Goal: Task Accomplishment & Management: Complete application form

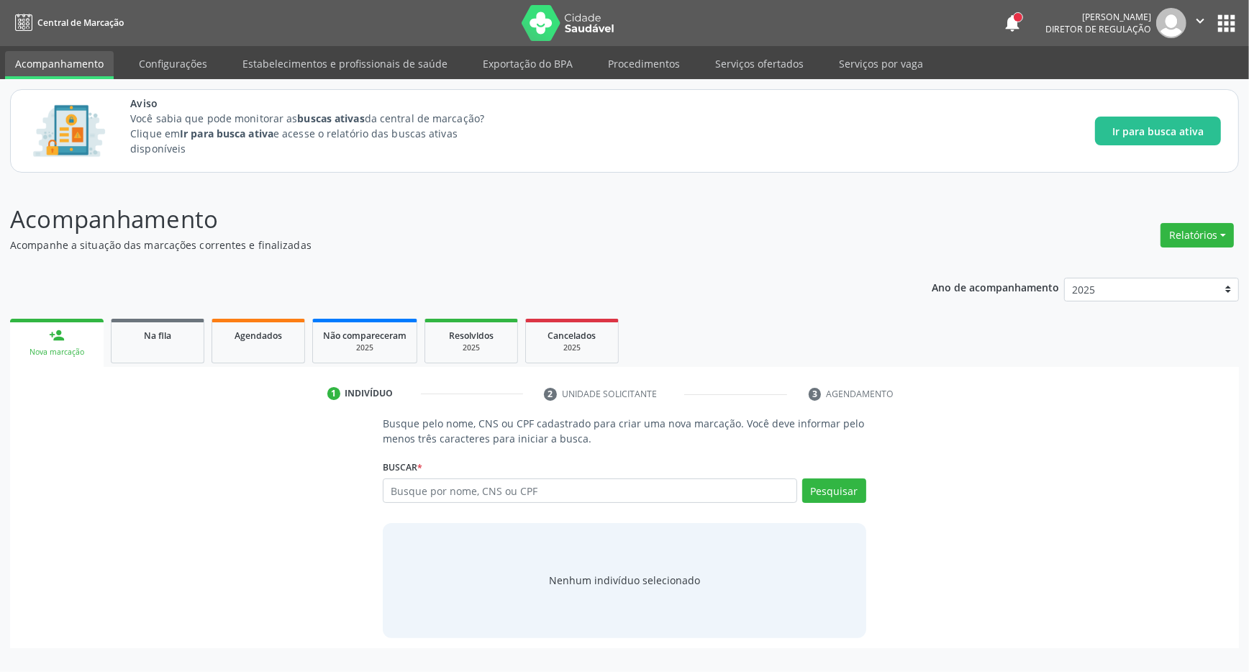
click at [420, 493] on input "text" at bounding box center [590, 490] width 414 height 24
drag, startPoint x: 839, startPoint y: 493, endPoint x: 824, endPoint y: 488, distance: 15.2
click at [836, 491] on button "Pesquisar" at bounding box center [834, 490] width 64 height 24
paste input "708007824728129"
type input "708007824728129"
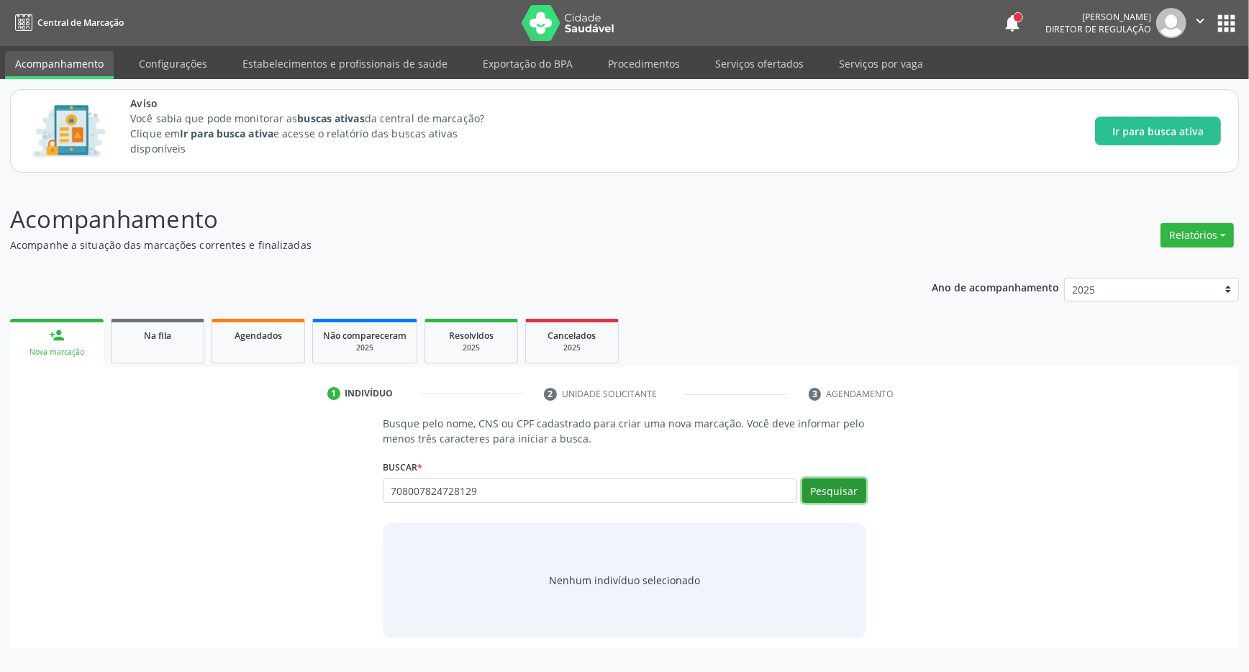
click at [826, 485] on button "Pesquisar" at bounding box center [834, 490] width 64 height 24
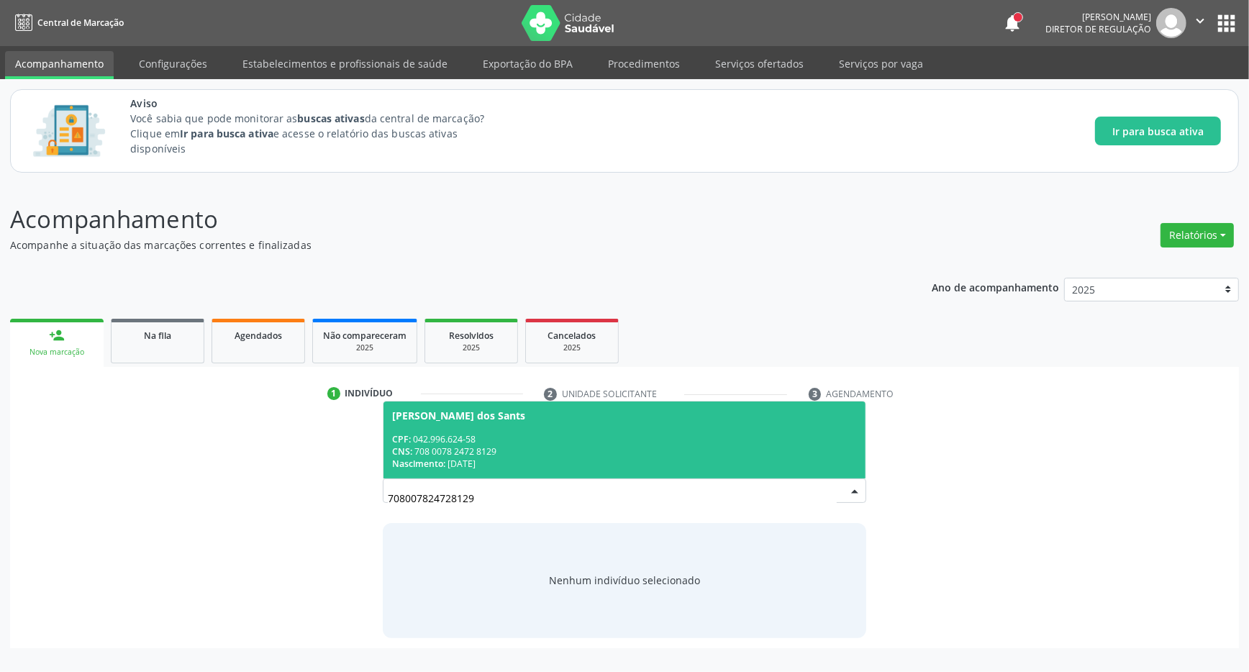
click at [499, 437] on div "CPF: 042.996.624-58" at bounding box center [624, 439] width 465 height 12
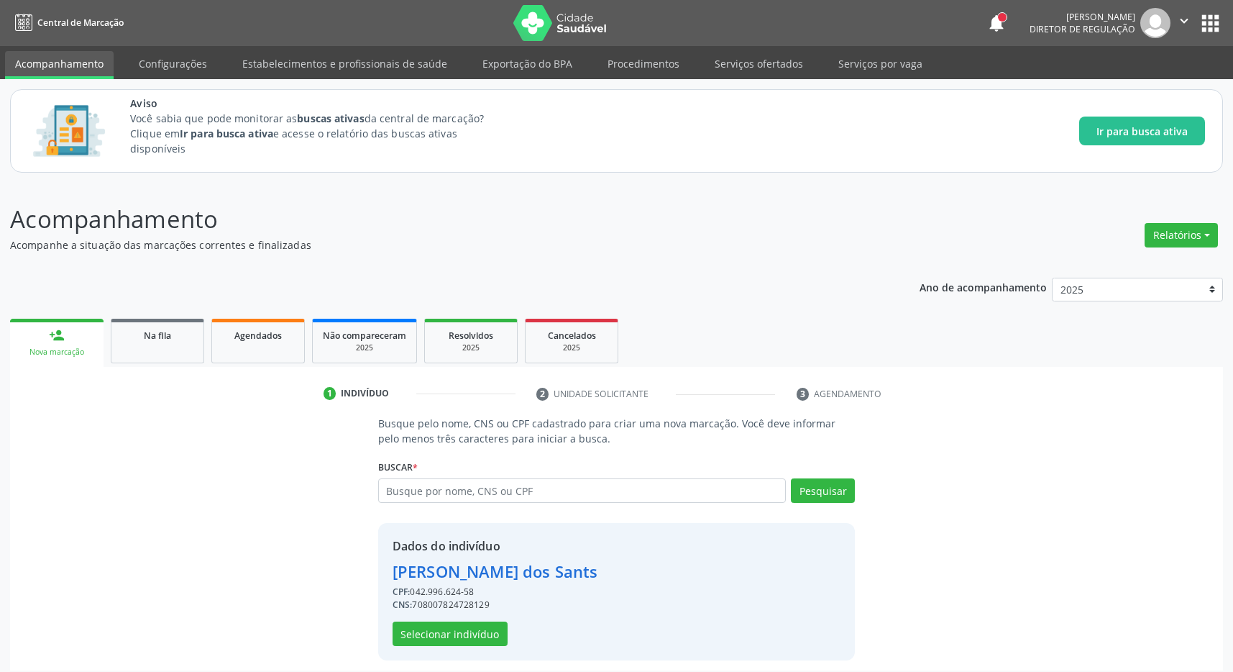
scroll to position [9, 0]
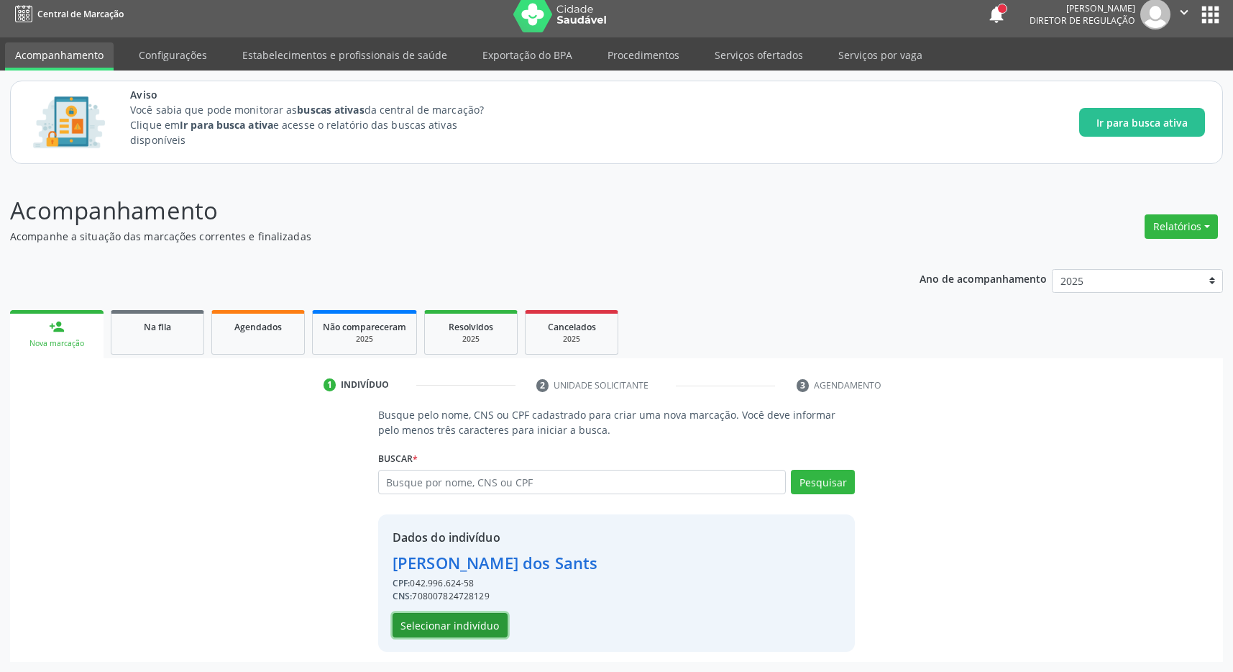
click at [481, 626] on button "Selecionar indivíduo" at bounding box center [450, 625] width 115 height 24
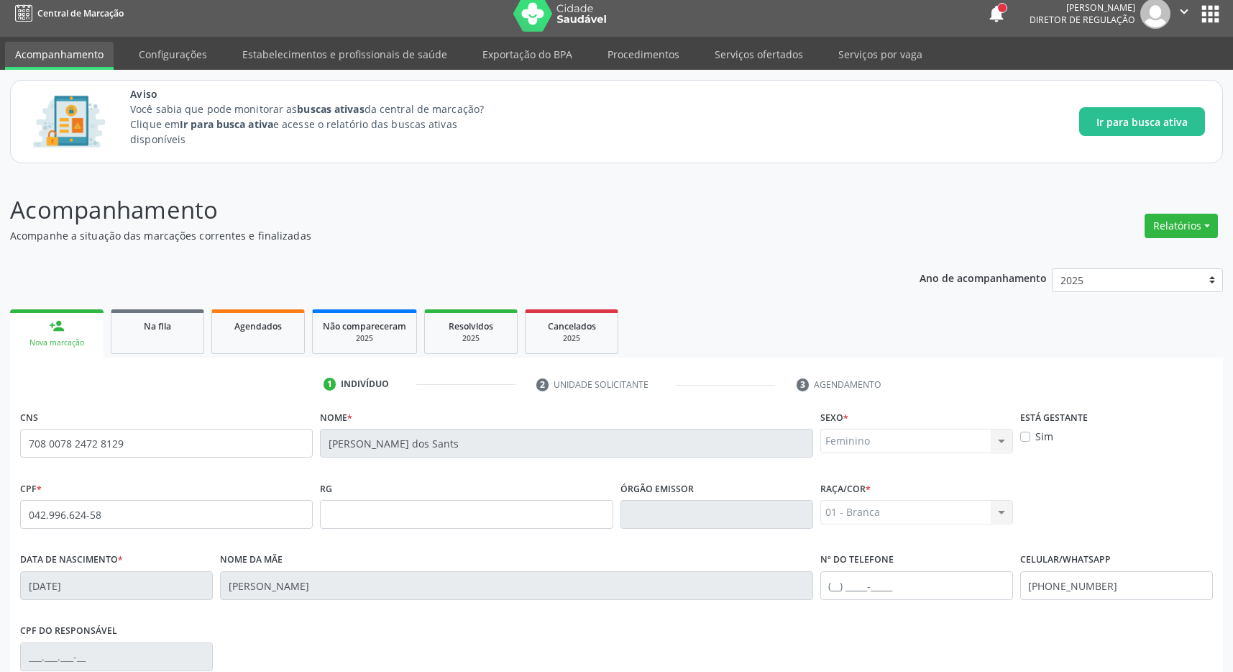
scroll to position [213, 0]
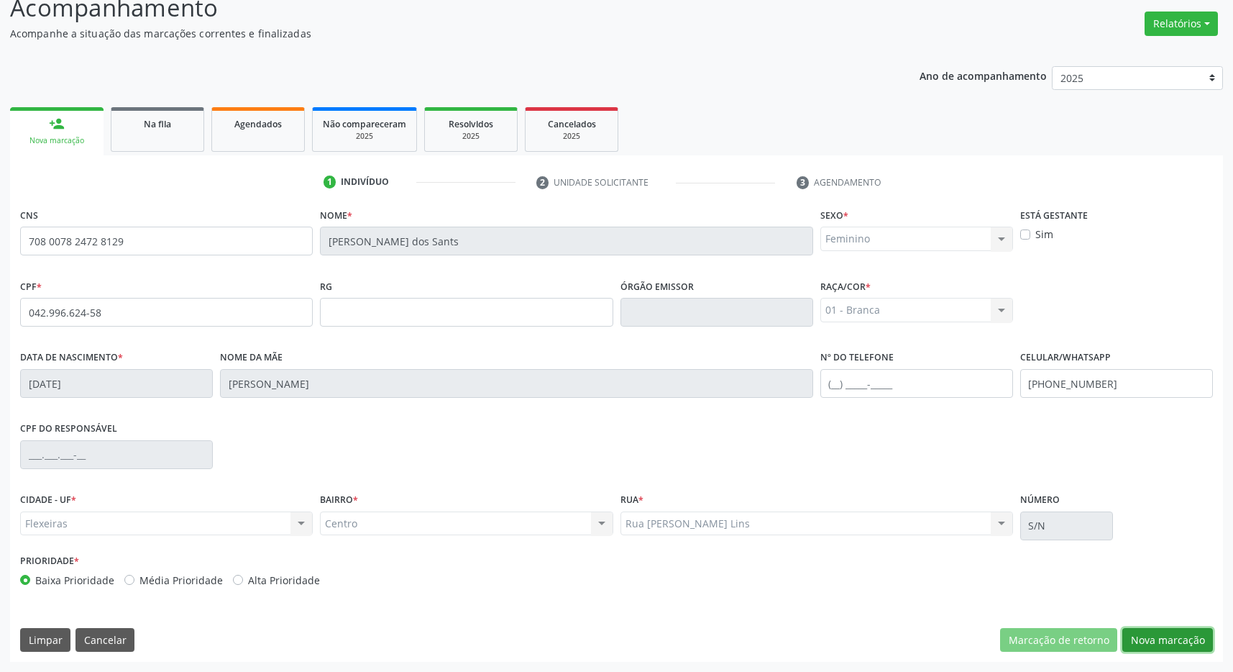
click at [1180, 636] on button "Nova marcação" at bounding box center [1168, 640] width 91 height 24
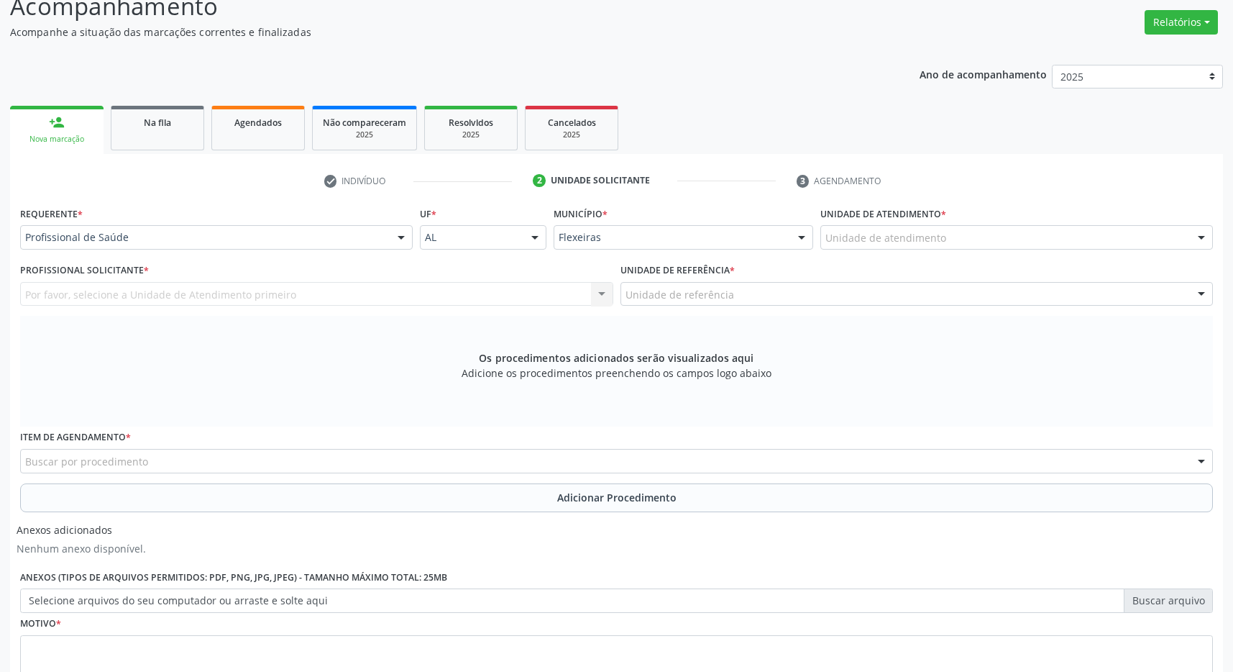
scroll to position [326, 0]
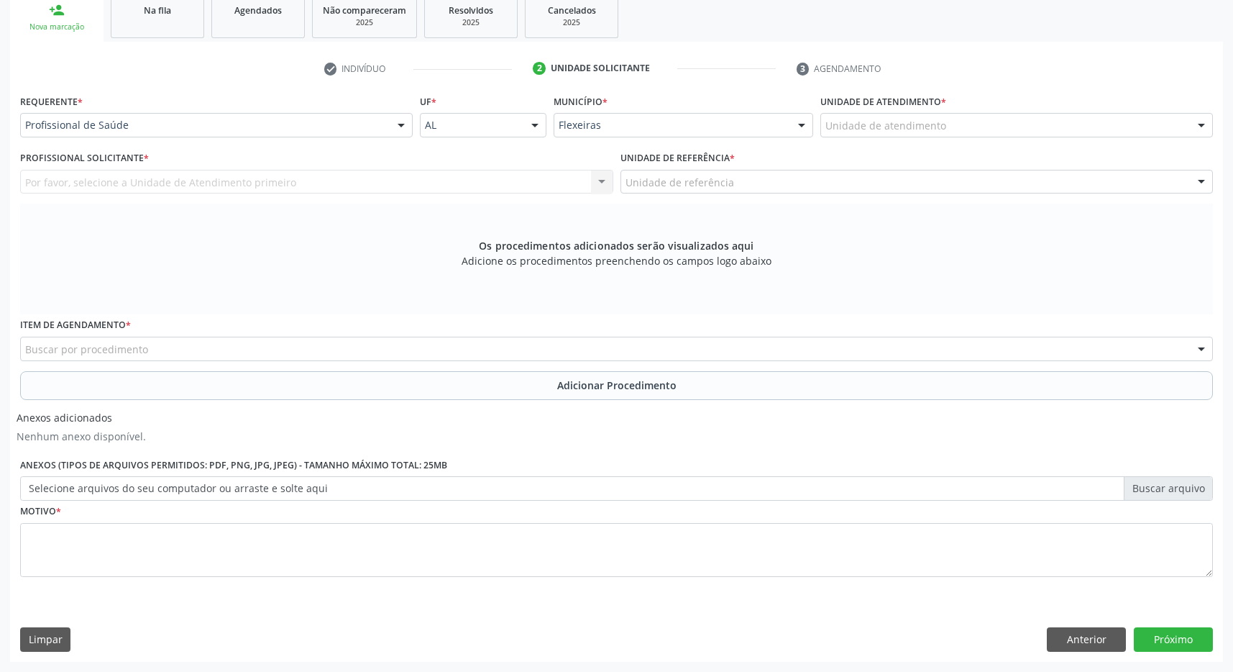
click at [1000, 122] on div "Unidade de atendimento" at bounding box center [1017, 125] width 393 height 24
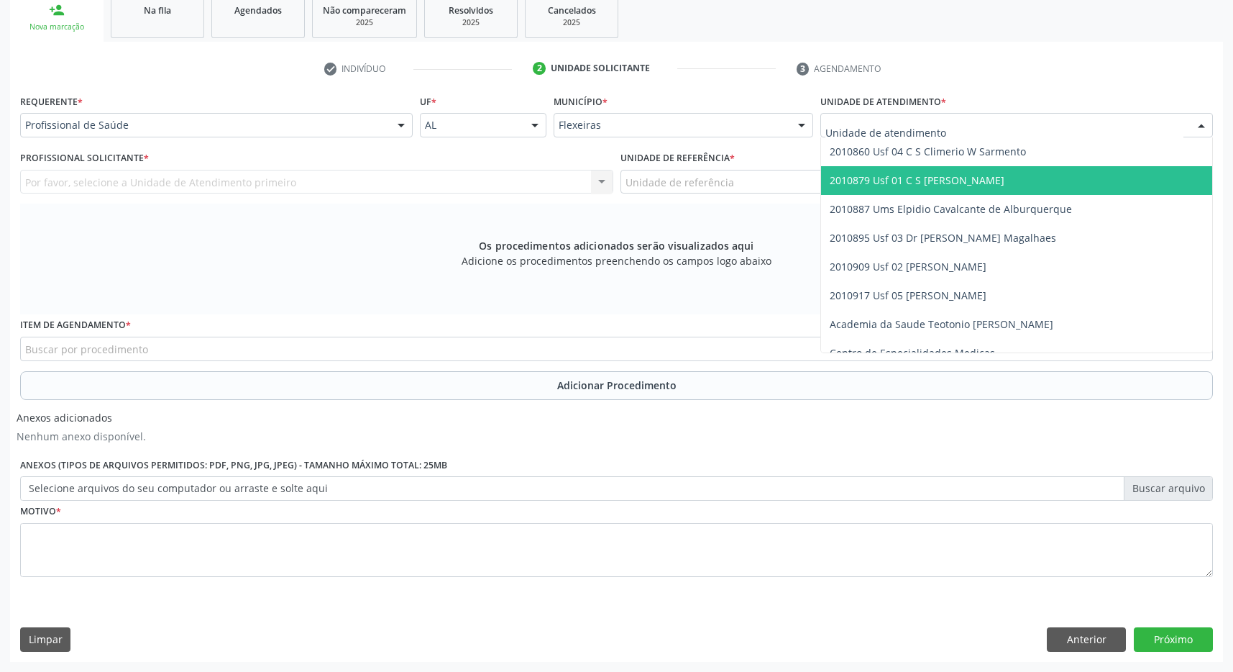
click at [1008, 160] on span "2010860 Usf 04 C S Climerio W Sarmento" at bounding box center [1016, 151] width 391 height 29
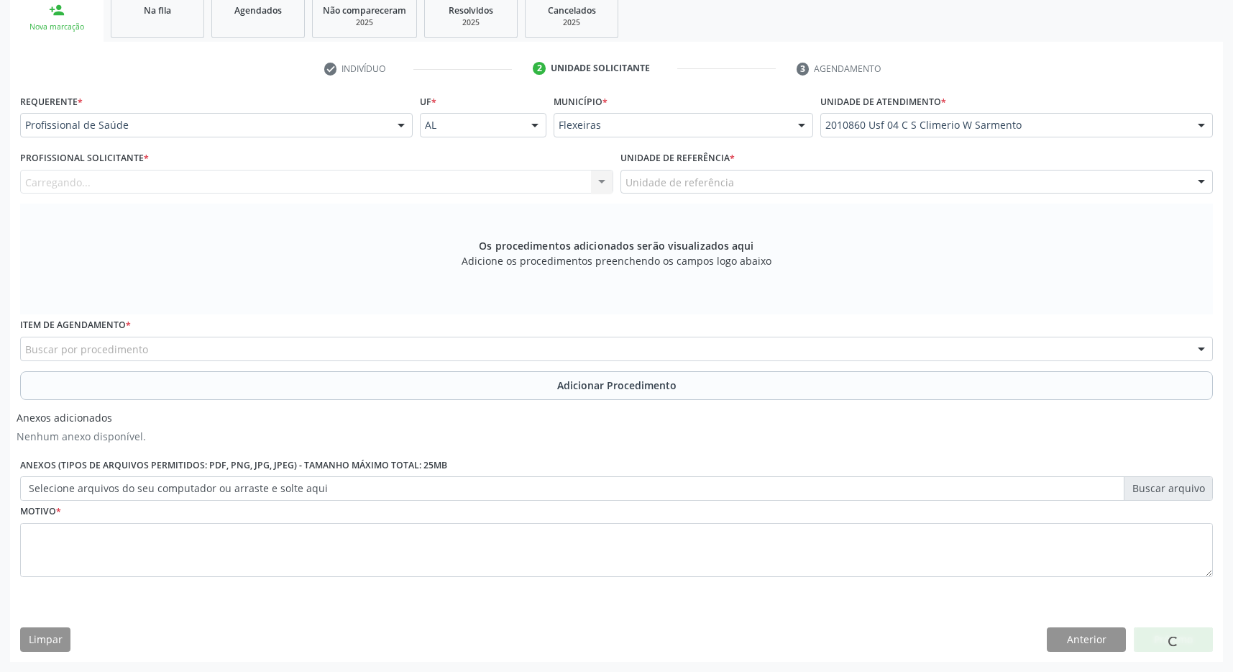
click at [1002, 182] on div "Unidade de referência" at bounding box center [917, 182] width 593 height 24
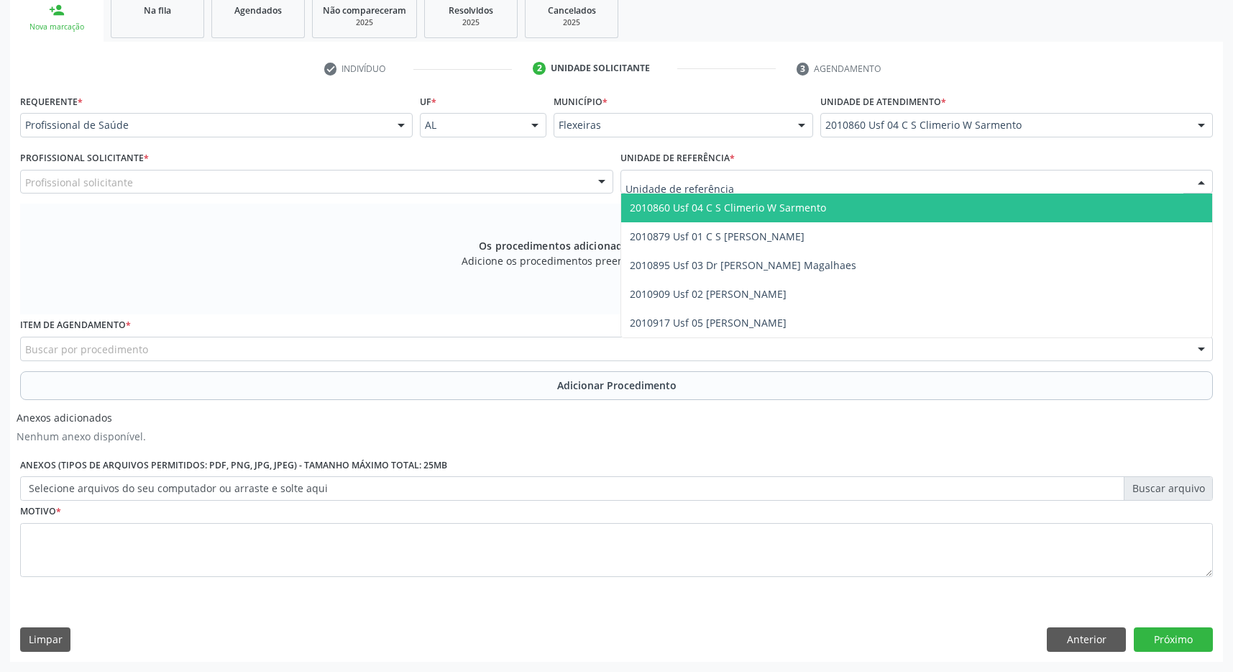
click at [996, 204] on span "2010860 Usf 04 C S Climerio W Sarmento" at bounding box center [917, 207] width 592 height 29
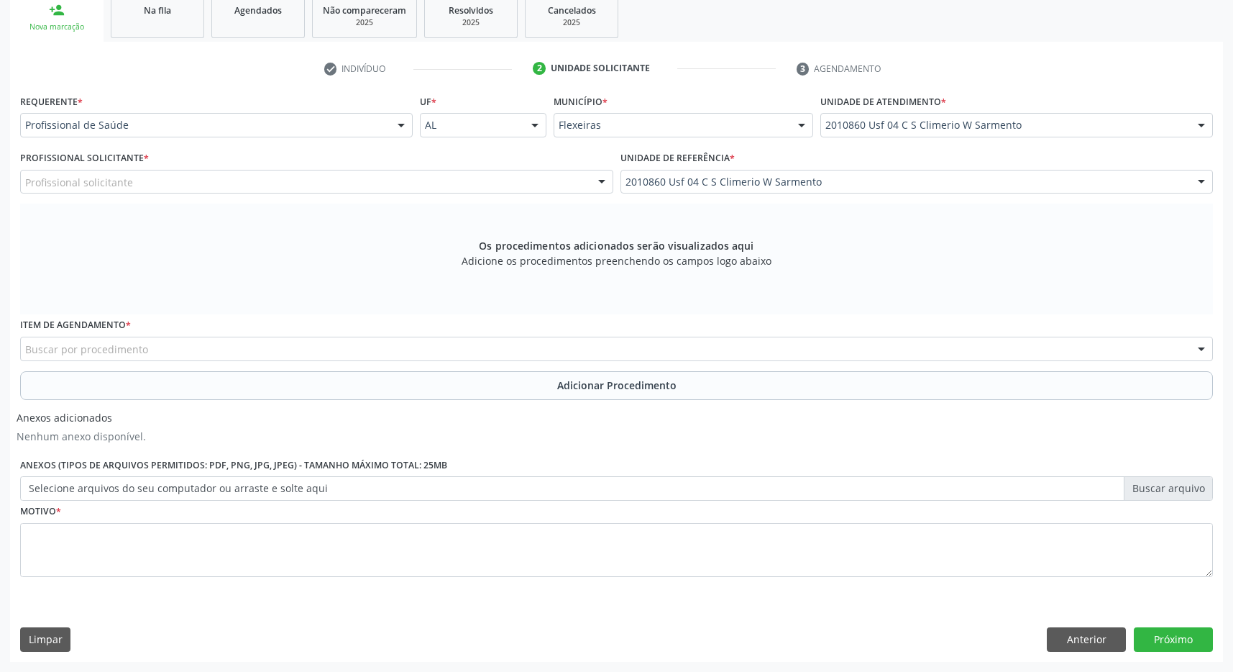
click at [370, 195] on div "Profissional Solicitante * Profissional solicitante Médico da Estratégia de Saú…" at bounding box center [317, 175] width 601 height 56
click at [358, 182] on div "Profissional solicitante" at bounding box center [316, 182] width 593 height 24
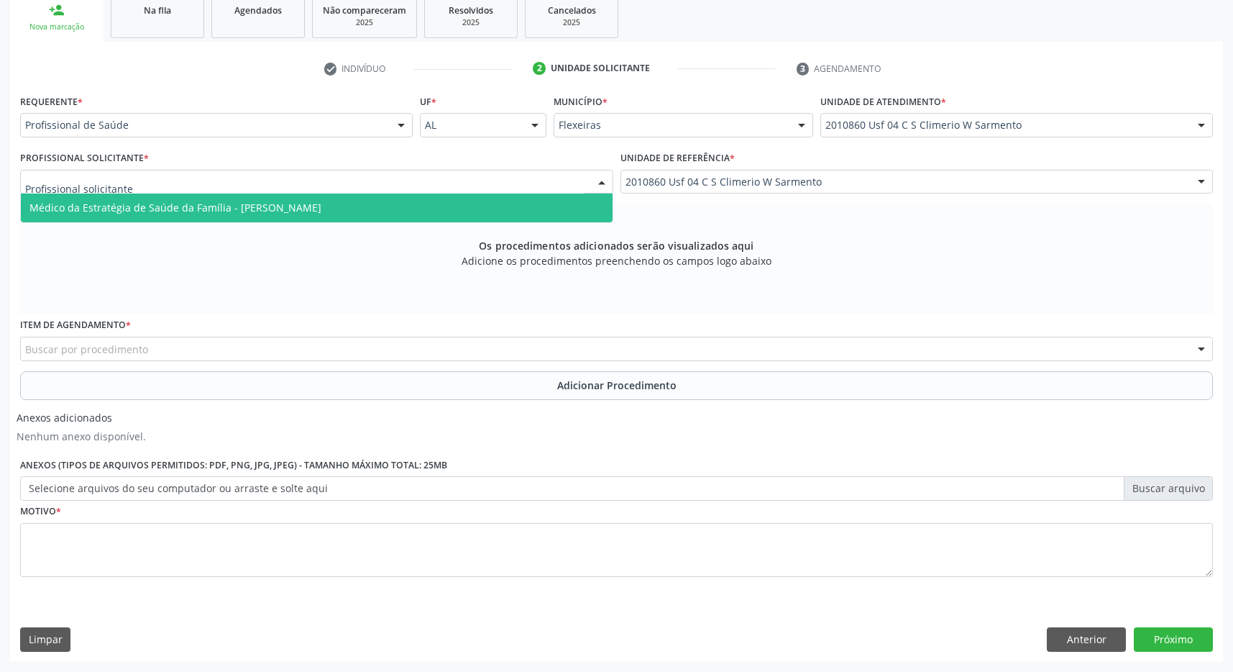
click at [302, 216] on span "Médico da Estratégia de Saúde da Família - Maria Eduarda Gleife Leite de Novaes" at bounding box center [317, 207] width 592 height 29
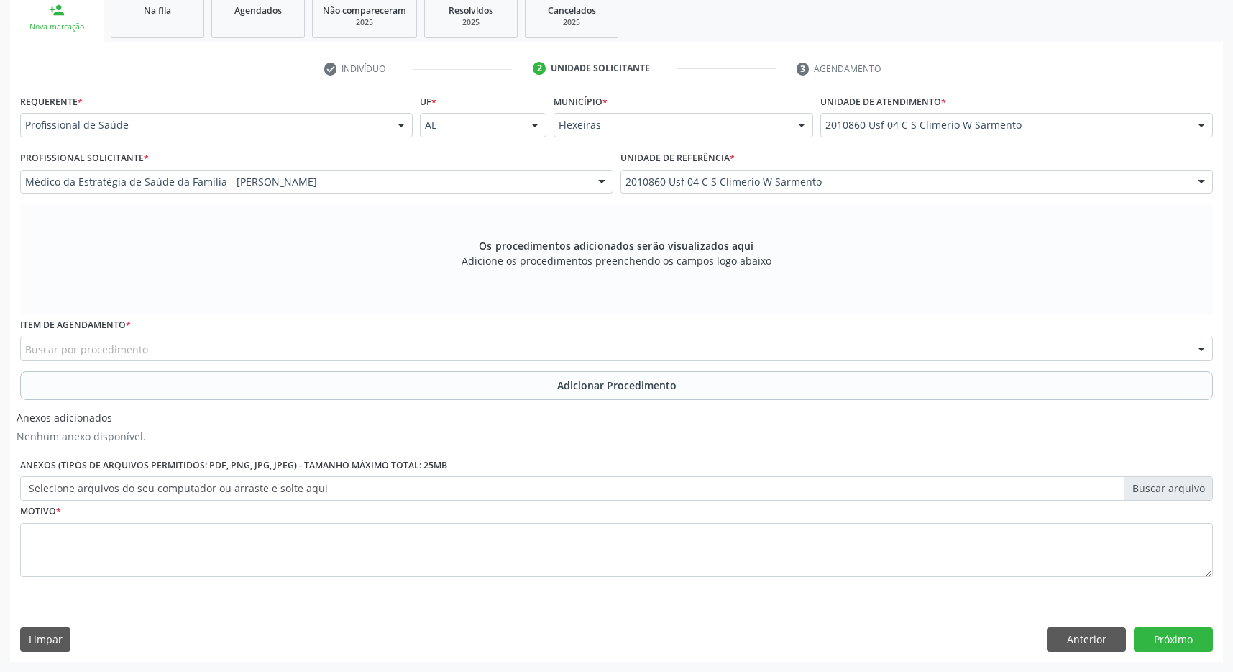
click at [154, 342] on div "Buscar por procedimento" at bounding box center [616, 349] width 1193 height 24
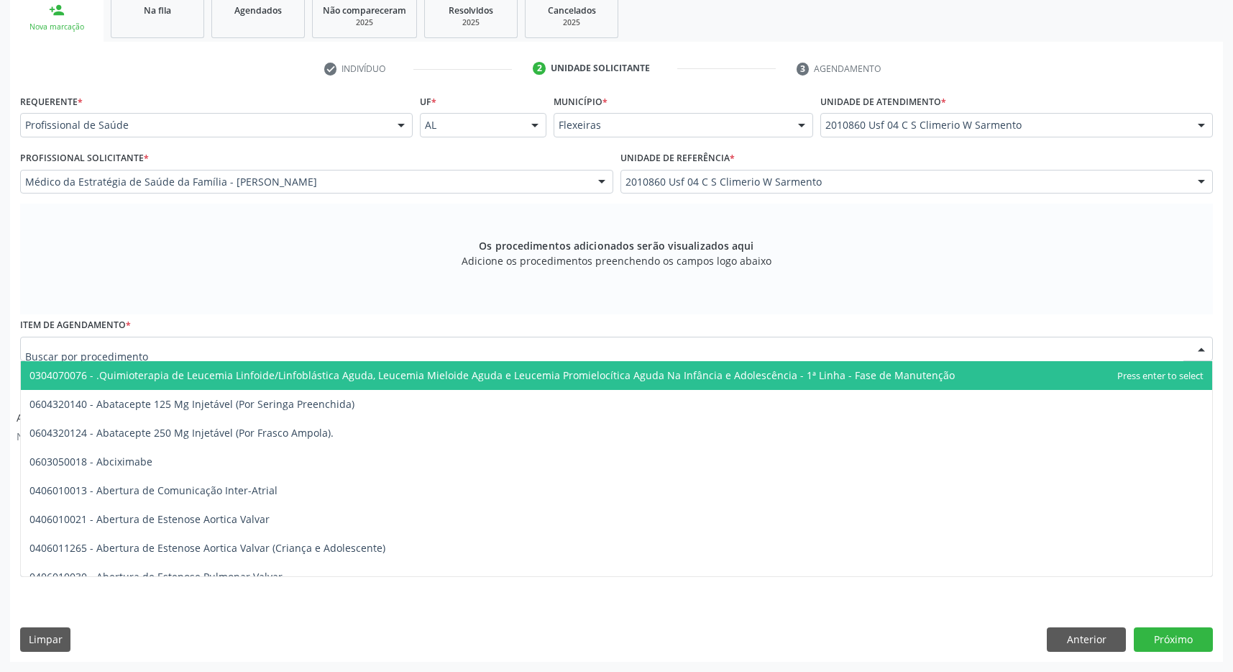
click at [155, 356] on input "text" at bounding box center [604, 356] width 1159 height 29
click at [158, 355] on input "text" at bounding box center [604, 356] width 1159 height 29
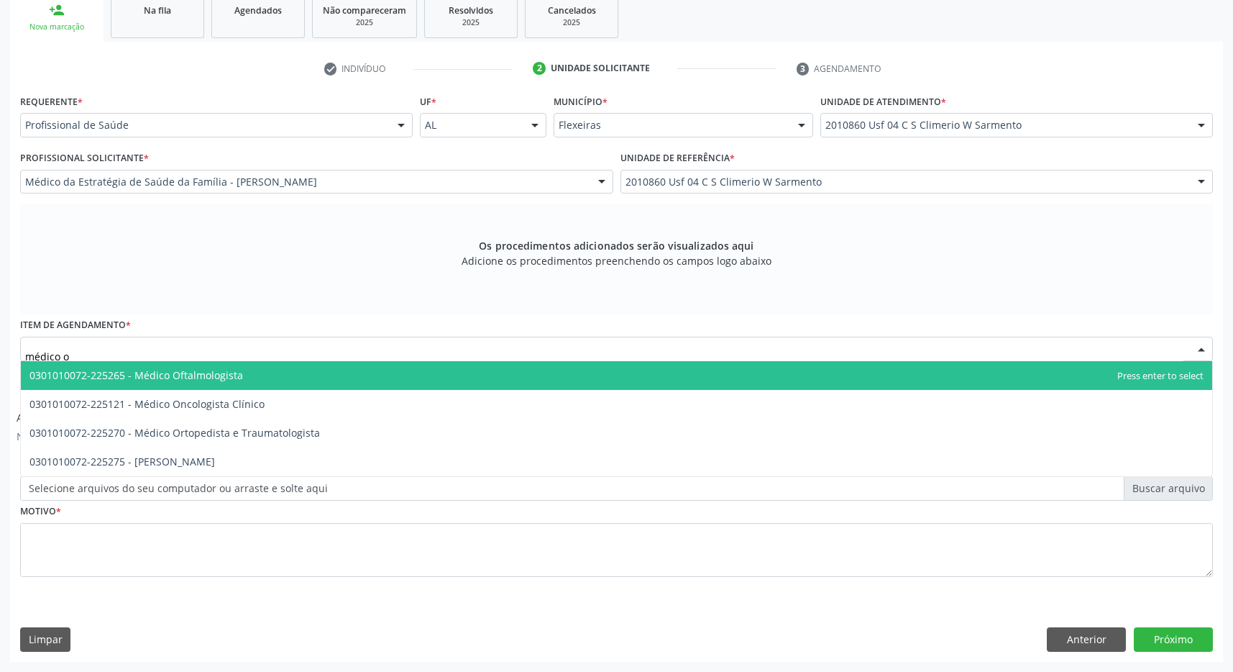
type input "médico of"
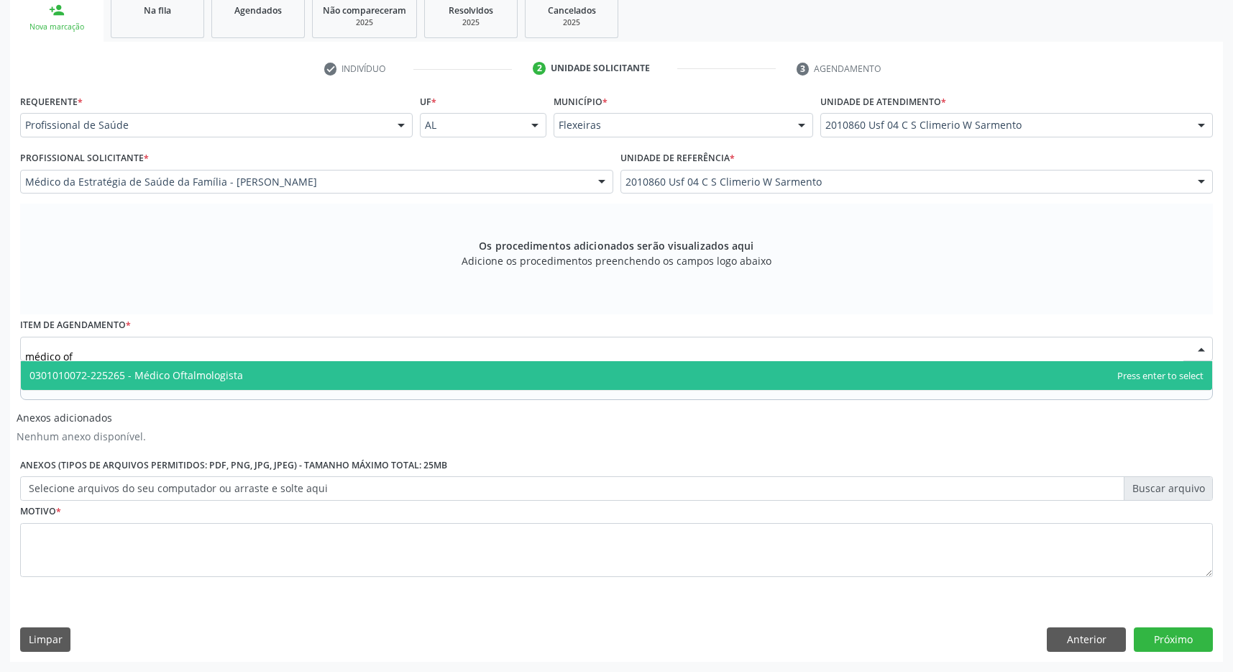
click at [204, 371] on span "0301010072-225265 - Médico Oftalmologista" at bounding box center [136, 375] width 214 height 14
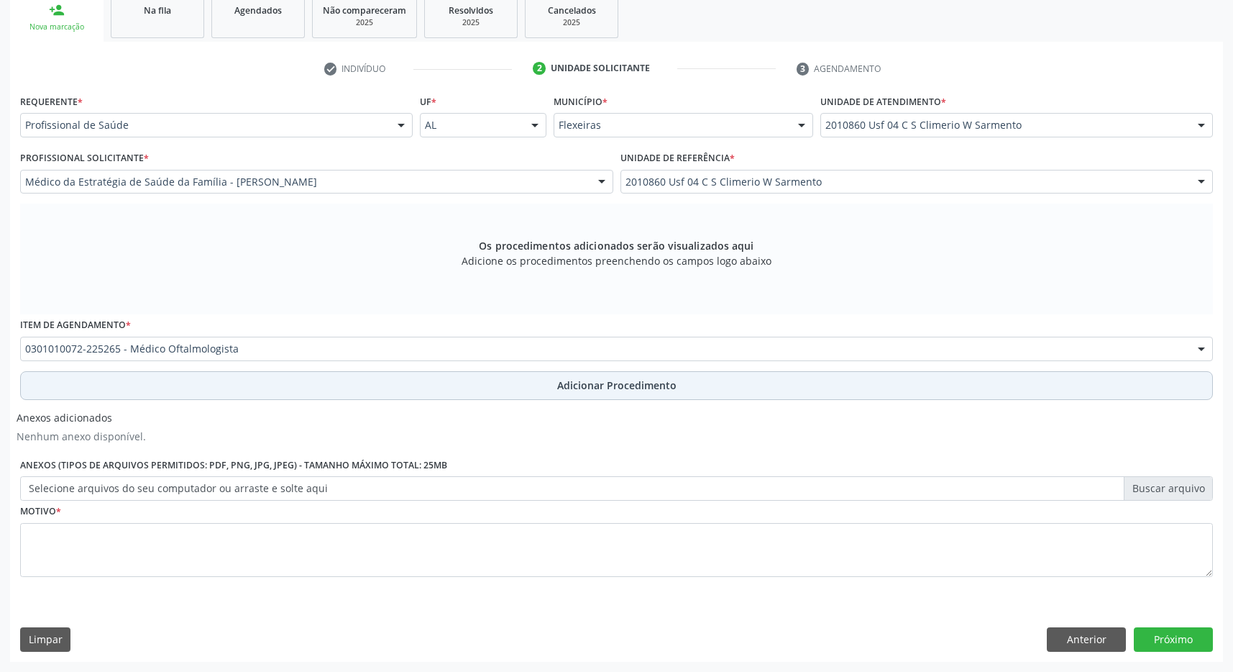
click at [314, 391] on button "Adicionar Procedimento" at bounding box center [616, 385] width 1193 height 29
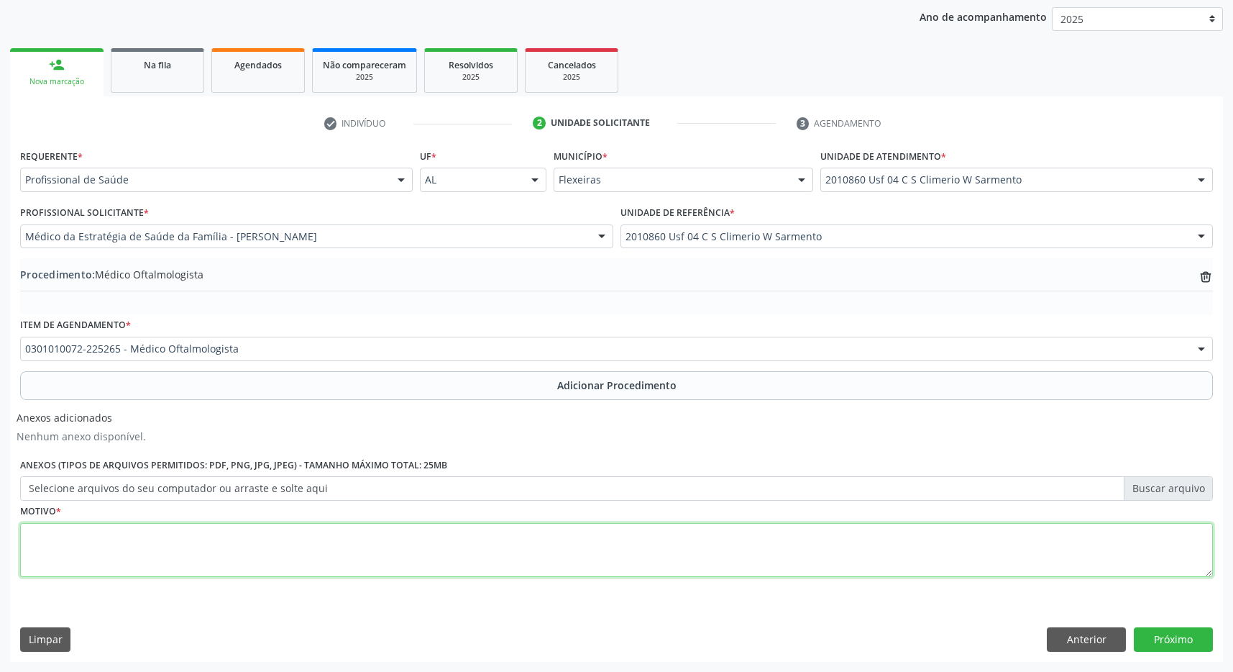
click at [277, 535] on textarea at bounding box center [616, 550] width 1193 height 55
type textarea "catarata"
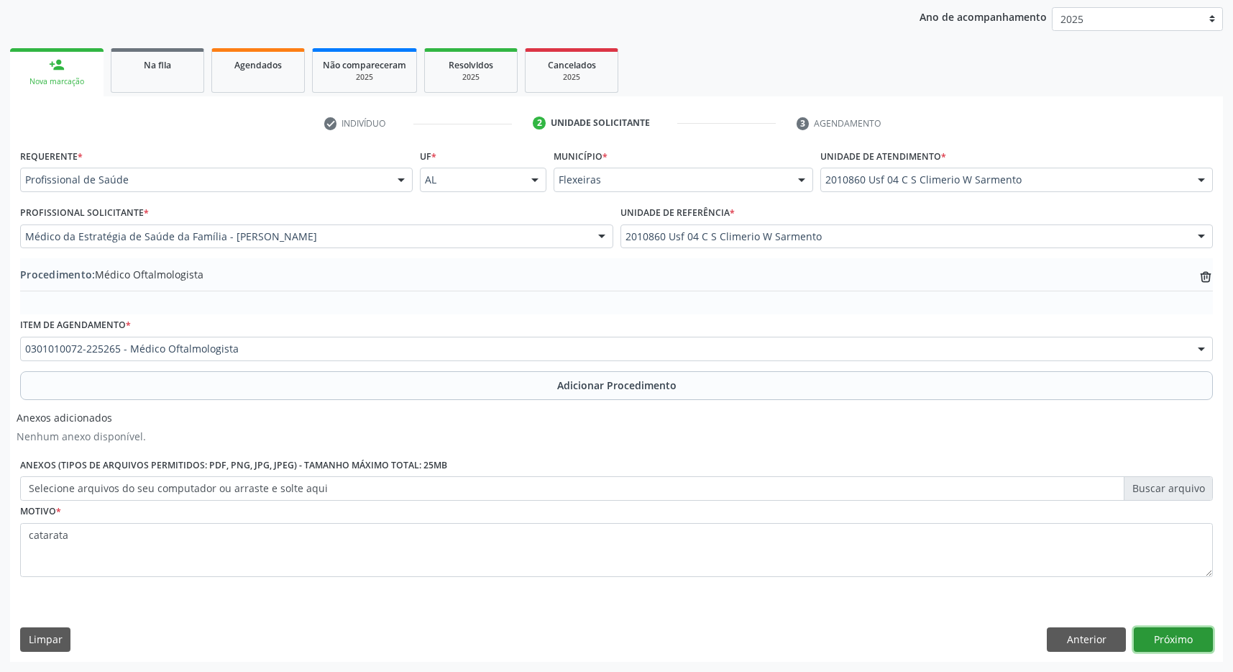
click at [1159, 644] on button "Próximo" at bounding box center [1173, 639] width 79 height 24
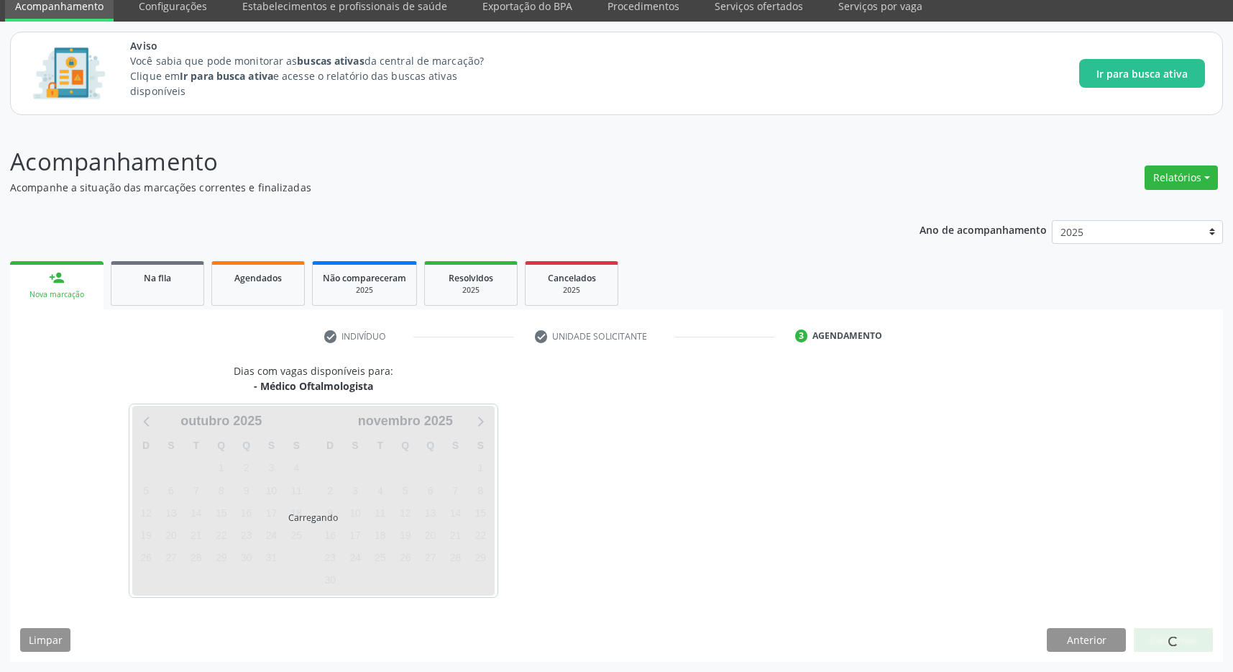
scroll to position [59, 0]
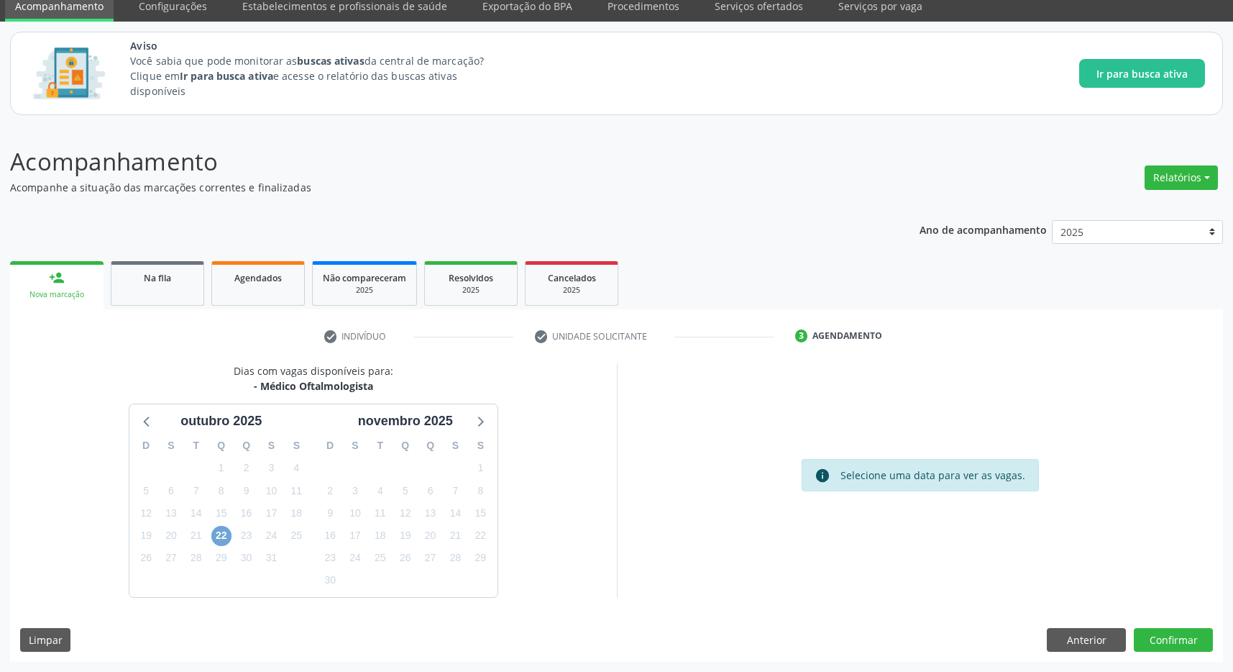
click at [219, 535] on span "22" at bounding box center [221, 536] width 20 height 20
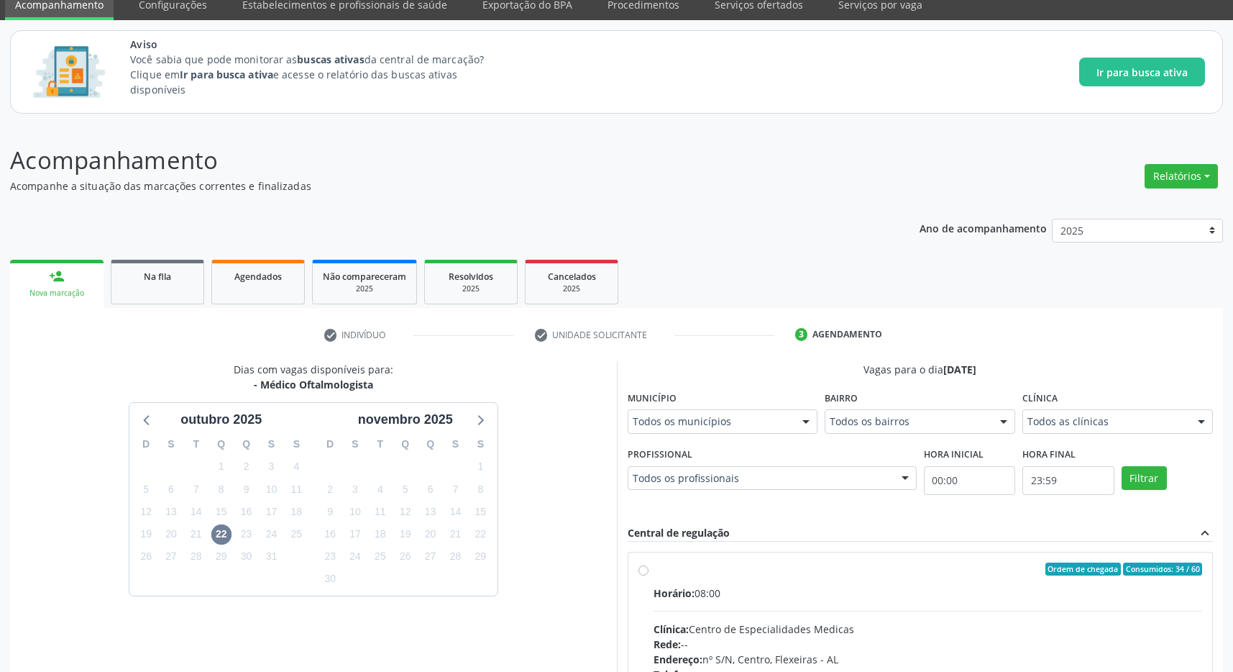
click at [893, 583] on label "Ordem de chegada Consumidos: 34 / 60 Horário: 08:00 Clínica: Centro de Especial…" at bounding box center [928, 672] width 549 height 221
click at [649, 575] on input "Ordem de chegada Consumidos: 34 / 60 Horário: 08:00 Clínica: Centro de Especial…" at bounding box center [644, 568] width 10 height 13
radio input "true"
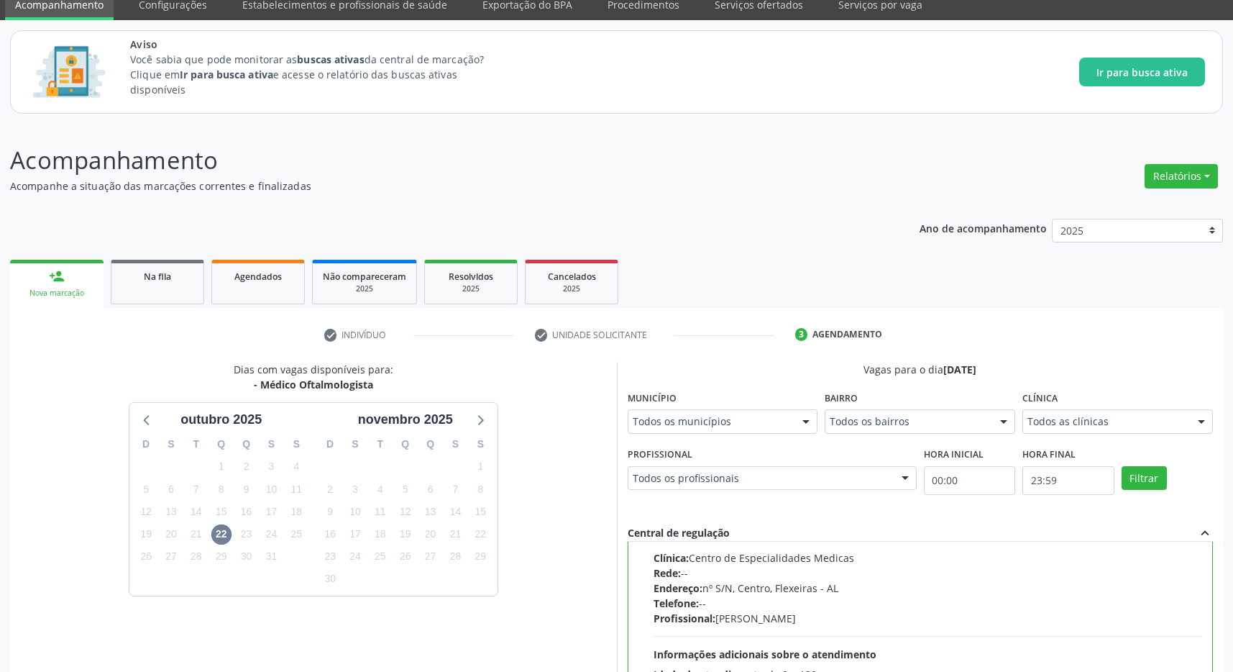
scroll to position [292, 0]
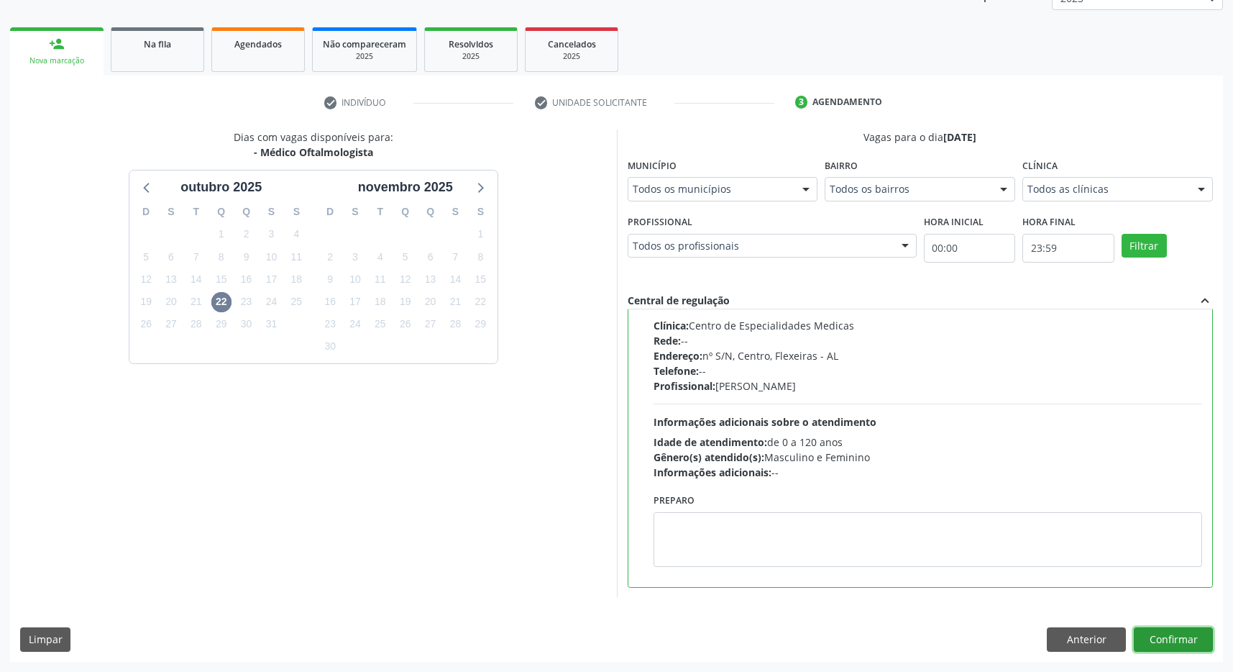
click at [1205, 640] on button "Confirmar" at bounding box center [1173, 639] width 79 height 24
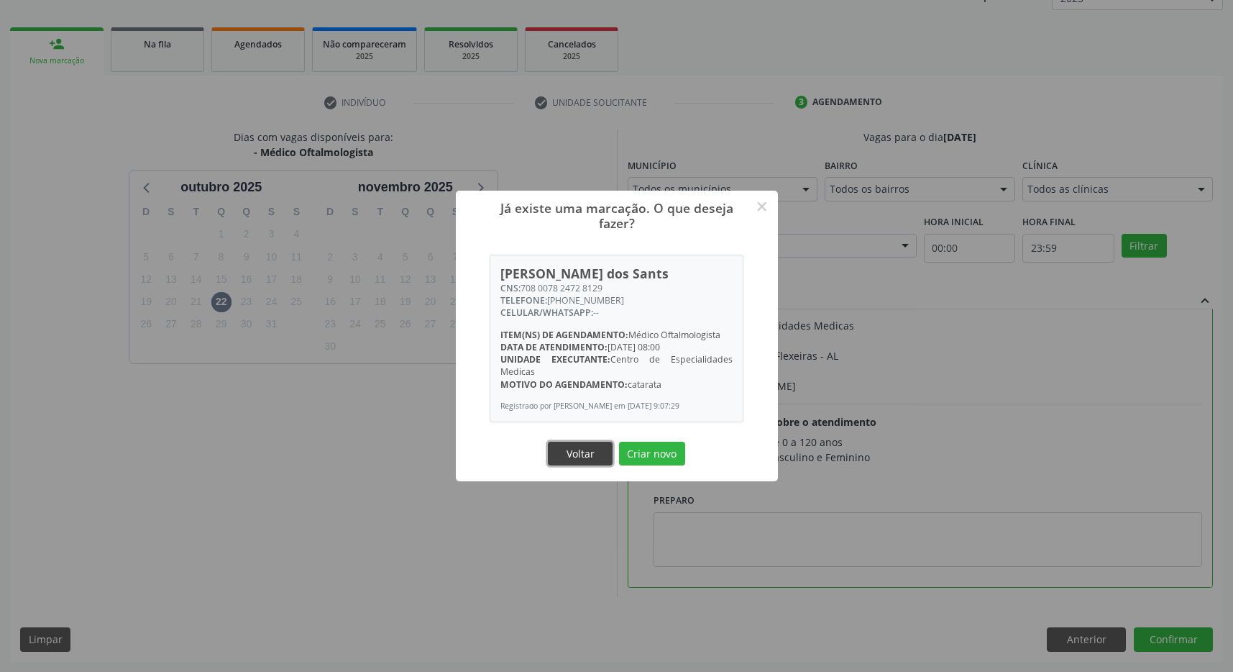
click at [582, 448] on button "Voltar" at bounding box center [580, 454] width 65 height 24
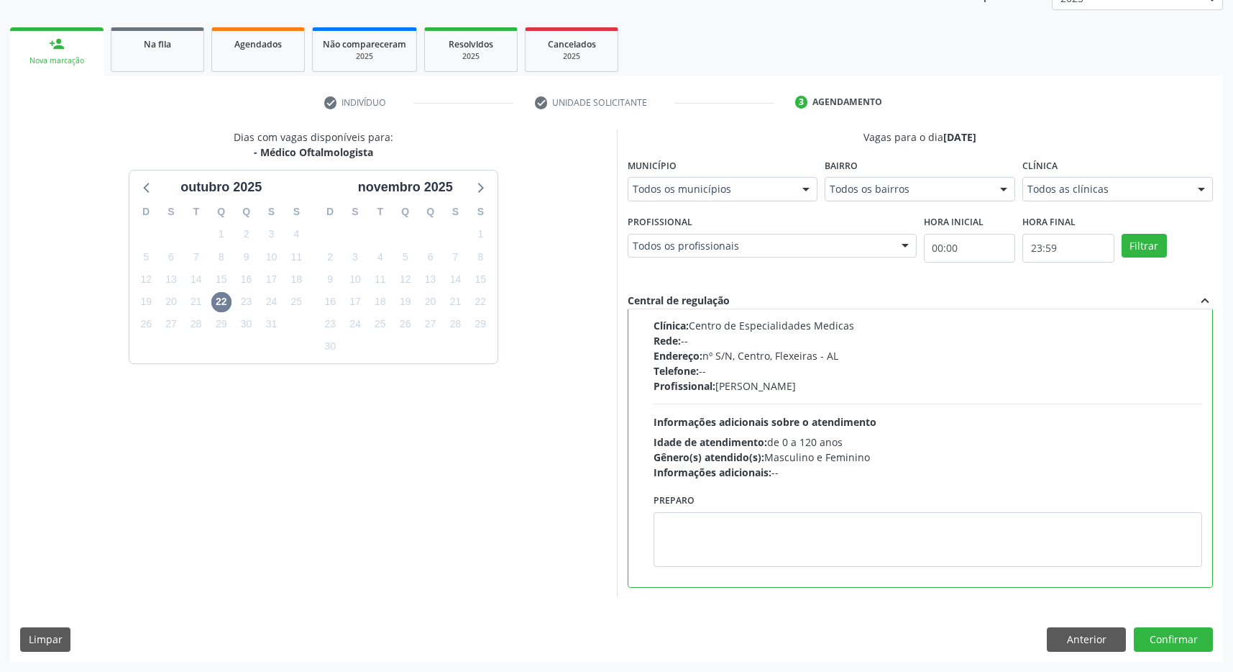
scroll to position [0, 0]
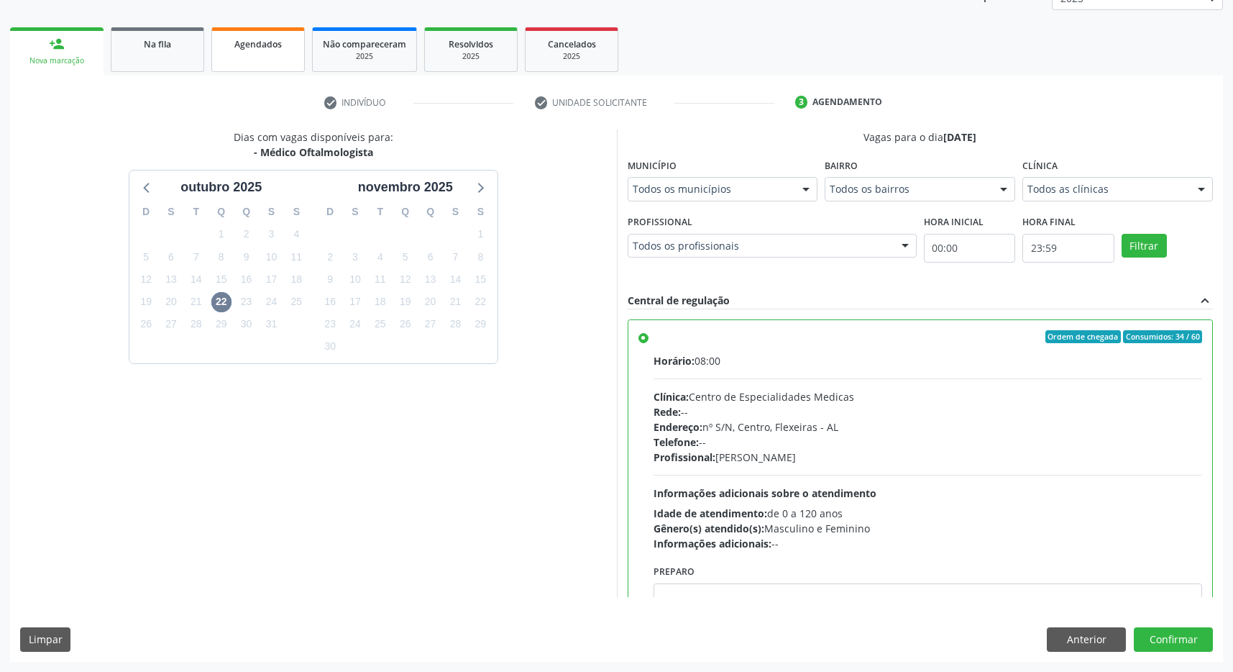
click at [280, 32] on link "Agendados" at bounding box center [257, 49] width 93 height 45
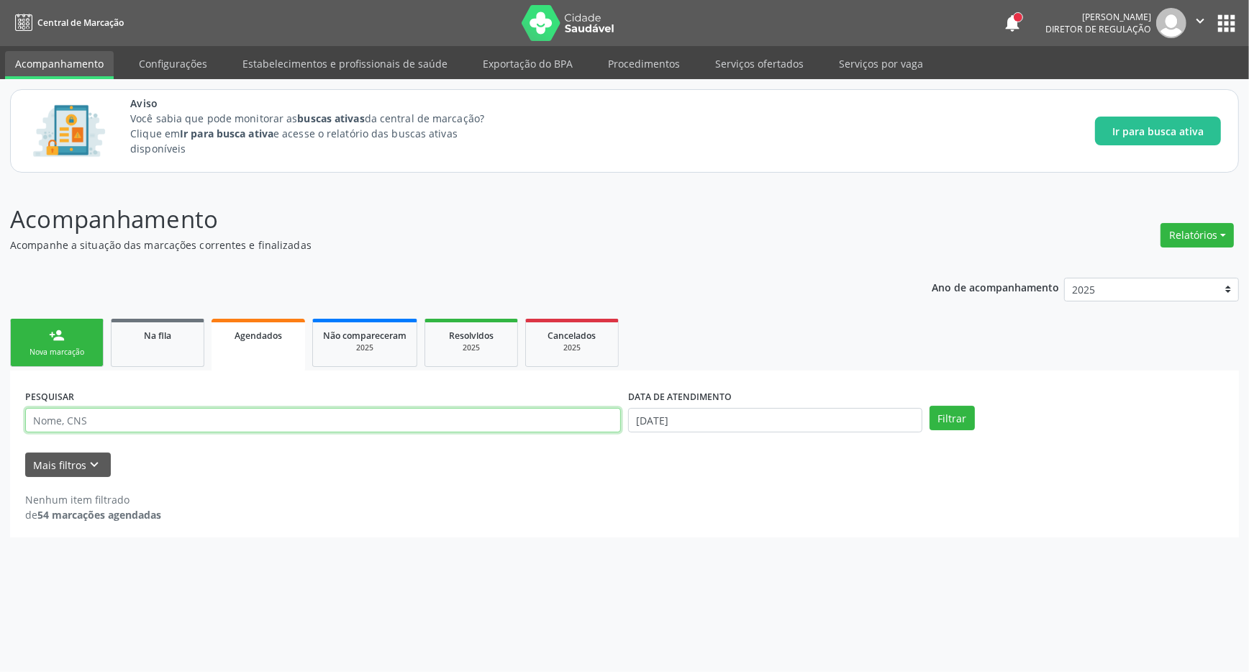
click at [93, 419] on input "text" at bounding box center [323, 420] width 596 height 24
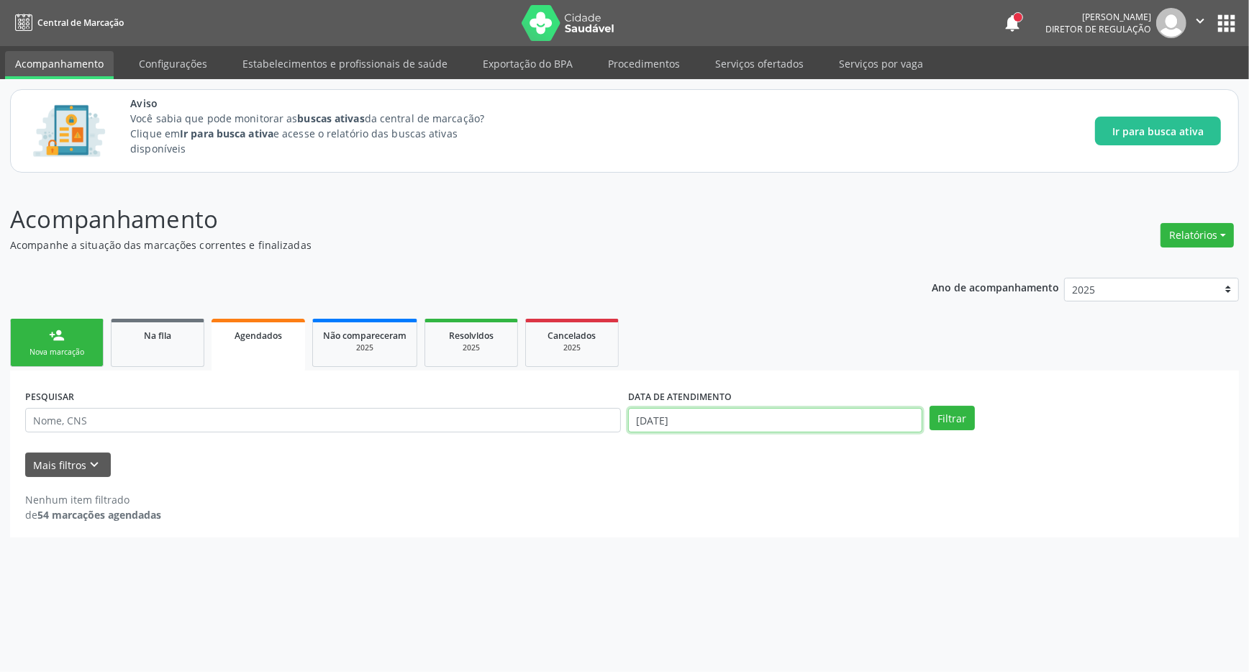
click at [672, 419] on input "[DATE]" at bounding box center [775, 420] width 294 height 24
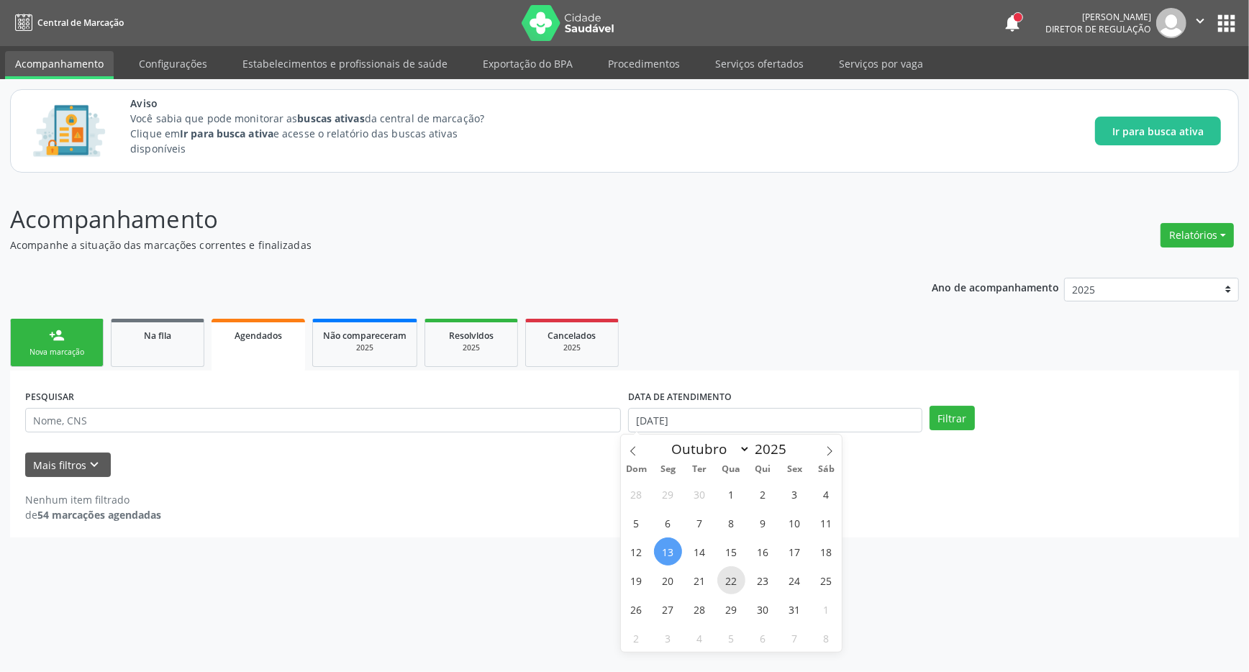
click at [729, 579] on span "22" at bounding box center [731, 580] width 28 height 28
type input "[DATE]"
click at [964, 421] on button "Filtrar" at bounding box center [951, 418] width 45 height 24
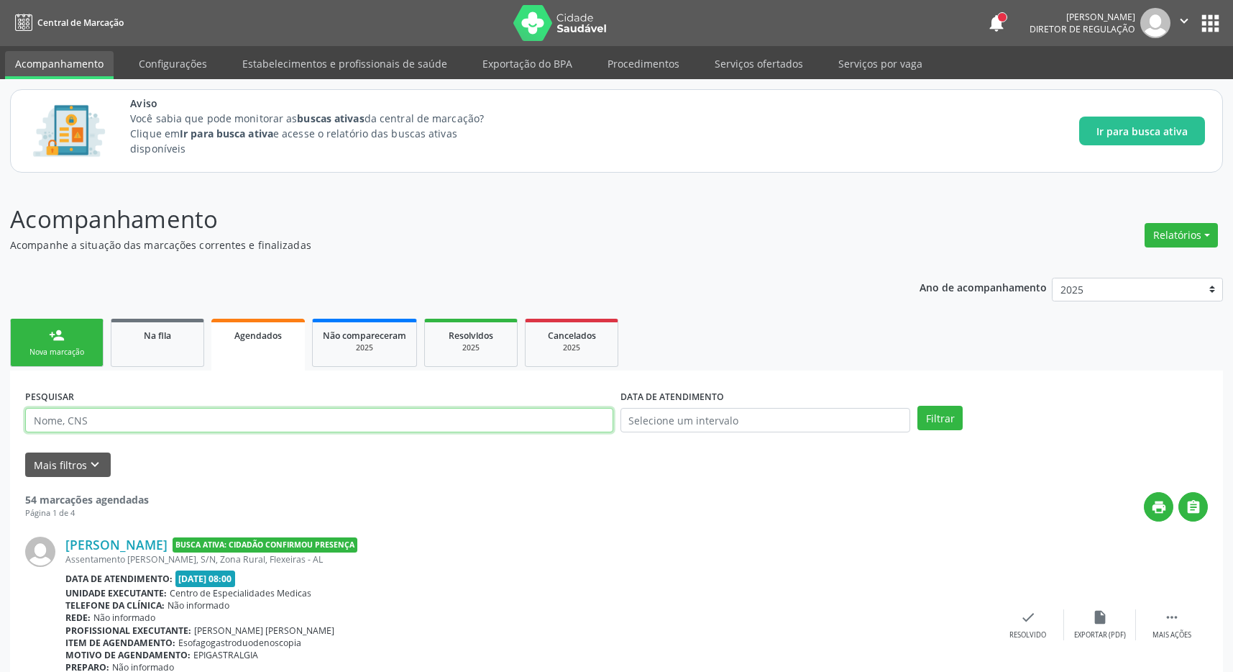
click at [57, 418] on input "text" at bounding box center [319, 420] width 588 height 24
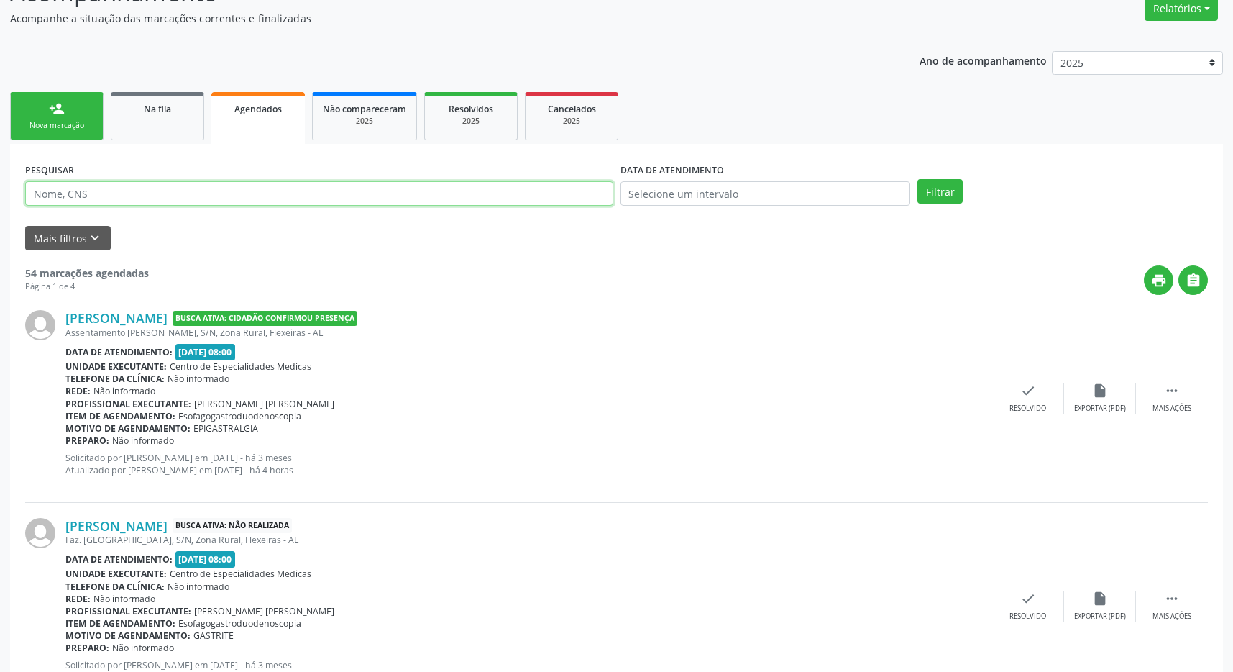
click at [58, 191] on input "text" at bounding box center [319, 193] width 588 height 24
click at [961, 189] on button "Filtrar" at bounding box center [940, 191] width 45 height 24
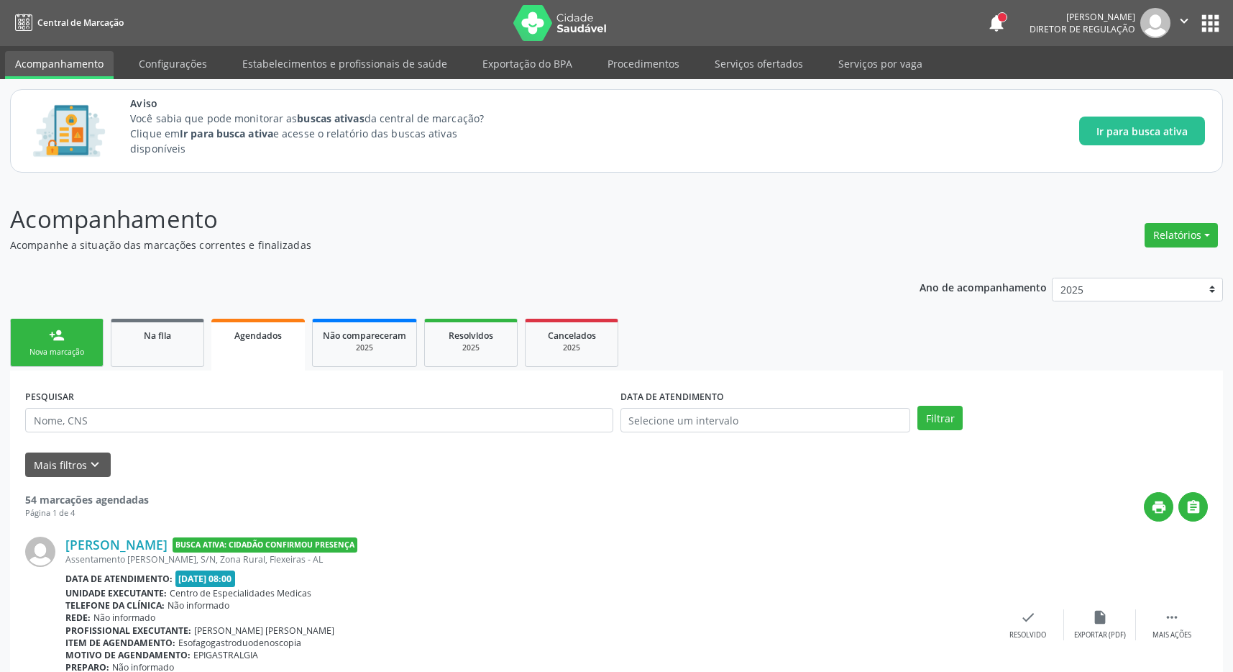
click at [263, 346] on link "Agendados" at bounding box center [257, 345] width 93 height 52
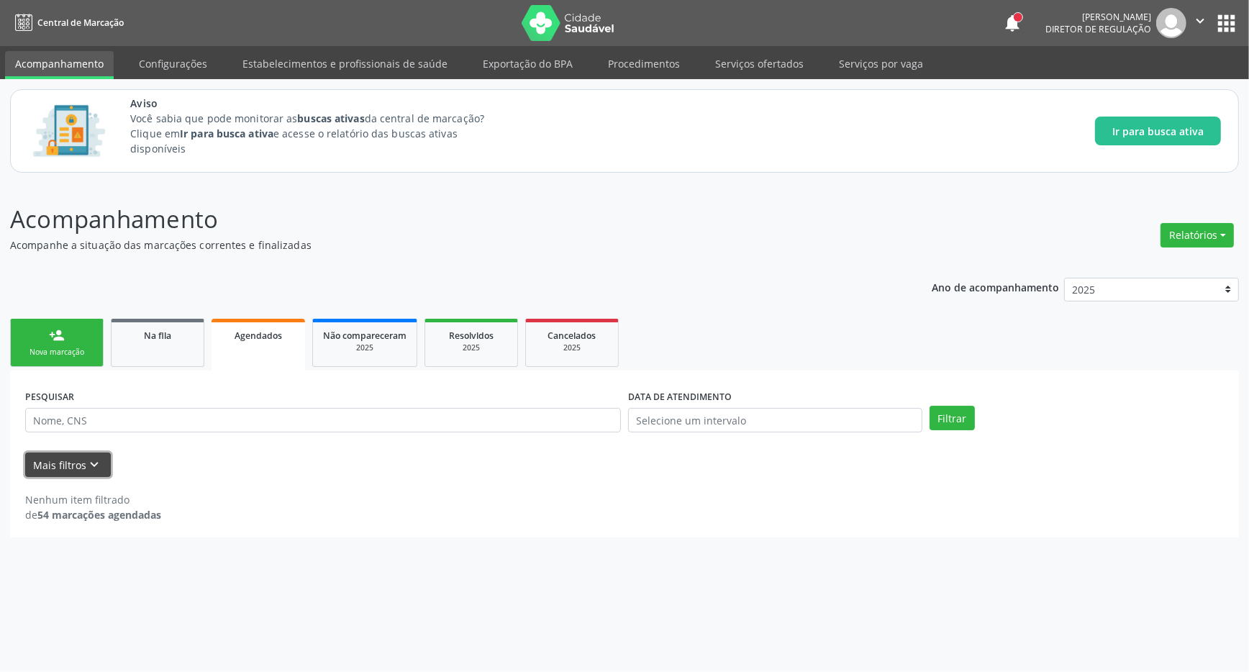
click at [85, 472] on button "Mais filtros keyboard_arrow_down" at bounding box center [68, 464] width 86 height 25
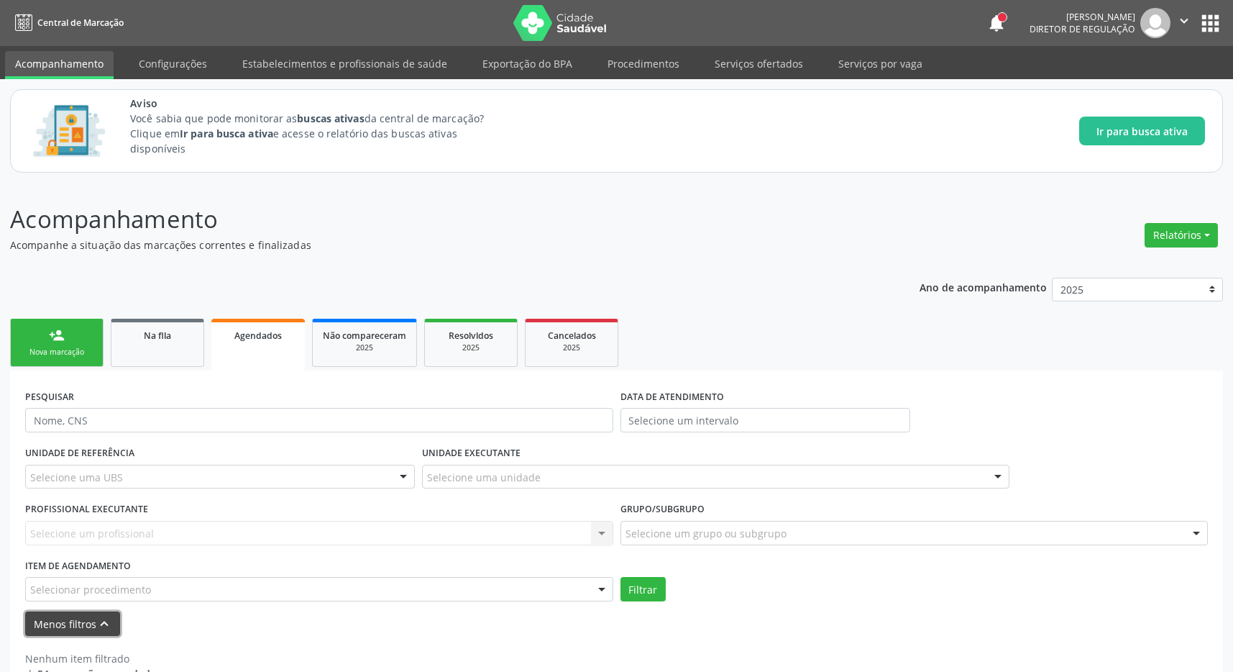
scroll to position [36, 0]
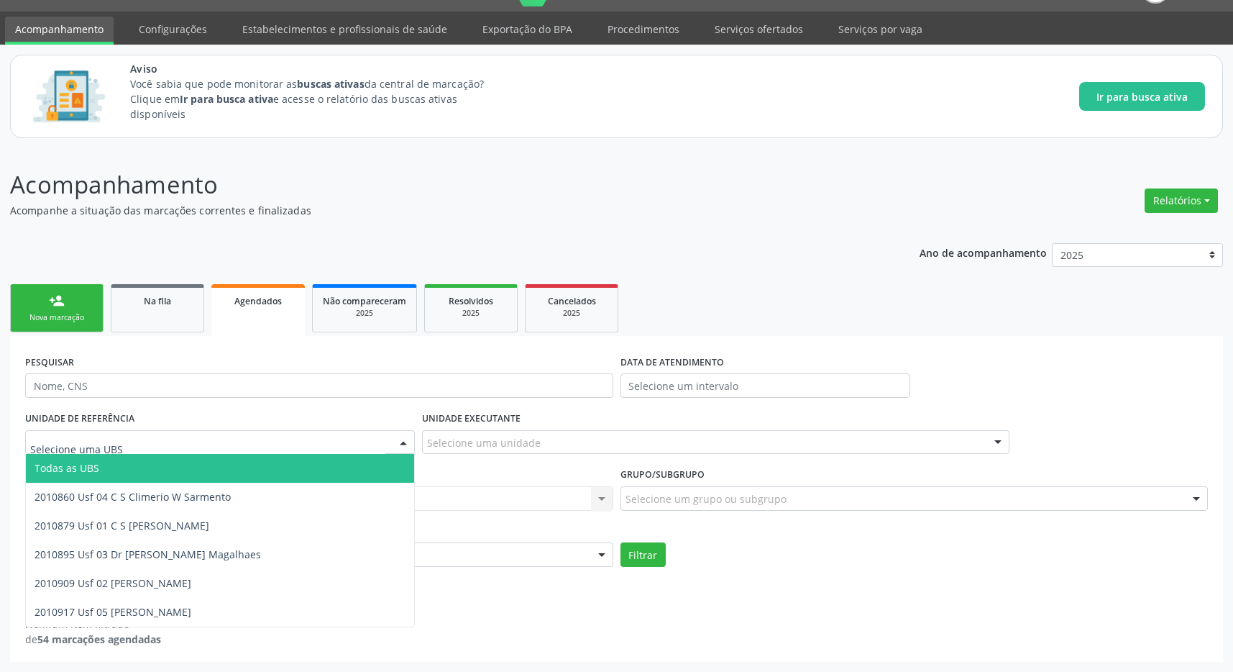
click at [163, 442] on div at bounding box center [220, 442] width 390 height 24
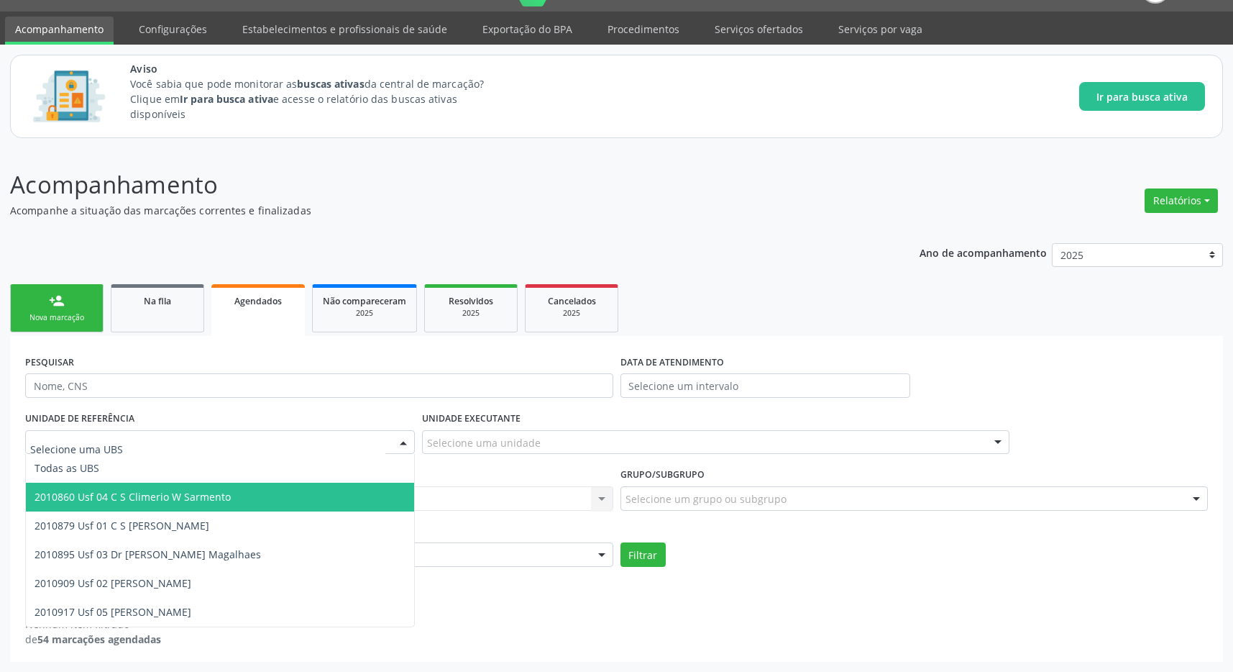
click at [183, 497] on span "2010860 Usf 04 C S Climerio W Sarmento" at bounding box center [133, 497] width 196 height 14
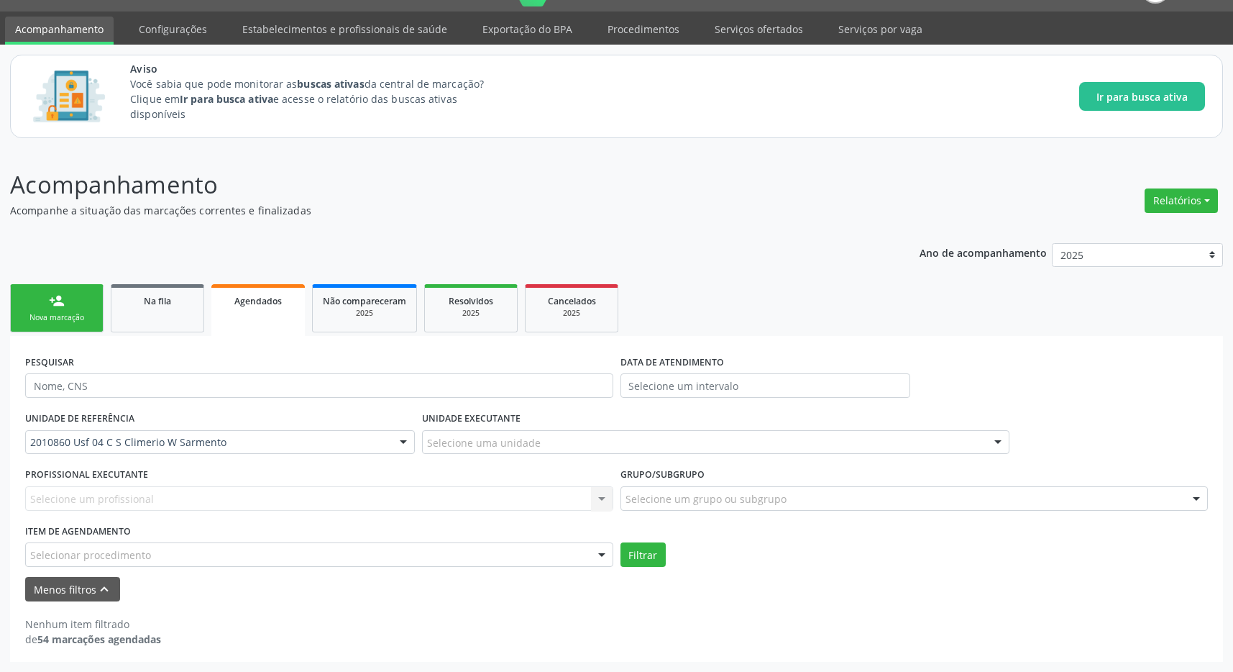
click at [380, 488] on div "Selecione um profissional Nenhum resultado encontrado para: " " Não há nenhuma …" at bounding box center [319, 498] width 588 height 24
click at [330, 552] on div "Selecionar procedimento" at bounding box center [319, 554] width 588 height 24
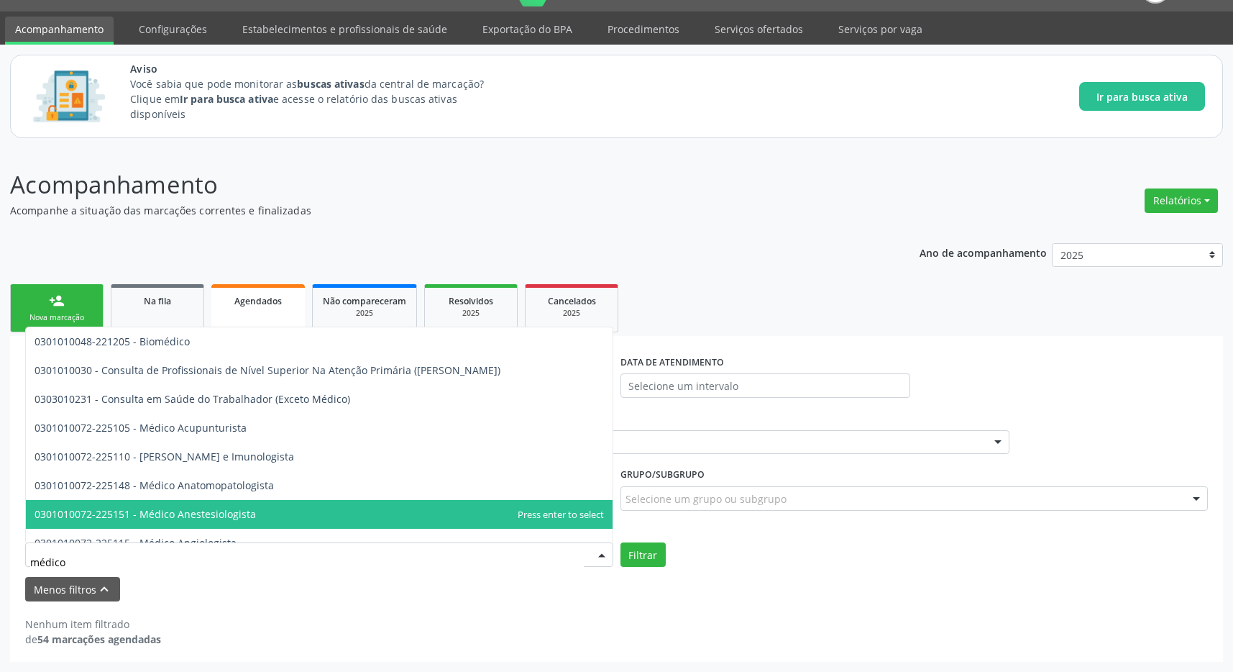
type input "médico o"
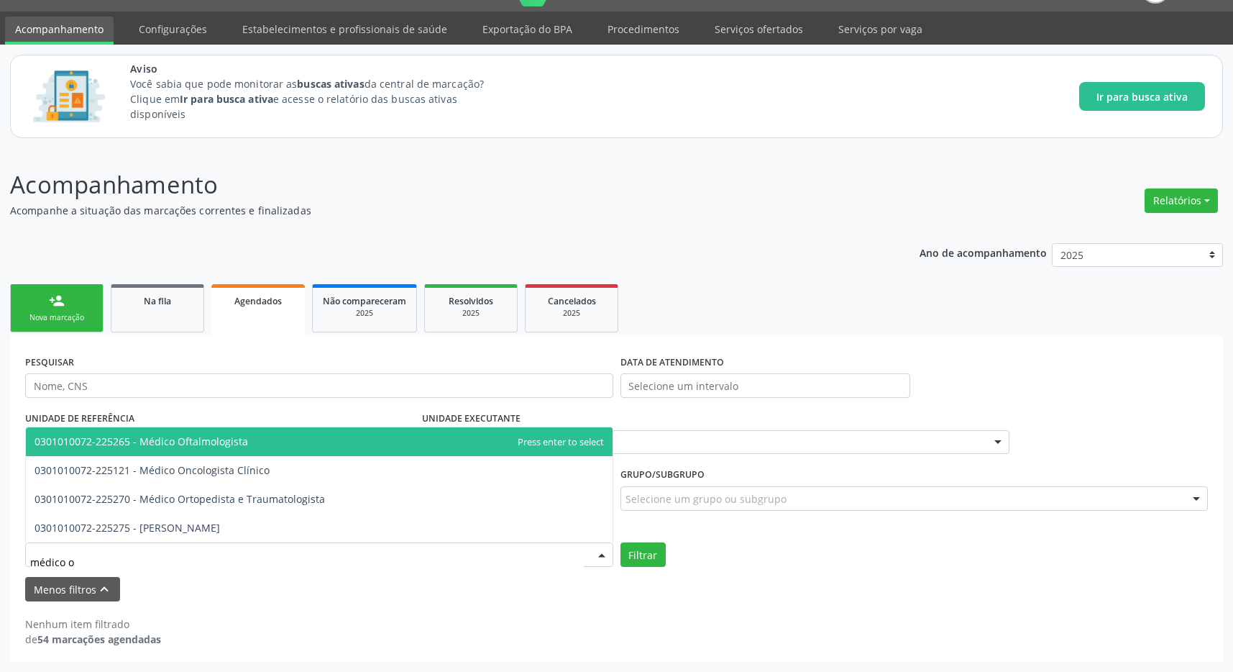
click at [240, 437] on span "0301010072-225265 - Médico Oftalmologista" at bounding box center [142, 441] width 214 height 14
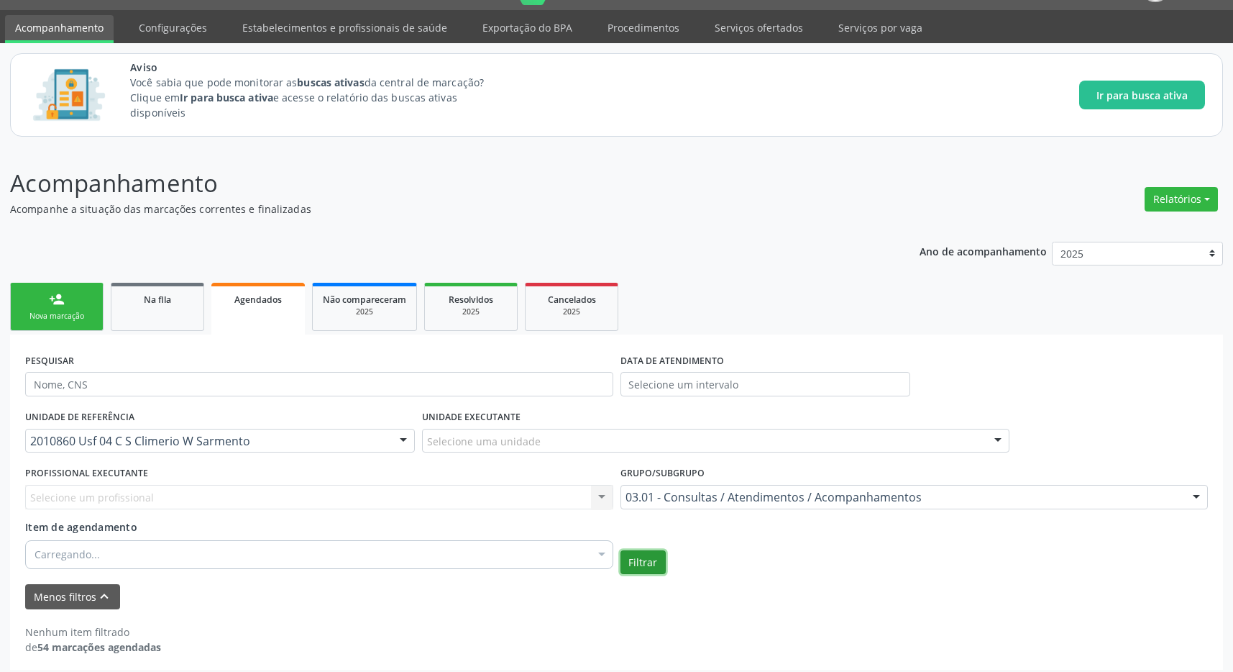
click at [657, 565] on button "Filtrar" at bounding box center [643, 562] width 45 height 24
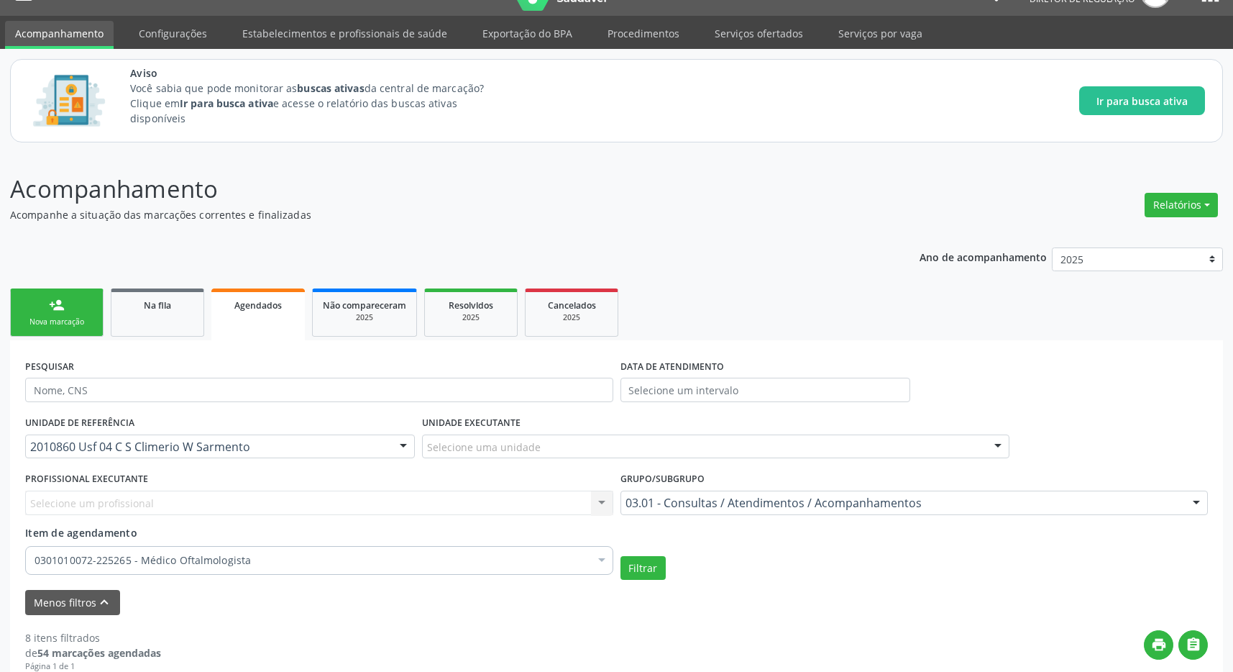
scroll to position [332, 0]
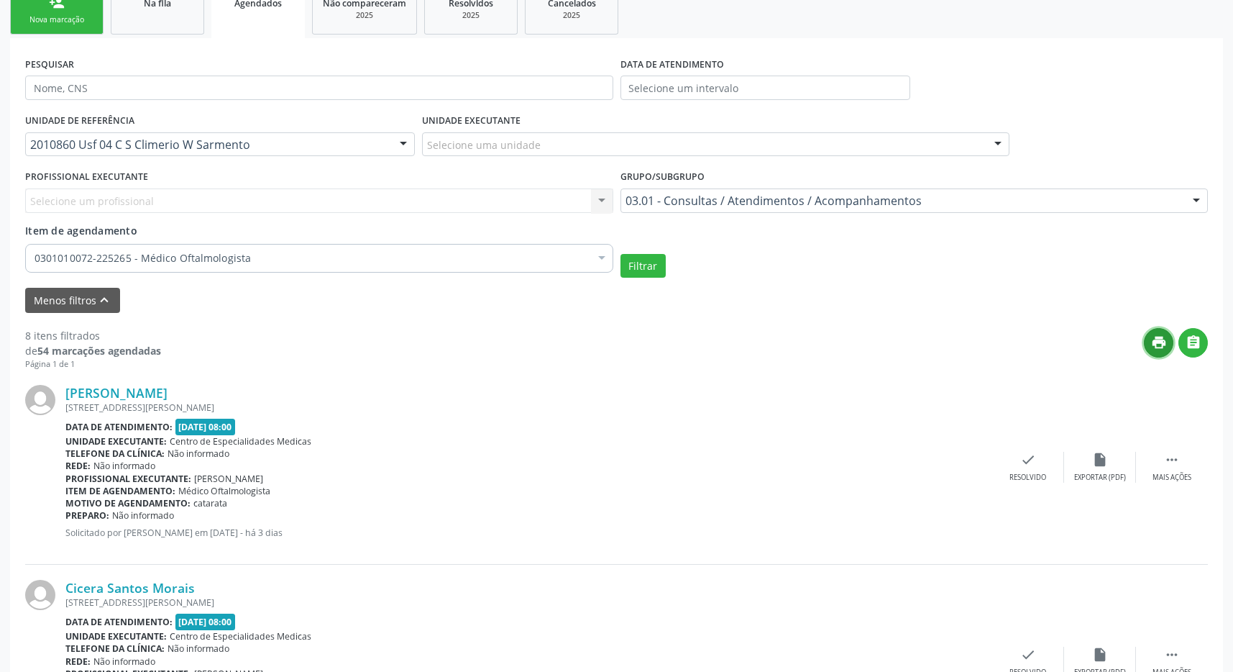
click at [1159, 348] on icon "print" at bounding box center [1159, 342] width 16 height 16
click at [406, 141] on div at bounding box center [404, 145] width 22 height 24
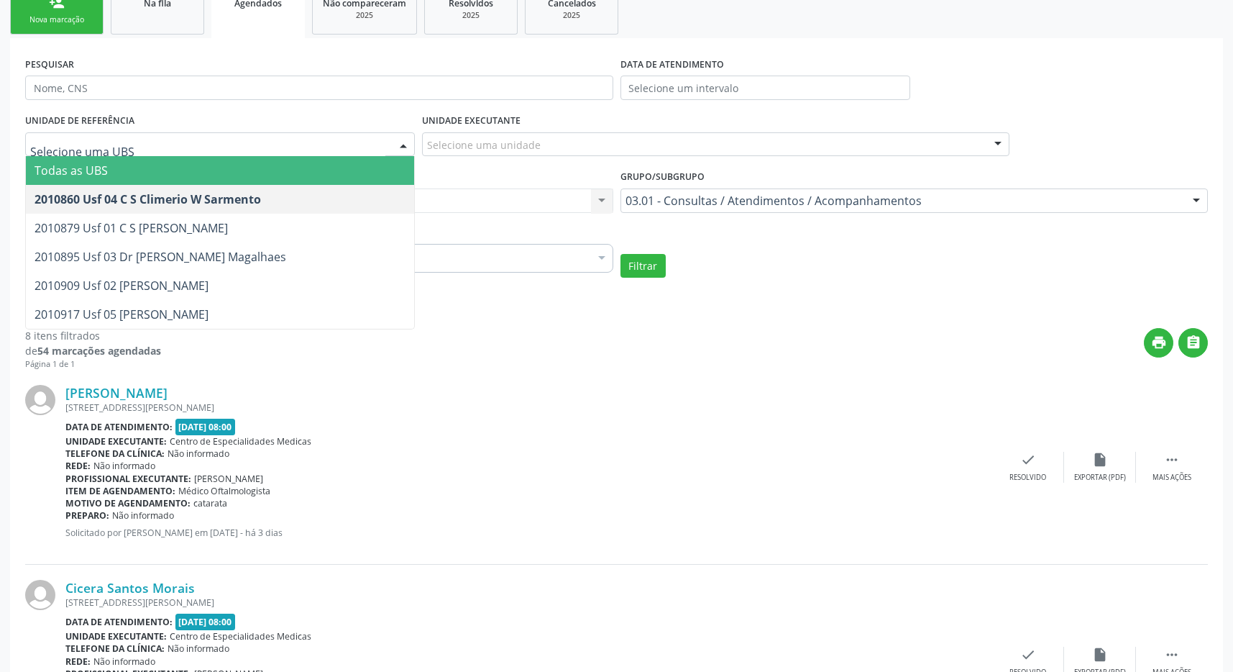
click at [309, 176] on span "Todas as UBS" at bounding box center [220, 170] width 388 height 29
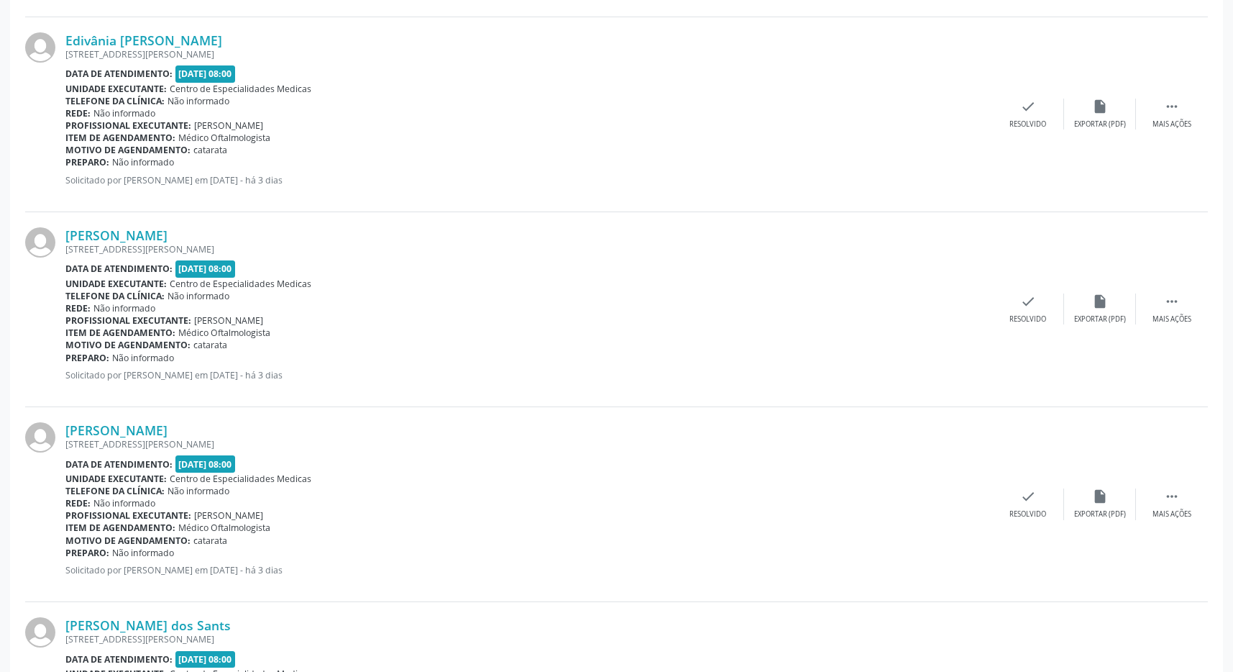
scroll to position [1616, 0]
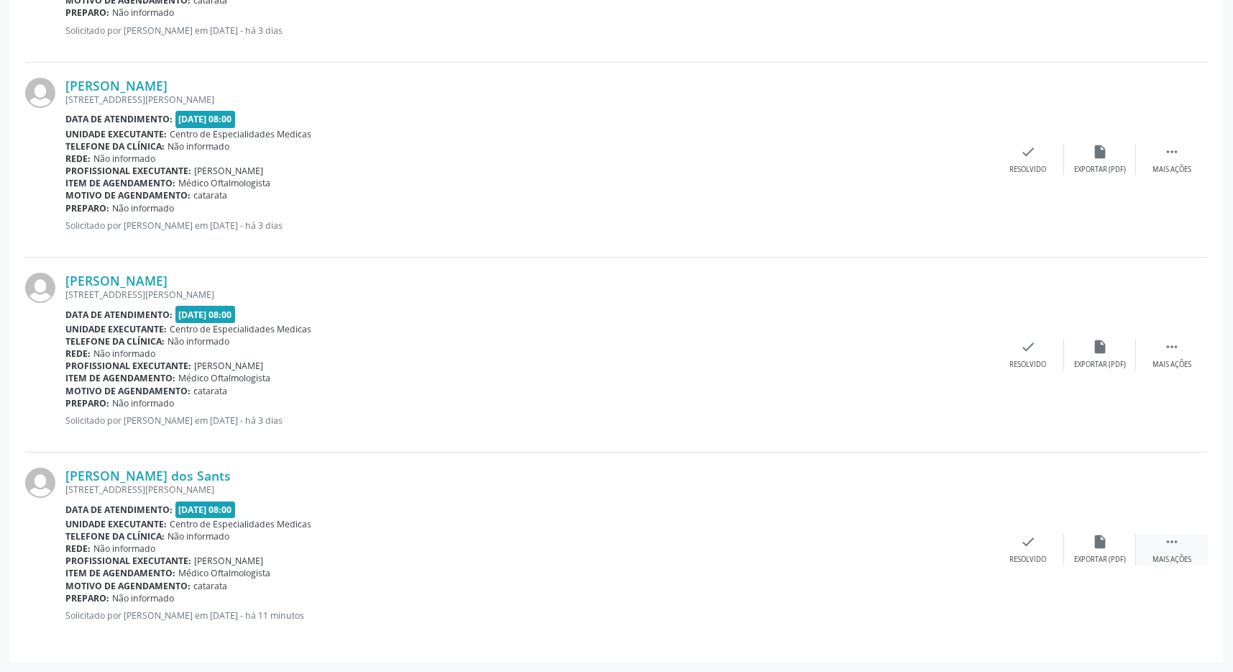
click at [1180, 547] on icon "" at bounding box center [1172, 542] width 16 height 16
click at [880, 540] on icon "print" at bounding box center [885, 542] width 16 height 16
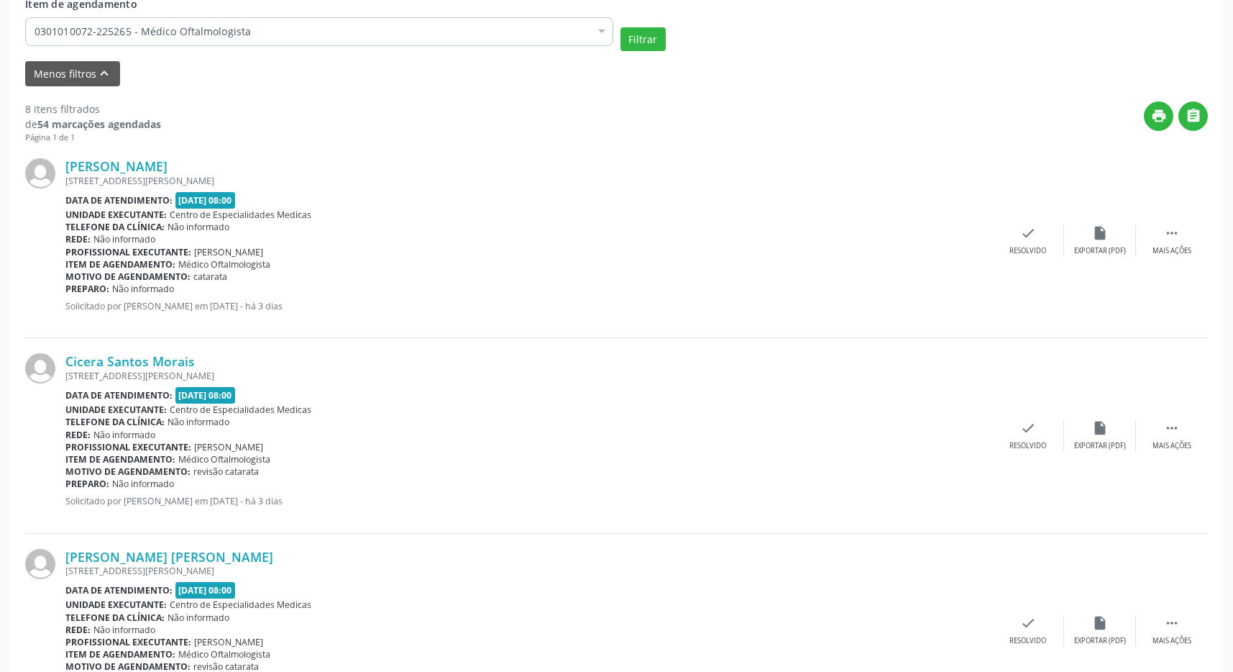
scroll to position [106, 0]
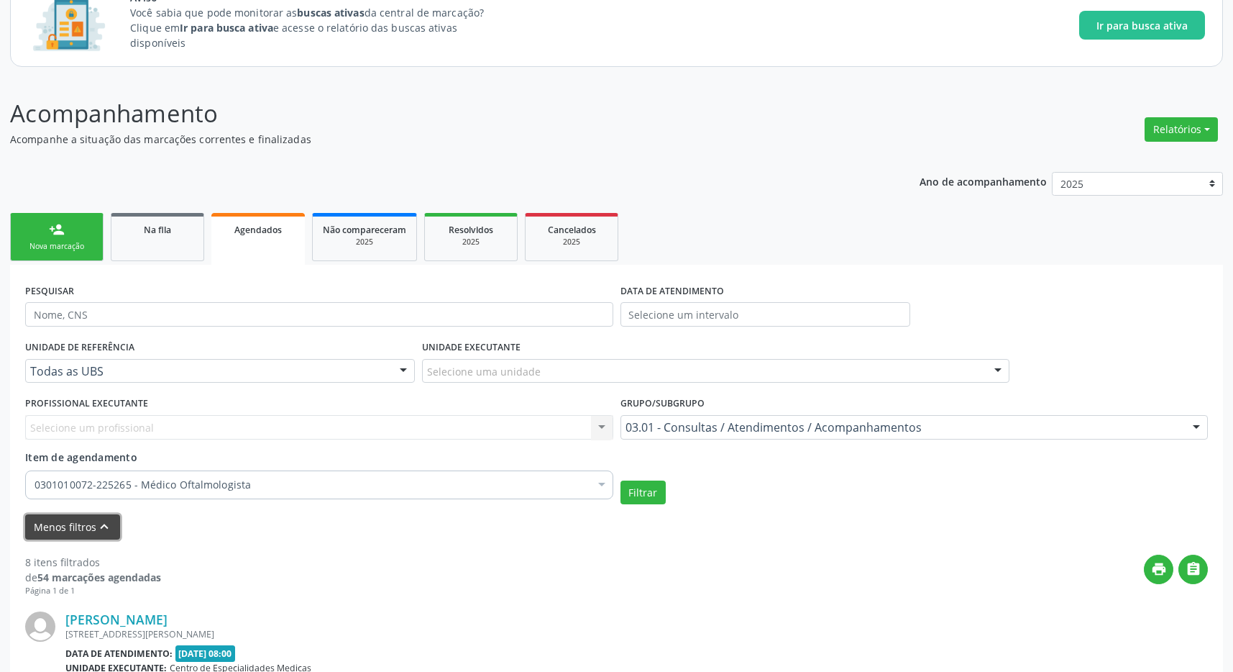
click at [89, 527] on button "Menos filtros keyboard_arrow_up" at bounding box center [72, 526] width 95 height 25
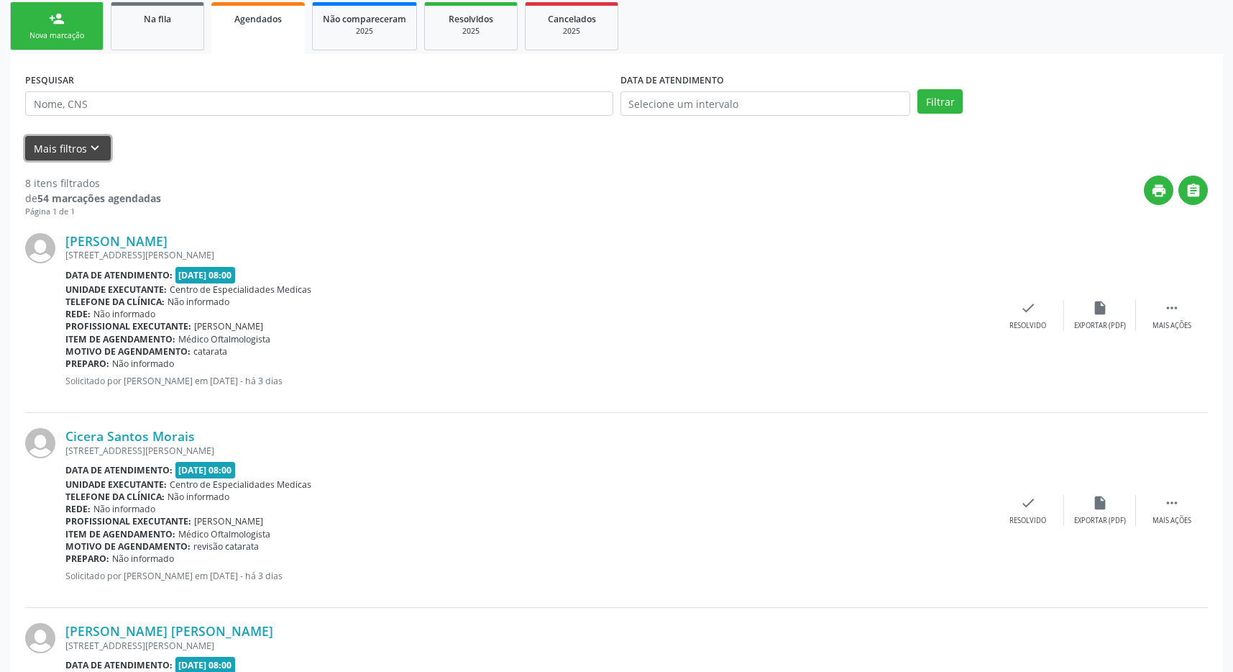
scroll to position [0, 0]
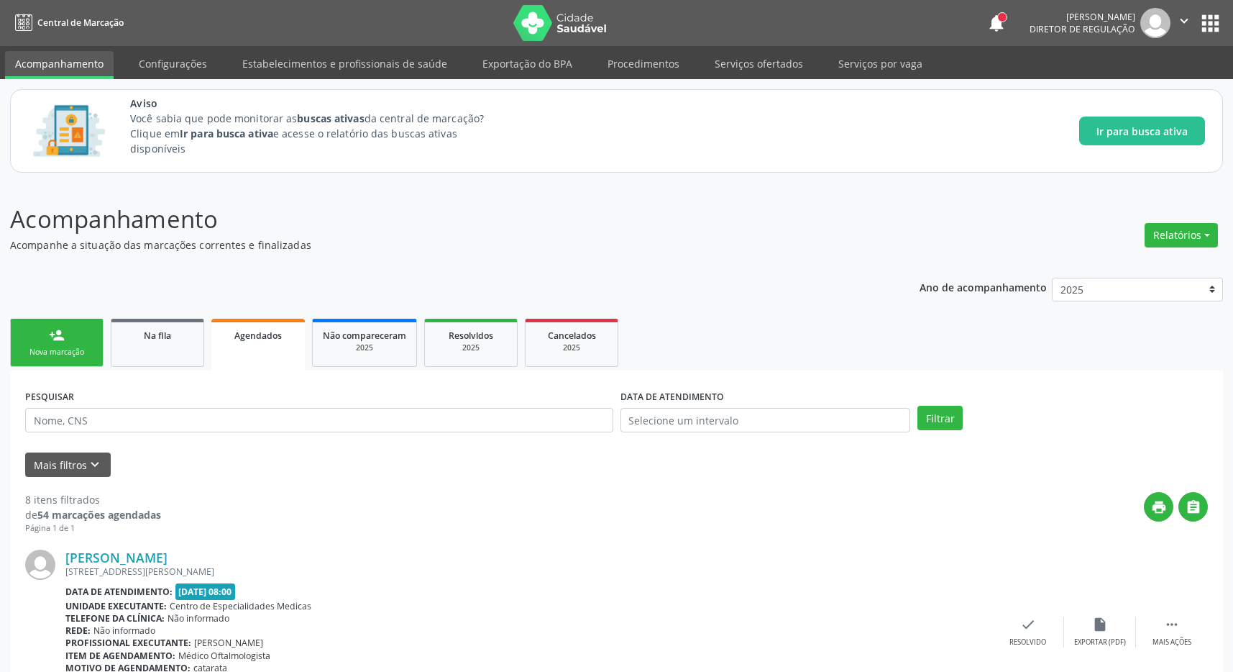
click at [281, 340] on span "Agendados" at bounding box center [257, 335] width 47 height 12
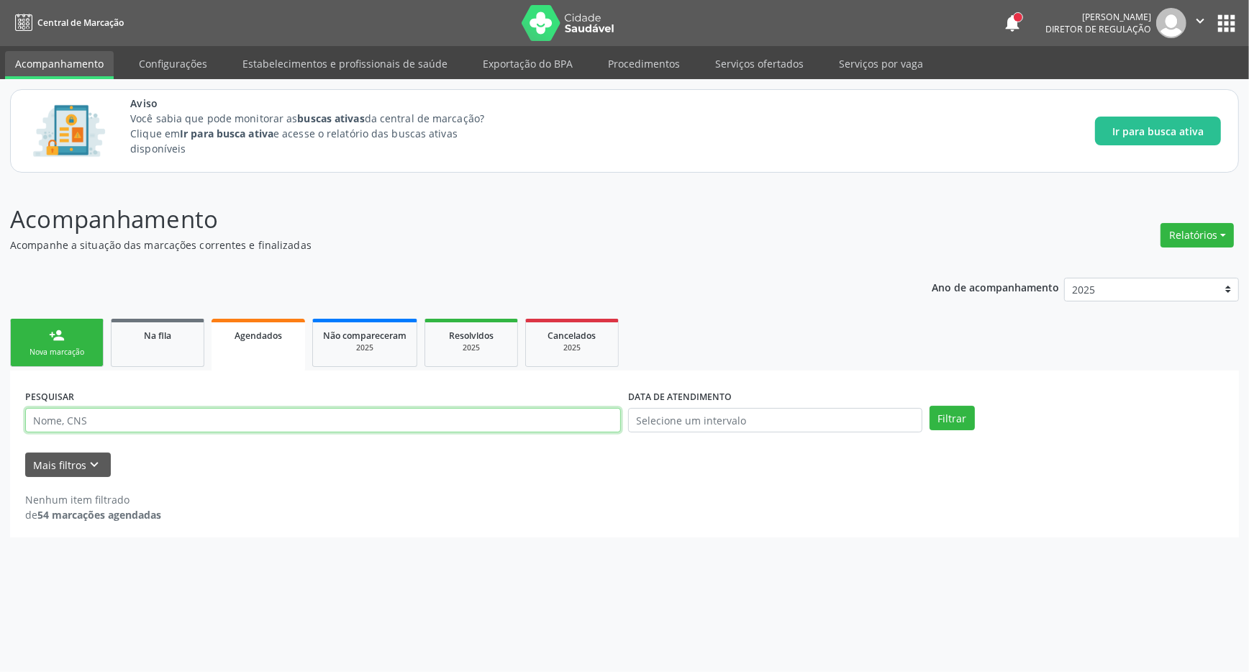
click at [139, 416] on input "text" at bounding box center [323, 420] width 596 height 24
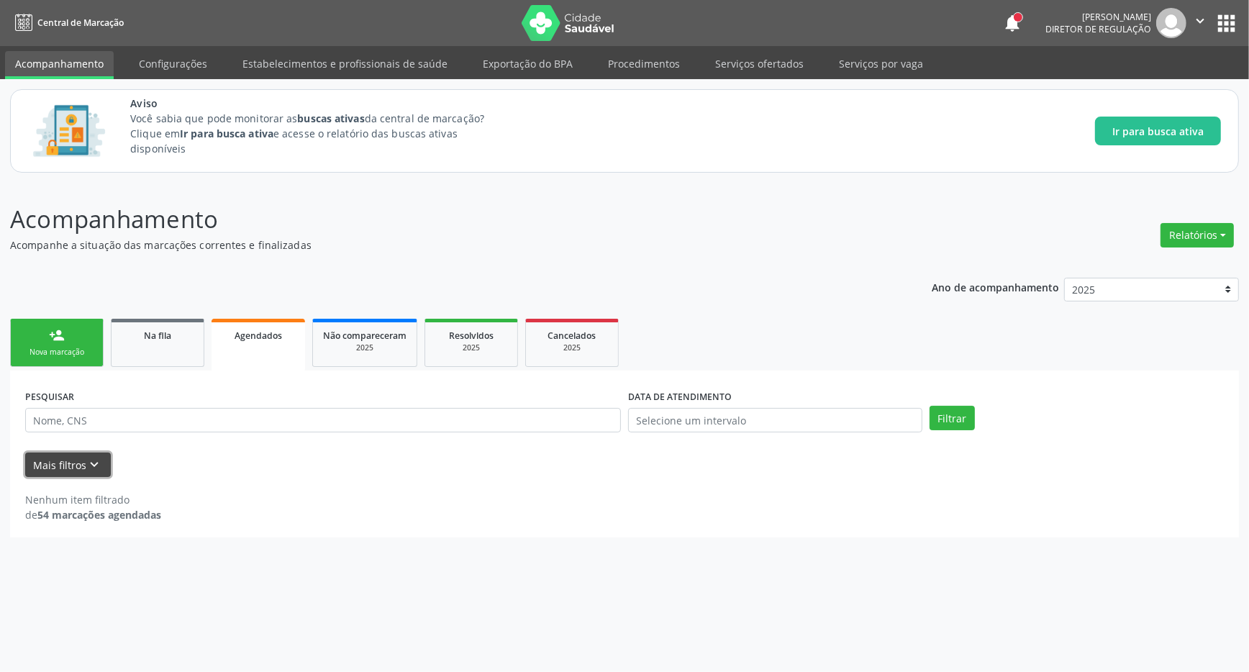
click at [79, 463] on button "Mais filtros keyboard_arrow_down" at bounding box center [68, 464] width 86 height 25
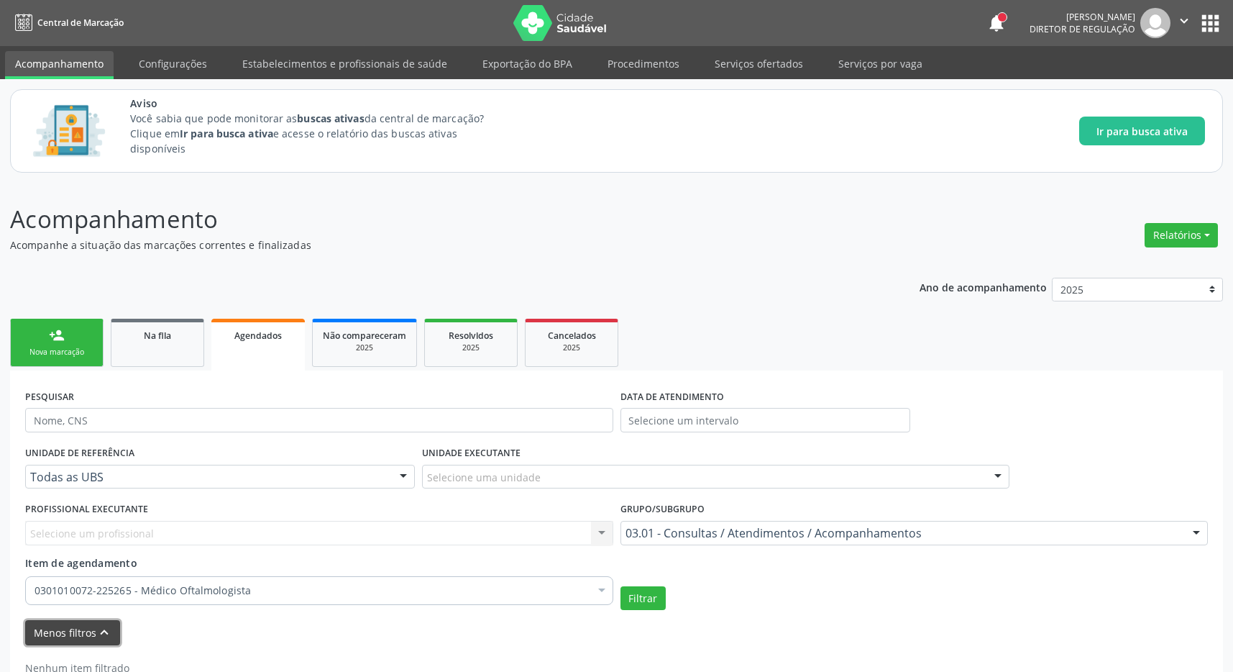
scroll to position [45, 0]
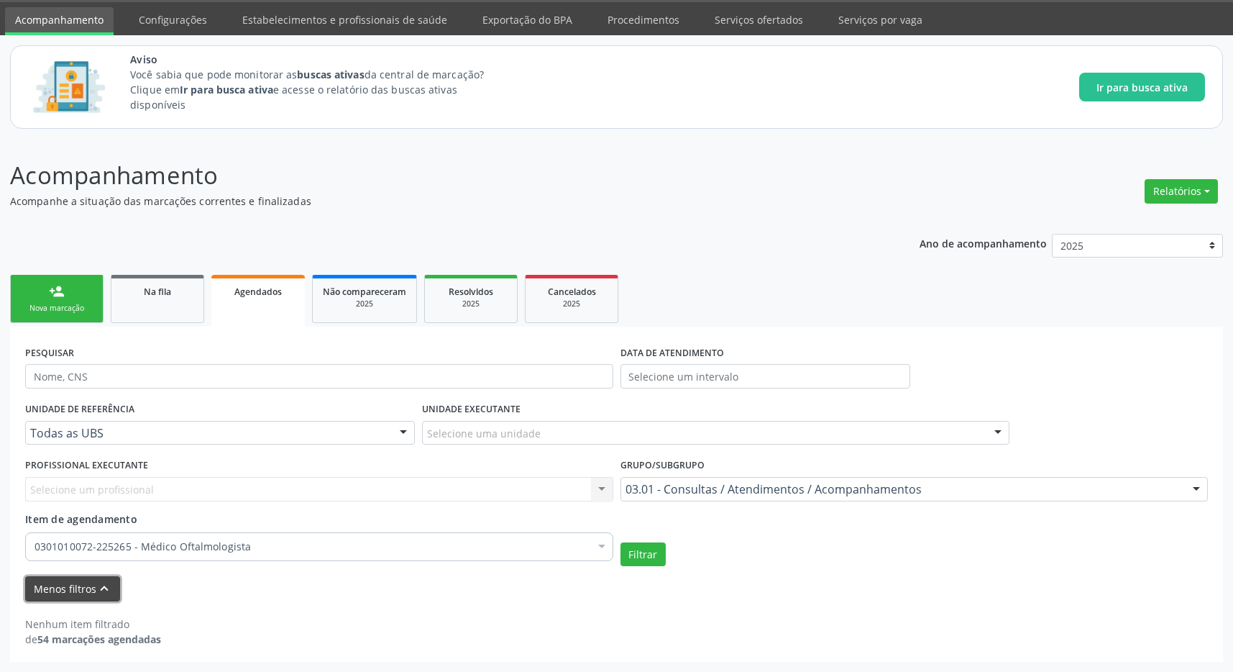
click at [64, 593] on button "Menos filtros keyboard_arrow_up" at bounding box center [72, 588] width 95 height 25
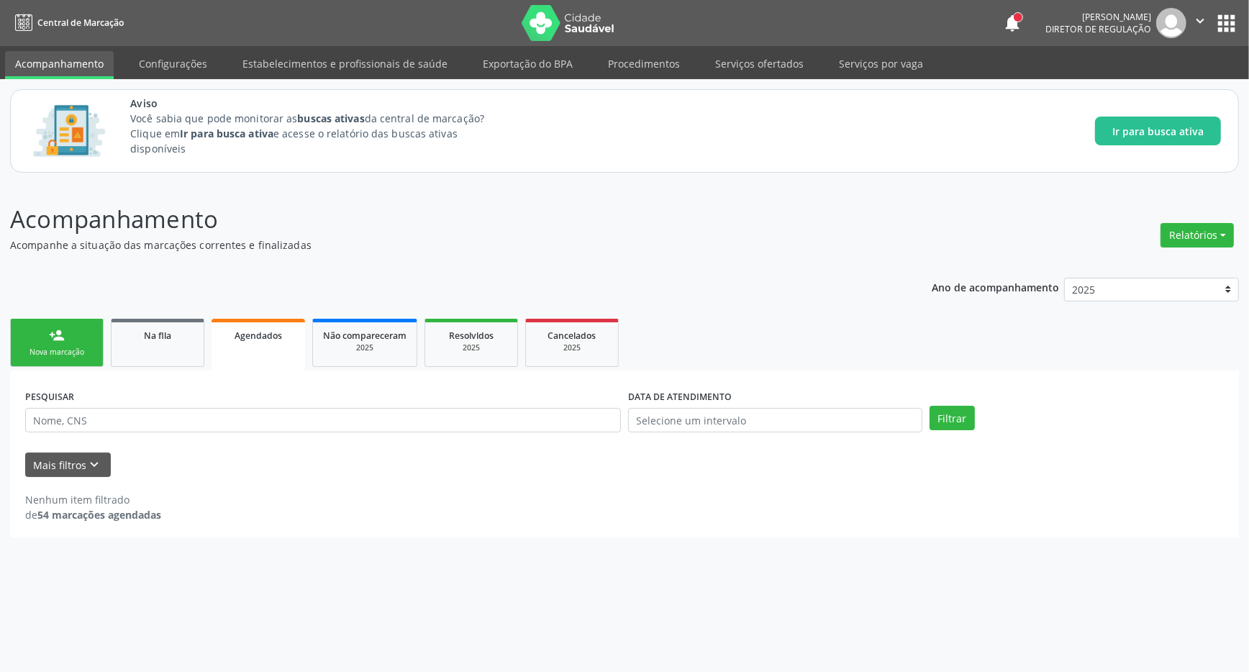
click at [261, 334] on span "Agendados" at bounding box center [257, 335] width 47 height 12
click at [76, 481] on div "Nenhum item filtrado de 54 marcações agendadas" at bounding box center [624, 499] width 1198 height 45
click at [78, 467] on button "Mais filtros keyboard_arrow_down" at bounding box center [68, 464] width 86 height 25
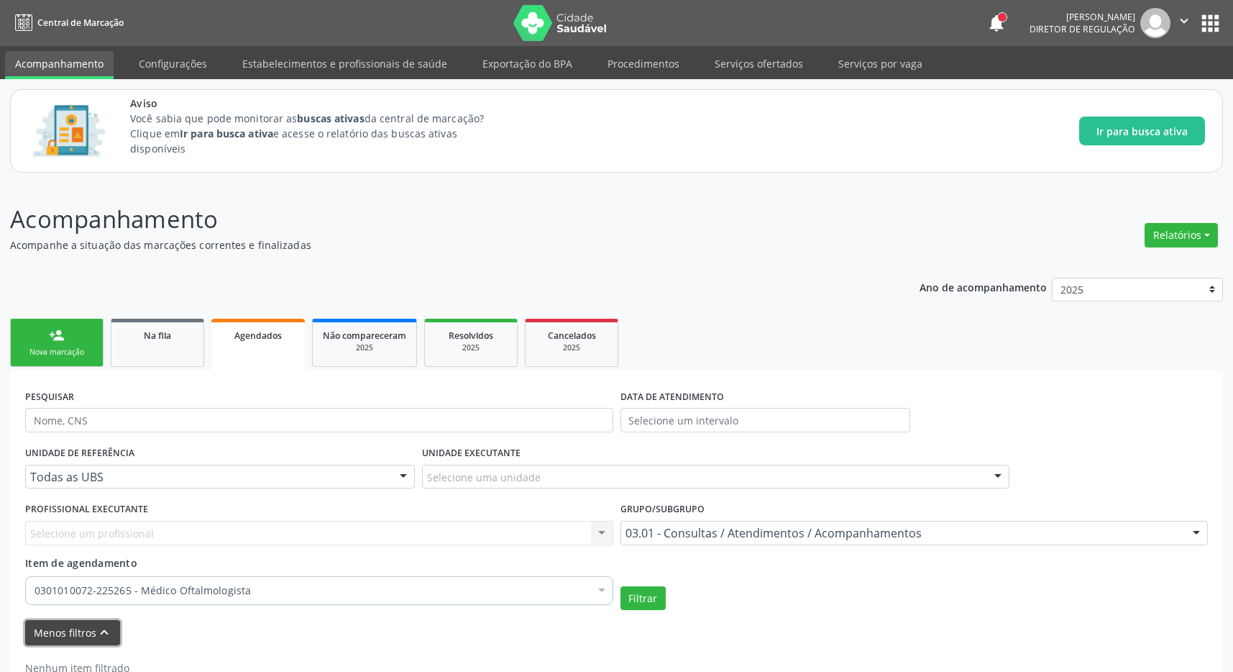
scroll to position [45, 0]
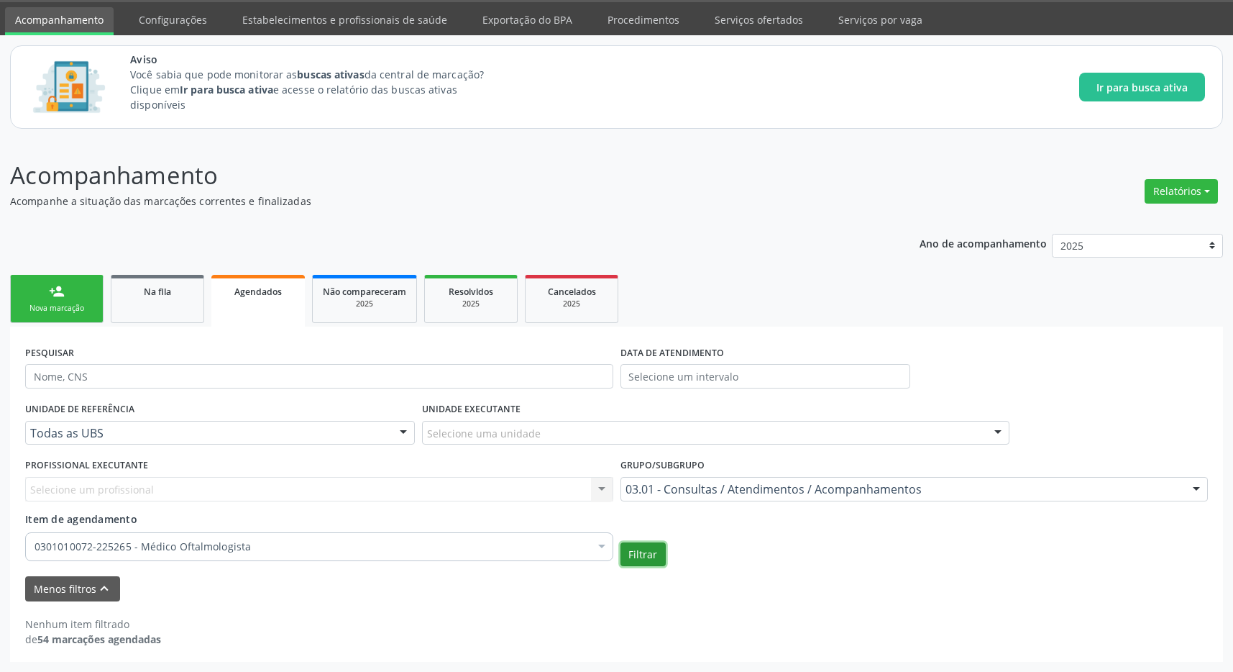
click at [644, 560] on button "Filtrar" at bounding box center [643, 554] width 45 height 24
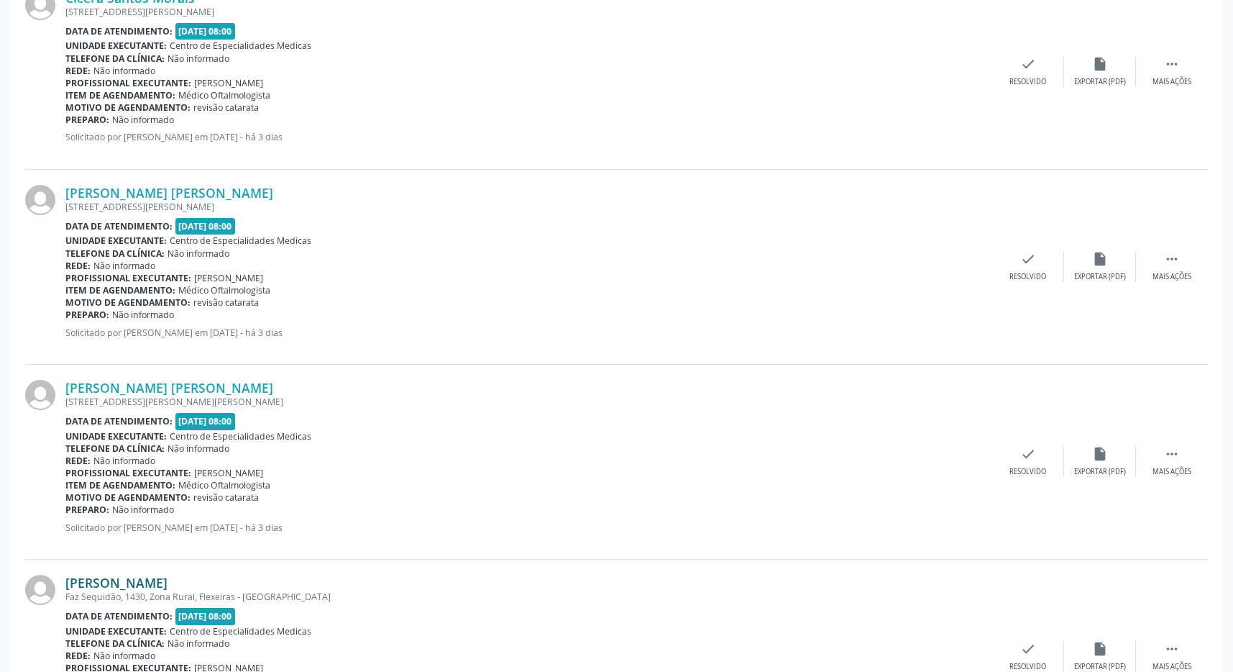
scroll to position [3037, 0]
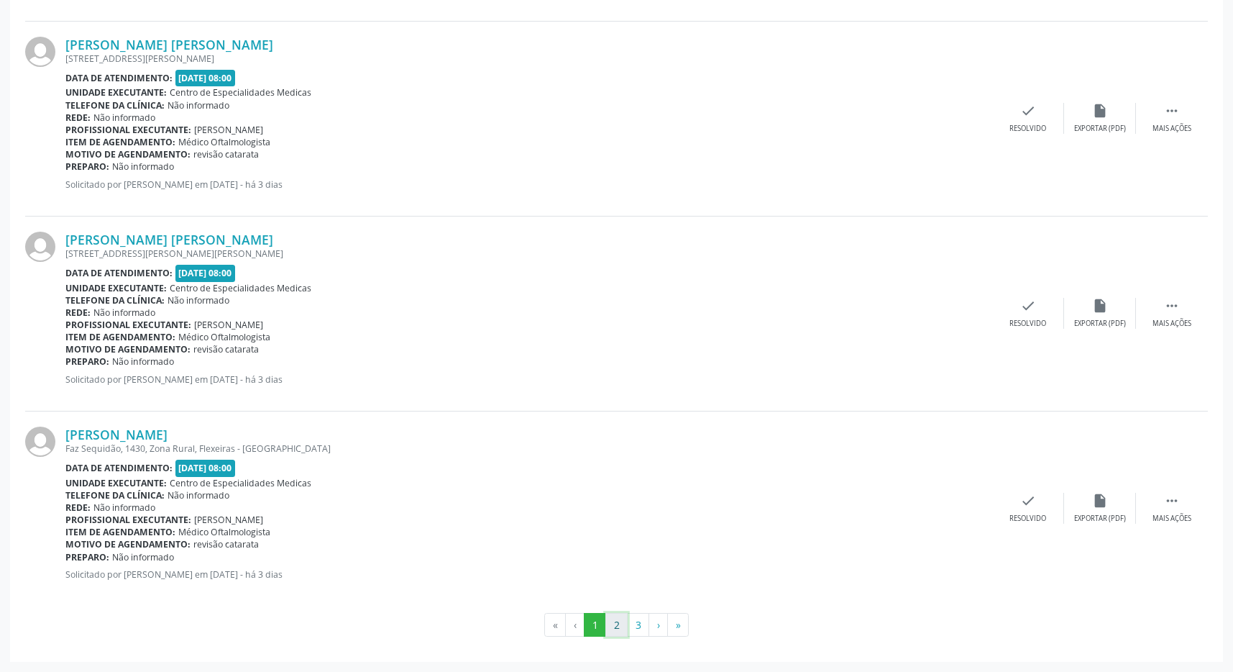
click at [622, 628] on button "2" at bounding box center [617, 625] width 22 height 24
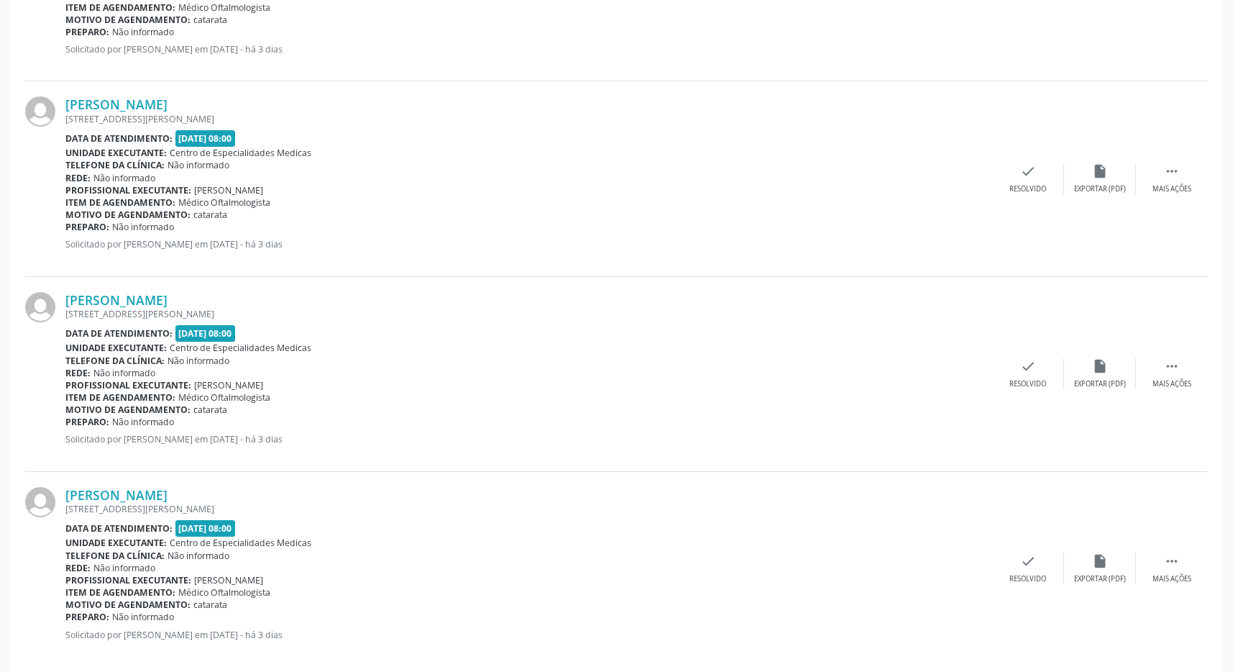
scroll to position [3024, 0]
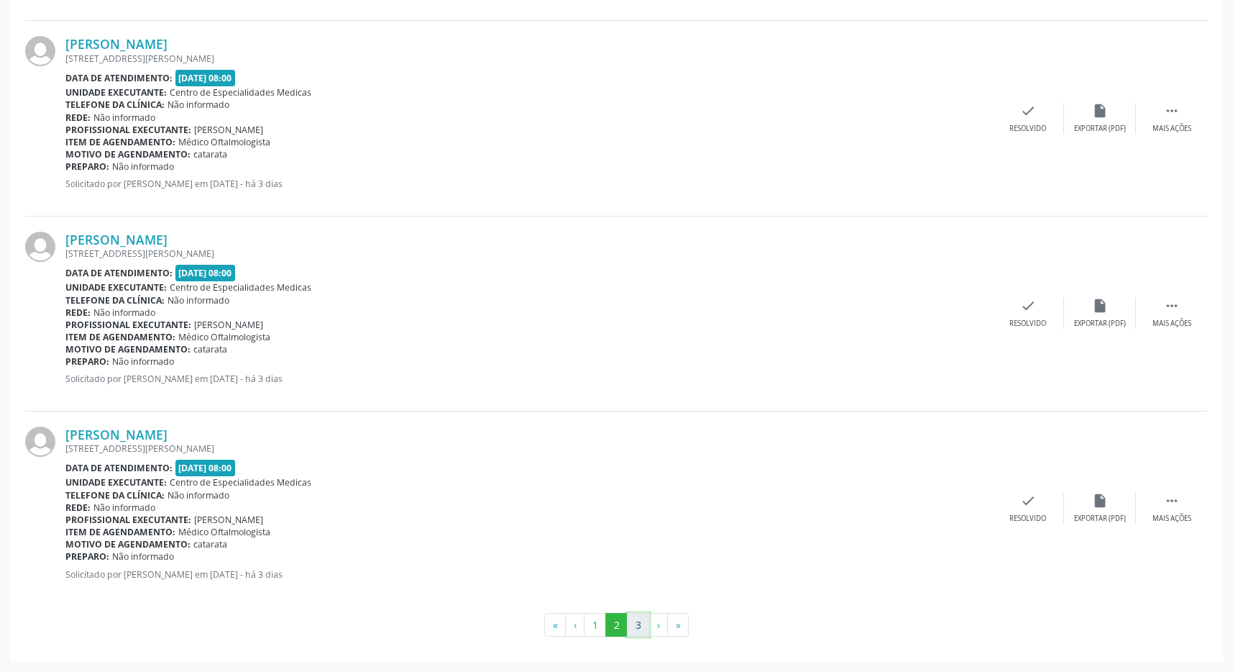
click at [636, 623] on button "3" at bounding box center [638, 625] width 22 height 24
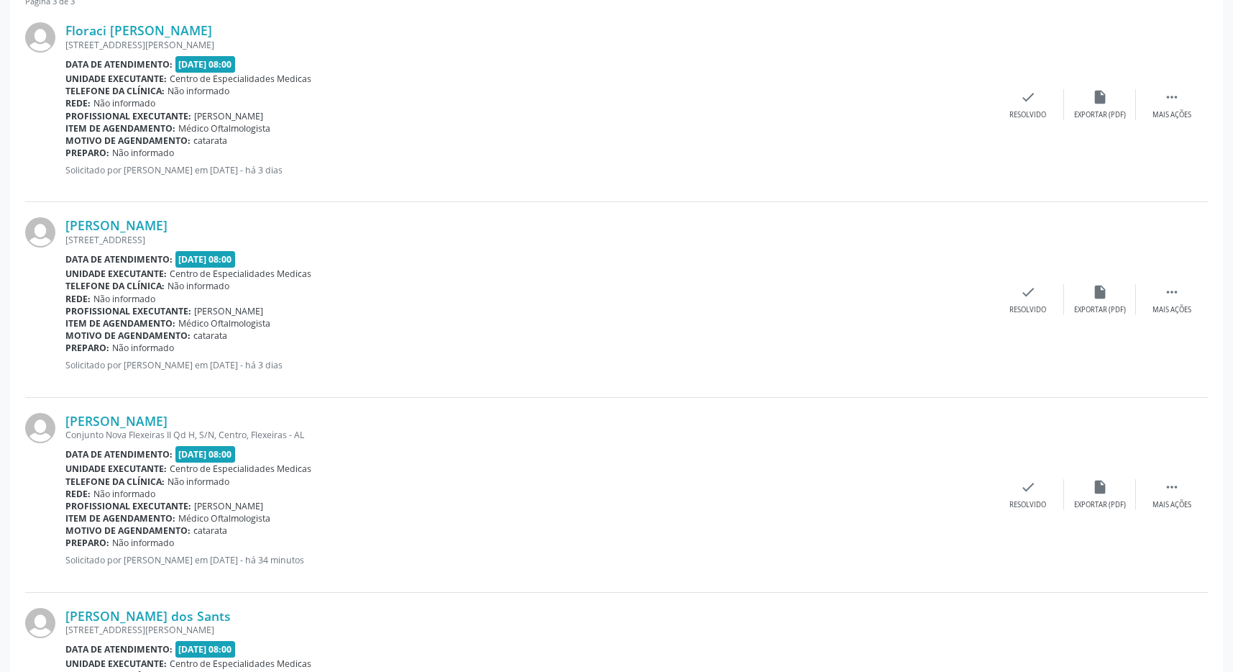
scroll to position [877, 0]
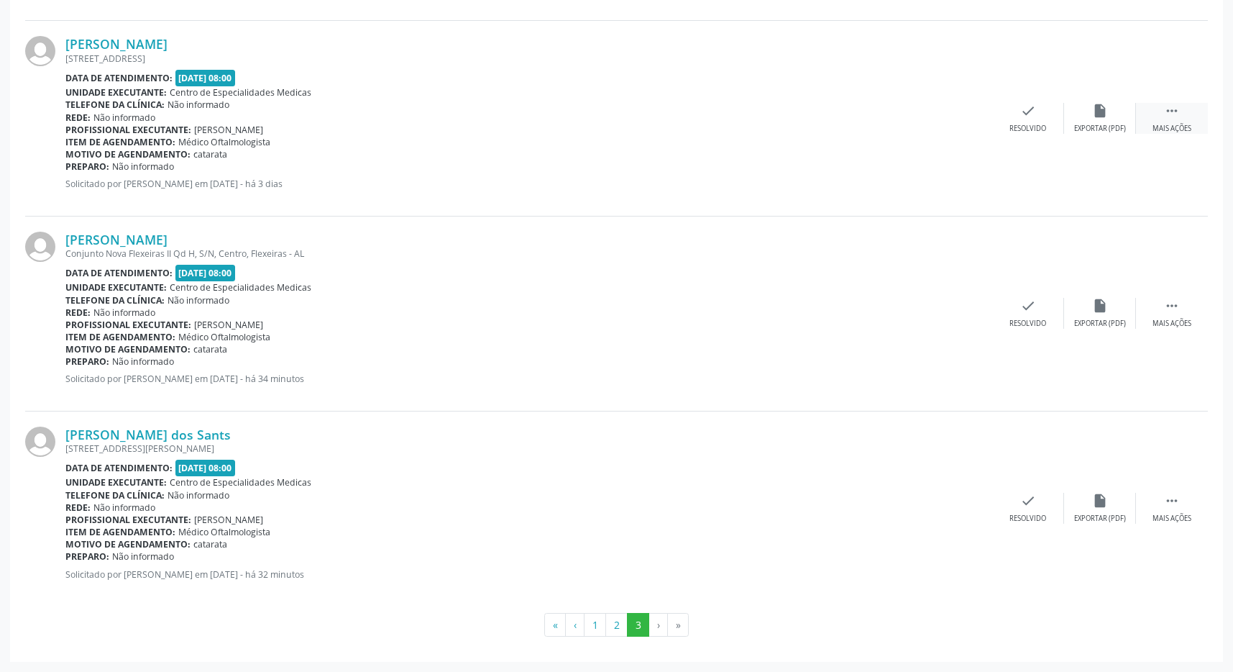
click at [1171, 114] on icon "" at bounding box center [1172, 111] width 16 height 16
click at [892, 119] on icon "print" at bounding box center [885, 111] width 16 height 16
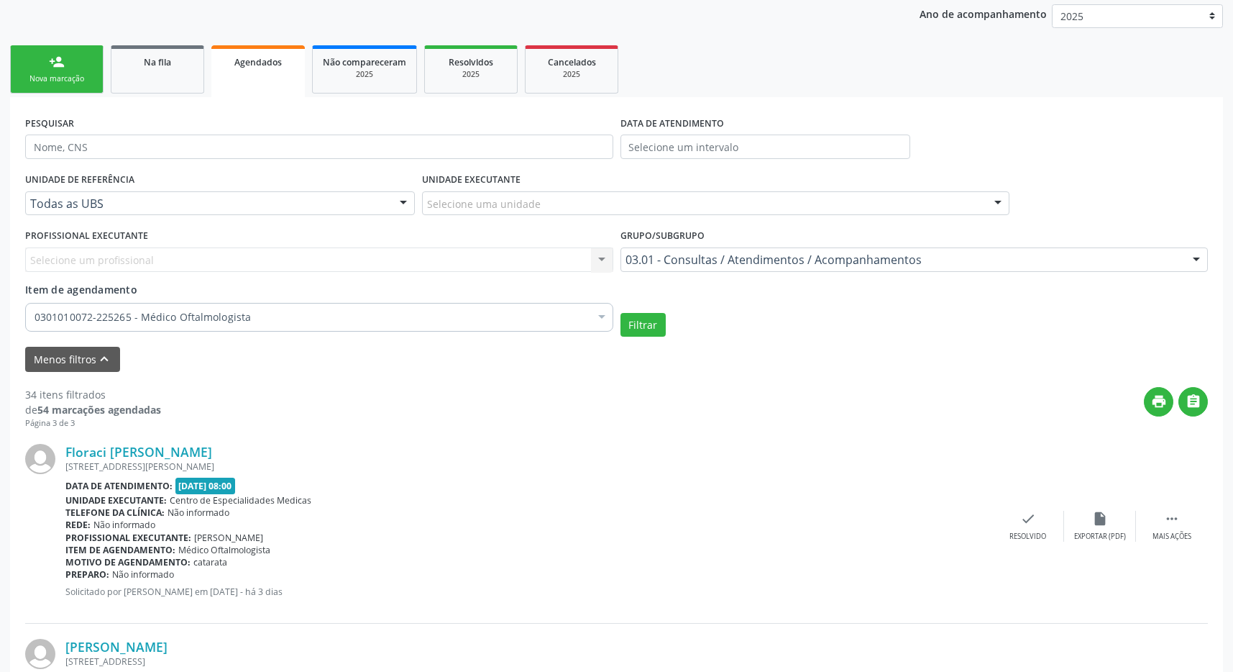
scroll to position [0, 0]
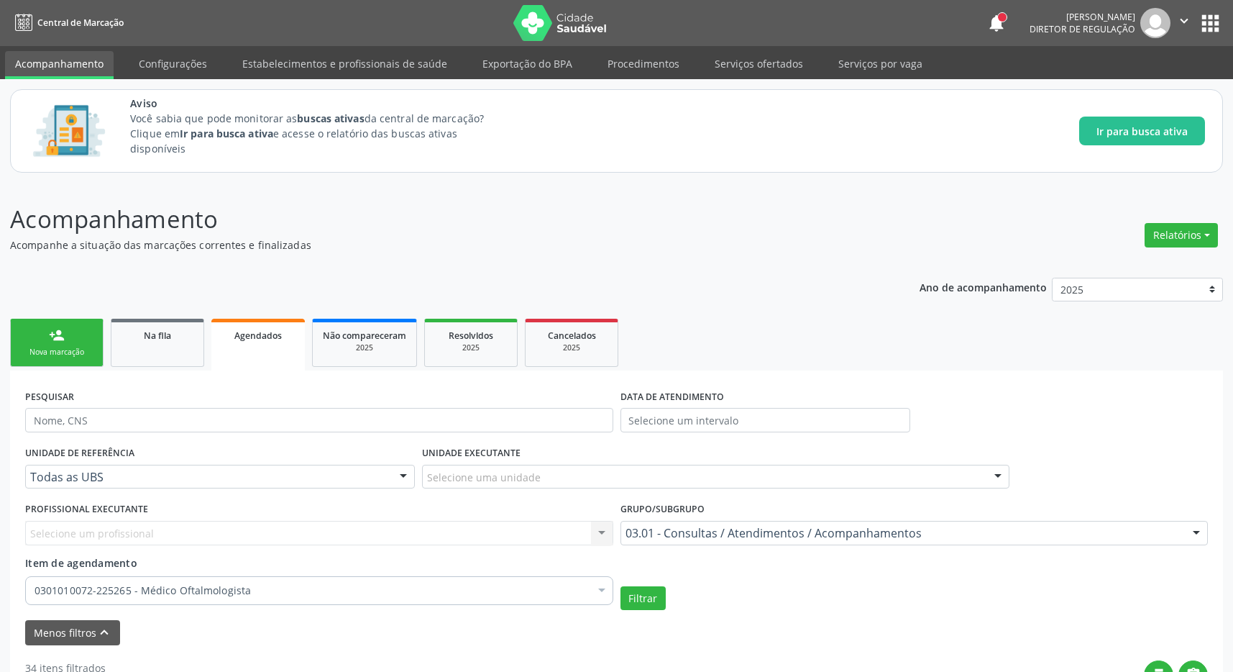
click at [1208, 17] on button "apps" at bounding box center [1210, 23] width 25 height 25
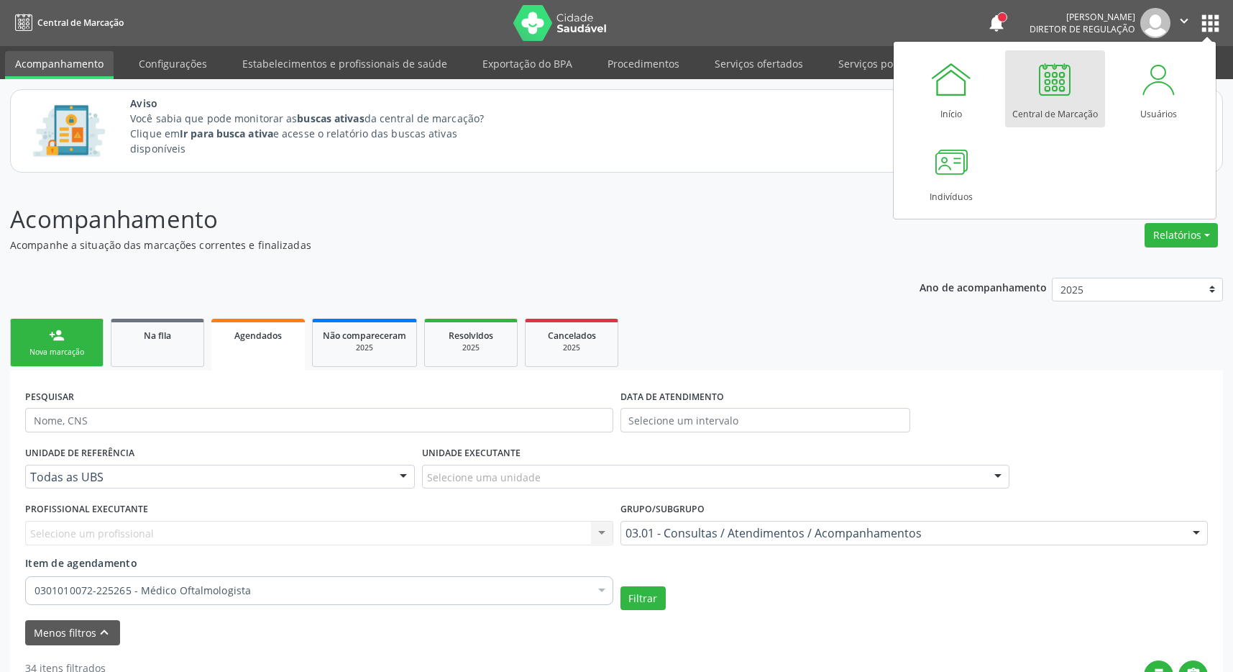
click at [1064, 90] on div at bounding box center [1055, 79] width 43 height 43
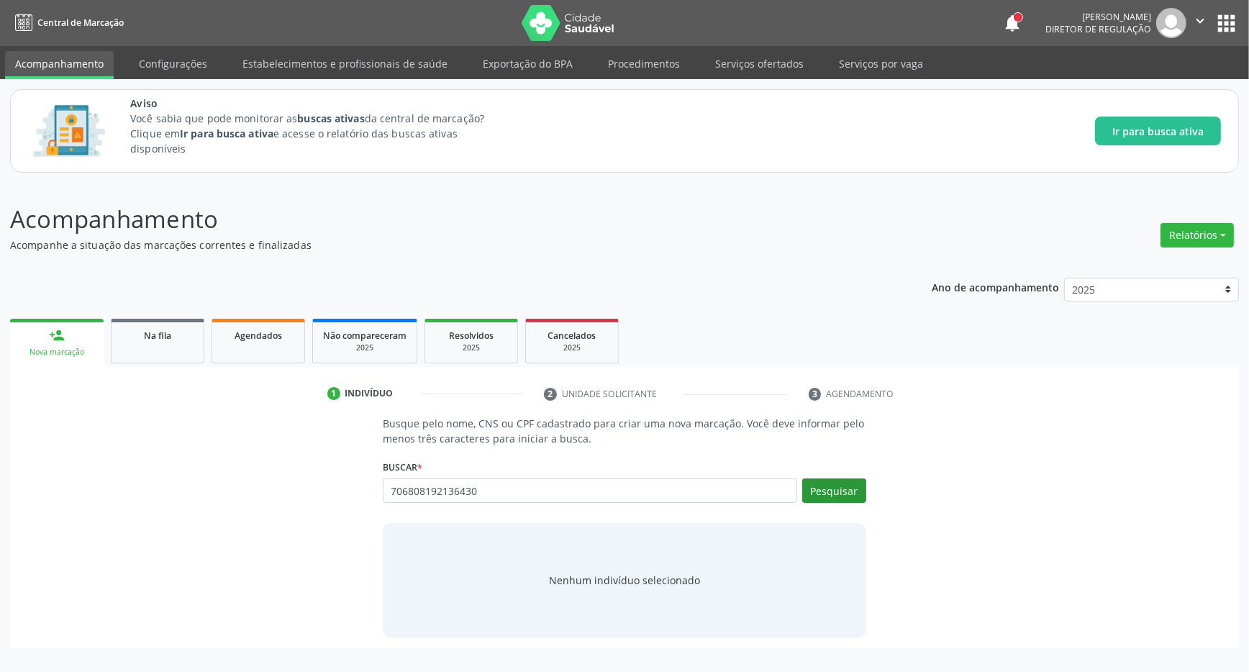
type input "706808192136430"
click at [851, 490] on button "Pesquisar" at bounding box center [834, 490] width 64 height 24
type input "706808192136430"
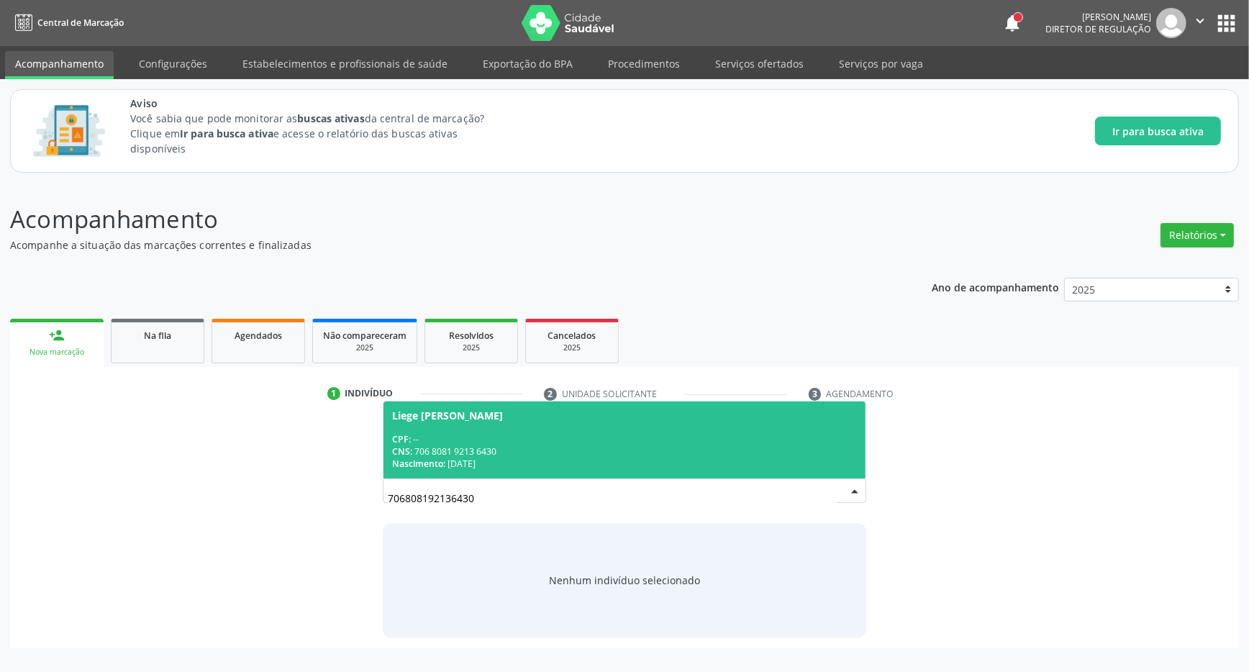
click at [442, 430] on span "Liege Lira dos Santos CPF: -- CNS: 706 8081 9213 6430 Nascimento: 16/12/1960" at bounding box center [624, 439] width 482 height 77
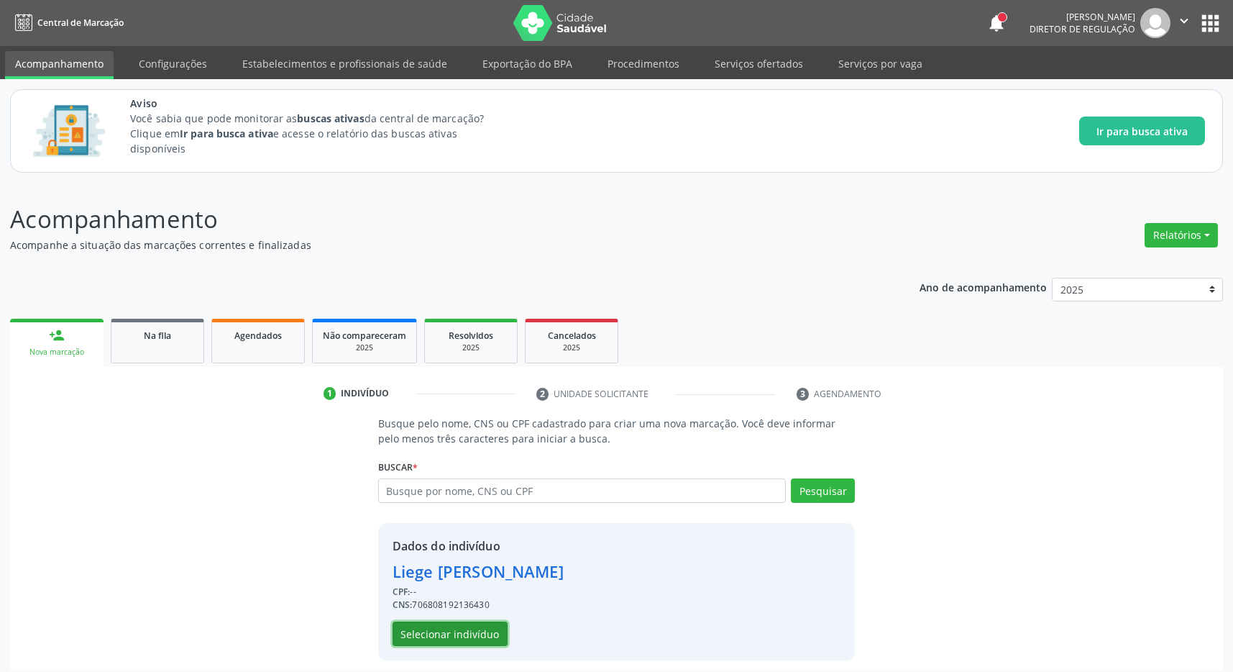
click at [452, 630] on button "Selecionar indivíduo" at bounding box center [450, 633] width 115 height 24
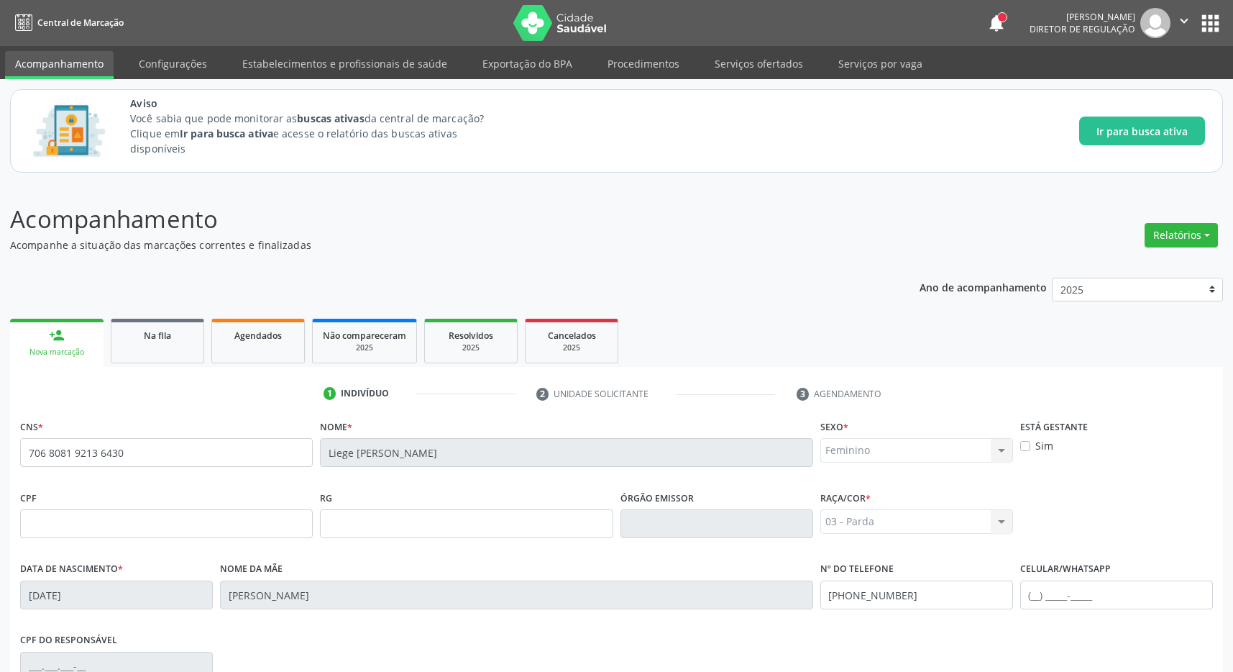
scroll to position [213, 0]
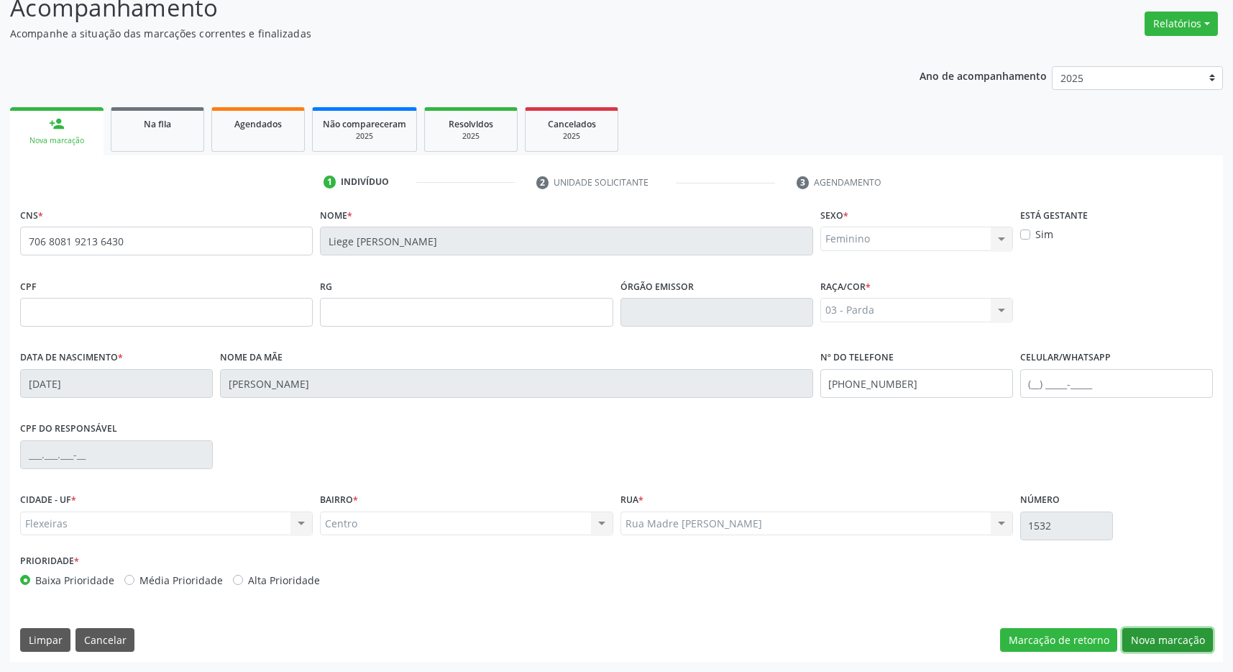
click at [1172, 631] on button "Nova marcação" at bounding box center [1168, 640] width 91 height 24
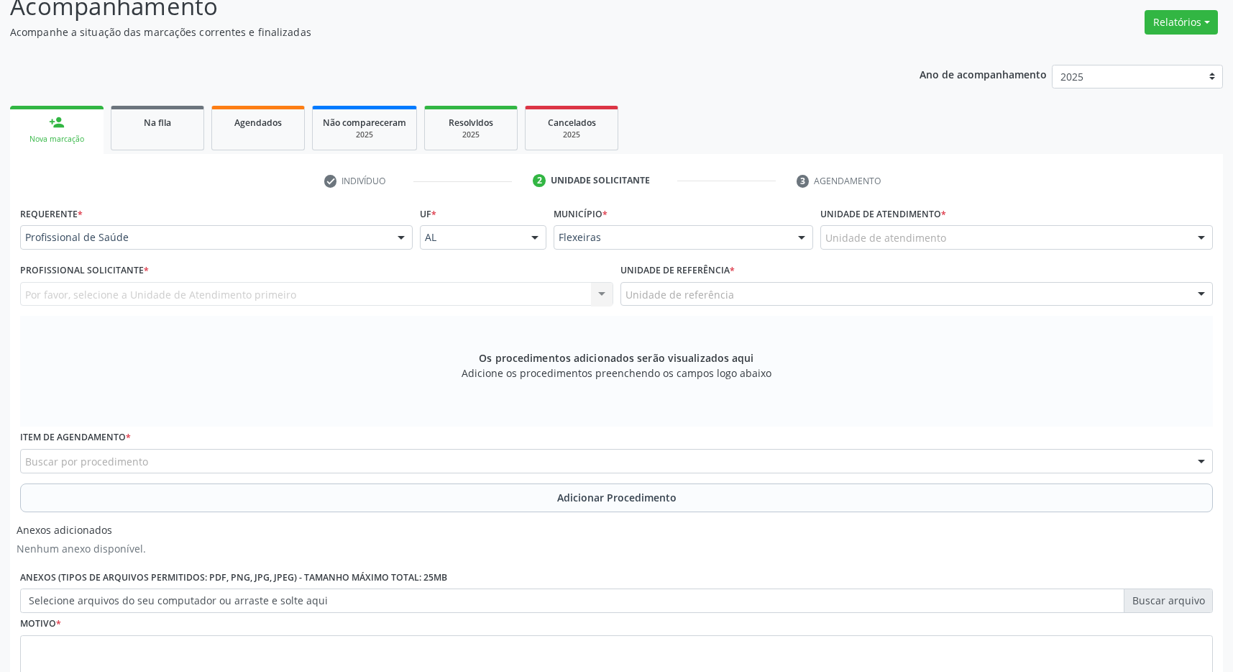
click at [997, 241] on div "Unidade de atendimento" at bounding box center [1017, 237] width 393 height 24
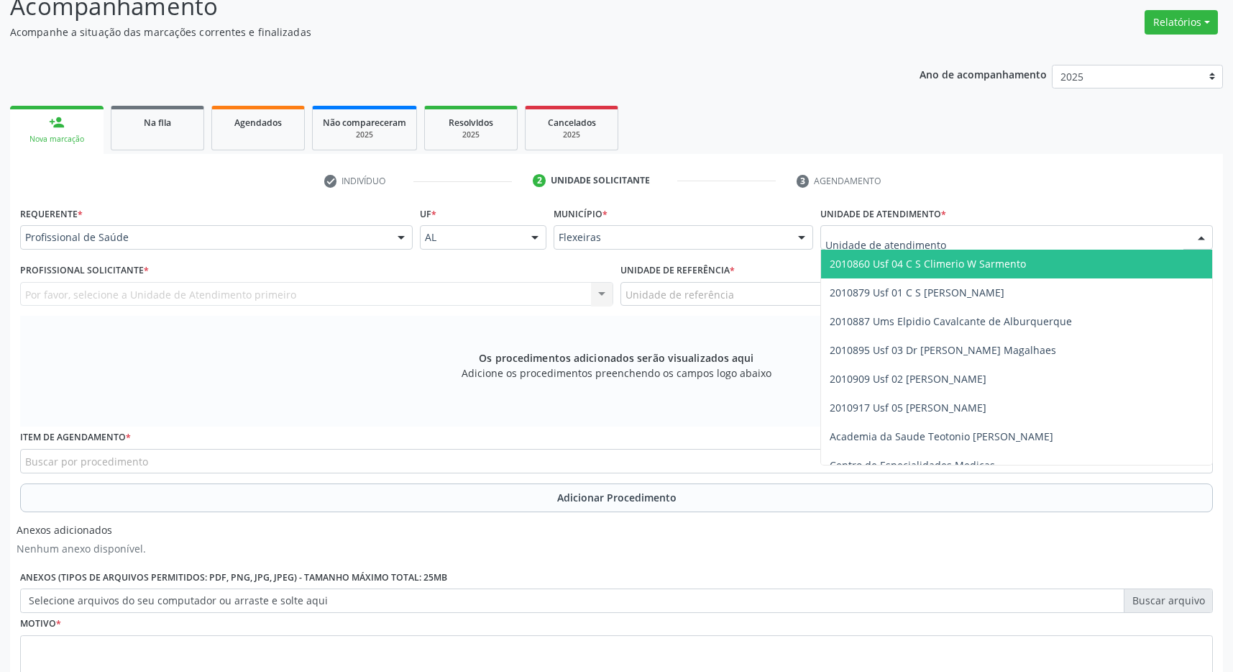
click at [975, 268] on span "2010860 Usf 04 C S Climerio W Sarmento" at bounding box center [928, 264] width 196 height 14
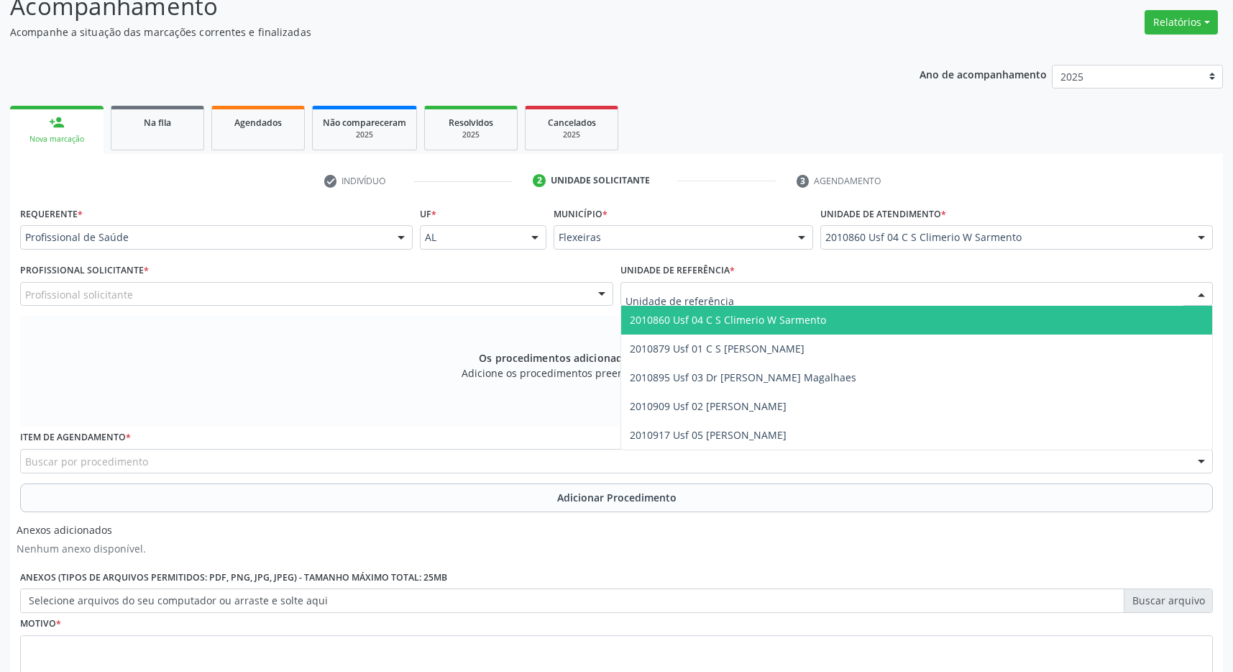
click at [970, 292] on div at bounding box center [917, 294] width 593 height 24
click at [944, 320] on span "2010860 Usf 04 C S Climerio W Sarmento" at bounding box center [917, 320] width 592 height 29
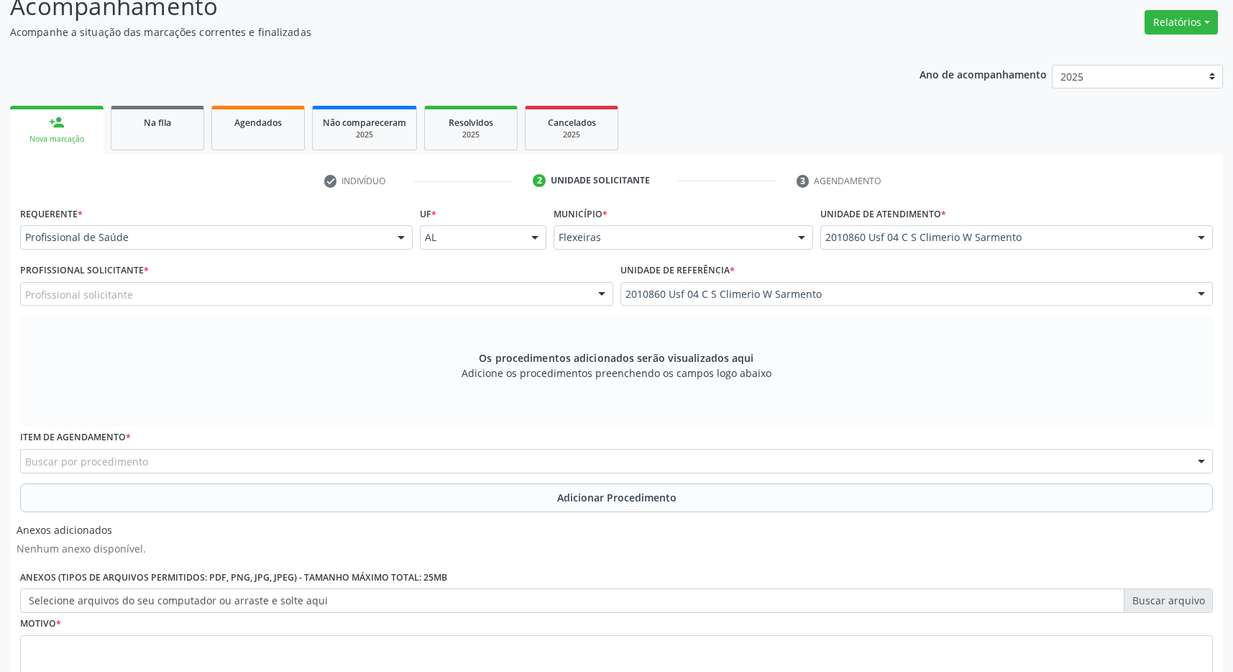
click at [529, 298] on div "Profissional solicitante" at bounding box center [316, 294] width 593 height 24
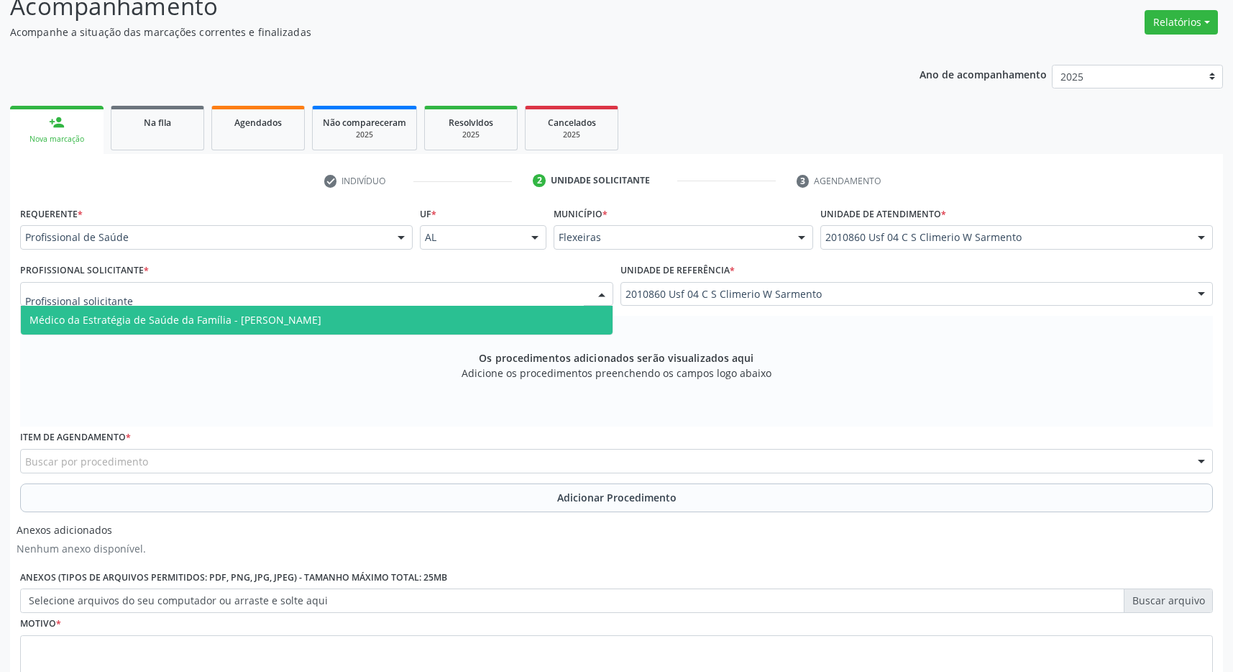
click at [324, 330] on span "Médico da Estratégia de Saúde da Família - [PERSON_NAME]" at bounding box center [317, 320] width 592 height 29
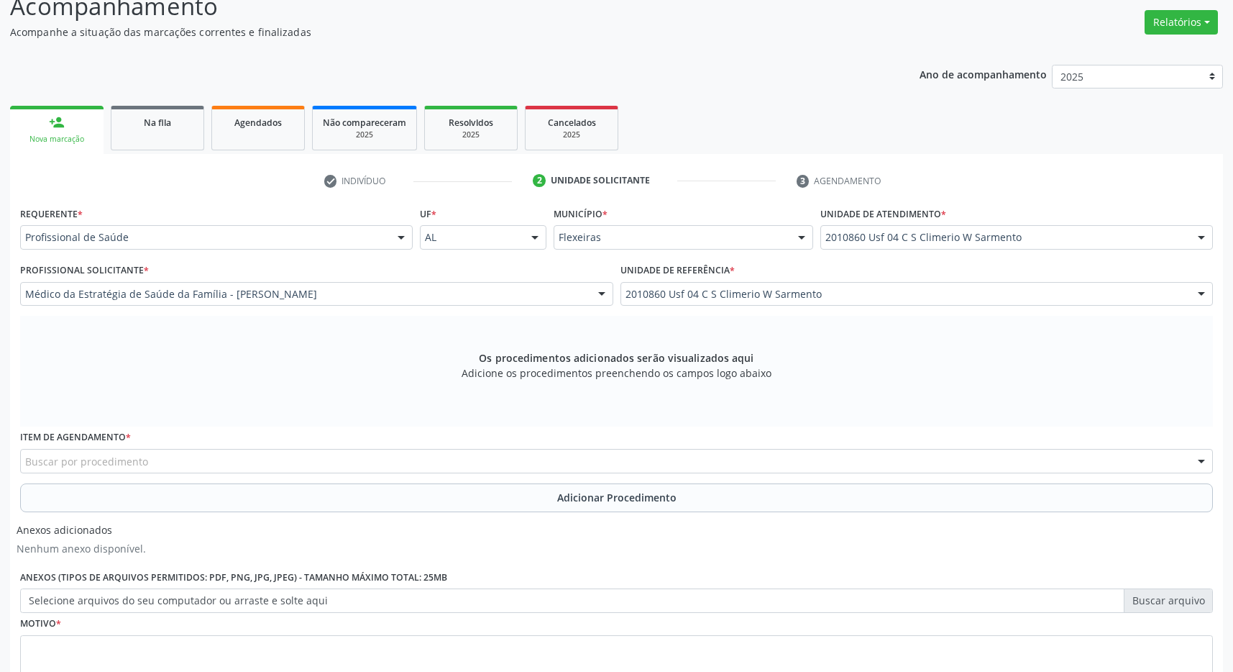
click at [183, 455] on div "Buscar por procedimento" at bounding box center [616, 461] width 1193 height 24
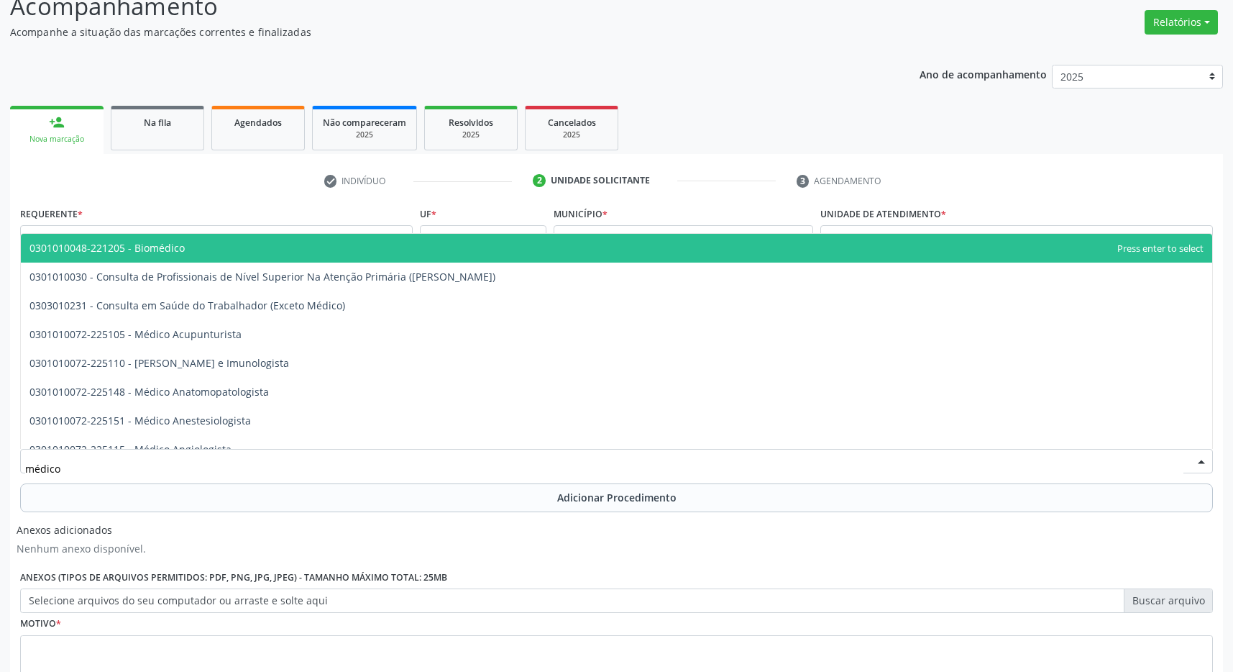
type input "médico o"
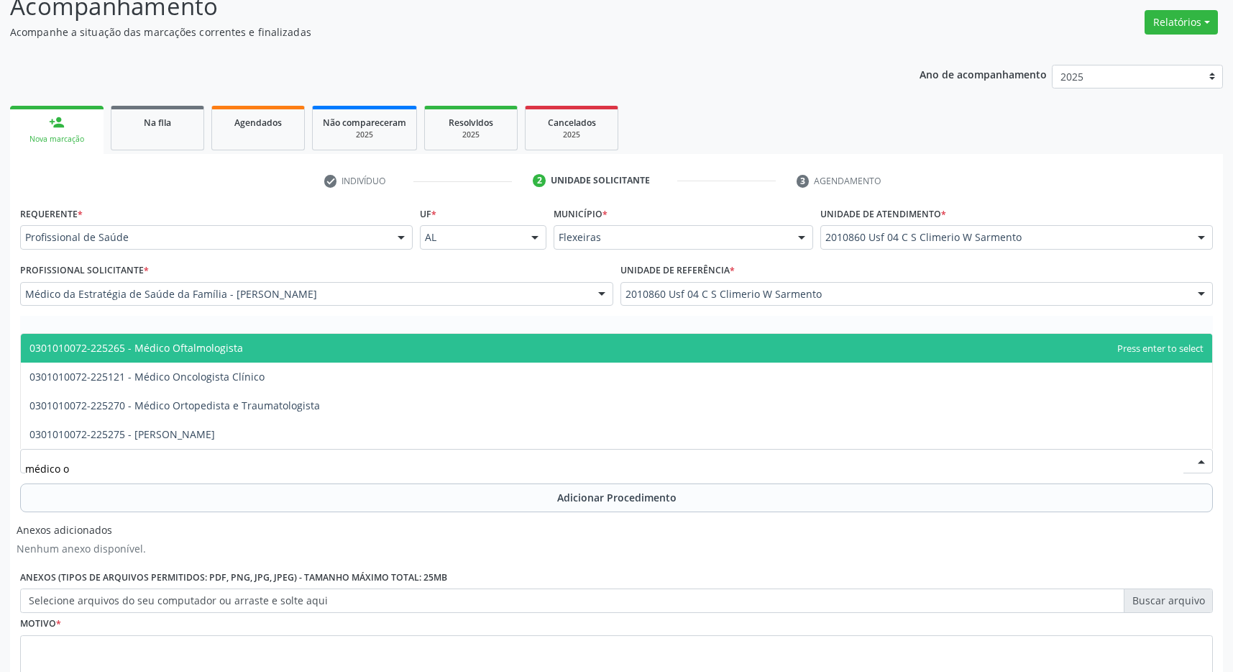
click at [268, 347] on span "0301010072-225265 - Médico Oftalmologista" at bounding box center [617, 348] width 1192 height 29
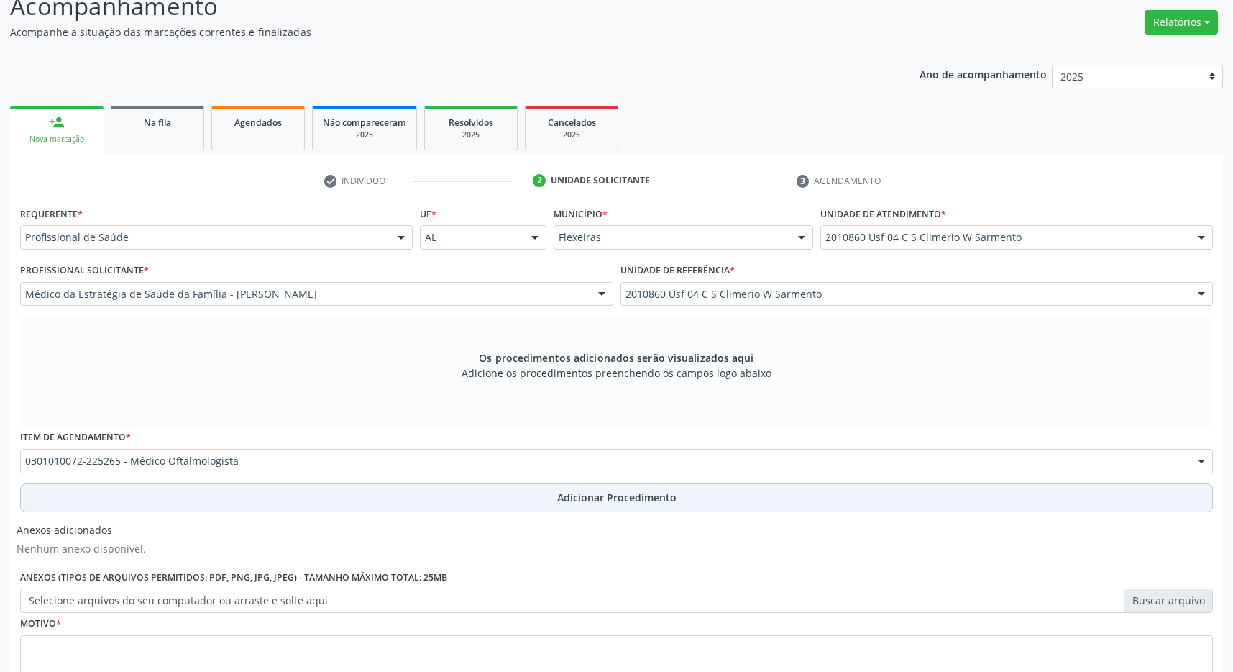
click at [482, 488] on button "Adicionar Procedimento" at bounding box center [616, 497] width 1193 height 29
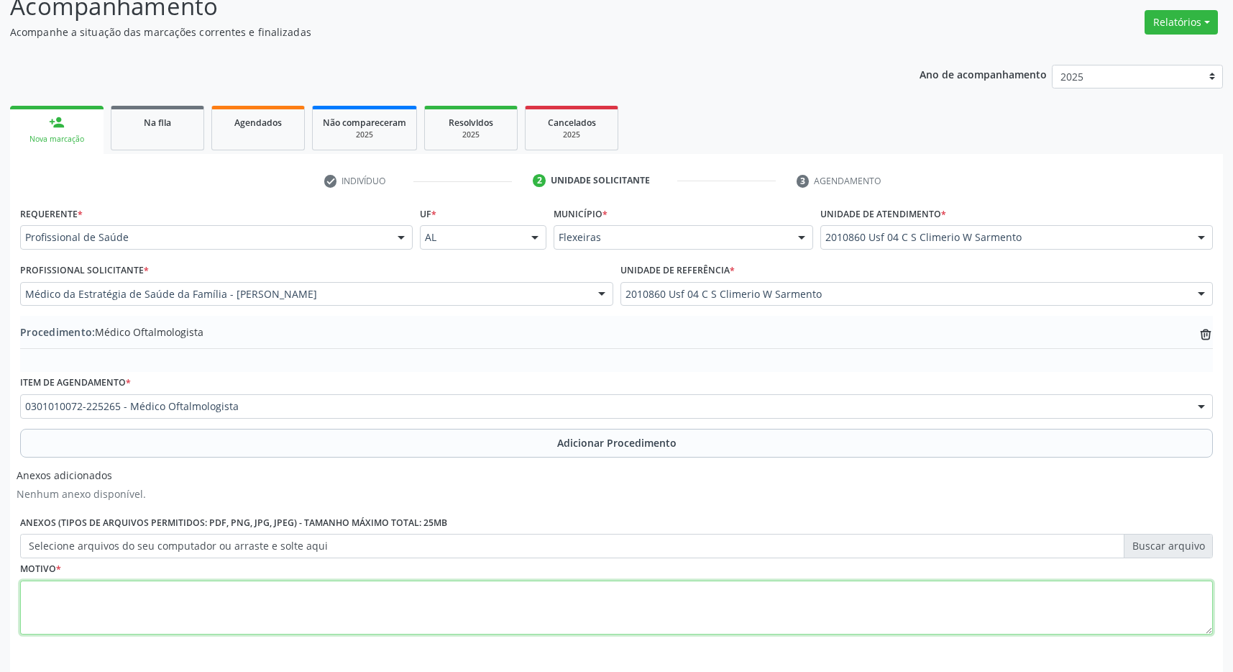
click at [247, 583] on textarea at bounding box center [616, 607] width 1193 height 55
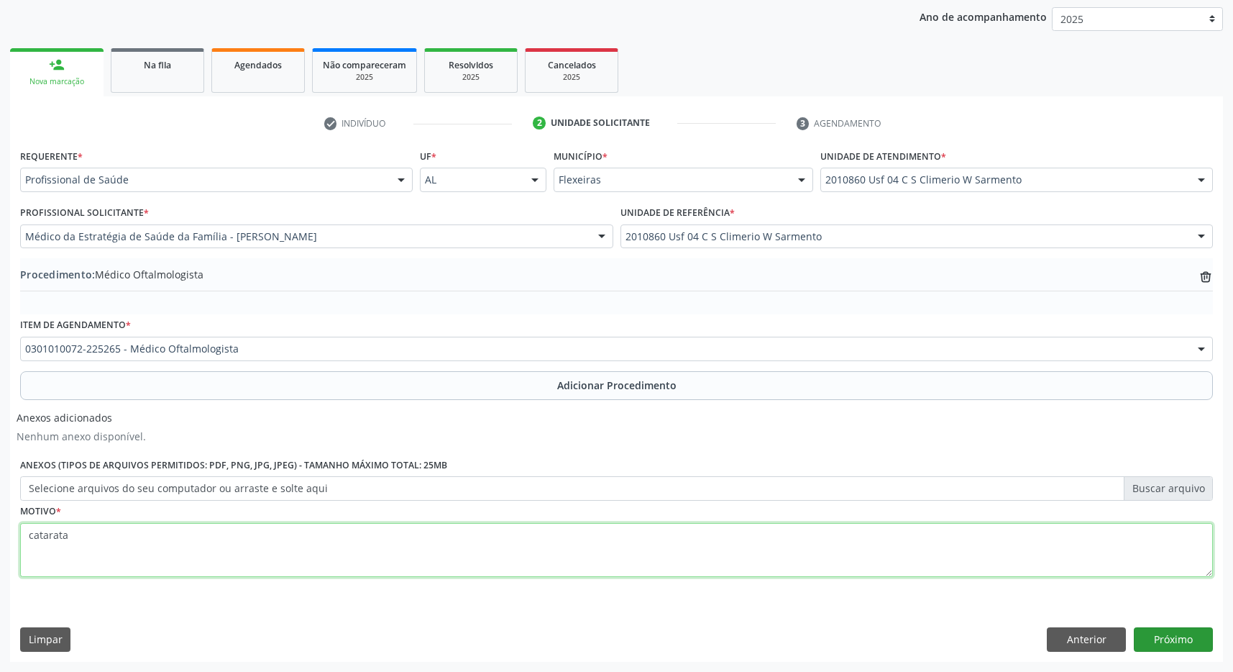
type textarea "catarata"
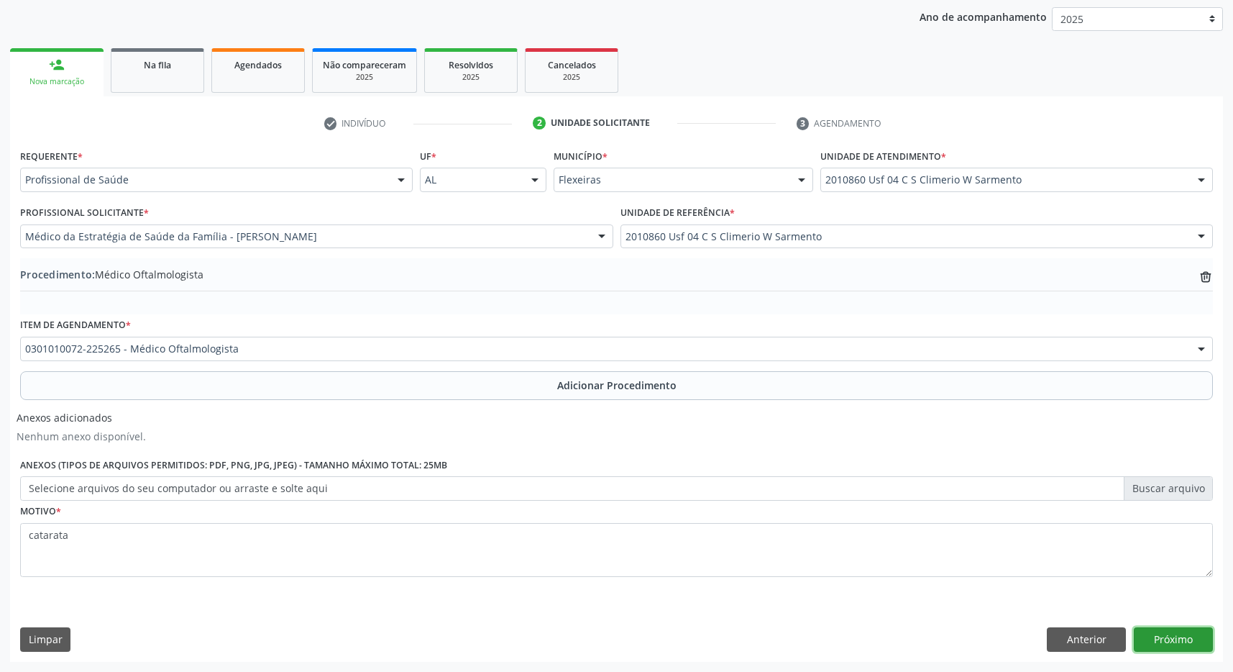
click at [1180, 639] on button "Próximo" at bounding box center [1173, 639] width 79 height 24
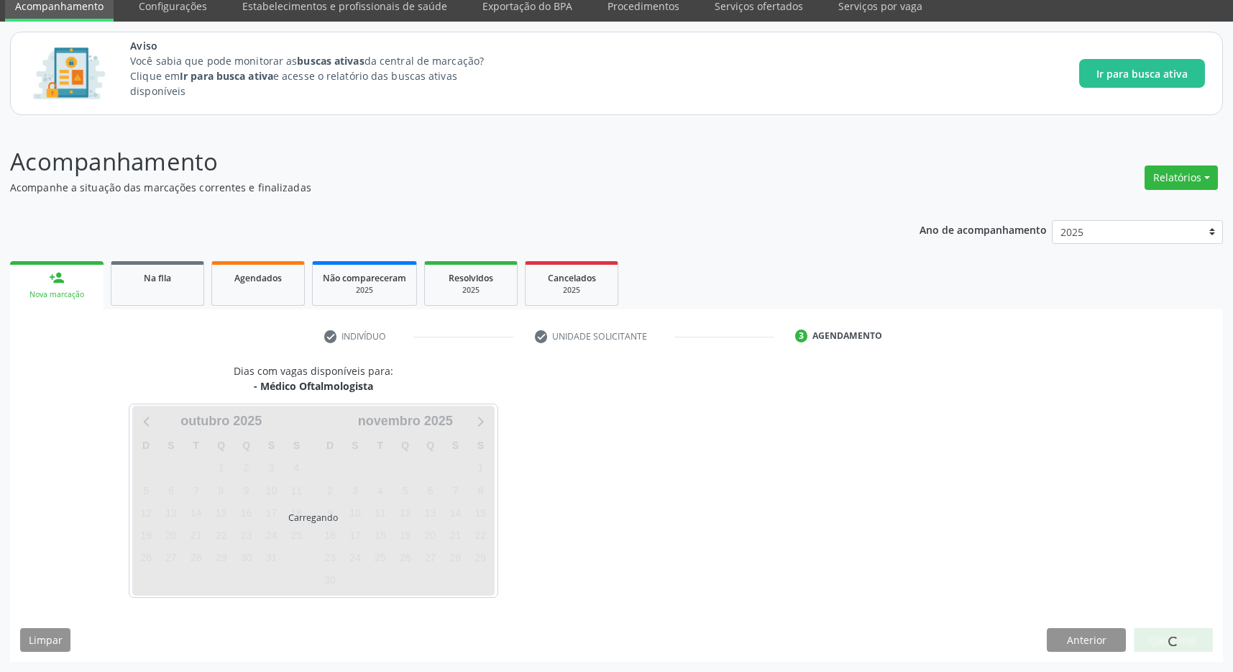
scroll to position [59, 0]
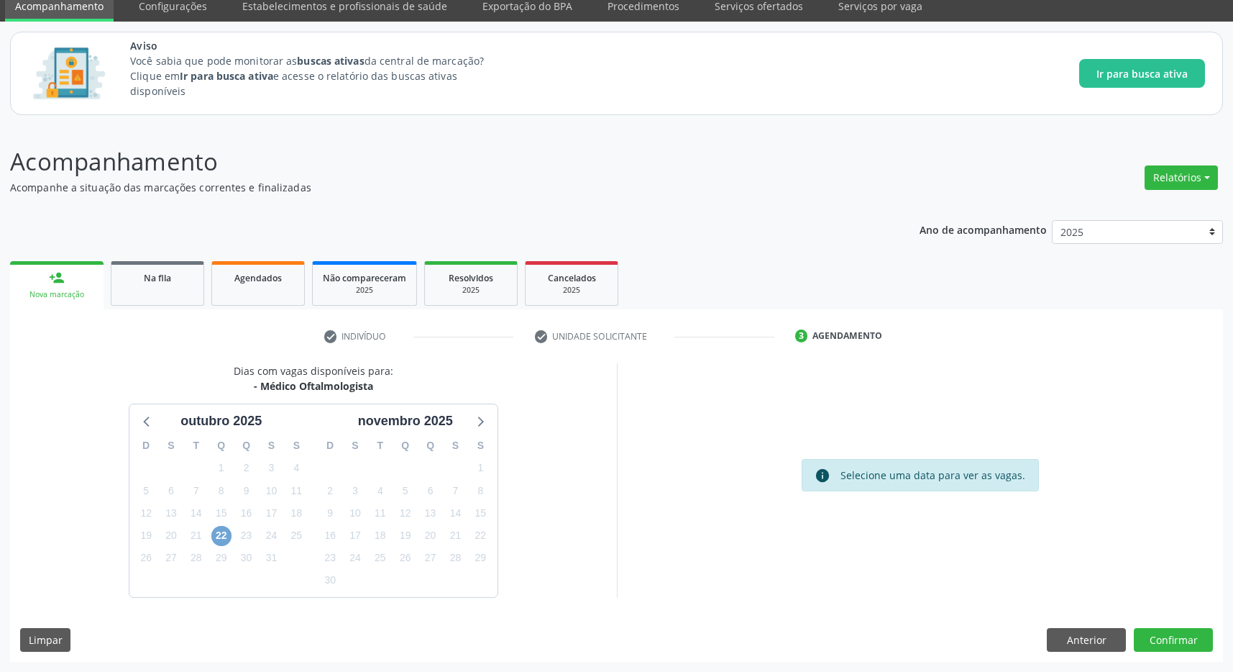
click at [220, 535] on span "22" at bounding box center [221, 536] width 20 height 20
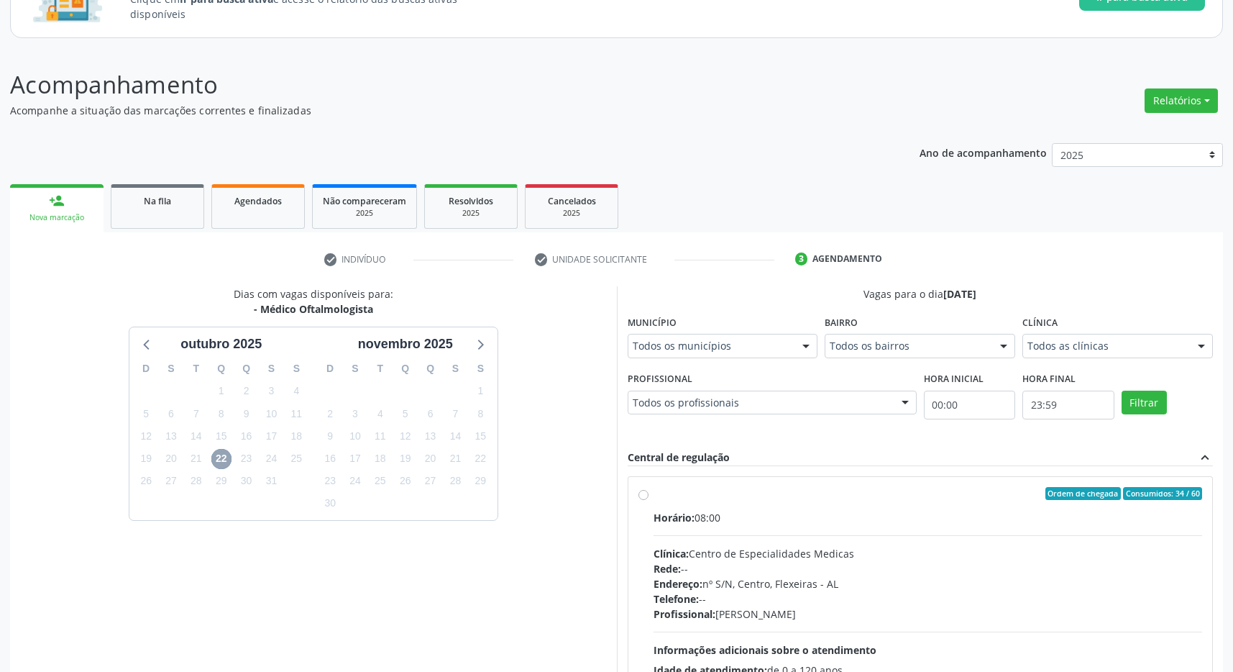
scroll to position [210, 0]
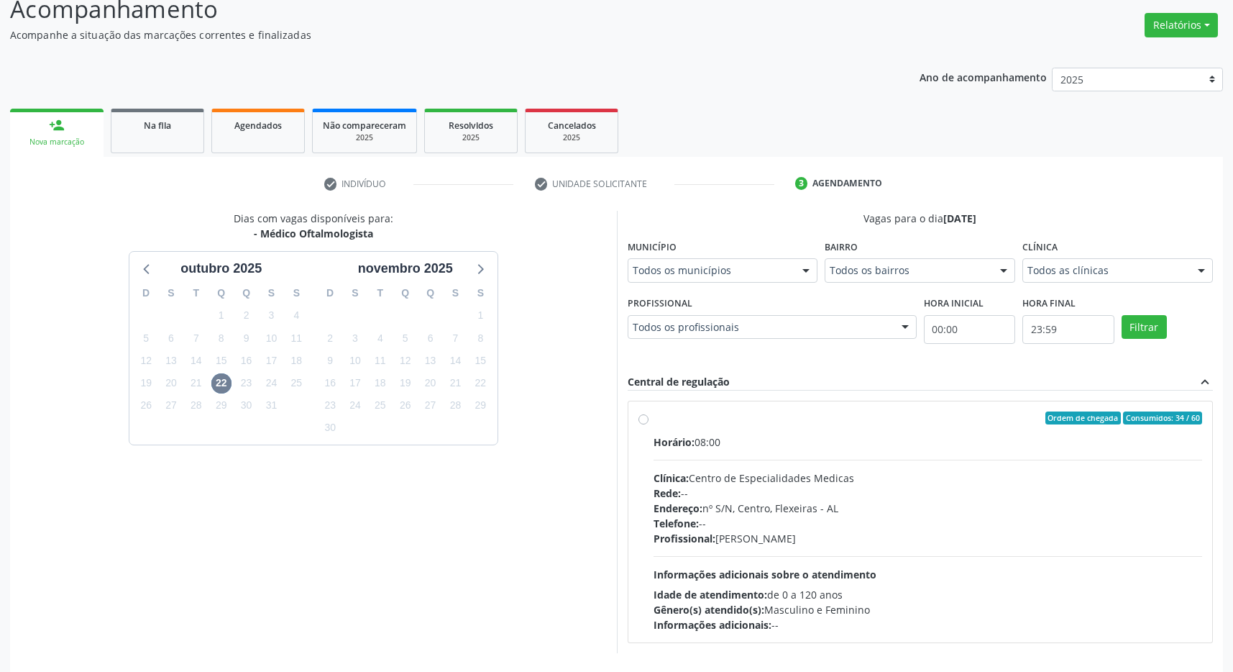
click at [900, 513] on div "Endereço: nº S/N, Centro, Flexeiras - AL" at bounding box center [928, 508] width 549 height 15
click at [649, 424] on input "Ordem de chegada Consumidos: 34 / 60 Horário: 08:00 Clínica: Centro de Especial…" at bounding box center [644, 417] width 10 height 13
radio input "true"
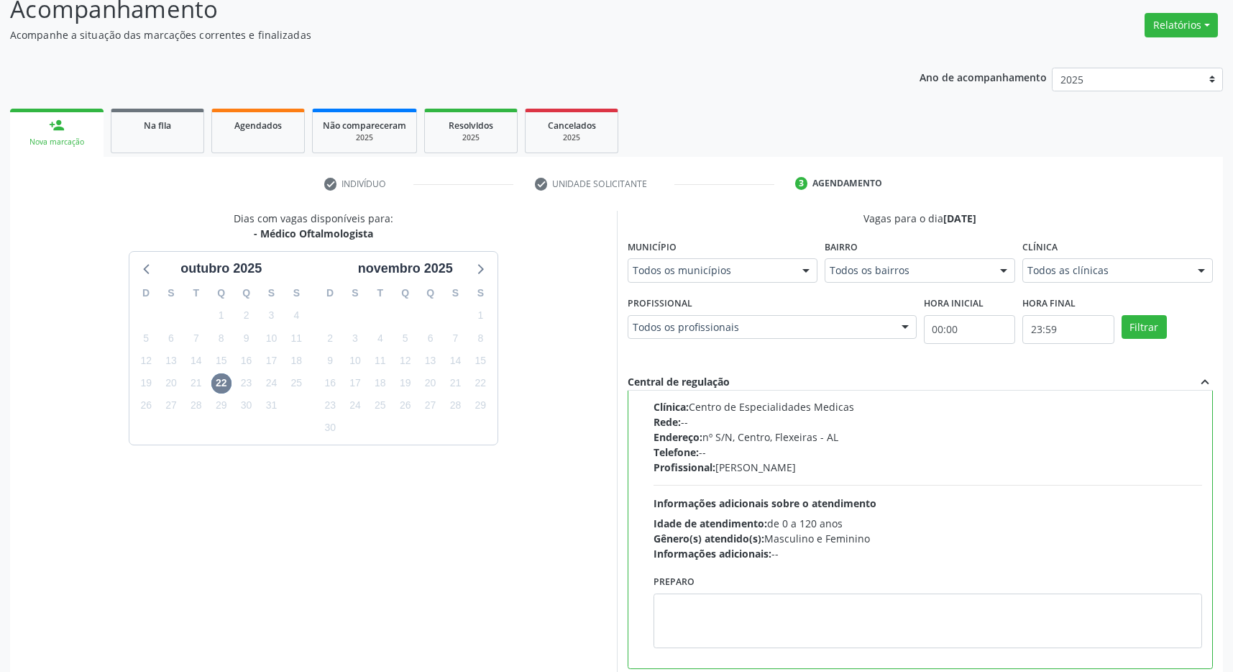
scroll to position [292, 0]
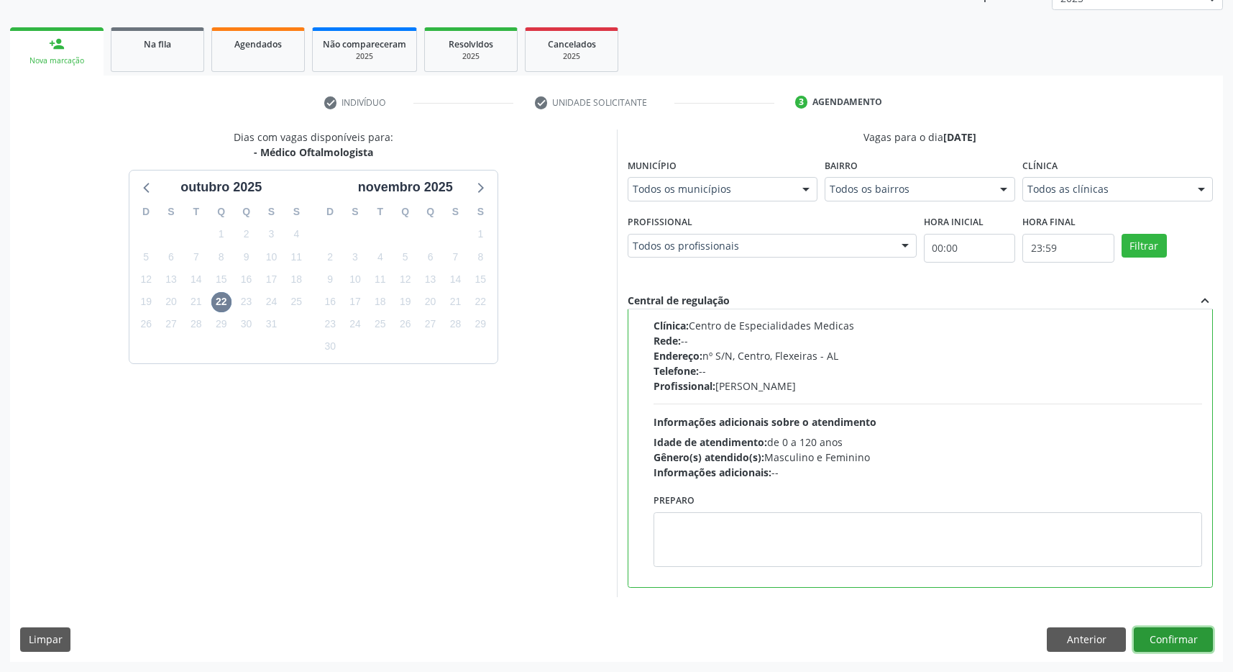
click at [1159, 637] on button "Confirmar" at bounding box center [1173, 639] width 79 height 24
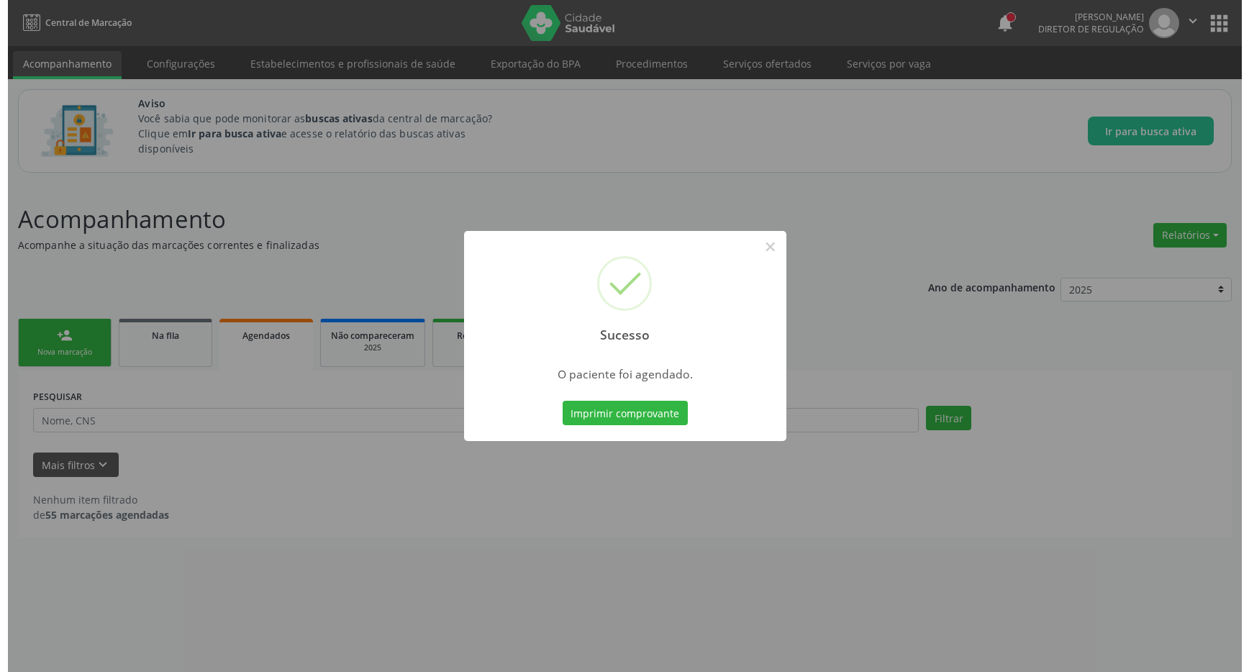
scroll to position [0, 0]
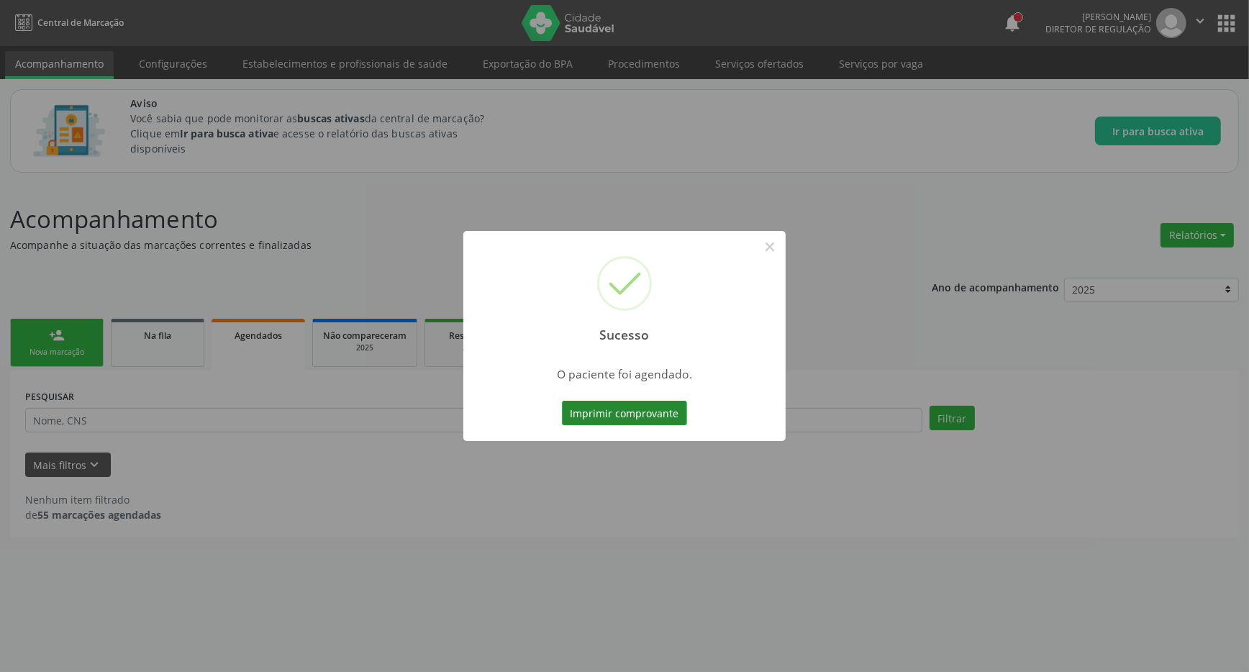
click at [619, 416] on button "Imprimir comprovante" at bounding box center [624, 413] width 125 height 24
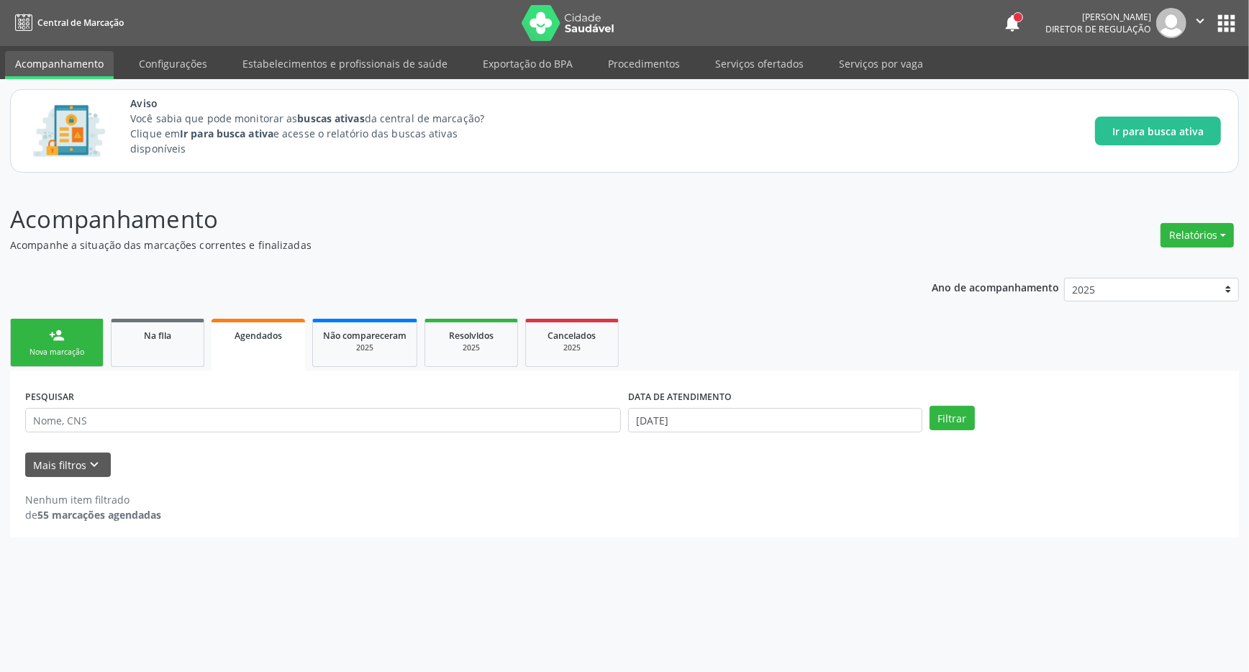
click at [1226, 20] on button "apps" at bounding box center [1225, 23] width 25 height 25
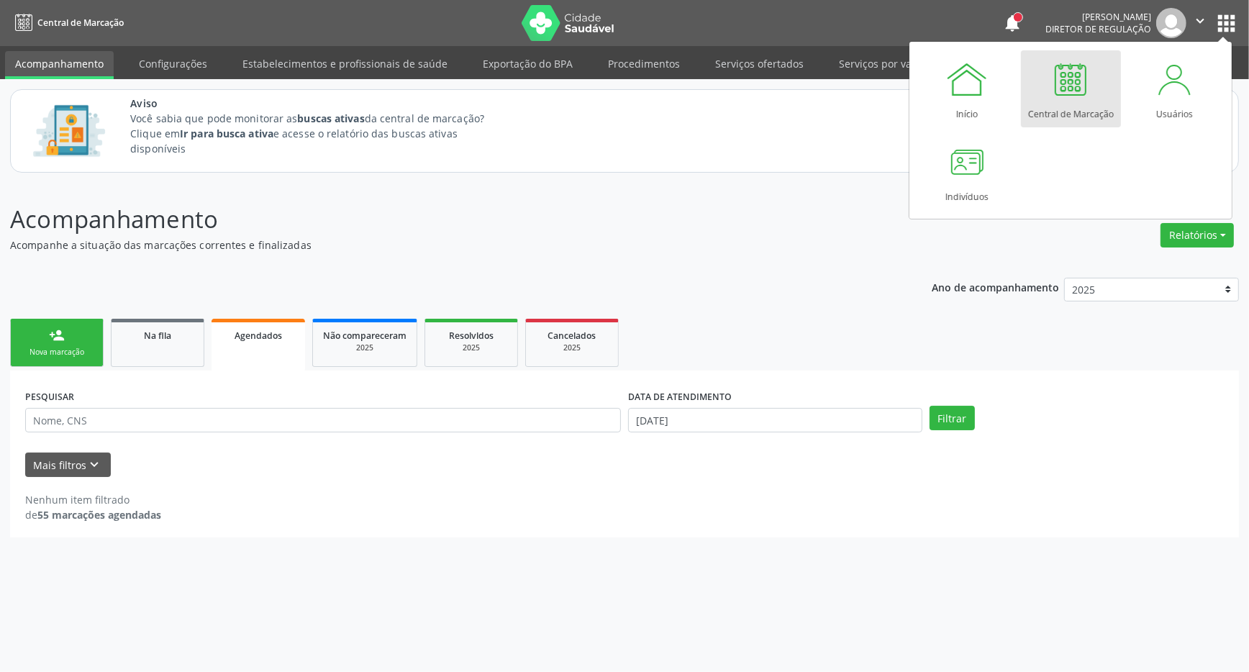
click at [1089, 89] on div at bounding box center [1070, 79] width 43 height 43
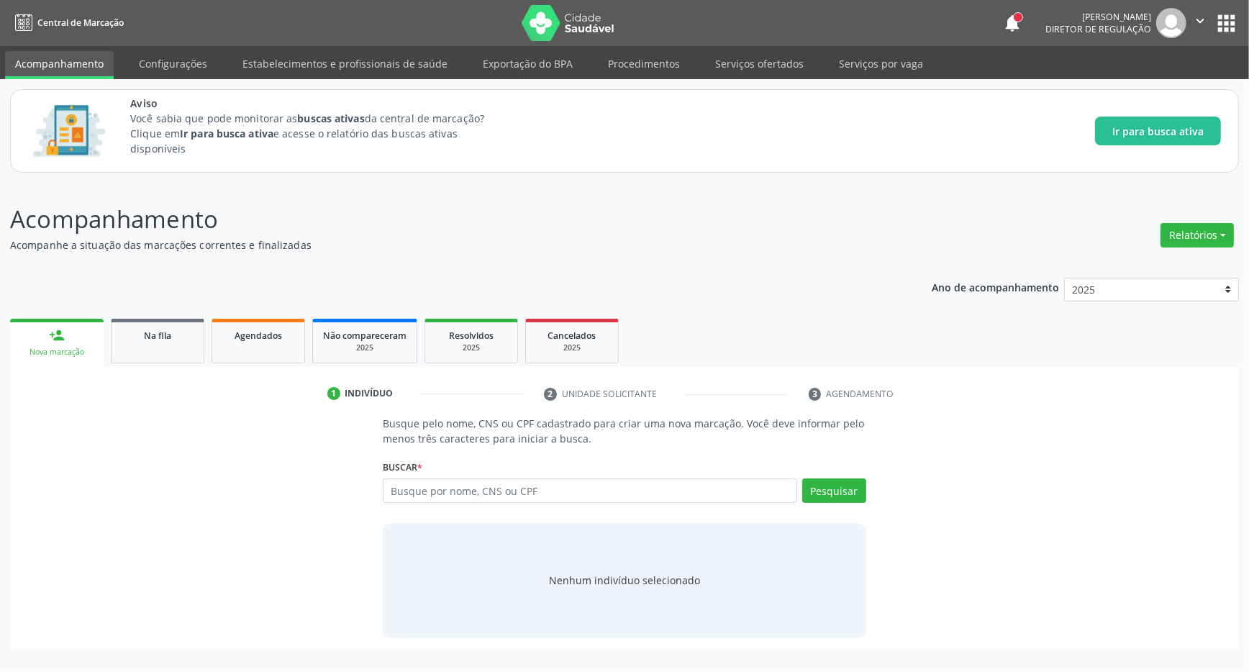
click at [633, 499] on input "text" at bounding box center [590, 490] width 414 height 24
click at [506, 496] on input "text" at bounding box center [590, 490] width 414 height 24
type input "702107720857097"
click at [822, 492] on button "Pesquisar" at bounding box center [834, 490] width 64 height 24
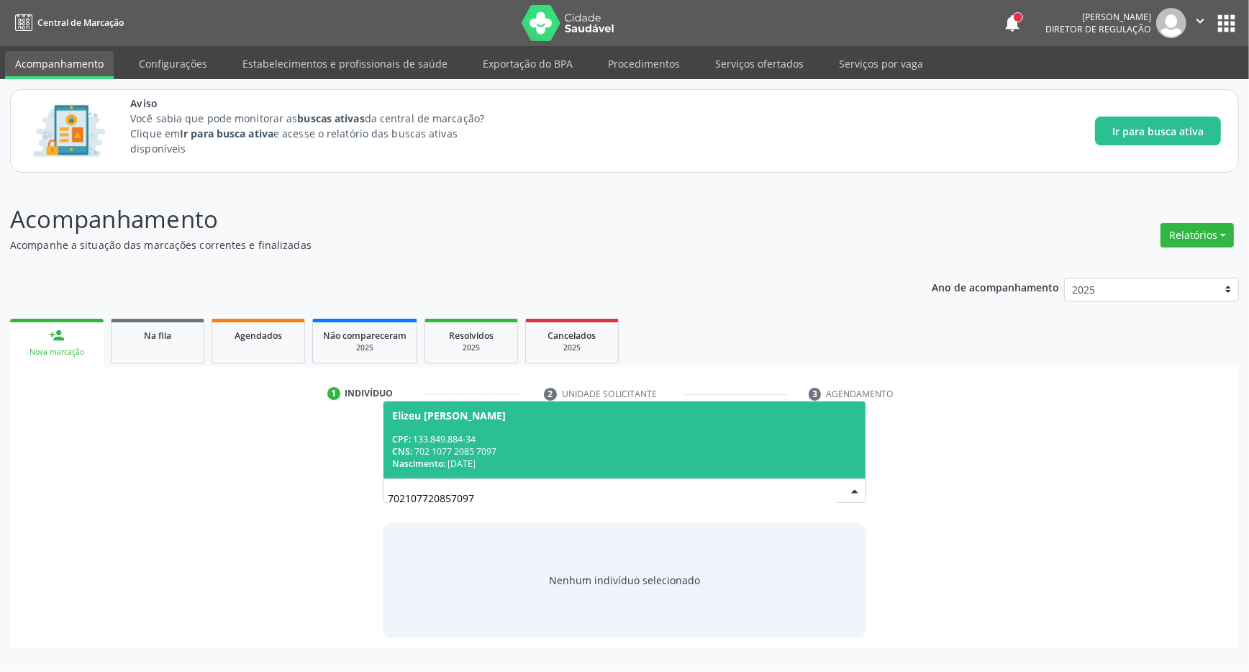
click at [462, 434] on span "Elizeu Francisco da Silva CPF: 133.849.884-34 CNS: 702 1077 2085 7097 Nasciment…" at bounding box center [624, 439] width 482 height 77
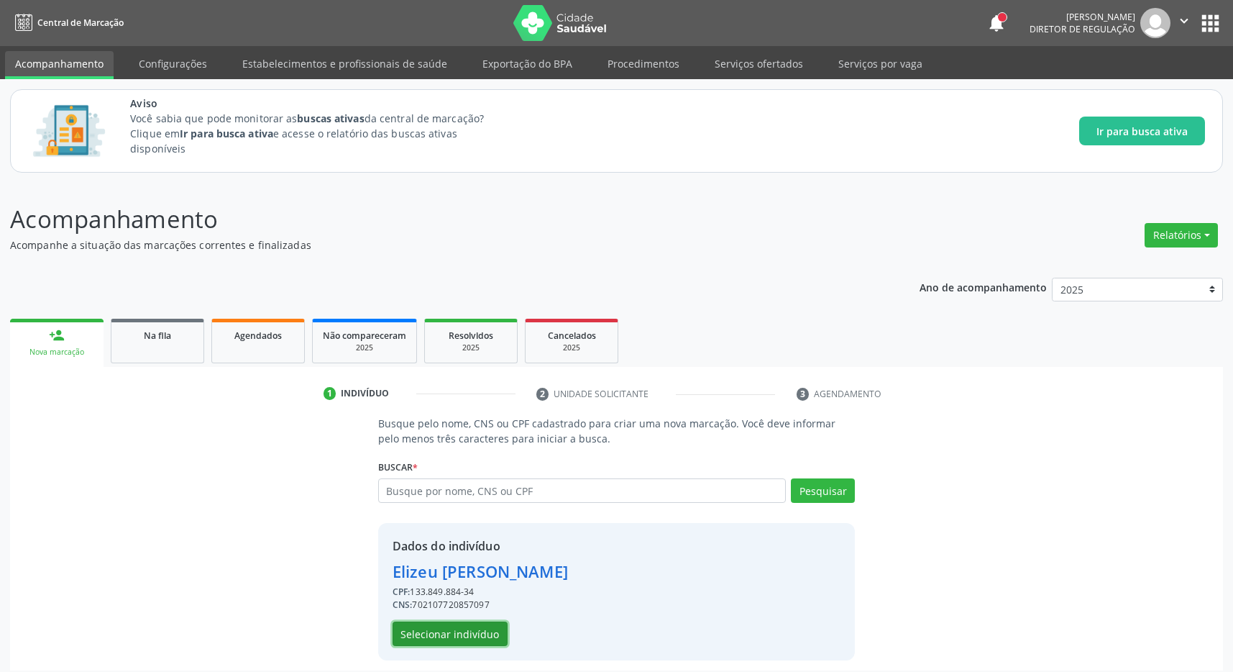
click at [473, 637] on button "Selecionar indivíduo" at bounding box center [450, 633] width 115 height 24
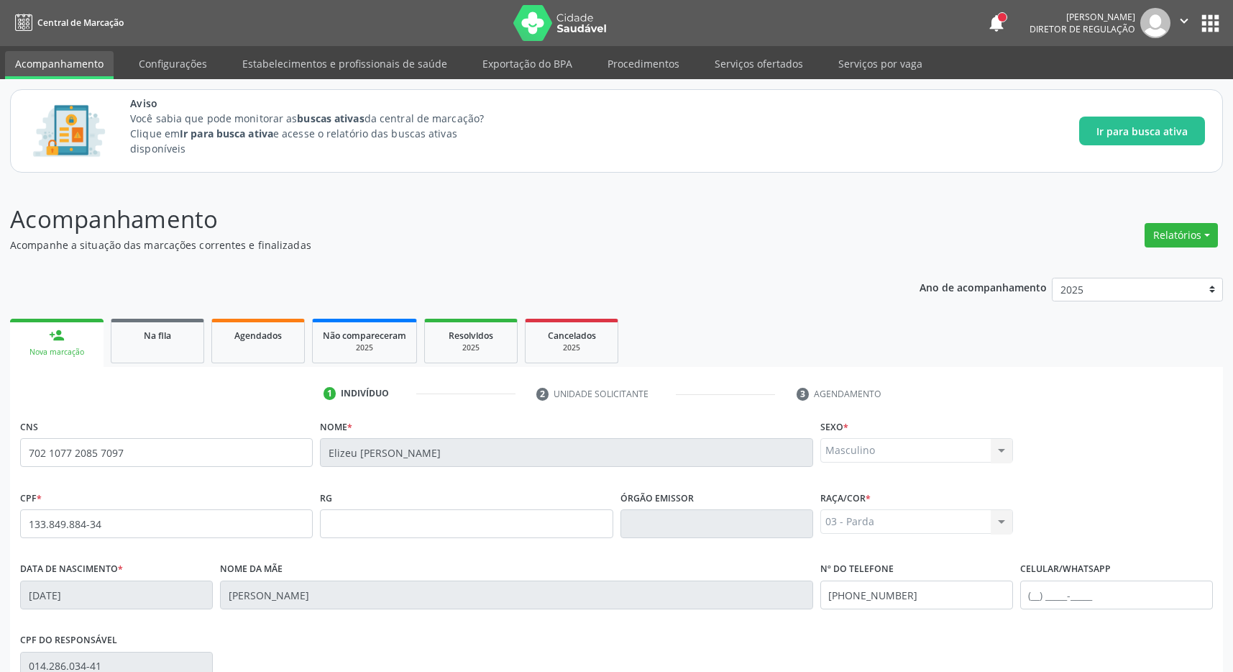
scroll to position [213, 0]
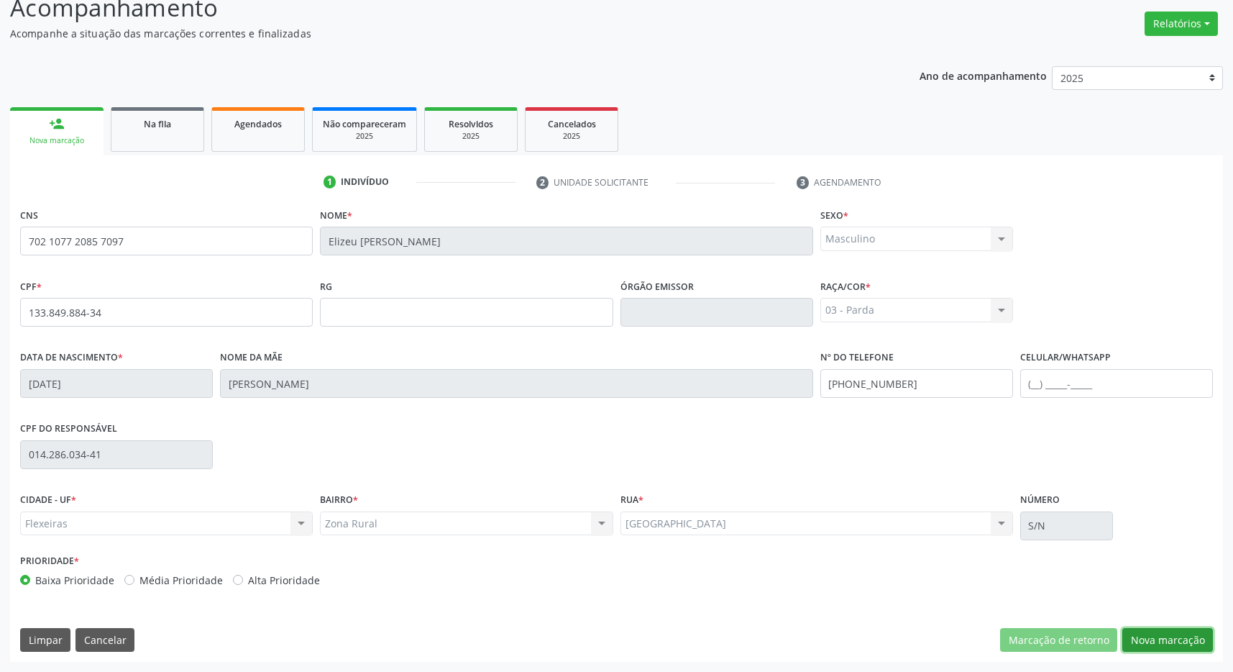
click at [1194, 642] on button "Nova marcação" at bounding box center [1168, 640] width 91 height 24
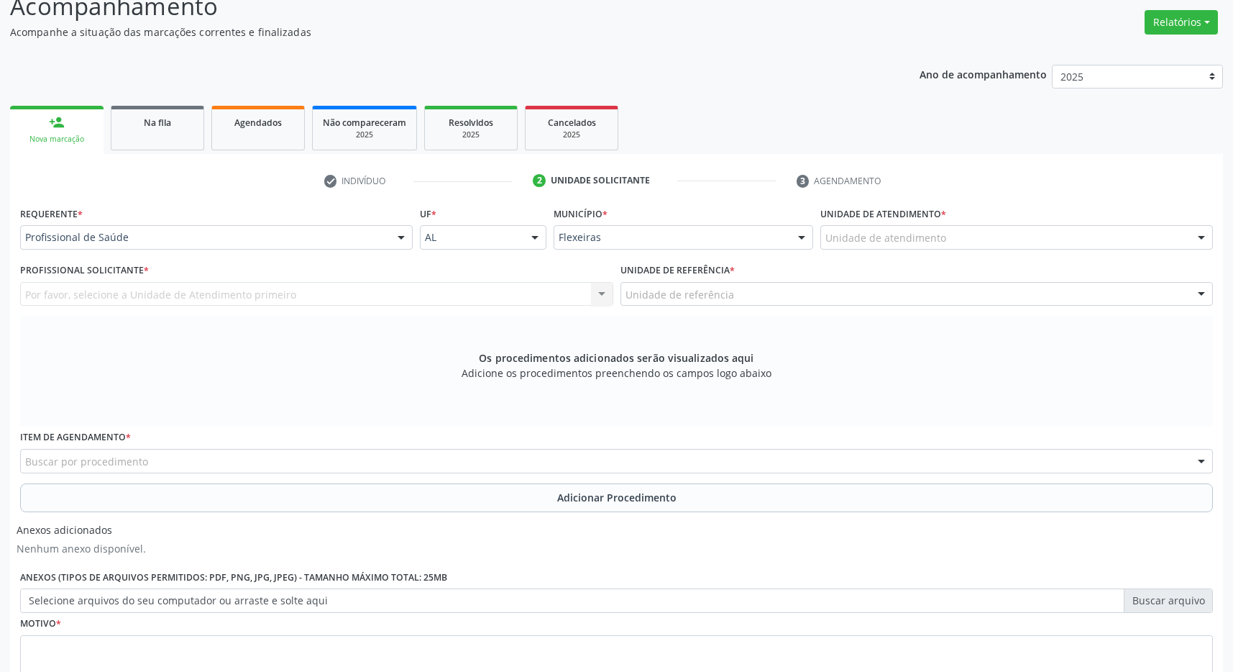
scroll to position [326, 0]
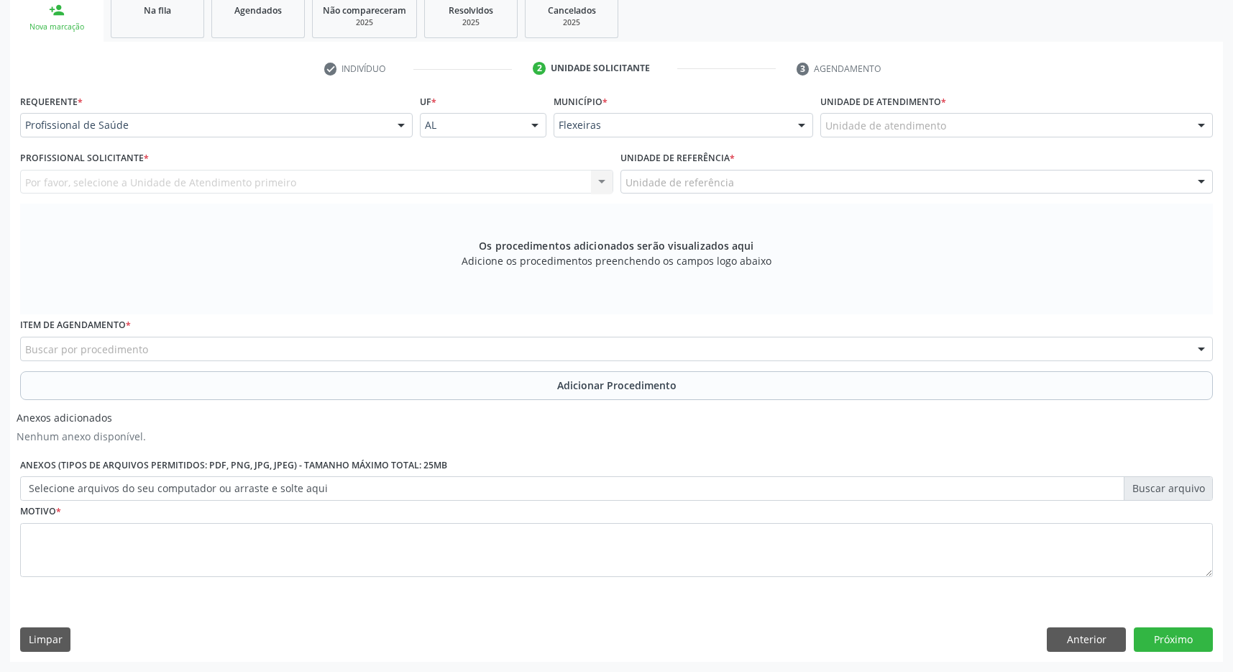
click at [1004, 124] on div "Unidade de atendimento" at bounding box center [1017, 125] width 393 height 24
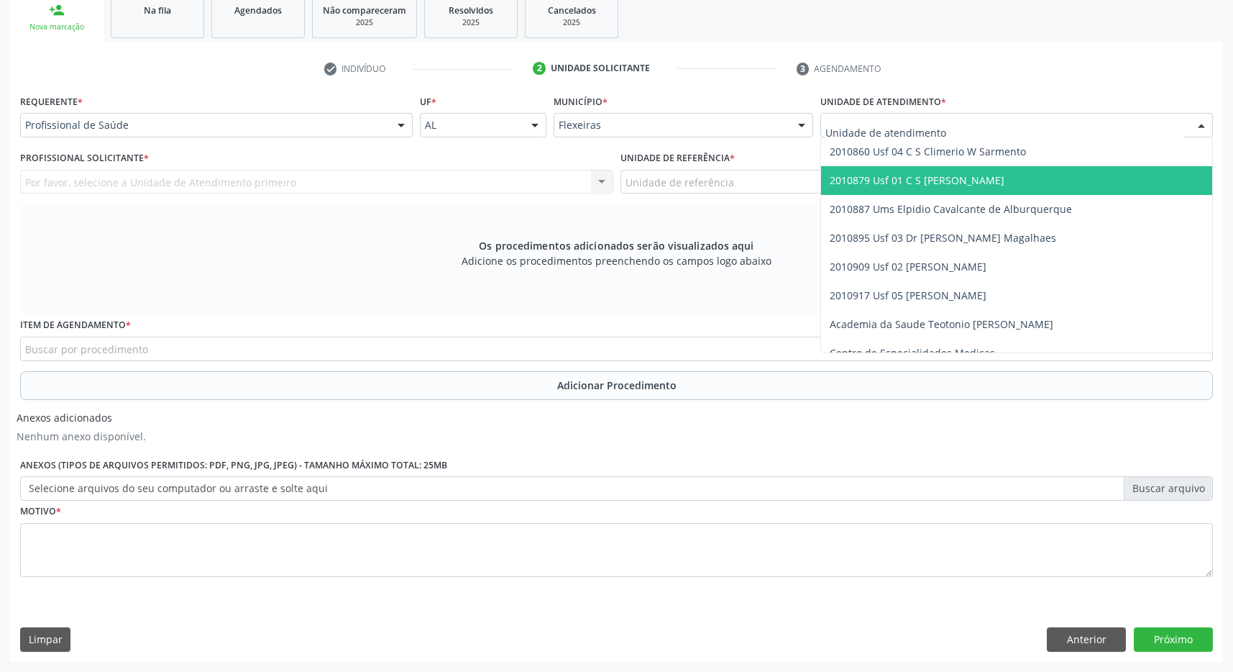
click at [1006, 173] on span "2010879 Usf 01 C S [PERSON_NAME]" at bounding box center [1016, 180] width 391 height 29
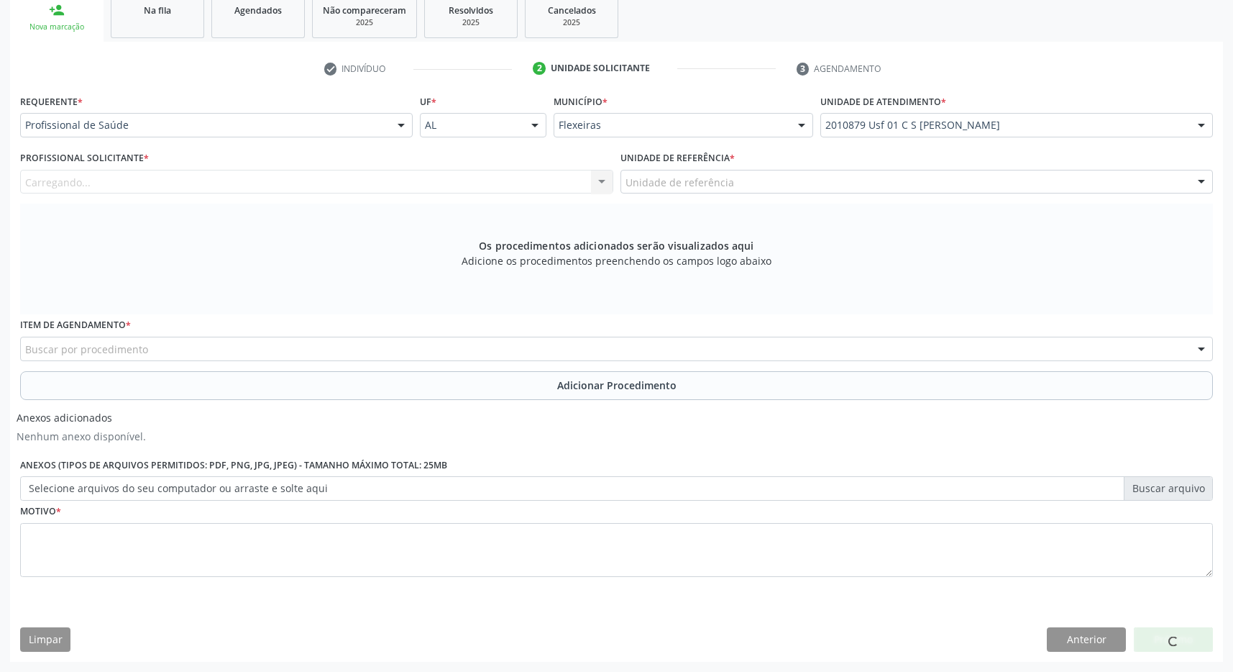
click at [1006, 180] on div "Unidade de referência" at bounding box center [917, 182] width 593 height 24
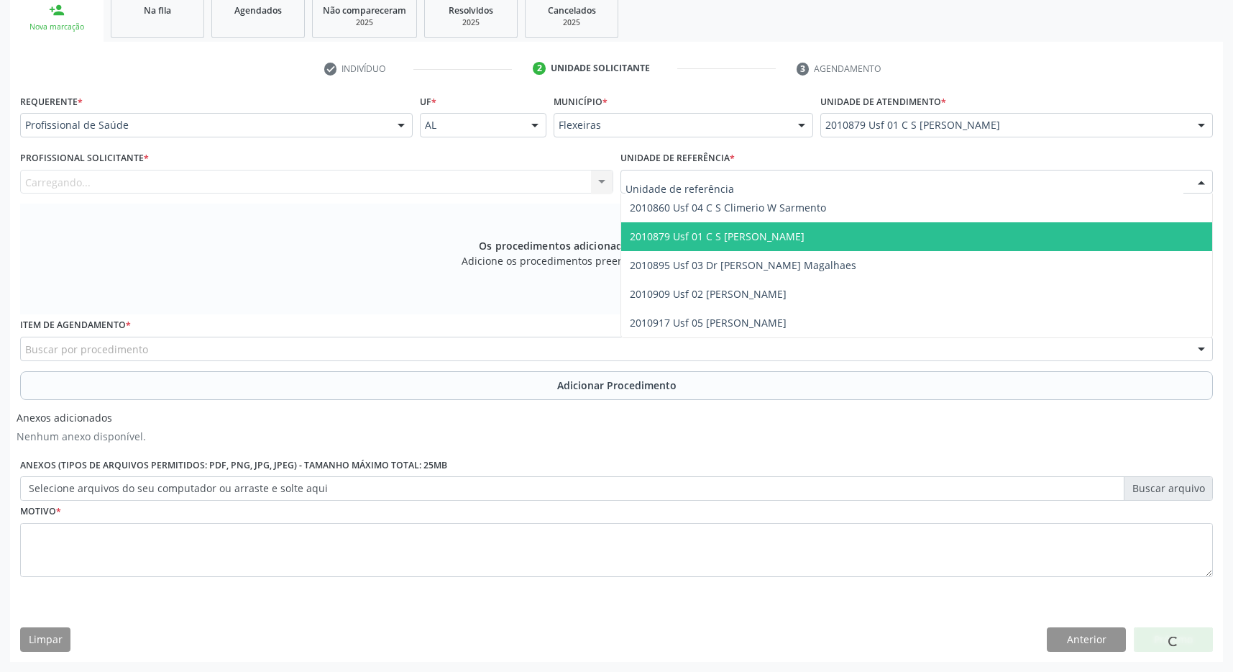
click at [1007, 226] on span "2010879 Usf 01 C S [PERSON_NAME]" at bounding box center [917, 236] width 592 height 29
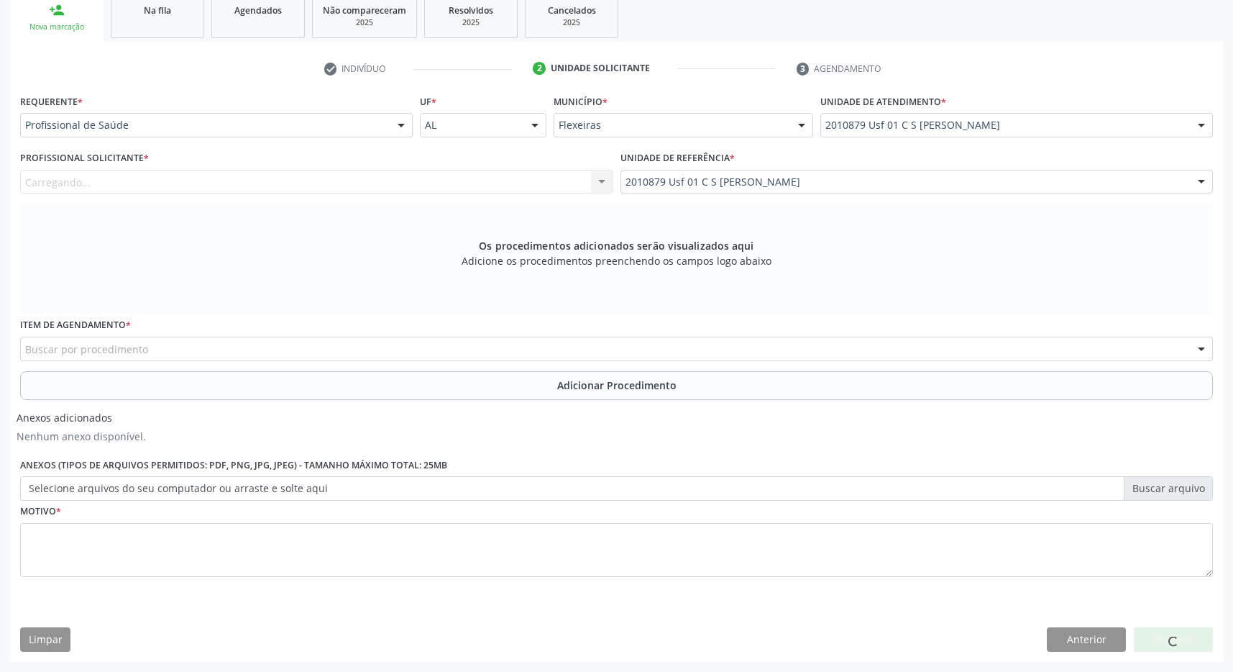
click at [520, 190] on div "Carregando... Nenhum resultado encontrado para: " " Não há nenhuma opção para s…" at bounding box center [316, 182] width 593 height 24
click at [479, 201] on div "Profissional Solicitante * Carregando... Nenhum resultado encontrado para: " " …" at bounding box center [317, 175] width 601 height 56
click at [306, 344] on div "Buscar por procedimento" at bounding box center [616, 349] width 1193 height 24
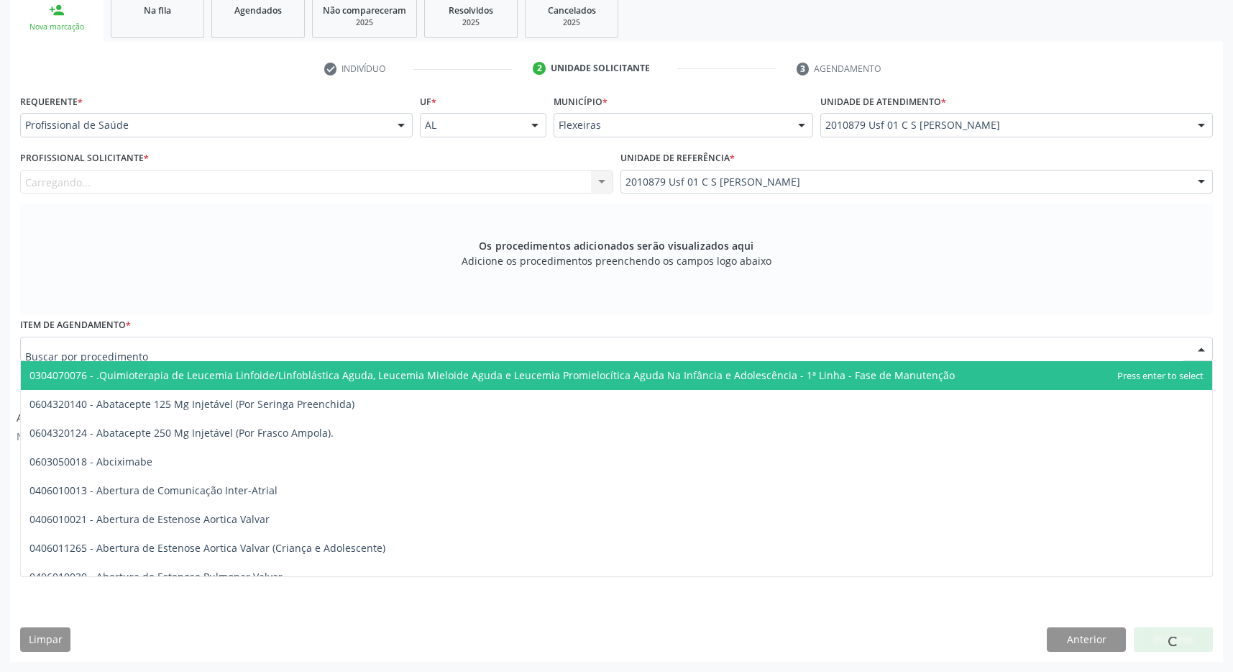
click at [316, 190] on div "Carregando... Nenhum resultado encontrado para: " " Não há nenhuma opção para s…" at bounding box center [316, 182] width 593 height 24
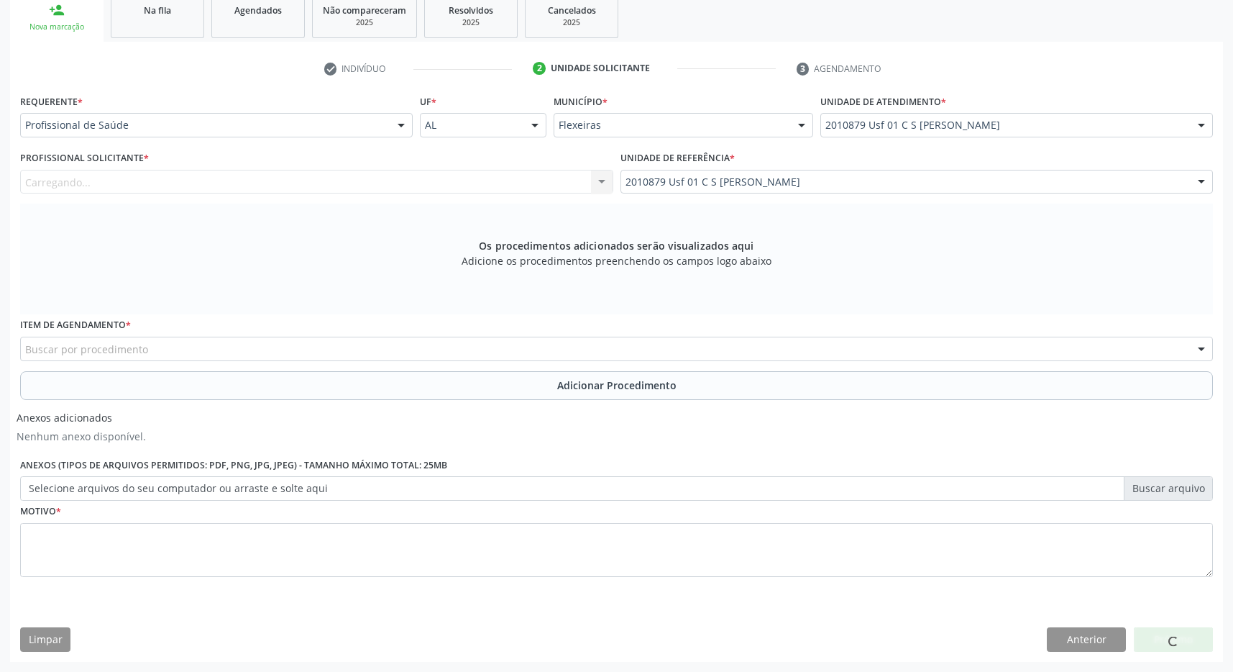
click at [324, 183] on div "Carregando... Nenhum resultado encontrado para: " " Não há nenhuma opção para s…" at bounding box center [316, 182] width 593 height 24
click at [590, 163] on div "Profissional Solicitante * Carregando... Nenhum resultado encontrado para: " " …" at bounding box center [316, 170] width 593 height 46
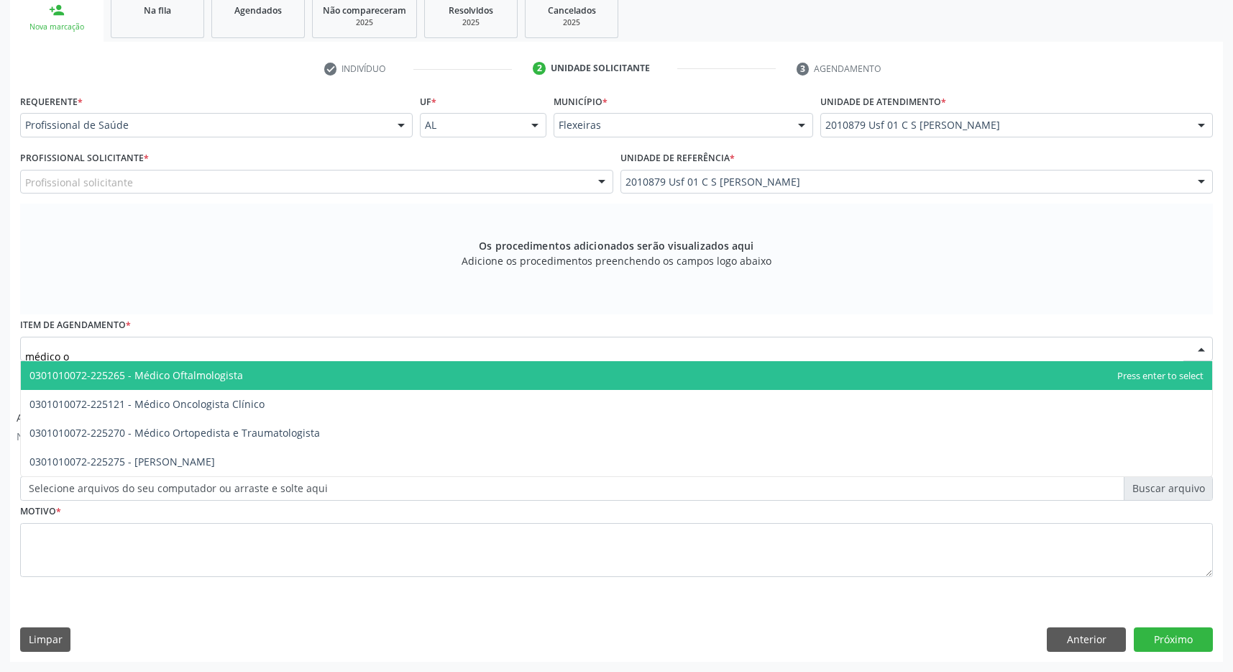
type input "médico of"
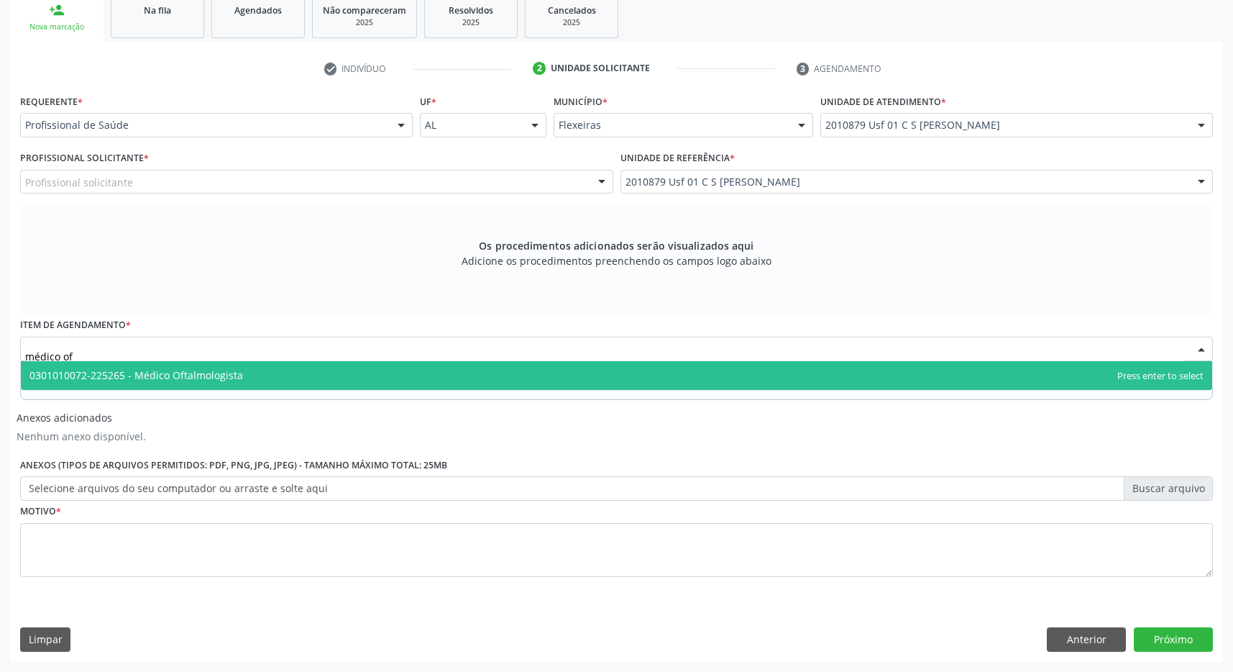
click at [134, 370] on span "0301010072-225265 - Médico Oftalmologista" at bounding box center [136, 375] width 214 height 14
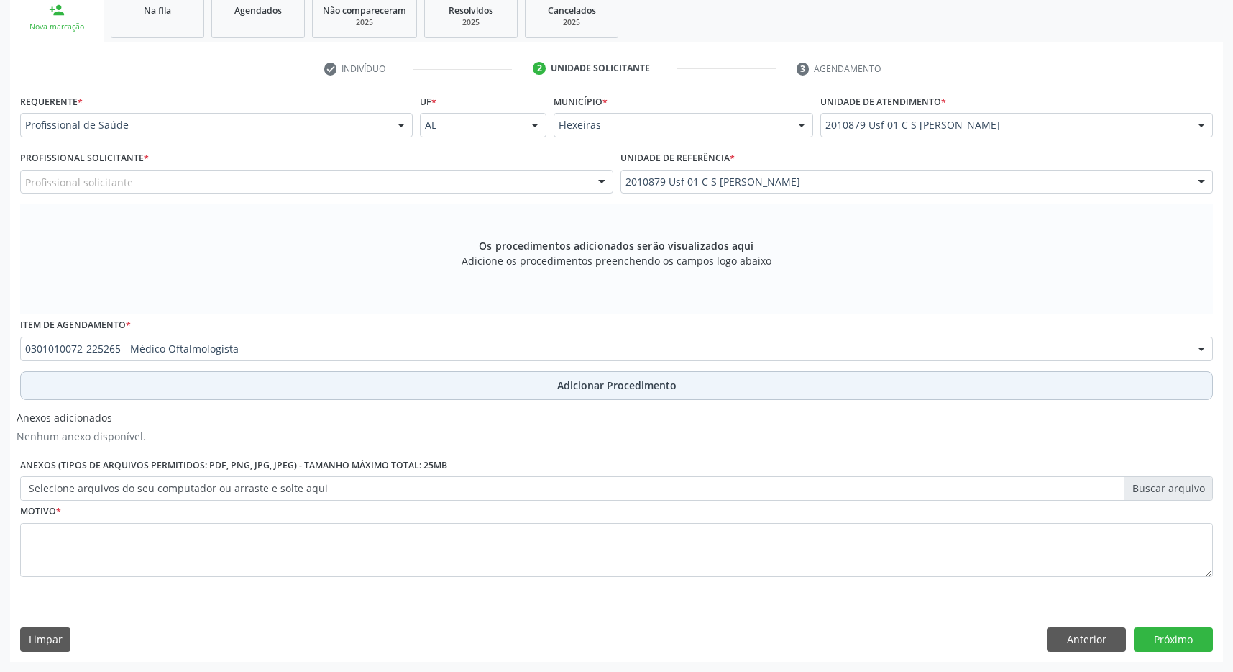
click at [604, 384] on span "Adicionar Procedimento" at bounding box center [616, 385] width 119 height 15
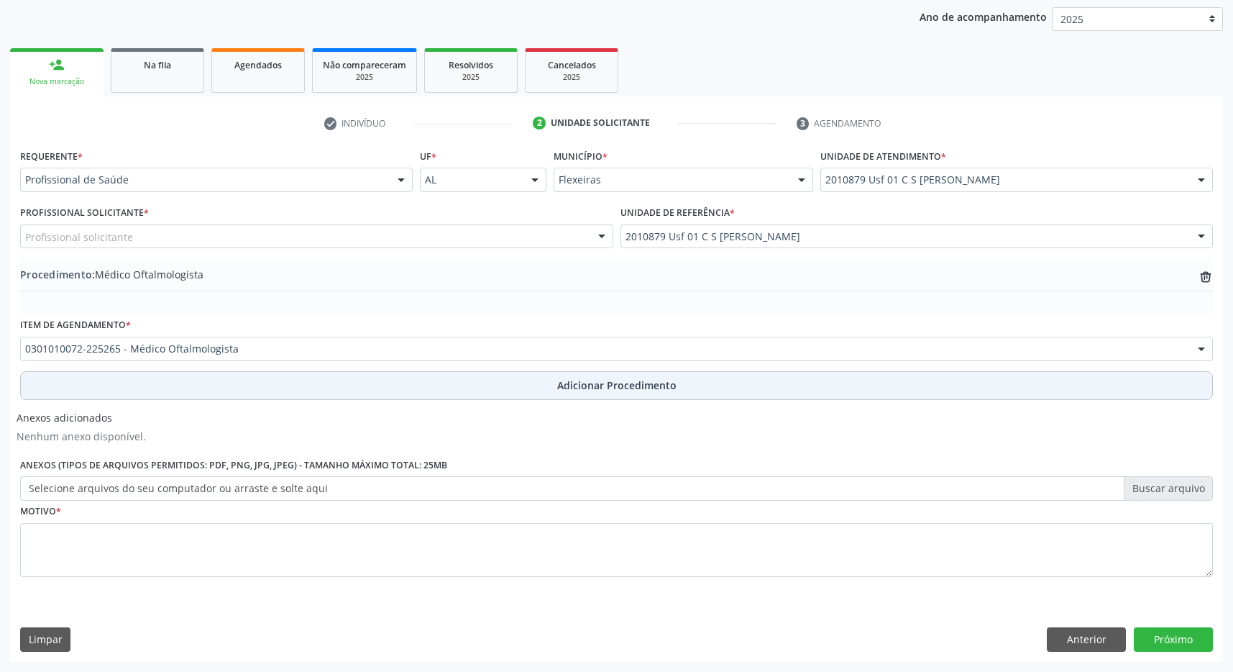
scroll to position [271, 0]
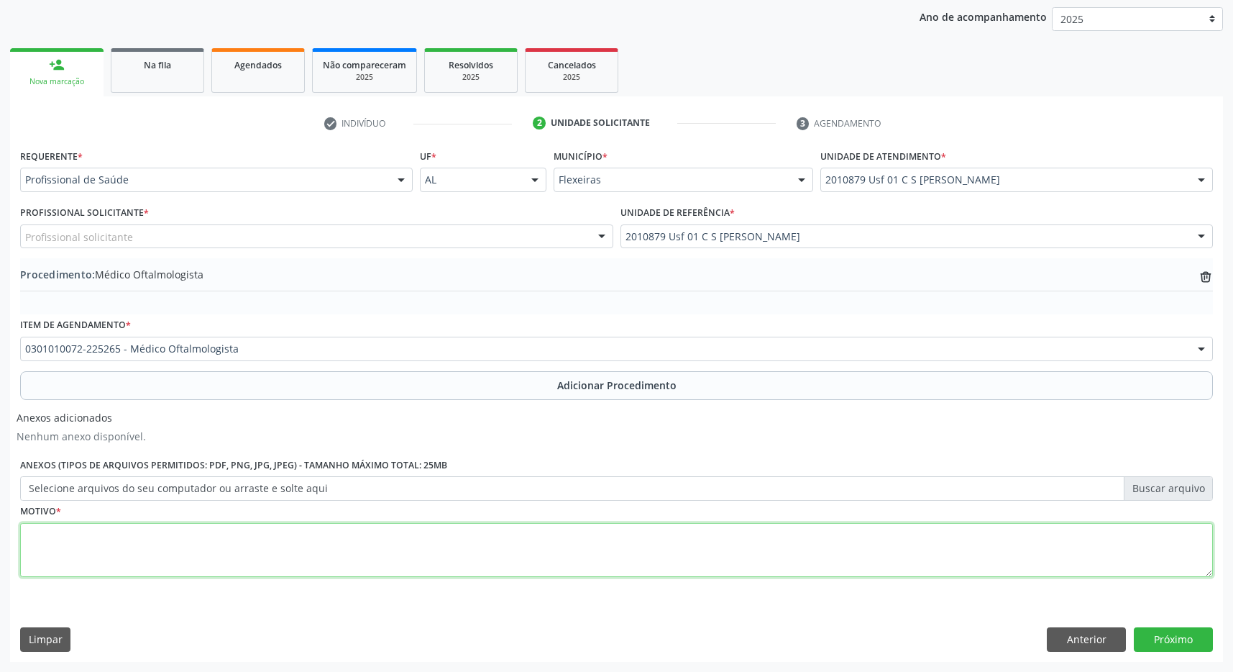
click at [220, 552] on textarea at bounding box center [616, 550] width 1193 height 55
type textarea "catarata"
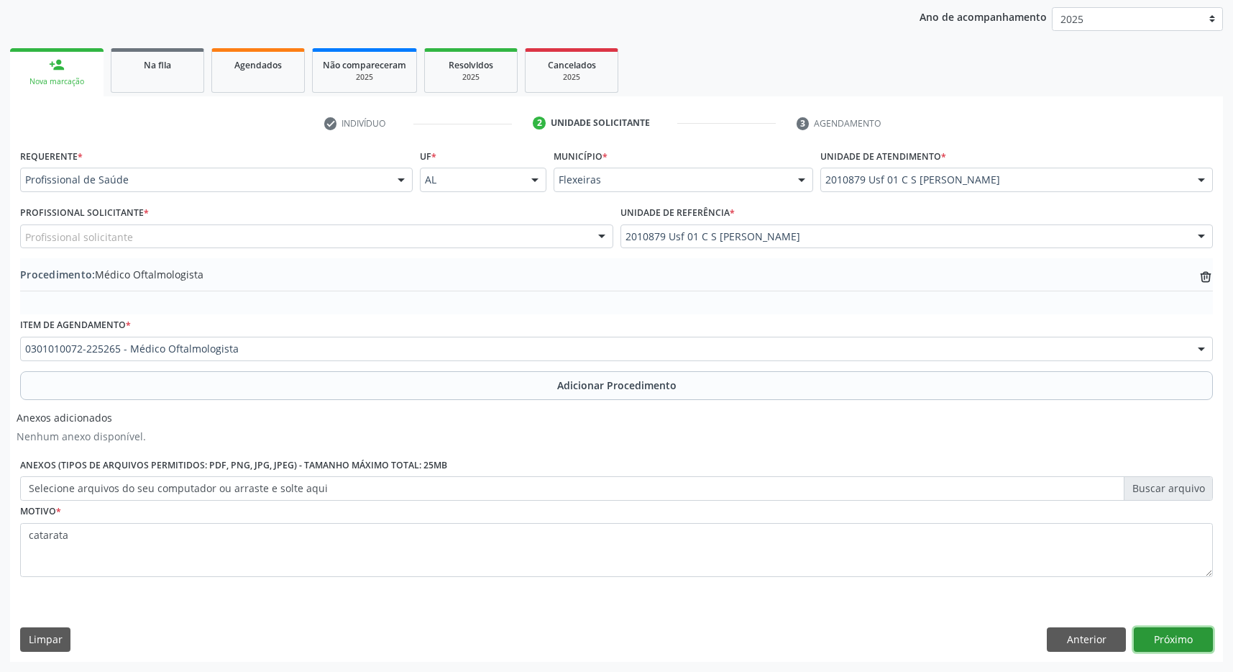
click at [1169, 630] on button "Próximo" at bounding box center [1173, 639] width 79 height 24
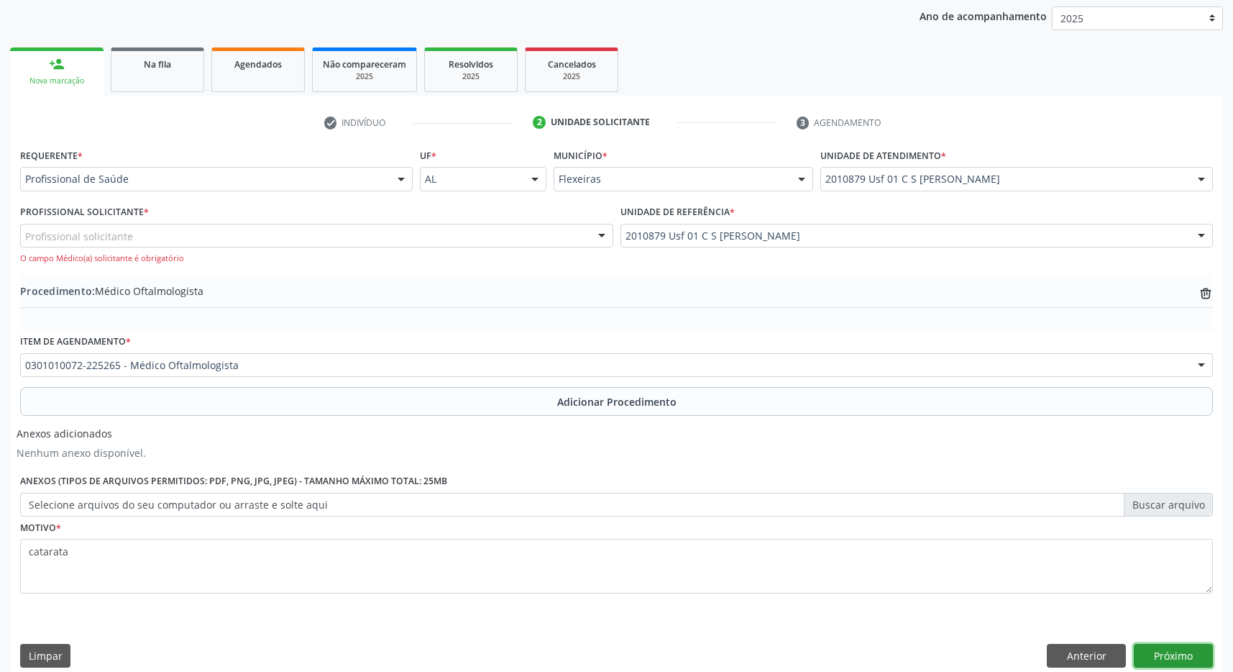
scroll to position [288, 0]
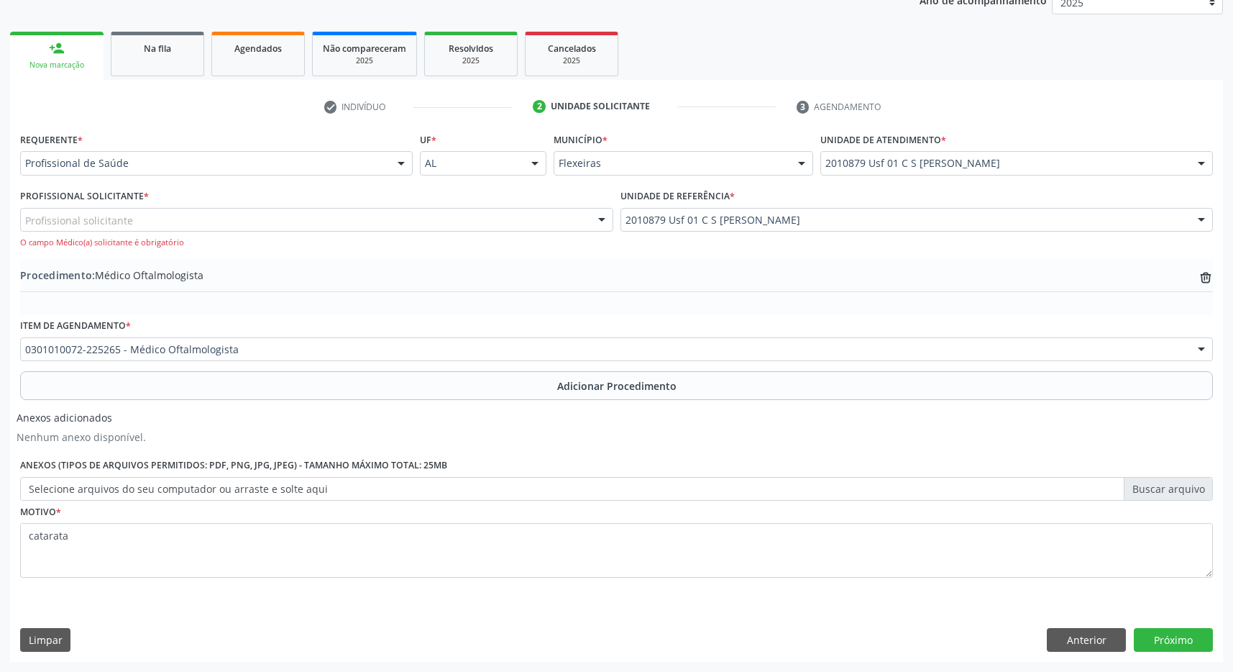
click at [400, 214] on div "Profissional solicitante" at bounding box center [316, 220] width 593 height 24
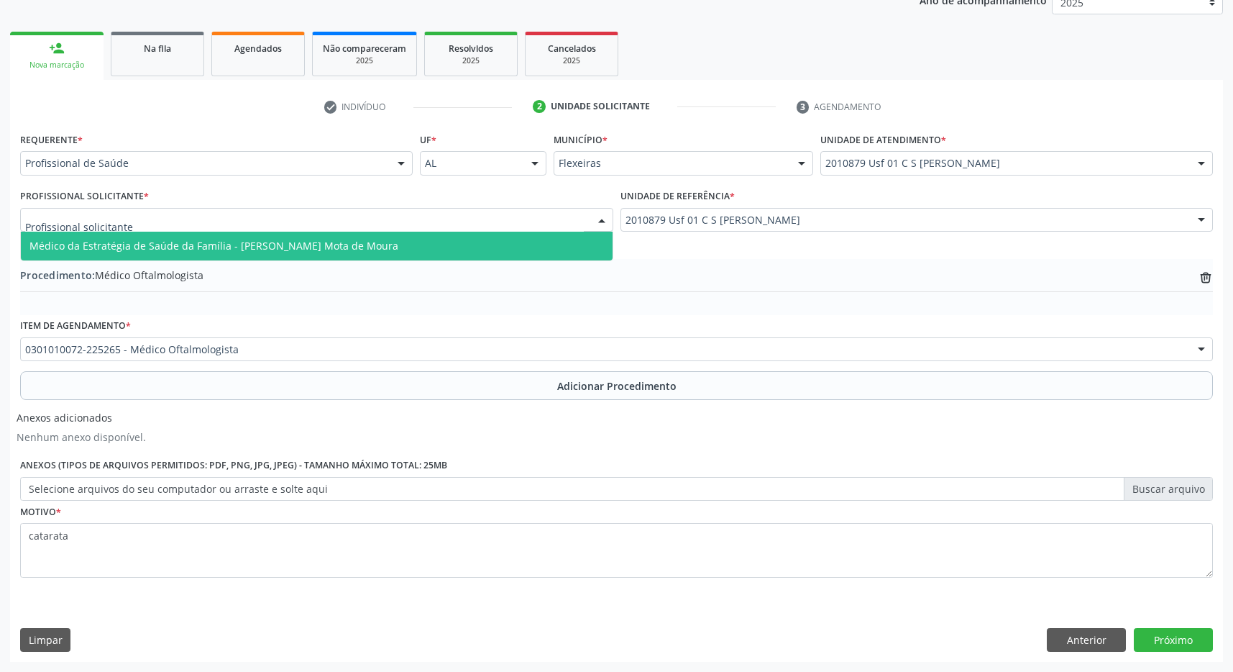
click at [363, 247] on span "Médico da Estratégia de Saúde da Família - Filipe Coutinho Mota de Moura" at bounding box center [213, 246] width 369 height 14
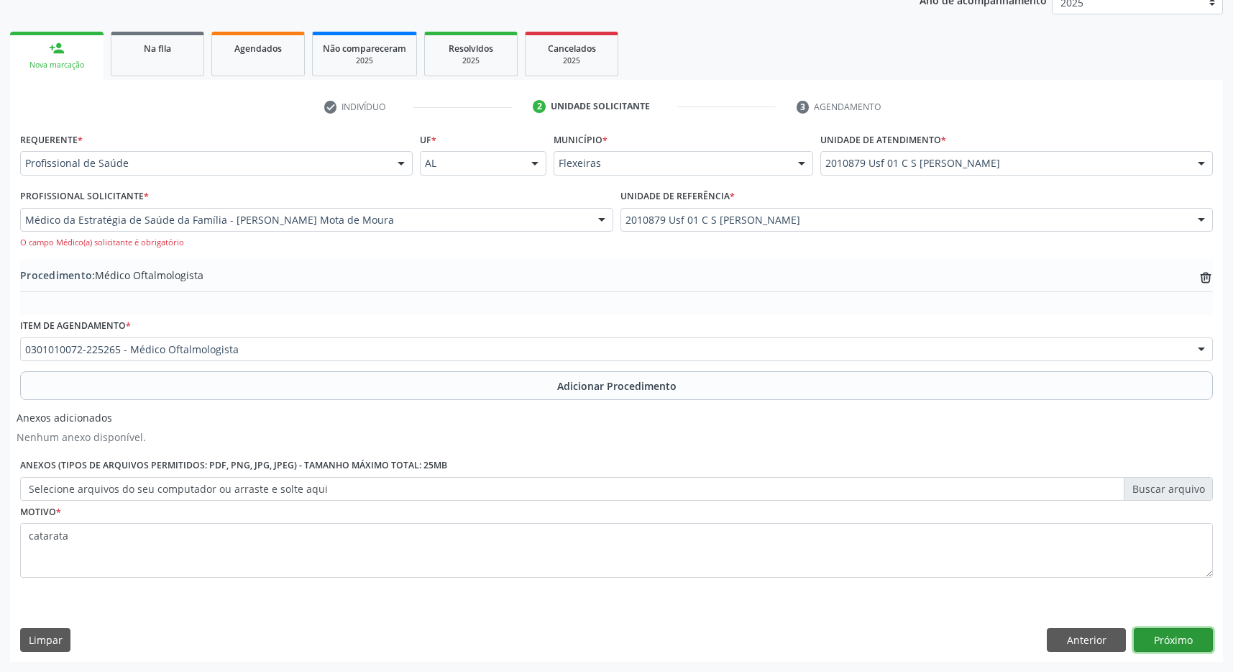
click at [1185, 644] on button "Próximo" at bounding box center [1173, 640] width 79 height 24
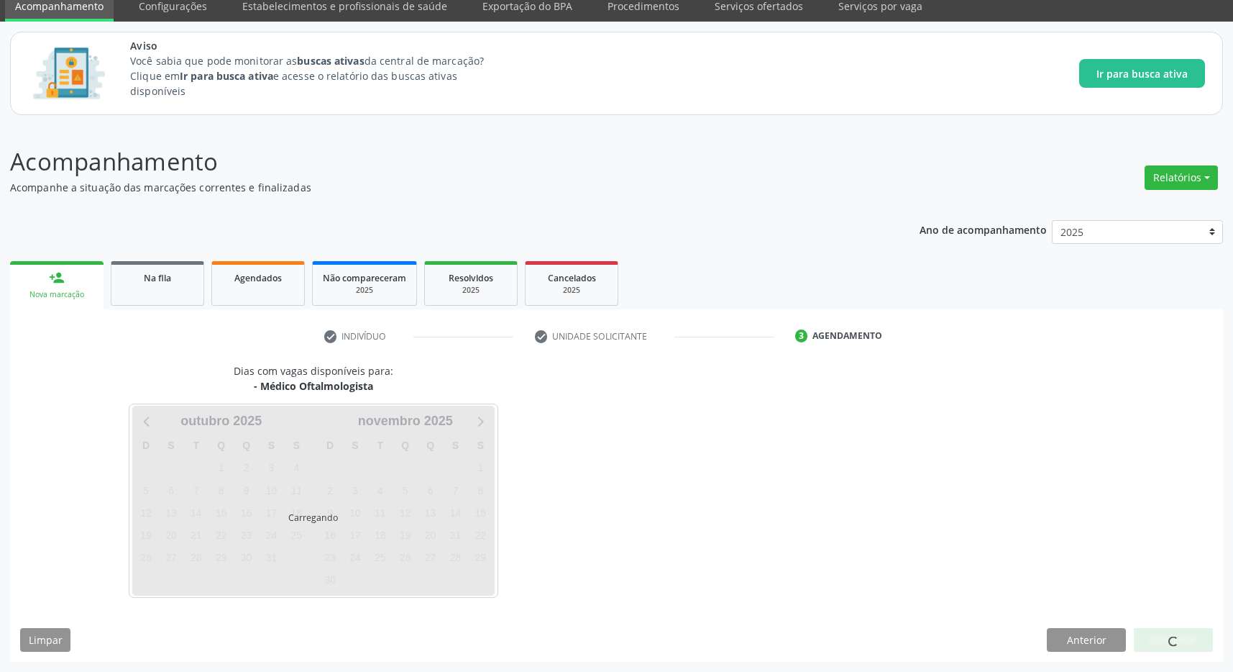
scroll to position [59, 0]
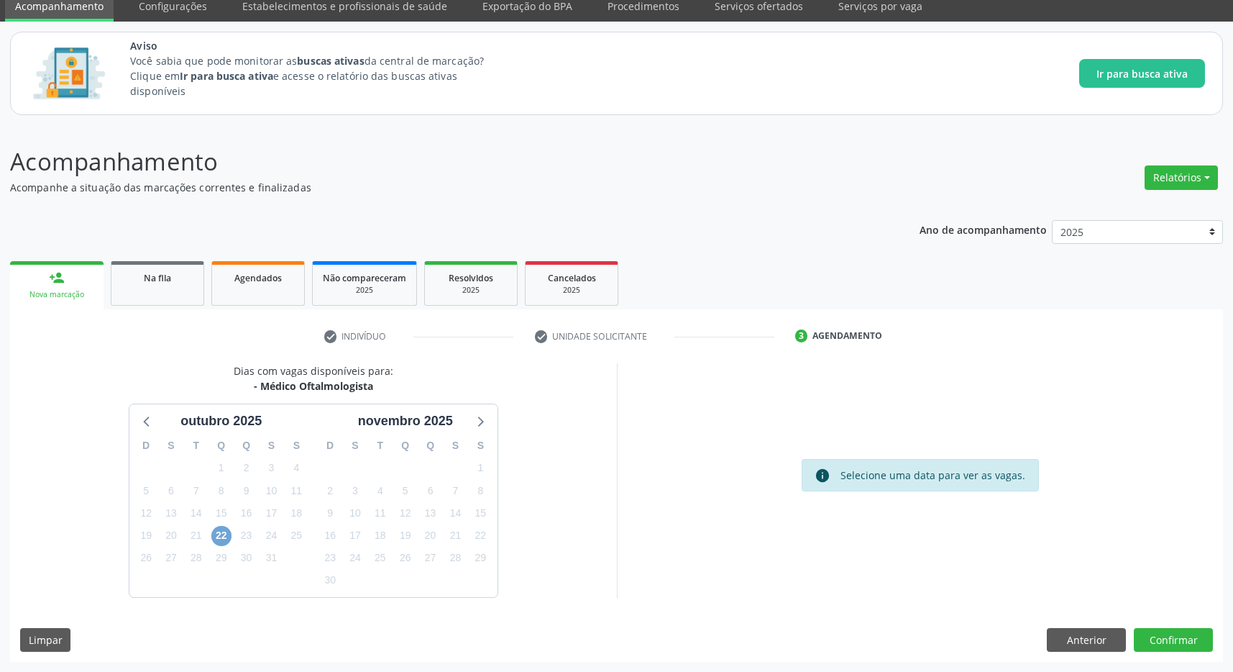
click at [219, 536] on span "22" at bounding box center [221, 536] width 20 height 20
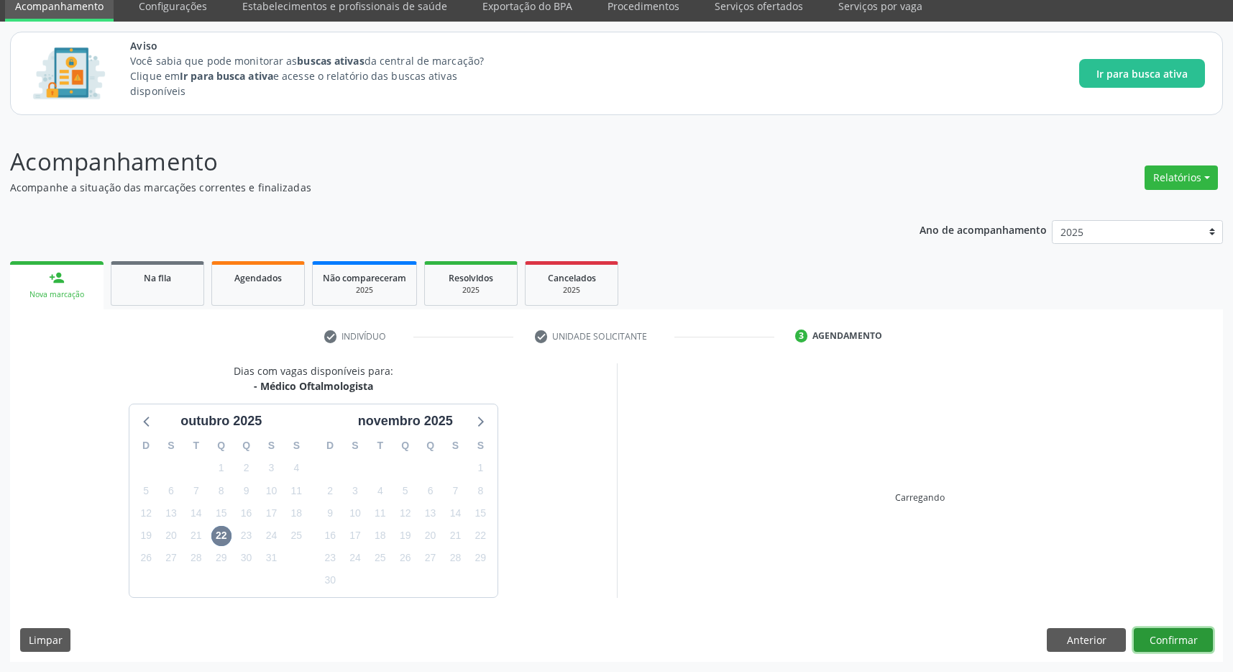
click at [1189, 629] on button "Confirmar" at bounding box center [1173, 640] width 79 height 24
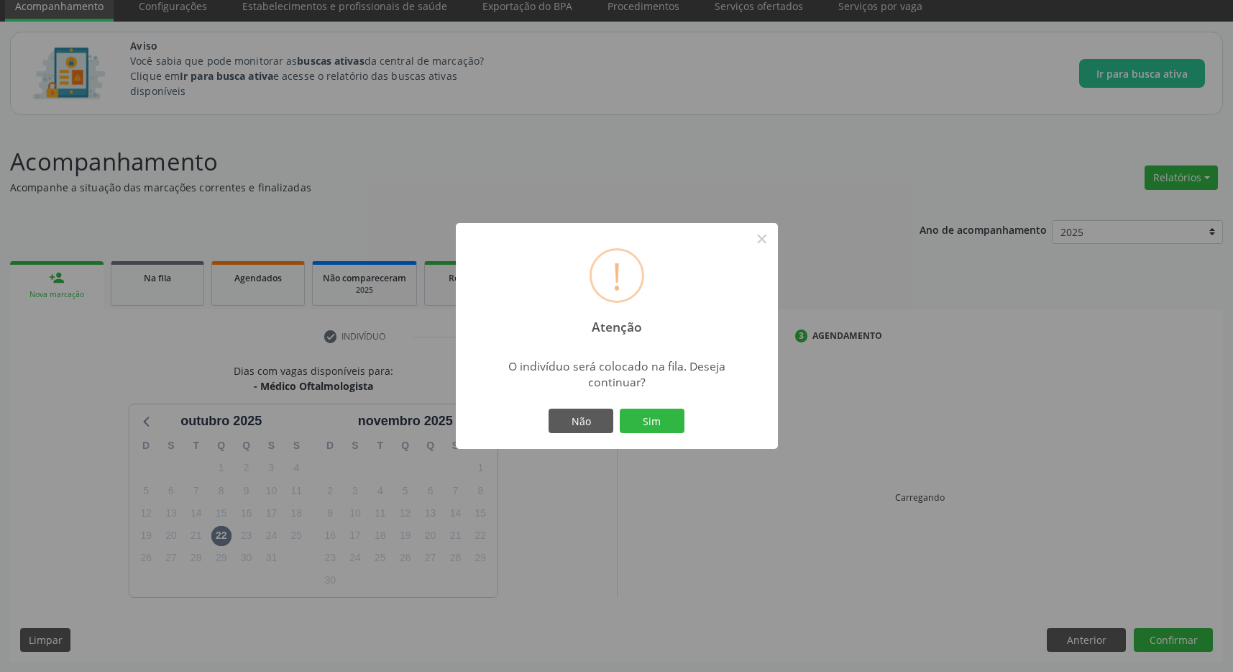
click at [565, 482] on div "! Atenção × O indivíduo será colocado na fila. Deseja continuar? Não Sim" at bounding box center [616, 336] width 1233 height 672
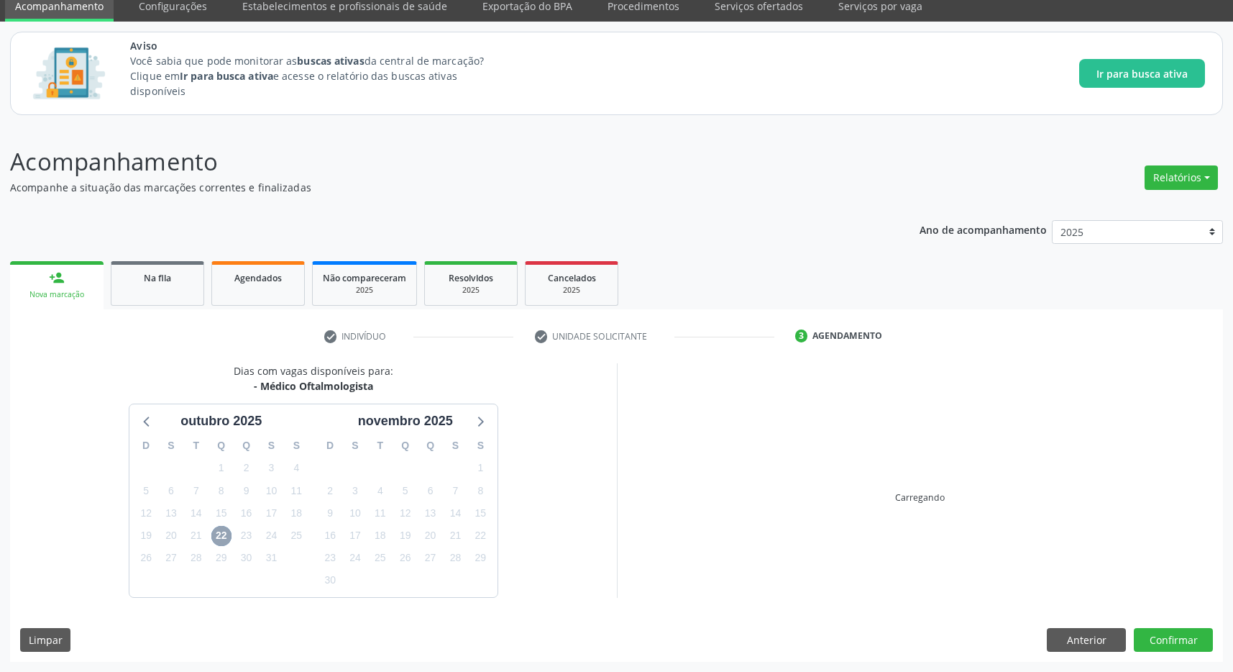
click at [219, 539] on span "22" at bounding box center [221, 536] width 20 height 20
click at [223, 538] on span "22" at bounding box center [221, 536] width 20 height 20
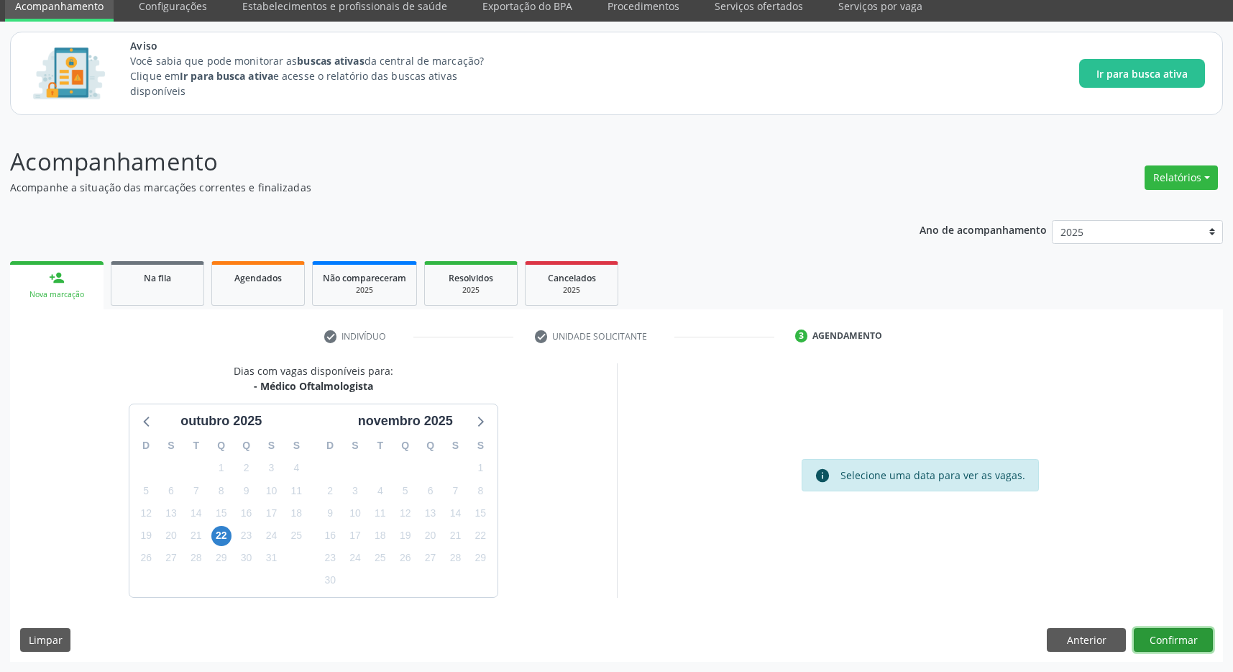
click at [1185, 640] on button "Confirmar" at bounding box center [1173, 640] width 79 height 24
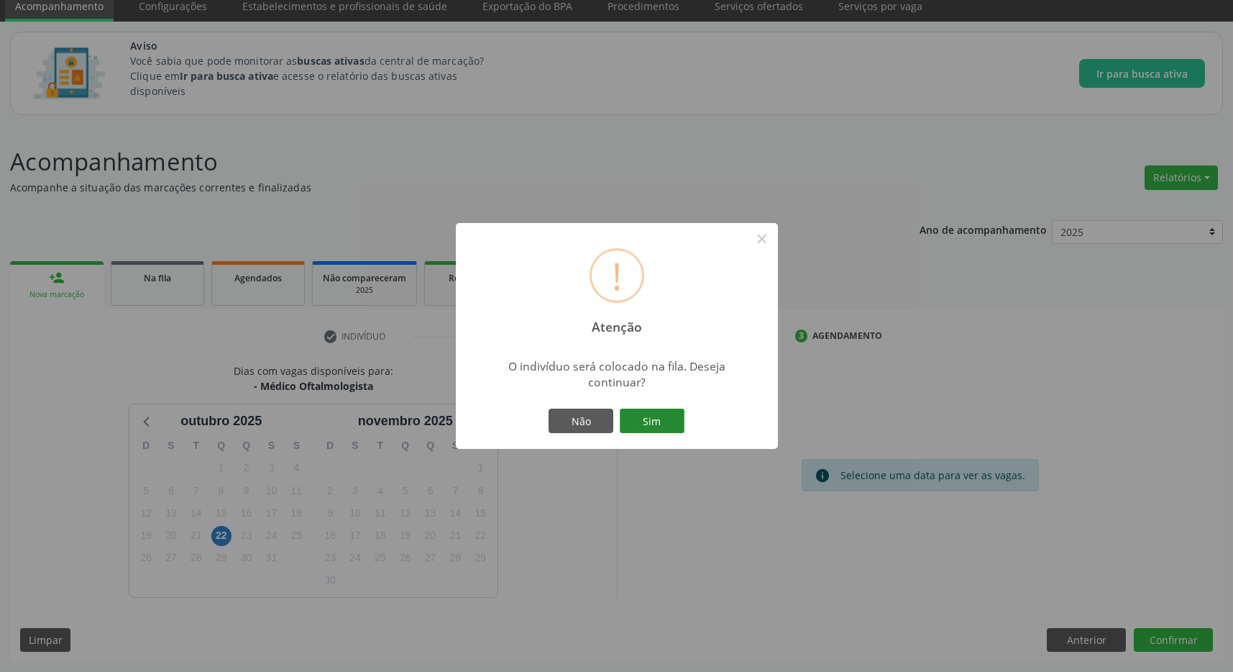
click at [646, 429] on button "Sim" at bounding box center [652, 421] width 65 height 24
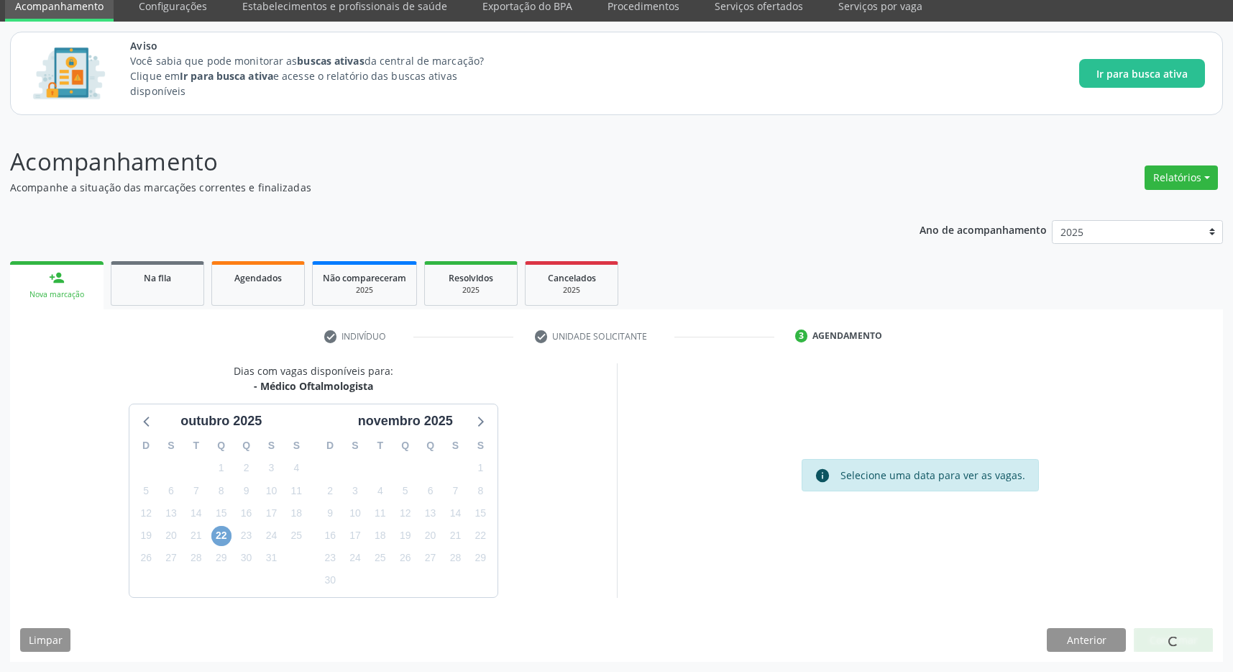
click at [226, 535] on span "22" at bounding box center [221, 536] width 20 height 20
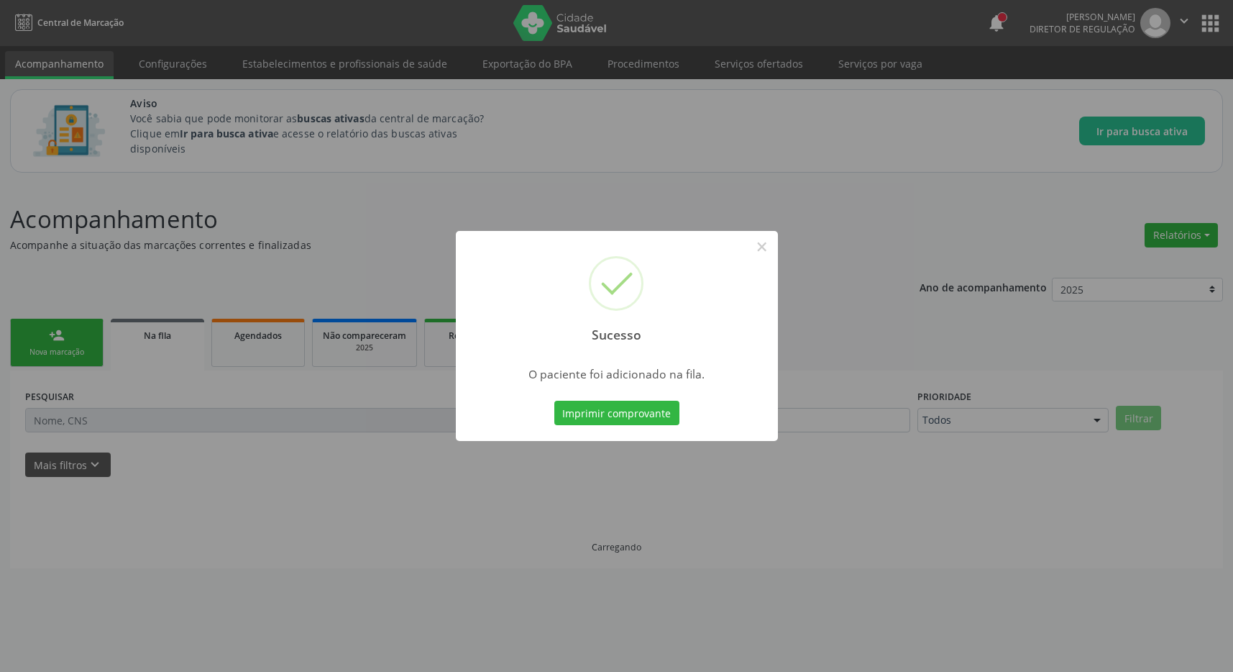
scroll to position [0, 0]
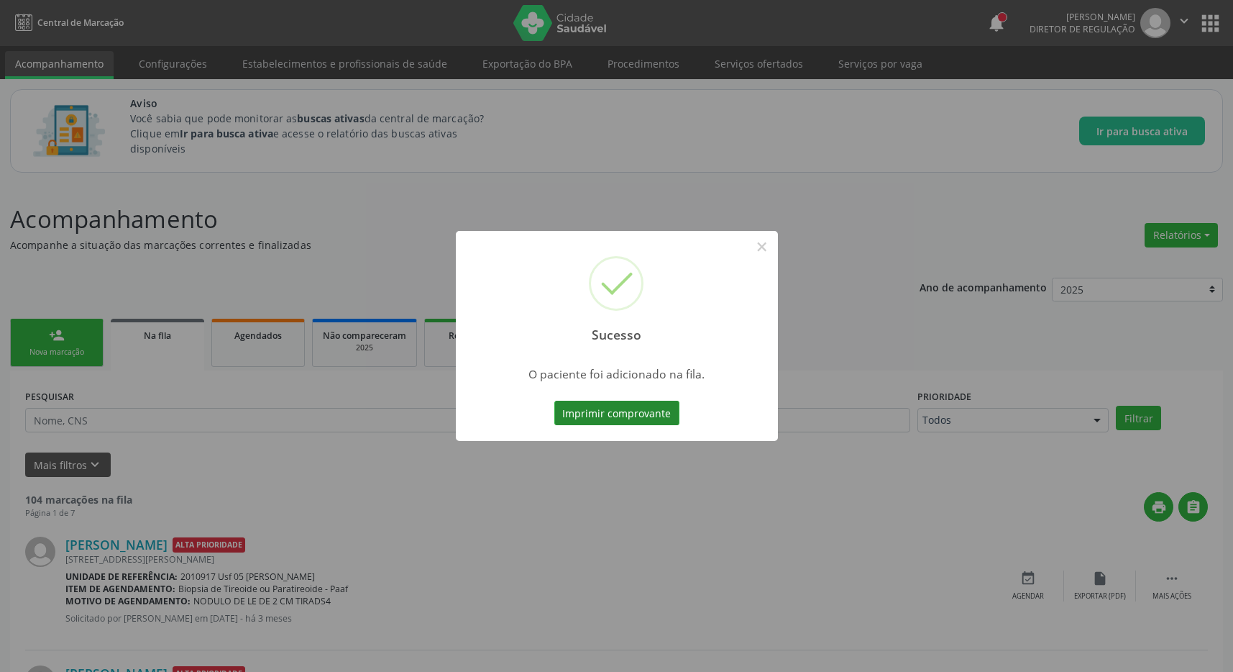
click at [634, 417] on button "Imprimir comprovante" at bounding box center [617, 413] width 125 height 24
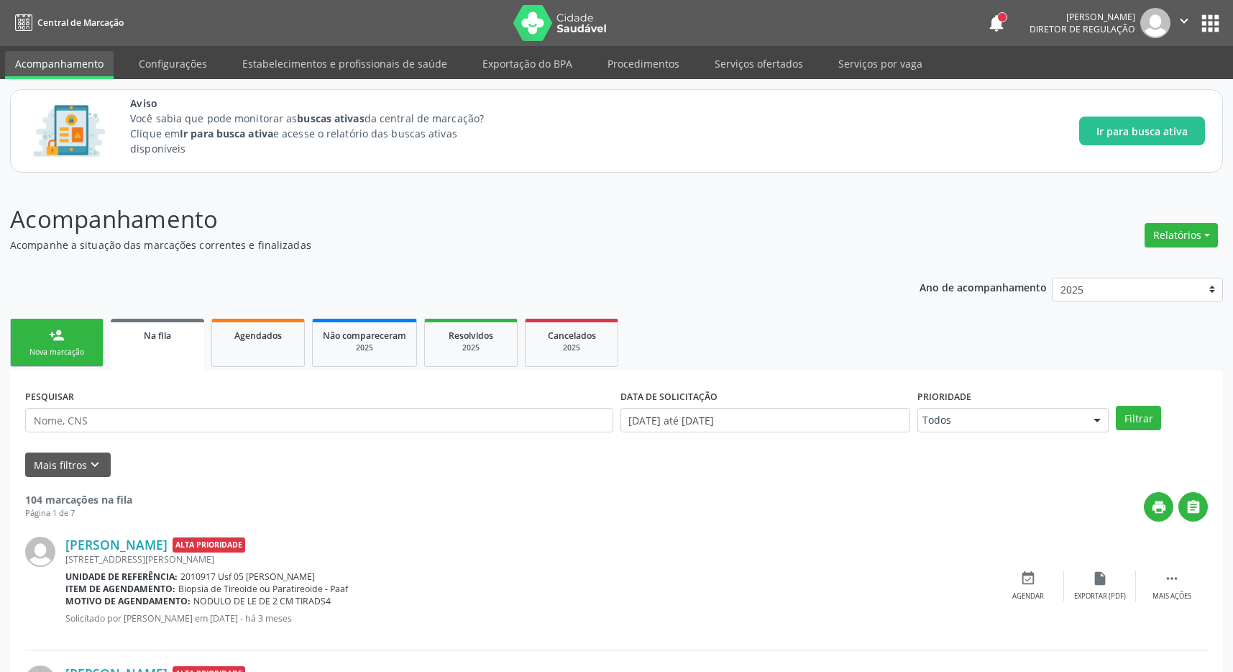
click at [1210, 13] on button "apps" at bounding box center [1210, 23] width 25 height 25
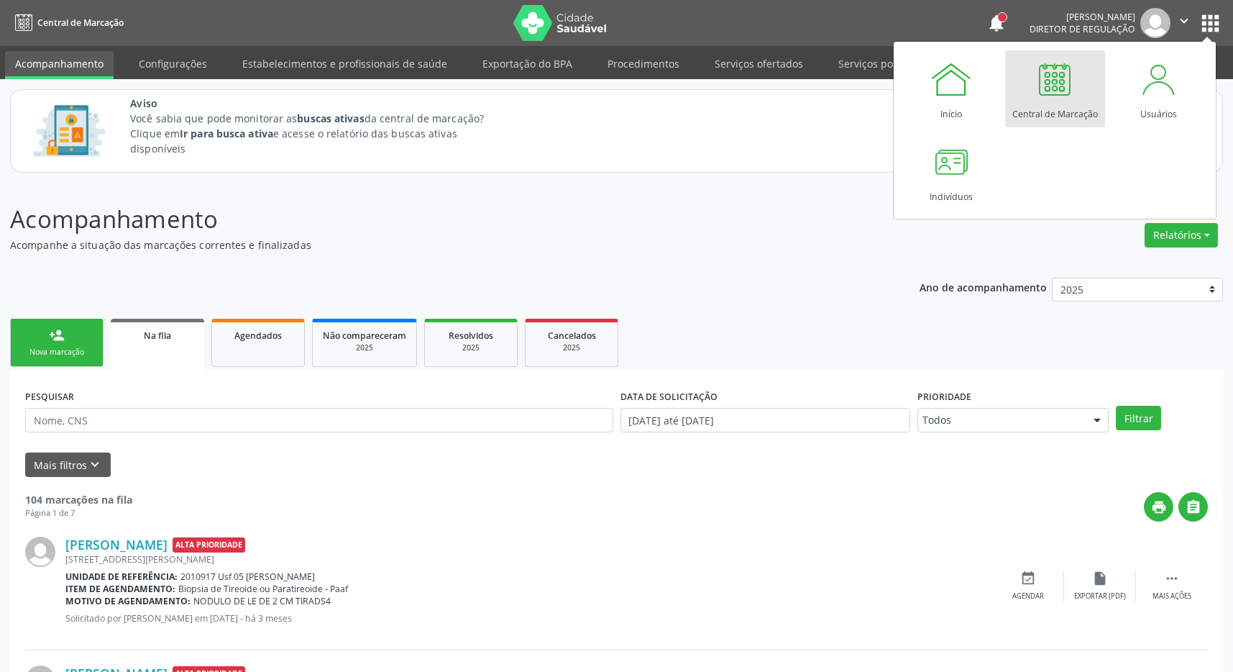
click at [1067, 72] on div at bounding box center [1055, 79] width 43 height 43
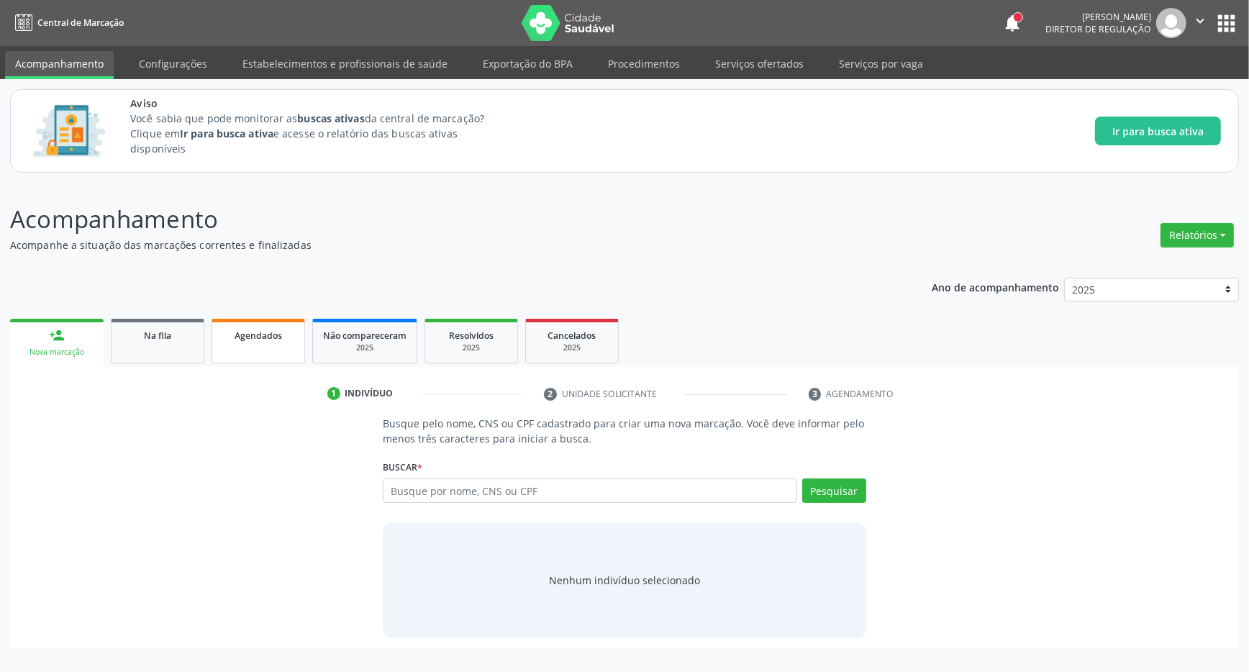
click at [255, 351] on link "Agendados" at bounding box center [257, 341] width 93 height 45
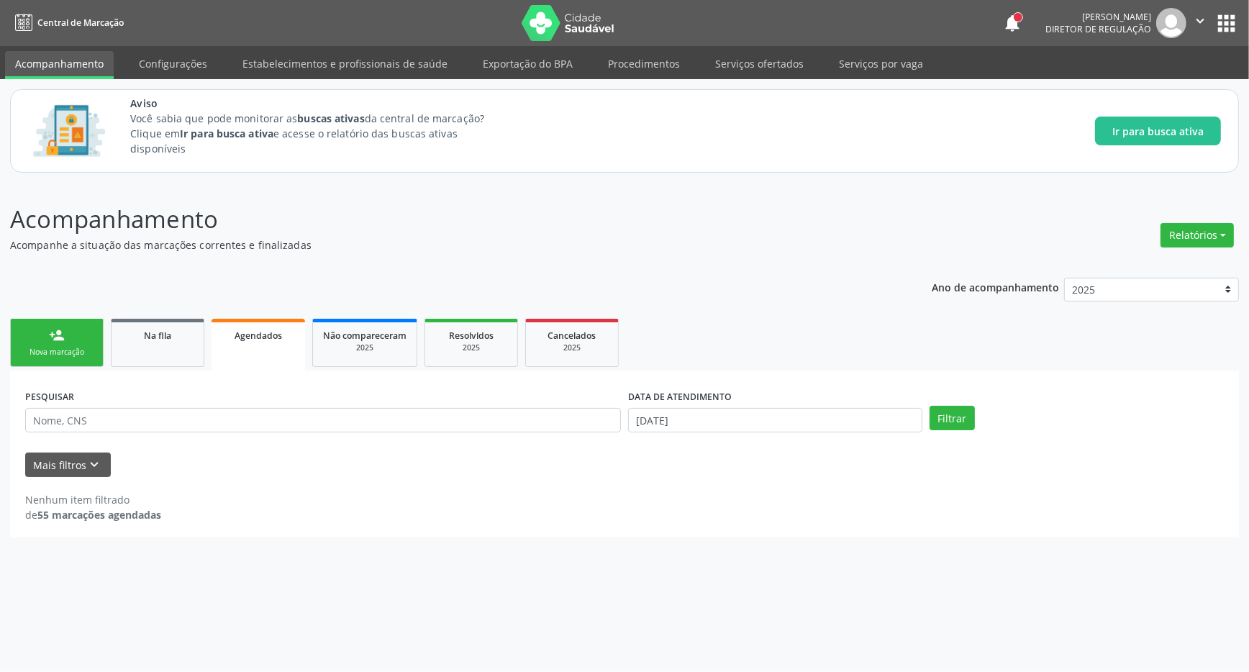
click at [1227, 1] on nav "Central de Marcação notifications Regina Rafaela dos Santos Silva Diretor de re…" at bounding box center [624, 23] width 1249 height 46
click at [1227, 17] on button "apps" at bounding box center [1225, 23] width 25 height 25
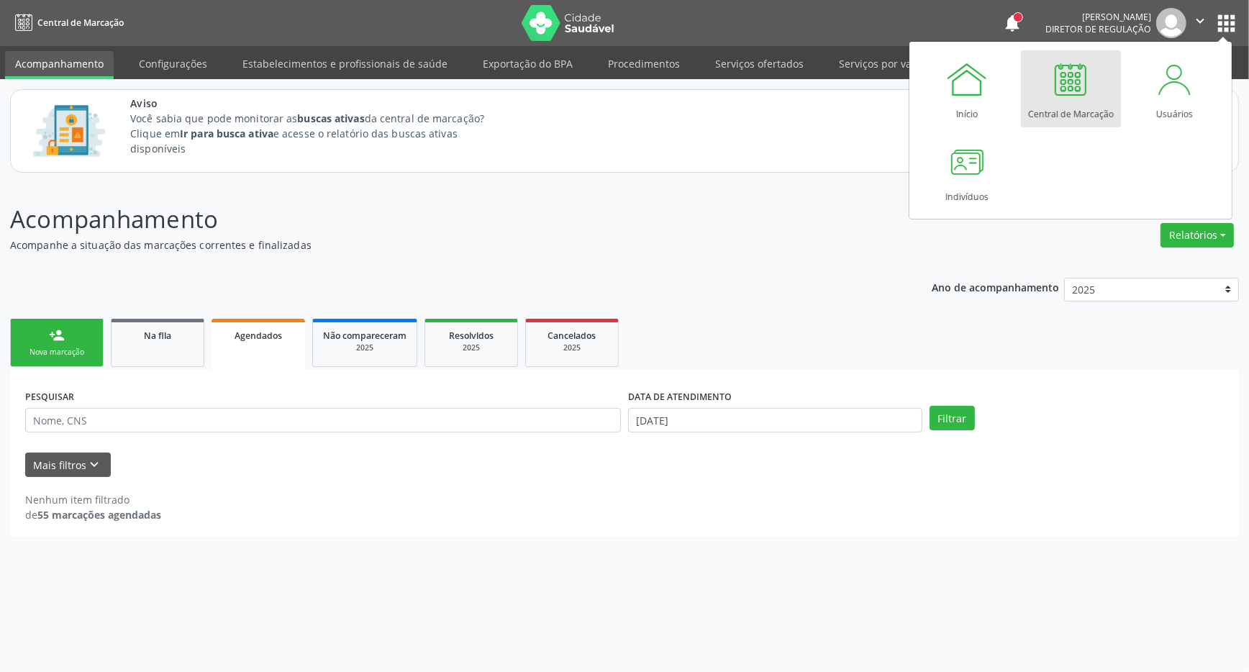
click at [1054, 75] on div at bounding box center [1070, 79] width 43 height 43
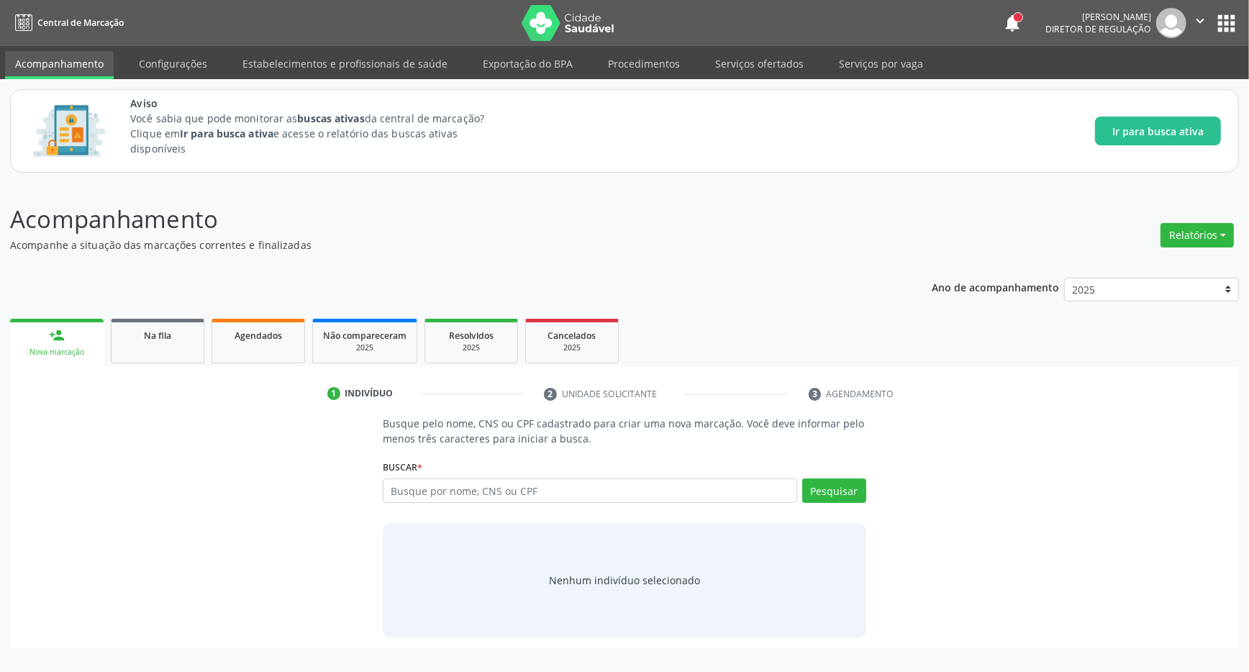
click at [432, 491] on input "text" at bounding box center [590, 490] width 414 height 24
type input "706904168207035"
click at [838, 496] on button "Pesquisar" at bounding box center [834, 490] width 64 height 24
type input "706904168207035"
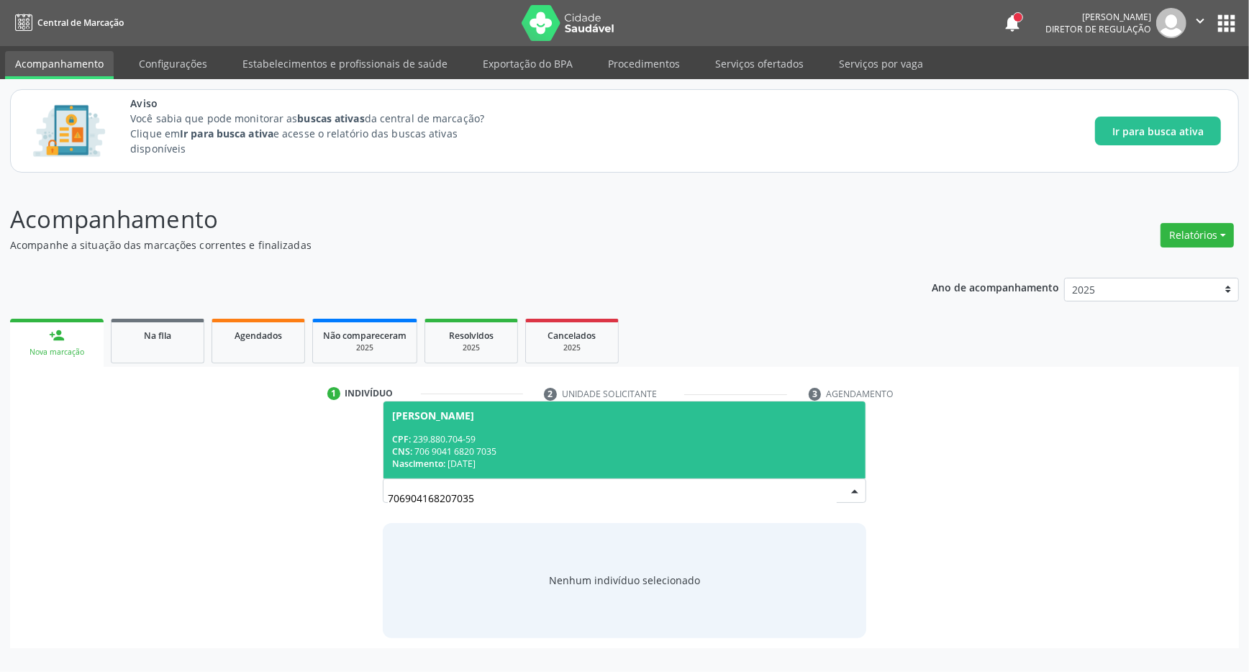
click at [617, 432] on span "[PERSON_NAME] CPF: 239.880.704-59 CNS: 706 9041 6820 7035 Nascimento: [DATE]" at bounding box center [624, 439] width 482 height 77
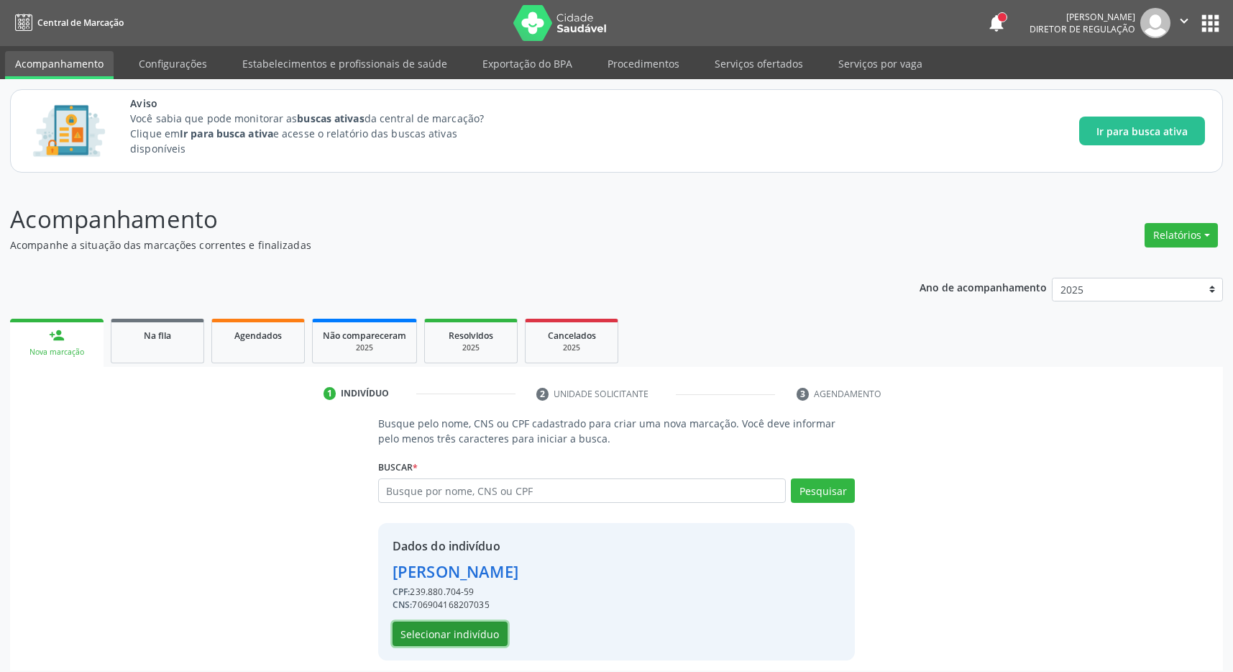
click at [444, 630] on button "Selecionar indivíduo" at bounding box center [450, 633] width 115 height 24
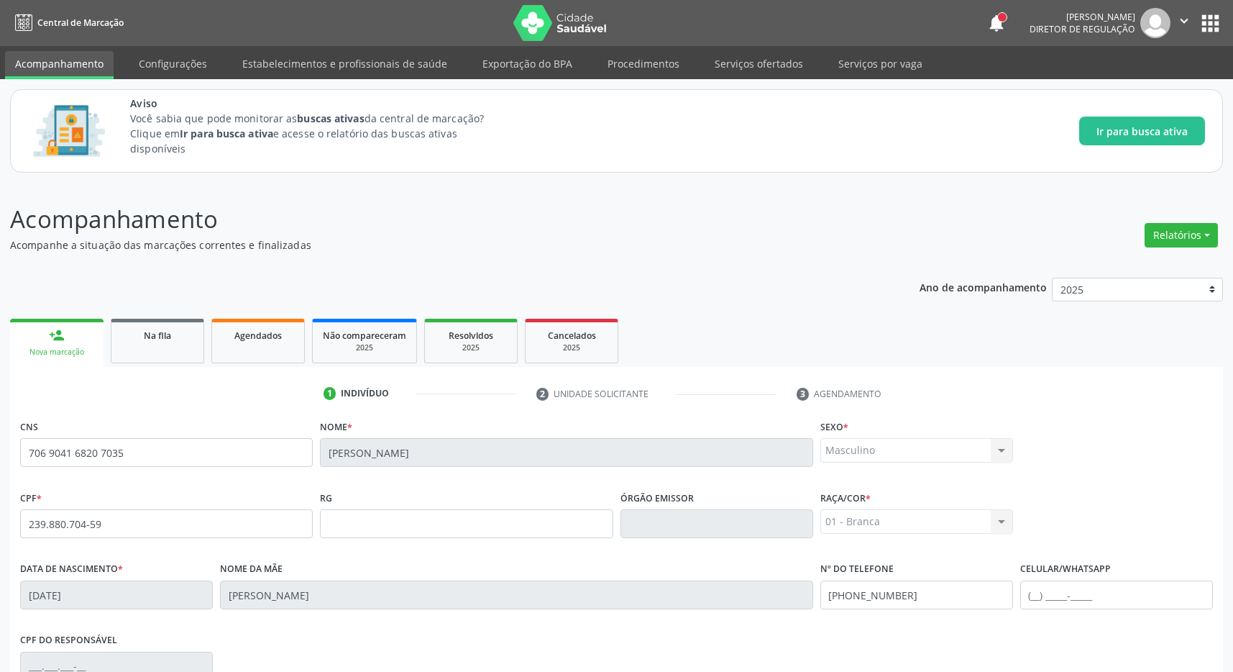
scroll to position [213, 0]
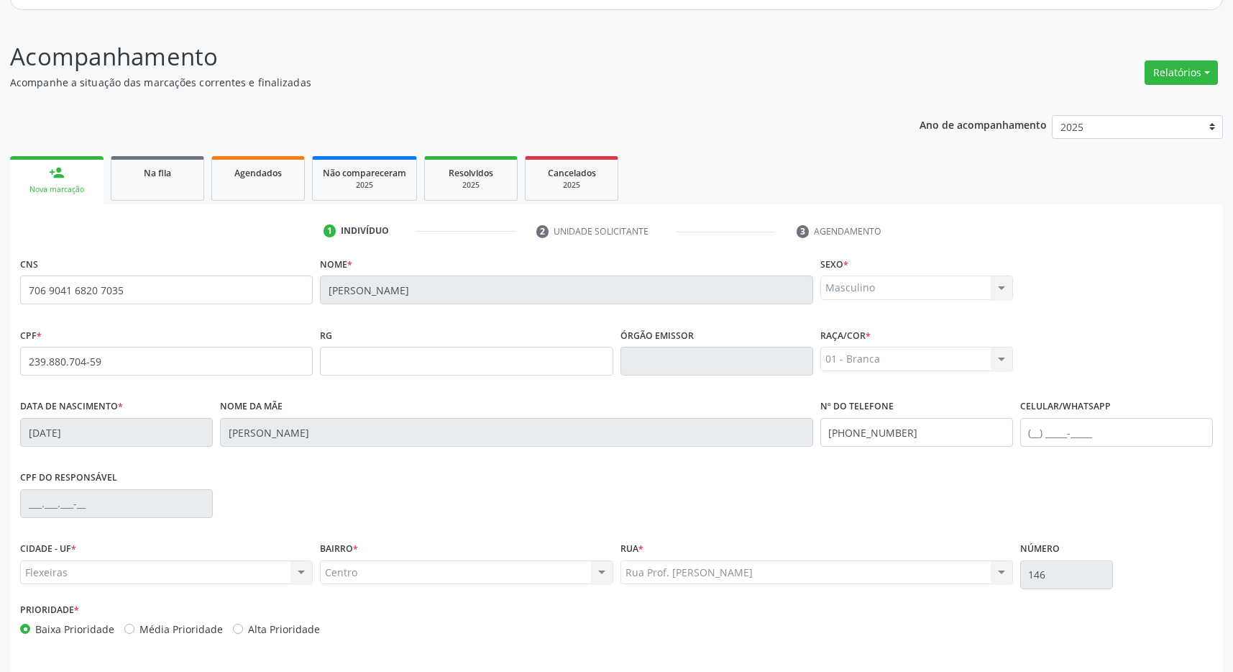
drag, startPoint x: 519, startPoint y: 611, endPoint x: 637, endPoint y: 635, distance: 120.3
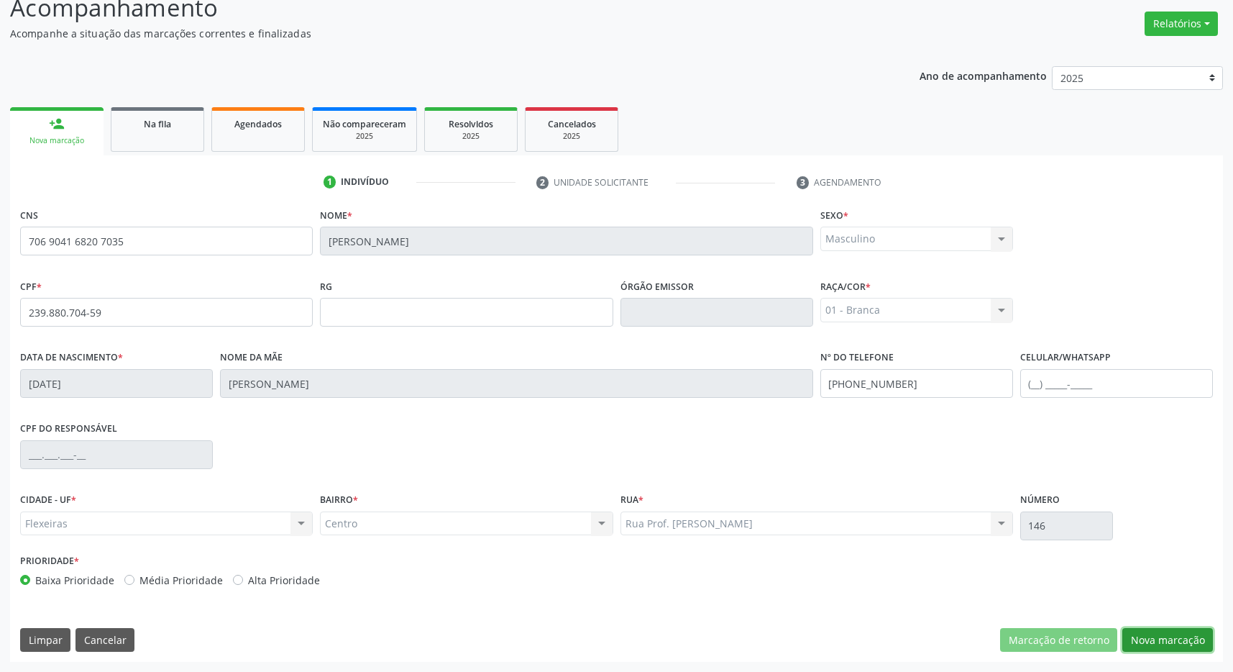
click at [1182, 639] on button "Nova marcação" at bounding box center [1168, 640] width 91 height 24
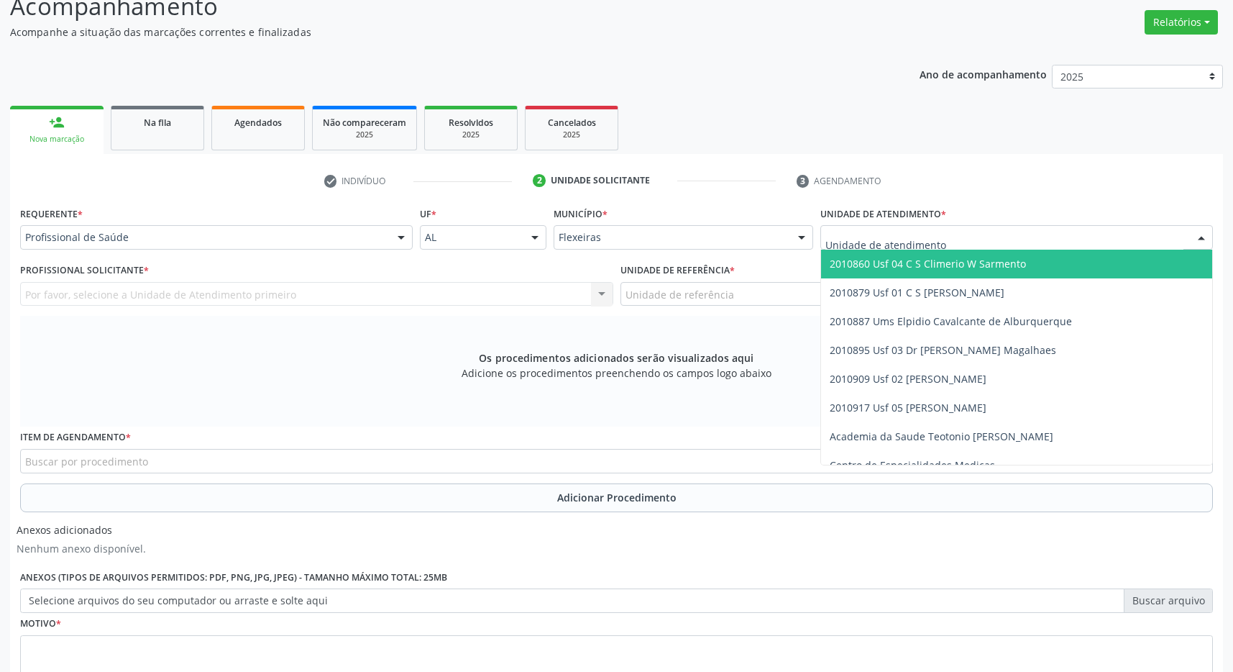
click at [1164, 234] on div at bounding box center [1017, 237] width 393 height 24
click at [1085, 269] on span "2010860 Usf 04 C S Climerio W Sarmento" at bounding box center [1016, 264] width 391 height 29
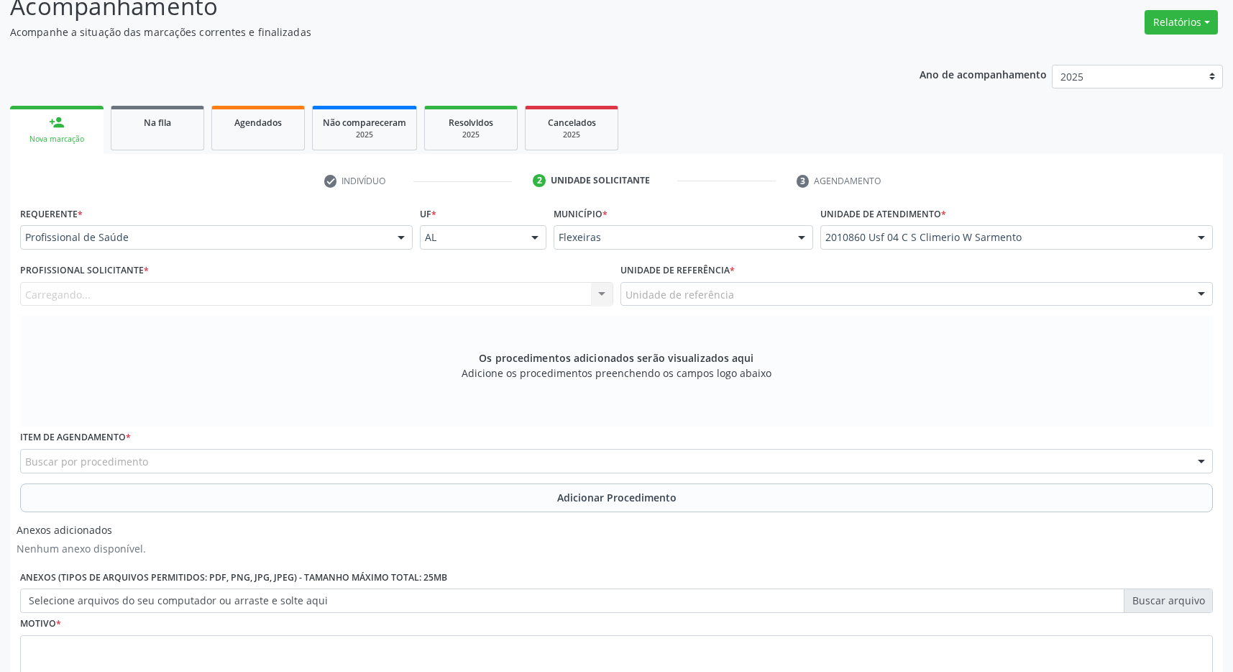
click at [1083, 292] on div "Unidade de referência" at bounding box center [917, 294] width 593 height 24
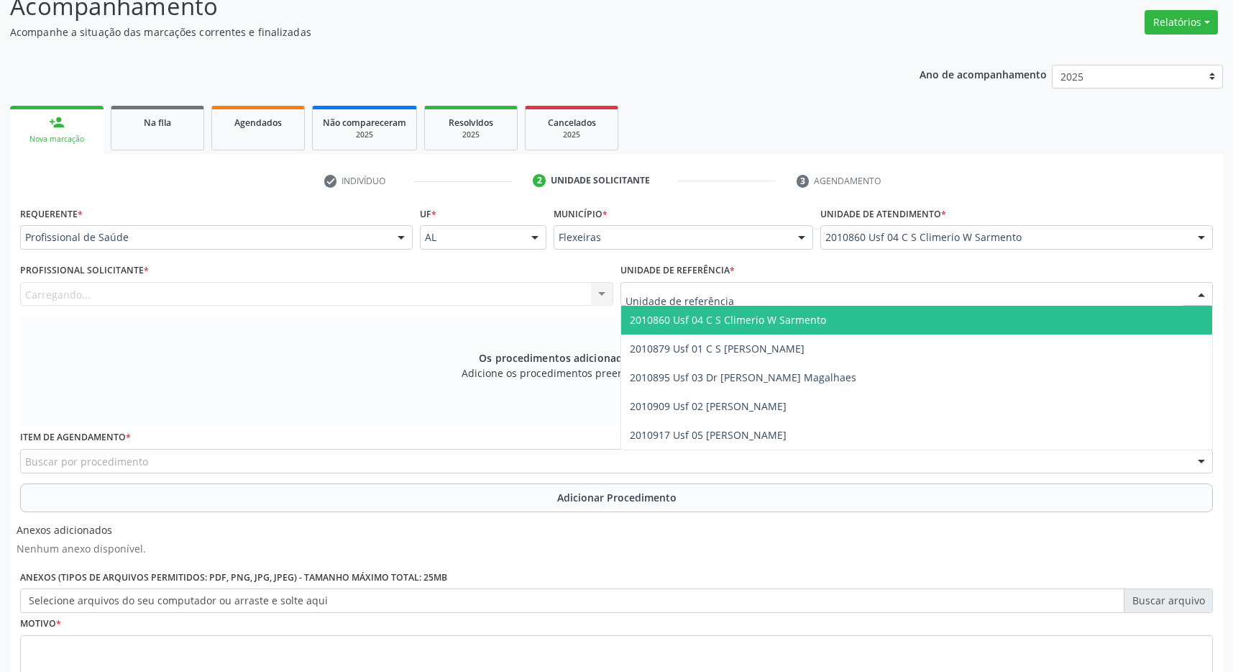
click at [1078, 324] on span "2010860 Usf 04 C S Climerio W Sarmento" at bounding box center [917, 320] width 592 height 29
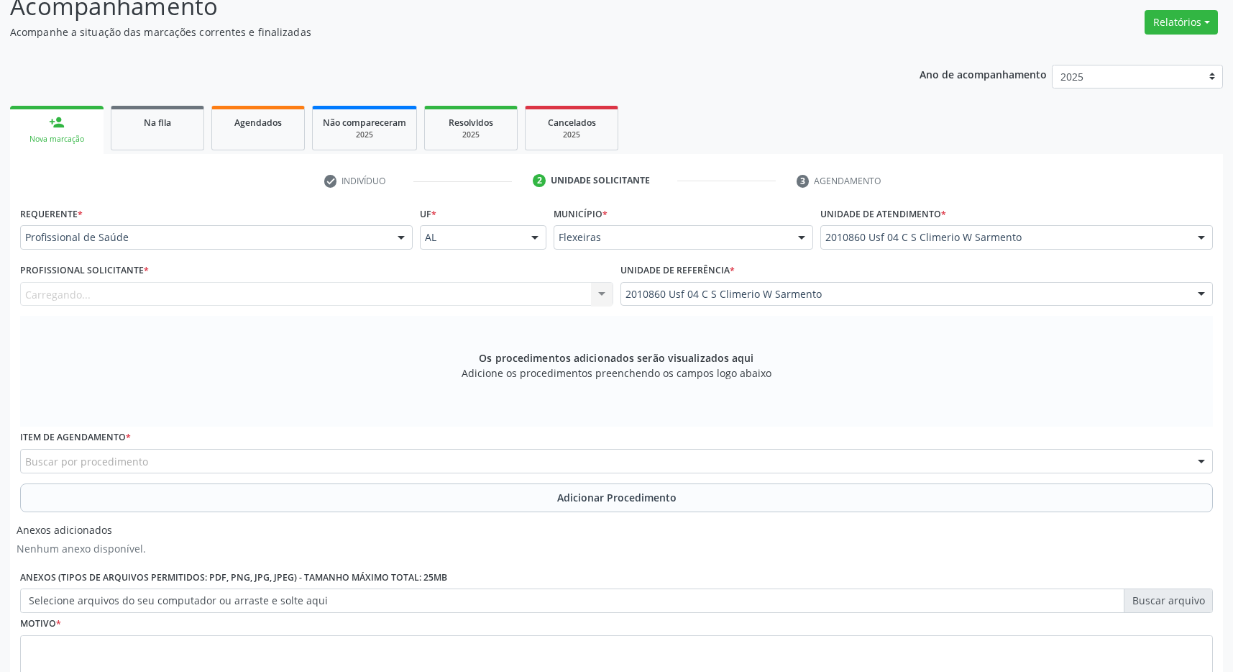
click at [509, 290] on div "Carregando... Nenhum resultado encontrado para: " " Não há nenhuma opção para s…" at bounding box center [316, 294] width 593 height 24
click at [401, 467] on div "Buscar por procedimento" at bounding box center [616, 461] width 1193 height 24
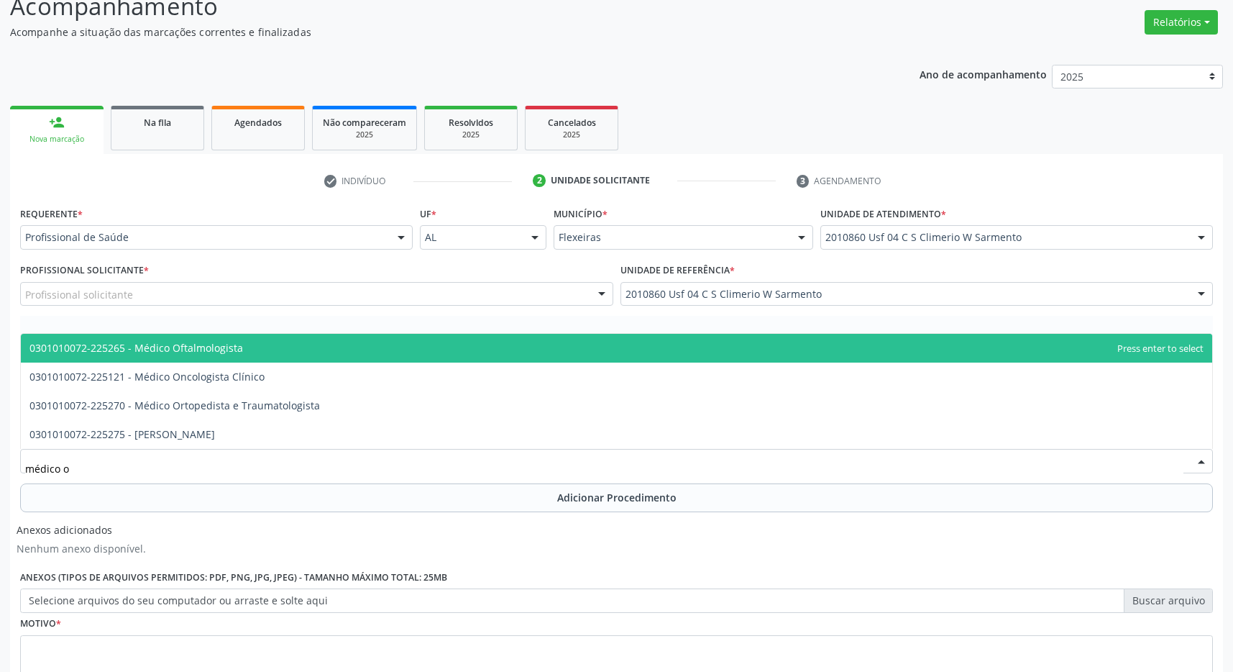
type input "médico of"
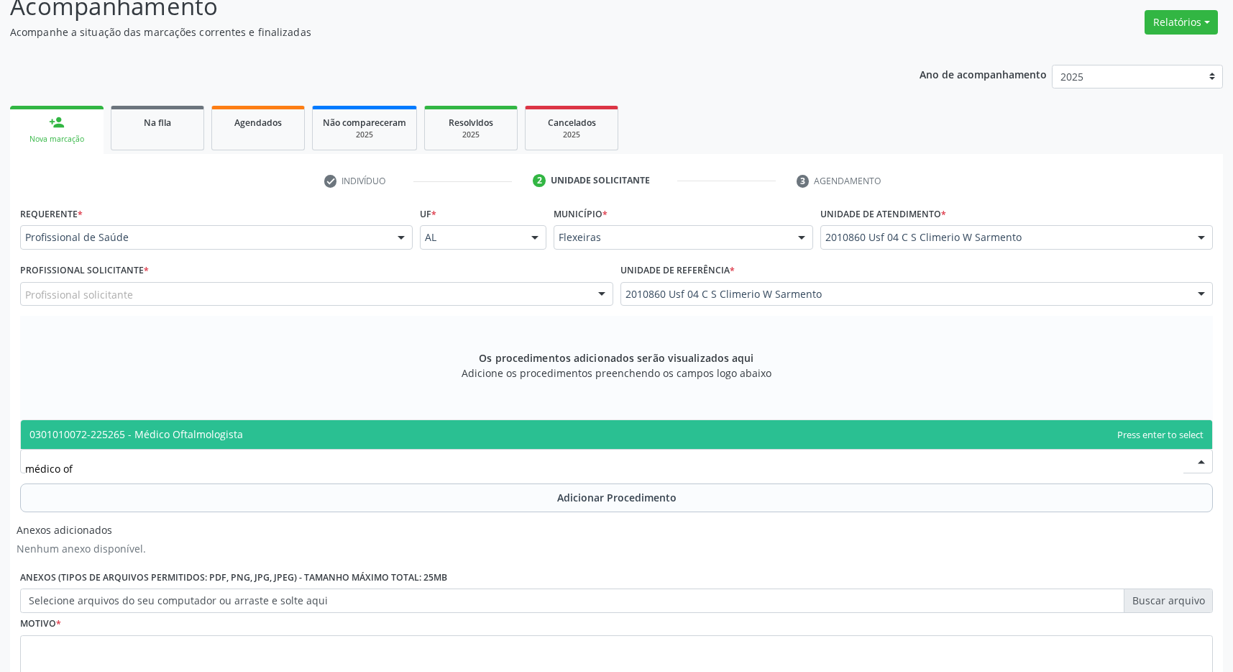
click at [278, 428] on span "0301010072-225265 - Médico Oftalmologista" at bounding box center [617, 434] width 1192 height 29
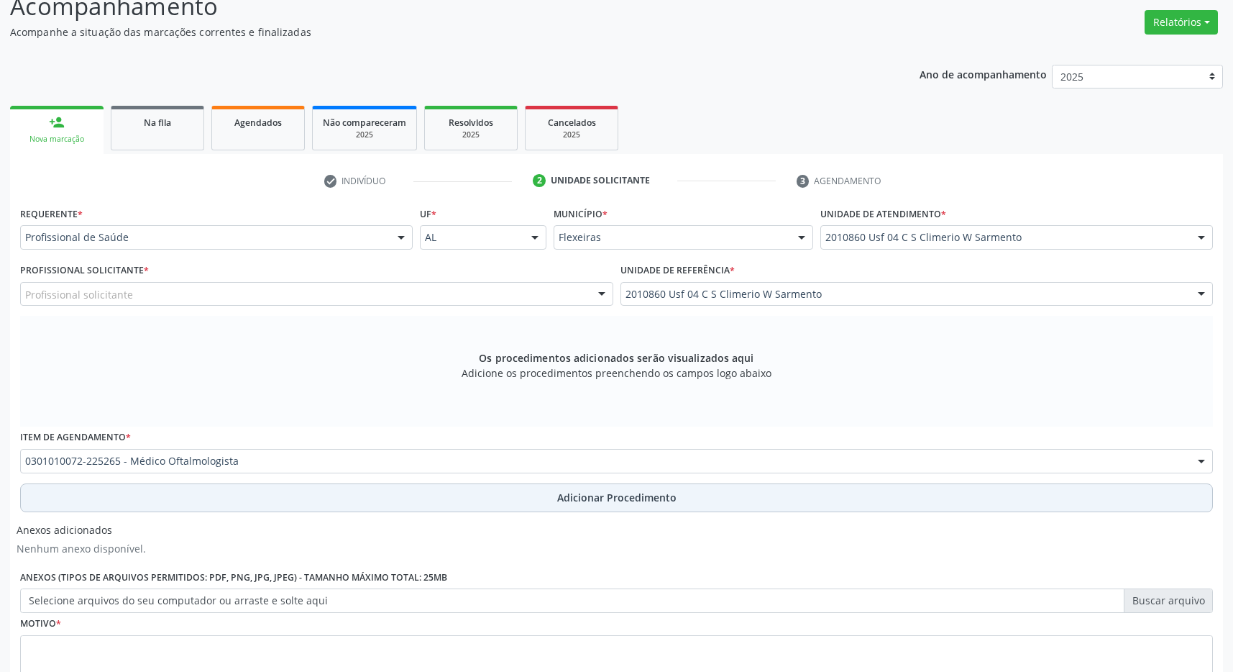
click at [459, 491] on button "Adicionar Procedimento" at bounding box center [616, 497] width 1193 height 29
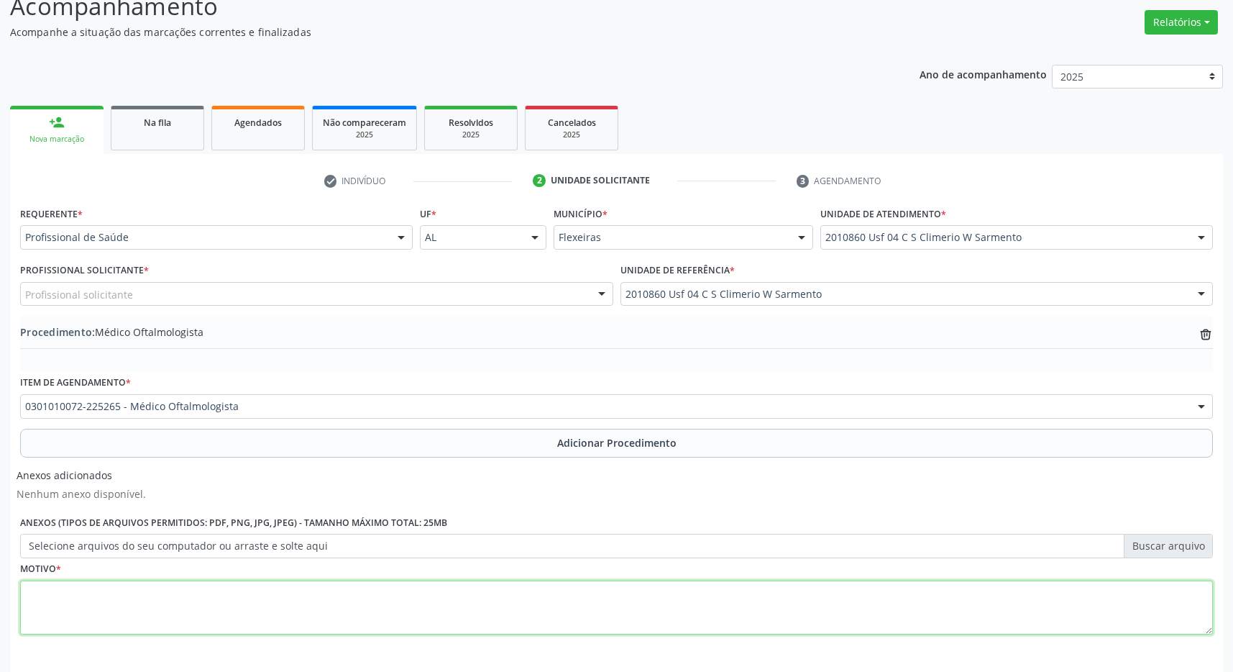
click at [430, 590] on textarea at bounding box center [616, 607] width 1193 height 55
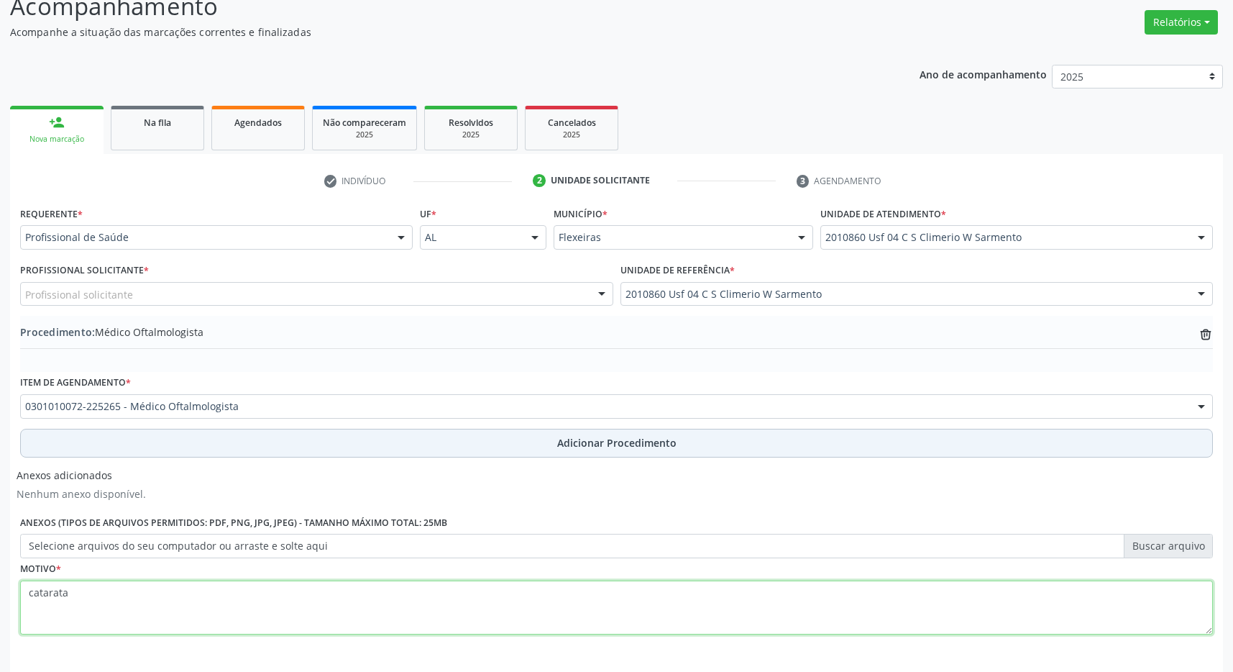
scroll to position [271, 0]
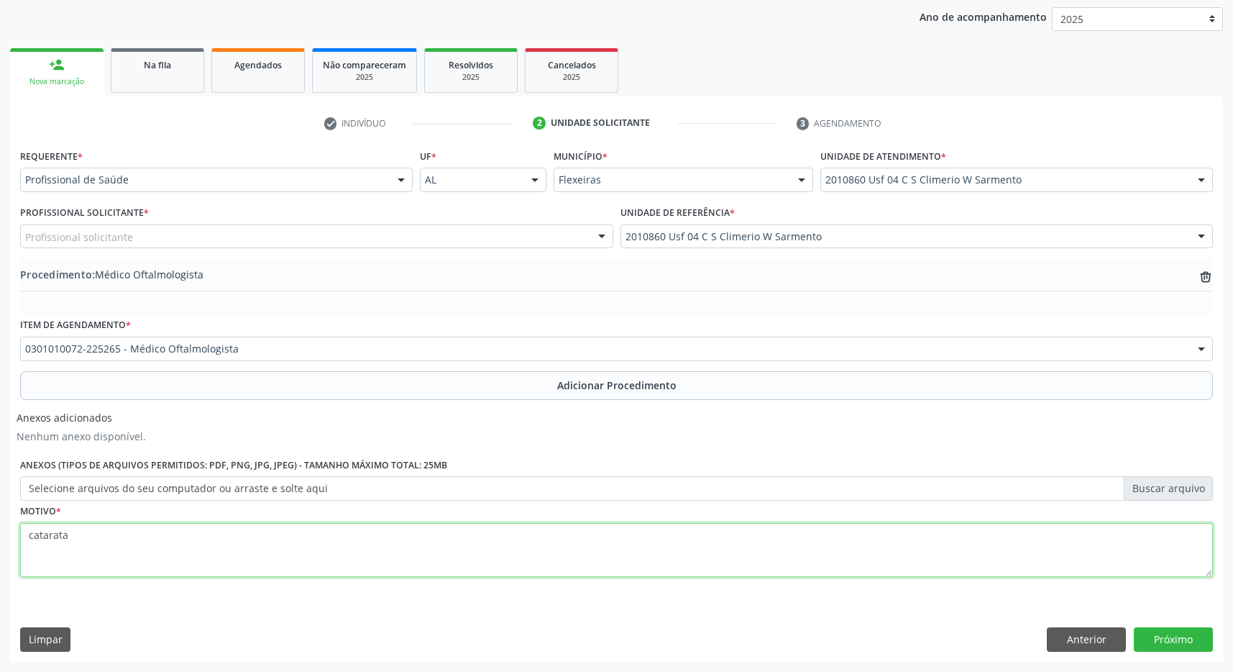
type textarea "catarata"
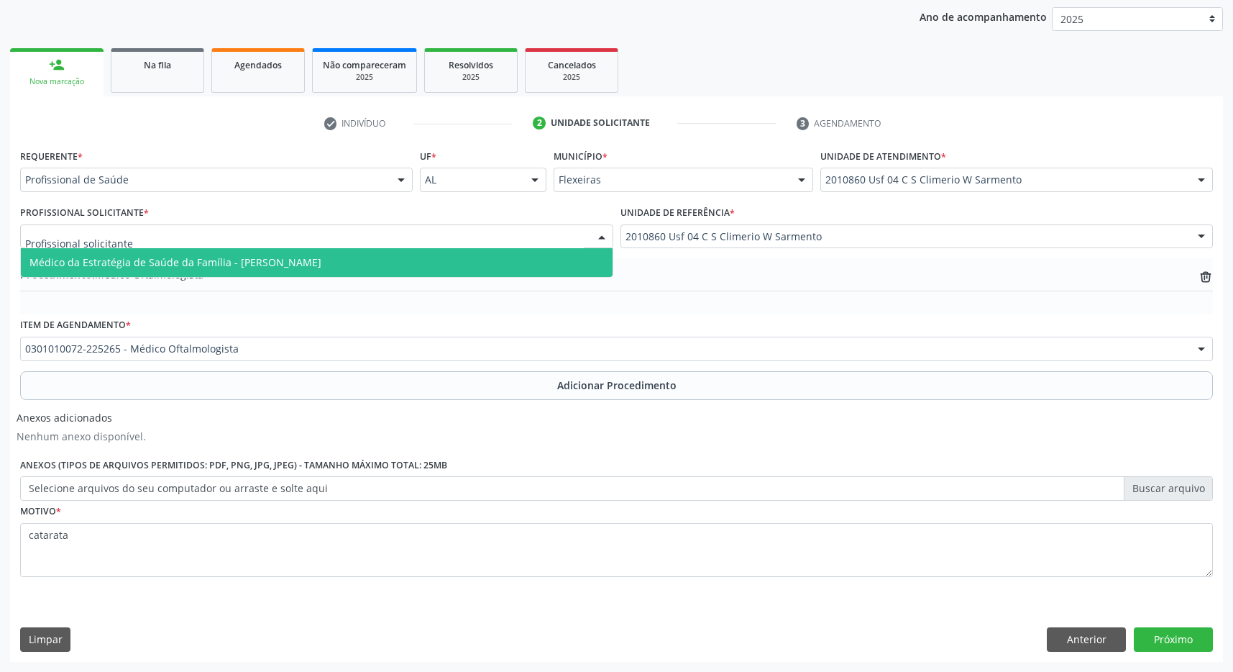
click at [172, 268] on span "Médico da Estratégia de Saúde da Família - [PERSON_NAME]" at bounding box center [175, 262] width 292 height 14
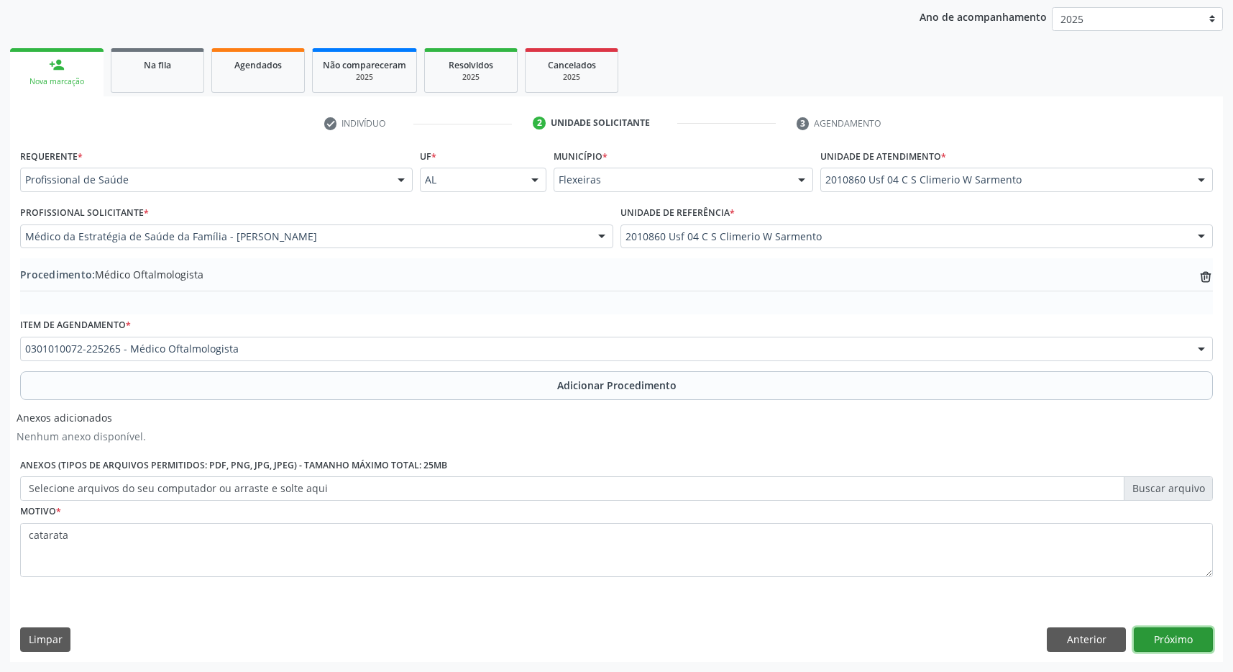
click at [1200, 644] on button "Próximo" at bounding box center [1173, 639] width 79 height 24
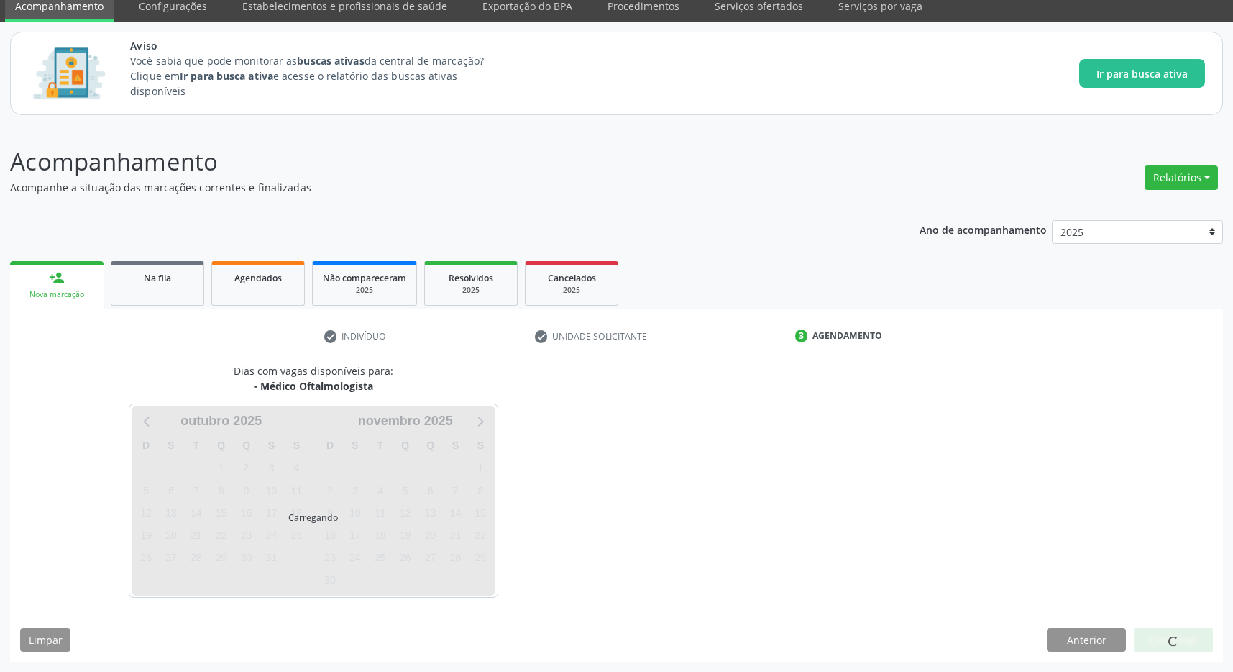
scroll to position [59, 0]
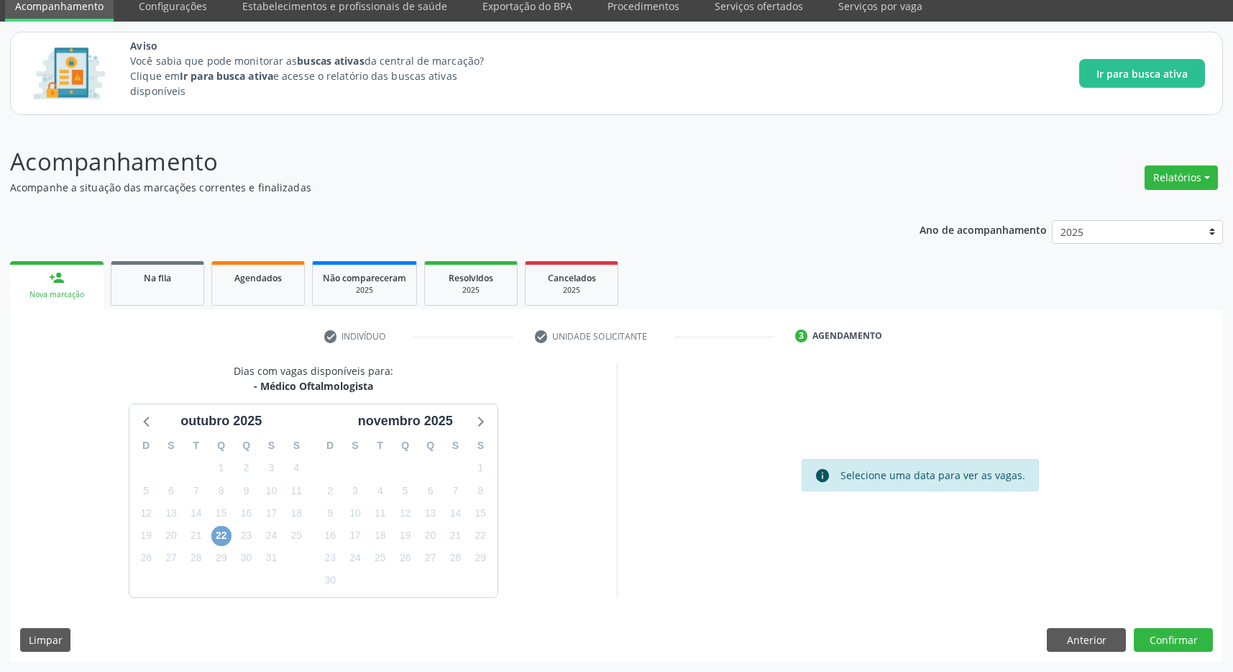
click at [222, 529] on span "22" at bounding box center [221, 536] width 20 height 20
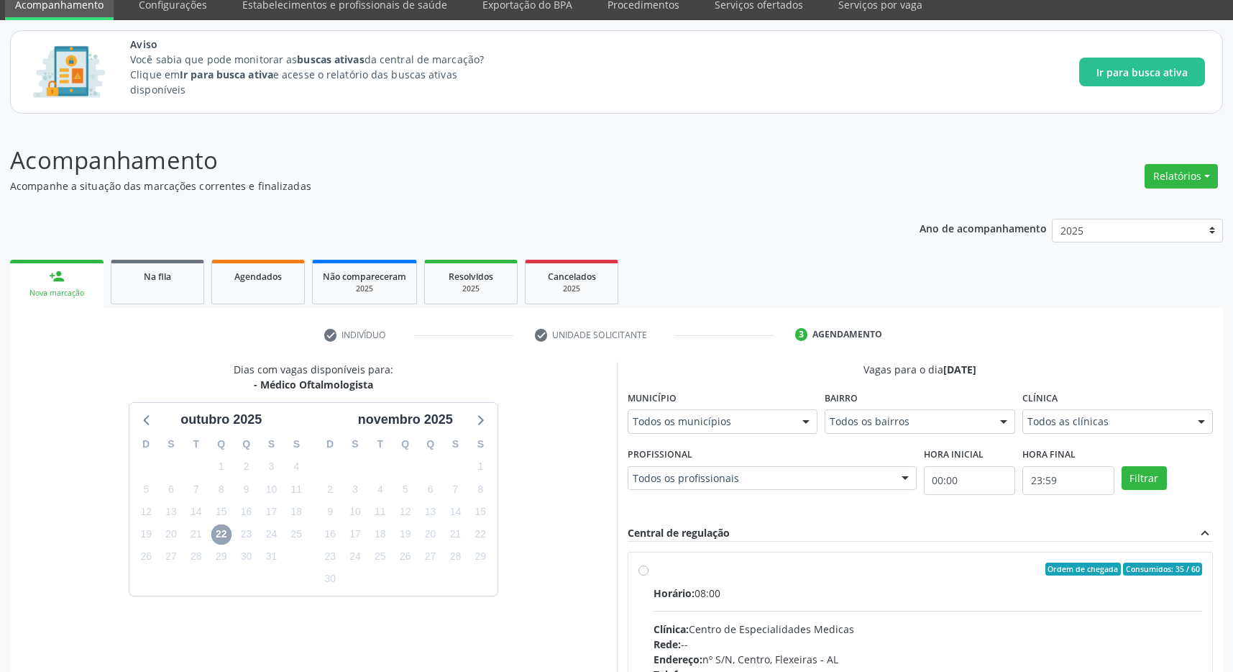
scroll to position [210, 0]
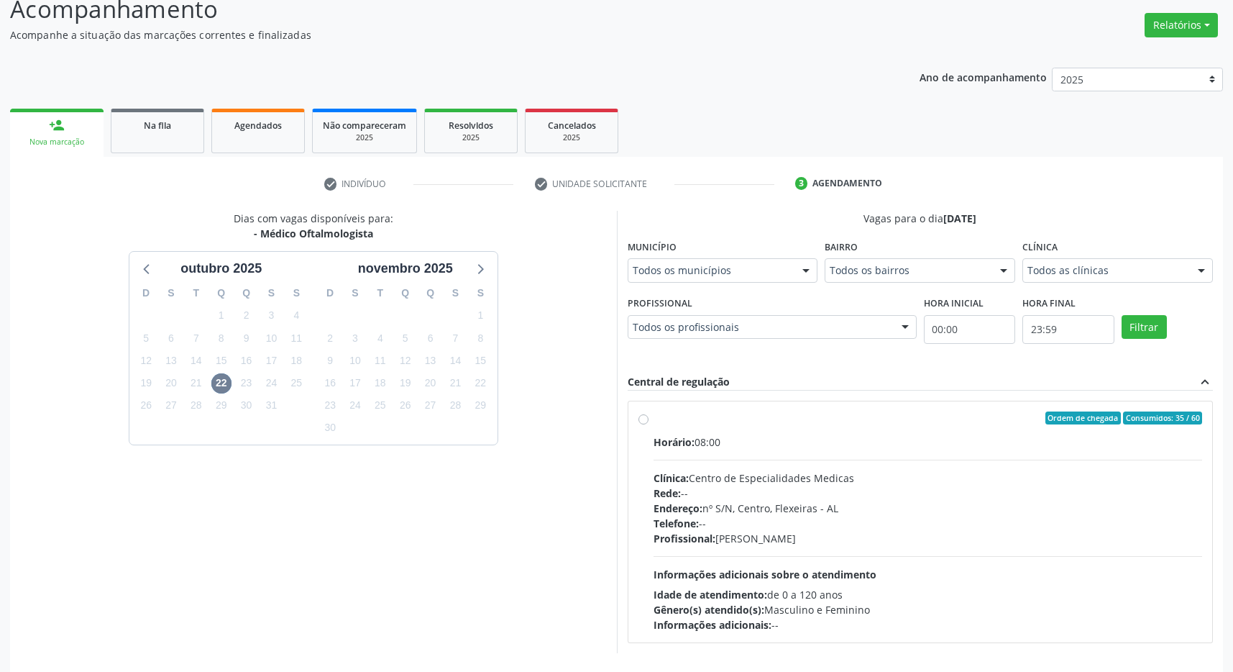
click at [791, 429] on label "Ordem de chegada Consumidos: 35 / 60 Horário: 08:00 Clínica: Centro de Especial…" at bounding box center [928, 521] width 549 height 221
click at [649, 424] on input "Ordem de chegada Consumidos: 35 / 60 Horário: 08:00 Clínica: Centro de Especial…" at bounding box center [644, 417] width 10 height 13
radio input "true"
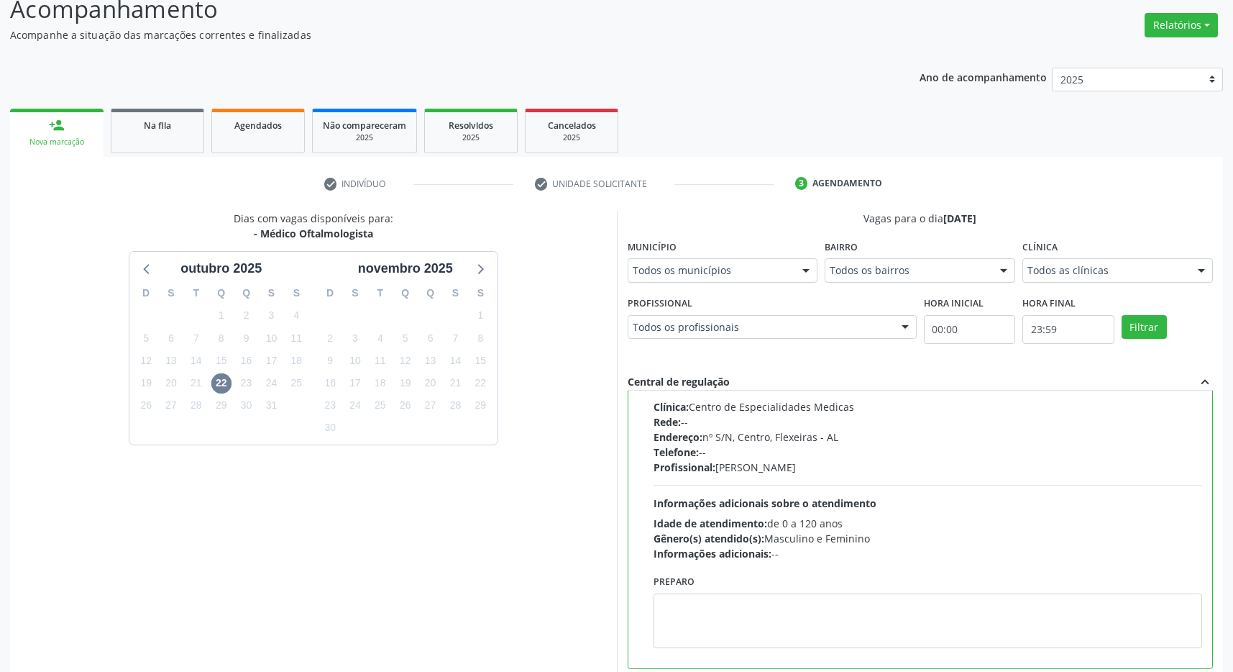
scroll to position [292, 0]
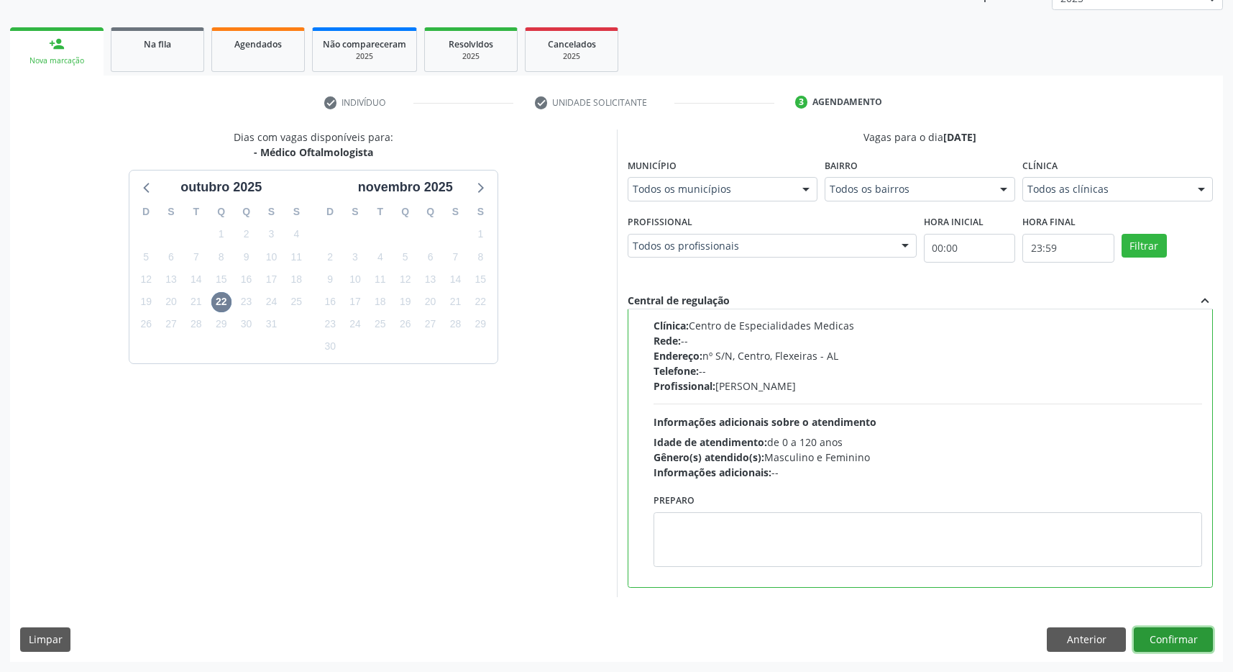
click at [1191, 644] on button "Confirmar" at bounding box center [1173, 639] width 79 height 24
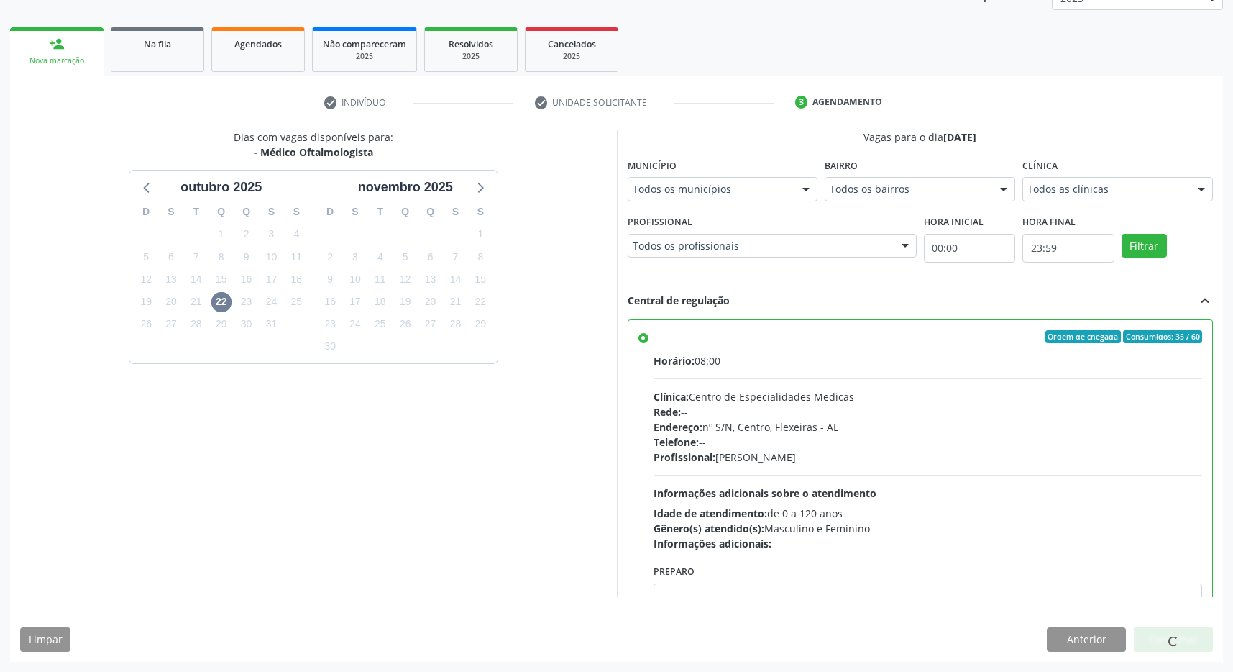
click at [1190, 646] on div at bounding box center [1173, 639] width 79 height 24
click at [740, 365] on div "Horário: 08:00" at bounding box center [928, 360] width 549 height 15
click at [649, 343] on input "Ordem de chegada Consumidos: 35 / 60 Horário: 08:00 Clínica: Centro de Especial…" at bounding box center [644, 336] width 10 height 13
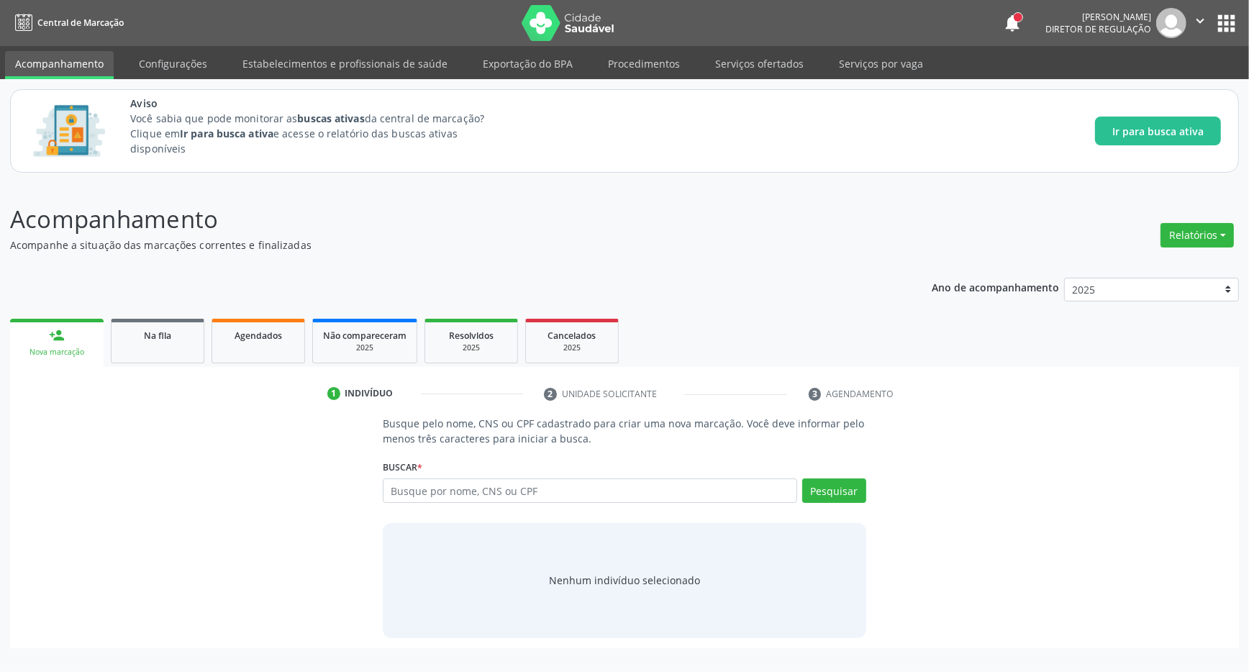
click at [460, 499] on input "text" at bounding box center [590, 490] width 414 height 24
type input "7069044168207035"
click at [826, 502] on div "Pesquisar" at bounding box center [831, 495] width 69 height 35
click at [824, 493] on button "Pesquisar" at bounding box center [834, 490] width 64 height 24
click at [621, 604] on button "Cadastrar novo indivíduo" at bounding box center [619, 593] width 138 height 24
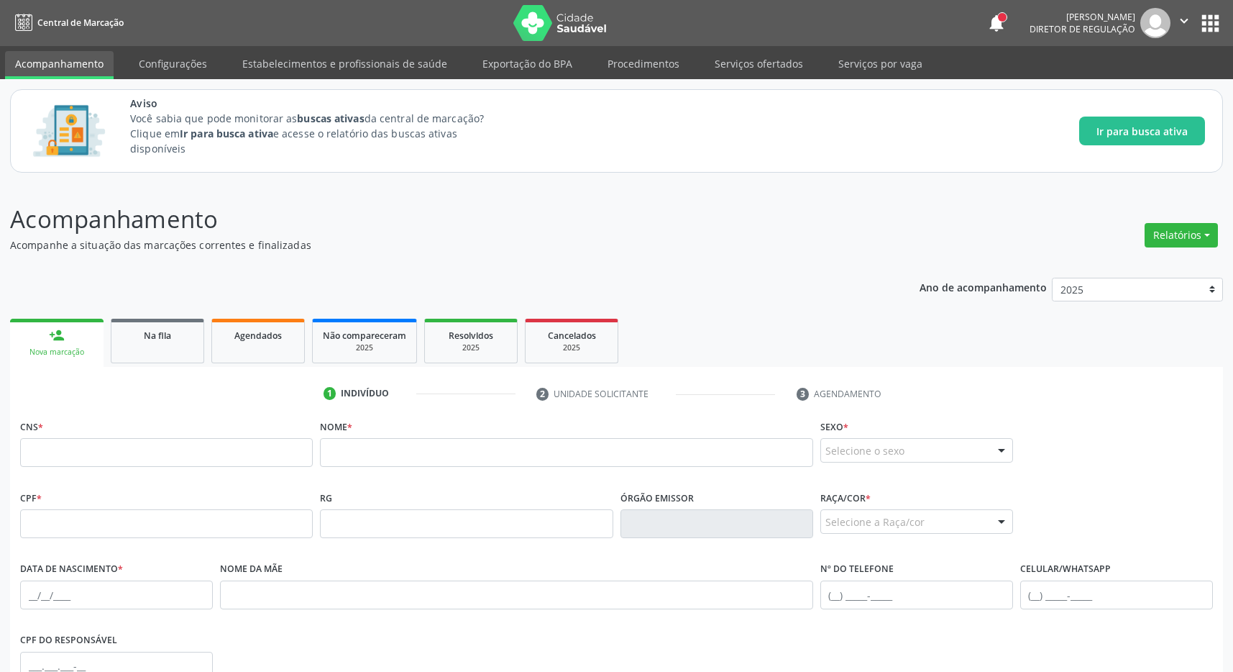
click at [1223, 26] on button "apps" at bounding box center [1210, 23] width 25 height 25
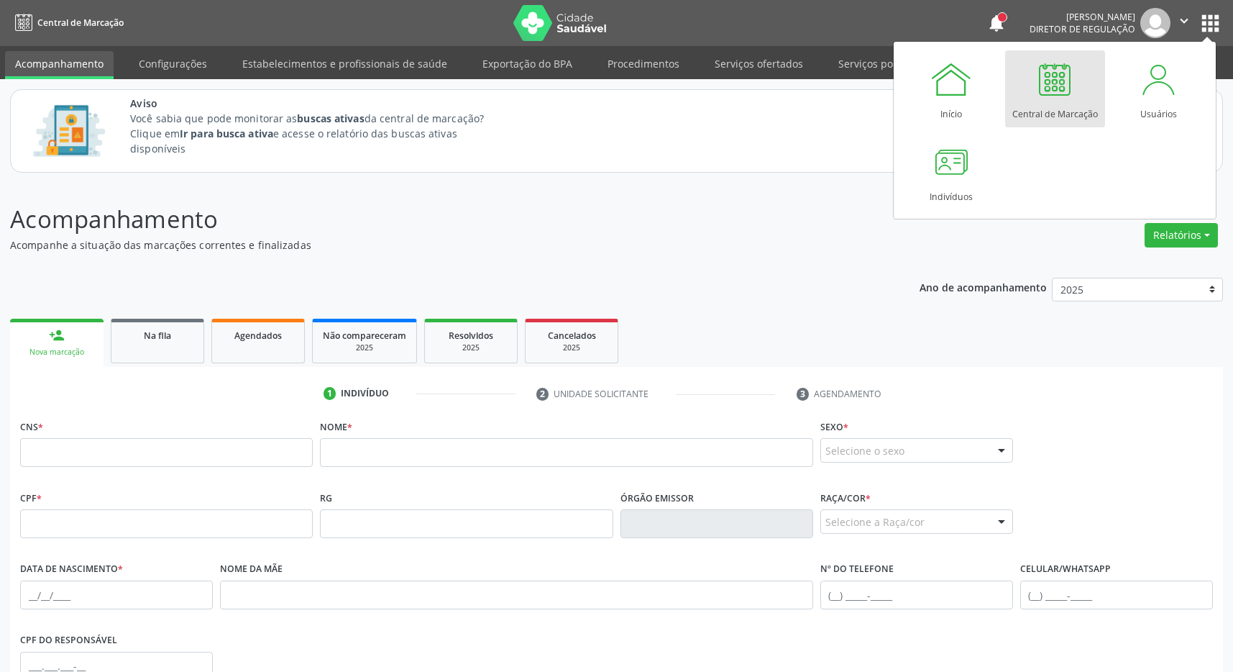
click at [1064, 86] on div at bounding box center [1055, 79] width 43 height 43
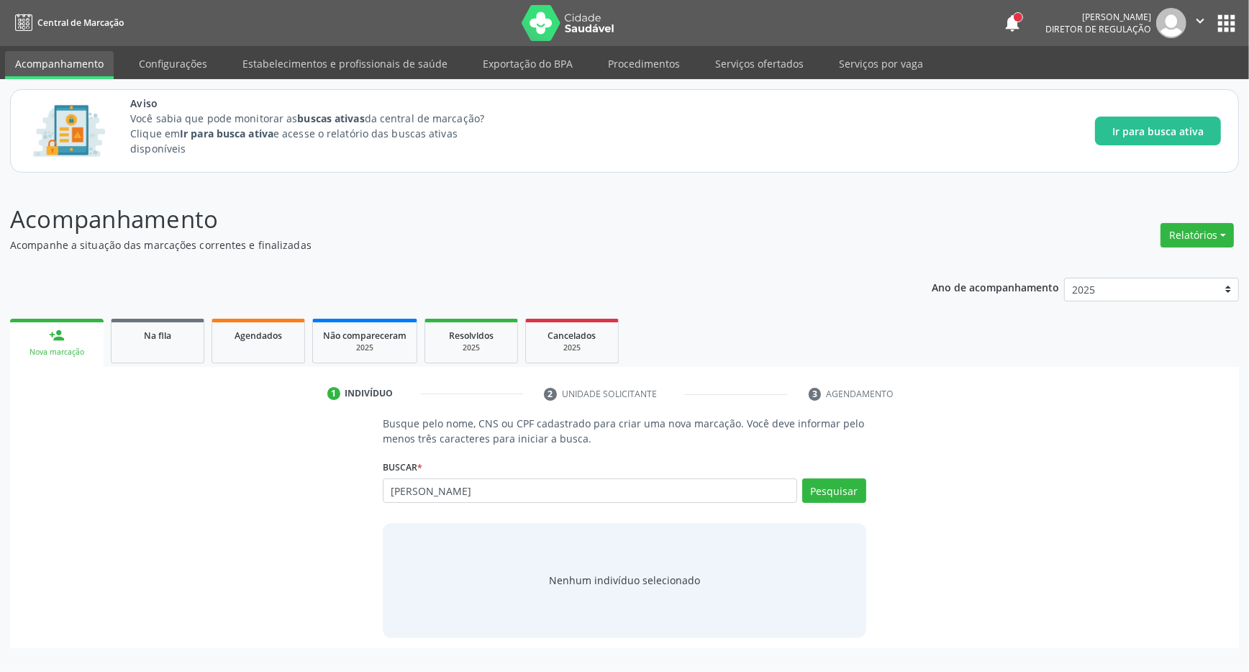
type input "[PERSON_NAME]"
click at [813, 473] on div "Buscar * Busque por nome, CNS ou CPF Nenhum resultado encontrado para: " " Não …" at bounding box center [624, 484] width 483 height 56
click at [806, 483] on button "Pesquisar" at bounding box center [834, 490] width 64 height 24
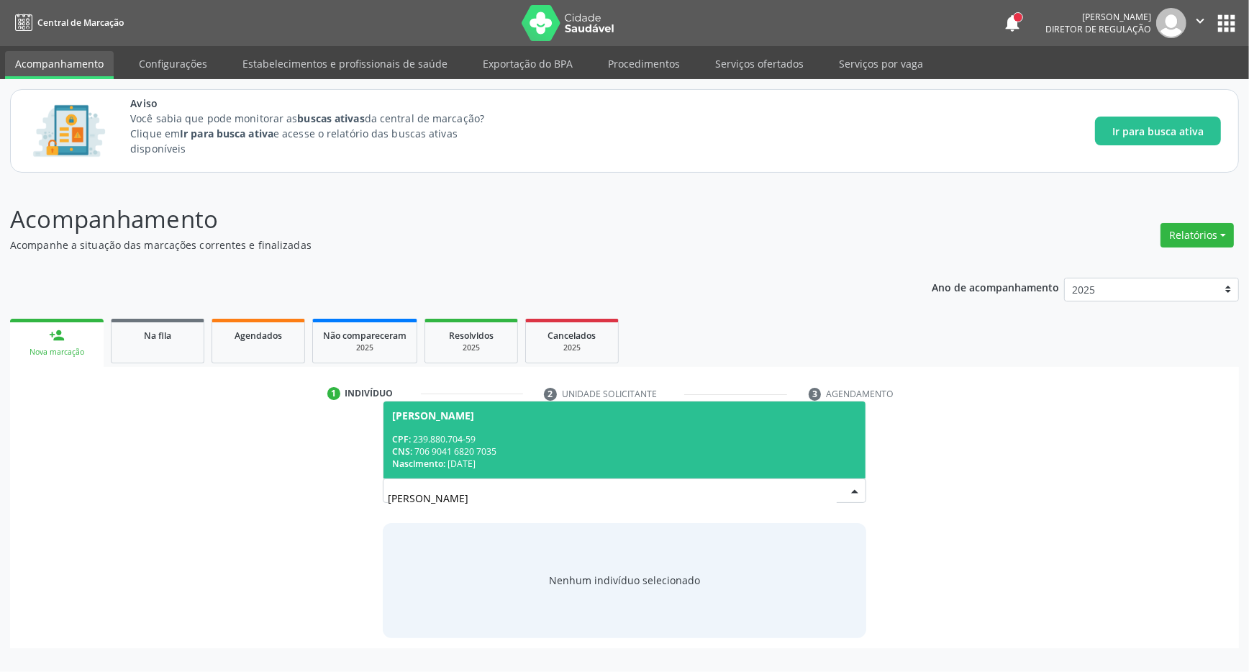
click at [467, 443] on div "CPF: 239.880.704-59" at bounding box center [624, 439] width 465 height 12
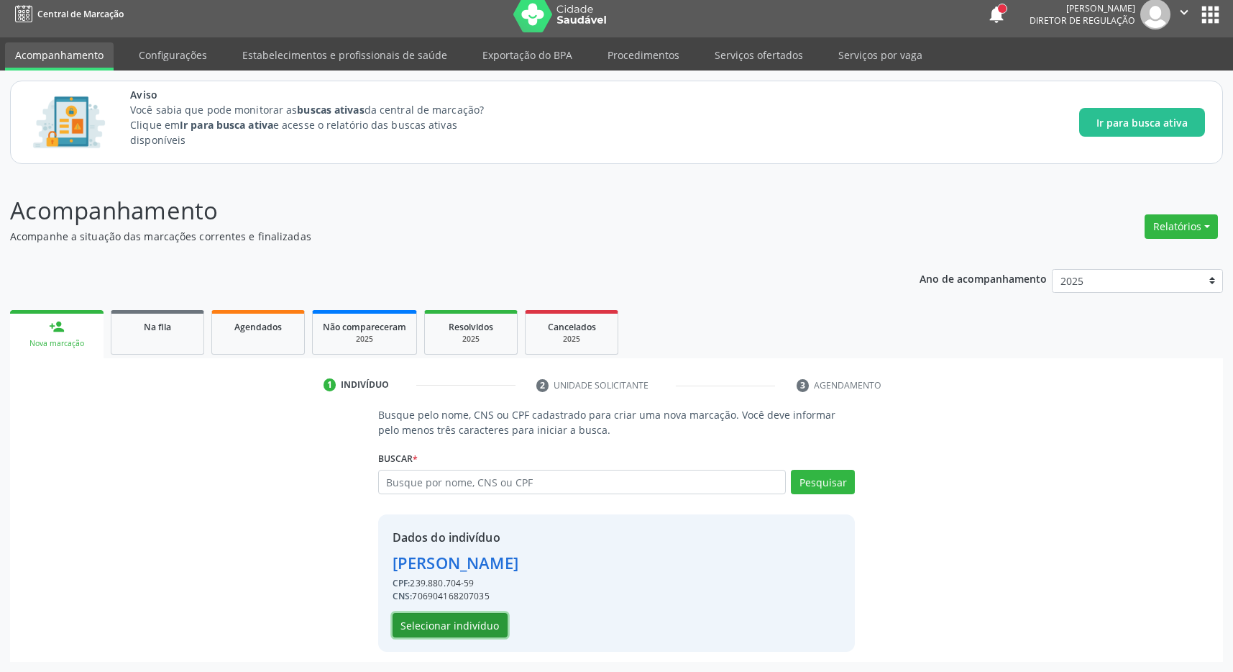
click at [448, 621] on button "Selecionar indivíduo" at bounding box center [450, 625] width 115 height 24
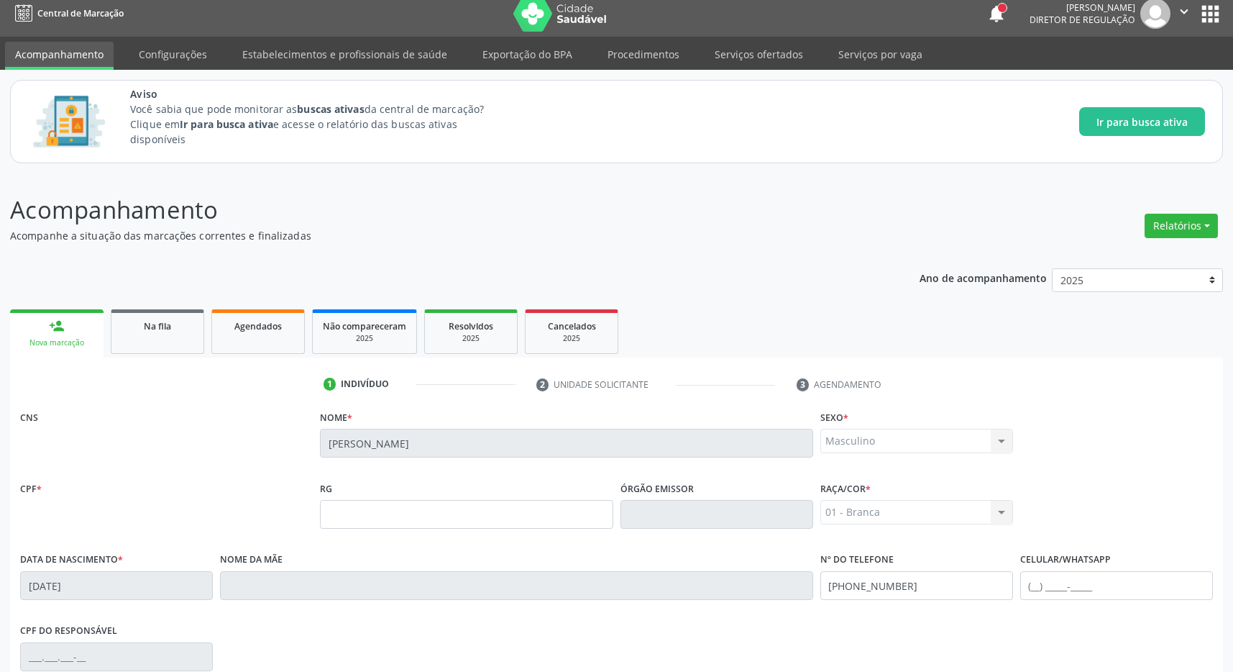
scroll to position [213, 0]
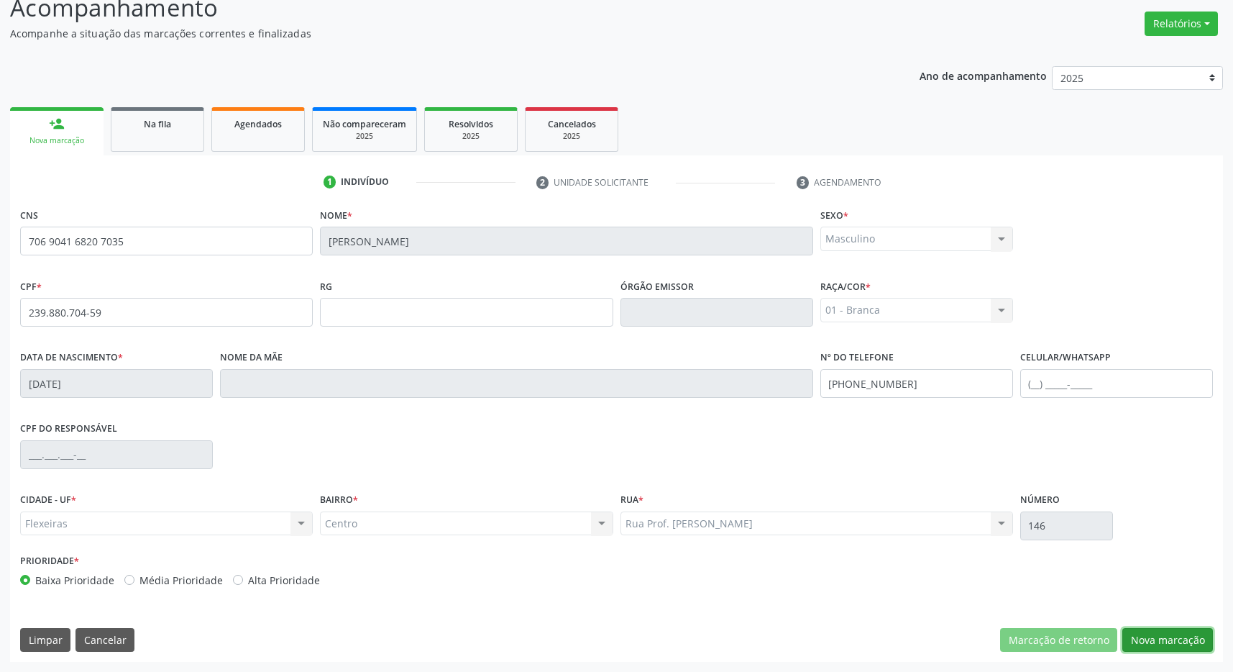
click at [1166, 642] on button "Nova marcação" at bounding box center [1168, 640] width 91 height 24
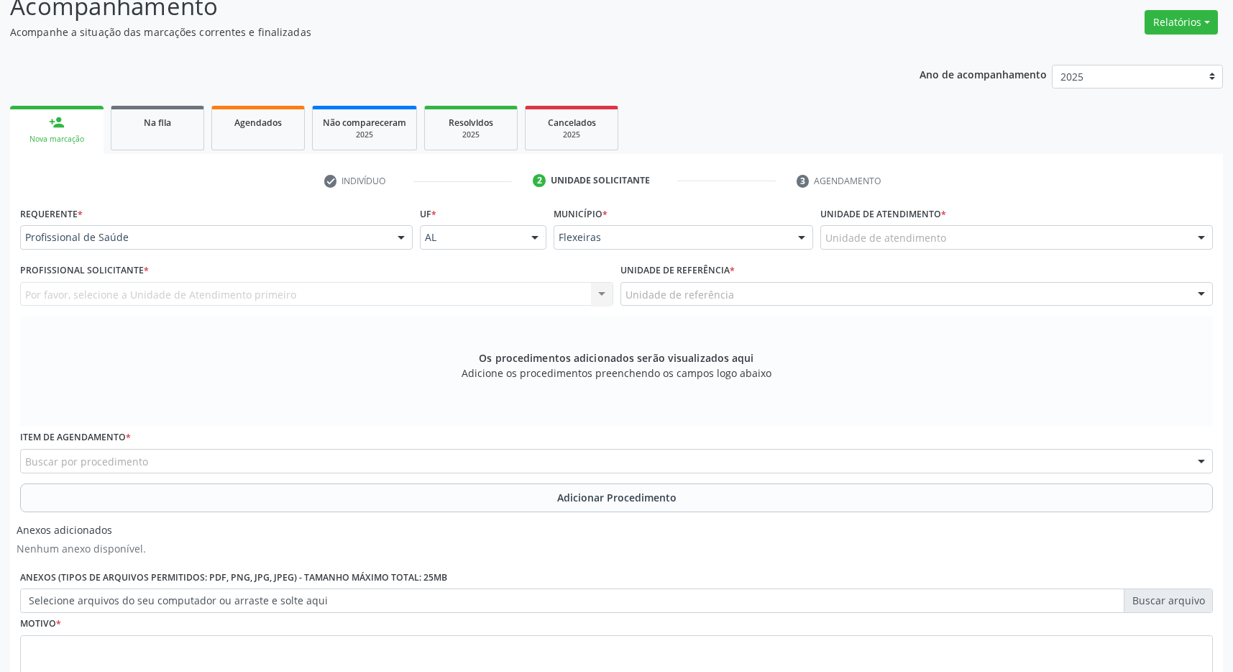
scroll to position [326, 0]
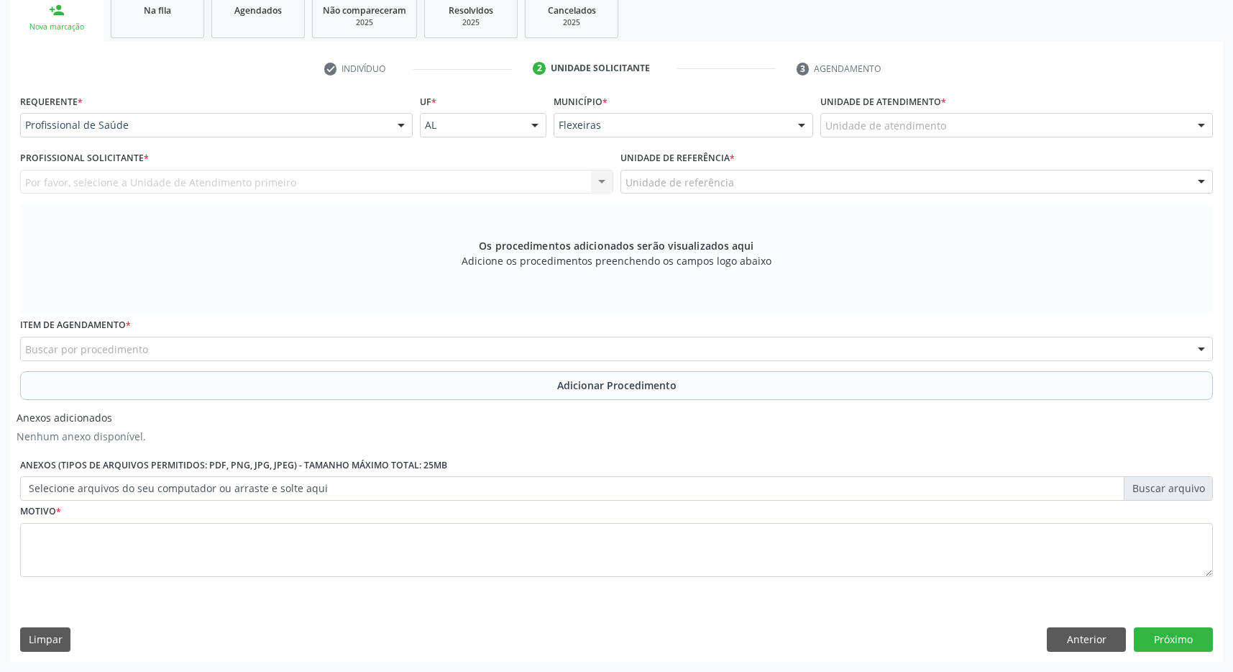
click at [1080, 116] on div "Unidade de atendimento" at bounding box center [1017, 125] width 393 height 24
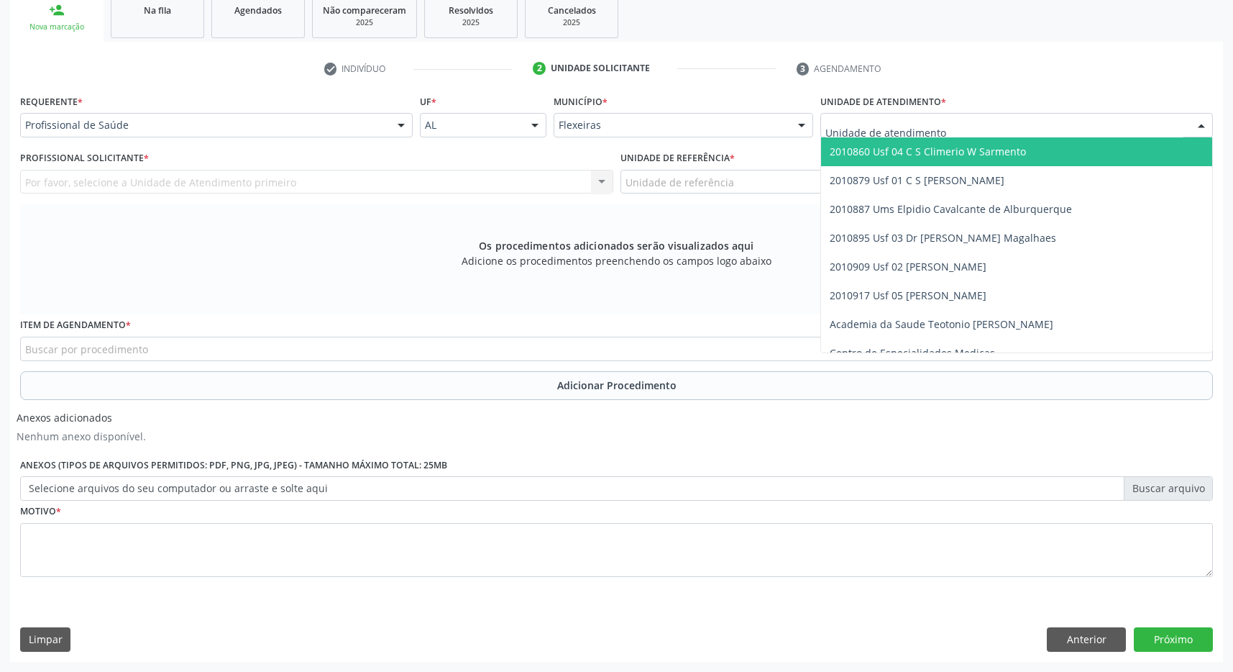
click at [1013, 148] on span "2010860 Usf 04 C S Climerio W Sarmento" at bounding box center [928, 152] width 196 height 14
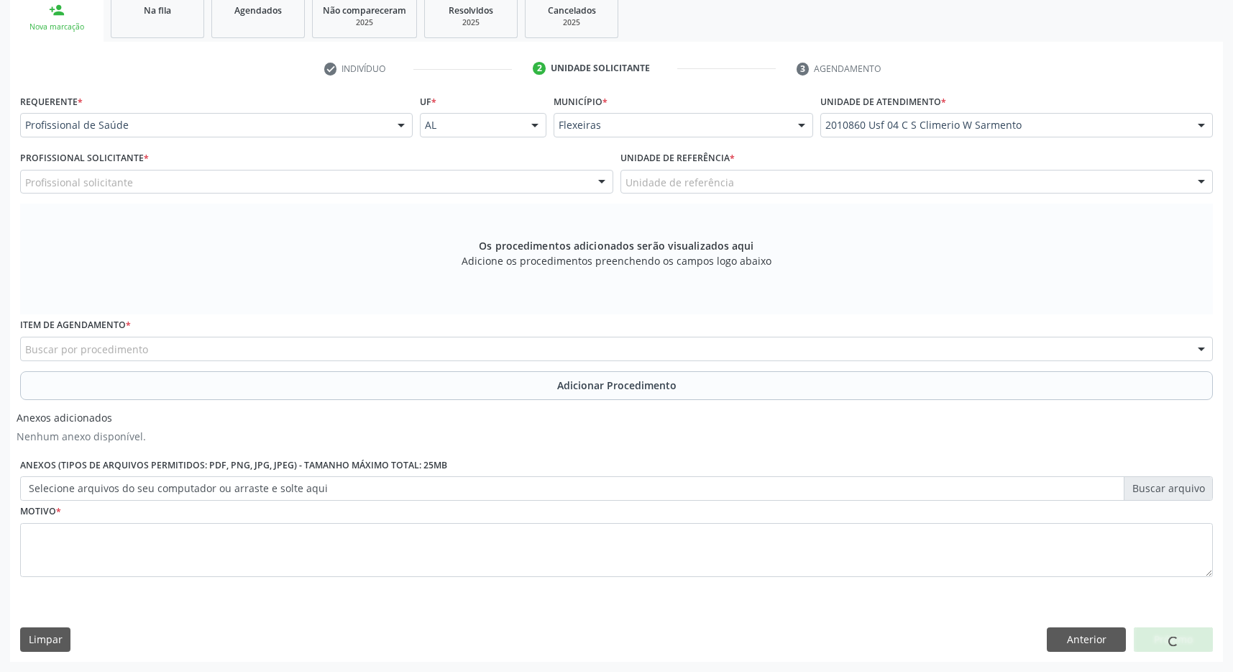
click at [1013, 179] on div "Unidade de referência" at bounding box center [917, 182] width 593 height 24
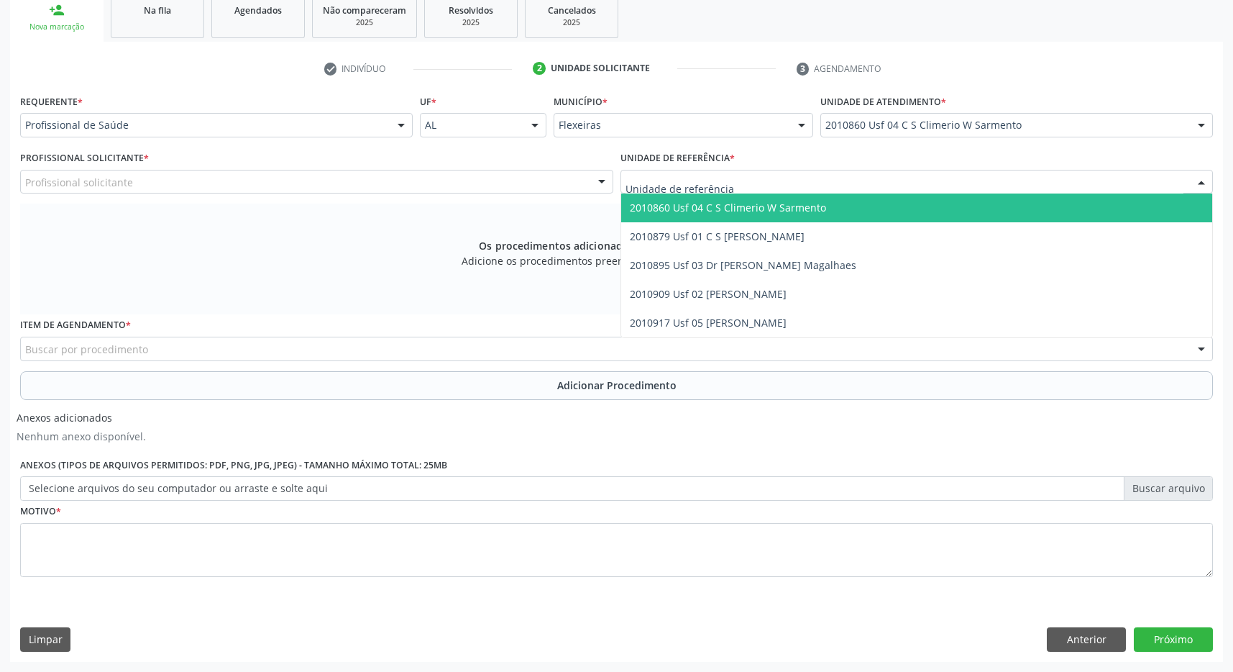
click at [993, 201] on span "2010860 Usf 04 C S Climerio W Sarmento" at bounding box center [917, 207] width 592 height 29
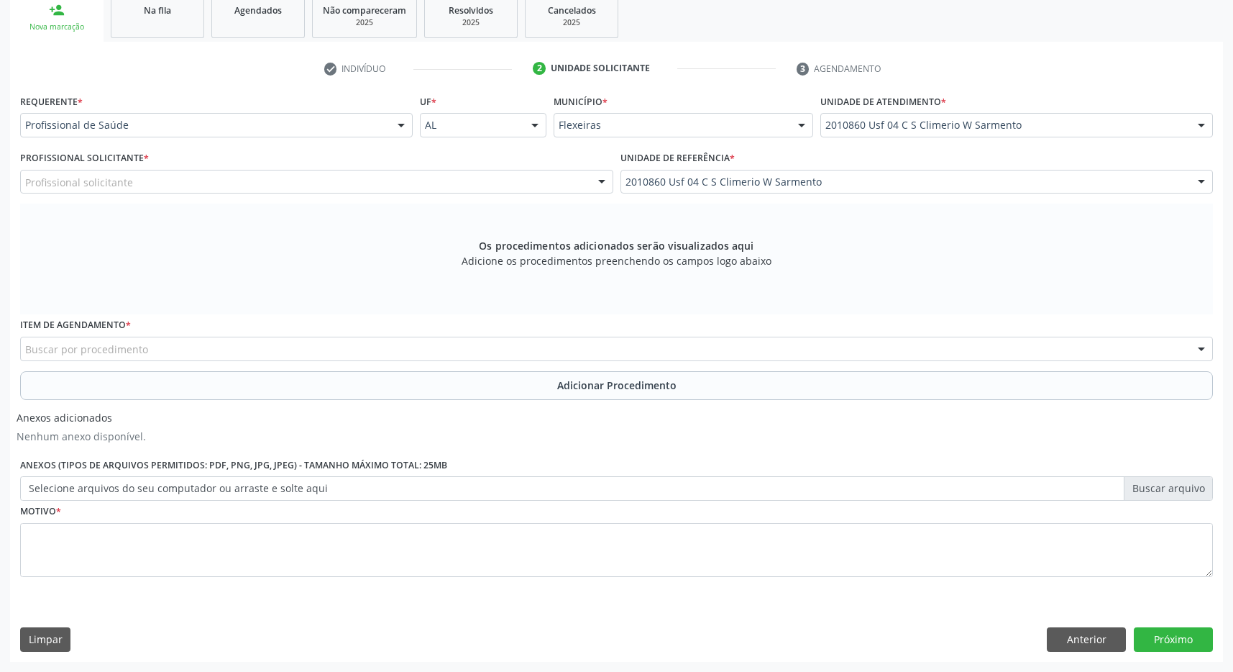
click at [496, 180] on div "Profissional solicitante" at bounding box center [316, 182] width 593 height 24
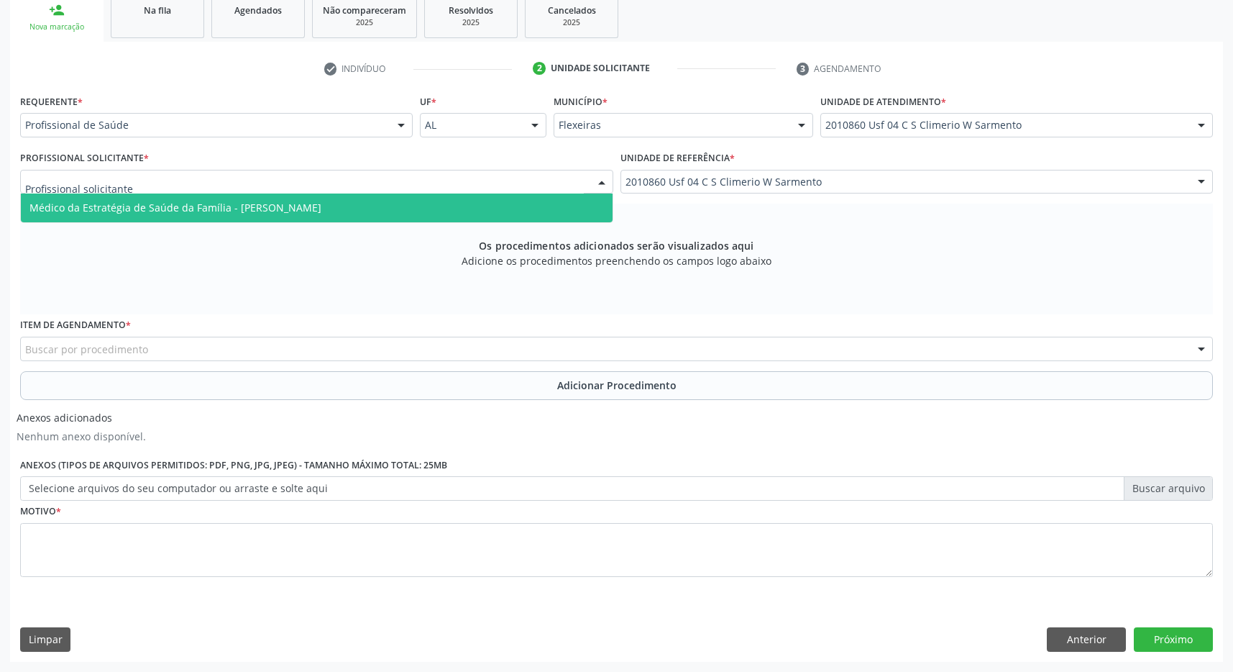
click at [448, 204] on span "Médico da Estratégia de Saúde da Família - Maria Eduarda Gleife Leite de Novaes" at bounding box center [317, 207] width 592 height 29
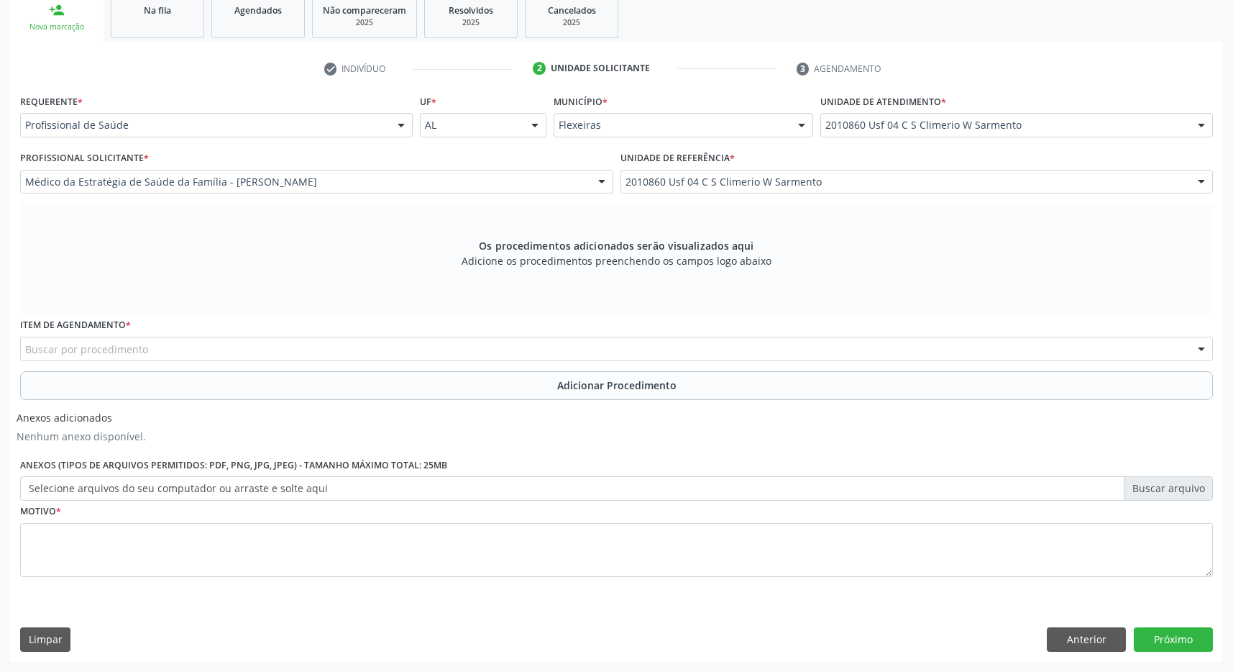
click at [186, 353] on div "Buscar por procedimento" at bounding box center [616, 349] width 1193 height 24
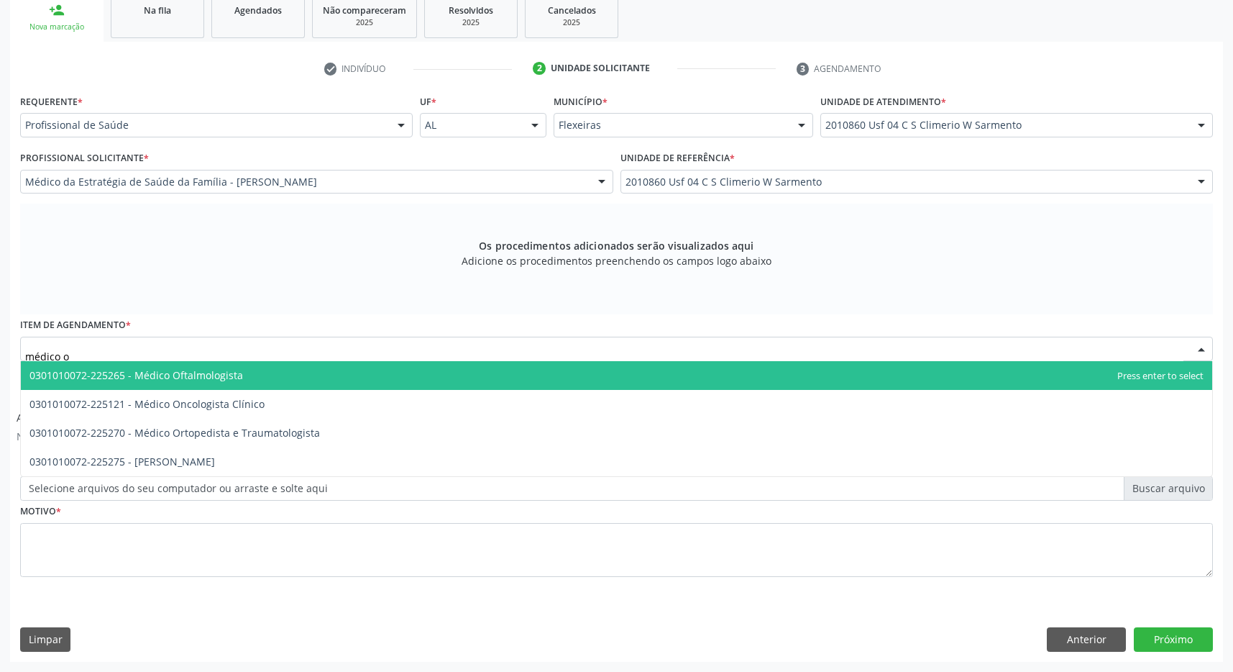
type input "médico of"
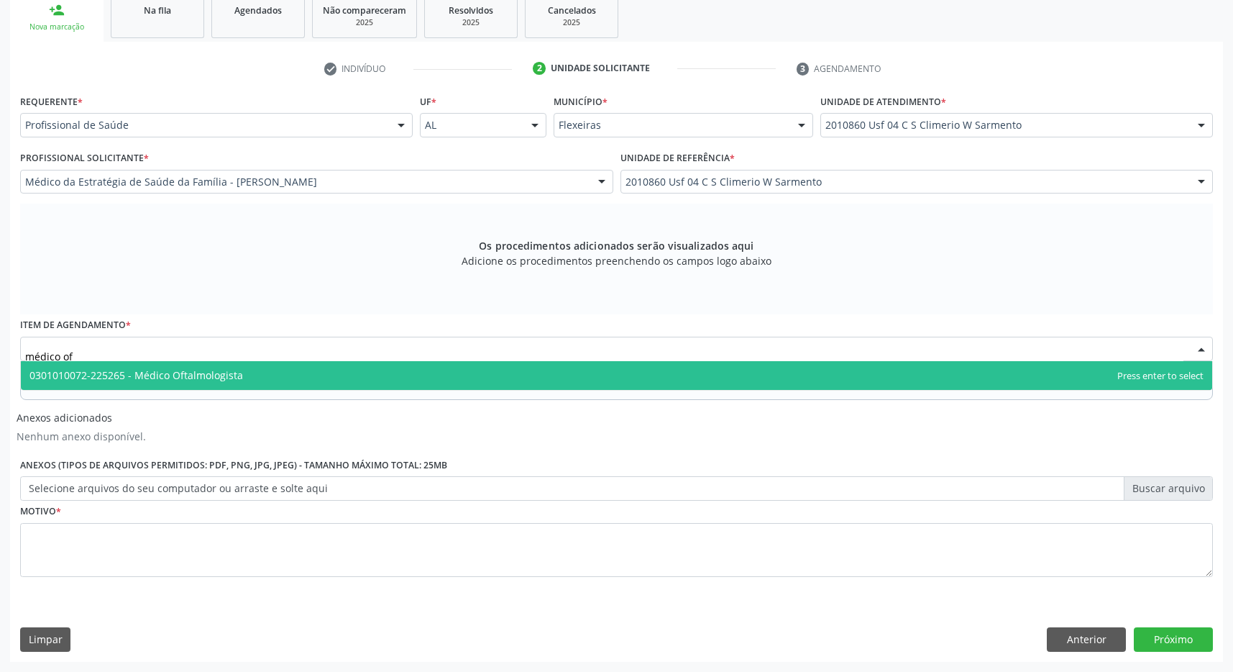
click at [241, 365] on span "0301010072-225265 - Médico Oftalmologista" at bounding box center [617, 375] width 1192 height 29
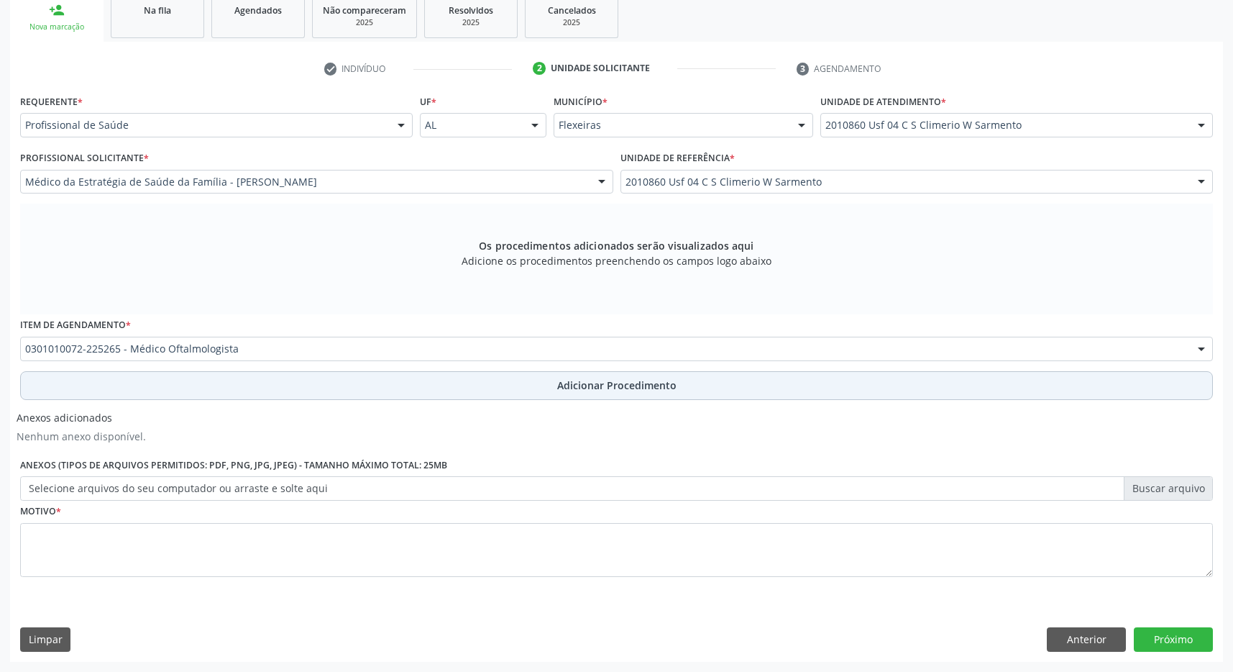
click at [457, 389] on button "Adicionar Procedimento" at bounding box center [616, 385] width 1193 height 29
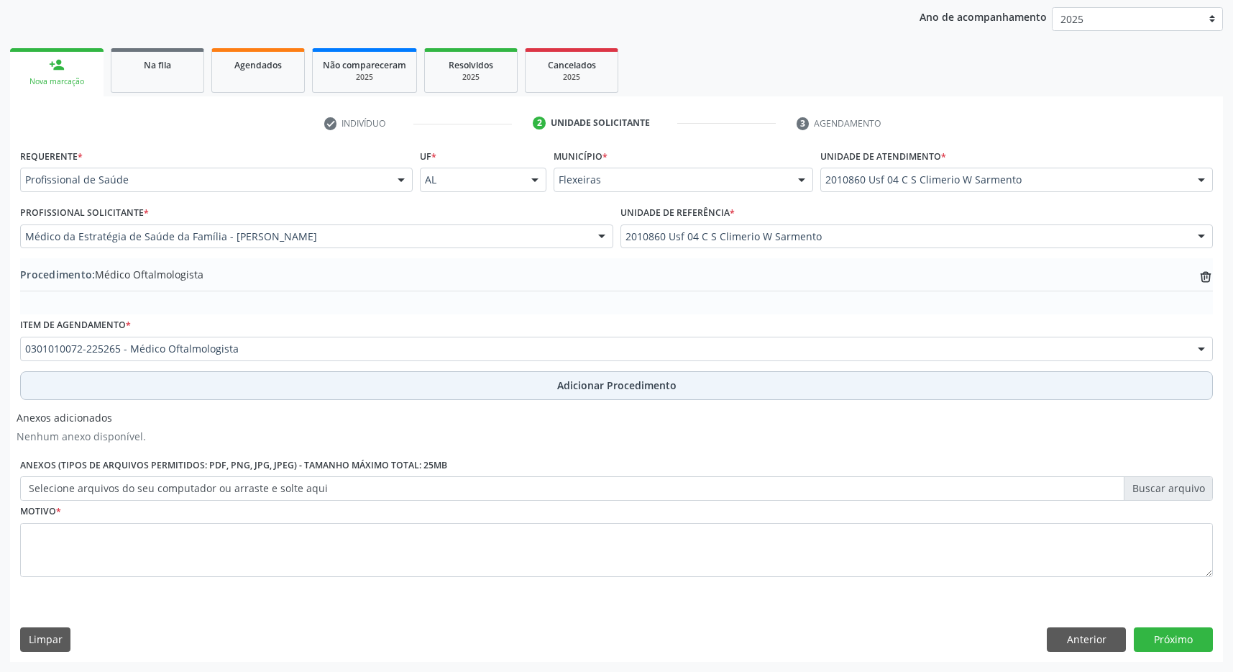
scroll to position [271, 0]
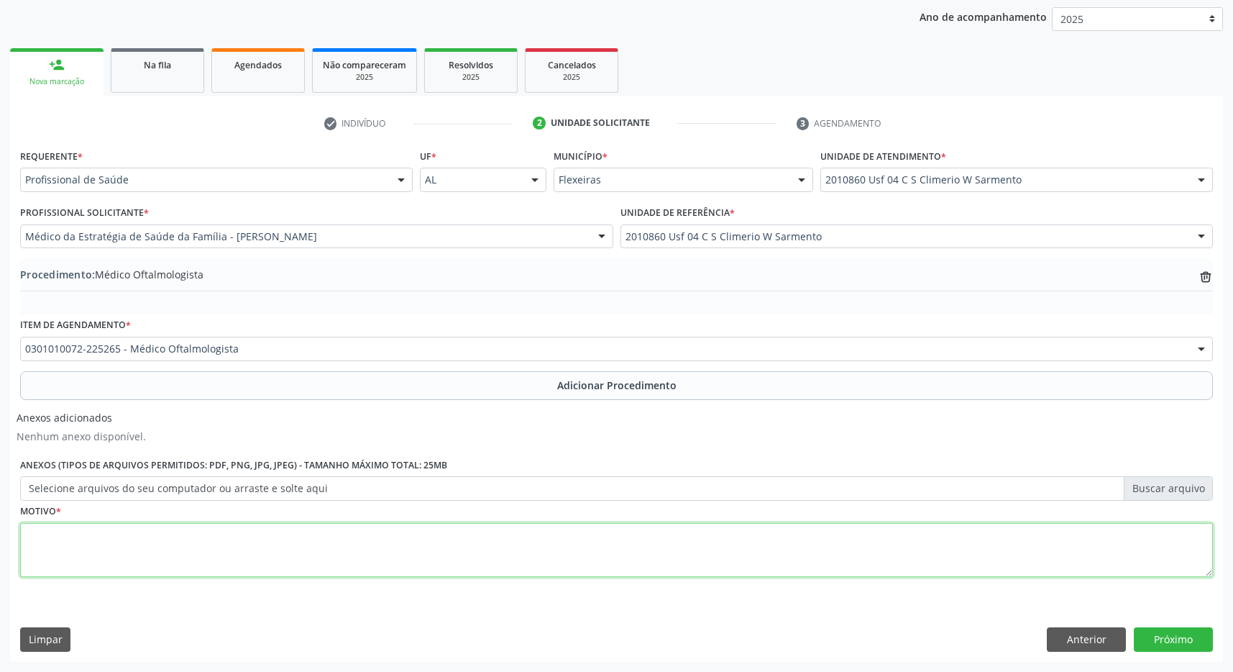
click at [339, 532] on textarea at bounding box center [616, 550] width 1193 height 55
type textarea "catarata"
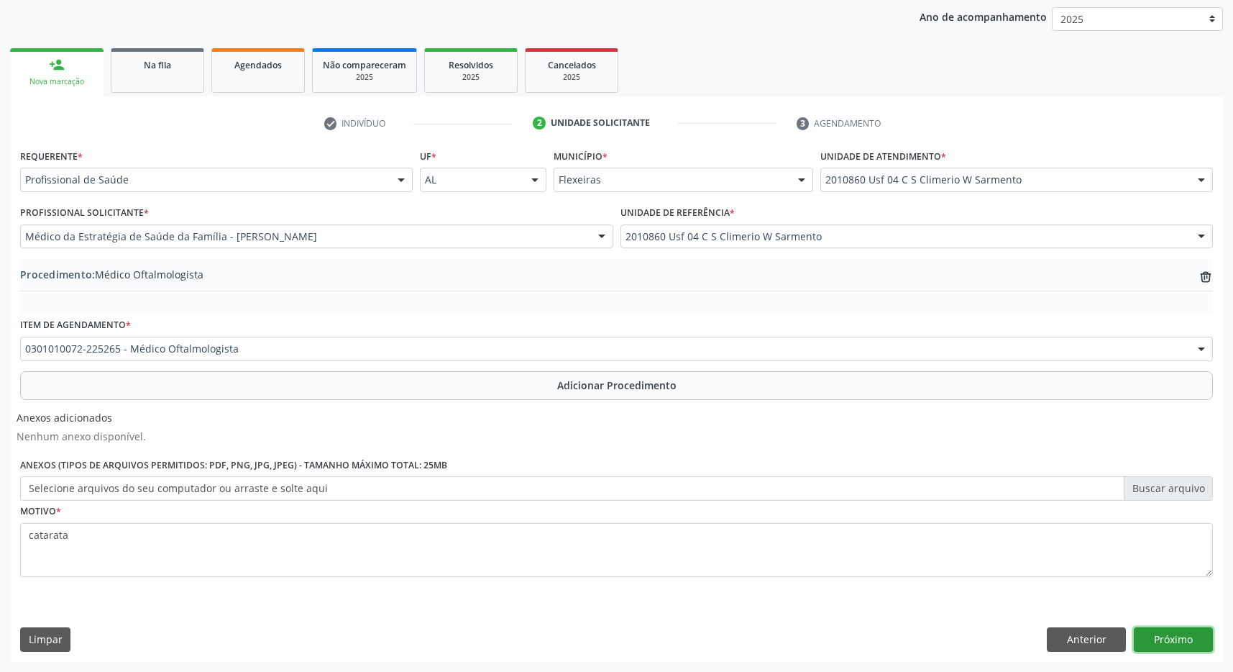
click at [1196, 639] on button "Próximo" at bounding box center [1173, 639] width 79 height 24
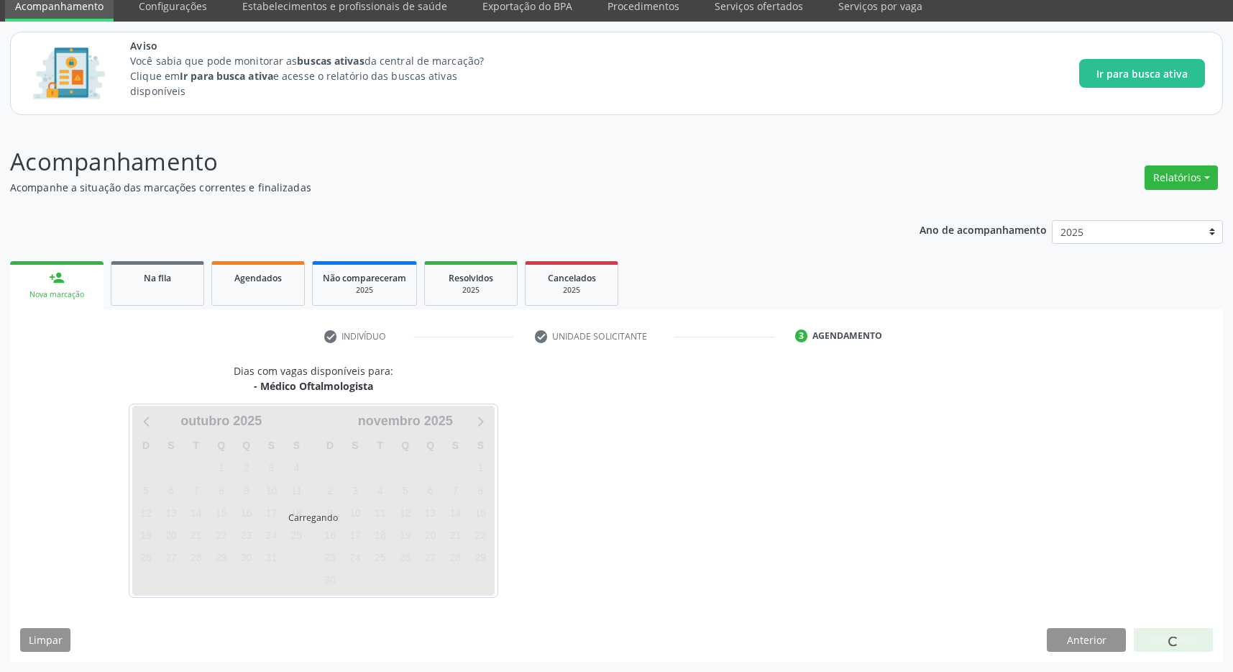
scroll to position [59, 0]
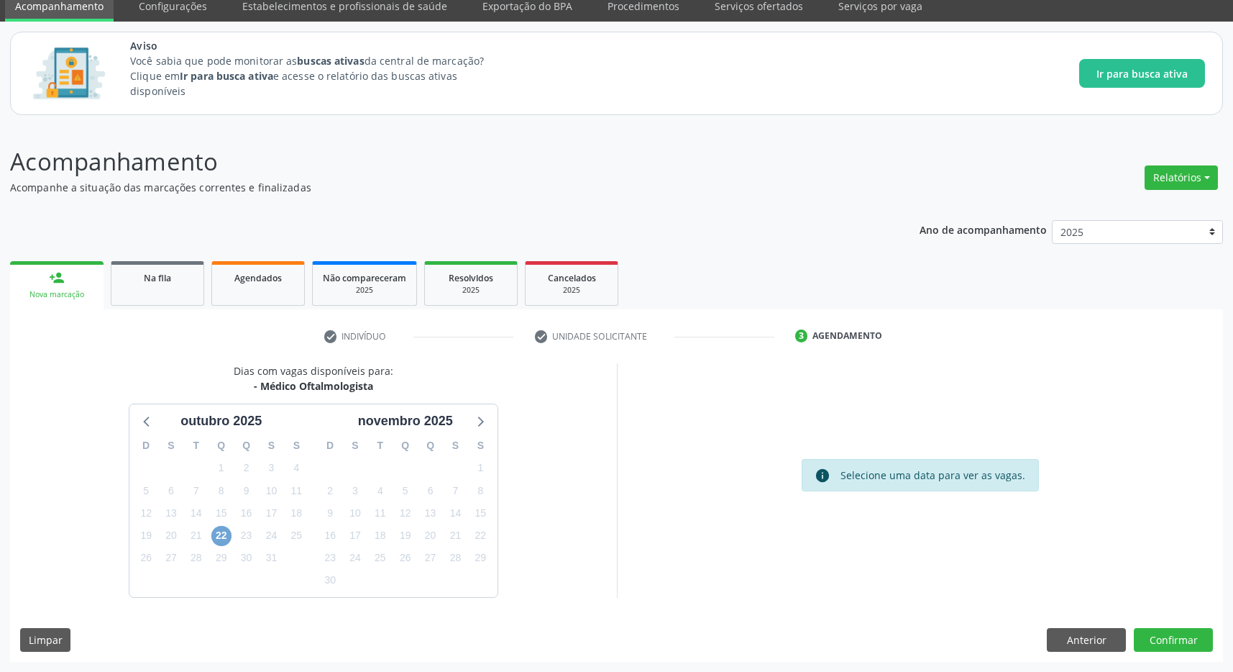
click at [220, 532] on span "22" at bounding box center [221, 536] width 20 height 20
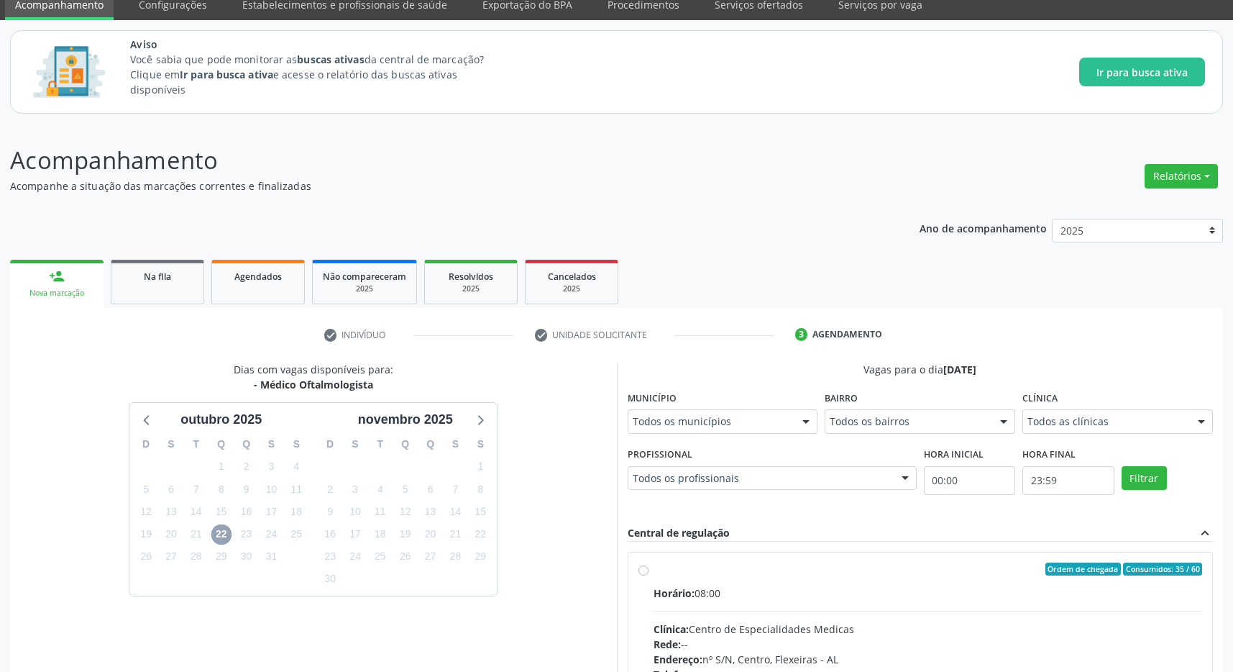
scroll to position [268, 0]
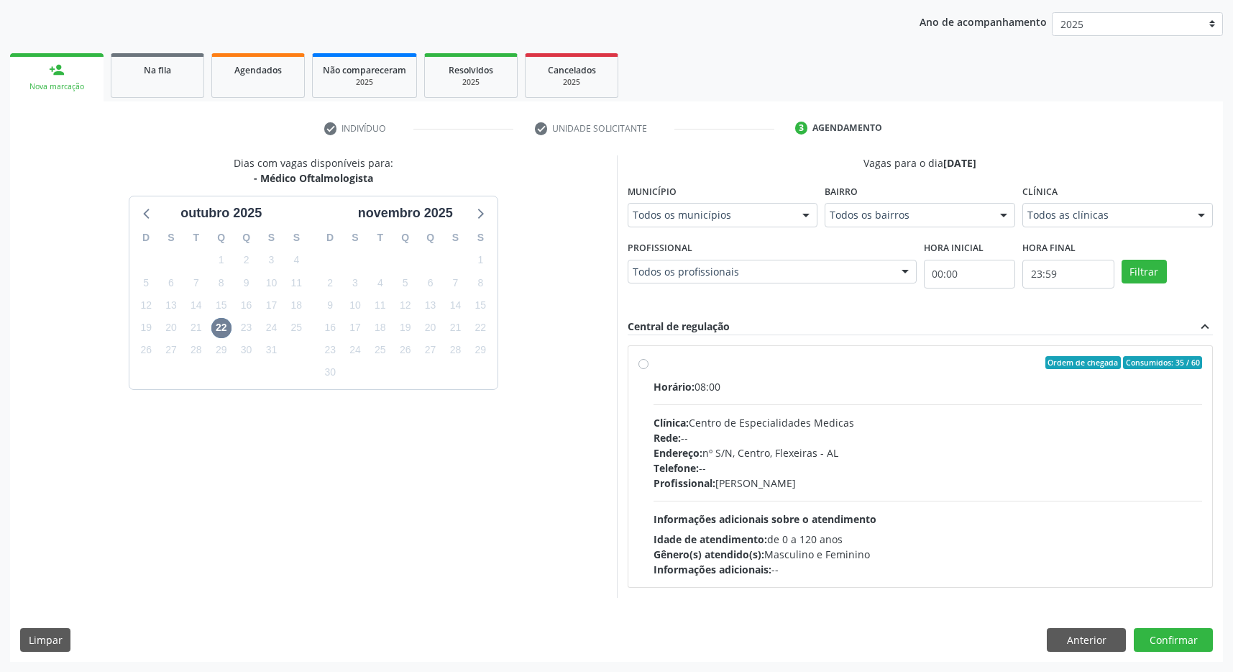
click at [806, 352] on div "Ordem de chegada Consumidos: 35 / 60 Horário: 08:00 Clínica: Centro de Especial…" at bounding box center [921, 466] width 585 height 241
radio input "true"
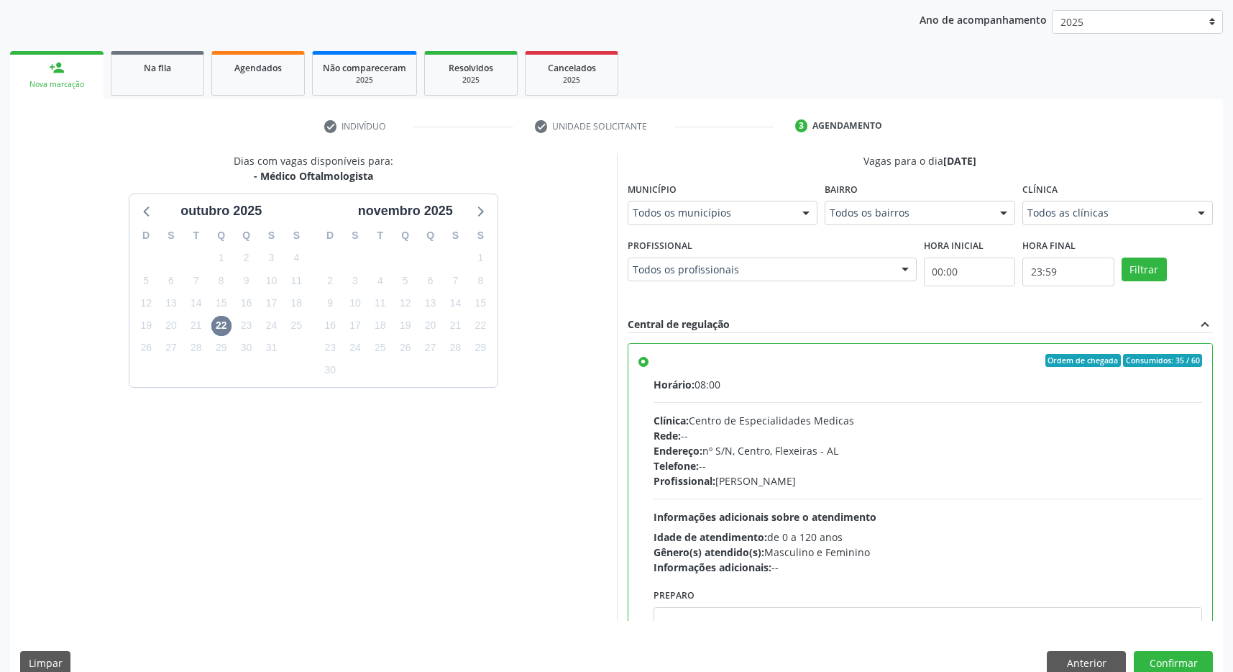
scroll to position [72, 0]
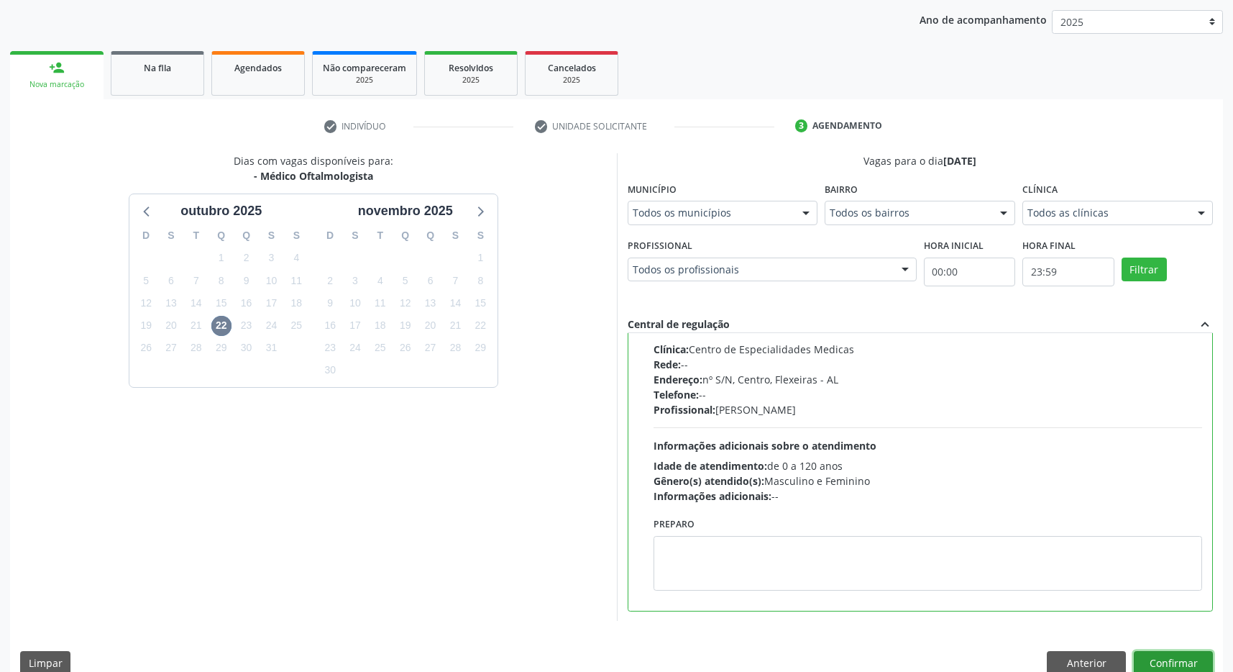
click at [1144, 654] on button "Confirmar" at bounding box center [1173, 663] width 79 height 24
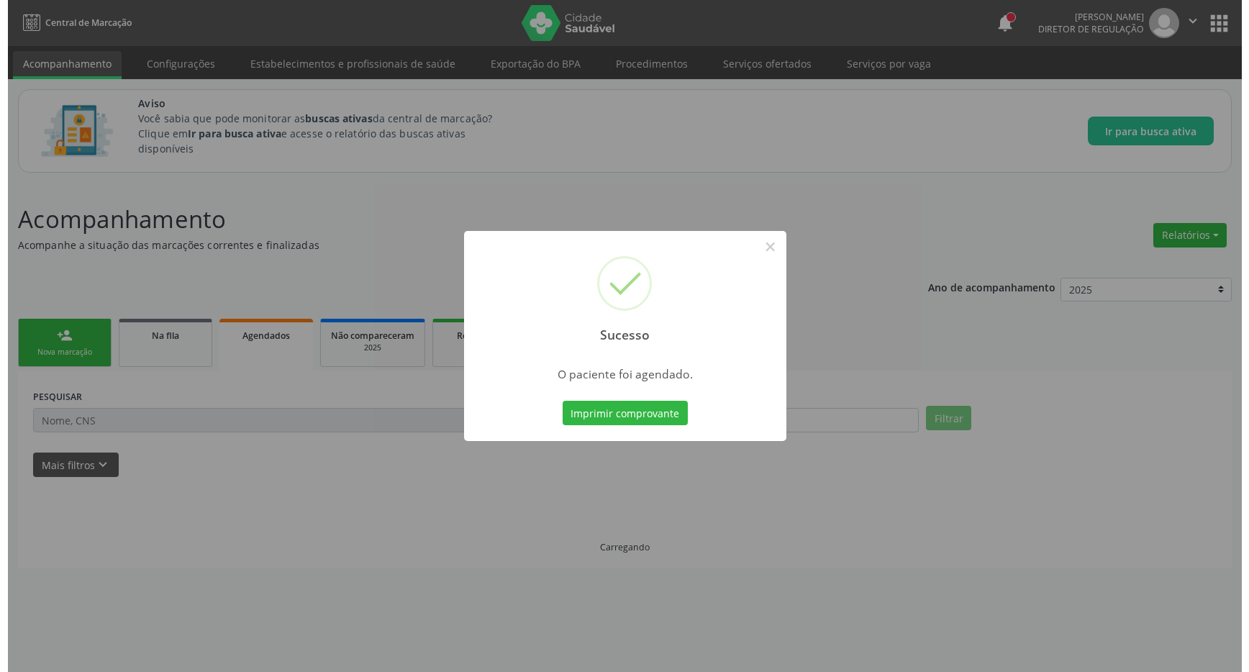
scroll to position [0, 0]
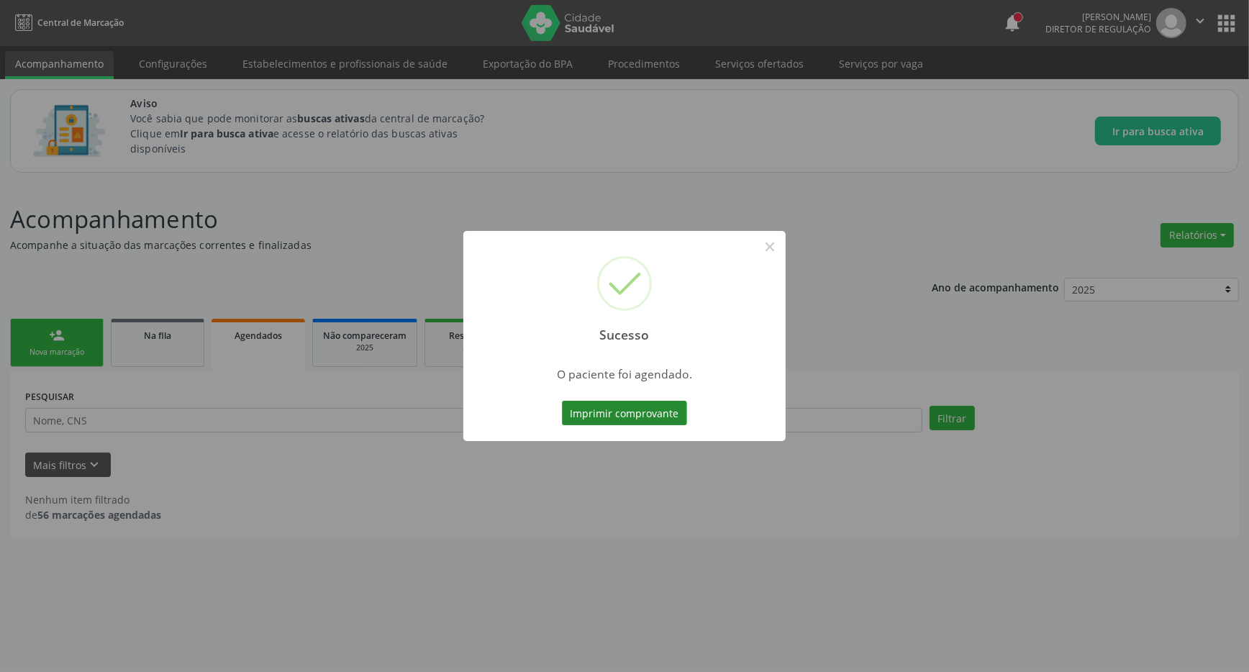
click at [650, 416] on button "Imprimir comprovante" at bounding box center [624, 413] width 125 height 24
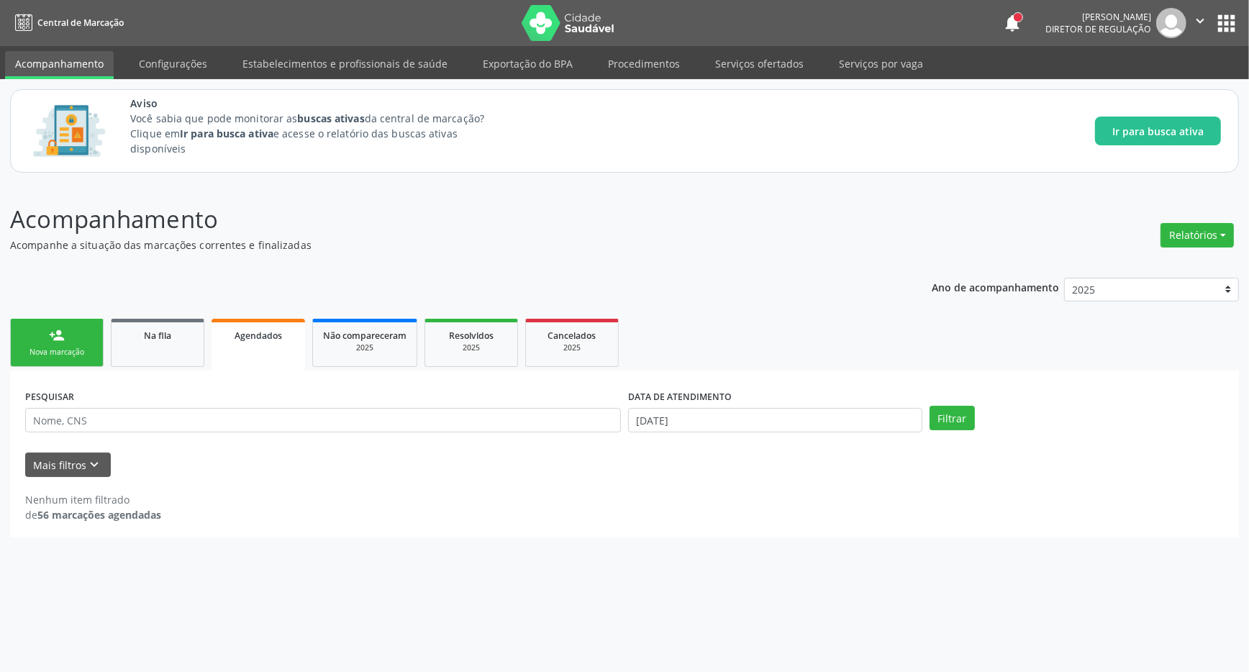
click at [1236, 24] on button "apps" at bounding box center [1225, 23] width 25 height 25
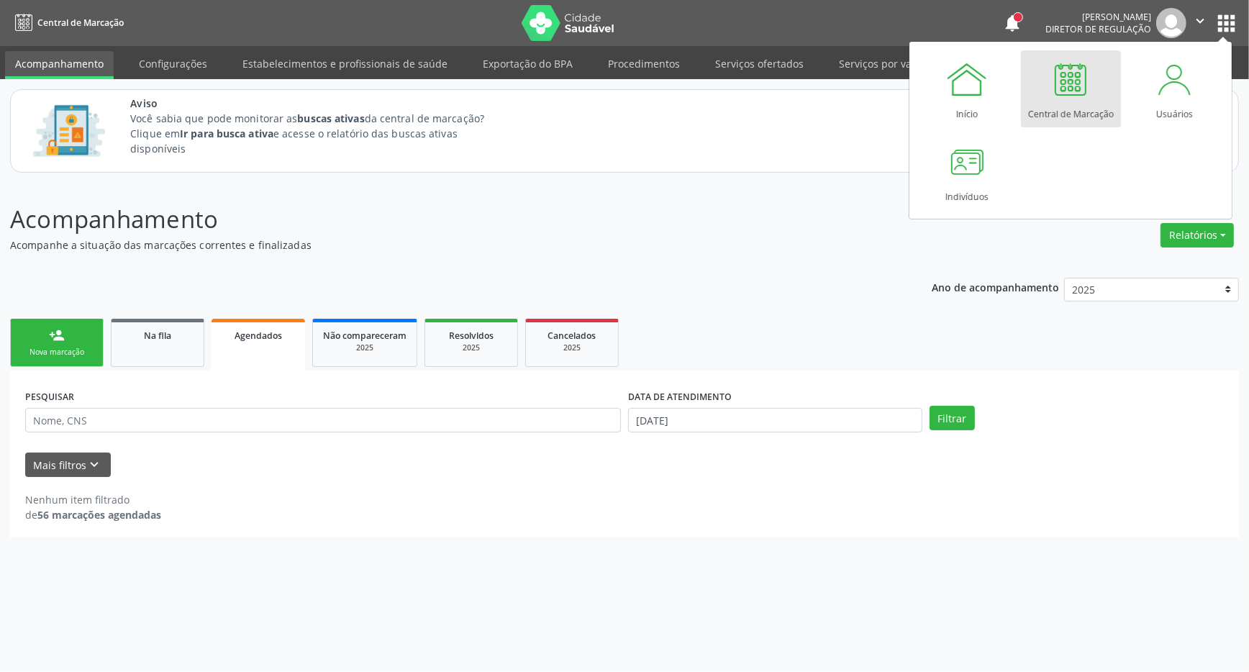
click at [1065, 62] on div at bounding box center [1070, 79] width 43 height 43
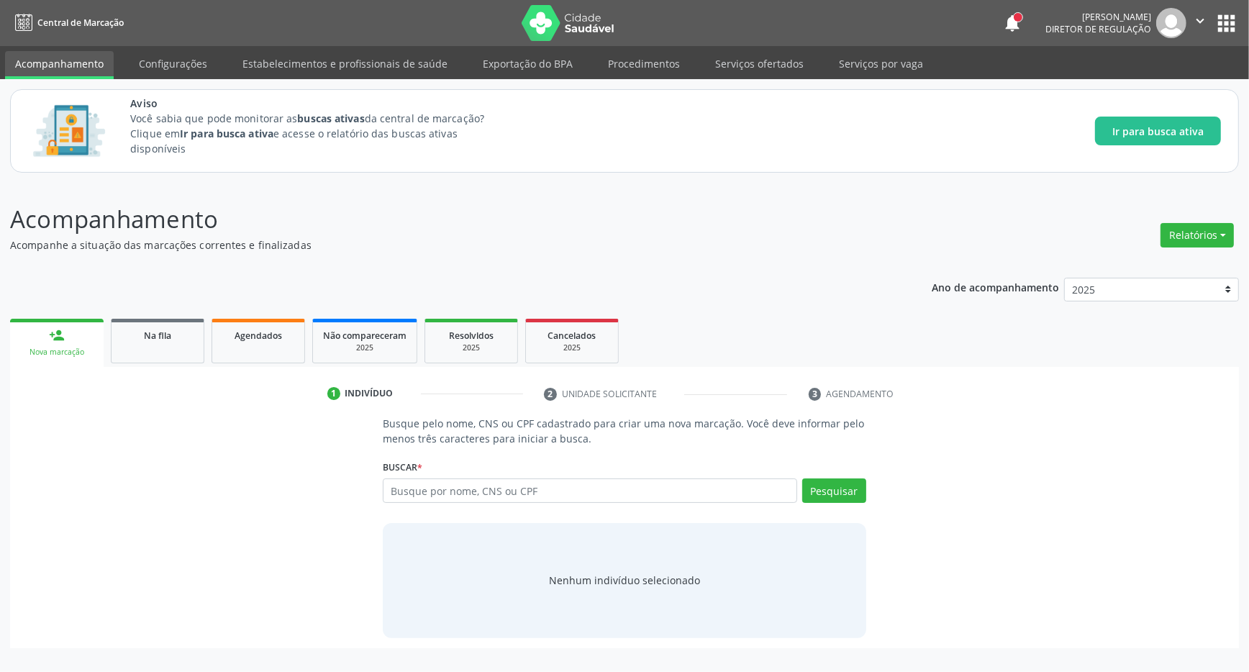
click at [423, 498] on input "text" at bounding box center [590, 490] width 414 height 24
type input "700108993278516"
click at [830, 492] on button "Pesquisar" at bounding box center [834, 490] width 64 height 24
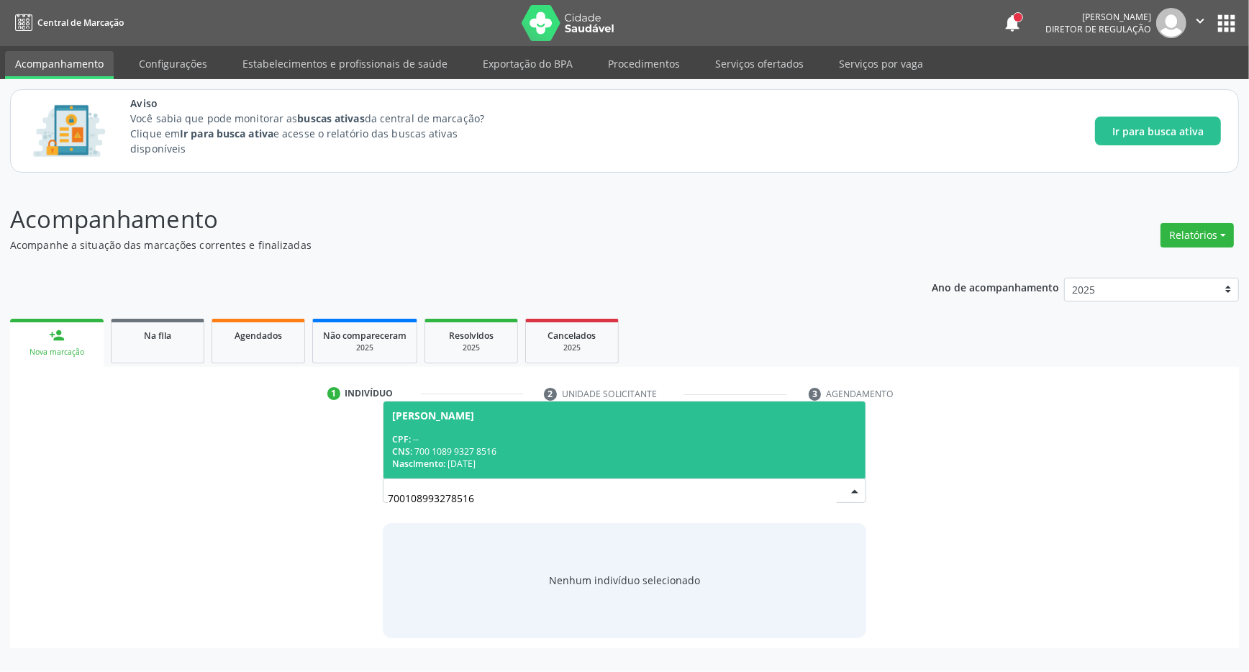
click at [616, 432] on span "[PERSON_NAME] CPF: -- CNS: 700 1089 9327 8516 Nascimento: [DATE]" at bounding box center [624, 439] width 482 height 77
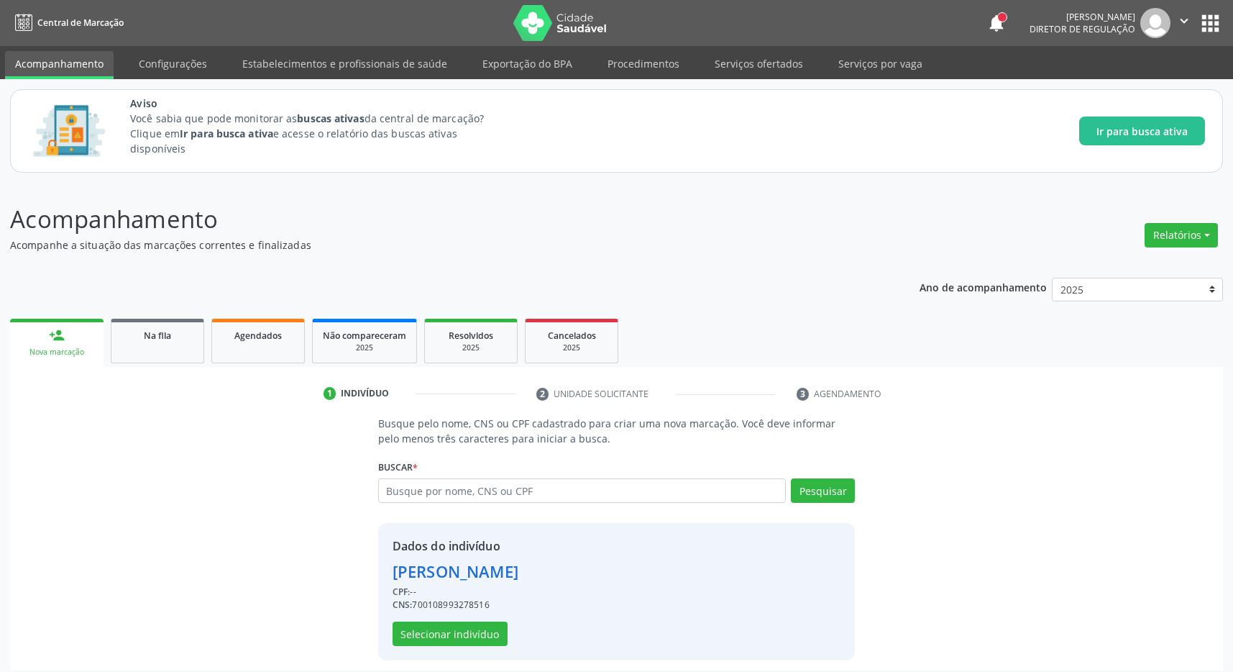
scroll to position [9, 0]
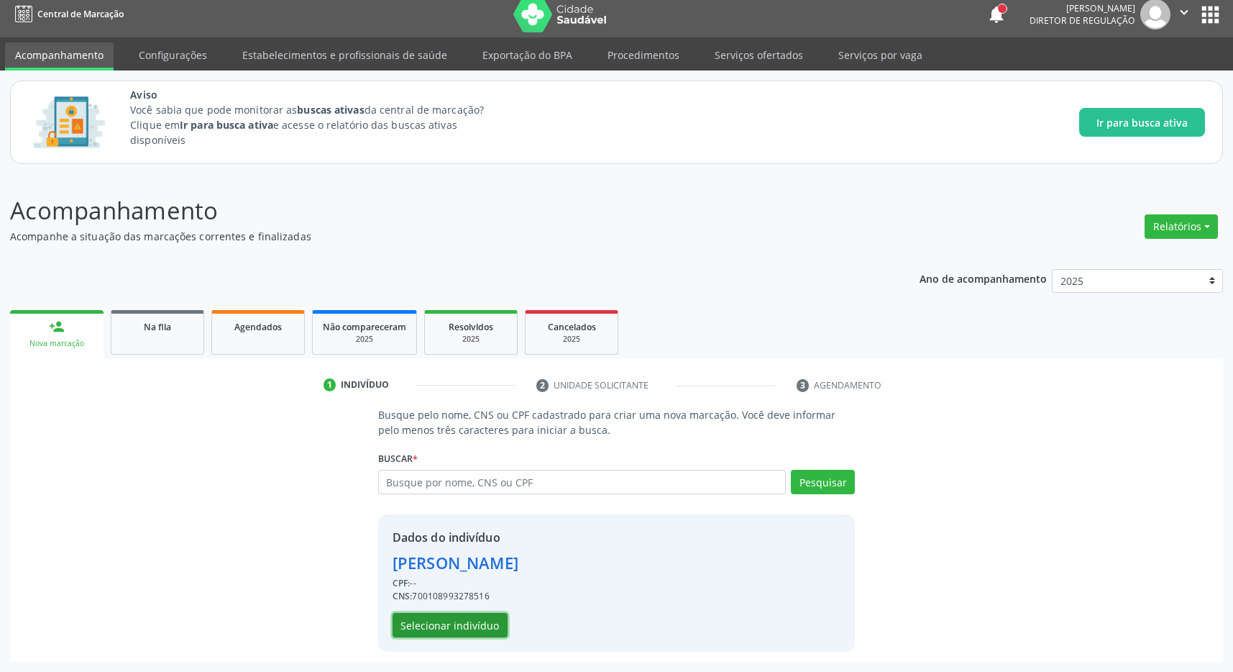
click at [477, 622] on button "Selecionar indivíduo" at bounding box center [450, 625] width 115 height 24
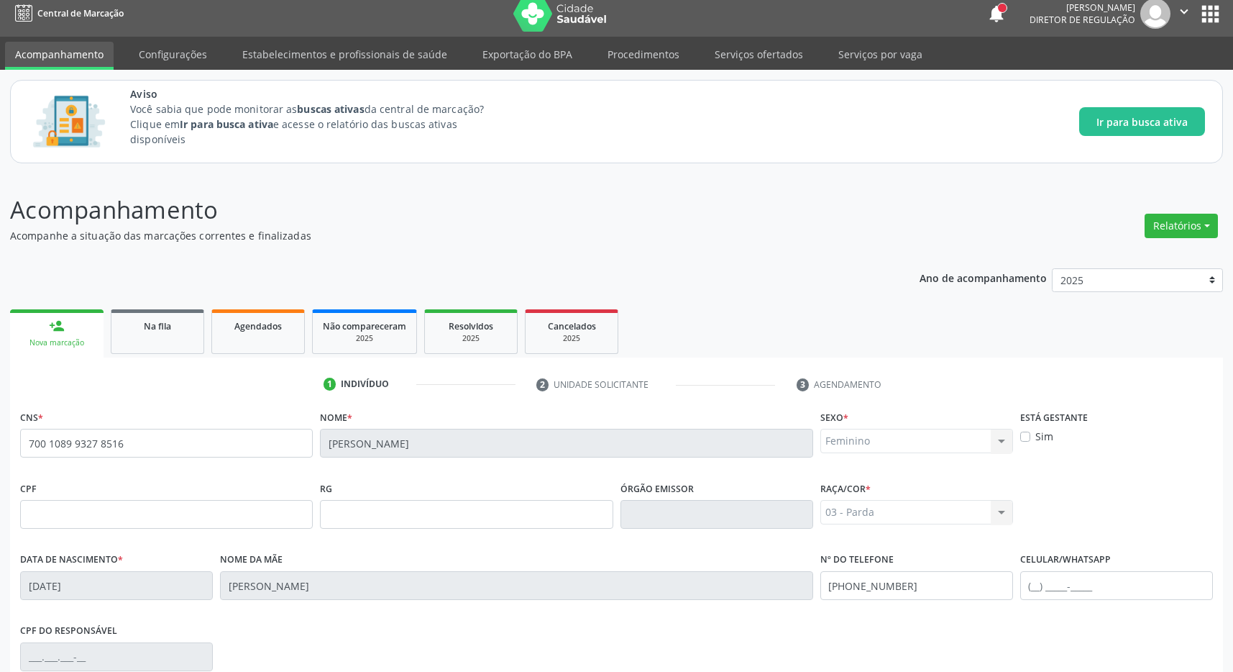
scroll to position [213, 0]
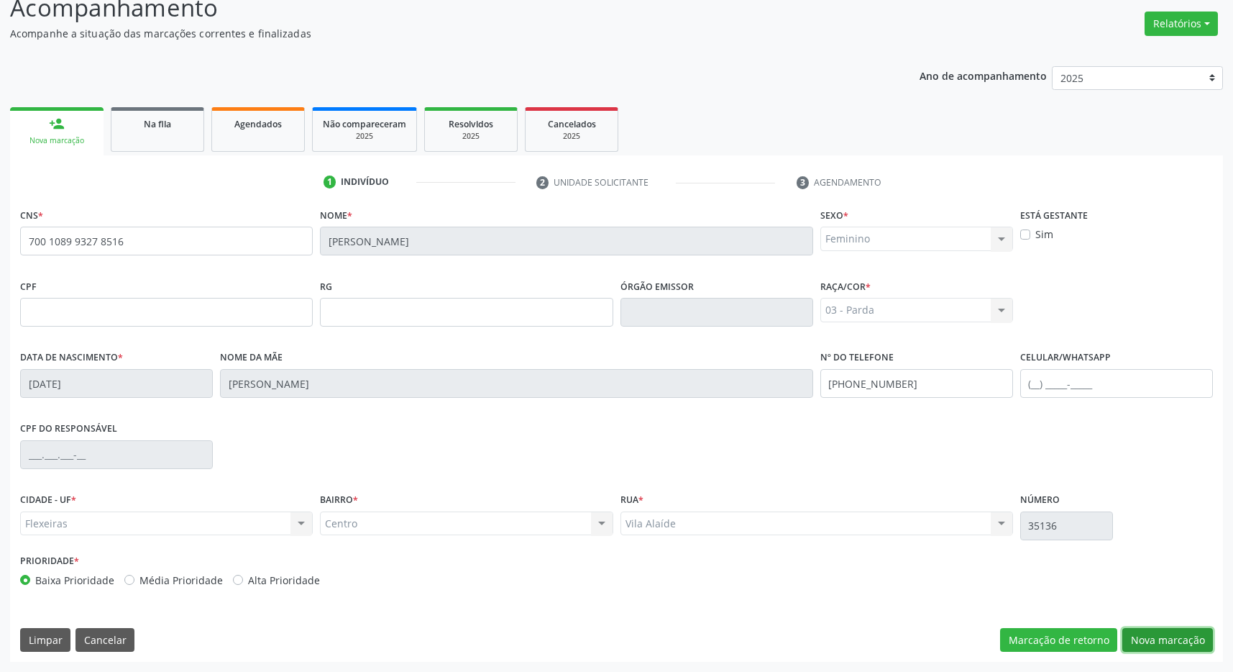
click at [1144, 640] on button "Nova marcação" at bounding box center [1168, 640] width 91 height 24
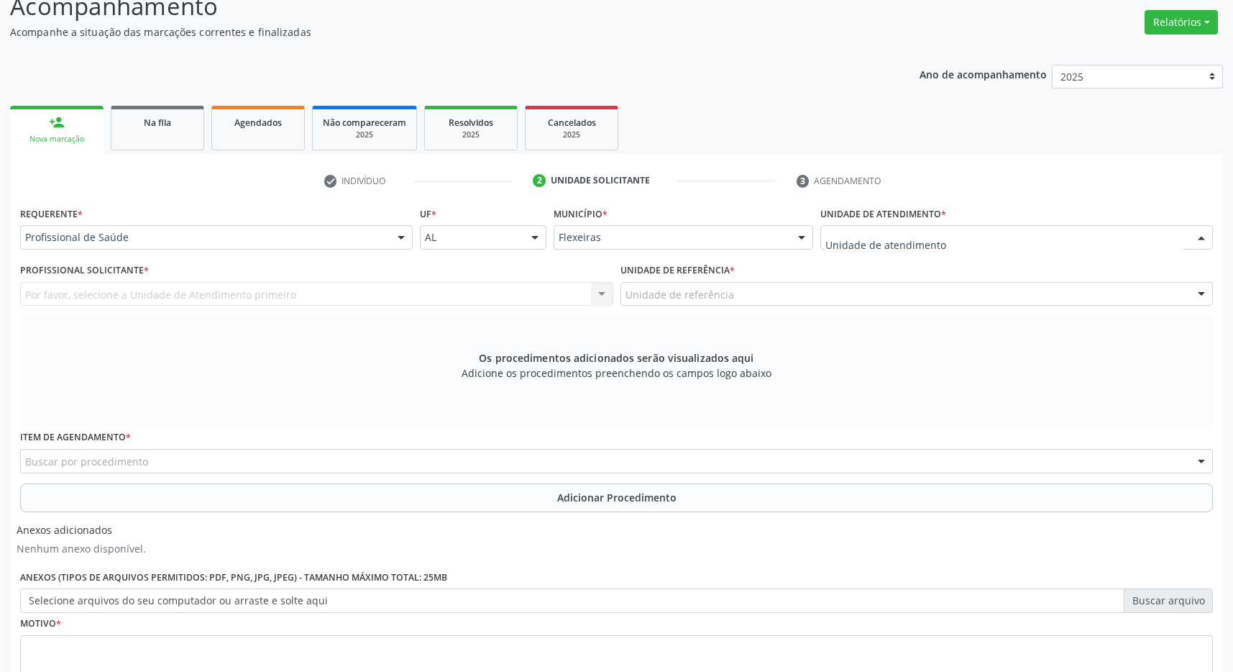
click at [977, 240] on div at bounding box center [1017, 237] width 393 height 24
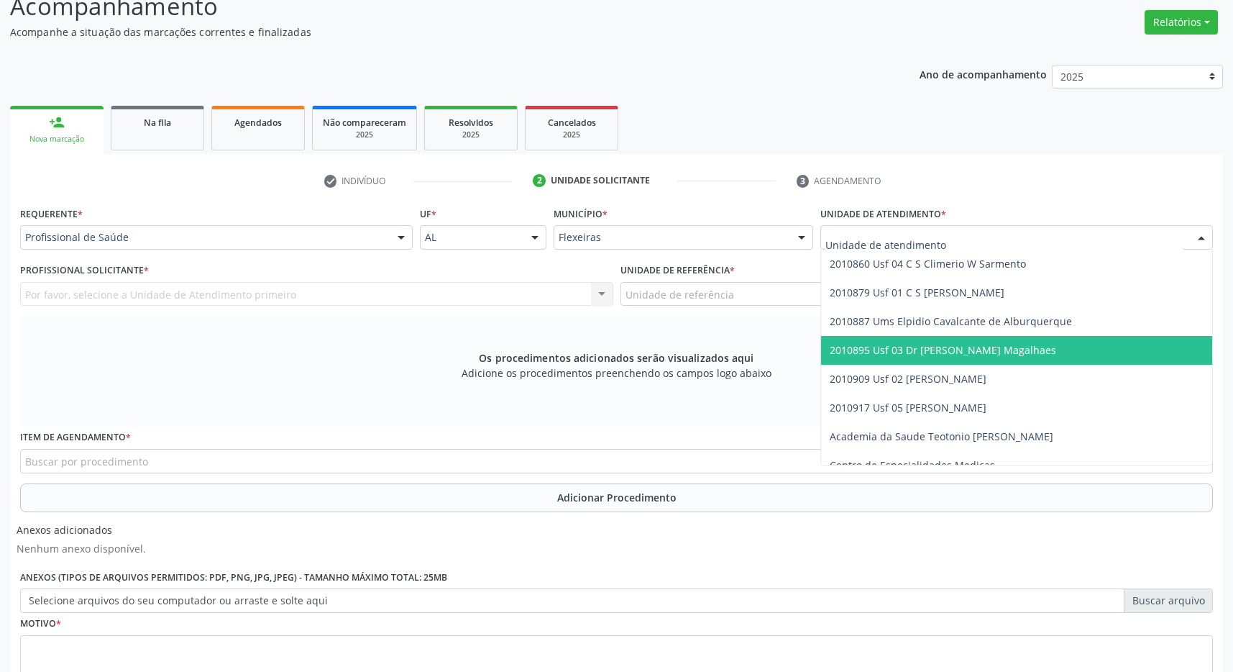
click at [972, 349] on span "2010895 Usf 03 Dr [PERSON_NAME] Magalhaes" at bounding box center [943, 350] width 227 height 14
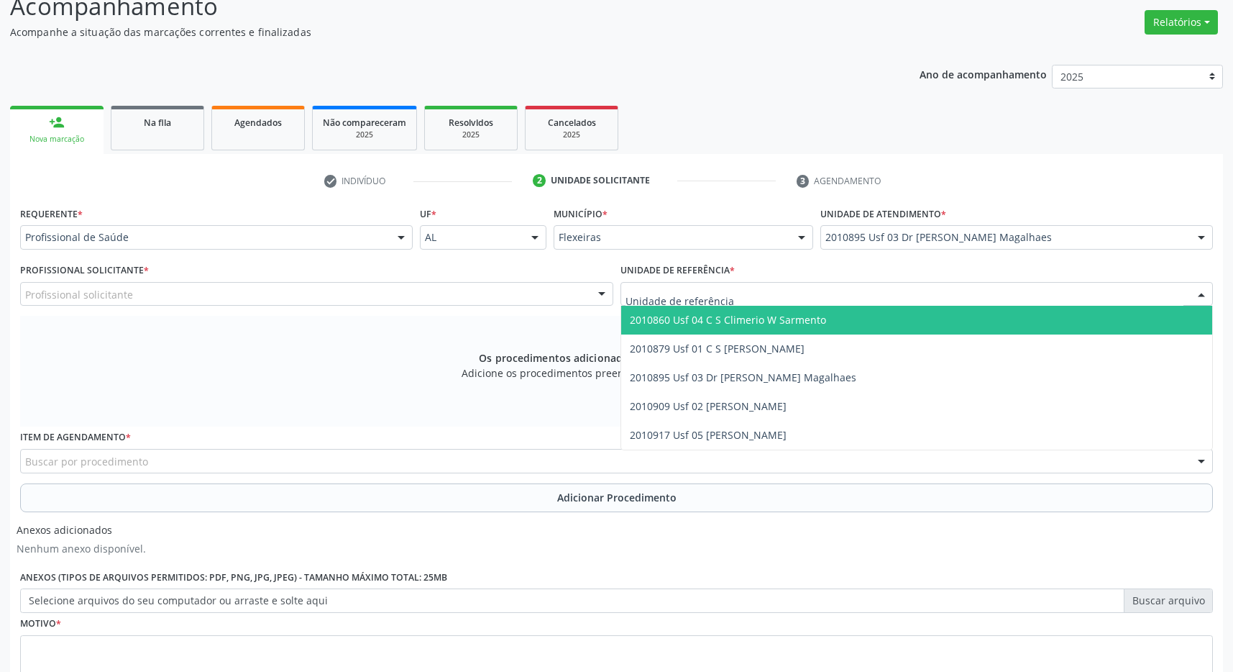
click at [963, 294] on div at bounding box center [917, 294] width 593 height 24
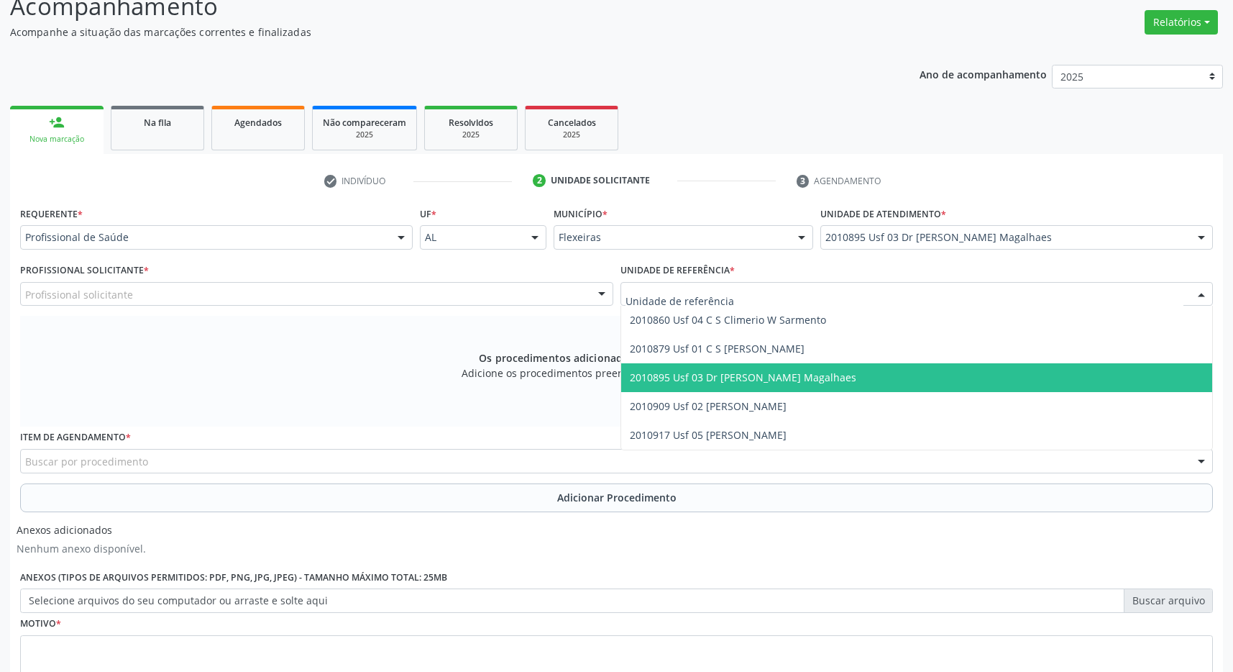
click at [937, 378] on span "2010895 Usf 03 Dr [PERSON_NAME] Magalhaes" at bounding box center [917, 377] width 592 height 29
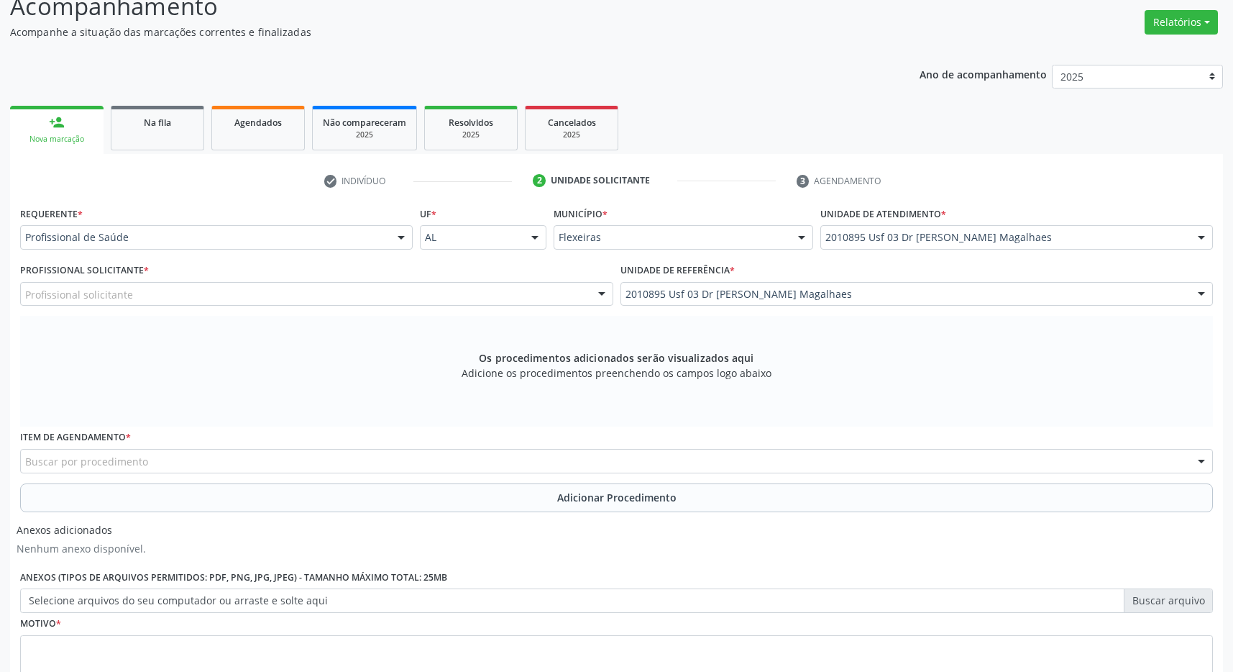
click at [565, 301] on div "Profissional solicitante" at bounding box center [316, 294] width 593 height 24
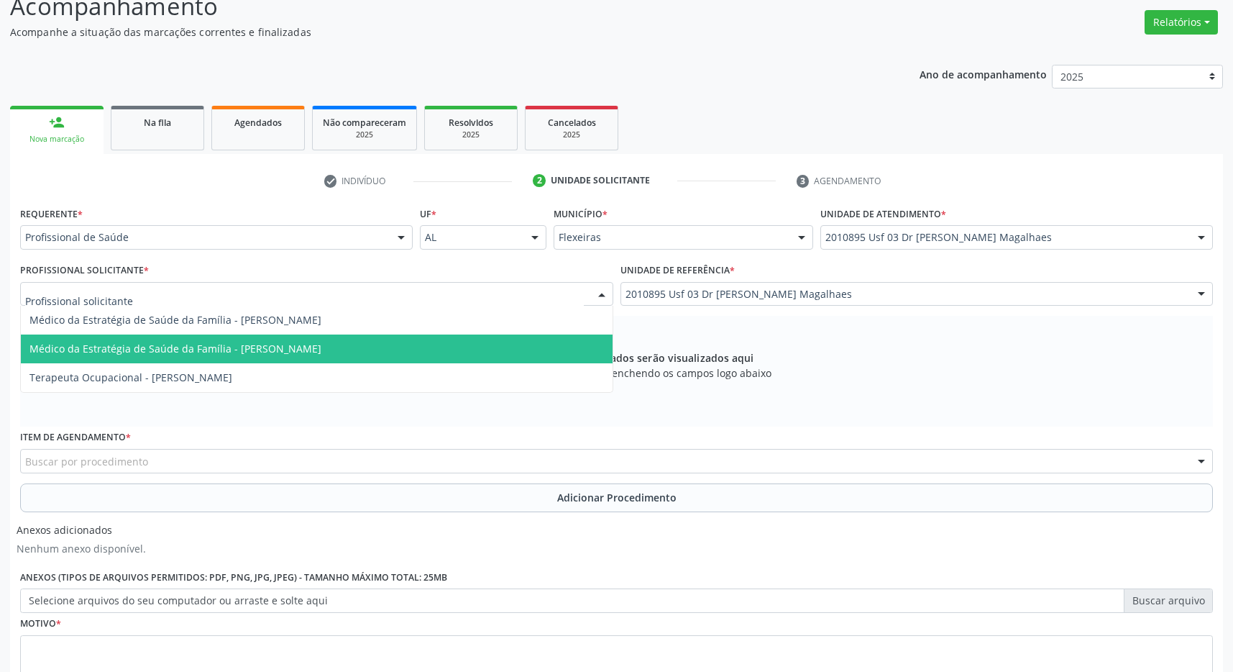
click at [432, 348] on span "Médico da Estratégia de Saúde da Família - Caroline Torres de Almeida" at bounding box center [317, 348] width 592 height 29
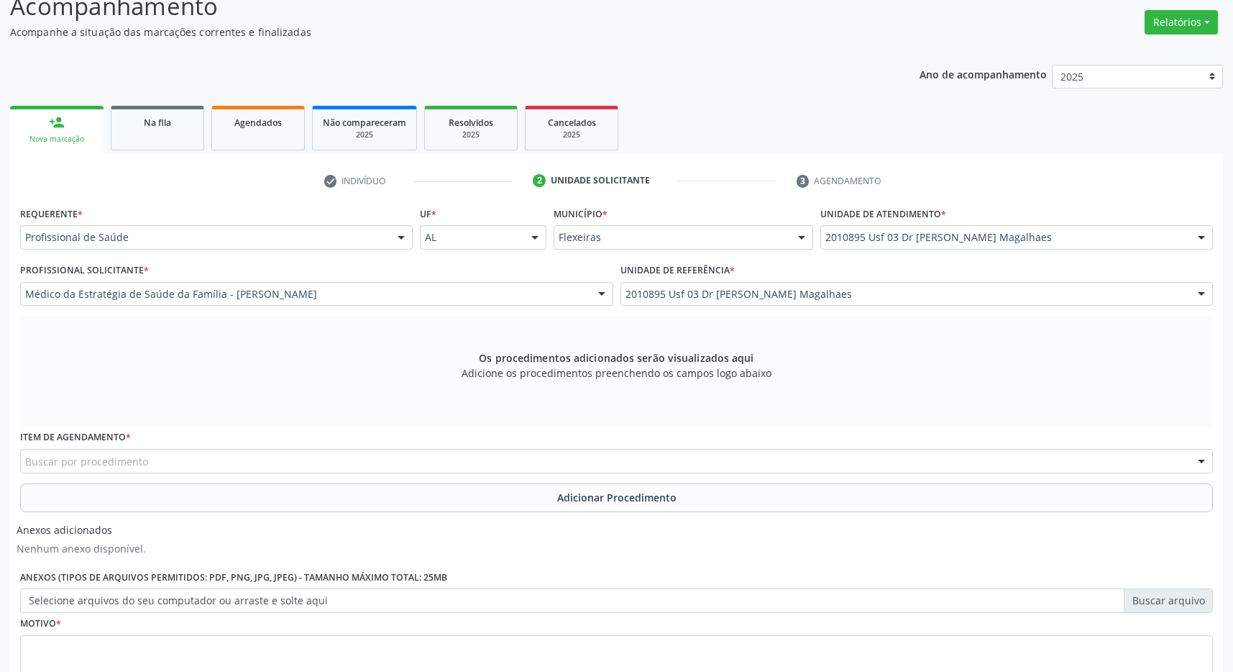
click at [172, 462] on div "Buscar por procedimento" at bounding box center [616, 461] width 1193 height 24
type input "médico of"
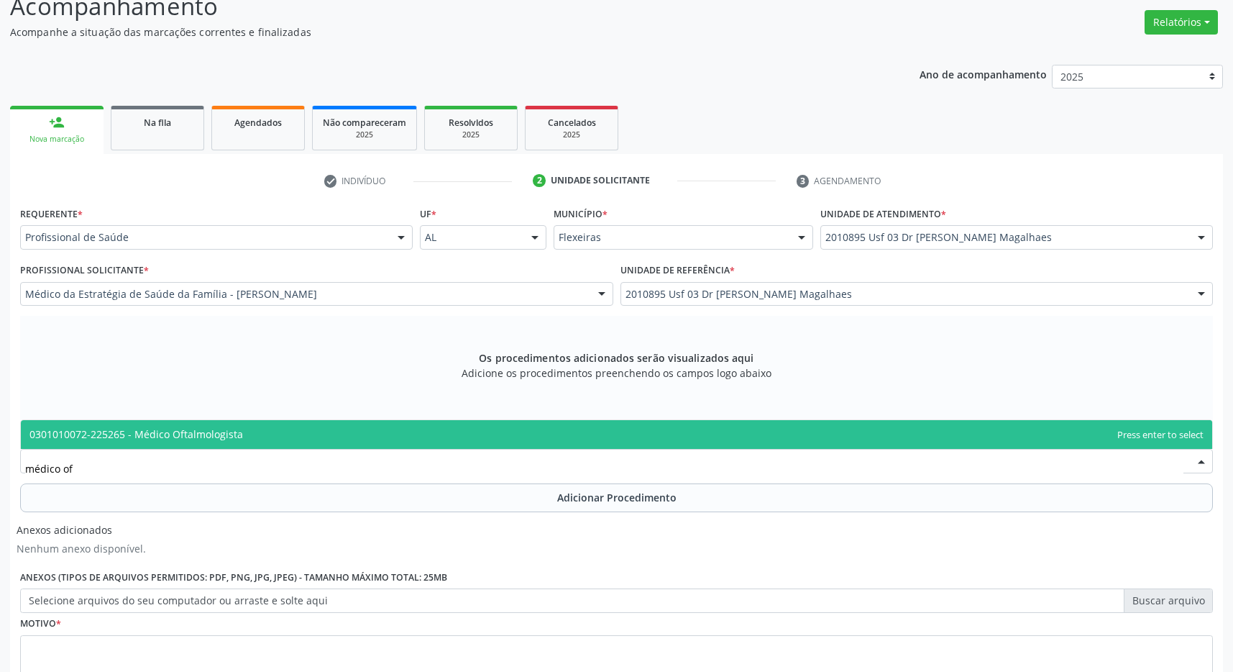
click at [205, 432] on span "0301010072-225265 - Médico Oftalmologista" at bounding box center [136, 434] width 214 height 14
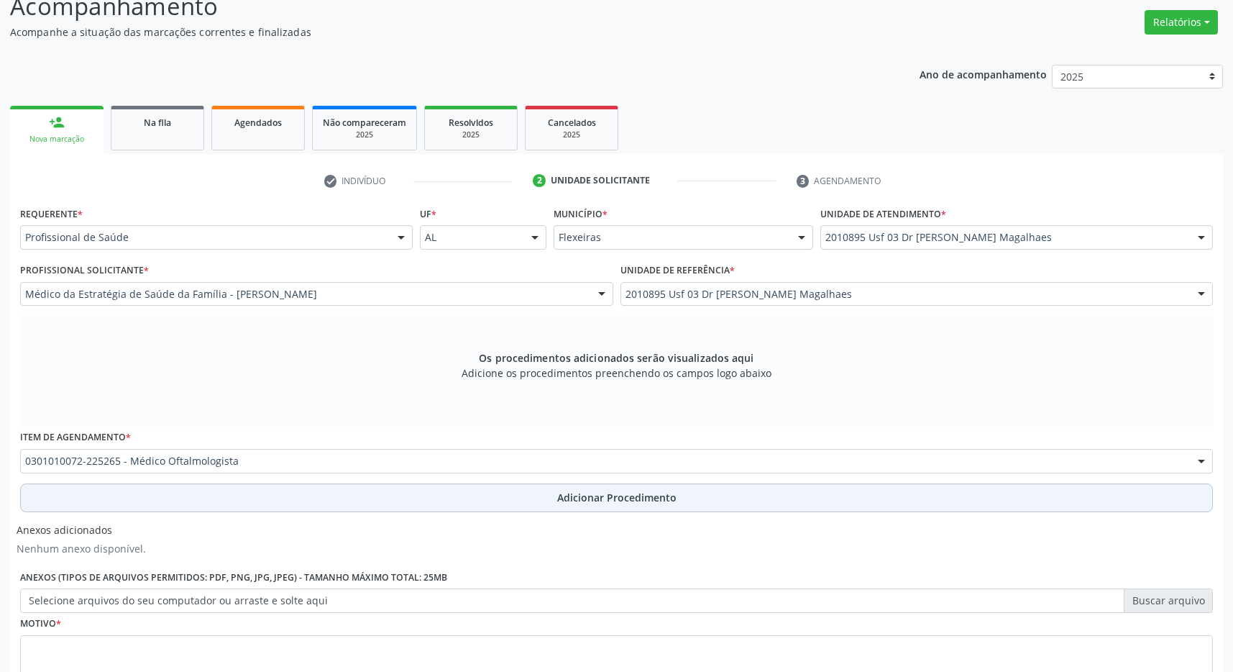
click at [456, 496] on button "Adicionar Procedimento" at bounding box center [616, 497] width 1193 height 29
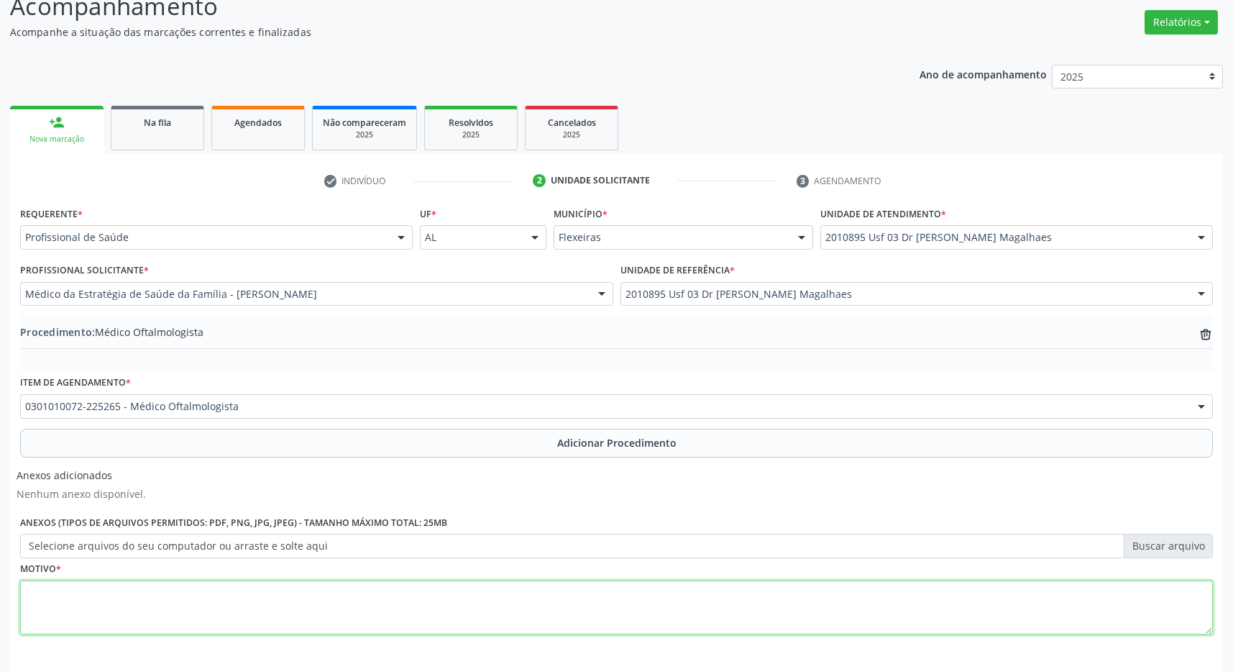
click at [283, 590] on textarea at bounding box center [616, 607] width 1193 height 55
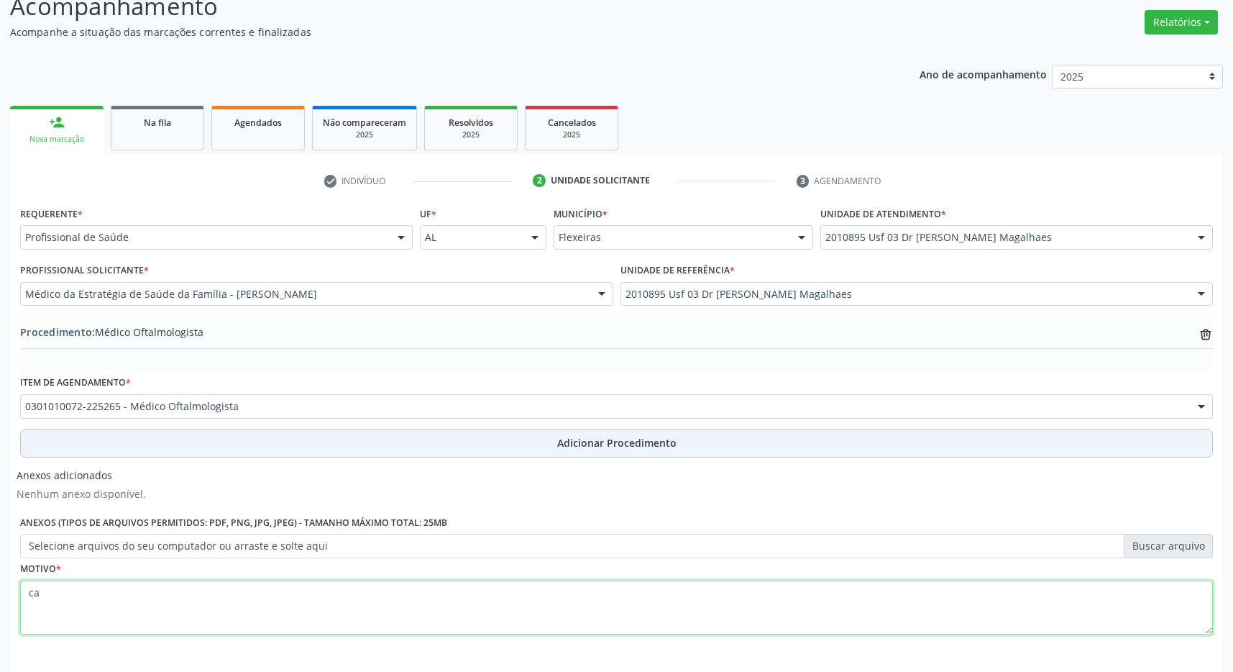
type textarea "c"
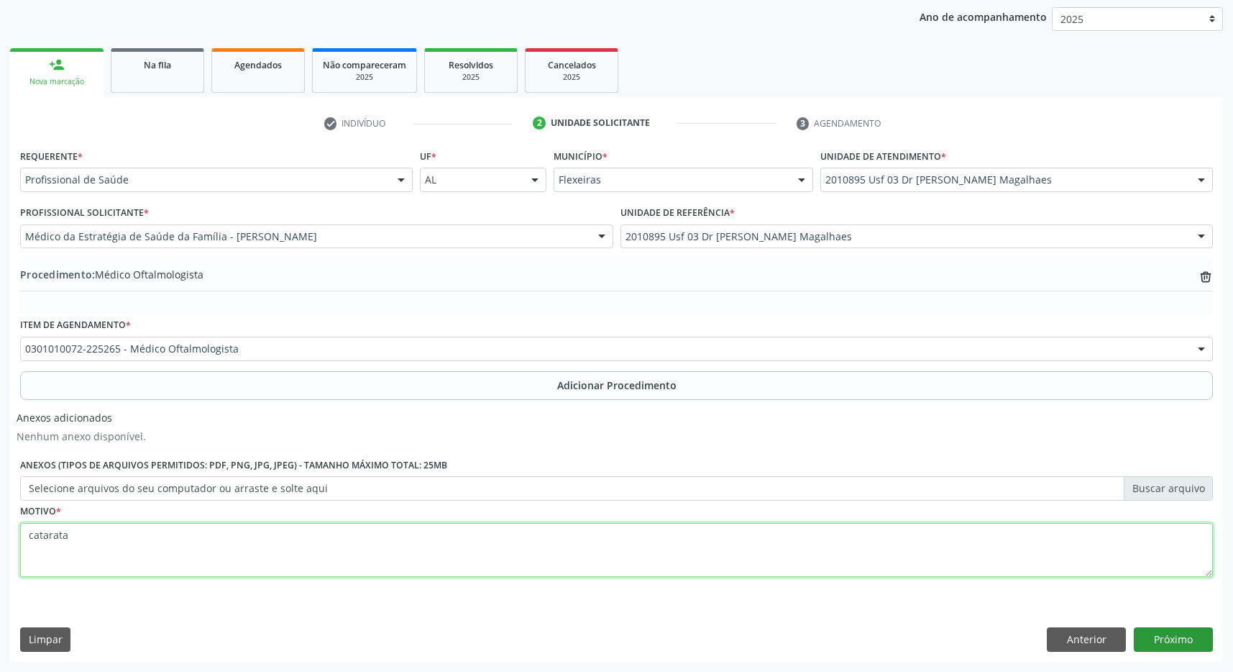
type textarea "catarata"
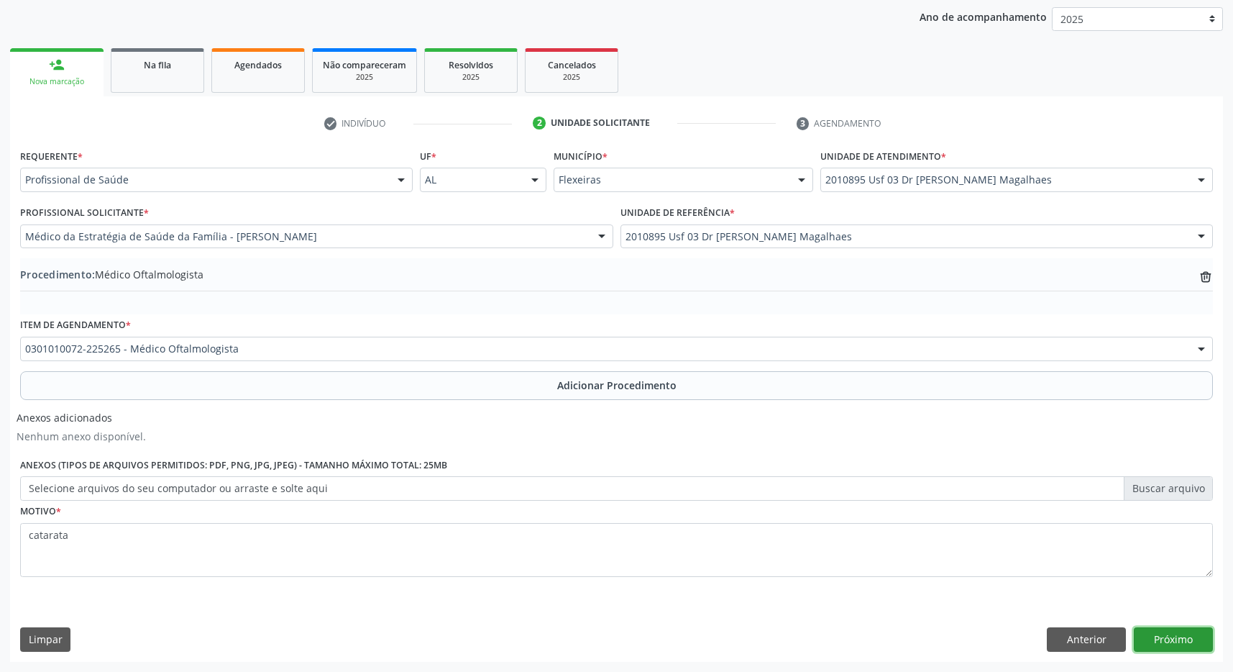
click at [1177, 635] on button "Próximo" at bounding box center [1173, 639] width 79 height 24
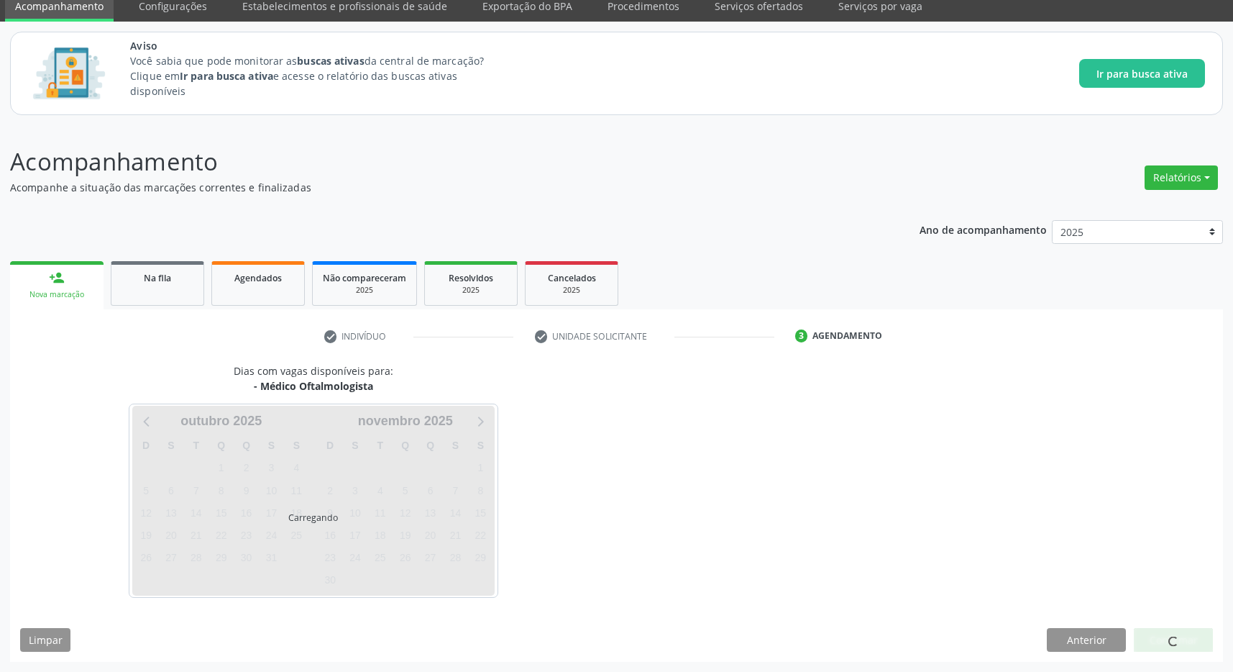
scroll to position [59, 0]
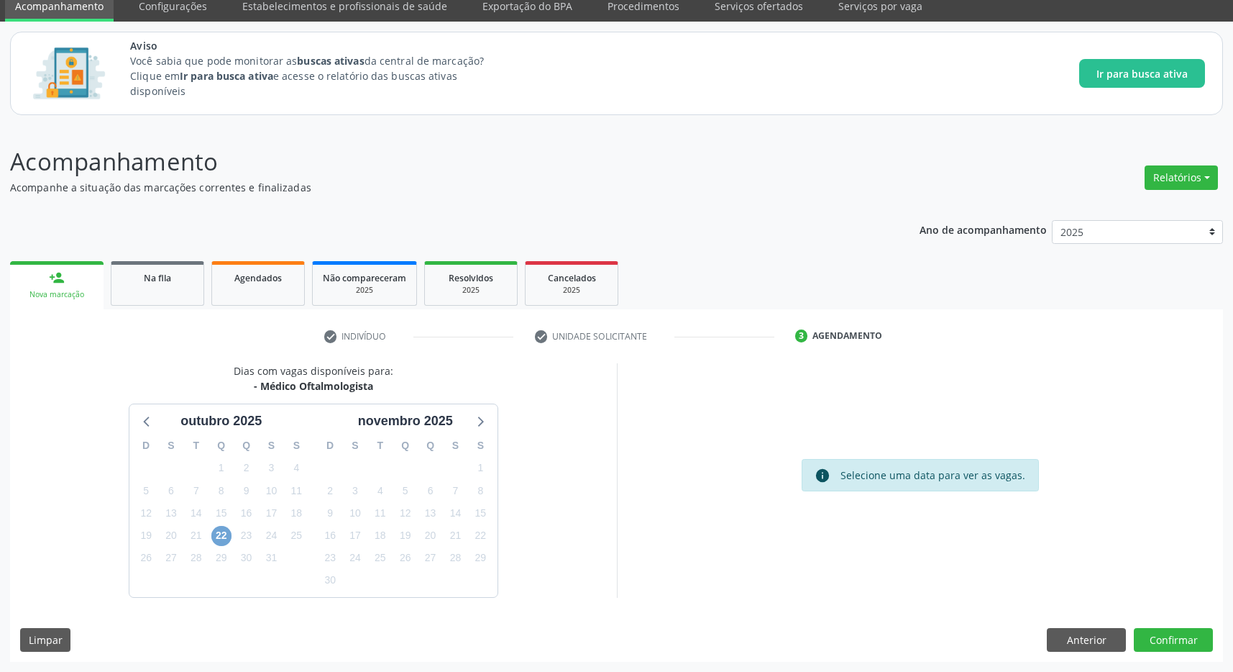
click at [223, 539] on span "22" at bounding box center [221, 536] width 20 height 20
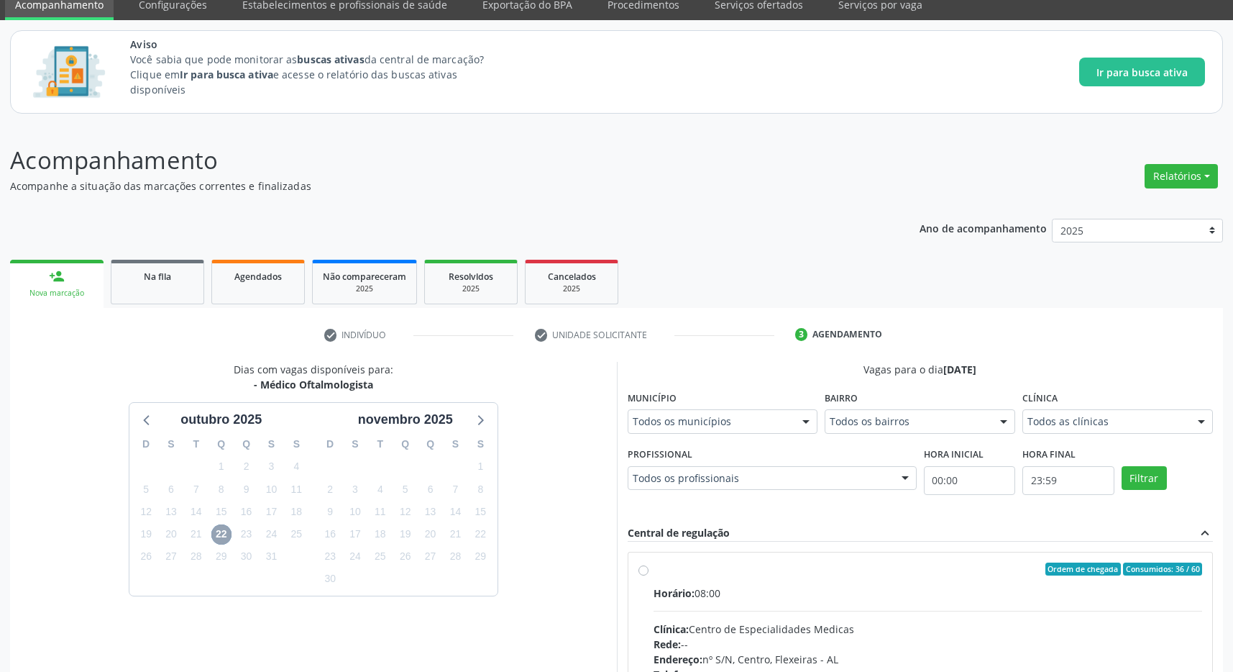
scroll to position [268, 0]
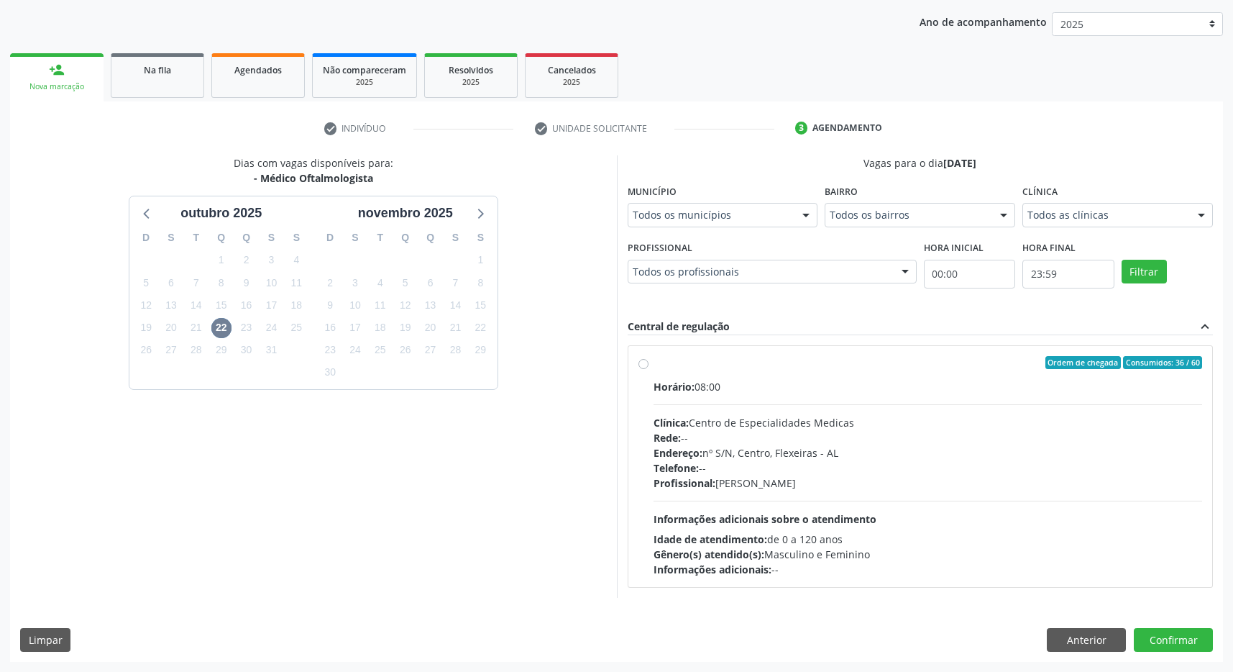
click at [783, 381] on div "Horário: 08:00" at bounding box center [928, 386] width 549 height 15
click at [649, 369] on input "Ordem de chegada Consumidos: 36 / 60 Horário: 08:00 Clínica: Centro de Especial…" at bounding box center [644, 362] width 10 height 13
radio input "true"
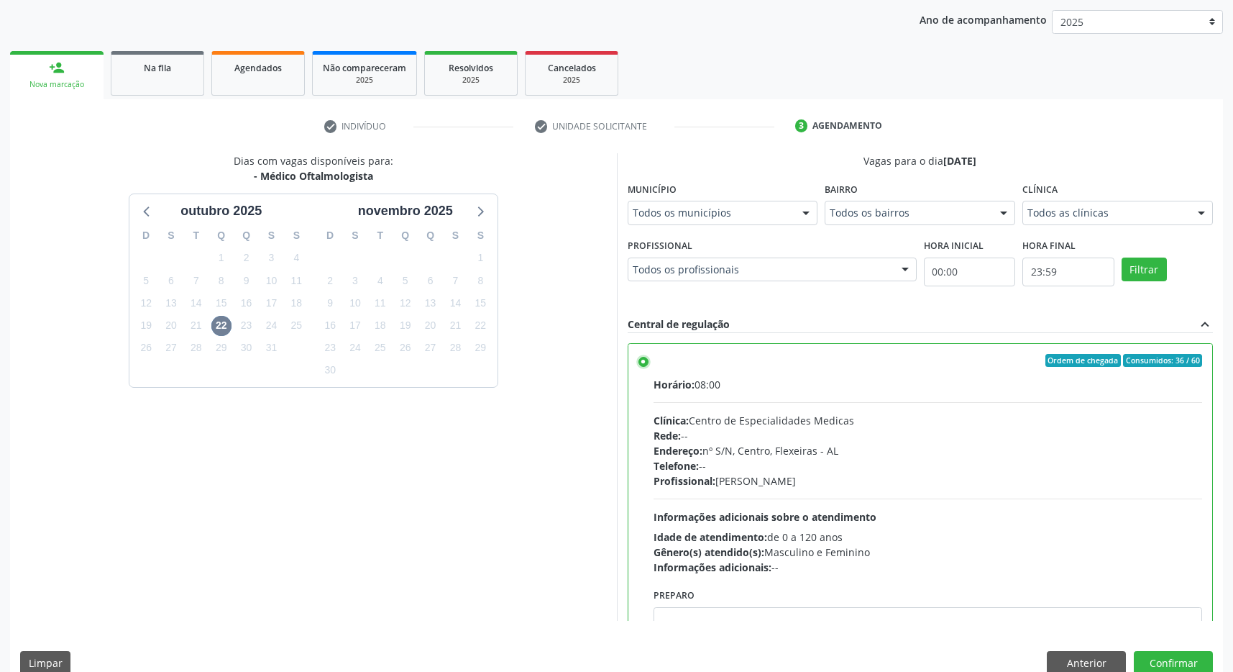
scroll to position [72, 0]
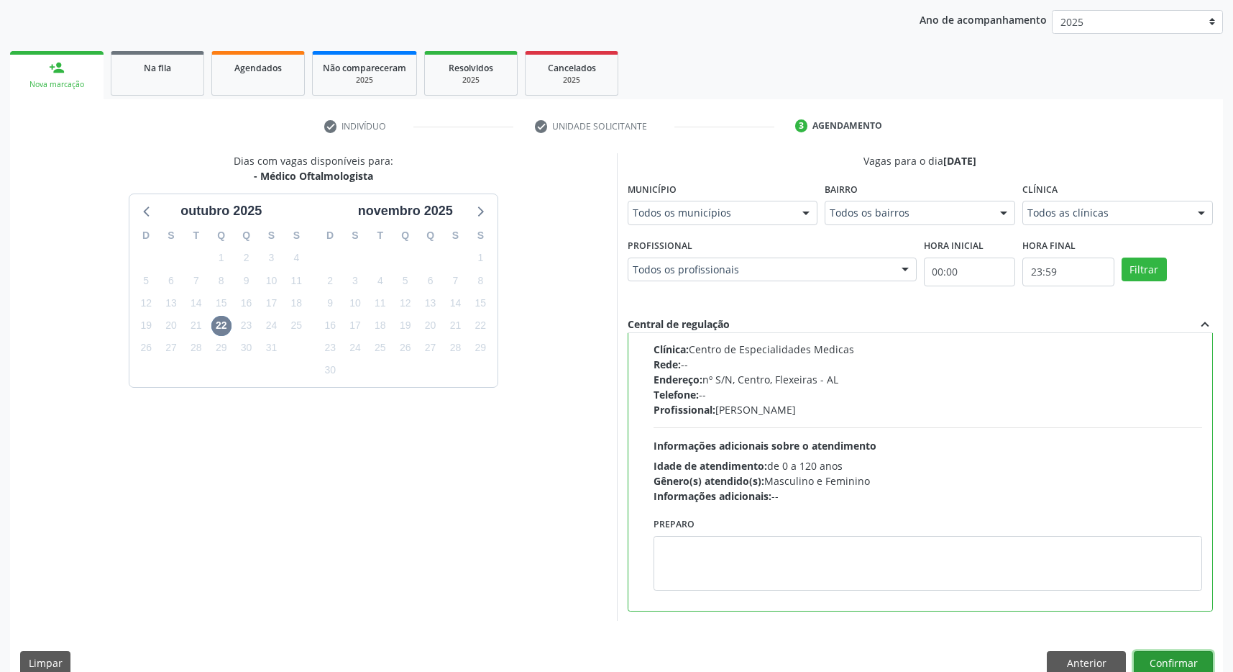
click at [1175, 653] on button "Confirmar" at bounding box center [1173, 663] width 79 height 24
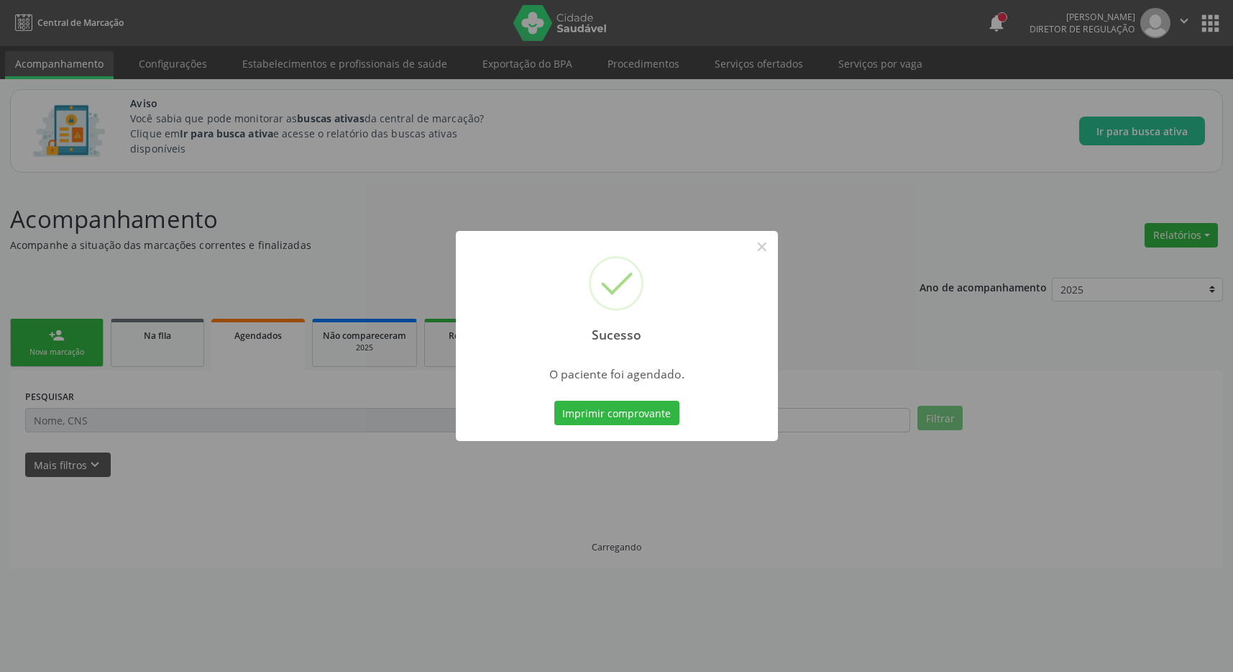
scroll to position [0, 0]
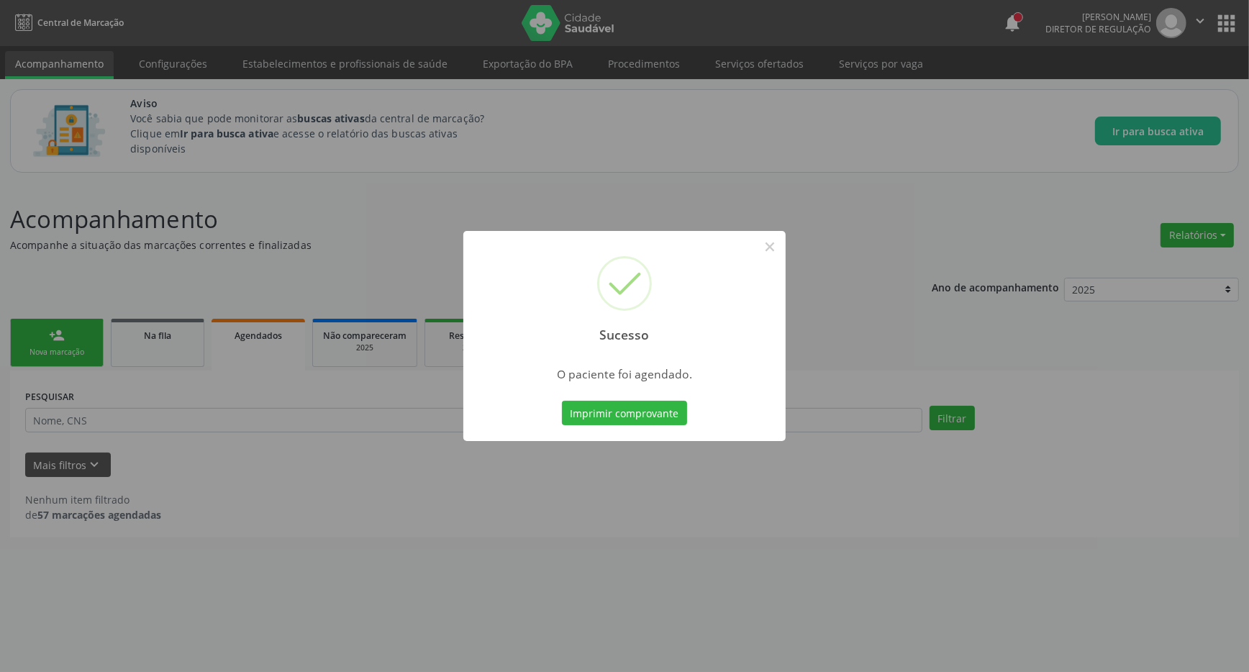
click at [654, 391] on div "Sucesso × O paciente foi agendado. Imprimir comprovante Cancel" at bounding box center [624, 336] width 322 height 210
click at [654, 406] on button "Imprimir comprovante" at bounding box center [624, 413] width 125 height 24
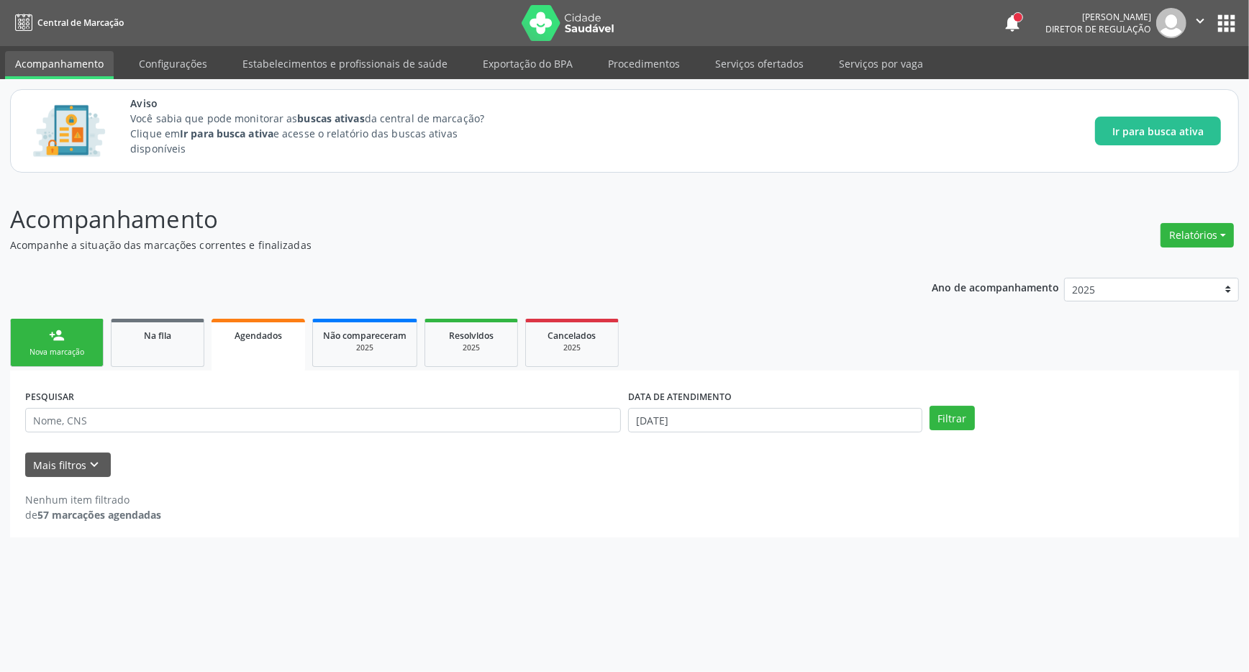
click at [51, 335] on div "person_add" at bounding box center [57, 335] width 16 height 16
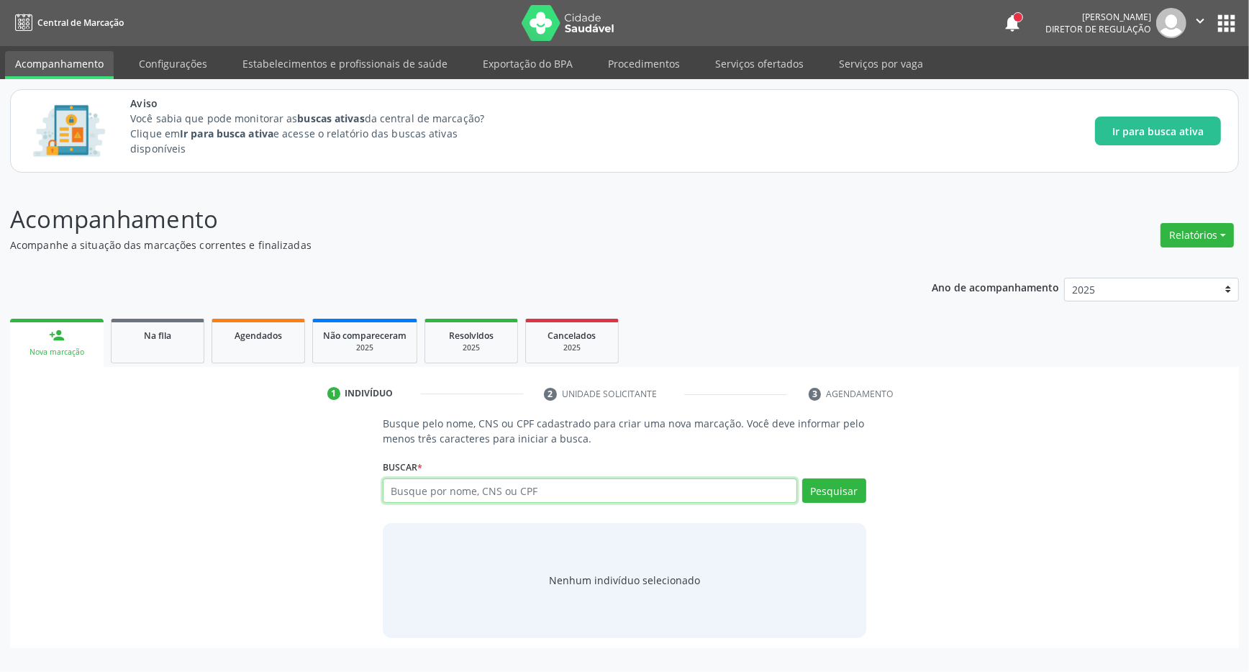
click at [560, 503] on input "text" at bounding box center [590, 490] width 414 height 24
type input "708407774508666"
click at [824, 496] on button "Pesquisar" at bounding box center [834, 490] width 64 height 24
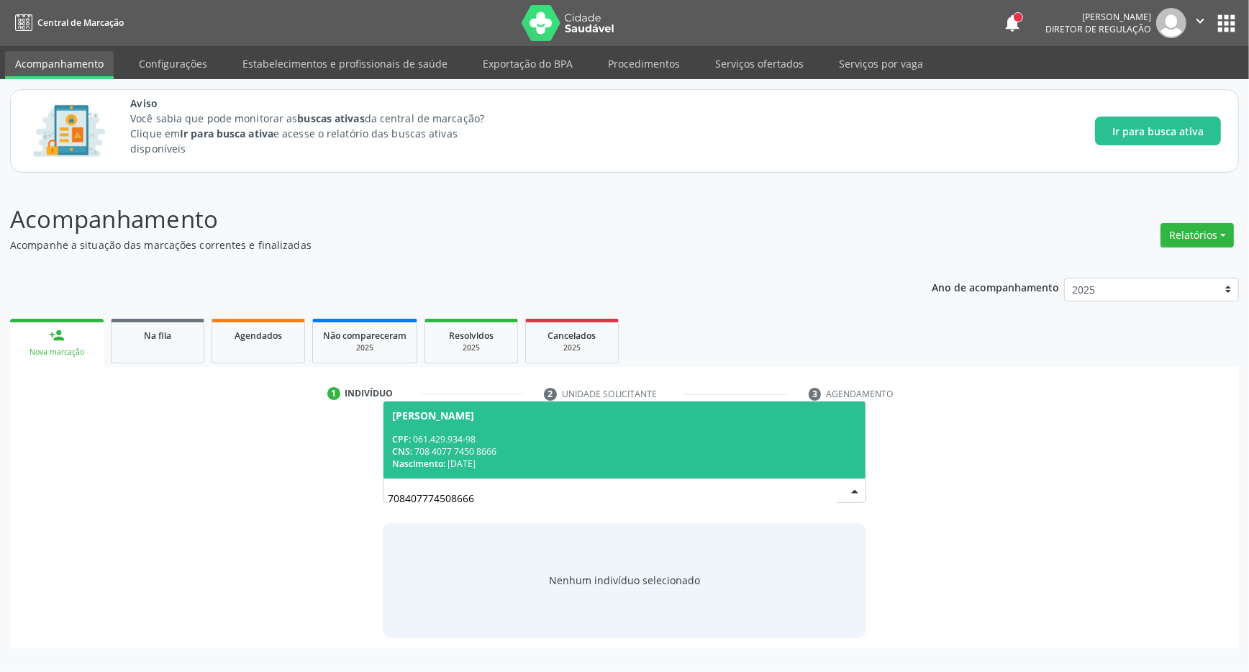
click at [531, 442] on div "CPF: 061.429.934-98" at bounding box center [624, 439] width 465 height 12
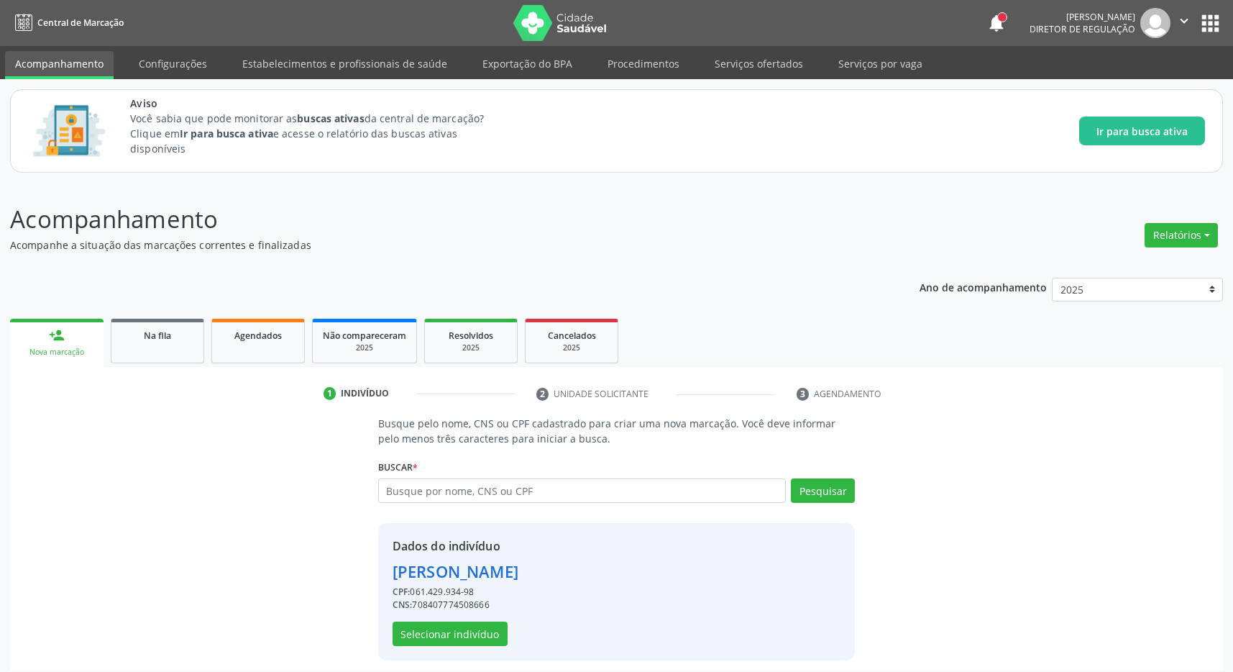
scroll to position [9, 0]
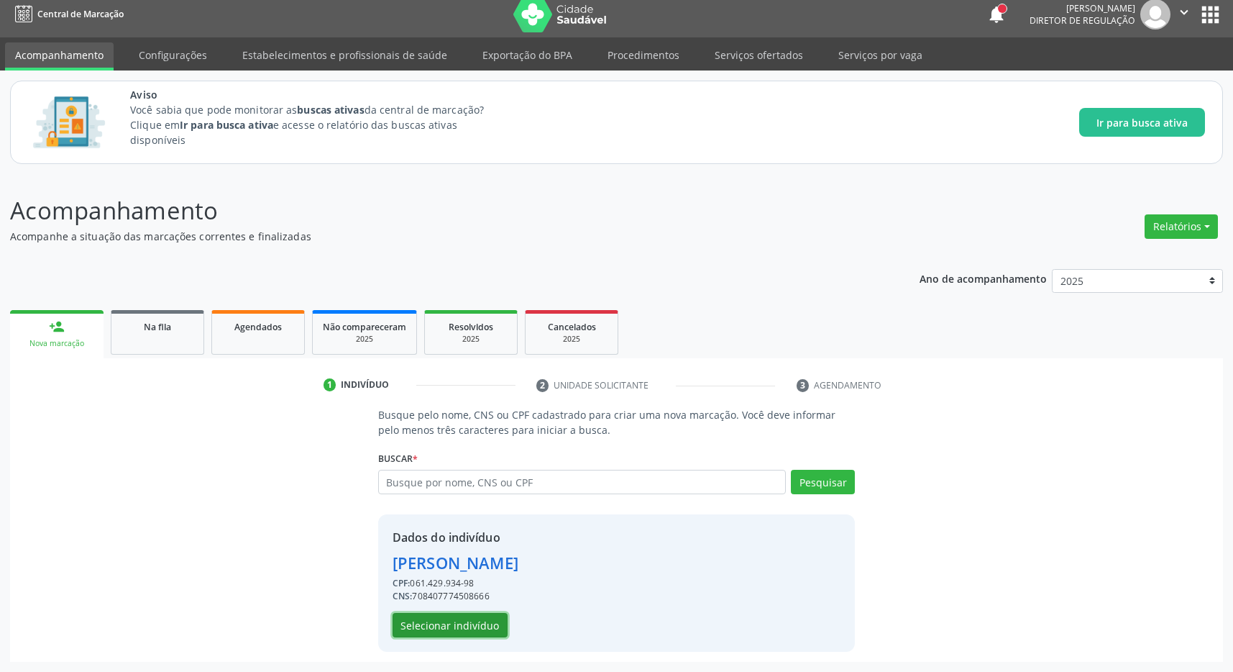
click at [459, 625] on button "Selecionar indivíduo" at bounding box center [450, 625] width 115 height 24
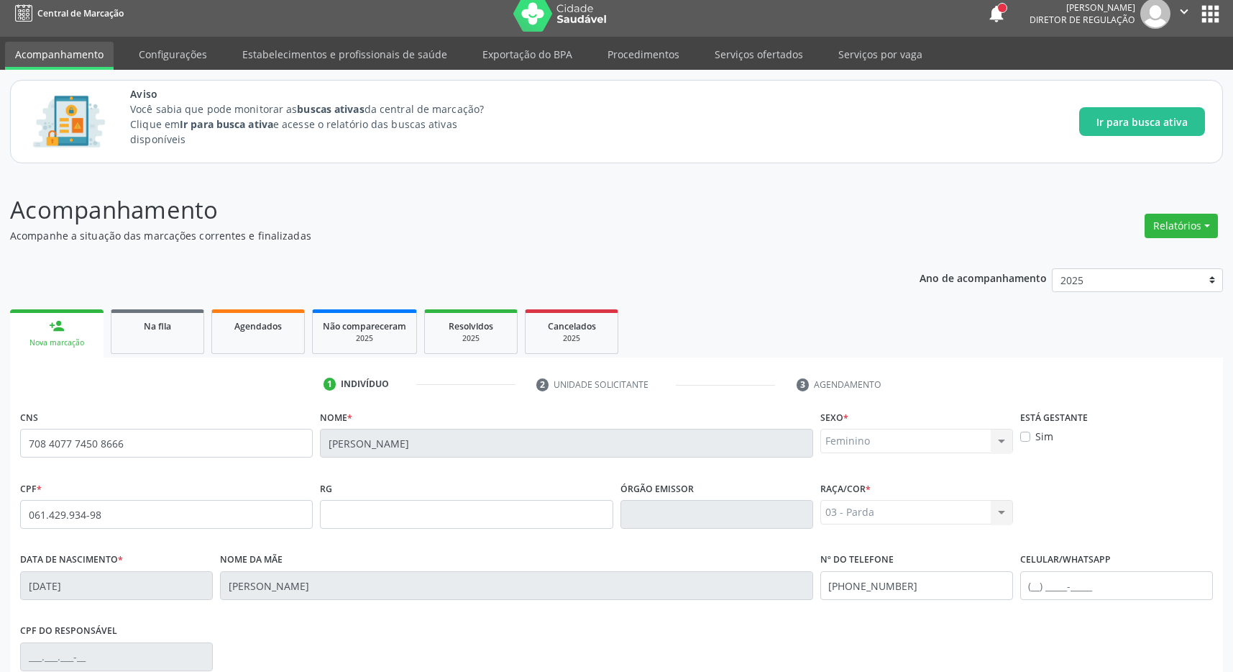
scroll to position [213, 0]
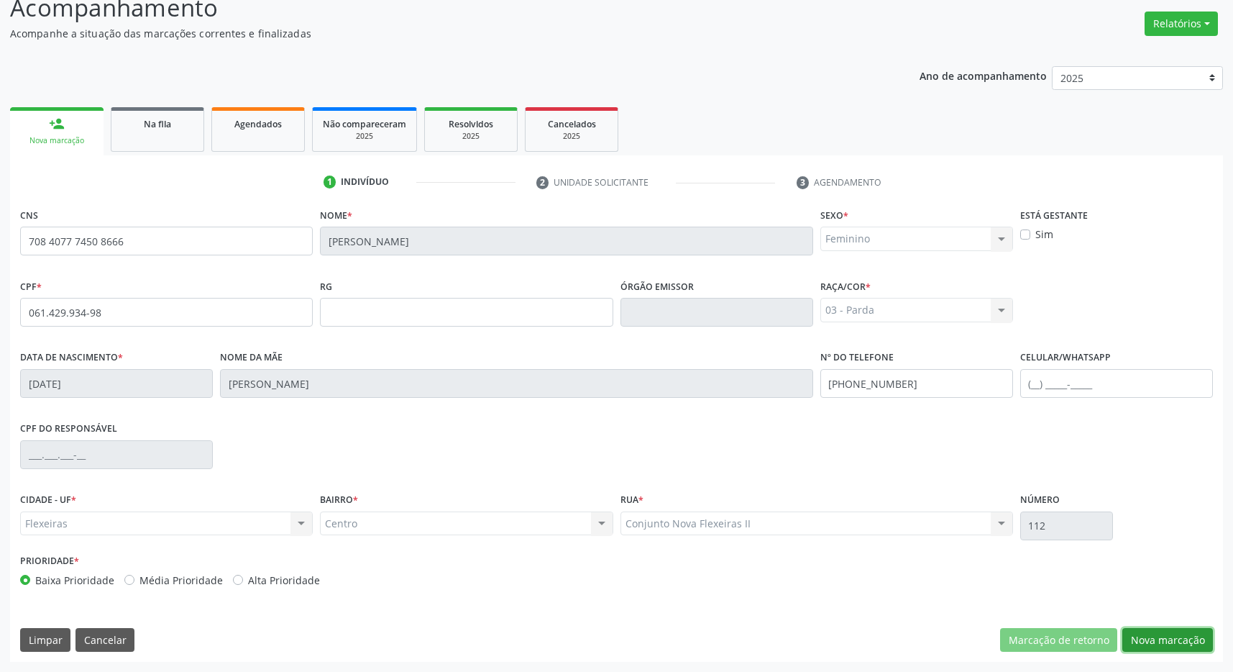
click at [1143, 639] on button "Nova marcação" at bounding box center [1168, 640] width 91 height 24
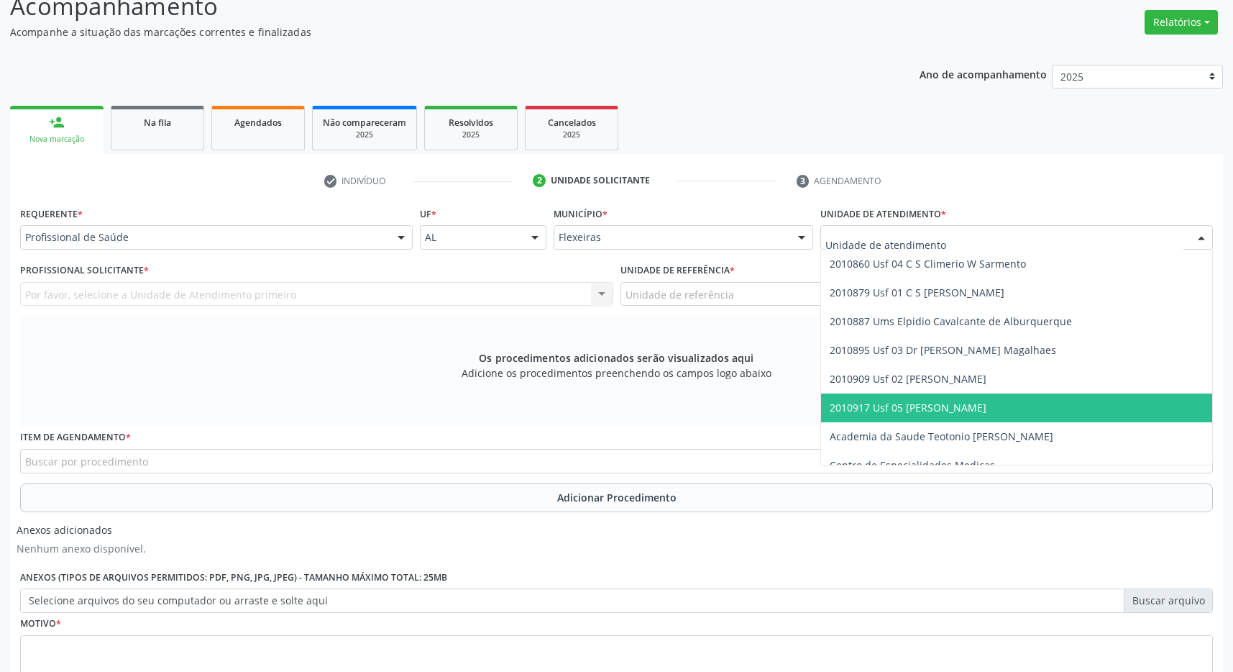
click at [931, 406] on span "2010917 Usf 05 [PERSON_NAME]" at bounding box center [908, 408] width 157 height 14
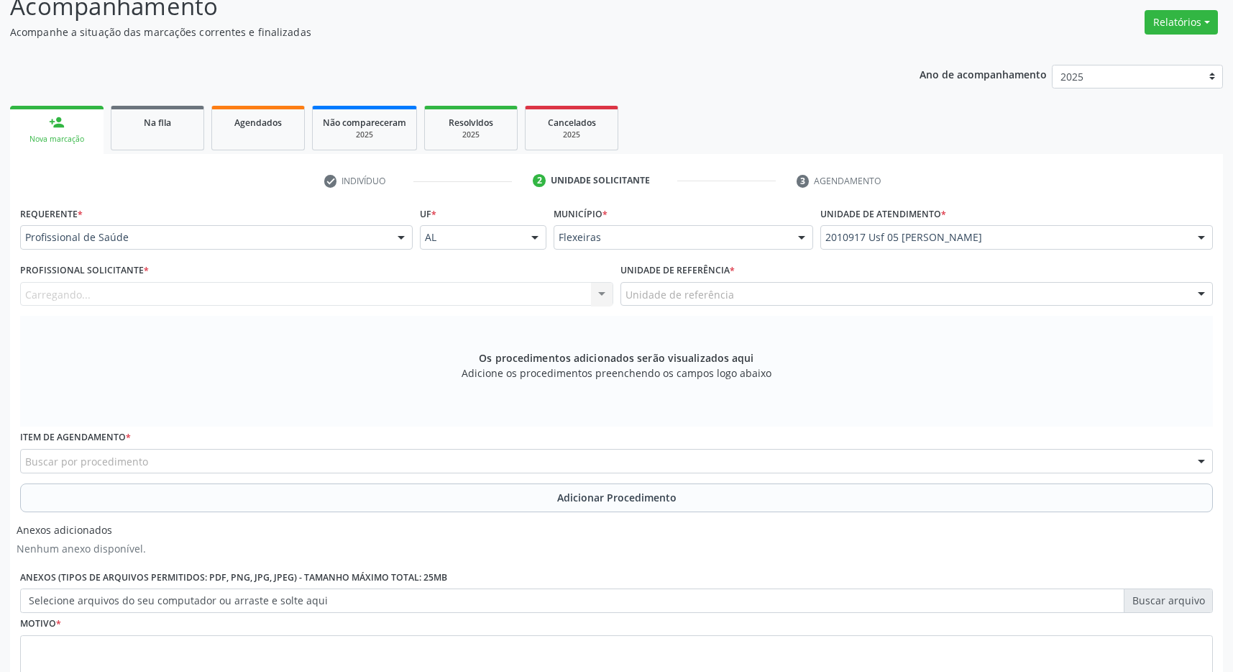
click at [921, 306] on div "Unidade de referência * Unidade de referência 2010860 Usf 04 C S Climerio W Sar…" at bounding box center [917, 288] width 601 height 56
click at [908, 308] on div "Unidade de referência * Unidade de referência 2010860 Usf 04 C S Climerio W Sar…" at bounding box center [917, 288] width 601 height 56
click at [905, 296] on div "Unidade de referência" at bounding box center [917, 294] width 593 height 24
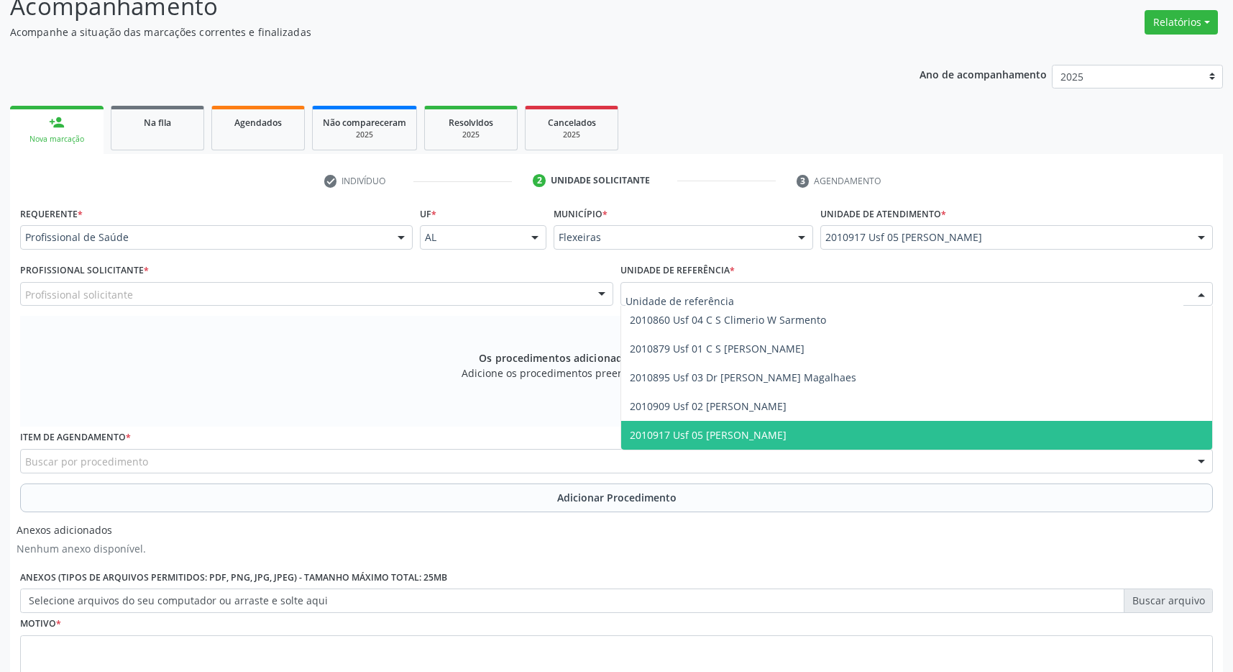
click at [900, 424] on span "2010917 Usf 05 [PERSON_NAME]" at bounding box center [917, 435] width 592 height 29
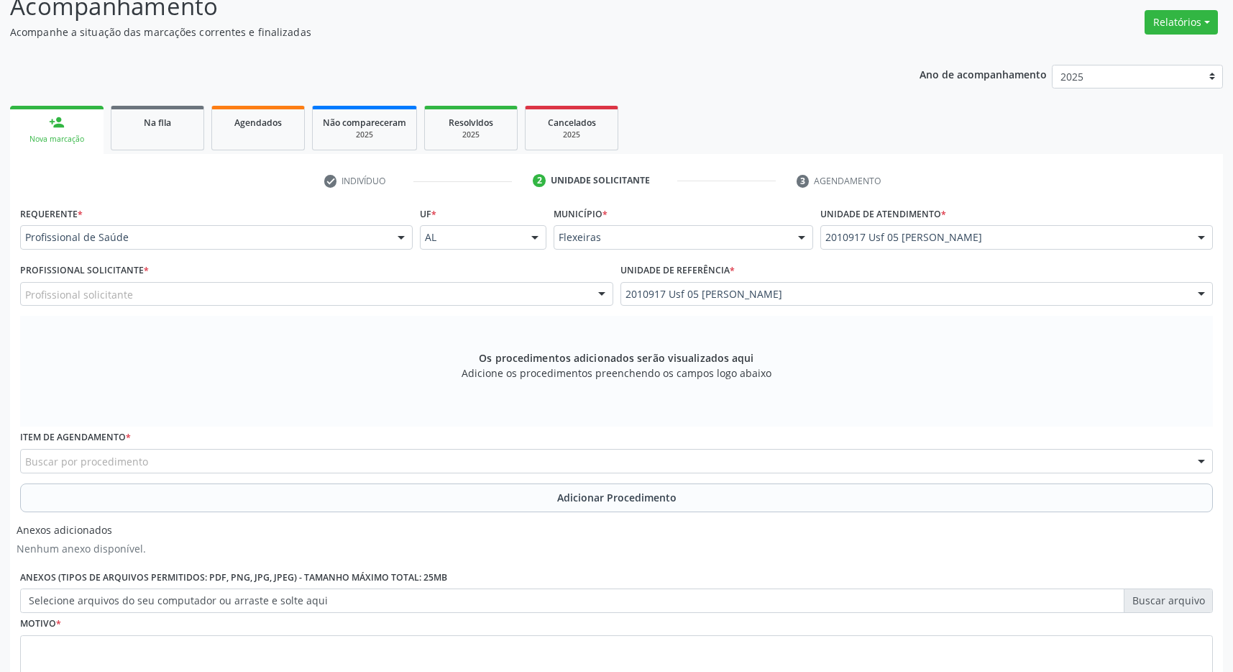
click at [522, 298] on div "Profissional solicitante" at bounding box center [316, 294] width 593 height 24
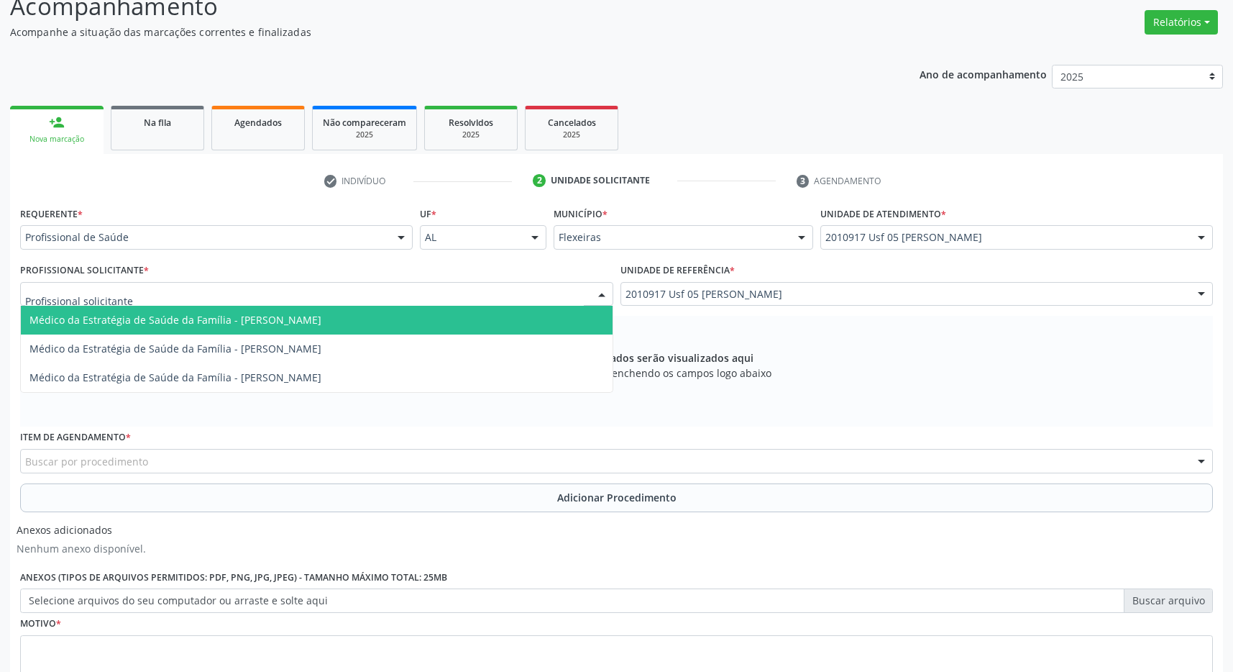
click at [471, 320] on span "Médico da Estratégia de Saúde da Família - Andreya Janniffer Barbosa Honorato" at bounding box center [317, 320] width 592 height 29
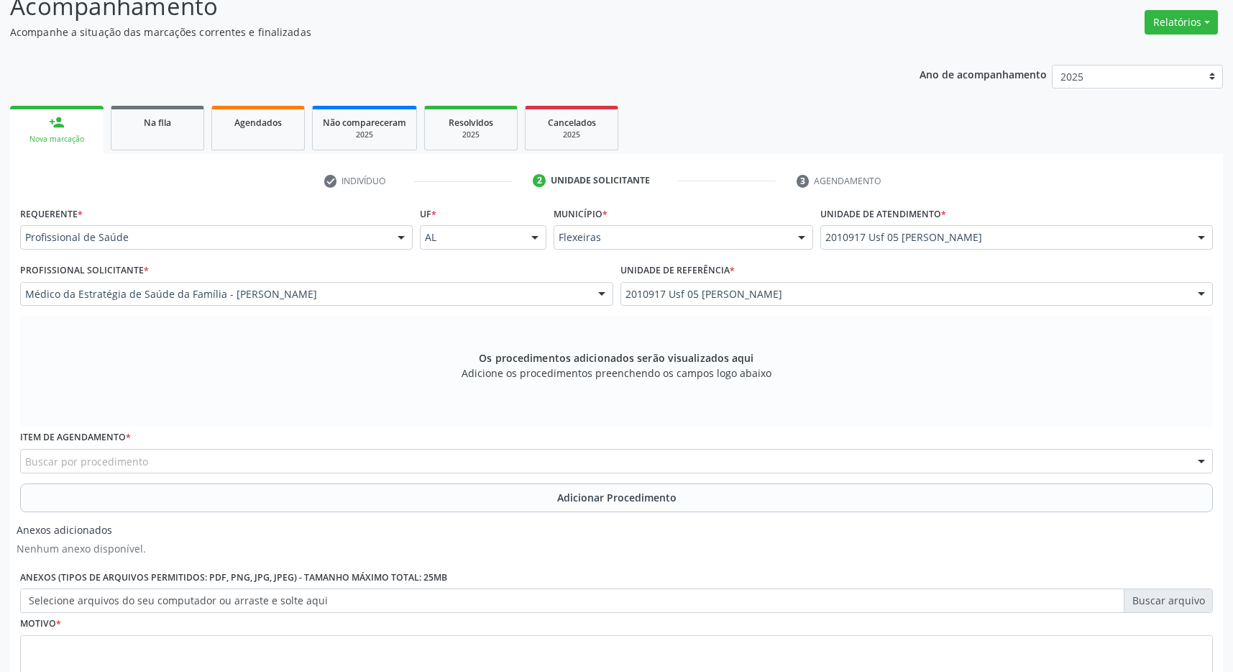
click at [207, 470] on div "Buscar por procedimento" at bounding box center [616, 461] width 1193 height 24
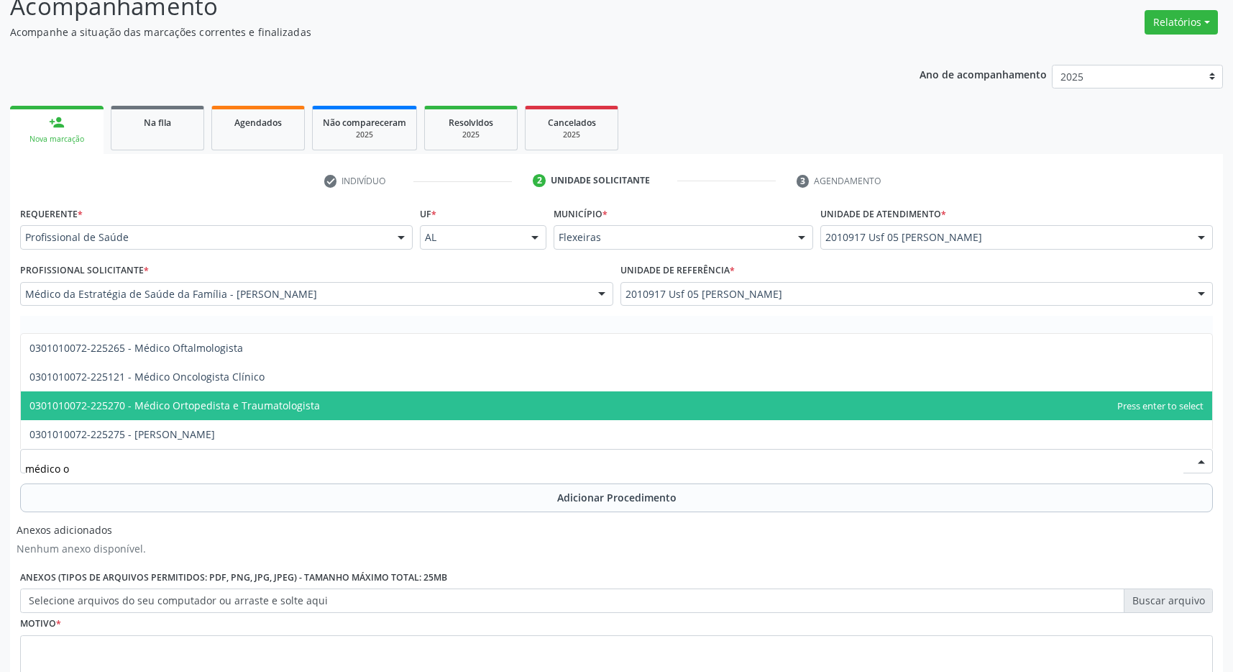
type input "médico of"
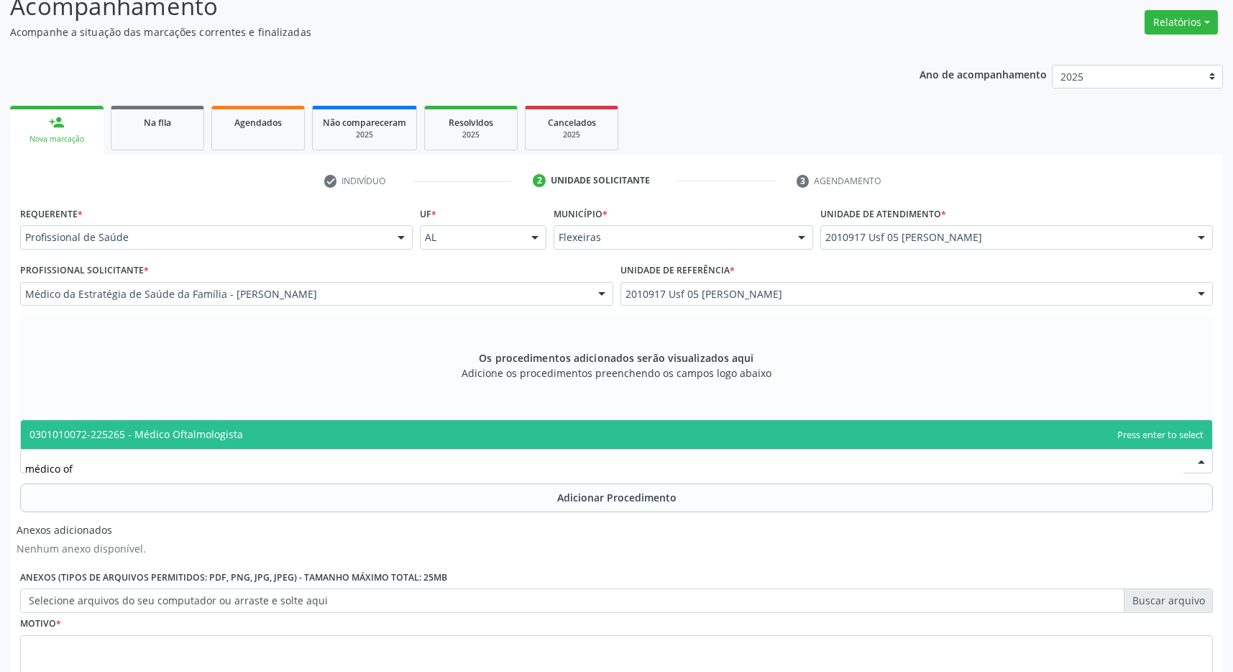
click at [312, 424] on span "0301010072-225265 - Médico Oftalmologista" at bounding box center [617, 434] width 1192 height 29
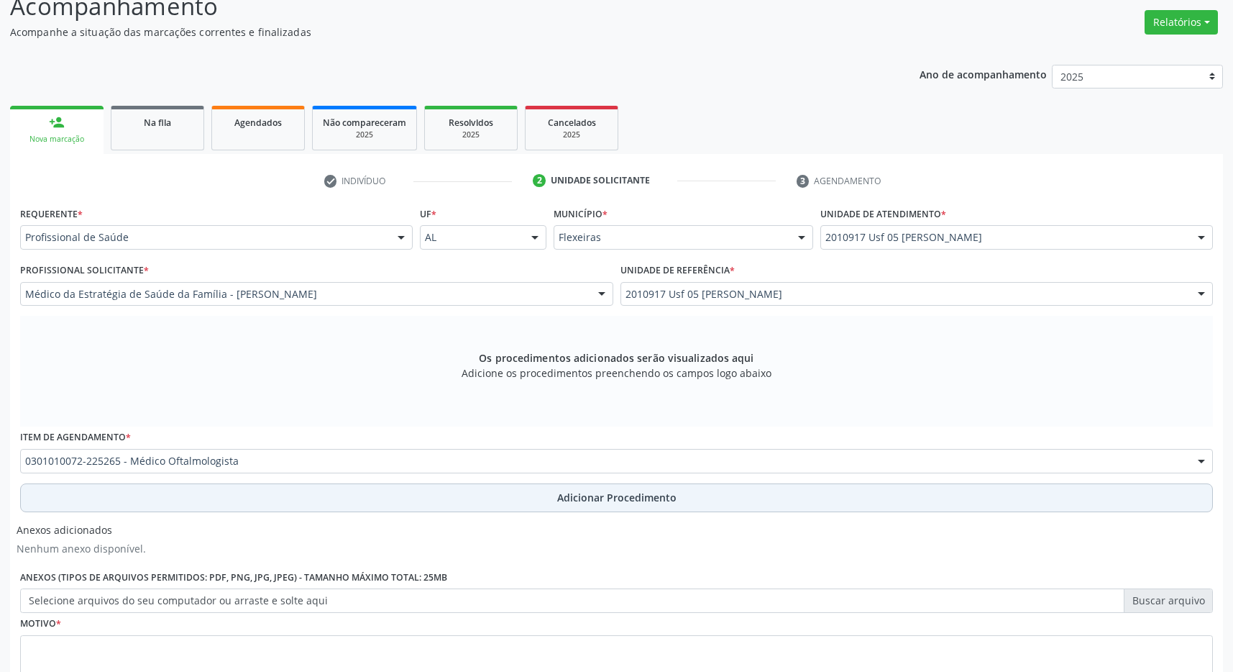
click at [525, 491] on button "Adicionar Procedimento" at bounding box center [616, 497] width 1193 height 29
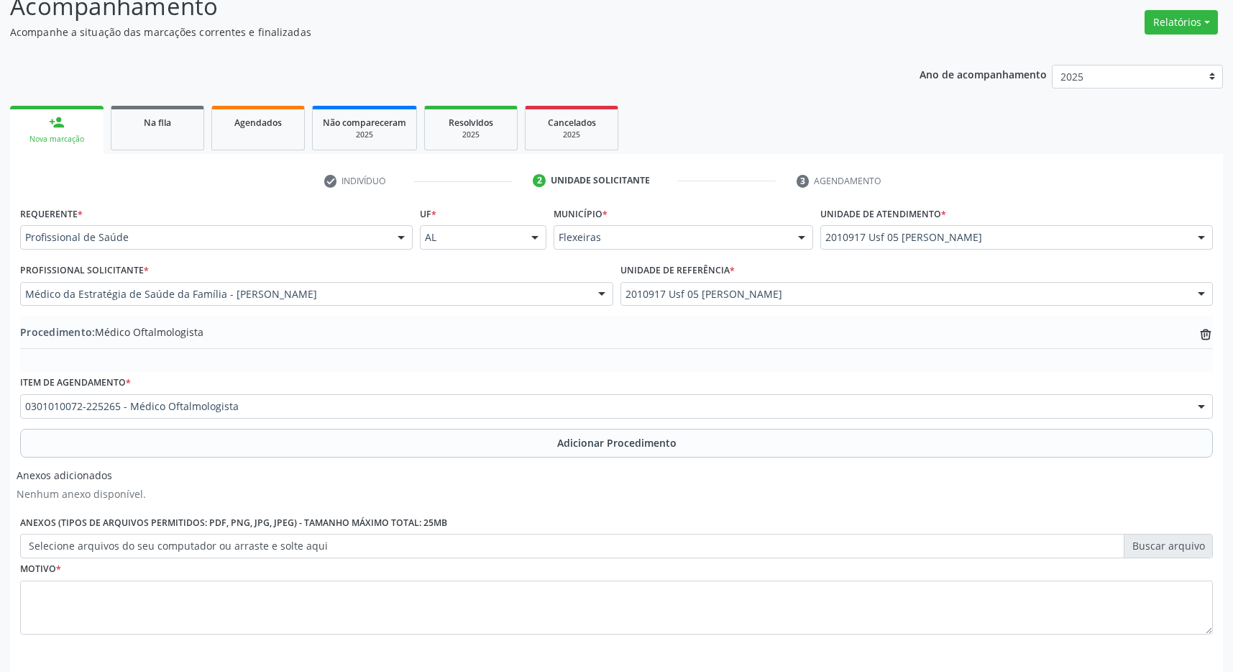
click at [133, 585] on div "Motivo *" at bounding box center [616, 596] width 1193 height 76
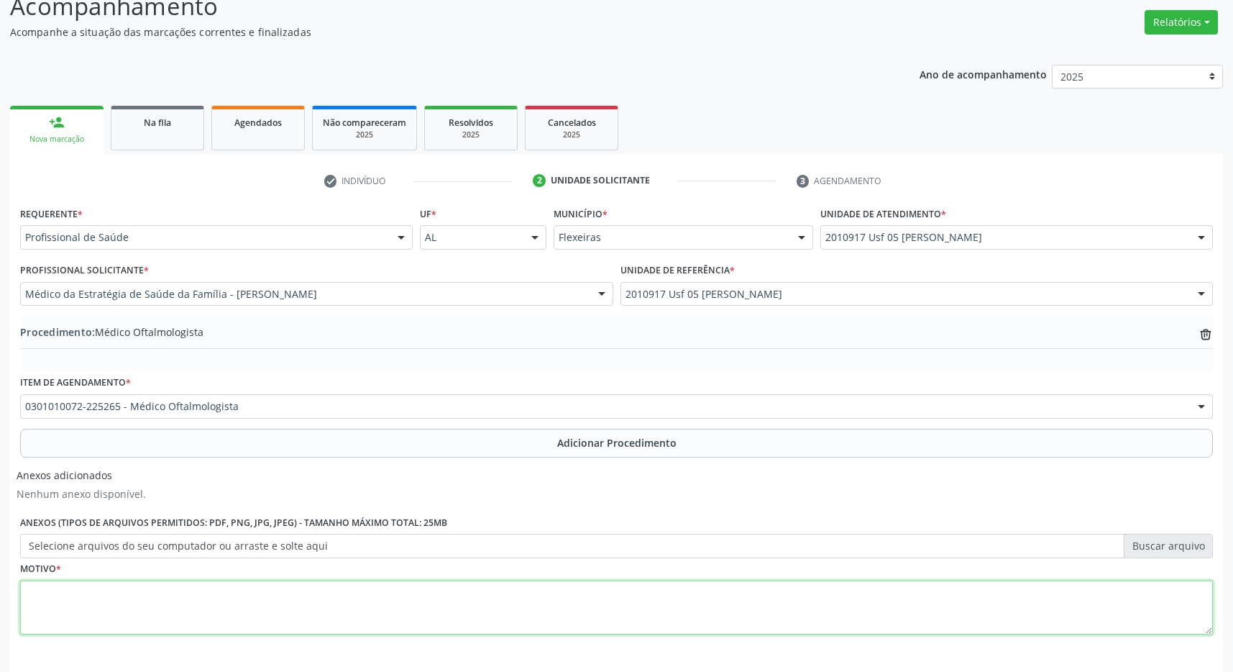
click at [137, 594] on textarea at bounding box center [616, 607] width 1193 height 55
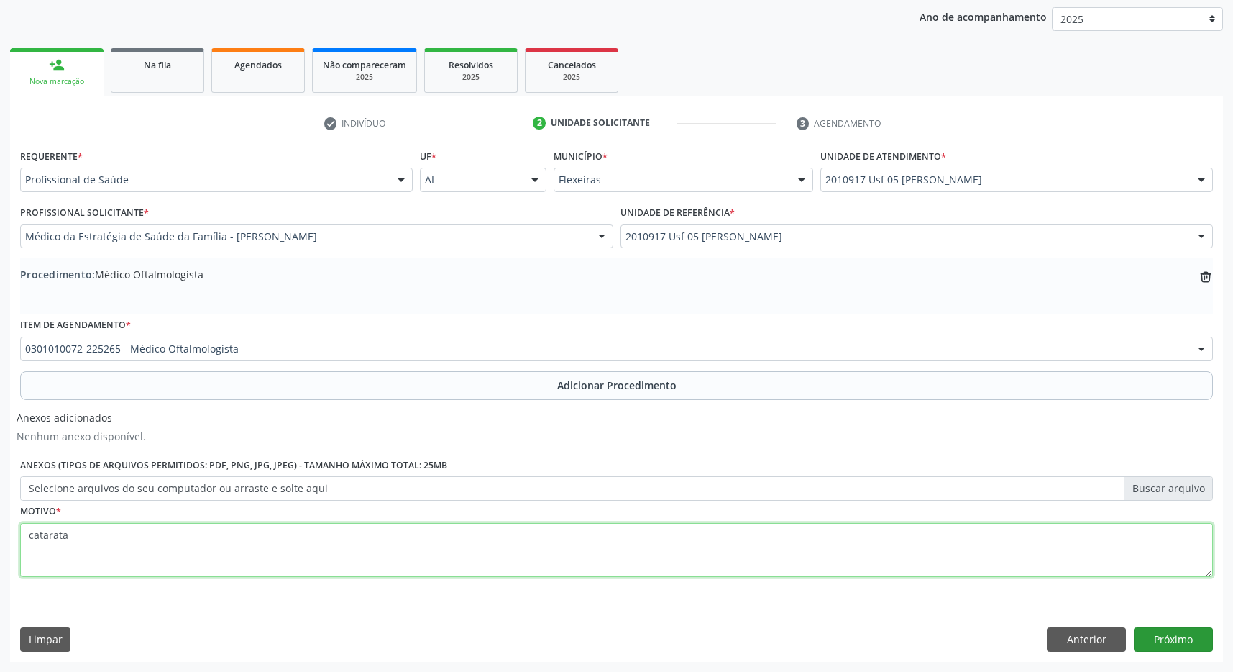
type textarea "catarata"
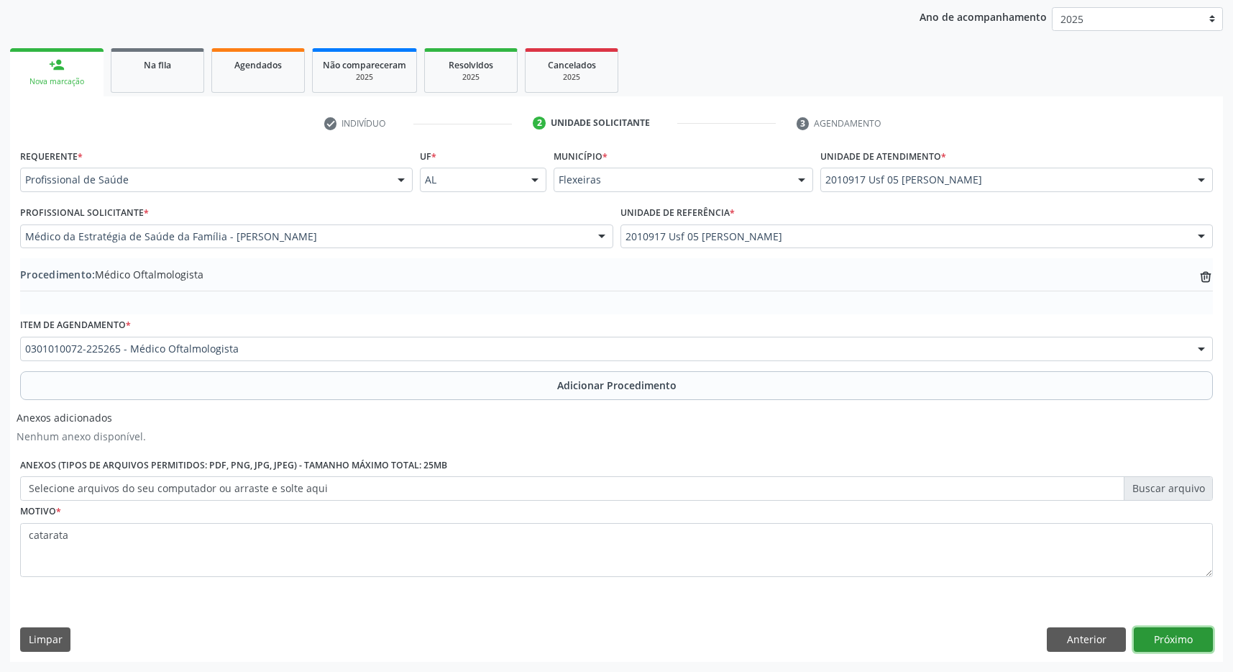
click at [1174, 630] on button "Próximo" at bounding box center [1173, 639] width 79 height 24
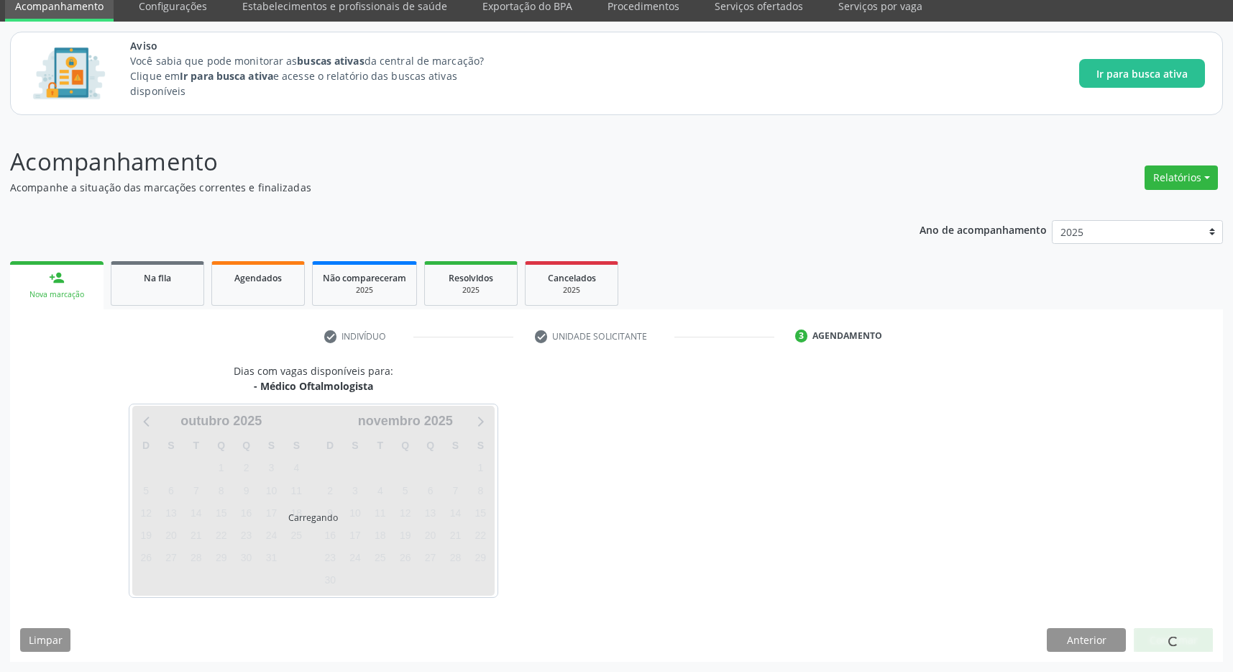
scroll to position [59, 0]
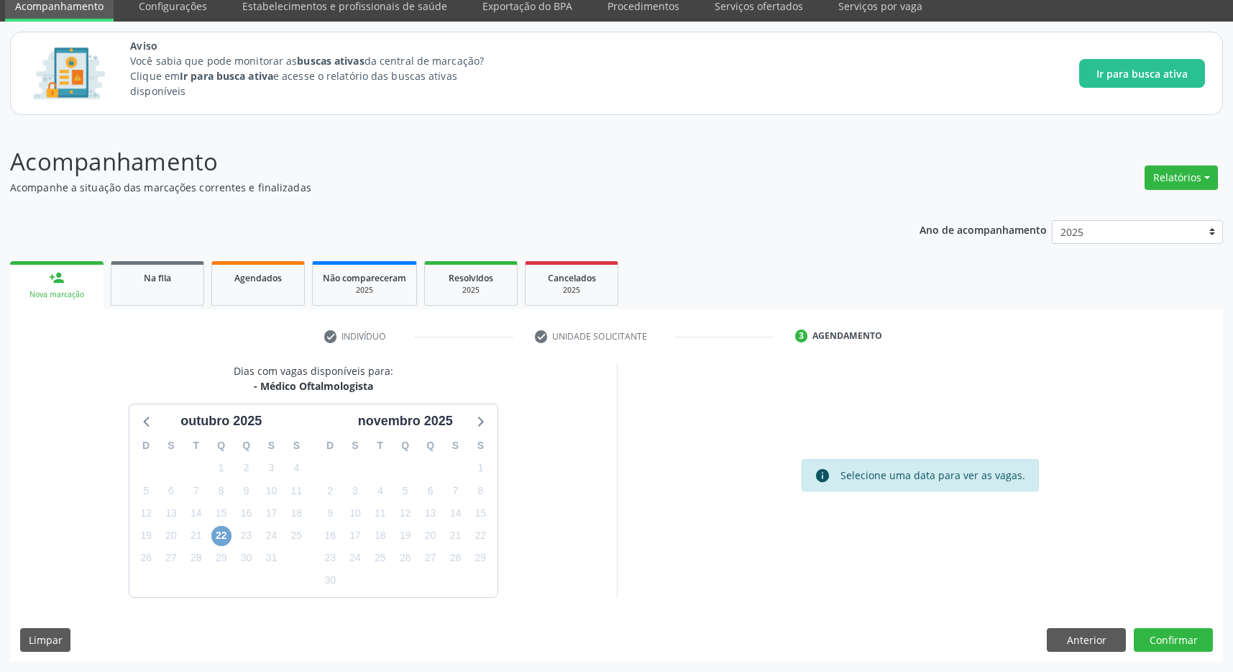
click at [224, 529] on span "22" at bounding box center [221, 536] width 20 height 20
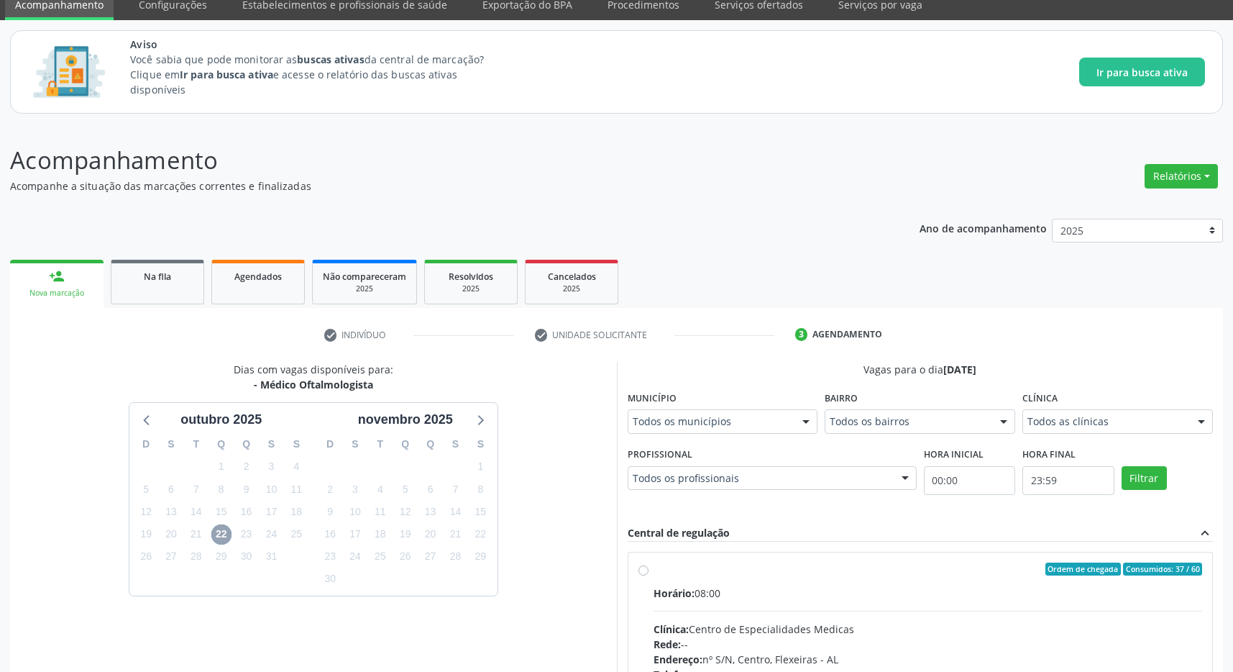
scroll to position [210, 0]
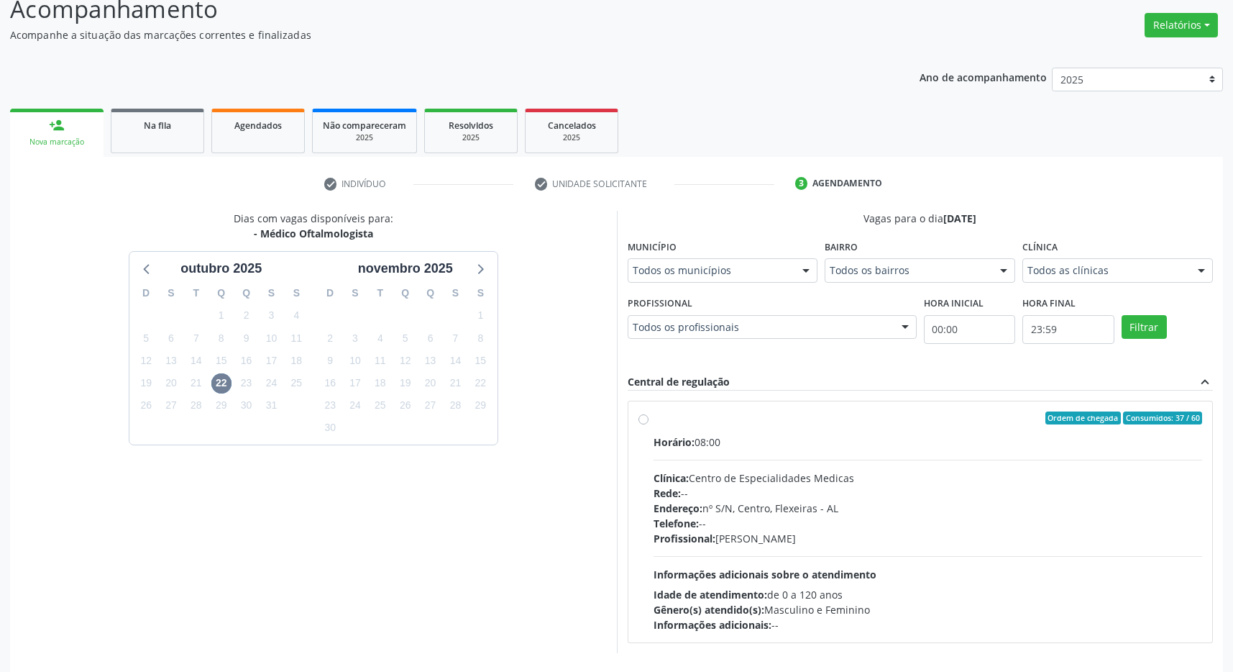
click at [724, 428] on label "Ordem de chegada Consumidos: 37 / 60 Horário: 08:00 Clínica: Centro de Especial…" at bounding box center [928, 521] width 549 height 221
click at [649, 424] on input "Ordem de chegada Consumidos: 37 / 60 Horário: 08:00 Clínica: Centro de Especial…" at bounding box center [644, 417] width 10 height 13
radio input "true"
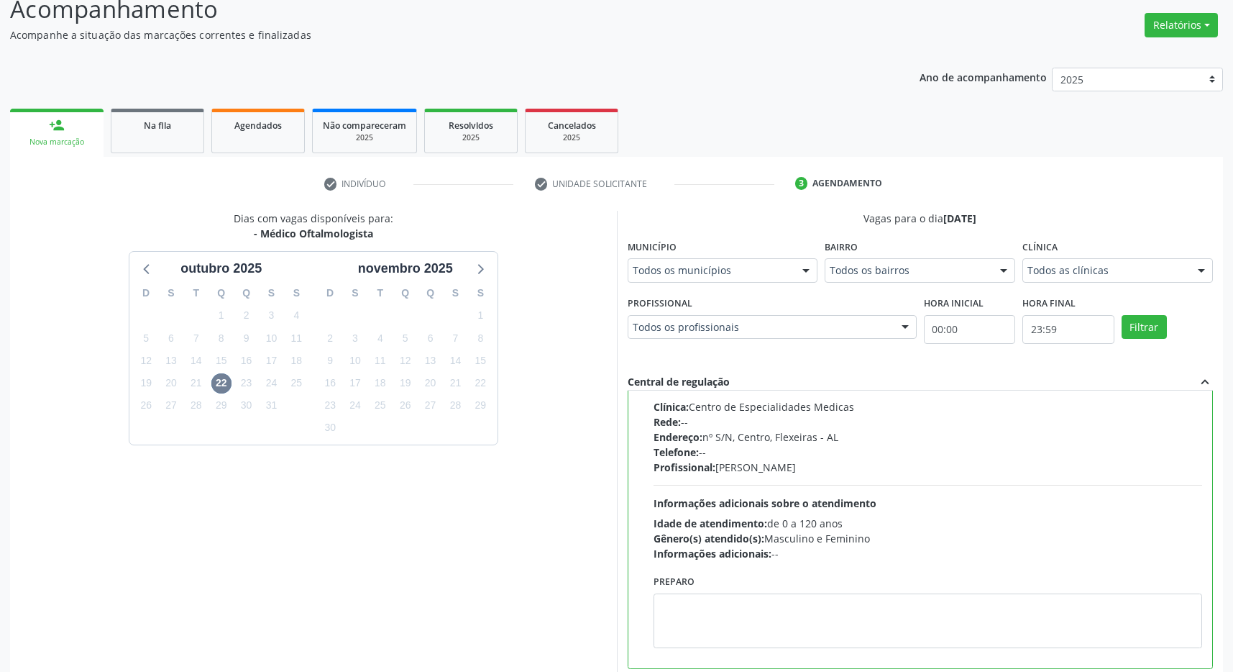
scroll to position [292, 0]
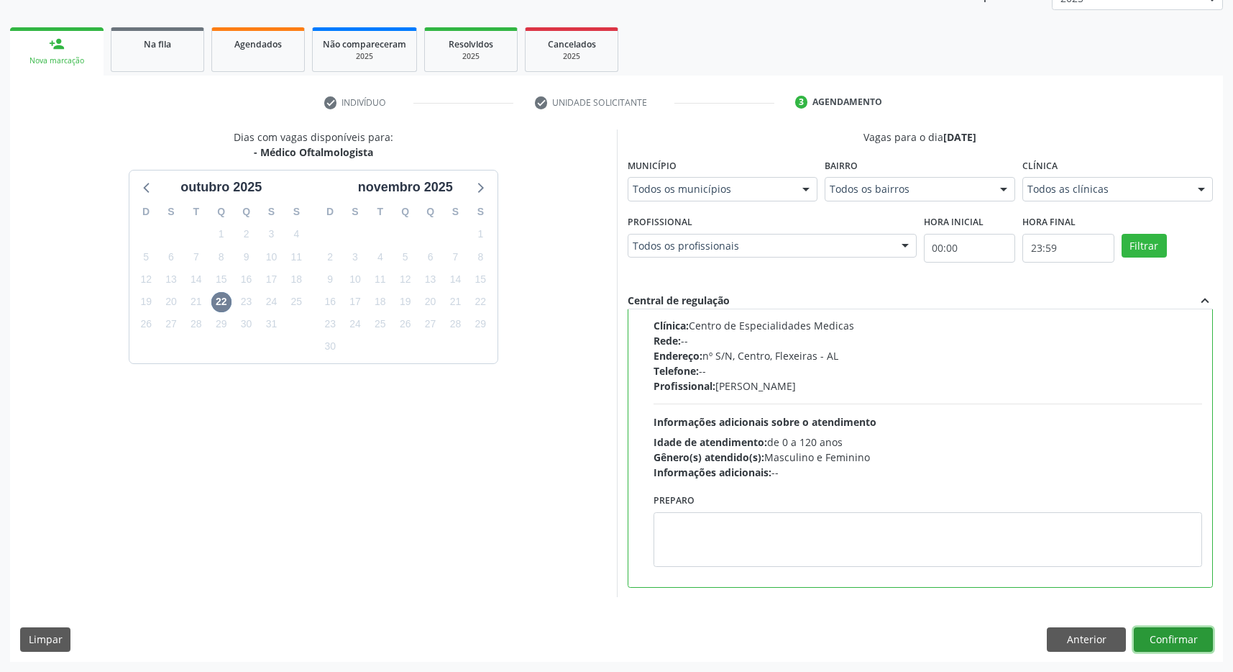
click at [1167, 639] on button "Confirmar" at bounding box center [1173, 639] width 79 height 24
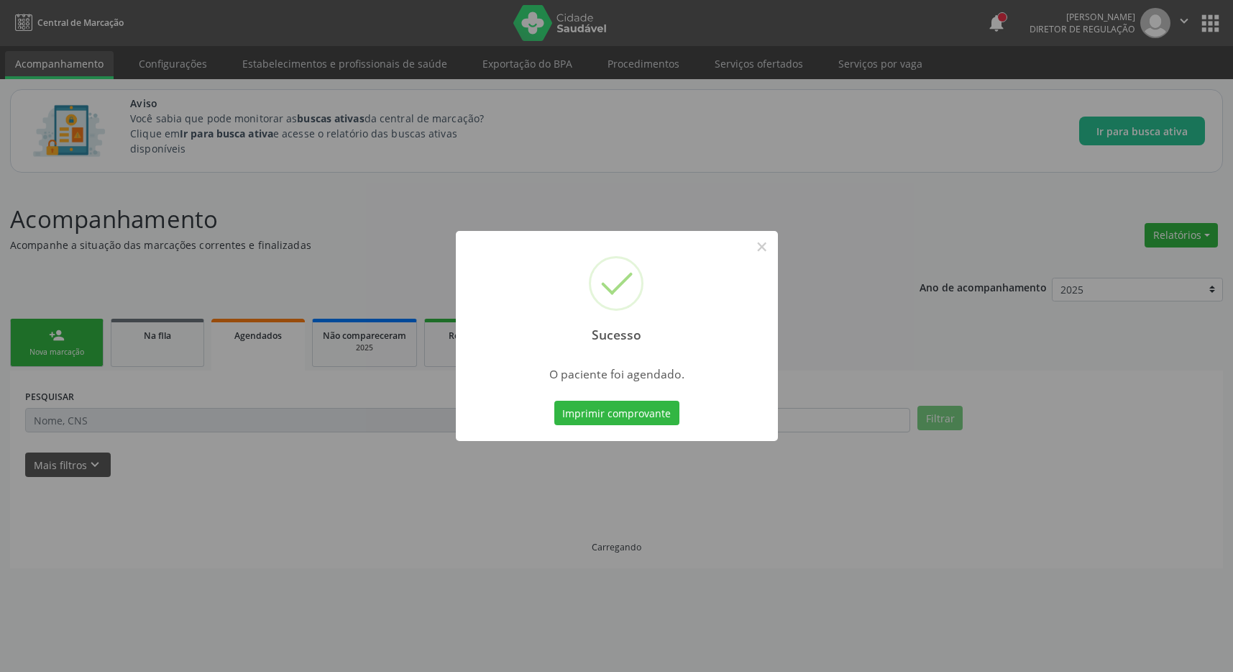
scroll to position [0, 0]
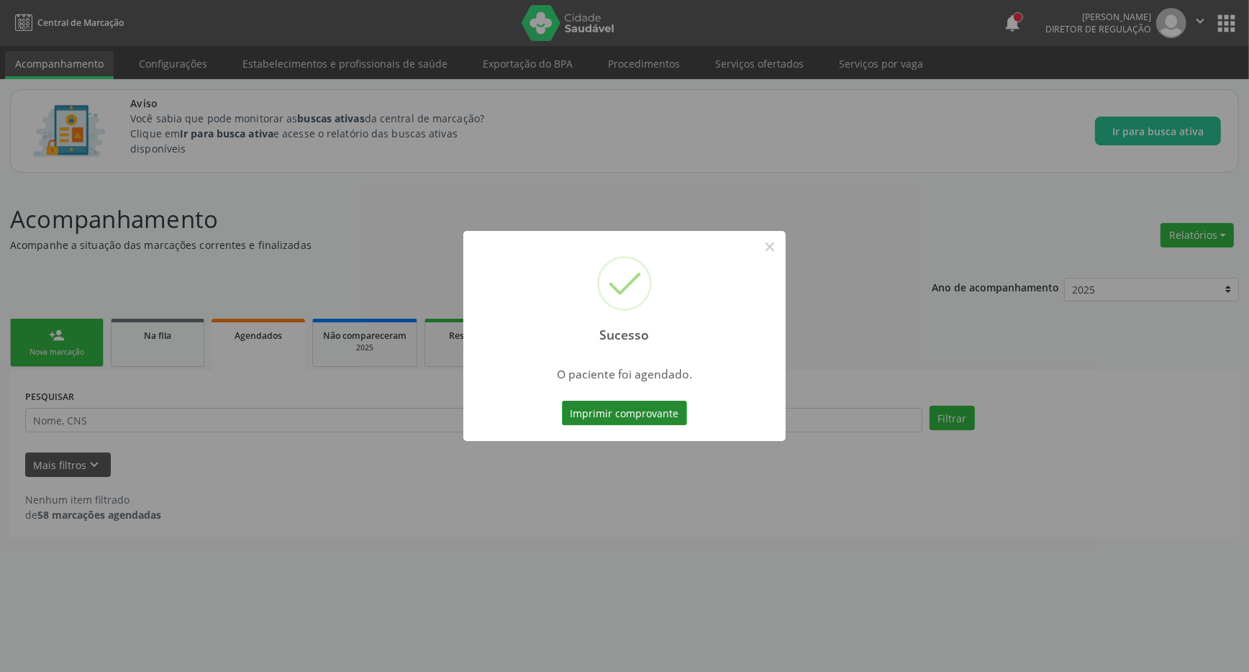
click at [654, 418] on button "Imprimir comprovante" at bounding box center [624, 413] width 125 height 24
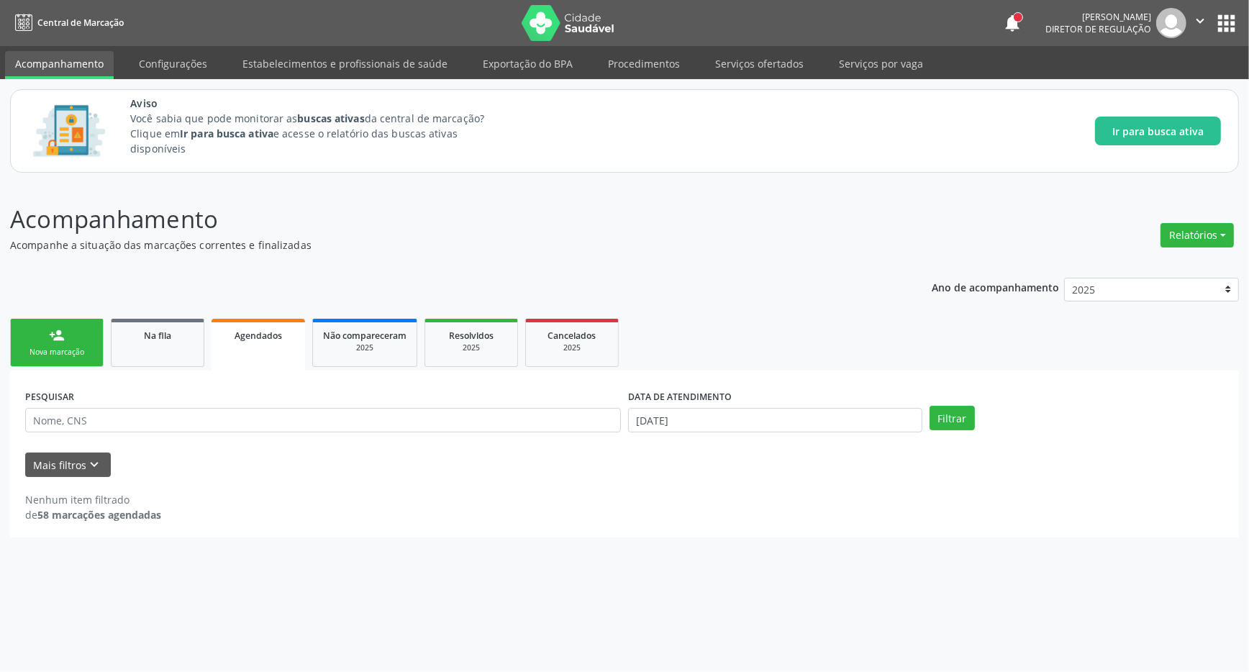
click at [80, 349] on div "Nova marcação" at bounding box center [57, 352] width 72 height 11
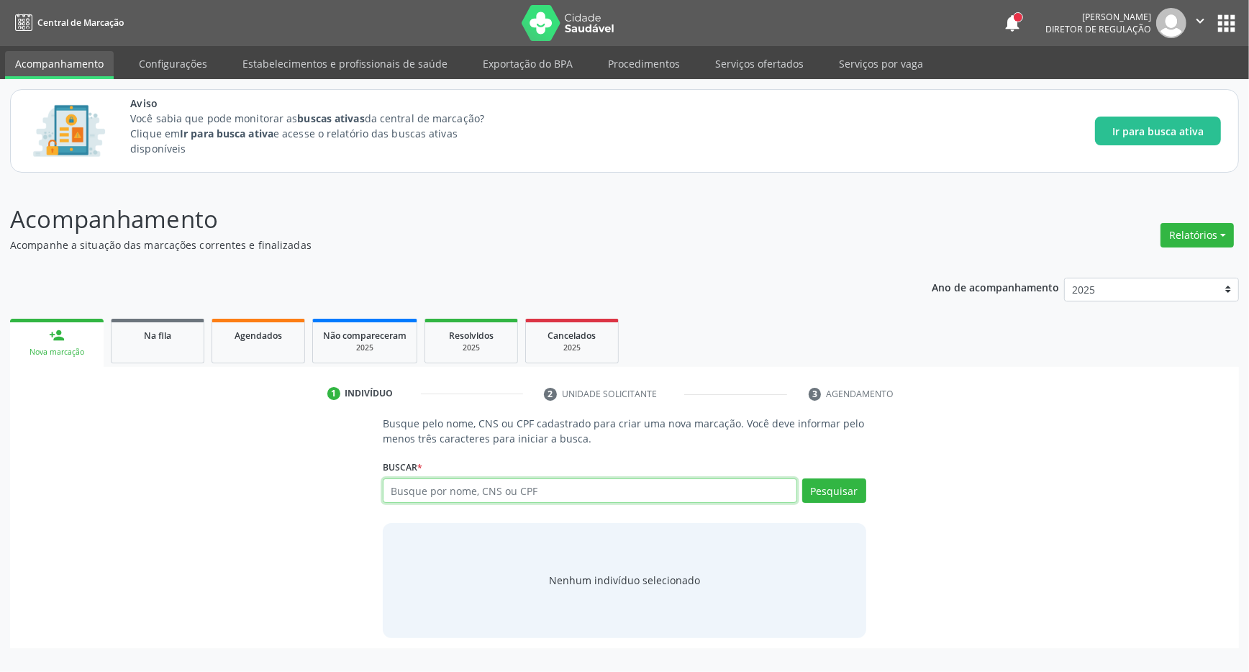
click at [539, 493] on input "text" at bounding box center [590, 490] width 414 height 24
click at [455, 491] on input "text" at bounding box center [590, 490] width 414 height 24
type input "706705542793816"
click at [839, 498] on button "Pesquisar" at bounding box center [834, 490] width 64 height 24
type input "706705542793816"
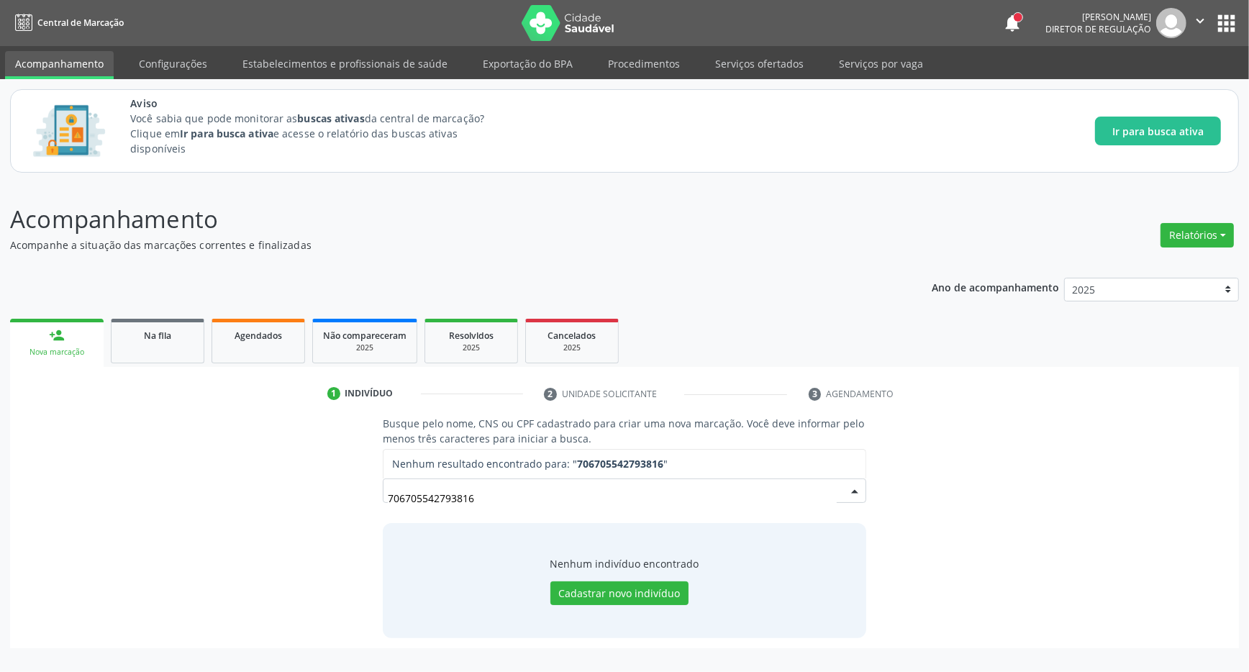
drag, startPoint x: 528, startPoint y: 498, endPoint x: 344, endPoint y: 498, distance: 184.1
click at [388, 498] on input "706705542793816" at bounding box center [612, 497] width 449 height 29
type input "jose joao dos santos"
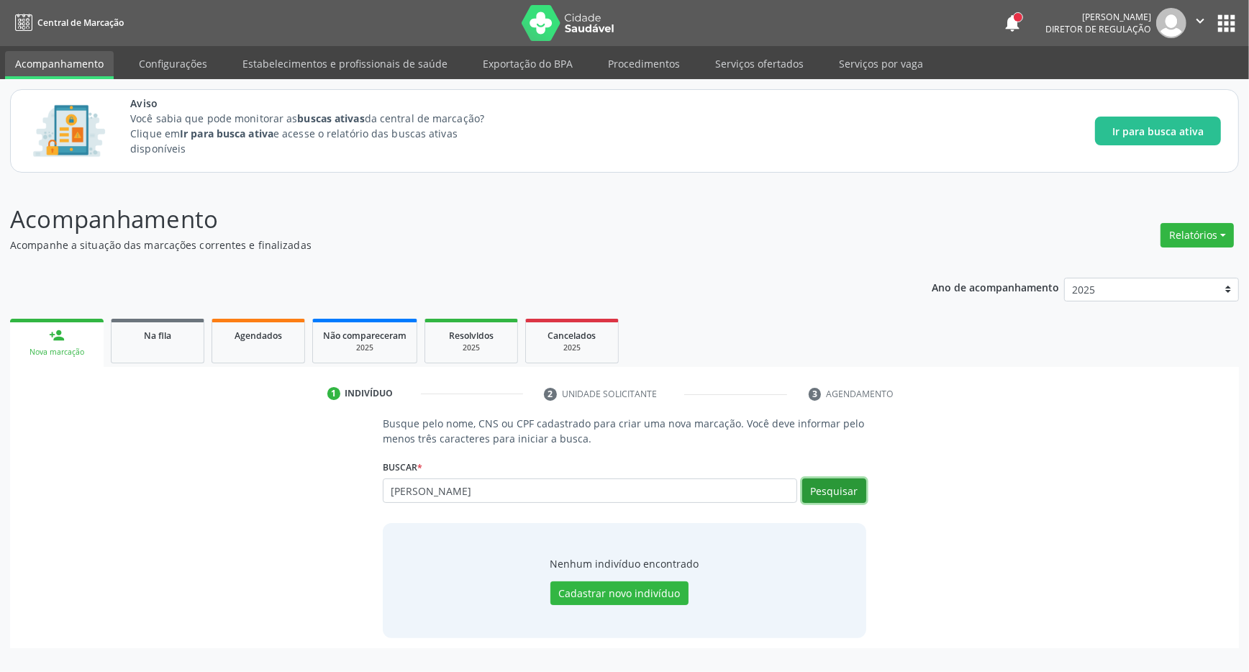
click at [816, 486] on button "Pesquisar" at bounding box center [834, 490] width 64 height 24
type input "jose joao dos santos"
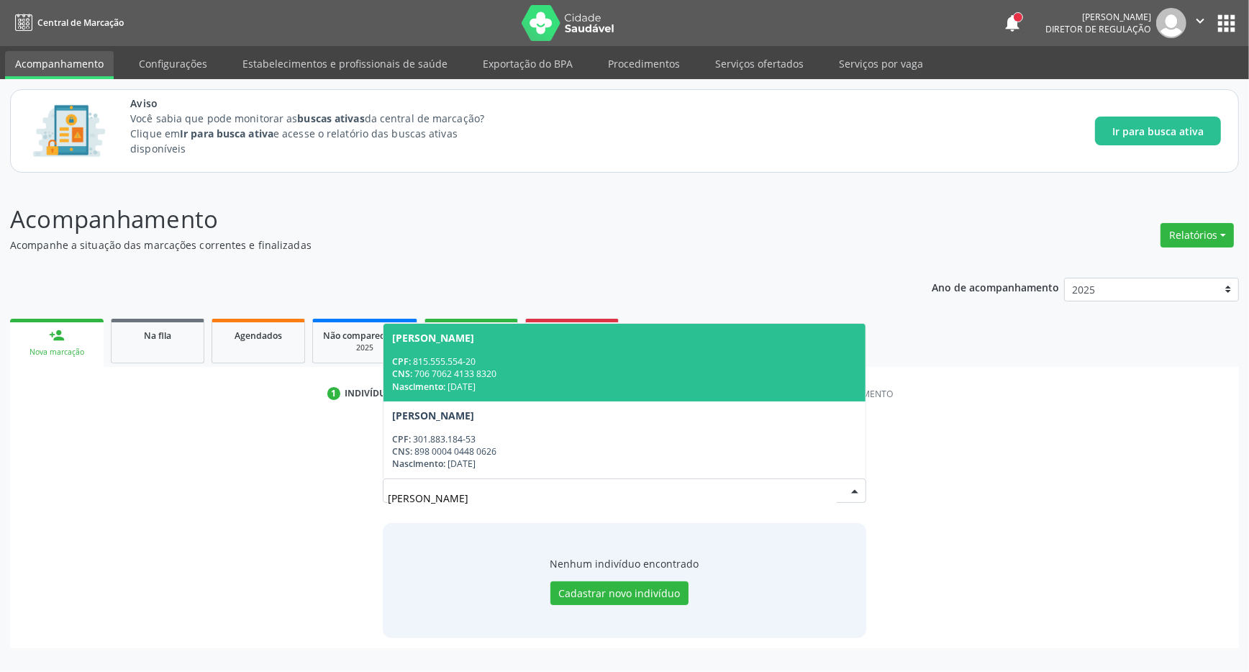
click at [711, 352] on span "Jose Joao dos Santos CPF: 815.555.554-20 CNS: 706 7062 4133 8320 Nascimento: 05…" at bounding box center [624, 362] width 482 height 77
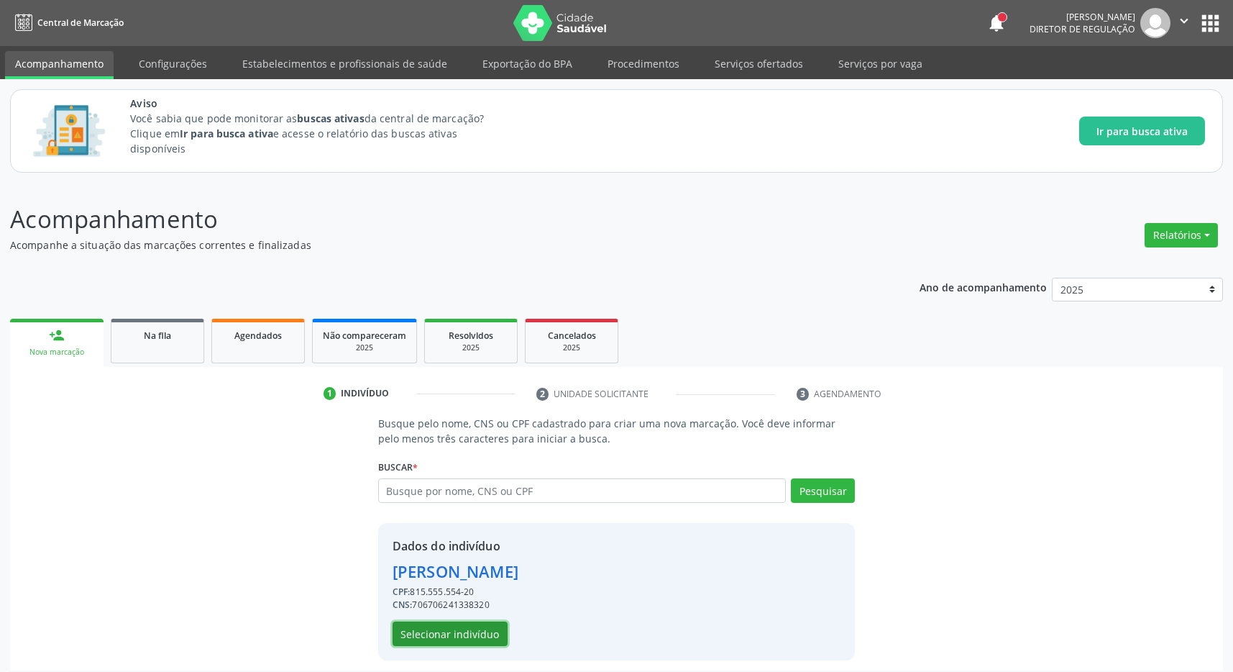
click at [474, 631] on button "Selecionar indivíduo" at bounding box center [450, 633] width 115 height 24
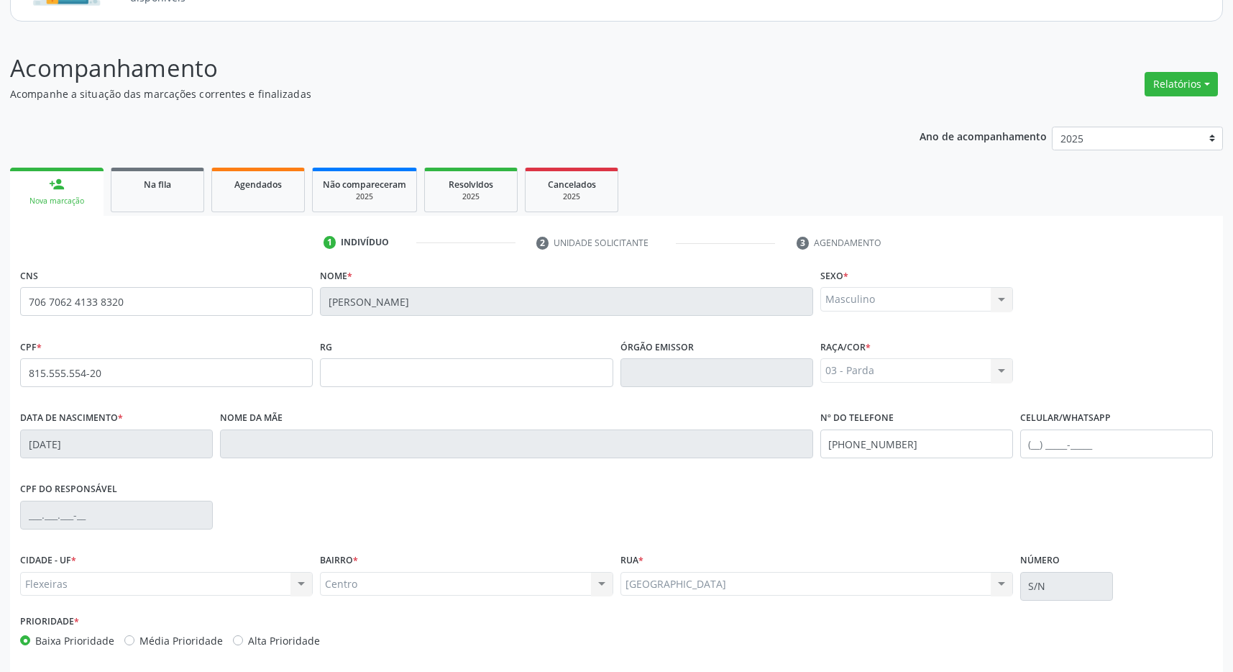
scroll to position [213, 0]
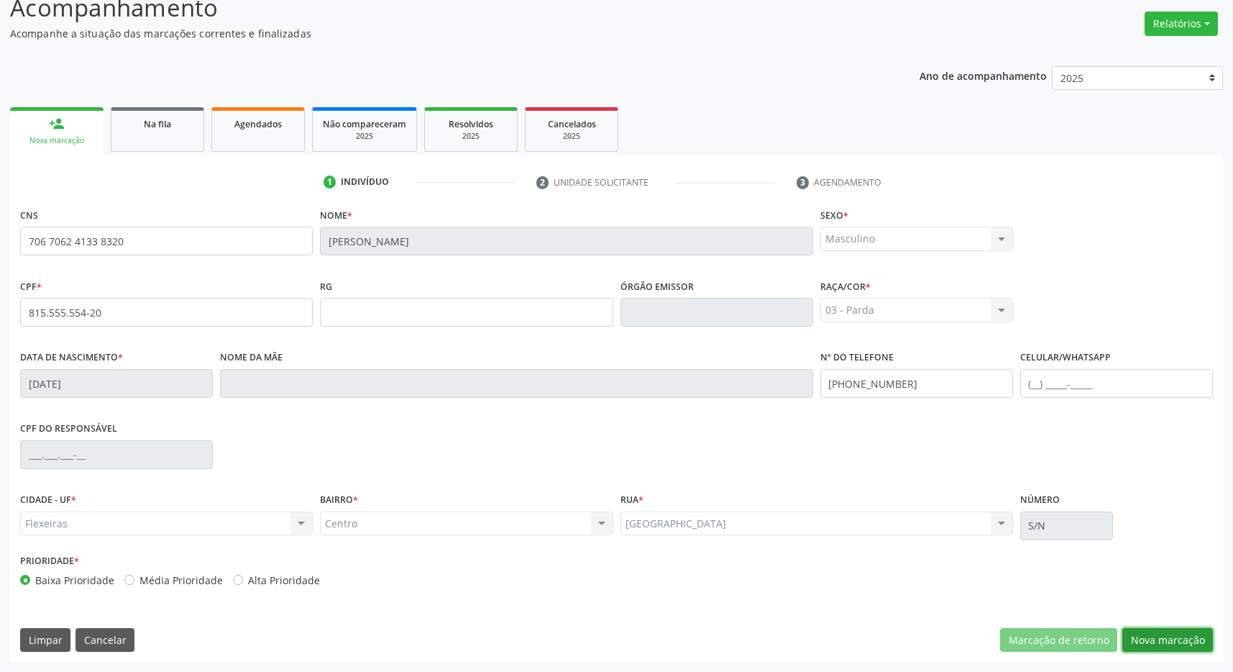
click at [1193, 631] on button "Nova marcação" at bounding box center [1168, 640] width 91 height 24
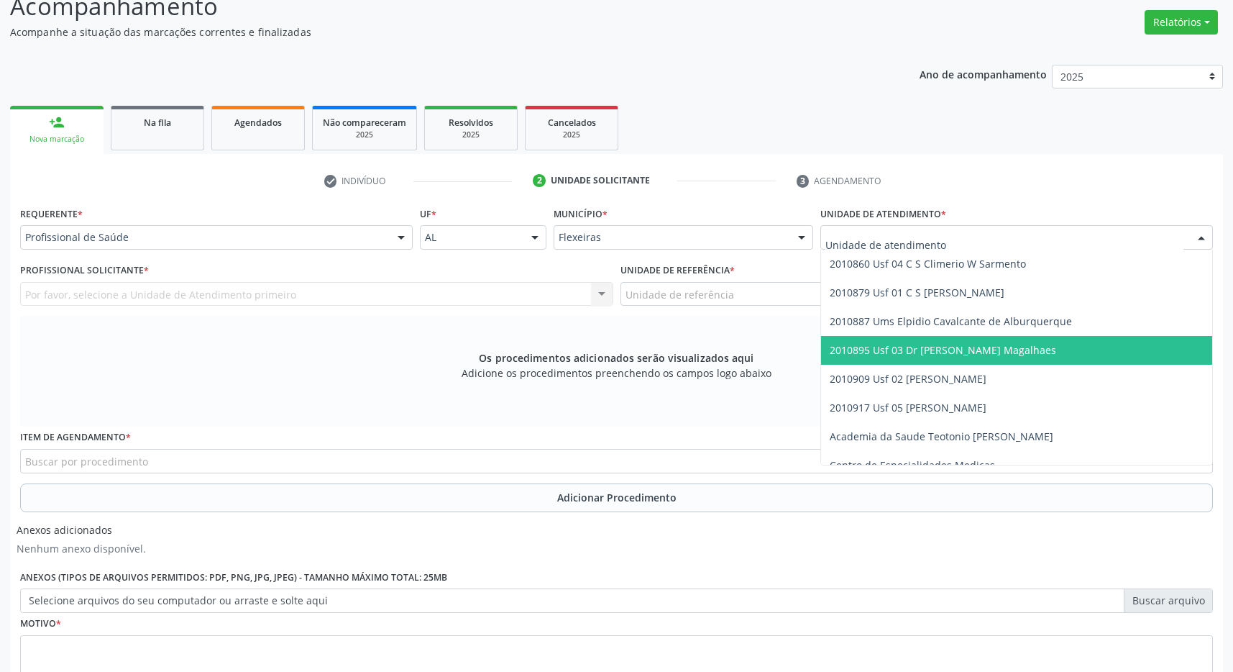
click at [949, 350] on span "2010895 Usf 03 Dr [PERSON_NAME] Magalhaes" at bounding box center [943, 350] width 227 height 14
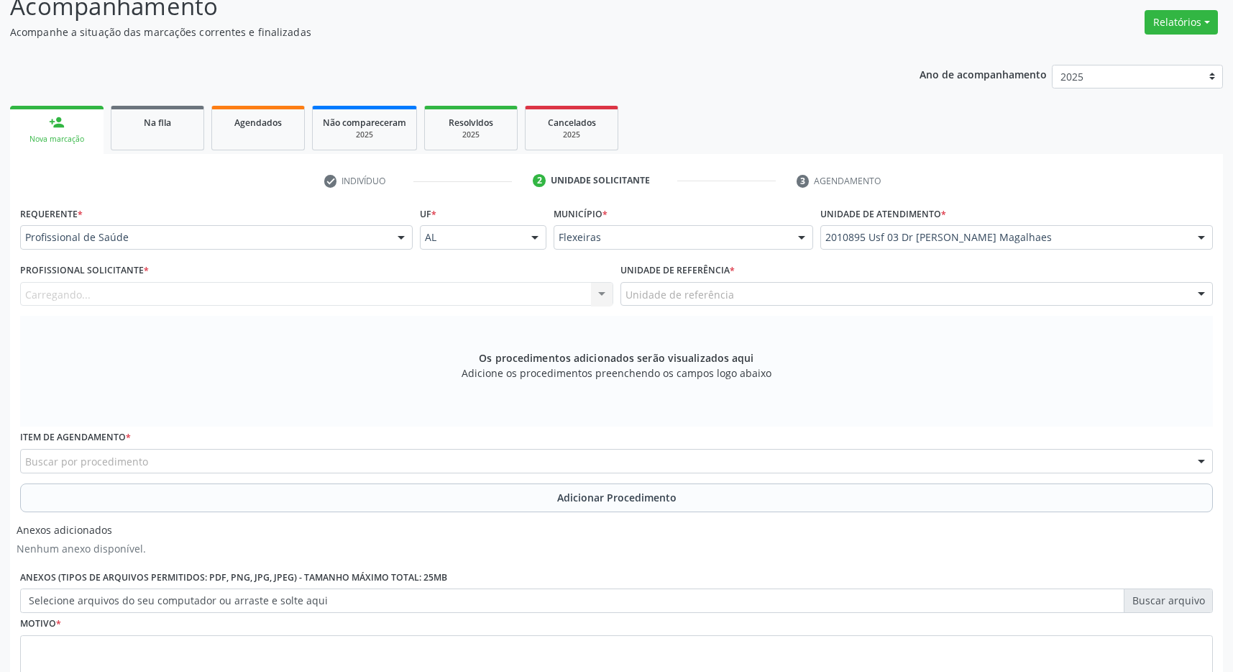
click at [939, 298] on div "Unidade de referência" at bounding box center [917, 294] width 593 height 24
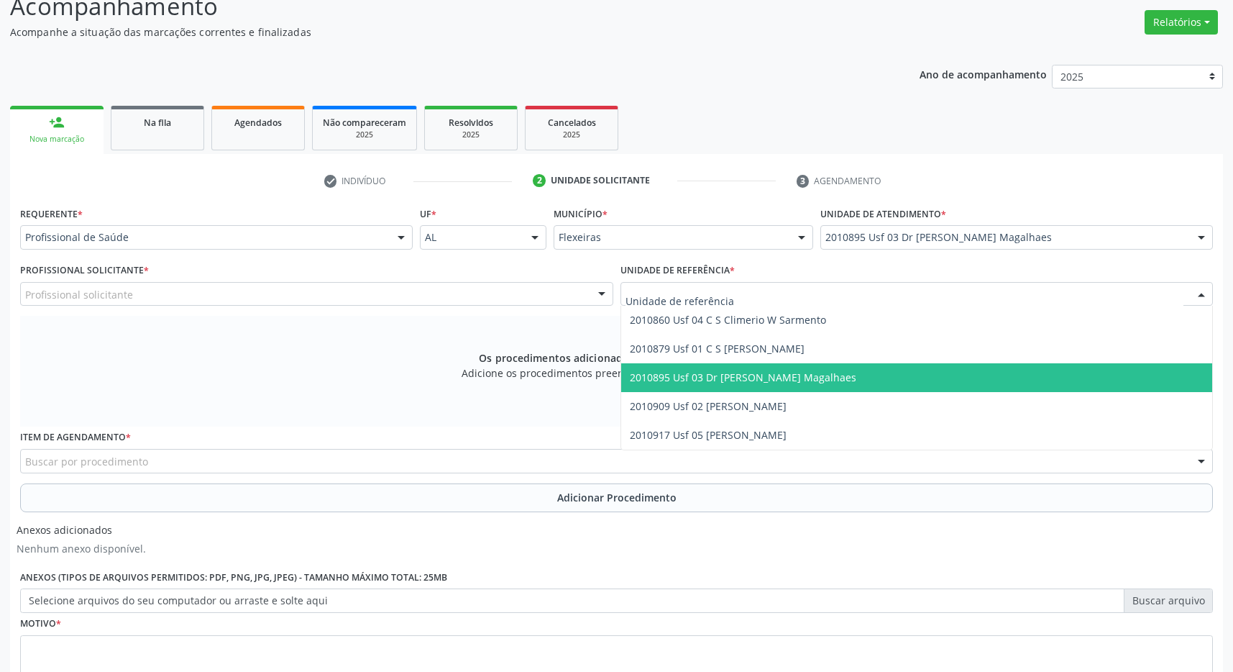
click at [864, 382] on span "2010895 Usf 03 Dr [PERSON_NAME] Magalhaes" at bounding box center [917, 377] width 592 height 29
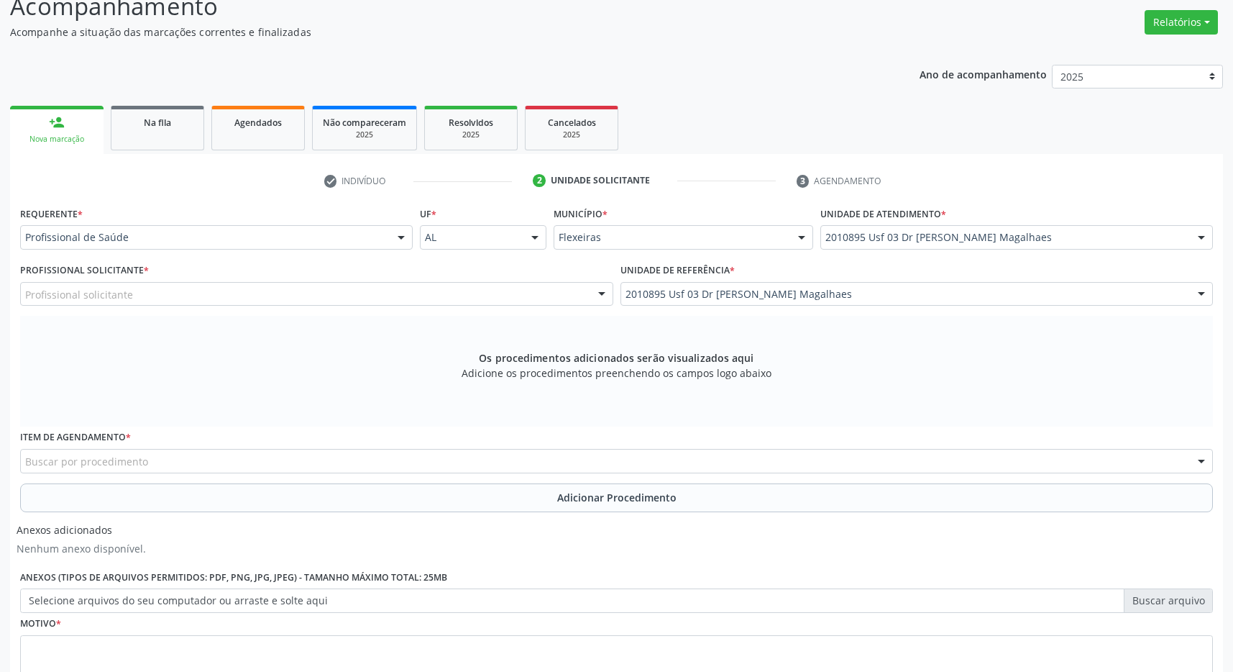
click at [497, 301] on div "Profissional solicitante" at bounding box center [316, 294] width 593 height 24
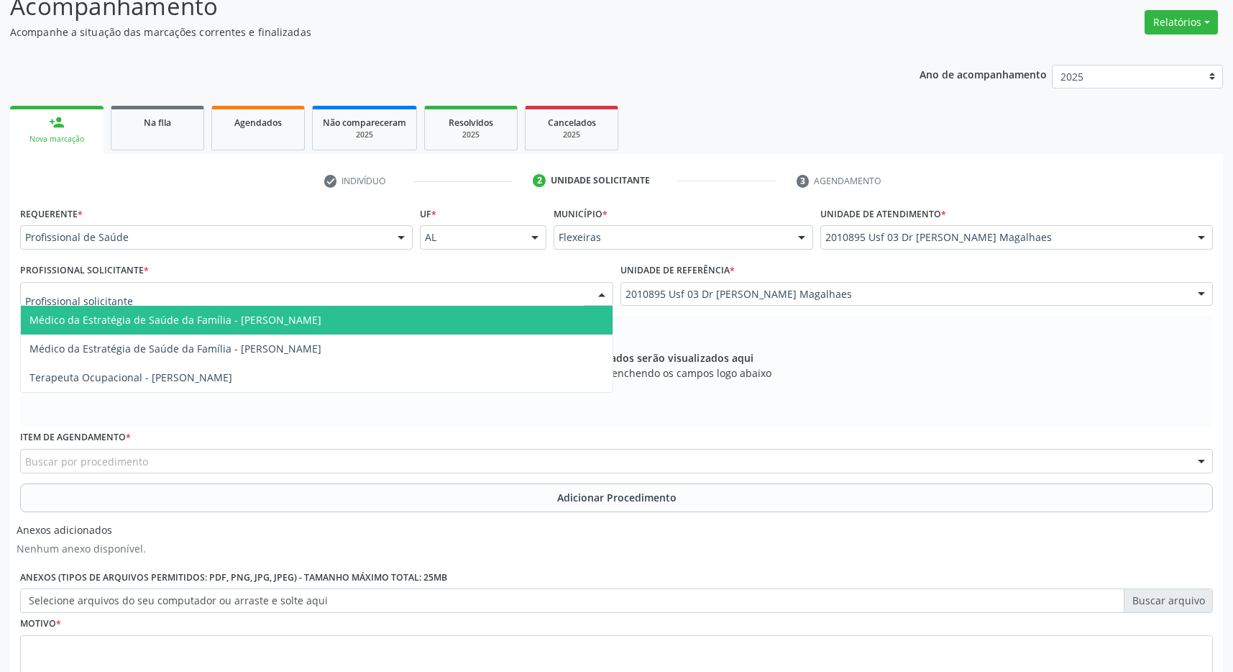
click at [321, 326] on span "Médico da Estratégia de Saúde da Família - [PERSON_NAME]" at bounding box center [175, 320] width 292 height 14
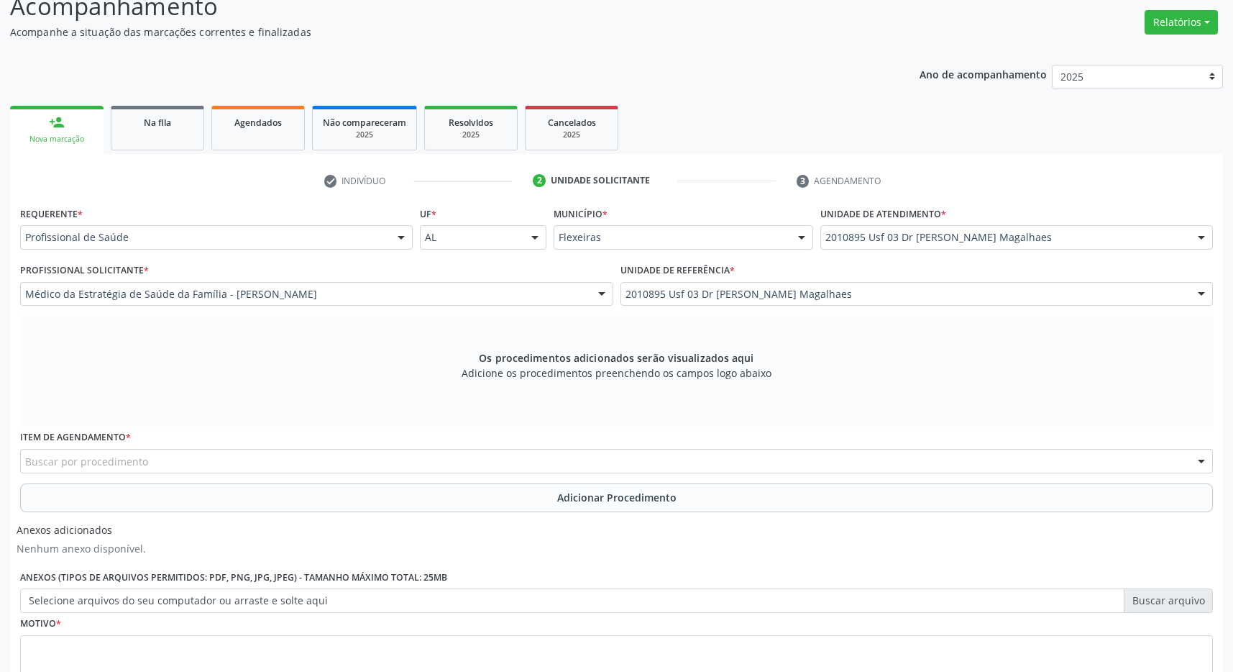
click at [306, 473] on div "Buscar por procedimento" at bounding box center [616, 461] width 1193 height 24
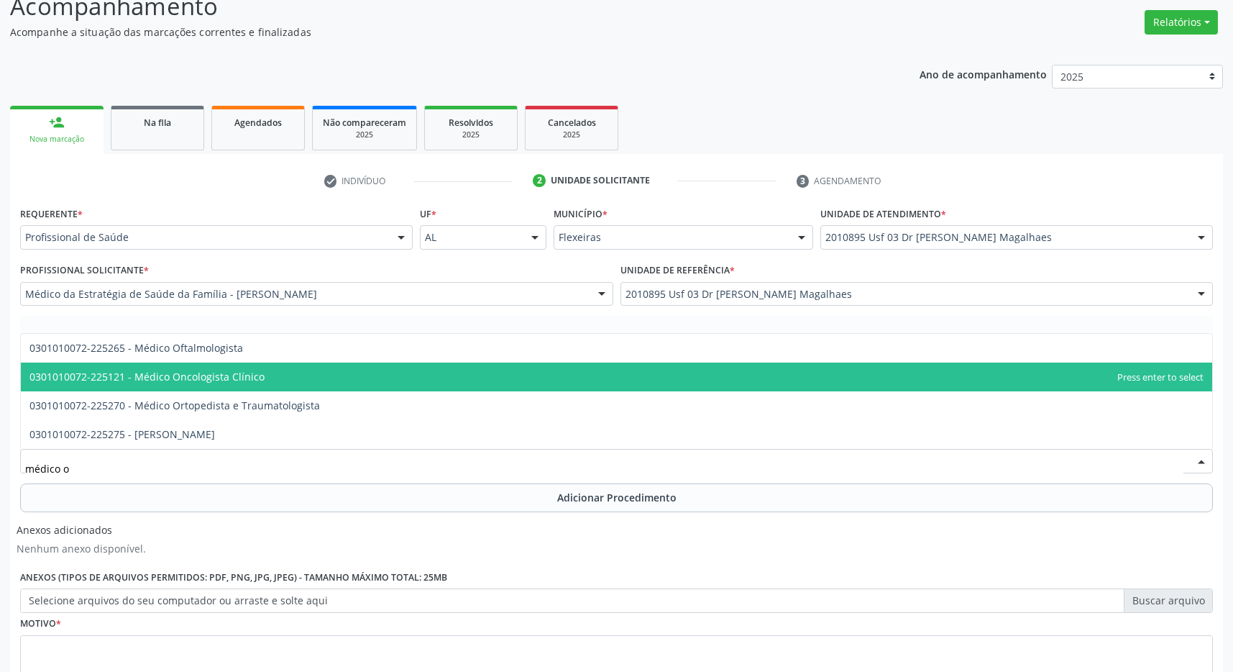
type input "médico of"
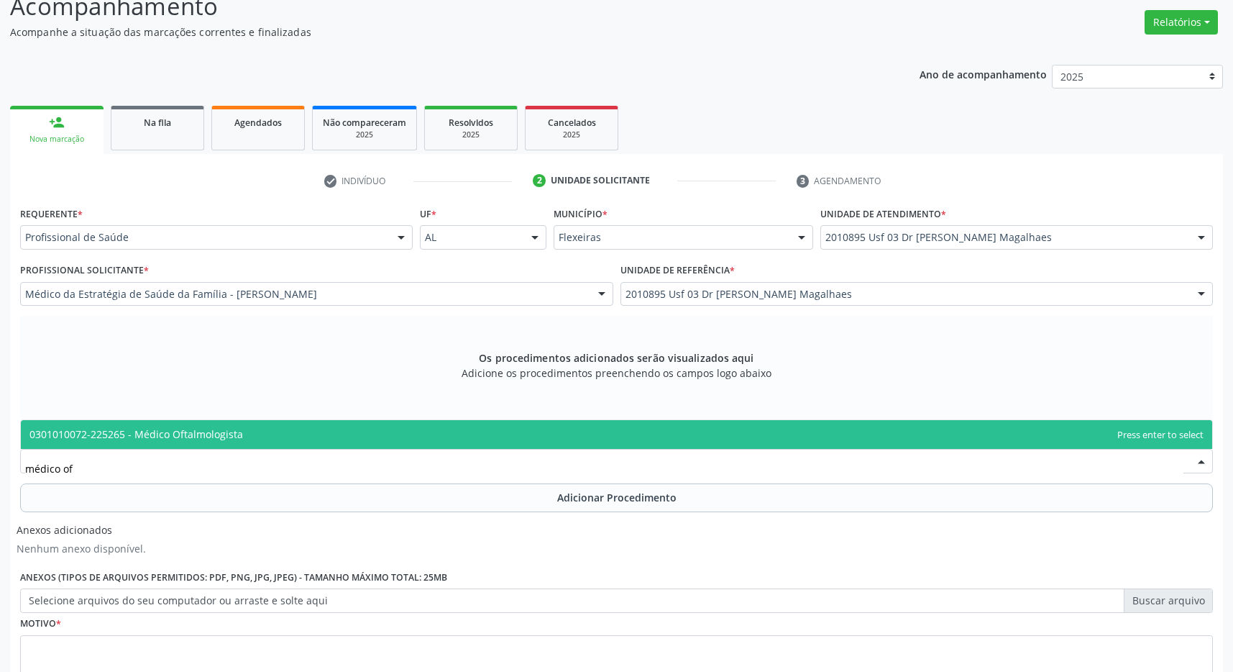
click at [373, 437] on span "0301010072-225265 - Médico Oftalmologista" at bounding box center [617, 434] width 1192 height 29
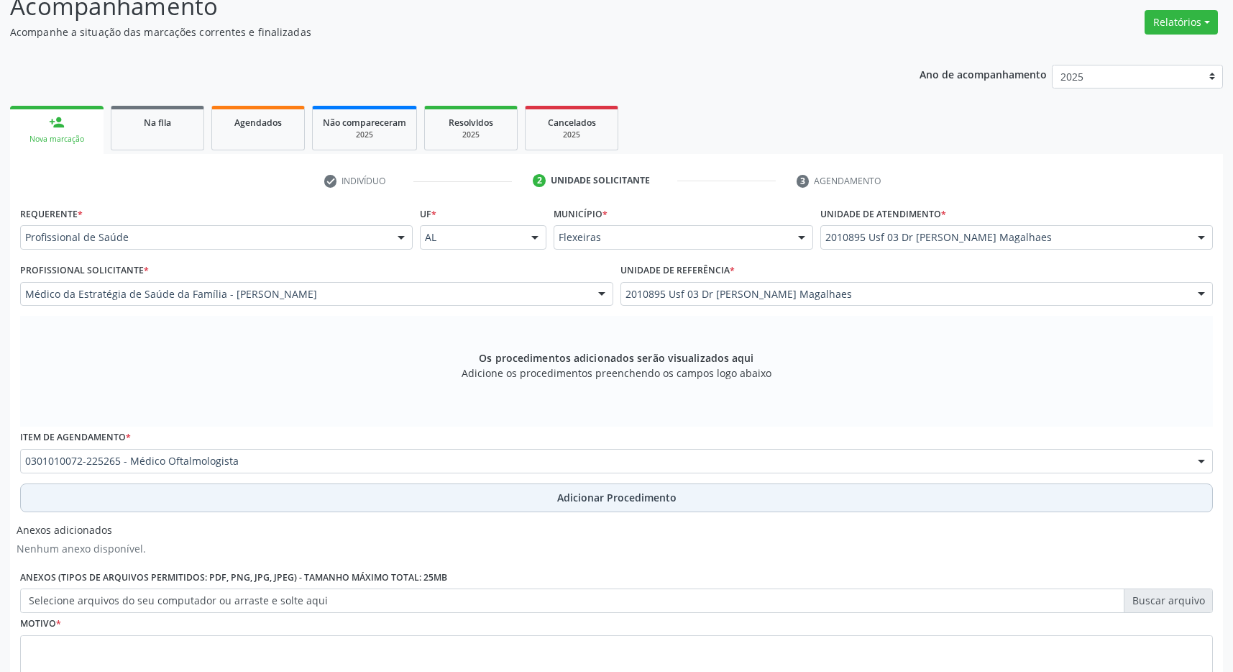
click at [589, 492] on span "Adicionar Procedimento" at bounding box center [616, 497] width 119 height 15
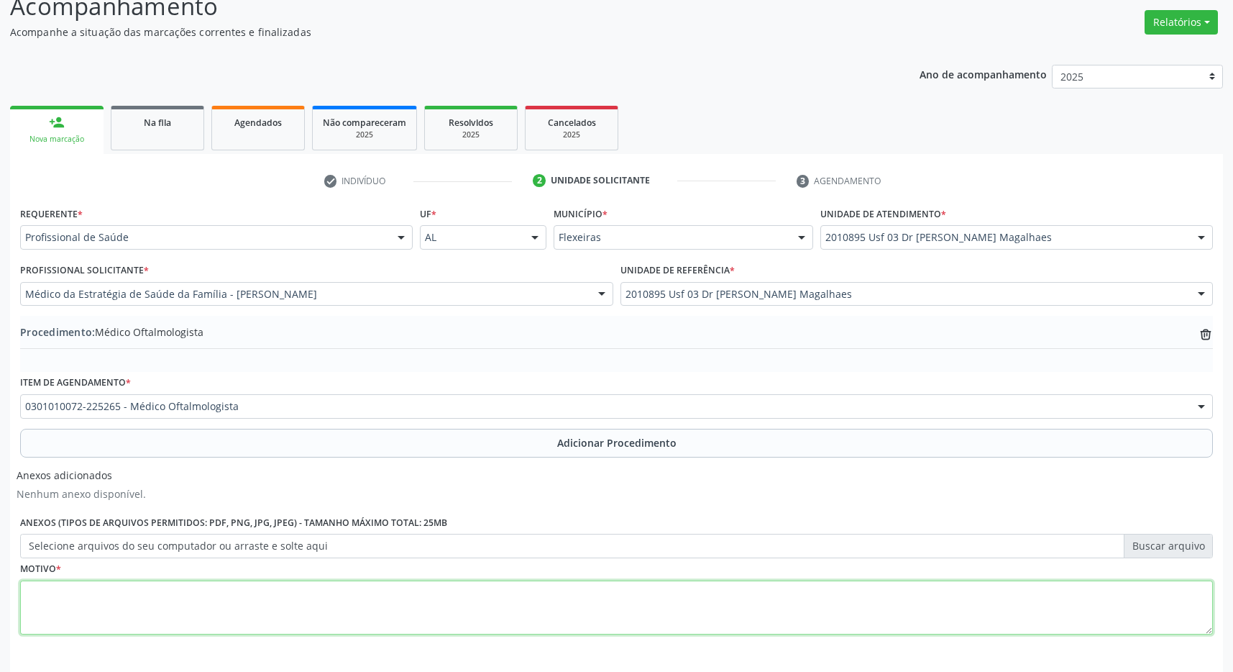
click at [227, 610] on textarea at bounding box center [616, 607] width 1193 height 55
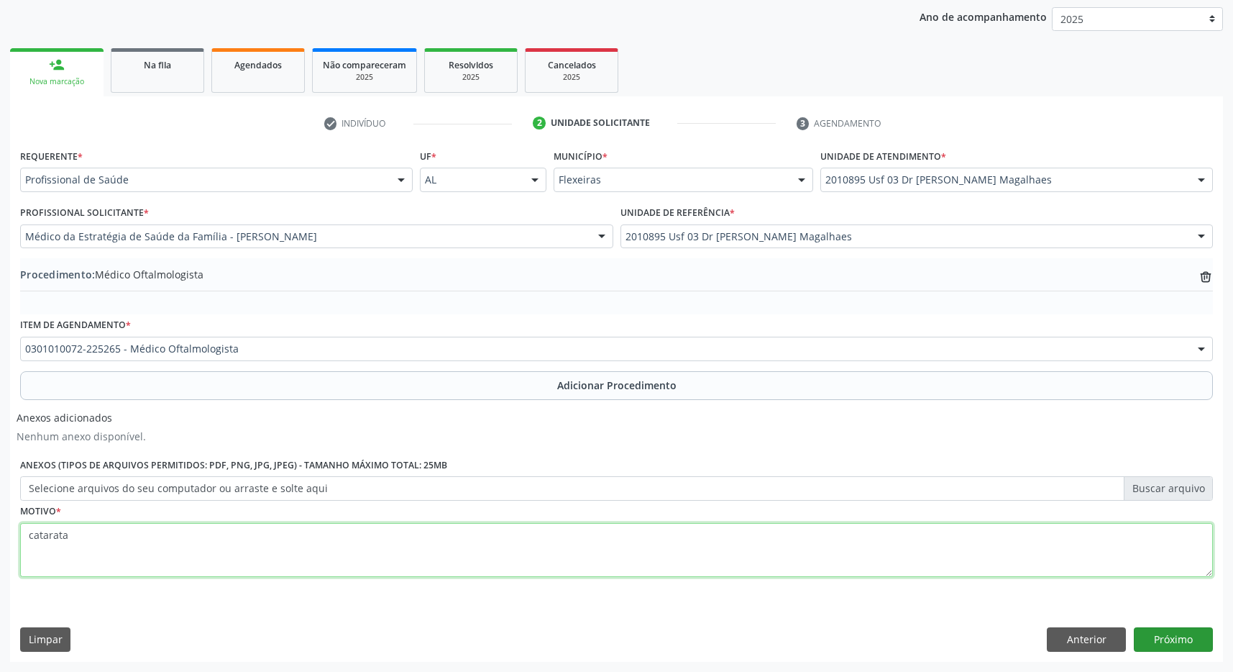
type textarea "catarata"
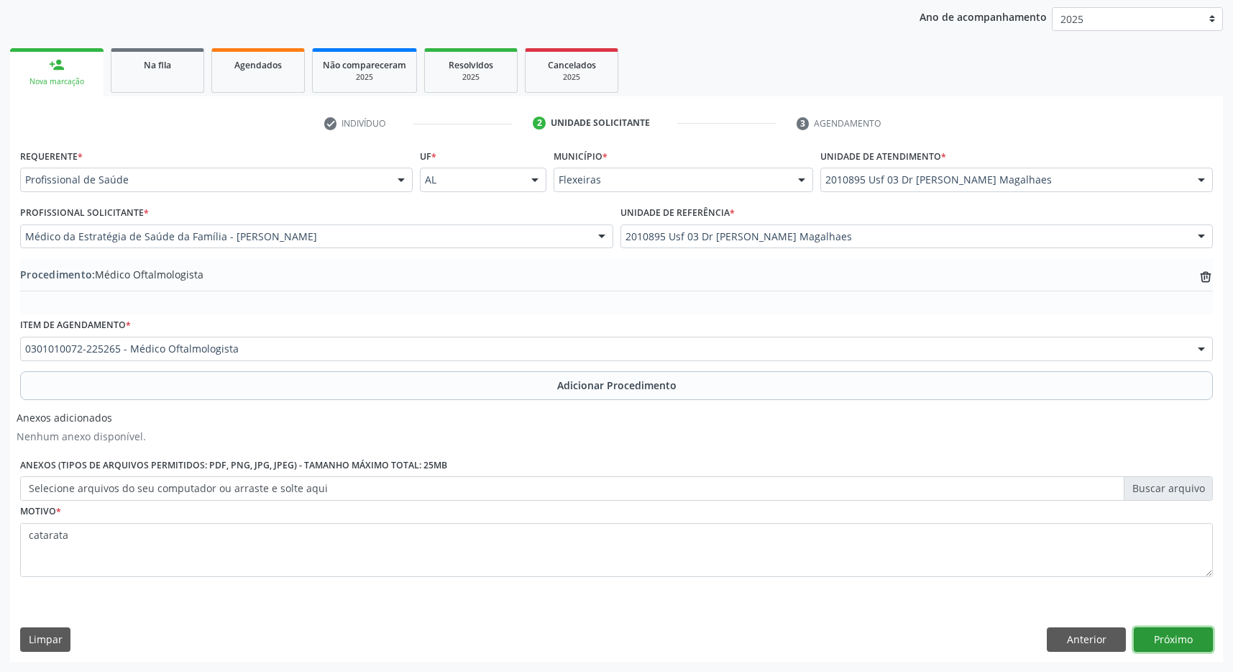
click at [1193, 642] on button "Próximo" at bounding box center [1173, 639] width 79 height 24
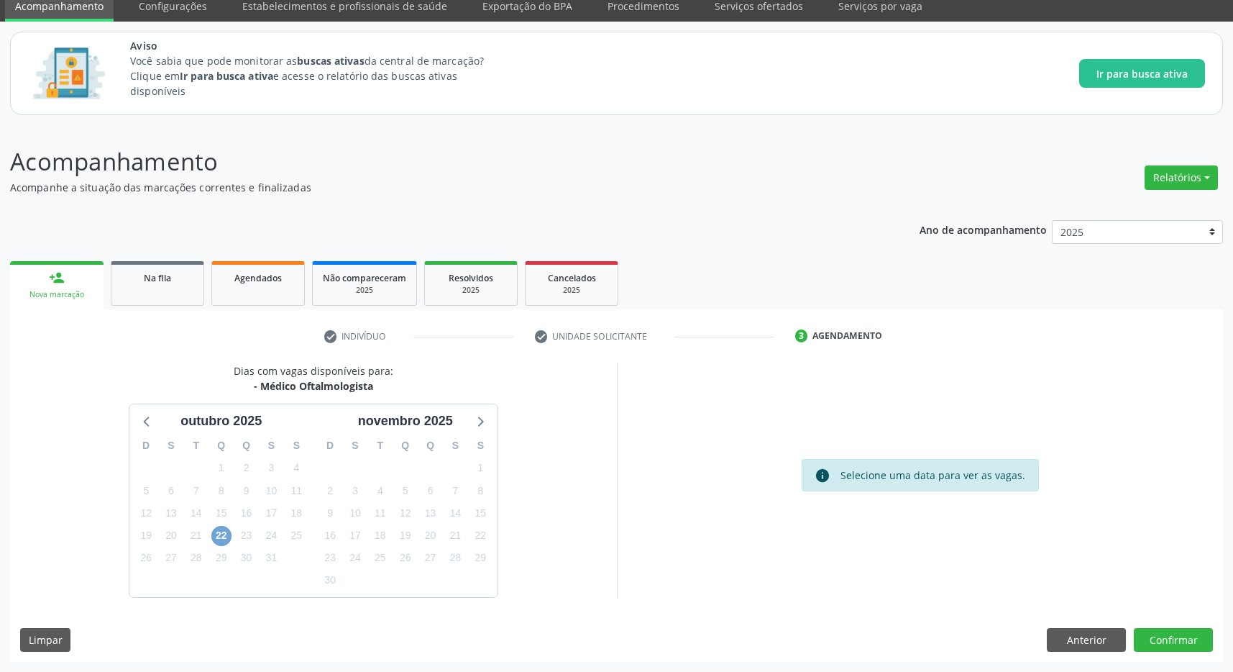
click at [227, 536] on span "22" at bounding box center [221, 536] width 20 height 20
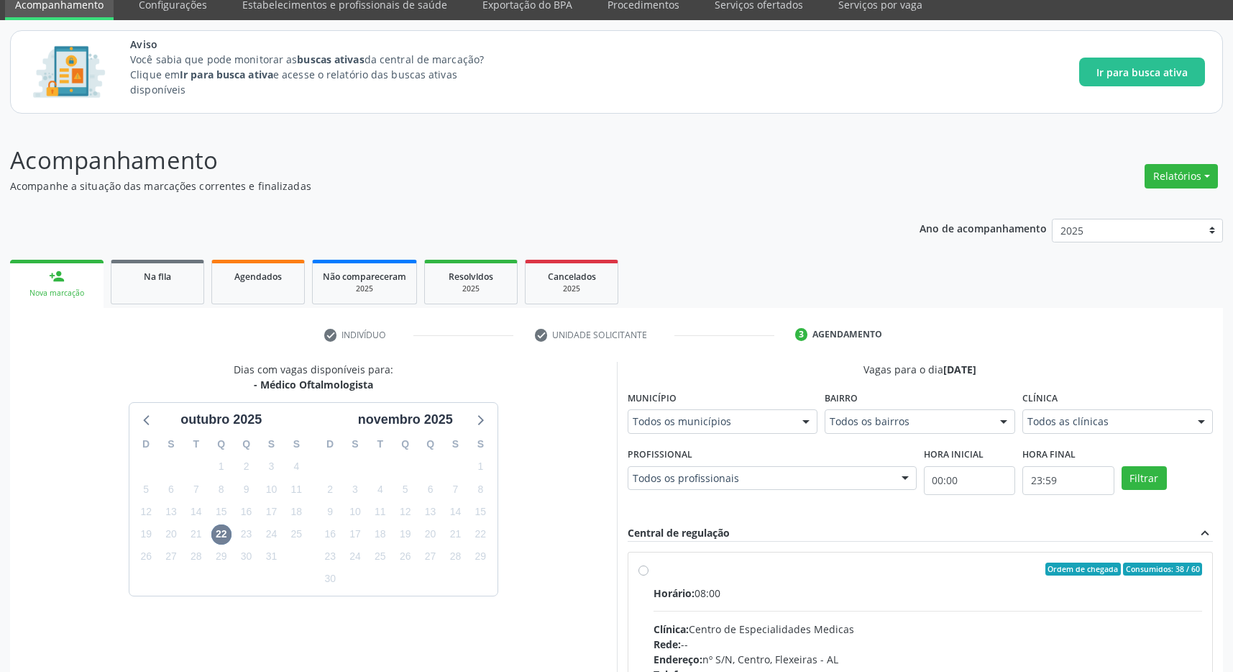
click at [935, 582] on label "Ordem de chegada Consumidos: 38 / 60 Horário: 08:00 Clínica: Centro de Especial…" at bounding box center [928, 672] width 549 height 221
click at [649, 575] on input "Ordem de chegada Consumidos: 38 / 60 Horário: 08:00 Clínica: Centro de Especial…" at bounding box center [644, 568] width 10 height 13
radio input "true"
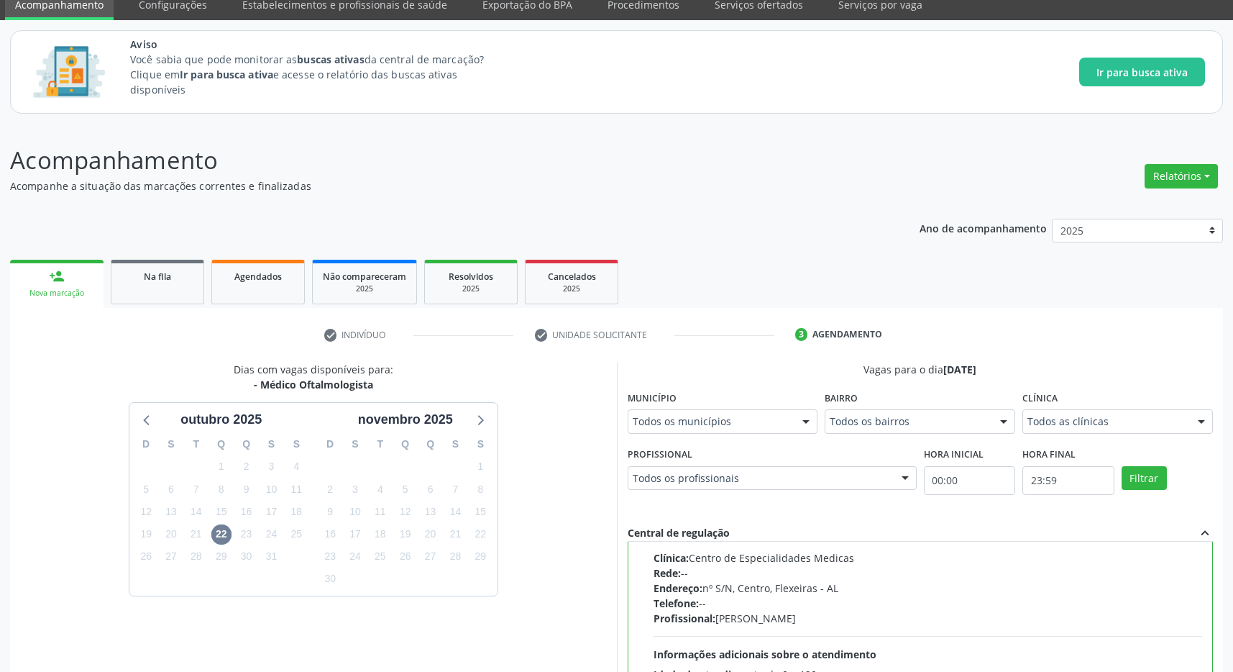
scroll to position [292, 0]
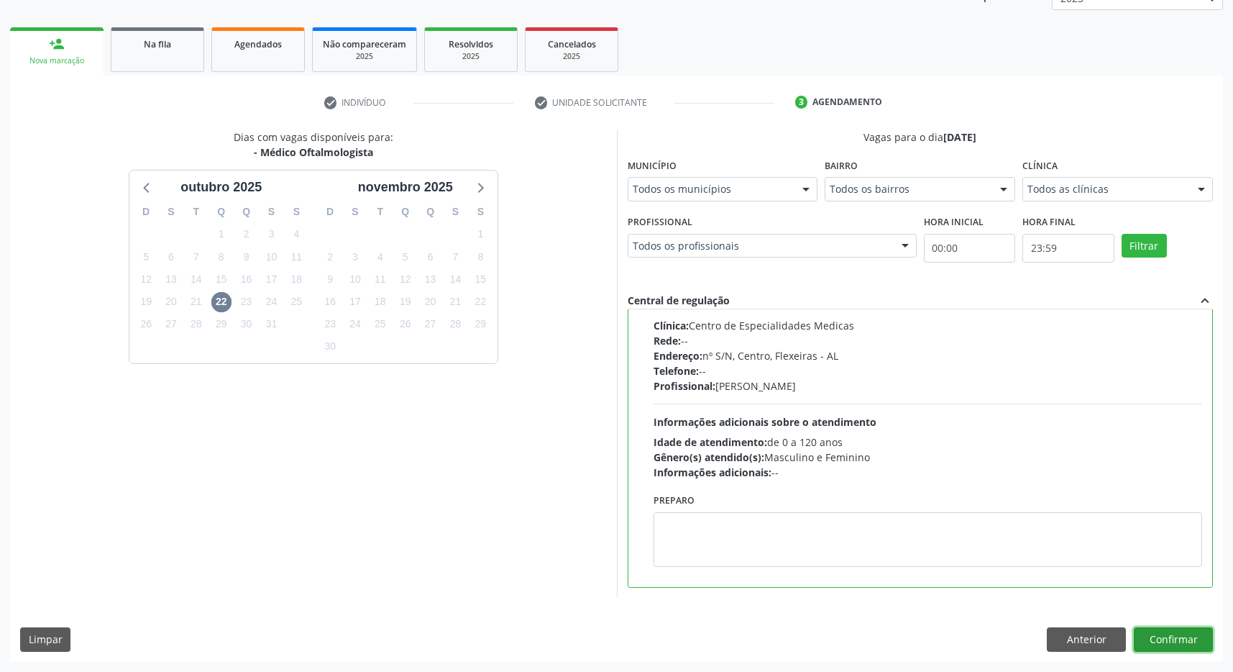
click at [1190, 631] on button "Confirmar" at bounding box center [1173, 639] width 79 height 24
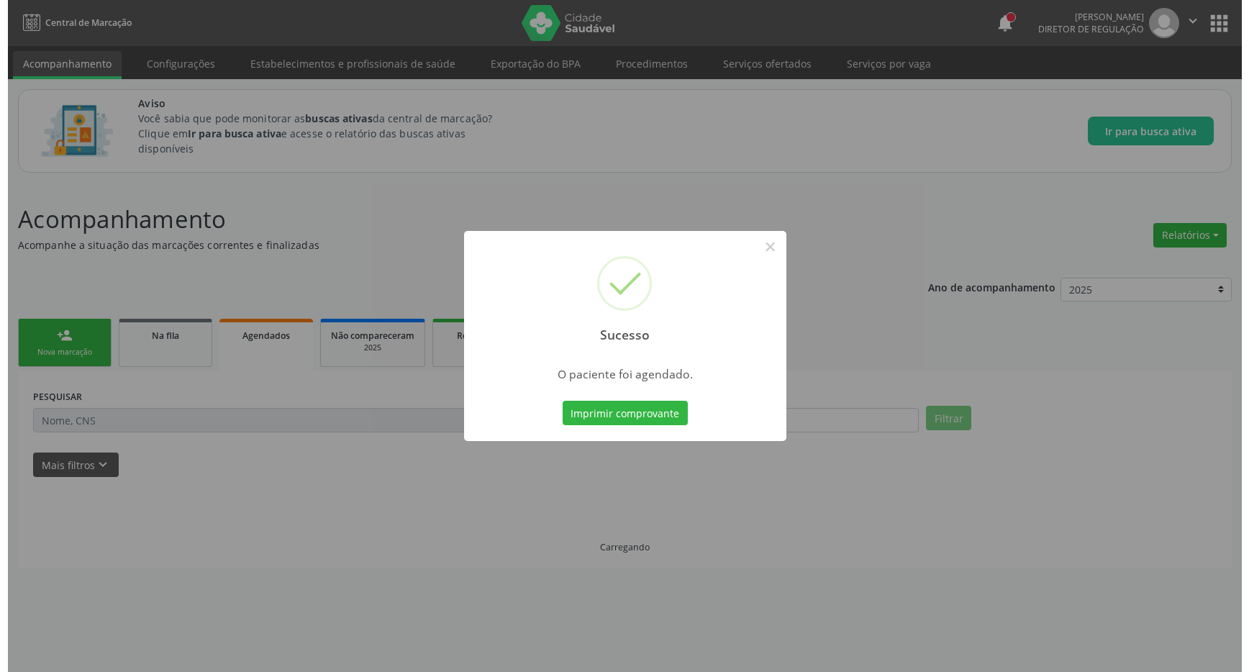
scroll to position [0, 0]
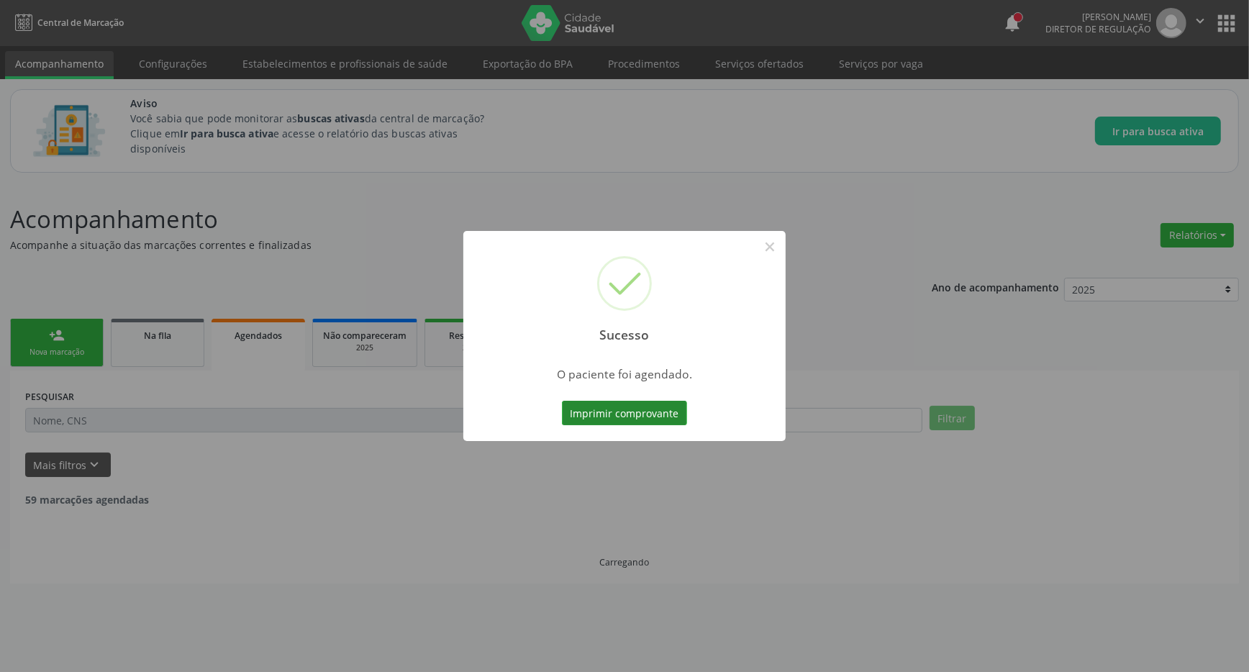
click at [670, 411] on button "Imprimir comprovante" at bounding box center [624, 413] width 125 height 24
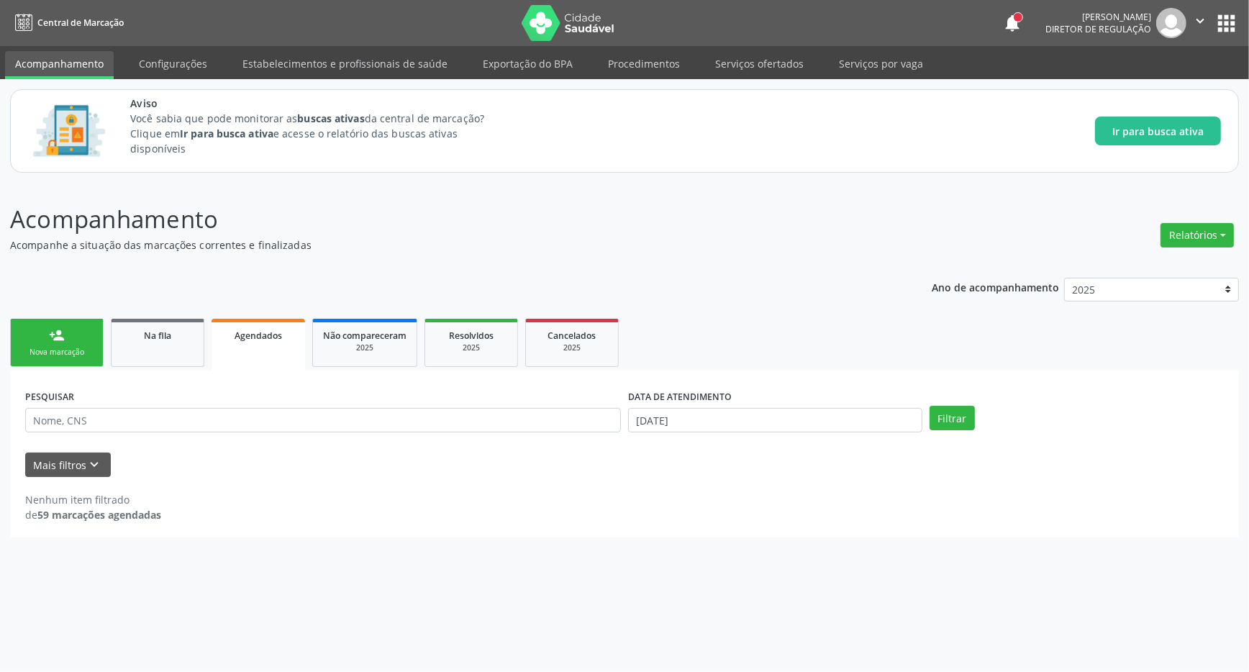
click at [254, 356] on link "Agendados" at bounding box center [257, 345] width 93 height 52
click at [1220, 10] on div "notifications Regina Rafaela dos Santos Silva Diretor de regulação  Configuraç…" at bounding box center [1120, 23] width 237 height 30
click at [1223, 14] on button "apps" at bounding box center [1225, 23] width 25 height 25
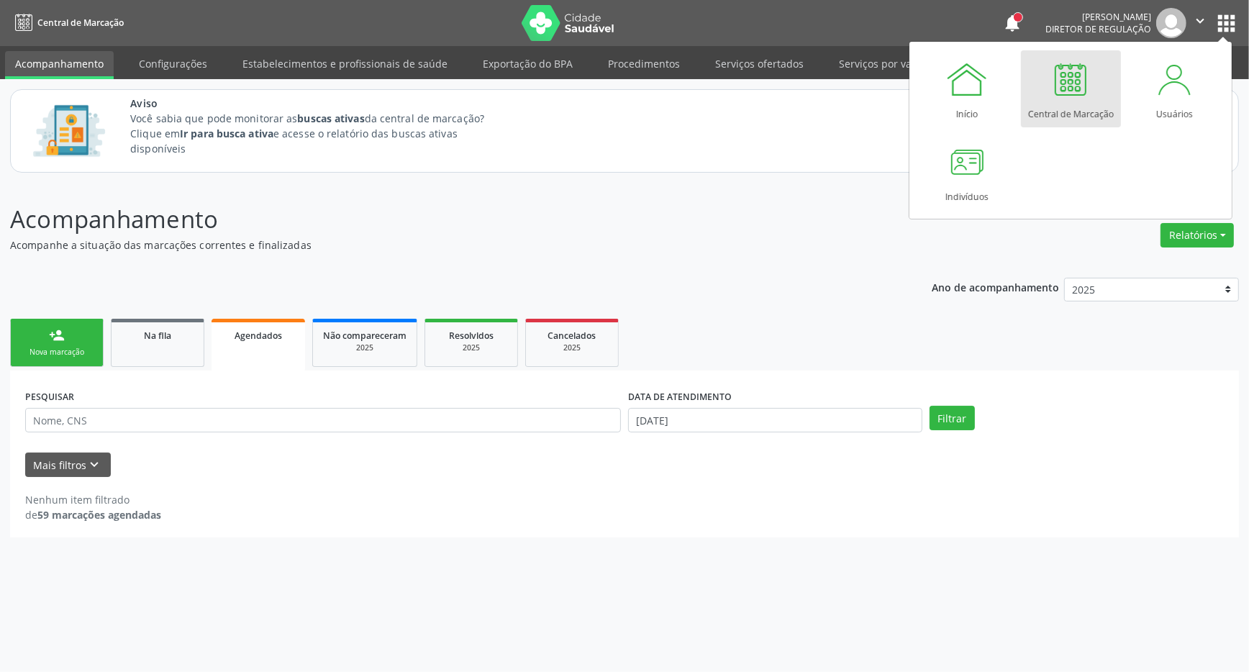
click at [1081, 86] on div at bounding box center [1070, 79] width 43 height 43
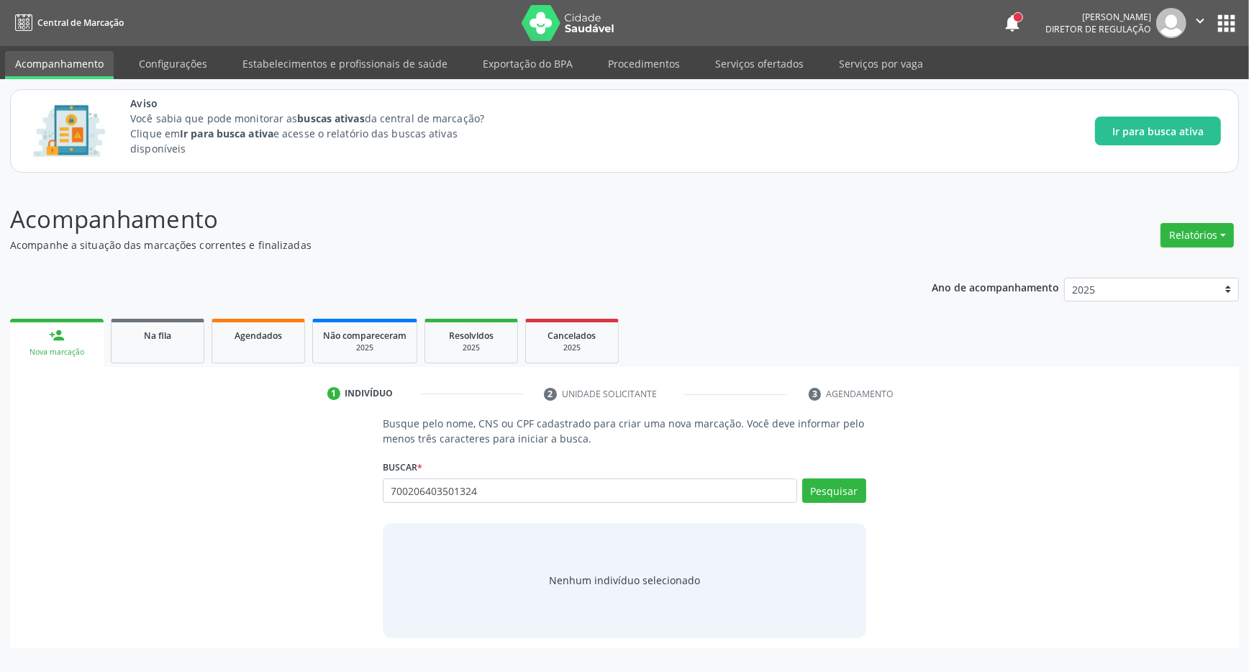
type input "700206403501324"
drag, startPoint x: 823, startPoint y: 475, endPoint x: 824, endPoint y: 485, distance: 10.1
click at [824, 477] on div "Buscar * Busque por nome, CNS ou CPF Nenhum resultado encontrado para: " " Não …" at bounding box center [624, 484] width 483 height 56
click at [824, 486] on button "Pesquisar" at bounding box center [834, 490] width 64 height 24
type input "700206403501324"
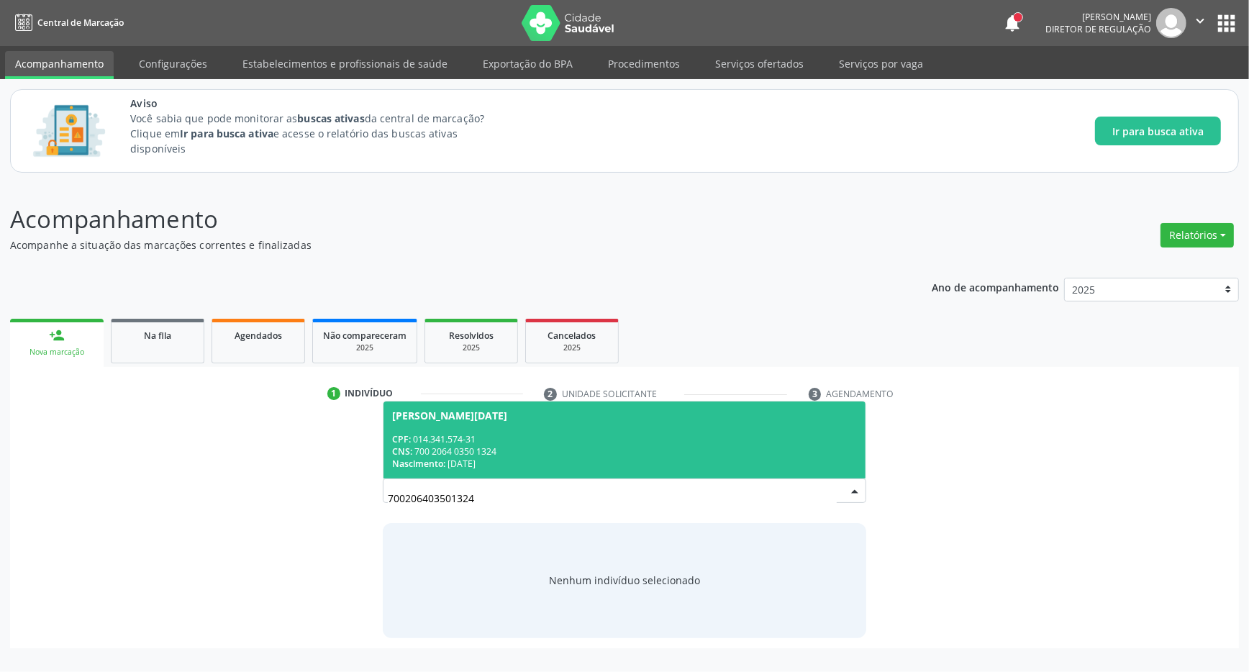
click at [502, 448] on div "CNS: 700 2064 0350 1324" at bounding box center [624, 451] width 465 height 12
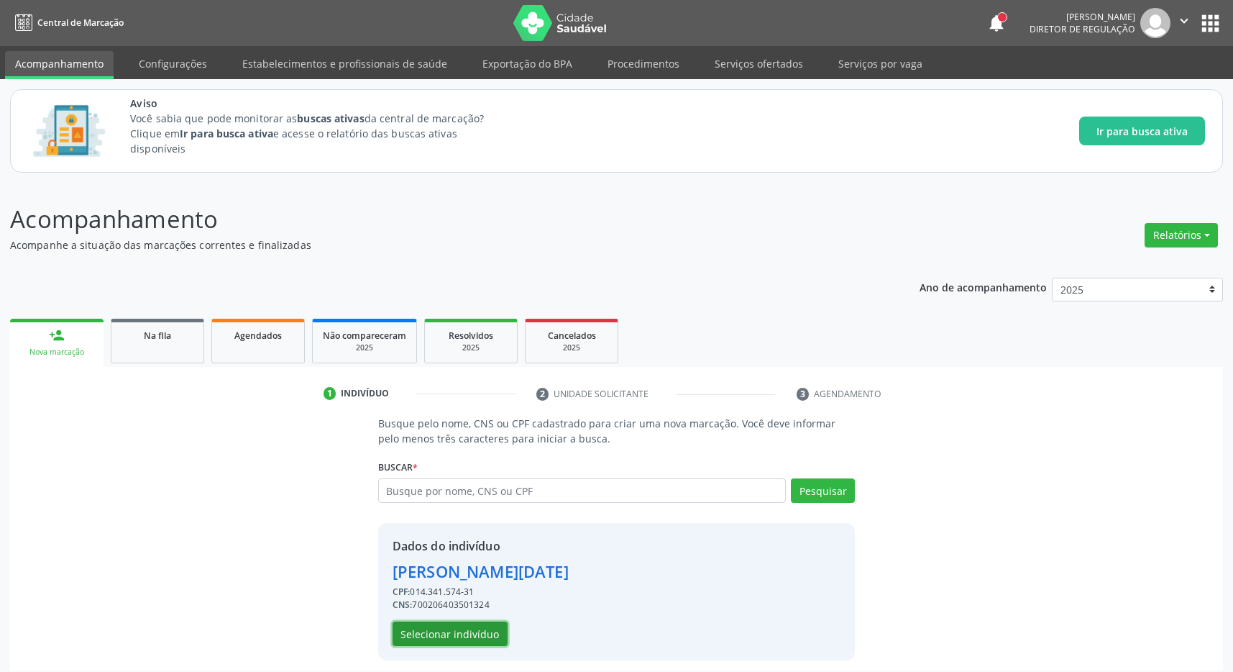
click at [472, 634] on button "Selecionar indivíduo" at bounding box center [450, 633] width 115 height 24
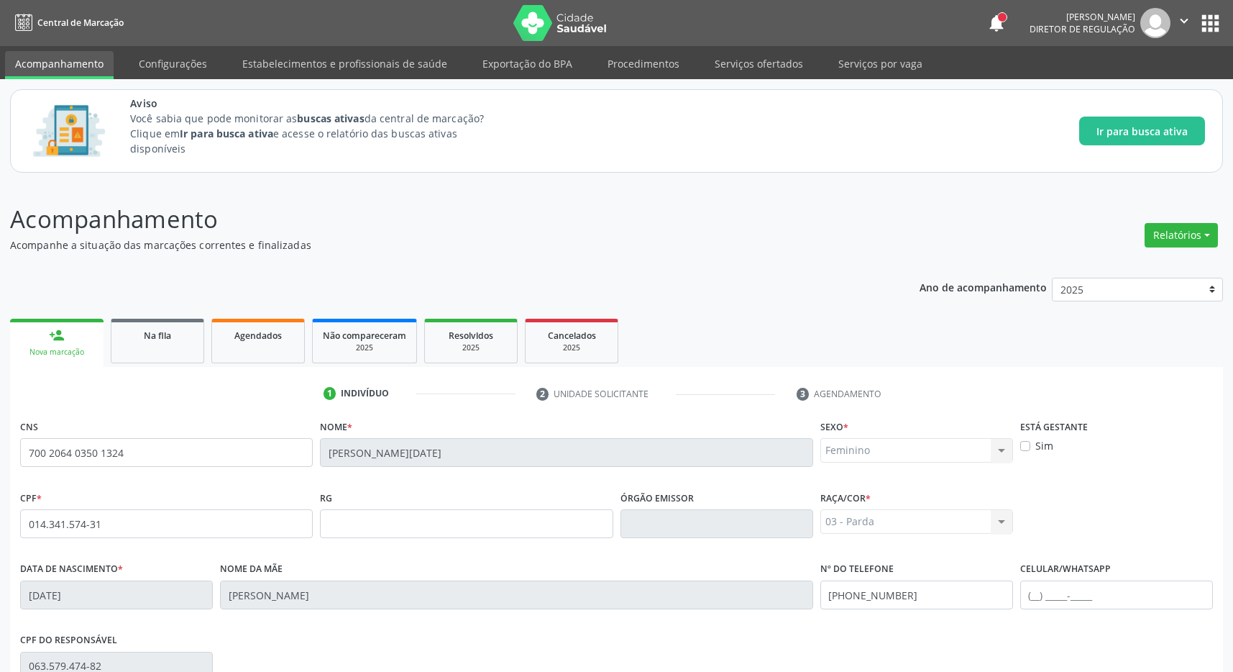
scroll to position [213, 0]
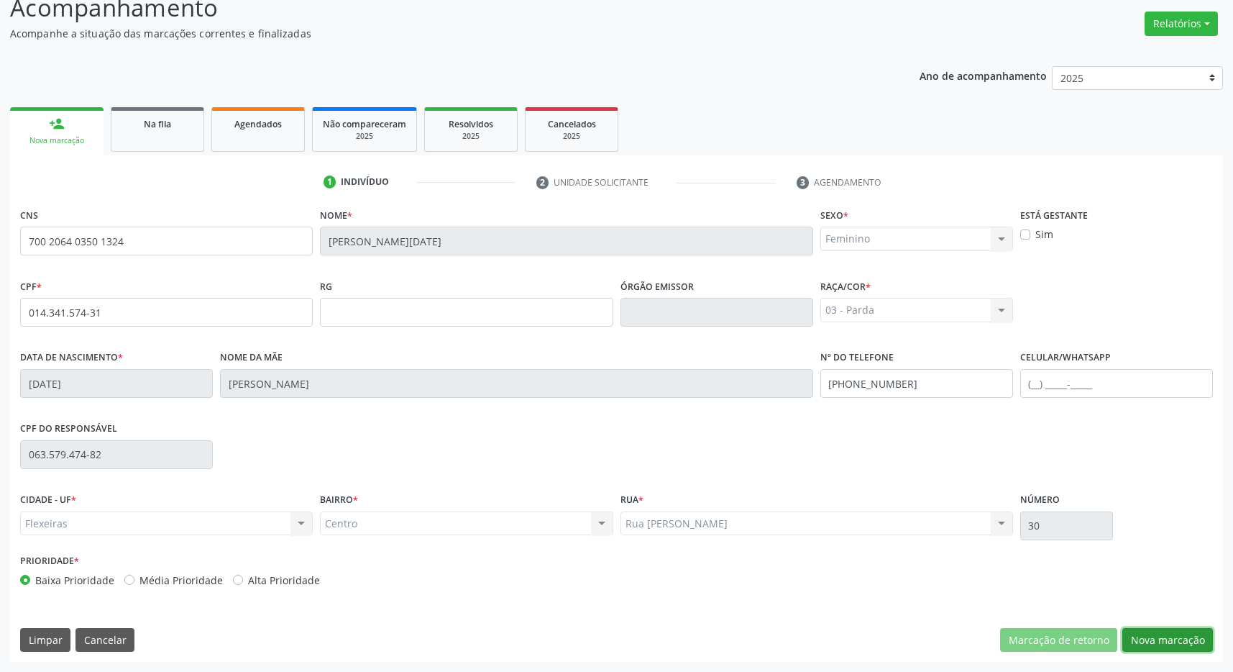
click at [1154, 639] on button "Nova marcação" at bounding box center [1168, 640] width 91 height 24
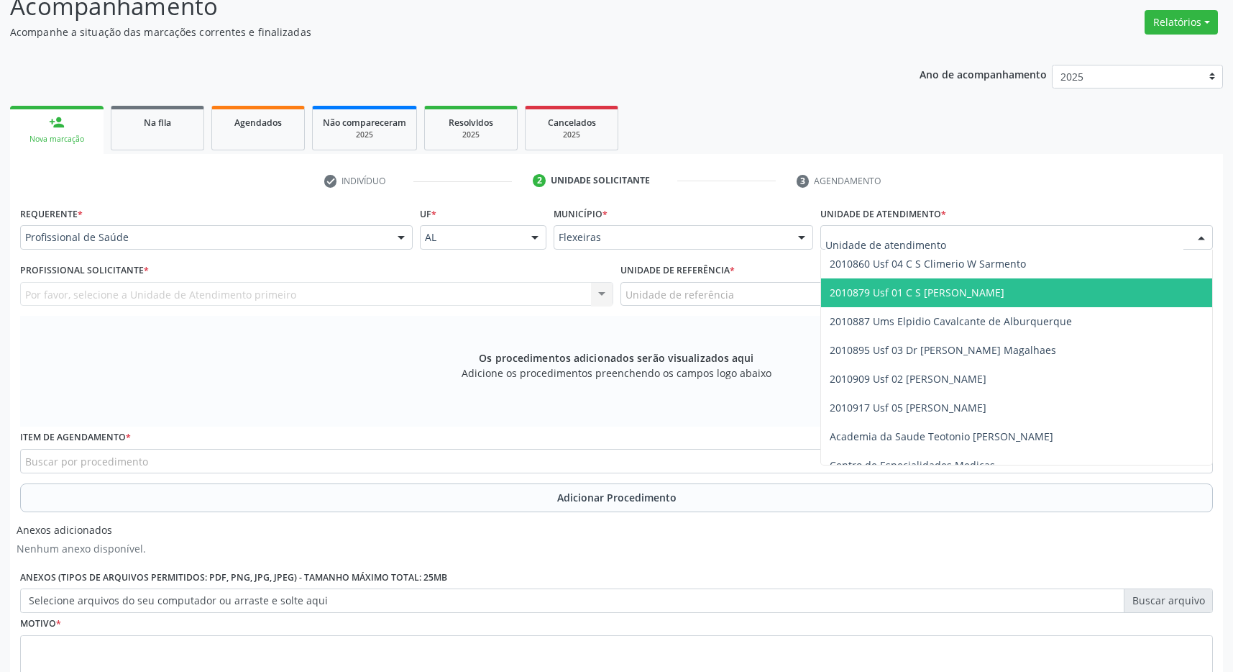
click at [949, 283] on span "2010879 Usf 01 C S [PERSON_NAME]" at bounding box center [1016, 292] width 391 height 29
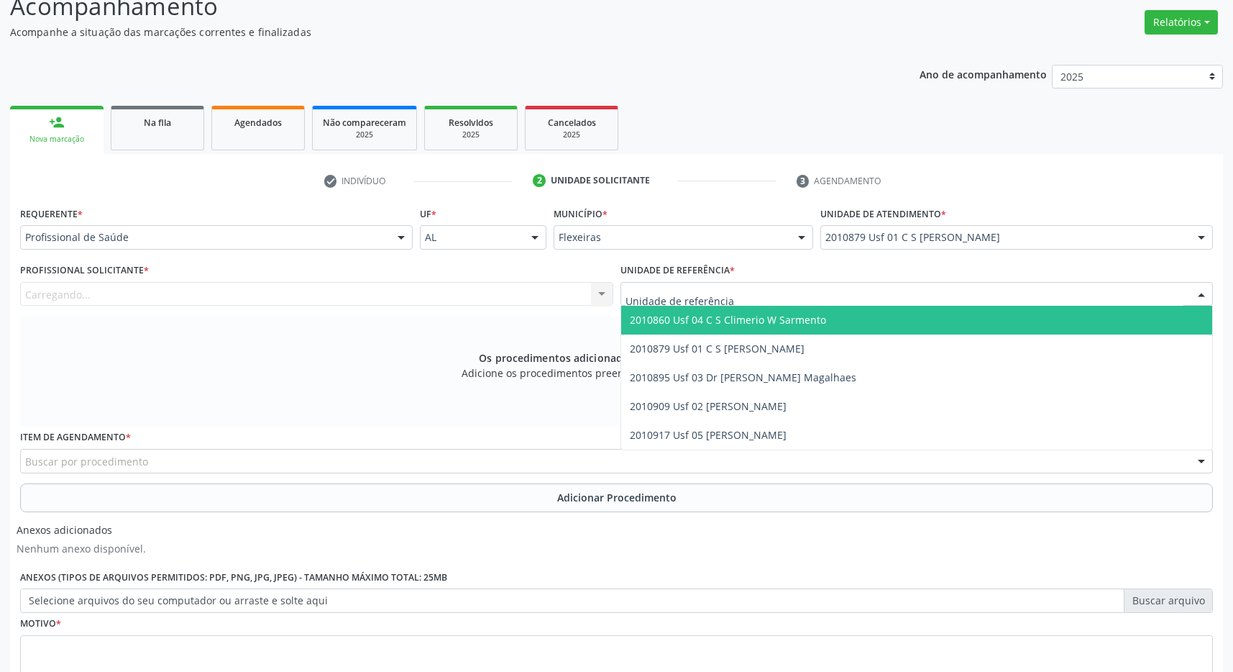
click at [935, 292] on div at bounding box center [917, 294] width 593 height 24
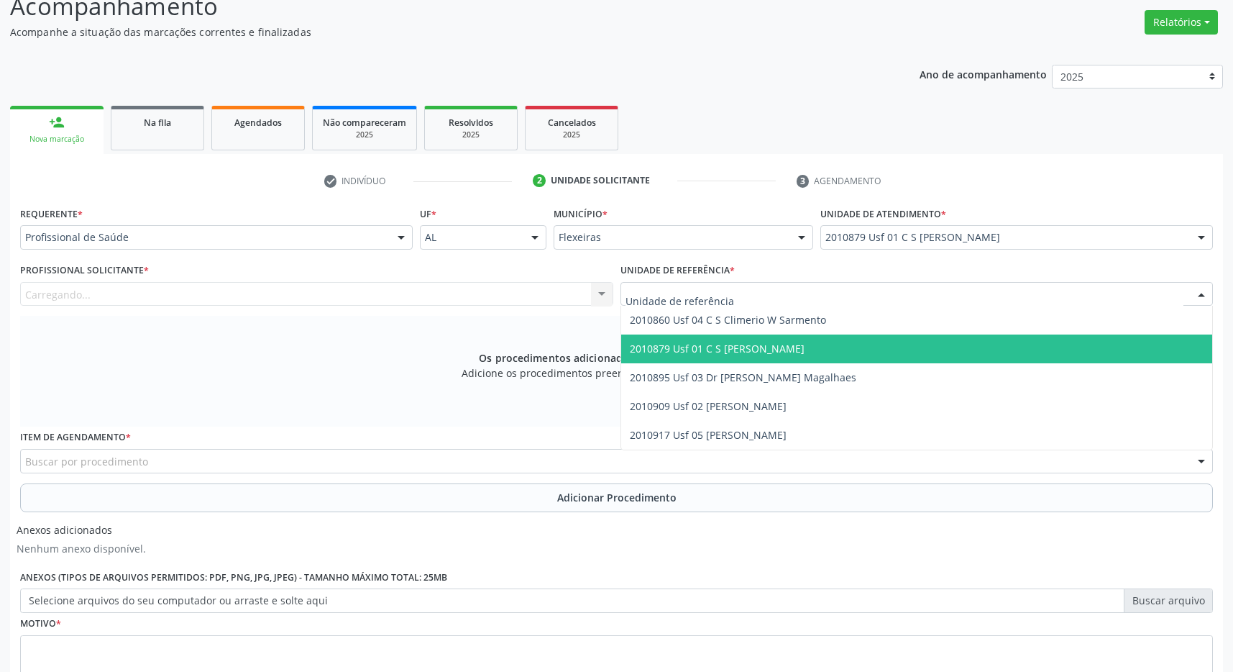
click at [936, 347] on span "2010879 Usf 01 C S [PERSON_NAME]" at bounding box center [917, 348] width 592 height 29
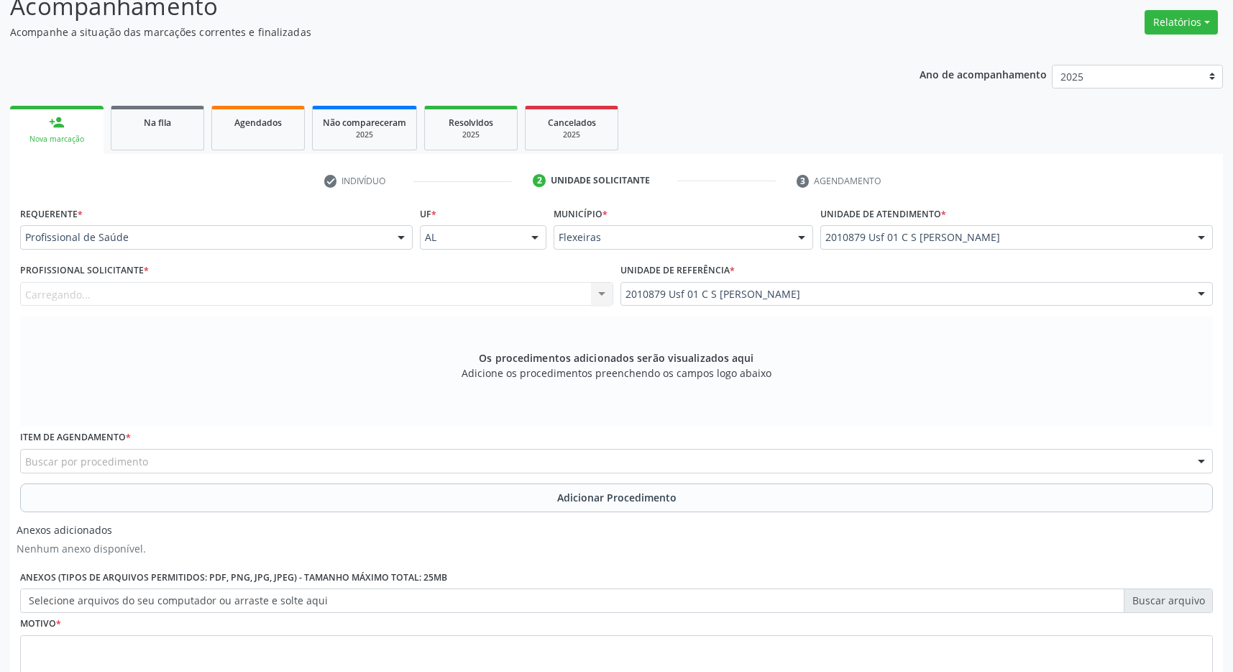
click at [545, 299] on div "Carregando... Nenhum resultado encontrado para: " " Não há nenhuma opção para s…" at bounding box center [316, 294] width 593 height 24
click at [524, 296] on div "Carregando... Nenhum resultado encontrado para: " " Não há nenhuma opção para s…" at bounding box center [316, 294] width 593 height 24
click at [342, 462] on div "Buscar por procedimento" at bounding box center [616, 461] width 1193 height 24
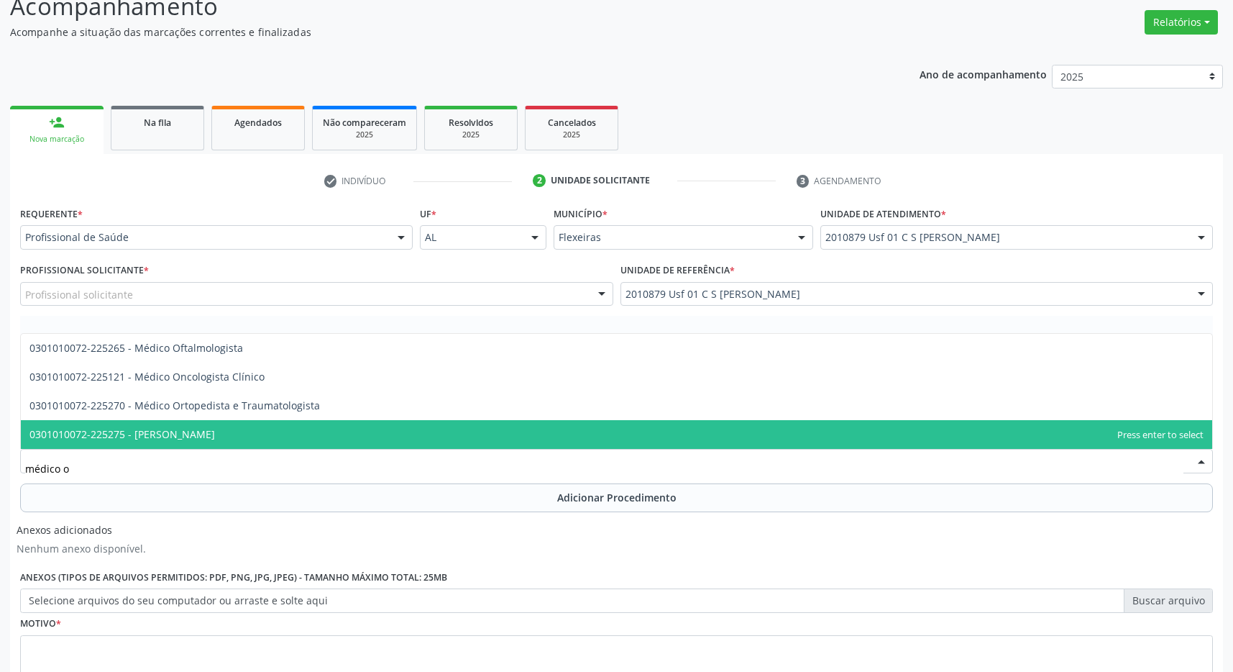
type input "médico of"
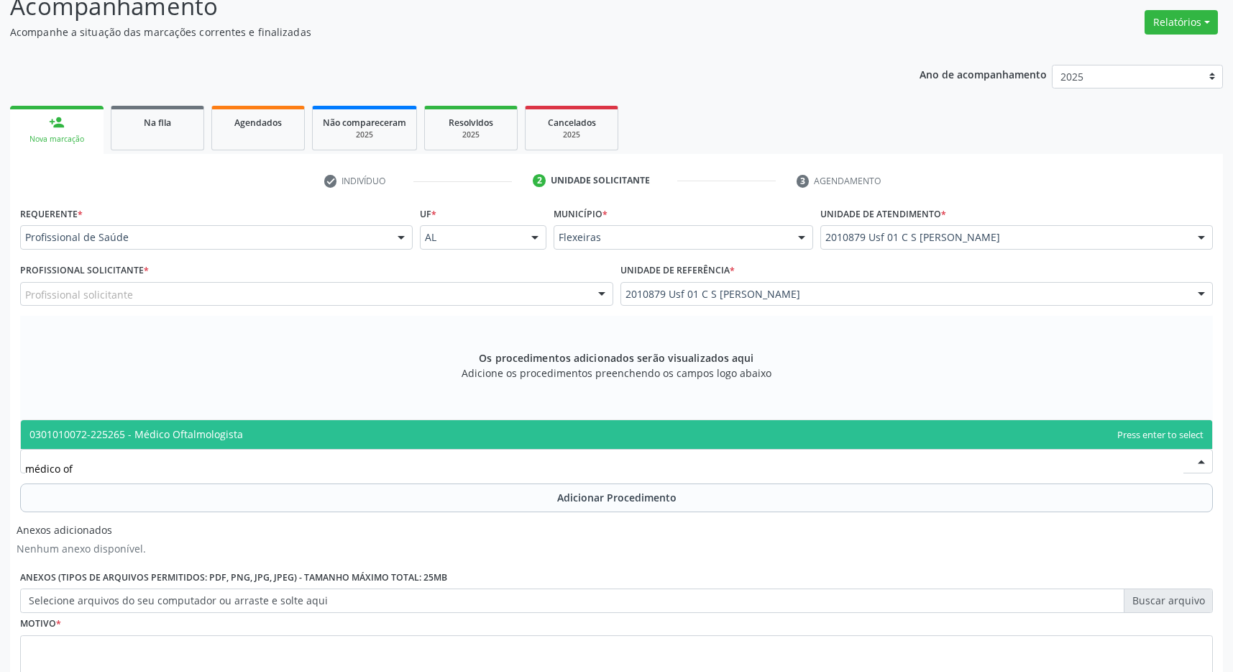
click at [574, 439] on span "0301010072-225265 - Médico Oftalmologista" at bounding box center [617, 434] width 1192 height 29
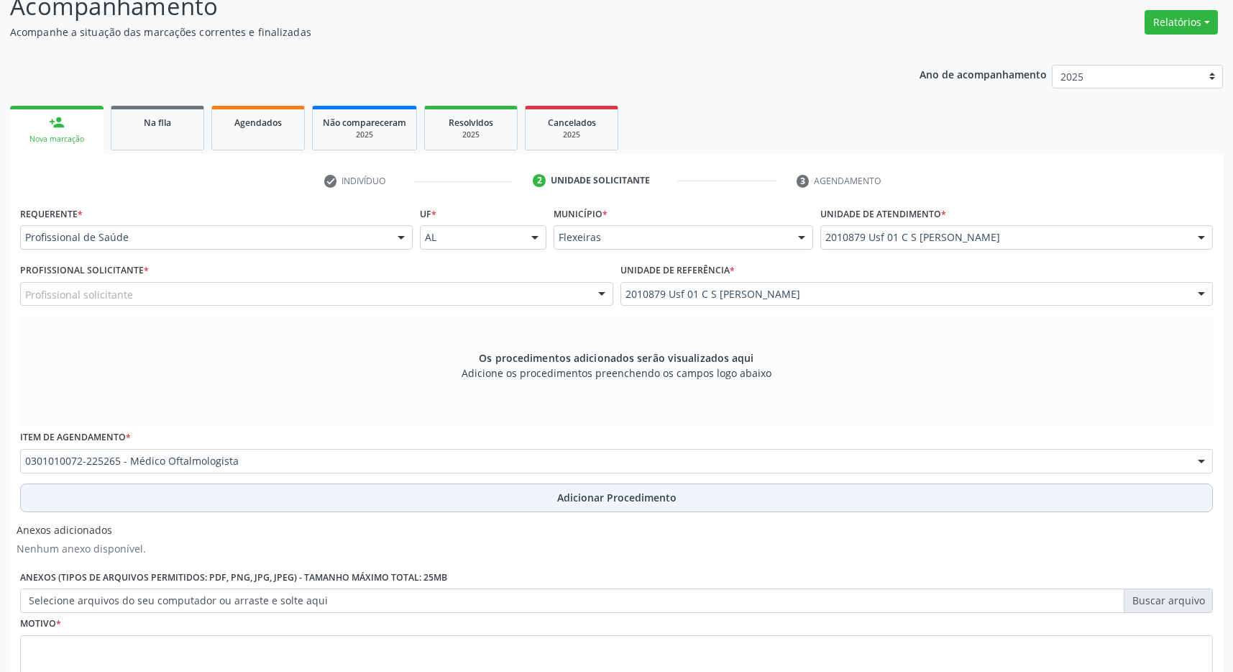
click at [583, 503] on span "Adicionar Procedimento" at bounding box center [616, 497] width 119 height 15
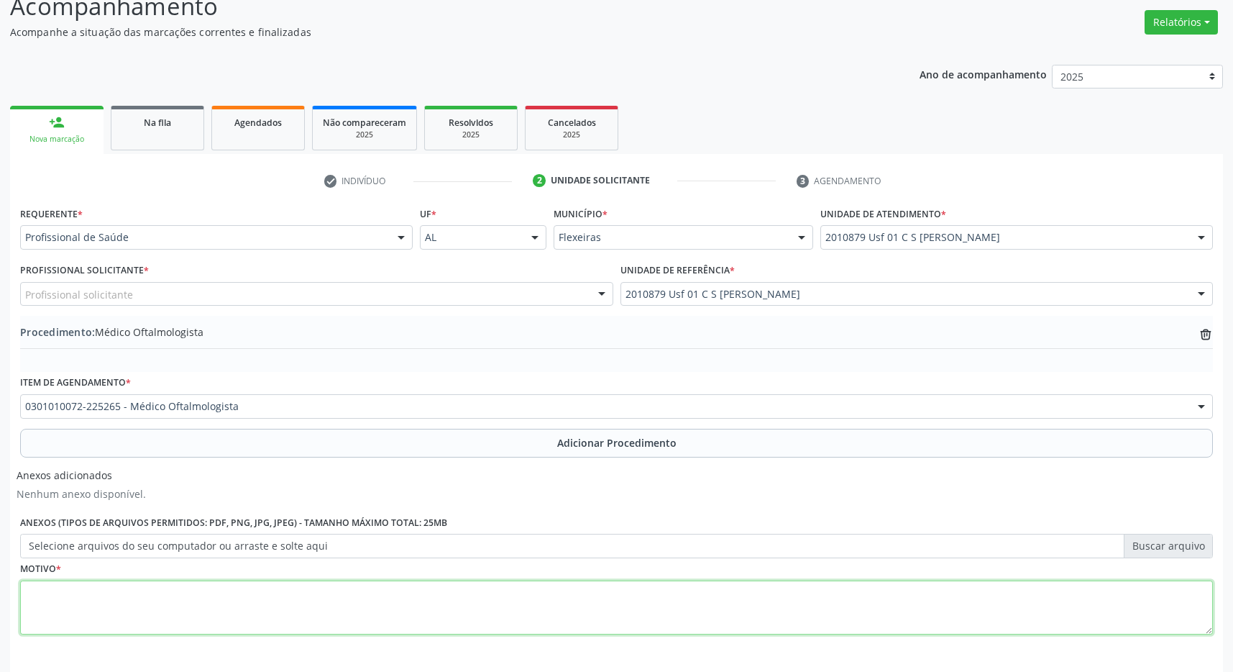
click at [296, 606] on textarea at bounding box center [616, 607] width 1193 height 55
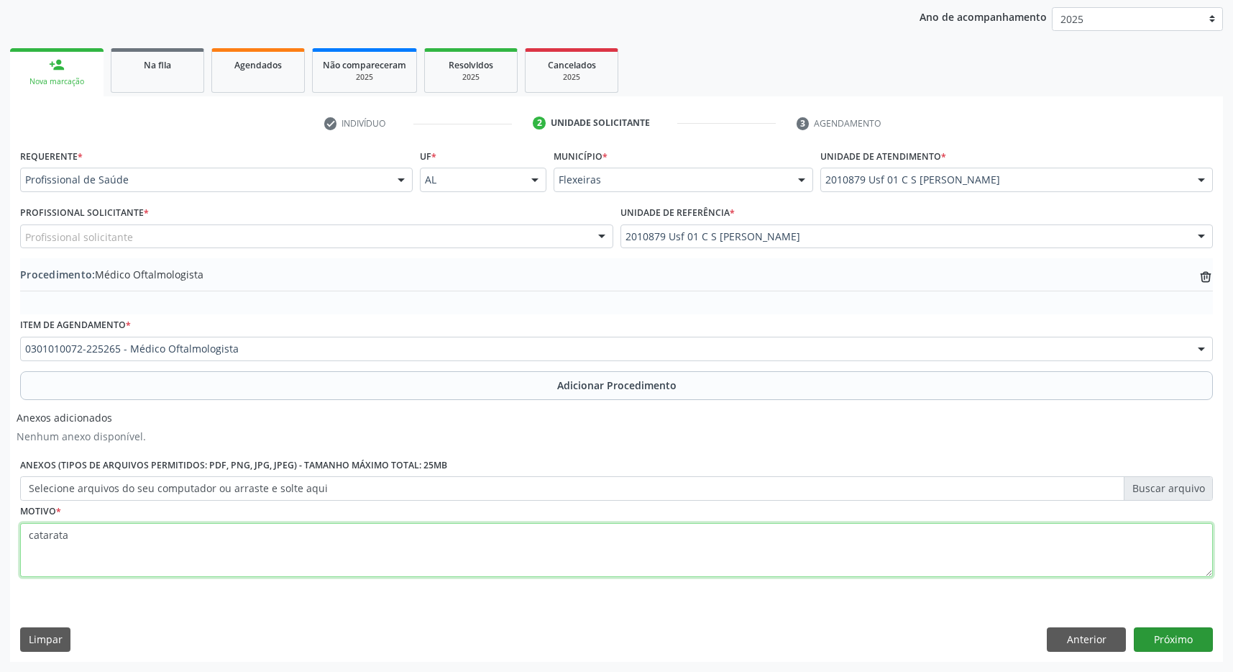
type textarea "catarata"
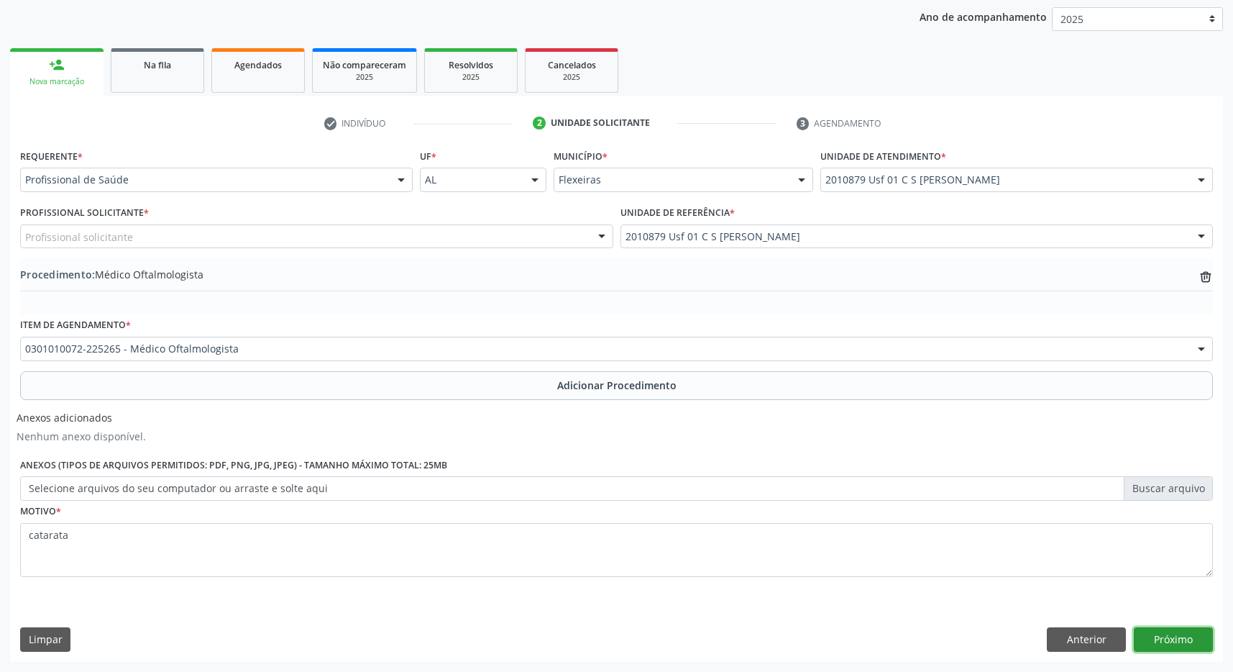
click at [1182, 640] on button "Próximo" at bounding box center [1173, 639] width 79 height 24
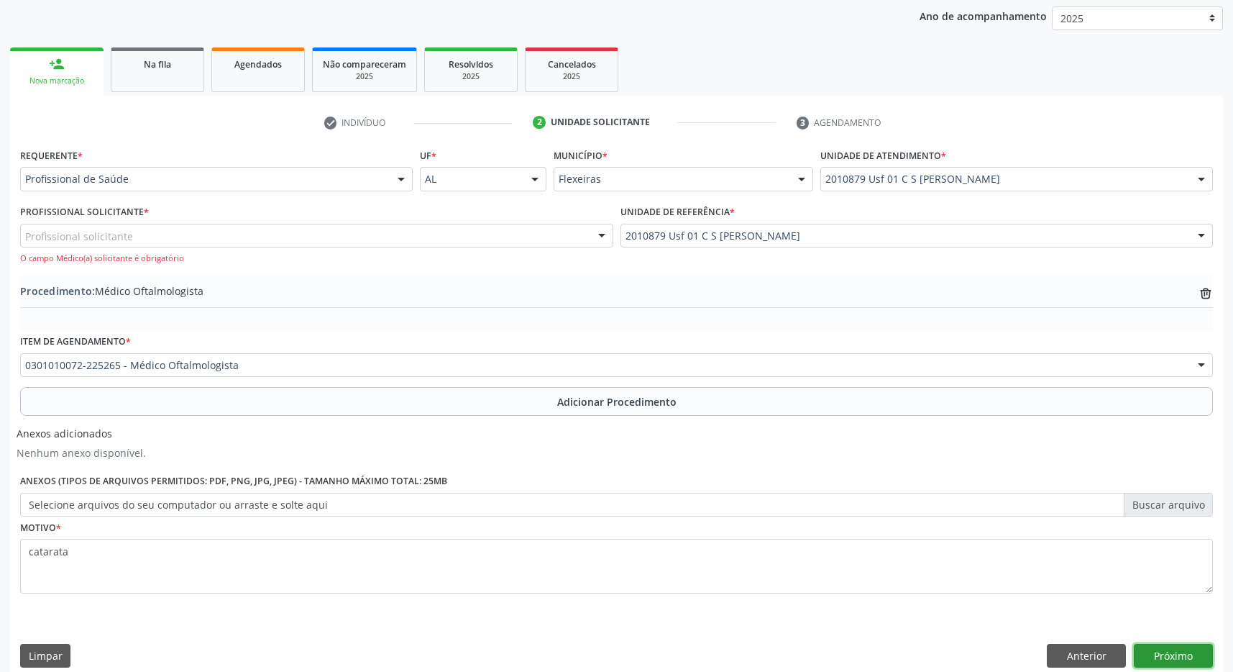
scroll to position [288, 0]
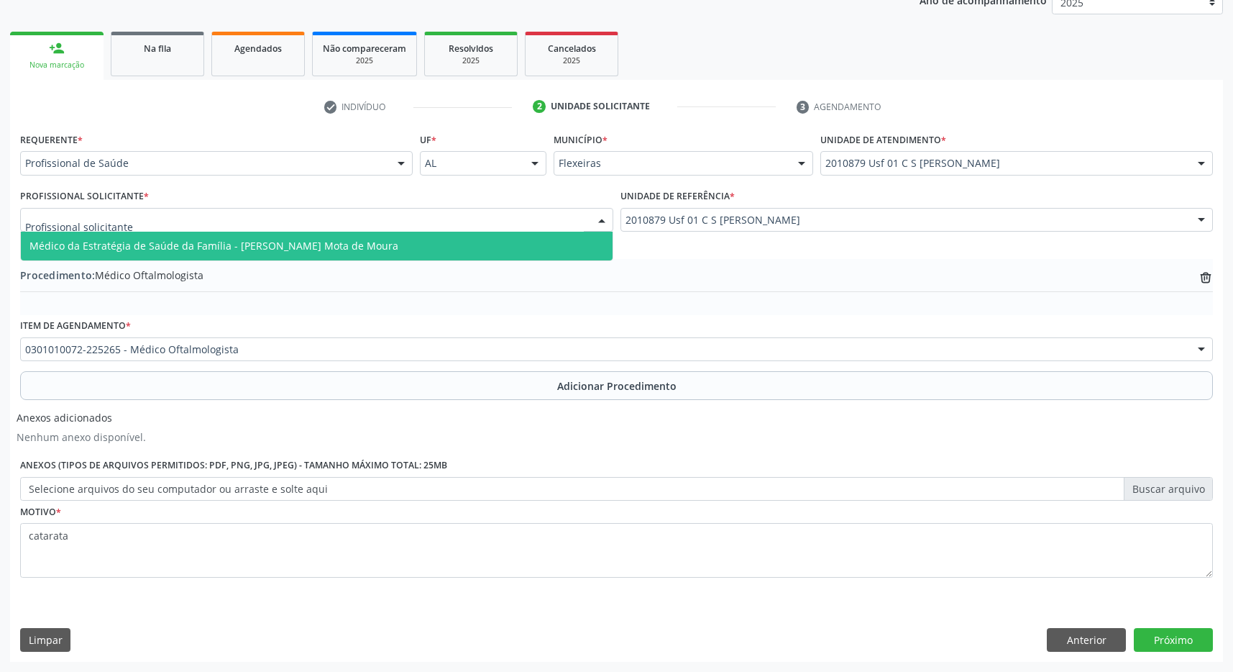
click at [295, 230] on div at bounding box center [316, 220] width 593 height 24
click at [294, 247] on span "Médico da Estratégia de Saúde da Família - [PERSON_NAME] Mota de Moura" at bounding box center [213, 246] width 369 height 14
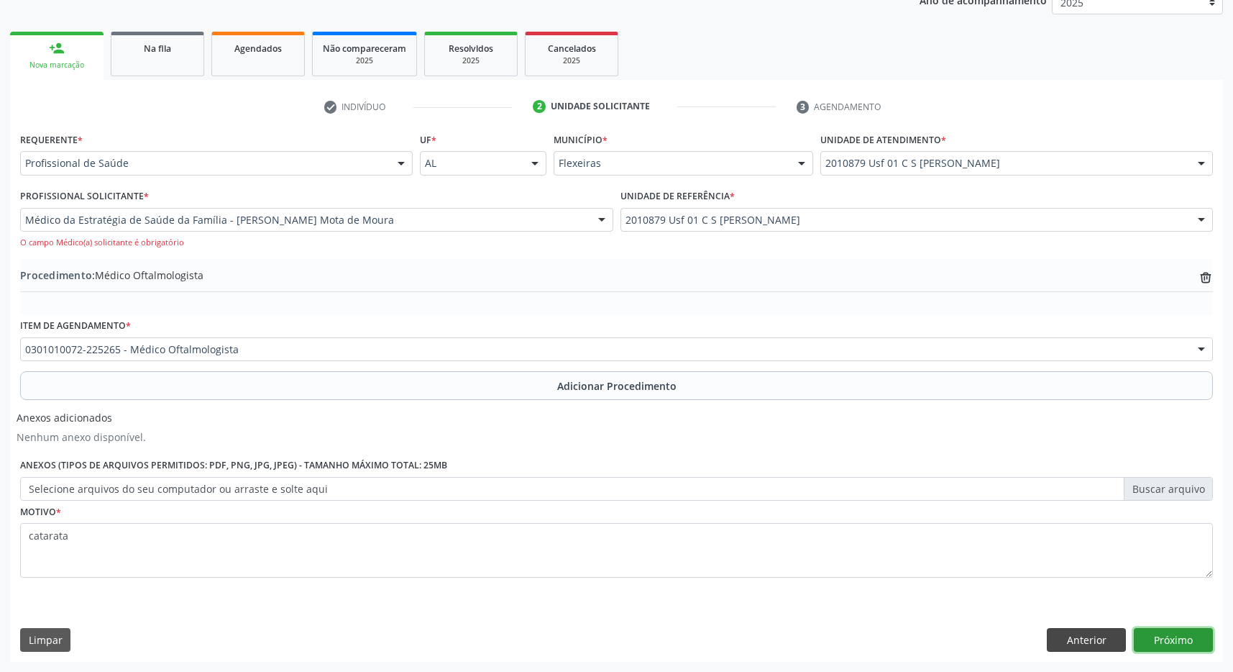
click at [1189, 644] on button "Próximo" at bounding box center [1173, 640] width 79 height 24
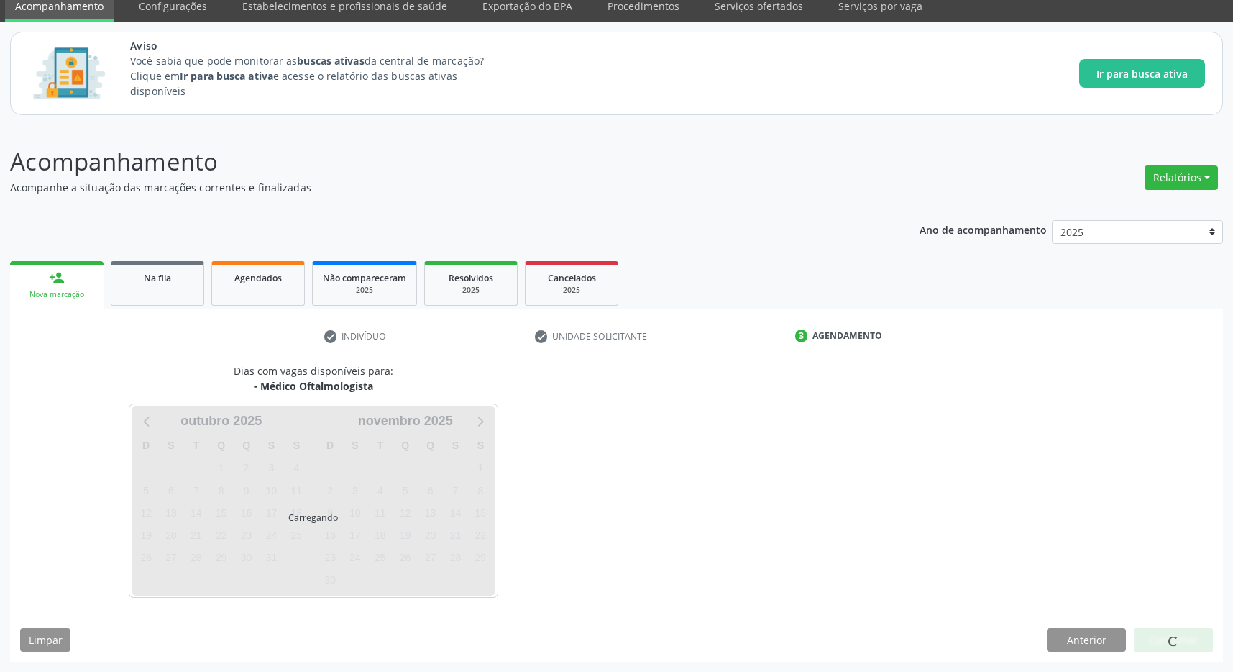
scroll to position [59, 0]
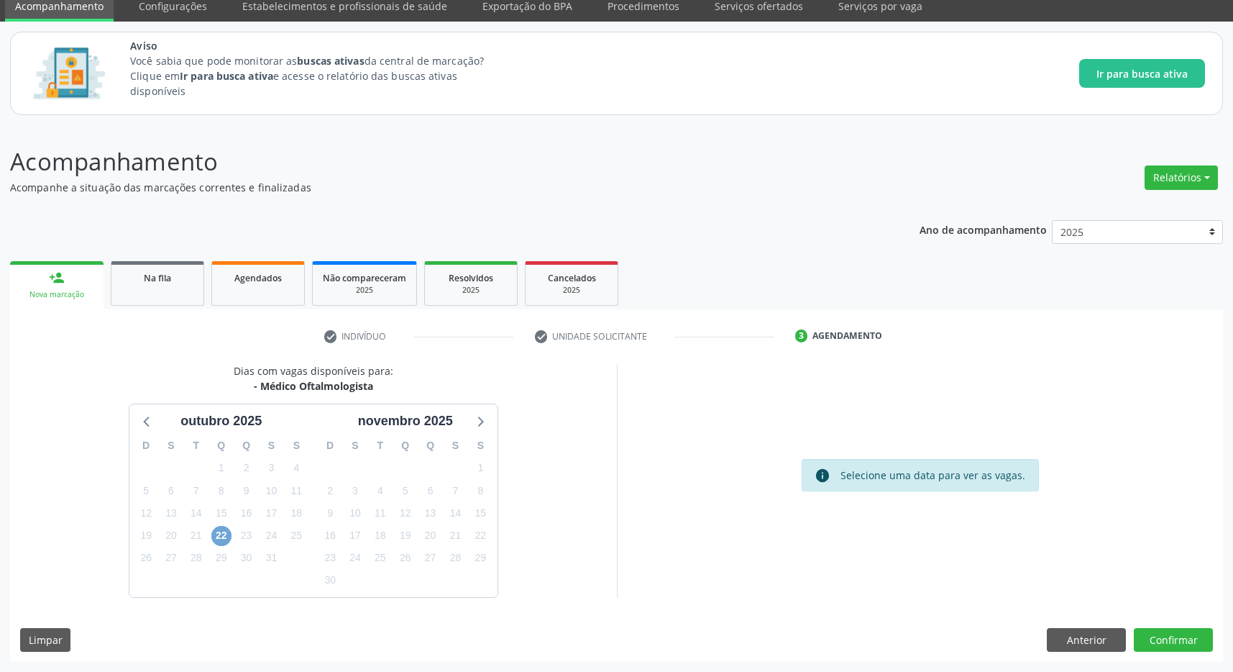
click at [222, 532] on span "22" at bounding box center [221, 536] width 20 height 20
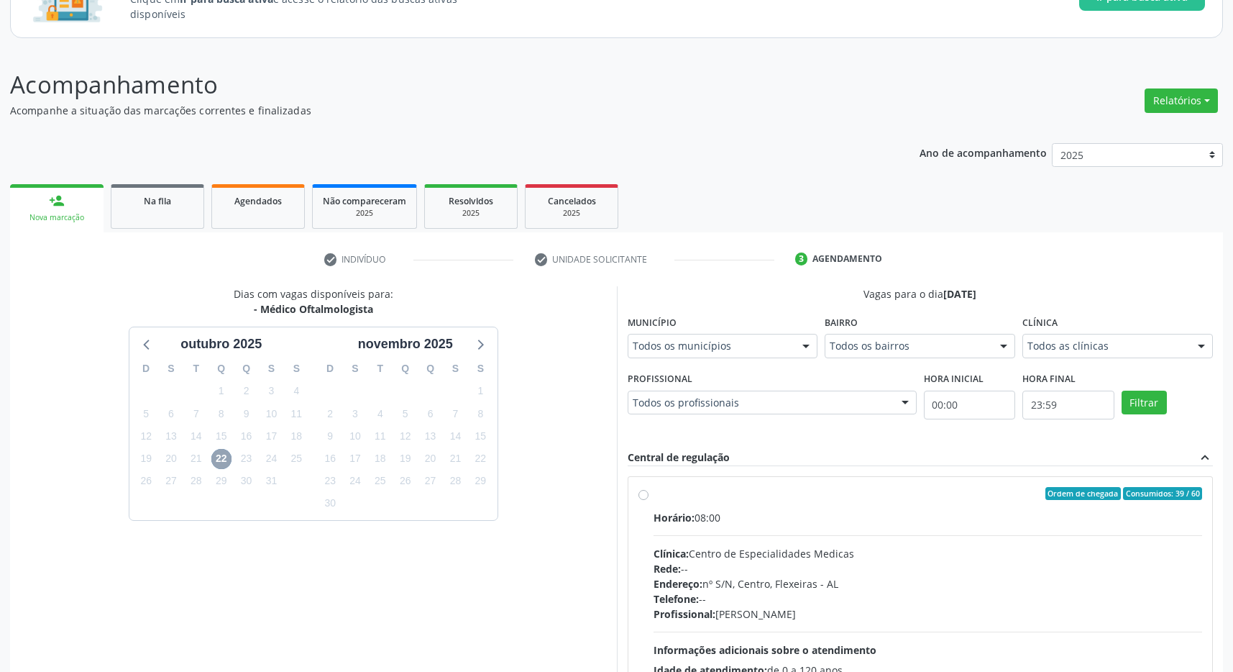
scroll to position [210, 0]
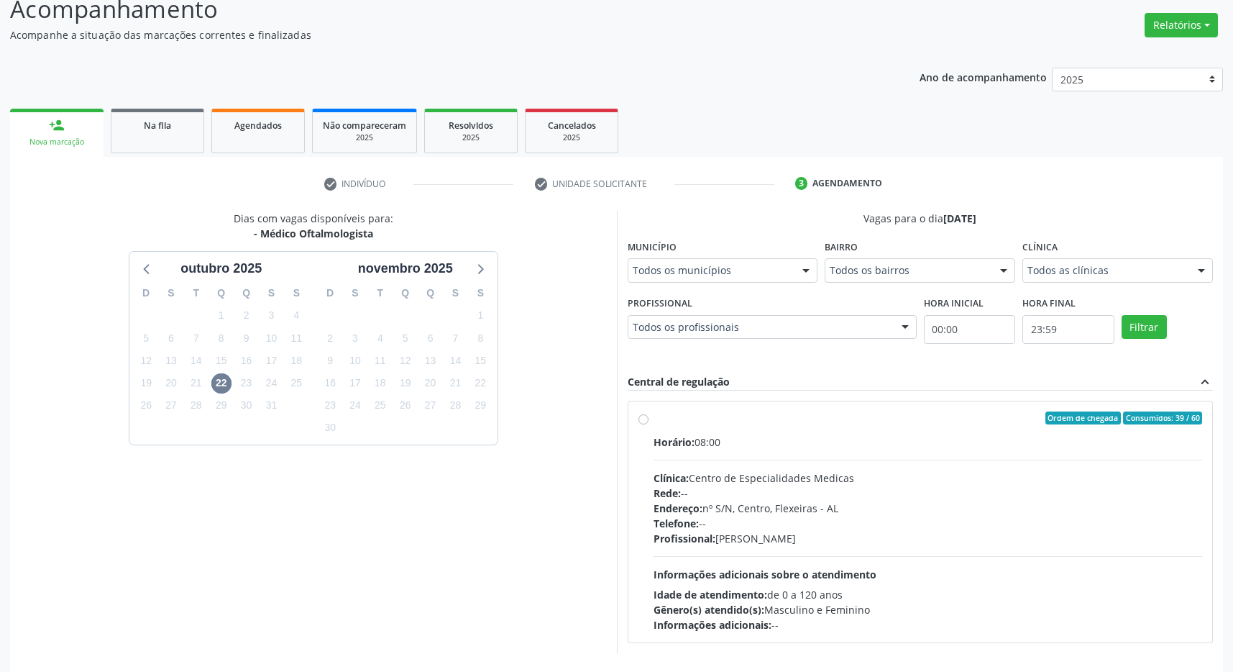
click at [892, 513] on div "Endereço: nº S/N, Centro, Flexeiras - [GEOGRAPHIC_DATA]" at bounding box center [928, 508] width 549 height 15
click at [649, 424] on input "Ordem de chegada Consumidos: 39 / 60 Horário: 08:00 Clínica: Centro de Especial…" at bounding box center [644, 417] width 10 height 13
radio input "true"
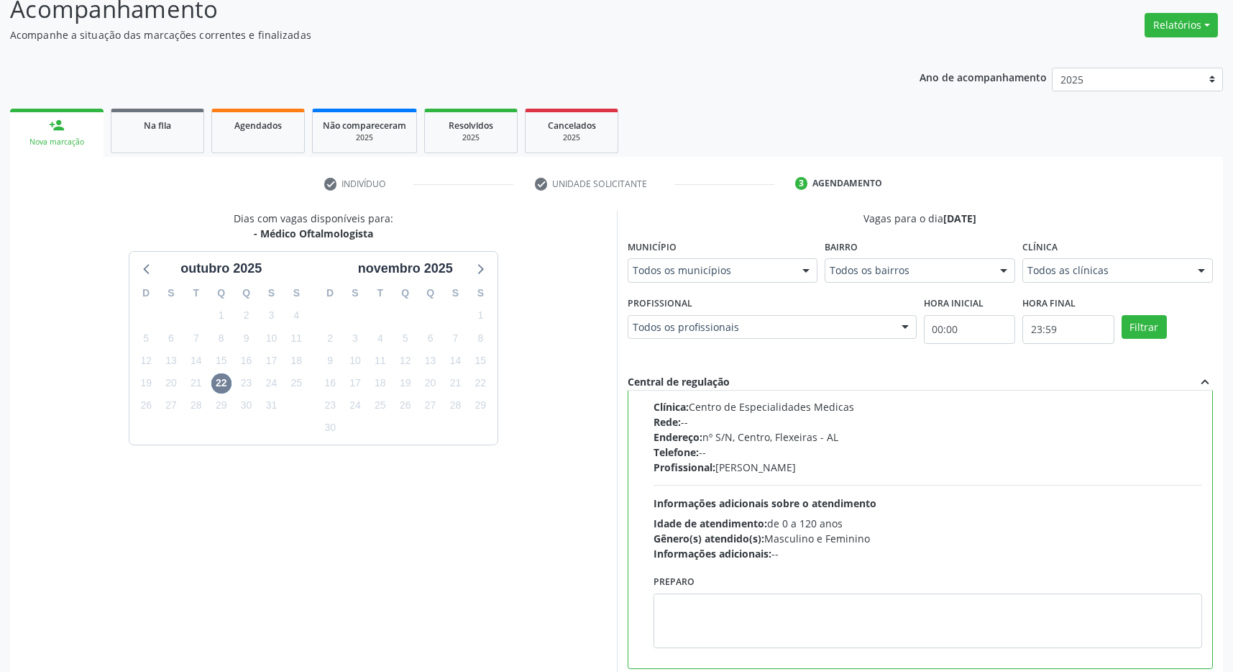
scroll to position [292, 0]
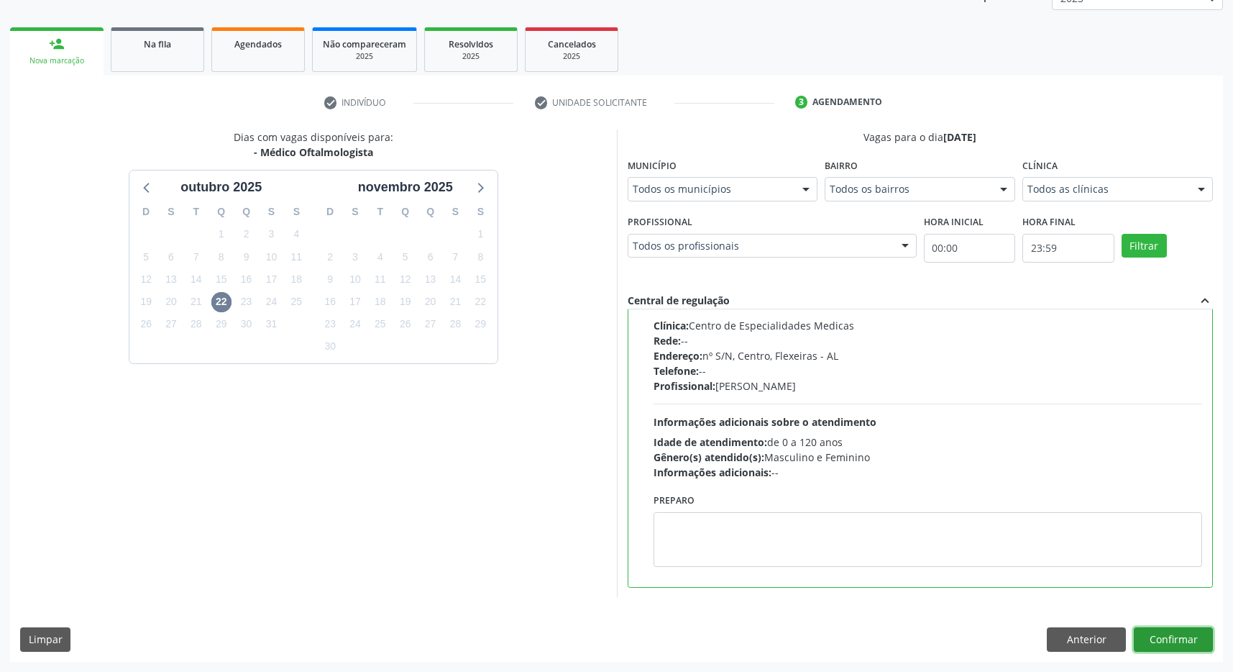
click at [1166, 637] on button "Confirmar" at bounding box center [1173, 639] width 79 height 24
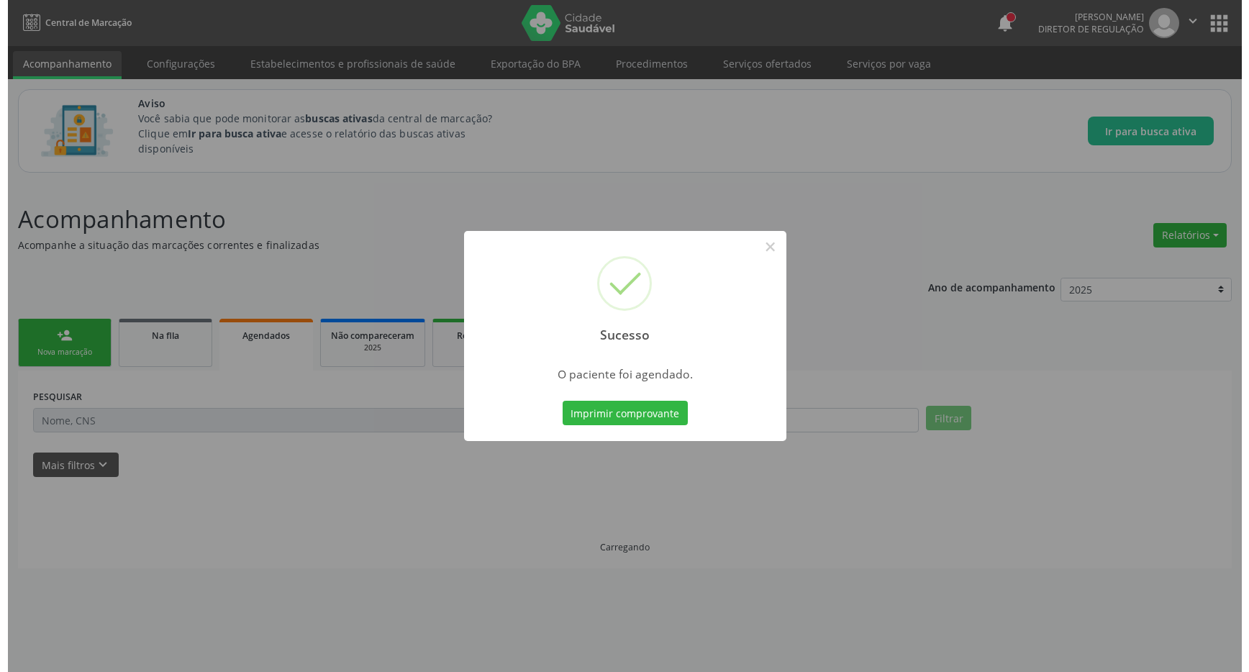
scroll to position [0, 0]
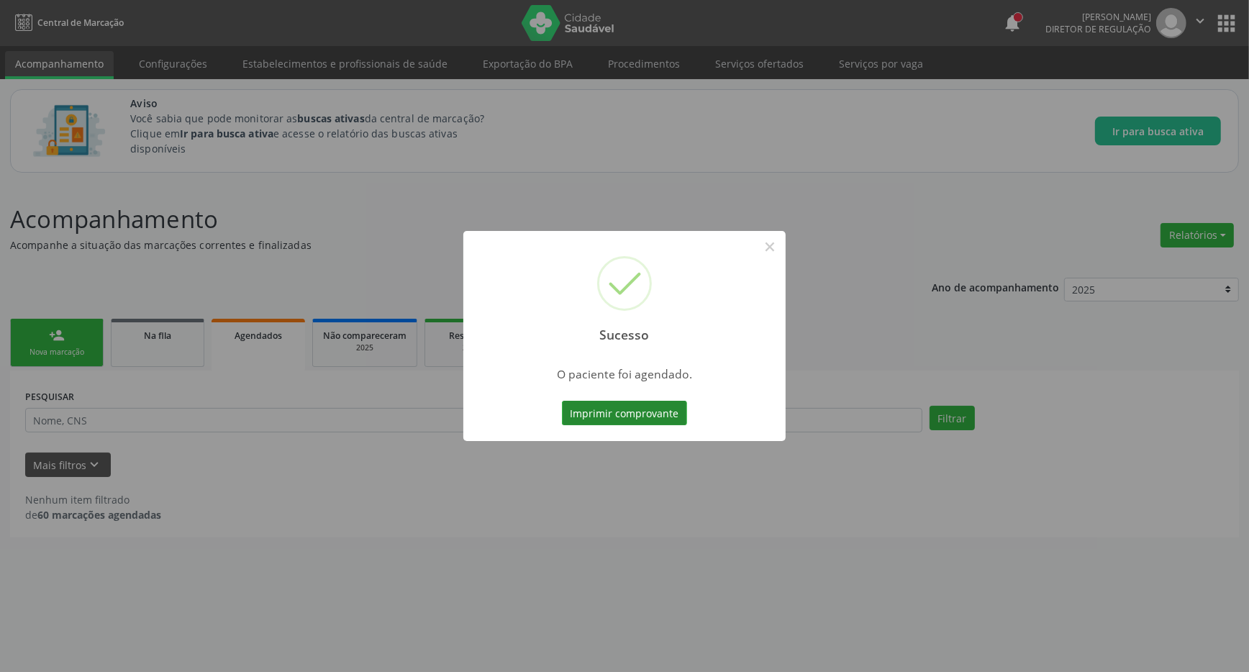
click at [655, 412] on button "Imprimir comprovante" at bounding box center [624, 413] width 125 height 24
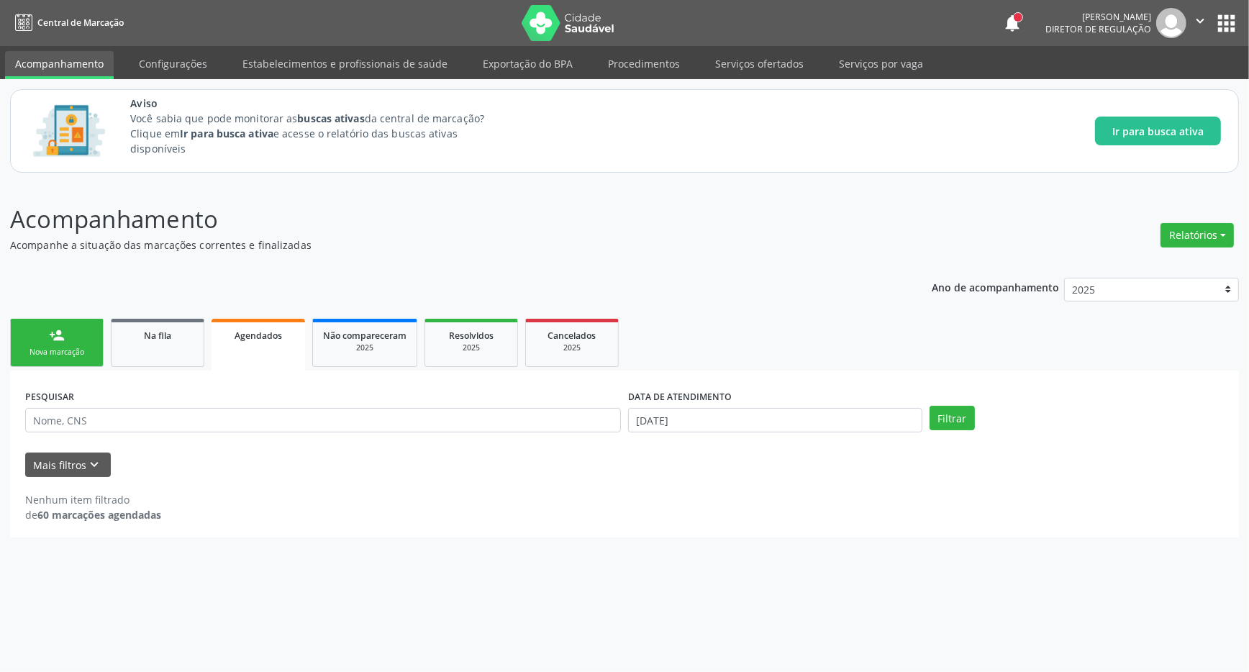
click at [1230, 22] on button "apps" at bounding box center [1225, 23] width 25 height 25
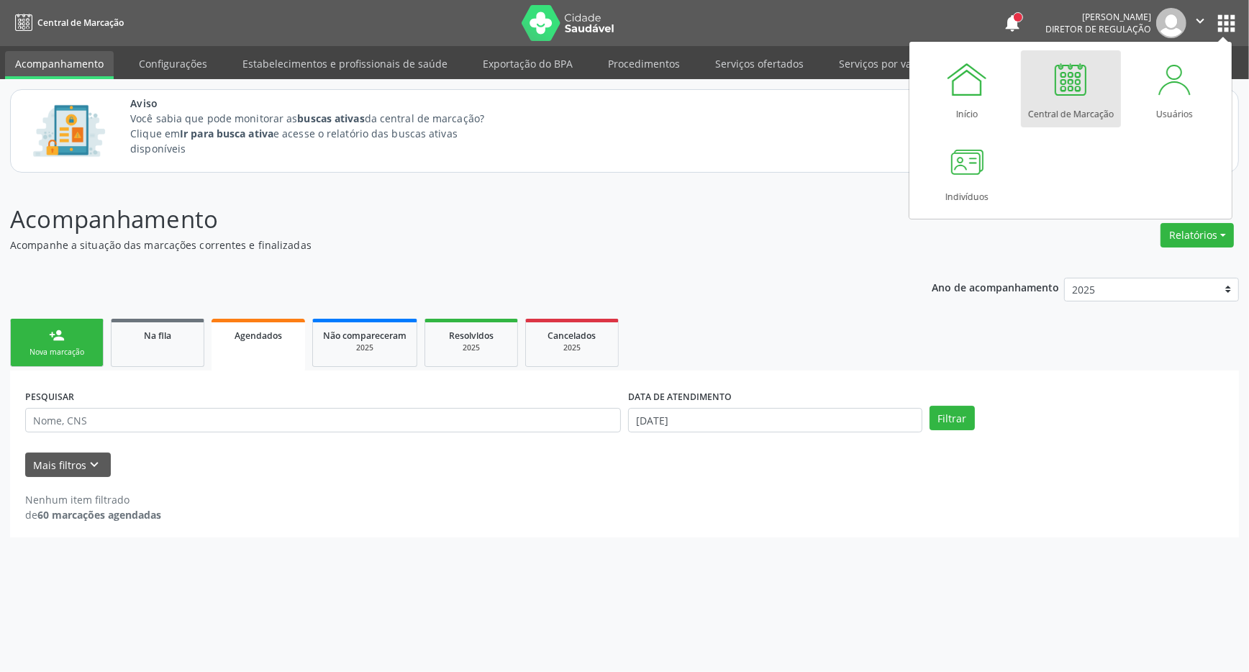
click at [1077, 89] on div at bounding box center [1070, 79] width 43 height 43
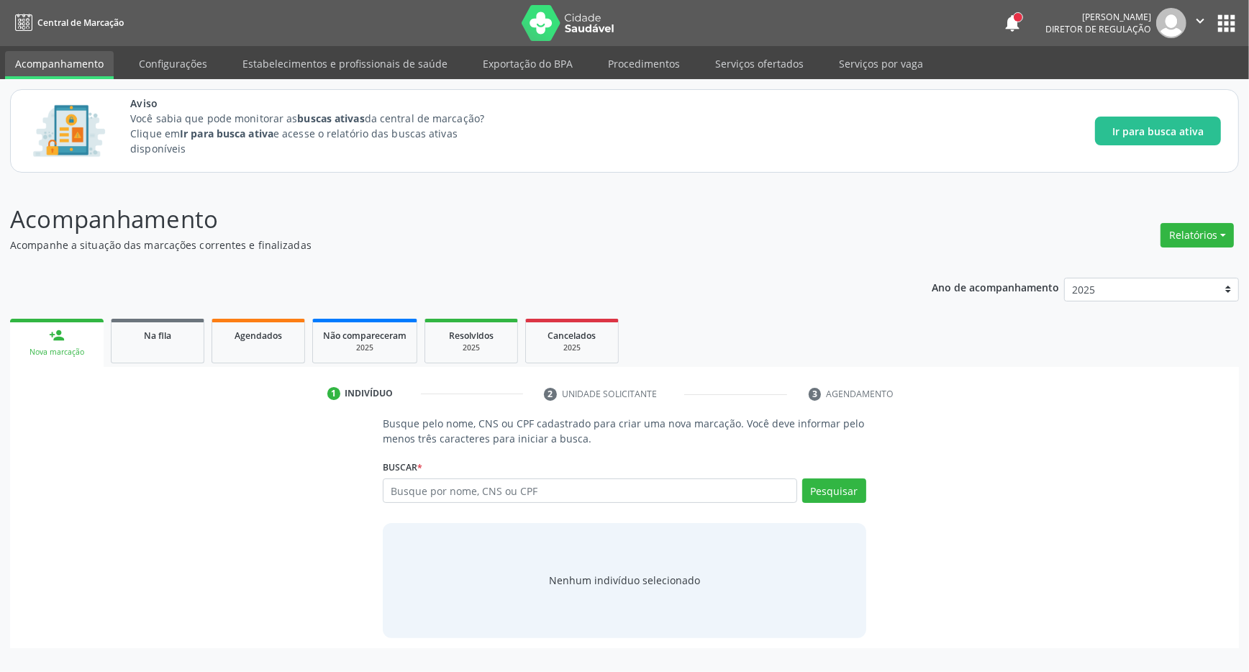
click at [552, 492] on input "text" at bounding box center [590, 490] width 414 height 24
type input "703206681833796"
click at [826, 496] on button "Pesquisar" at bounding box center [834, 490] width 64 height 24
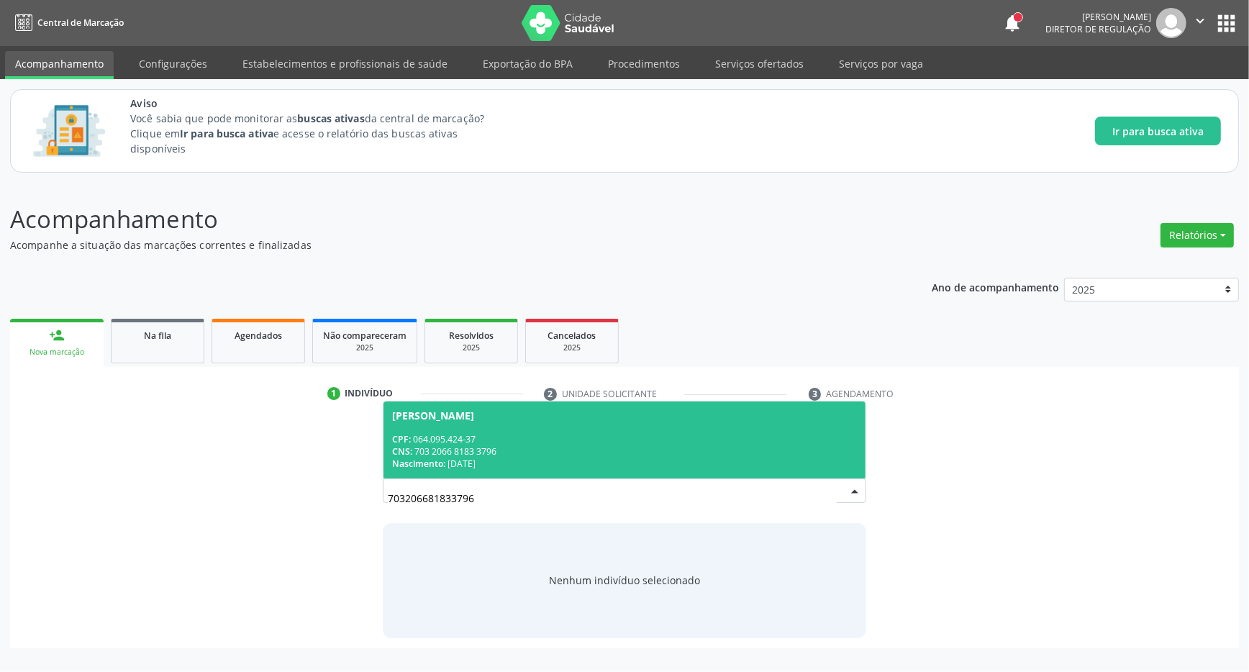
click at [542, 434] on div "CPF: 064.095.424-37" at bounding box center [624, 439] width 465 height 12
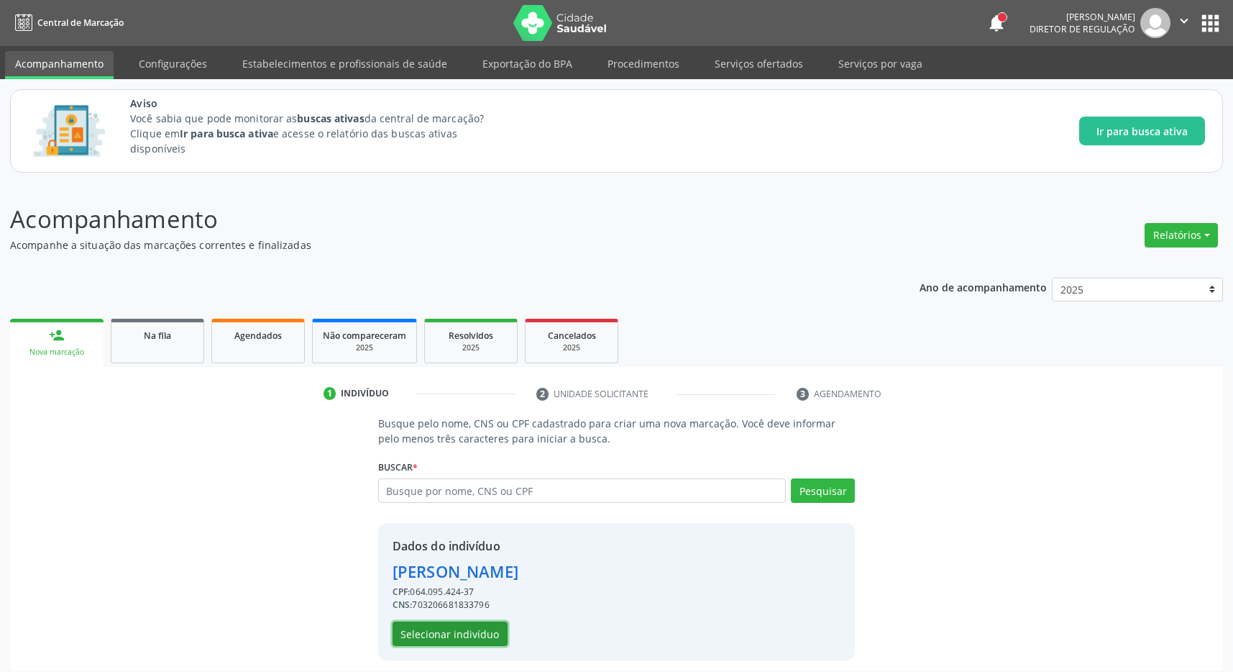
click at [450, 630] on button "Selecionar indivíduo" at bounding box center [450, 633] width 115 height 24
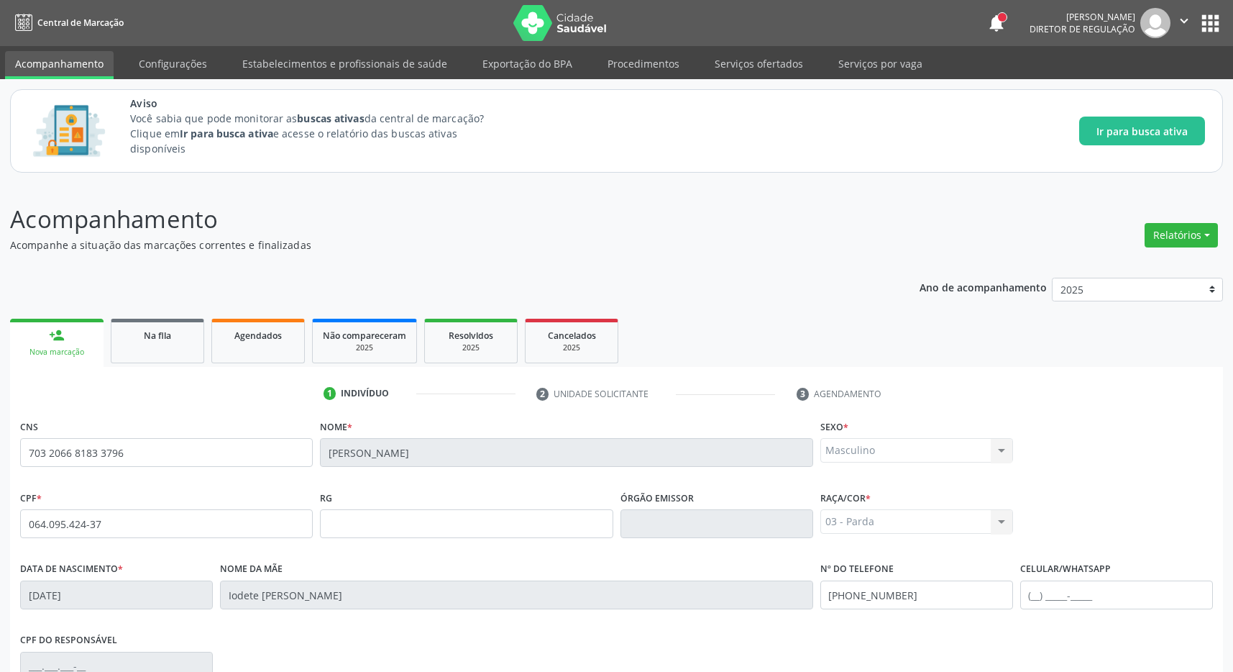
scroll to position [213, 0]
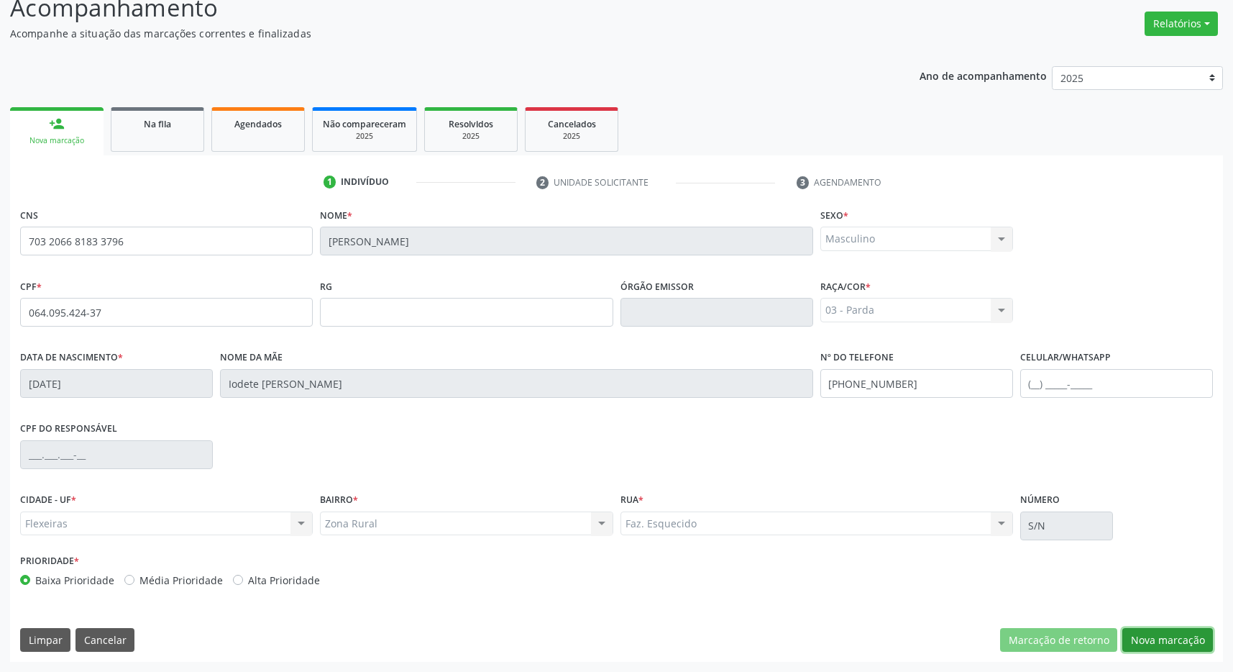
click at [1177, 633] on button "Nova marcação" at bounding box center [1168, 640] width 91 height 24
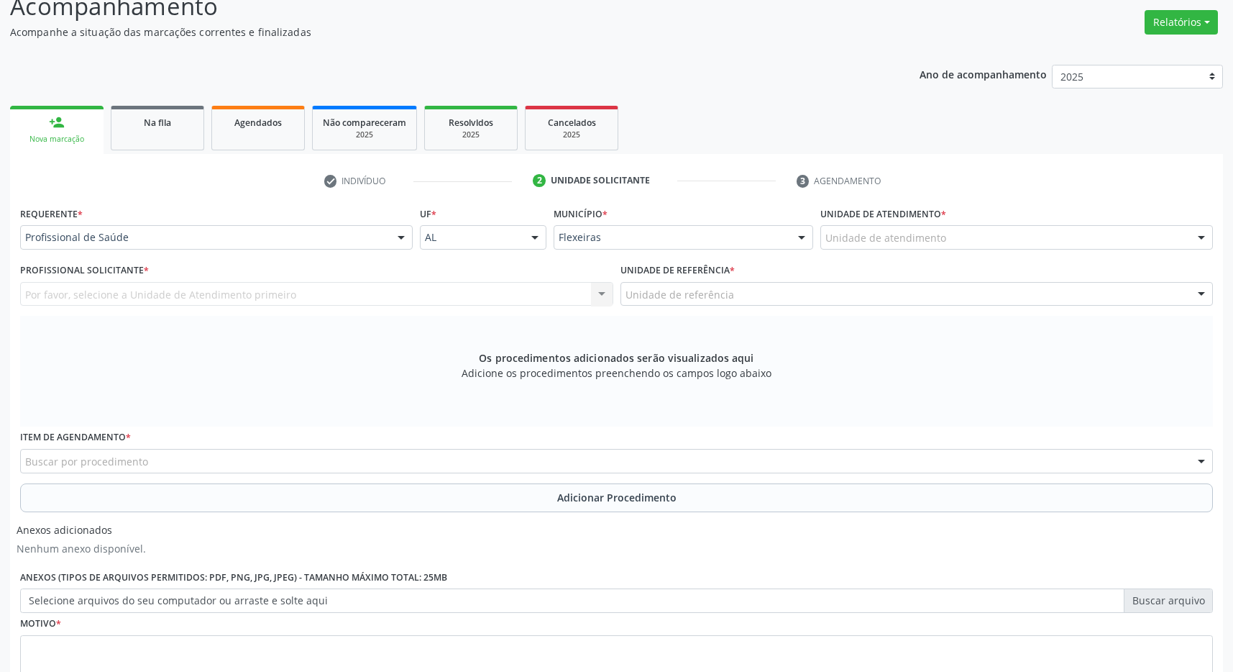
click at [713, 83] on div "Ano de acompanhamento 2025 person_add Nova marcação Na fila Agendados Não compa…" at bounding box center [616, 414] width 1213 height 719
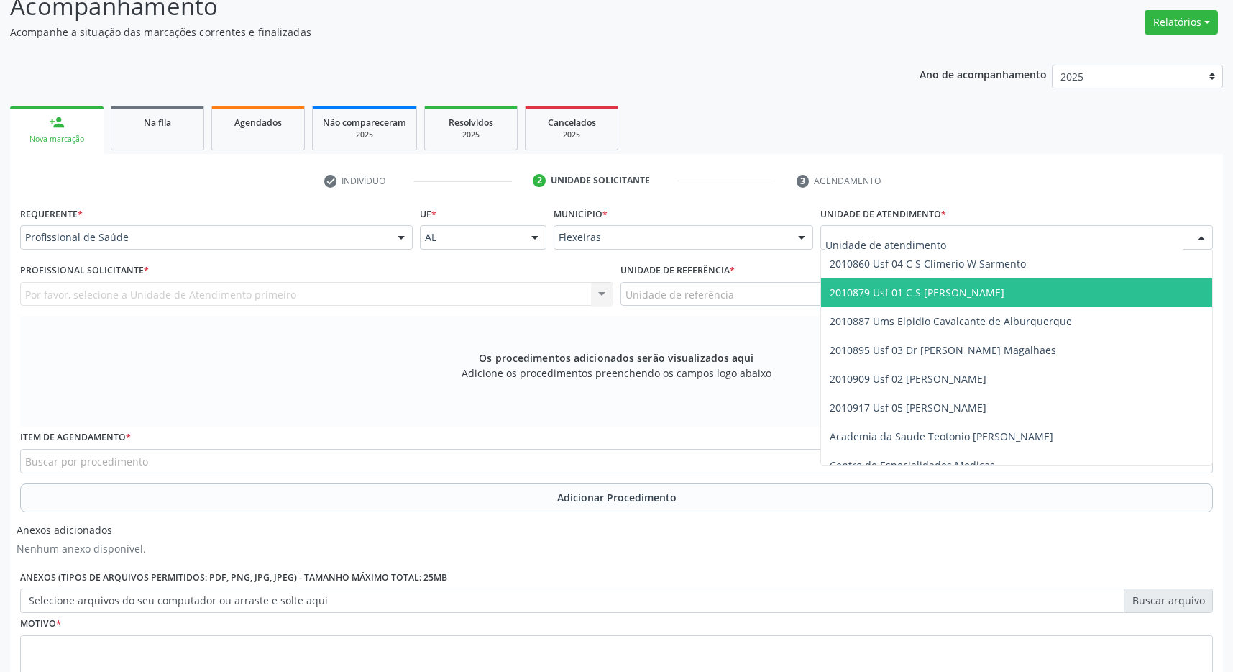
click at [898, 287] on span "2010879 Usf 01 C S [PERSON_NAME]" at bounding box center [917, 293] width 175 height 14
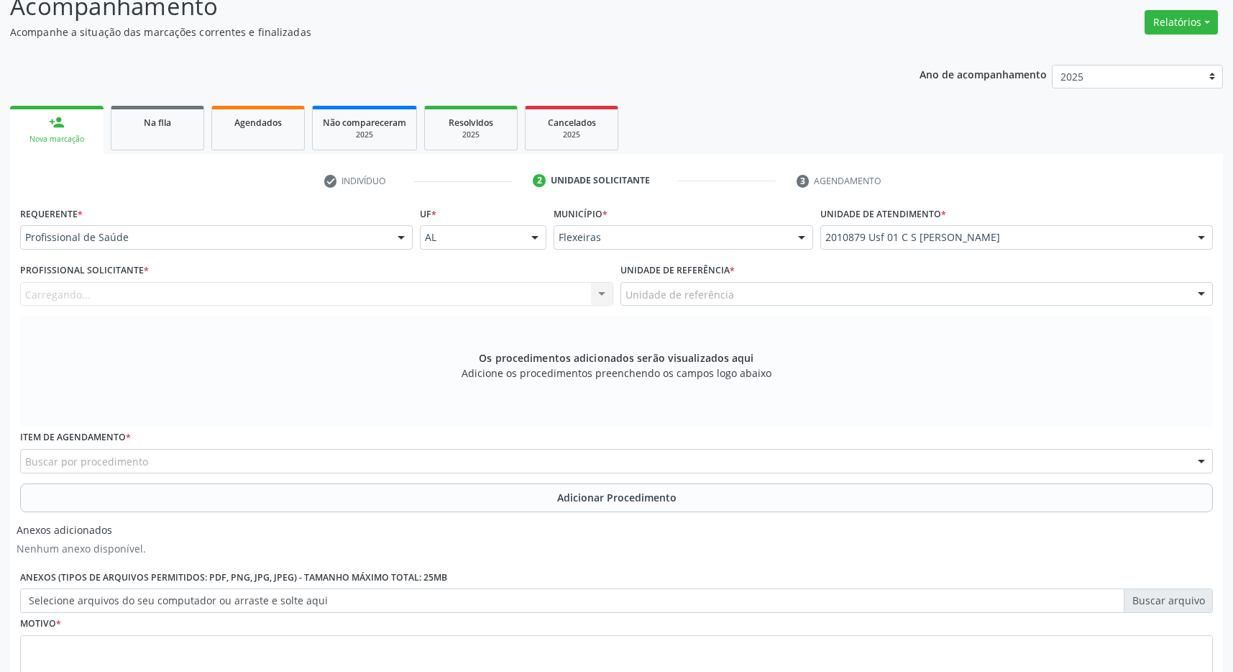
click at [896, 291] on div "Unidade de referência" at bounding box center [917, 294] width 593 height 24
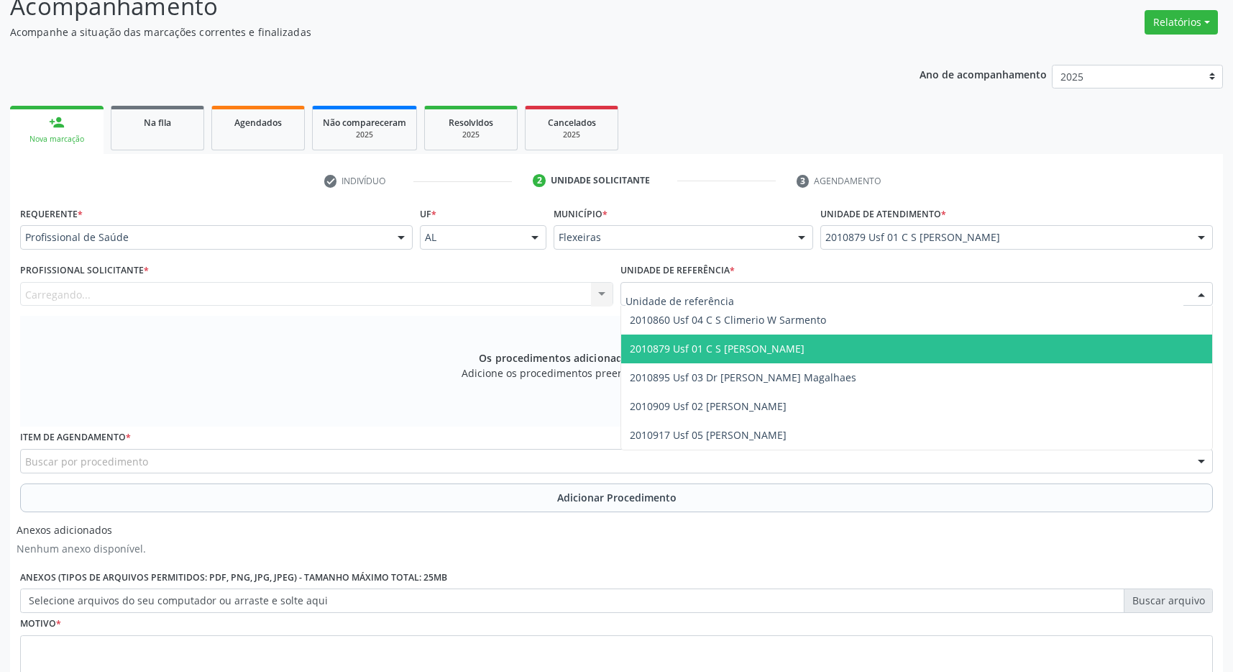
click at [902, 353] on span "2010879 Usf 01 C S [PERSON_NAME]" at bounding box center [917, 348] width 592 height 29
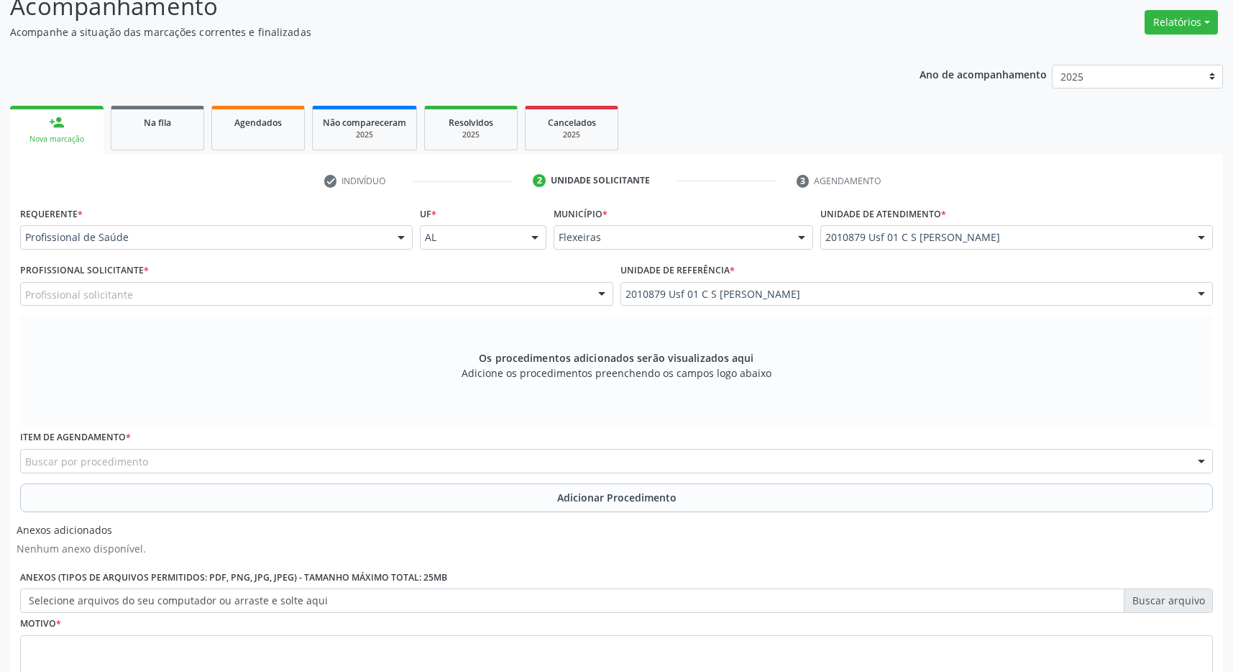
click at [565, 304] on div "Profissional solicitante" at bounding box center [316, 294] width 593 height 24
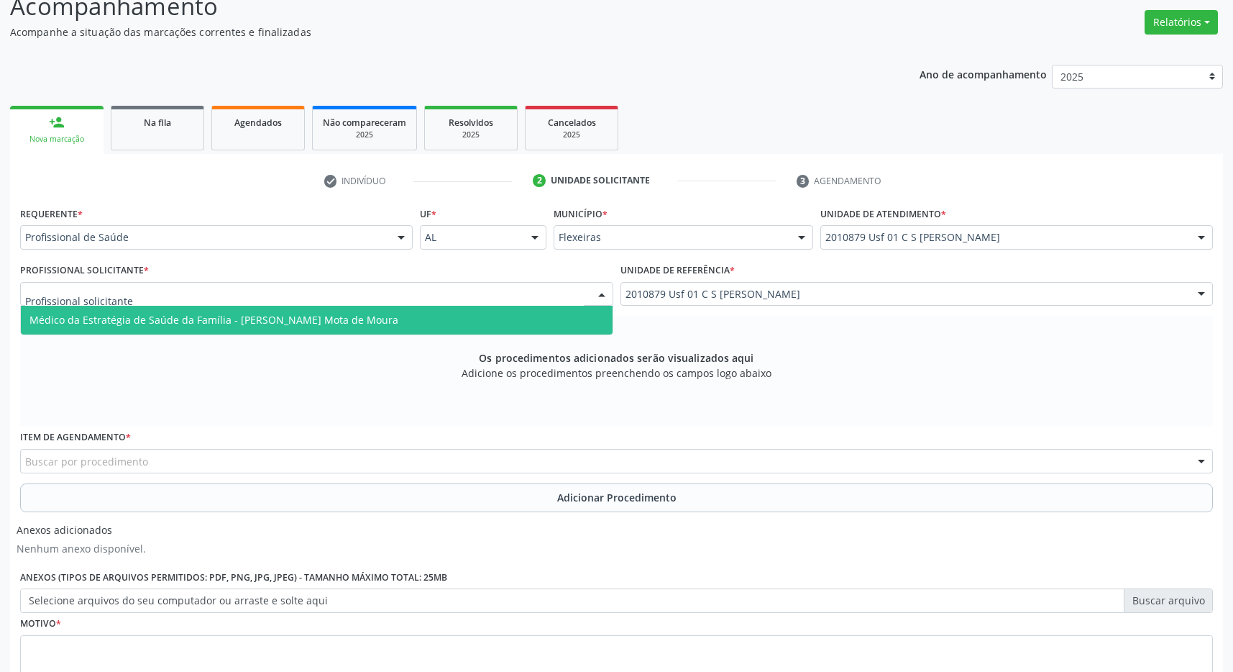
click at [536, 324] on span "Médico da Estratégia de Saúde da Família - Filipe Coutinho Mota de Moura" at bounding box center [317, 320] width 592 height 29
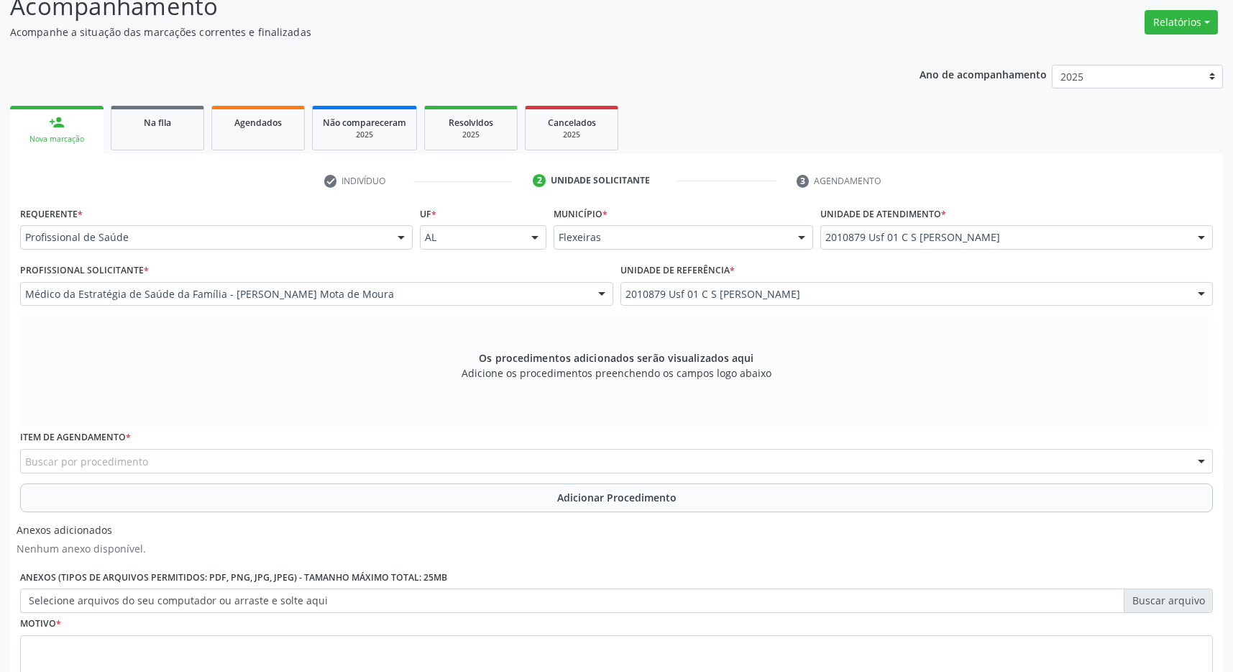
click at [297, 465] on div "Buscar por procedimento" at bounding box center [616, 461] width 1193 height 24
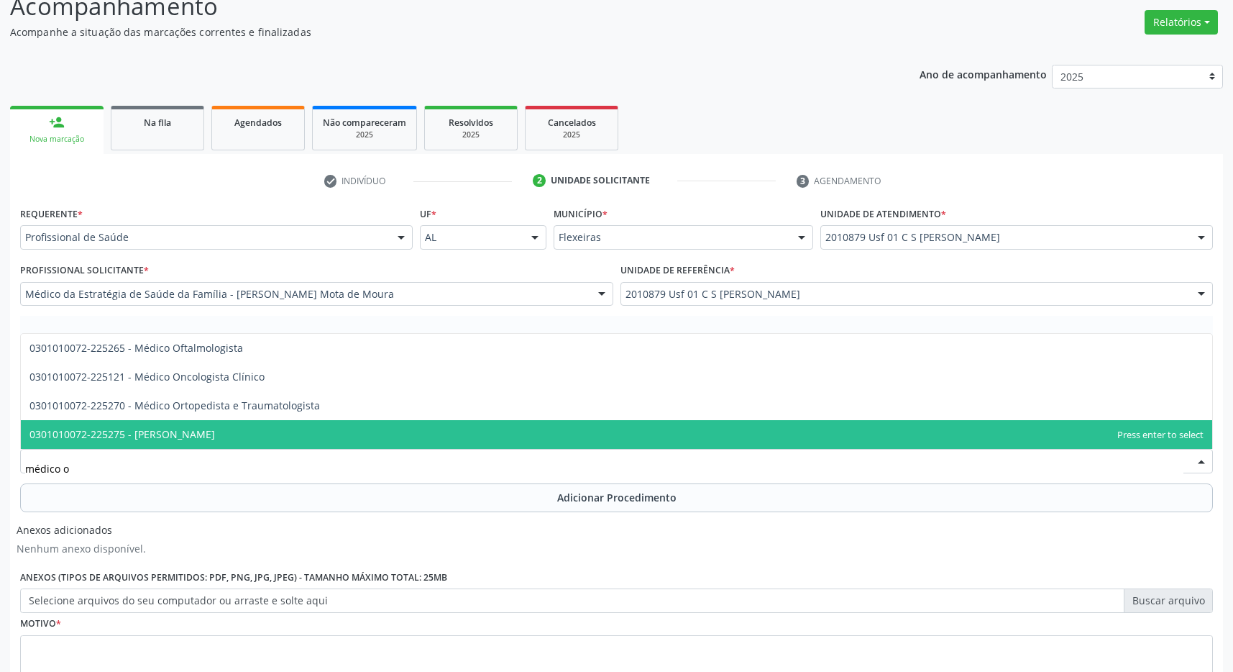
type input "médico of"
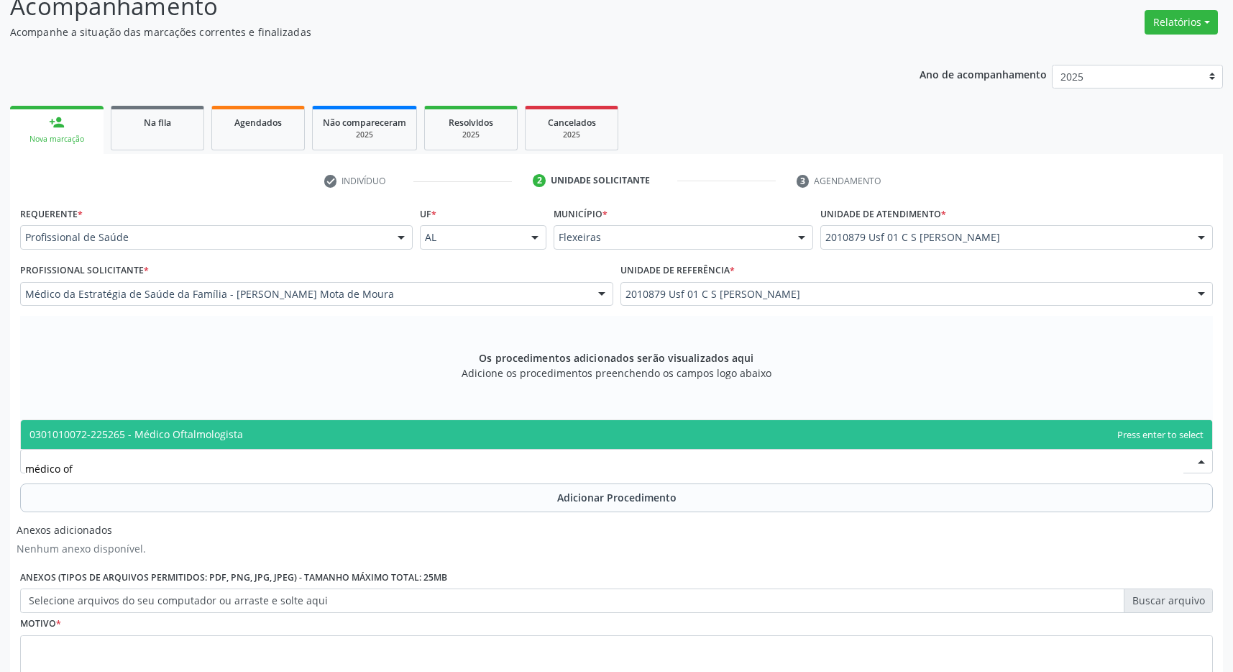
drag, startPoint x: 418, startPoint y: 436, endPoint x: 446, endPoint y: 447, distance: 30.1
click at [419, 436] on span "0301010072-225265 - Médico Oftalmologista" at bounding box center [617, 434] width 1192 height 29
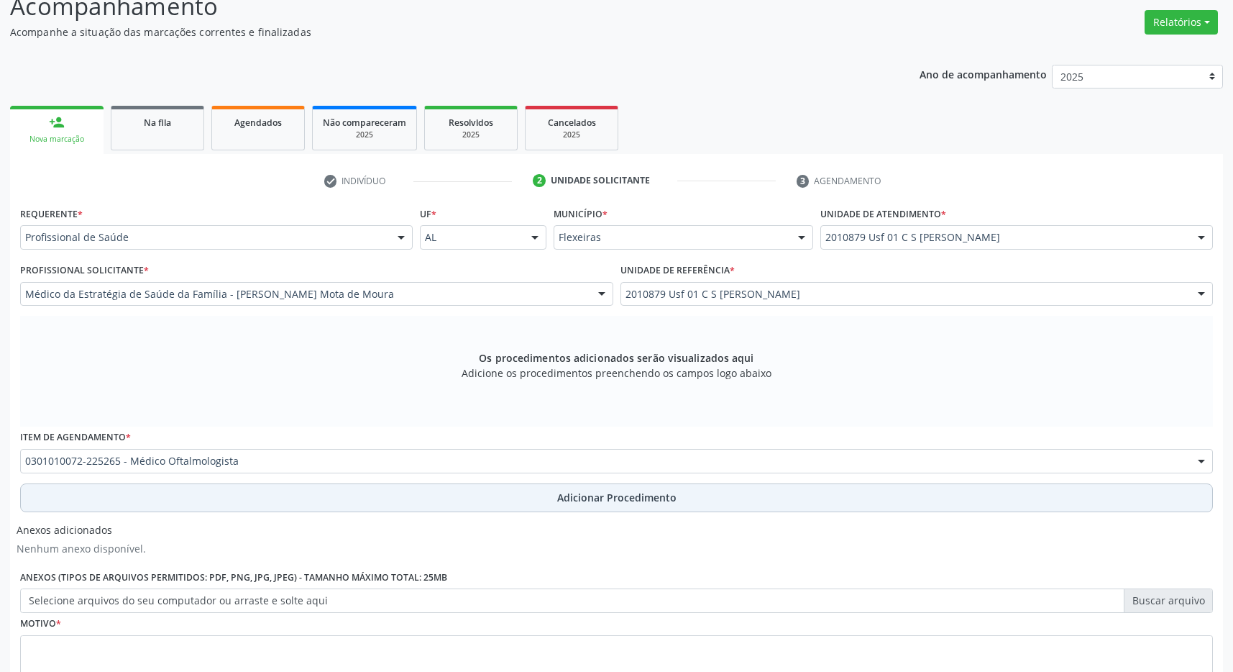
click at [567, 495] on span "Adicionar Procedimento" at bounding box center [616, 497] width 119 height 15
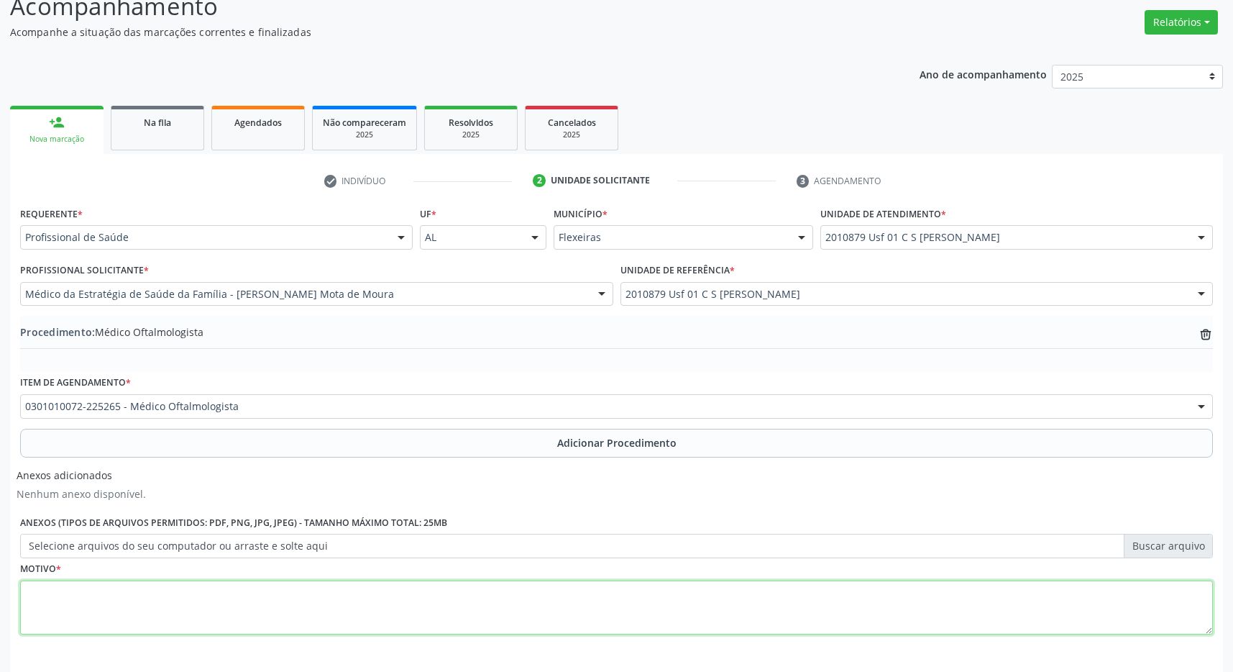
click at [498, 611] on textarea at bounding box center [616, 607] width 1193 height 55
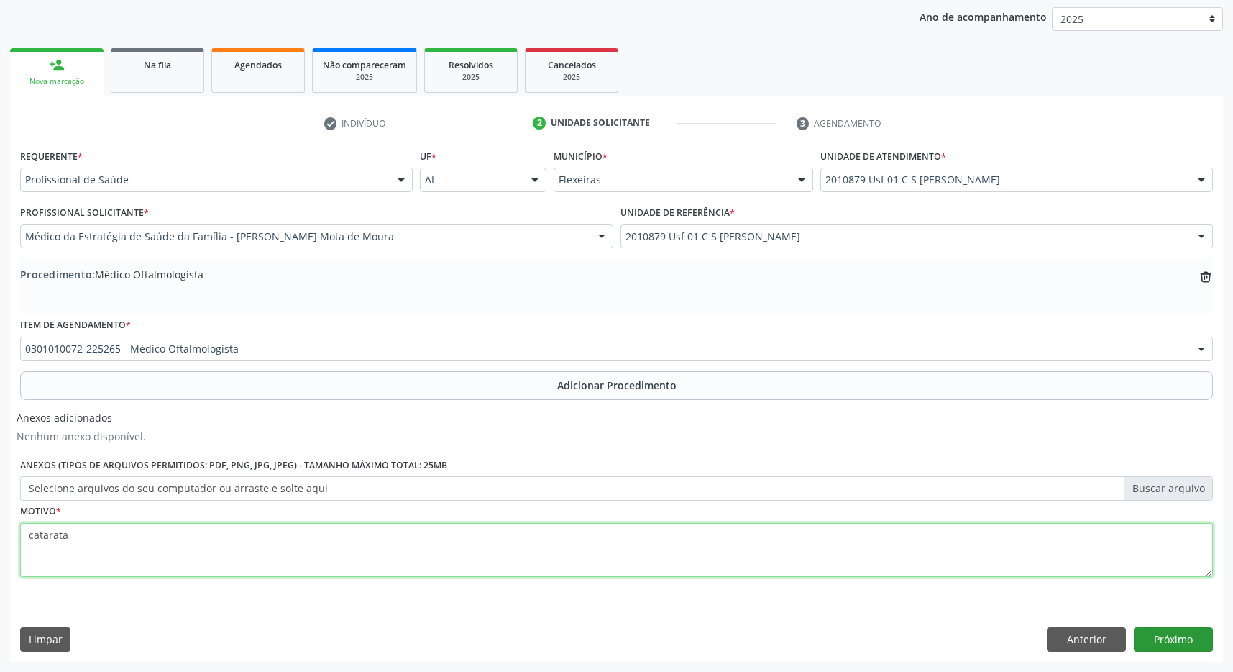
type textarea "catarata"
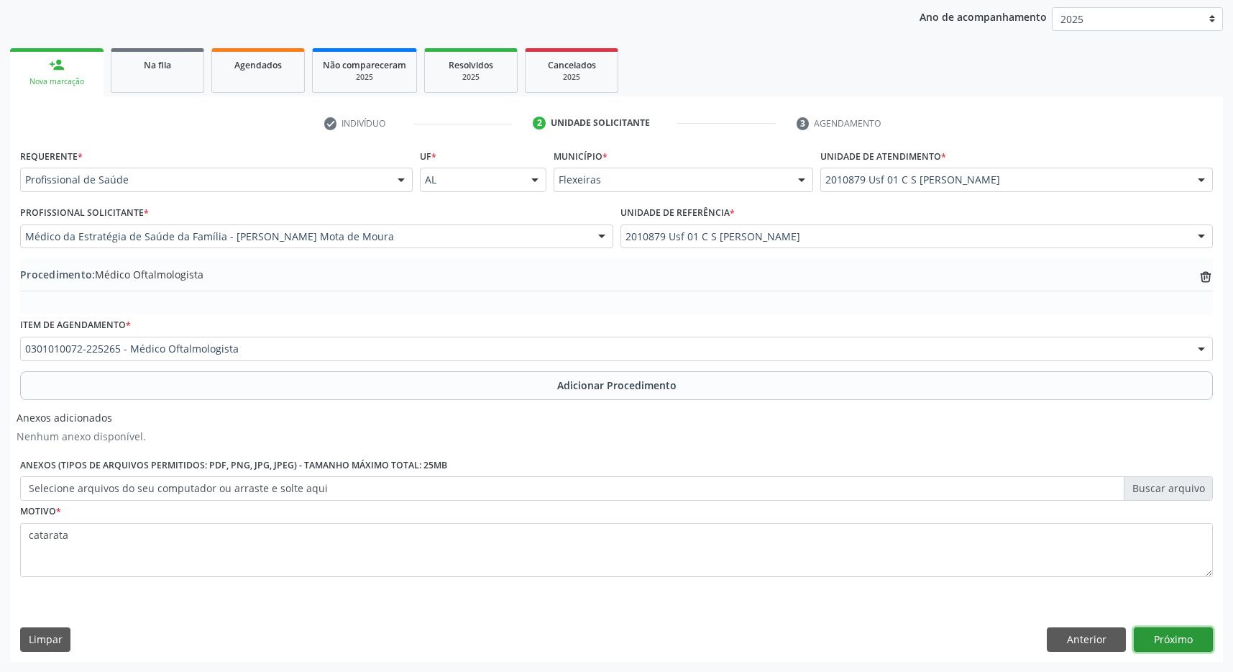
click at [1171, 639] on button "Próximo" at bounding box center [1173, 639] width 79 height 24
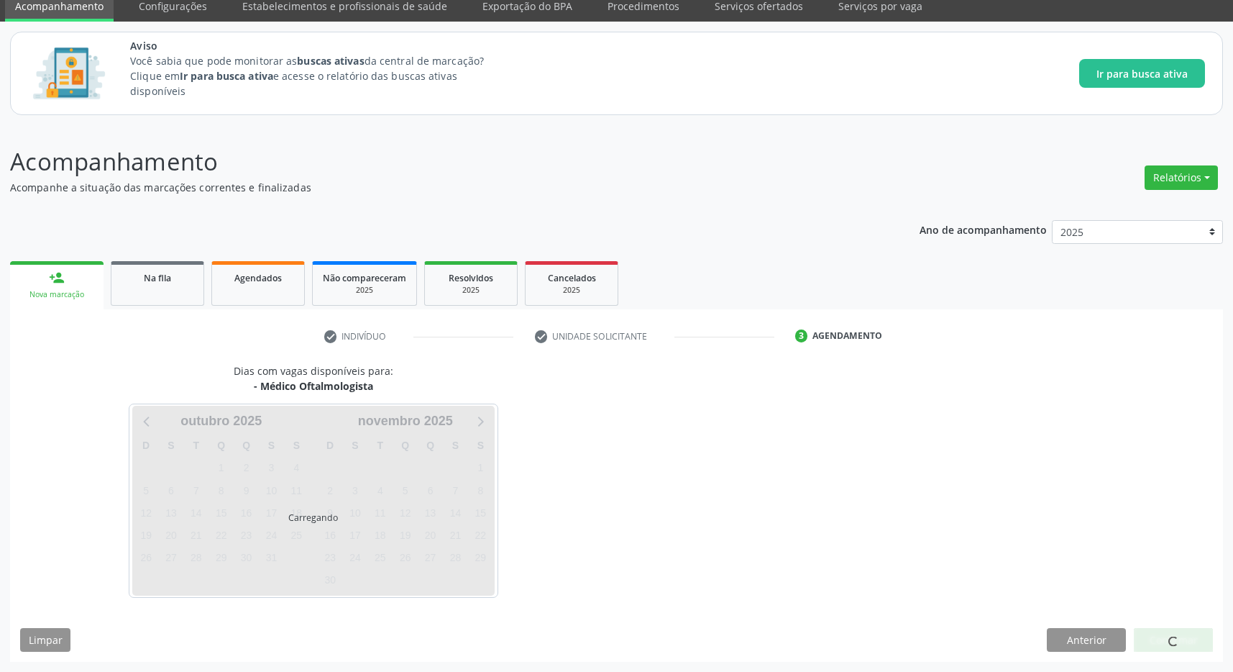
scroll to position [59, 0]
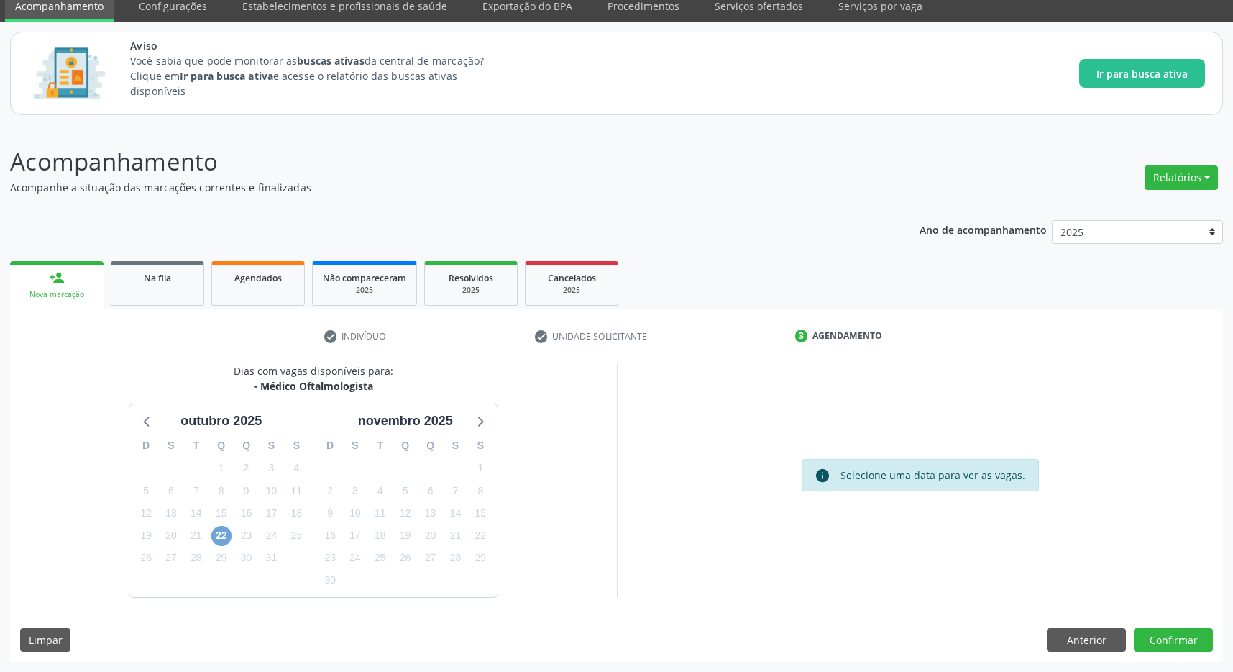
click at [224, 533] on span "22" at bounding box center [221, 536] width 20 height 20
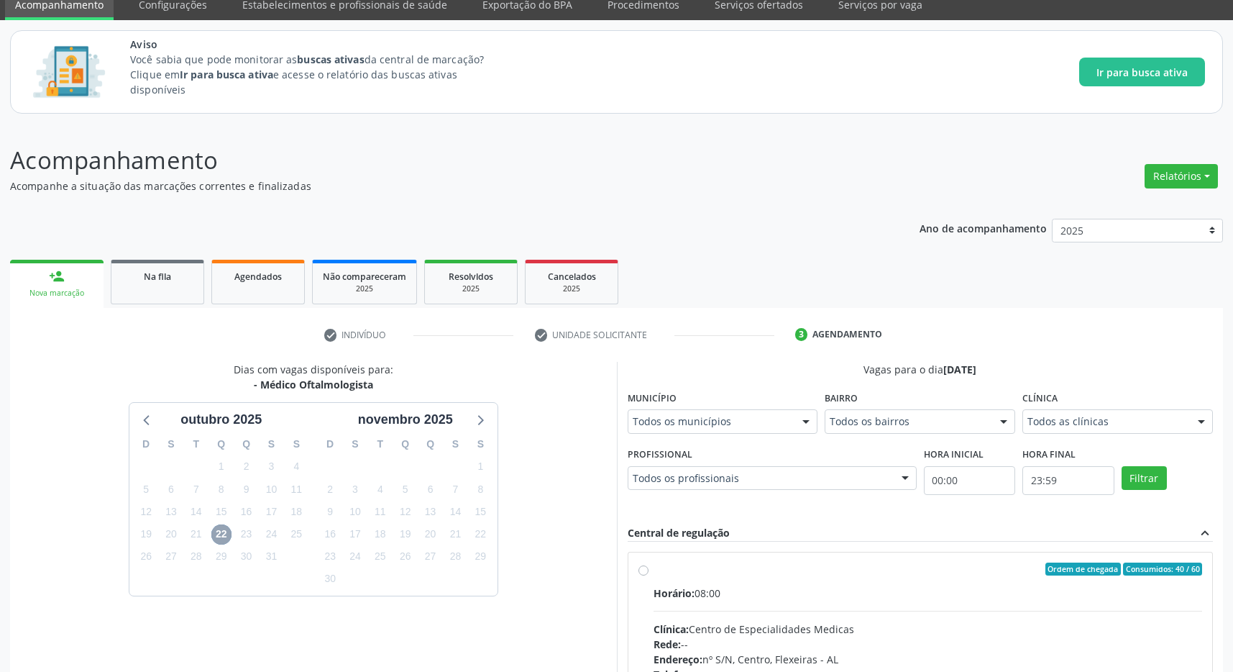
scroll to position [268, 0]
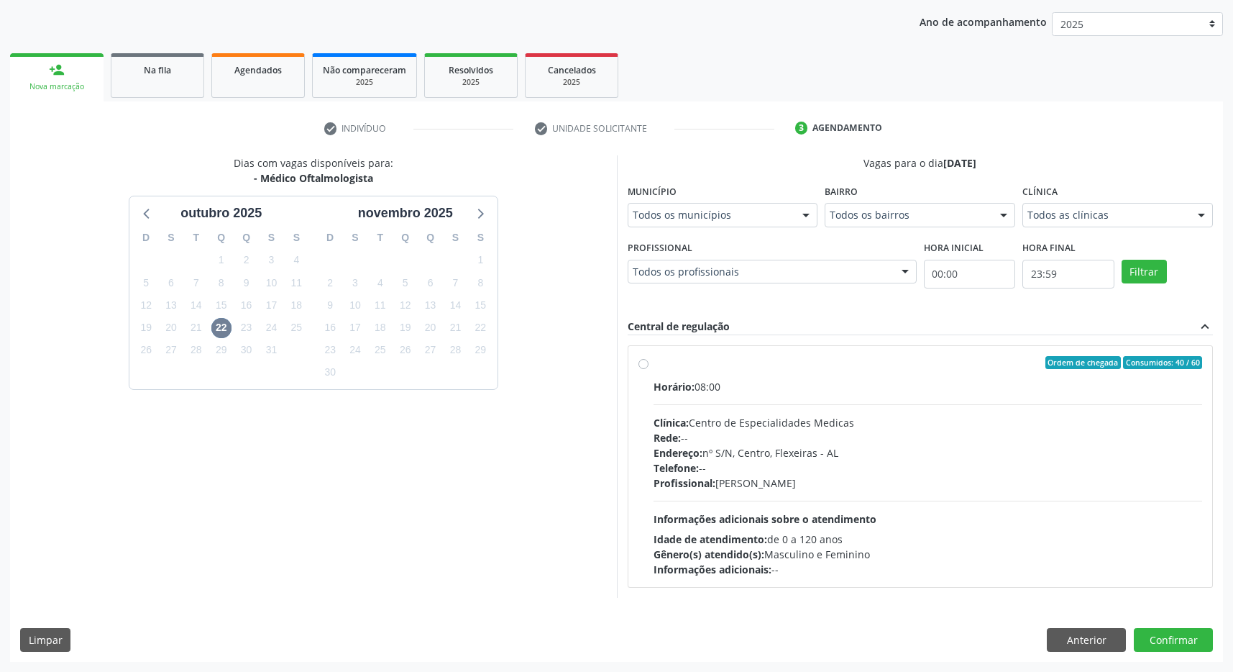
click at [892, 373] on label "Ordem de chegada Consumidos: 40 / 60 Horário: 08:00 Clínica: Centro de Especial…" at bounding box center [928, 466] width 549 height 221
click at [649, 369] on input "Ordem de chegada Consumidos: 40 / 60 Horário: 08:00 Clínica: Centro de Especial…" at bounding box center [644, 362] width 10 height 13
radio input "true"
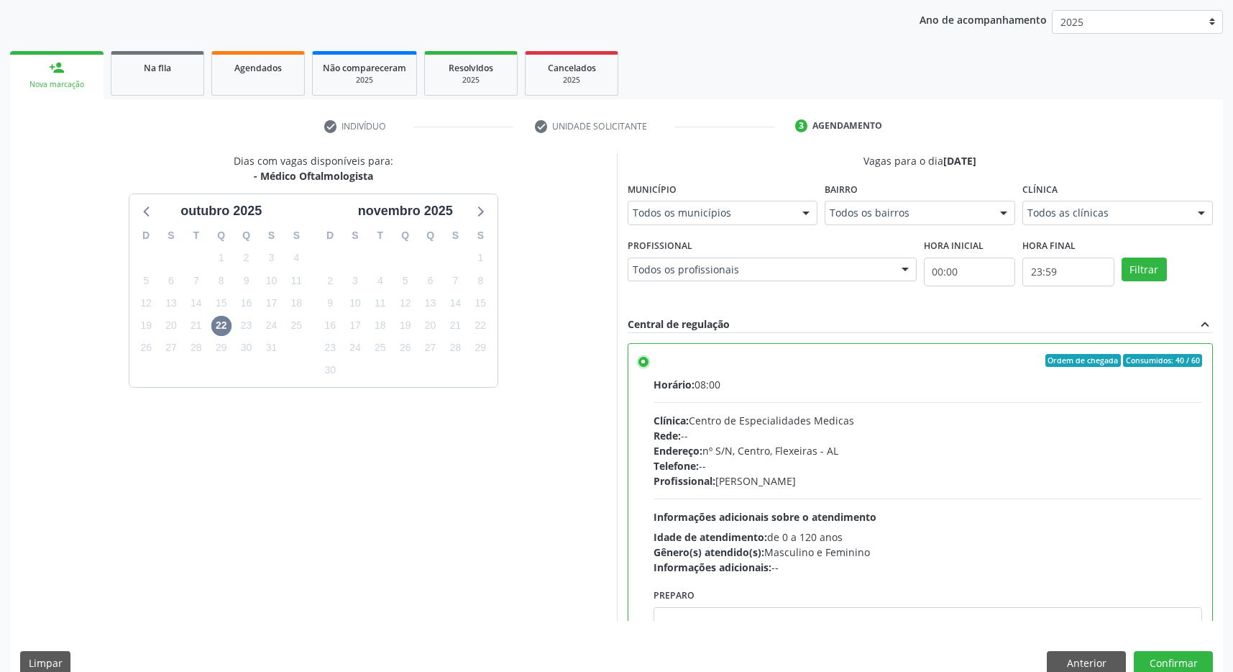
scroll to position [72, 0]
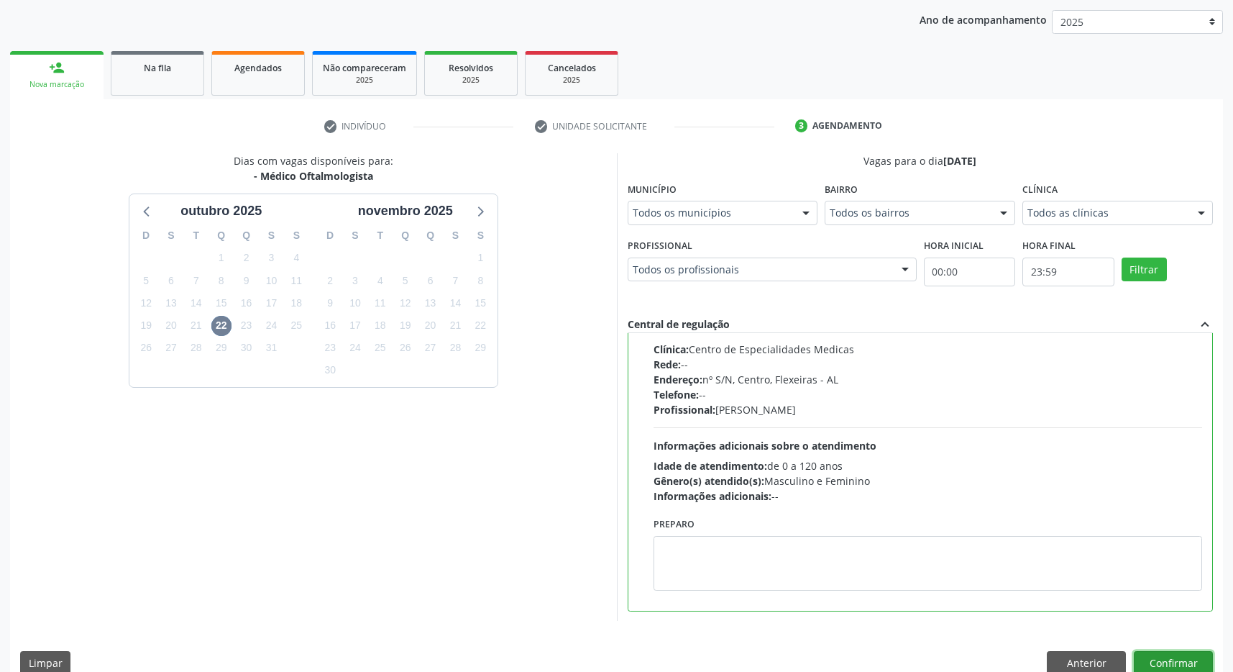
click at [1174, 667] on button "Confirmar" at bounding box center [1173, 663] width 79 height 24
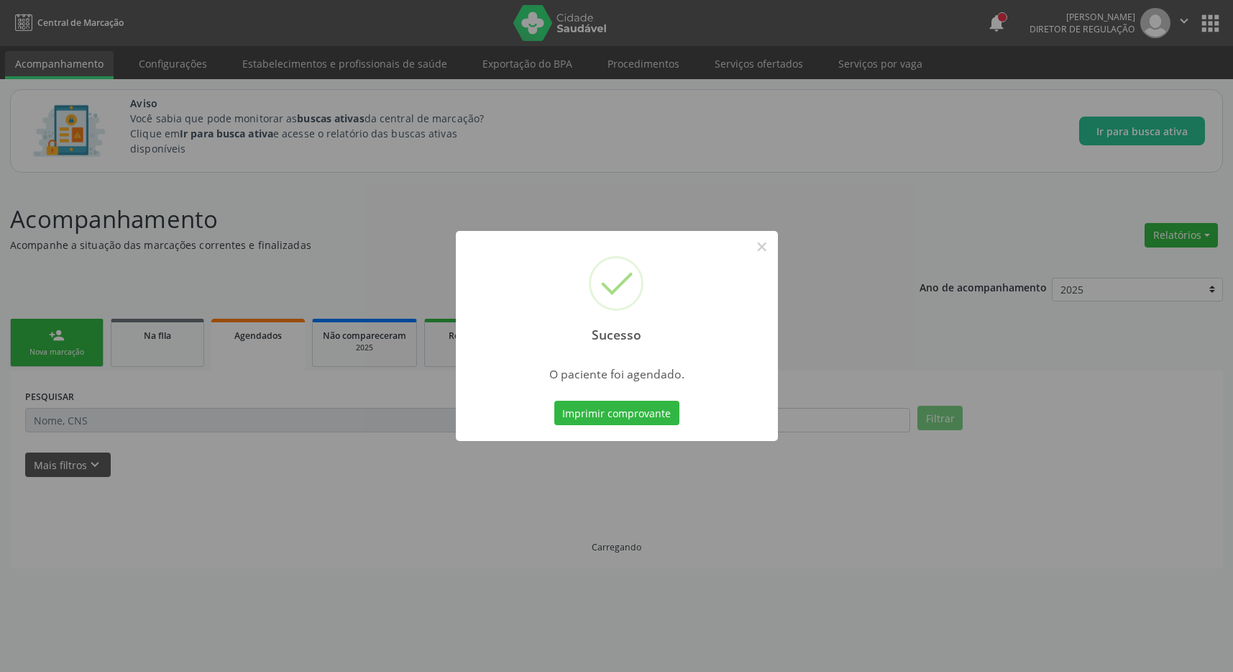
scroll to position [0, 0]
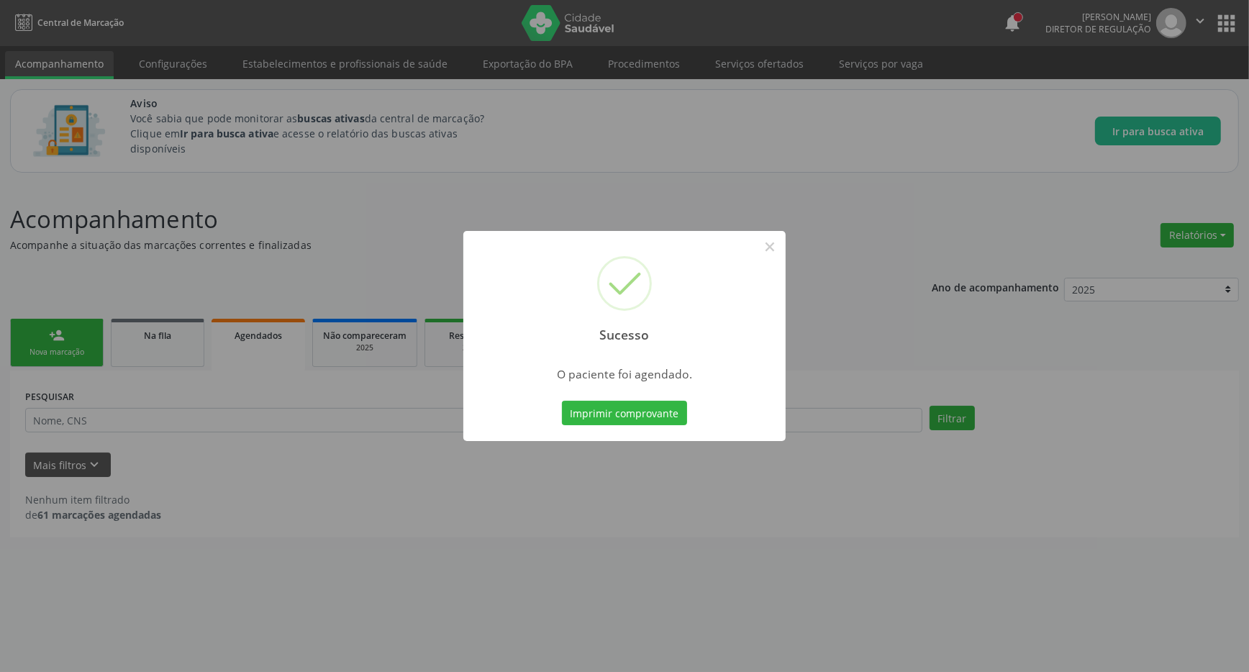
click at [617, 381] on div "O paciente foi agendado." at bounding box center [624, 370] width 322 height 30
click at [641, 427] on div "Imprimir comprovante Cancel" at bounding box center [625, 413] width 132 height 30
click at [634, 409] on button "Imprimir comprovante" at bounding box center [624, 413] width 125 height 24
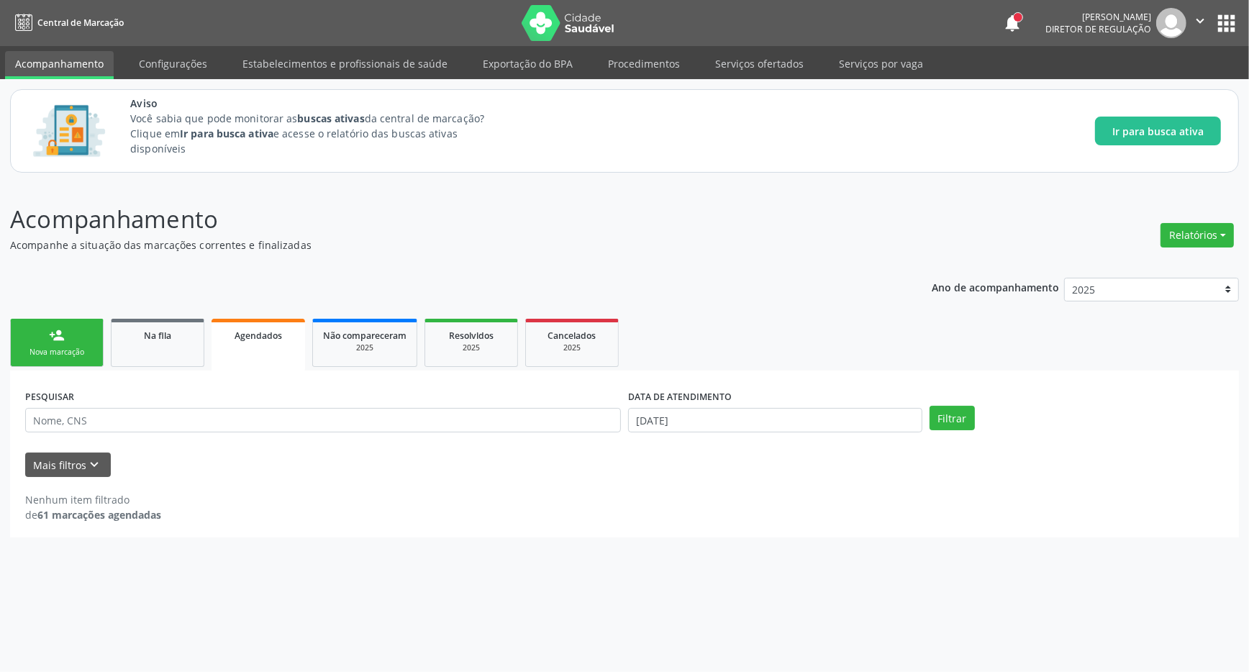
click at [35, 334] on link "person_add Nova marcação" at bounding box center [56, 343] width 93 height 48
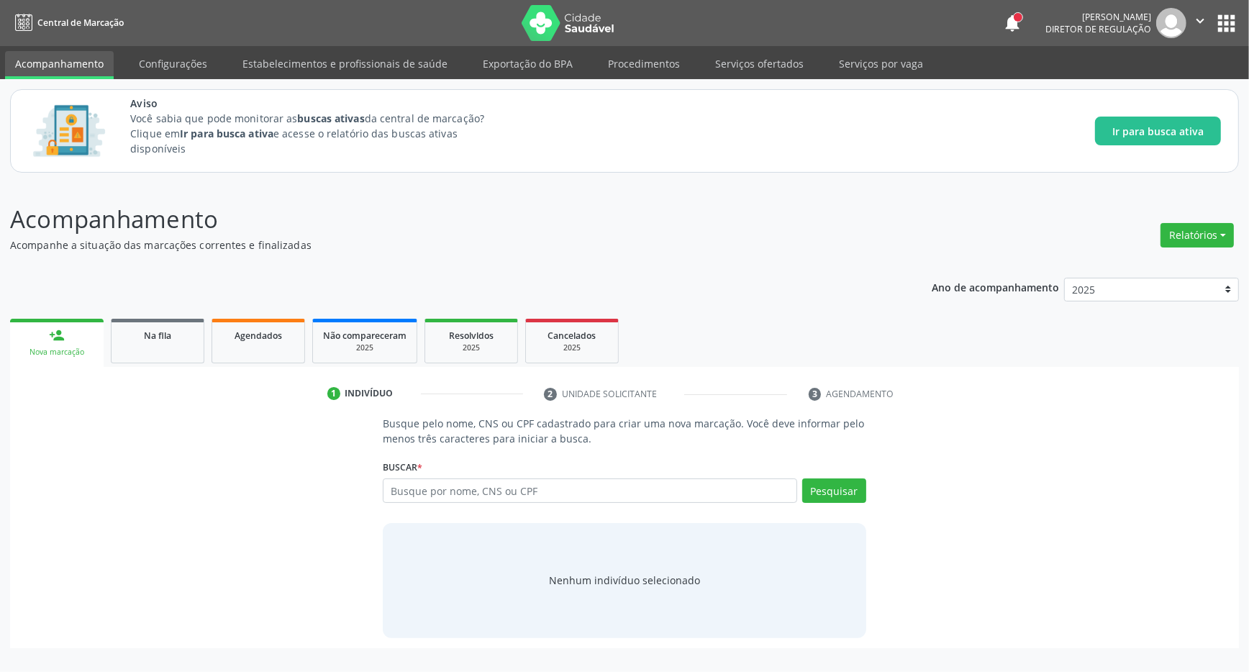
click at [429, 506] on div "Busque por nome, CNS ou CPF Nenhum resultado encontrado para: " " Digite nome, …" at bounding box center [624, 495] width 483 height 35
click at [437, 485] on input "text" at bounding box center [590, 490] width 414 height 24
click at [465, 491] on input "text" at bounding box center [590, 490] width 414 height 24
type input "marioa melqueade di lima"
drag, startPoint x: 485, startPoint y: 490, endPoint x: 478, endPoint y: 491, distance: 7.3
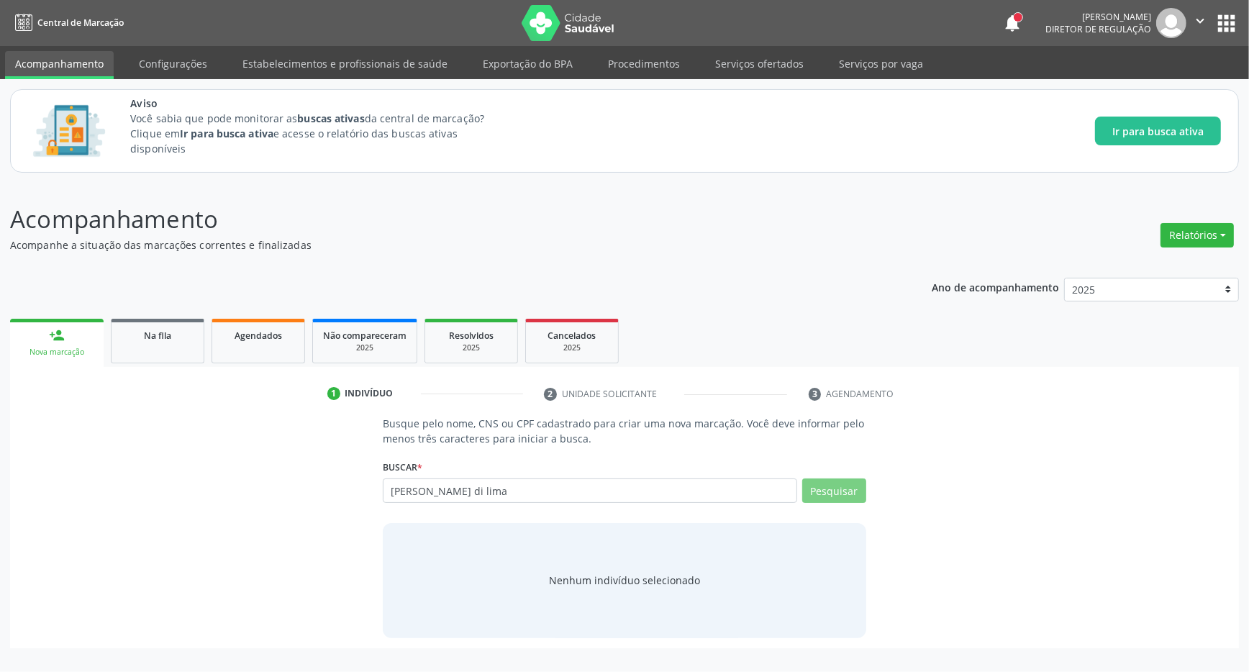
click at [0, 0] on input "marioa melqueade di lima" at bounding box center [0, 0] width 0 height 0
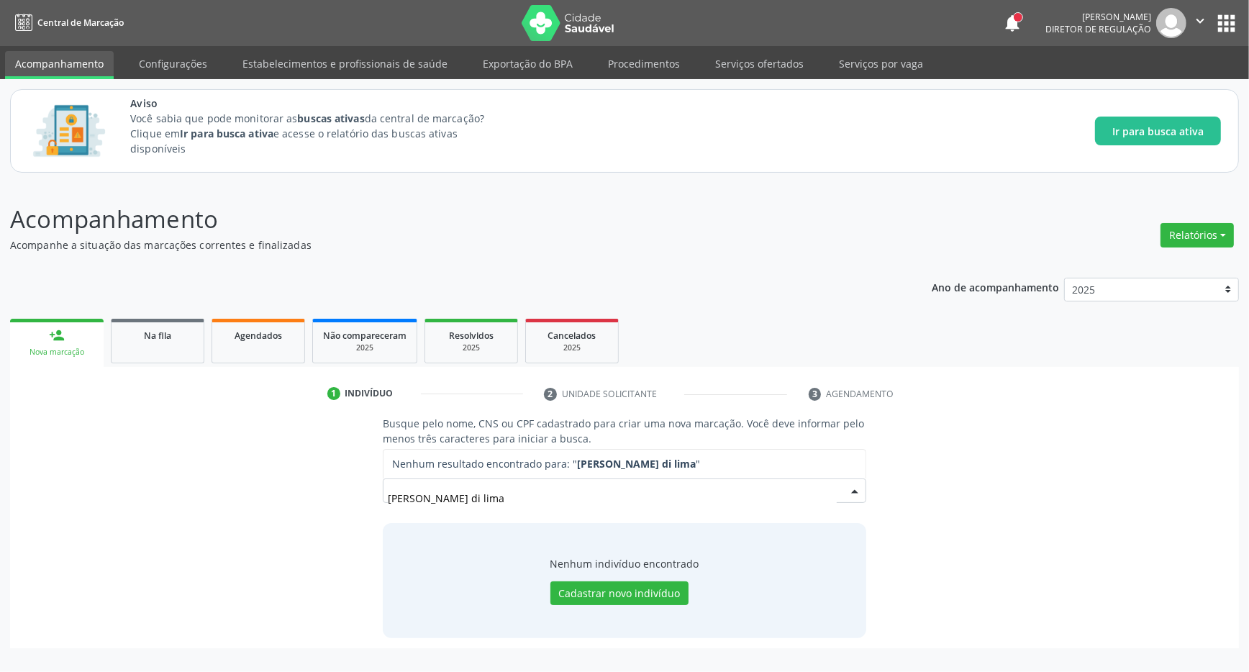
click at [539, 497] on input "marioa melqueade di lima" at bounding box center [612, 497] width 449 height 29
click at [455, 501] on input "marioa melqueade di lima" at bounding box center [612, 497] width 449 height 29
click at [459, 501] on input "marioa melqueade di lima" at bounding box center [612, 497] width 449 height 29
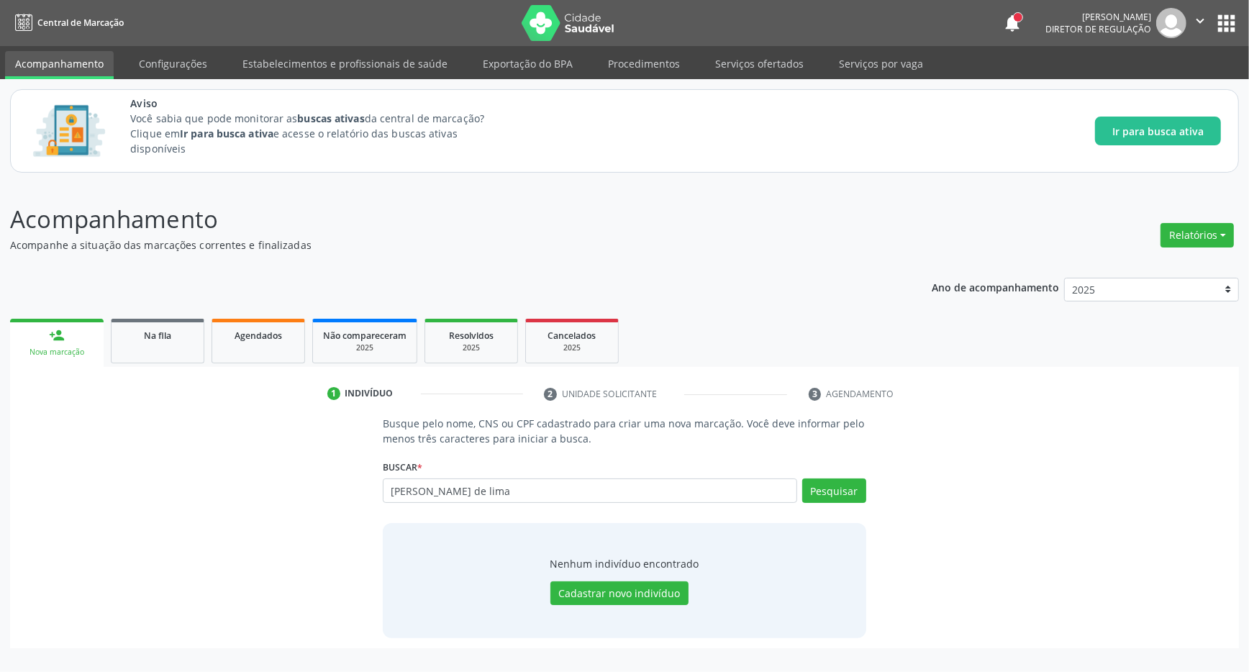
type input "marioa melquiades de lima"
drag, startPoint x: 545, startPoint y: 493, endPoint x: 424, endPoint y: 493, distance: 120.8
click at [424, 493] on input "marioa melquiades de lima" at bounding box center [590, 490] width 414 height 24
drag, startPoint x: 583, startPoint y: 495, endPoint x: 327, endPoint y: 501, distance: 256.8
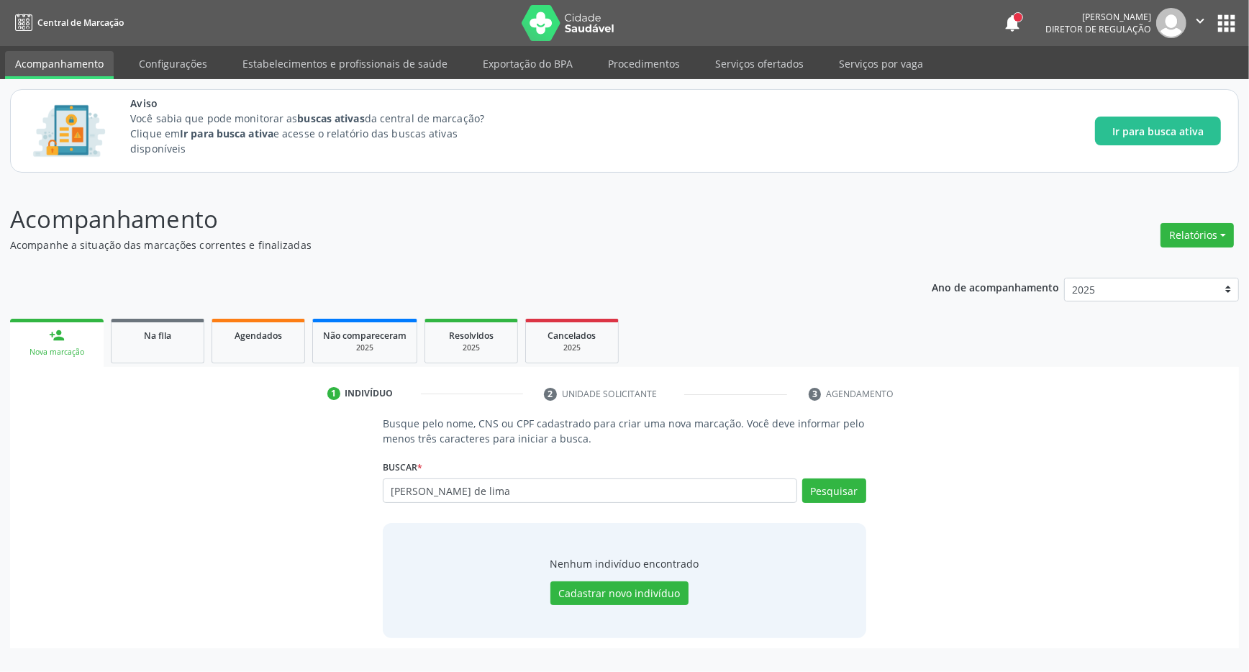
click at [383, 500] on input "marioa melquiades de lima" at bounding box center [590, 490] width 414 height 24
drag, startPoint x: 301, startPoint y: 527, endPoint x: 400, endPoint y: 522, distance: 99.4
click at [306, 527] on div "Busque pelo nome, CNS ou CPF cadastrado para criar uma nova marcação. Você deve…" at bounding box center [624, 527] width 1208 height 222
click at [418, 491] on input "marioa melquiades de lima" at bounding box center [590, 490] width 414 height 24
type input "maria melquiades de lima"
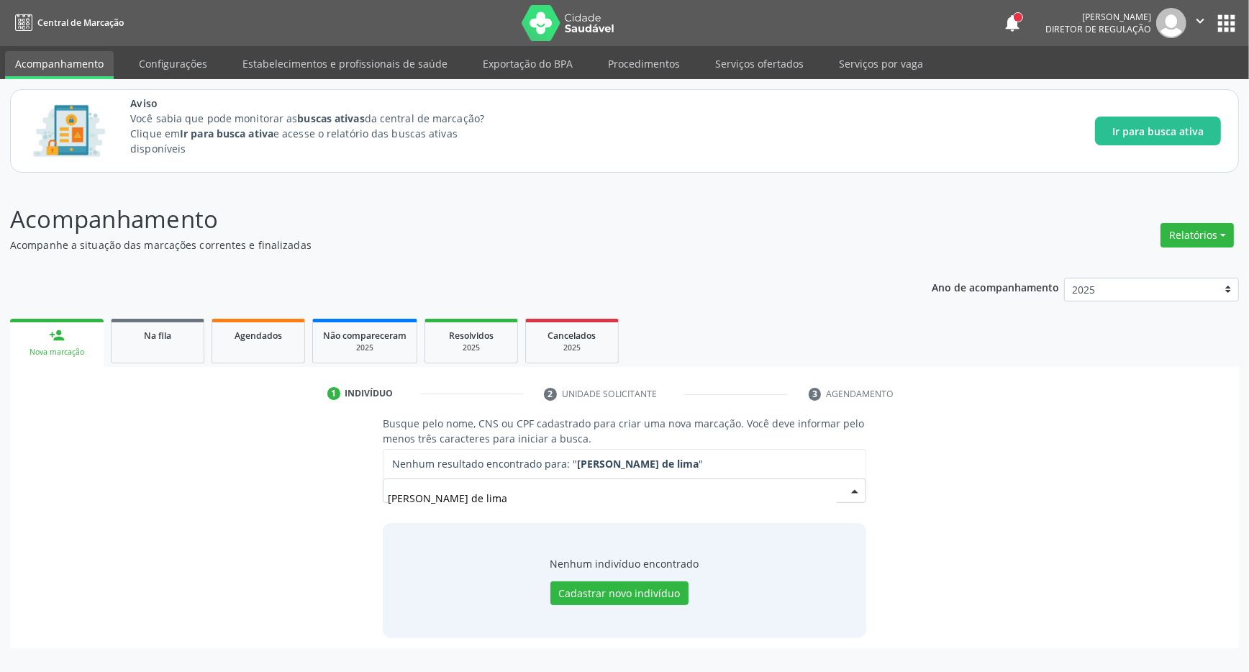
click at [474, 492] on input "maria melquiades de lima" at bounding box center [612, 497] width 449 height 29
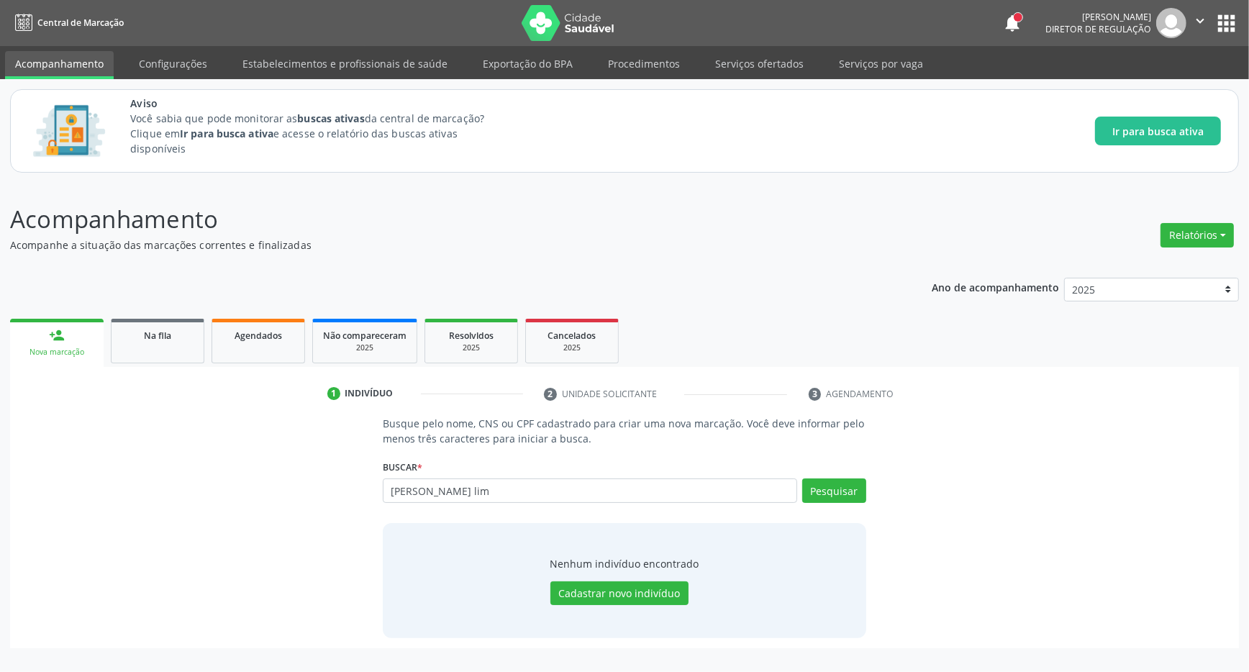
drag, startPoint x: 539, startPoint y: 493, endPoint x: 467, endPoint y: 496, distance: 71.3
click at [467, 496] on input "maria melquiadesde lim" at bounding box center [590, 490] width 414 height 24
type input "maria melquiade de lima"
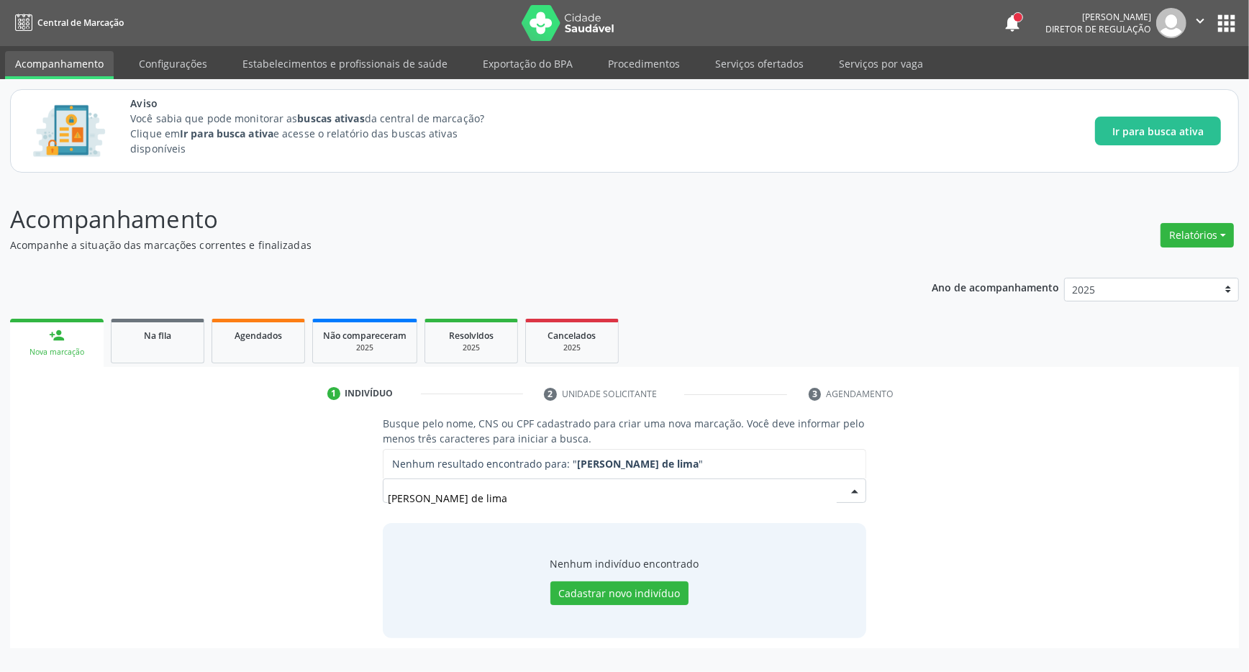
drag, startPoint x: 491, startPoint y: 506, endPoint x: 320, endPoint y: 493, distance: 171.7
click at [388, 504] on input "maria melquiade de lima" at bounding box center [612, 497] width 449 height 29
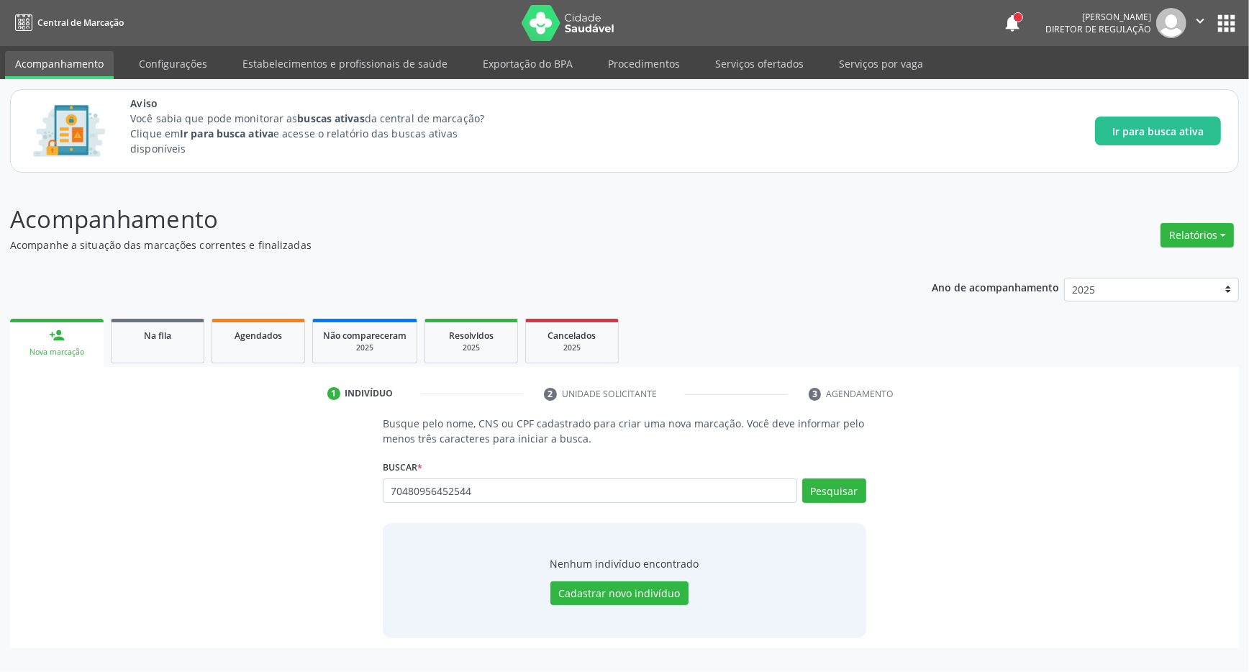
type input "704809564525446"
click at [634, 590] on button "Cadastrar novo indivíduo" at bounding box center [619, 593] width 138 height 24
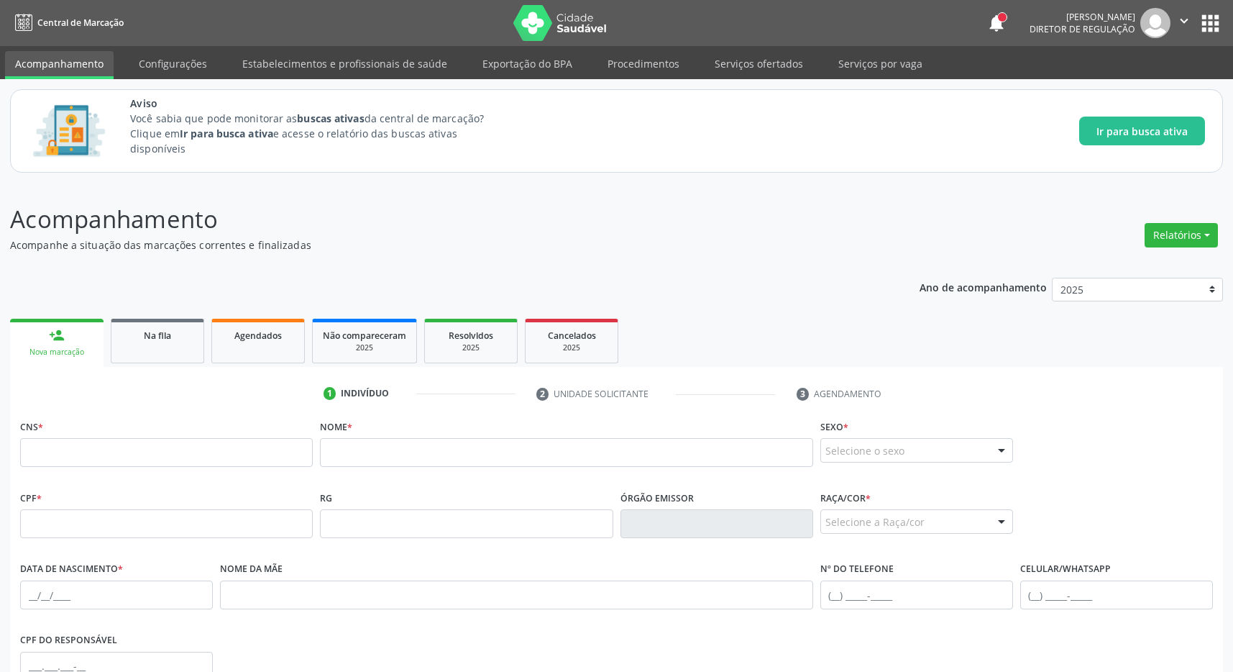
click at [1205, 19] on button "apps" at bounding box center [1210, 23] width 25 height 25
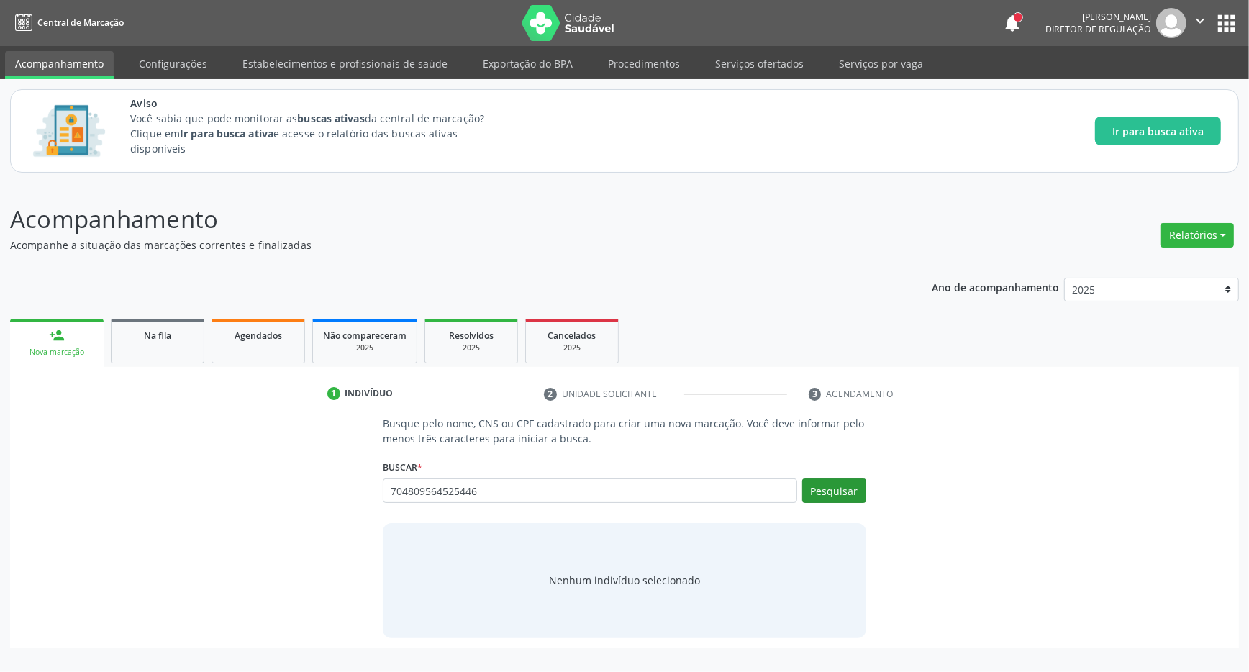
type input "704809564525446"
click at [846, 496] on button "Pesquisar" at bounding box center [834, 490] width 64 height 24
type input "704809564525446"
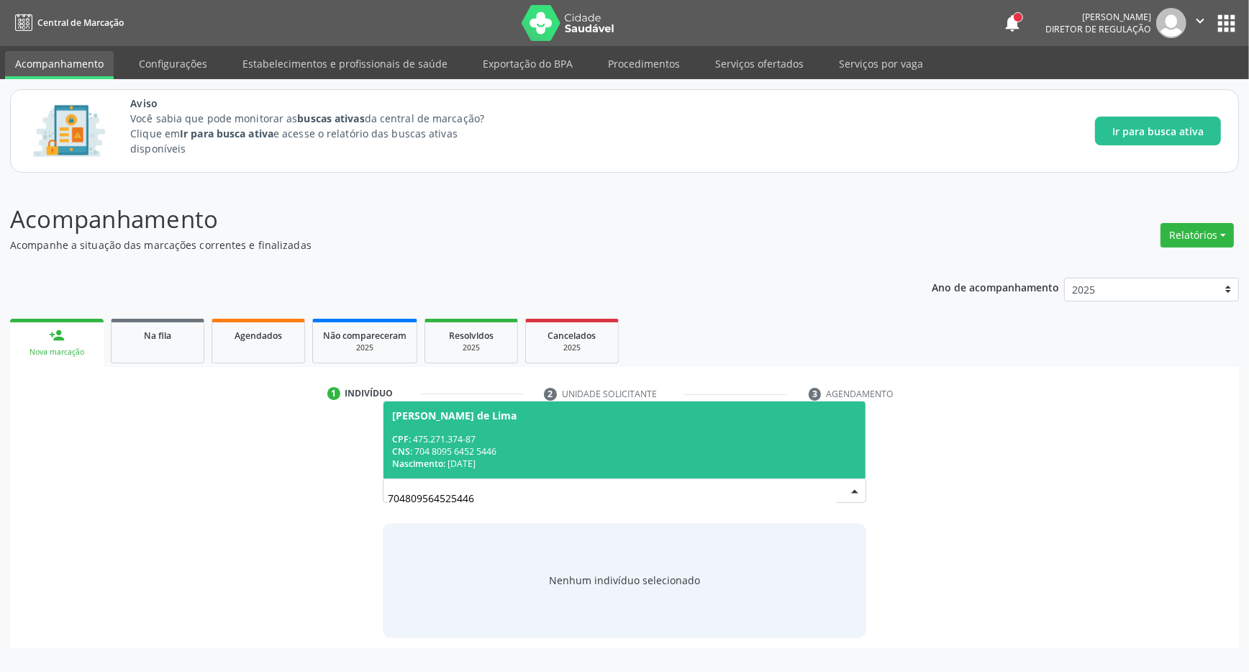
click at [560, 452] on div "CNS: 704 8095 6452 5446" at bounding box center [624, 451] width 465 height 12
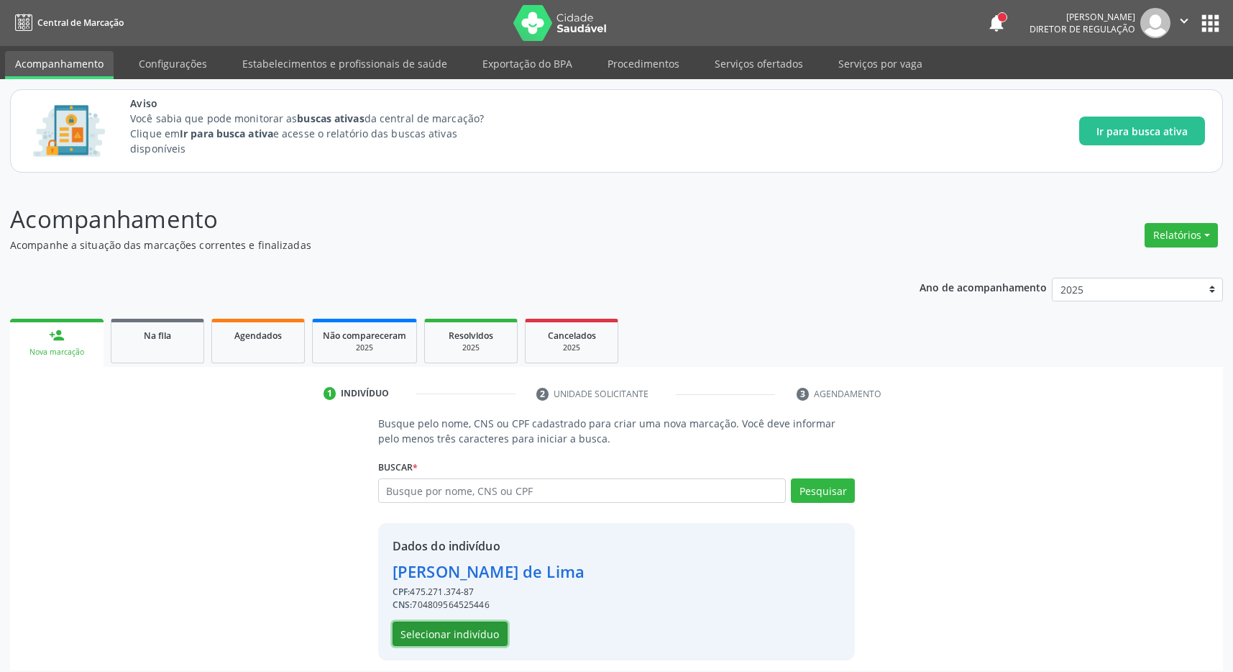
click at [461, 632] on button "Selecionar indivíduo" at bounding box center [450, 633] width 115 height 24
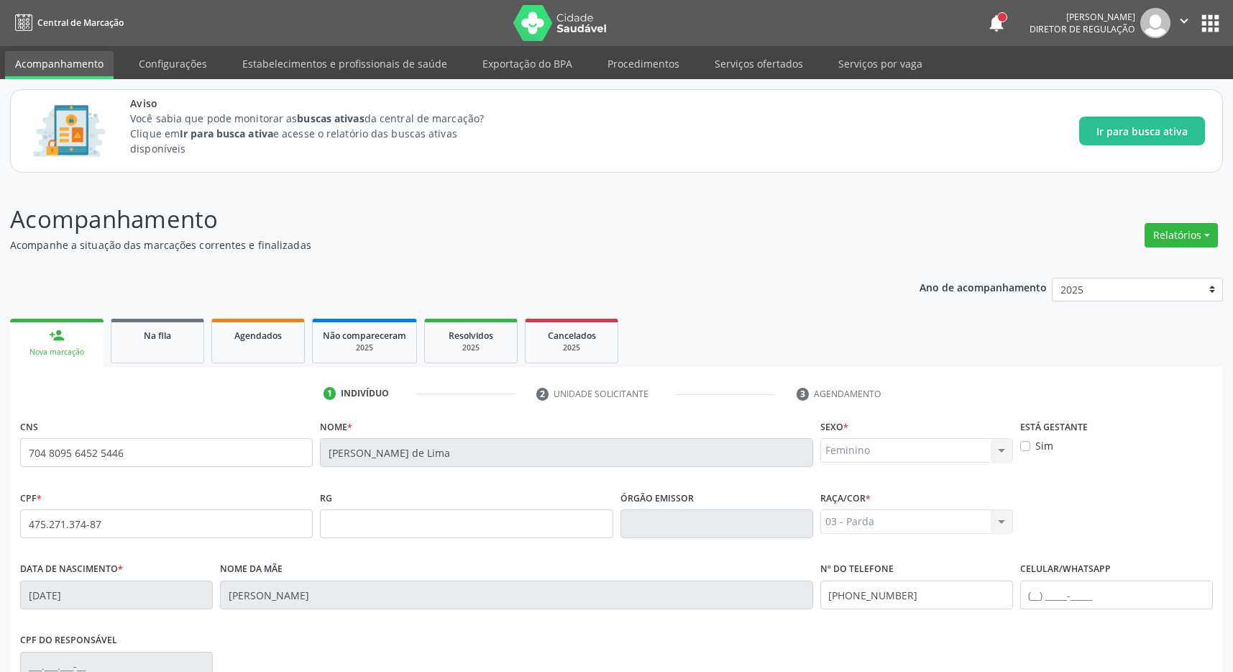
scroll to position [213, 0]
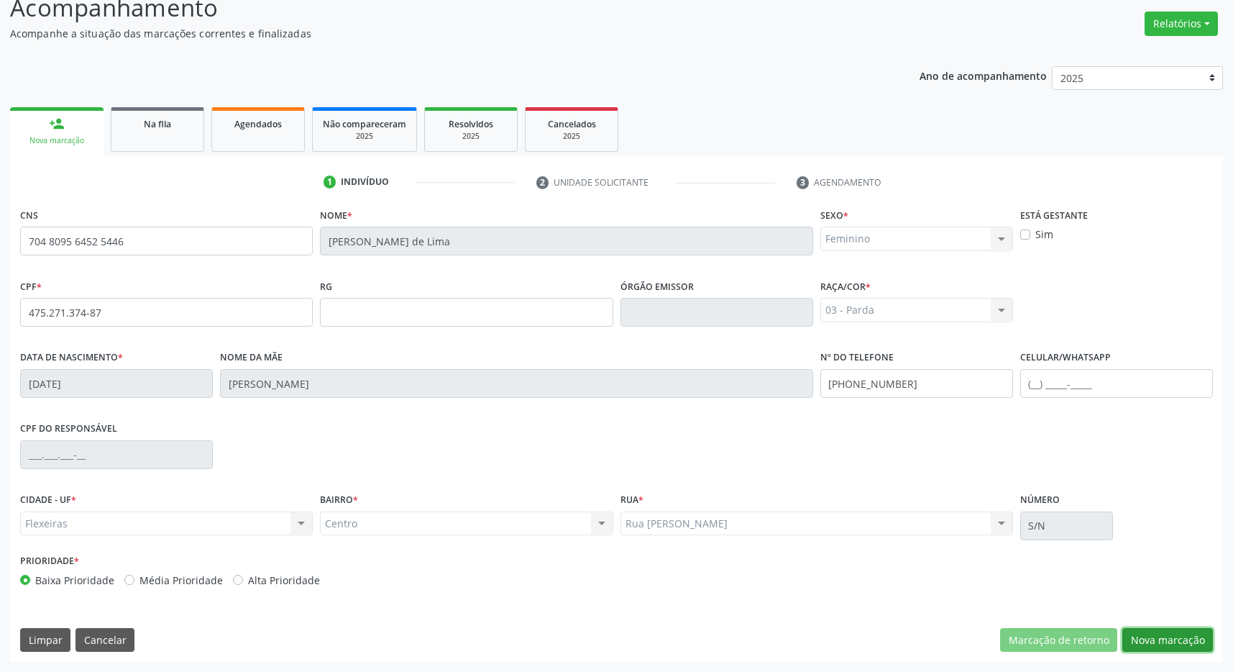
click at [1191, 639] on button "Nova marcação" at bounding box center [1168, 640] width 91 height 24
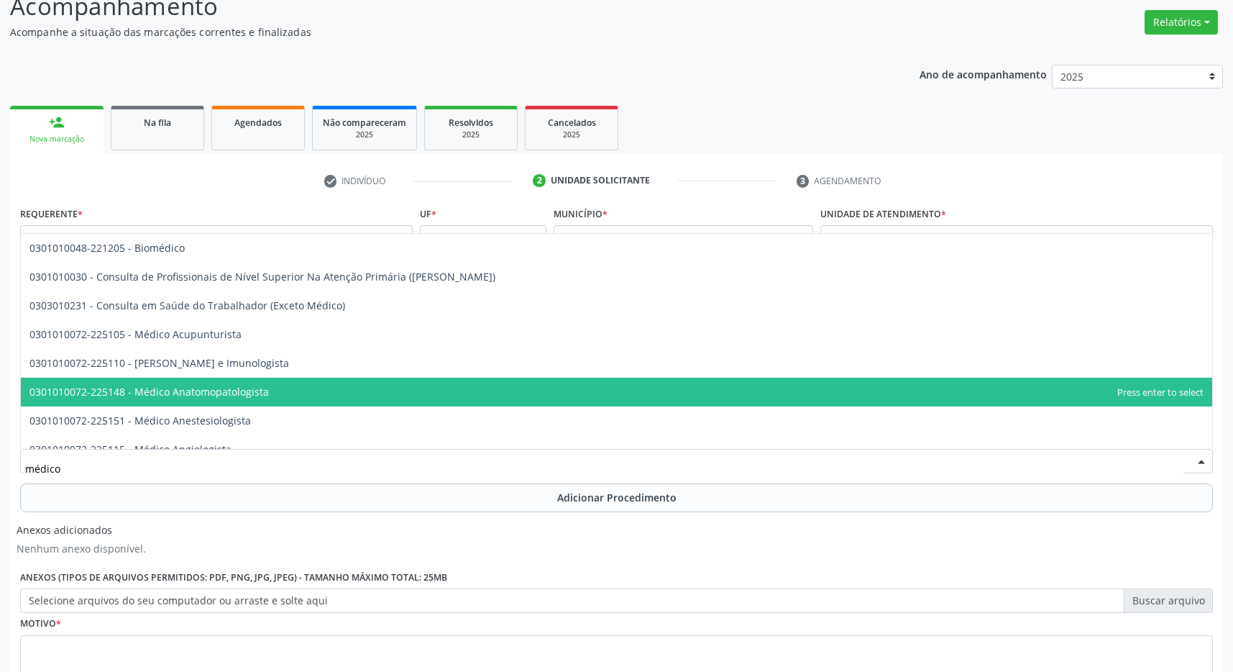
type input "médico o"
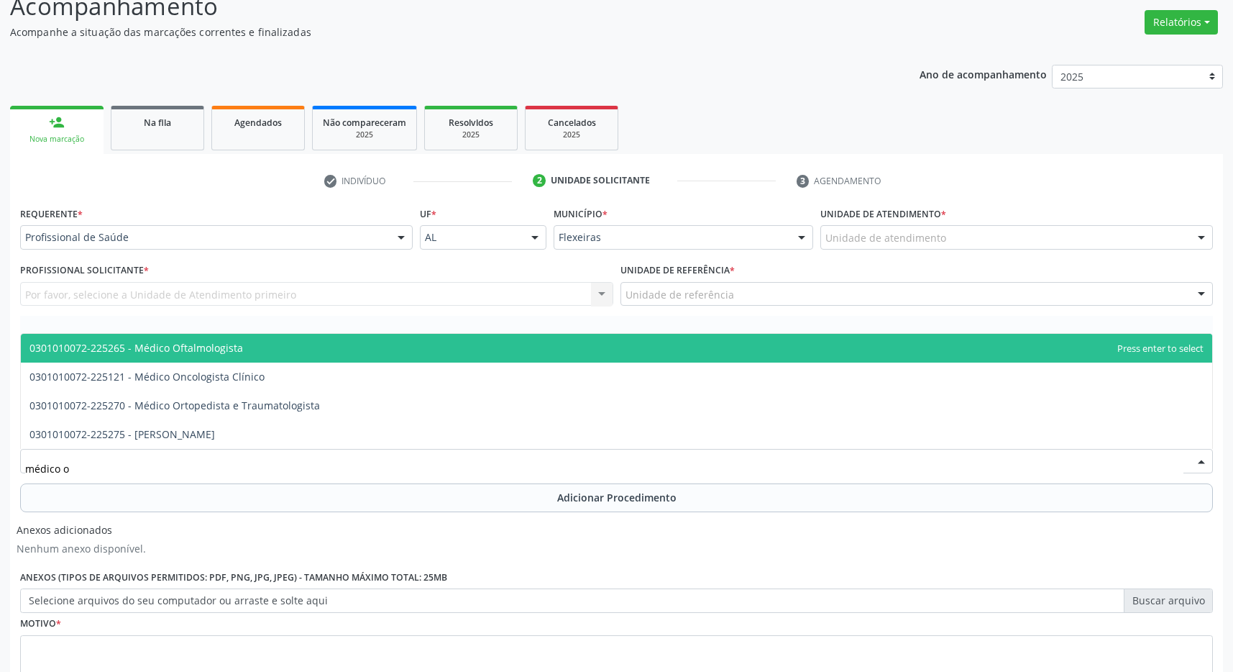
click at [181, 342] on span "0301010072-225265 - Médico Oftalmologista" at bounding box center [136, 348] width 214 height 14
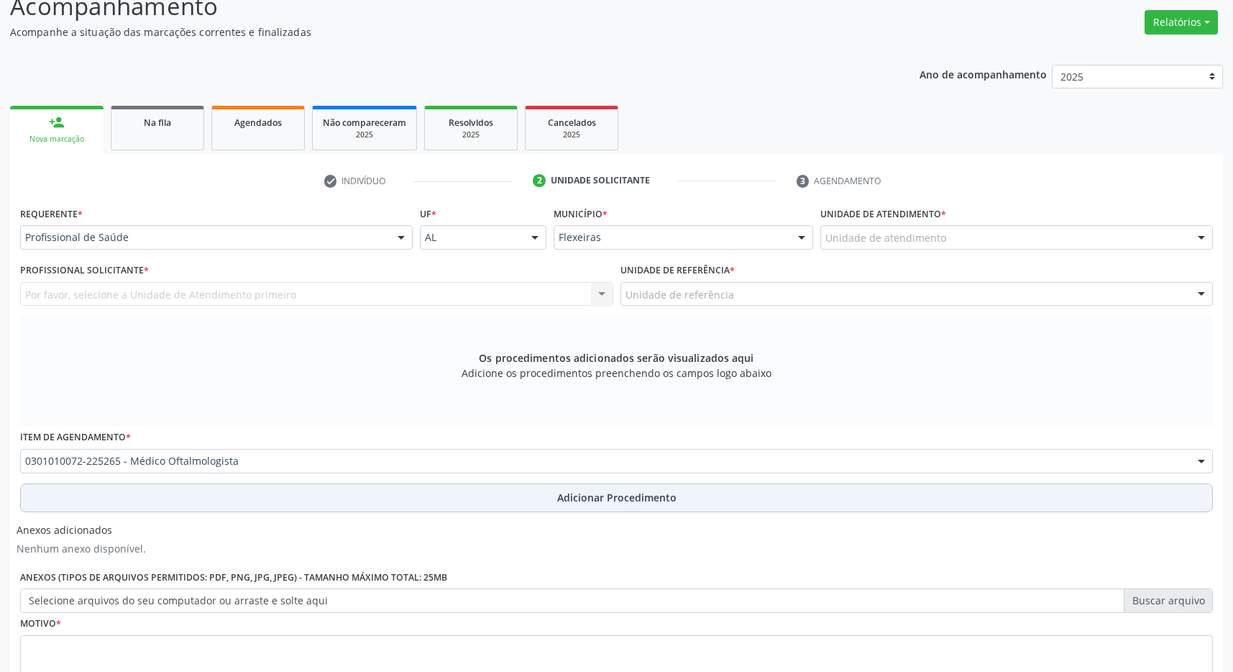
click at [467, 488] on button "Adicionar Procedimento" at bounding box center [616, 497] width 1193 height 29
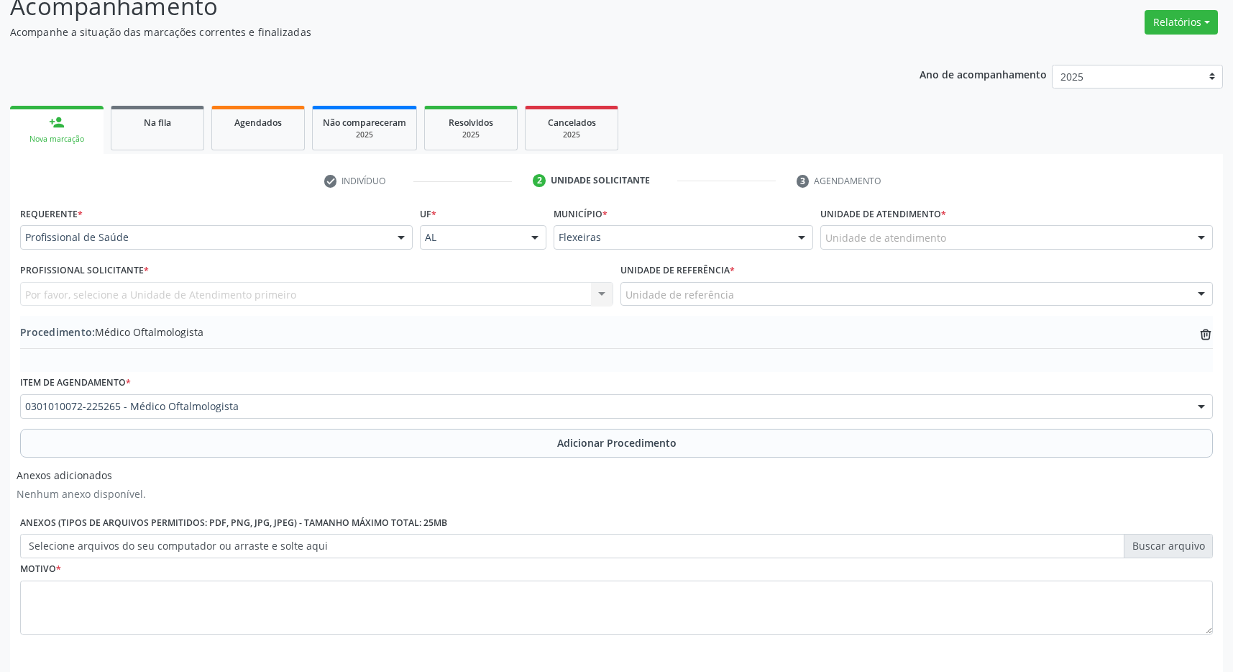
scroll to position [271, 0]
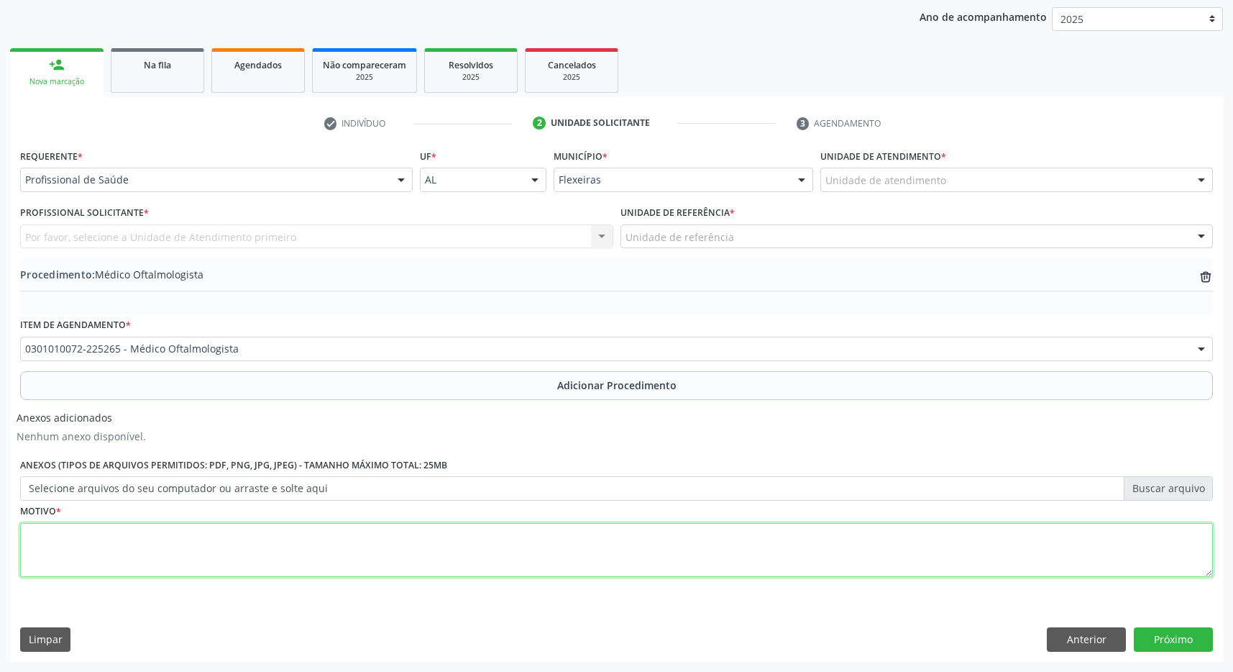
click at [244, 573] on textarea at bounding box center [616, 550] width 1193 height 55
type textarea "catarata"
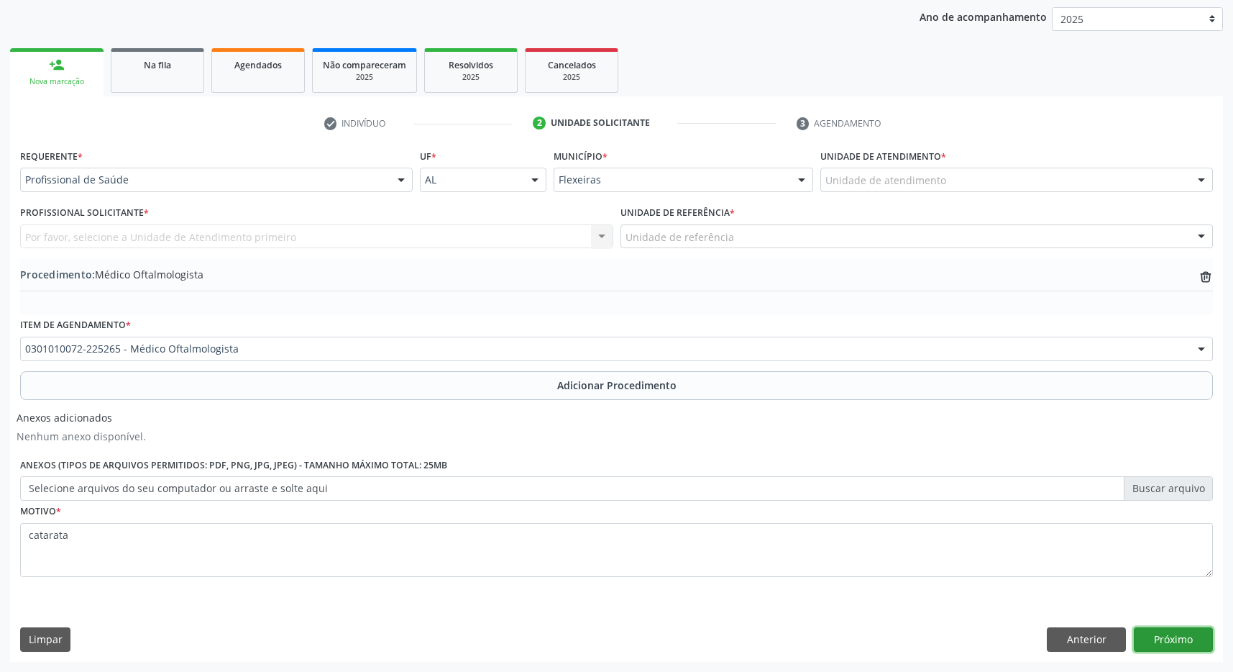
click at [1184, 641] on button "Próximo" at bounding box center [1173, 639] width 79 height 24
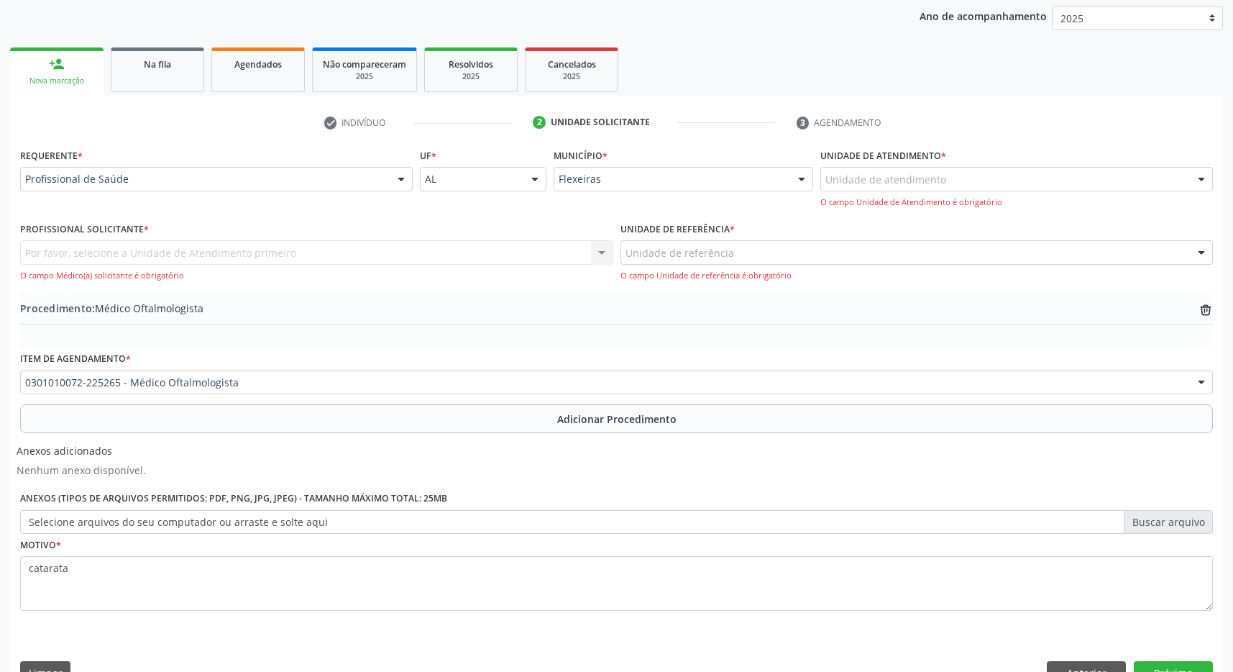
click at [161, 252] on div "Por favor, selecione a Unidade de Atendimento primeiro Nenhum resultado encontr…" at bounding box center [316, 260] width 593 height 41
click at [557, 255] on div "Por favor, selecione a Unidade de Atendimento primeiro Nenhum resultado encontr…" at bounding box center [316, 260] width 593 height 41
click at [273, 261] on div "Por favor, selecione a Unidade de Atendimento primeiro Nenhum resultado encontr…" at bounding box center [316, 260] width 593 height 41
click at [322, 257] on div "Por favor, selecione a Unidade de Atendimento primeiro Nenhum resultado encontr…" at bounding box center [316, 260] width 593 height 41
click at [603, 266] on div "Por favor, selecione a Unidade de Atendimento primeiro Nenhum resultado encontr…" at bounding box center [316, 260] width 593 height 41
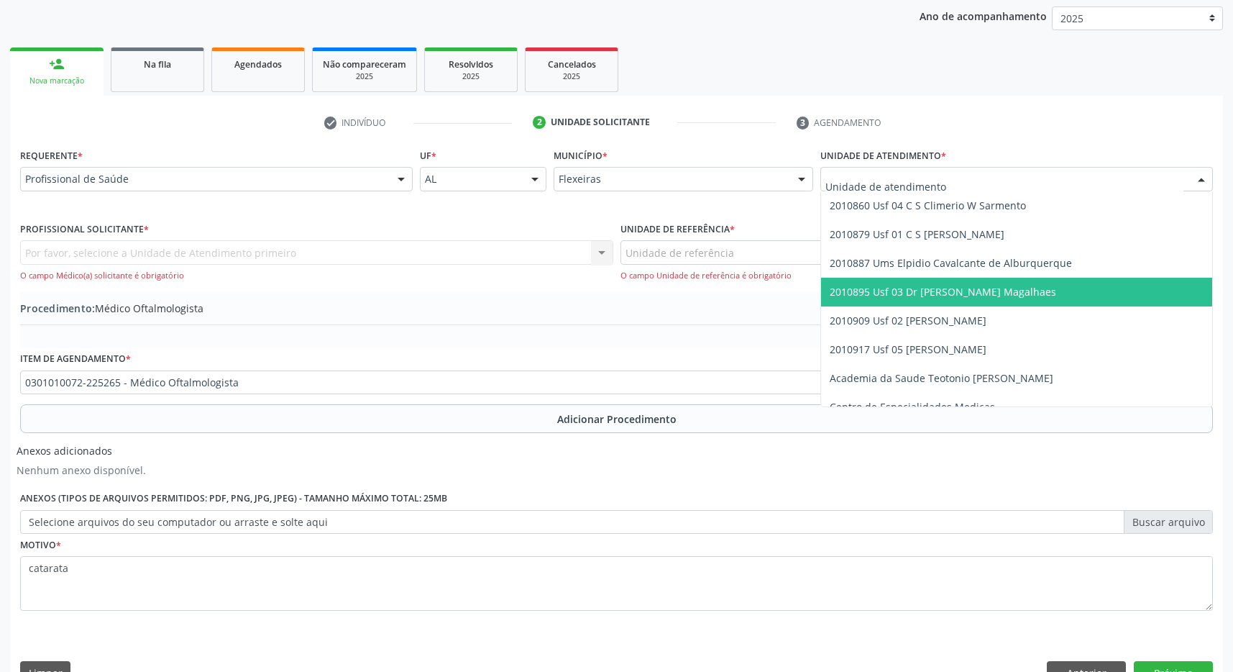
click at [959, 290] on span "2010895 Usf 03 Dr [PERSON_NAME] Magalhaes" at bounding box center [943, 292] width 227 height 14
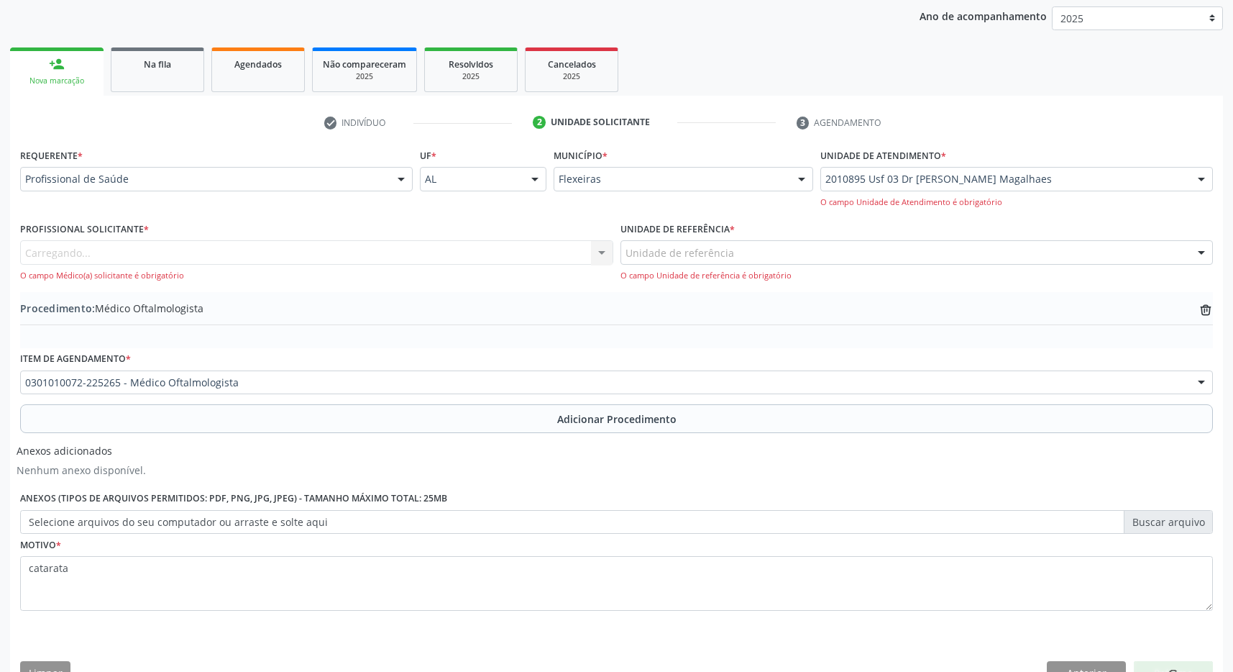
click at [953, 255] on div "Unidade de referência" at bounding box center [917, 252] width 593 height 24
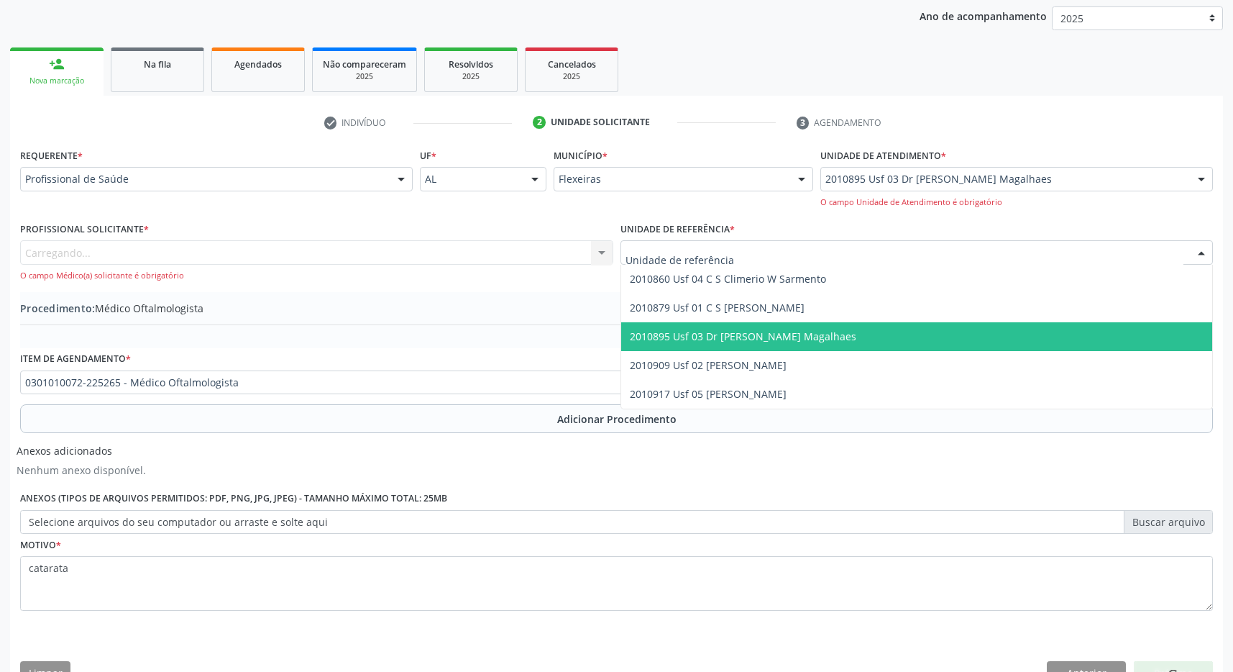
click at [948, 334] on span "2010895 Usf 03 Dr [PERSON_NAME] Magalhaes" at bounding box center [917, 336] width 592 height 29
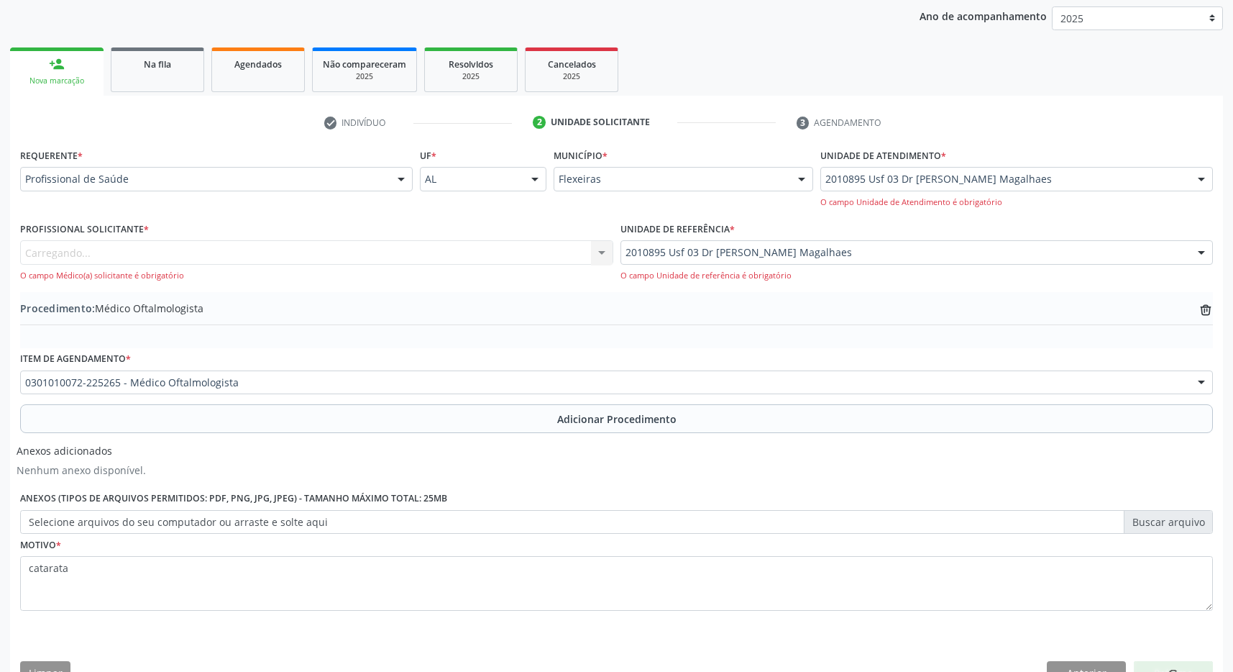
click at [493, 252] on div "Carregando... Nenhum resultado encontrado para: " " Não há nenhuma opção para s…" at bounding box center [316, 260] width 593 height 41
click at [575, 260] on div "Carregando... Nenhum resultado encontrado para: " " Não há nenhuma opção para s…" at bounding box center [316, 260] width 593 height 41
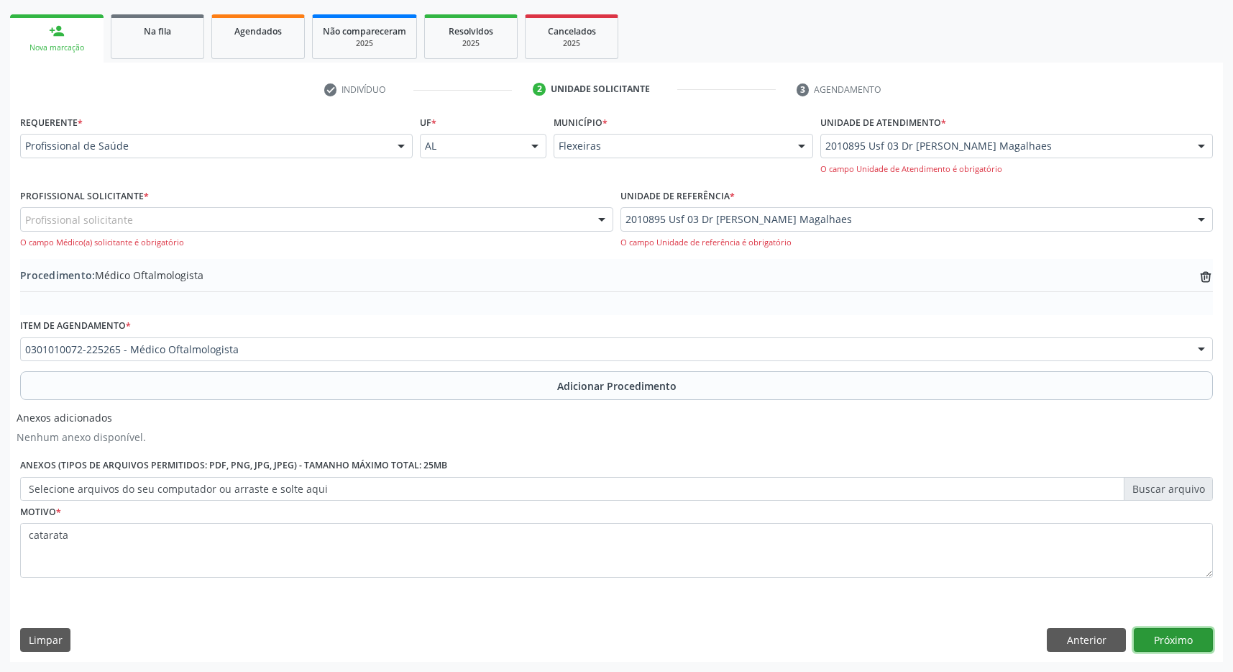
click at [1185, 633] on button "Próximo" at bounding box center [1173, 640] width 79 height 24
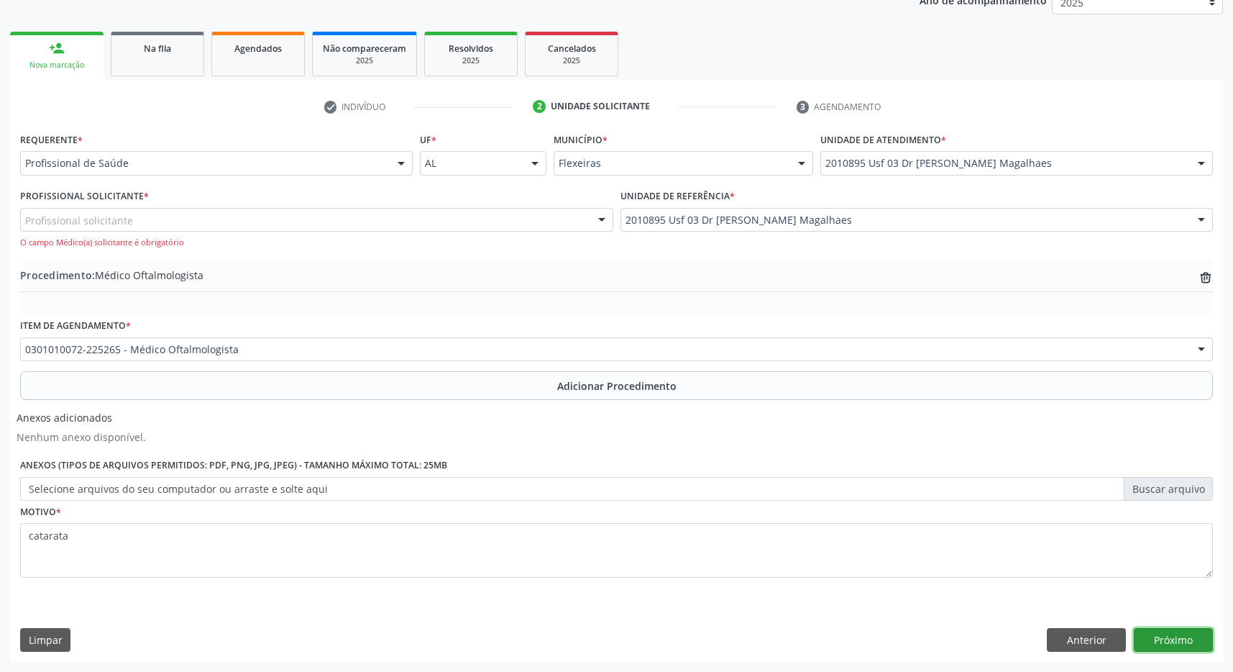
scroll to position [288, 0]
click at [525, 223] on div "Profissional solicitante" at bounding box center [316, 220] width 593 height 24
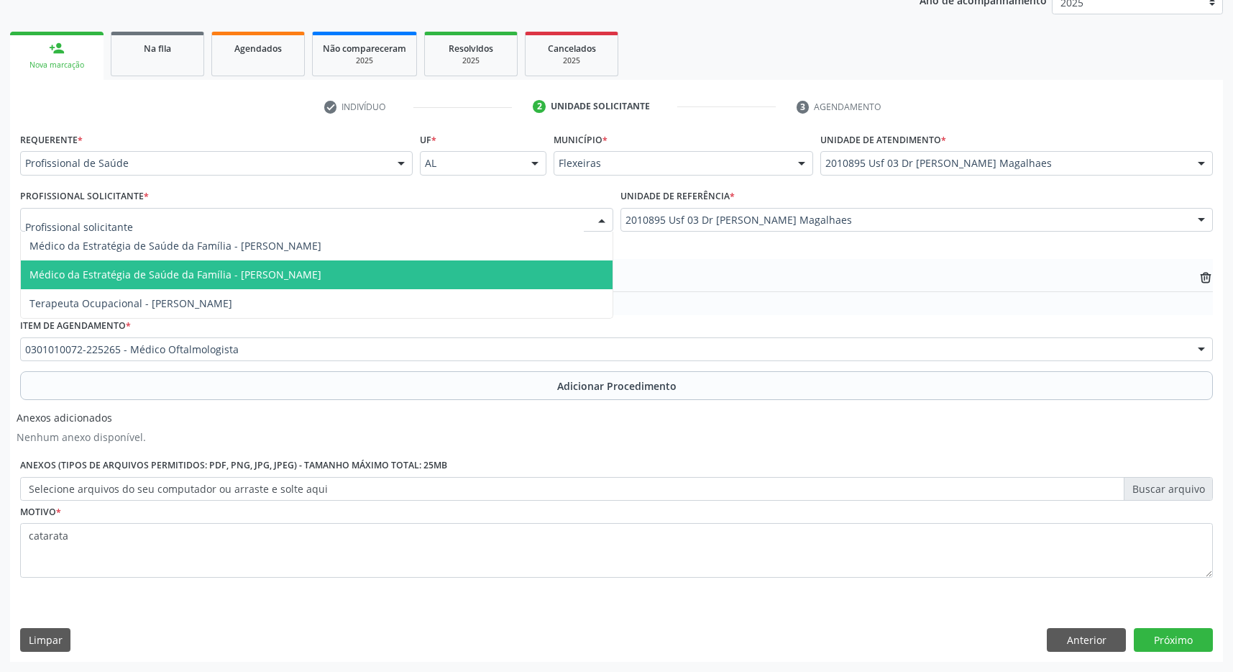
click at [472, 275] on span "Médico da Estratégia de Saúde da Família - [PERSON_NAME]" at bounding box center [317, 274] width 592 height 29
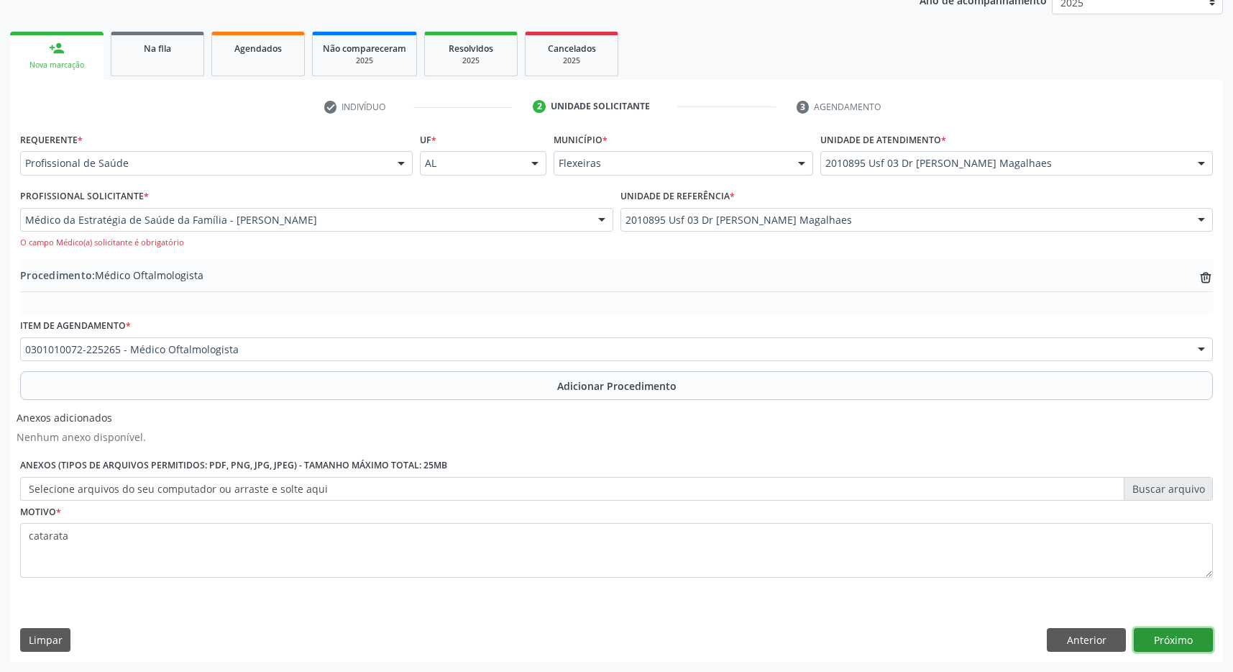
click at [1174, 639] on button "Próximo" at bounding box center [1173, 640] width 79 height 24
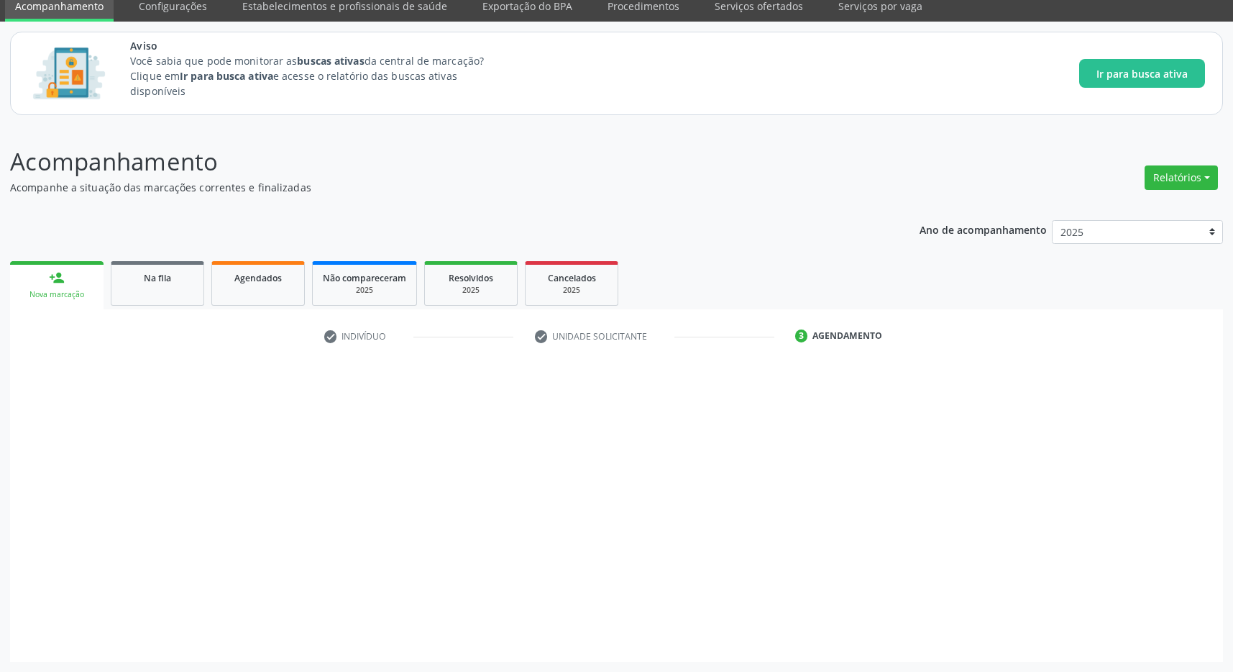
scroll to position [59, 0]
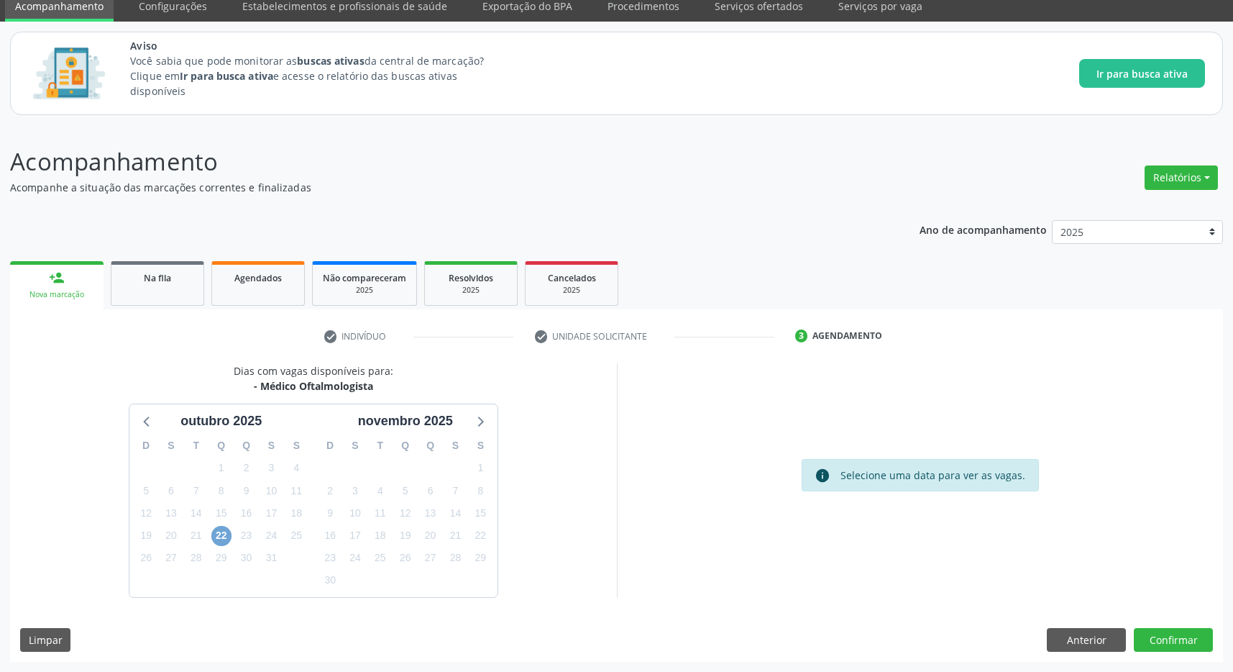
click at [214, 533] on span "22" at bounding box center [221, 536] width 20 height 20
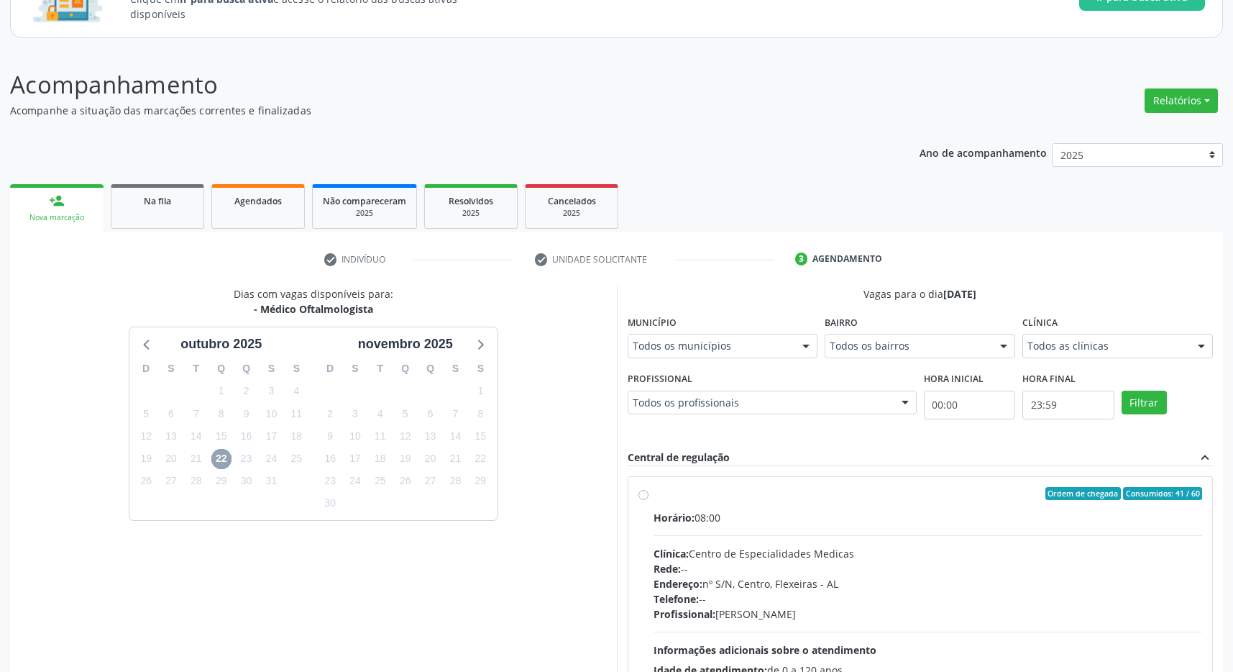
scroll to position [210, 0]
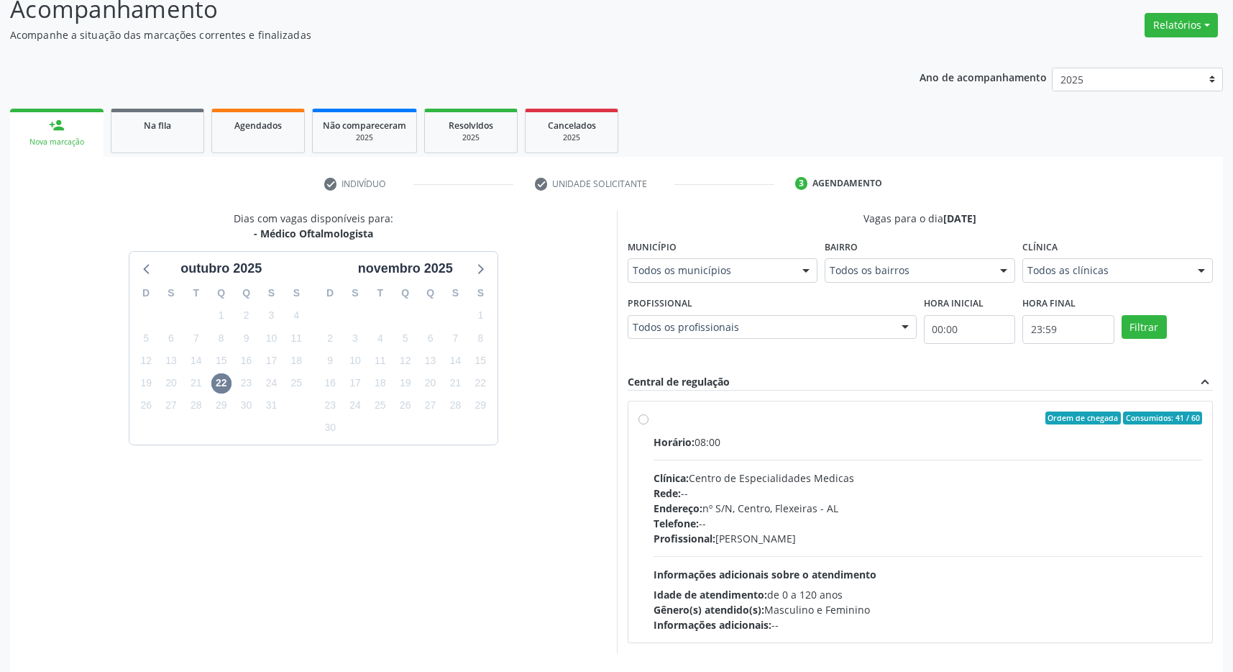
click at [836, 409] on div "Ordem de chegada Consumidos: 41 / 60 Horário: 08:00 Clínica: Centro de Especial…" at bounding box center [921, 521] width 585 height 241
radio input "true"
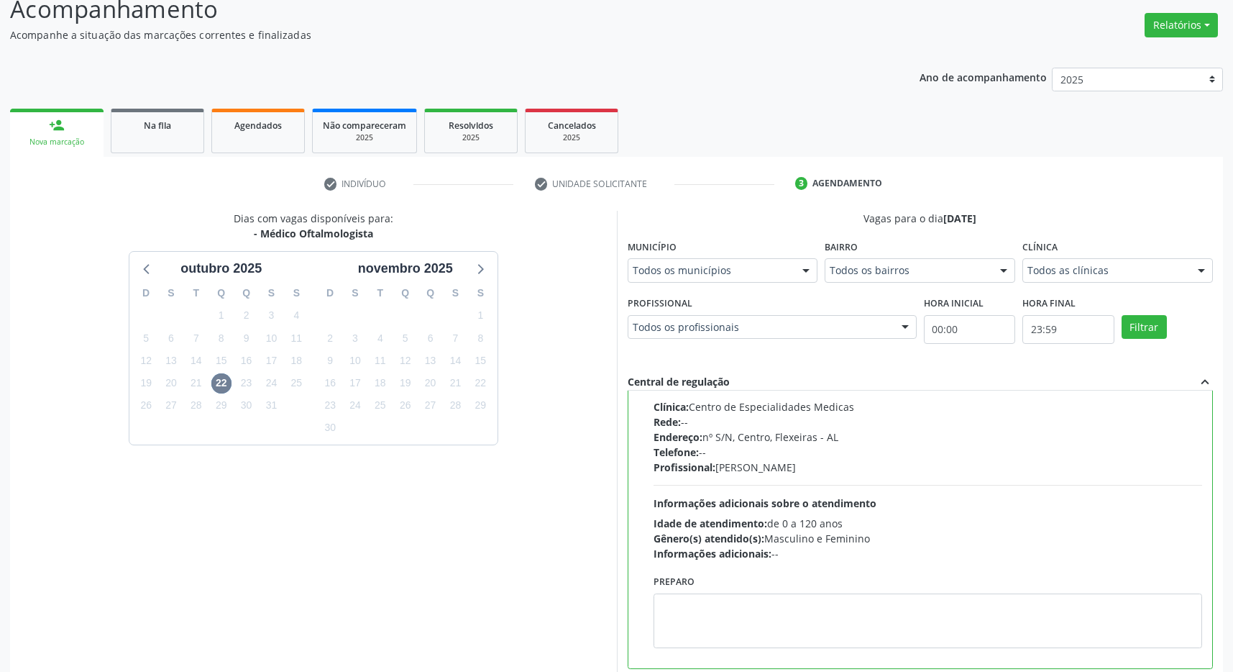
scroll to position [292, 0]
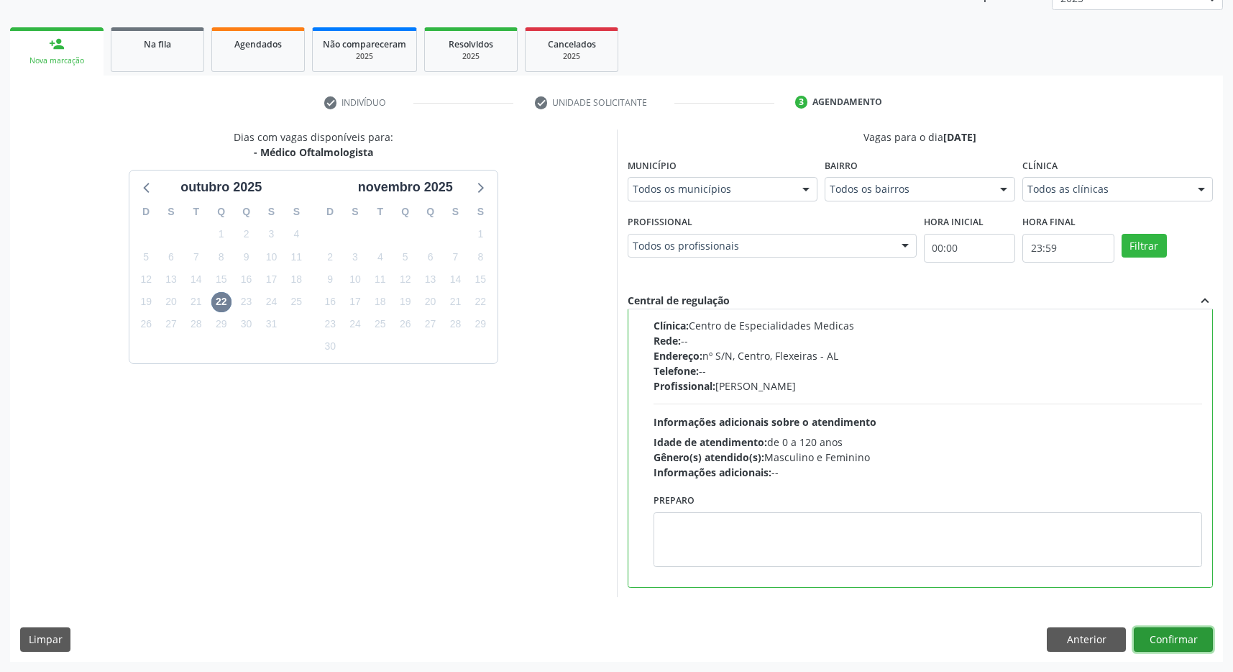
click at [1169, 636] on button "Confirmar" at bounding box center [1173, 639] width 79 height 24
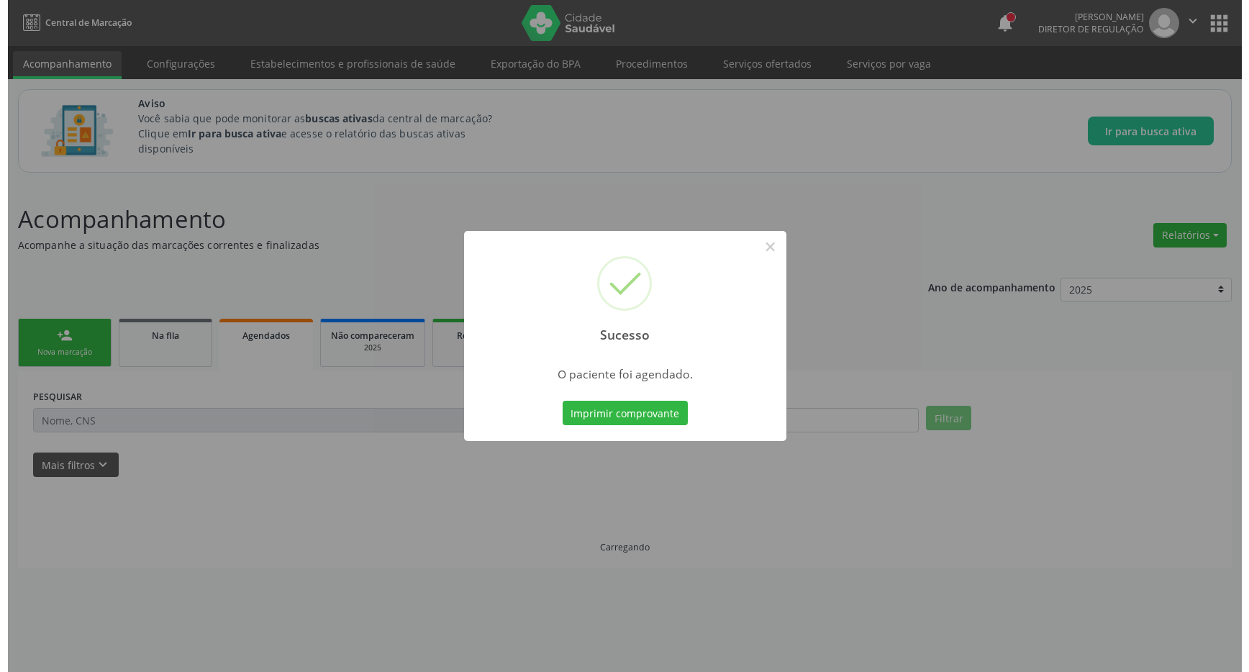
scroll to position [0, 0]
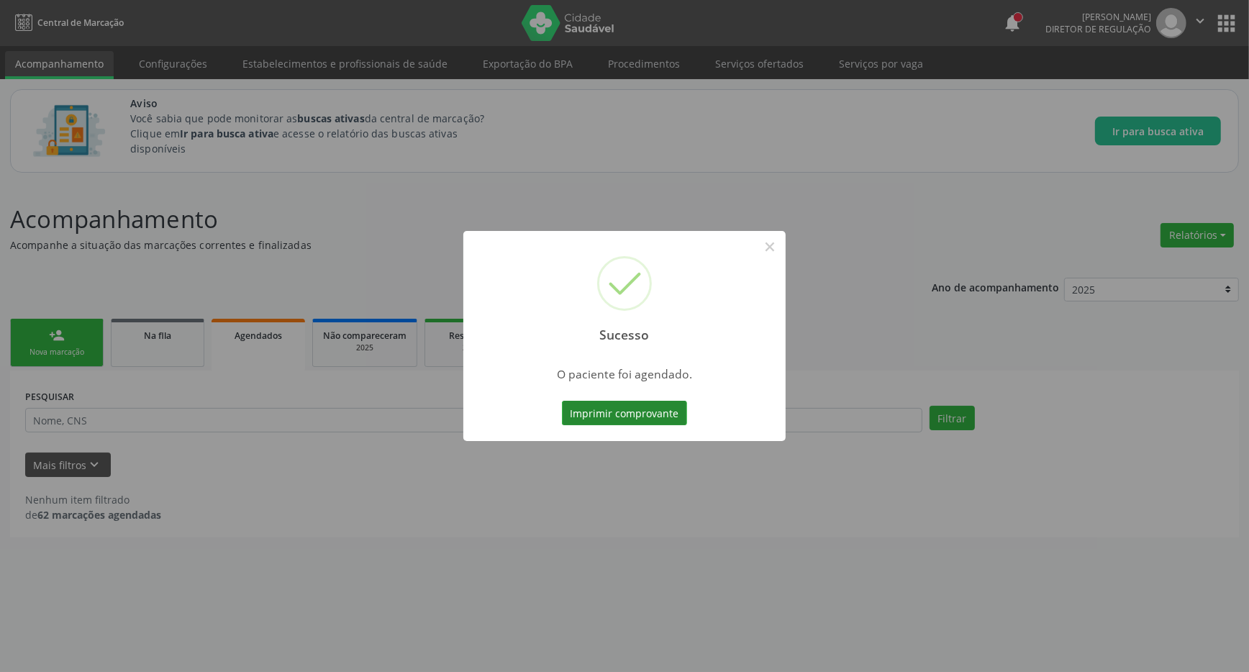
click at [598, 414] on button "Imprimir comprovante" at bounding box center [624, 413] width 125 height 24
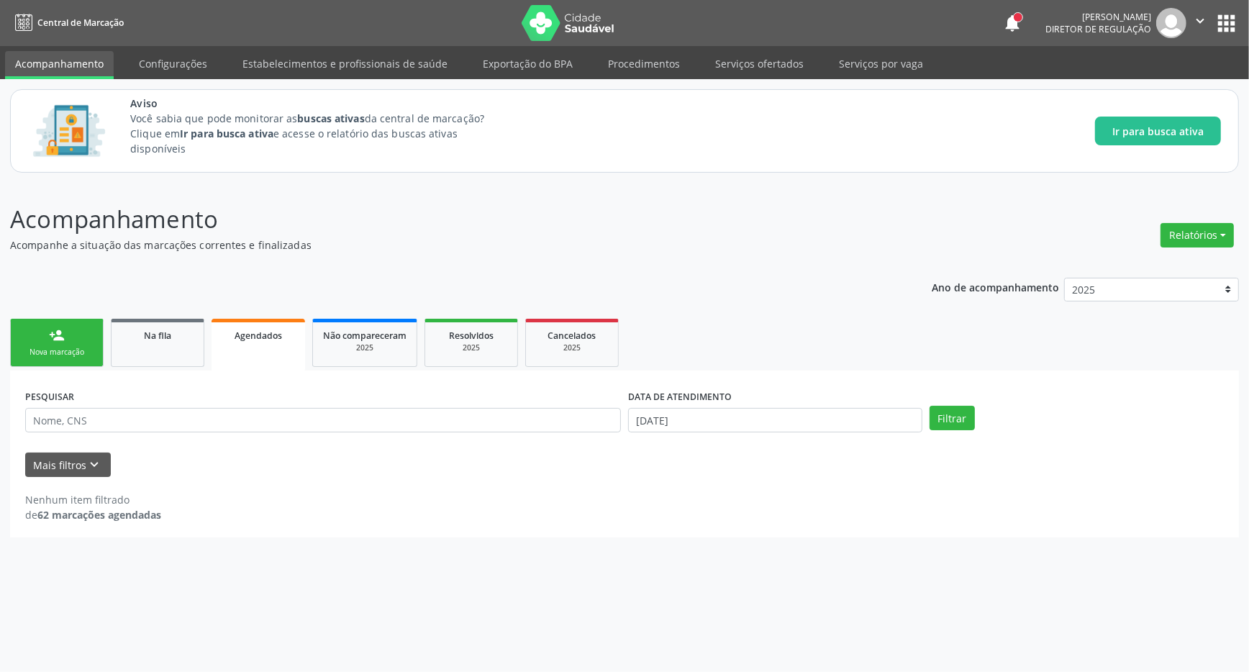
click at [1225, 14] on button "apps" at bounding box center [1225, 23] width 25 height 25
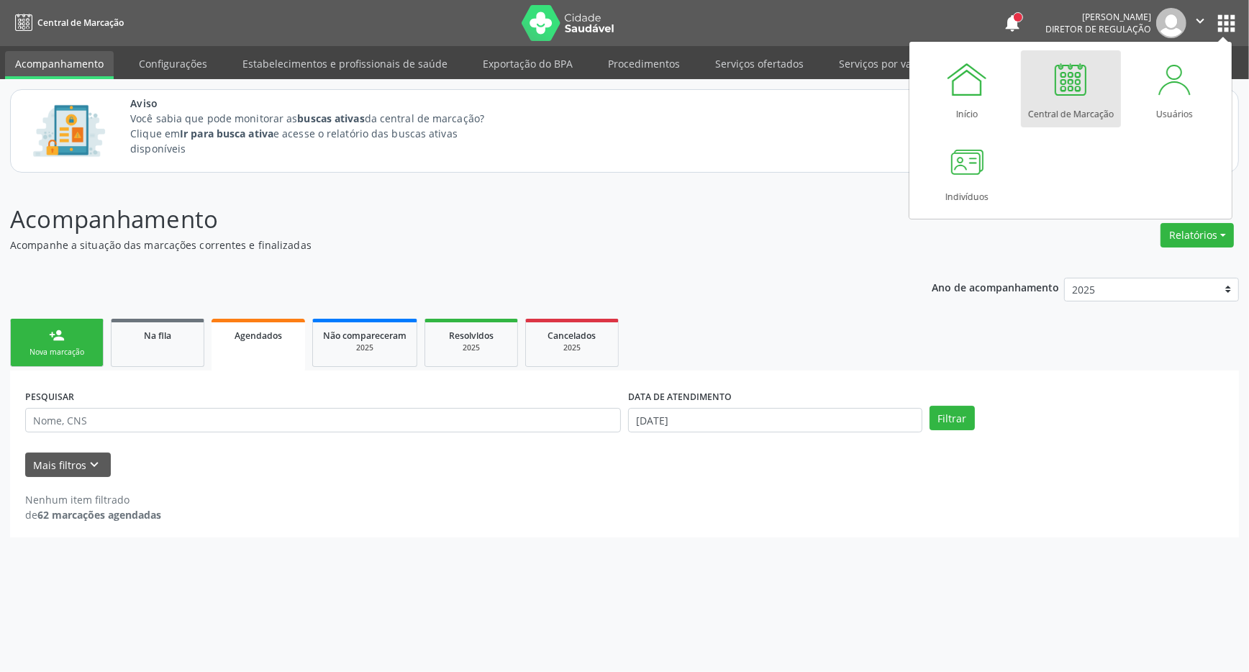
click at [1080, 89] on div at bounding box center [1070, 79] width 43 height 43
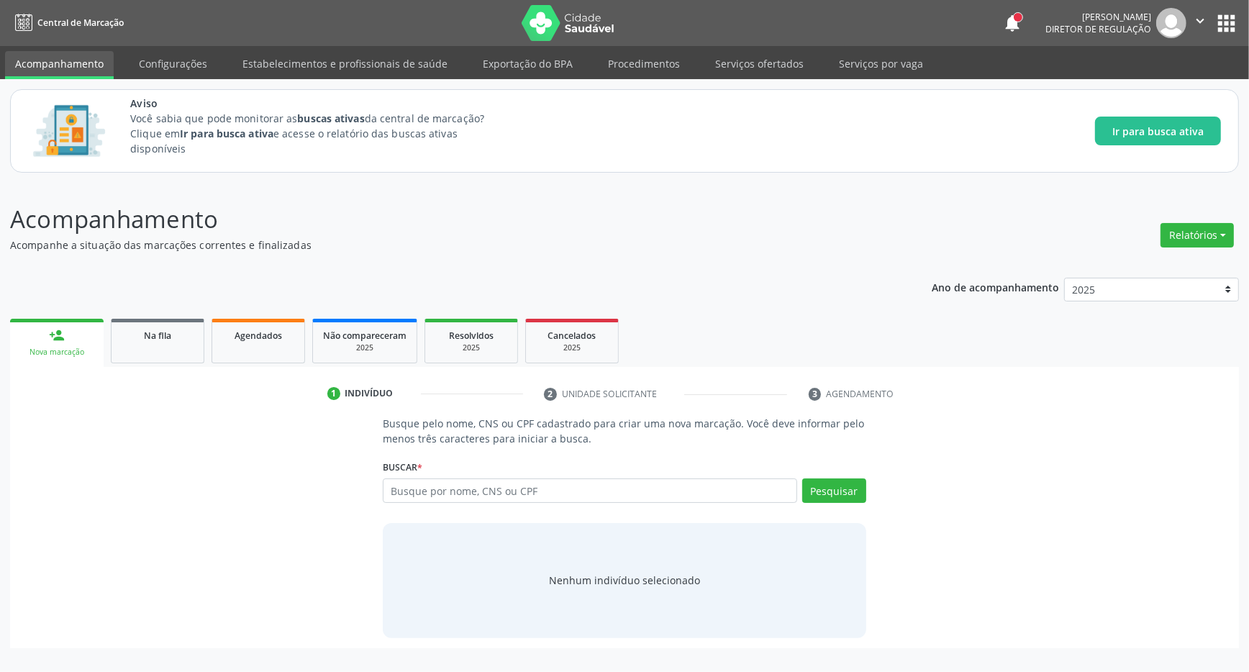
click at [465, 497] on input "text" at bounding box center [590, 490] width 414 height 24
type input "708204190373743"
click at [853, 497] on button "Pesquisar" at bounding box center [834, 490] width 64 height 24
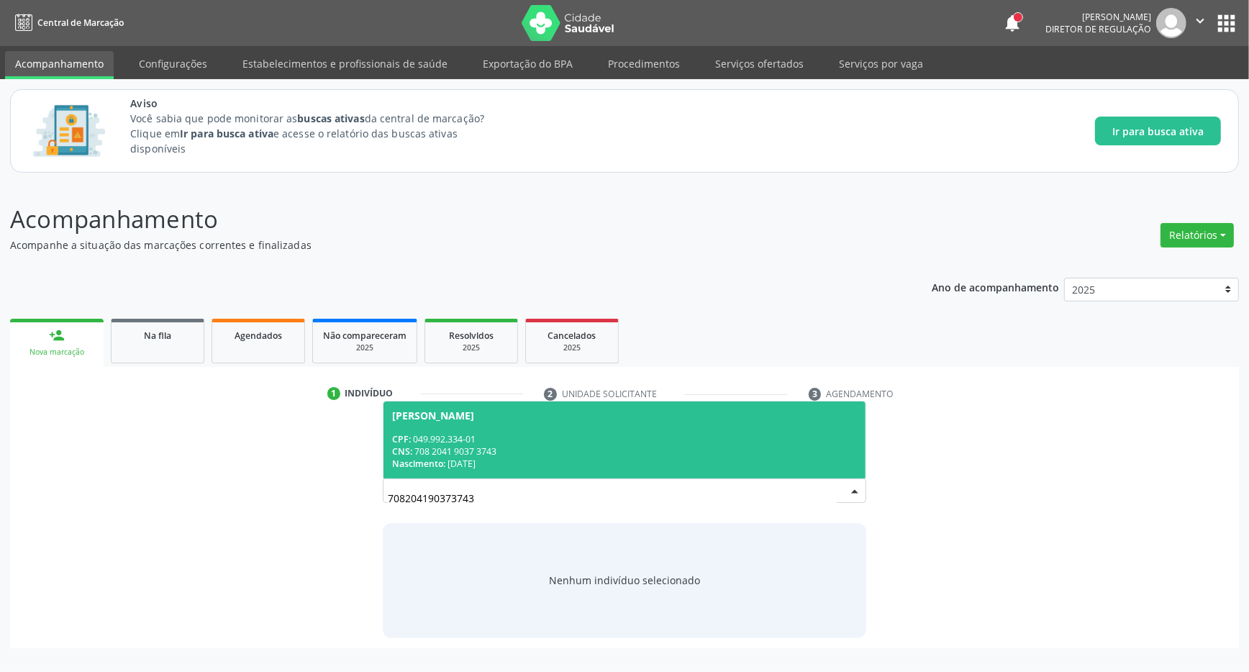
click at [496, 466] on div "Nascimento: 10/05/1953" at bounding box center [624, 463] width 465 height 12
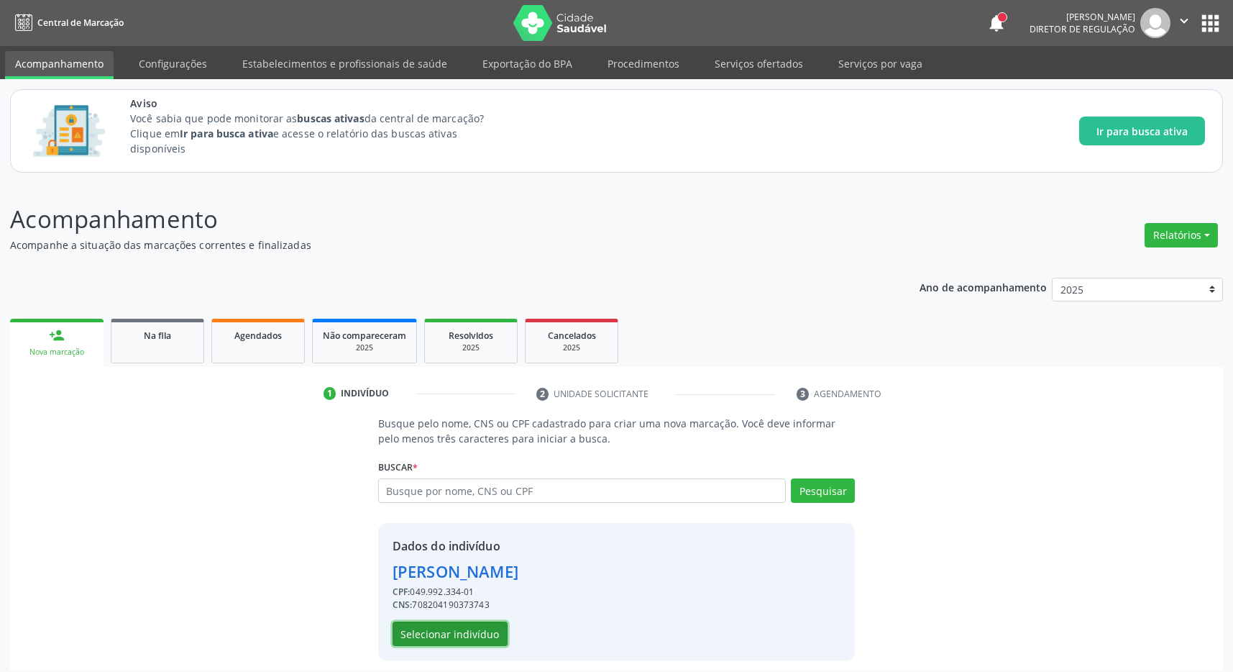
click at [446, 640] on button "Selecionar indivíduo" at bounding box center [450, 633] width 115 height 24
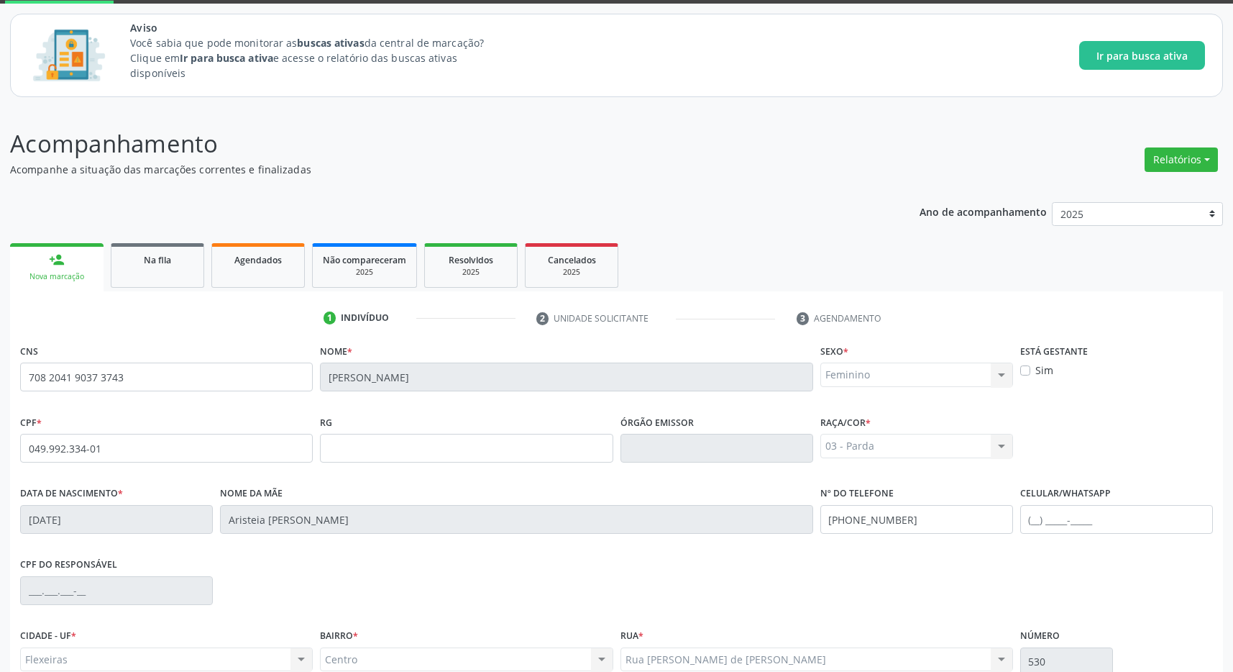
scroll to position [213, 0]
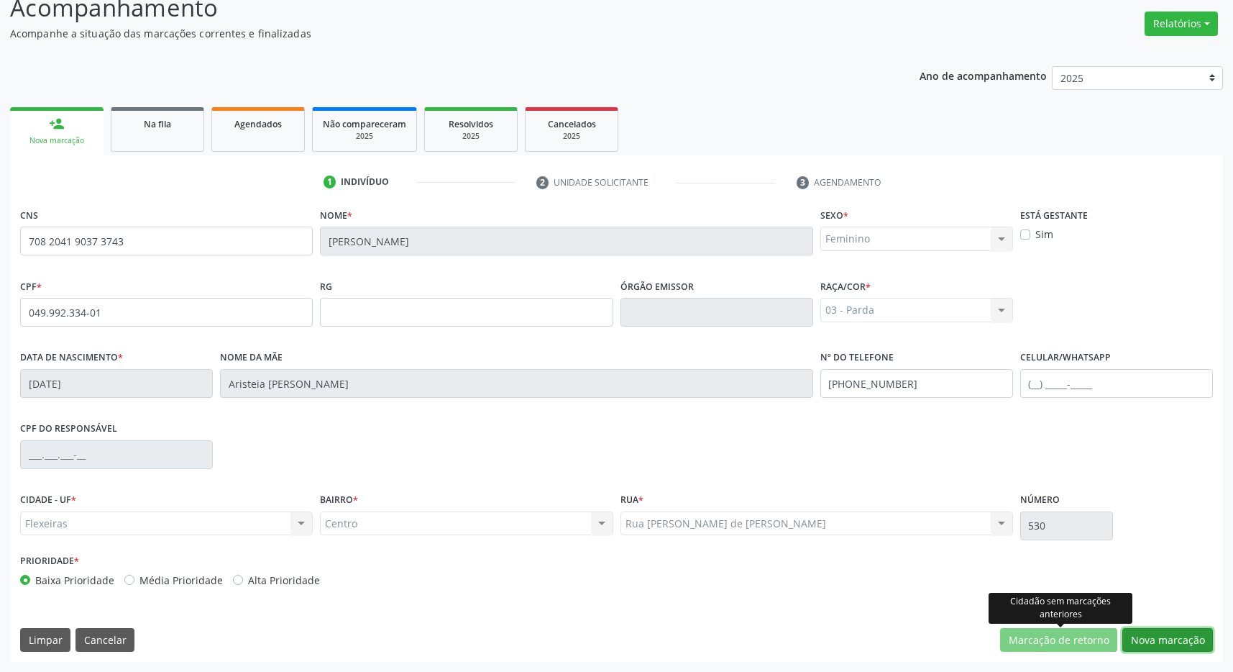
click at [1161, 640] on button "Nova marcação" at bounding box center [1168, 640] width 91 height 24
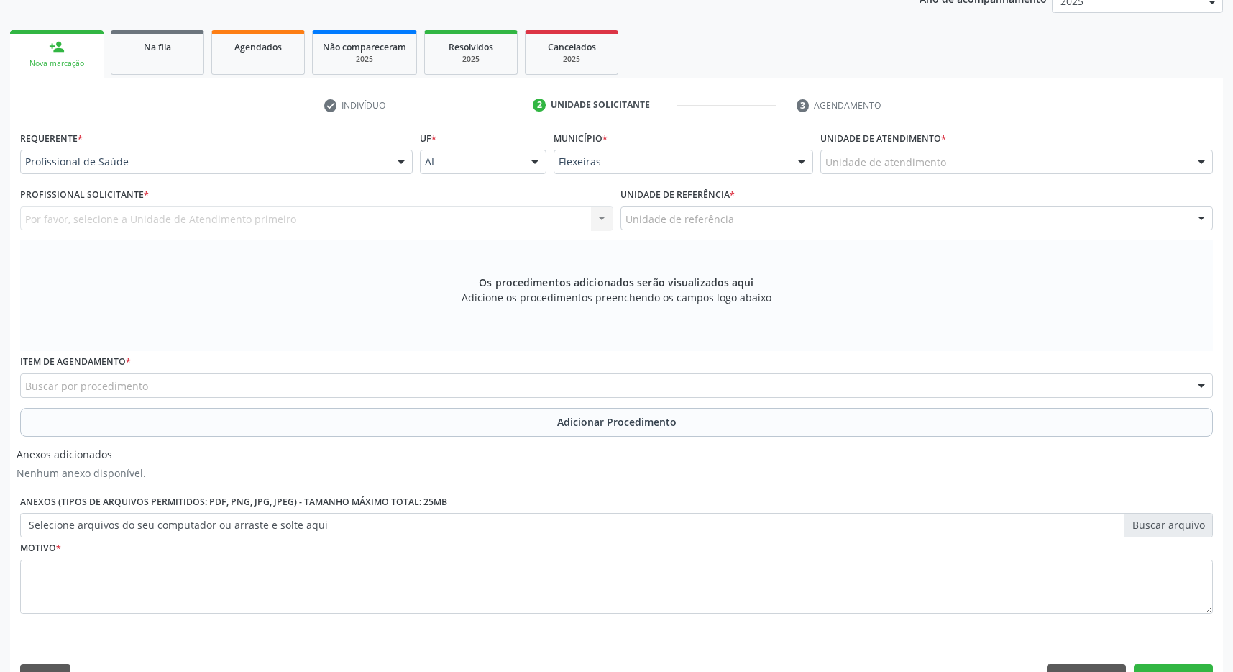
scroll to position [326, 0]
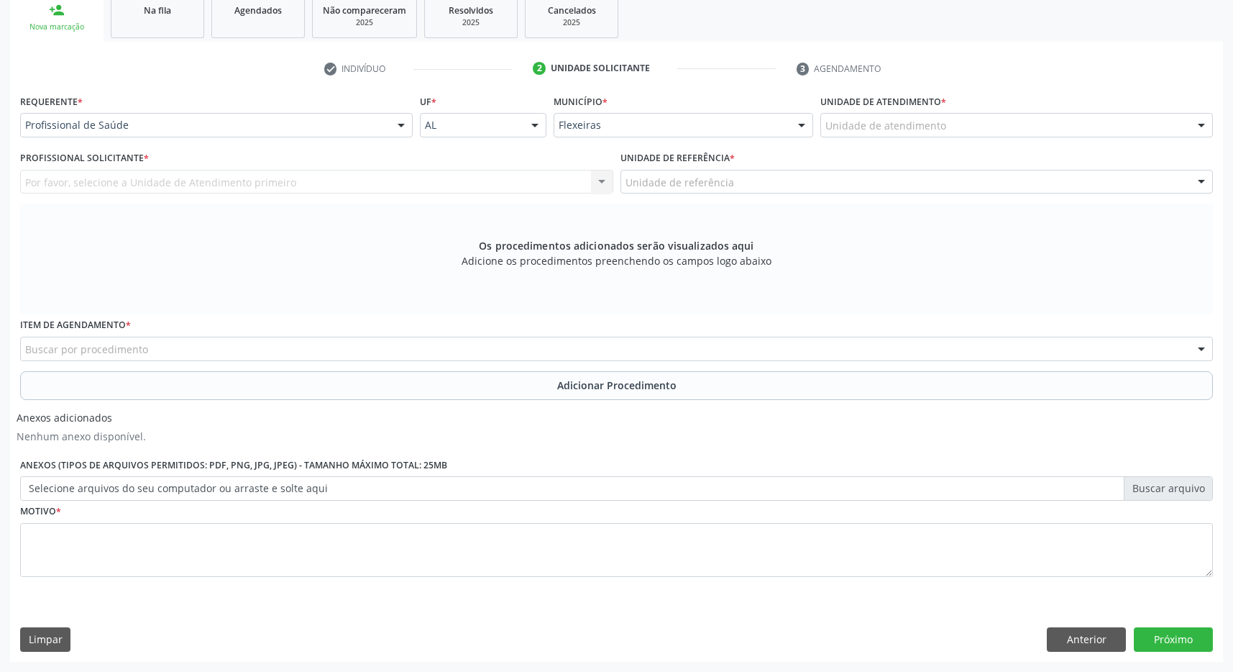
click at [1026, 122] on div "Unidade de atendimento" at bounding box center [1017, 125] width 393 height 24
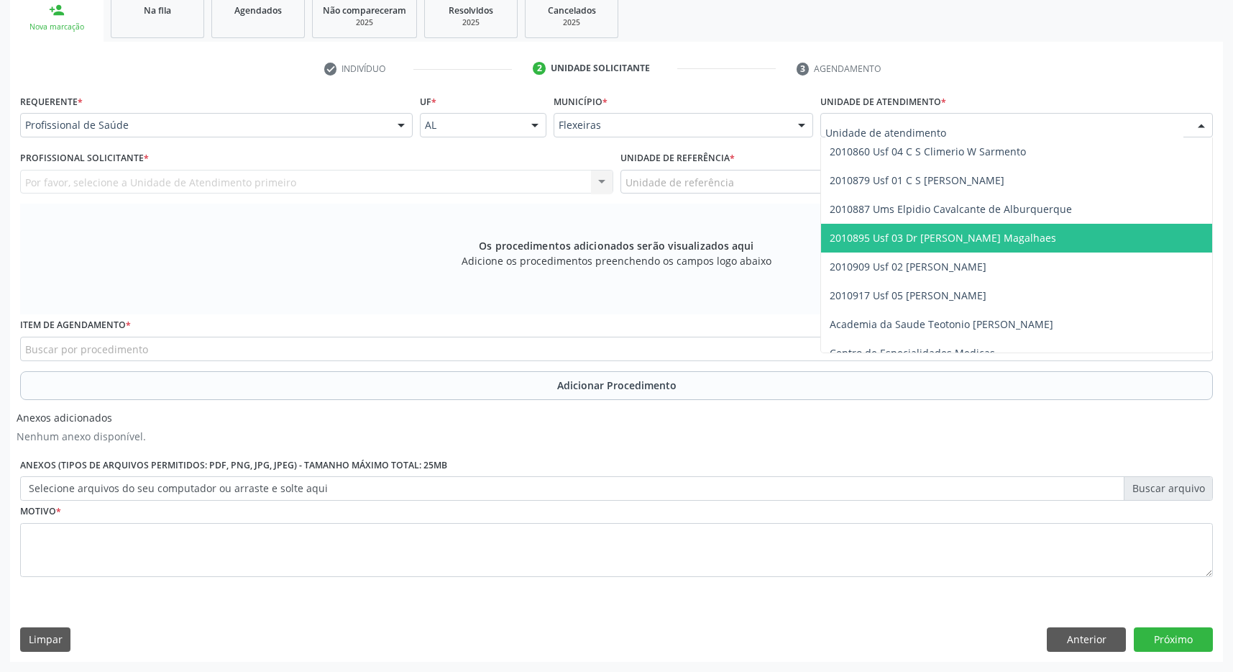
click at [1003, 232] on span "2010895 Usf 03 Dr [PERSON_NAME] Magalhaes" at bounding box center [943, 238] width 227 height 14
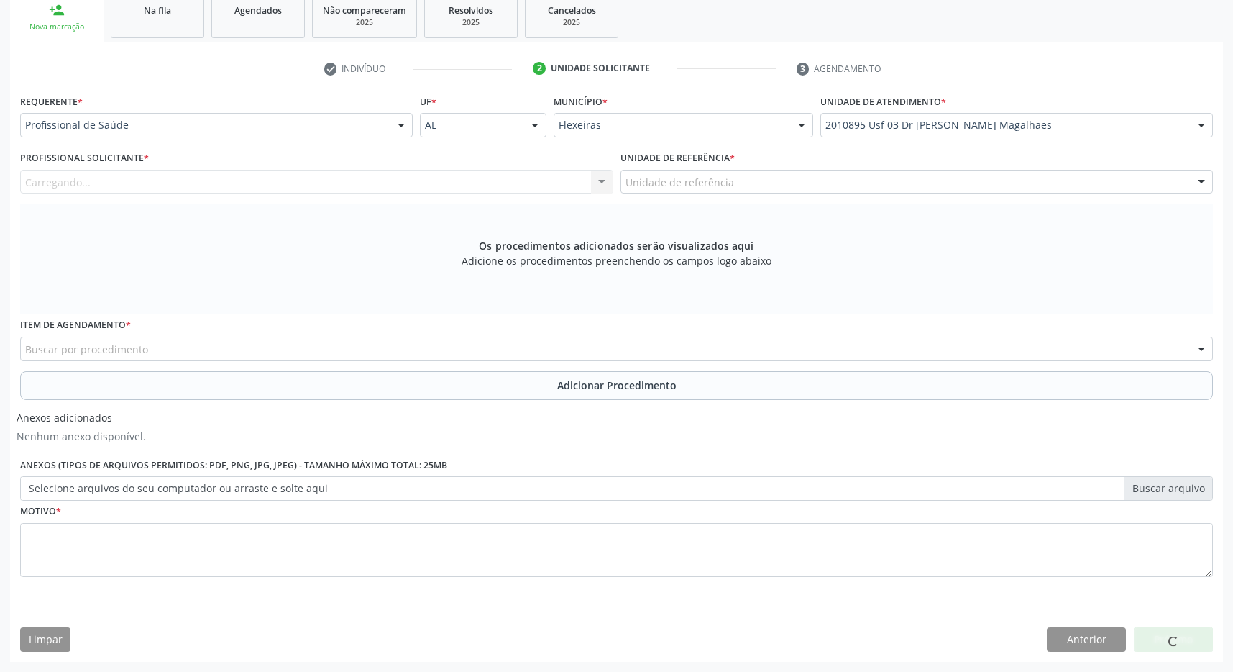
click at [1007, 187] on div "Unidade de referência" at bounding box center [917, 182] width 593 height 24
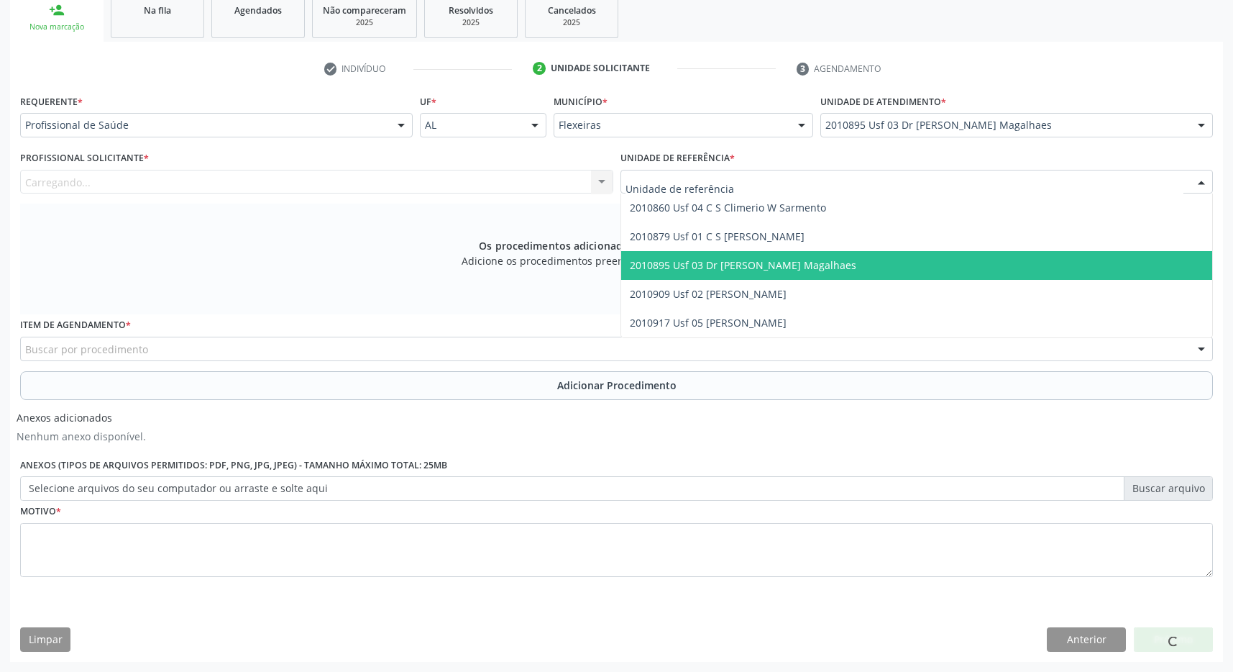
click at [1011, 275] on span "2010895 Usf 03 Dr [PERSON_NAME] Magalhaes" at bounding box center [917, 265] width 592 height 29
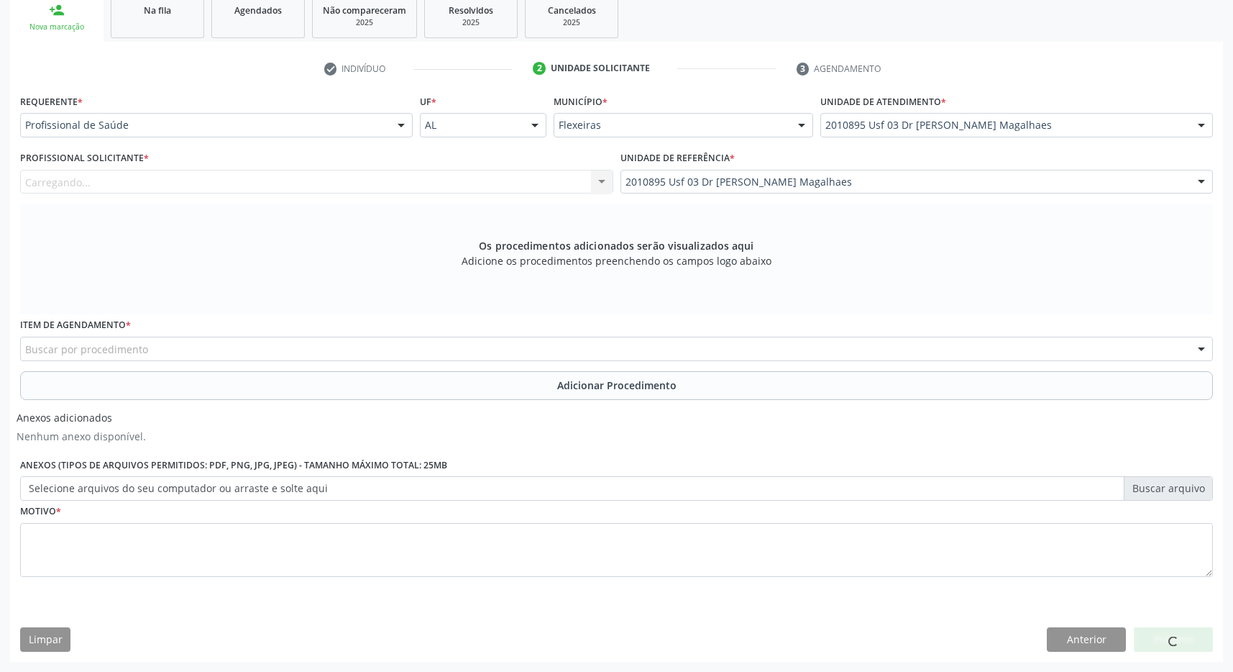
click at [551, 193] on div "Carregando... Nenhum resultado encontrado para: " " Não há nenhuma opção para s…" at bounding box center [316, 182] width 593 height 24
click at [448, 357] on div "Buscar por procedimento" at bounding box center [616, 349] width 1193 height 24
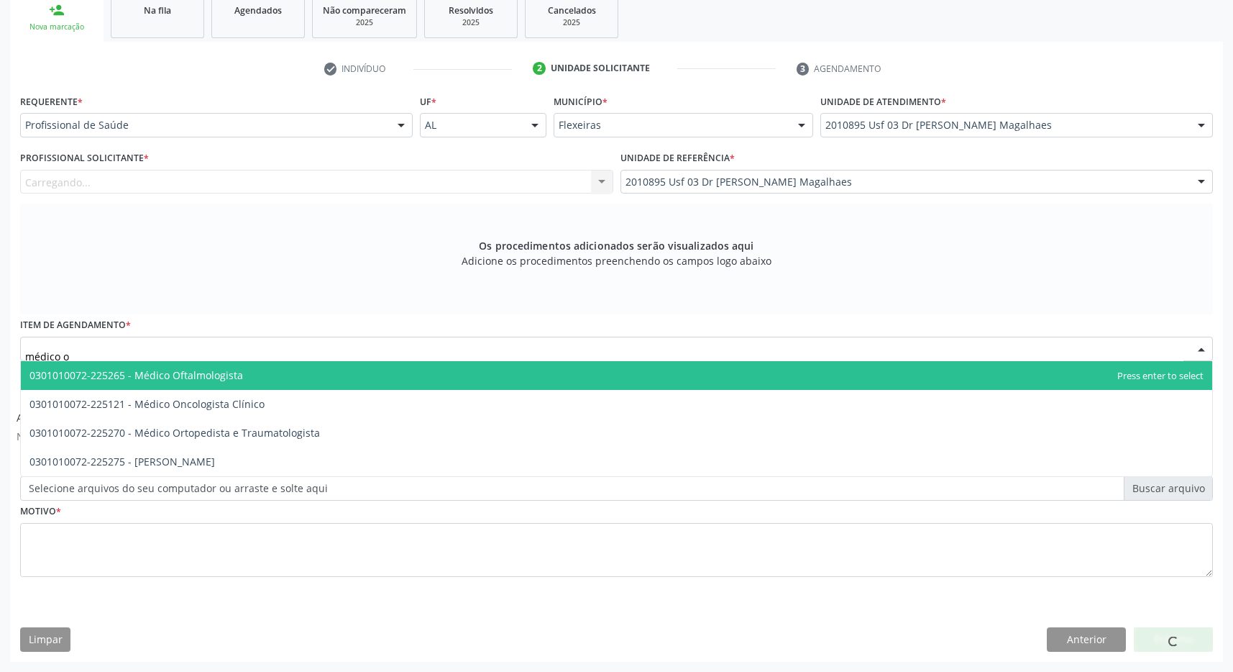
type input "médico of"
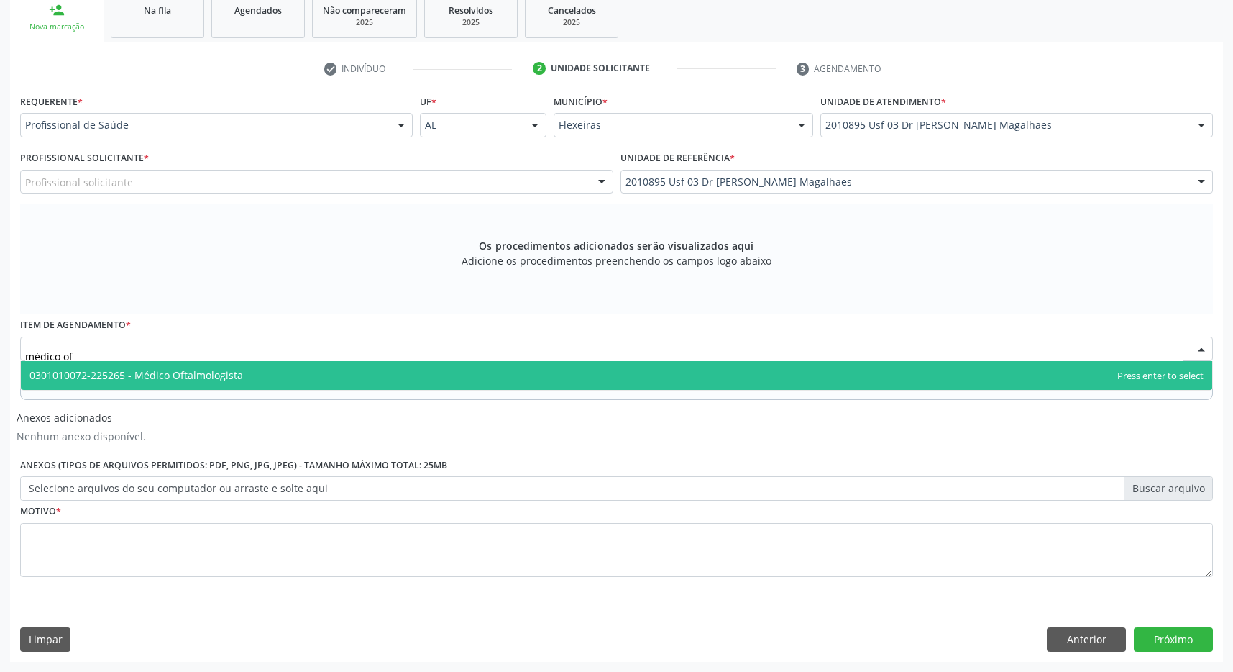
click at [396, 358] on input "médico of" at bounding box center [604, 356] width 1159 height 29
click at [396, 370] on span "0301010072-225265 - Médico Oftalmologista" at bounding box center [617, 375] width 1192 height 29
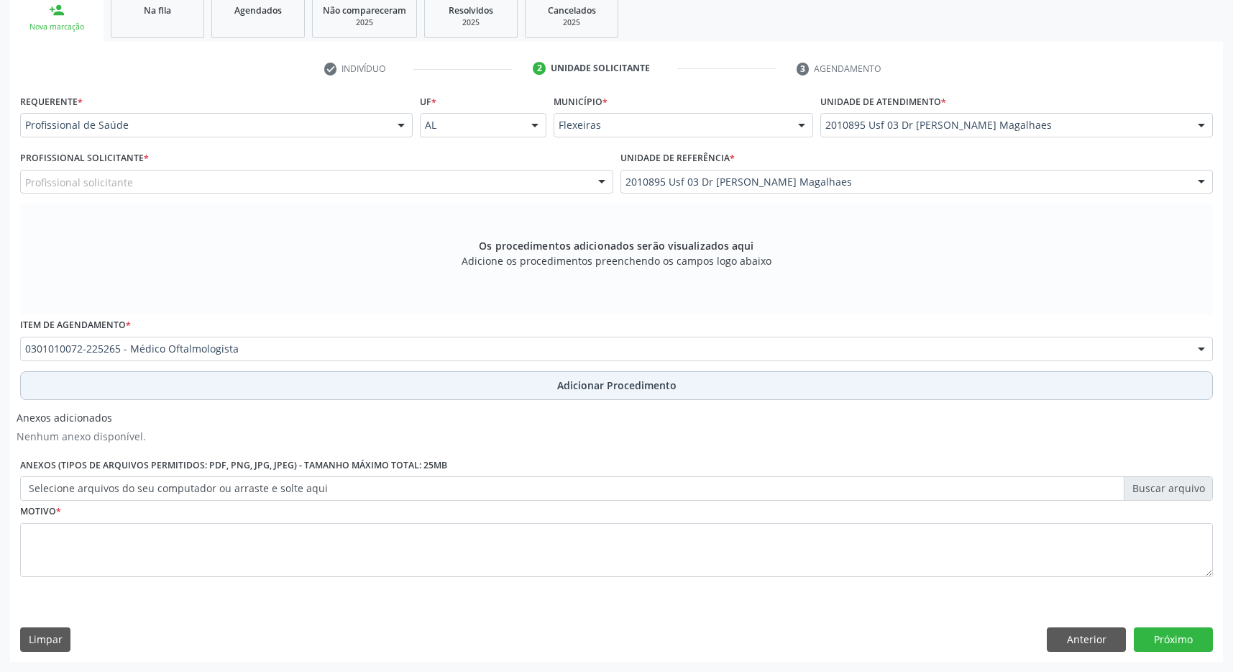
click at [547, 387] on button "Adicionar Procedimento" at bounding box center [616, 385] width 1193 height 29
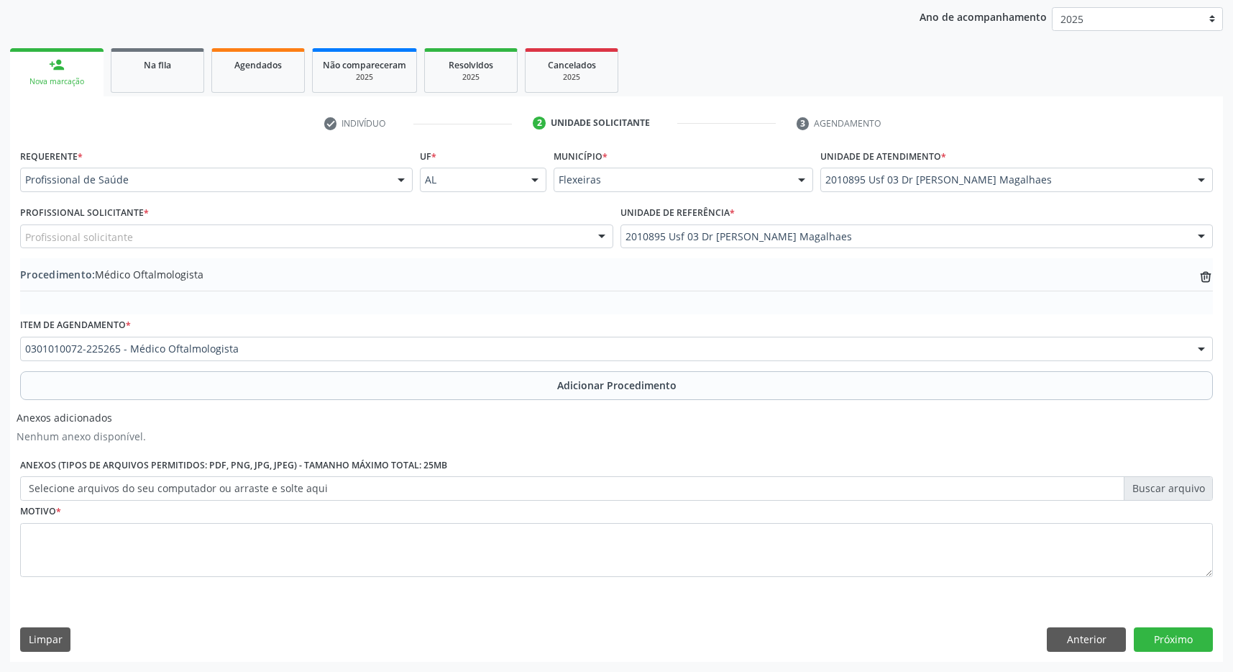
scroll to position [271, 0]
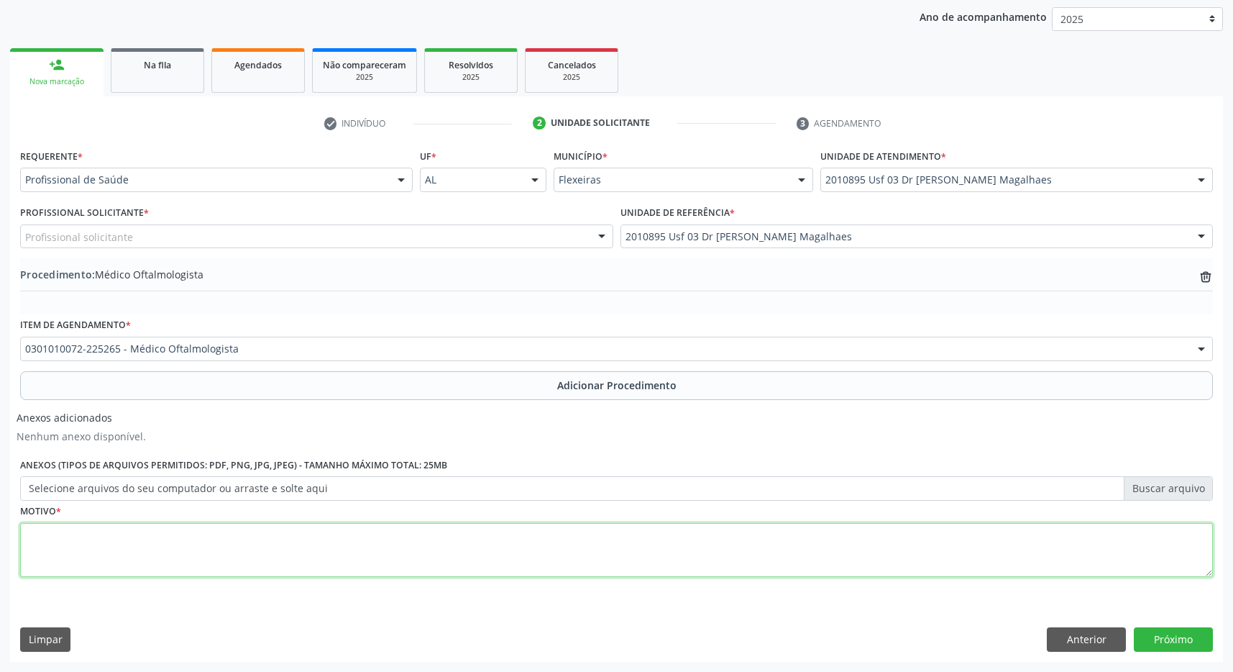
drag, startPoint x: 439, startPoint y: 550, endPoint x: 488, endPoint y: 518, distance: 58.6
click at [444, 546] on textarea at bounding box center [616, 550] width 1193 height 55
type textarea "catarata"
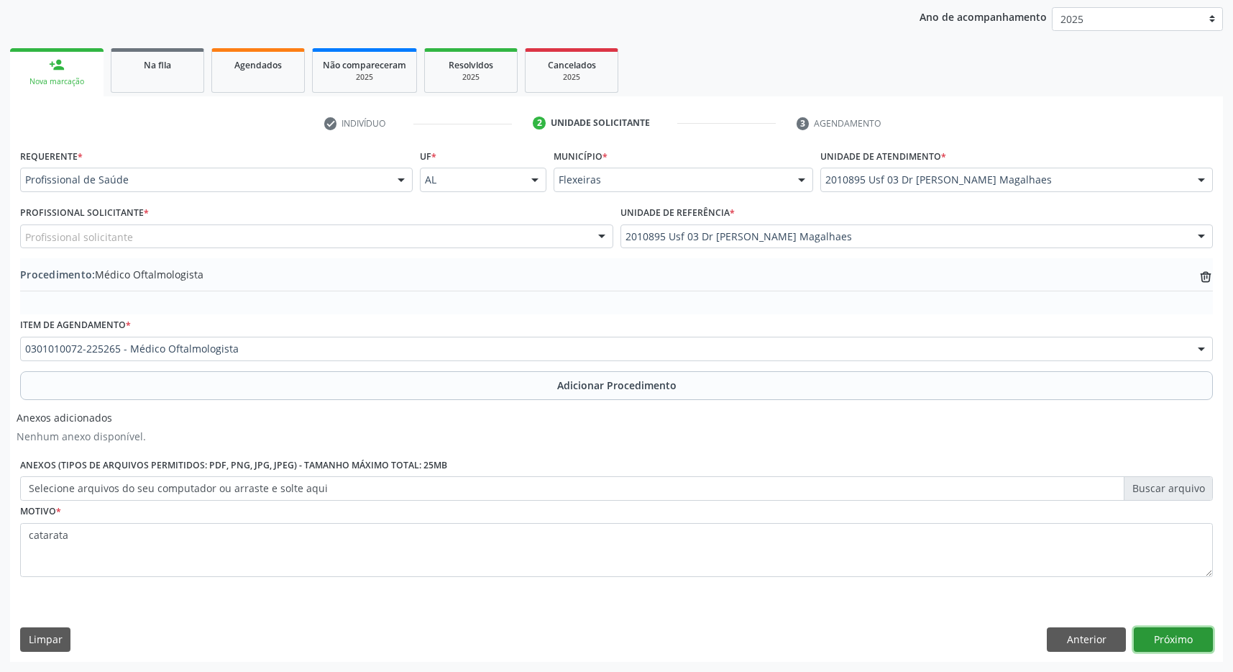
click at [1171, 640] on button "Próximo" at bounding box center [1173, 639] width 79 height 24
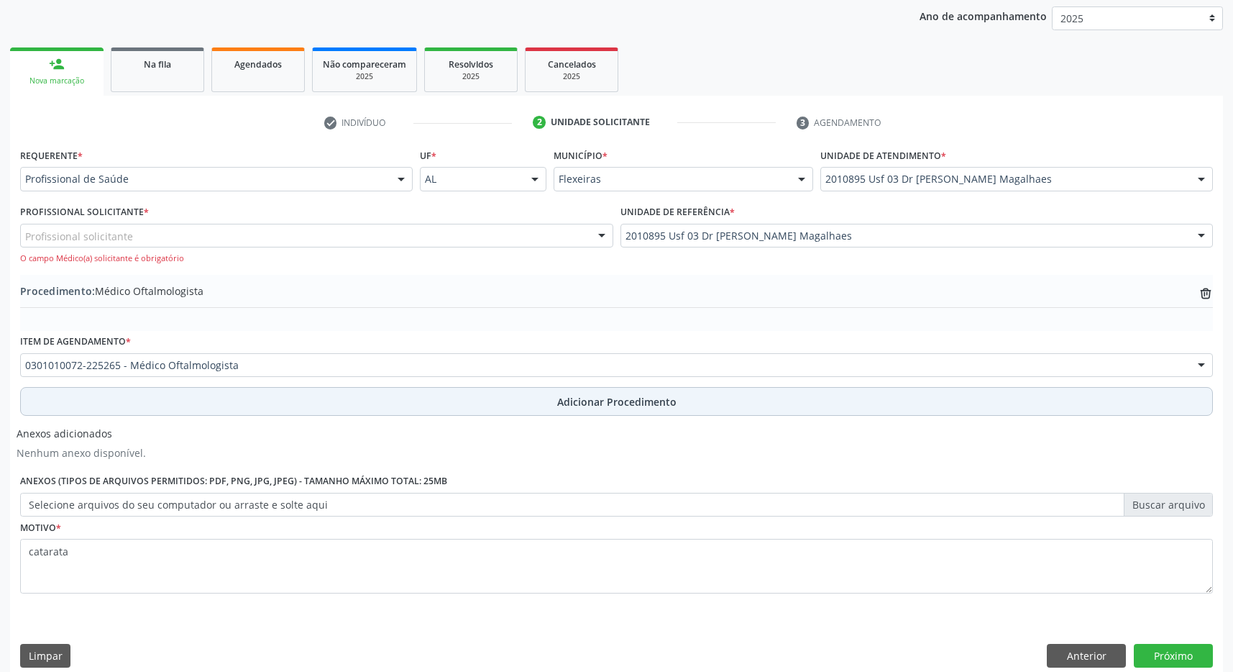
click at [604, 407] on span "Adicionar Procedimento" at bounding box center [616, 401] width 119 height 15
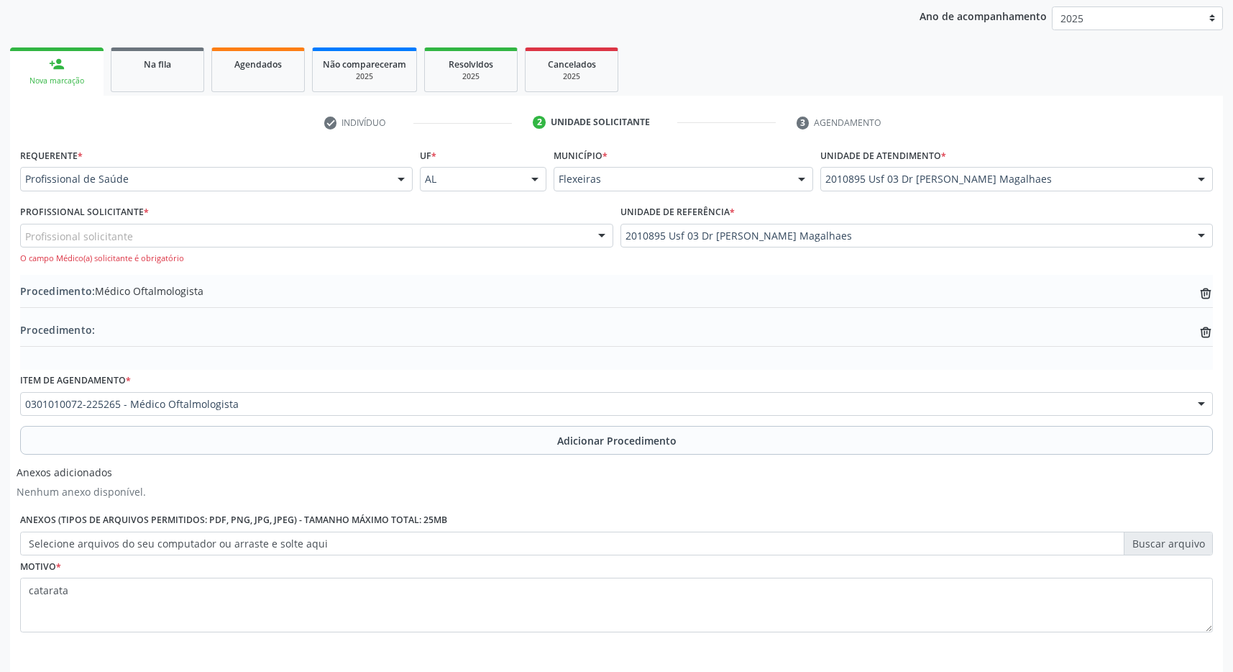
click at [410, 219] on div "Profissional Solicitante * Profissional solicitante Médico da Estratégia de Saú…" at bounding box center [316, 232] width 593 height 63
click at [403, 242] on div "Profissional solicitante" at bounding box center [316, 236] width 593 height 24
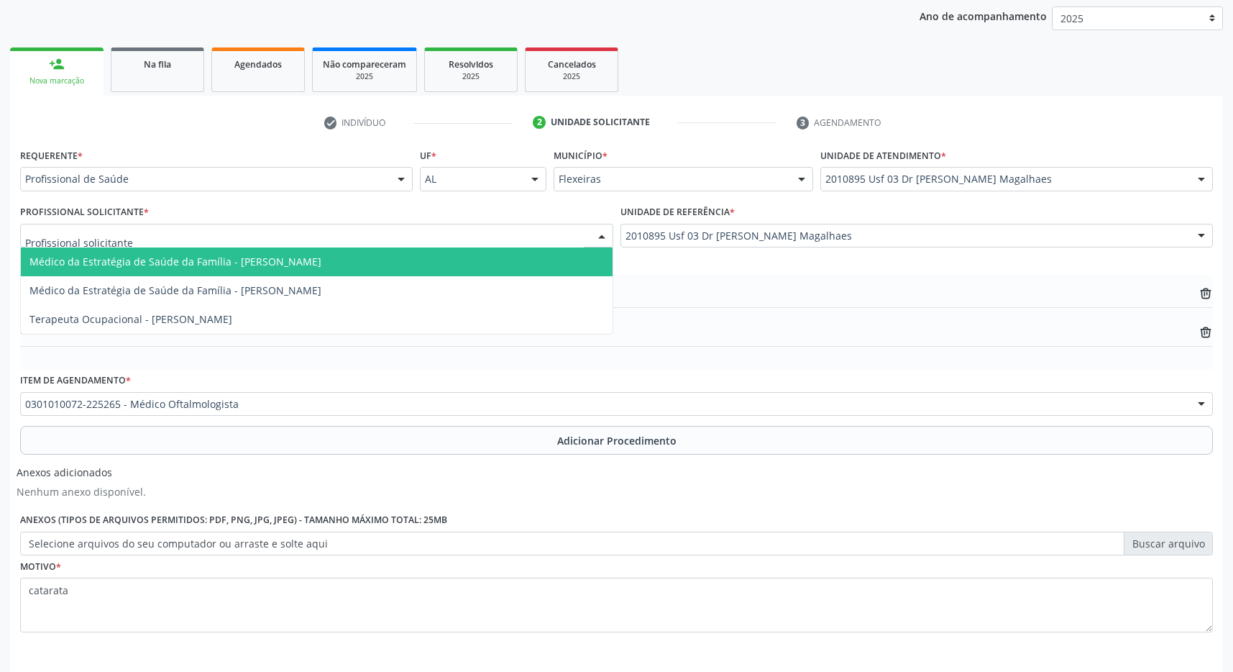
click at [321, 265] on span "Médico da Estratégia de Saúde da Família - Caroline Calixto Barros Sampaio Fern…" at bounding box center [175, 262] width 292 height 14
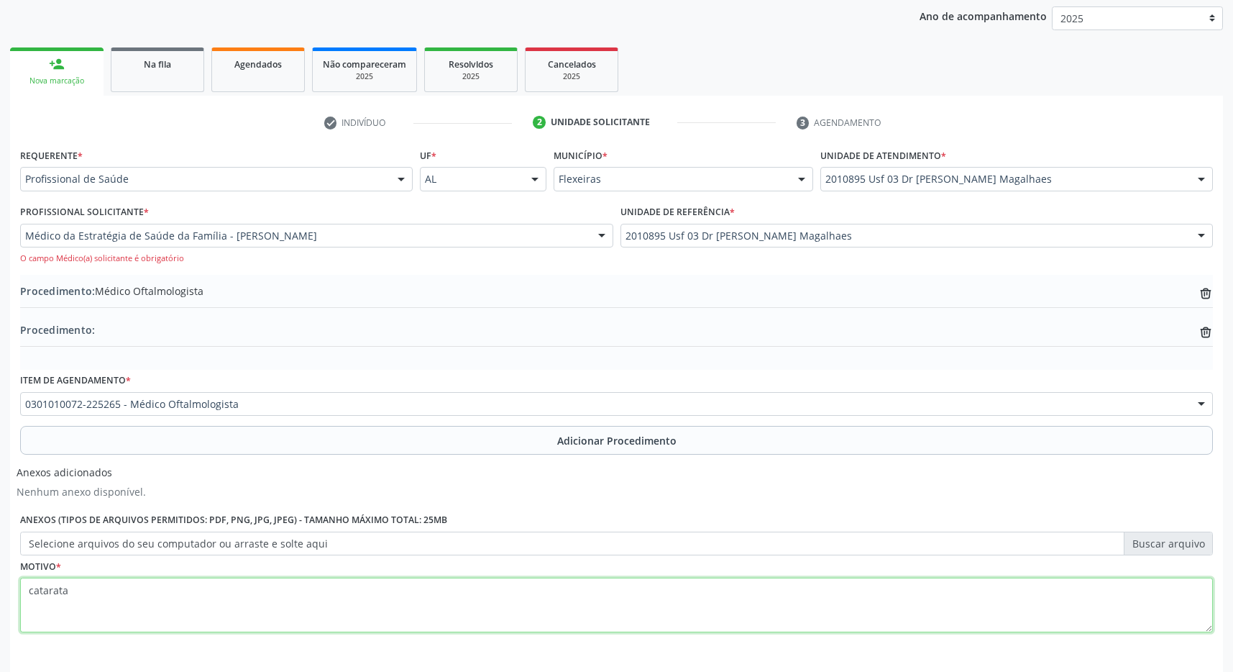
click at [465, 590] on textarea "catarata" at bounding box center [616, 605] width 1193 height 55
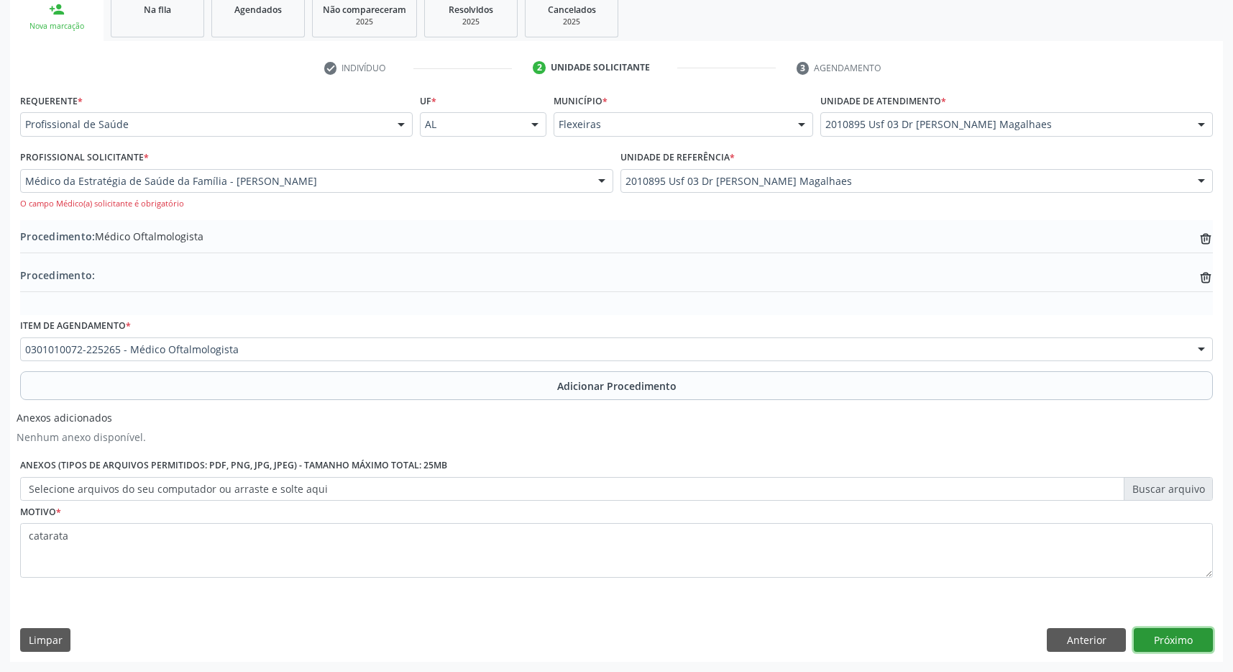
click at [1194, 631] on button "Próximo" at bounding box center [1173, 640] width 79 height 24
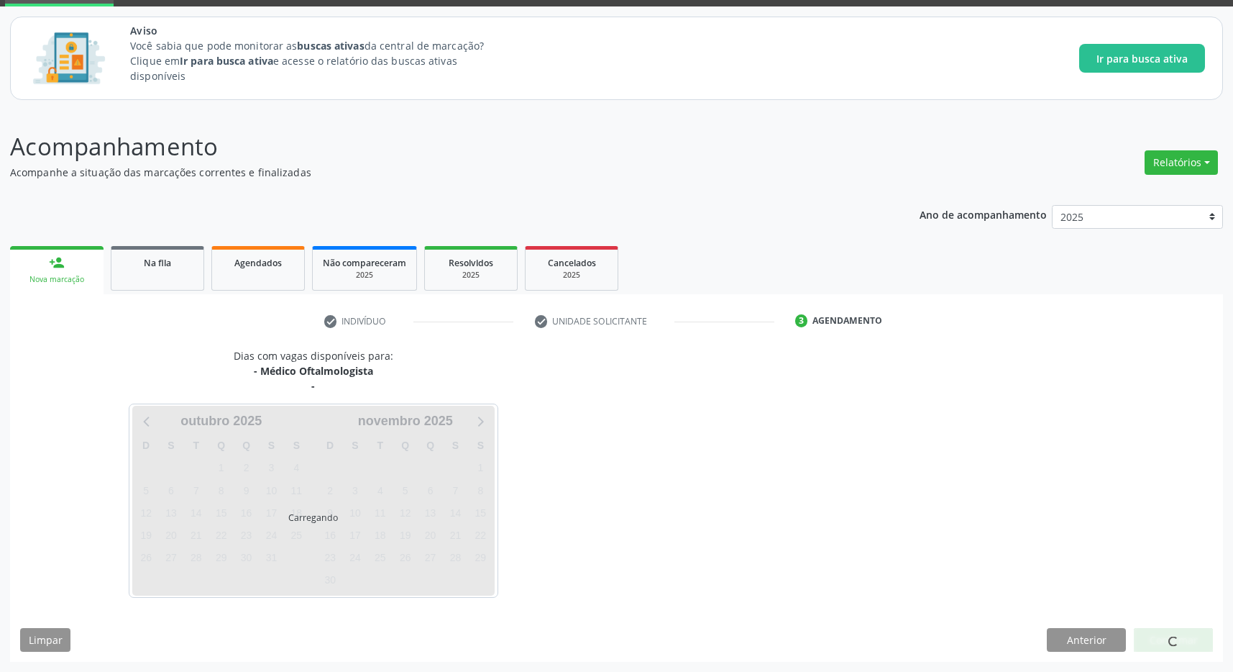
scroll to position [73, 0]
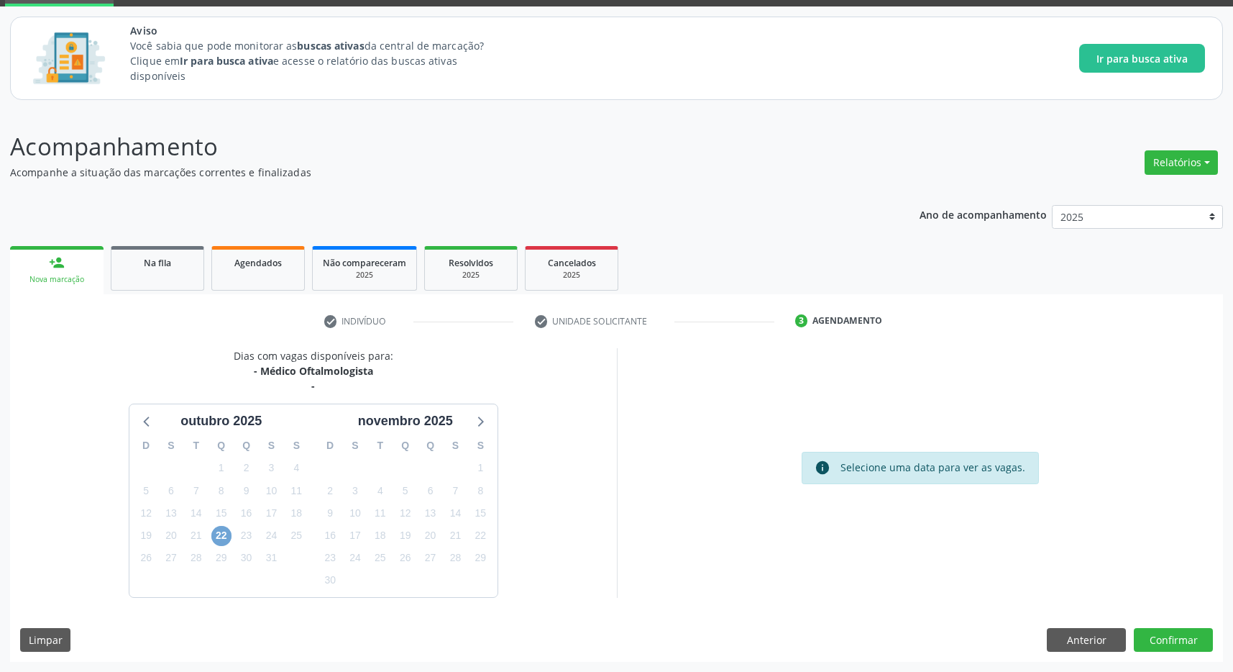
click at [223, 534] on span "22" at bounding box center [221, 536] width 20 height 20
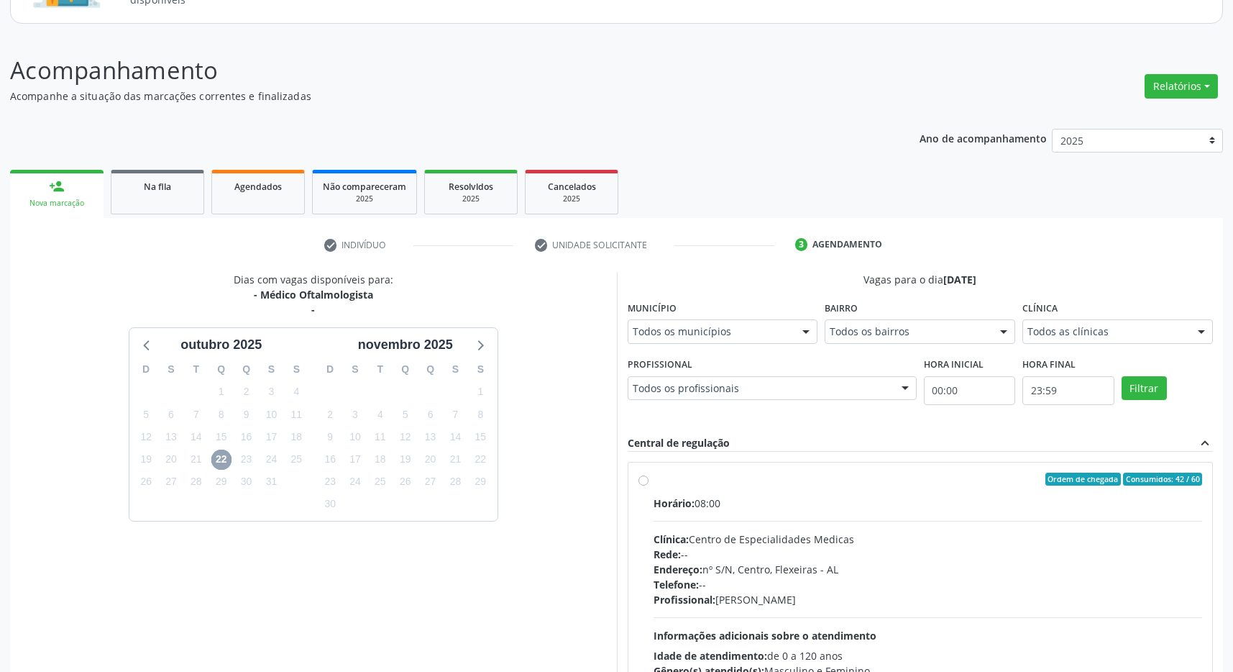
scroll to position [224, 0]
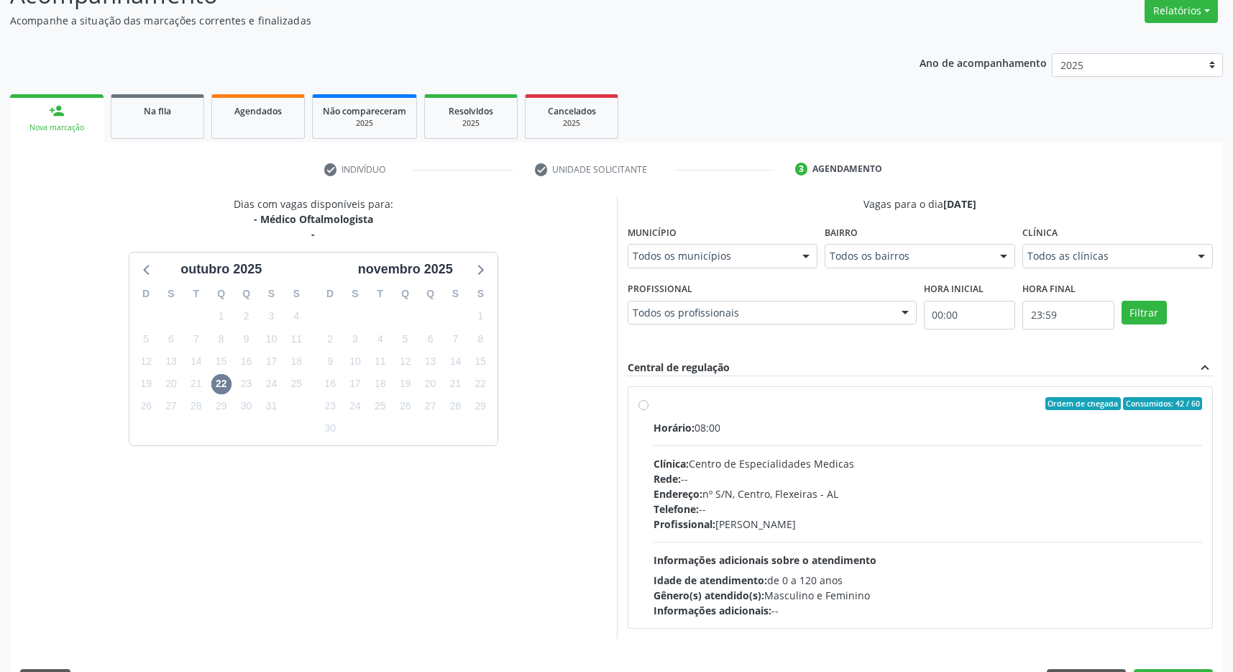
click at [797, 424] on div "Horário: 08:00" at bounding box center [928, 427] width 549 height 15
click at [649, 410] on input "Ordem de chegada Consumidos: 42 / 60 Horário: 08:00 Clínica: Centro de Especial…" at bounding box center [644, 403] width 10 height 13
radio input "true"
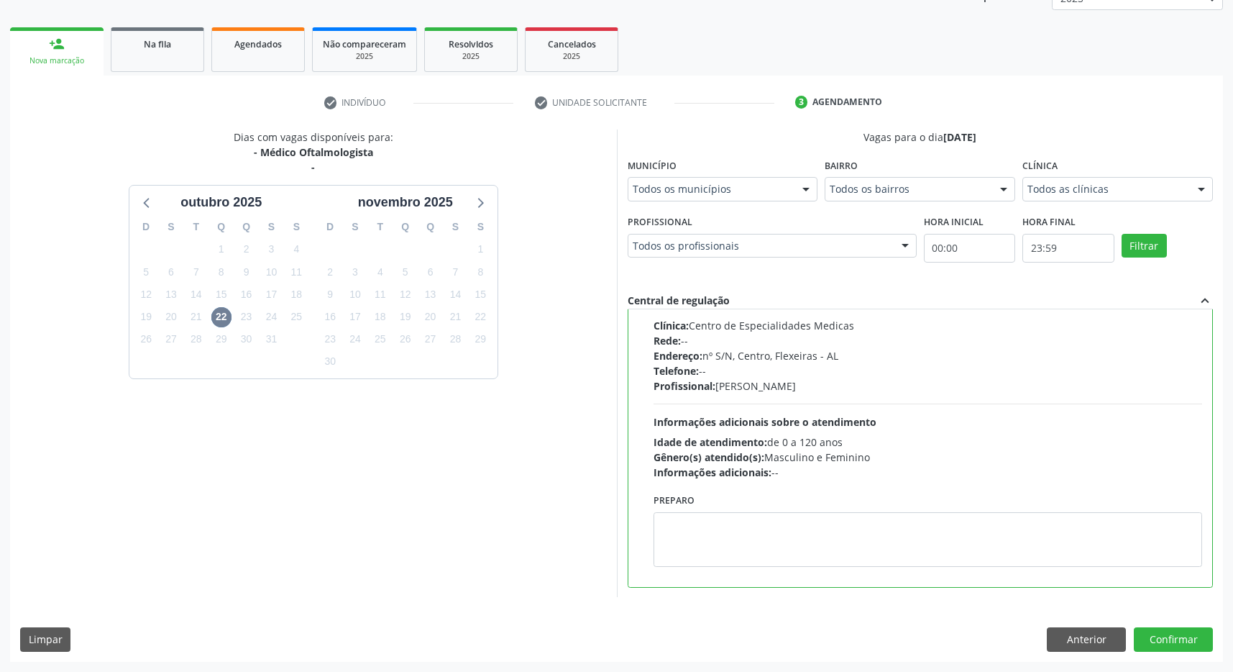
scroll to position [0, 0]
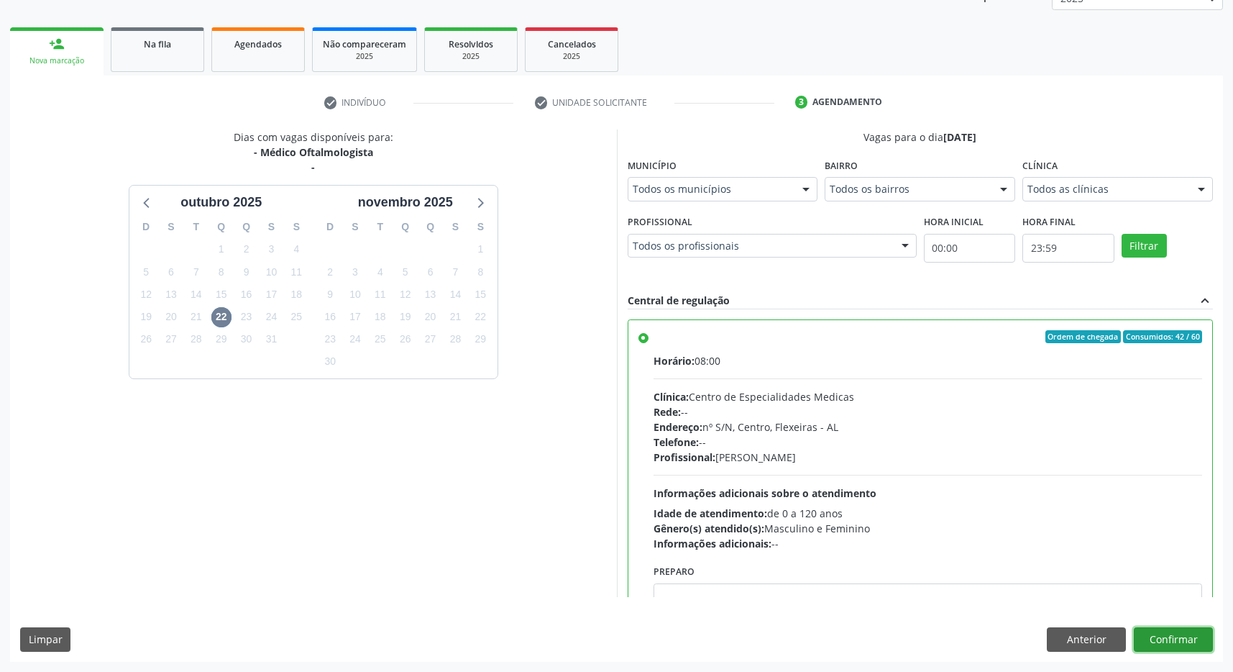
click at [1187, 643] on button "Confirmar" at bounding box center [1173, 639] width 79 height 24
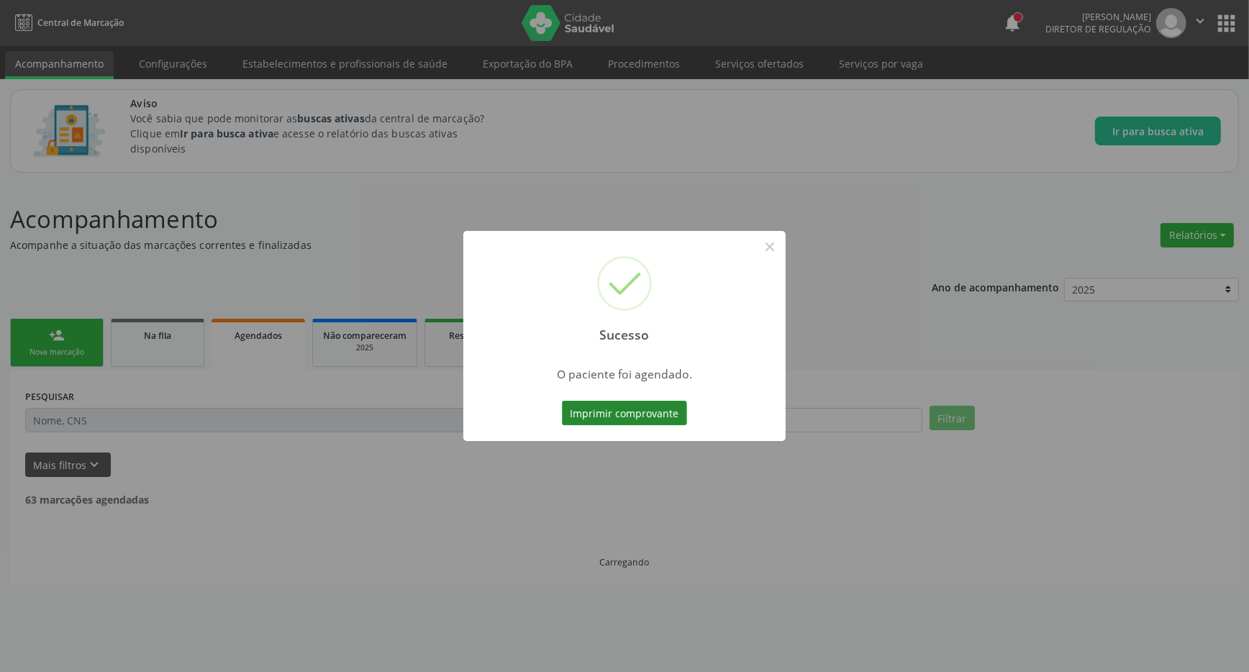
click at [644, 414] on button "Imprimir comprovante" at bounding box center [624, 413] width 125 height 24
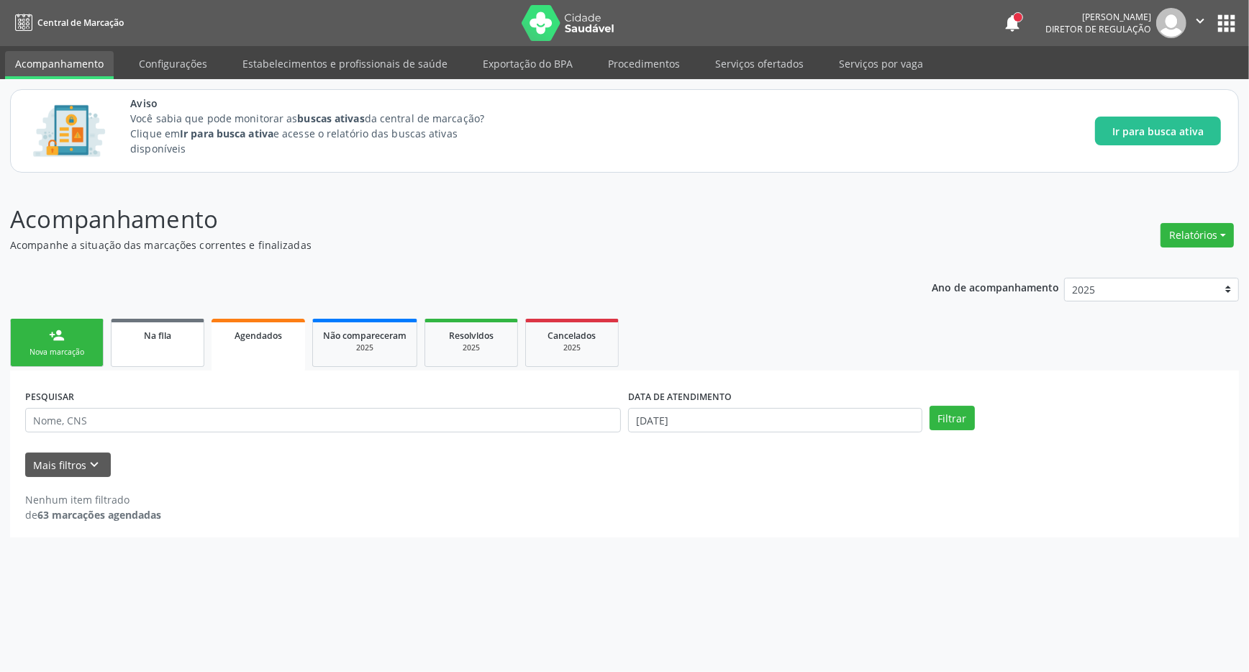
click at [151, 345] on link "Na fila" at bounding box center [157, 343] width 93 height 48
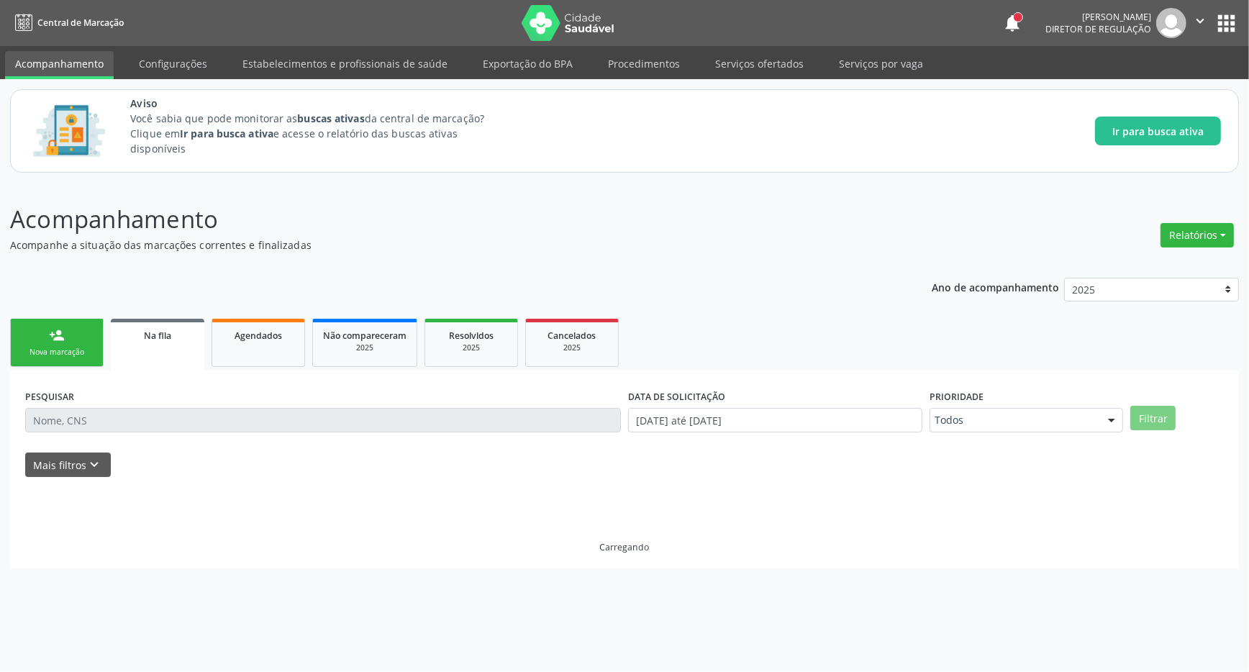
click at [1233, 9] on div "notifications Regina Rafaela dos Santos Silva Diretor de regulação  Configuraç…" at bounding box center [1120, 23] width 237 height 30
click at [1231, 14] on button "apps" at bounding box center [1225, 23] width 25 height 25
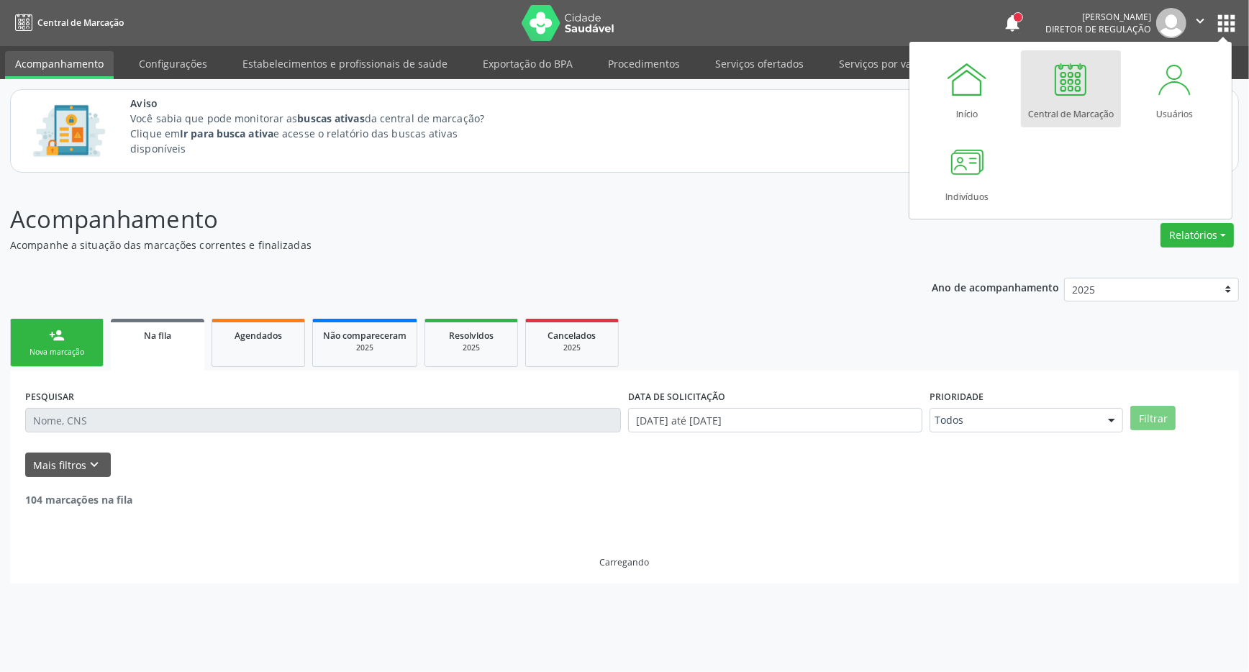
click at [1081, 82] on div at bounding box center [1070, 79] width 43 height 43
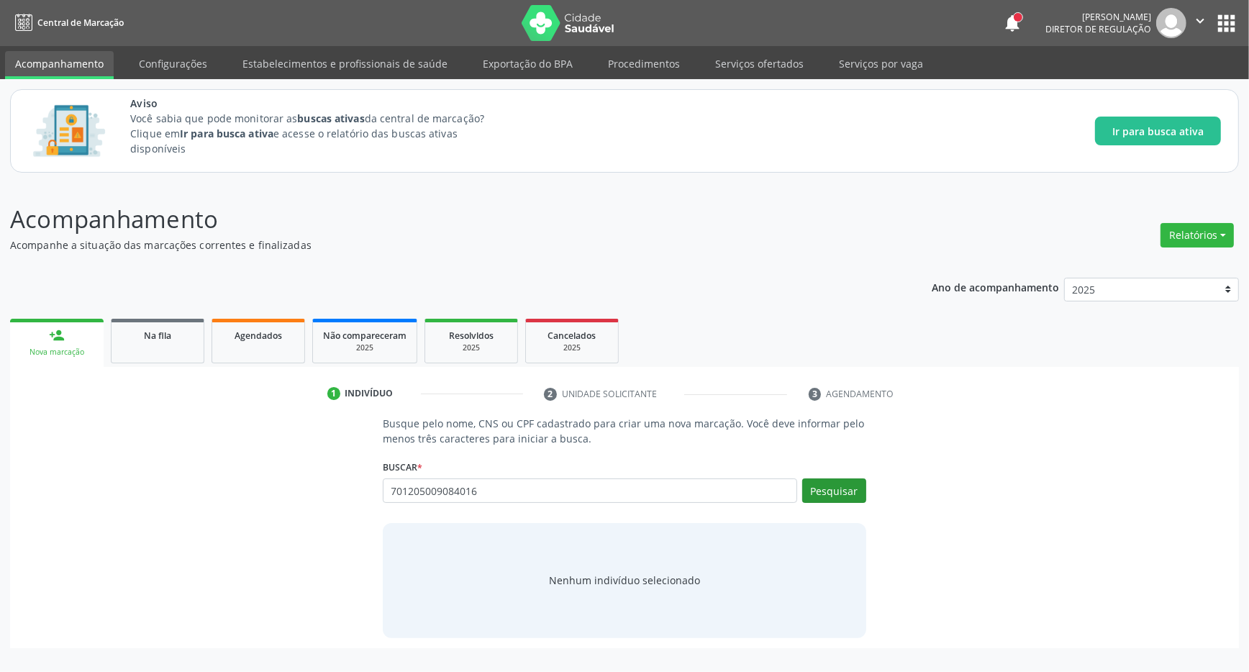
type input "701205009084016"
click at [823, 488] on button "Pesquisar" at bounding box center [834, 490] width 64 height 24
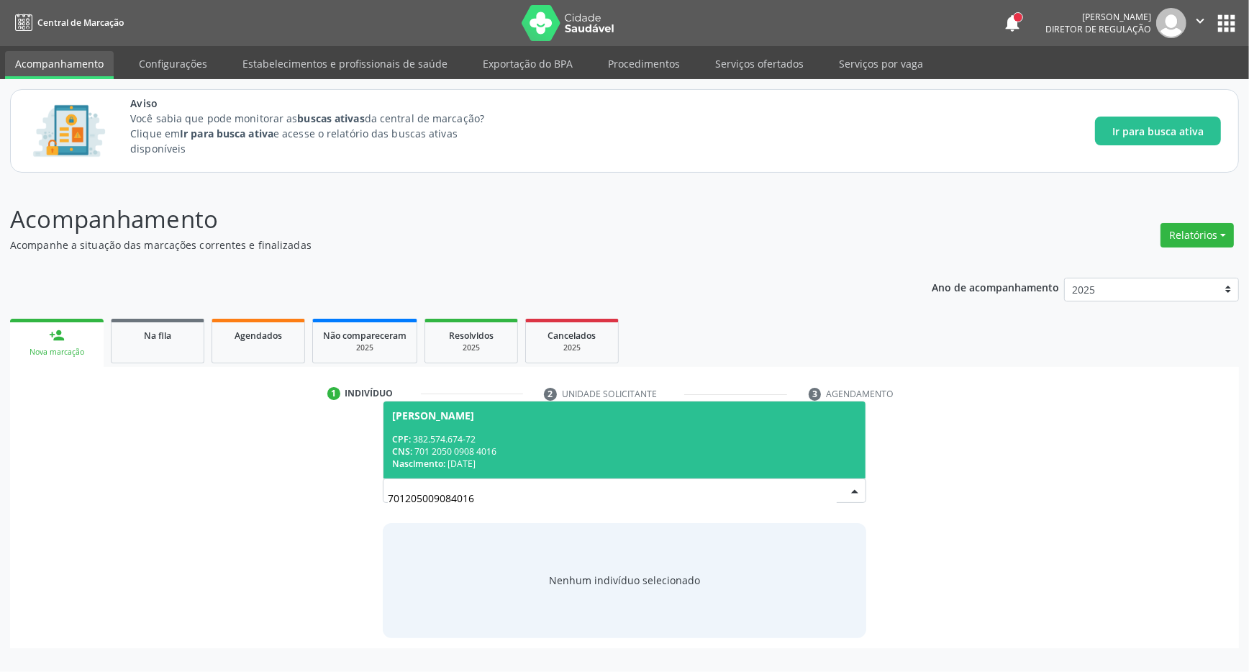
click at [641, 446] on div "CNS: 701 2050 0908 4016" at bounding box center [624, 451] width 465 height 12
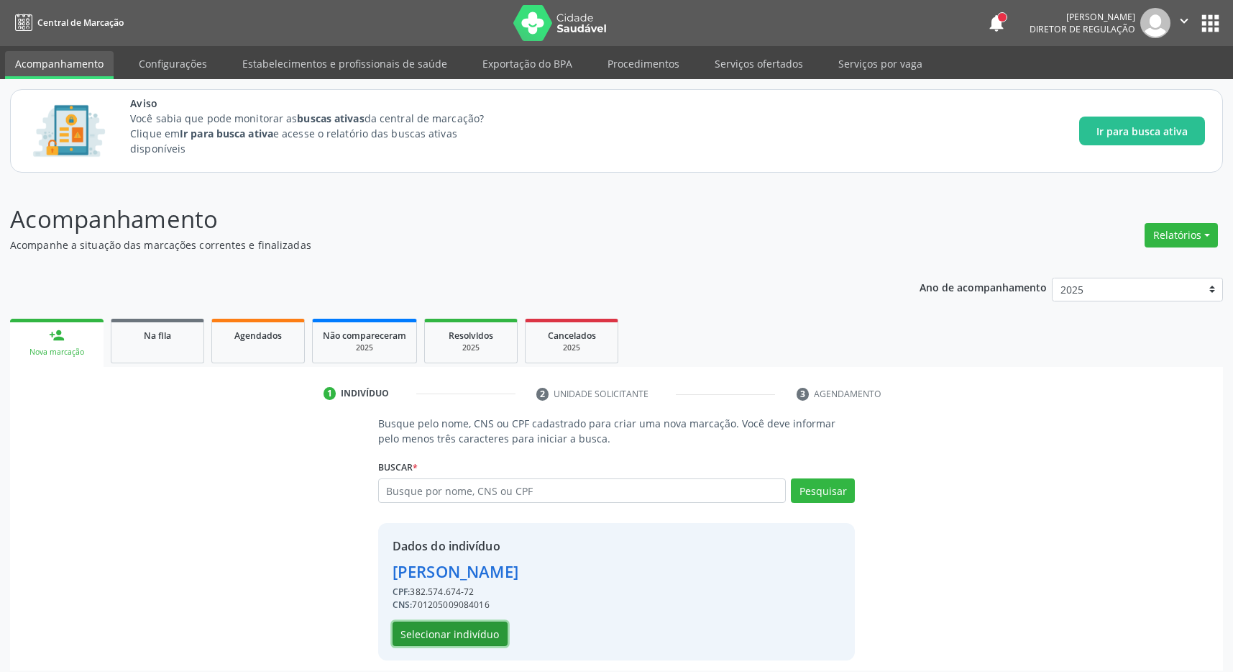
click at [474, 629] on button "Selecionar indivíduo" at bounding box center [450, 633] width 115 height 24
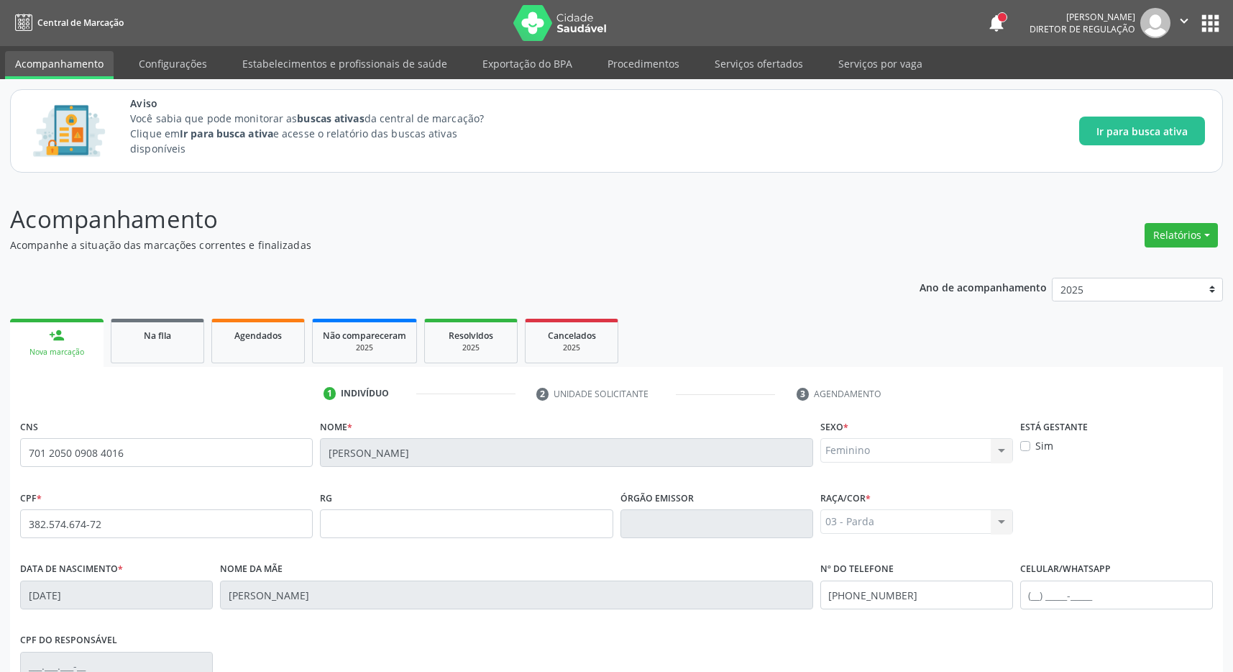
scroll to position [213, 0]
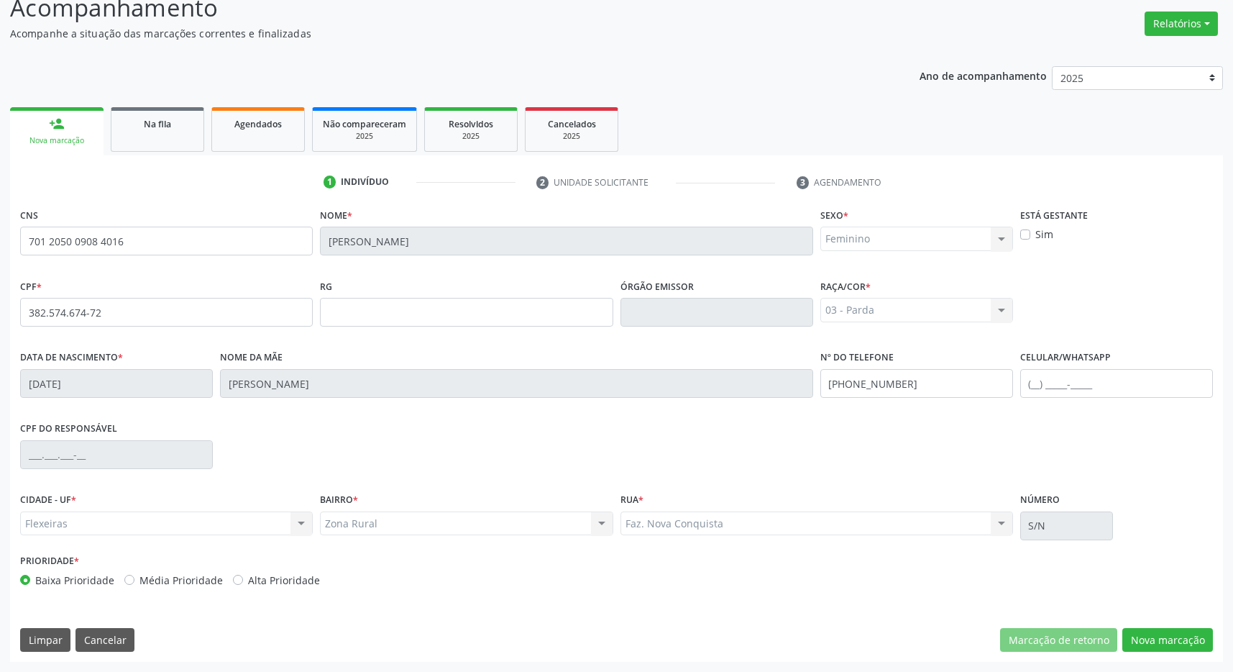
click at [1172, 625] on div "CNS 701 2050 0908 4016 Nome * Lindinalva Maria da Silva Sexo * Feminino Masculi…" at bounding box center [616, 432] width 1213 height 457
click at [1166, 634] on button "Nova marcação" at bounding box center [1168, 640] width 91 height 24
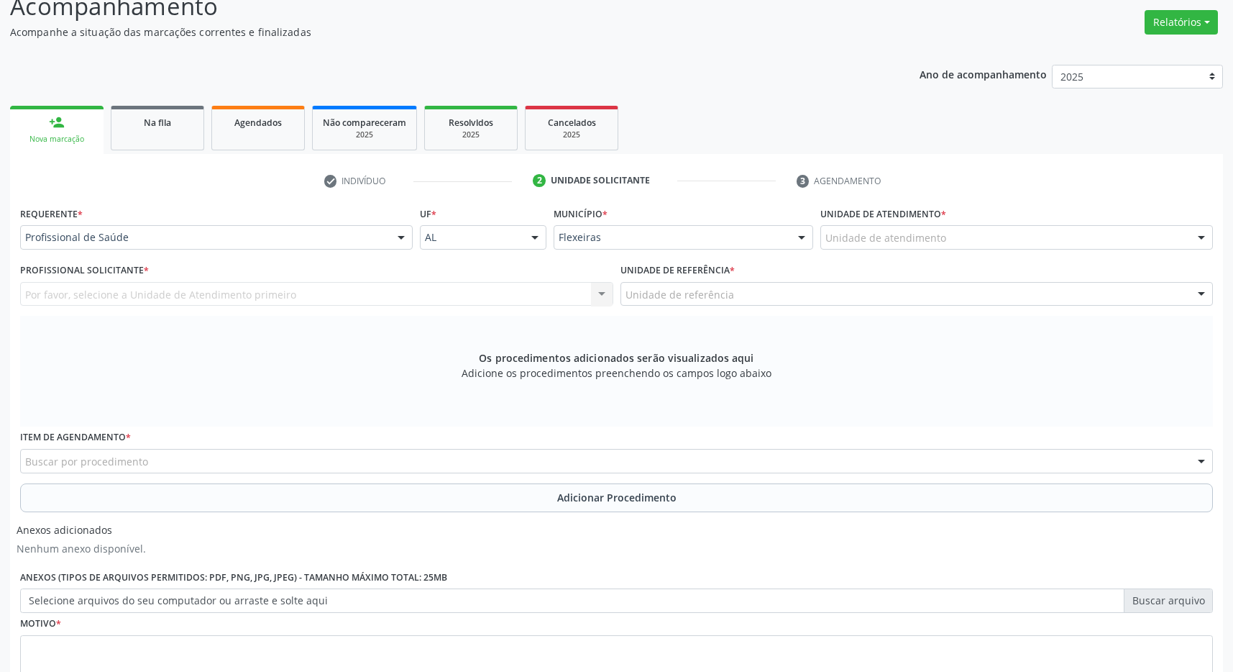
click at [1042, 243] on div "Unidade de atendimento" at bounding box center [1017, 237] width 393 height 24
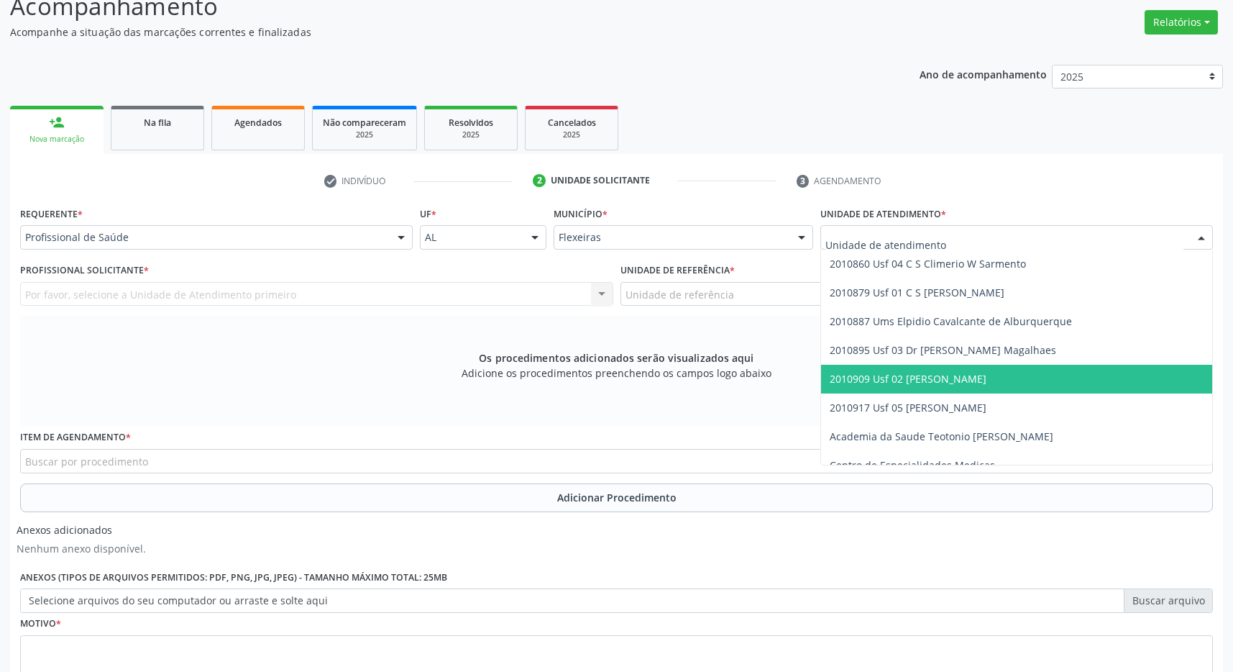
click at [1044, 378] on span "2010909 Usf 02 [PERSON_NAME]" at bounding box center [1016, 379] width 391 height 29
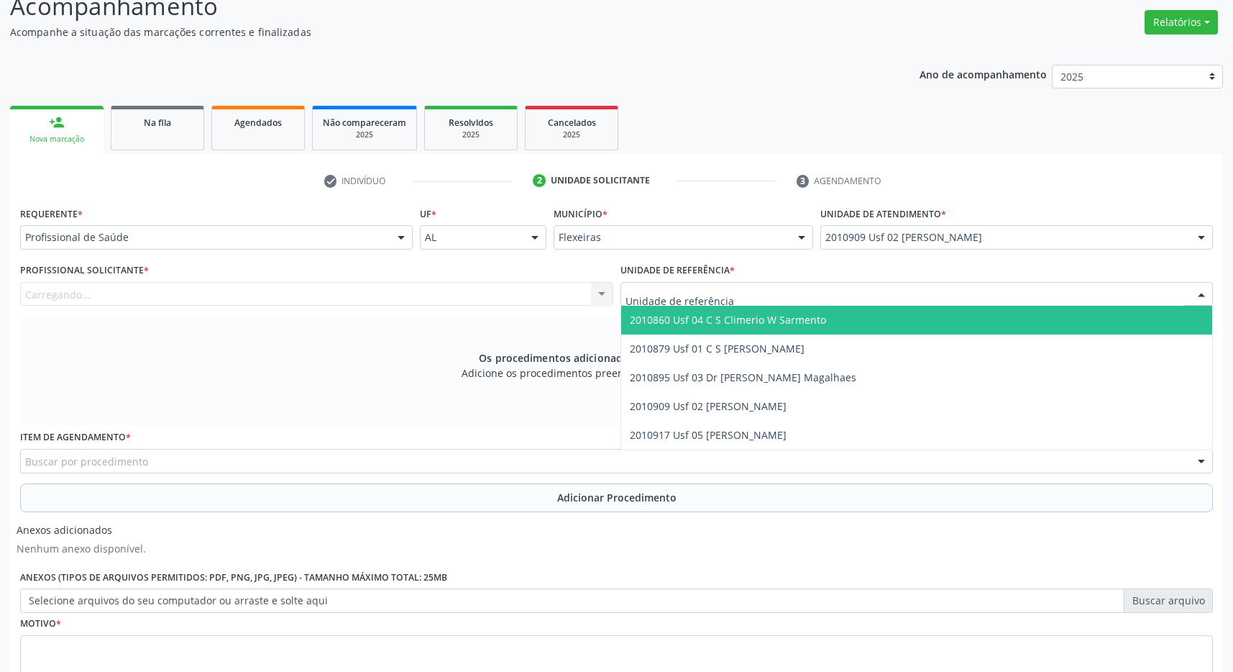
click at [1017, 299] on div at bounding box center [917, 294] width 593 height 24
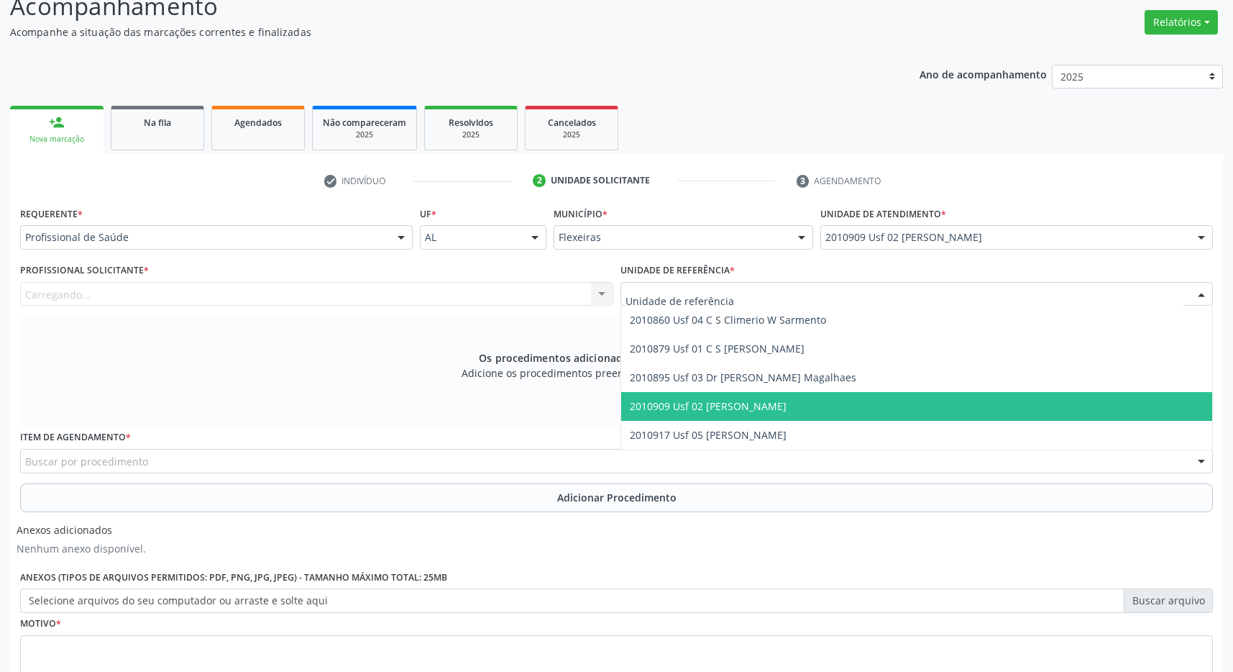
click at [1016, 396] on span "2010909 Usf 02 [PERSON_NAME]" at bounding box center [917, 406] width 592 height 29
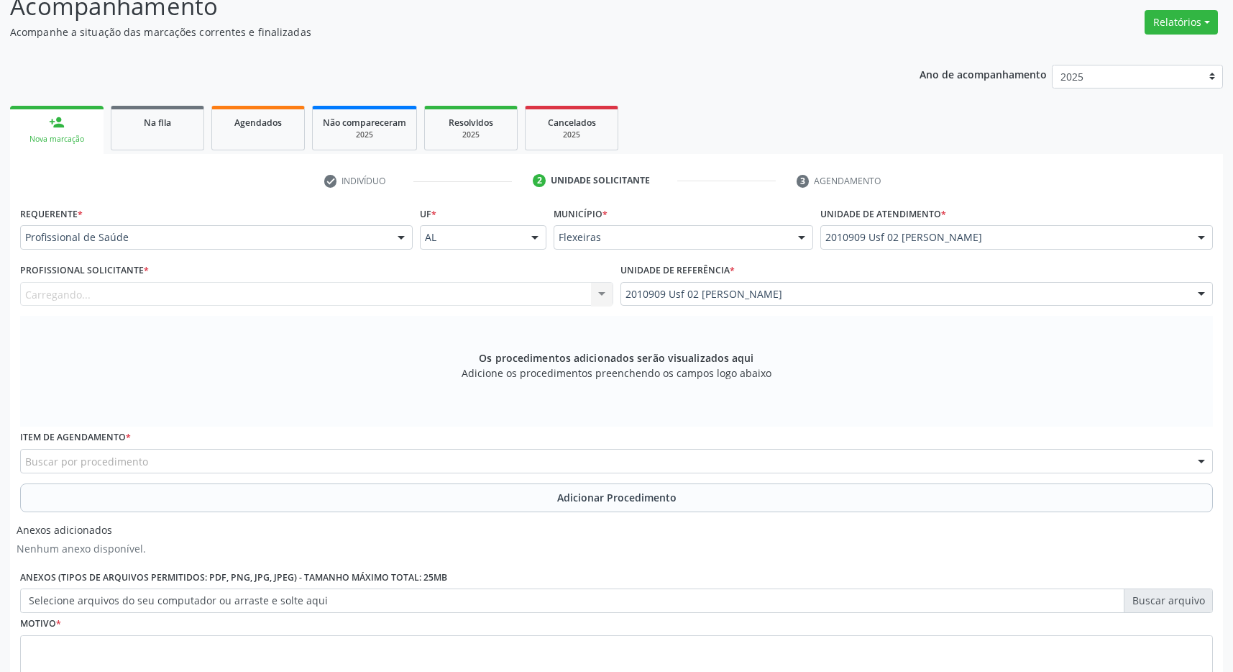
click at [536, 302] on div "Carregando... Nenhum resultado encontrado para: " " Não há nenhuma opção para s…" at bounding box center [316, 294] width 593 height 24
click at [578, 297] on div "Carregando... Nenhum resultado encontrado para: " " Não há nenhuma opção para s…" at bounding box center [316, 294] width 593 height 24
click at [475, 297] on div "Carregando... Nenhum resultado encontrado para: " " Não há nenhuma opção para s…" at bounding box center [316, 294] width 593 height 24
click at [430, 446] on div "Item de agendamento * Buscar por procedimento 0304070076 - .Quimioterapia de Le…" at bounding box center [616, 449] width 1193 height 46
click at [439, 468] on div "Buscar por procedimento" at bounding box center [616, 461] width 1193 height 24
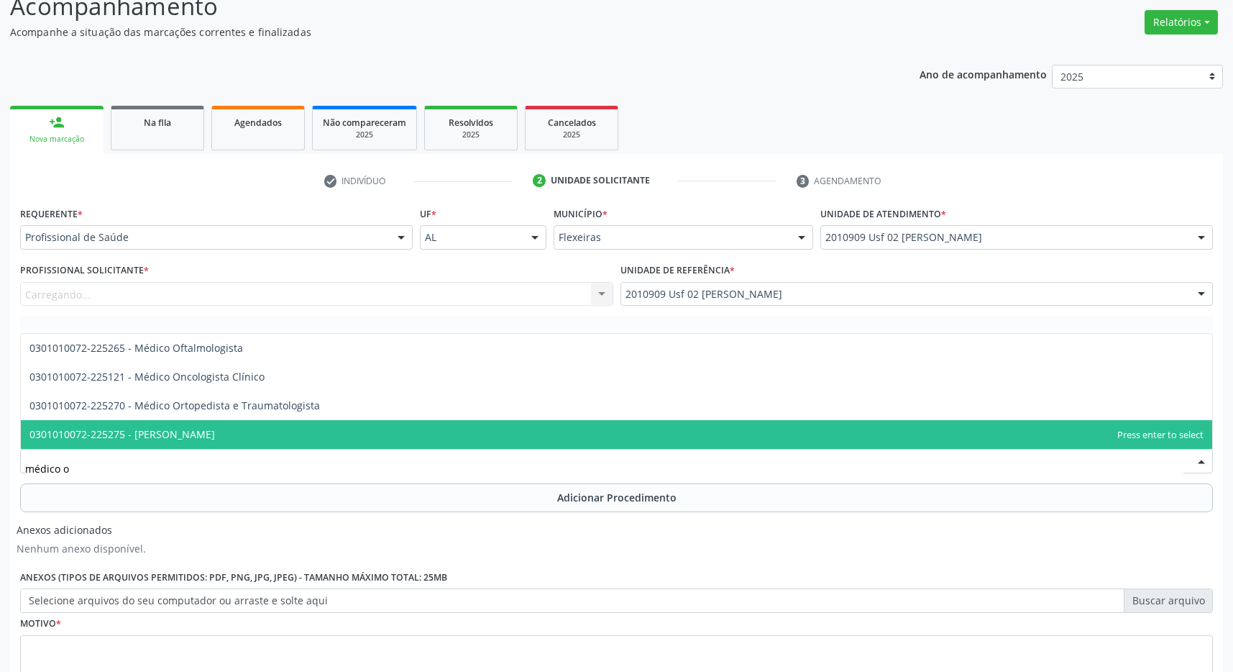
type input "médico of"
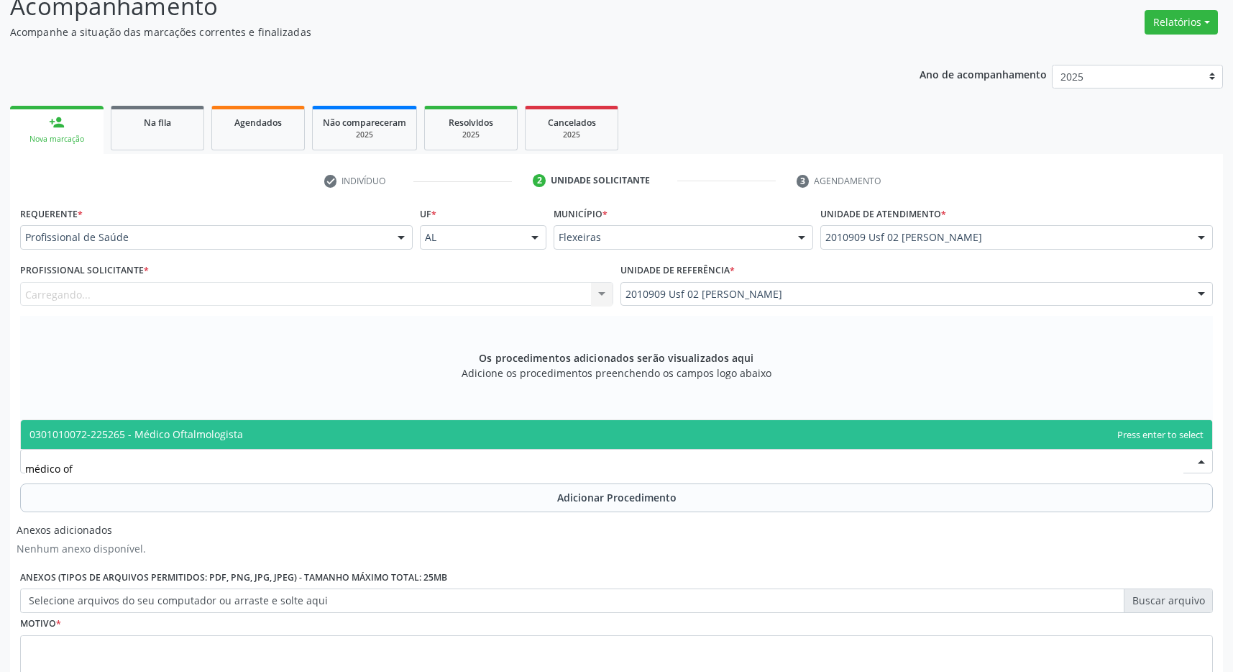
click at [414, 434] on span "0301010072-225265 - Médico Oftalmologista" at bounding box center [617, 434] width 1192 height 29
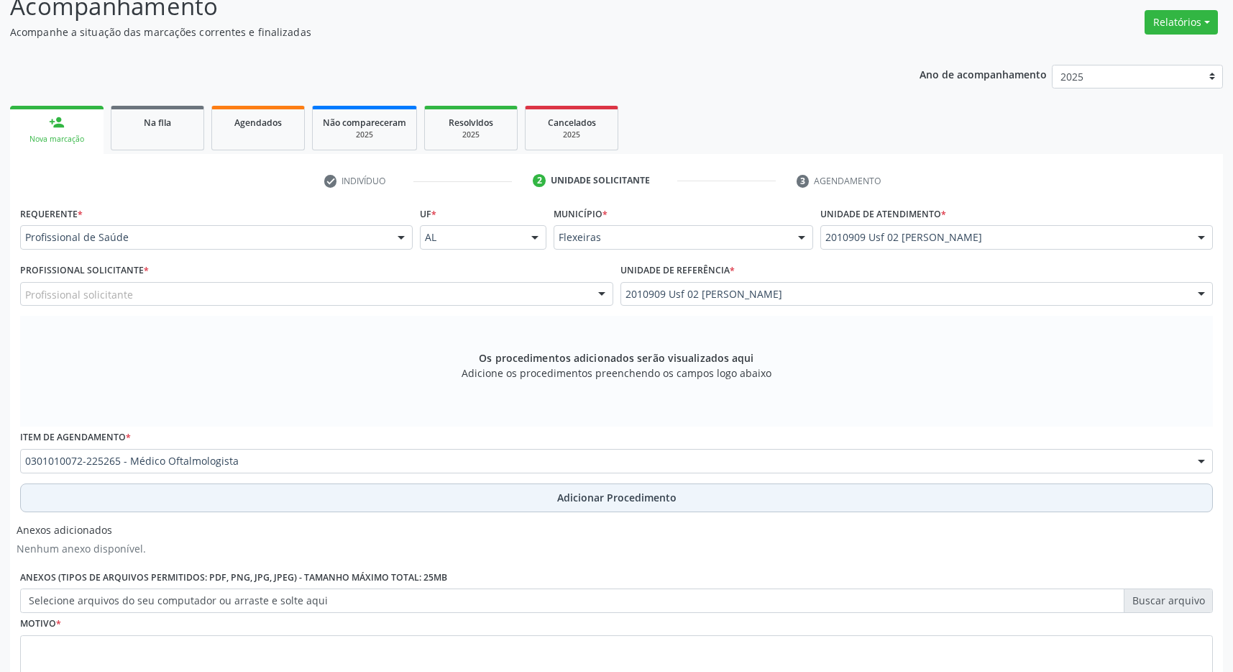
click at [588, 496] on span "Adicionar Procedimento" at bounding box center [616, 497] width 119 height 15
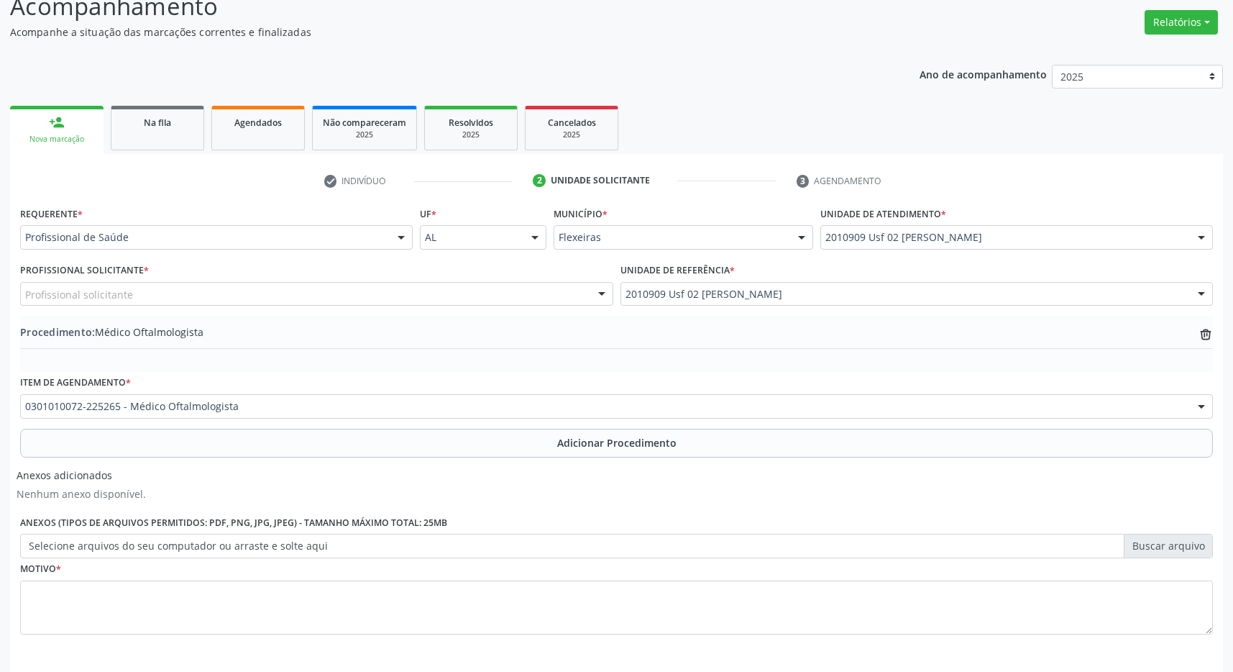
scroll to position [271, 0]
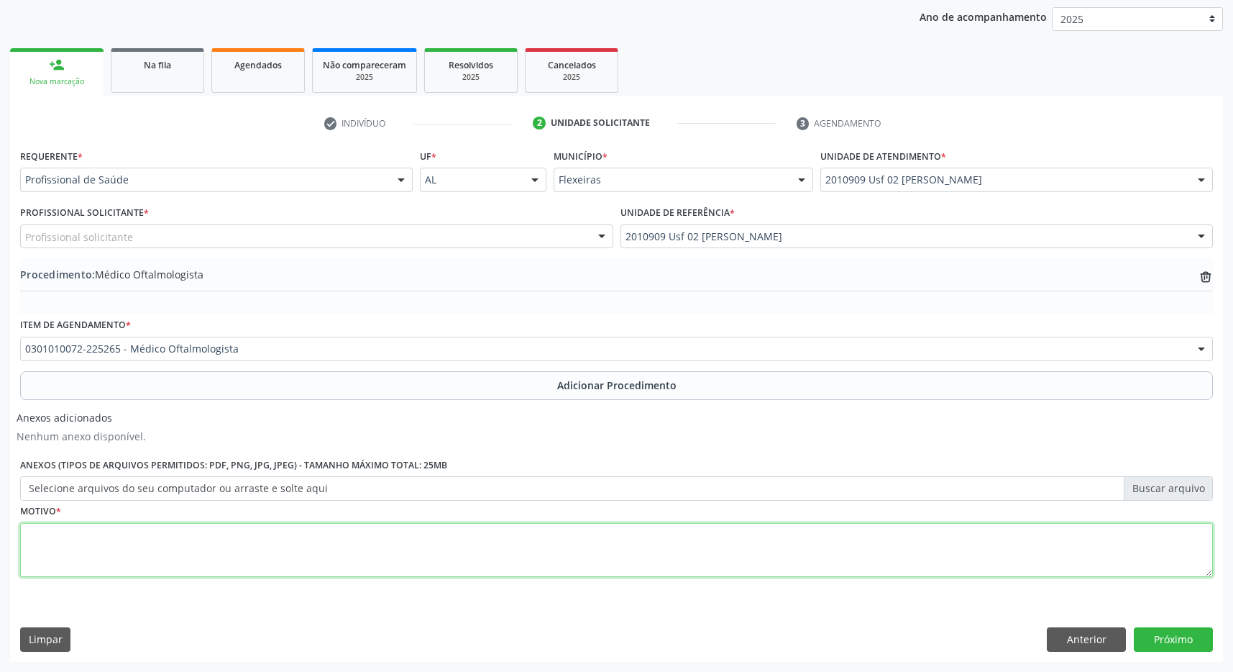
click at [585, 568] on textarea at bounding box center [616, 550] width 1193 height 55
type textarea "catarata"
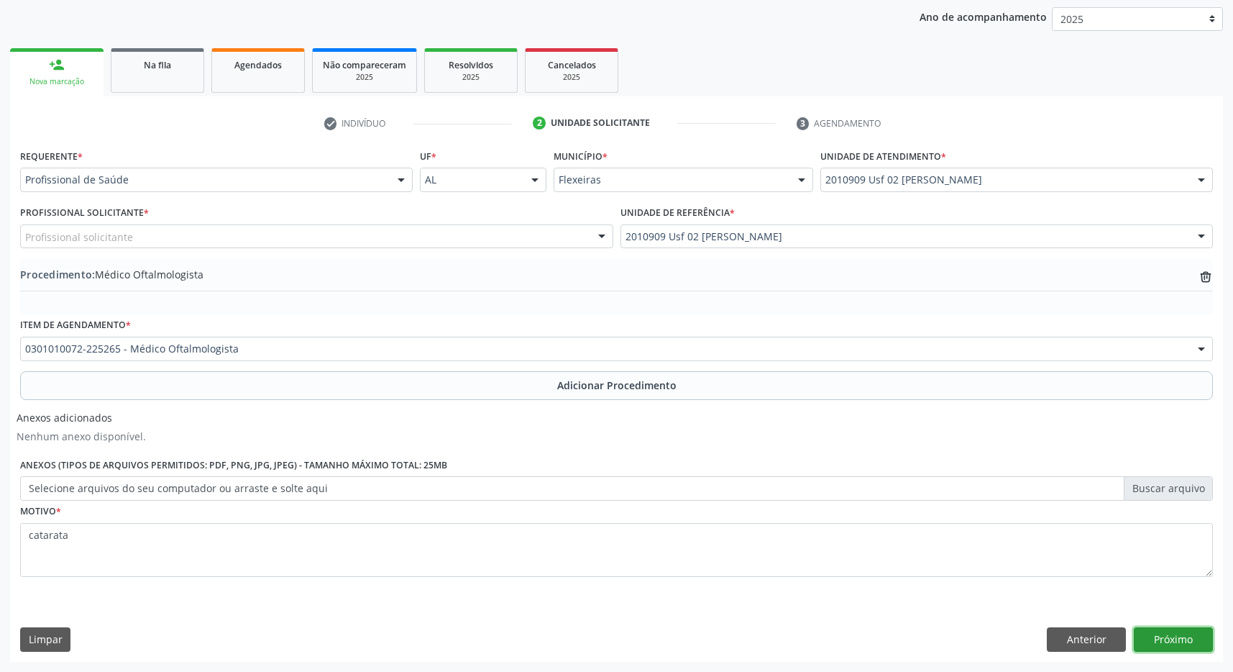
click at [1190, 639] on button "Próximo" at bounding box center [1173, 639] width 79 height 24
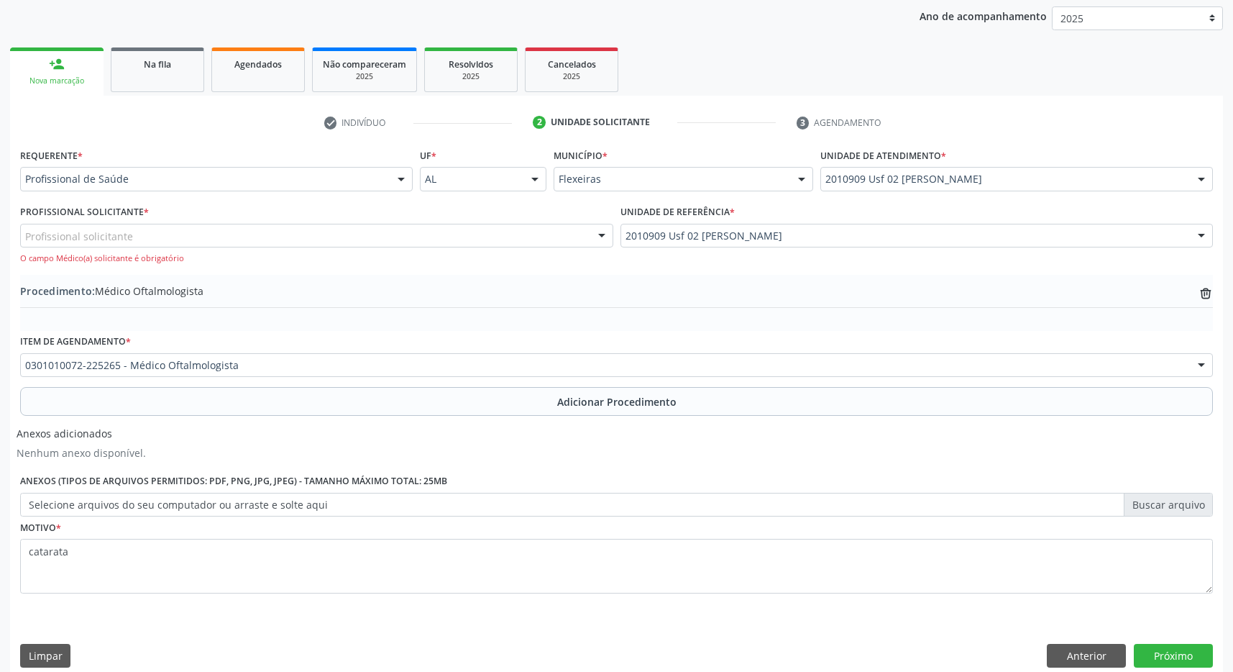
click at [272, 236] on div "Profissional solicitante" at bounding box center [316, 236] width 593 height 24
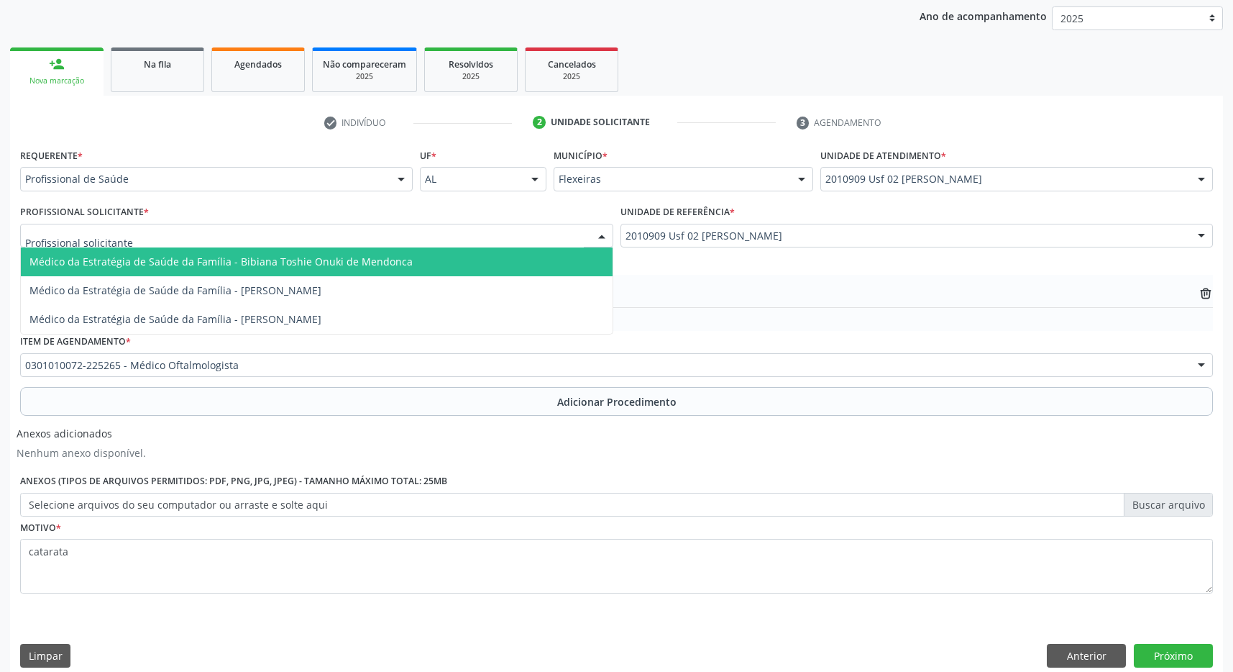
click at [274, 262] on span "Médico da Estratégia de Saúde da Família - Bibiana Toshie Onuki de Mendonca" at bounding box center [220, 262] width 383 height 14
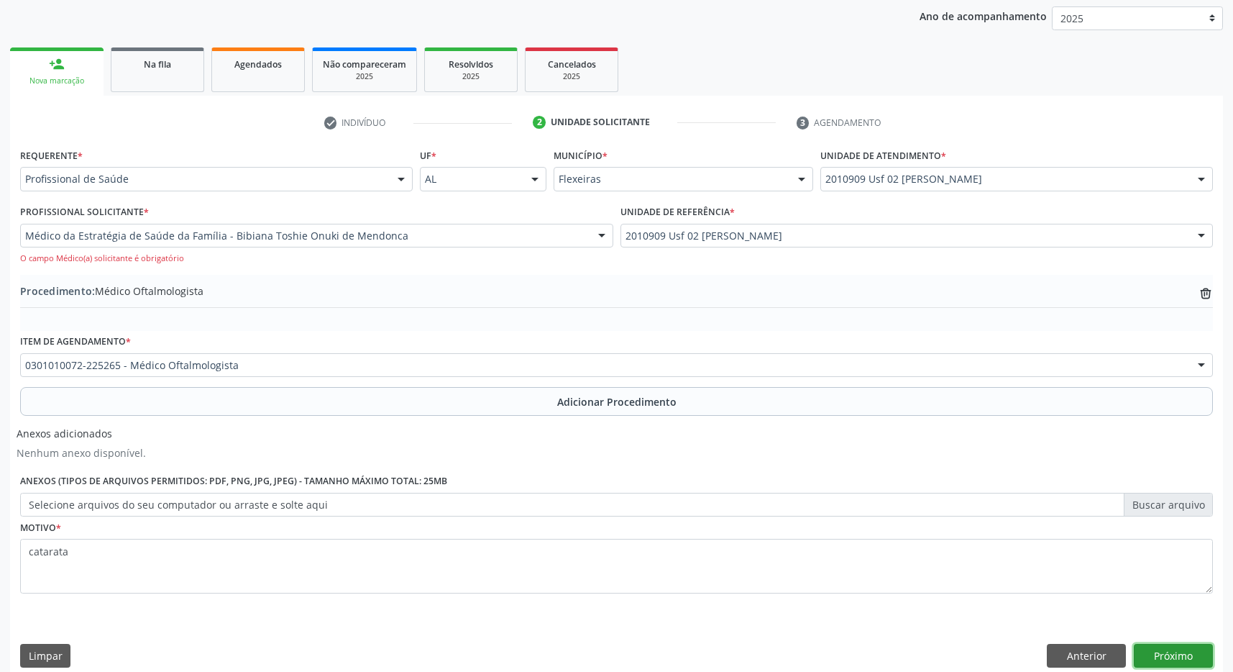
click at [1183, 647] on button "Próximo" at bounding box center [1173, 656] width 79 height 24
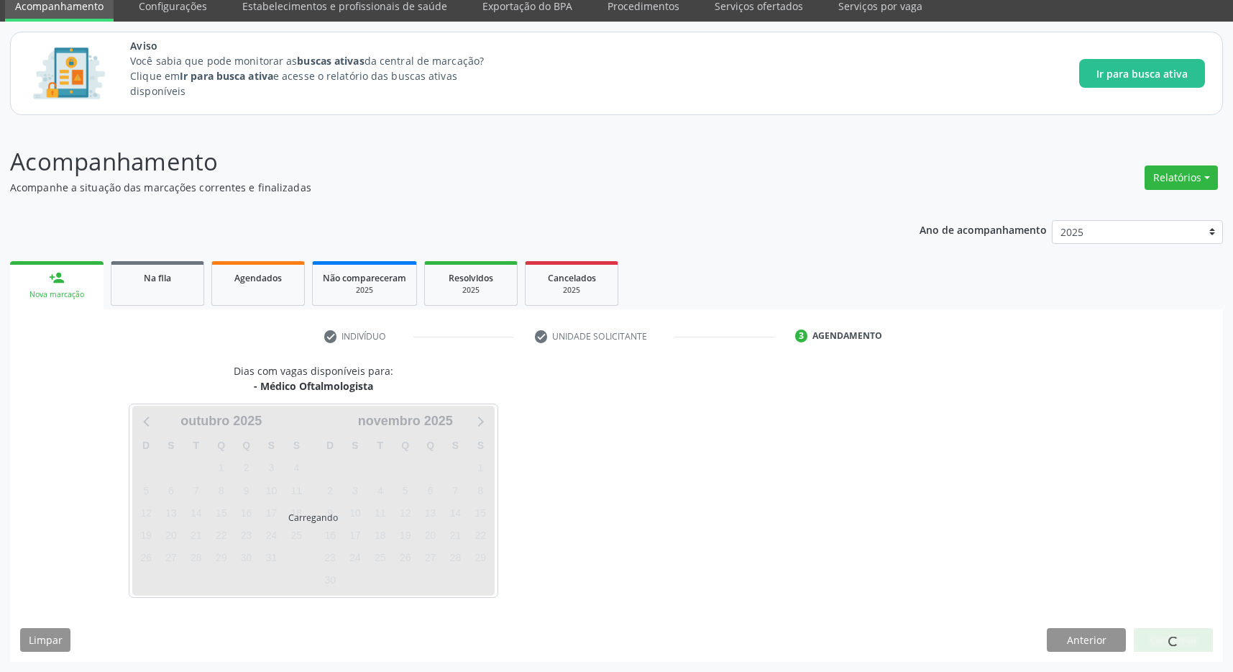
scroll to position [59, 0]
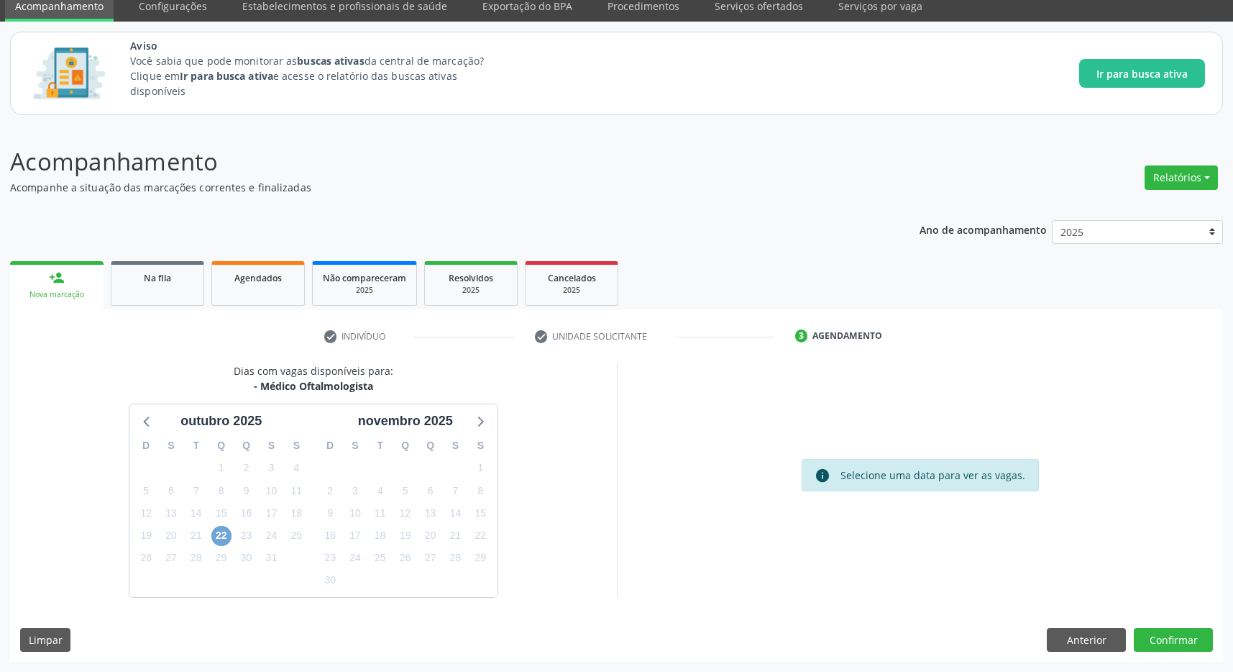
click at [222, 535] on span "22" at bounding box center [221, 536] width 20 height 20
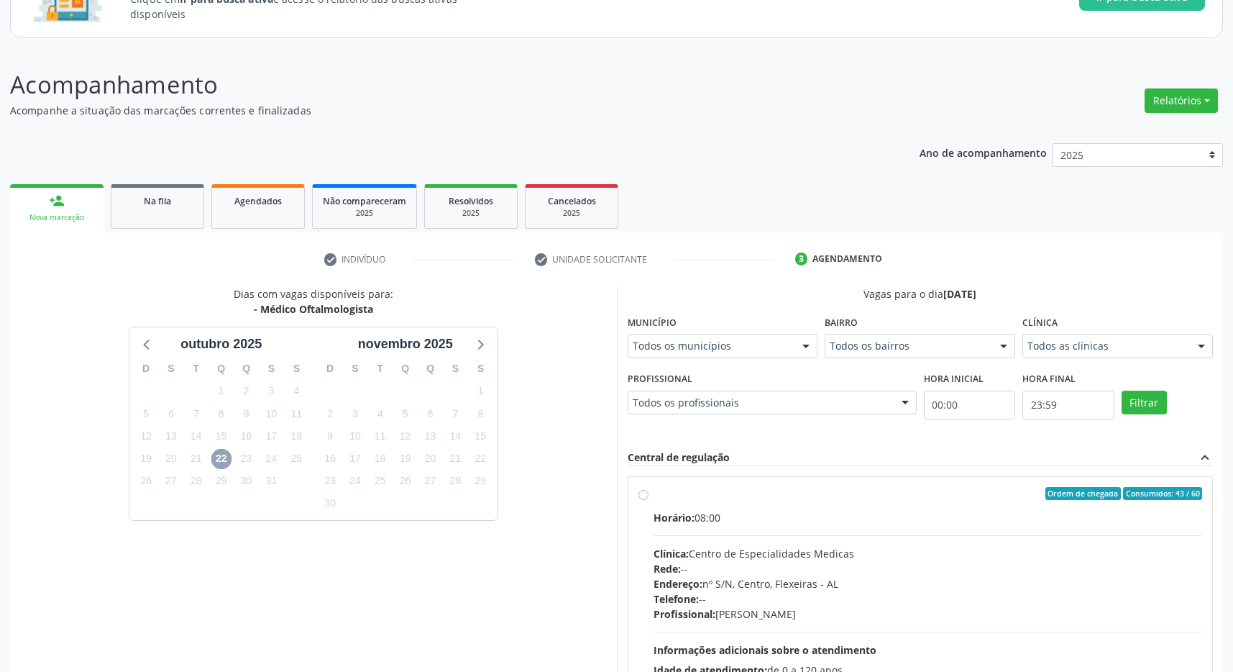
scroll to position [268, 0]
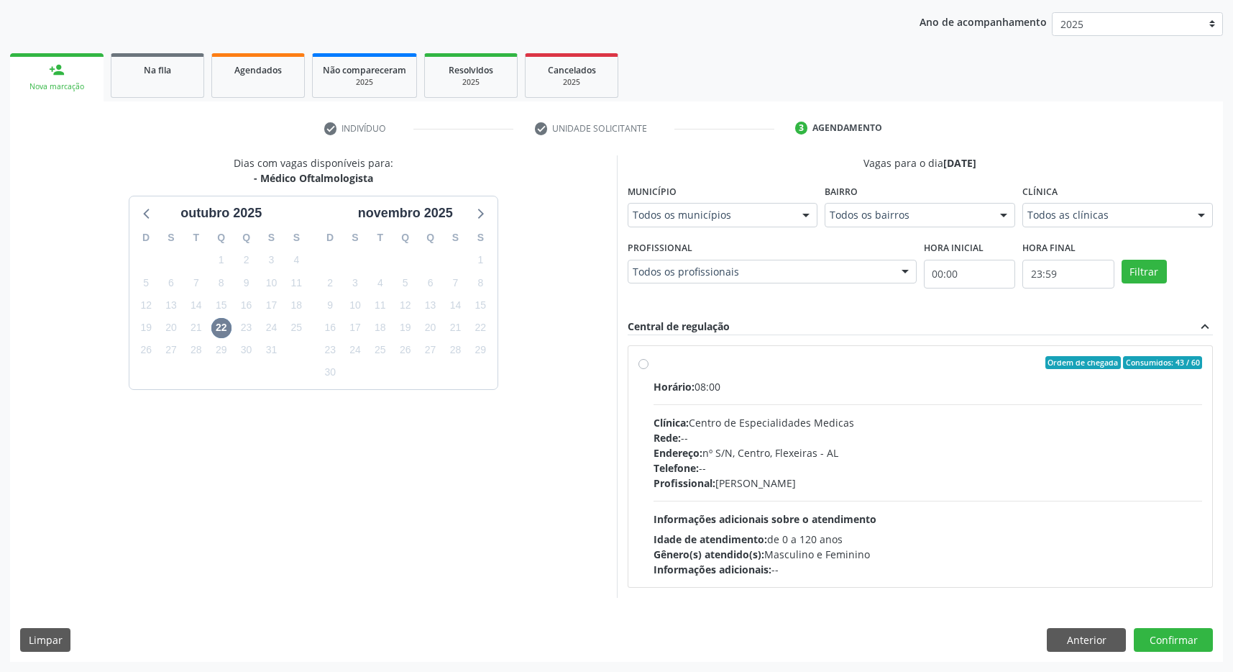
click at [783, 356] on div "Ordem de chegada Consumidos: 43 / 60" at bounding box center [928, 362] width 549 height 13
click at [649, 356] on input "Ordem de chegada Consumidos: 43 / 60 Horário: 08:00 Clínica: Centro de Especial…" at bounding box center [644, 362] width 10 height 13
radio input "true"
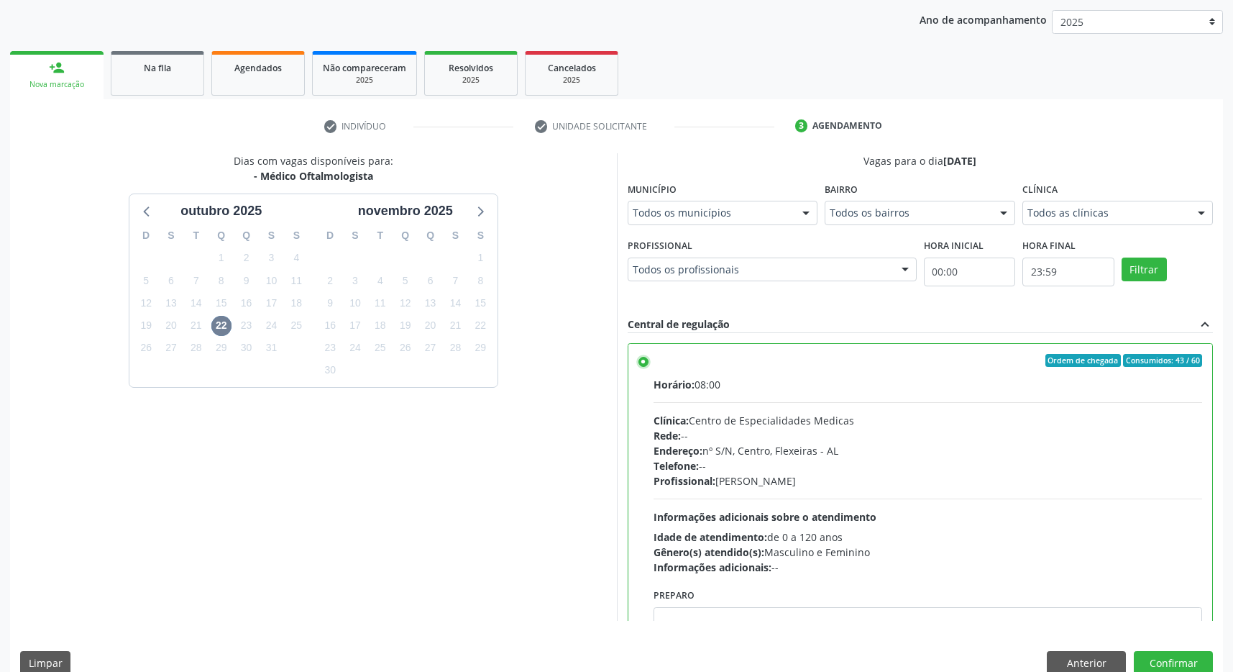
scroll to position [72, 0]
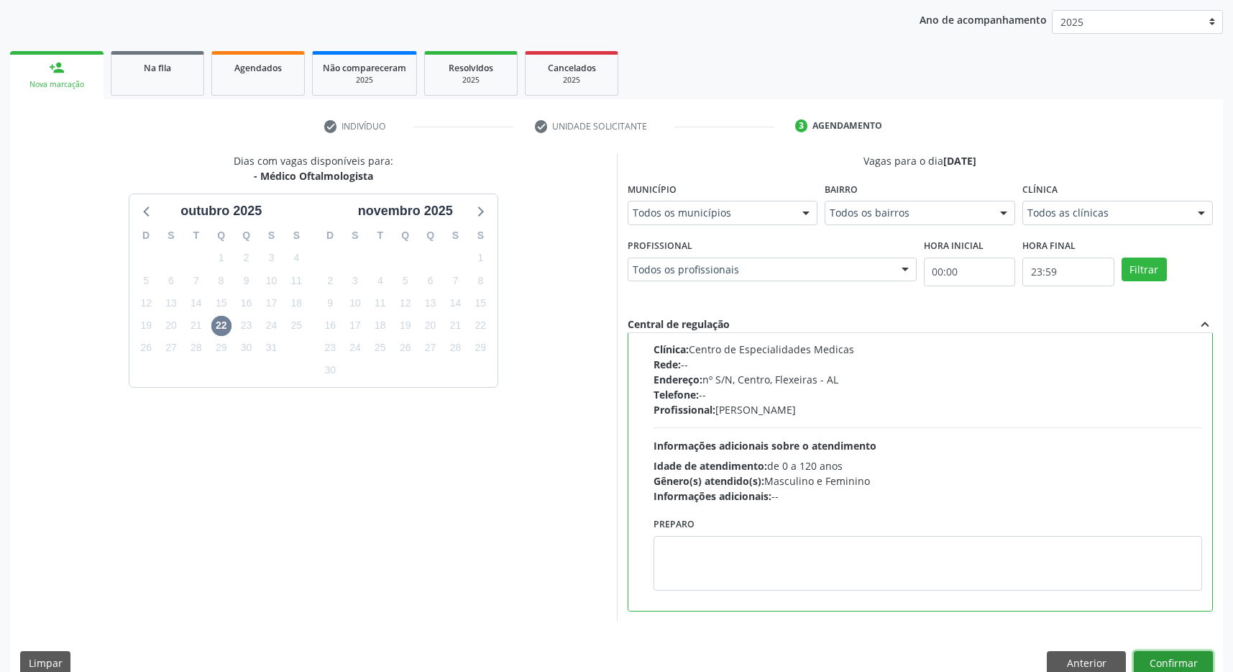
click at [1182, 661] on button "Confirmar" at bounding box center [1173, 663] width 79 height 24
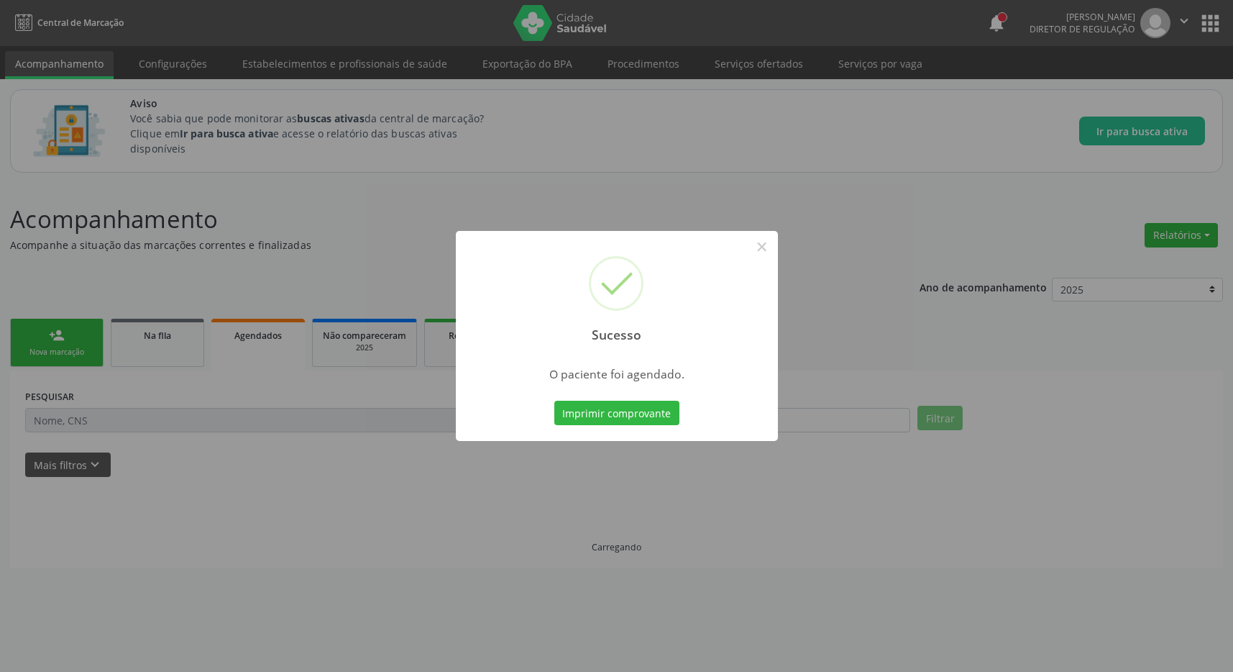
scroll to position [0, 0]
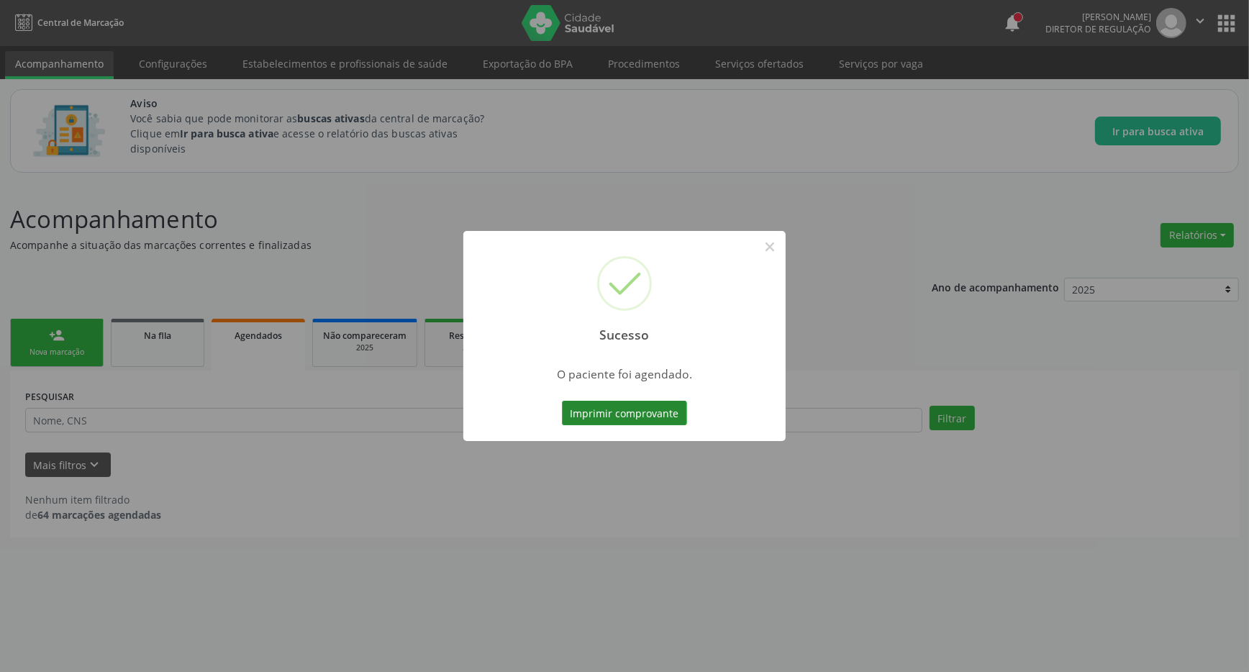
click at [648, 409] on button "Imprimir comprovante" at bounding box center [624, 413] width 125 height 24
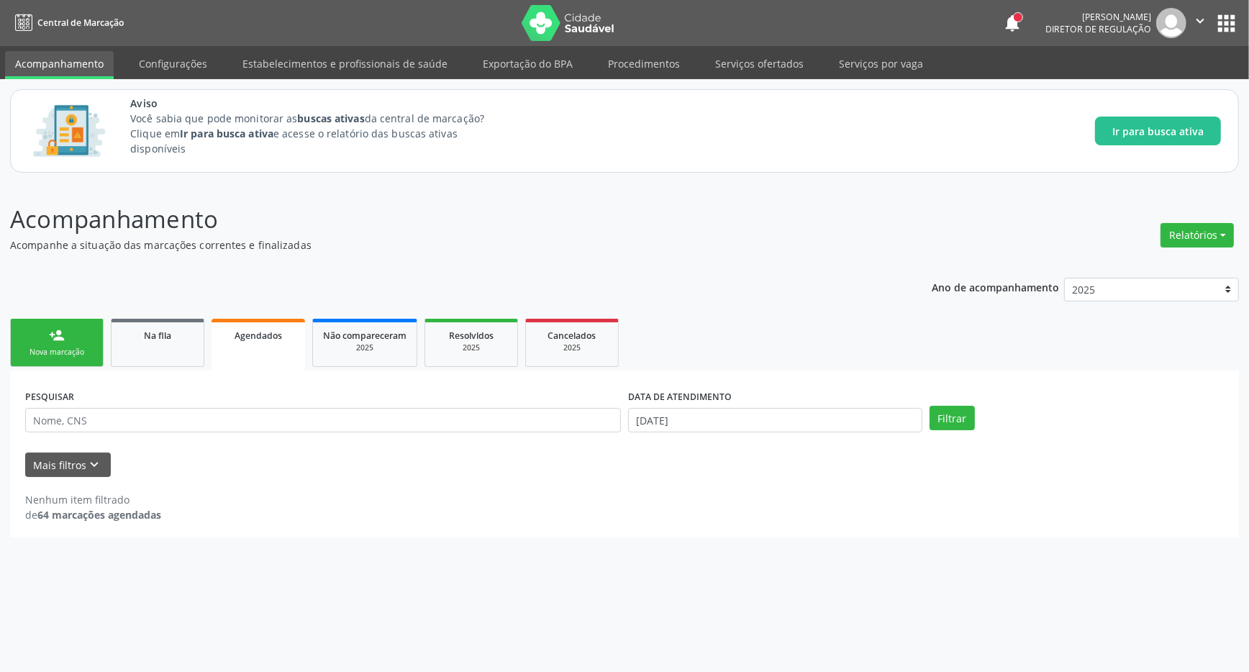
click at [70, 337] on link "person_add Nova marcação" at bounding box center [56, 343] width 93 height 48
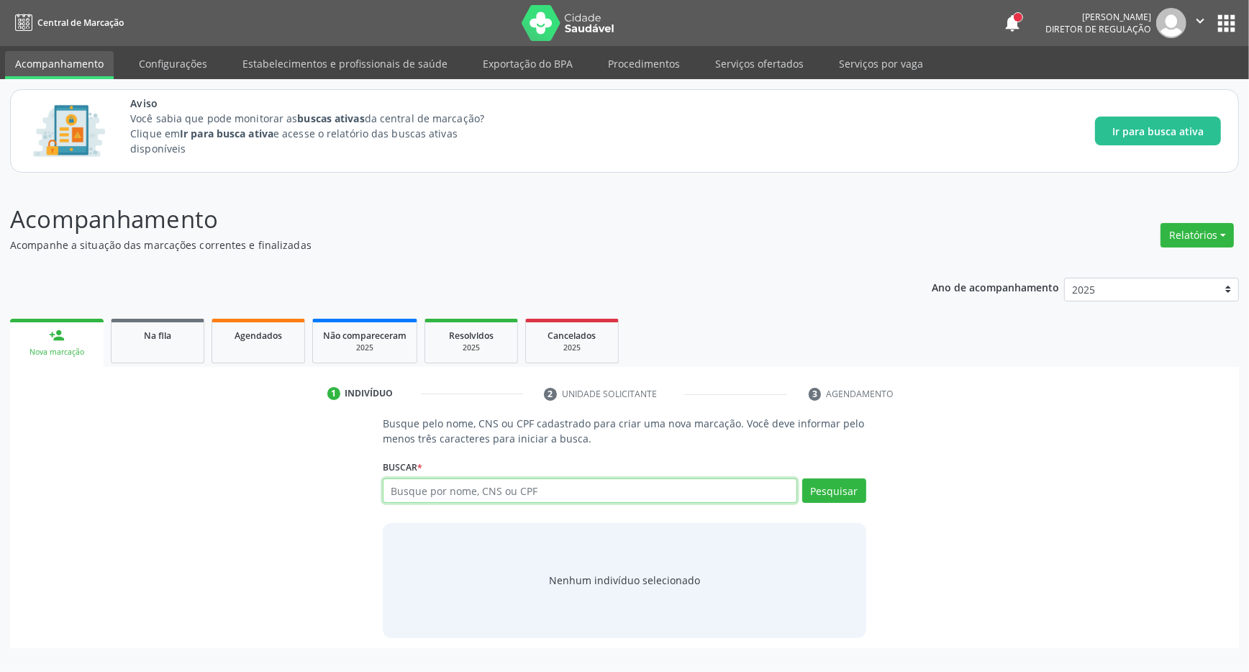
click at [472, 491] on input "text" at bounding box center [590, 490] width 414 height 24
type input "704201727041882"
click at [817, 482] on button "Pesquisar" at bounding box center [834, 490] width 64 height 24
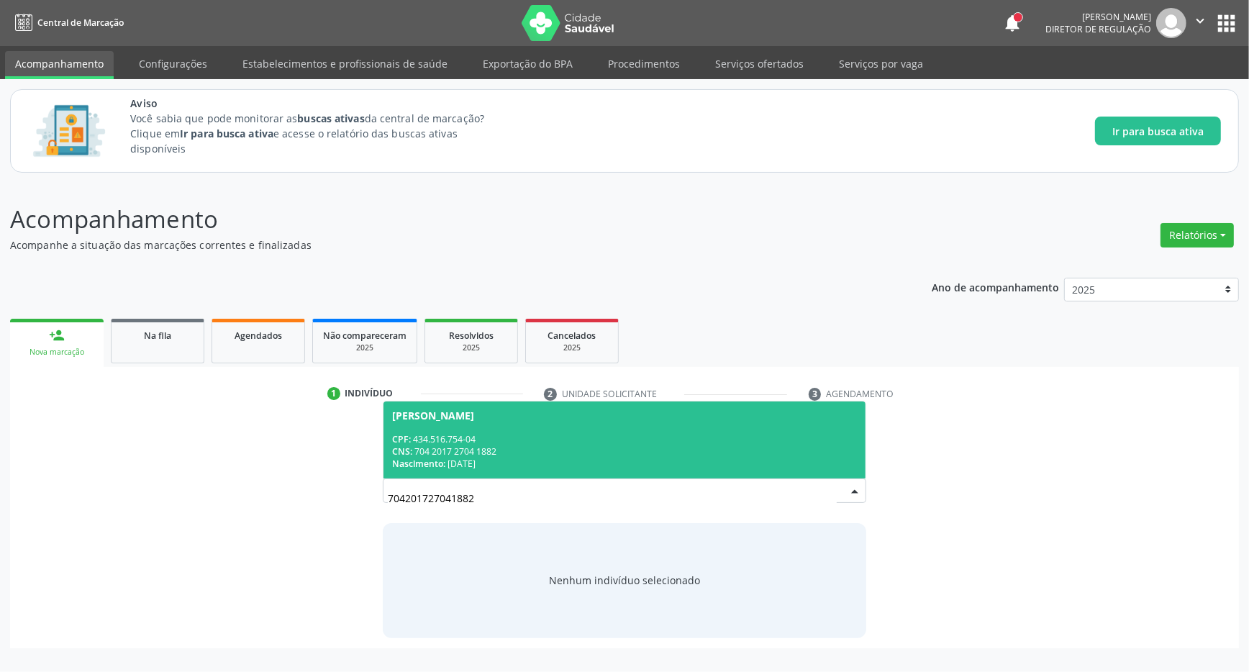
click at [545, 442] on div "CPF: 434.516.754-04" at bounding box center [624, 439] width 465 height 12
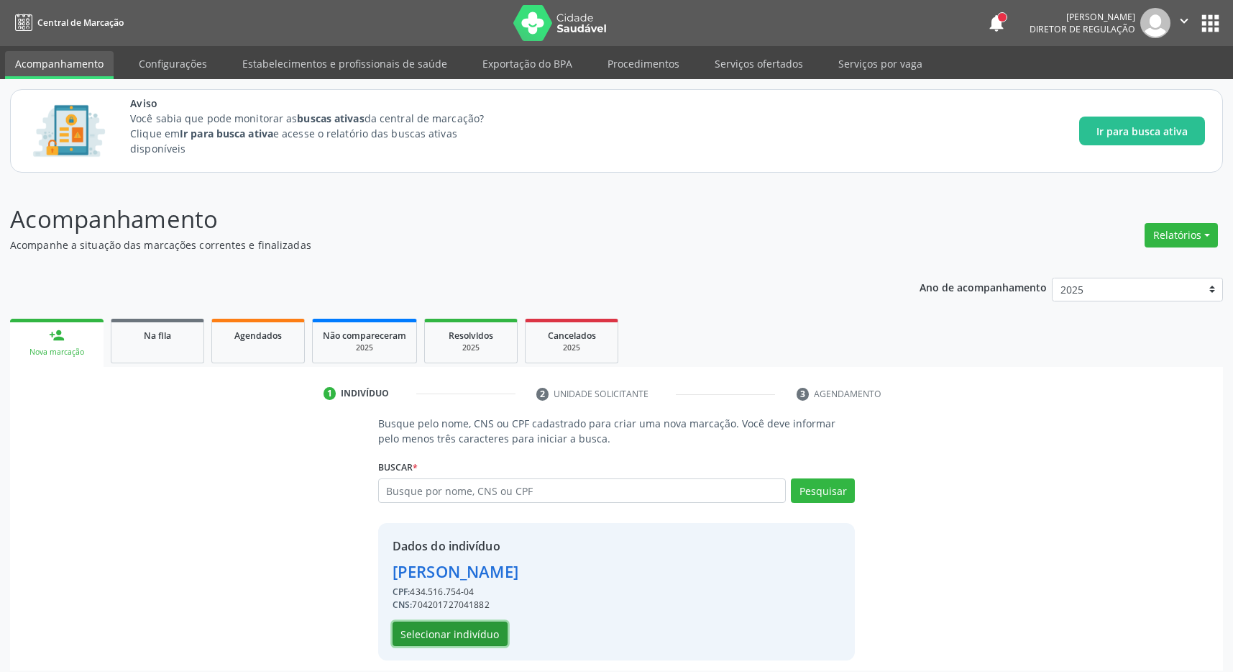
click at [455, 639] on button "Selecionar indivíduo" at bounding box center [450, 633] width 115 height 24
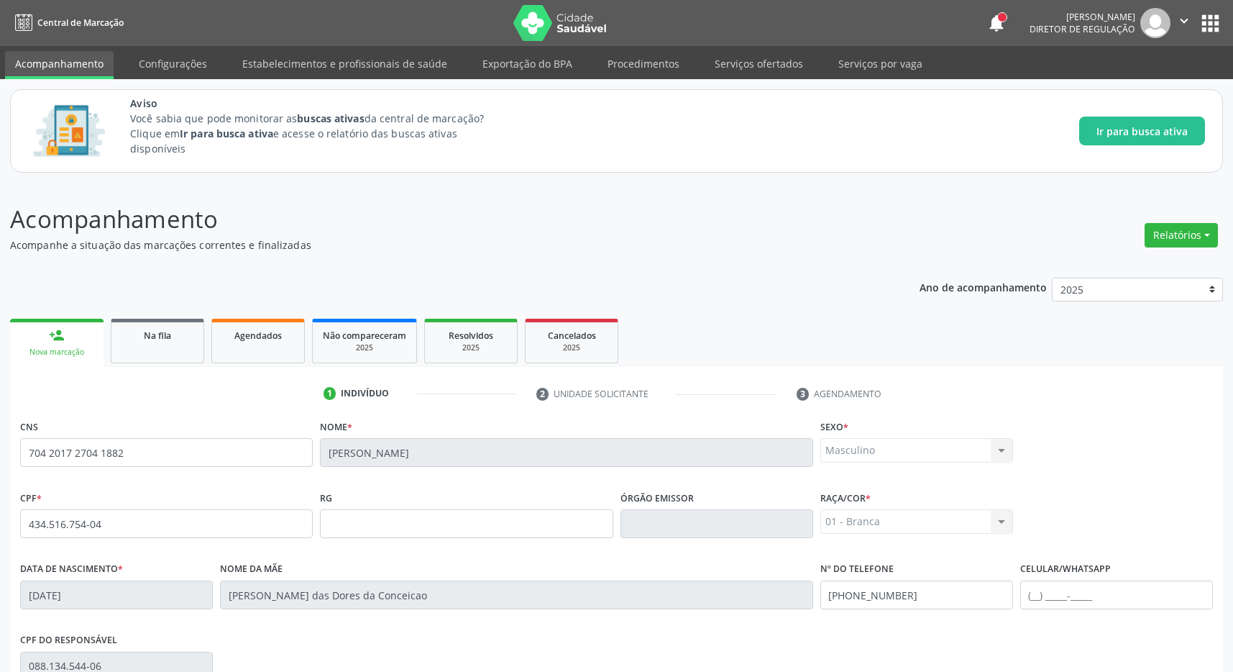
scroll to position [213, 0]
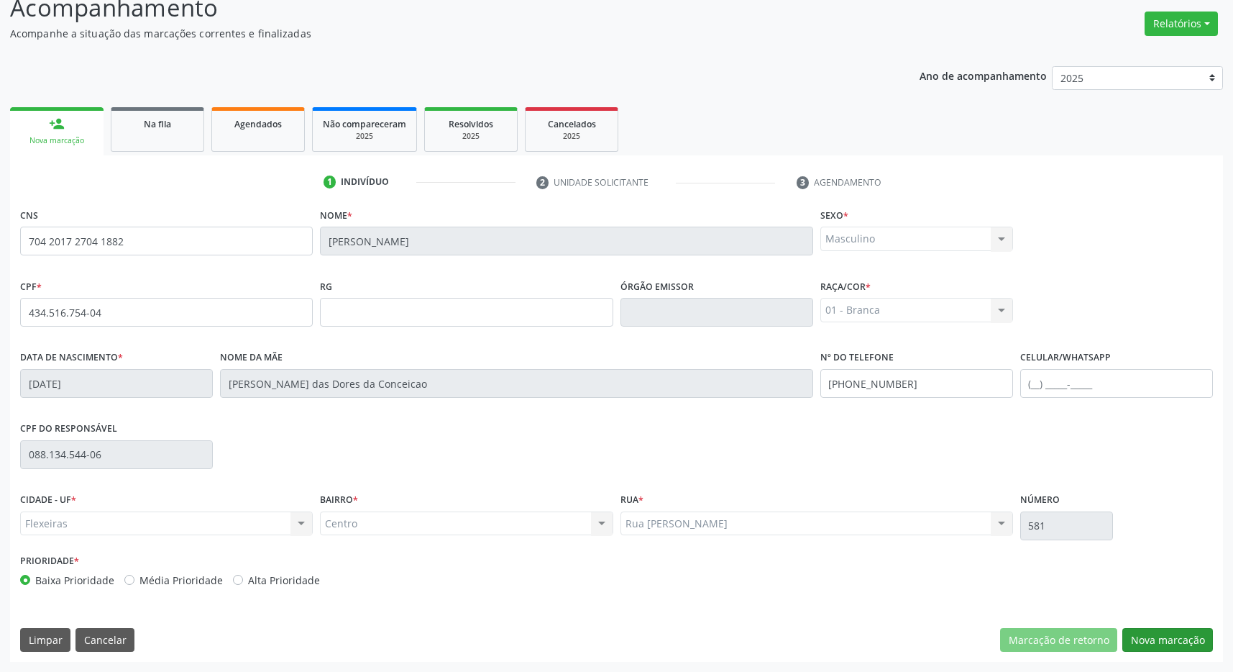
click at [1123, 632] on div "Marcação de retorno Nova marcação" at bounding box center [1106, 640] width 213 height 24
click at [1133, 635] on button "Nova marcação" at bounding box center [1168, 640] width 91 height 24
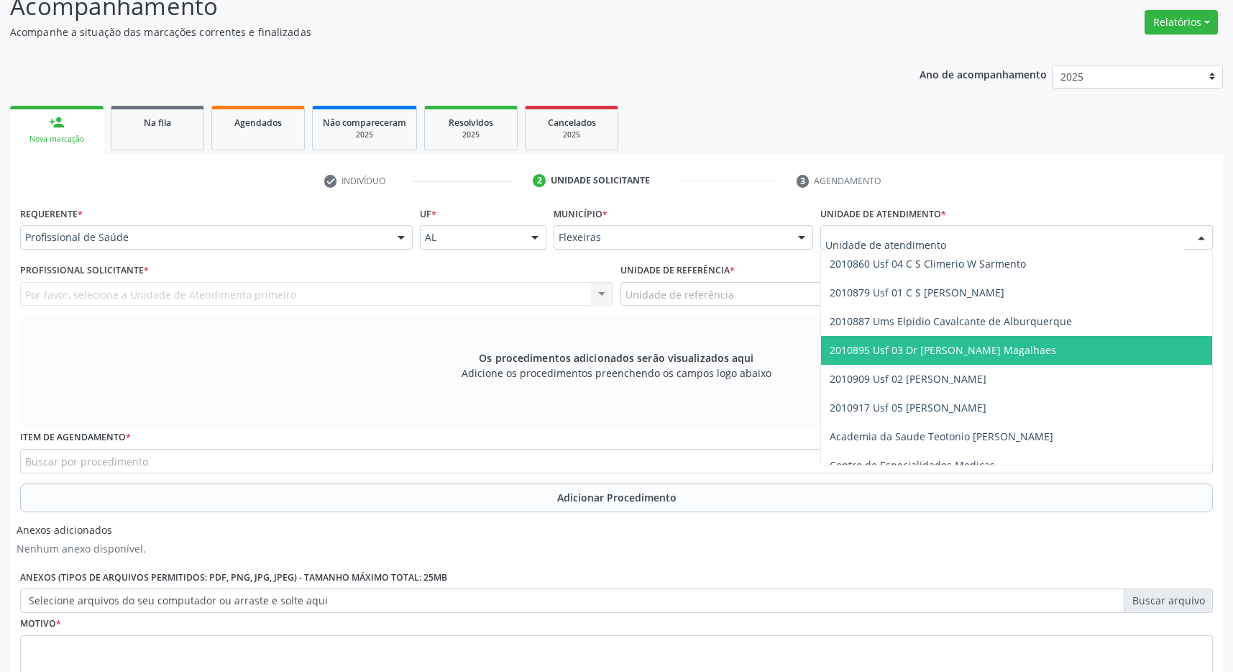
click at [986, 353] on span "2010895 Usf 03 Dr [PERSON_NAME] Magalhaes" at bounding box center [943, 350] width 227 height 14
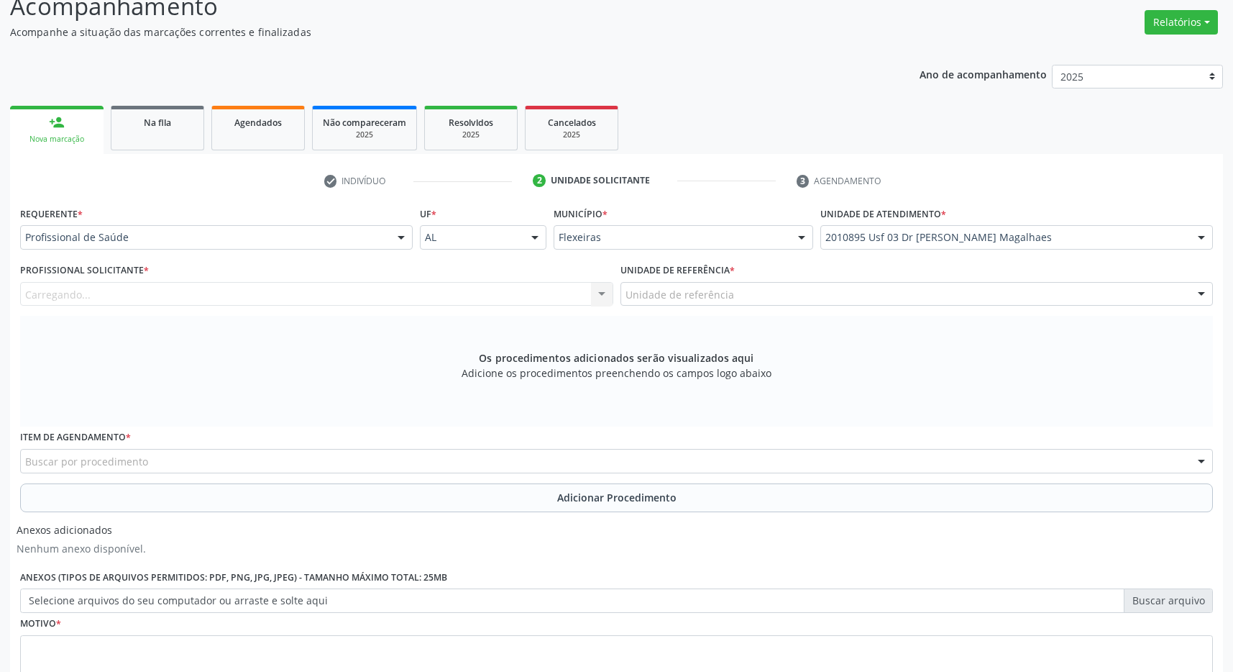
click at [977, 294] on div "Unidade de referência" at bounding box center [917, 294] width 593 height 24
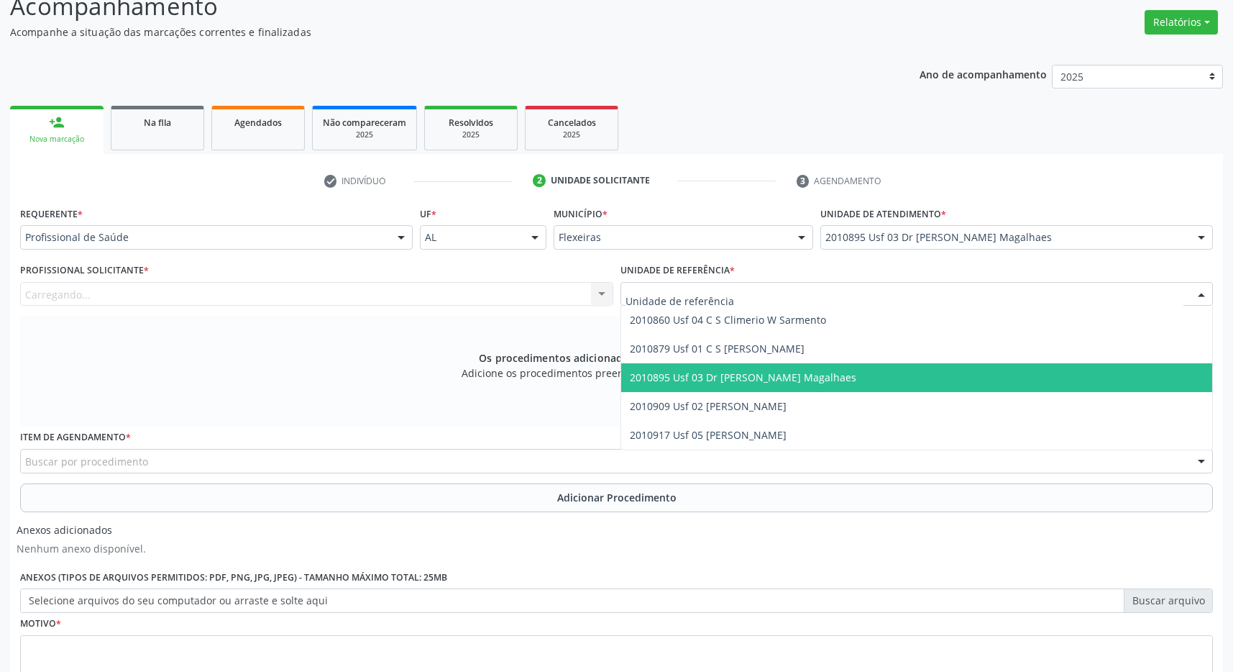
click at [963, 378] on span "2010895 Usf 03 Dr [PERSON_NAME] Magalhaes" at bounding box center [917, 377] width 592 height 29
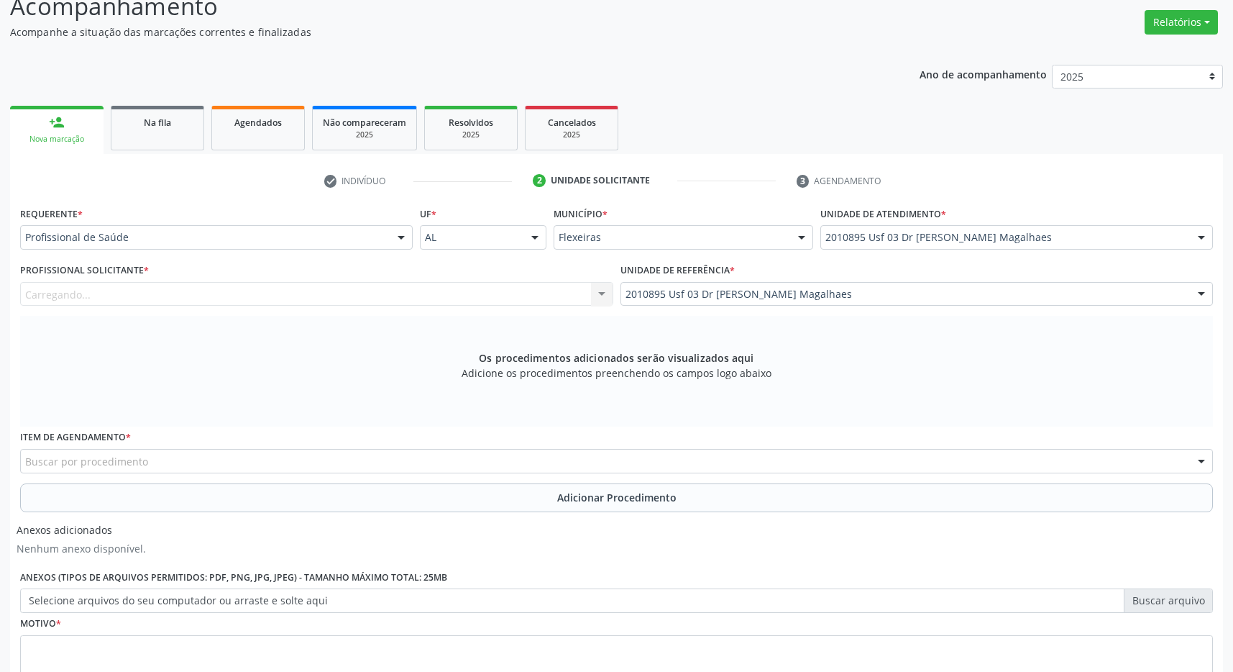
click at [549, 297] on div "Carregando... Nenhum resultado encontrado para: " " Não há nenhuma opção para s…" at bounding box center [316, 294] width 593 height 24
click at [543, 298] on div "Profissional solicitante" at bounding box center [316, 294] width 593 height 24
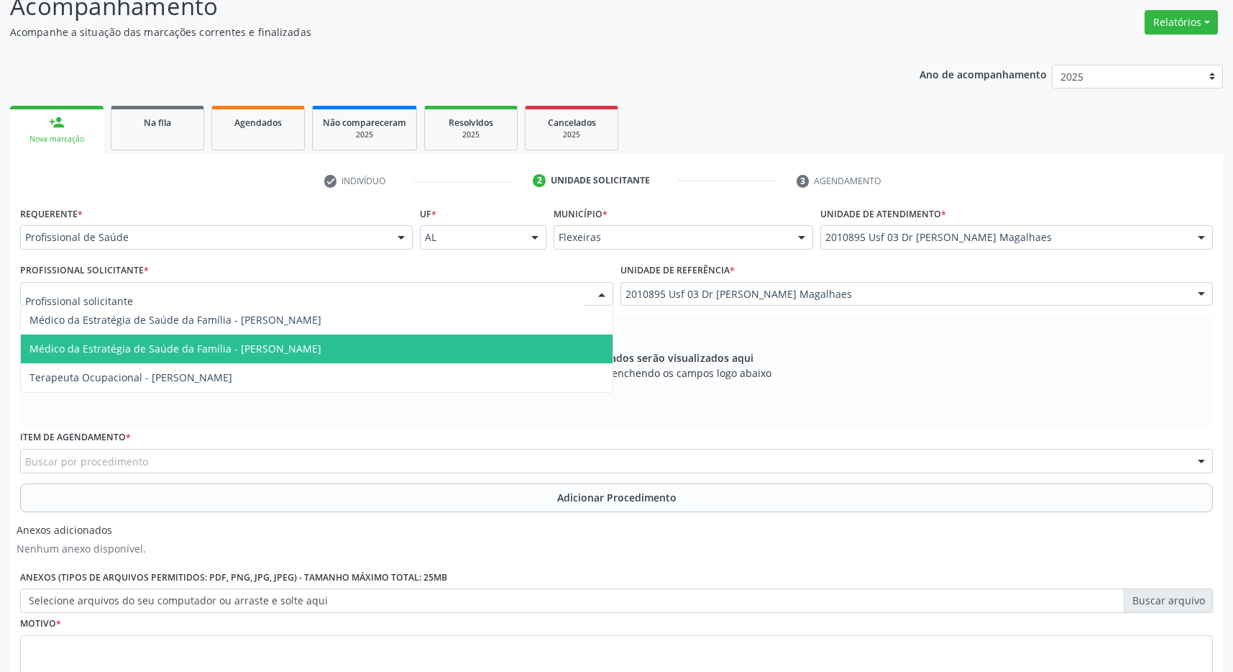
click at [521, 346] on span "Médico da Estratégia de Saúde da Família - [PERSON_NAME]" at bounding box center [317, 348] width 592 height 29
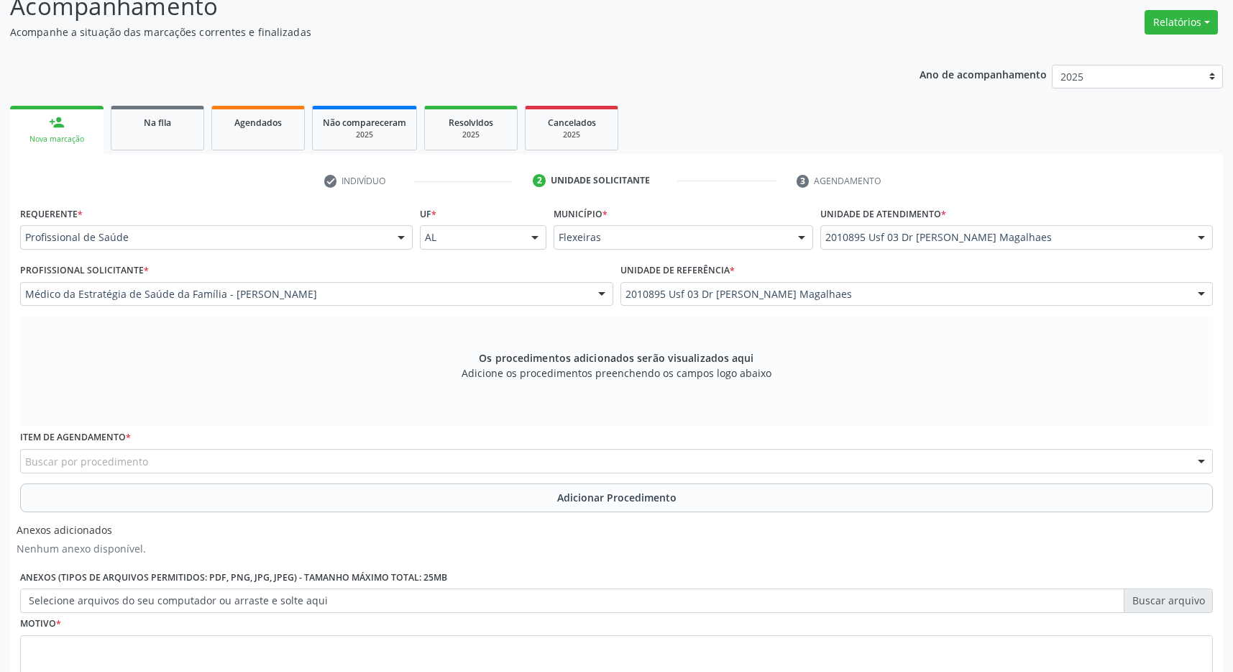
click at [326, 457] on div "Buscar por procedimento" at bounding box center [616, 461] width 1193 height 24
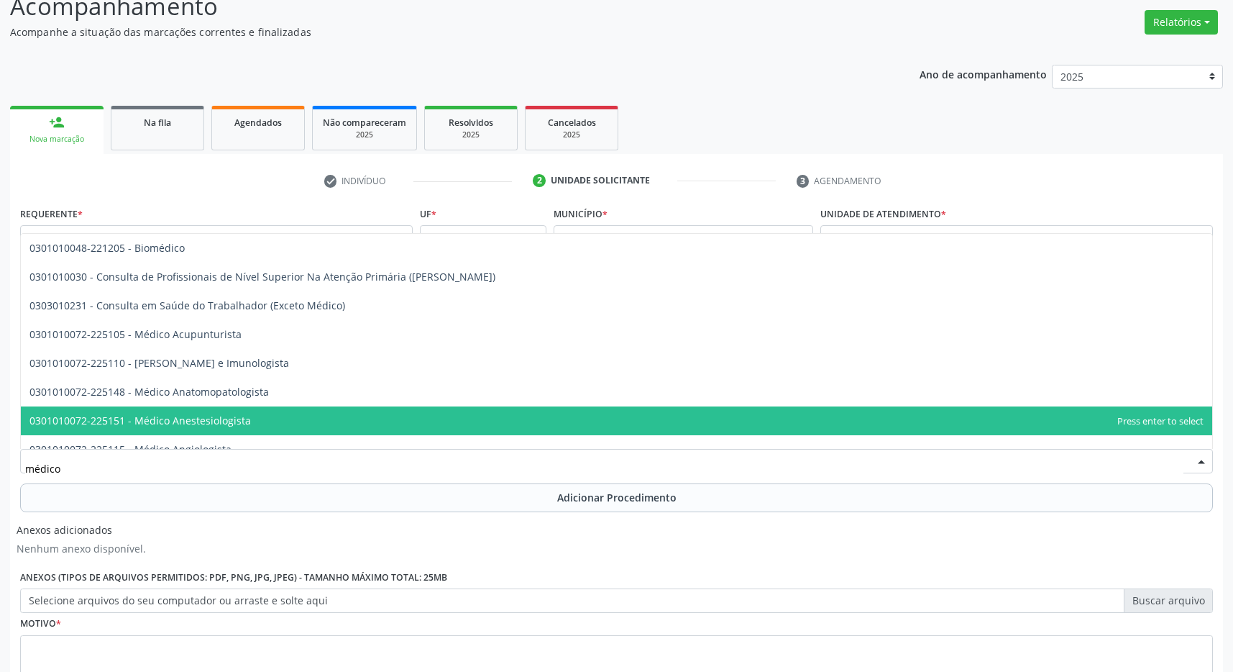
type input "médico o"
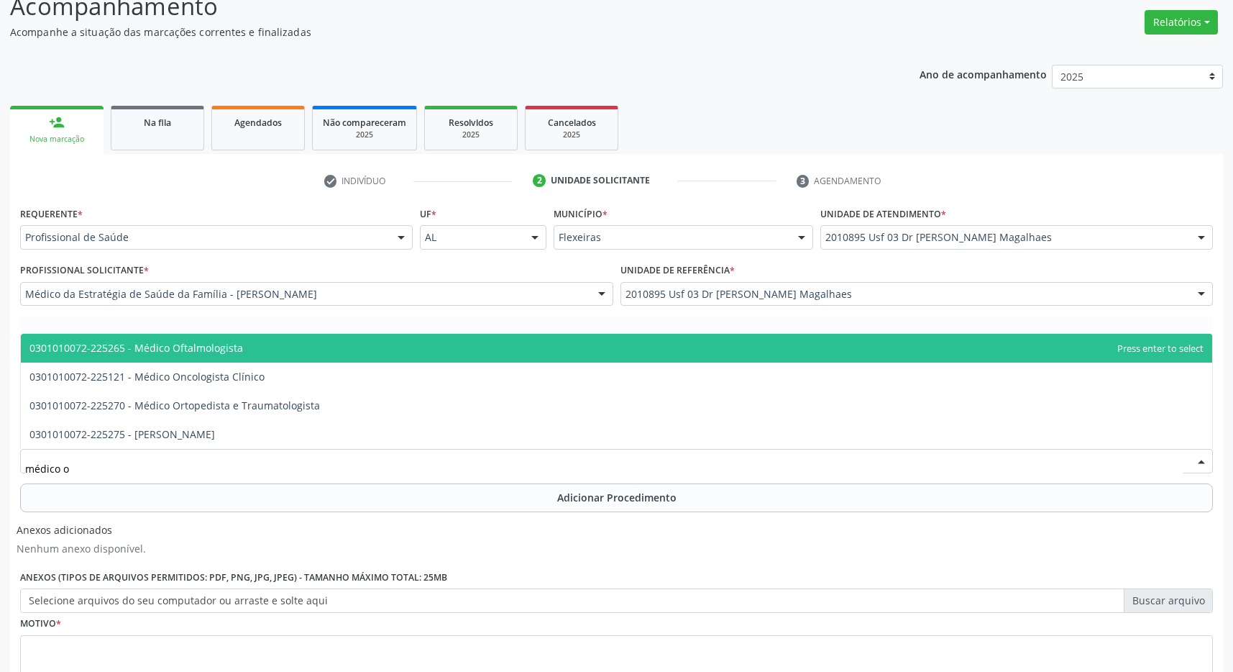
click at [342, 345] on span "0301010072-225265 - Médico Oftalmologista" at bounding box center [617, 348] width 1192 height 29
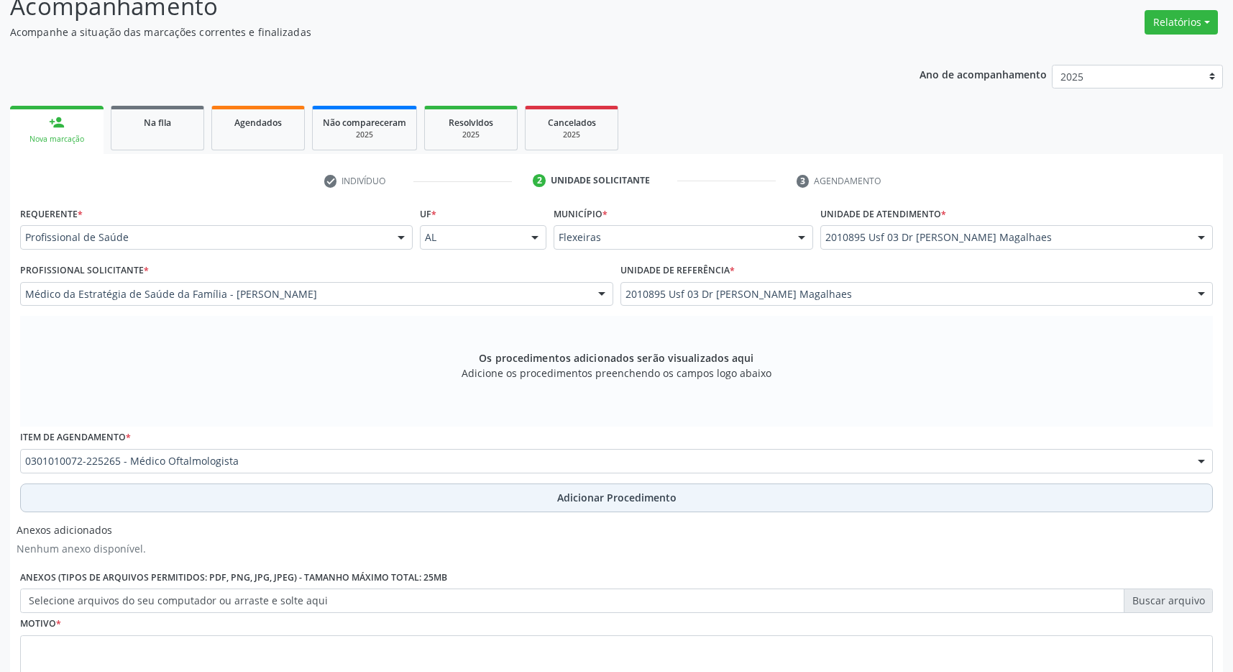
click at [593, 497] on span "Adicionar Procedimento" at bounding box center [616, 497] width 119 height 15
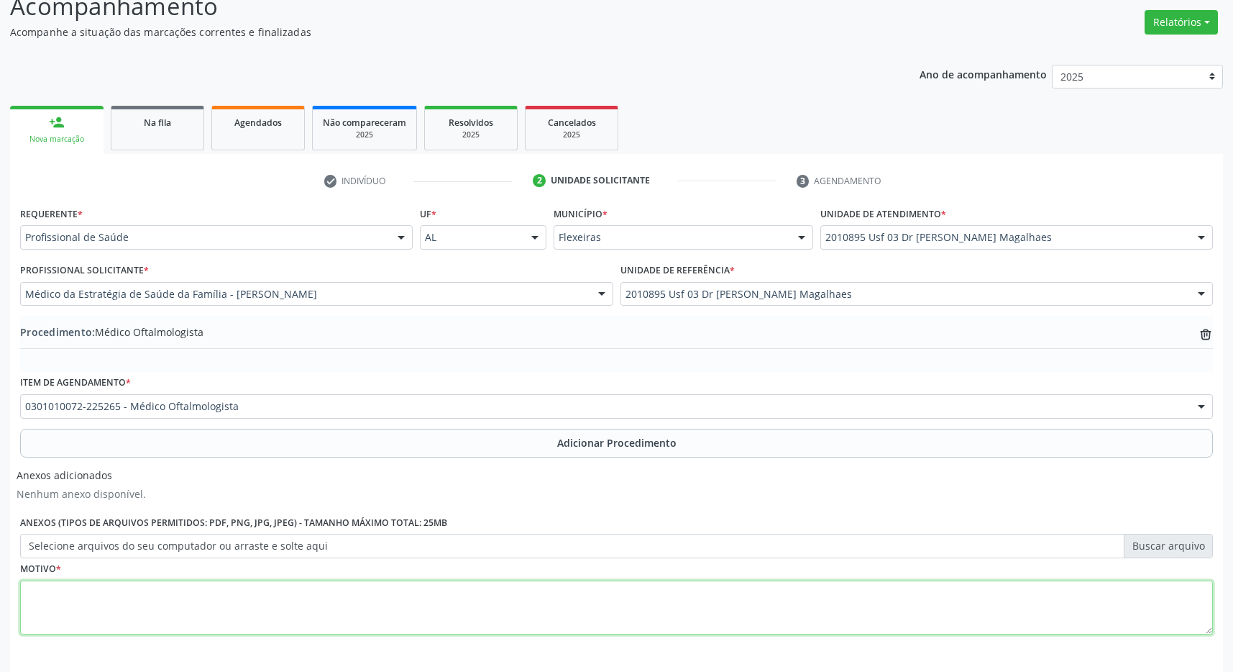
click at [475, 615] on textarea at bounding box center [616, 607] width 1193 height 55
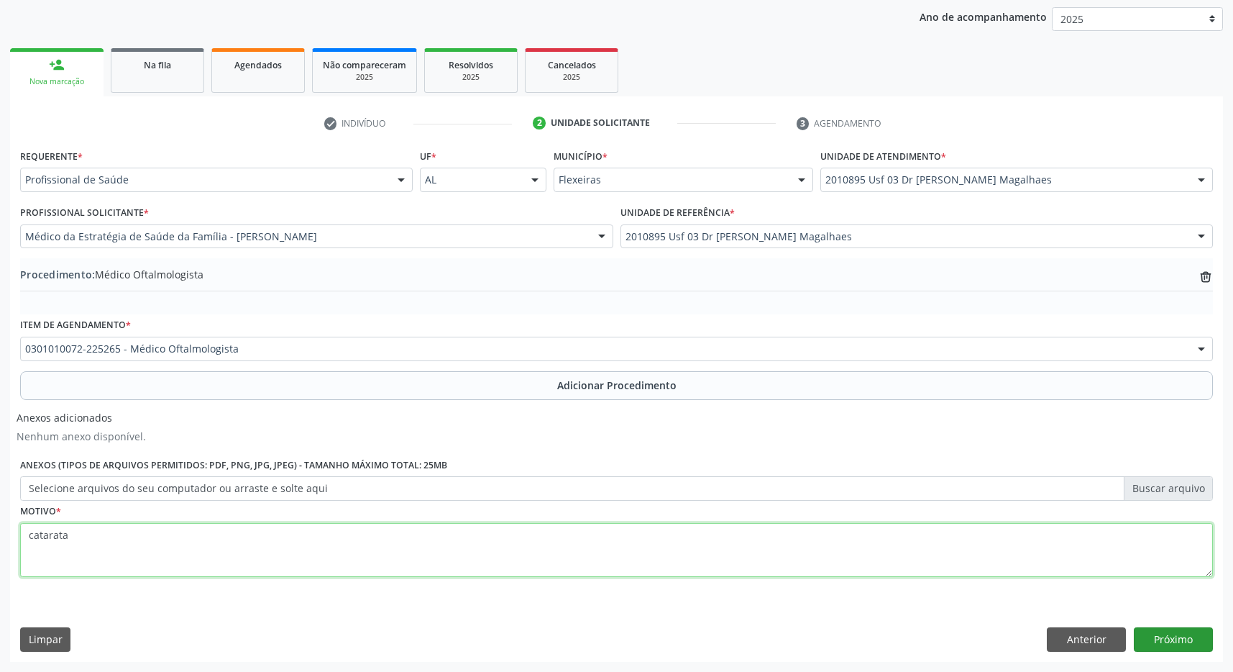
type textarea "catarata"
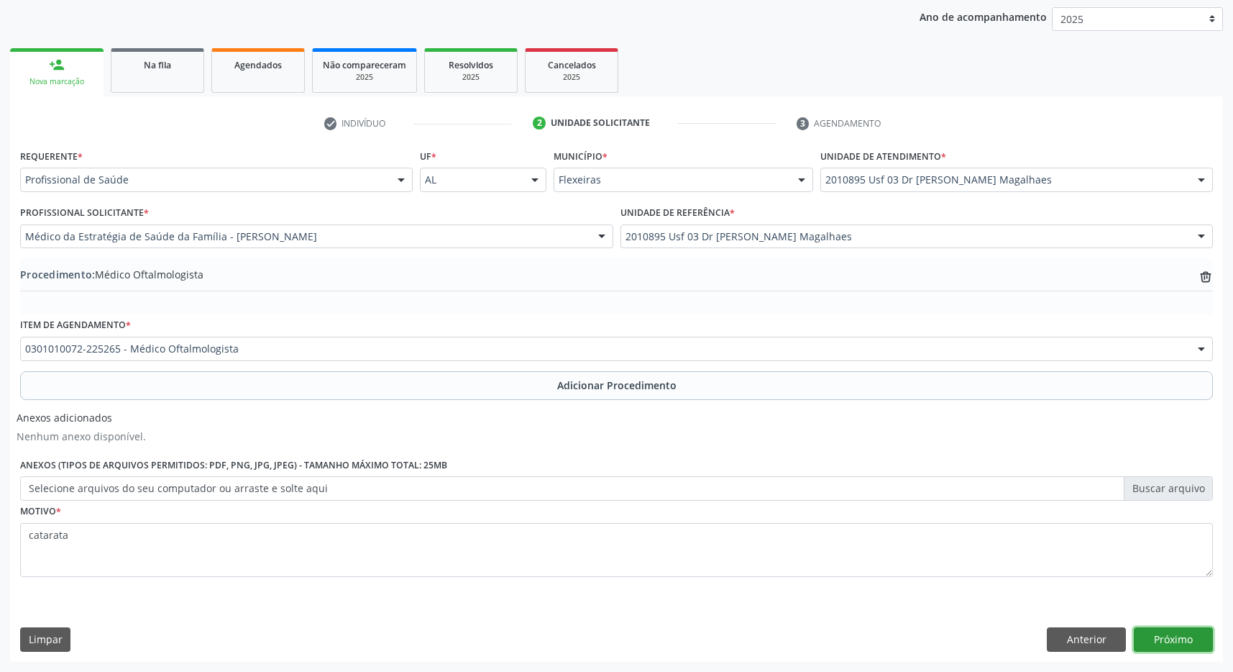
click at [1187, 643] on button "Próximo" at bounding box center [1173, 639] width 79 height 24
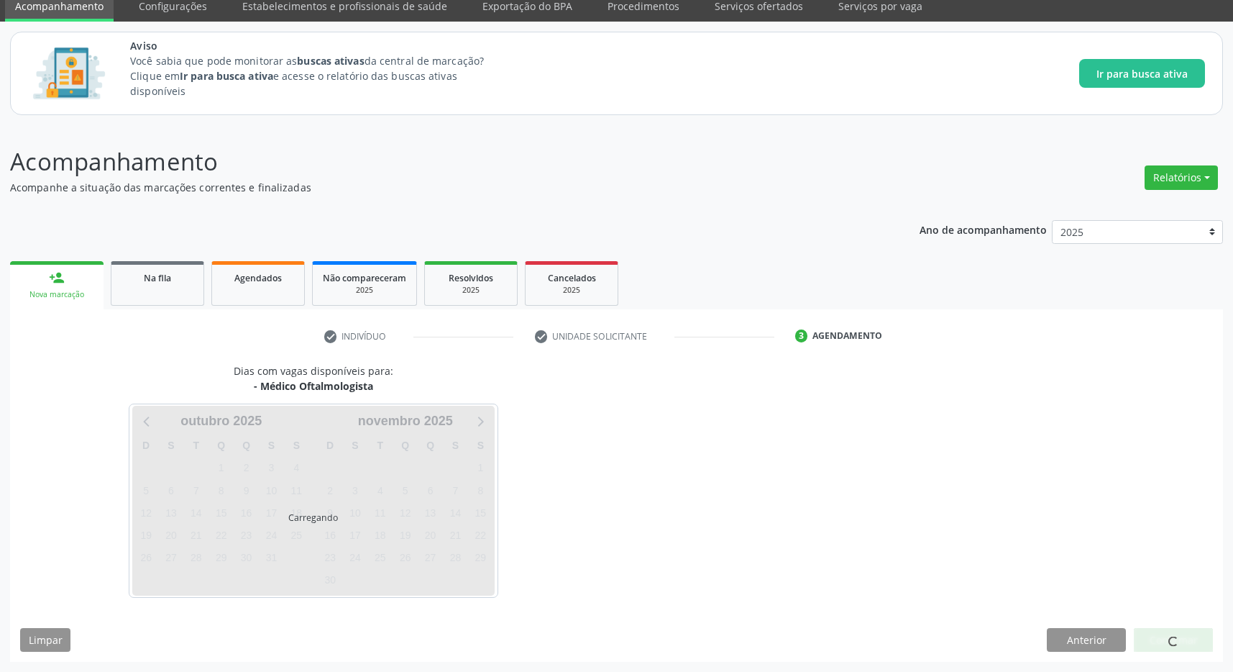
scroll to position [59, 0]
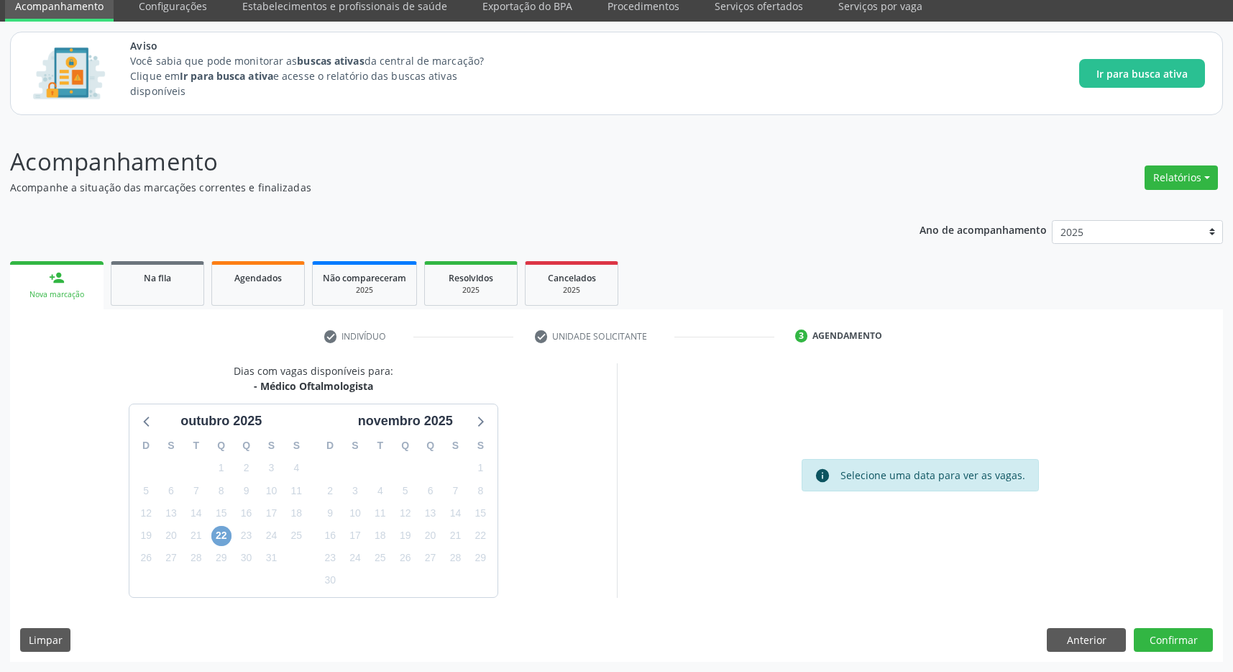
click at [226, 532] on span "22" at bounding box center [221, 536] width 20 height 20
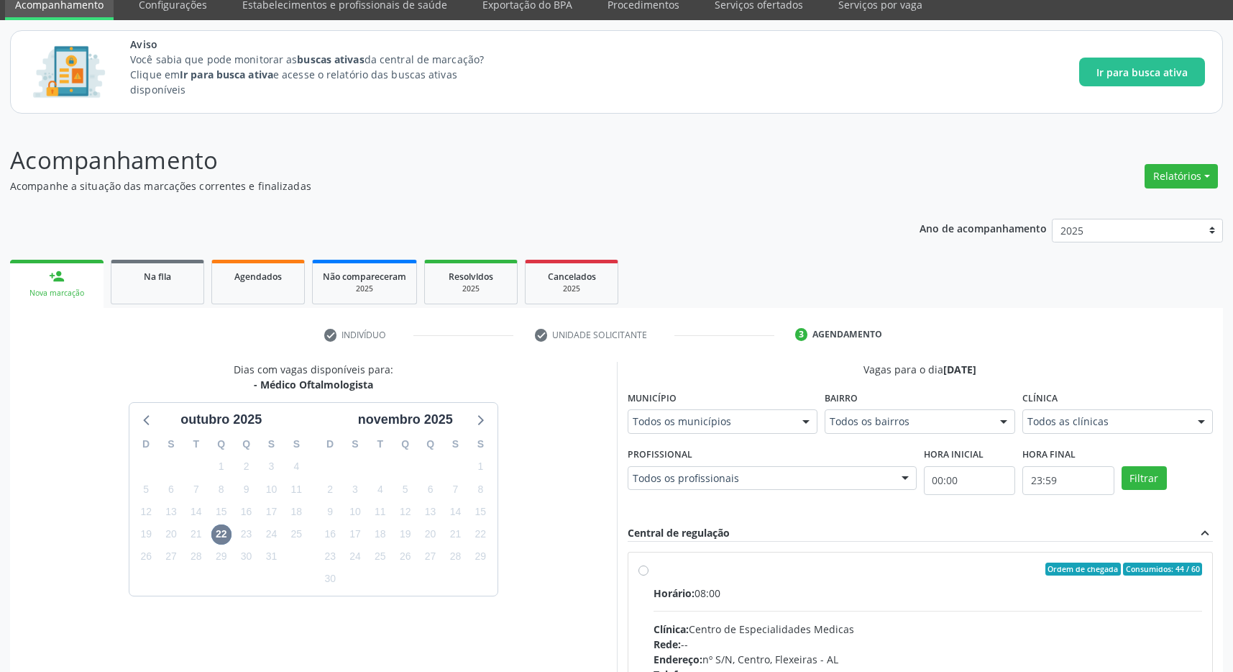
click at [762, 557] on div "Ordem de chegada Consumidos: 44 / 60 Horário: 08:00 Clínica: Centro de Especial…" at bounding box center [921, 672] width 585 height 241
radio input "true"
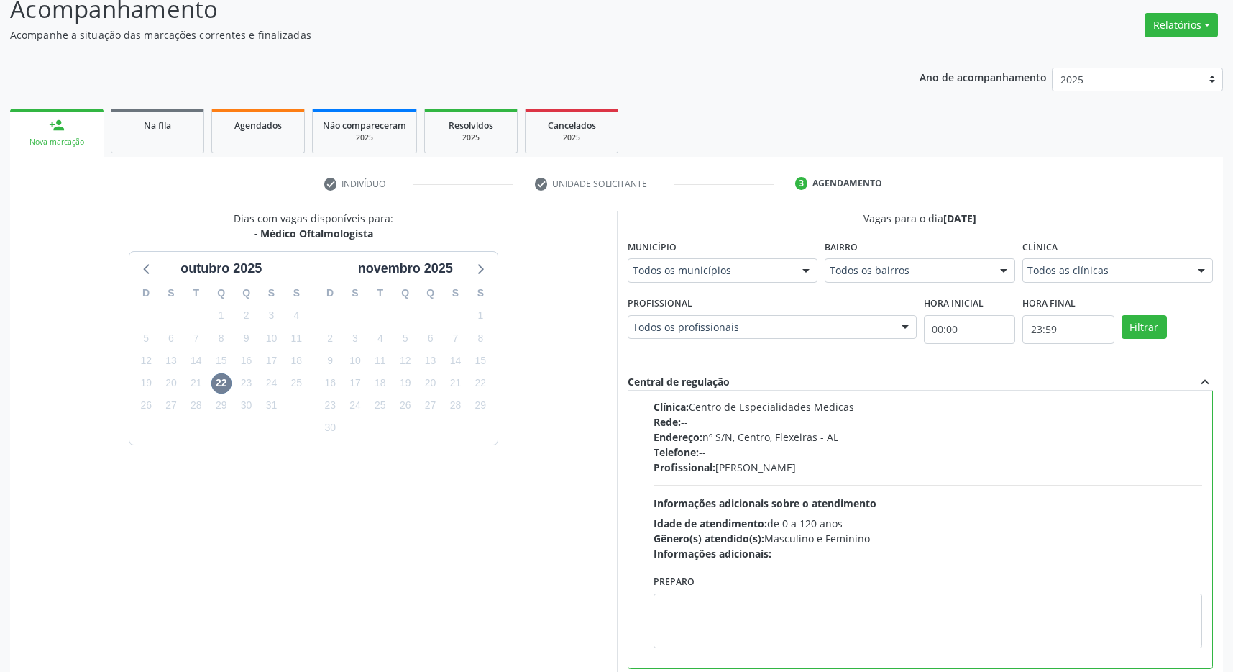
scroll to position [292, 0]
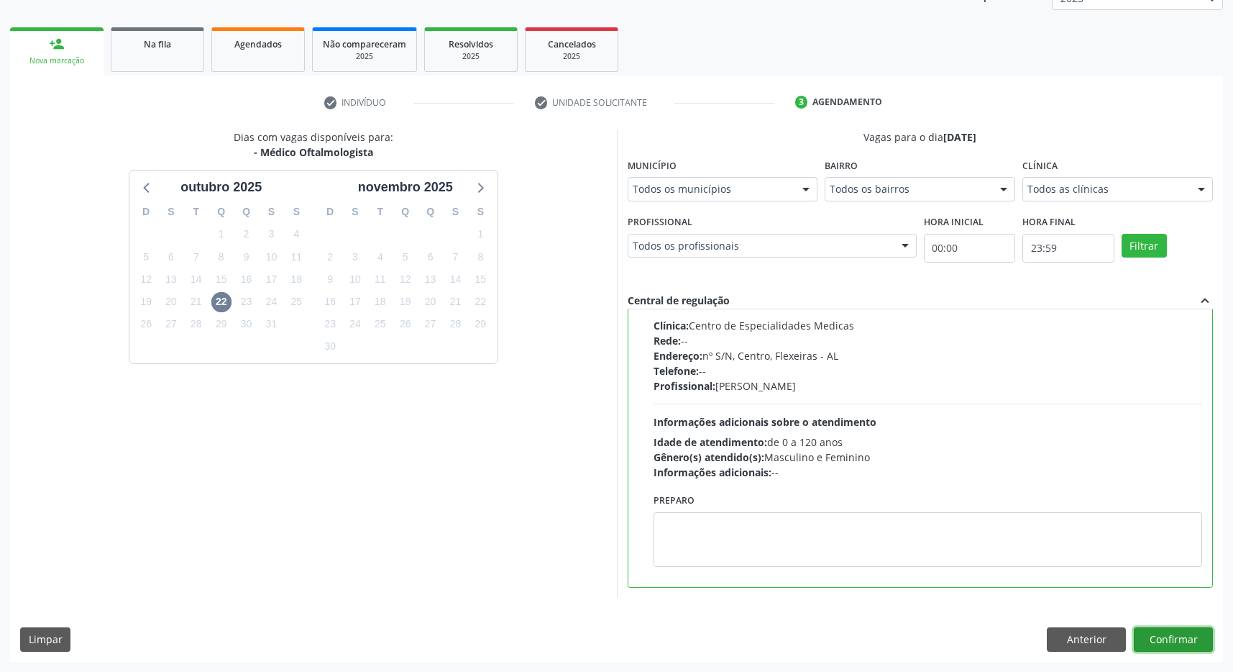
click at [1180, 636] on button "Confirmar" at bounding box center [1173, 639] width 79 height 24
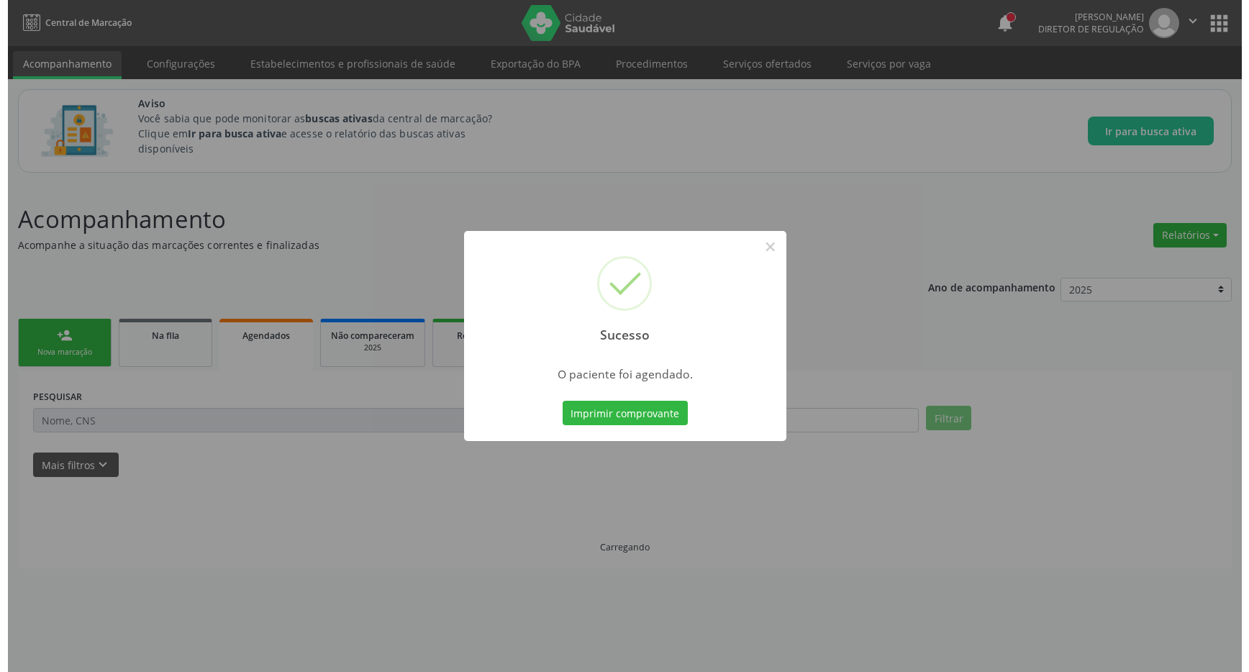
scroll to position [0, 0]
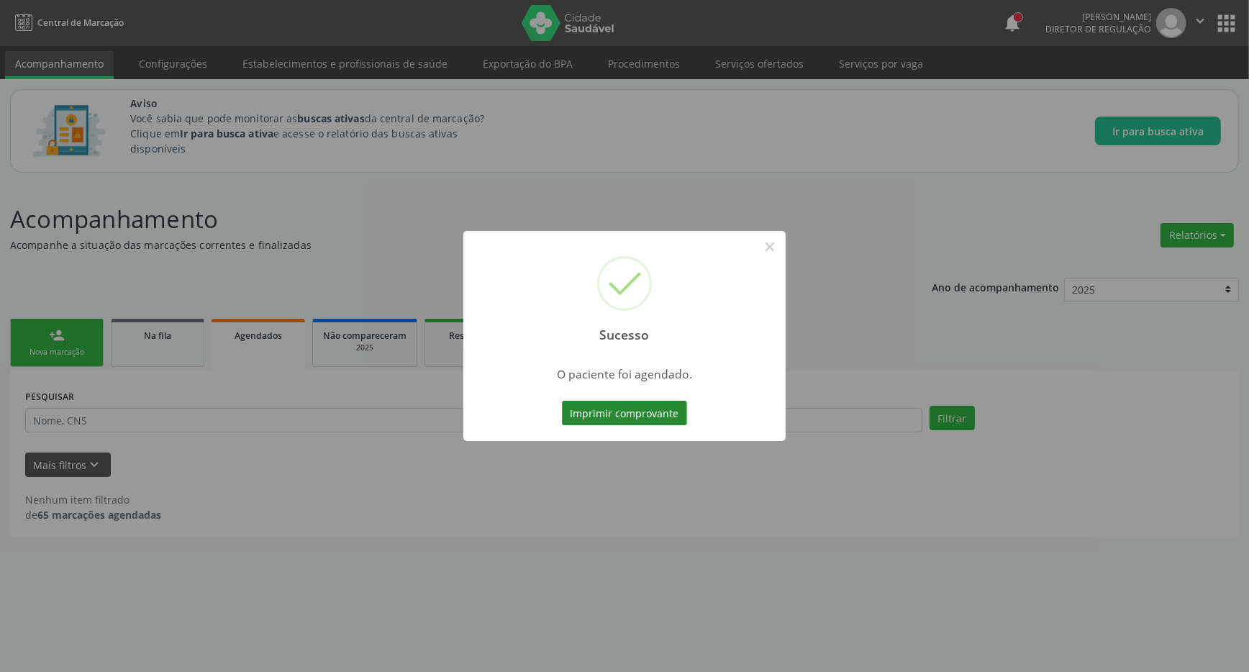
click at [639, 419] on button "Imprimir comprovante" at bounding box center [624, 413] width 125 height 24
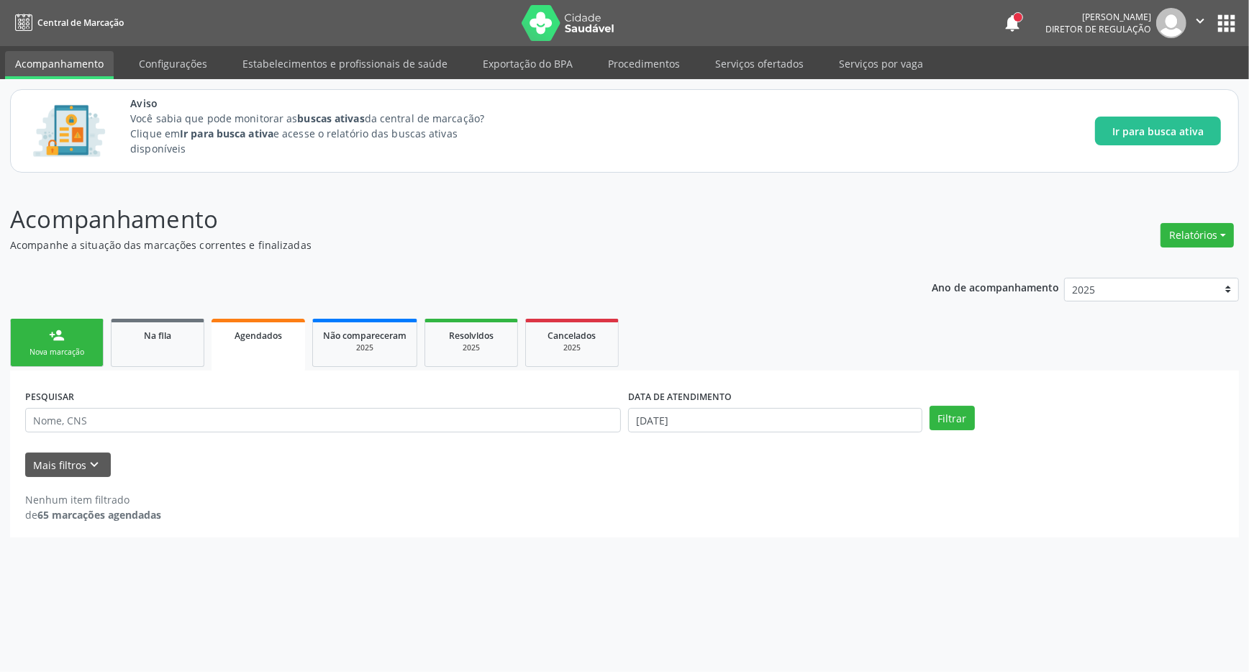
click at [1222, 17] on button "apps" at bounding box center [1225, 23] width 25 height 25
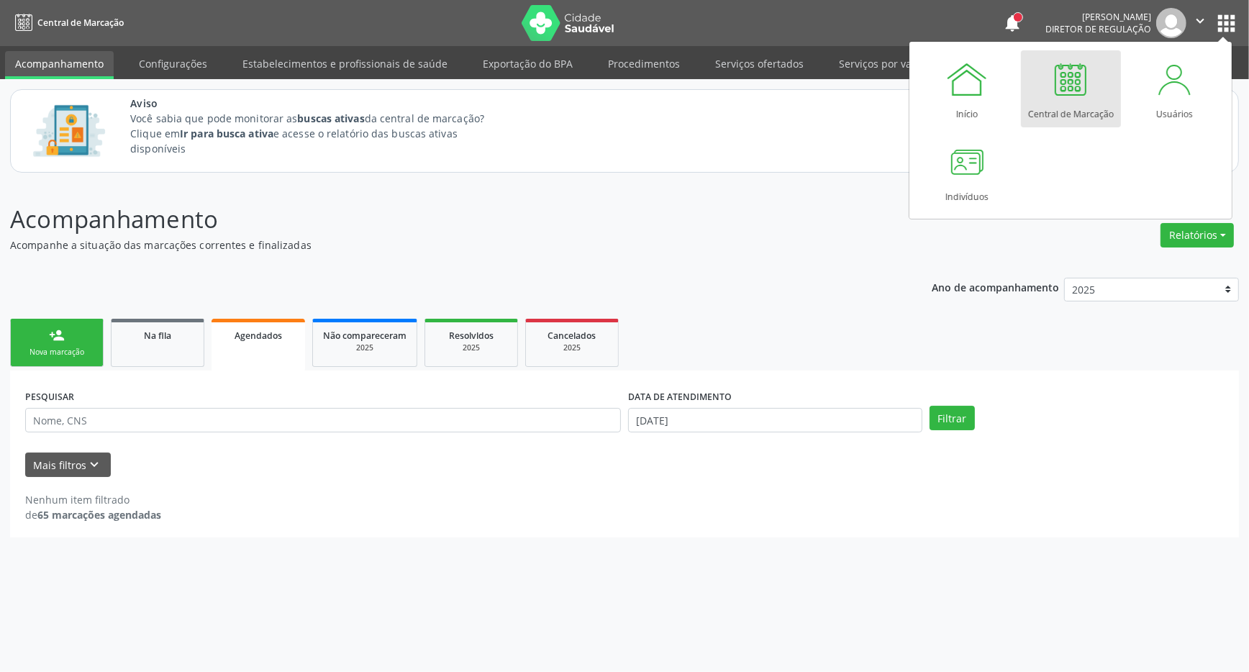
click at [1062, 87] on div at bounding box center [1070, 79] width 43 height 43
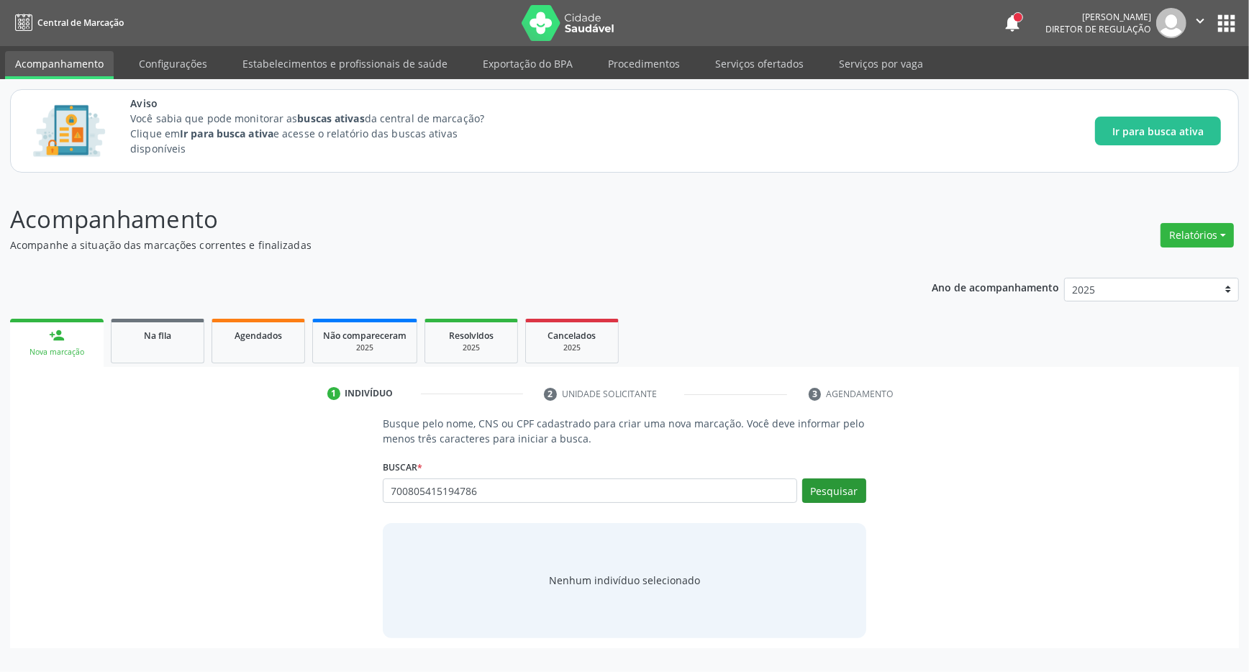
type input "700805415194786"
click at [841, 495] on button "Pesquisar" at bounding box center [834, 490] width 64 height 24
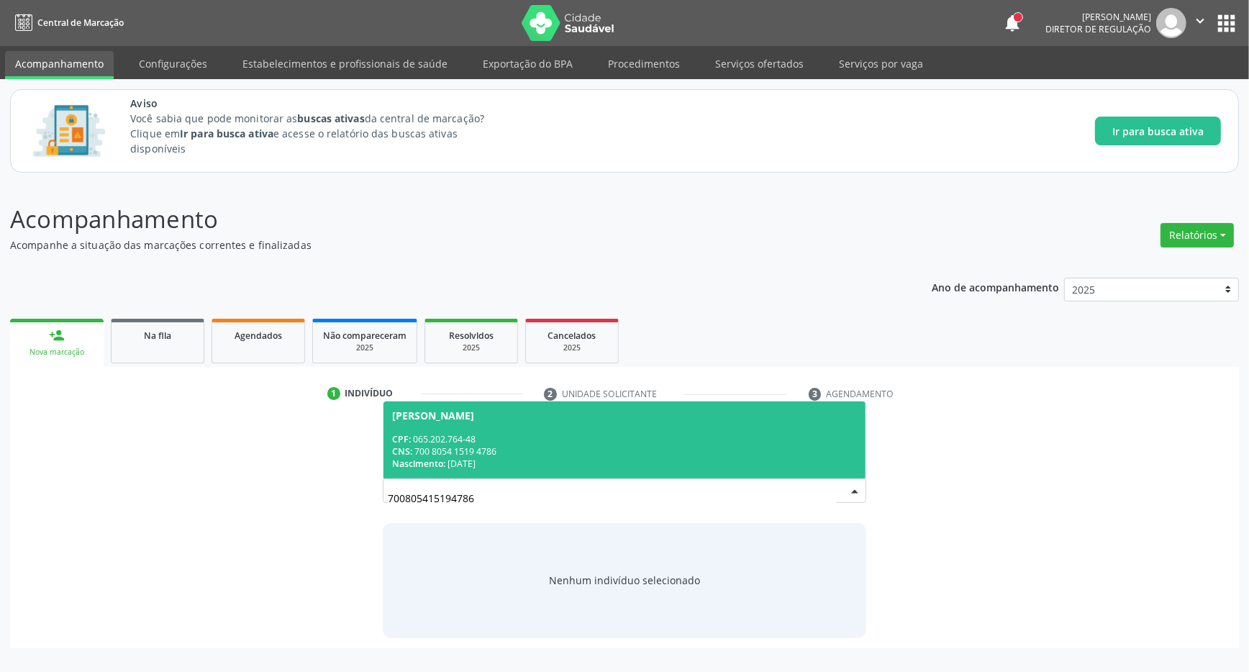
click at [435, 430] on span "[PERSON_NAME] CPF: 065.202.764-48 CNS: 700 8054 1519 4786 Nascimento: [DATE]" at bounding box center [624, 439] width 482 height 77
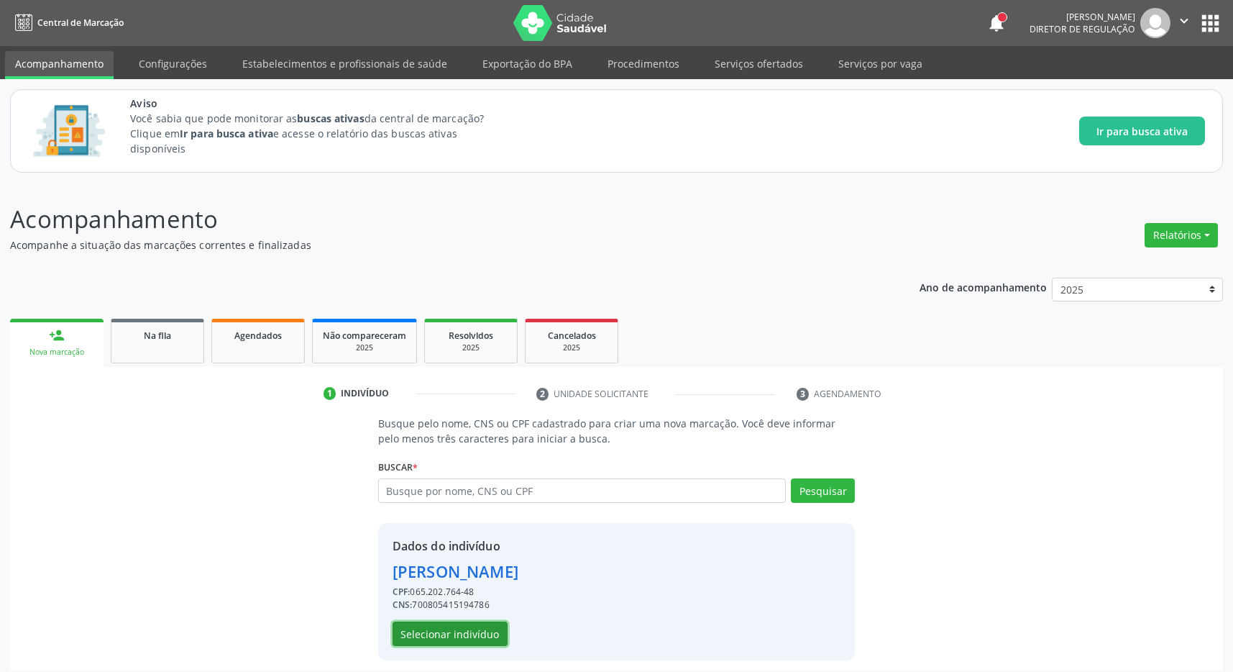
click at [456, 629] on button "Selecionar indivíduo" at bounding box center [450, 633] width 115 height 24
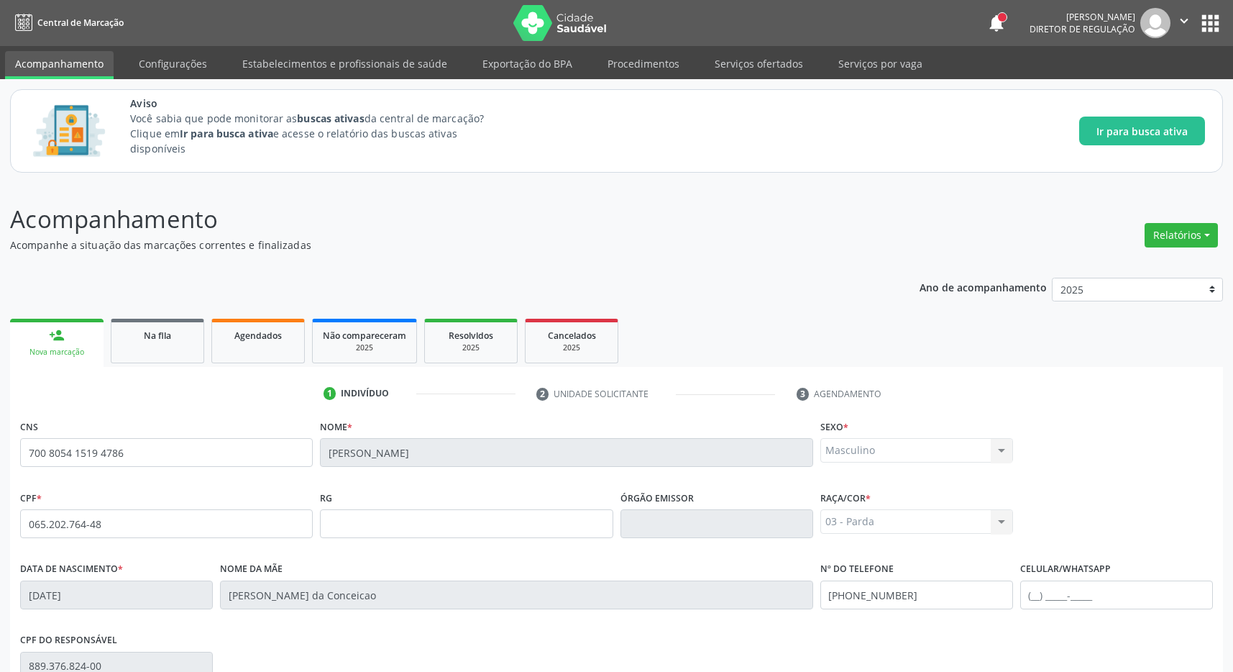
scroll to position [213, 0]
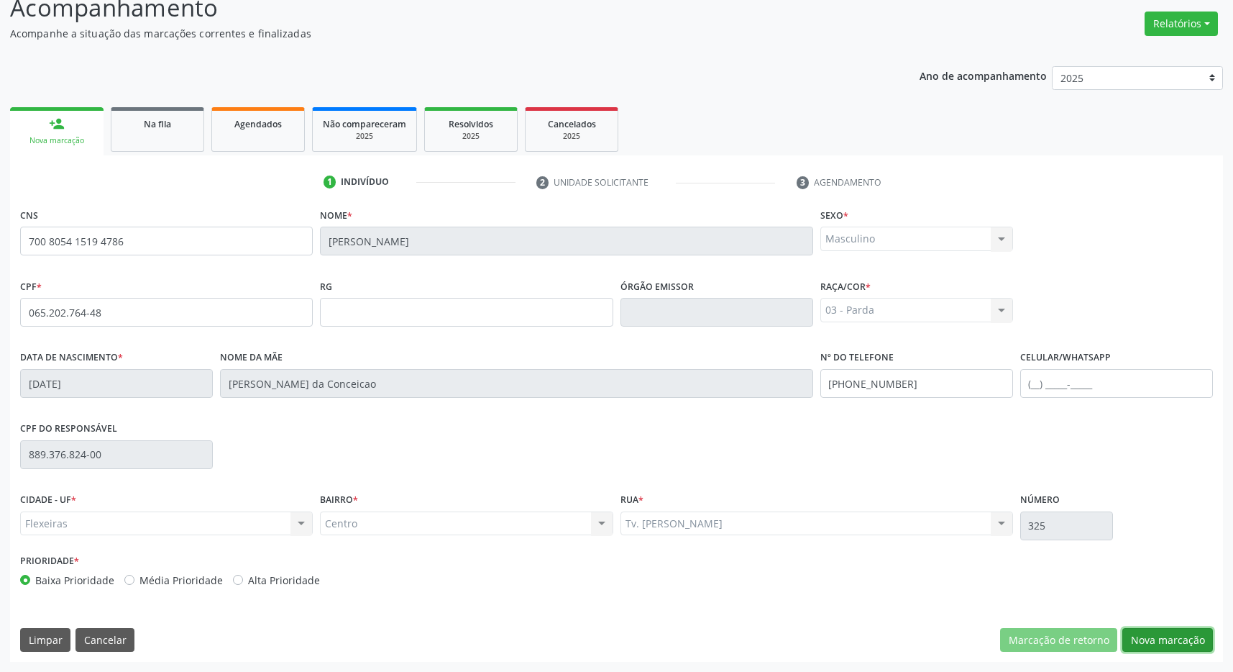
click at [1160, 644] on button "Nova marcação" at bounding box center [1168, 640] width 91 height 24
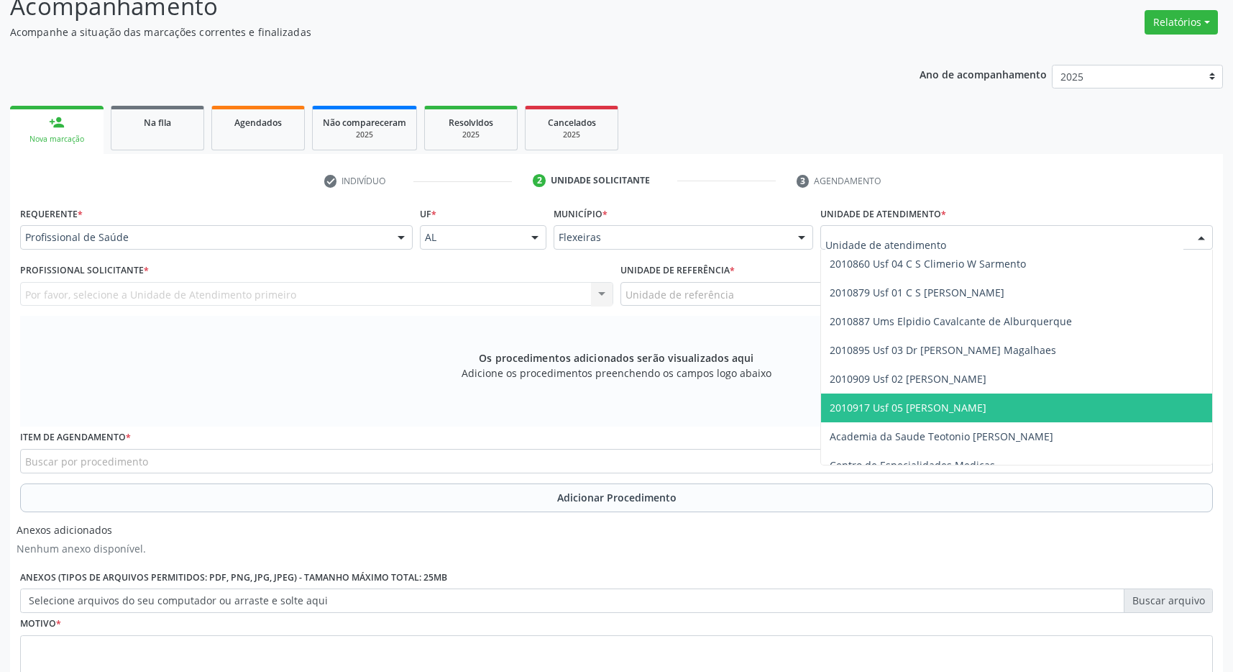
click at [931, 409] on span "2010917 Usf 05 [PERSON_NAME]" at bounding box center [908, 408] width 157 height 14
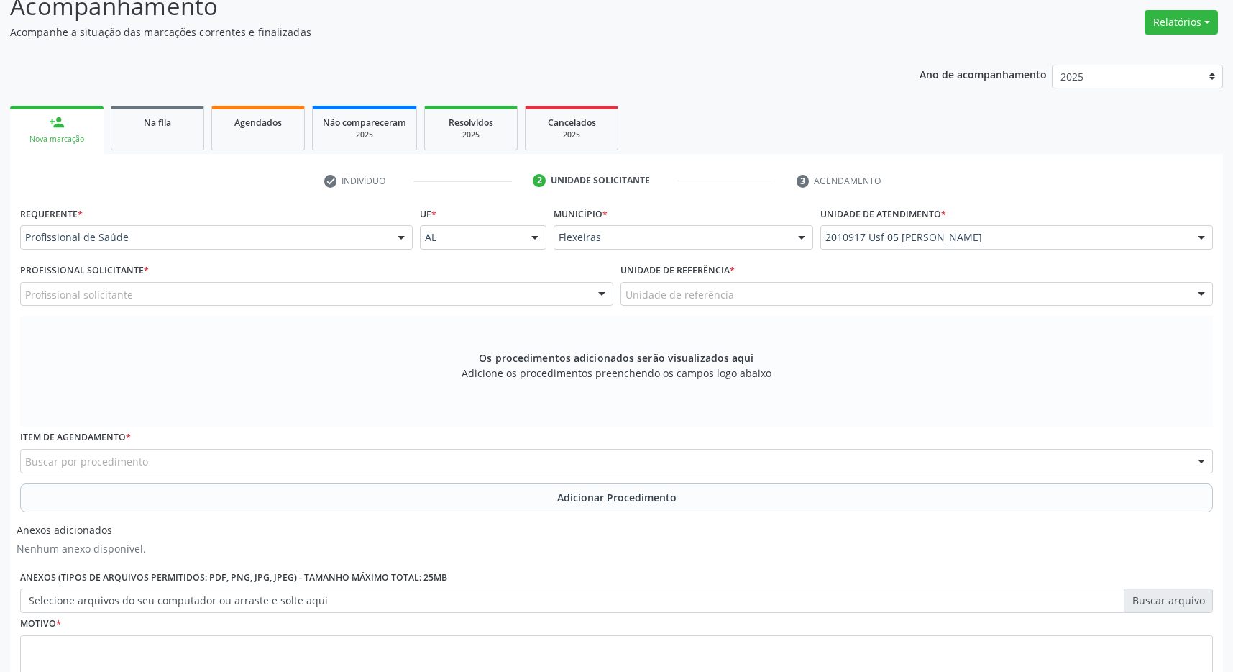
click at [906, 298] on div "Unidade de referência" at bounding box center [917, 294] width 593 height 24
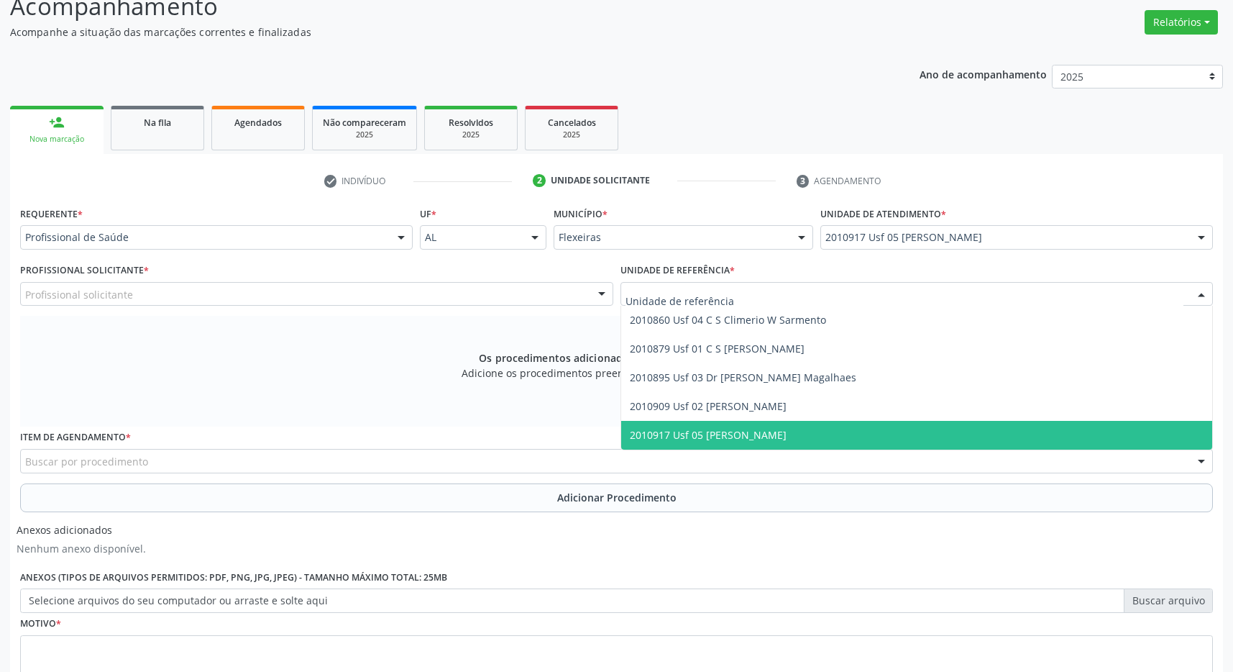
click at [903, 438] on span "2010917 Usf 05 [PERSON_NAME]" at bounding box center [917, 435] width 592 height 29
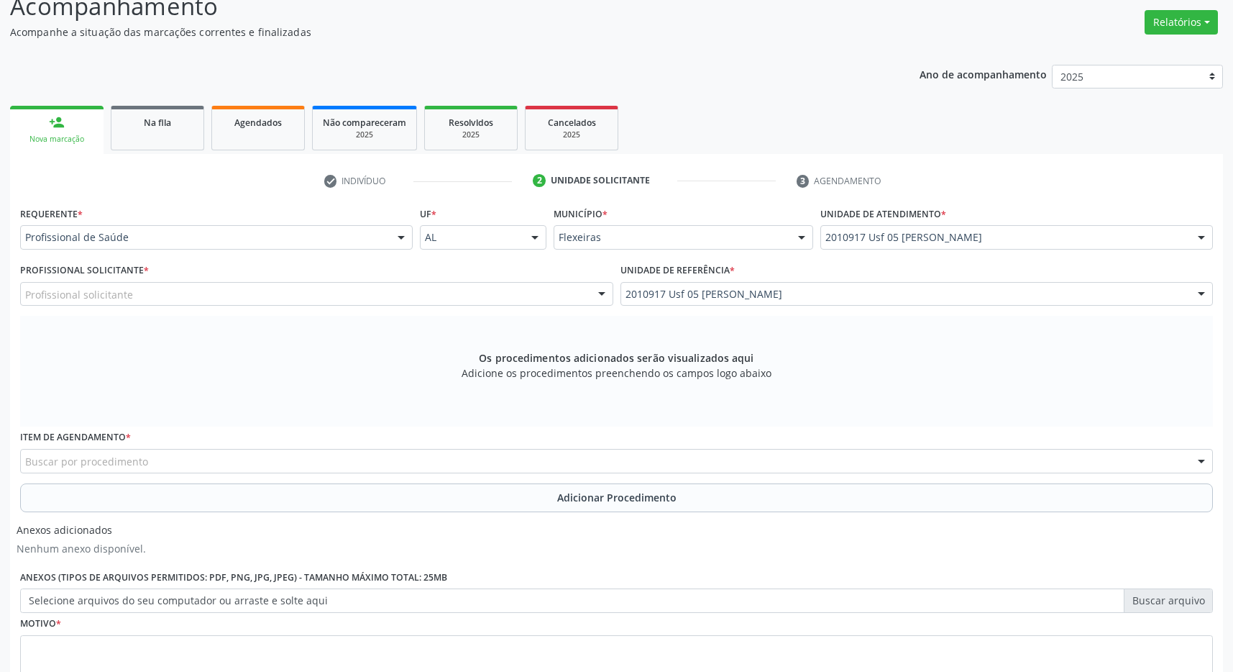
click at [553, 287] on div "Profissional solicitante" at bounding box center [316, 294] width 593 height 24
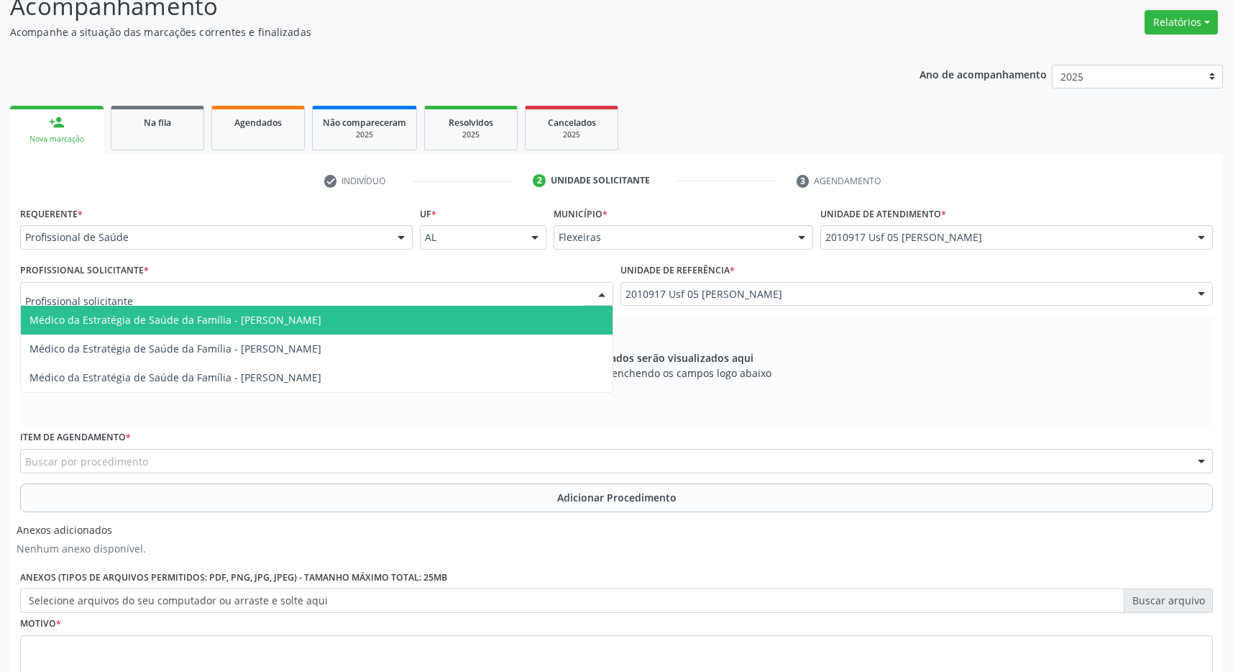
click at [533, 324] on span "Médico da Estratégia de Saúde da Família - [PERSON_NAME]" at bounding box center [317, 320] width 592 height 29
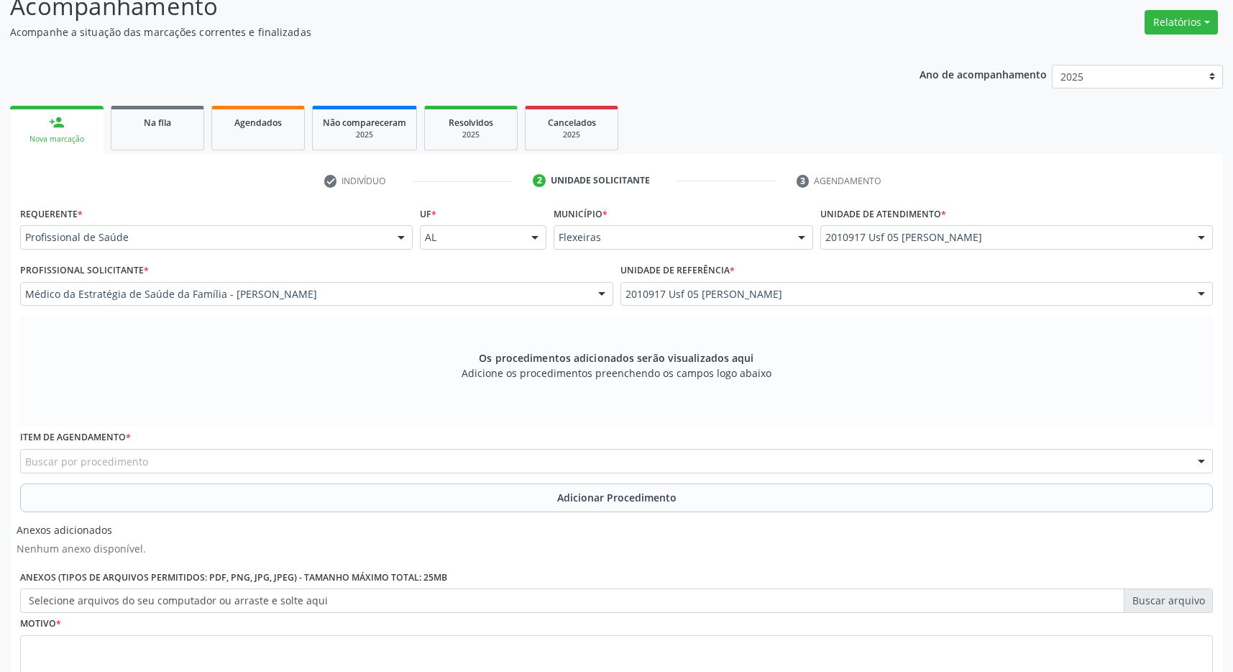
click at [503, 462] on div "Buscar por procedimento" at bounding box center [616, 461] width 1193 height 24
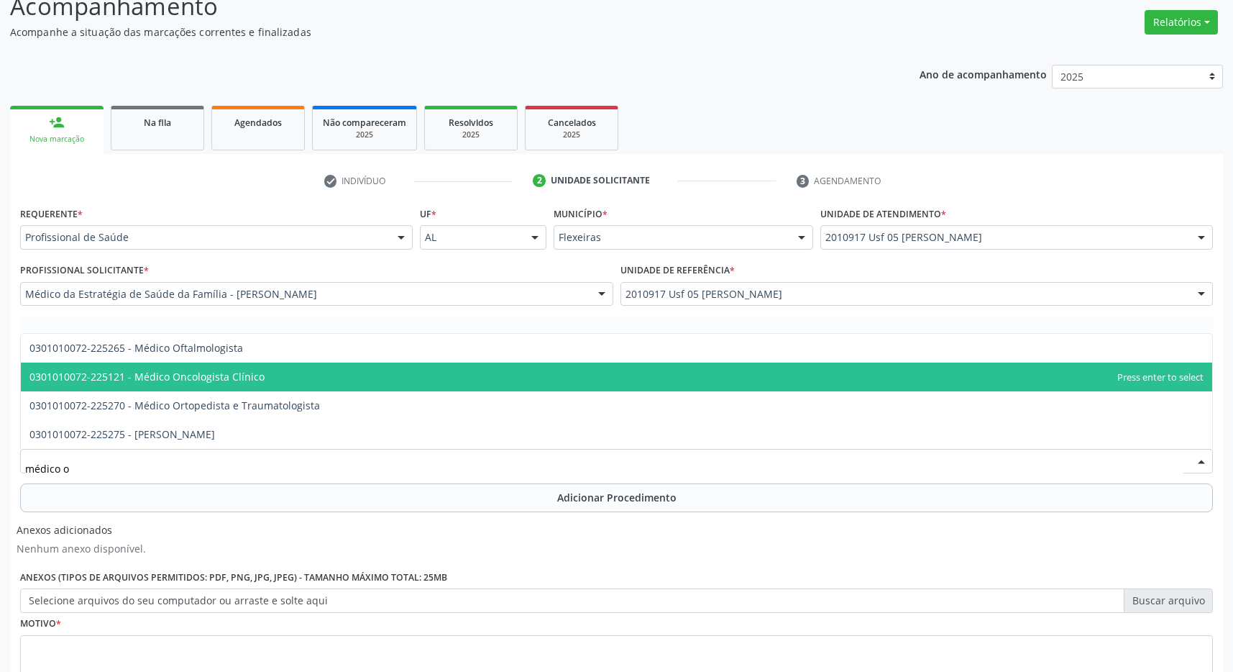
type input "médico of"
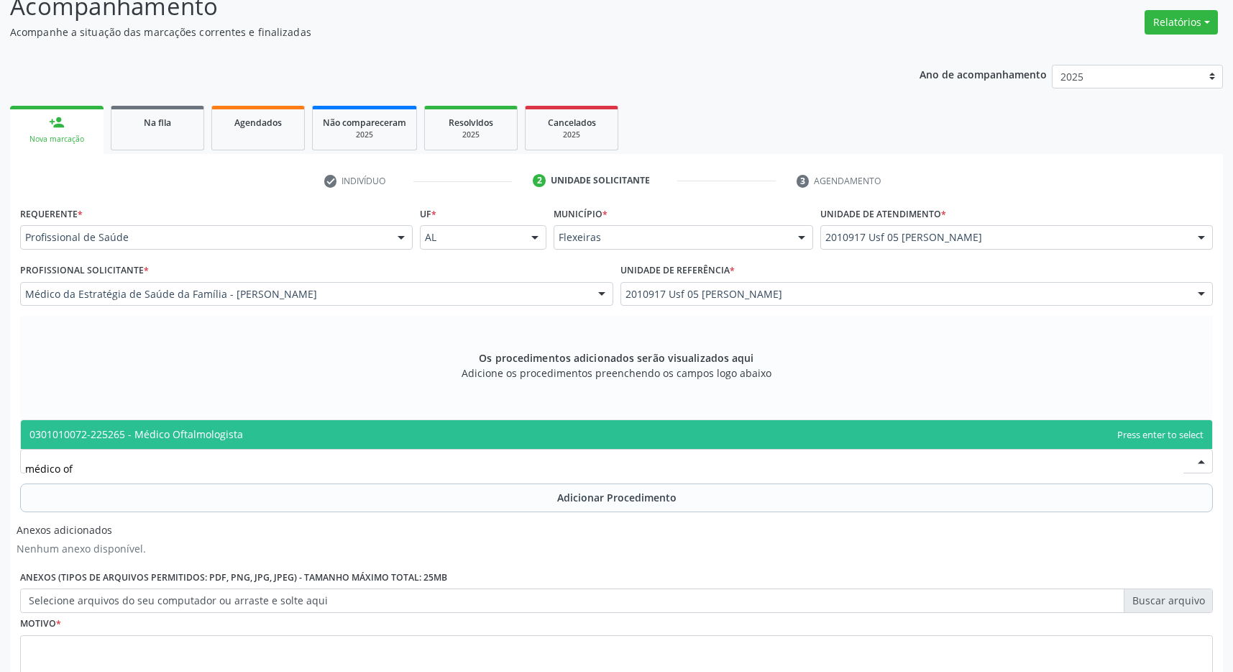
click at [357, 439] on span "0301010072-225265 - Médico Oftalmologista" at bounding box center [617, 434] width 1192 height 29
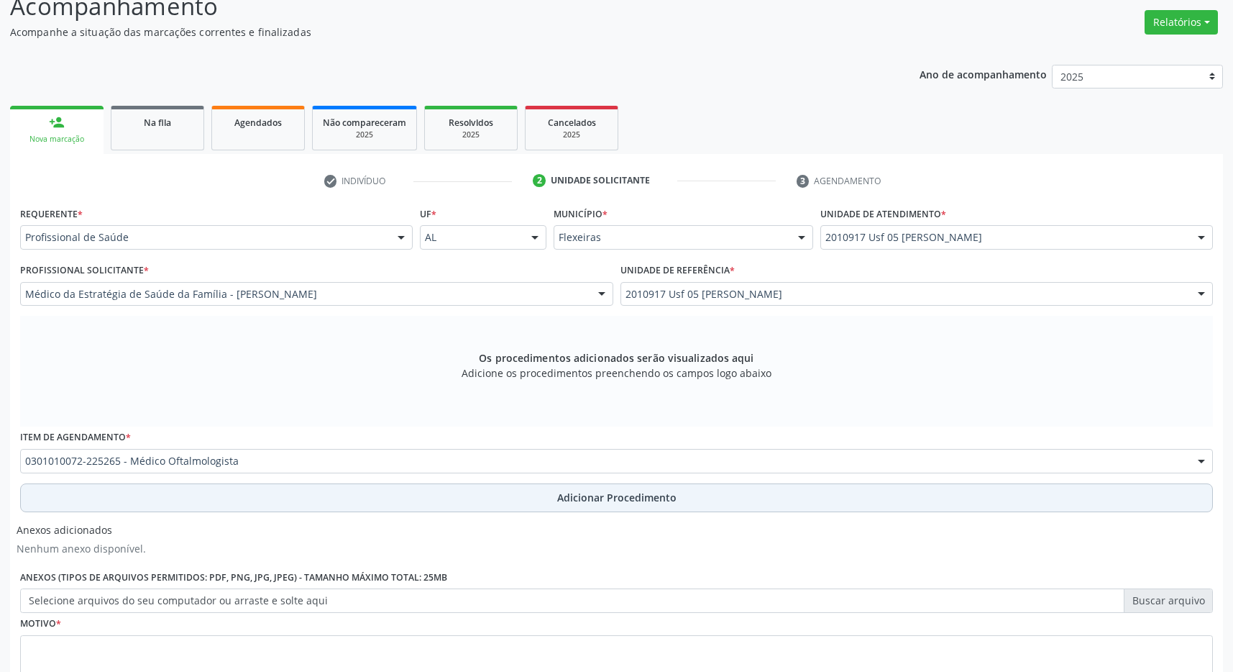
click at [508, 500] on button "Adicionar Procedimento" at bounding box center [616, 497] width 1193 height 29
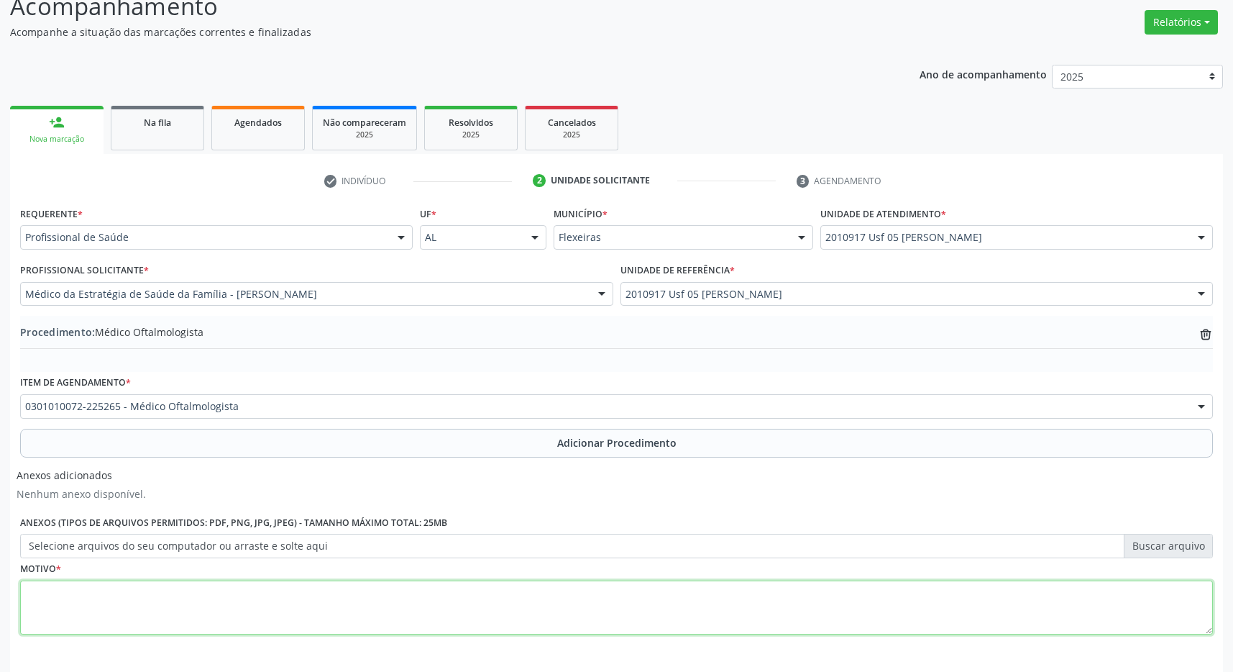
click at [313, 583] on textarea at bounding box center [616, 607] width 1193 height 55
click at [311, 599] on textarea at bounding box center [616, 607] width 1193 height 55
click at [215, 603] on textarea at bounding box center [616, 607] width 1193 height 55
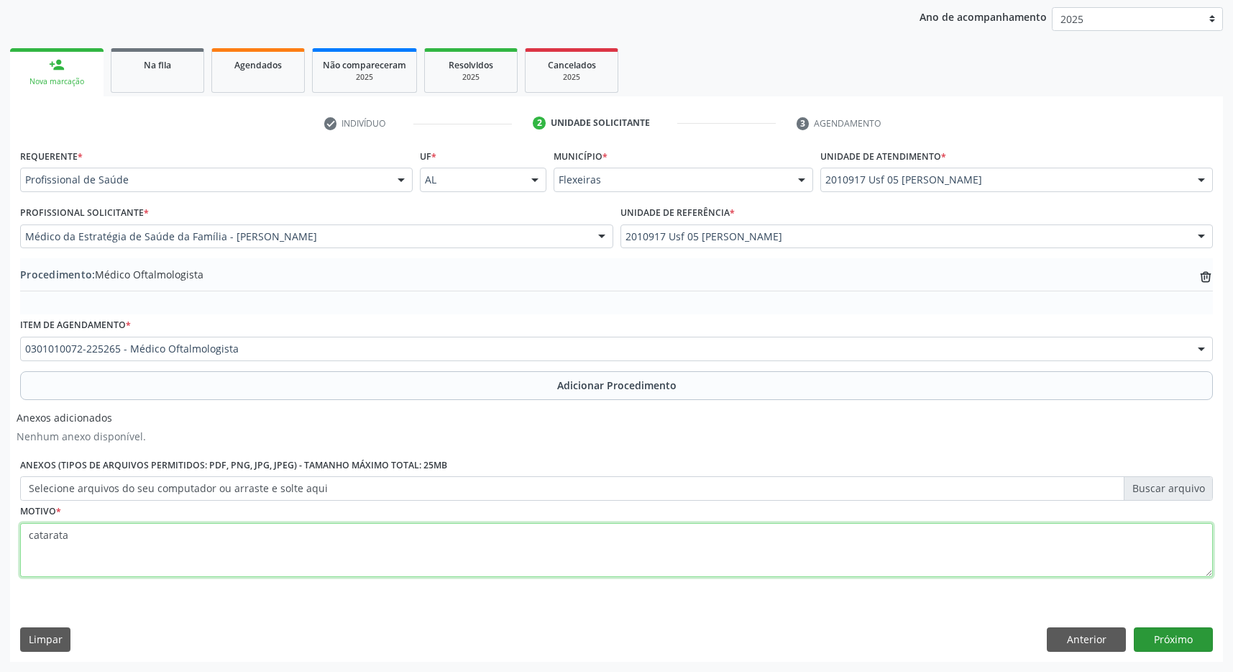
type textarea "catarata"
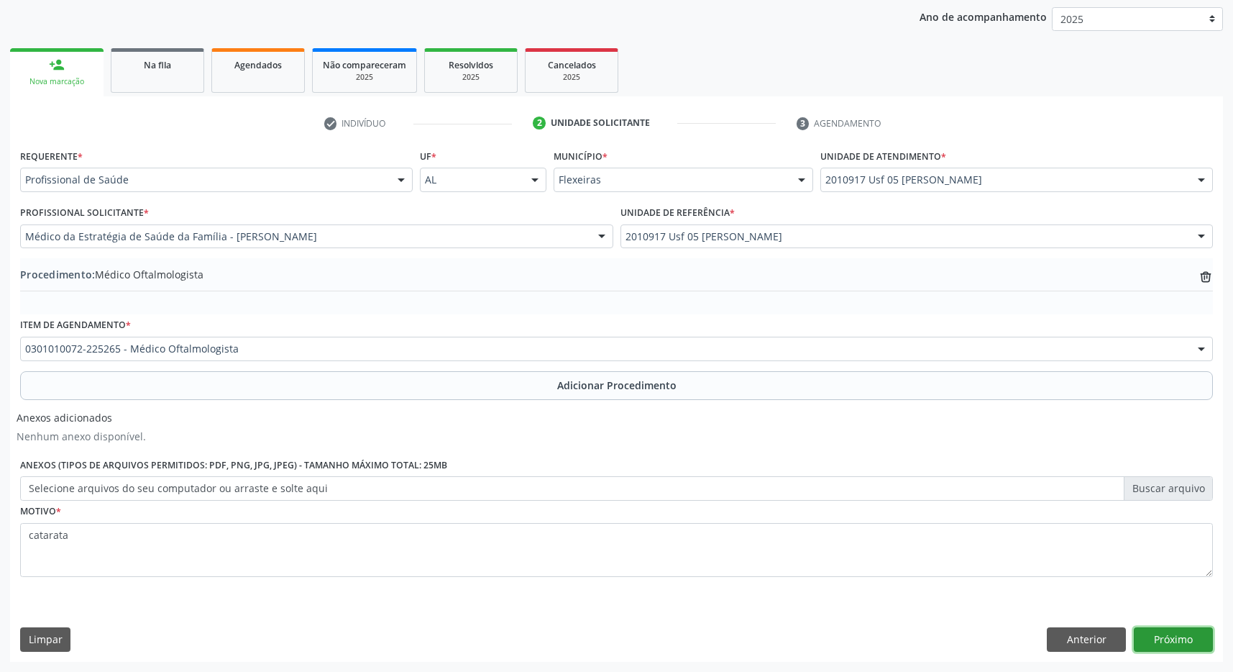
click at [1182, 636] on button "Próximo" at bounding box center [1173, 639] width 79 height 24
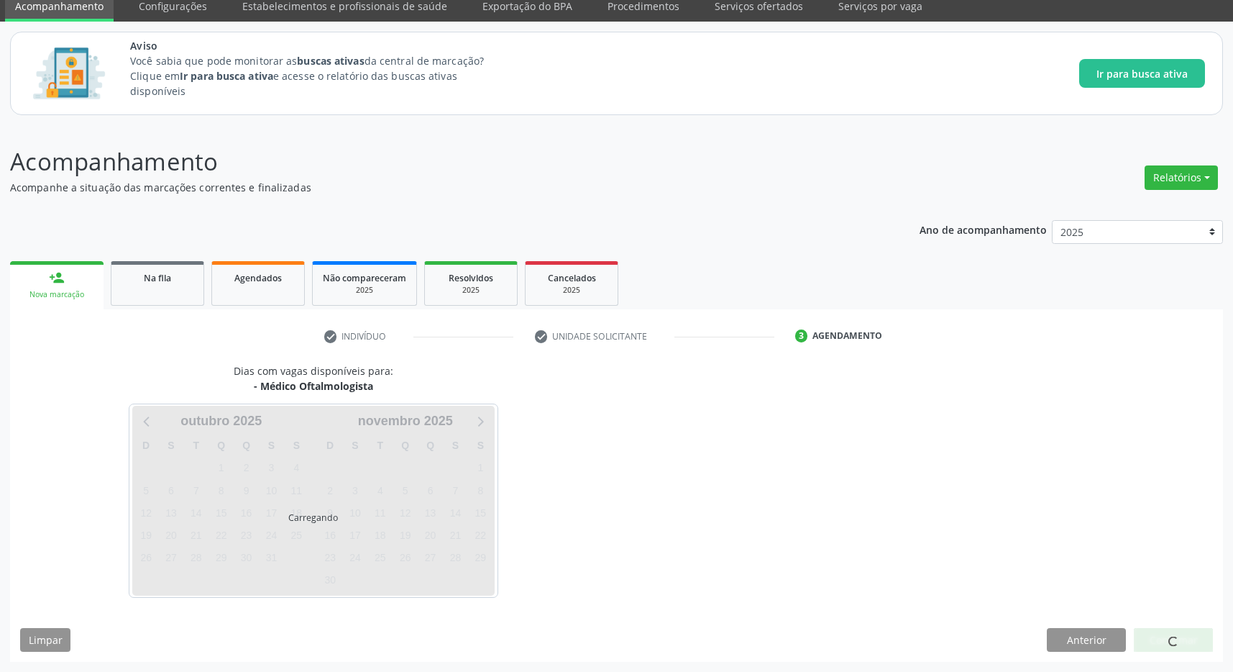
scroll to position [59, 0]
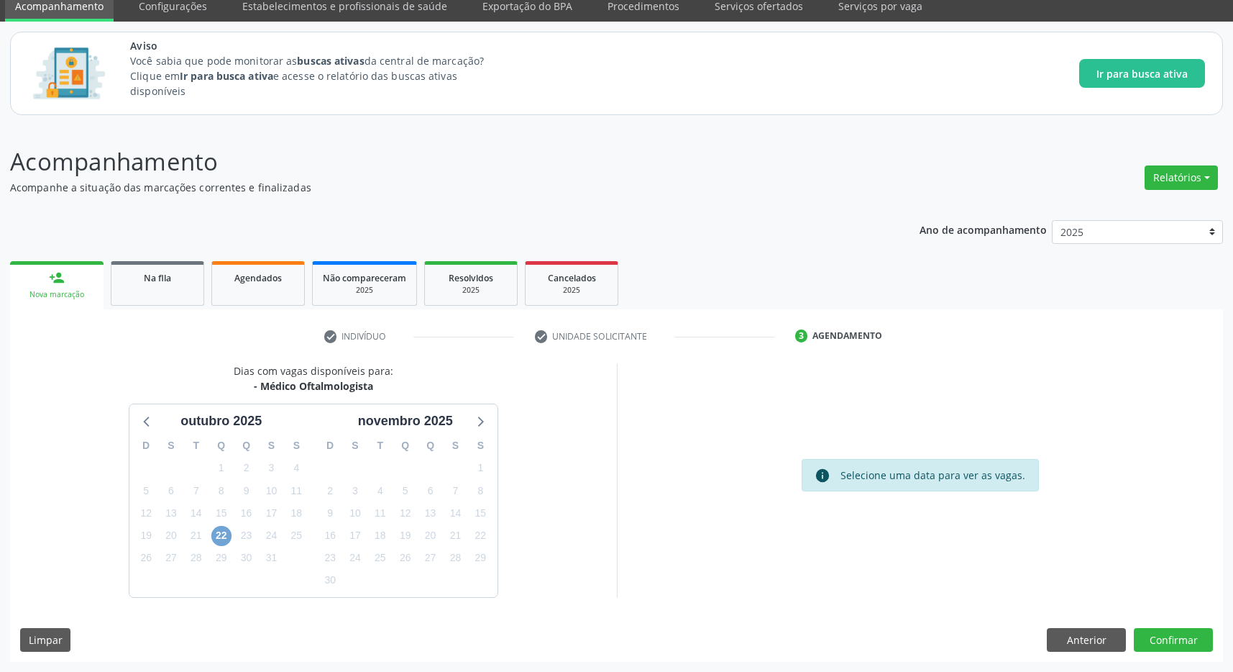
click at [224, 532] on span "22" at bounding box center [221, 536] width 20 height 20
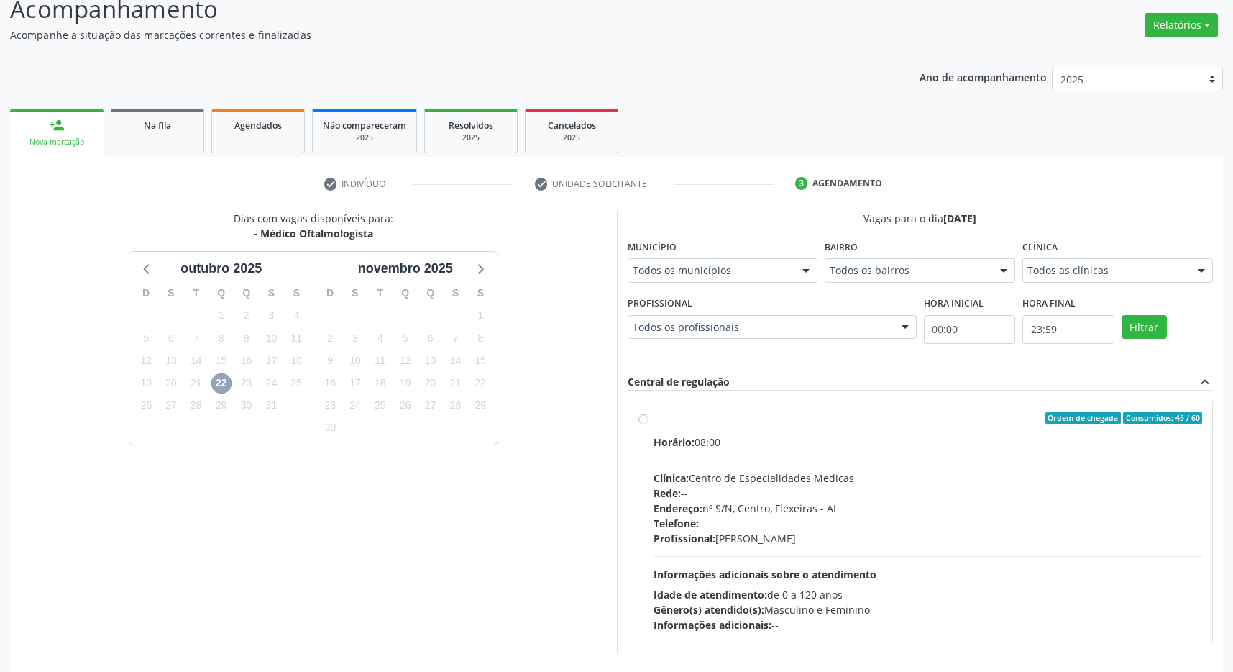
scroll to position [268, 0]
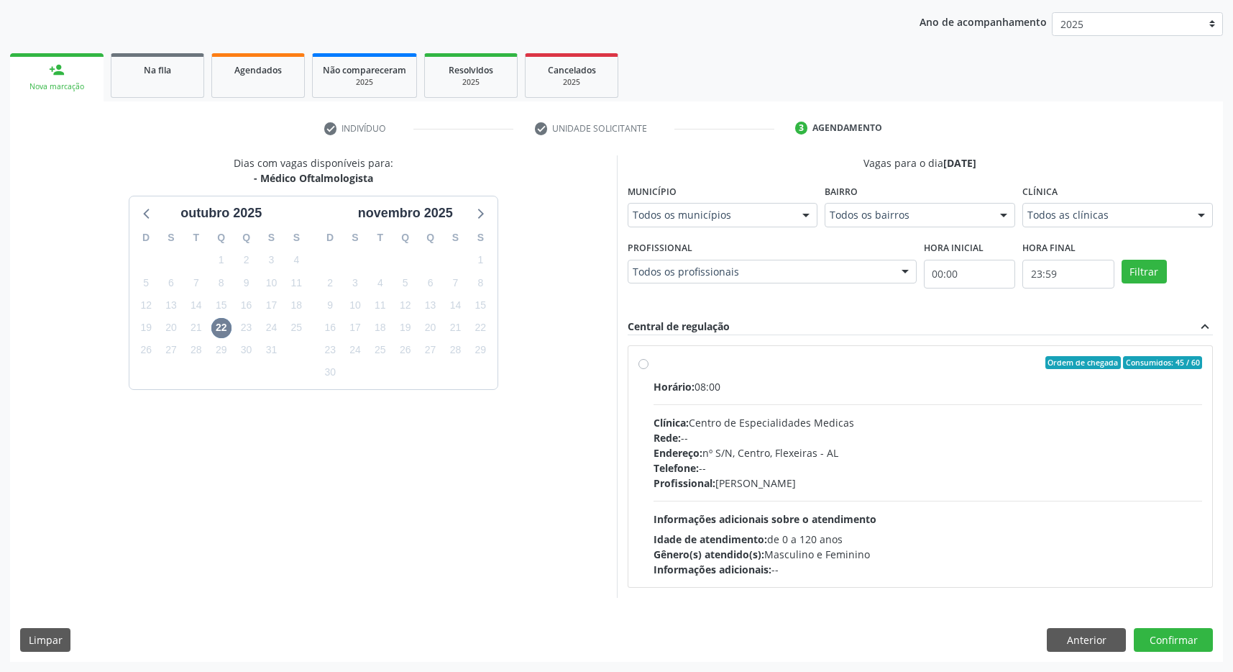
click at [865, 375] on label "Ordem de chegada Consumidos: 45 / 60 Horário: 08:00 Clínica: Centro de Especial…" at bounding box center [928, 466] width 549 height 221
click at [649, 369] on input "Ordem de chegada Consumidos: 45 / 60 Horário: 08:00 Clínica: Centro de Especial…" at bounding box center [644, 362] width 10 height 13
radio input "true"
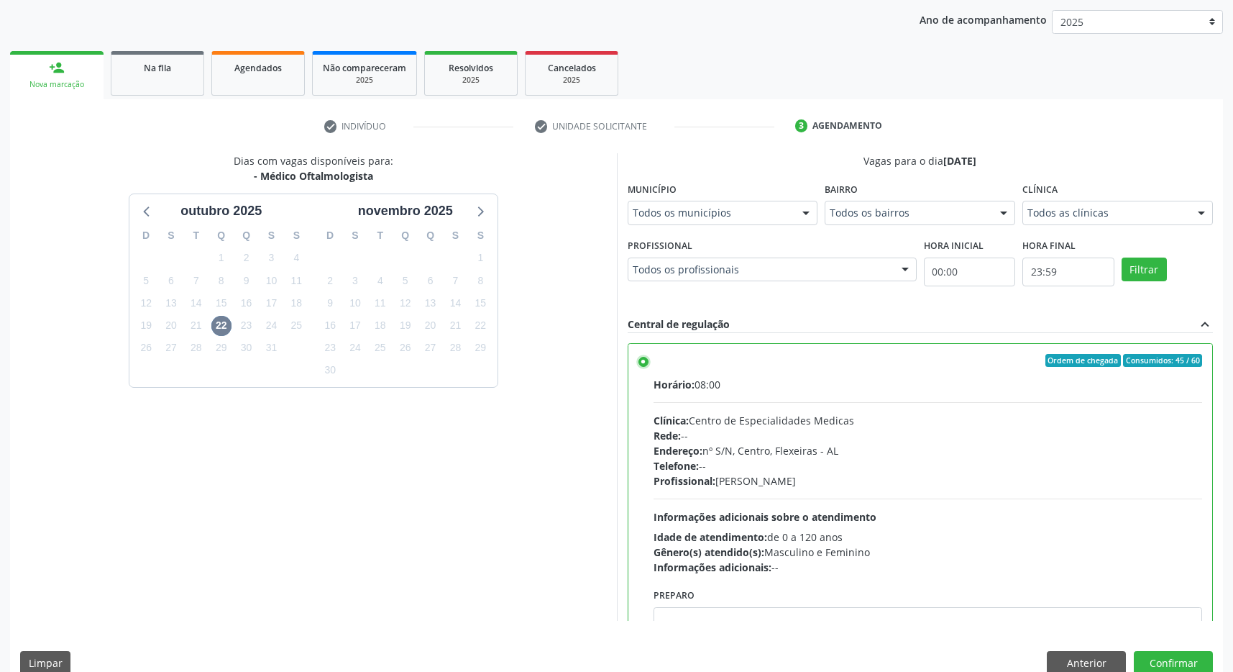
scroll to position [72, 0]
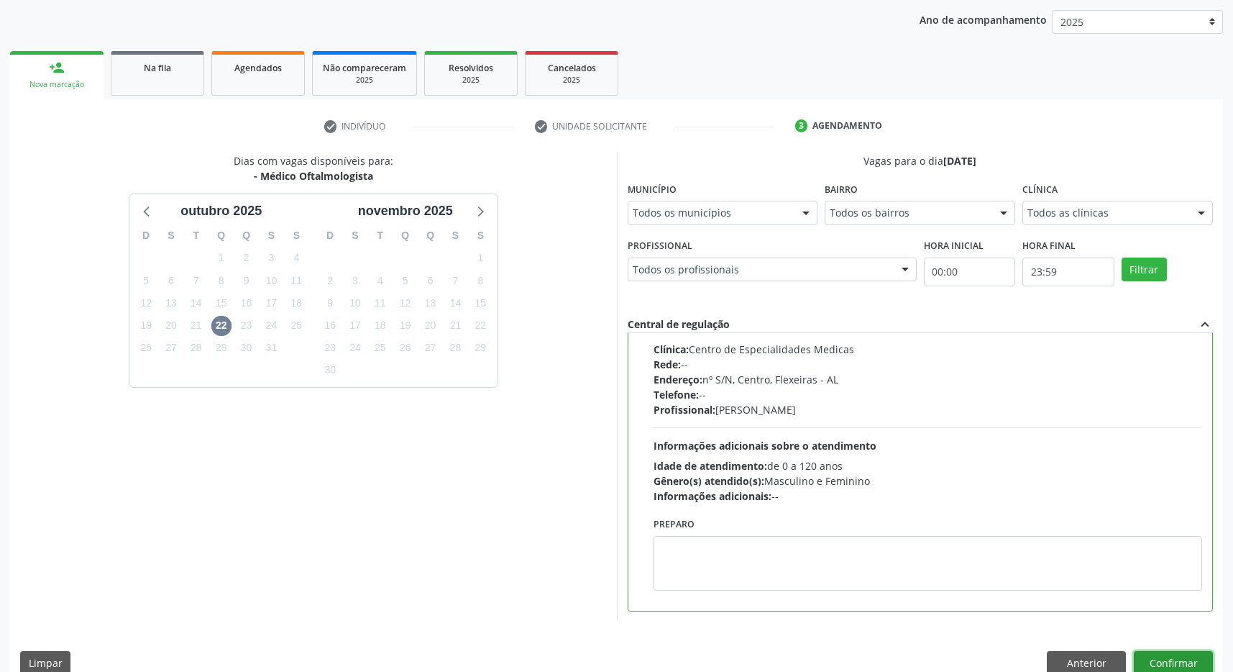
click at [1194, 658] on button "Confirmar" at bounding box center [1173, 663] width 79 height 24
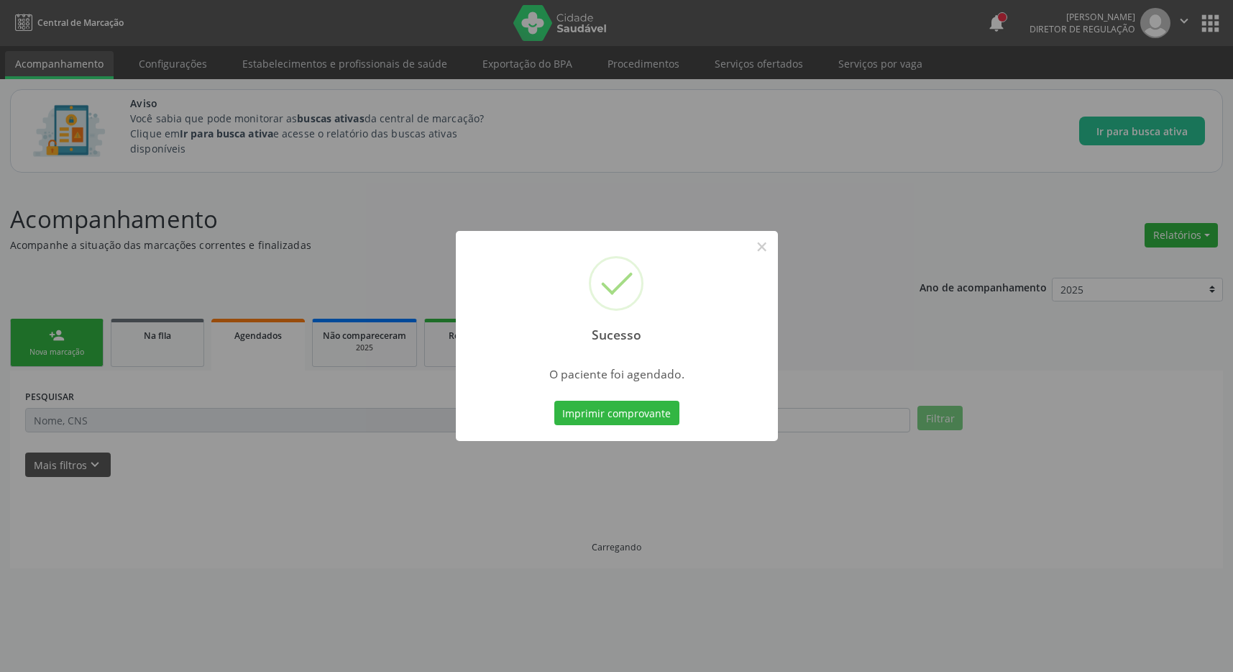
scroll to position [0, 0]
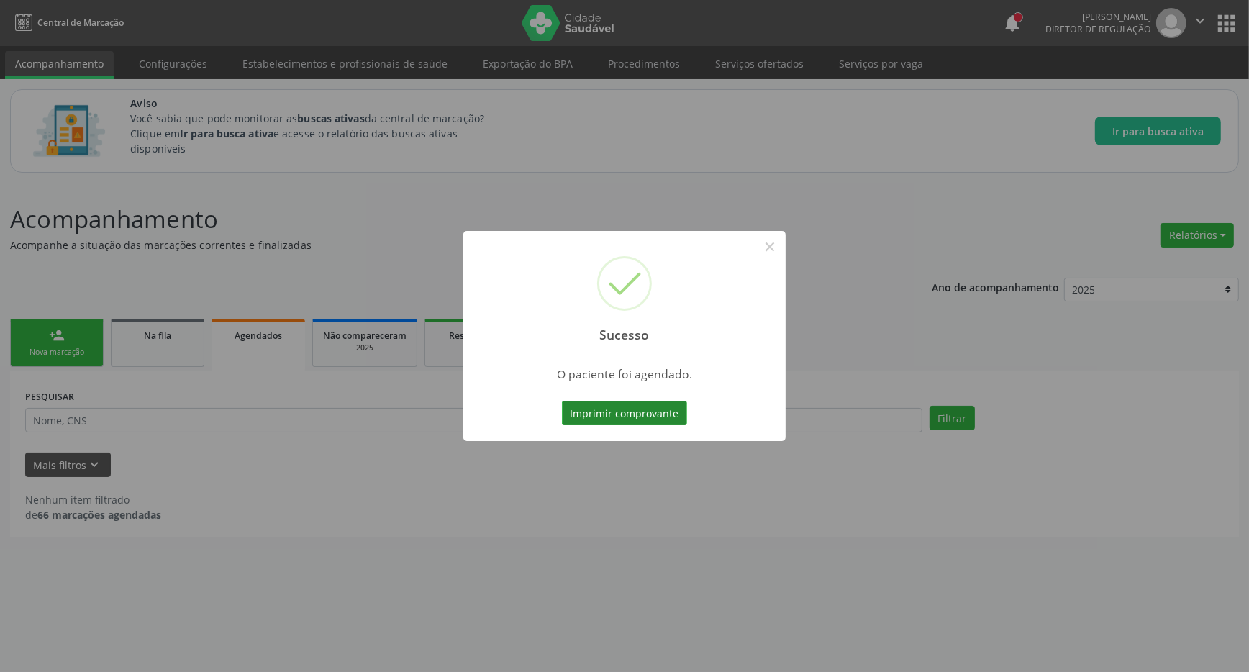
click at [654, 421] on button "Imprimir comprovante" at bounding box center [624, 413] width 125 height 24
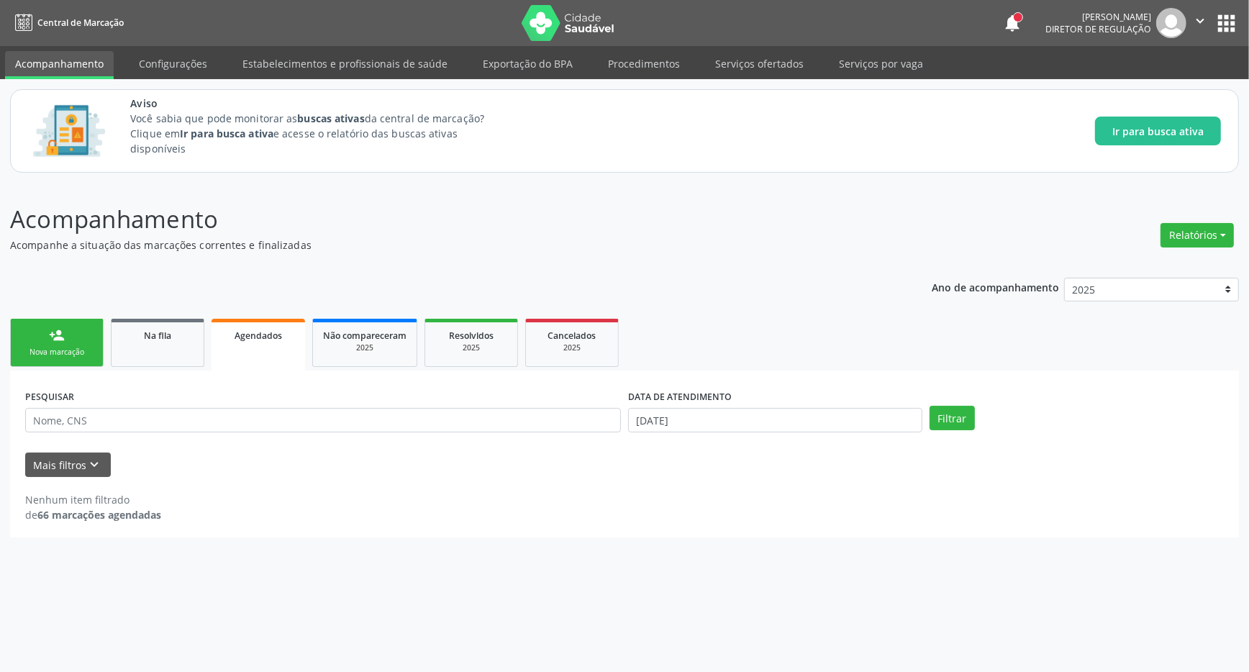
click at [53, 343] on div "person_add" at bounding box center [57, 335] width 16 height 16
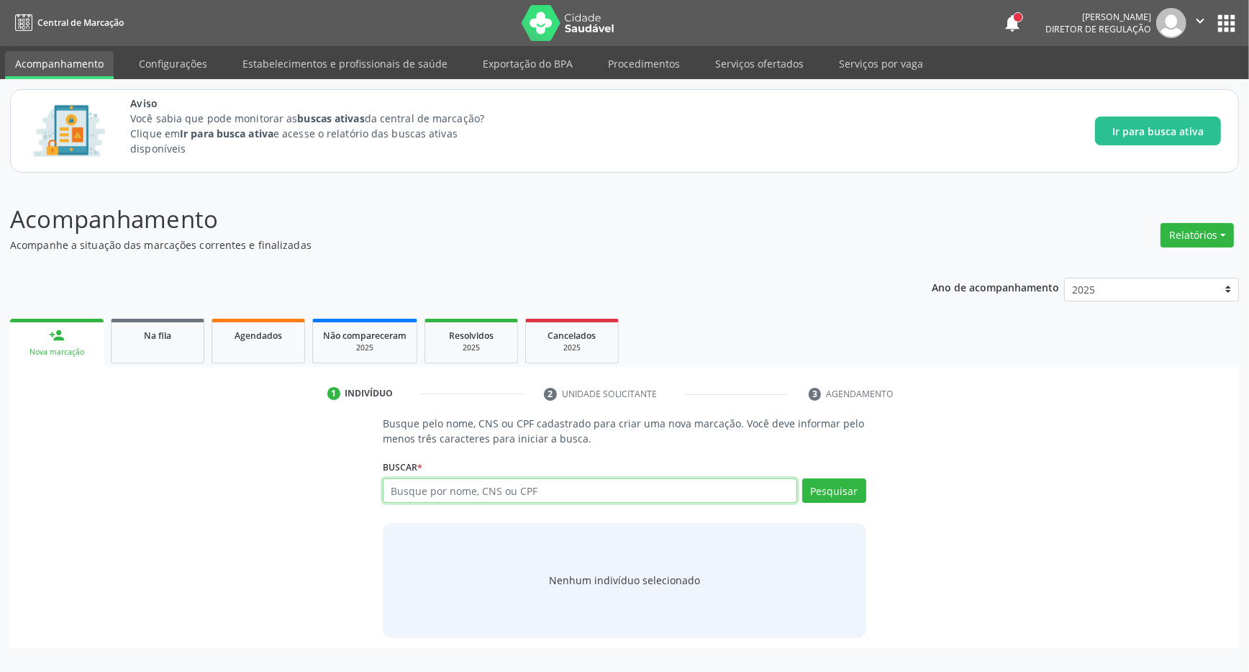
click at [428, 491] on input "text" at bounding box center [590, 490] width 414 height 24
click at [449, 493] on input "text" at bounding box center [590, 490] width 414 height 24
type input "706806726872425"
click at [830, 492] on button "Pesquisar" at bounding box center [834, 490] width 64 height 24
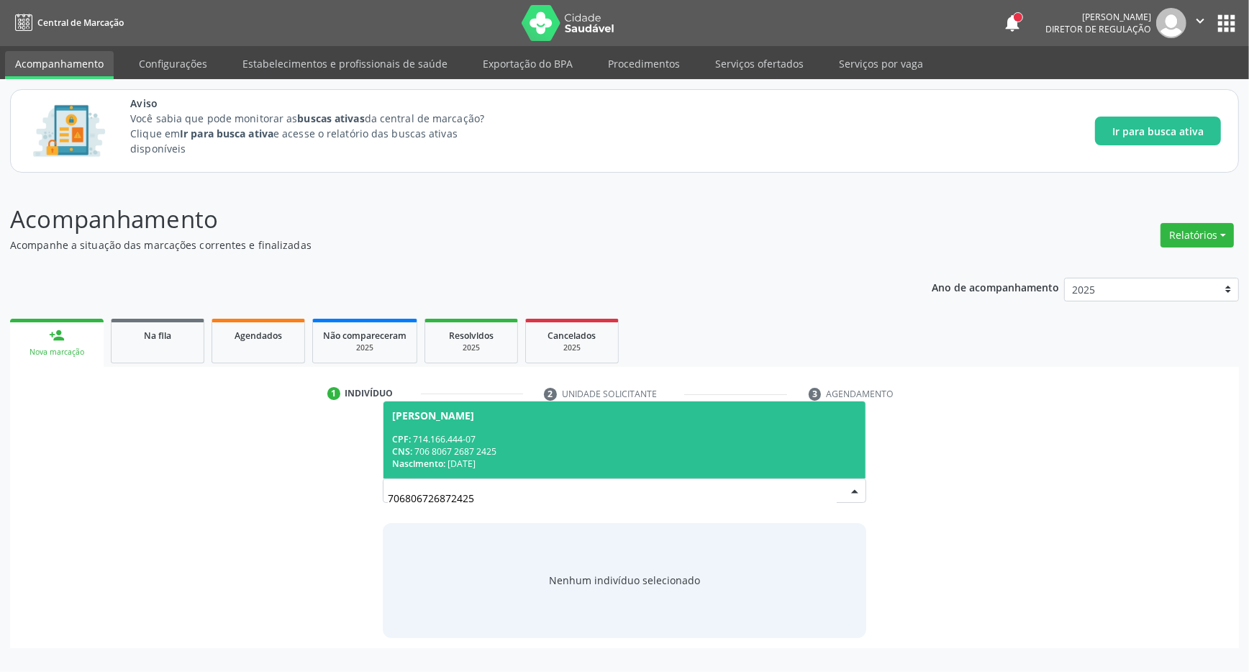
click at [485, 442] on div "CPF: 714.166.444-07" at bounding box center [624, 439] width 465 height 12
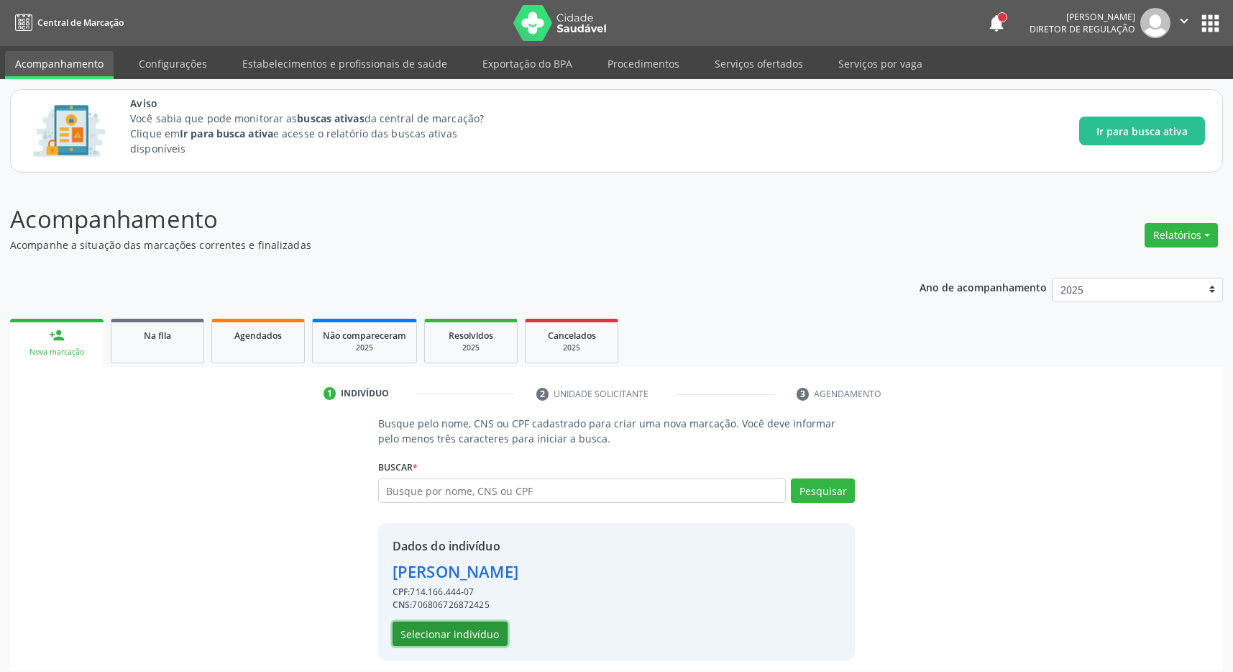
click at [444, 632] on button "Selecionar indivíduo" at bounding box center [450, 633] width 115 height 24
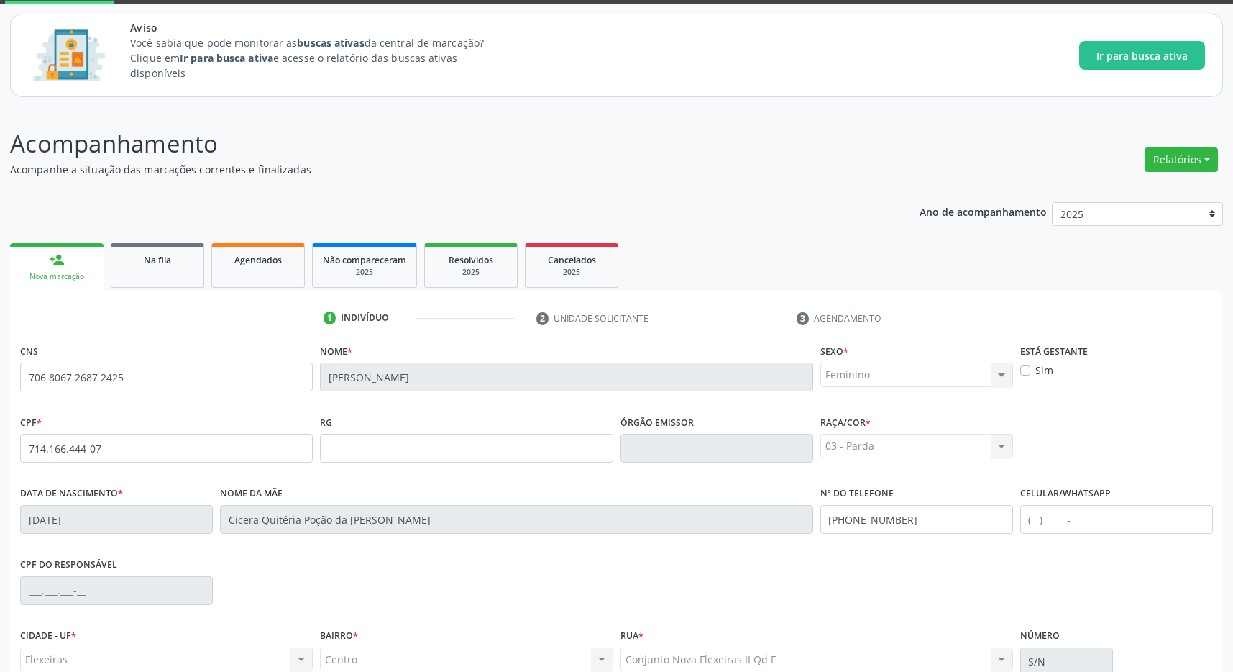
scroll to position [213, 0]
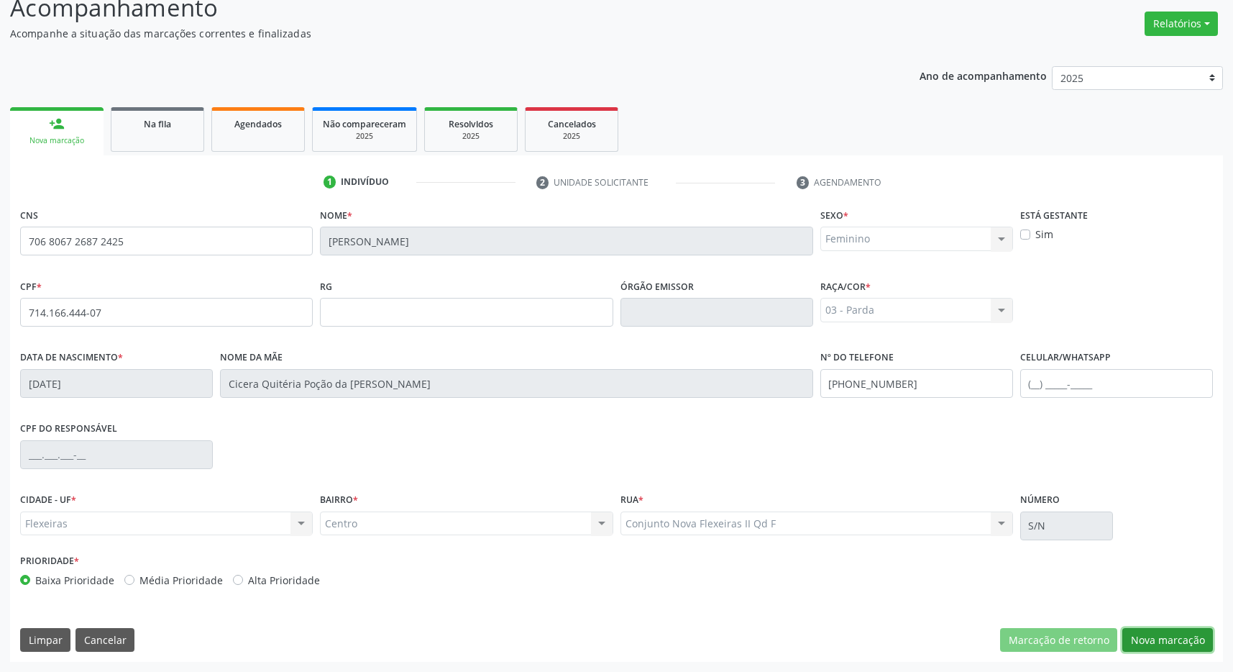
click at [1157, 634] on button "Nova marcação" at bounding box center [1168, 640] width 91 height 24
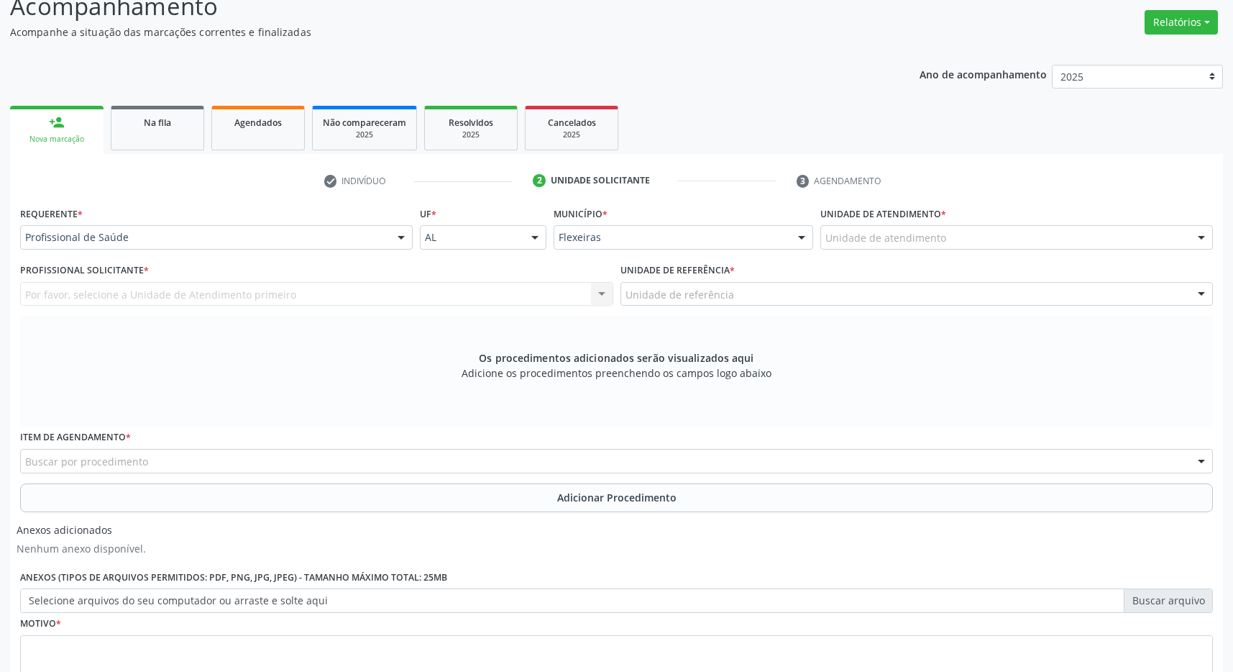
scroll to position [0, 0]
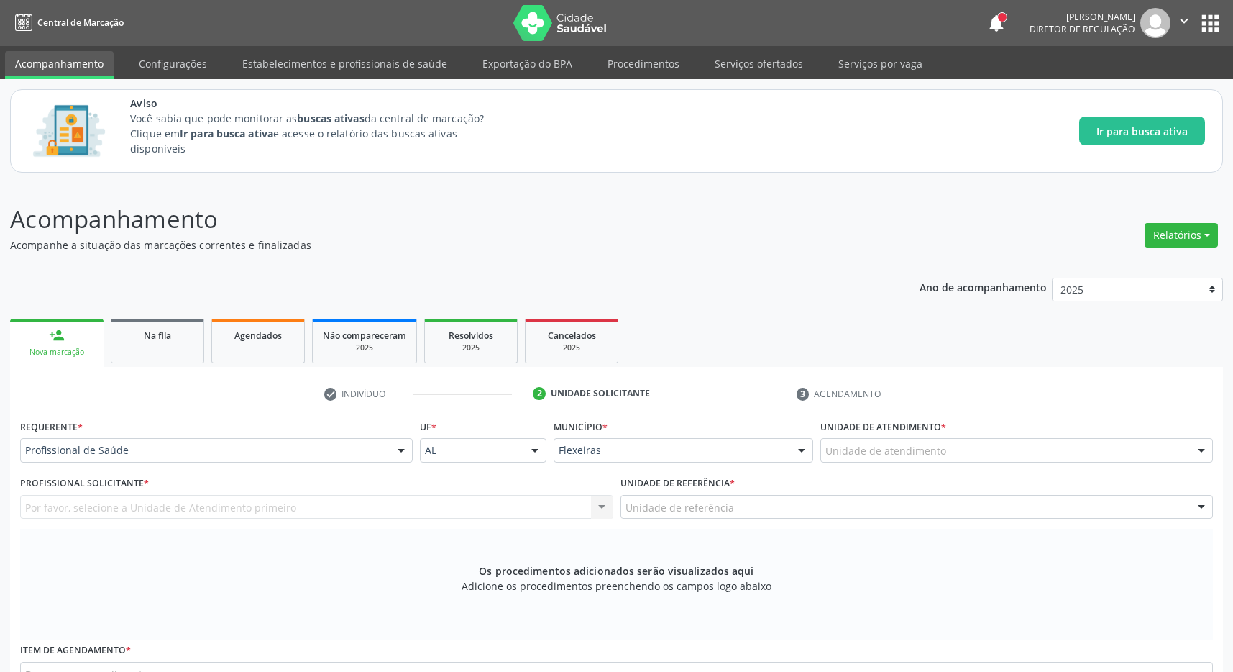
click at [1092, 456] on div "Unidade de atendimento" at bounding box center [1017, 450] width 393 height 24
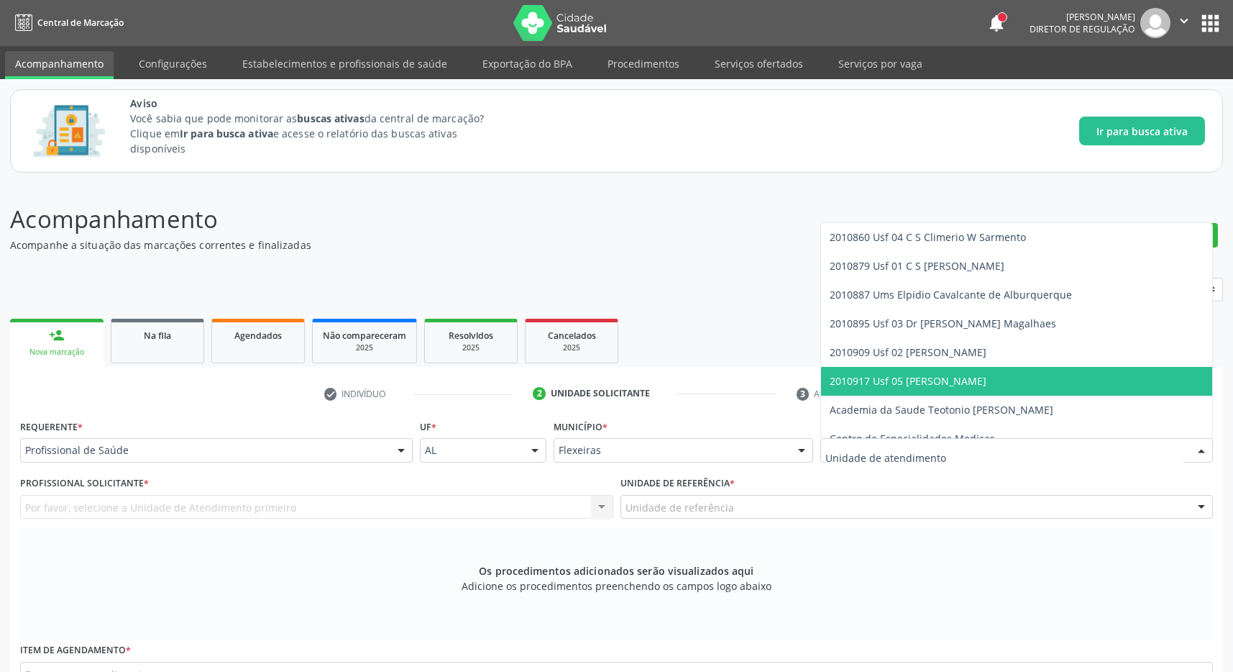
click at [1049, 389] on span "2010917 Usf 05 [PERSON_NAME]" at bounding box center [1016, 381] width 391 height 29
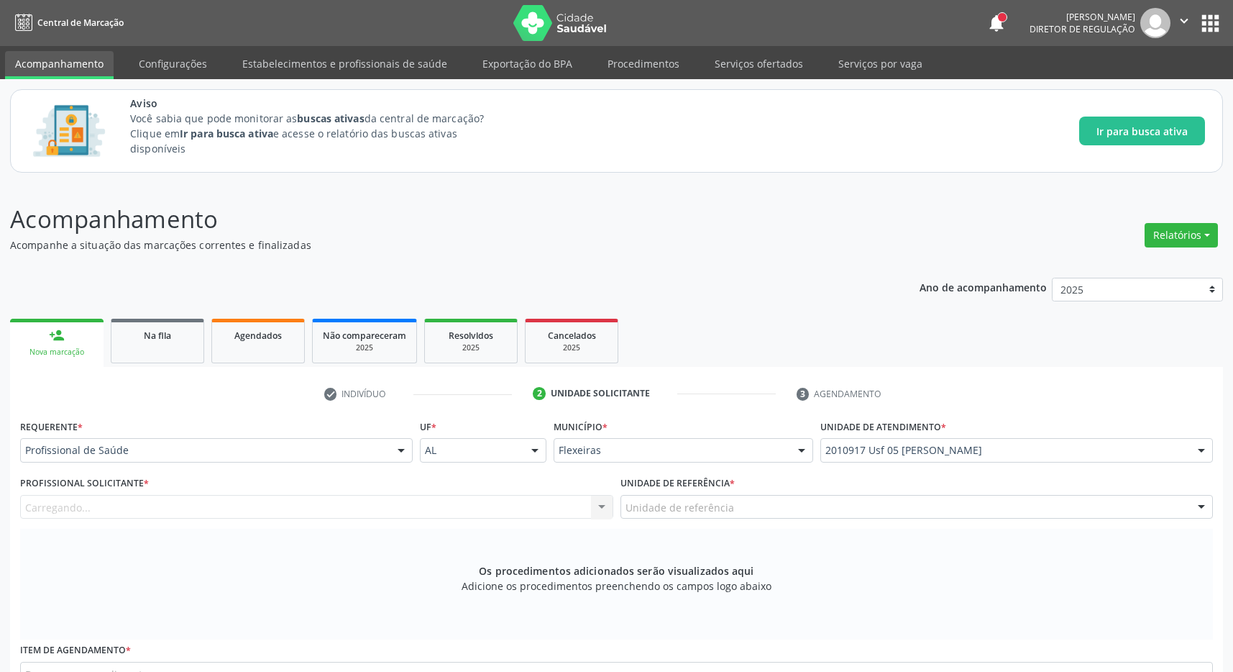
click at [1060, 513] on div "Unidade de referência" at bounding box center [917, 507] width 593 height 24
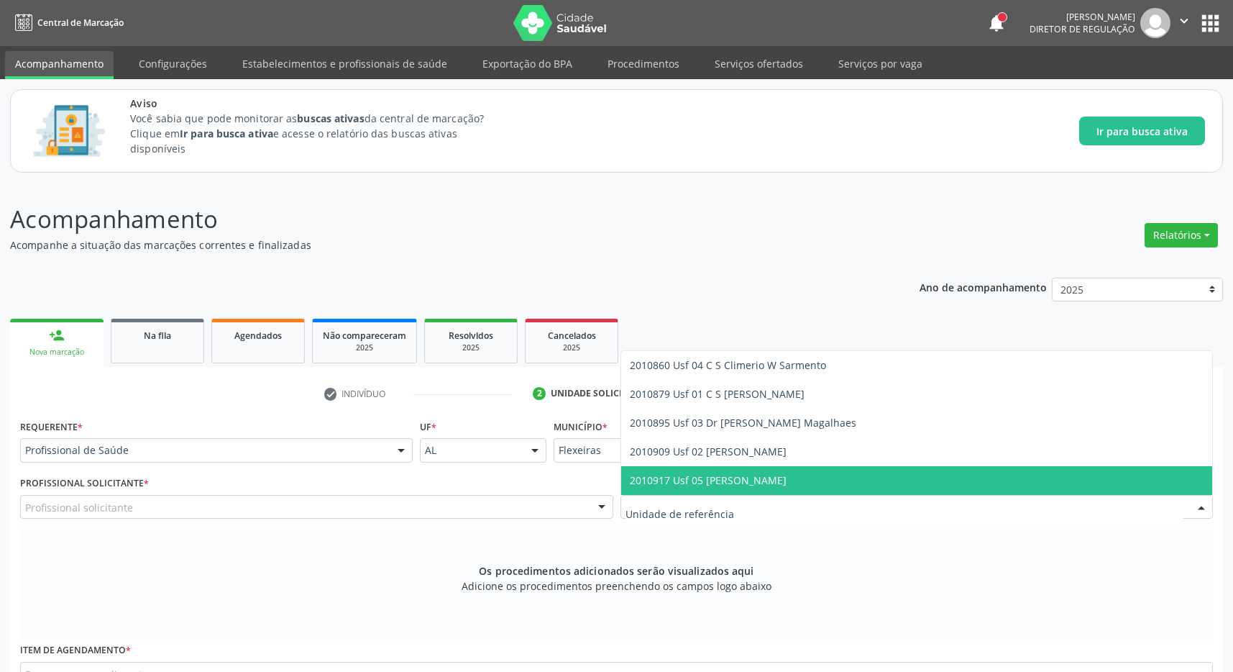
click at [1016, 474] on span "2010917 Usf 05 [PERSON_NAME]" at bounding box center [917, 480] width 592 height 29
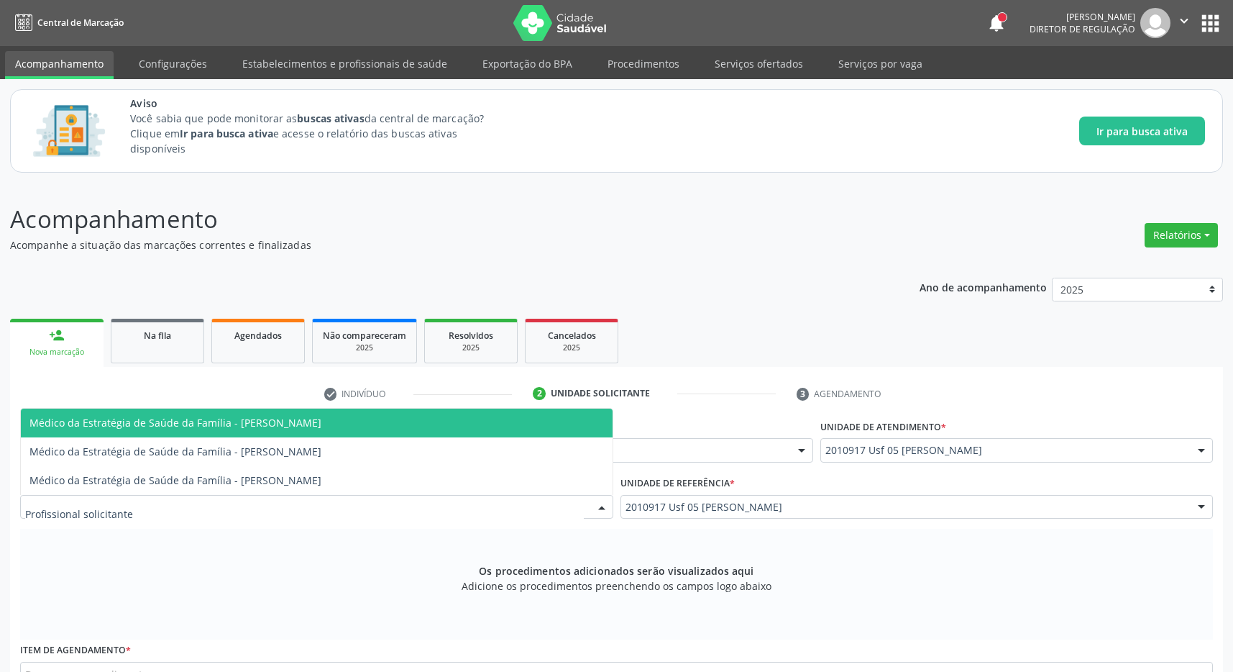
click at [524, 513] on div at bounding box center [316, 507] width 593 height 24
click at [467, 431] on span "Médico da Estratégia de Saúde da Família - Andreya Janniffer Barbosa Honorato" at bounding box center [317, 423] width 592 height 29
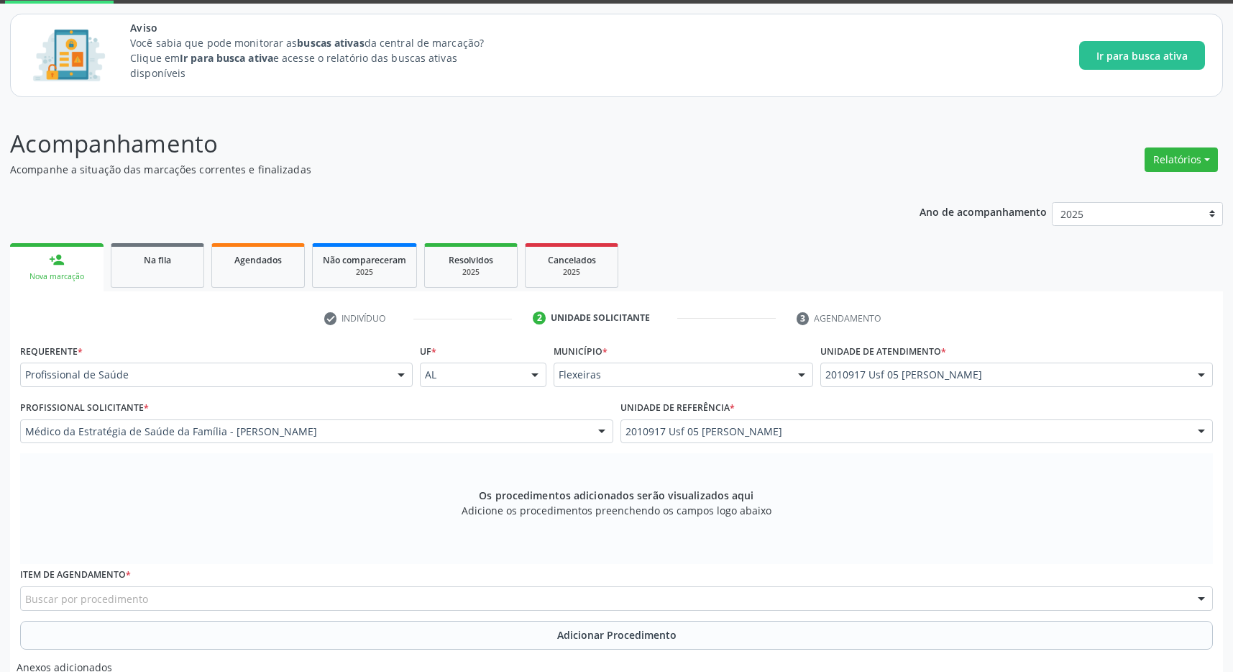
scroll to position [227, 0]
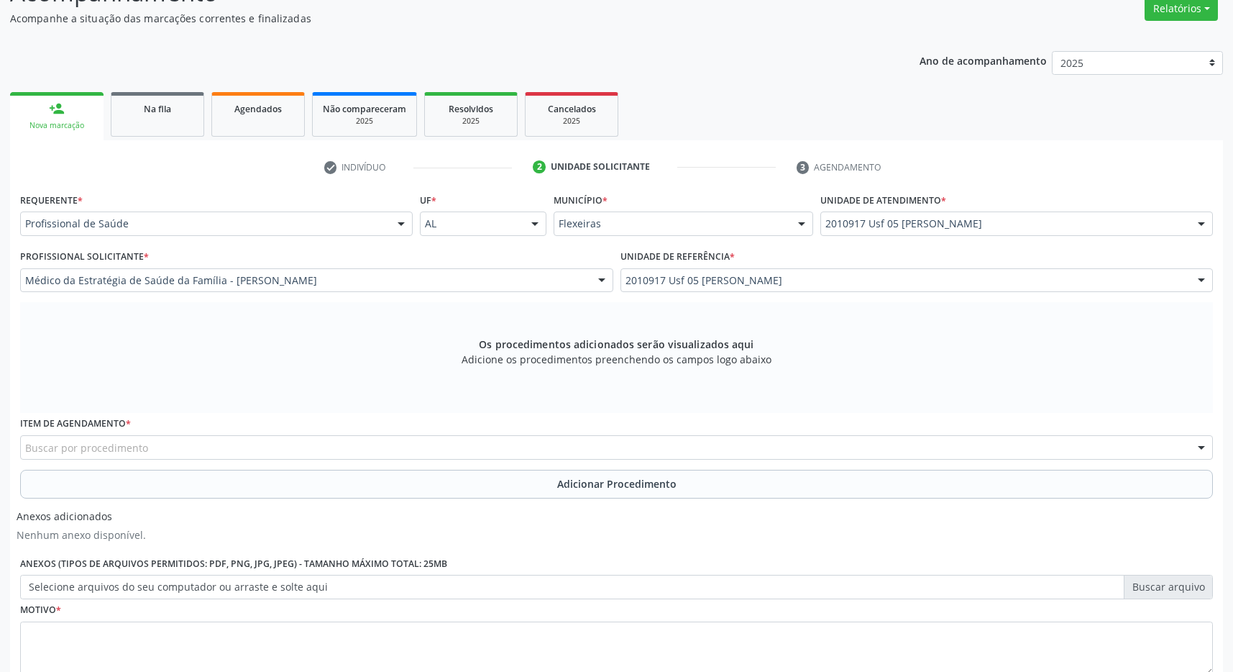
click at [194, 450] on div "Buscar por procedimento" at bounding box center [616, 447] width 1193 height 24
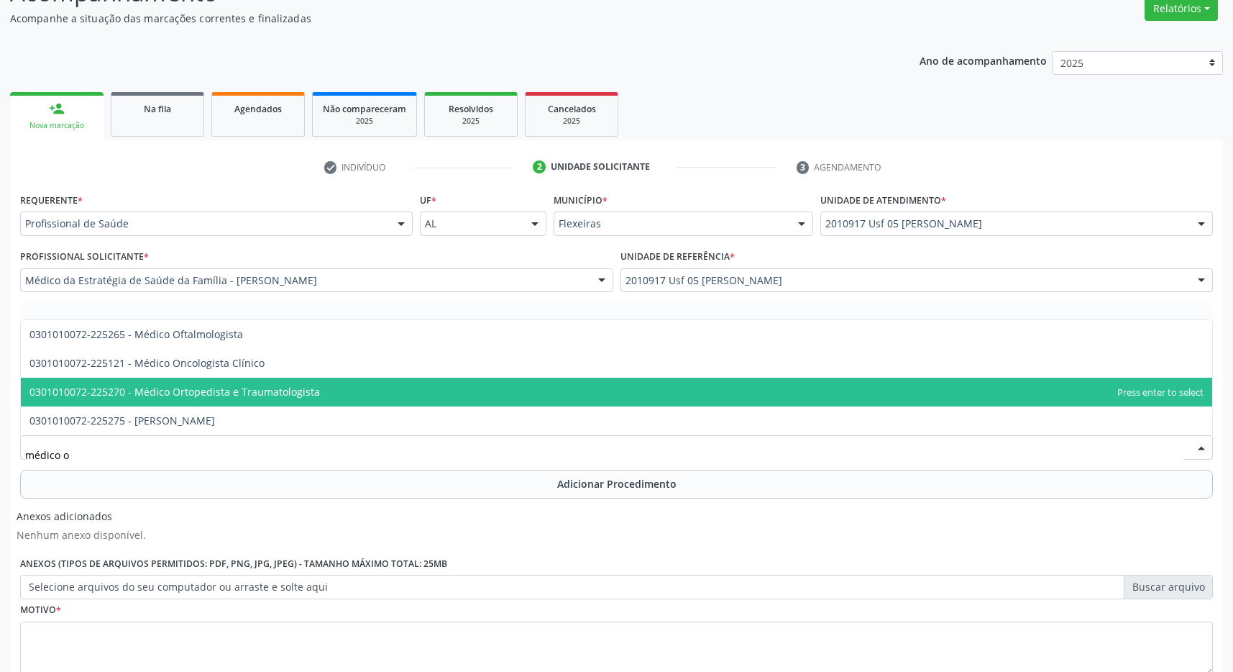
type input "médico of"
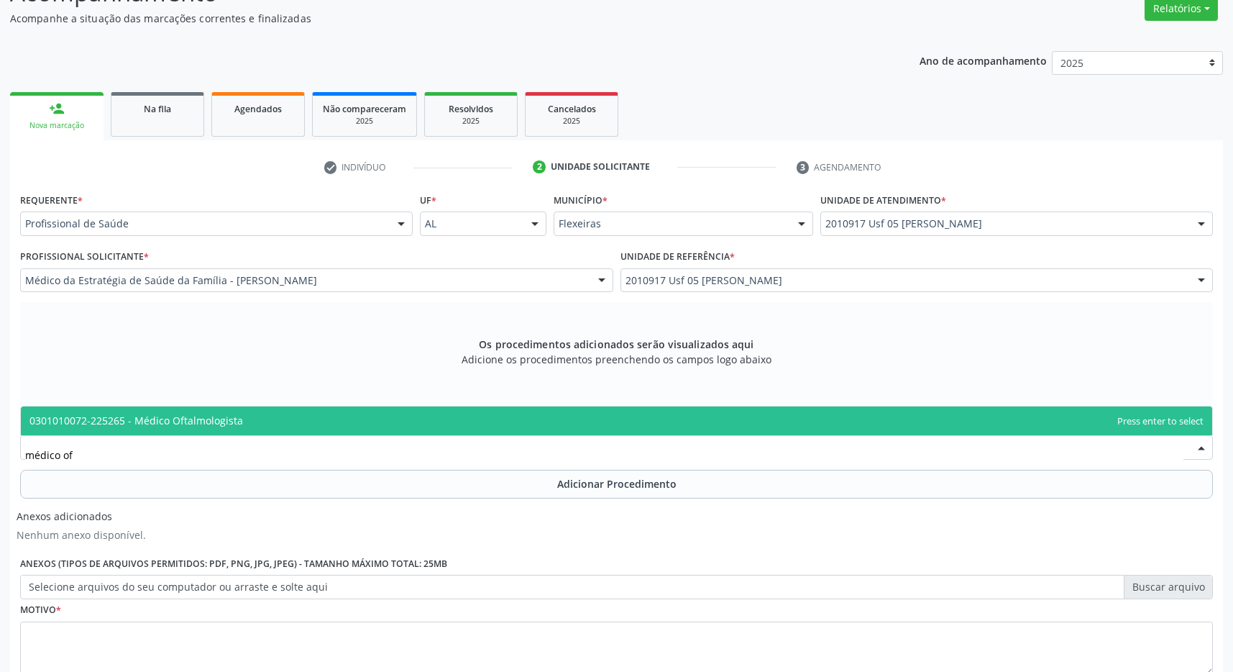
click at [269, 407] on span "0301010072-225265 - Médico Oftalmologista" at bounding box center [617, 420] width 1192 height 29
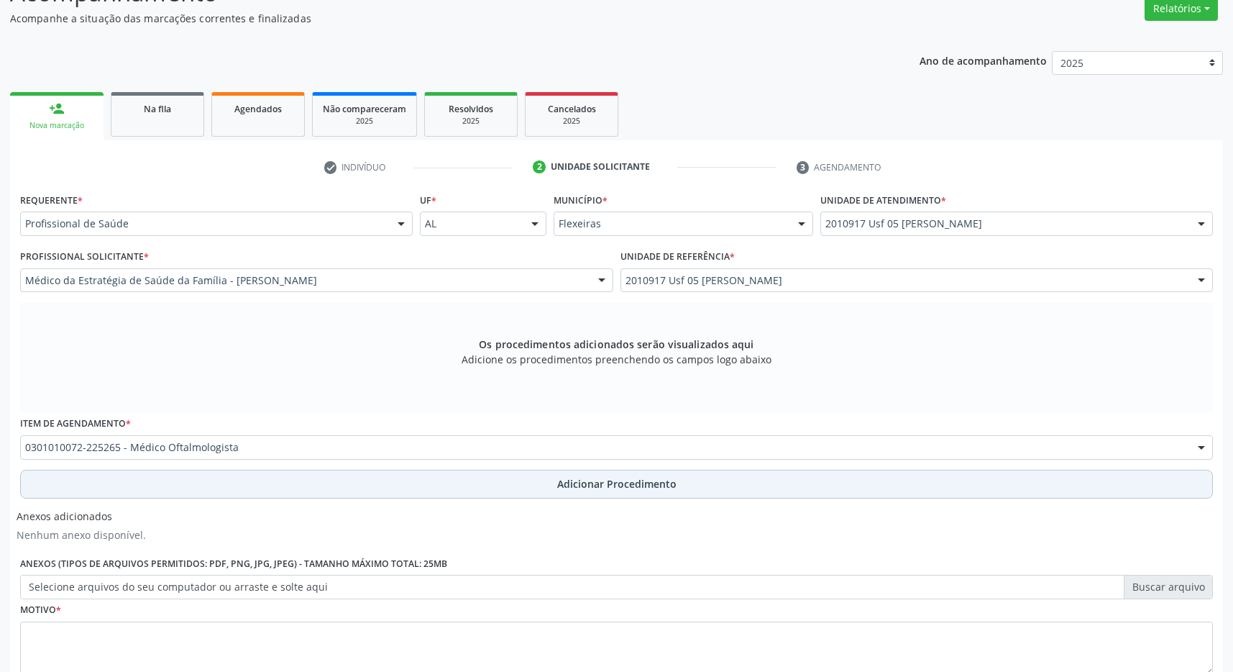
click at [532, 484] on button "Adicionar Procedimento" at bounding box center [616, 484] width 1193 height 29
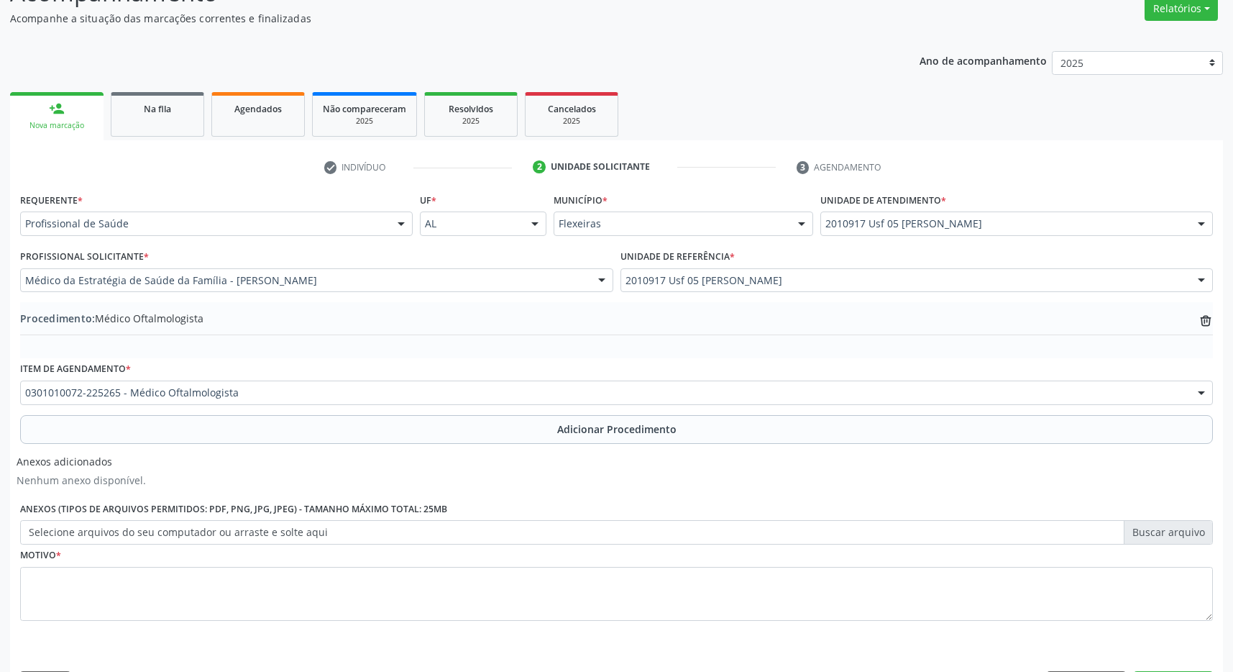
scroll to position [271, 0]
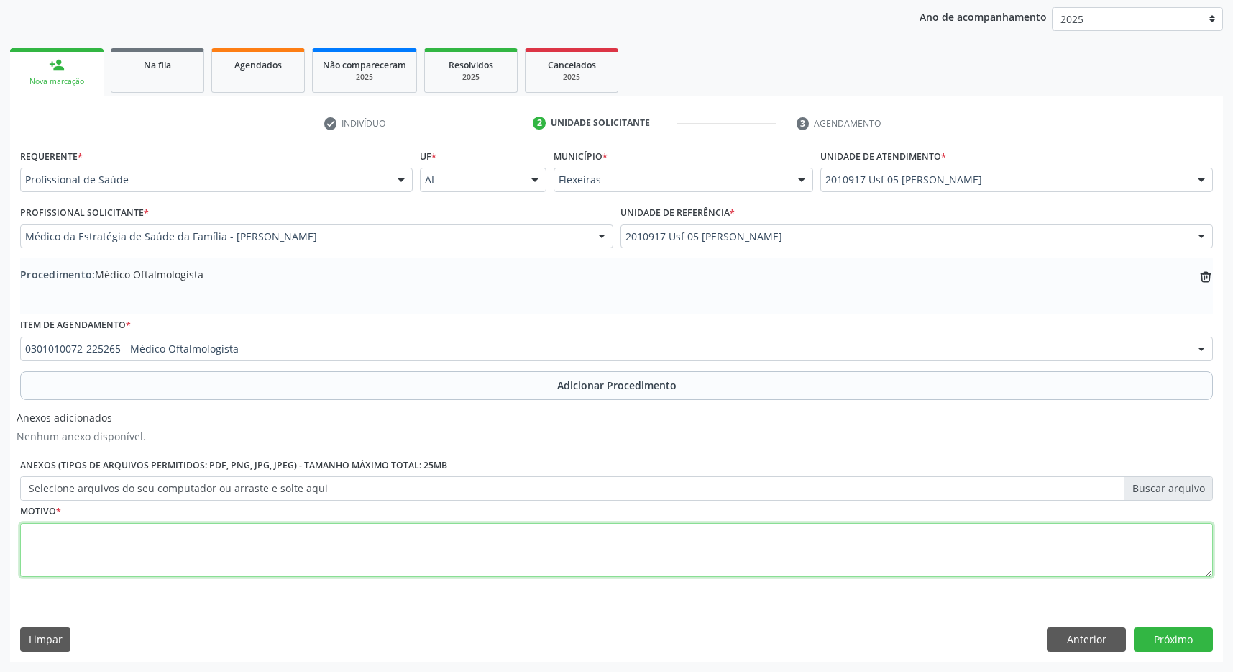
click at [407, 570] on textarea at bounding box center [616, 550] width 1193 height 55
type textarea "catarata"
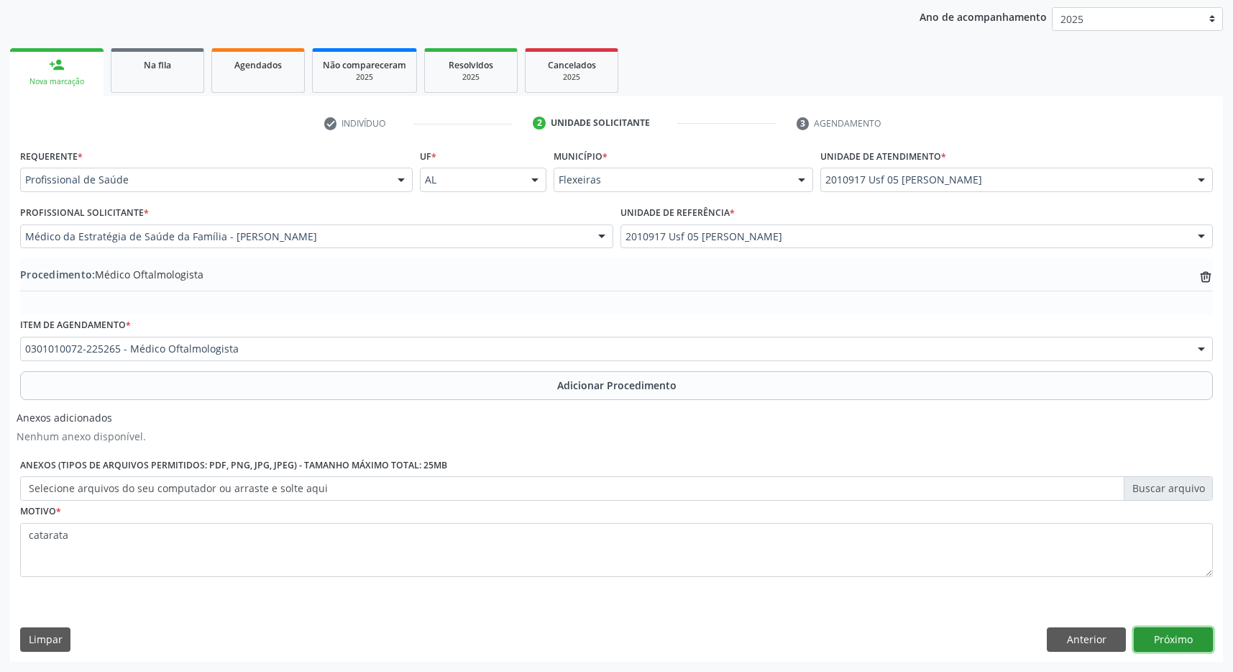
click at [1190, 630] on button "Próximo" at bounding box center [1173, 639] width 79 height 24
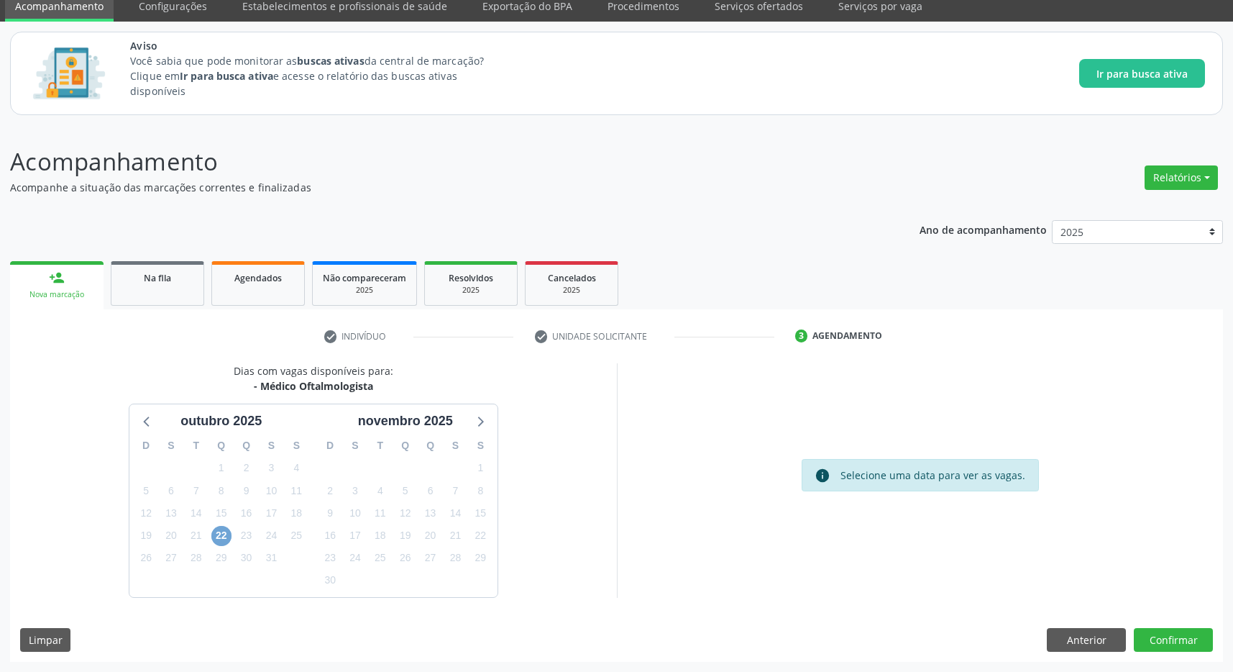
click at [226, 538] on span "22" at bounding box center [221, 536] width 20 height 20
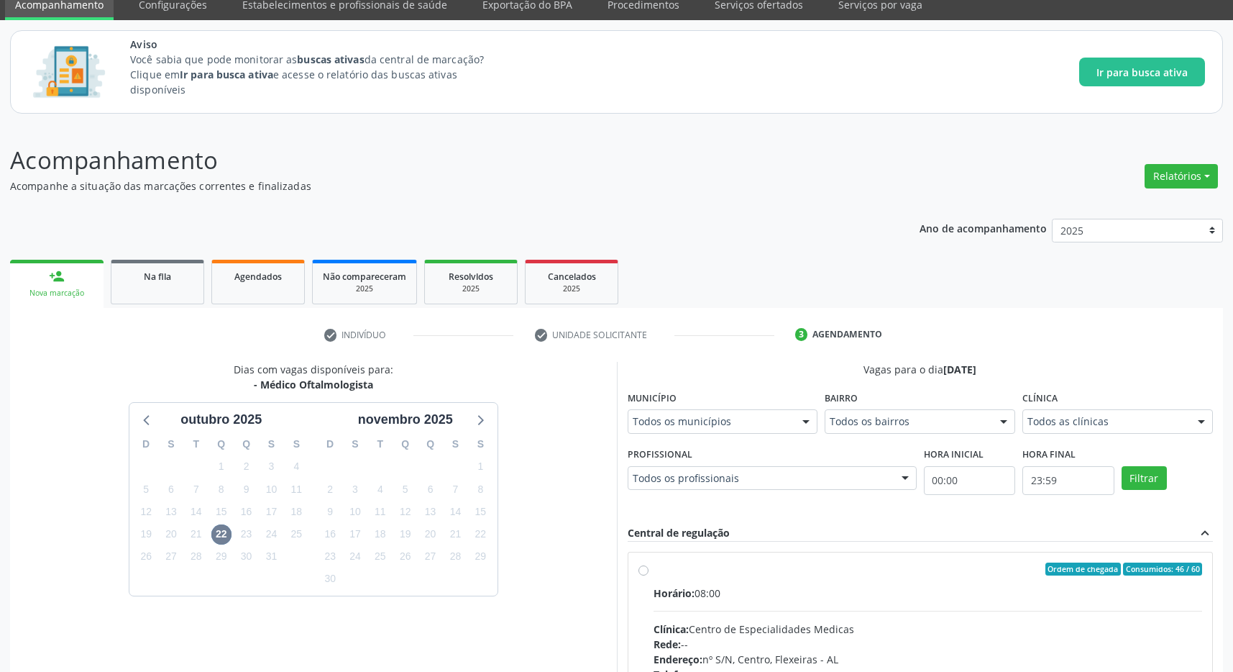
click at [885, 581] on label "Ordem de chegada Consumidos: 46 / 60 Horário: 08:00 Clínica: Centro de Especial…" at bounding box center [928, 672] width 549 height 221
click at [649, 575] on input "Ordem de chegada Consumidos: 46 / 60 Horário: 08:00 Clínica: Centro de Especial…" at bounding box center [644, 568] width 10 height 13
radio input "true"
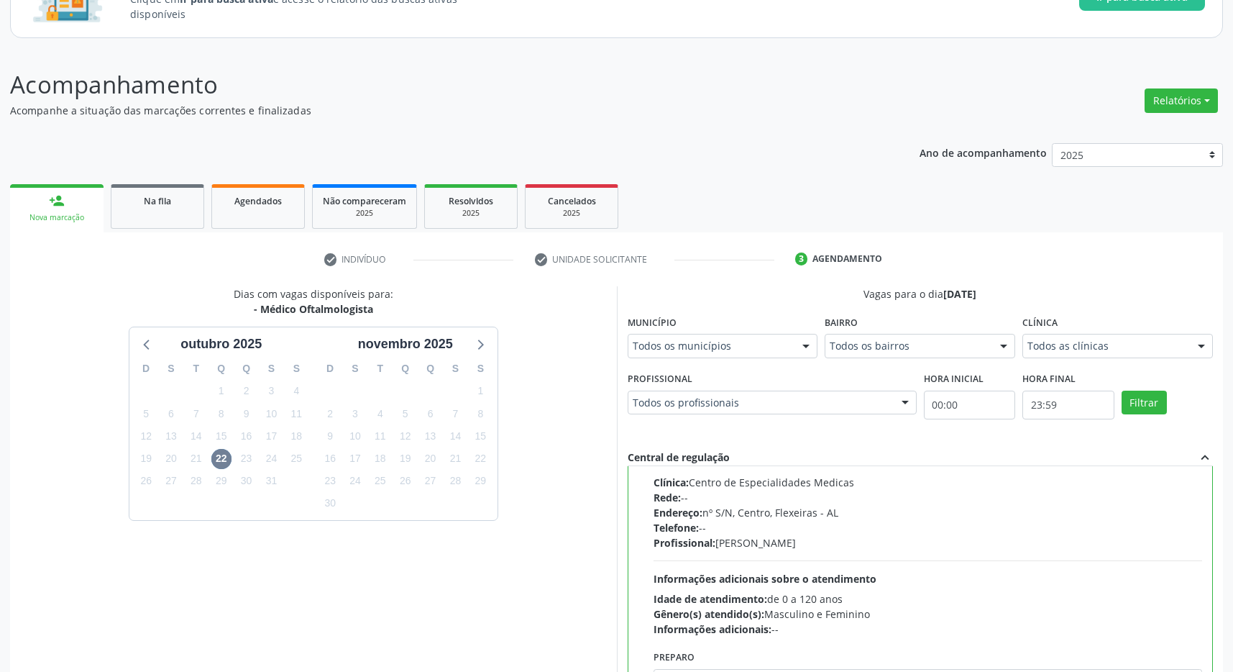
scroll to position [286, 0]
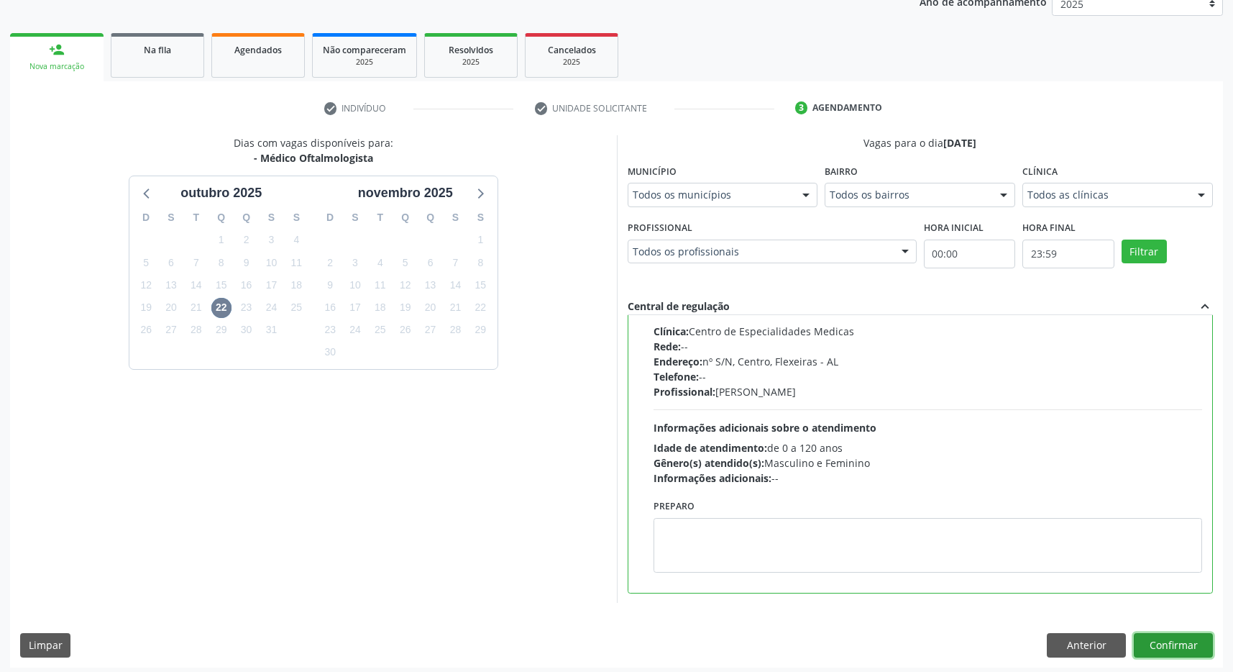
click at [1187, 635] on button "Confirmar" at bounding box center [1173, 645] width 79 height 24
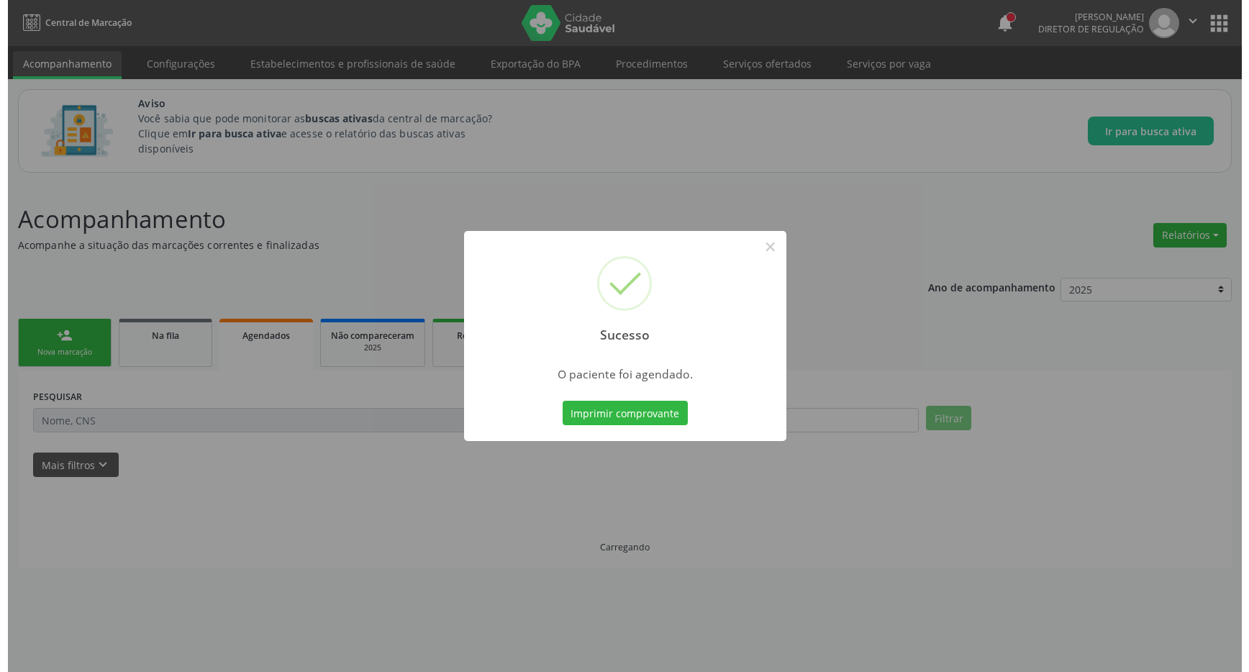
scroll to position [0, 0]
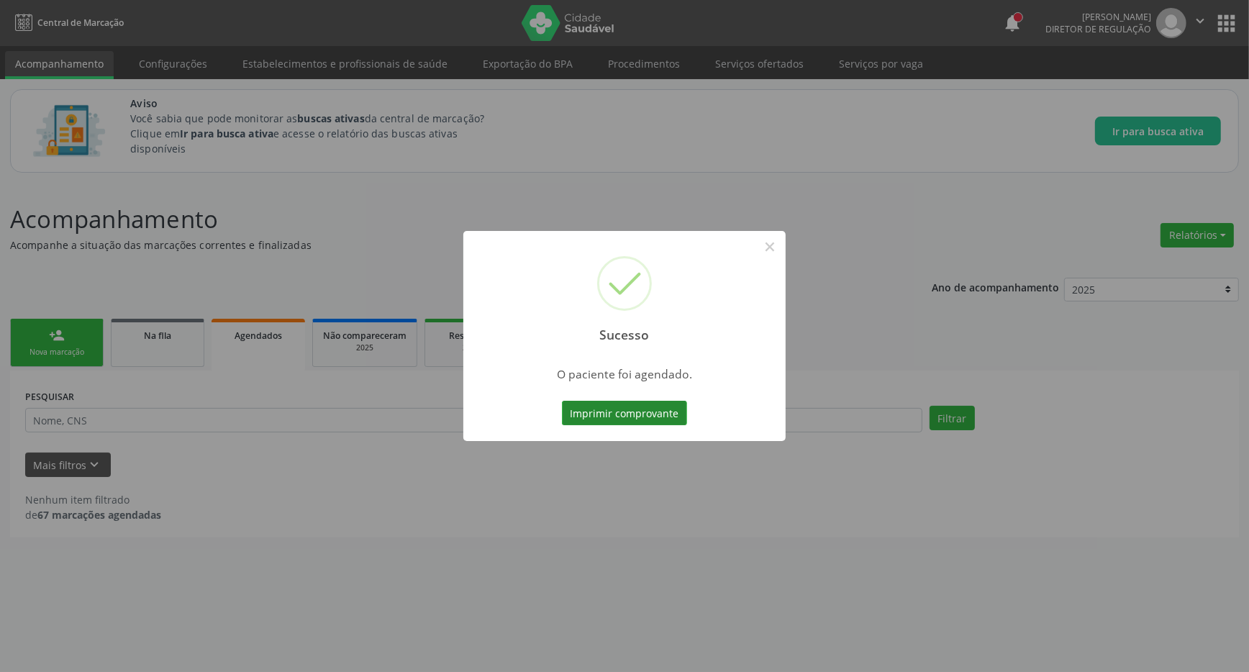
click at [647, 420] on button "Imprimir comprovante" at bounding box center [624, 413] width 125 height 24
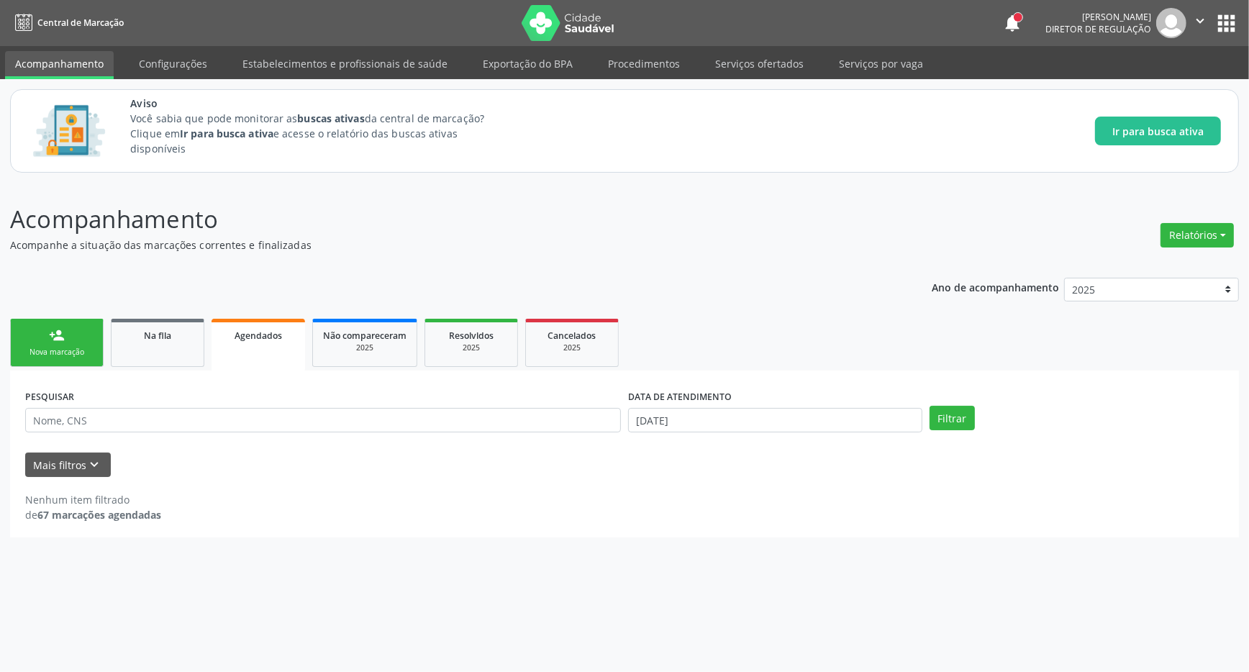
click at [1223, 19] on button "apps" at bounding box center [1225, 23] width 25 height 25
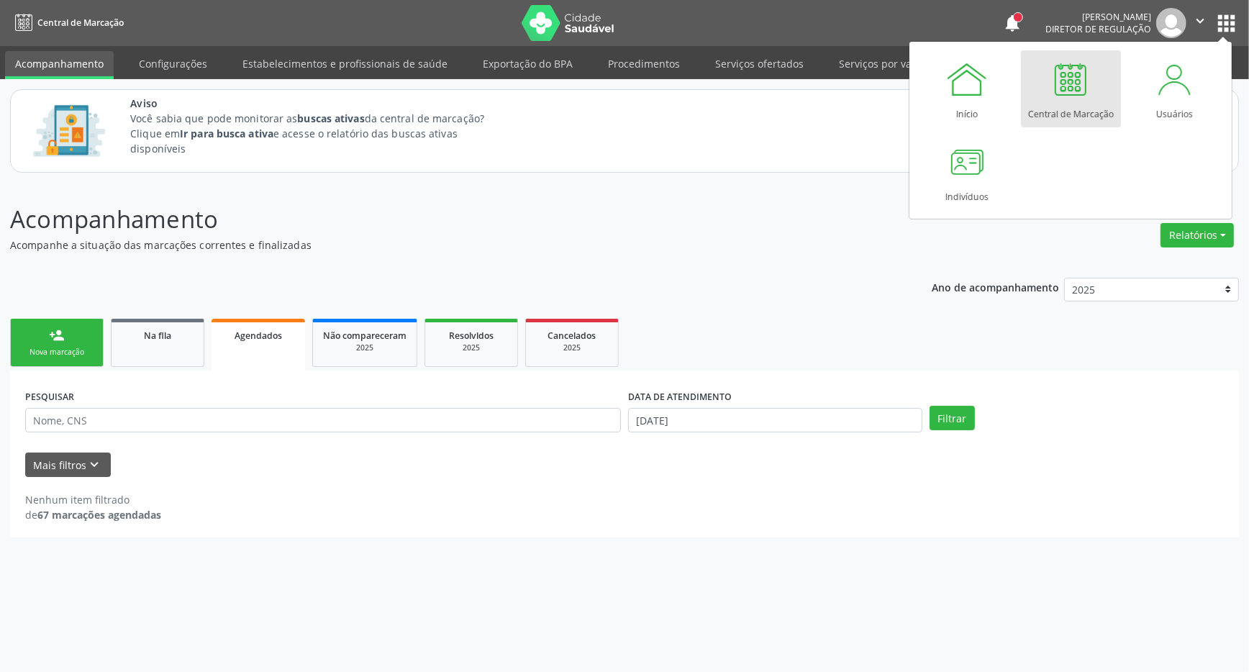
click at [1079, 96] on div at bounding box center [1070, 79] width 43 height 43
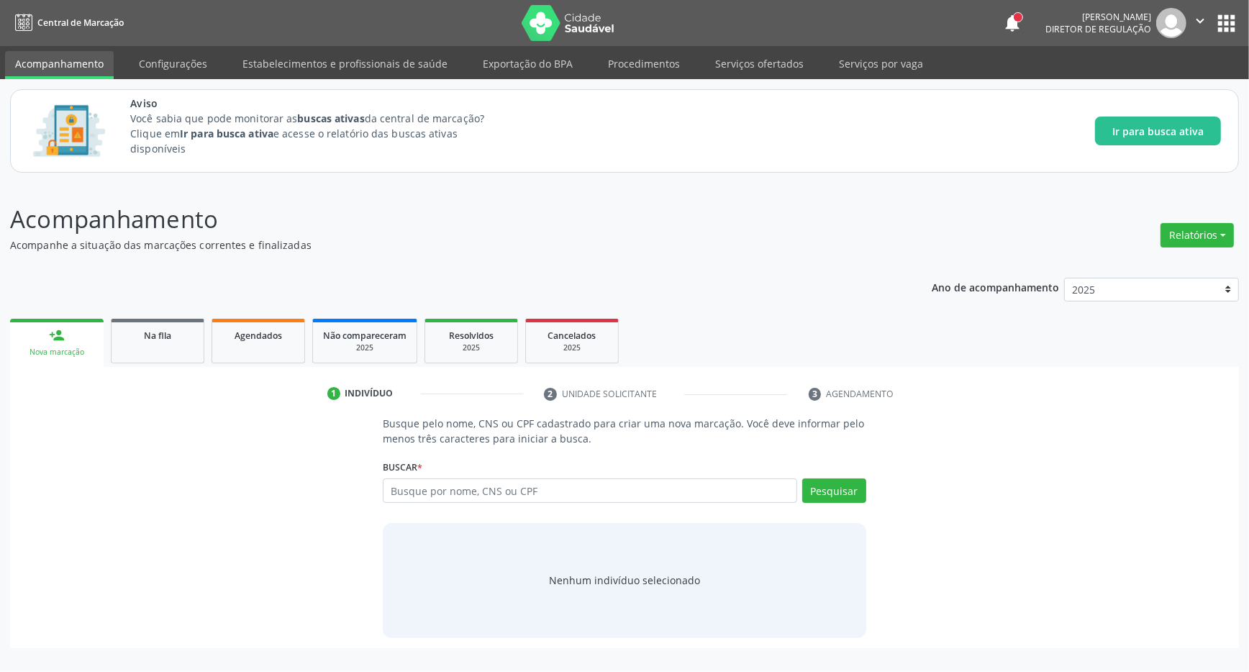
click at [493, 496] on input "text" at bounding box center [590, 490] width 414 height 24
click at [496, 500] on input "708000000000" at bounding box center [590, 490] width 414 height 24
type input "708002860374620"
click at [830, 493] on button "Pesquisar" at bounding box center [834, 490] width 64 height 24
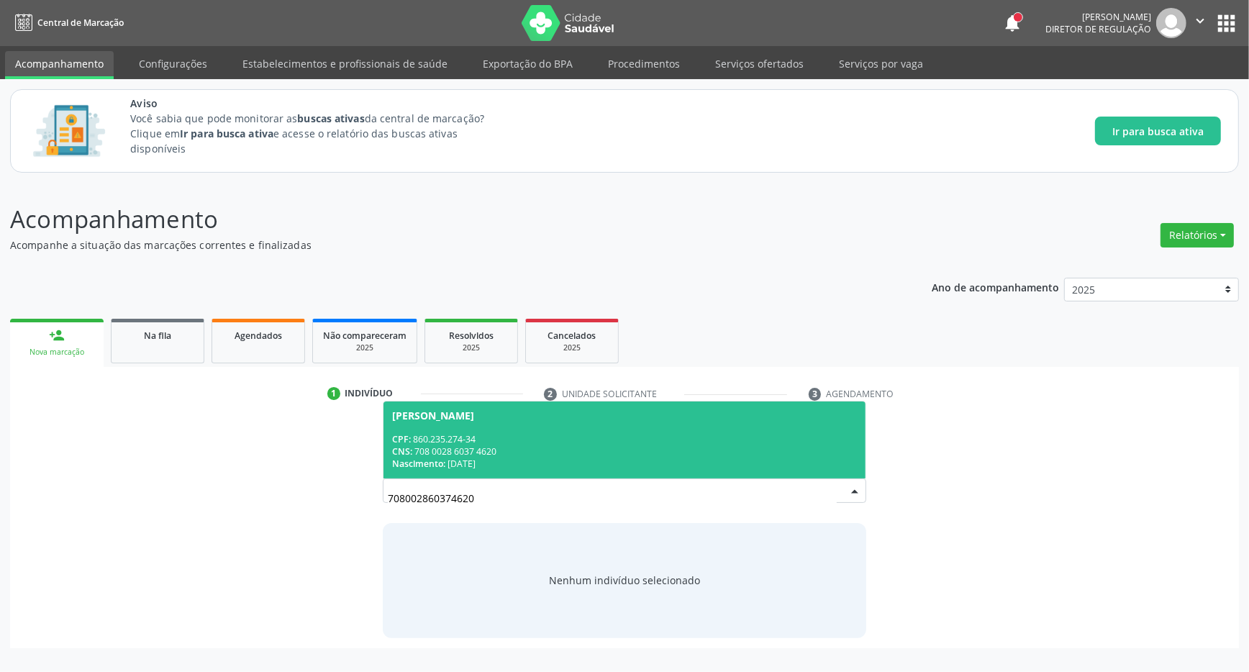
click at [488, 444] on div "CPF: 860.235.274-34" at bounding box center [624, 439] width 465 height 12
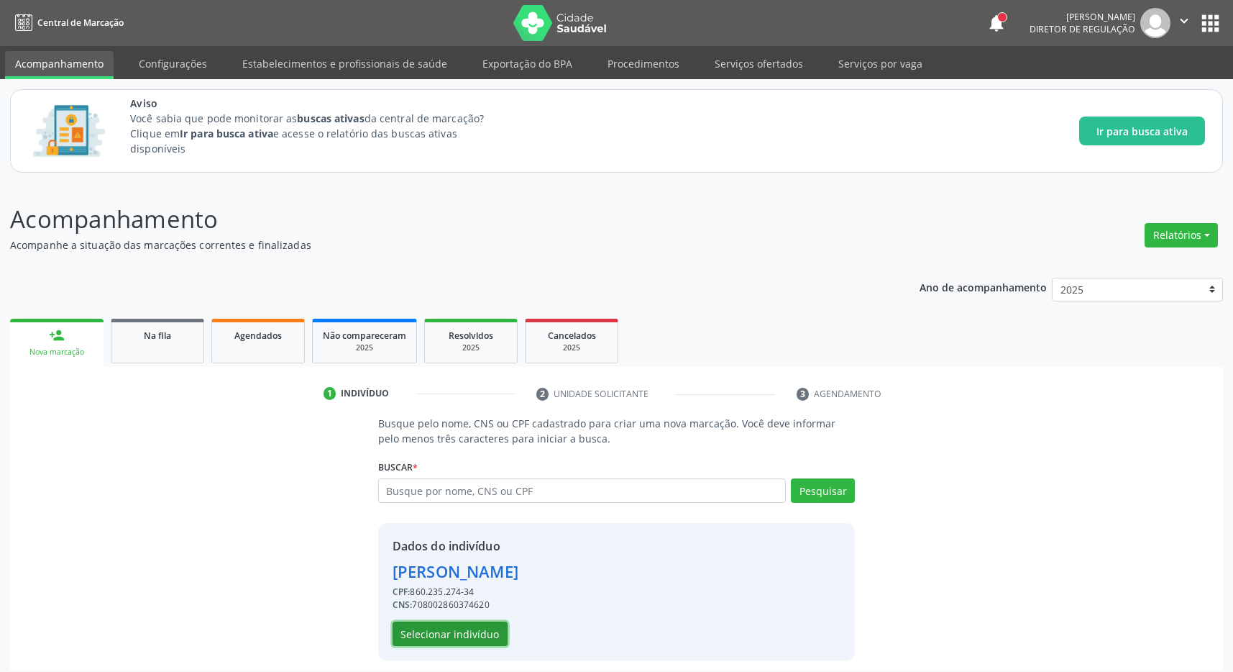
click at [452, 633] on button "Selecionar indivíduo" at bounding box center [450, 633] width 115 height 24
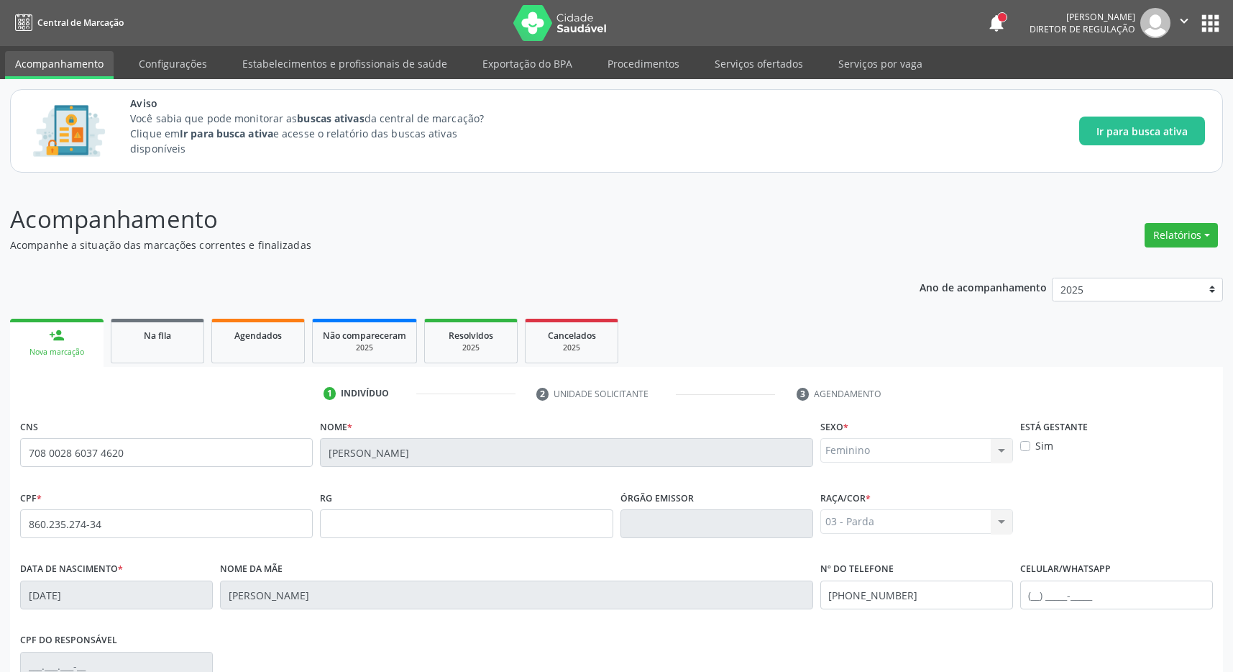
scroll to position [213, 0]
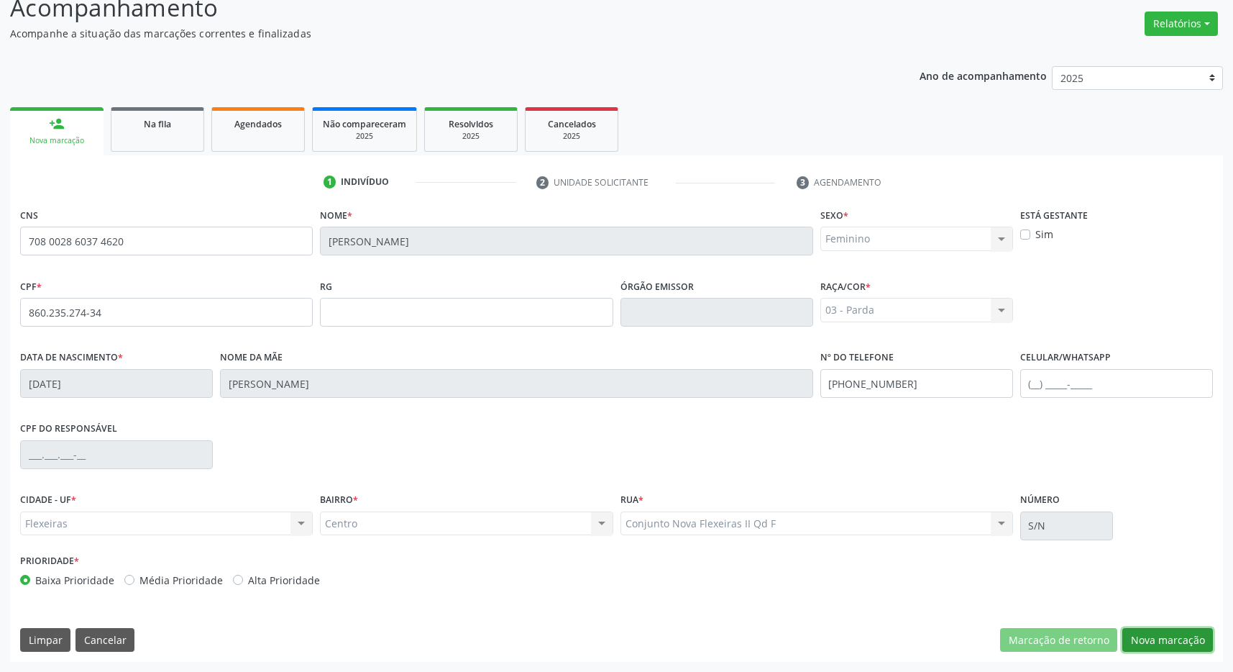
click at [1183, 639] on button "Nova marcação" at bounding box center [1168, 640] width 91 height 24
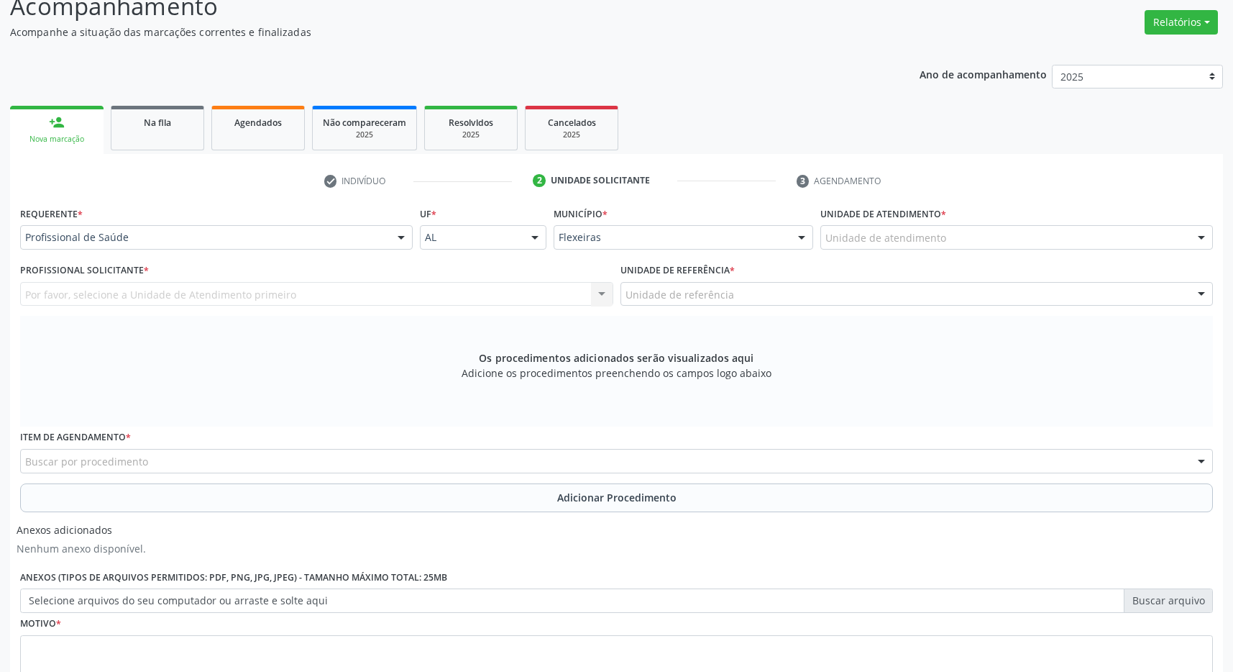
scroll to position [326, 0]
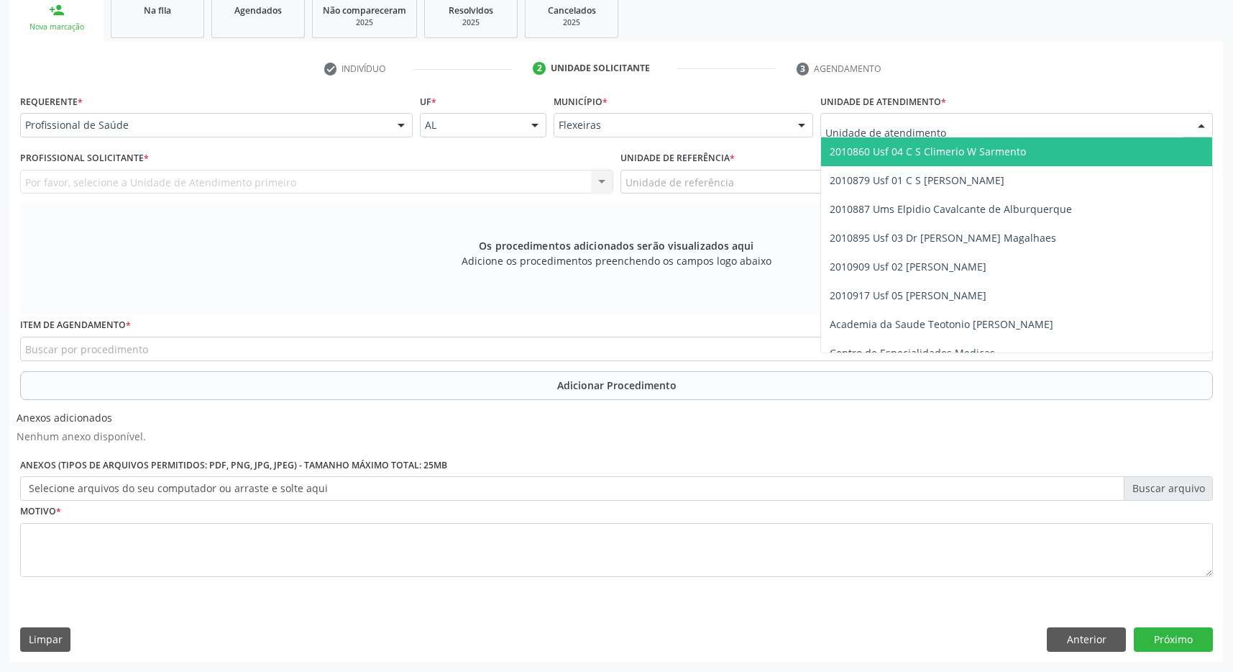
click at [1071, 125] on div at bounding box center [1017, 125] width 393 height 24
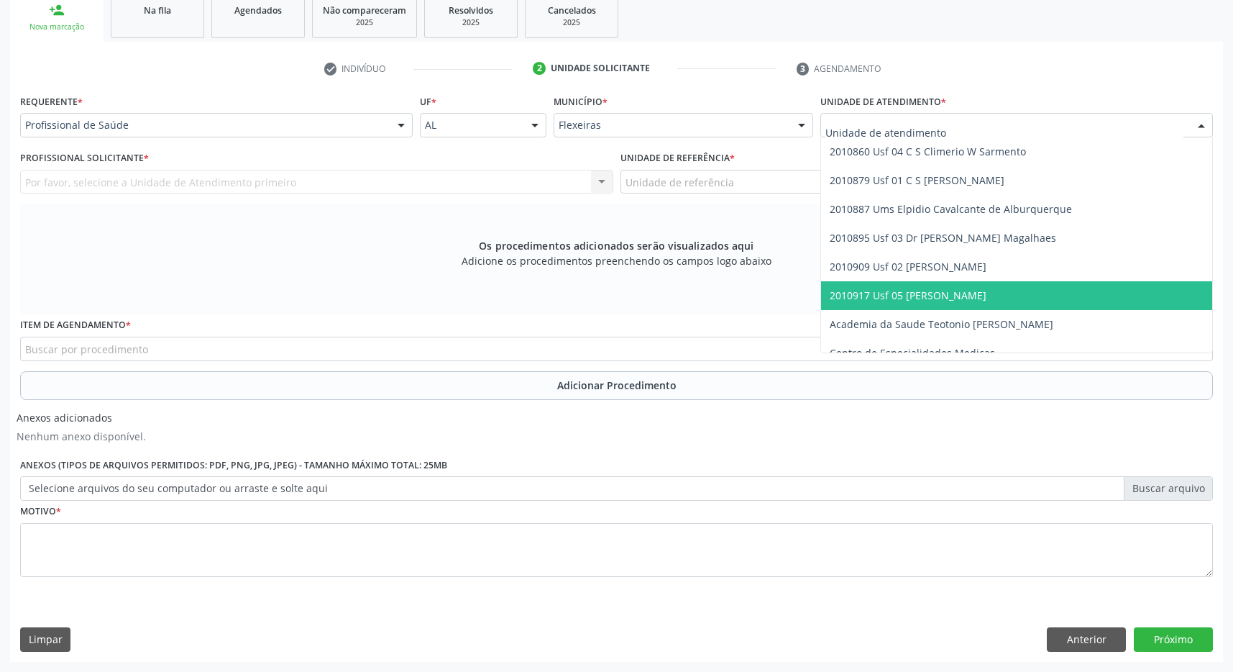
click at [1044, 291] on span "2010917 Usf 05 [PERSON_NAME]" at bounding box center [1016, 295] width 391 height 29
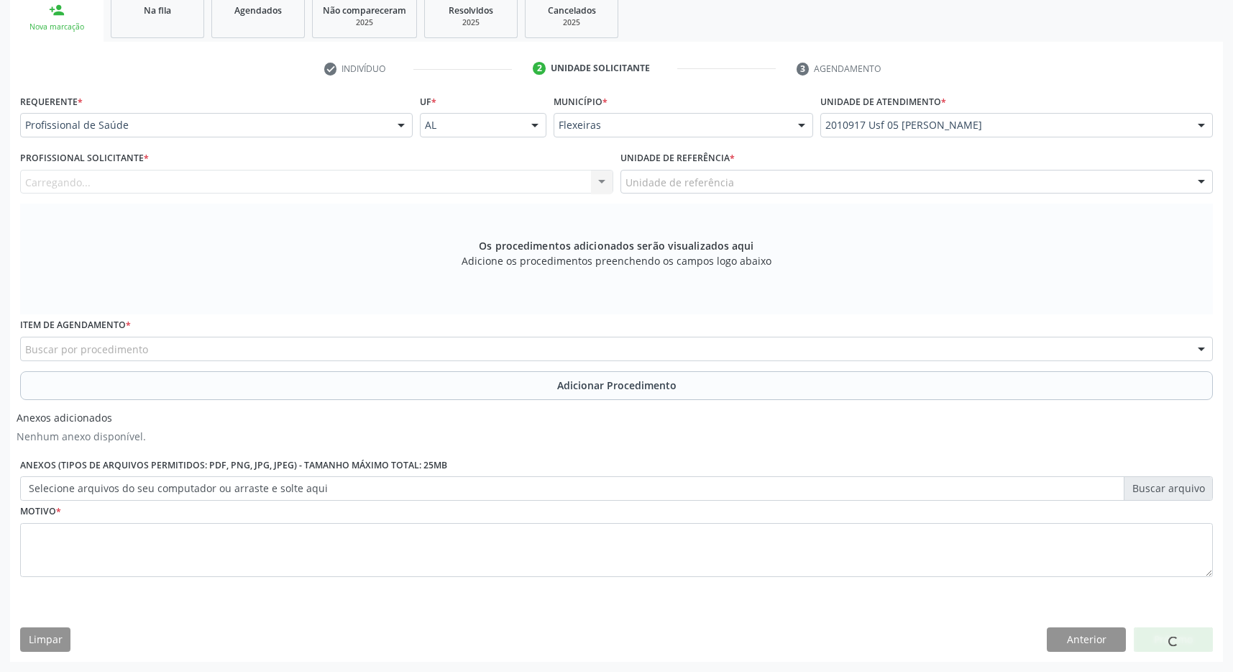
click at [1032, 193] on div "Unidade de referência * Unidade de referência 2010860 Usf 04 C S Climerio W Sar…" at bounding box center [917, 175] width 601 height 56
click at [1026, 176] on div "Unidade de referência" at bounding box center [917, 182] width 593 height 24
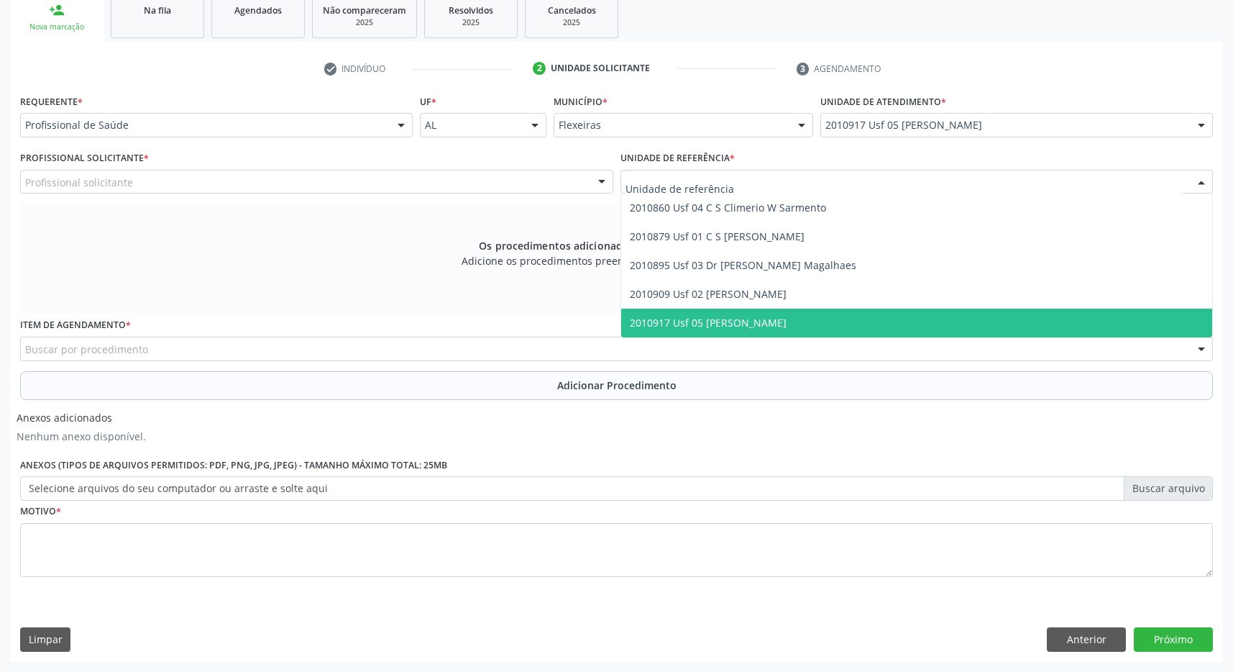
click at [1036, 326] on span "2010917 Usf 05 [PERSON_NAME]" at bounding box center [917, 323] width 592 height 29
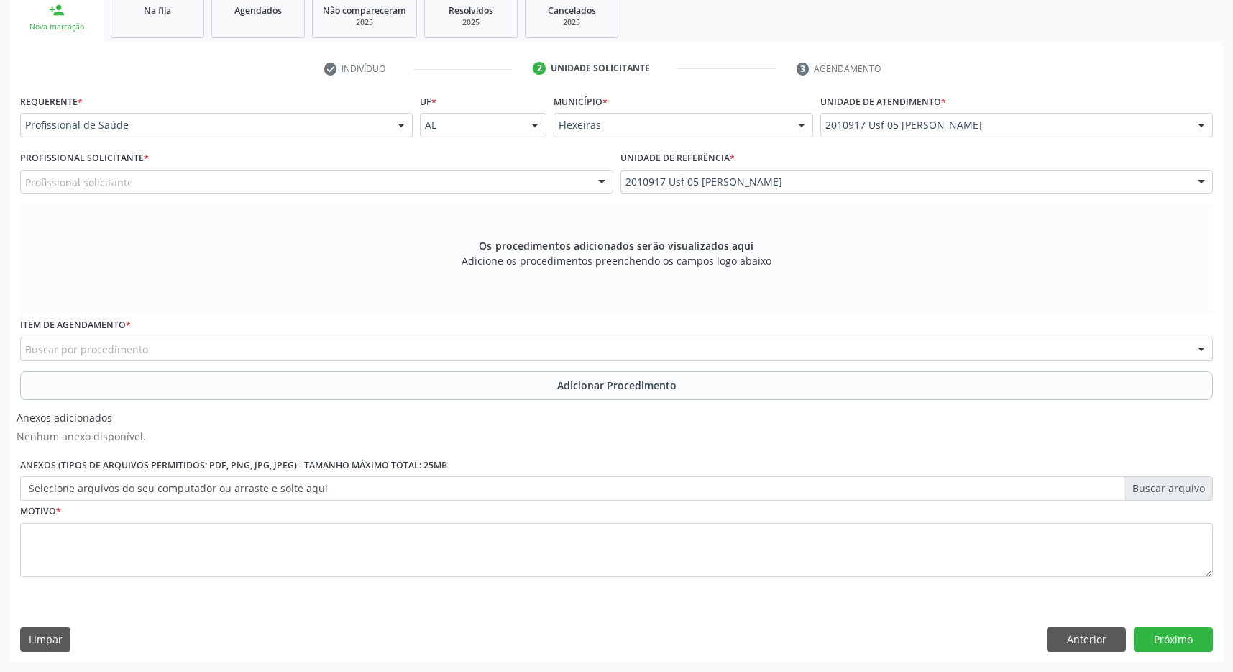
click at [586, 186] on div "Profissional solicitante" at bounding box center [316, 182] width 593 height 24
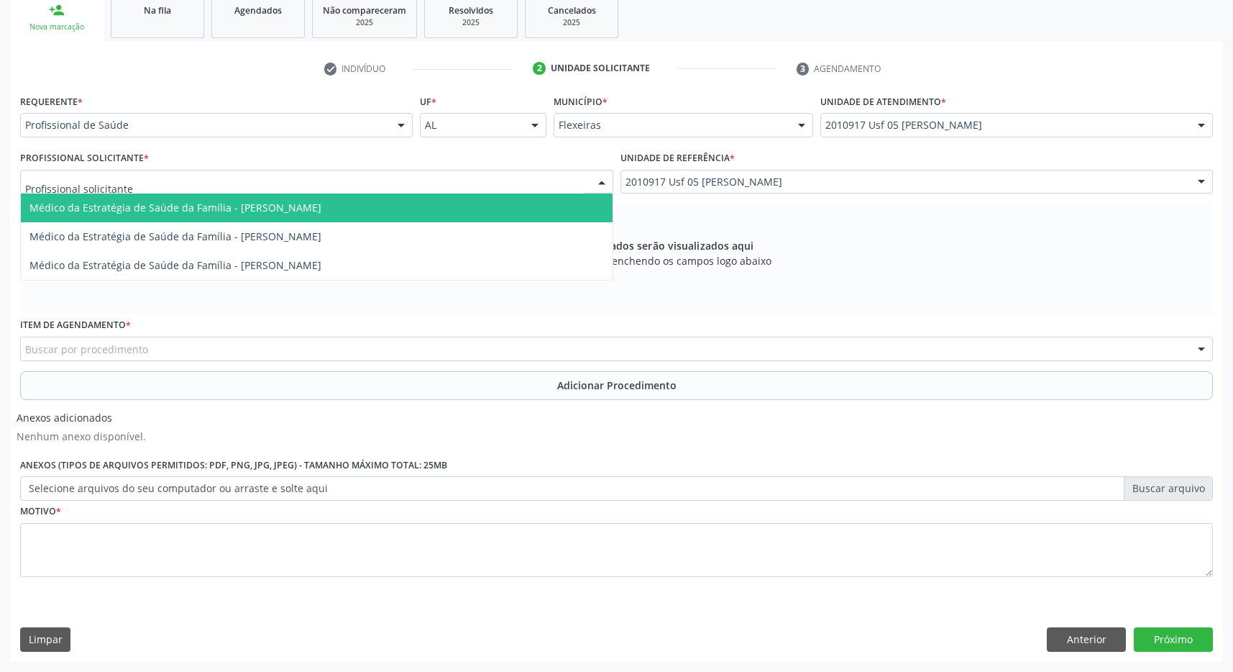
click at [557, 205] on span "Médico da Estratégia de Saúde da Família - [PERSON_NAME]" at bounding box center [317, 207] width 592 height 29
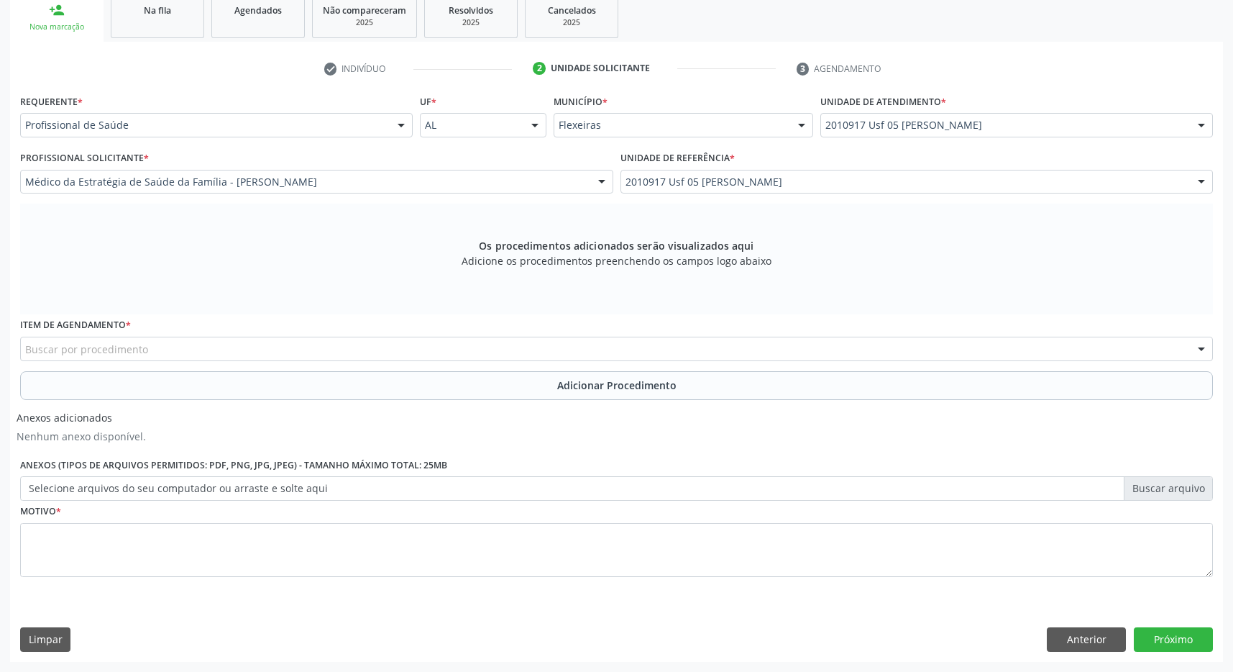
click at [445, 348] on div "Buscar por procedimento" at bounding box center [616, 349] width 1193 height 24
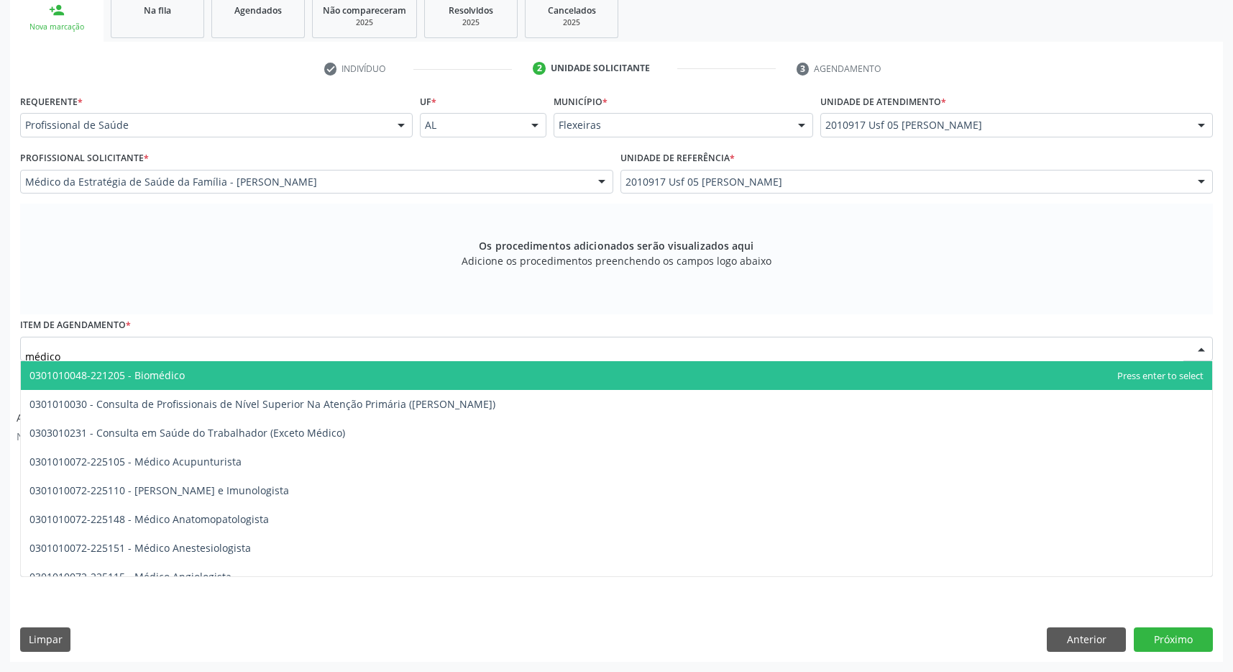
type input "médico o"
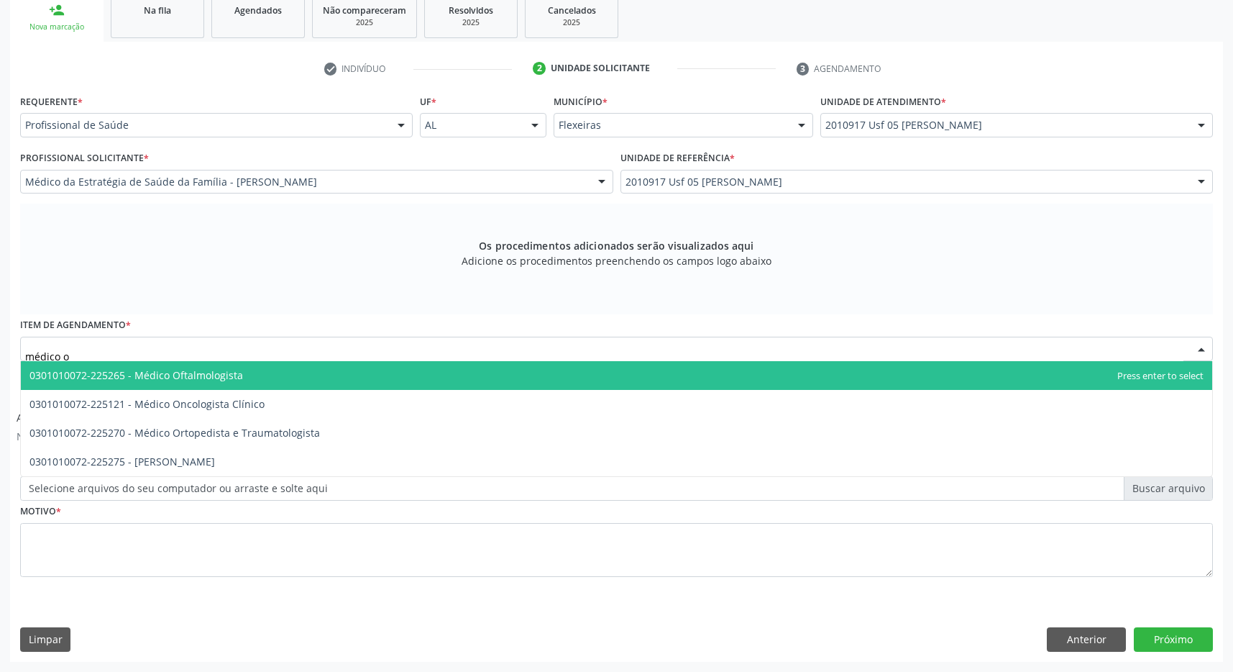
click at [345, 370] on span "0301010072-225265 - Médico Oftalmologista" at bounding box center [617, 375] width 1192 height 29
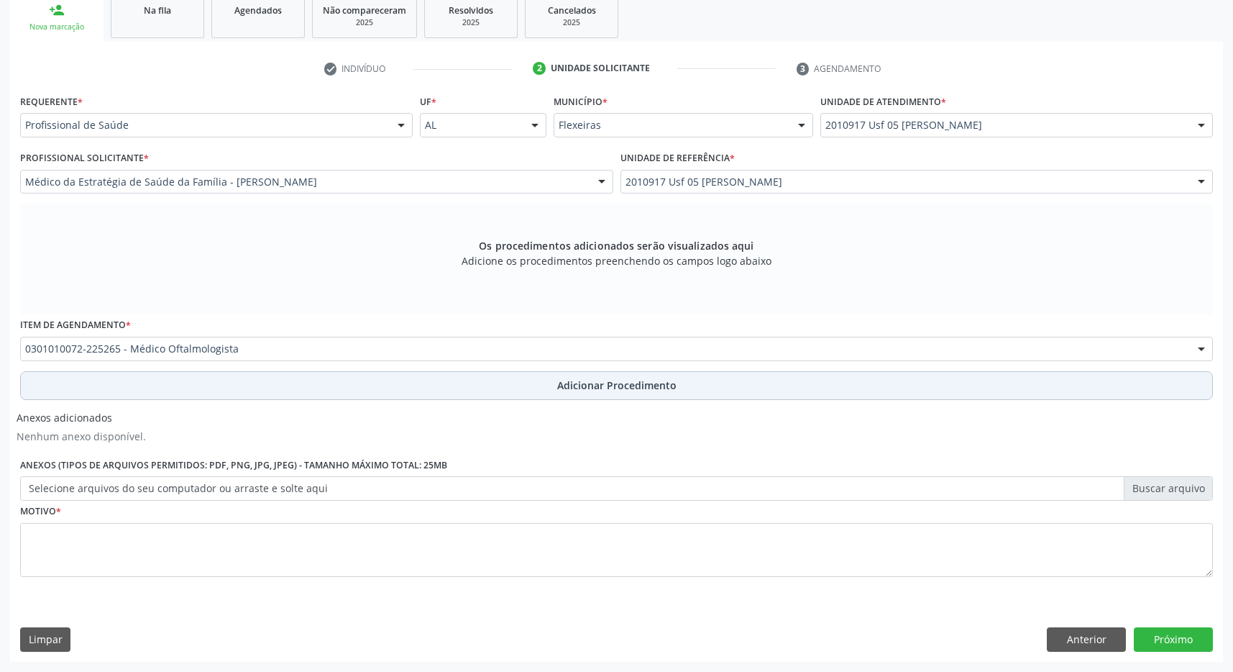
click at [488, 380] on button "Adicionar Procedimento" at bounding box center [616, 385] width 1193 height 29
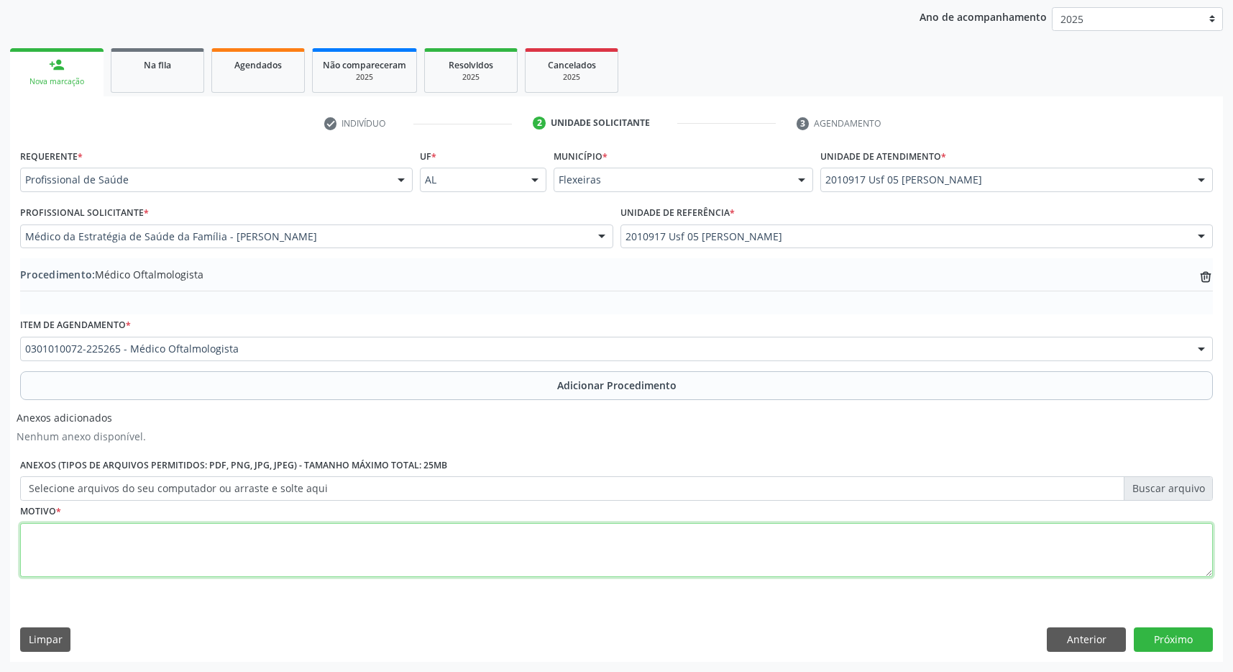
click at [430, 549] on textarea at bounding box center [616, 550] width 1193 height 55
type textarea "catarata"
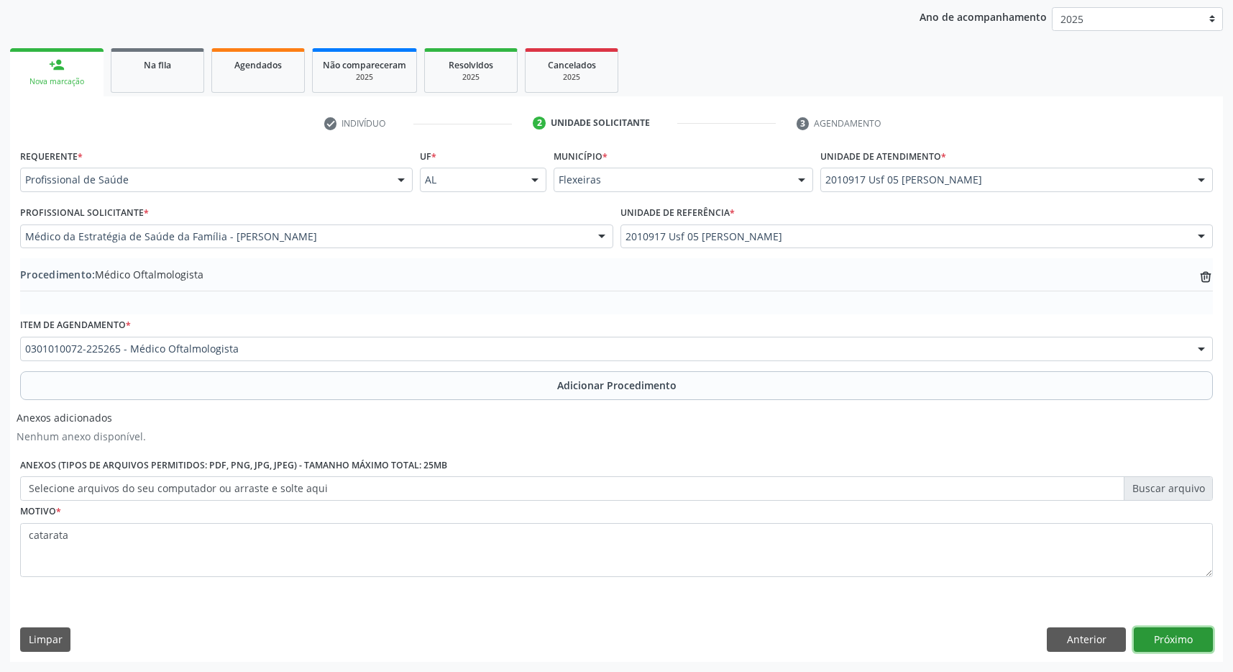
click at [1180, 634] on button "Próximo" at bounding box center [1173, 639] width 79 height 24
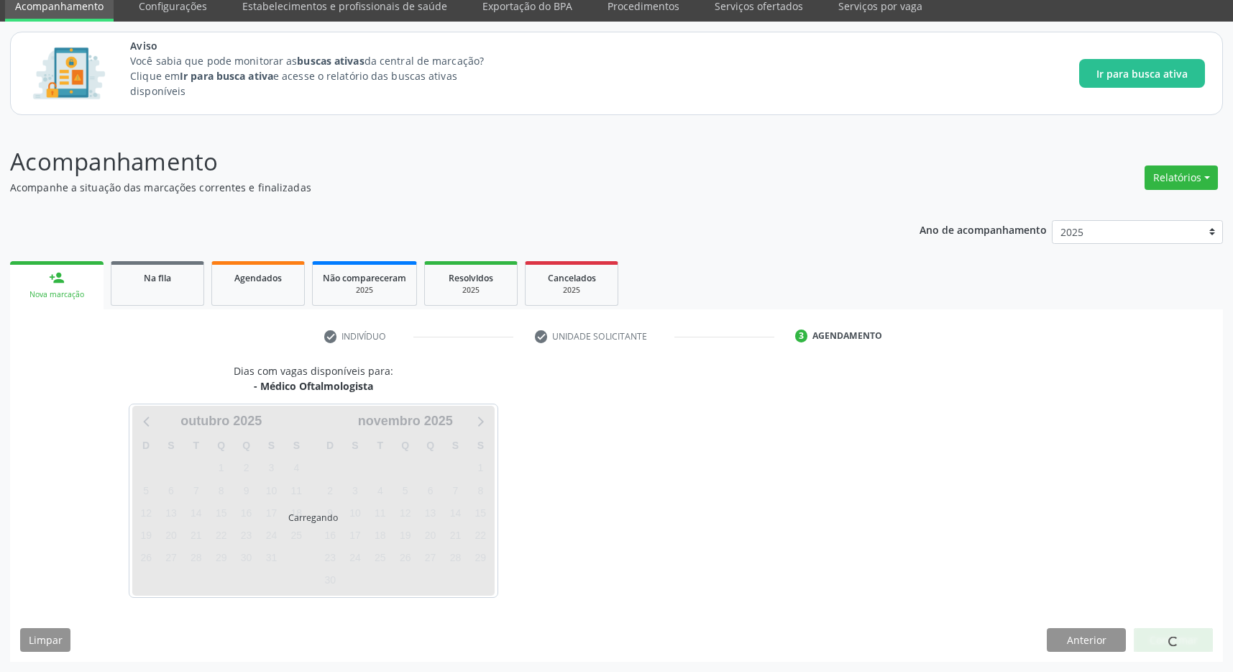
scroll to position [59, 0]
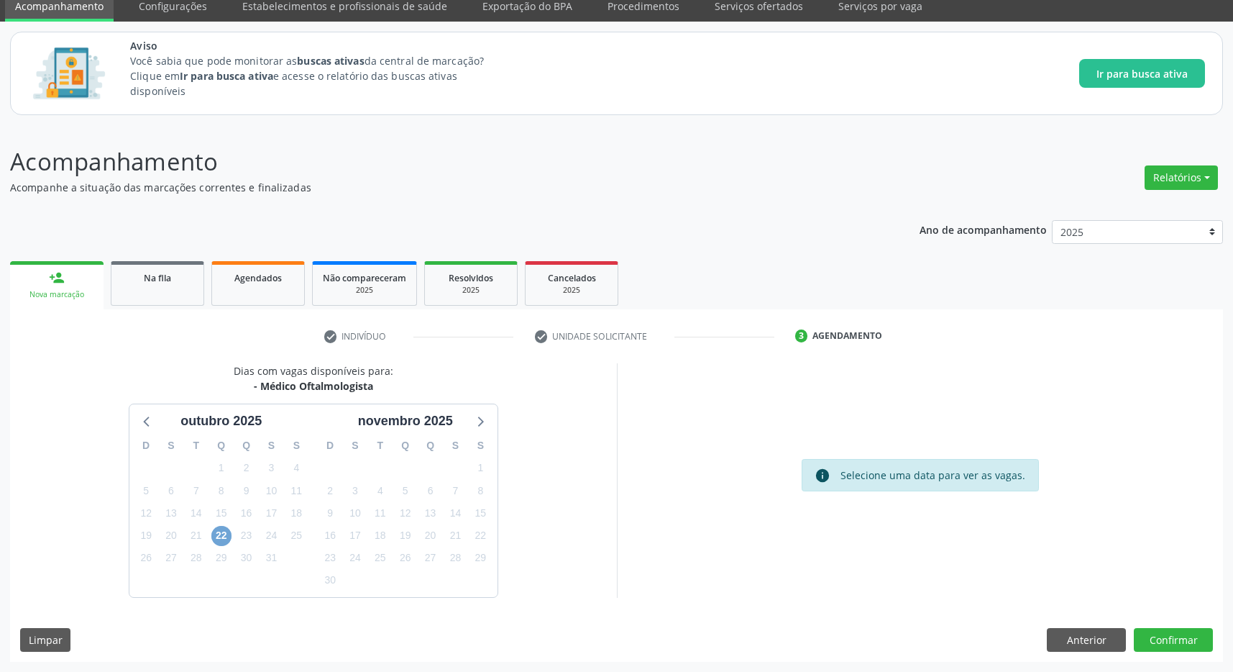
click at [219, 535] on span "22" at bounding box center [221, 536] width 20 height 20
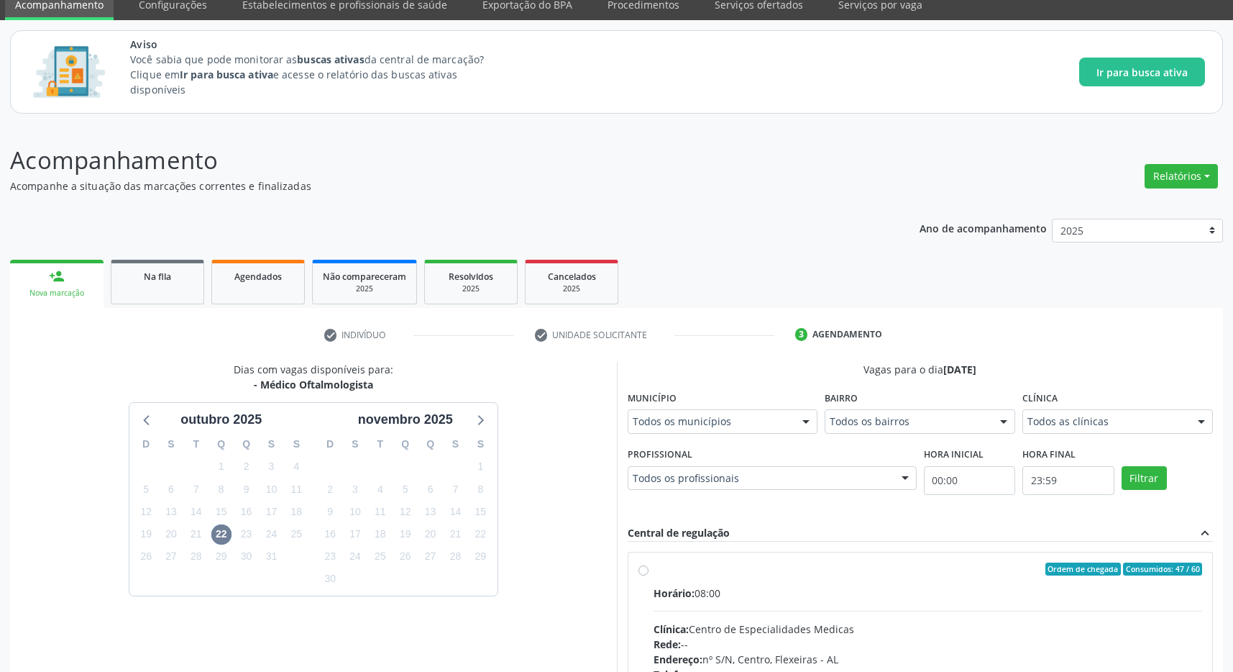
click at [749, 560] on div "Ordem de chegada Consumidos: 47 / 60 Horário: 08:00 Clínica: Centro de Especial…" at bounding box center [921, 672] width 585 height 241
radio input "true"
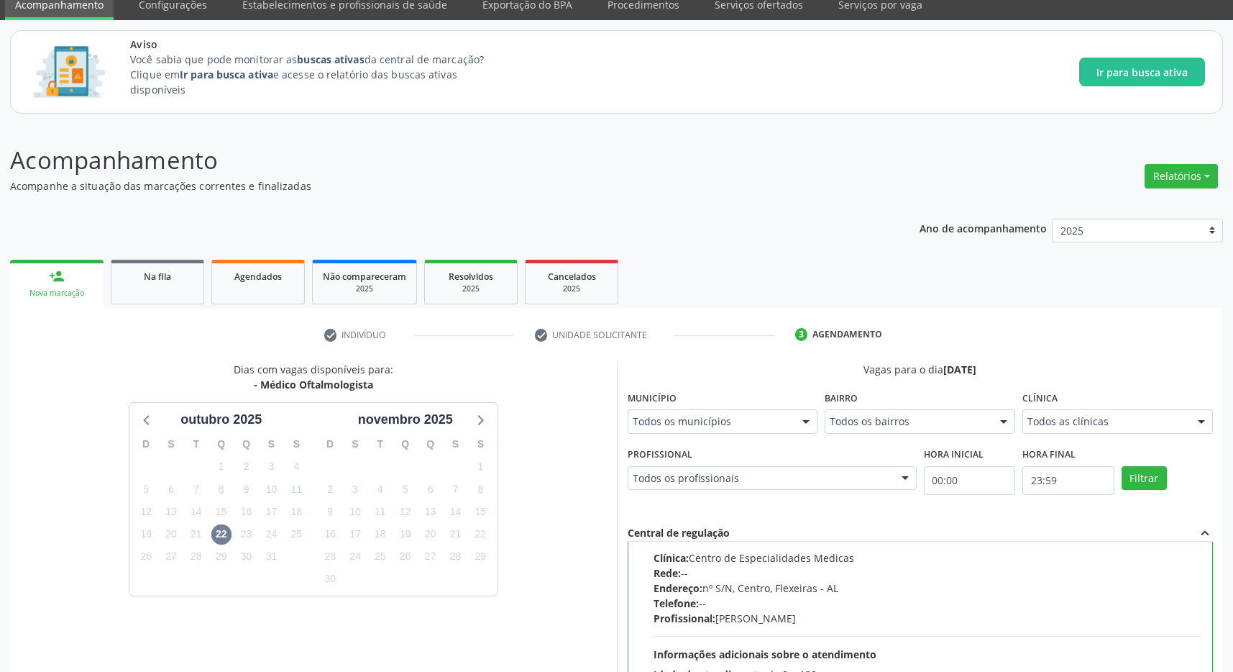
scroll to position [286, 0]
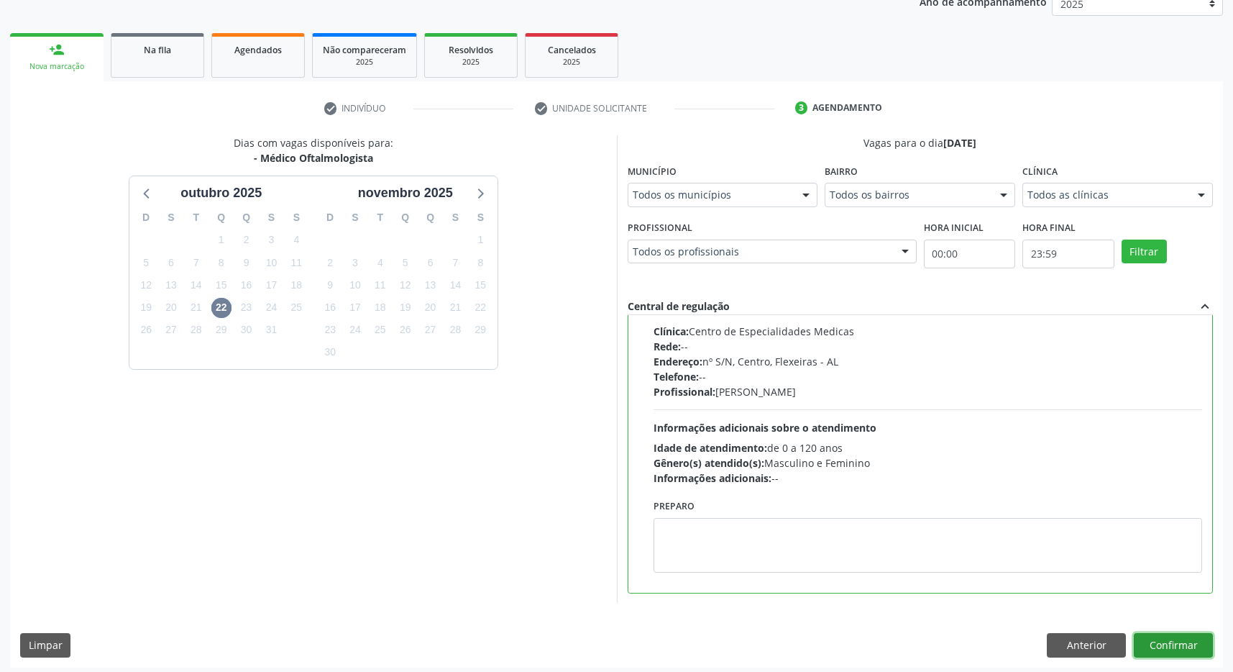
click at [1194, 637] on button "Confirmar" at bounding box center [1173, 645] width 79 height 24
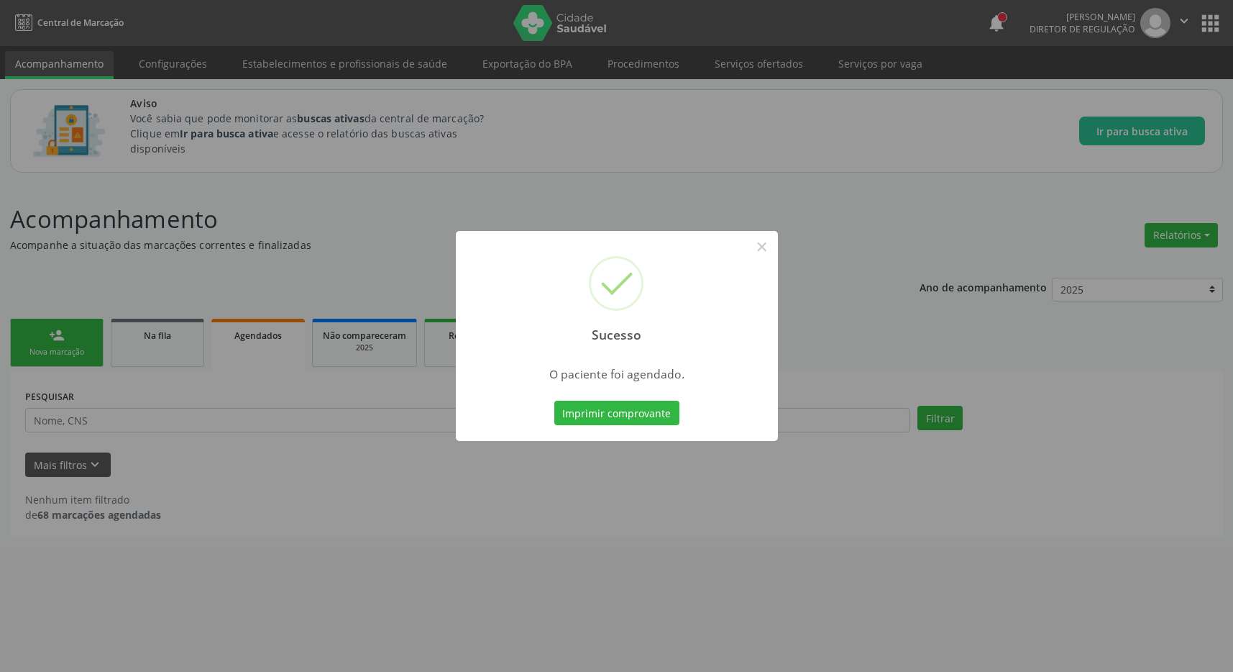
scroll to position [0, 0]
click at [643, 409] on button "Imprimir comprovante" at bounding box center [624, 413] width 125 height 24
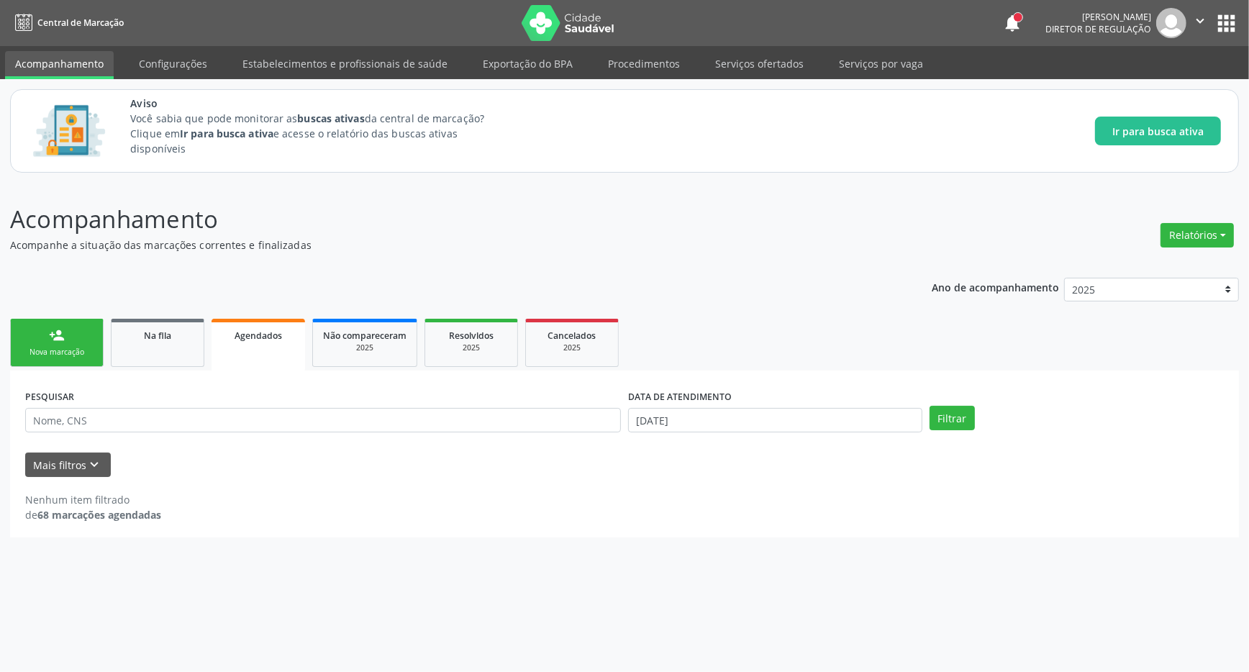
click at [39, 348] on div "Nova marcação" at bounding box center [57, 352] width 72 height 11
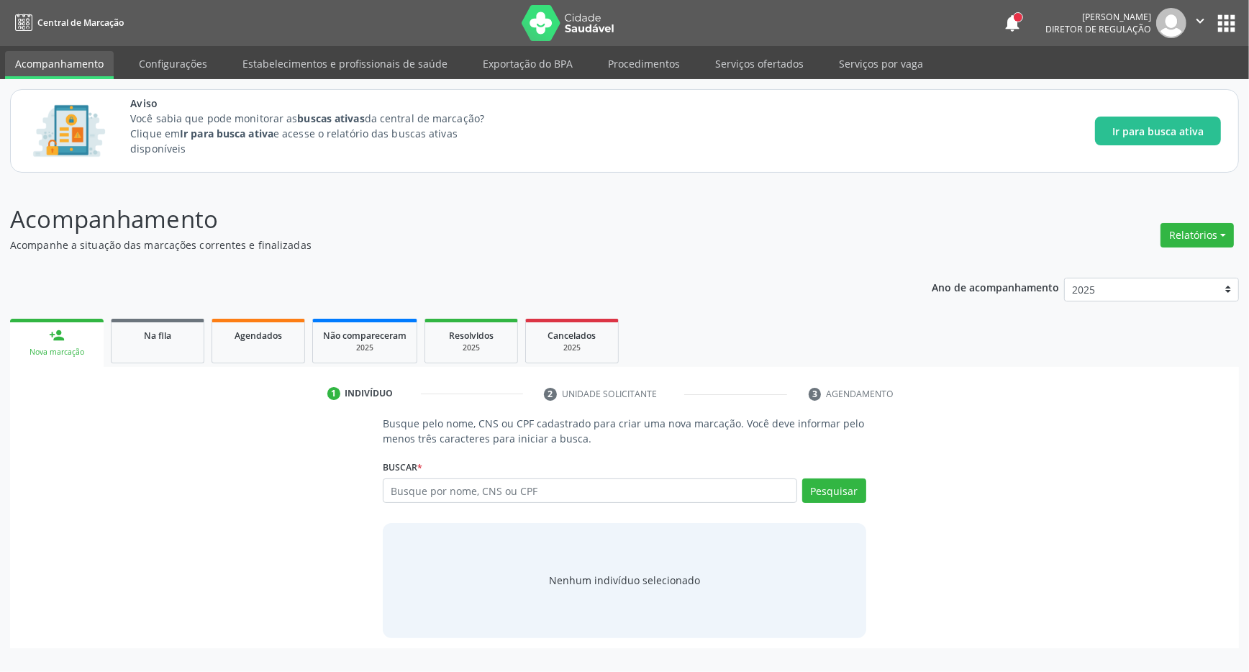
click at [443, 503] on div "Busque por nome, CNS ou CPF Nenhum resultado encontrado para: " " Digite nome, …" at bounding box center [624, 495] width 483 height 35
click at [435, 493] on input "text" at bounding box center [590, 490] width 414 height 24
click at [419, 500] on input "text" at bounding box center [590, 490] width 414 height 24
type input "701001868359991"
click at [855, 495] on button "Pesquisar" at bounding box center [834, 490] width 64 height 24
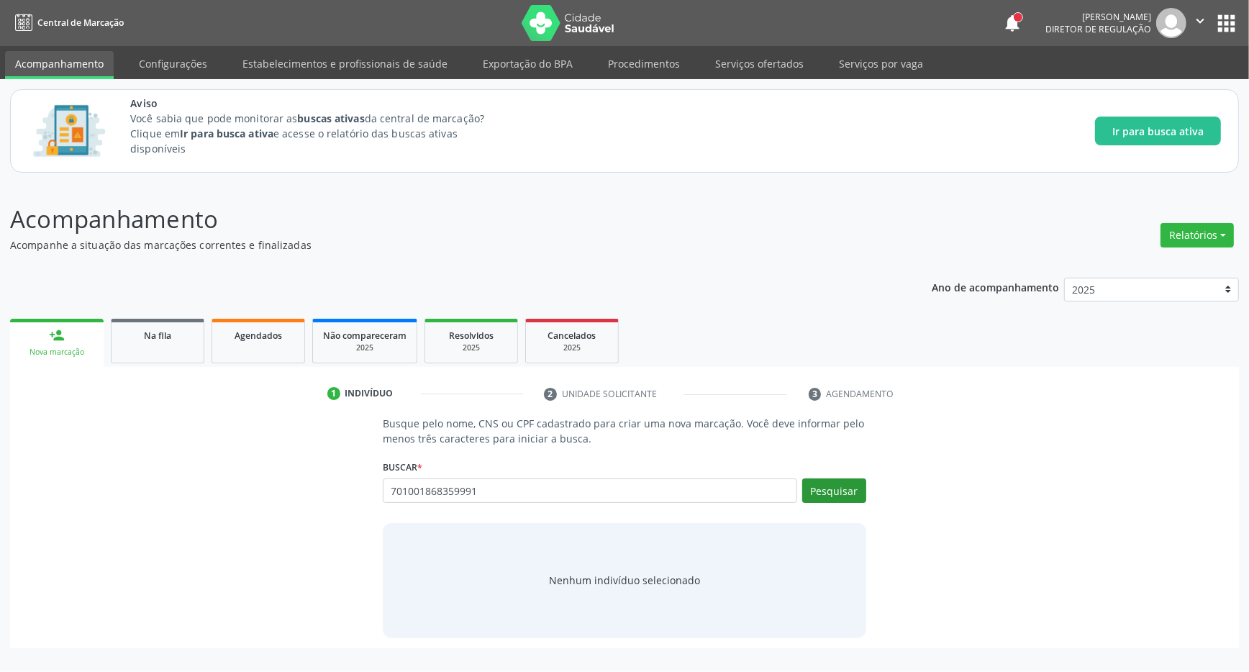
type input "701001868359991"
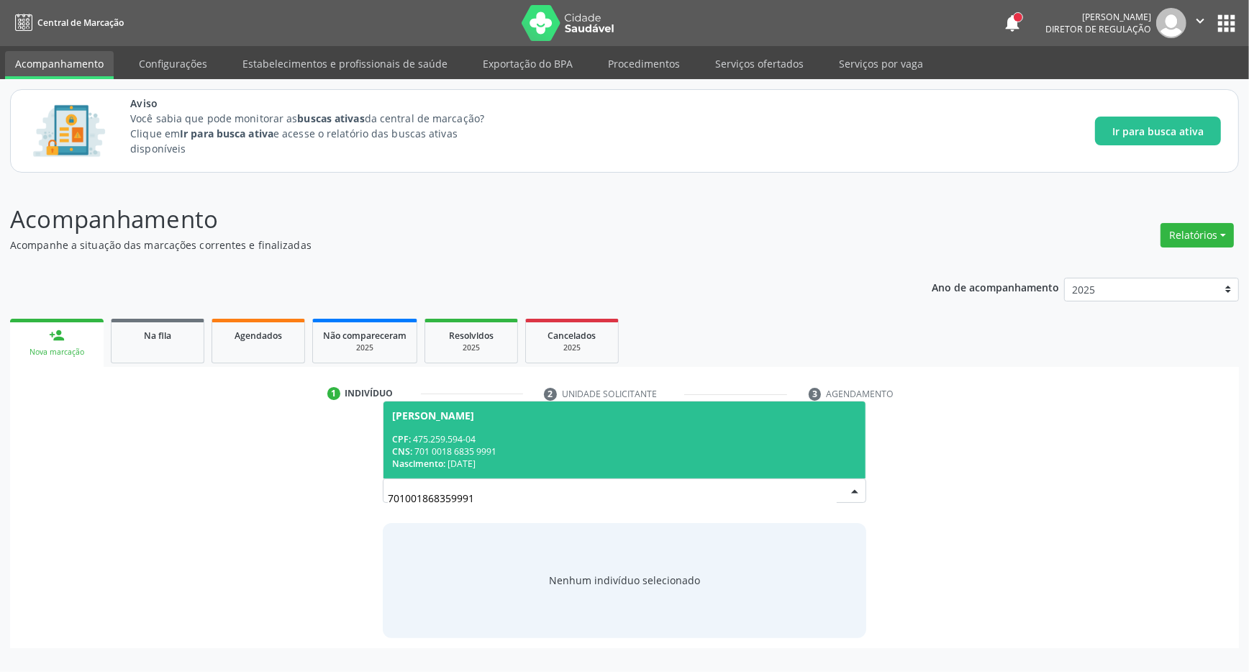
click at [611, 460] on div "Nascimento: [DATE]" at bounding box center [624, 463] width 465 height 12
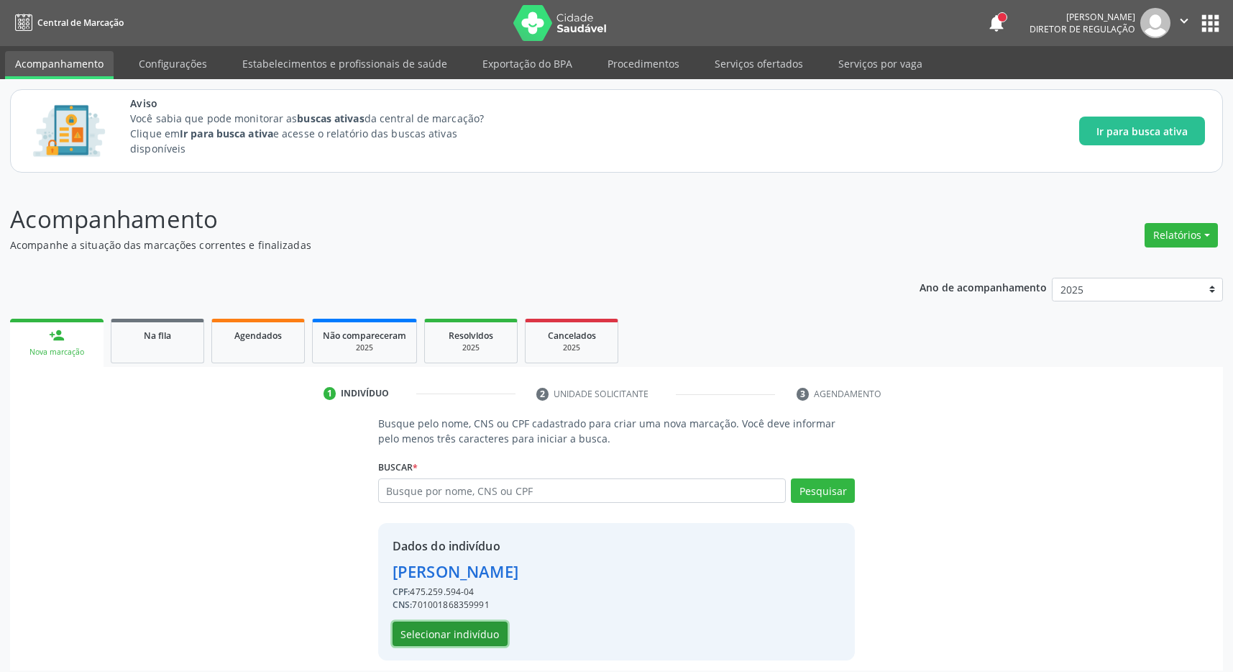
click at [450, 644] on button "Selecionar indivíduo" at bounding box center [450, 633] width 115 height 24
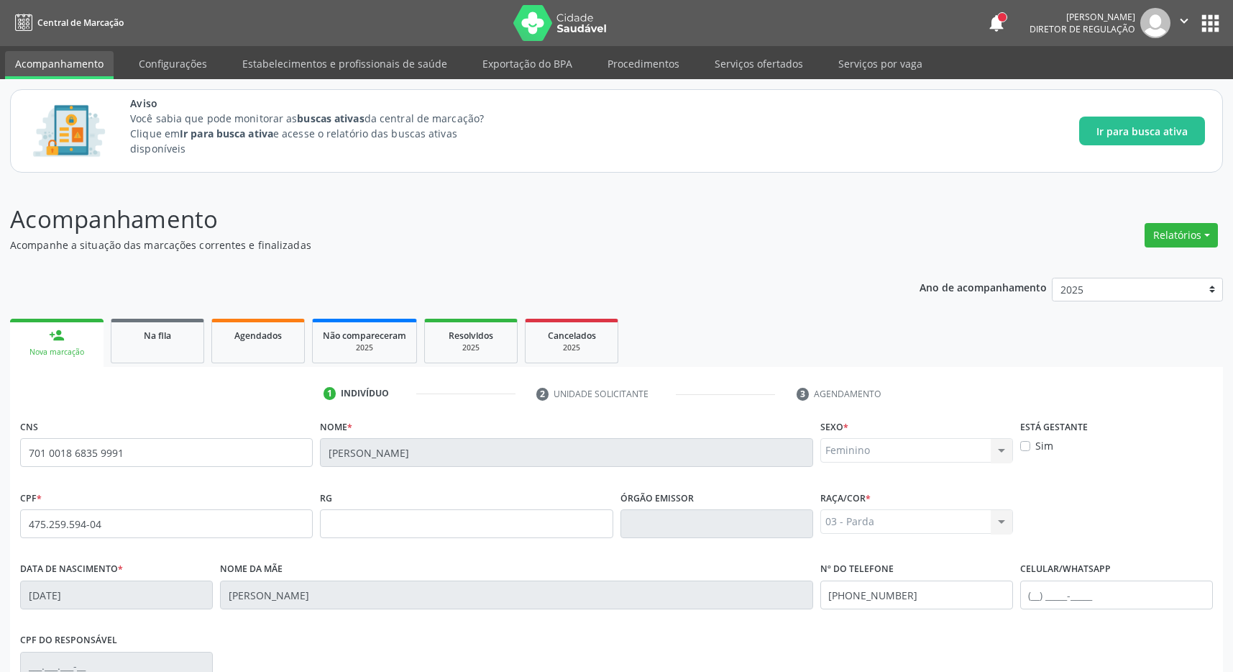
scroll to position [213, 0]
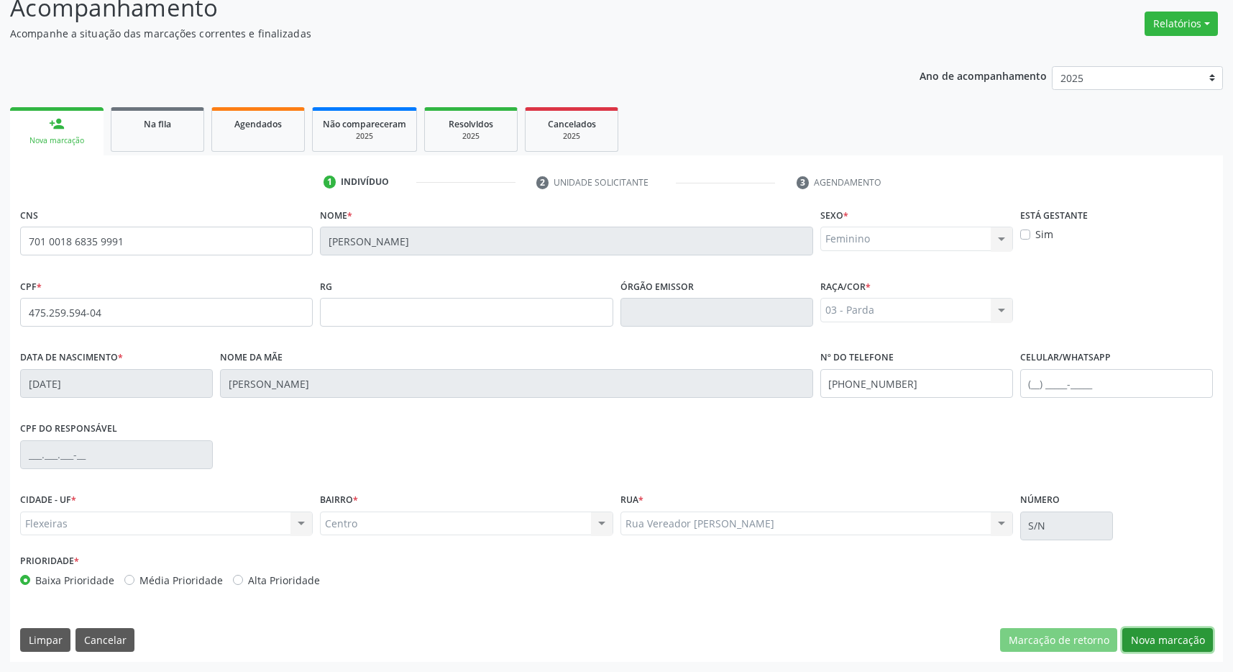
click at [1179, 639] on button "Nova marcação" at bounding box center [1168, 640] width 91 height 24
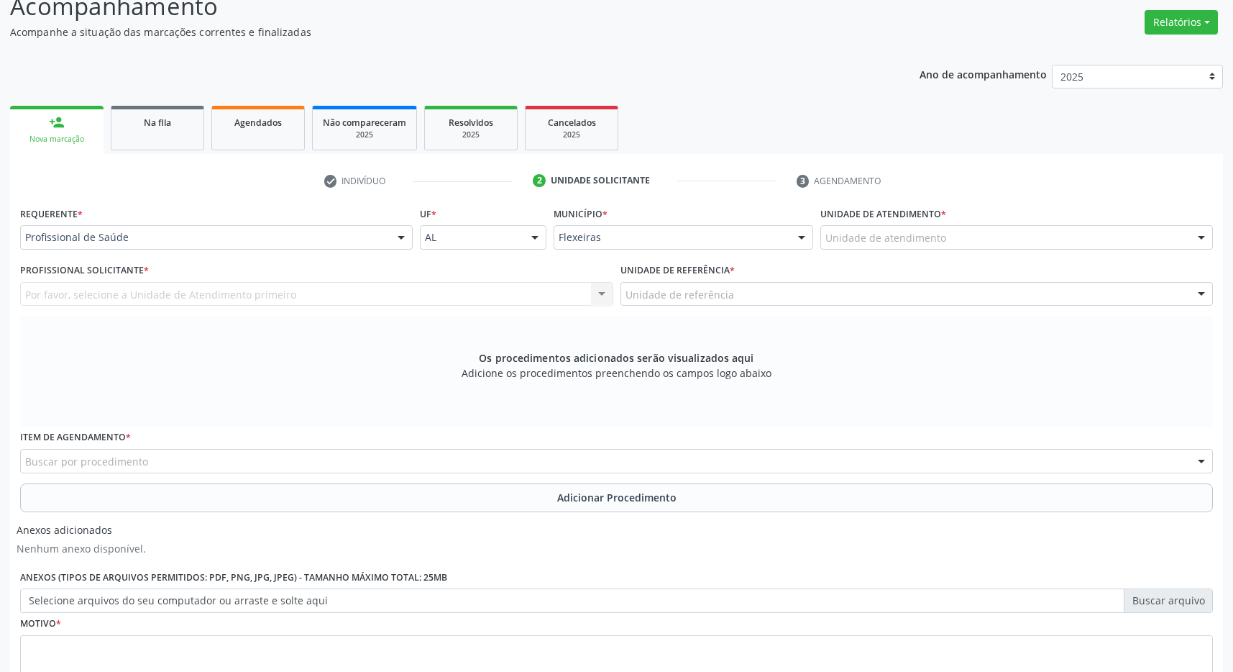
click at [1057, 244] on div "Unidade de atendimento" at bounding box center [1017, 237] width 393 height 24
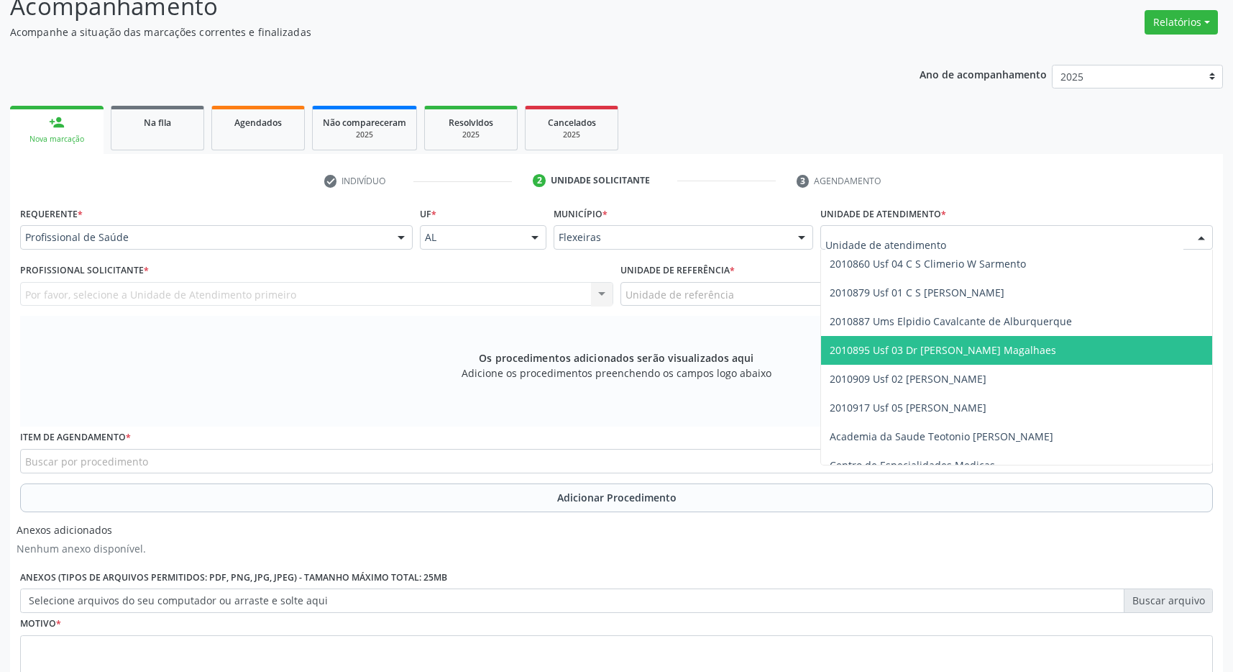
click at [1103, 346] on span "2010895 Usf 03 Dr [PERSON_NAME] Magalhaes" at bounding box center [1016, 350] width 391 height 29
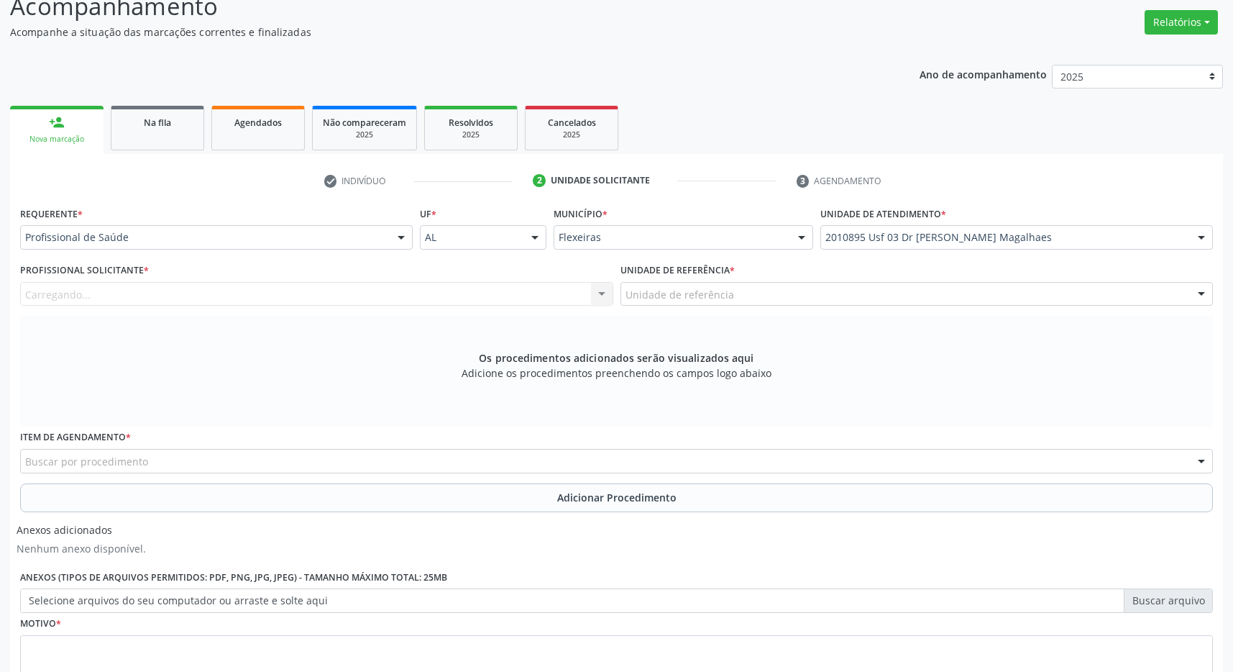
click at [1075, 299] on div "Unidade de referência" at bounding box center [917, 294] width 593 height 24
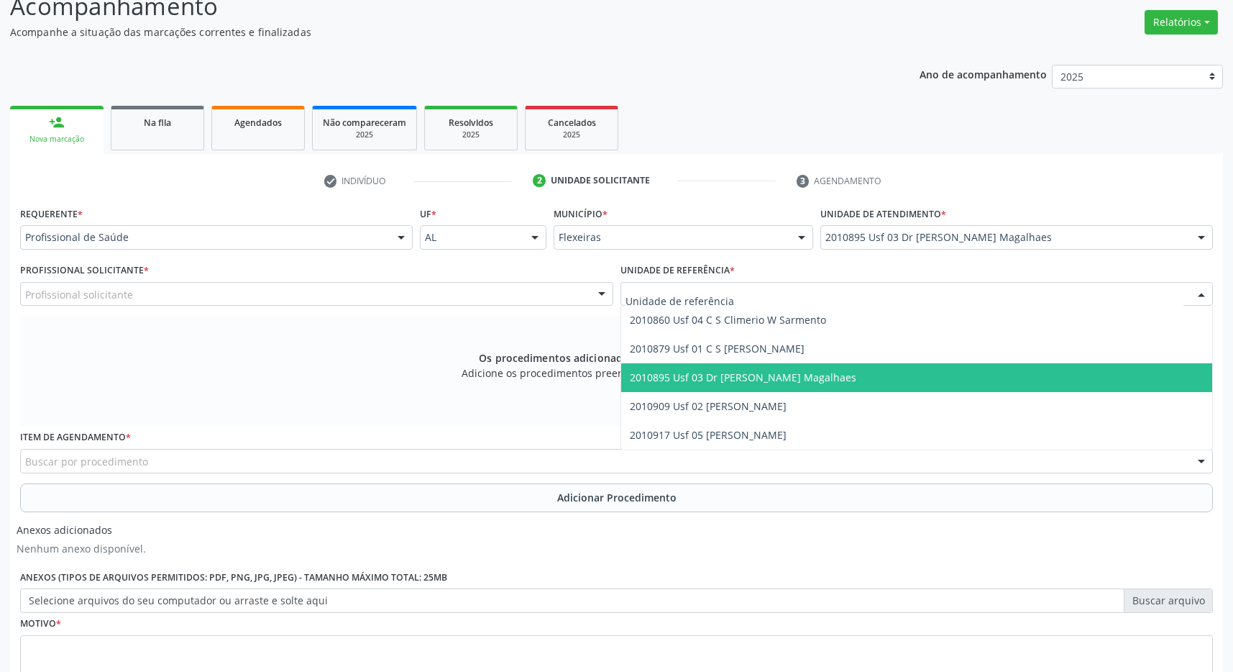
click at [1085, 370] on span "2010895 Usf 03 Dr [PERSON_NAME] Magalhaes" at bounding box center [917, 377] width 592 height 29
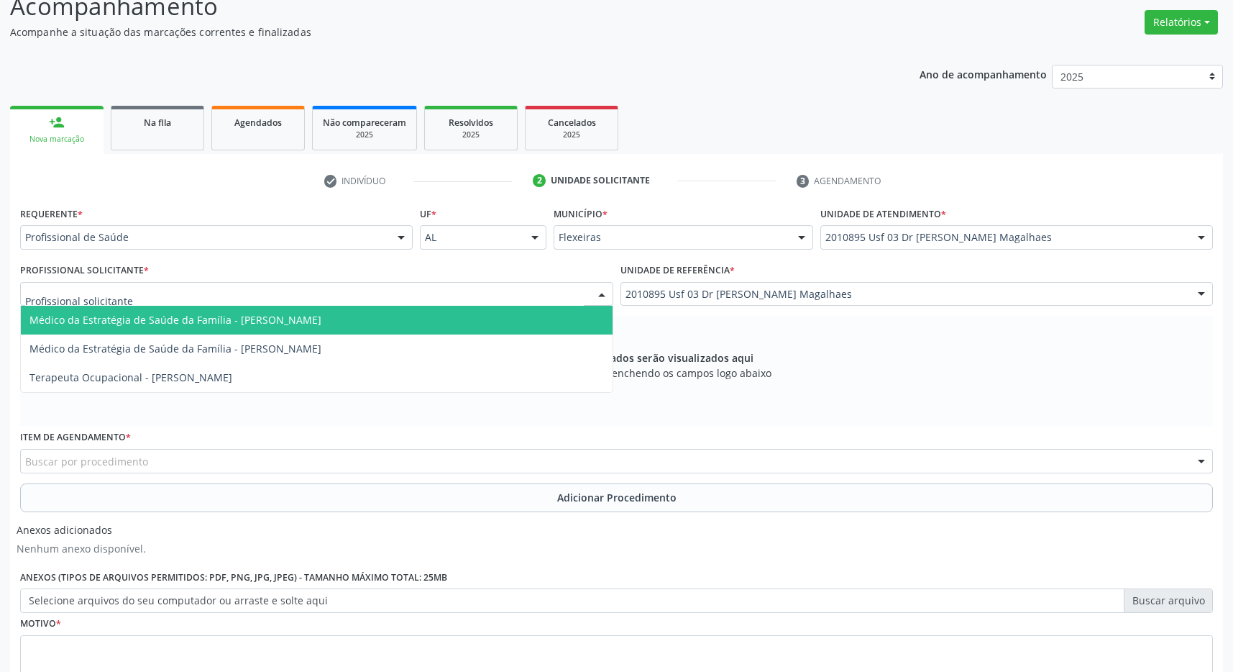
click at [534, 288] on div at bounding box center [316, 294] width 593 height 24
click at [506, 317] on span "Médico da Estratégia de Saúde da Família - [PERSON_NAME]" at bounding box center [317, 320] width 592 height 29
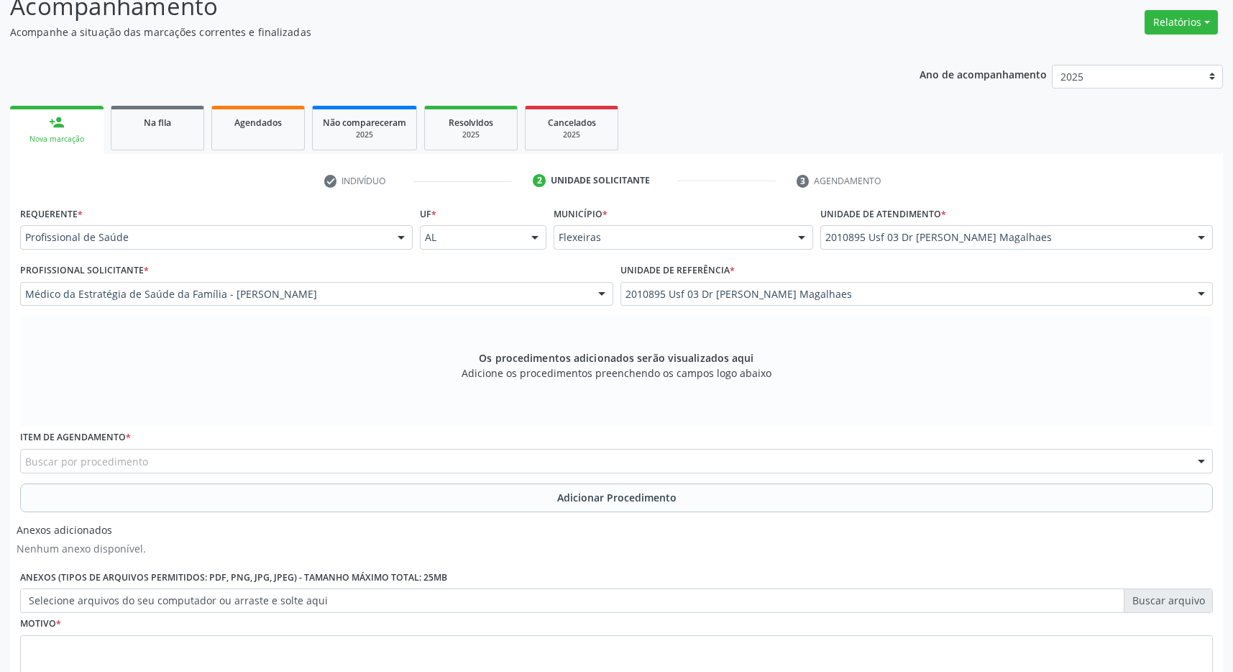
click at [158, 466] on div "Buscar por procedimento" at bounding box center [616, 461] width 1193 height 24
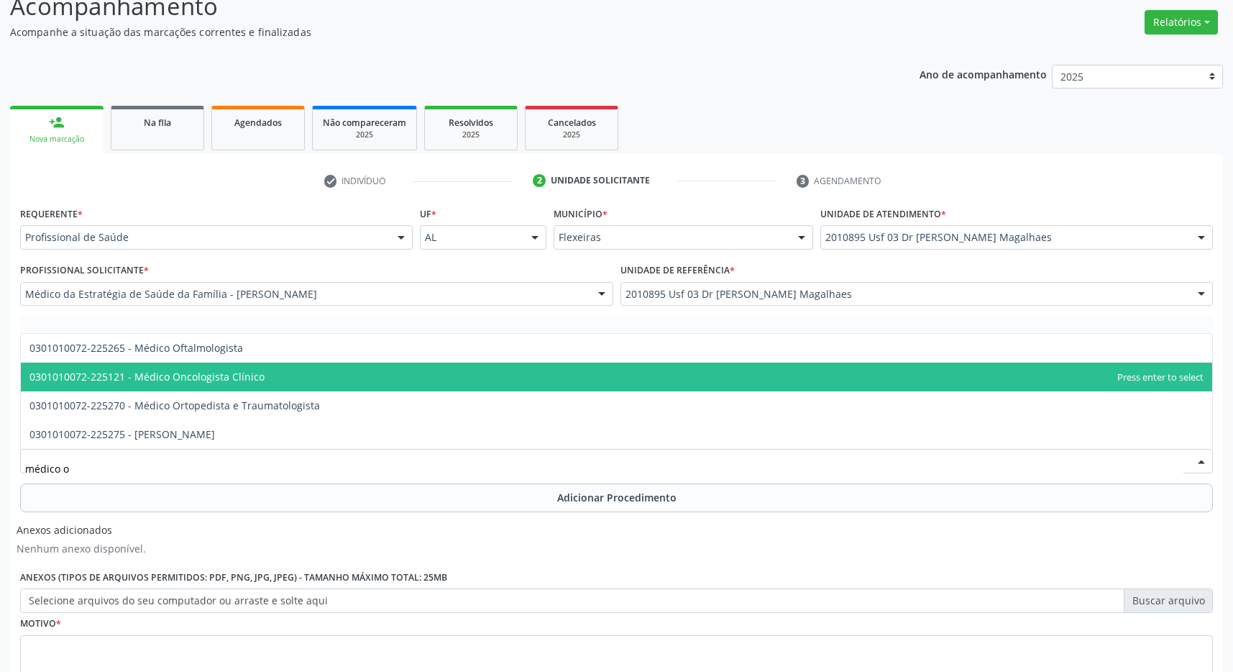
type input "médico of"
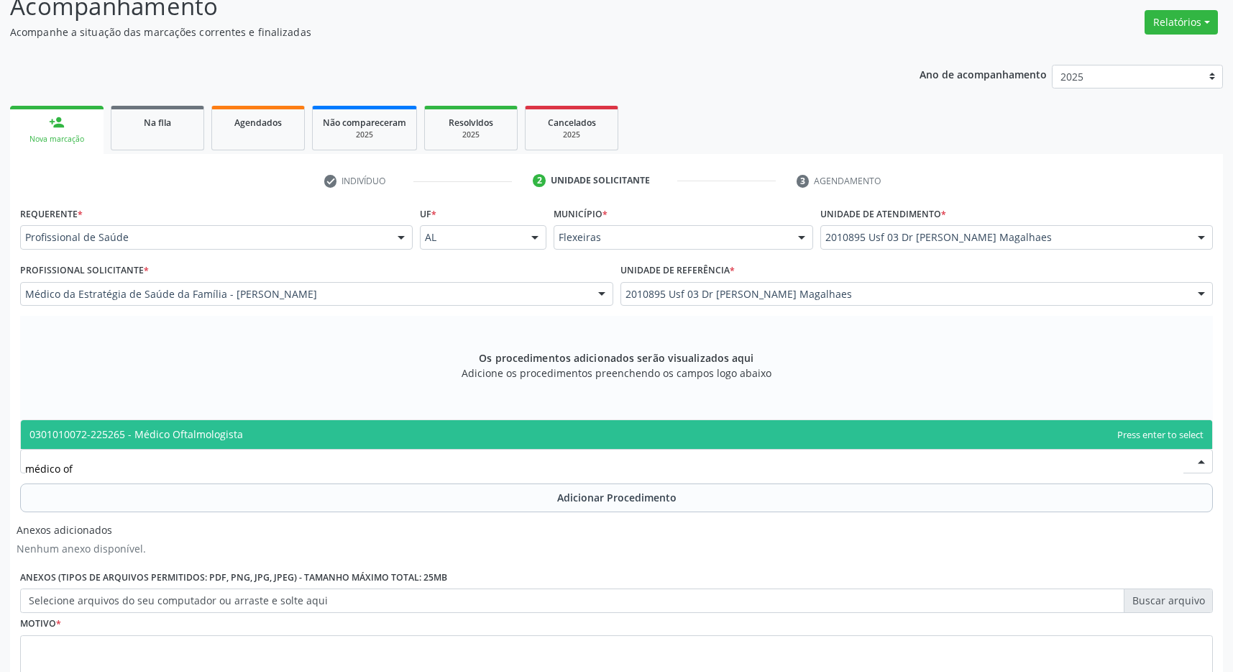
click at [145, 434] on span "0301010072-225265 - Médico Oftalmologista" at bounding box center [136, 434] width 214 height 14
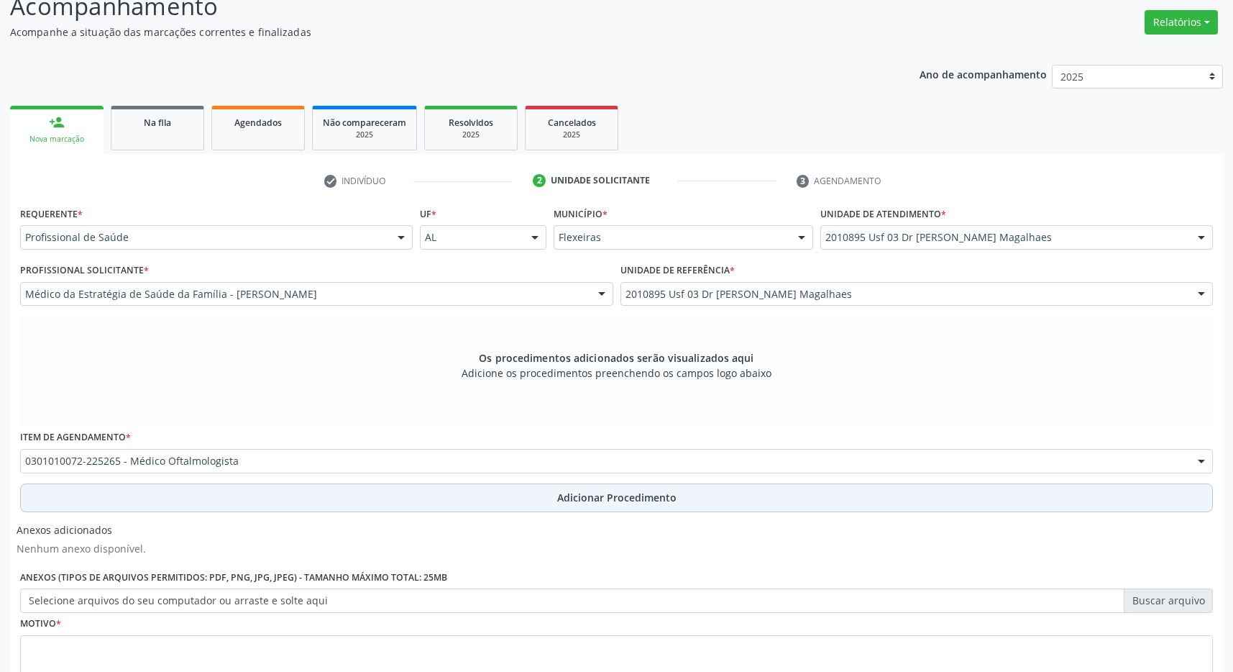
click at [418, 503] on button "Adicionar Procedimento" at bounding box center [616, 497] width 1193 height 29
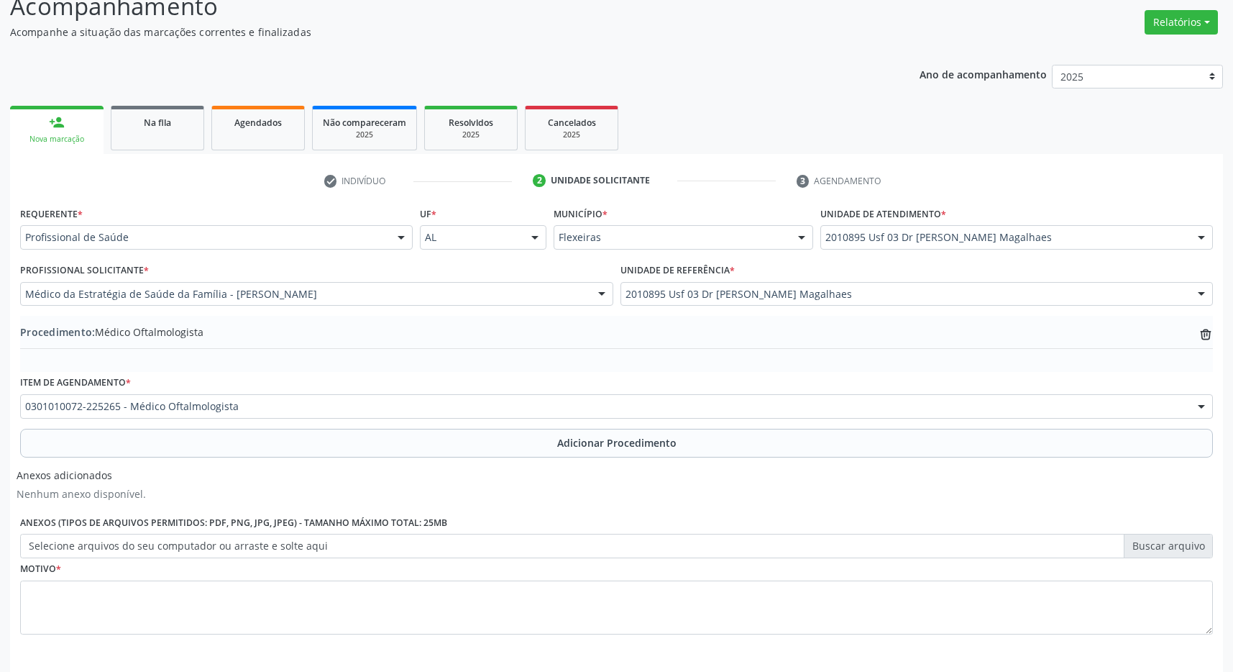
scroll to position [1, 0]
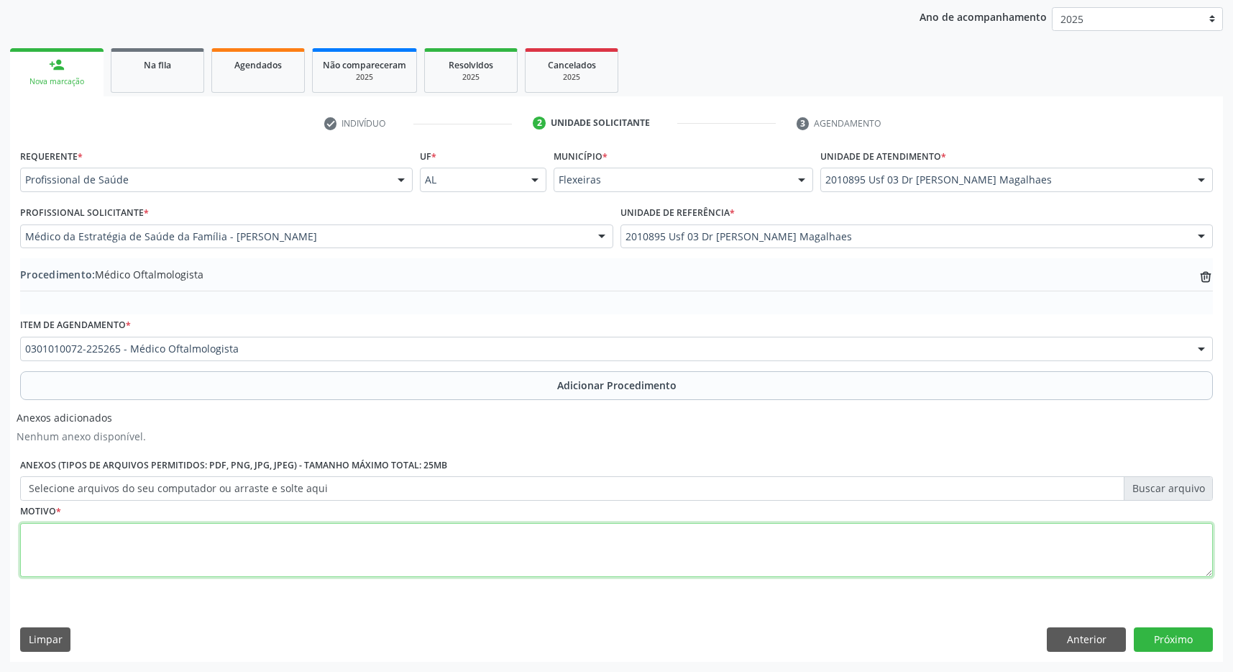
click at [339, 568] on textarea at bounding box center [616, 550] width 1193 height 55
type textarea "catarata"
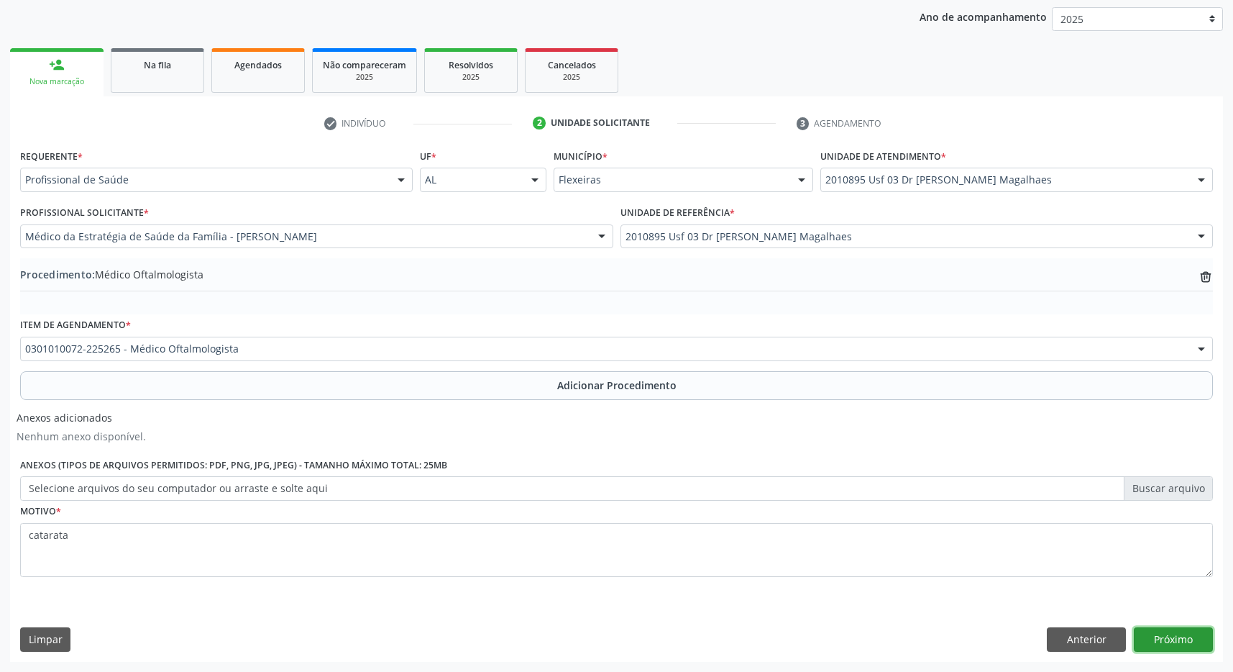
click at [1187, 637] on button "Próximo" at bounding box center [1173, 639] width 79 height 24
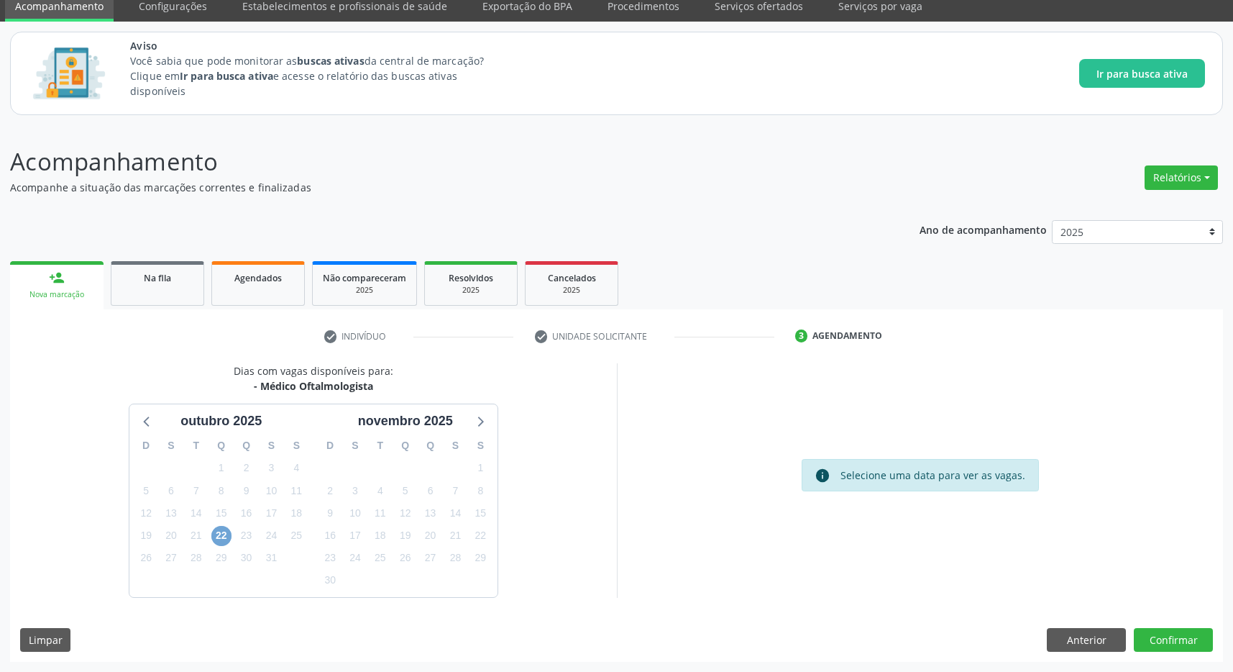
click at [224, 535] on span "22" at bounding box center [221, 536] width 20 height 20
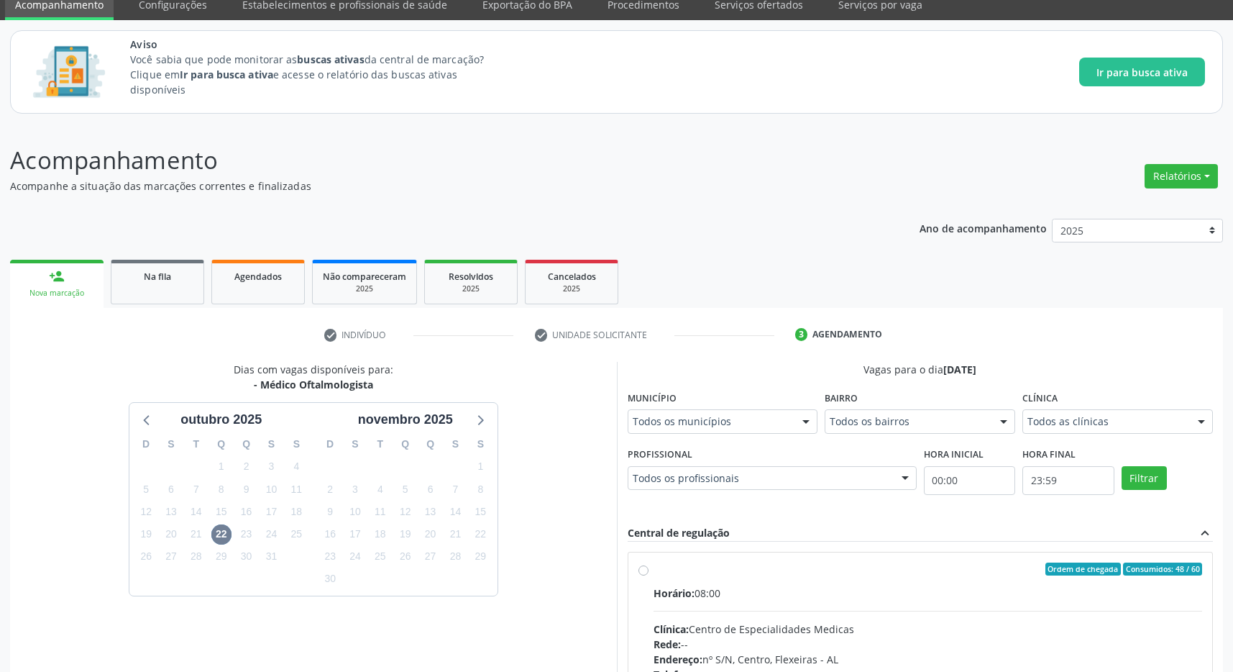
click at [862, 565] on div "Ordem de chegada Consumidos: 48 / 60" at bounding box center [928, 568] width 549 height 13
click at [649, 565] on input "Ordem de chegada Consumidos: 48 / 60 Horário: 08:00 Clínica: Centro de Especial…" at bounding box center [644, 568] width 10 height 13
radio input "true"
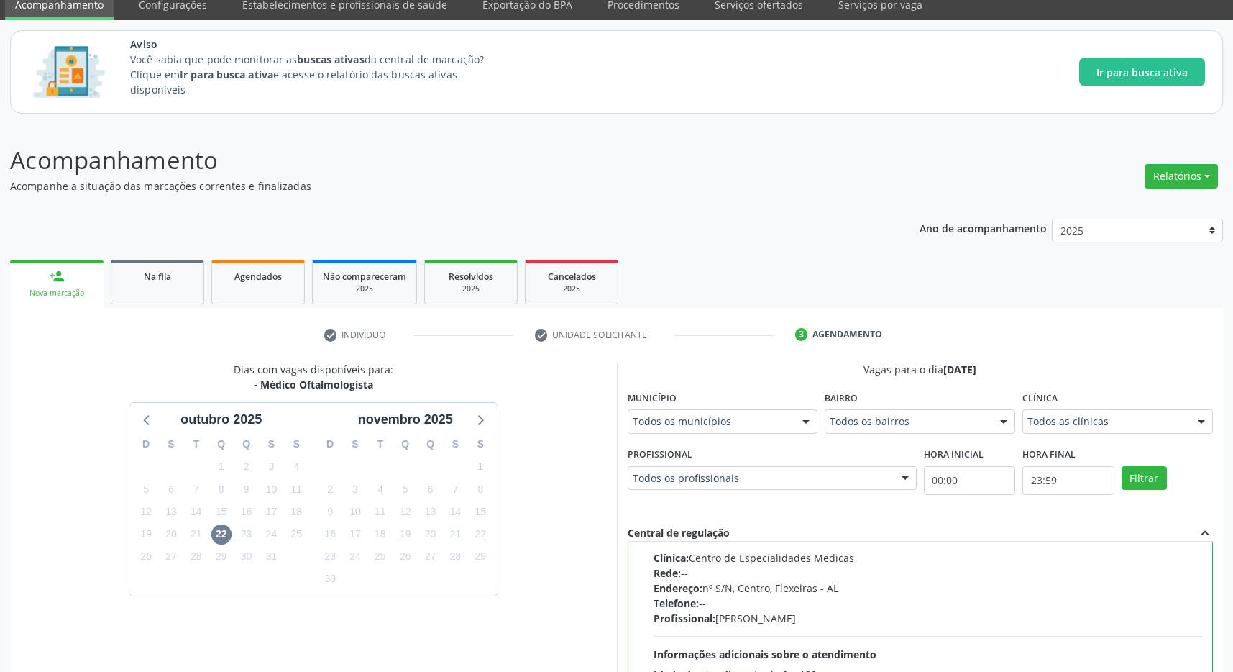
scroll to position [286, 0]
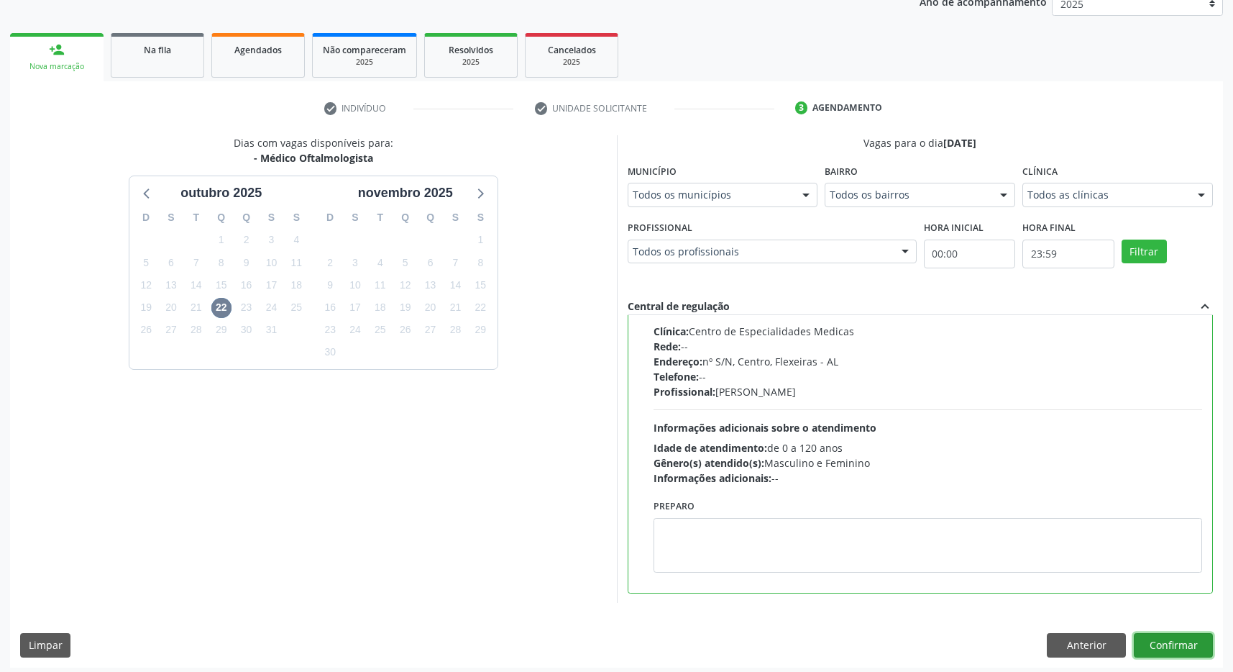
click at [1198, 654] on button "Confirmar" at bounding box center [1173, 645] width 79 height 24
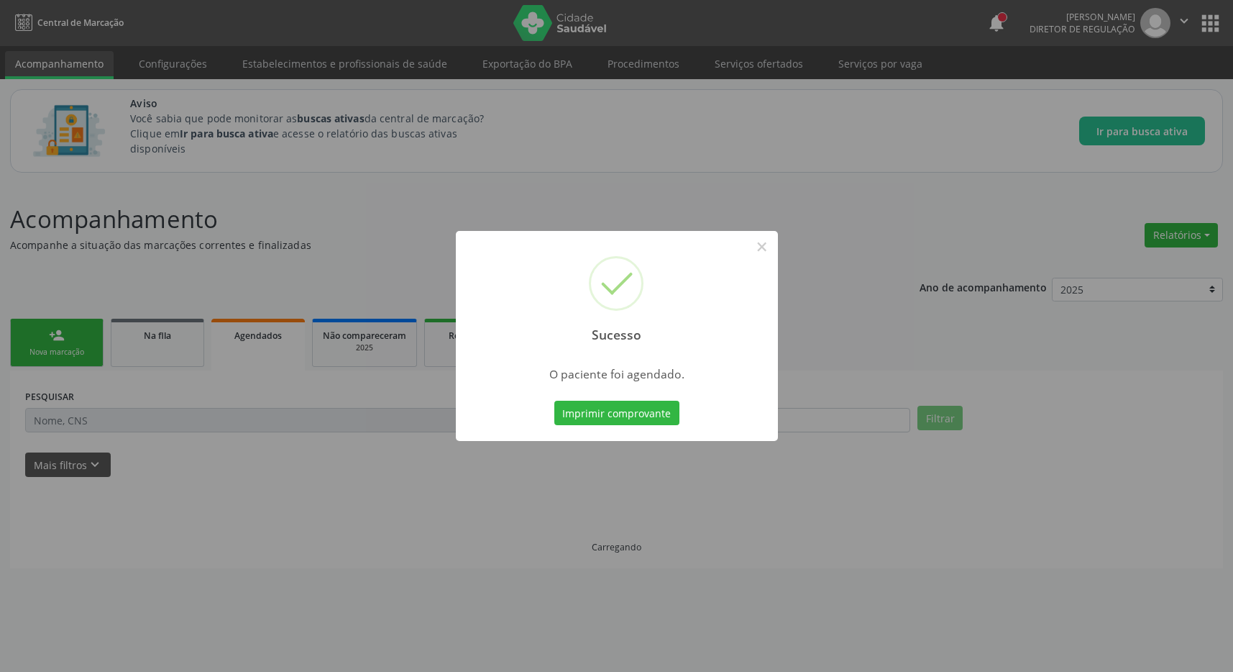
scroll to position [0, 0]
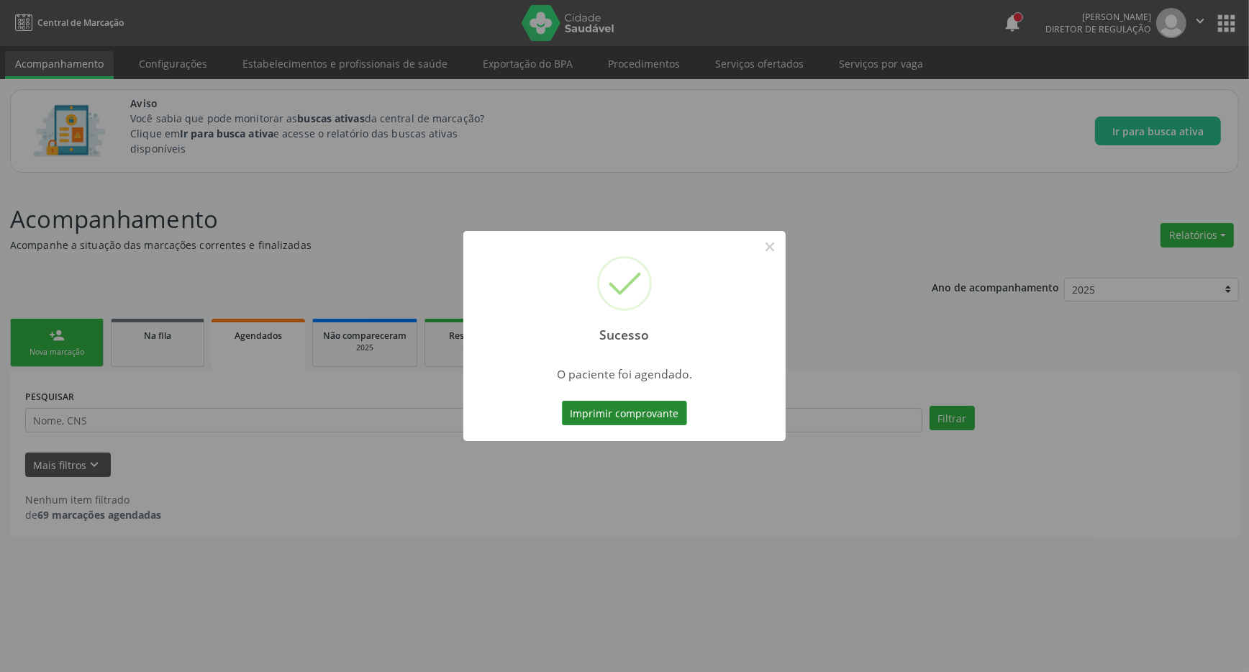
click at [653, 403] on button "Imprimir comprovante" at bounding box center [624, 413] width 125 height 24
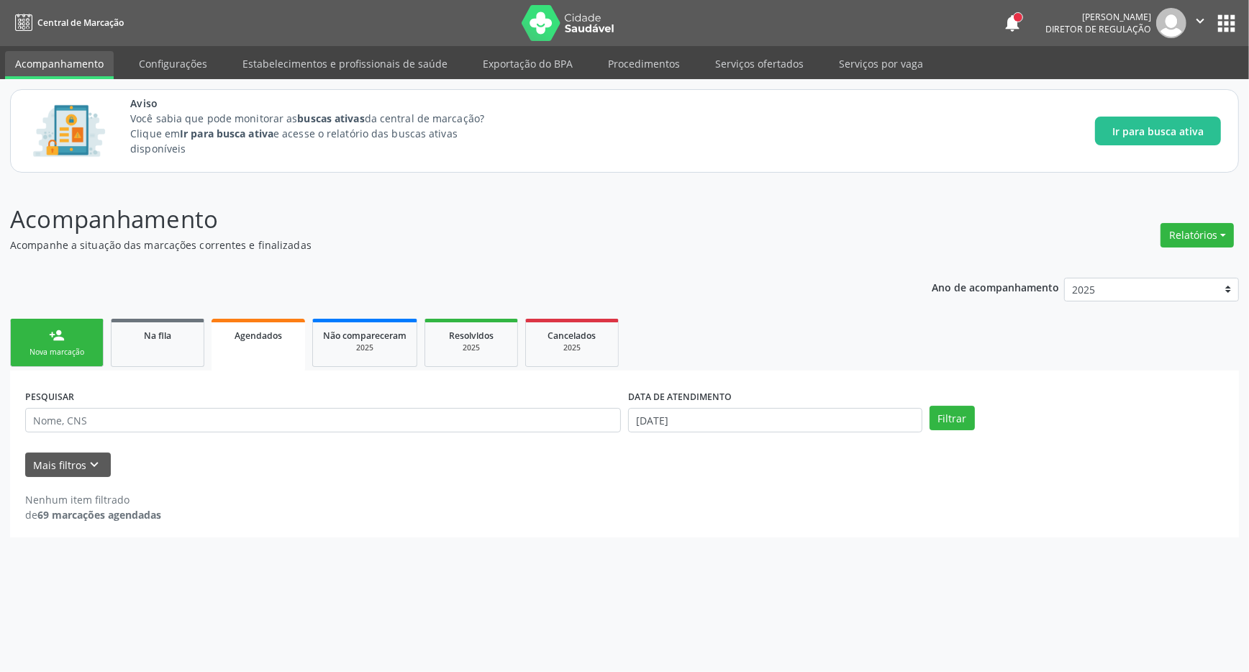
click at [60, 330] on div "person_add" at bounding box center [57, 335] width 16 height 16
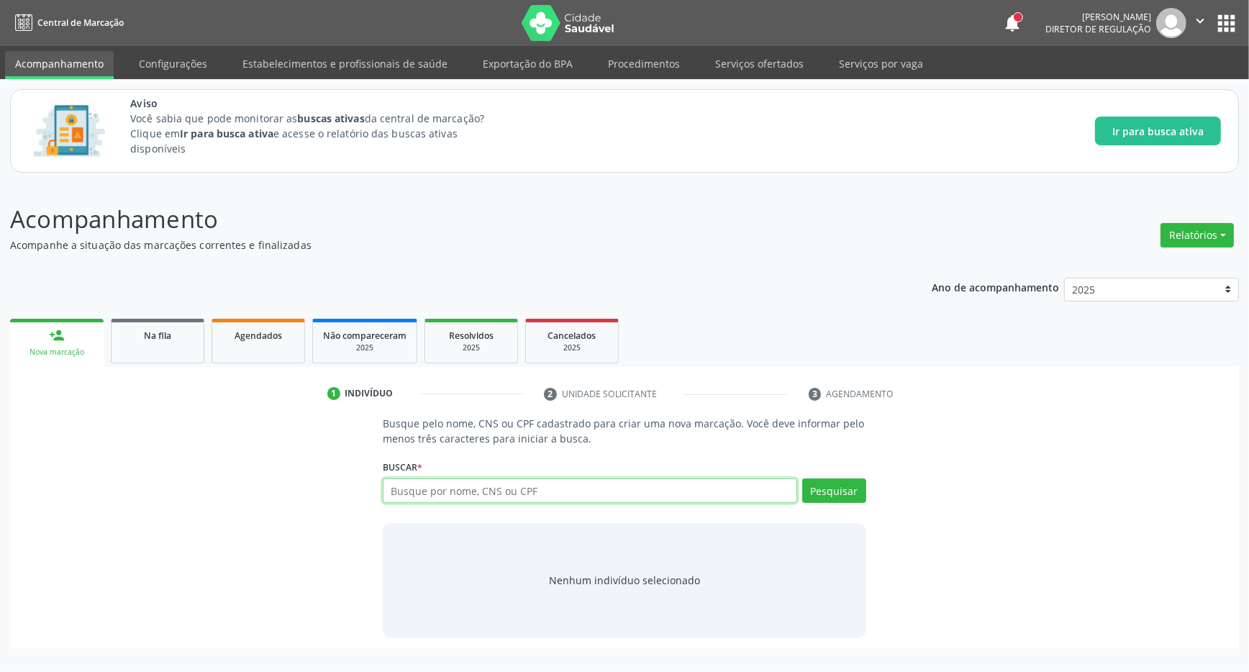
click at [414, 485] on input "text" at bounding box center [590, 490] width 414 height 24
type input "706407695635588"
click at [826, 488] on button "Pesquisar" at bounding box center [834, 490] width 64 height 24
type input "706407695635588"
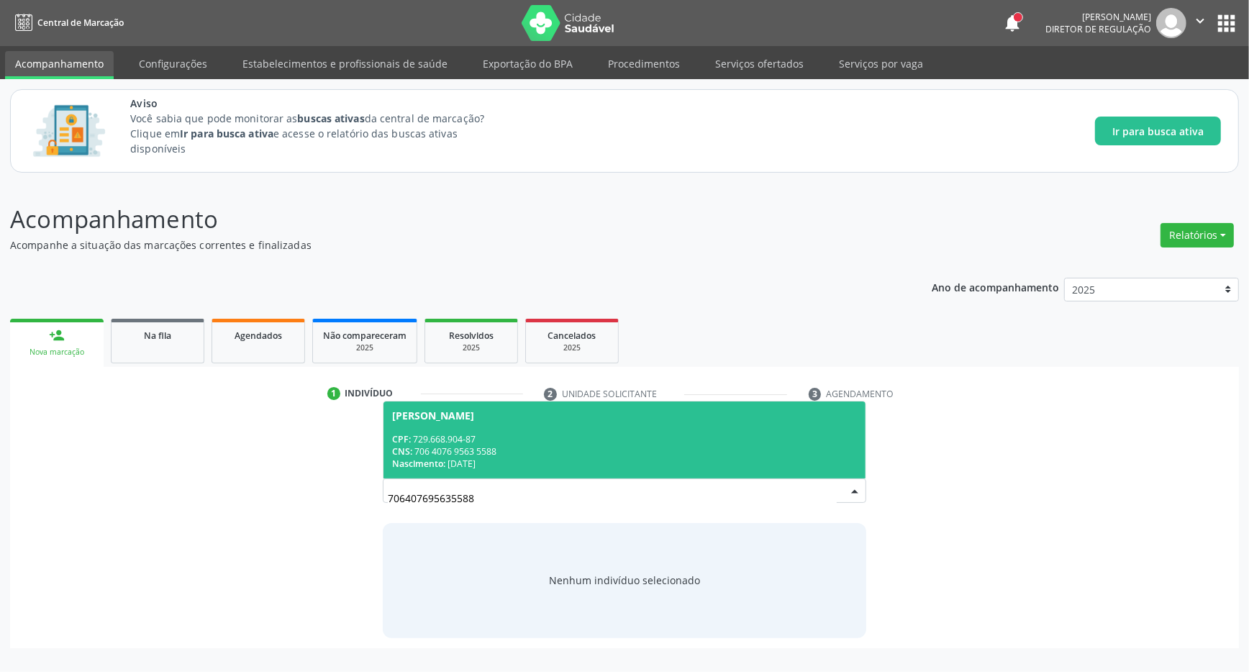
click at [557, 446] on div "CNS: 706 4076 9563 5588" at bounding box center [624, 451] width 465 height 12
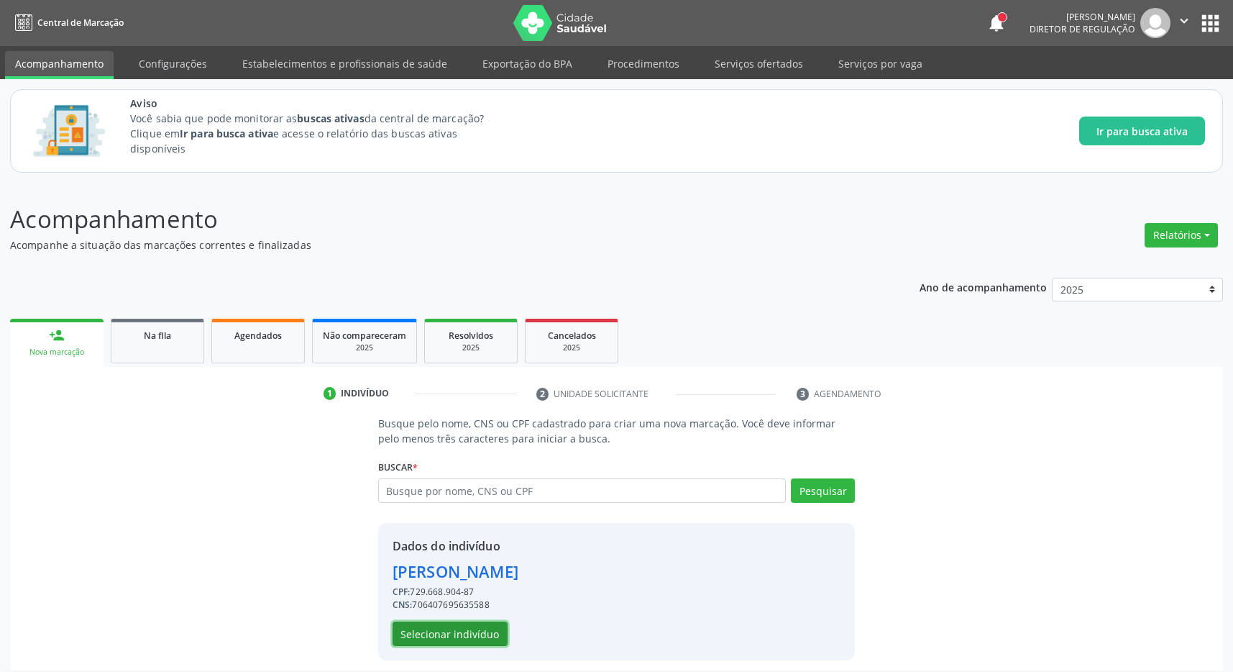
click at [423, 630] on button "Selecionar indivíduo" at bounding box center [450, 633] width 115 height 24
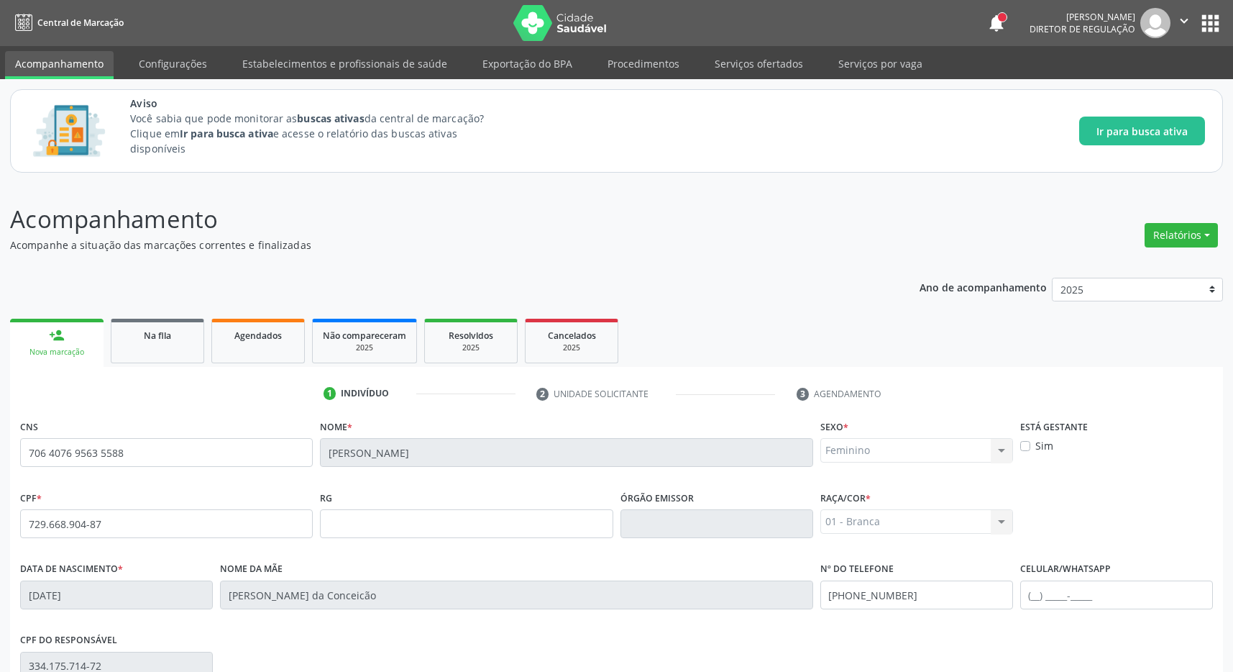
scroll to position [213, 0]
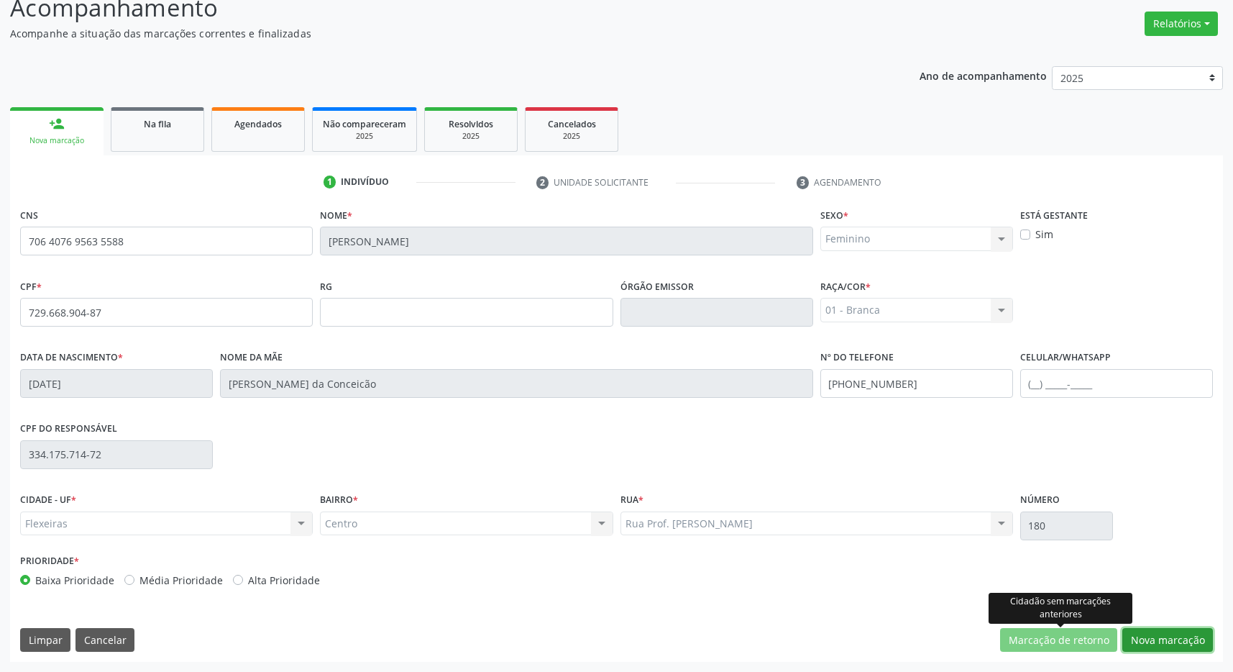
click at [1159, 636] on button "Nova marcação" at bounding box center [1168, 640] width 91 height 24
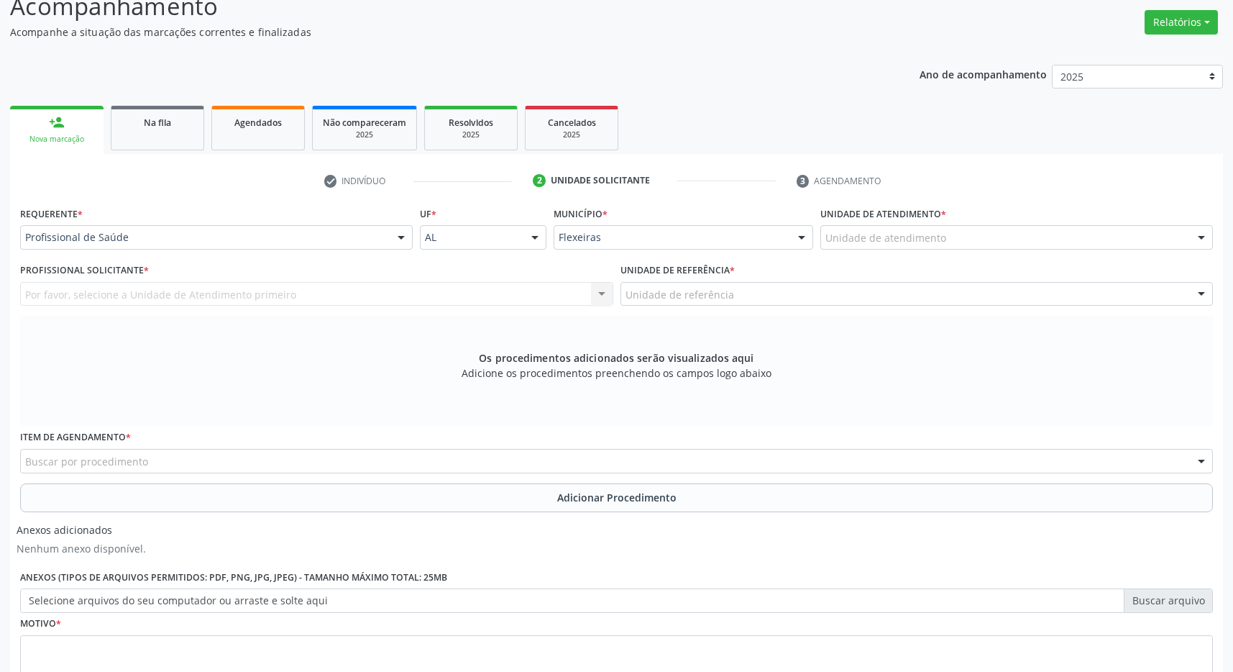
scroll to position [326, 0]
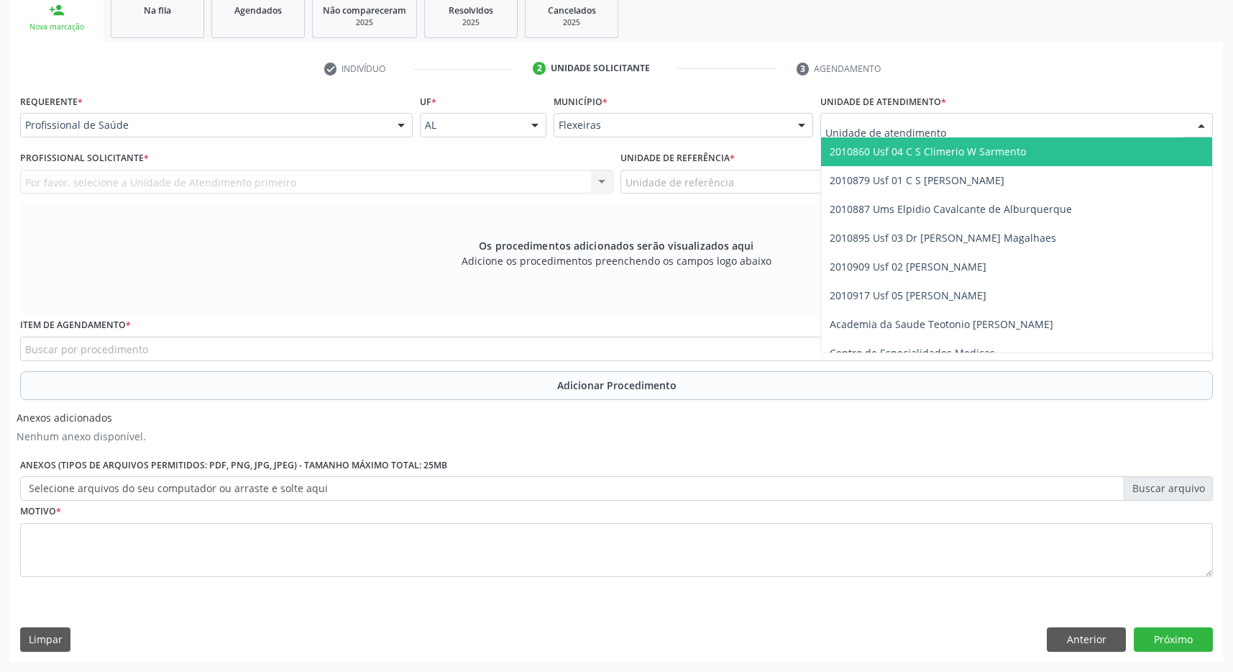
click at [959, 150] on span "2010860 Usf 04 C S Climerio W Sarmento" at bounding box center [928, 152] width 196 height 14
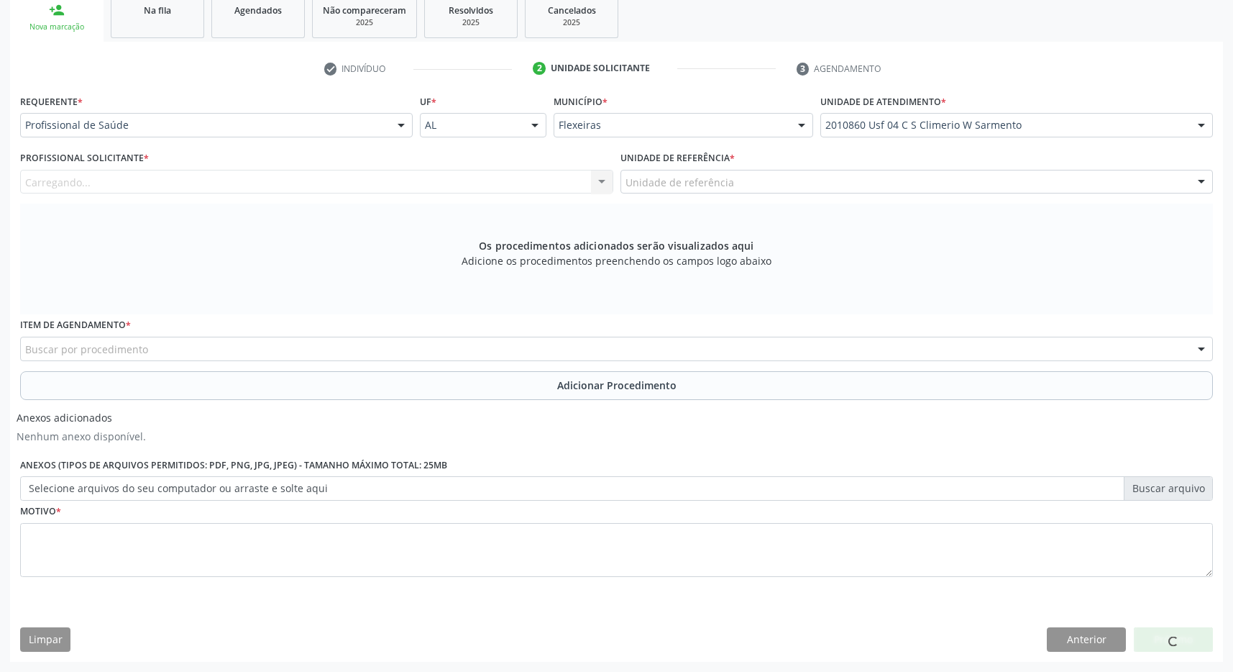
click at [935, 177] on div "Unidade de referência" at bounding box center [917, 182] width 593 height 24
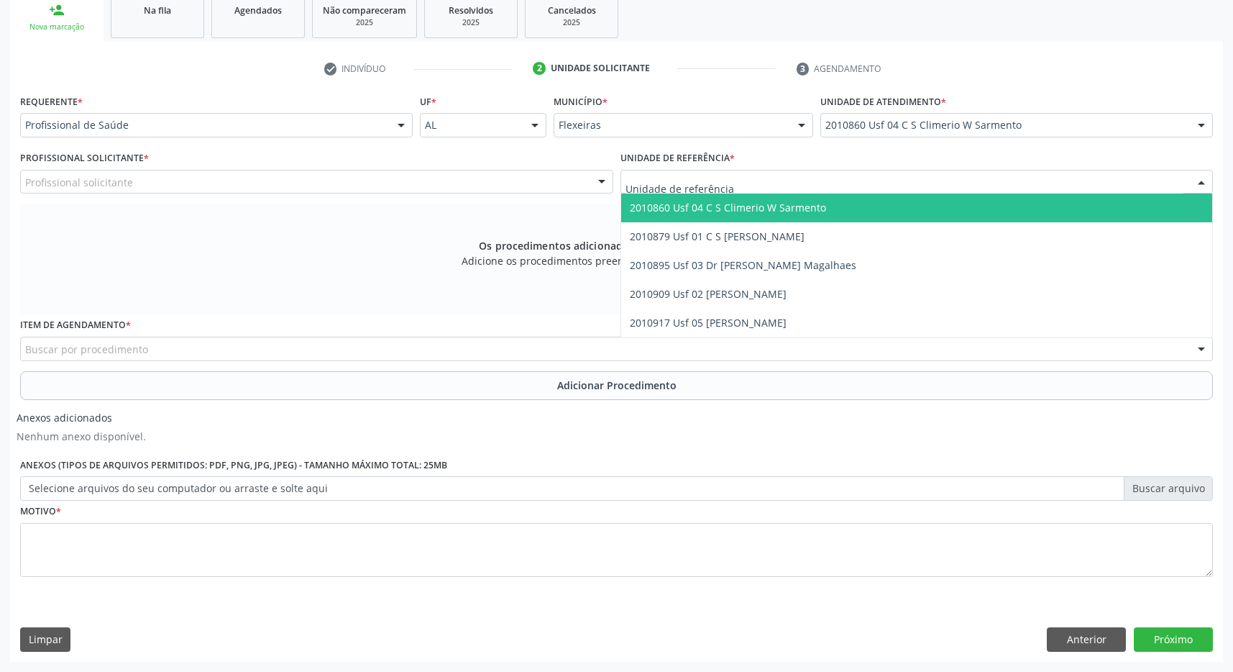
click at [916, 211] on span "2010860 Usf 04 C S Climerio W Sarmento" at bounding box center [917, 207] width 592 height 29
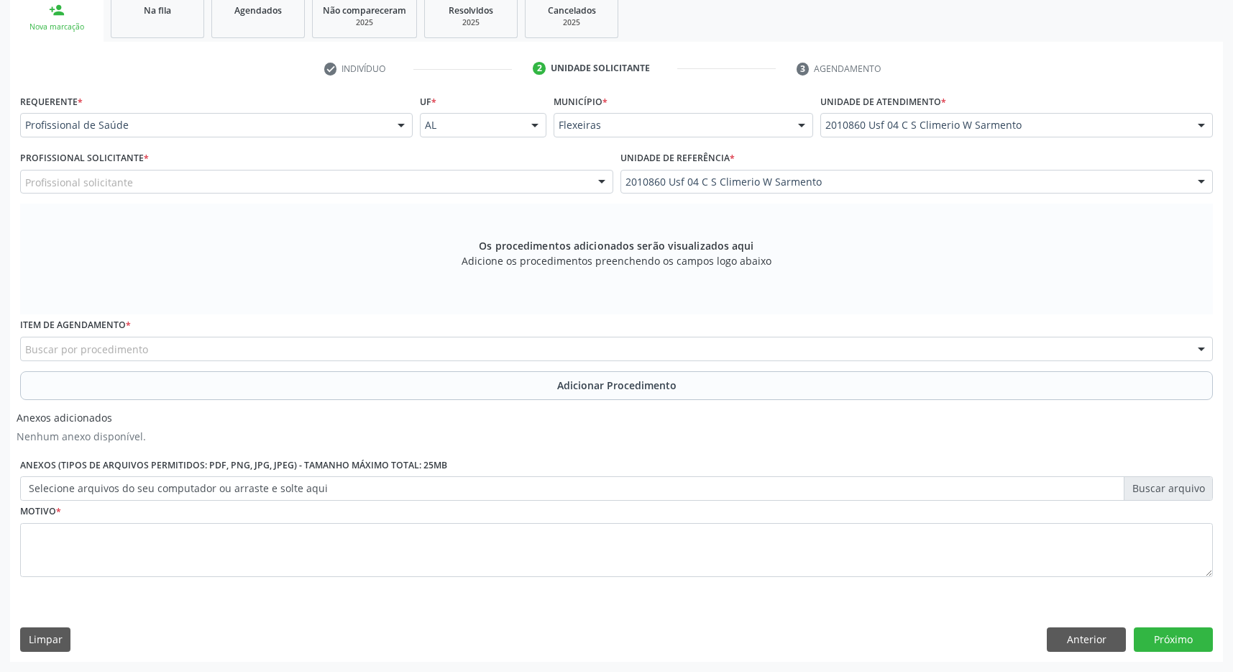
click at [506, 188] on div "Profissional solicitante" at bounding box center [316, 182] width 593 height 24
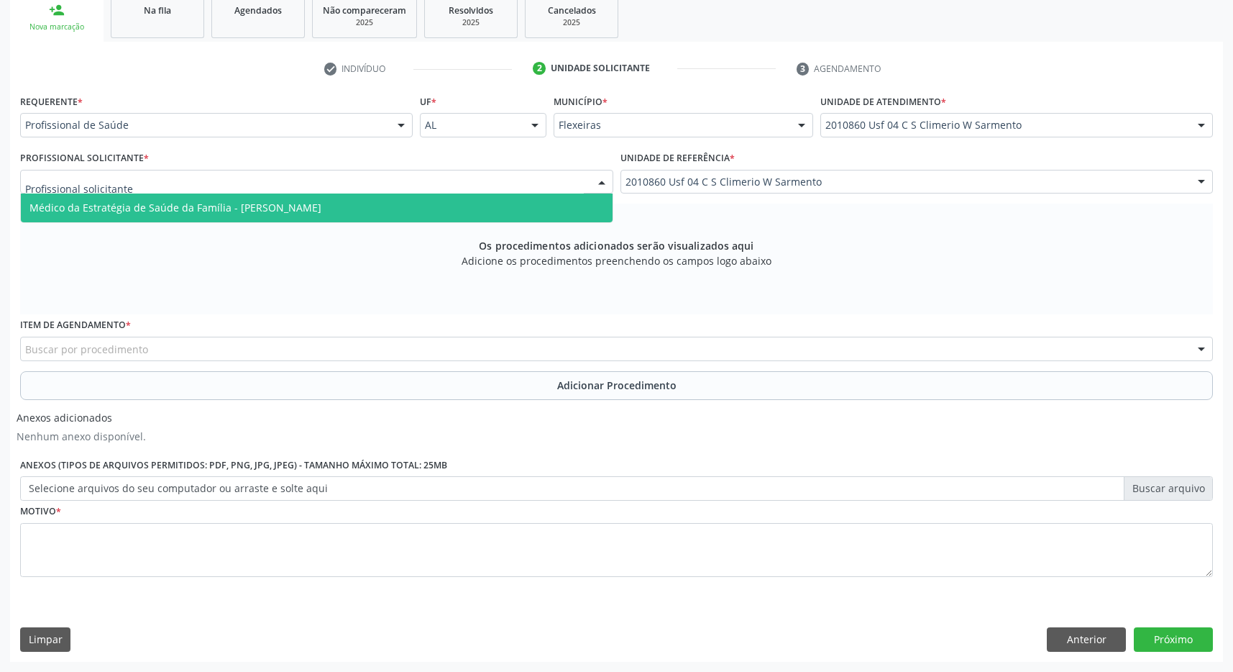
click at [449, 209] on span "Médico da Estratégia de Saúde da Família - Maria Eduarda Gleife Leite de Novaes" at bounding box center [317, 207] width 592 height 29
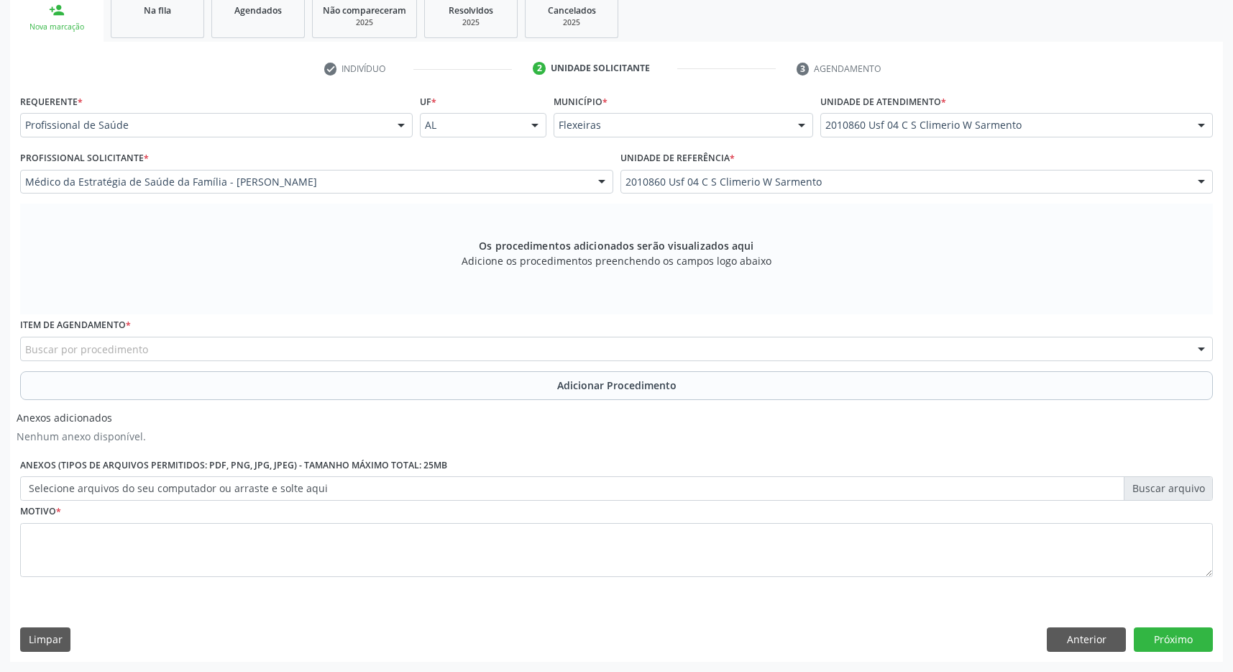
click at [216, 356] on div "Buscar por procedimento" at bounding box center [616, 349] width 1193 height 24
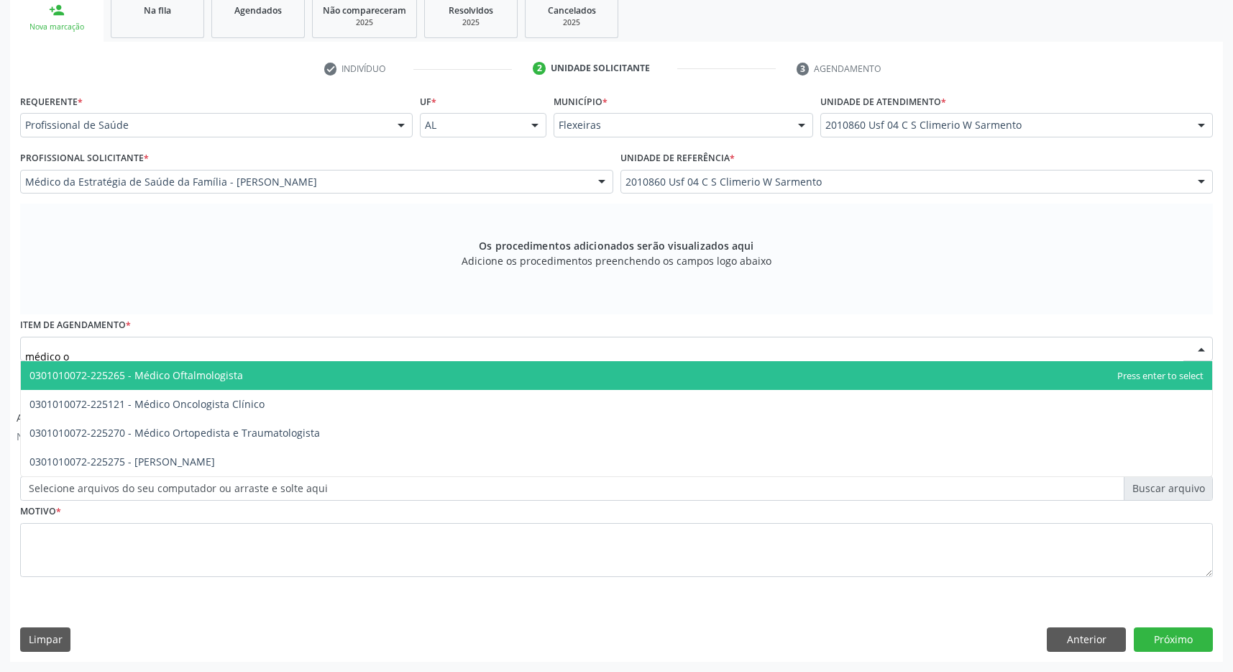
type input "médico of"
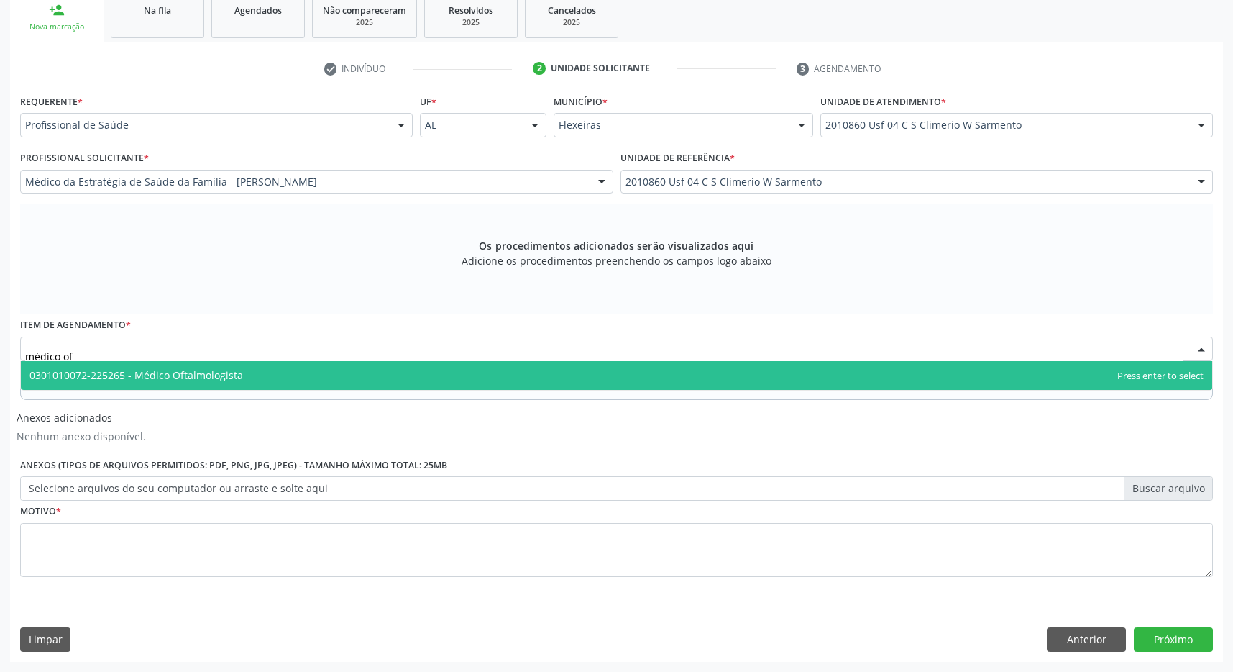
click at [280, 368] on span "0301010072-225265 - Médico Oftalmologista" at bounding box center [617, 375] width 1192 height 29
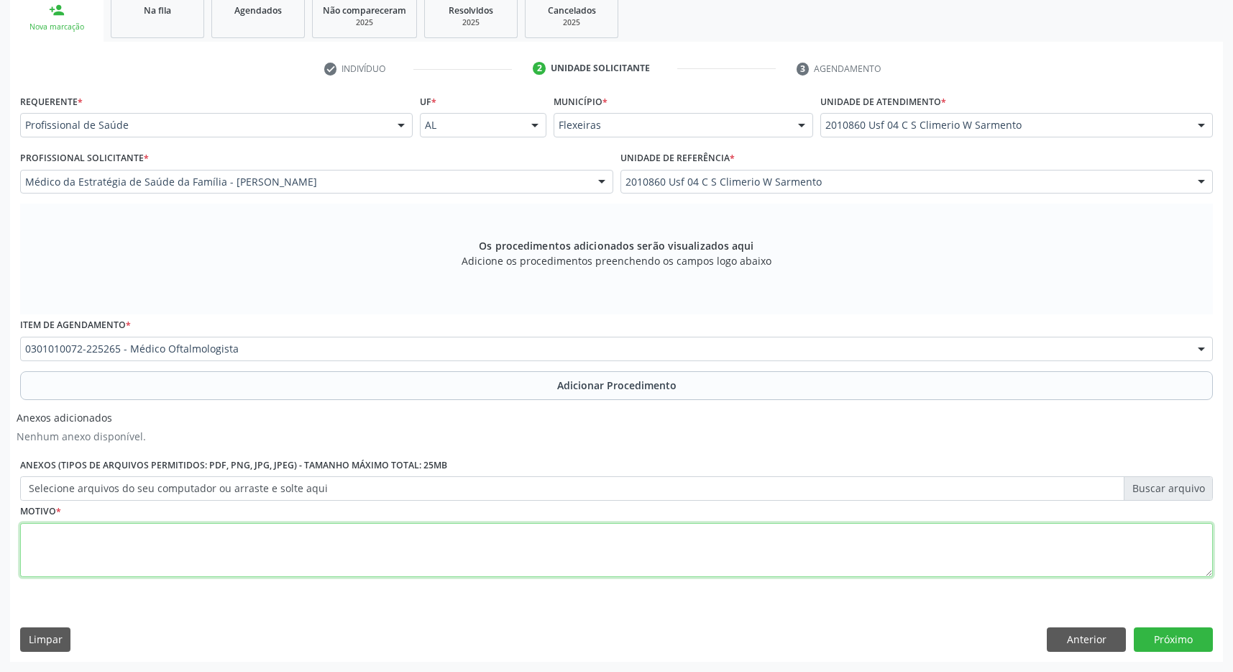
click at [296, 555] on textarea at bounding box center [616, 550] width 1193 height 55
drag, startPoint x: 108, startPoint y: 539, endPoint x: -46, endPoint y: 554, distance: 154.7
click at [20, 554] on textarea "médico of" at bounding box center [616, 550] width 1193 height 55
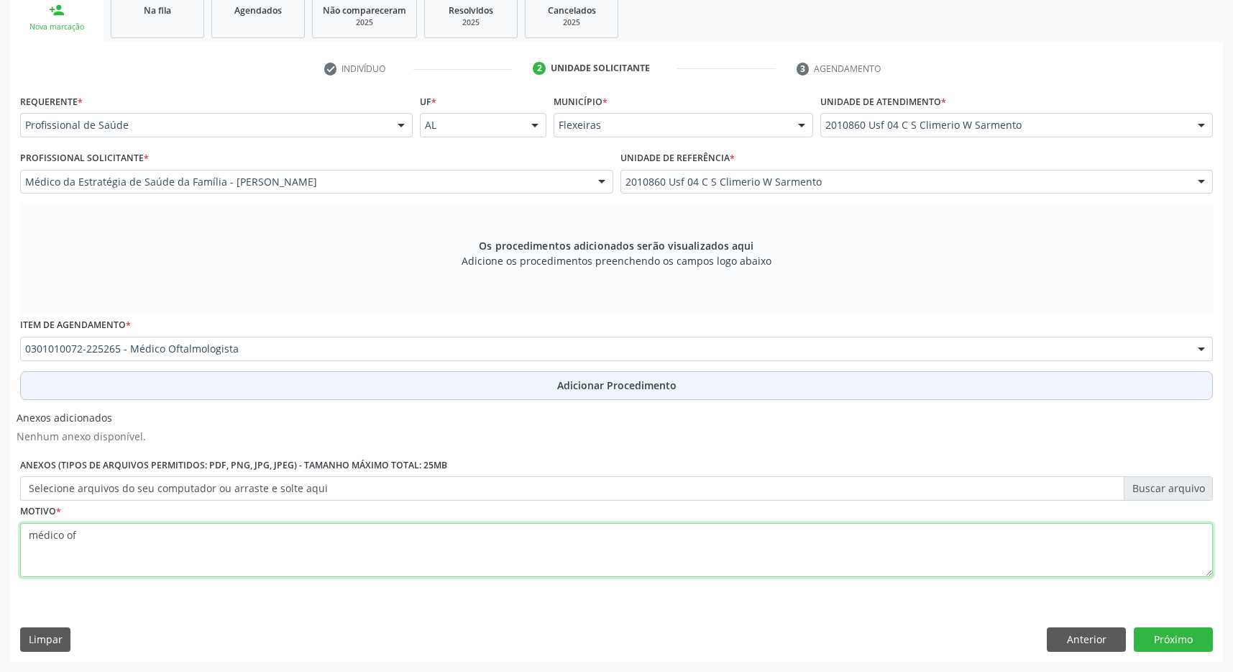
type textarea "médico of"
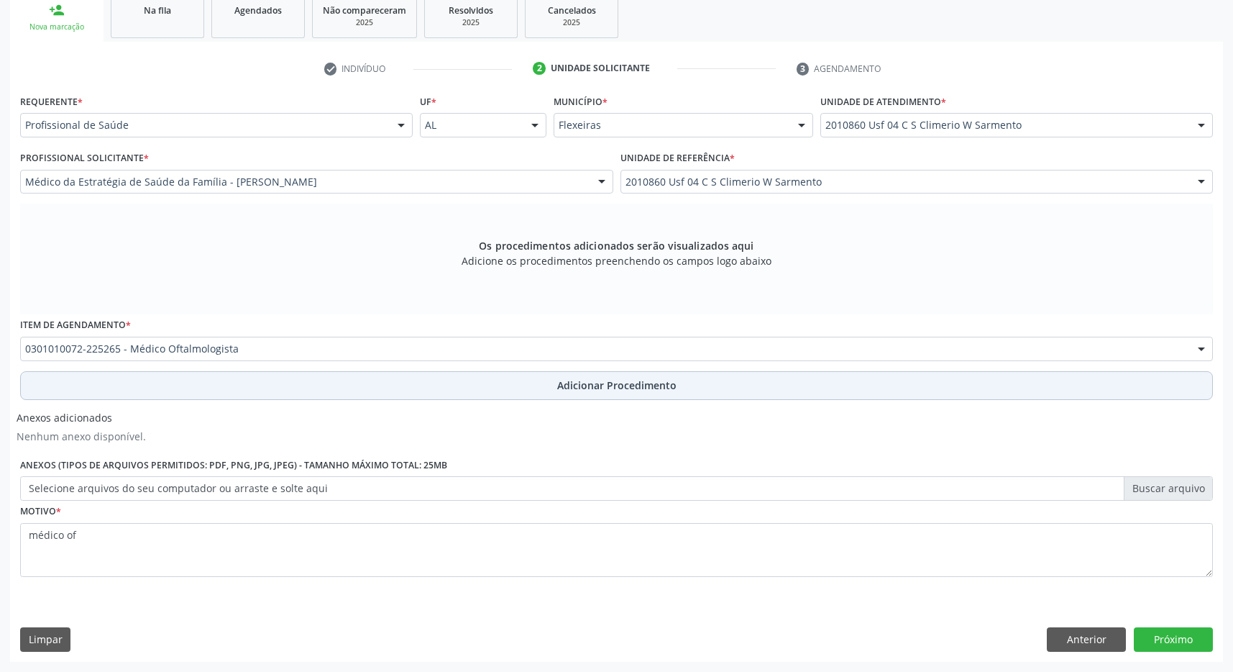
click at [655, 384] on span "Adicionar Procedimento" at bounding box center [616, 385] width 119 height 15
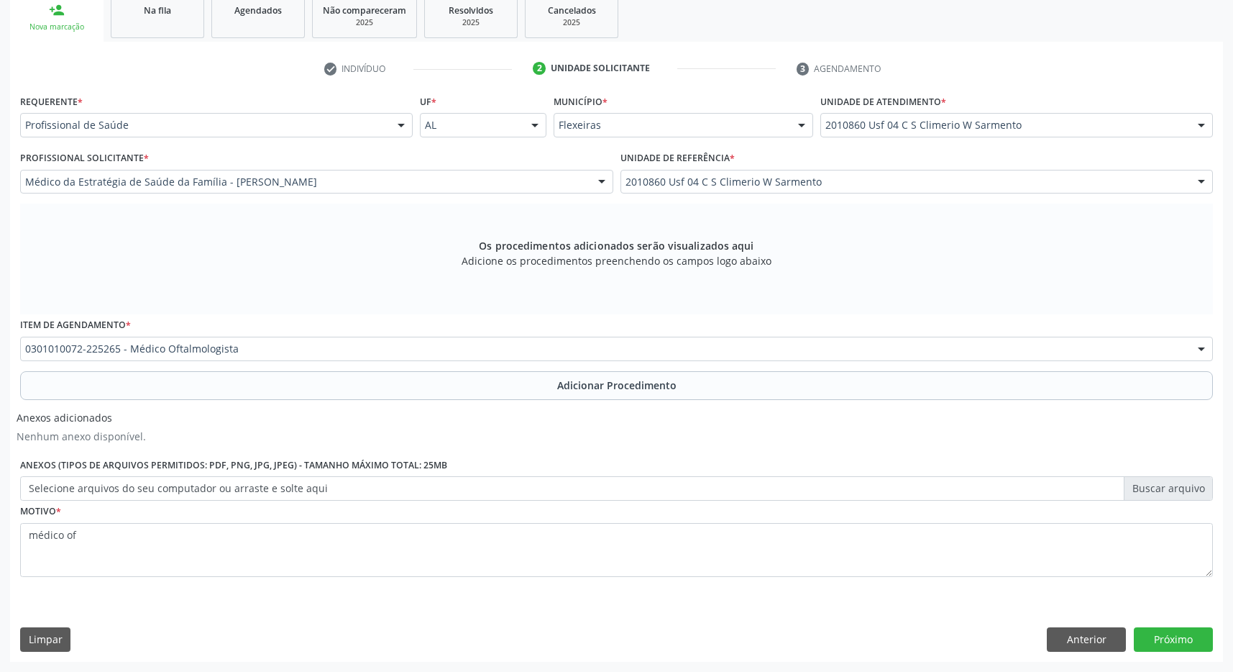
scroll to position [271, 0]
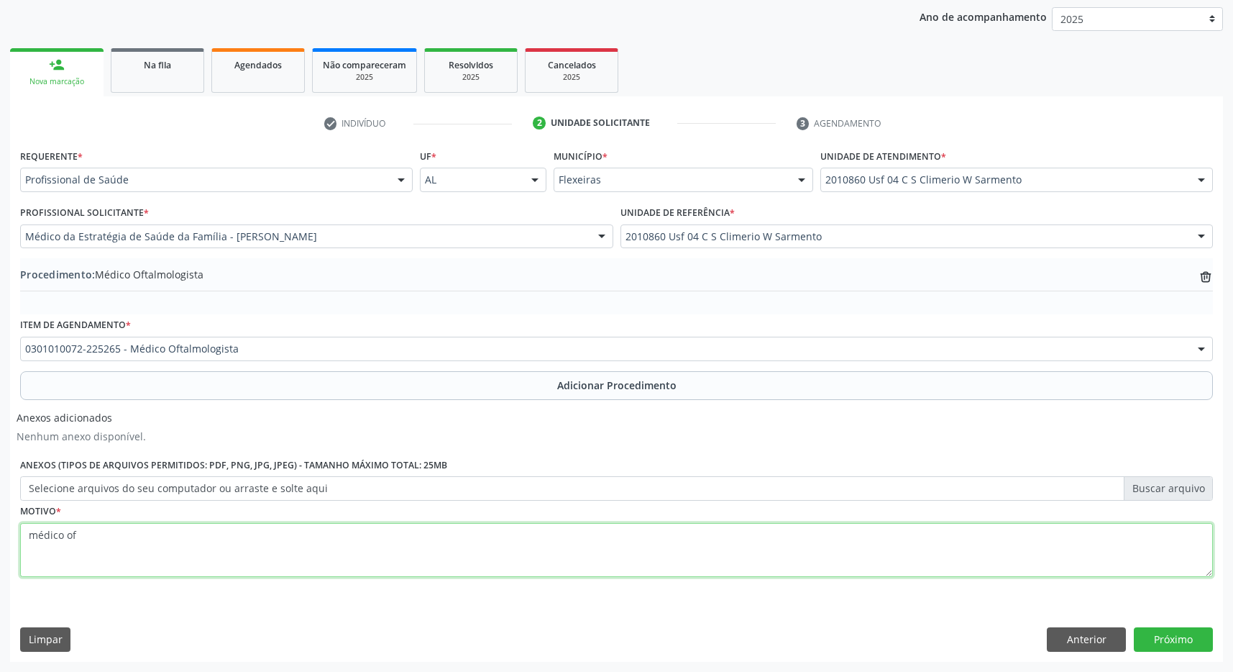
click at [234, 549] on textarea "médico of" at bounding box center [616, 550] width 1193 height 55
type textarea "m"
type textarea "catarata"
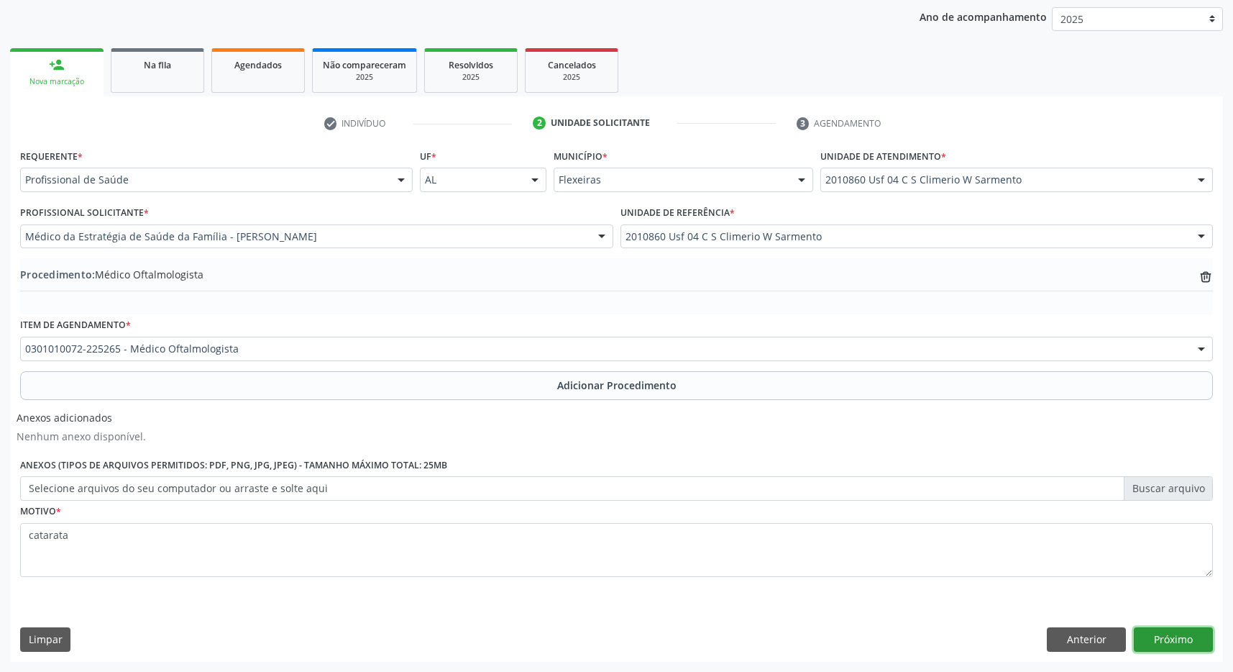
click at [1185, 634] on button "Próximo" at bounding box center [1173, 639] width 79 height 24
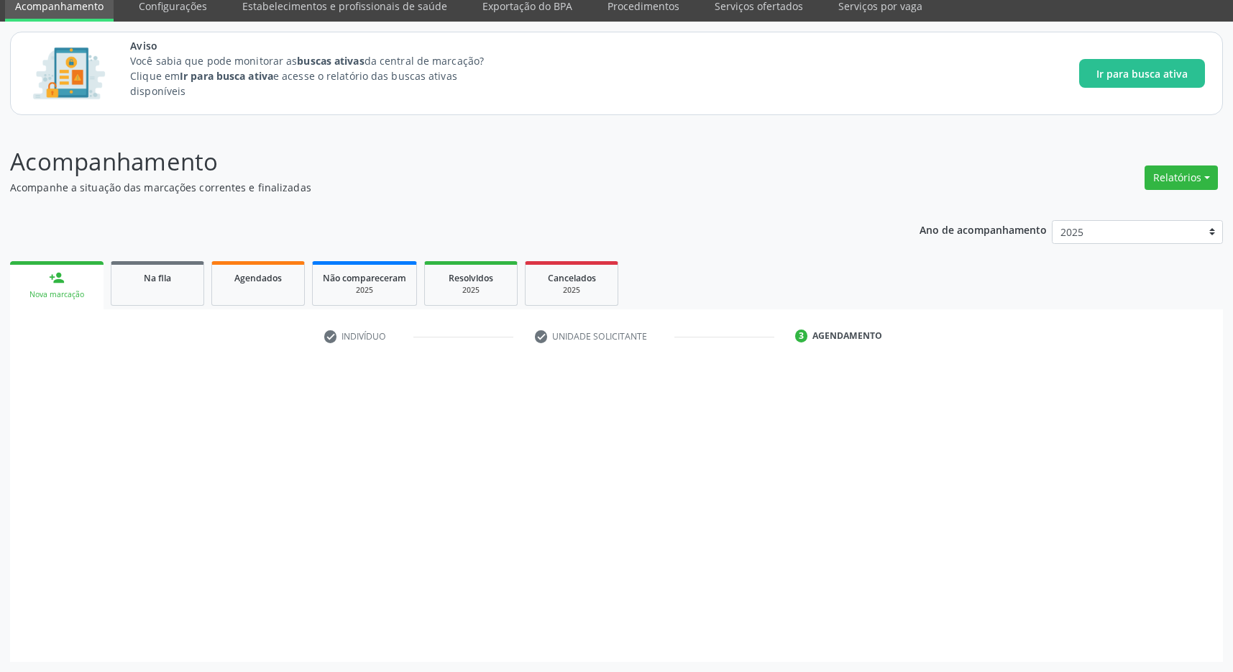
scroll to position [59, 0]
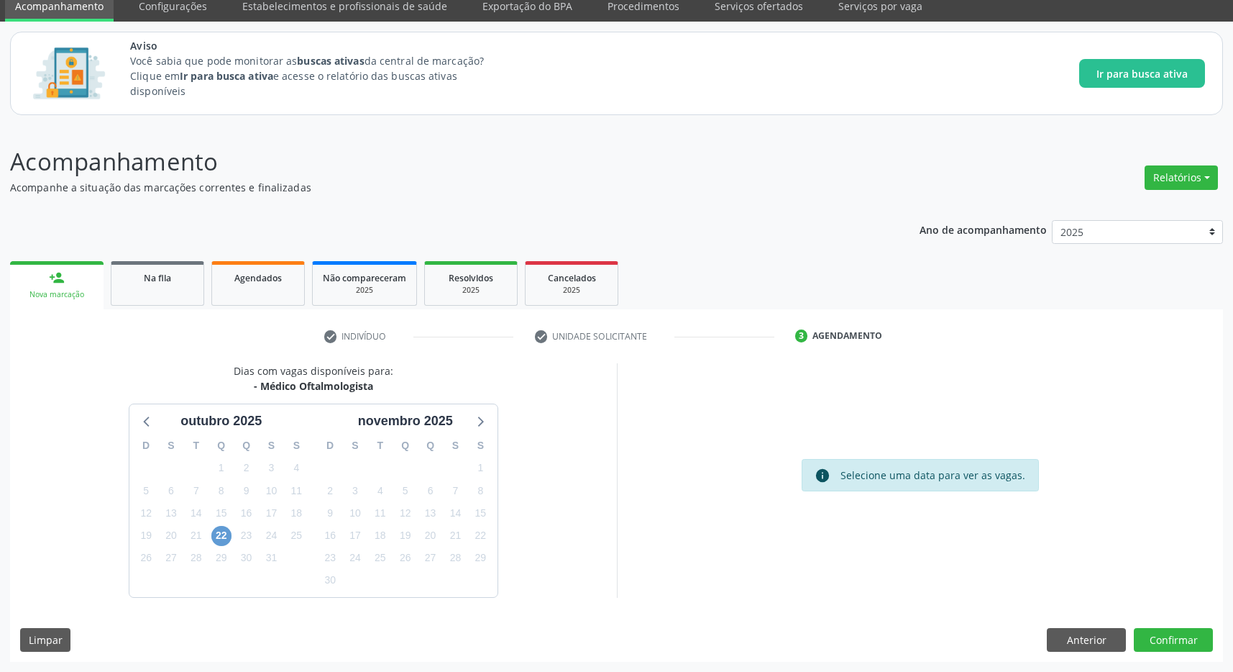
click at [230, 532] on div "22" at bounding box center [221, 535] width 20 height 22
click at [219, 534] on span "22" at bounding box center [221, 536] width 20 height 20
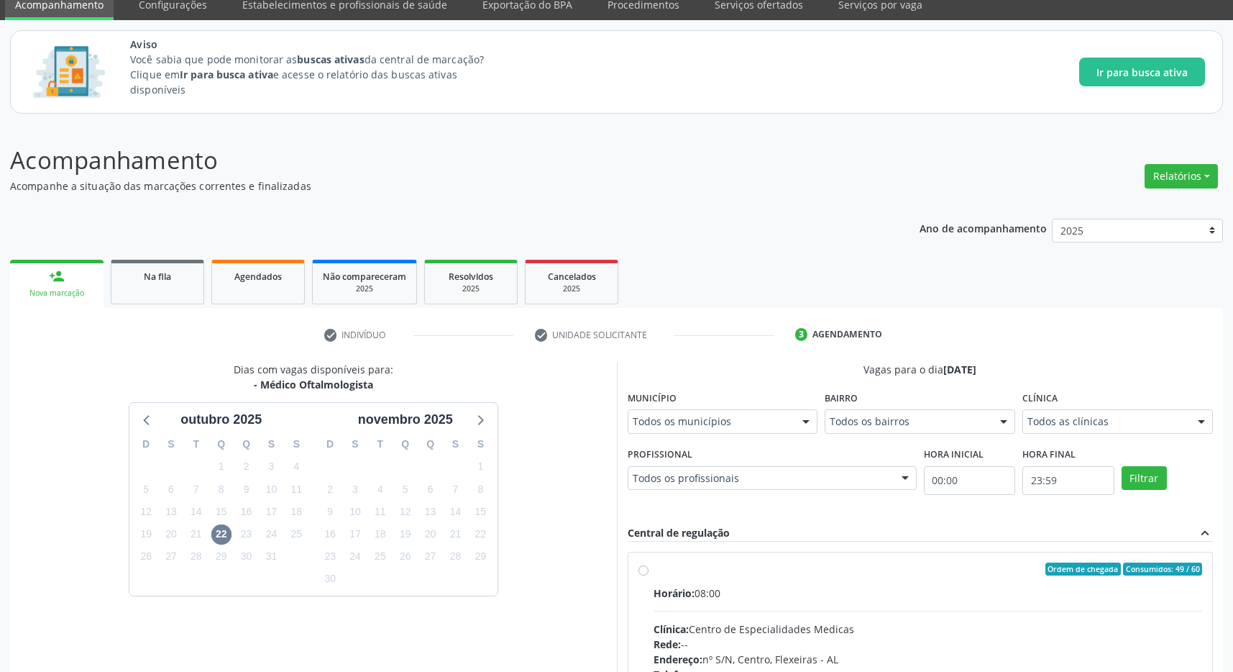
click at [777, 564] on div "Ordem de chegada Consumidos: 49 / 60" at bounding box center [928, 568] width 549 height 13
click at [649, 564] on input "Ordem de chegada Consumidos: 49 / 60 Horário: 08:00 Clínica: Centro de Especial…" at bounding box center [644, 568] width 10 height 13
radio input "true"
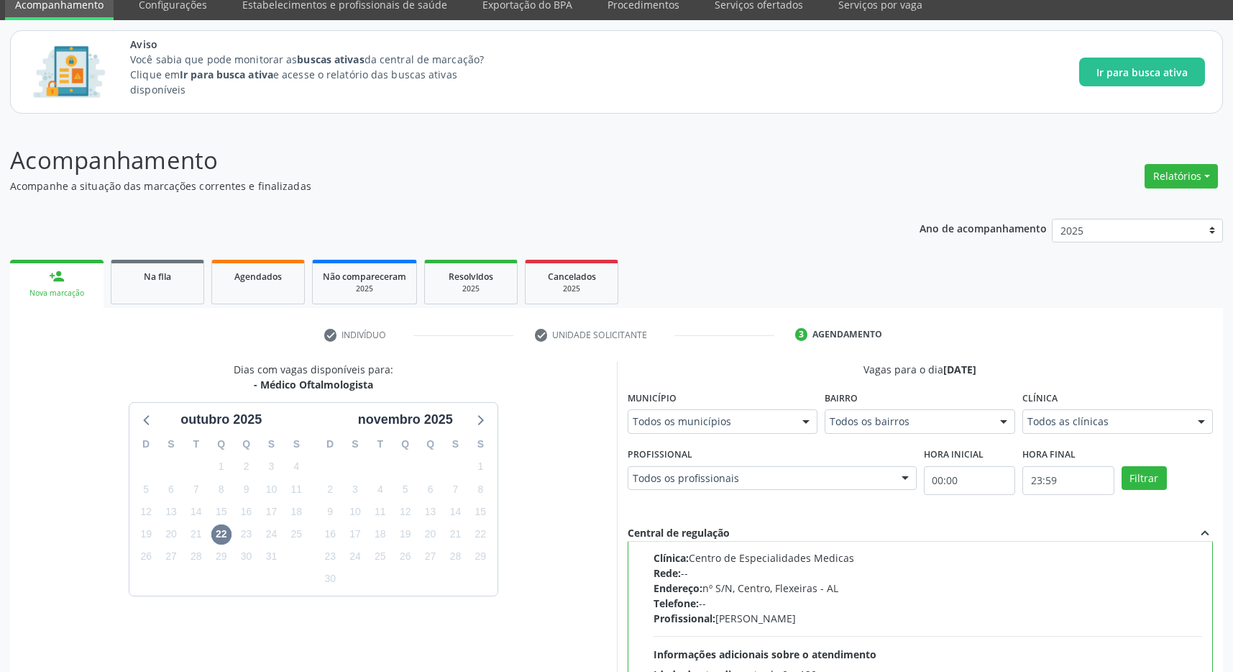
scroll to position [286, 0]
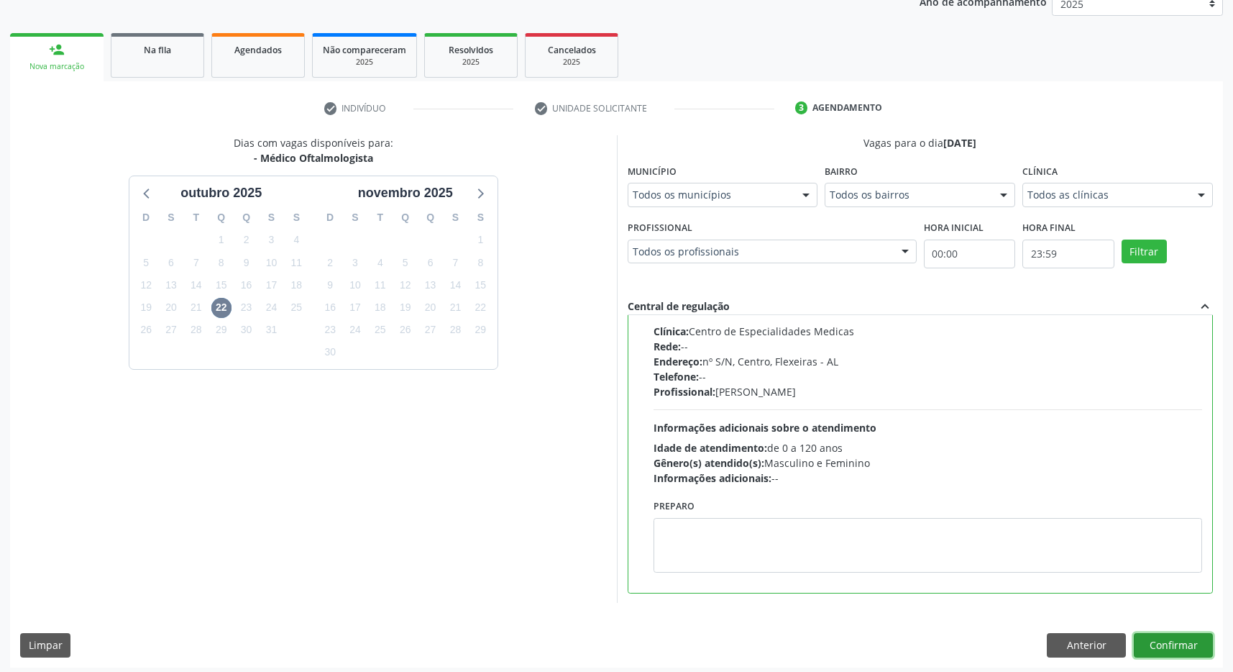
click at [1200, 641] on button "Confirmar" at bounding box center [1173, 645] width 79 height 24
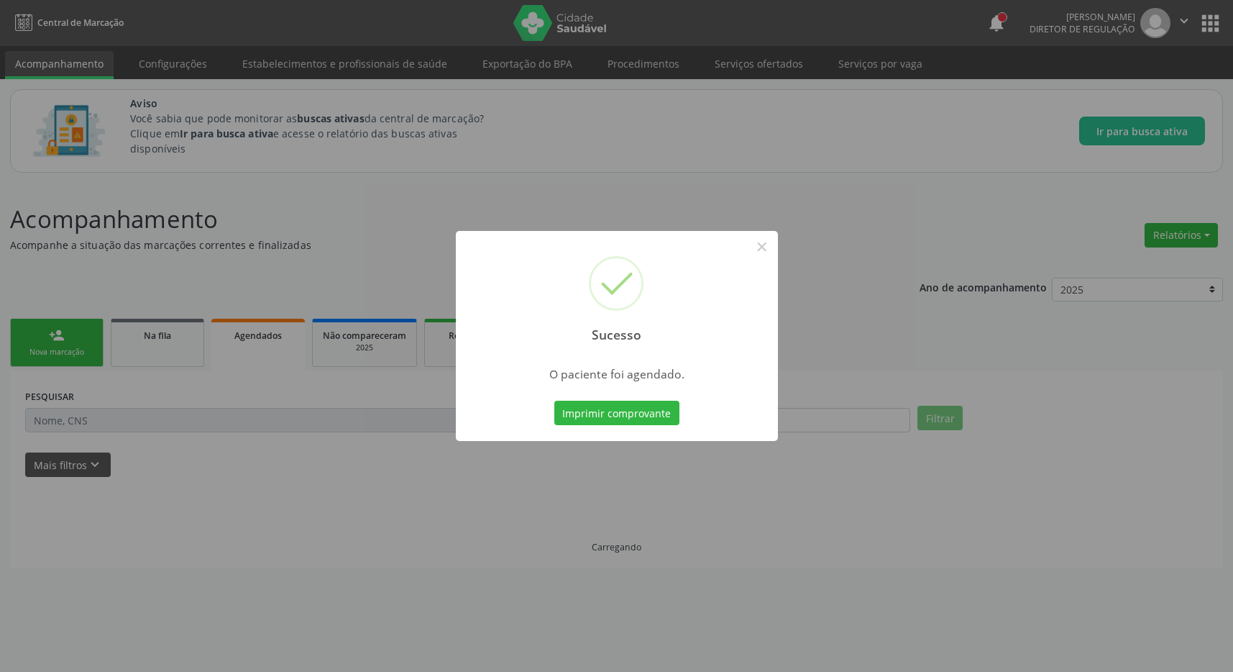
scroll to position [0, 0]
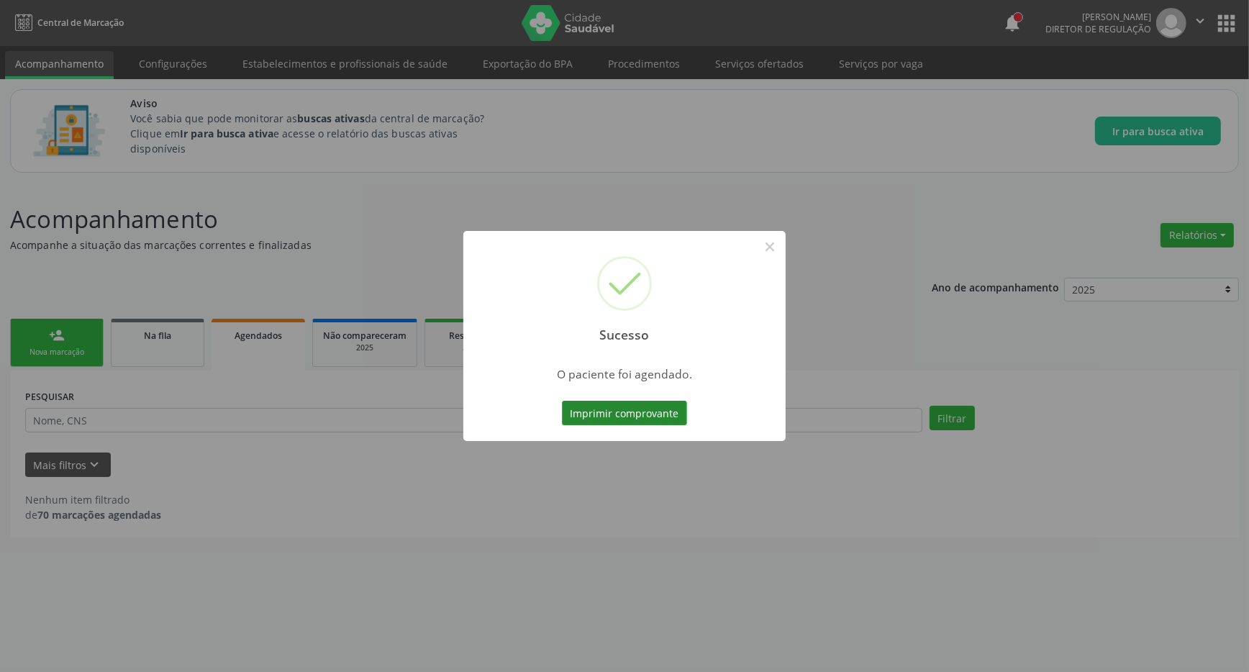
click at [647, 409] on button "Imprimir comprovante" at bounding box center [624, 413] width 125 height 24
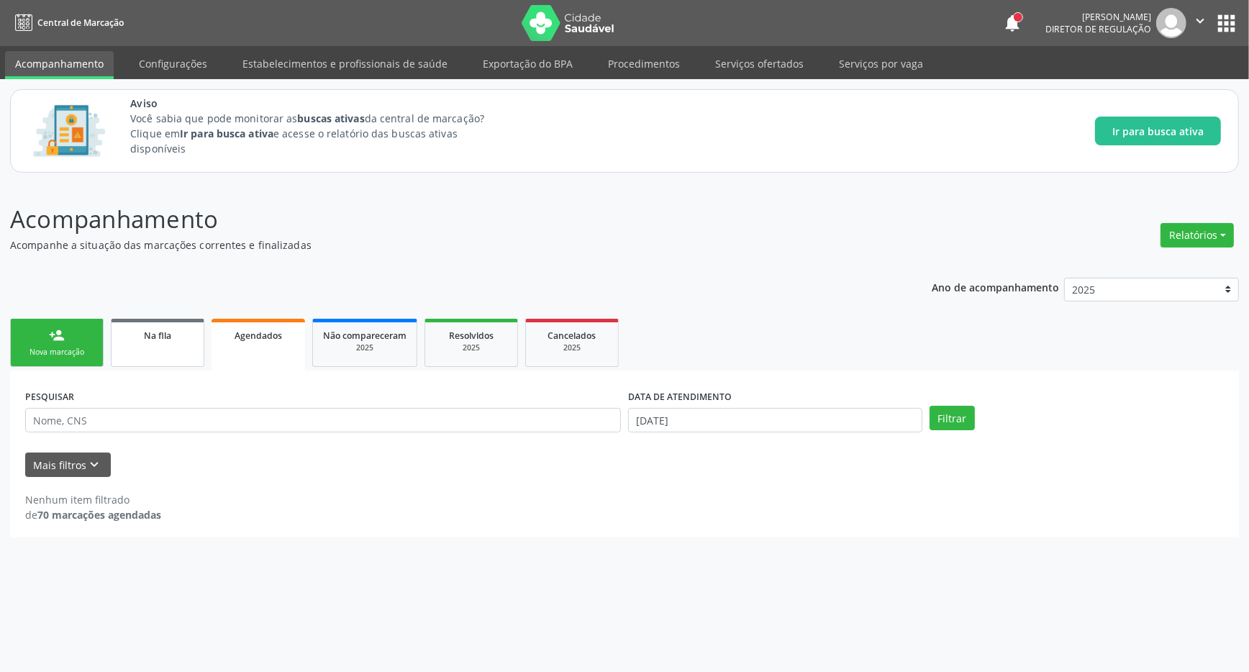
click at [168, 340] on span "Na fila" at bounding box center [157, 335] width 27 height 12
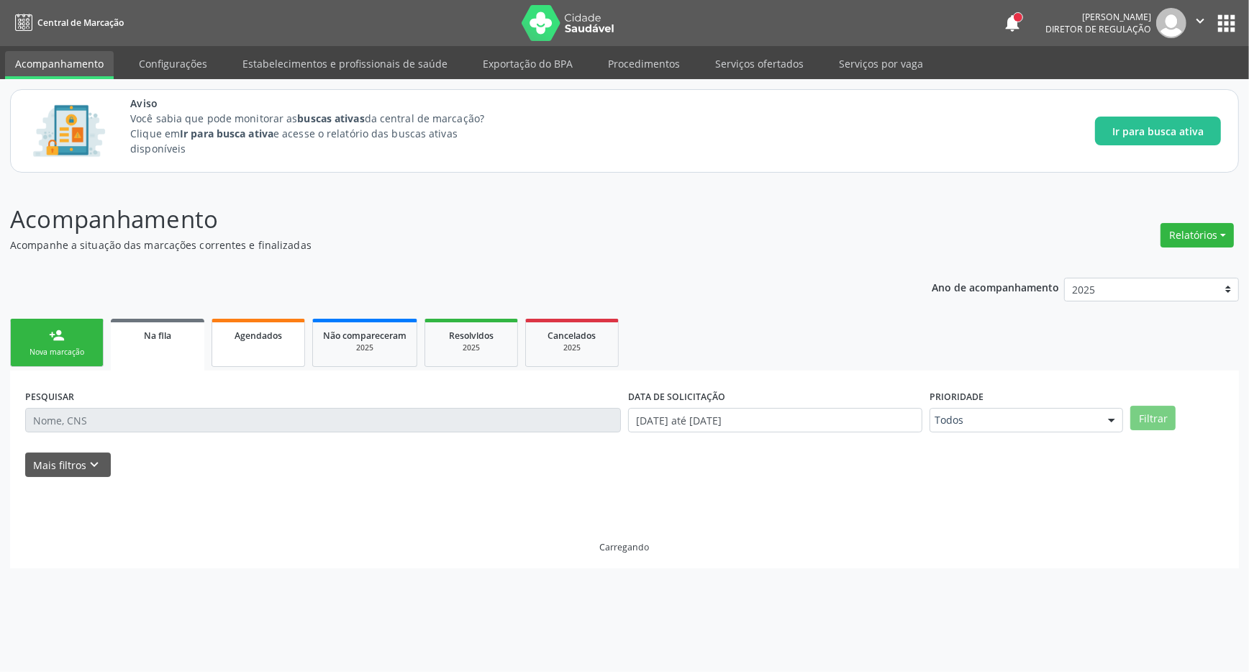
click at [259, 345] on link "Agendados" at bounding box center [257, 343] width 93 height 48
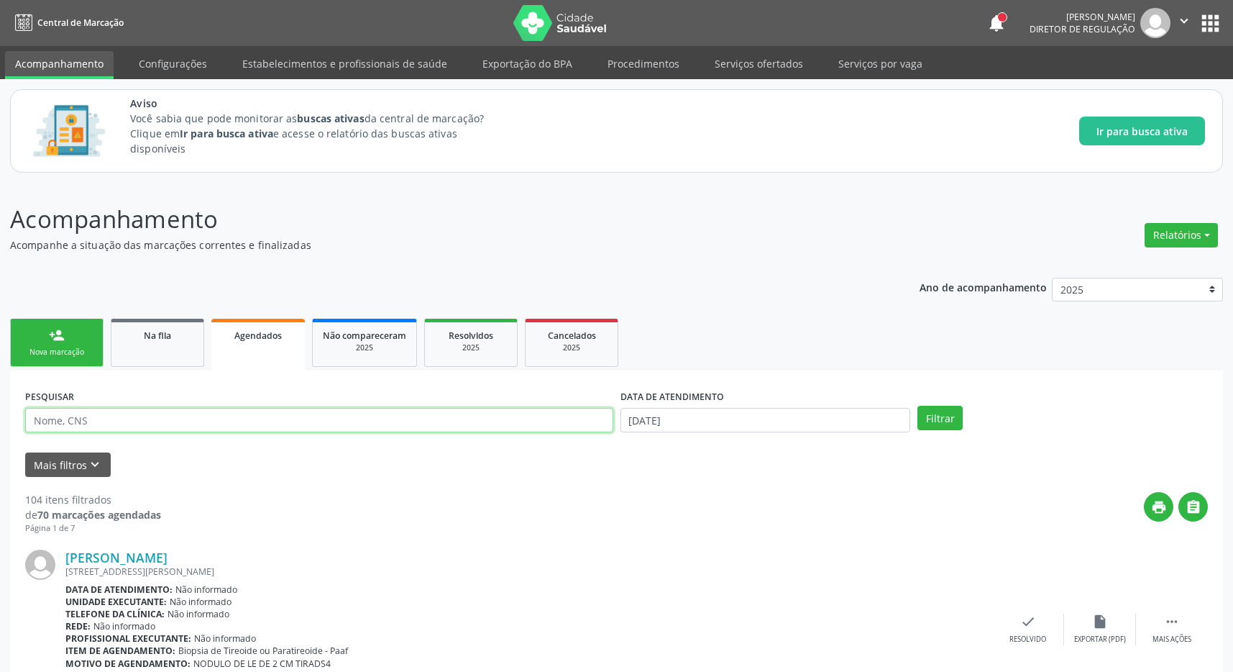
click at [172, 421] on input "text" at bounding box center [319, 420] width 588 height 24
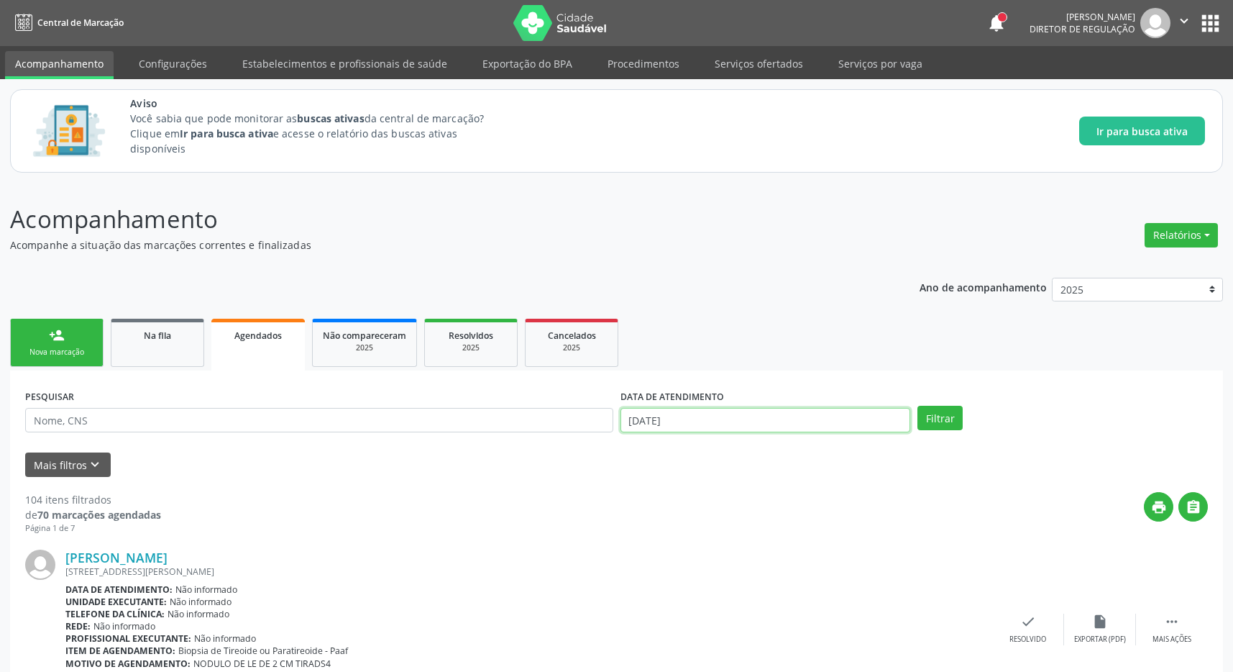
click at [835, 416] on input "13/10/2025" at bounding box center [766, 420] width 291 height 24
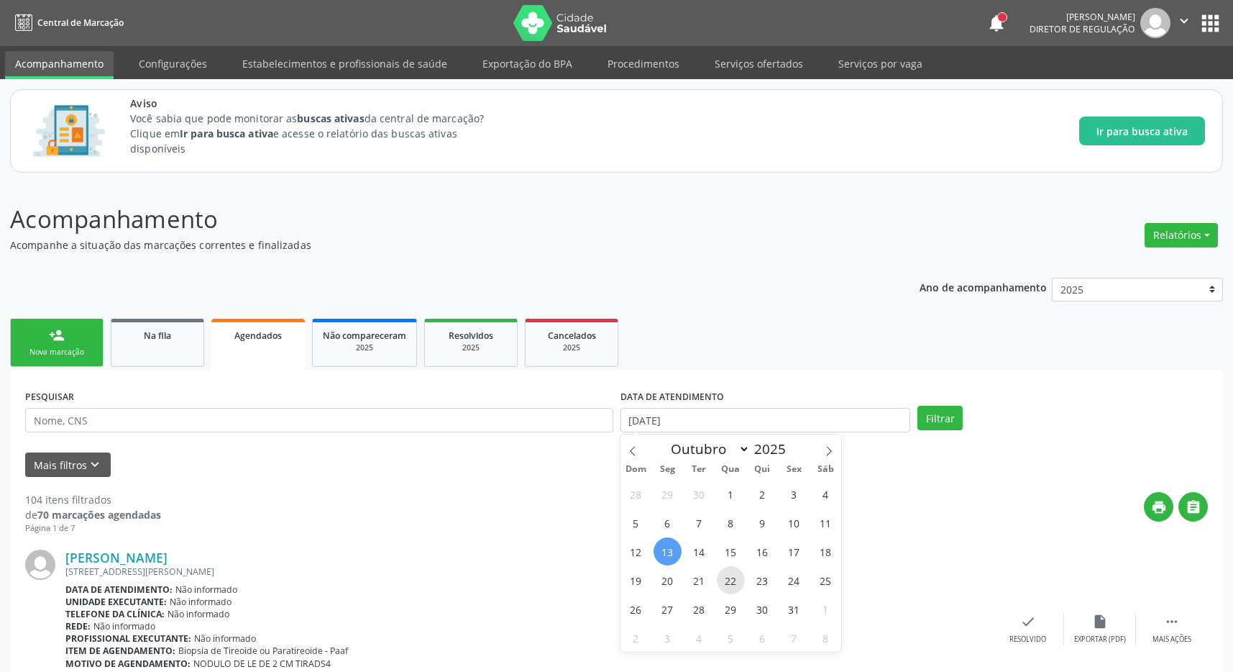
click at [732, 585] on span "22" at bounding box center [731, 580] width 28 height 28
type input "22/10/2025"
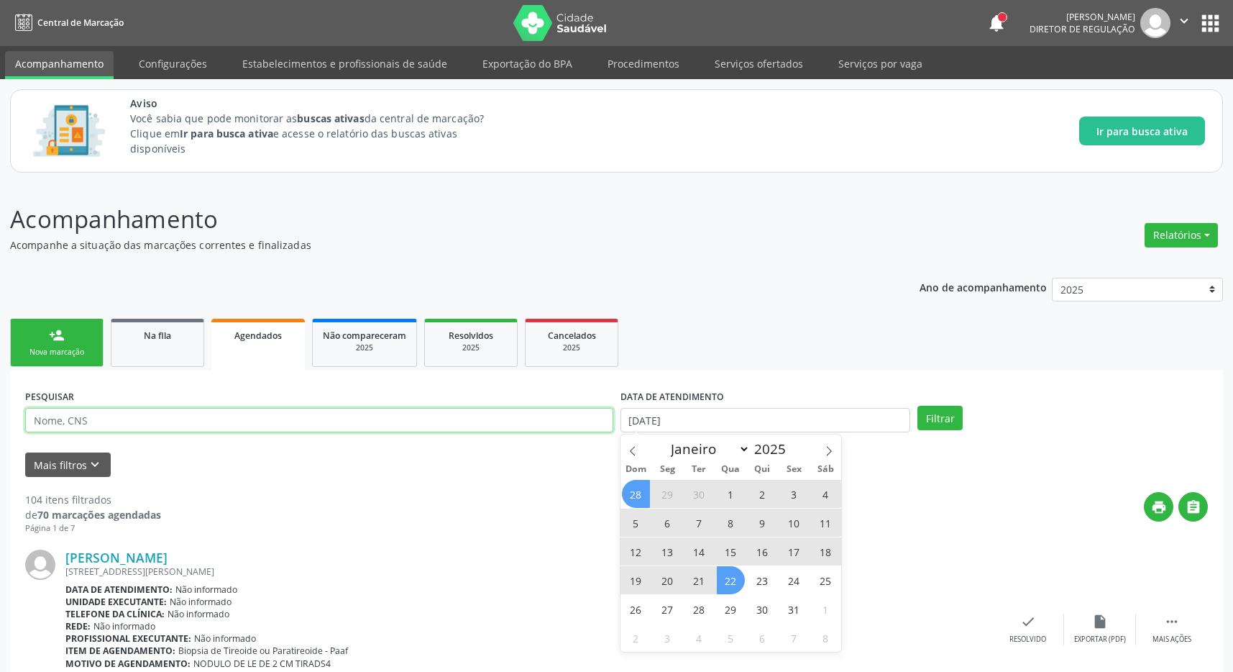
click at [385, 417] on input "text" at bounding box center [319, 420] width 588 height 24
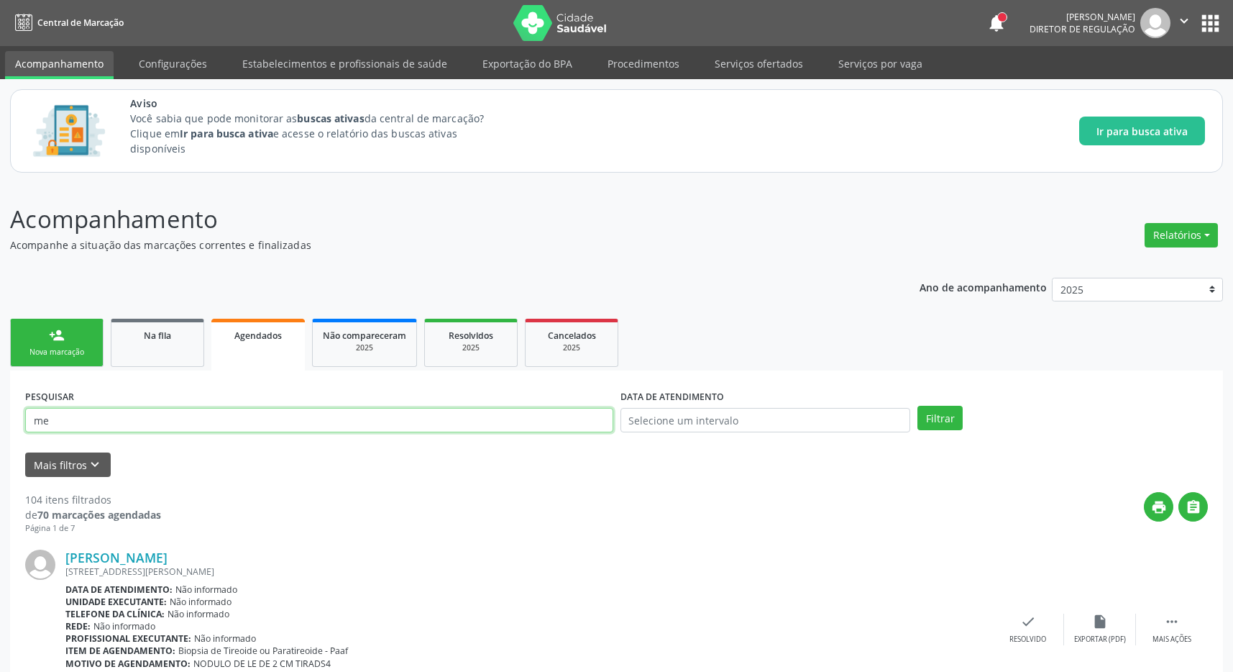
type input "m"
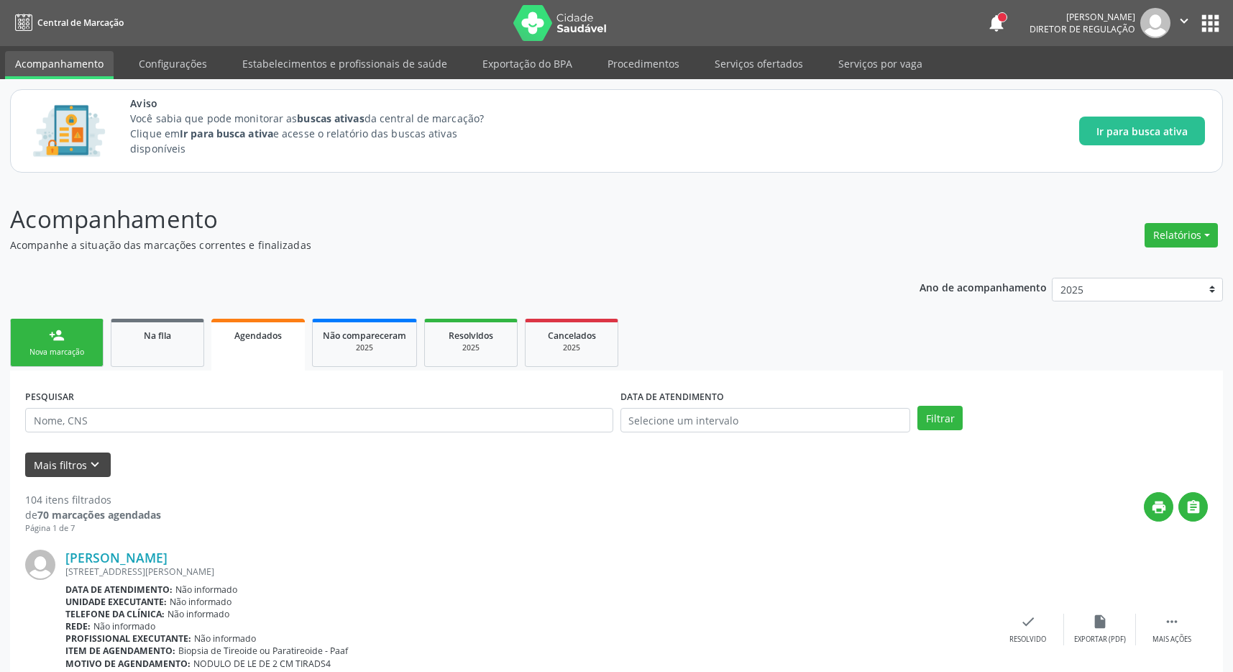
click at [53, 450] on form "PESQUISAR DATA DE ATENDIMENTO Filtrar UNIDADE DE REFERÊNCIA Selecione uma UBS T…" at bounding box center [616, 431] width 1183 height 91
click at [63, 463] on button "Mais filtros keyboard_arrow_down" at bounding box center [68, 464] width 86 height 25
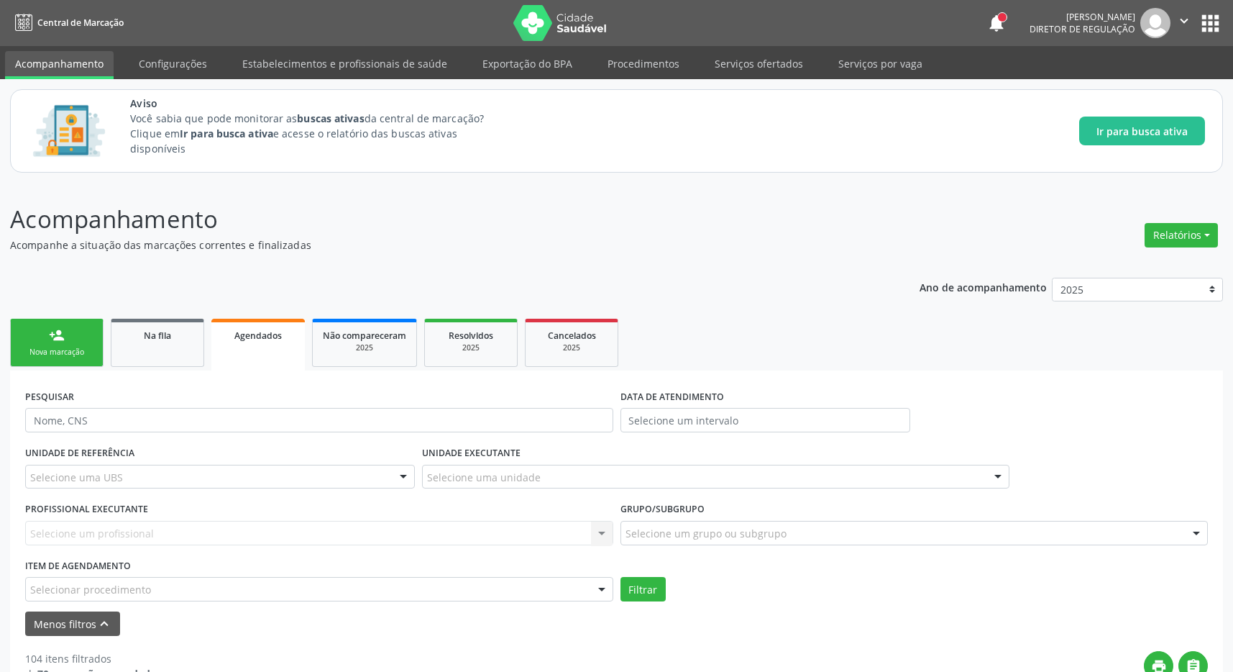
click at [153, 479] on div "Selecione uma UBS" at bounding box center [220, 477] width 390 height 24
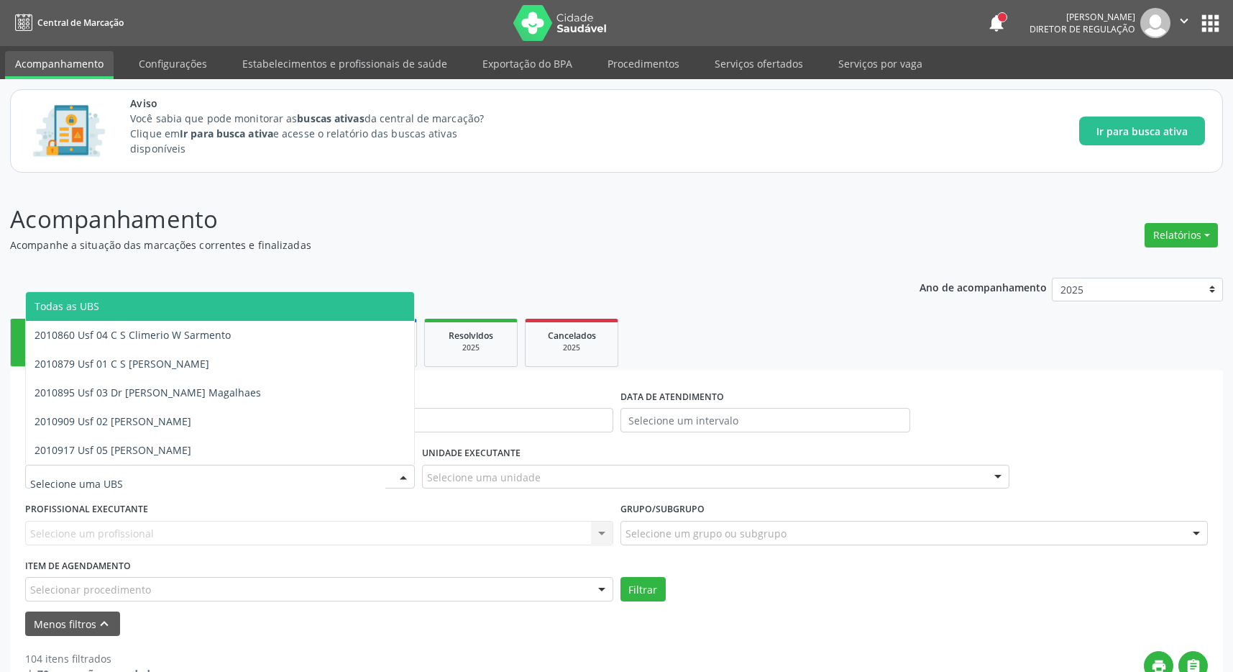
click at [151, 306] on span "Todas as UBS" at bounding box center [220, 306] width 388 height 29
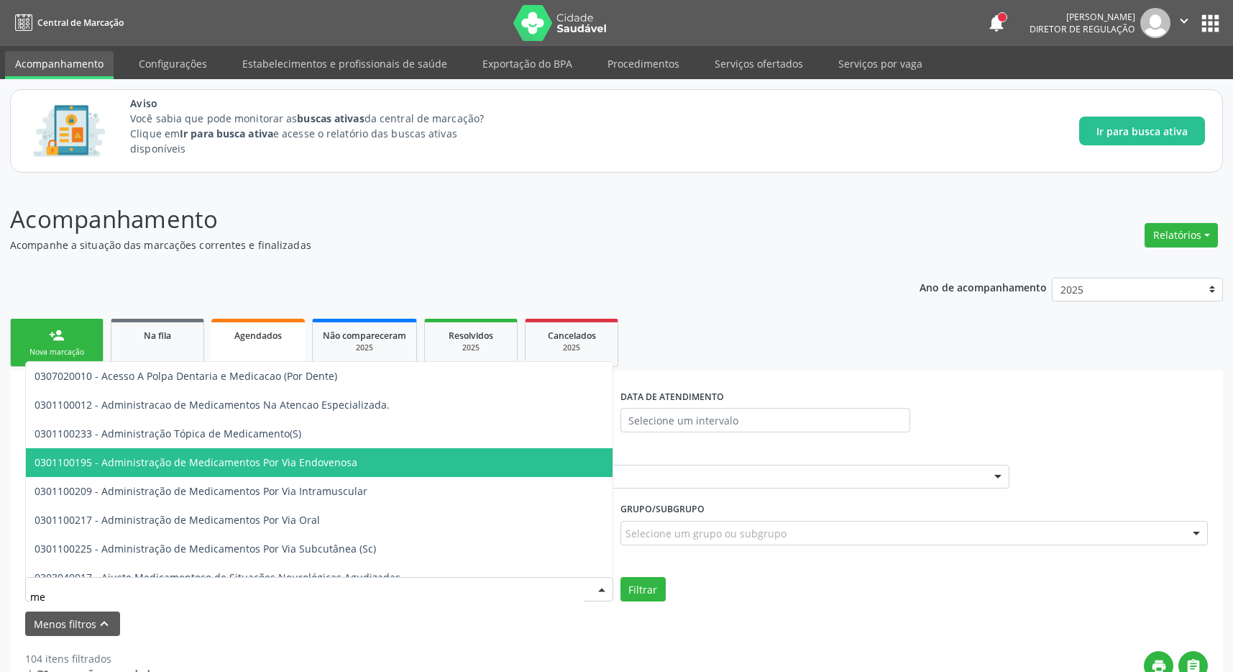
type input "m"
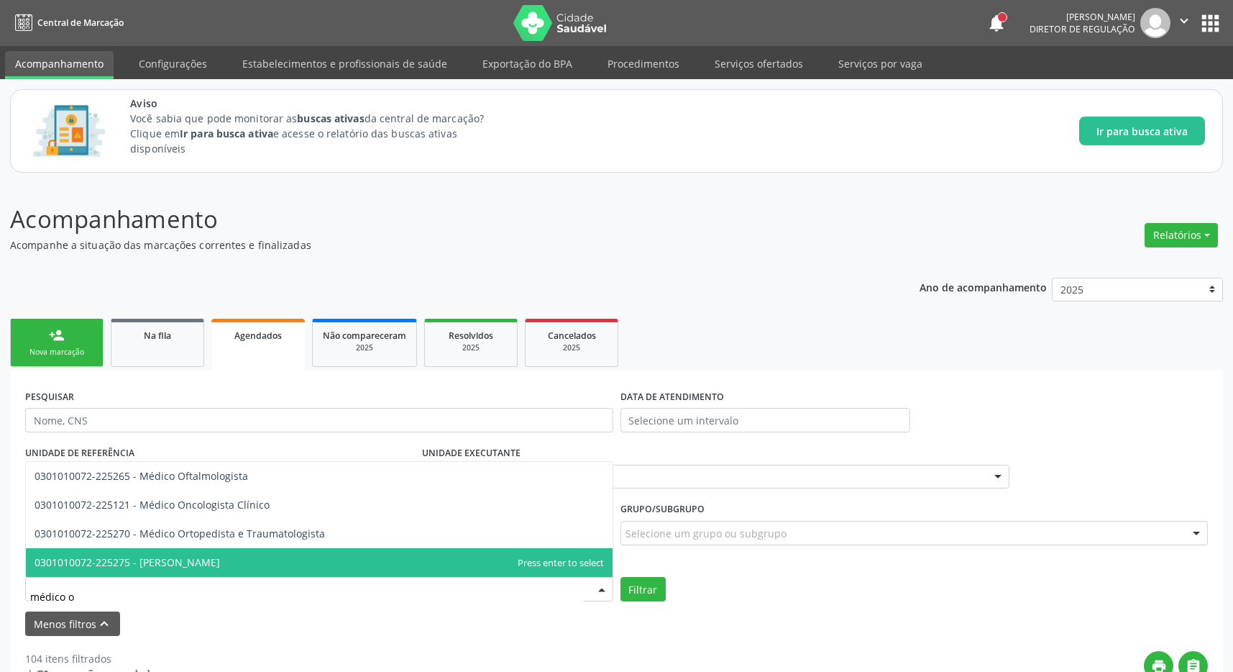
type input "médico of"
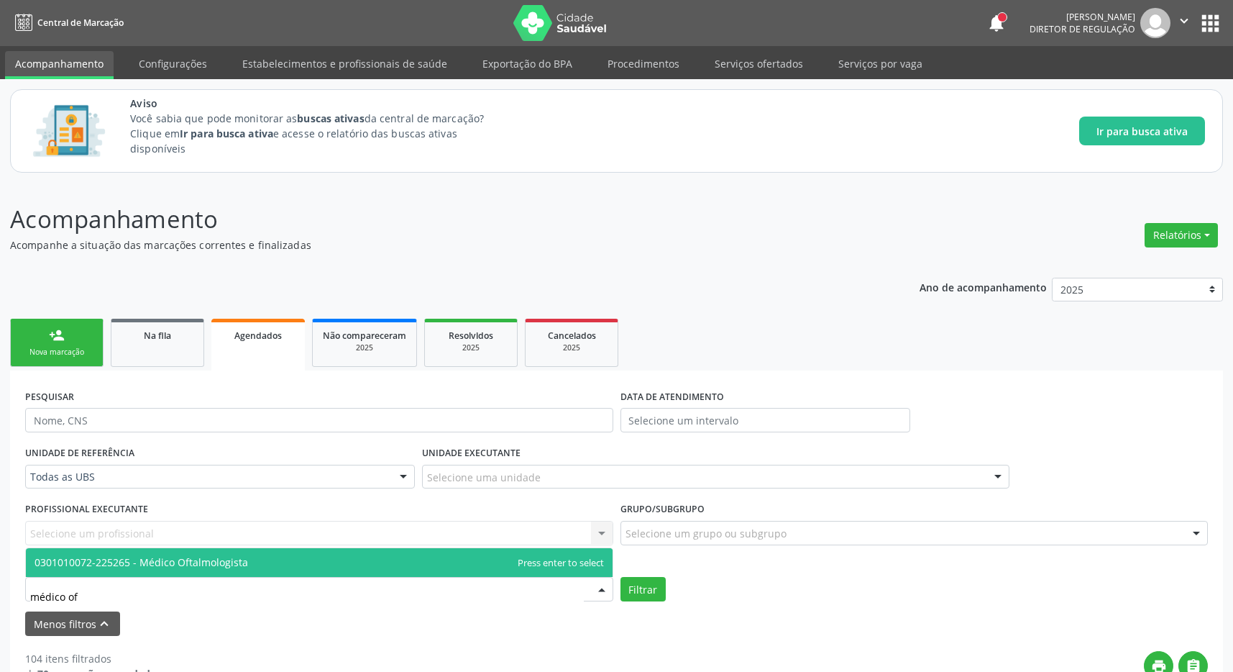
click at [188, 560] on span "0301010072-225265 - Médico Oftalmologista" at bounding box center [142, 562] width 214 height 14
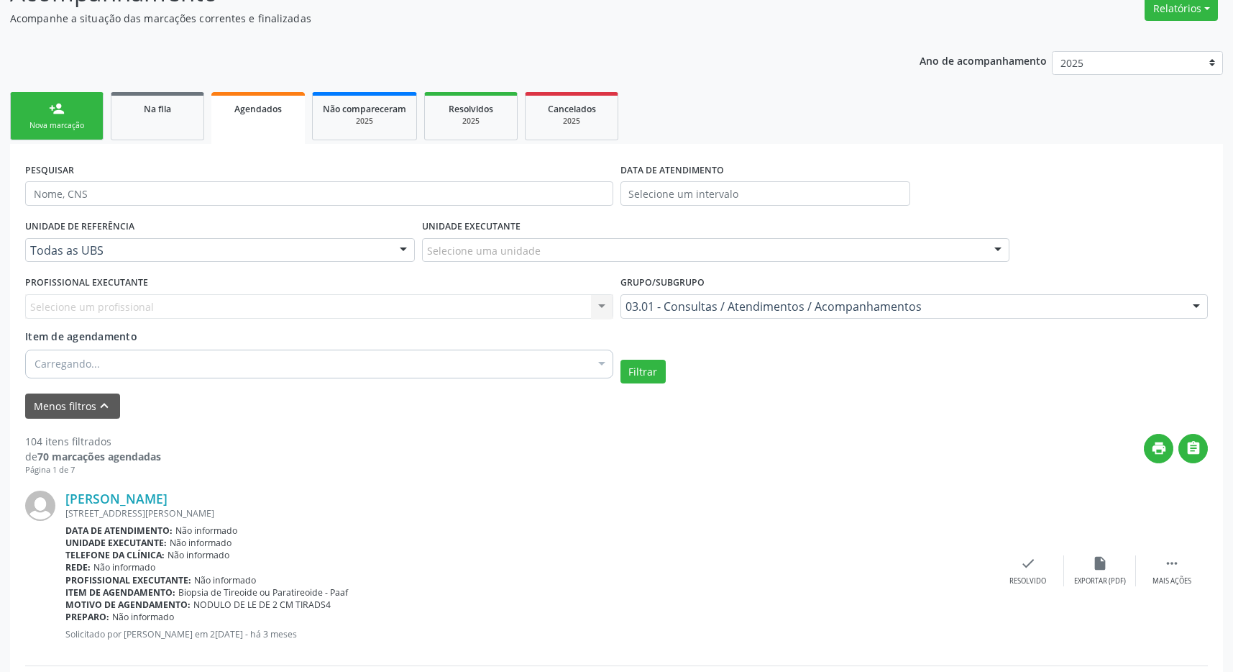
scroll to position [302, 0]
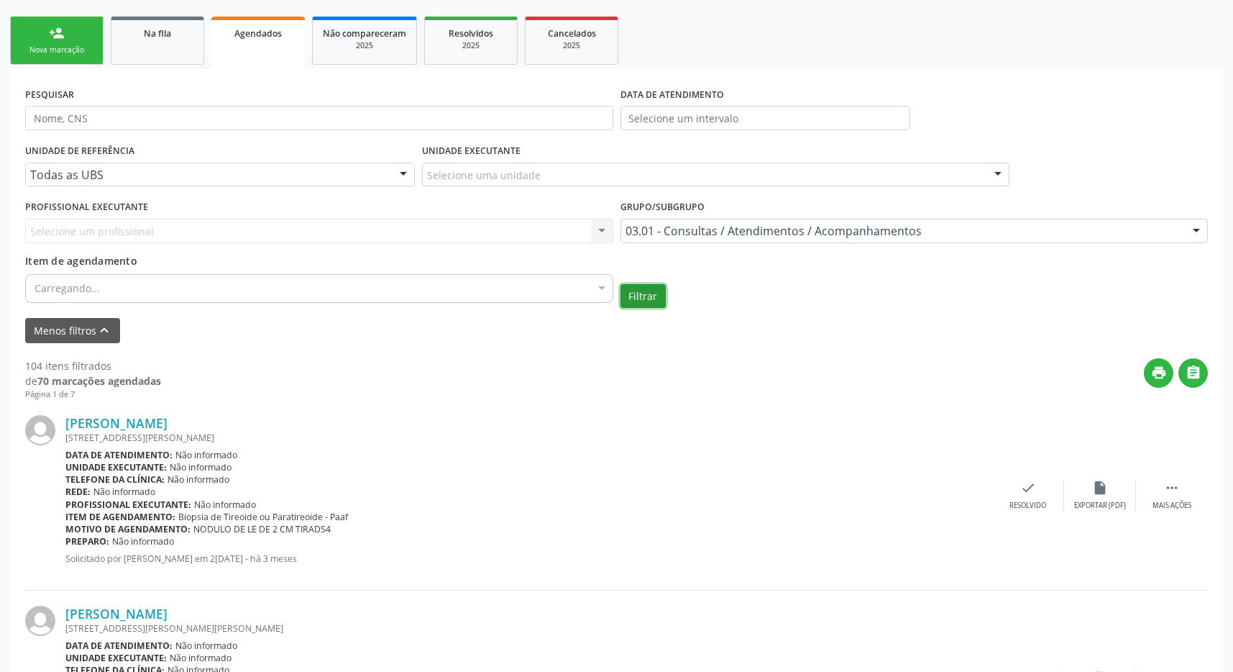
click at [642, 298] on button "Filtrar" at bounding box center [643, 296] width 45 height 24
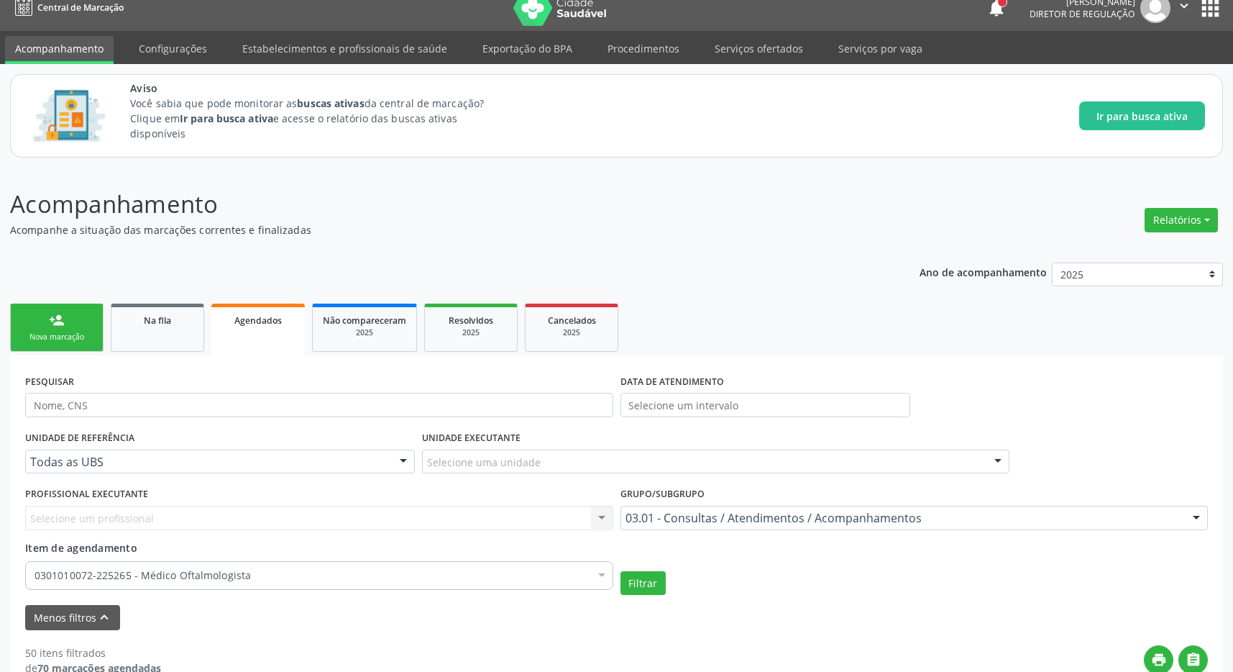
scroll to position [166, 0]
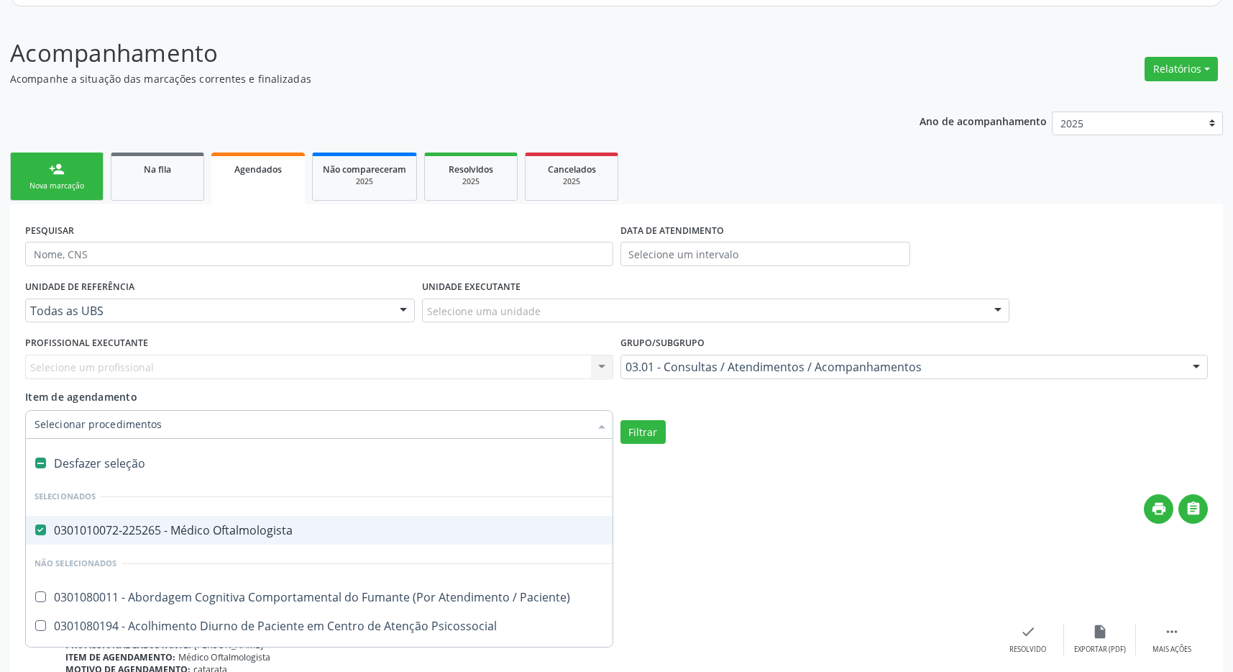
click at [790, 534] on div "print " at bounding box center [684, 515] width 1047 height 42
type input "e"
checkbox Oftalmologista "false"
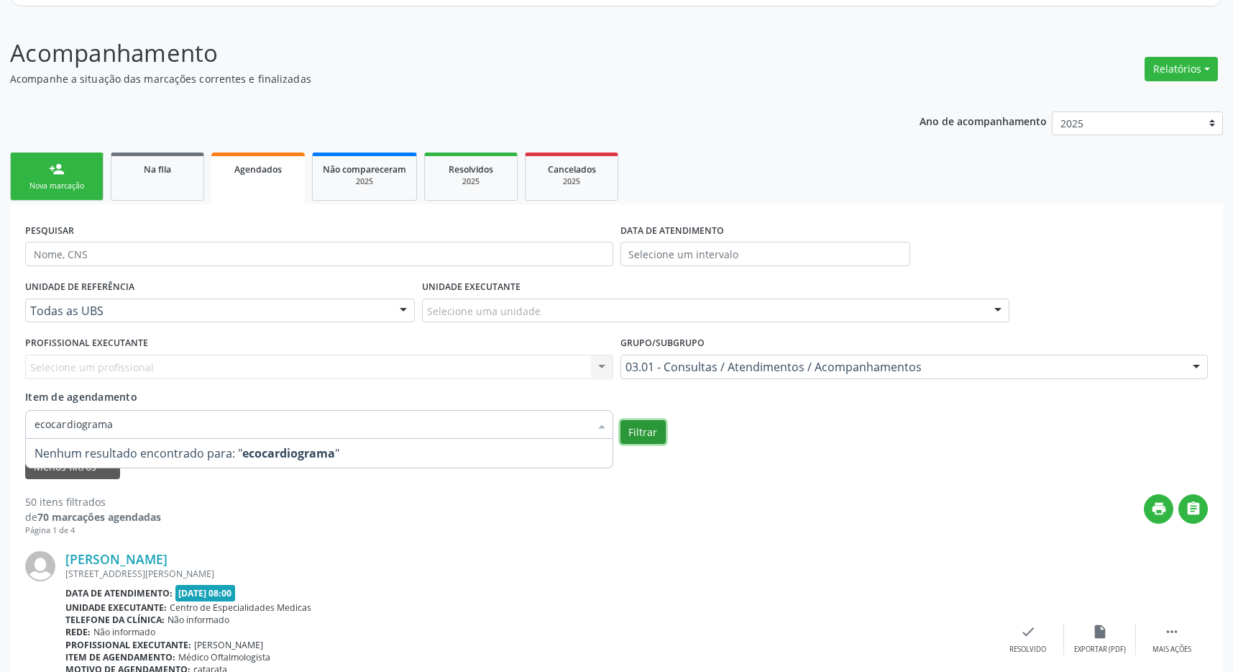
click at [636, 435] on button "Filtrar" at bounding box center [643, 432] width 45 height 24
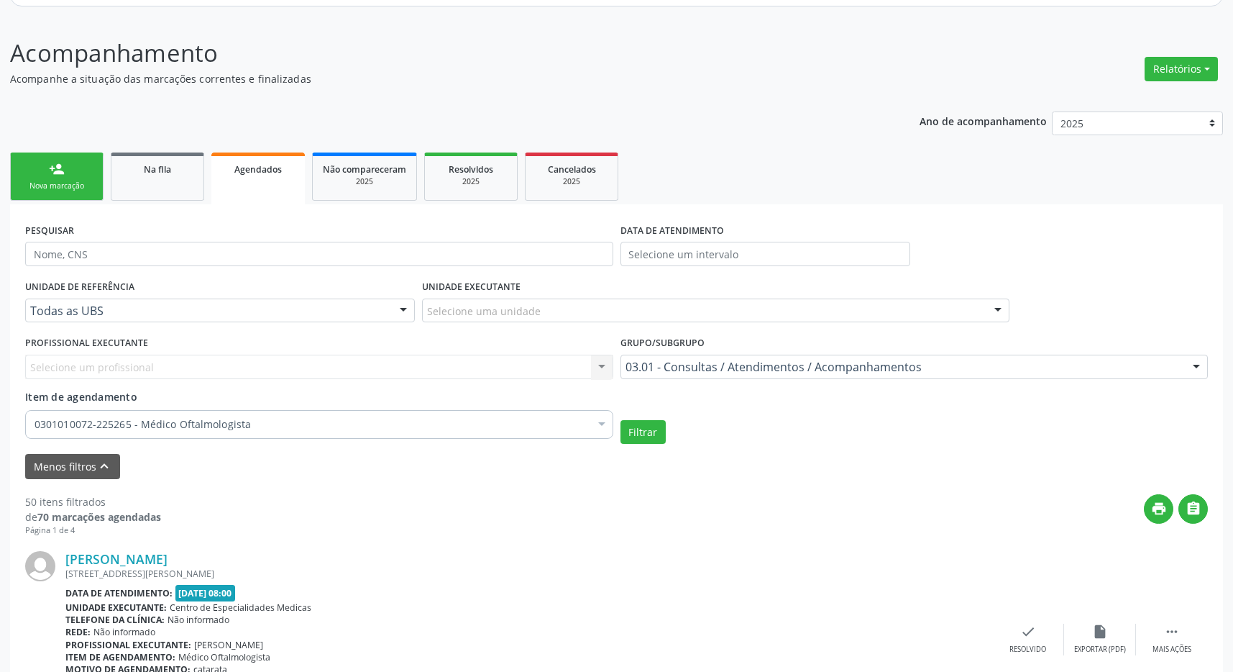
click at [590, 432] on div "0301010072-225265 - Médico Oftalmologista" at bounding box center [319, 424] width 588 height 29
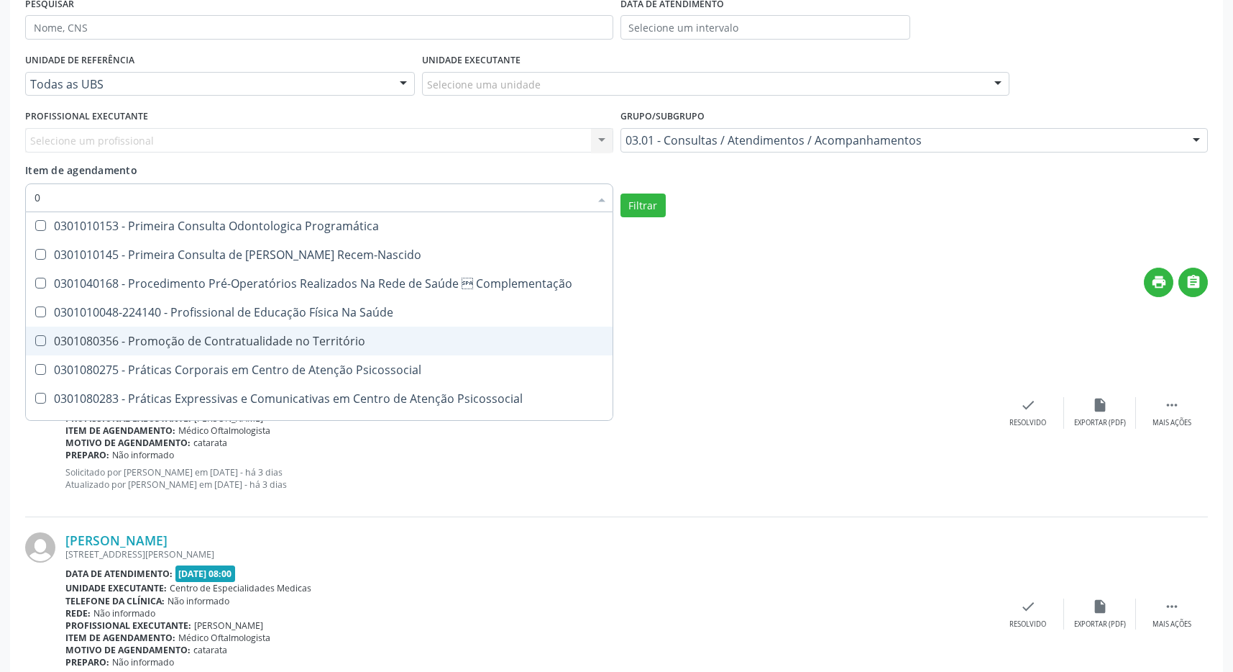
scroll to position [9129, 0]
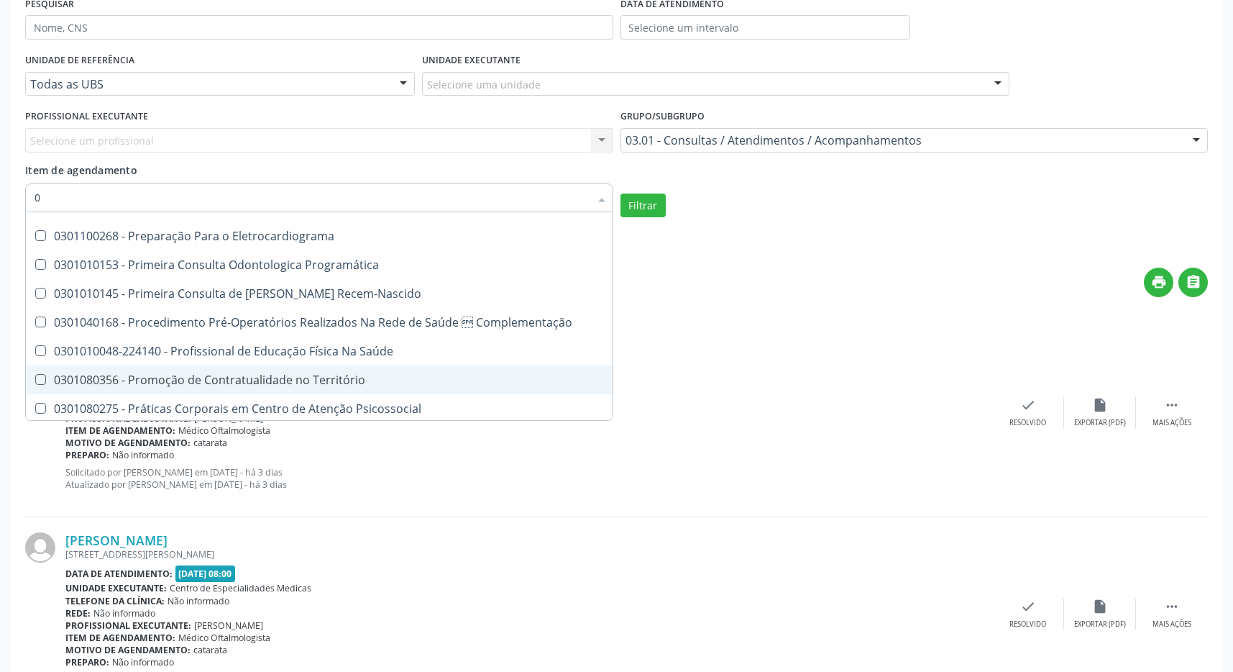
type input "02"
checkbox Oftalmologista "false"
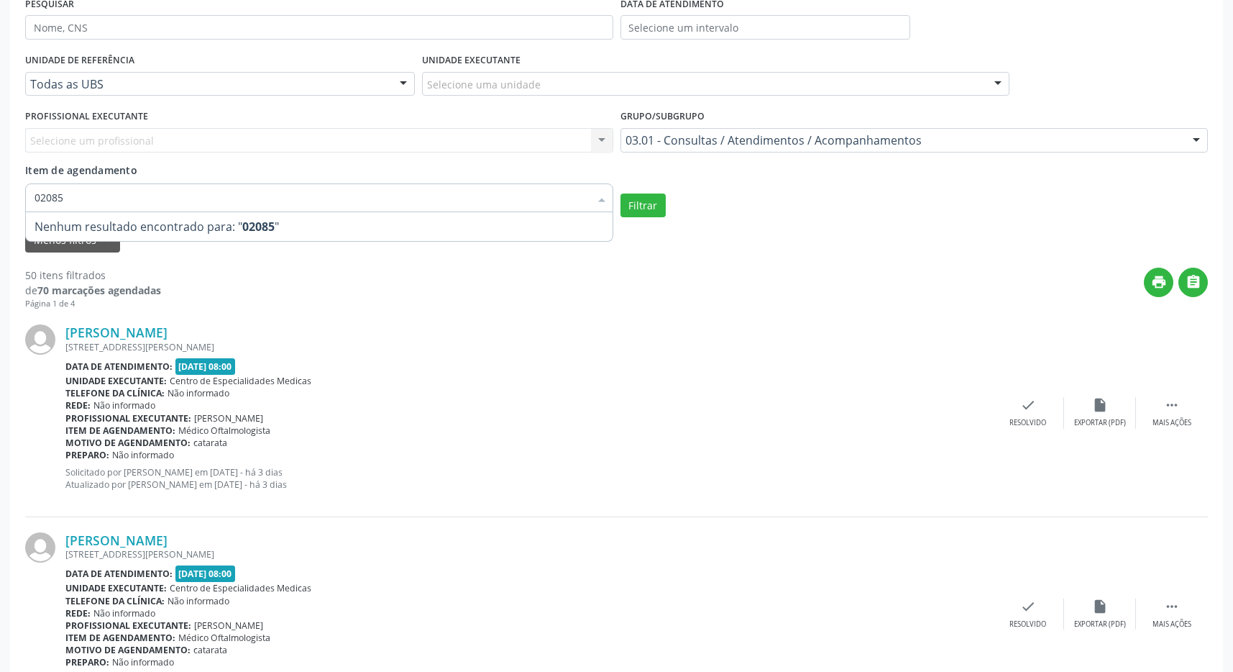
scroll to position [0, 0]
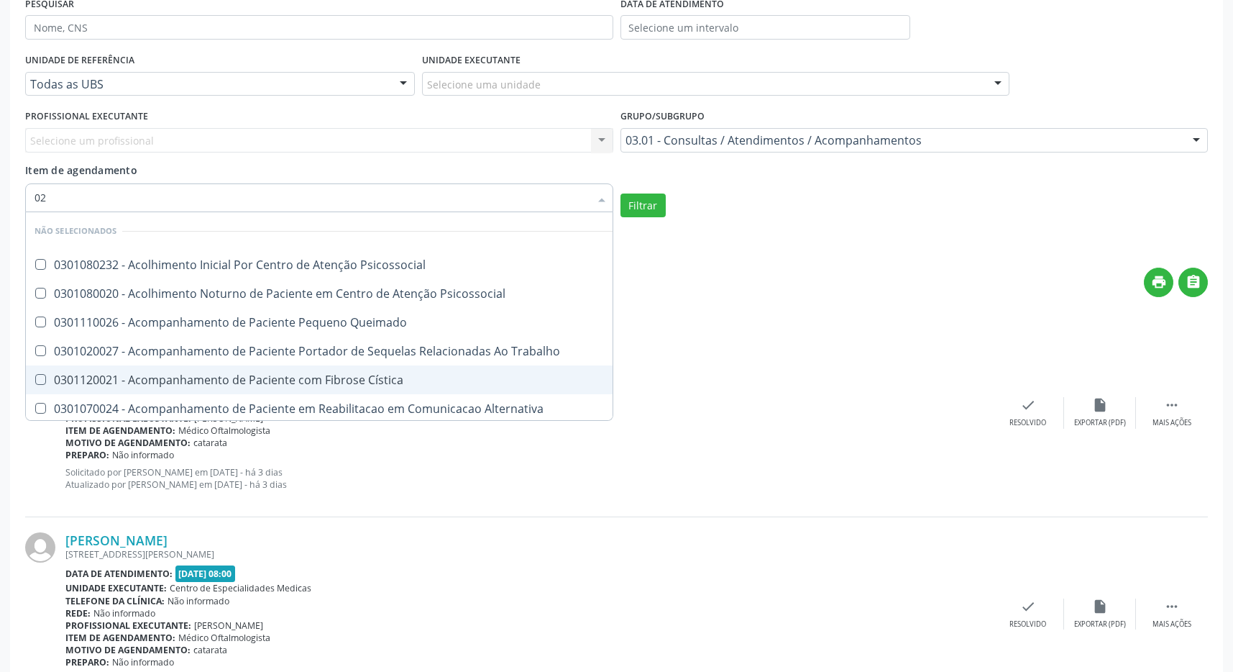
type input "0"
checkbox Psicossocial "true"
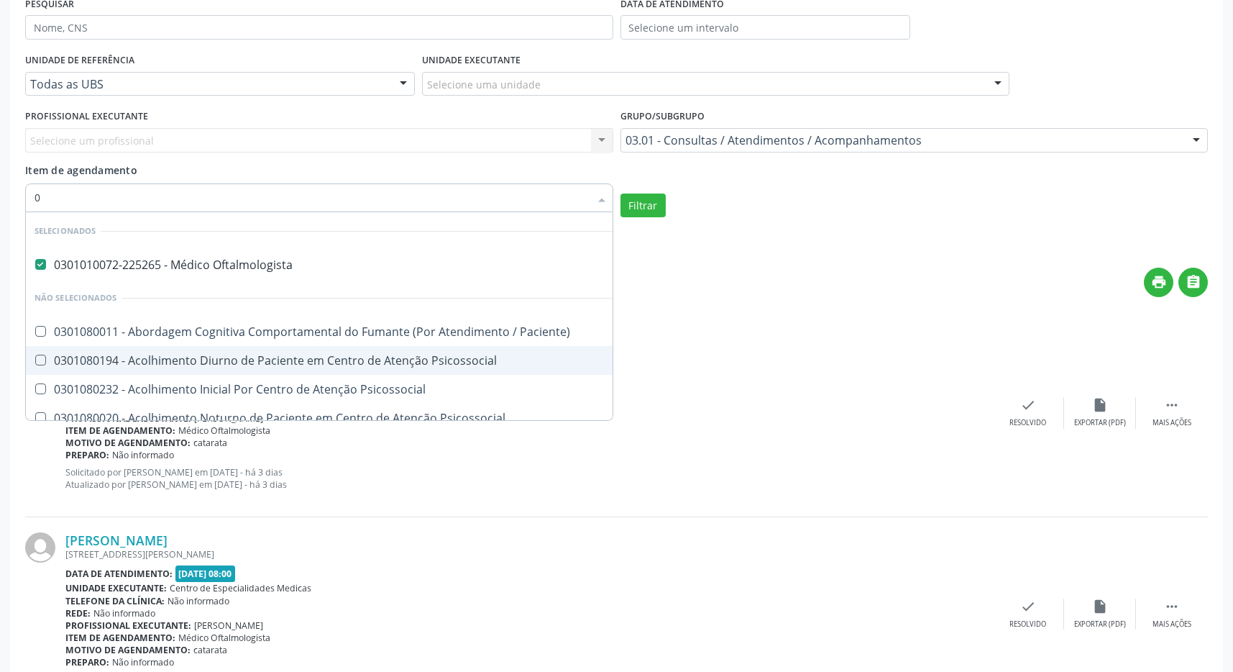
type input "02"
checkbox Oftalmologista "false"
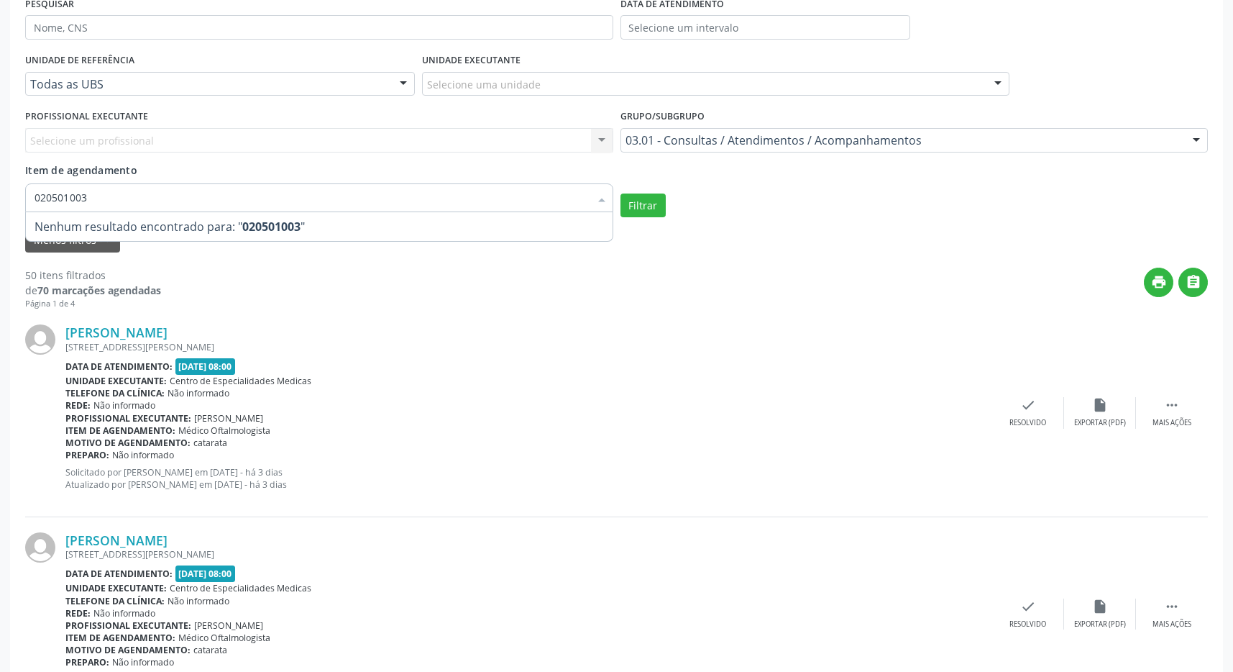
type input "0205010032"
click at [659, 197] on button "Filtrar" at bounding box center [643, 205] width 45 height 24
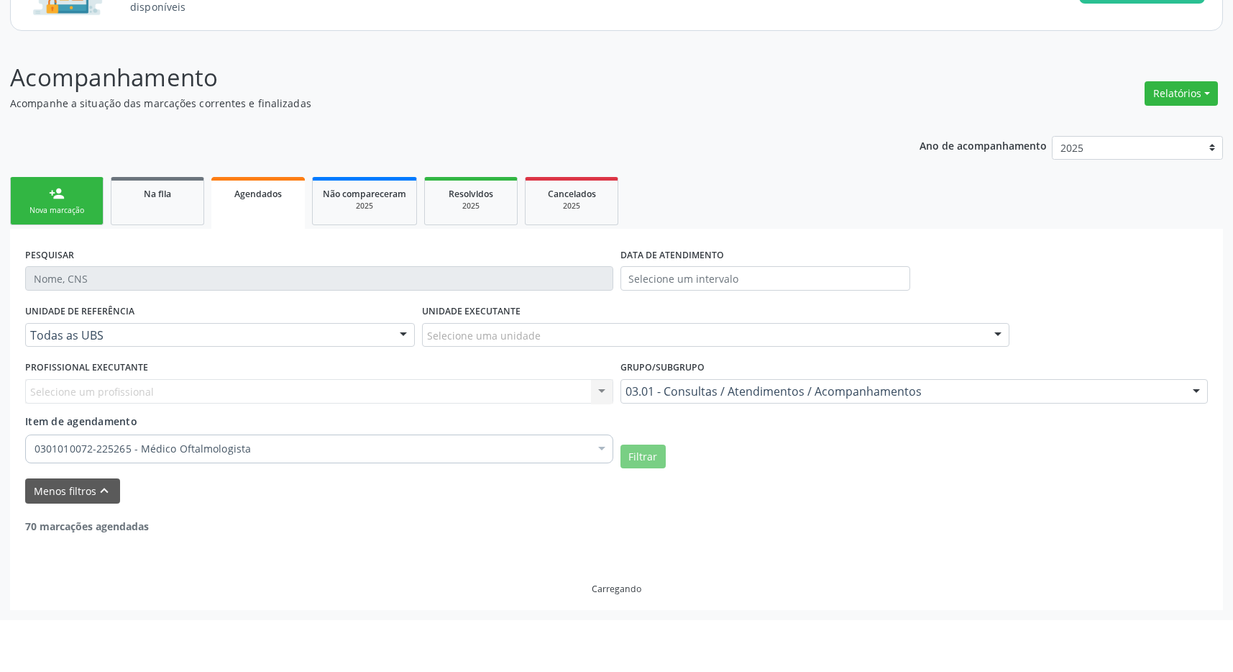
scroll to position [91, 0]
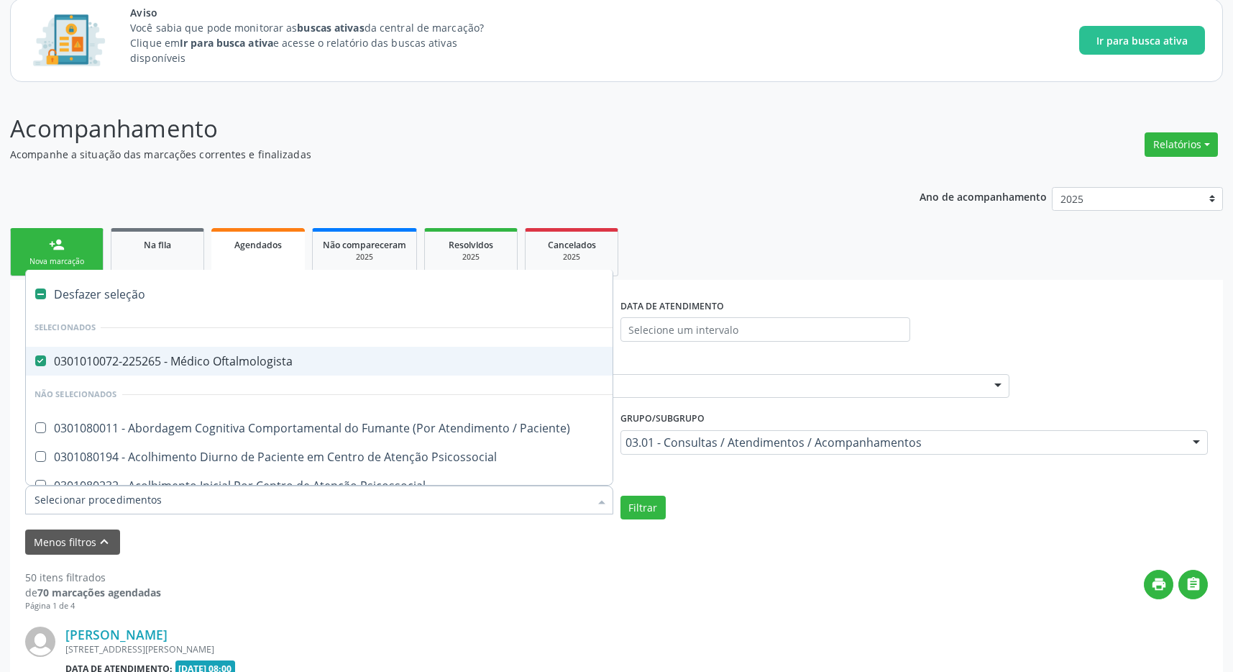
click at [351, 598] on div "print " at bounding box center [684, 591] width 1047 height 42
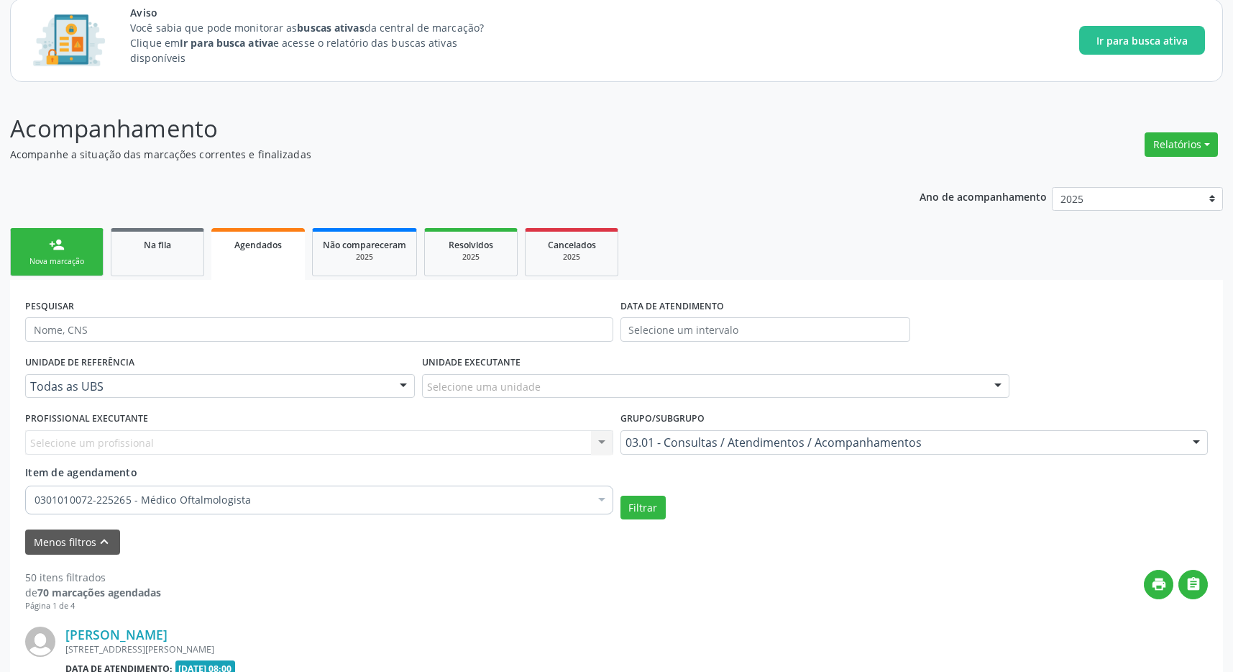
click at [71, 255] on link "person_add Nova marcação" at bounding box center [56, 252] width 93 height 48
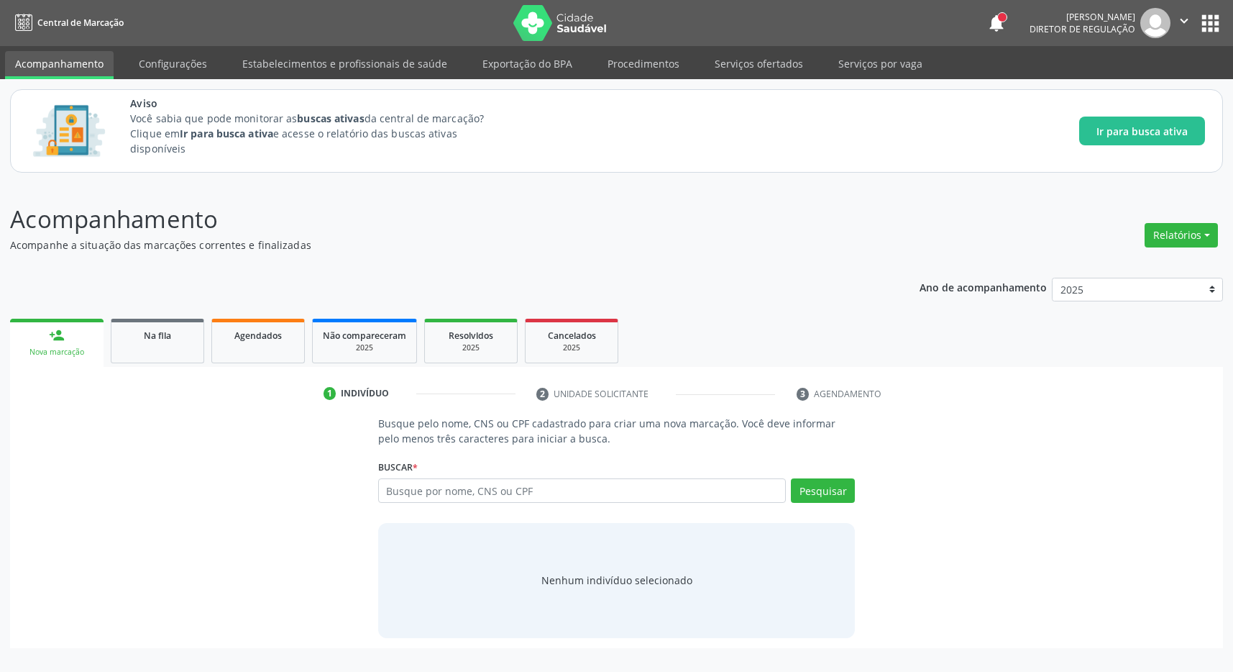
scroll to position [0, 0]
click at [563, 506] on div "Busque por nome, CNS ou CPF Nenhum resultado encontrado para: " " Digite nome, …" at bounding box center [624, 495] width 483 height 35
click at [561, 486] on input "text" at bounding box center [590, 490] width 414 height 24
type input "708604090720685"
click at [839, 506] on div "Pesquisar" at bounding box center [831, 495] width 69 height 35
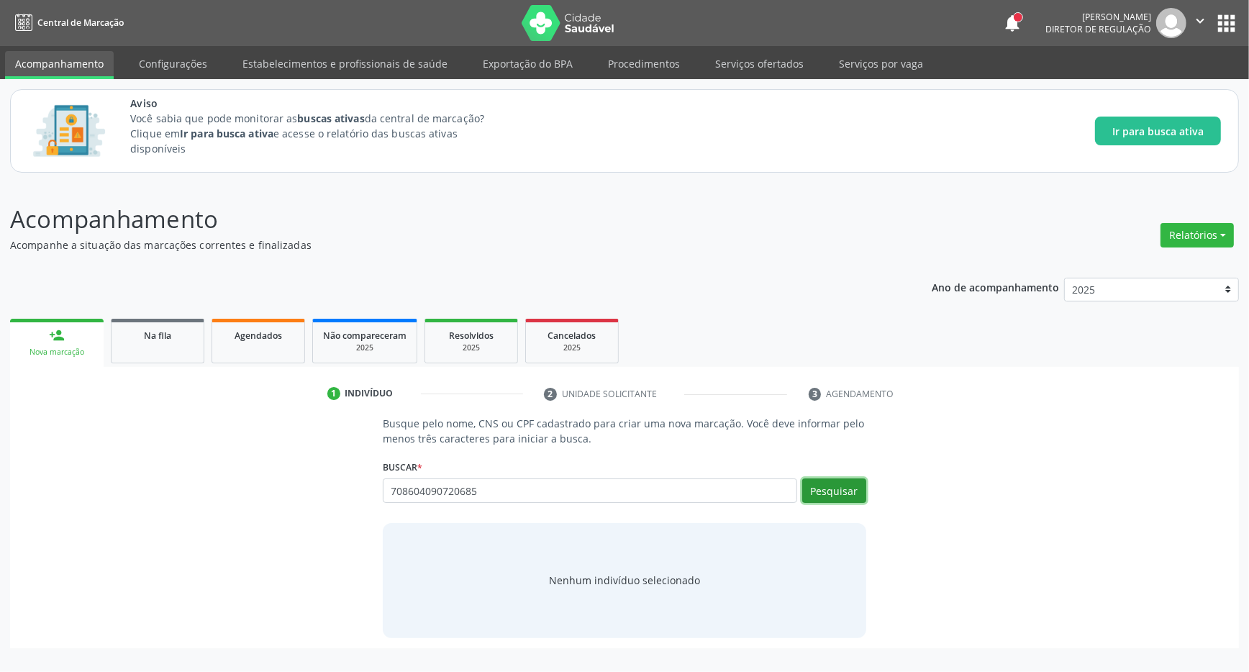
click at [831, 493] on button "Pesquisar" at bounding box center [834, 490] width 64 height 24
type input "708604090720685"
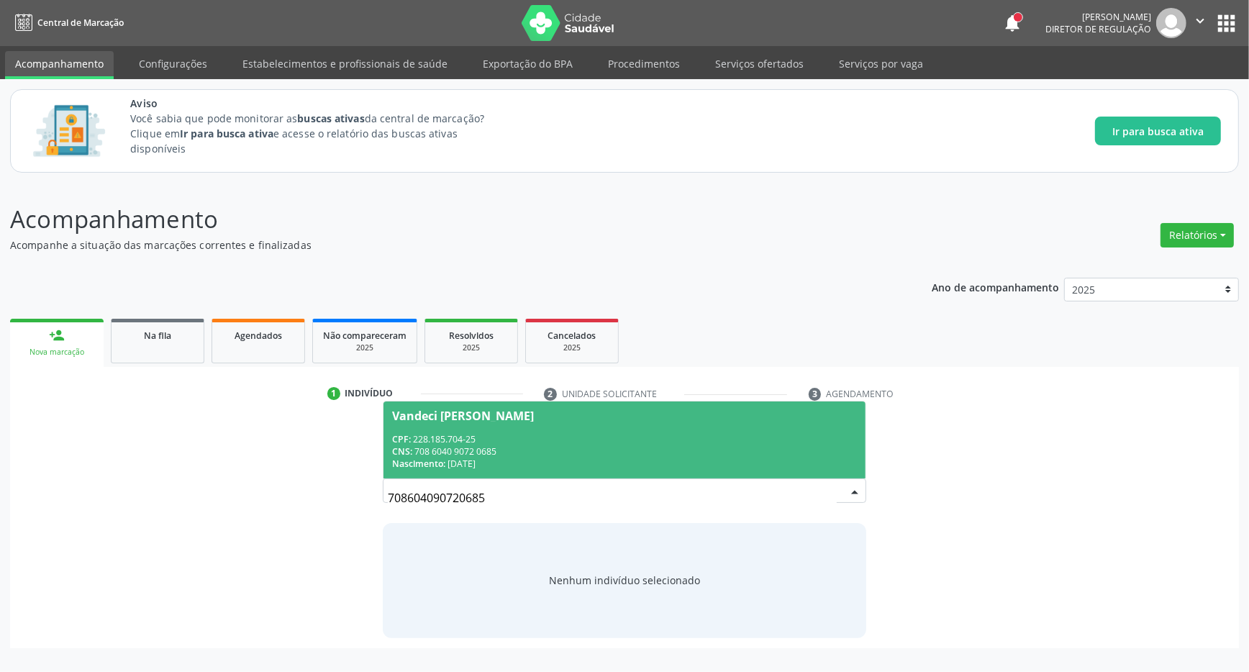
click at [549, 444] on div "CPF: 228.185.704-25" at bounding box center [624, 439] width 465 height 12
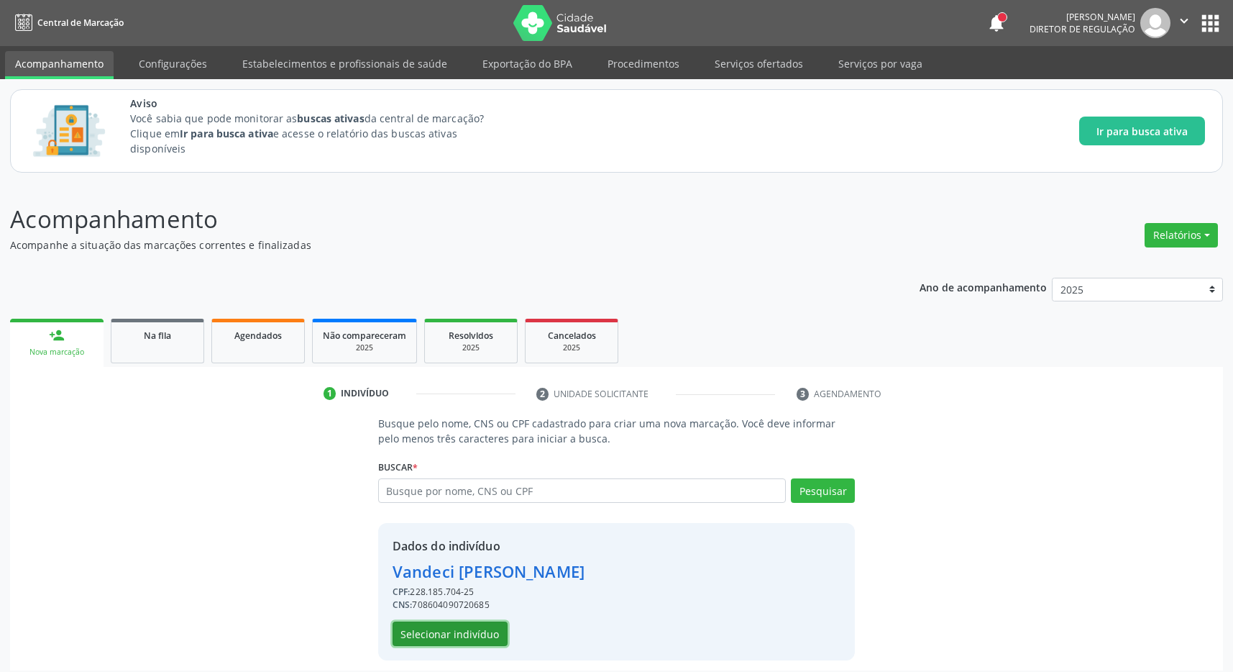
click at [482, 626] on button "Selecionar indivíduo" at bounding box center [450, 633] width 115 height 24
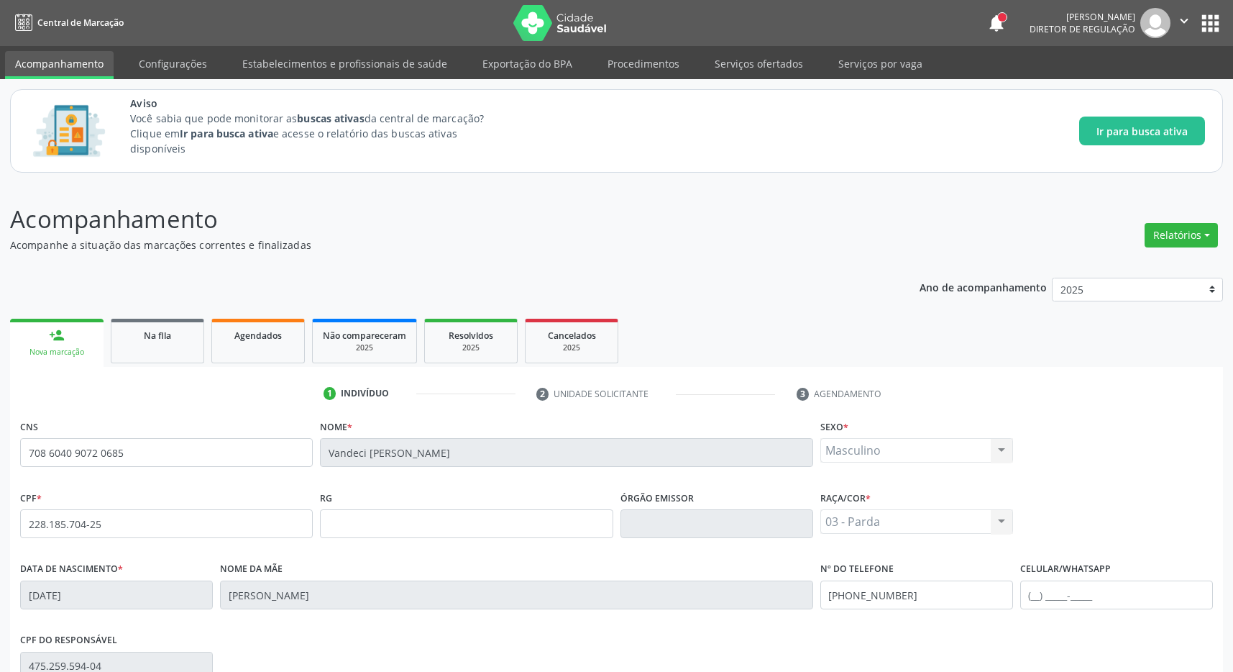
scroll to position [213, 0]
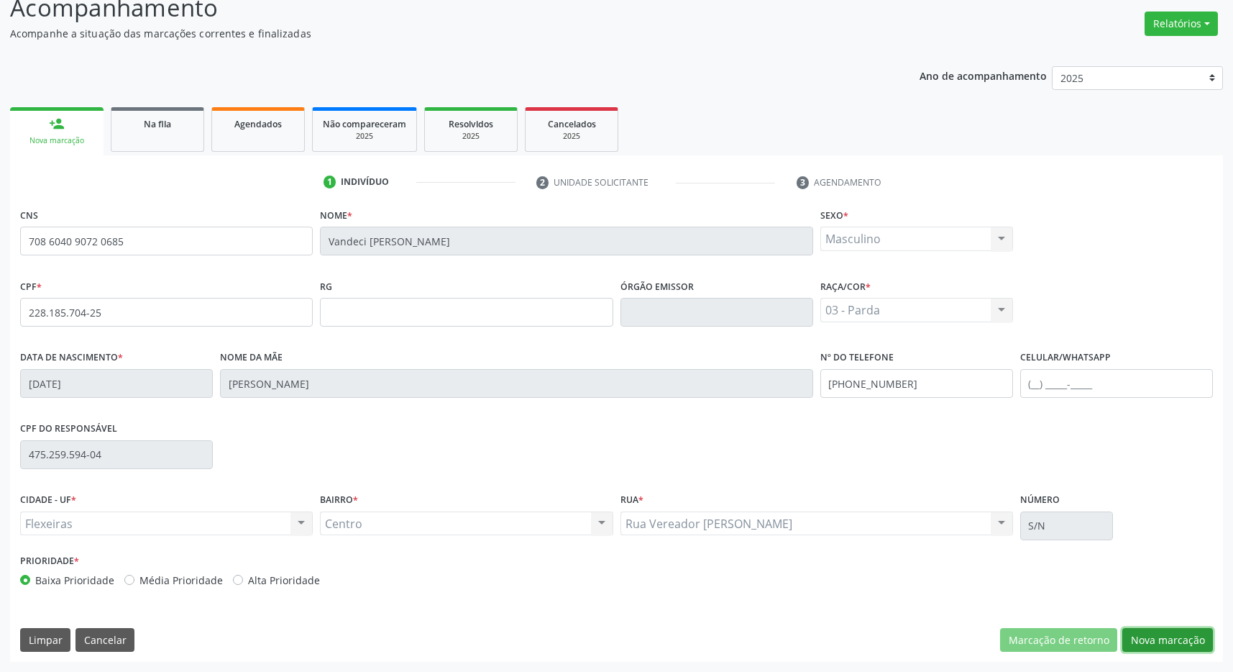
click at [1168, 634] on button "Nova marcação" at bounding box center [1168, 640] width 91 height 24
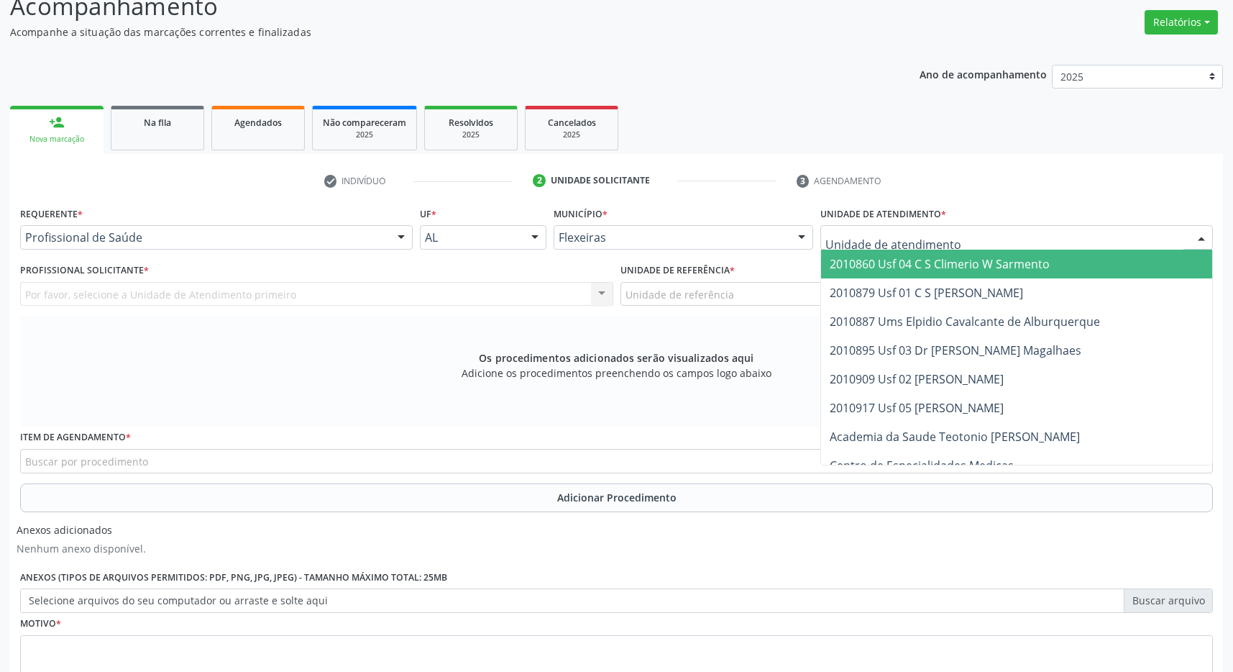
click at [1003, 231] on div at bounding box center [1017, 237] width 393 height 24
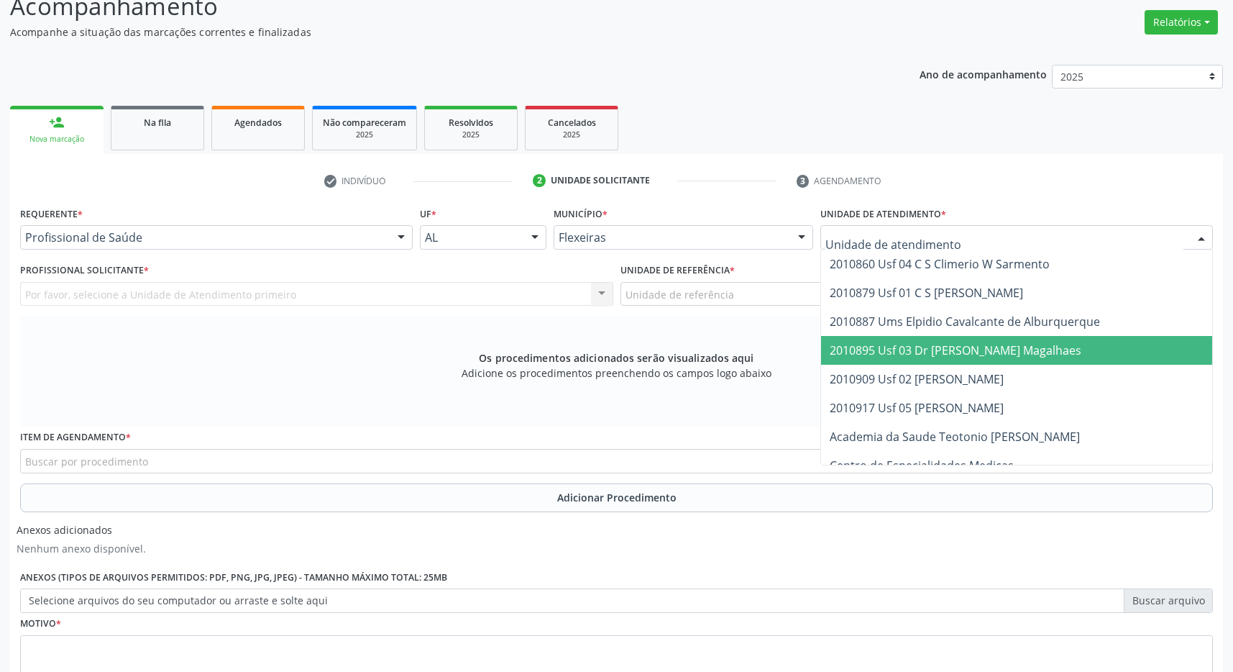
click at [1029, 345] on span "2010895 Usf 03 Dr [PERSON_NAME] Magalhaes" at bounding box center [956, 350] width 252 height 16
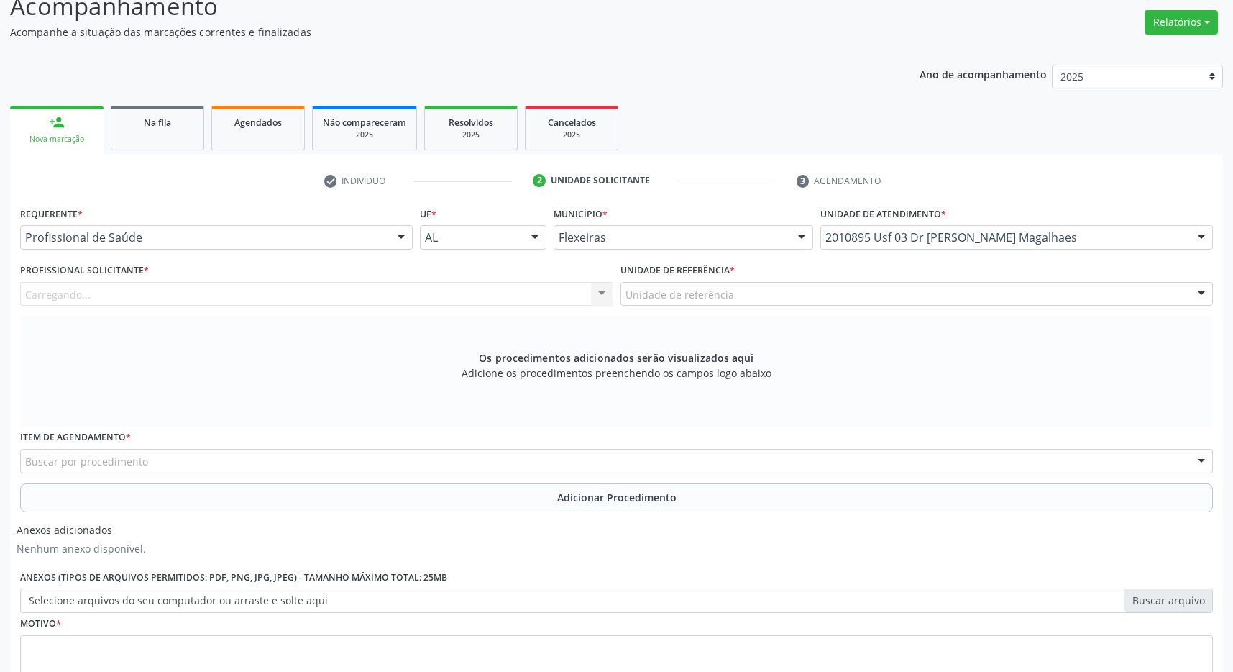
click at [1018, 291] on div "Unidade de referência" at bounding box center [917, 294] width 593 height 24
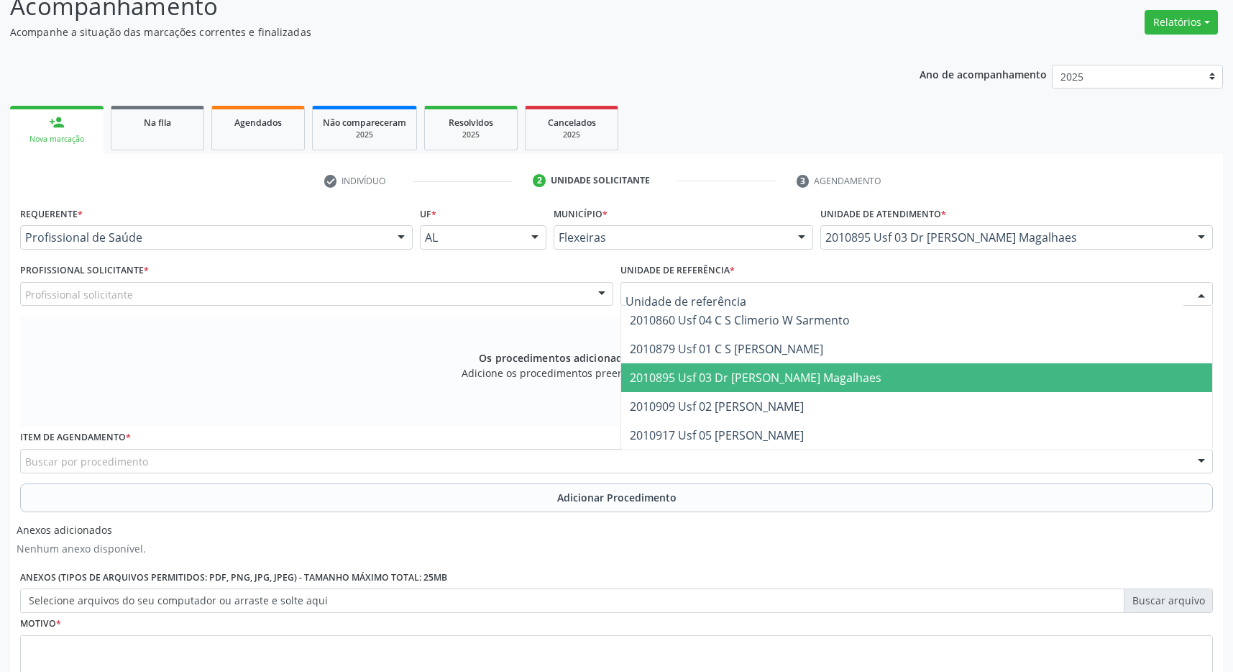
click at [1025, 388] on span "2010895 Usf 03 Dr [PERSON_NAME] Magalhaes" at bounding box center [917, 377] width 592 height 29
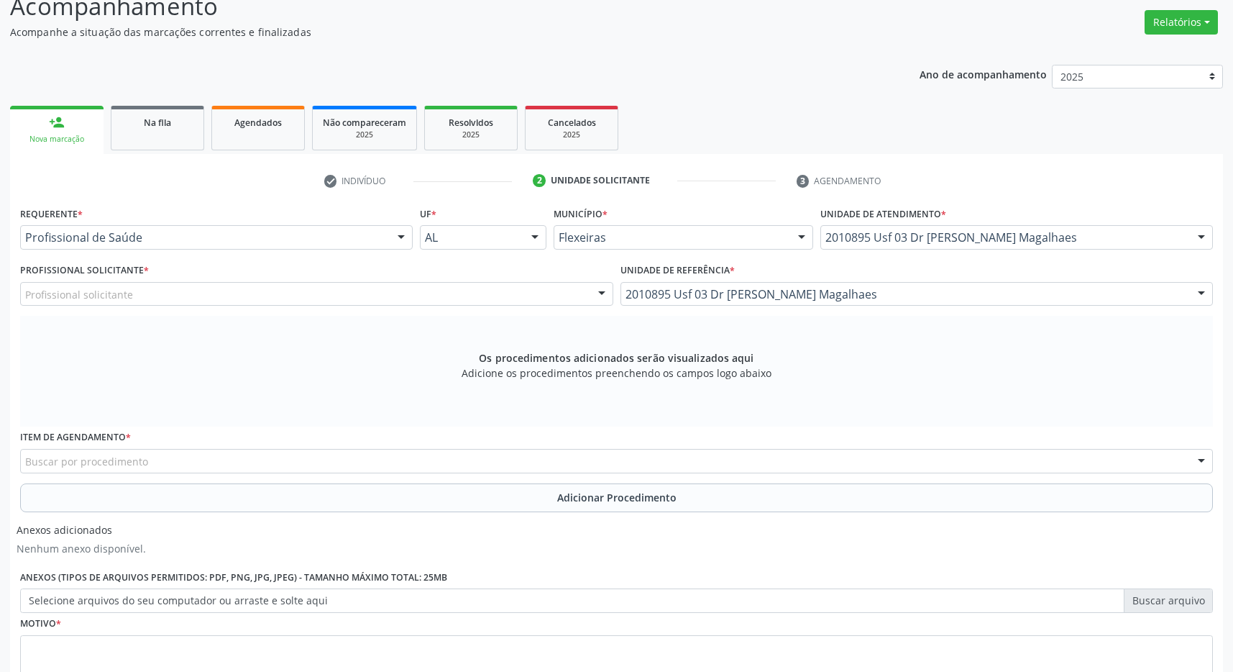
click at [553, 299] on div "Profissional solicitante" at bounding box center [316, 294] width 593 height 24
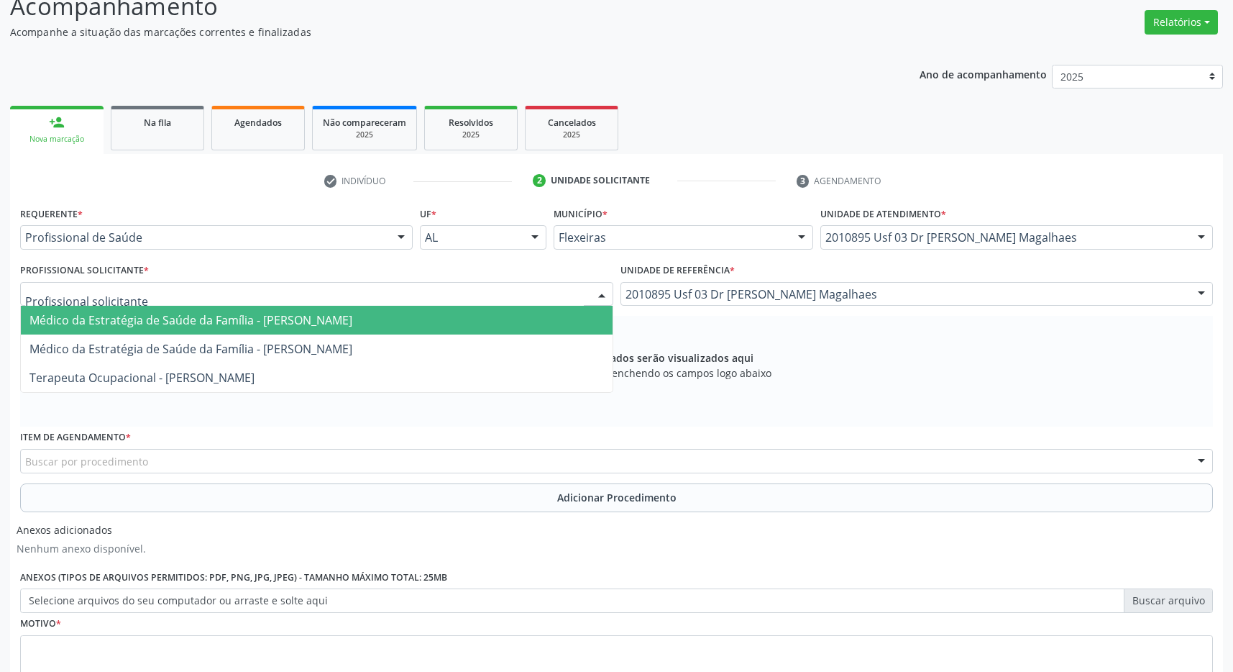
click at [518, 326] on span "Médico da Estratégia de Saúde da Família - Caroline Calixto Barros Sampaio Fern…" at bounding box center [317, 320] width 592 height 29
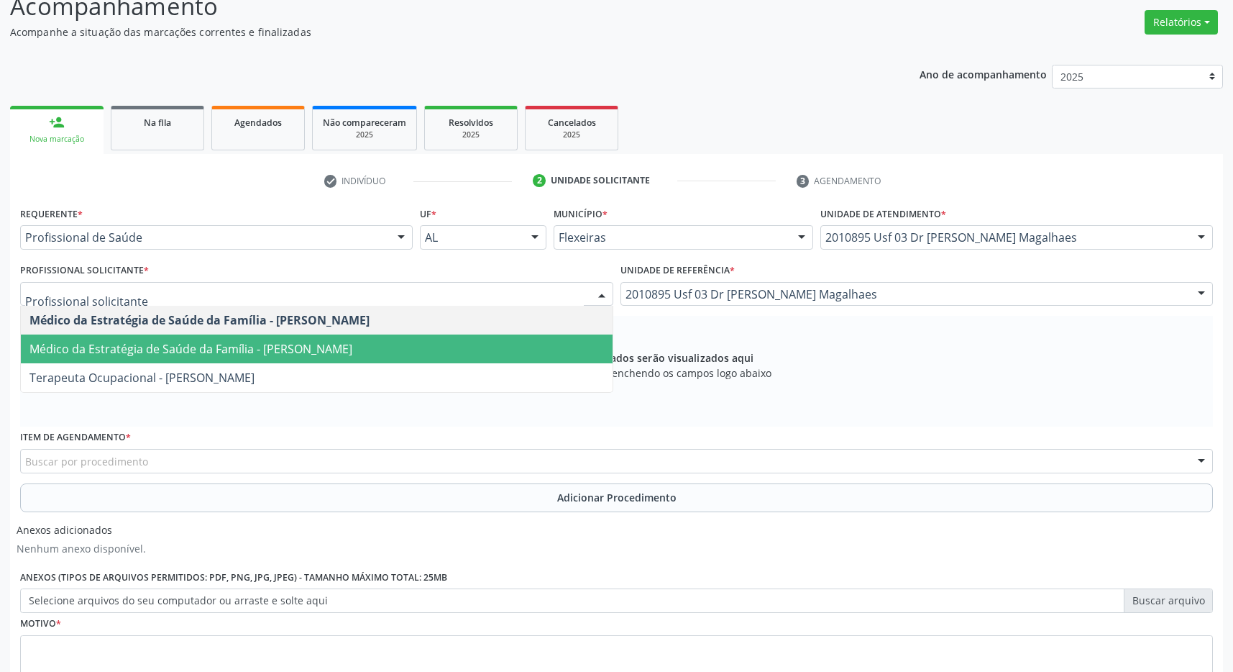
click at [524, 349] on span "Médico da Estratégia de Saúde da Família - Caroline Torres de Almeida" at bounding box center [317, 348] width 592 height 29
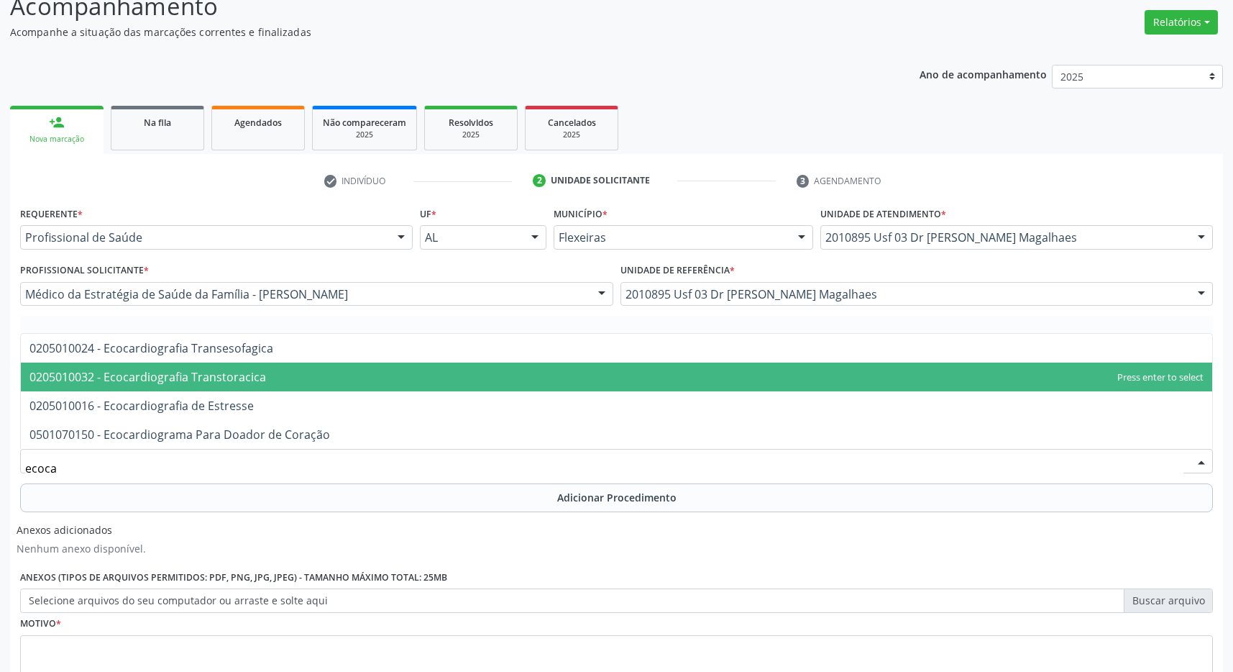
type input "ecocar"
click at [114, 374] on span "0205010032 - Ecocardiografia Transtoracica" at bounding box center [147, 377] width 237 height 16
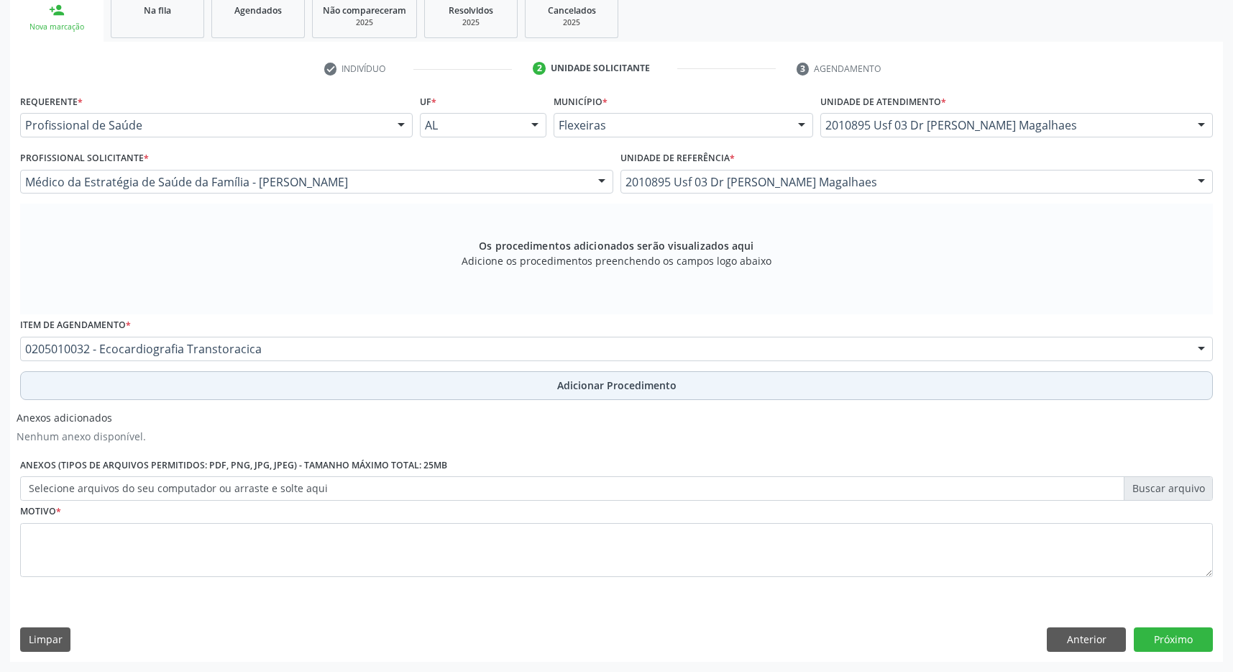
click at [586, 381] on span "Adicionar Procedimento" at bounding box center [616, 385] width 119 height 15
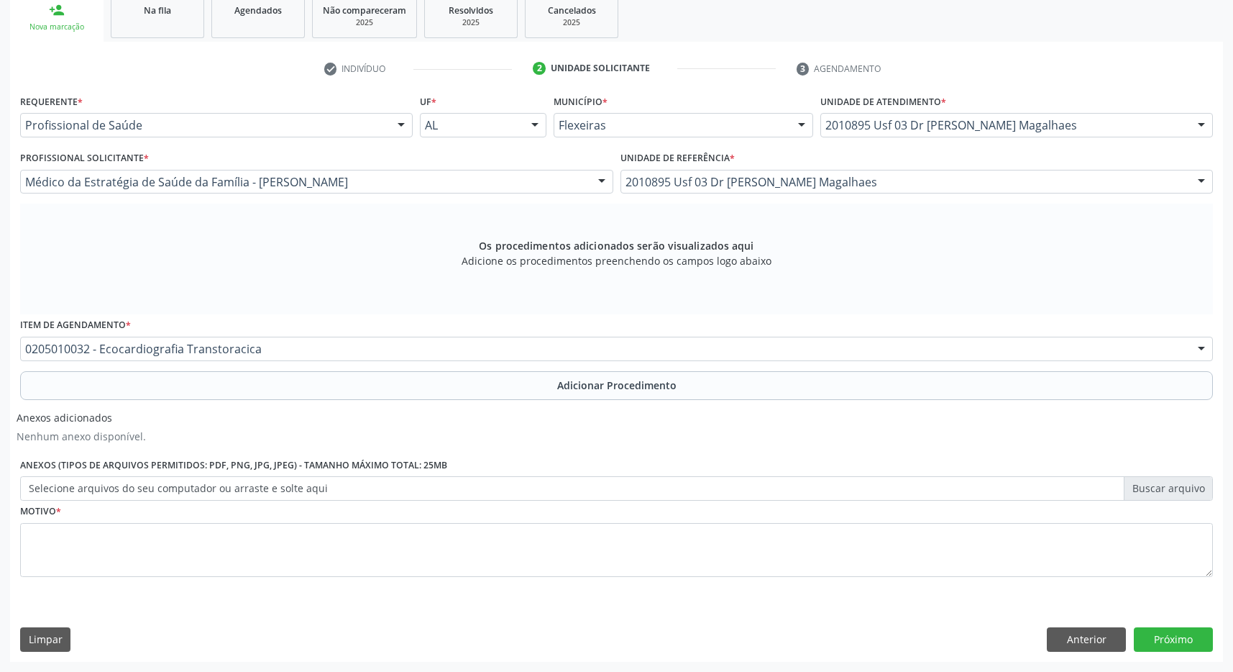
scroll to position [271, 0]
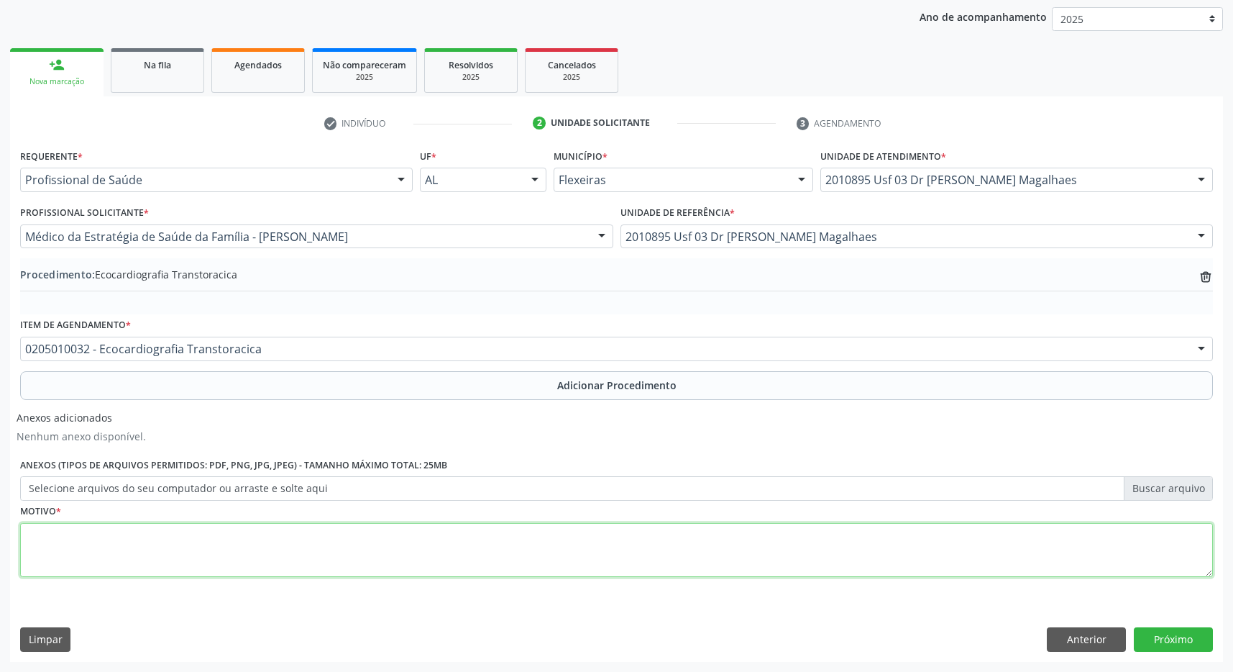
click at [448, 563] on textarea at bounding box center [616, 550] width 1193 height 55
type textarea "HAS + DM + PASSADOI DE AVE"
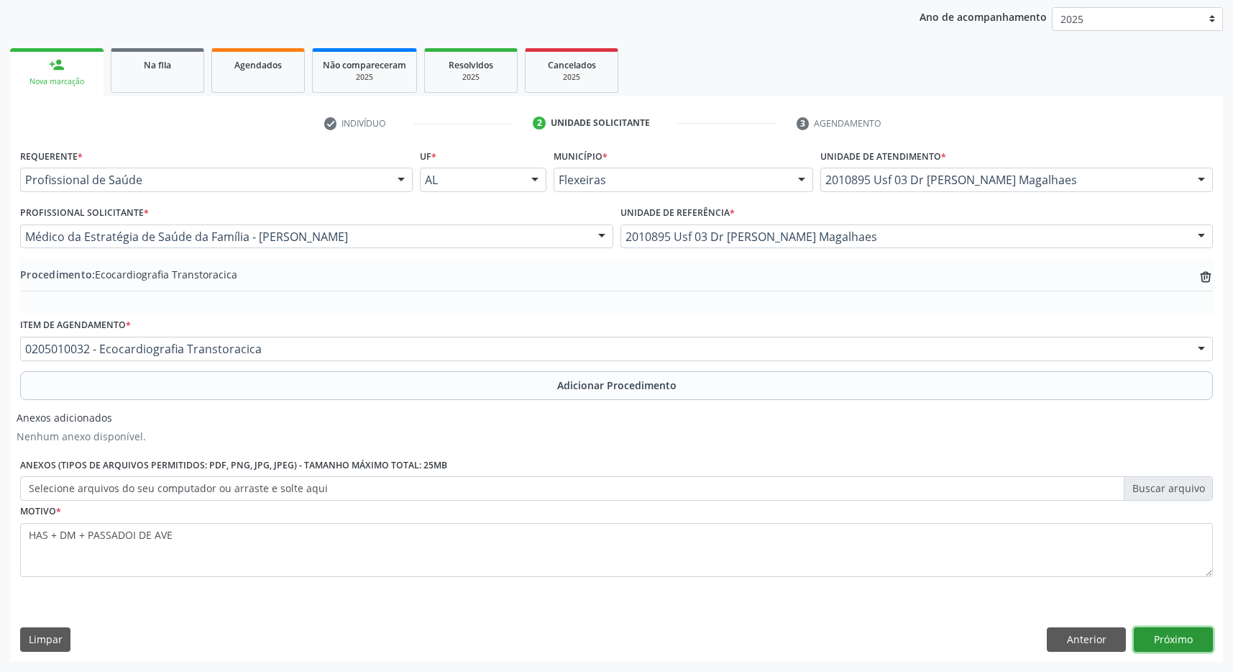
click at [1180, 630] on button "Próximo" at bounding box center [1173, 639] width 79 height 24
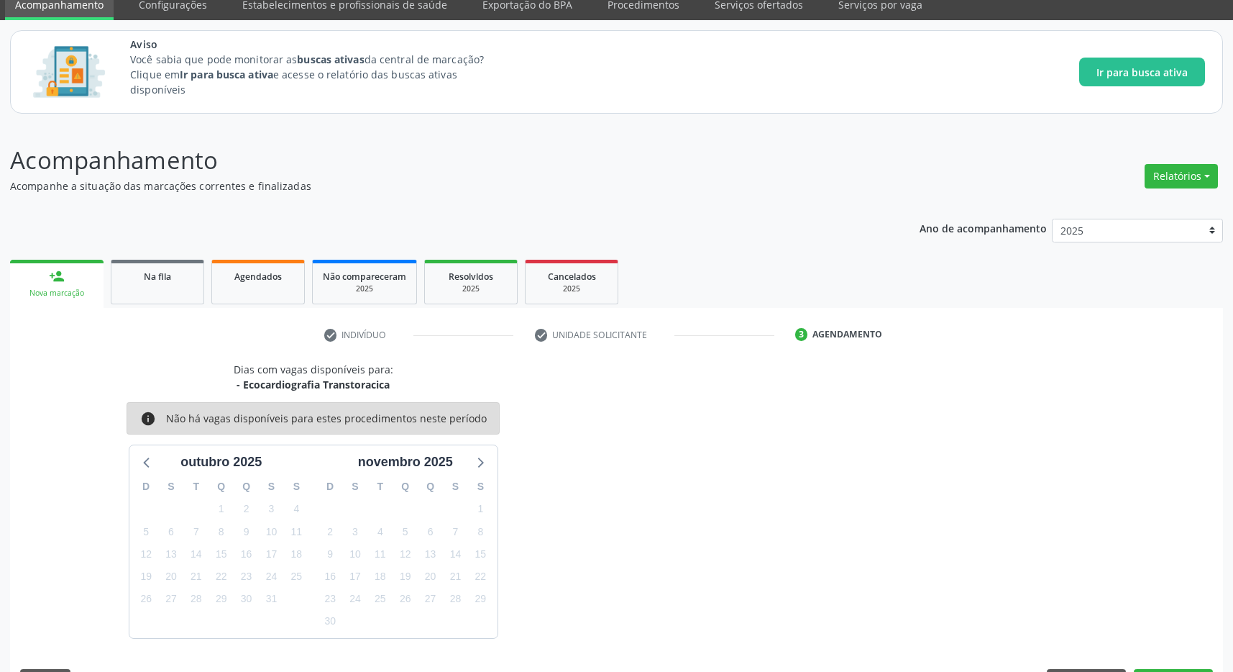
scroll to position [101, 0]
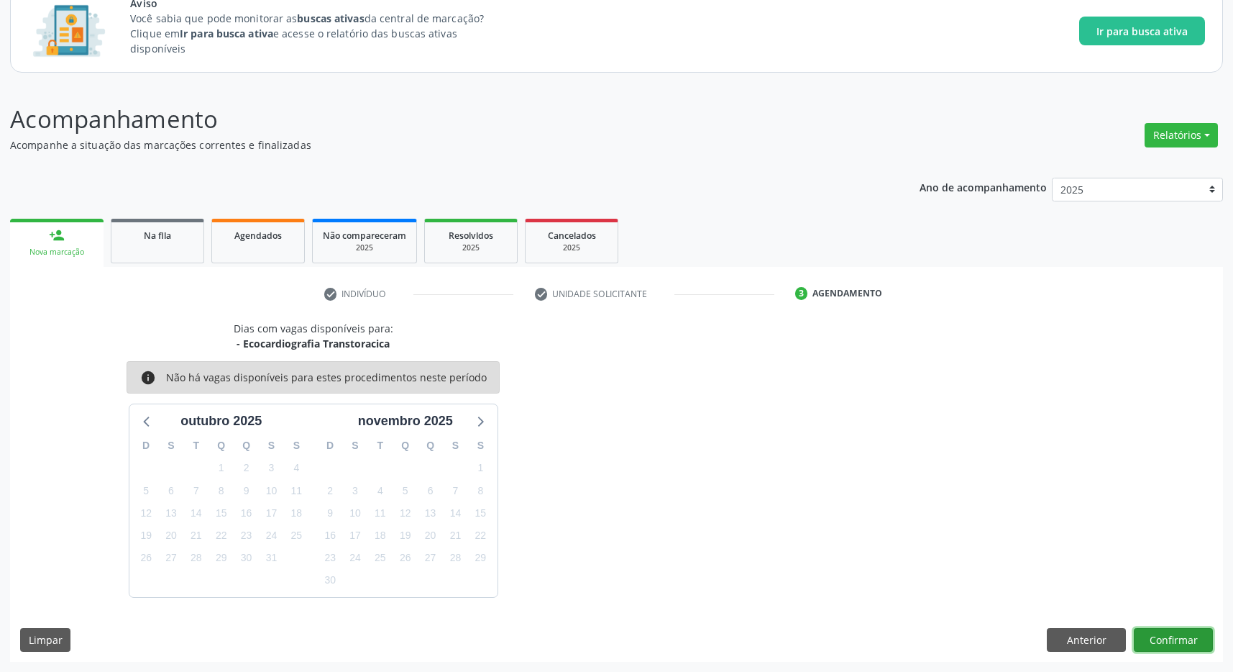
click at [1187, 636] on button "Confirmar" at bounding box center [1173, 640] width 79 height 24
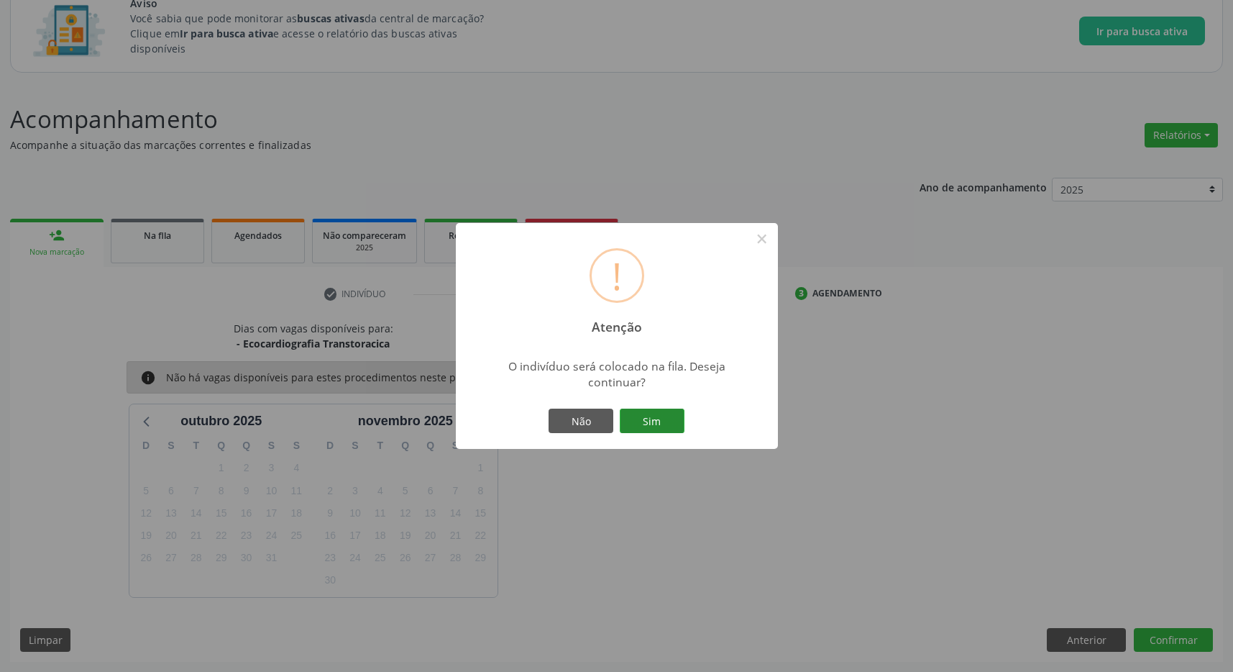
click at [661, 418] on button "Sim" at bounding box center [652, 421] width 65 height 24
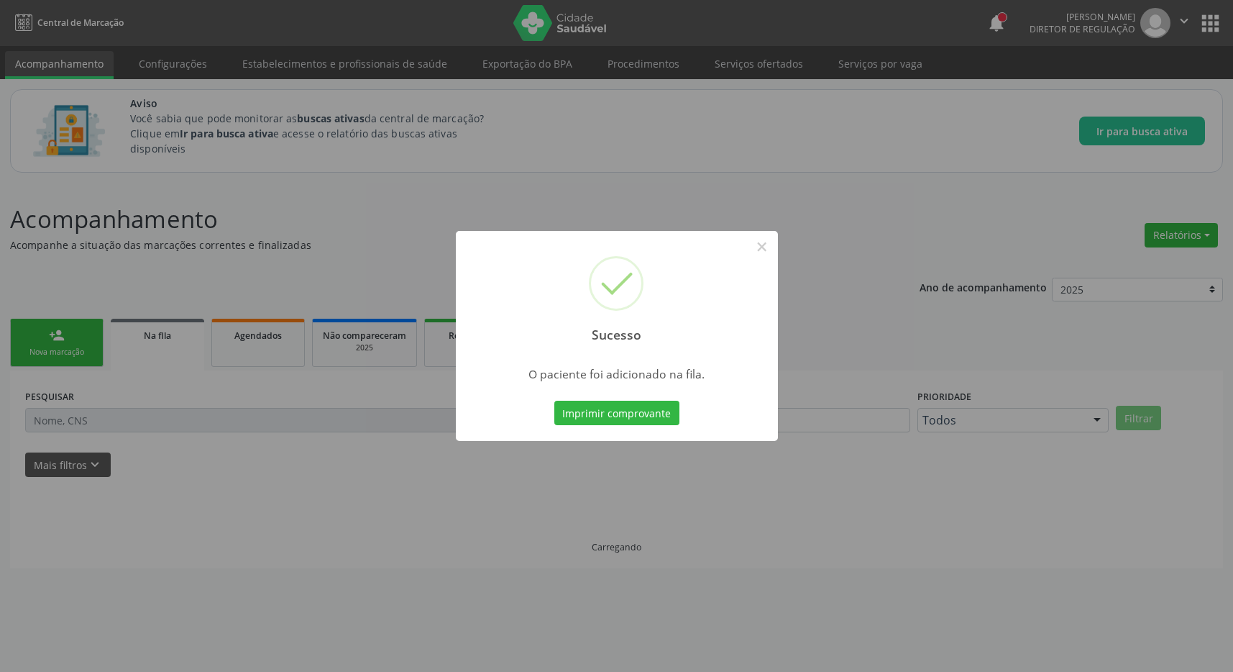
scroll to position [0, 0]
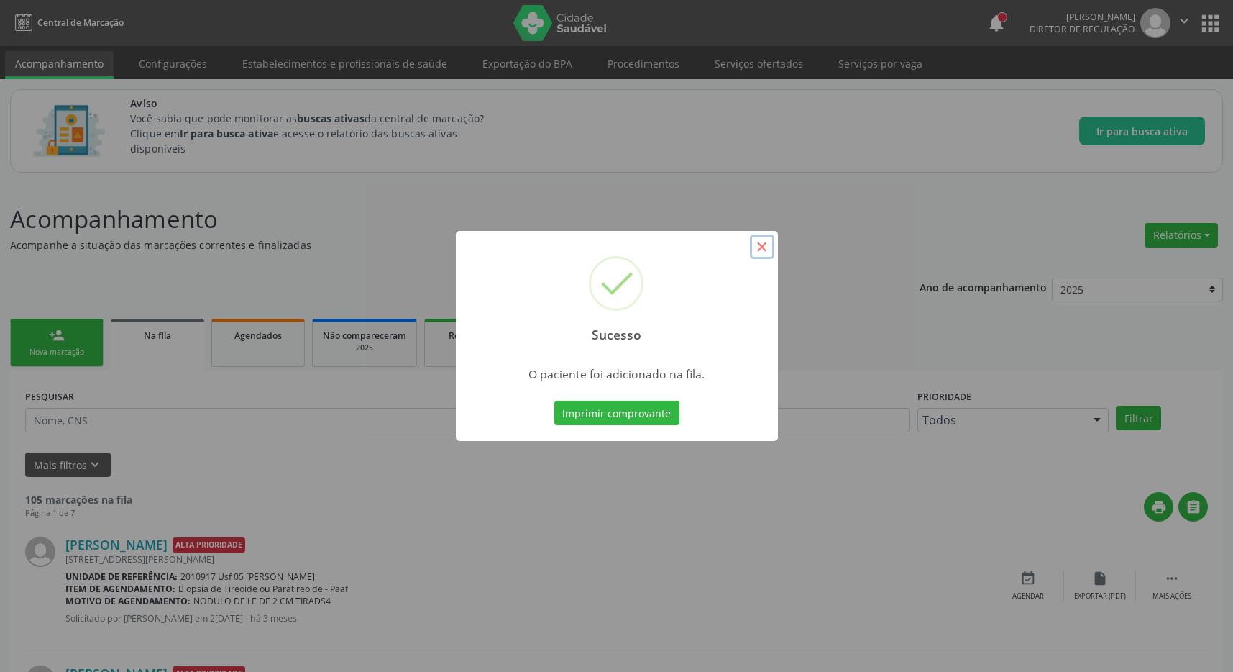
click at [762, 247] on button "×" at bounding box center [762, 246] width 24 height 24
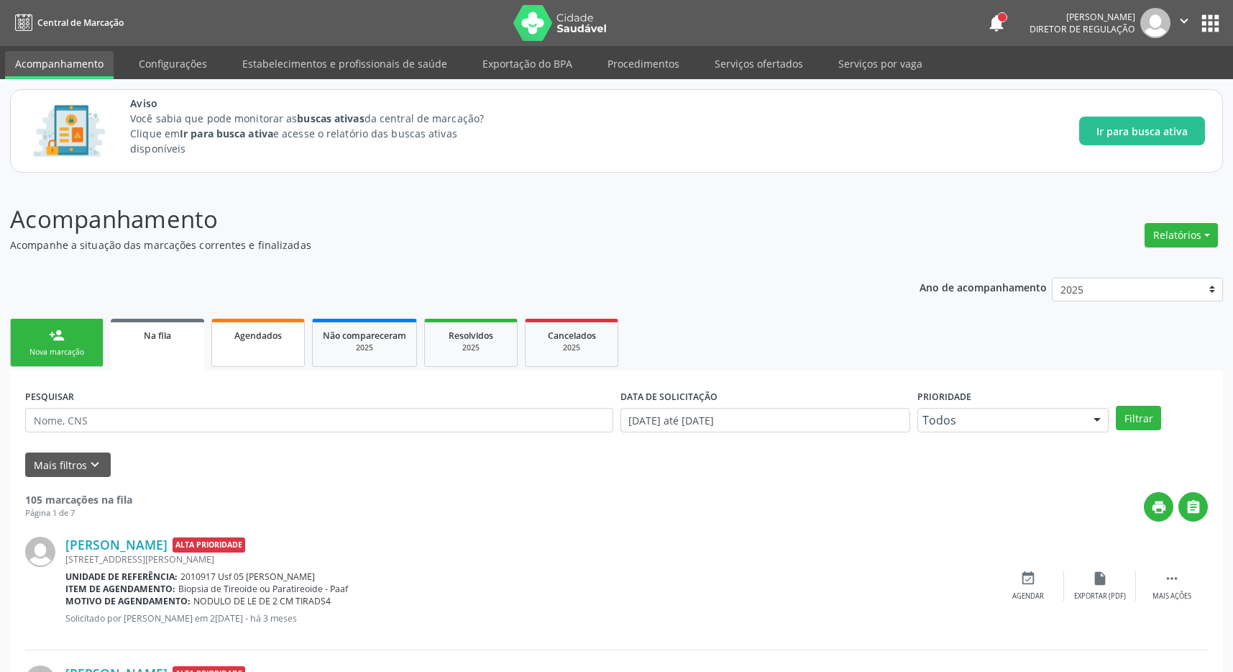
click at [256, 332] on span "Agendados" at bounding box center [257, 335] width 47 height 12
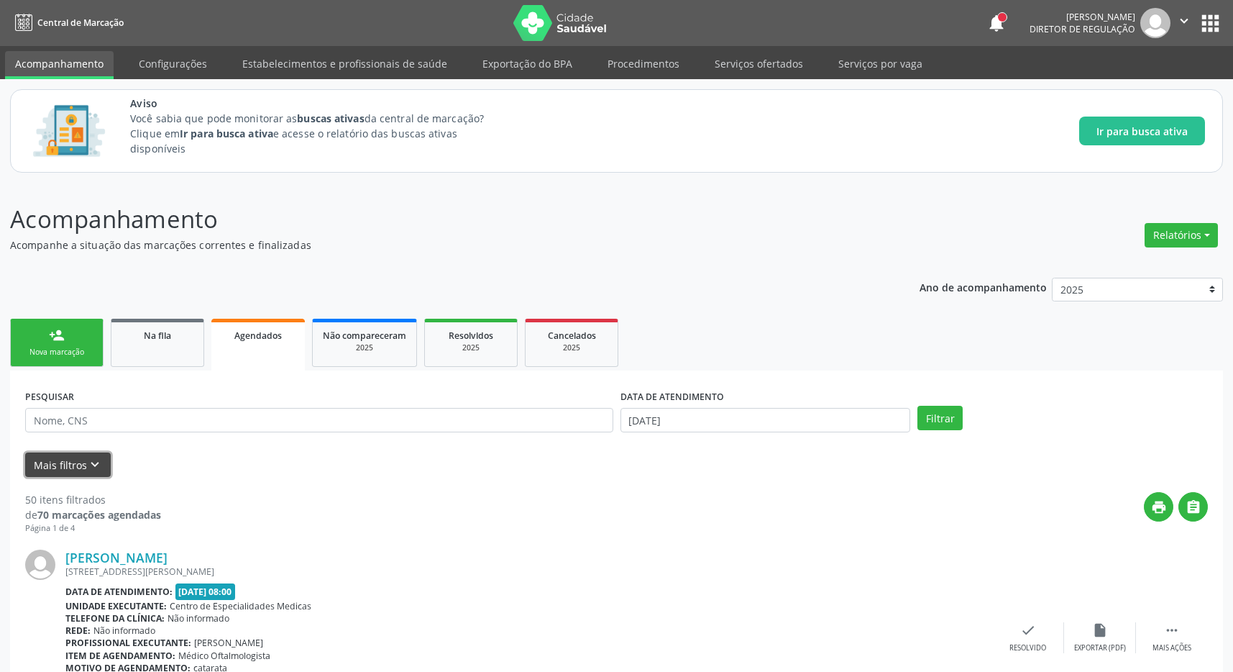
click at [93, 461] on icon "keyboard_arrow_down" at bounding box center [95, 465] width 16 height 16
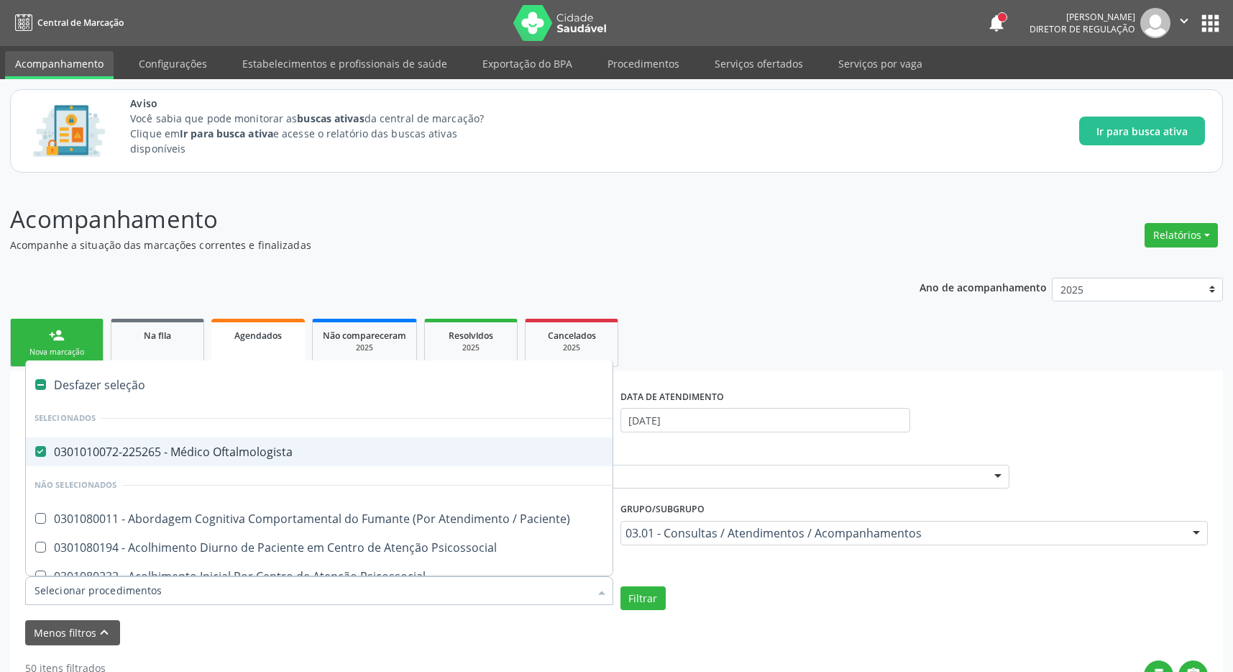
click at [45, 448] on Oftalmologista at bounding box center [40, 451] width 11 height 11
click at [35, 448] on Oftalmologista "checkbox" at bounding box center [30, 451] width 9 height 9
checkbox Oftalmologista "false"
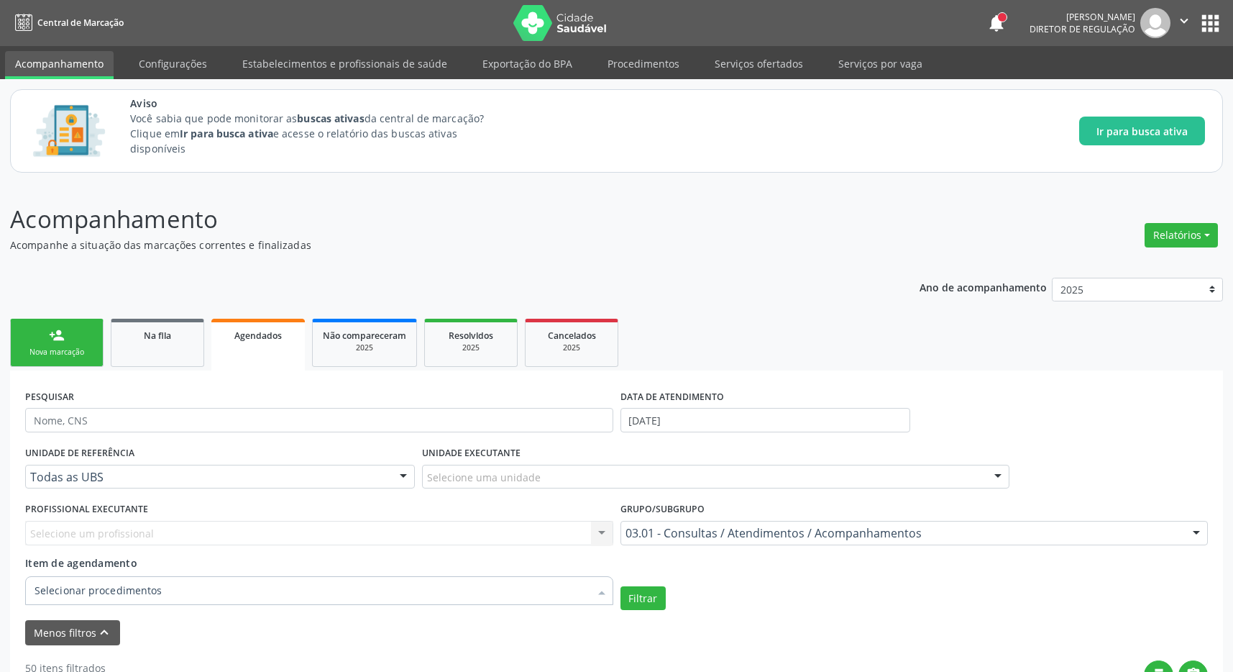
click at [193, 590] on div at bounding box center [319, 590] width 588 height 29
type input "0"
type input "ECOCARDIOGRAFIA TRANSTORACICA"
click at [637, 596] on button "Filtrar" at bounding box center [643, 598] width 45 height 24
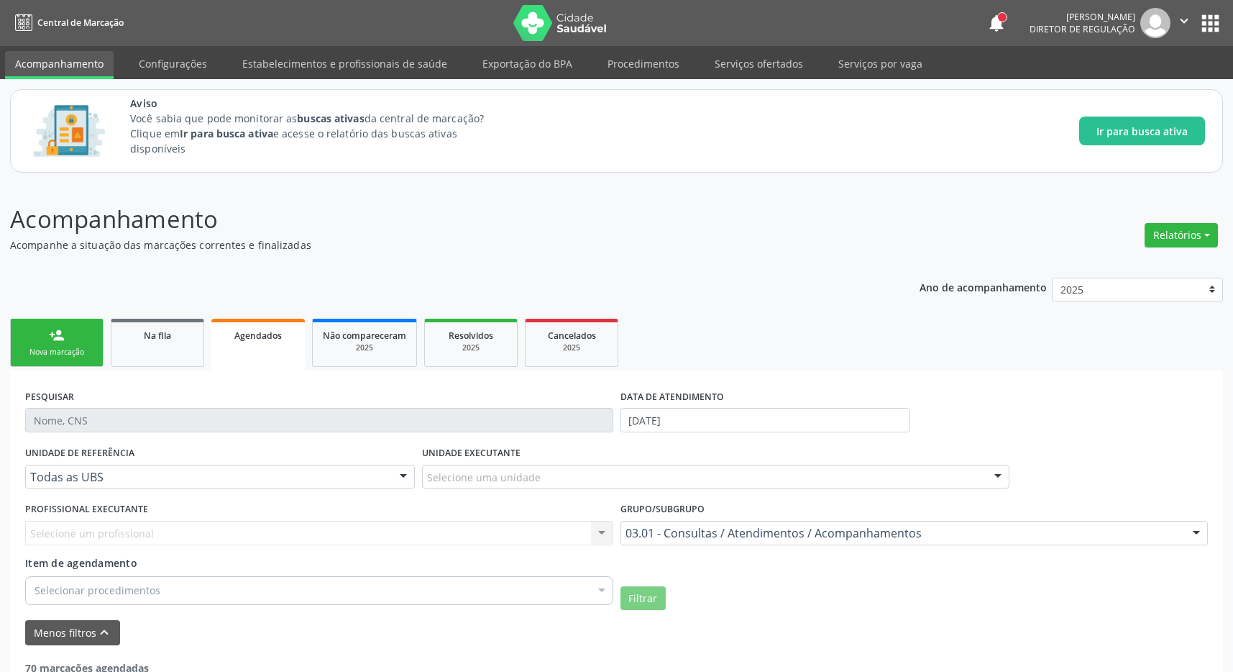
click at [137, 601] on div "Selecionar procedimentos" at bounding box center [319, 590] width 588 height 29
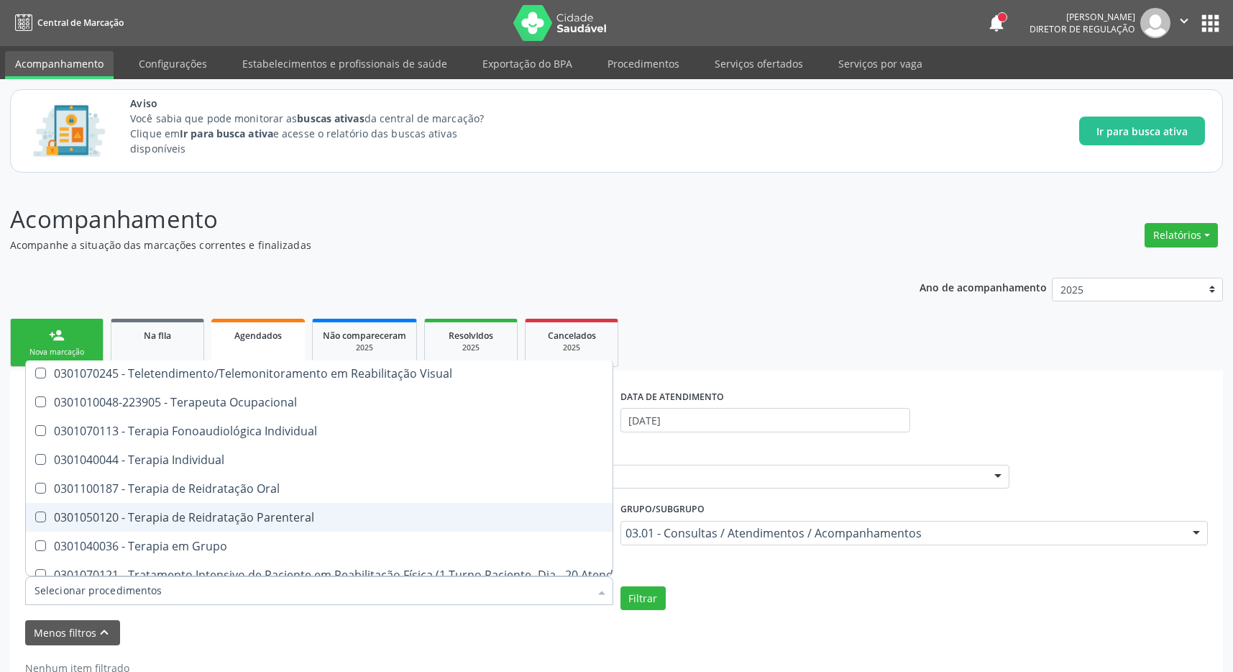
scroll to position [10563, 0]
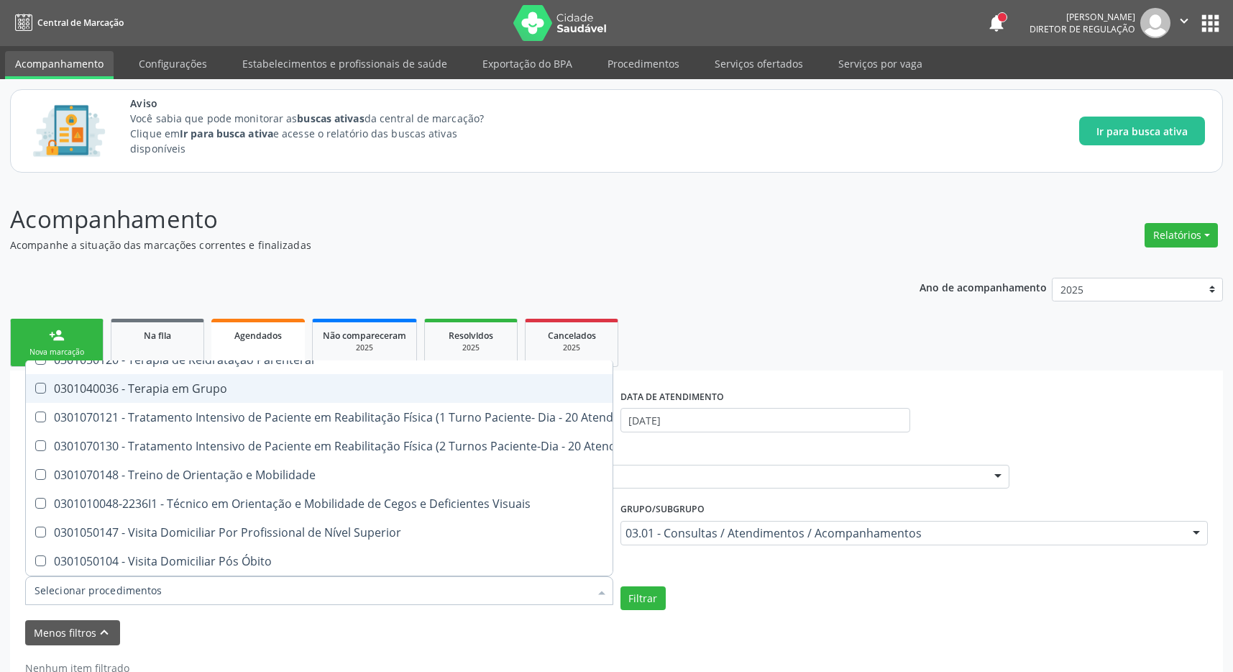
click at [386, 205] on p "Acompanhamento" at bounding box center [434, 219] width 849 height 36
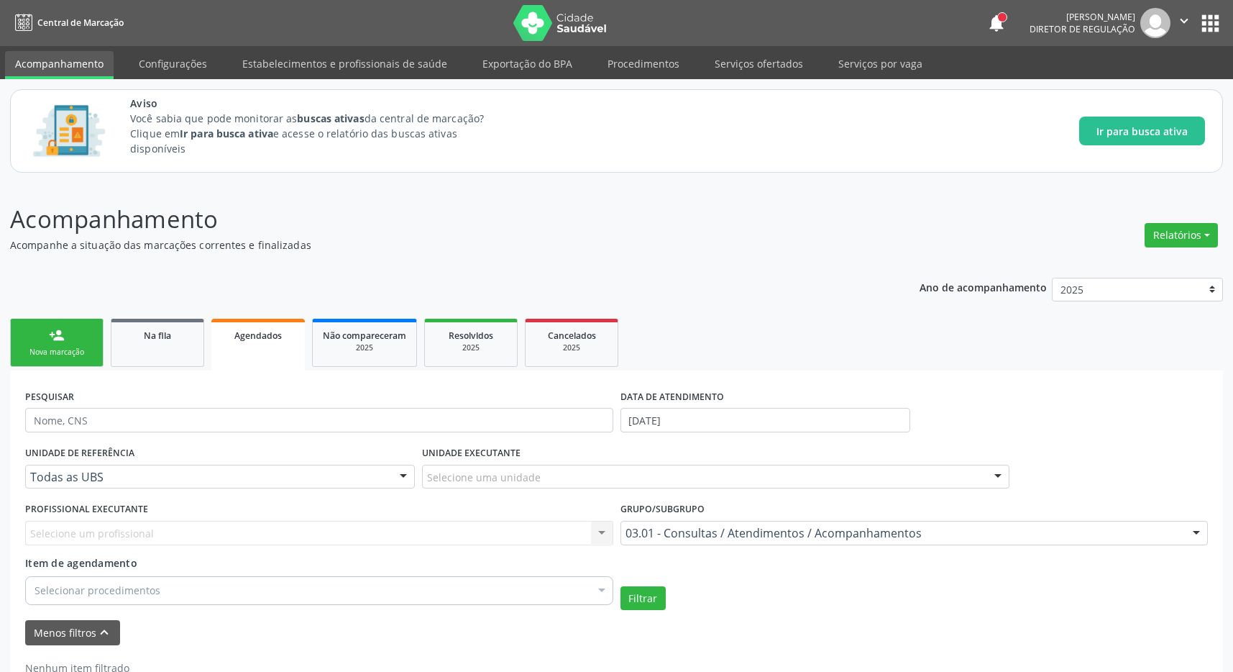
click at [67, 346] on link "person_add Nova marcação" at bounding box center [56, 343] width 93 height 48
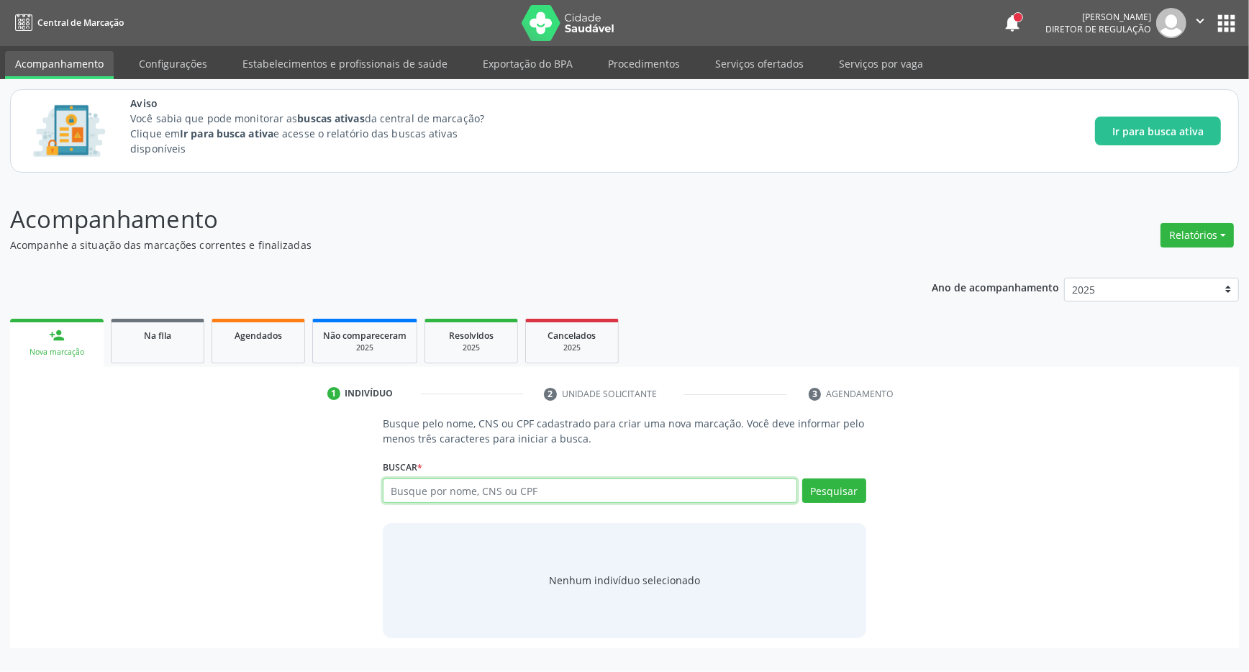
click at [427, 495] on input "text" at bounding box center [590, 490] width 414 height 24
type input "702602220021446"
click at [827, 490] on button "Pesquisar" at bounding box center [834, 490] width 64 height 24
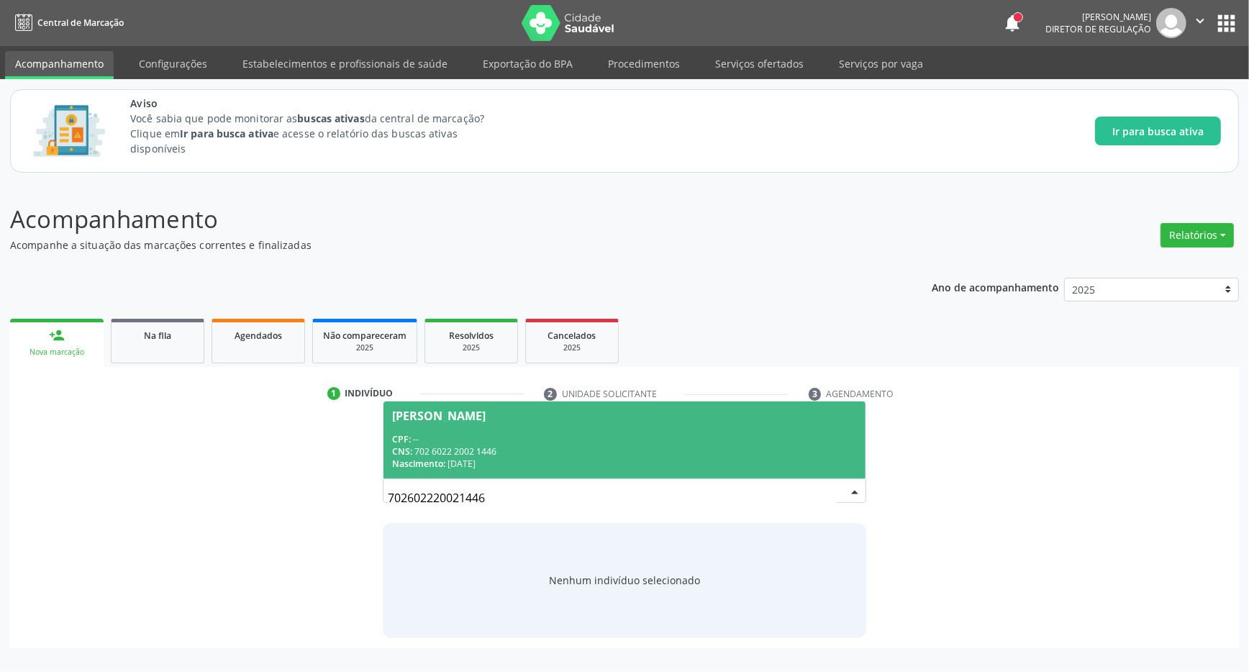
click at [460, 453] on div "CNS: 702 6022 2002 1446" at bounding box center [624, 451] width 465 height 12
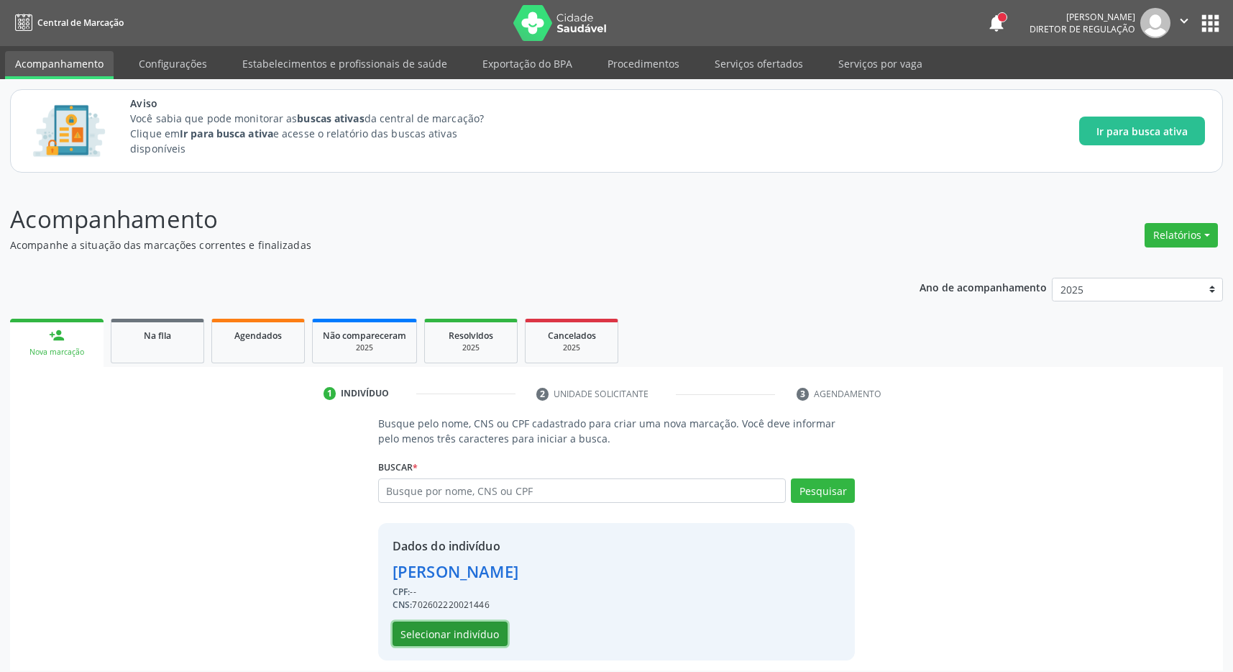
click at [457, 641] on button "Selecionar indivíduo" at bounding box center [450, 633] width 115 height 24
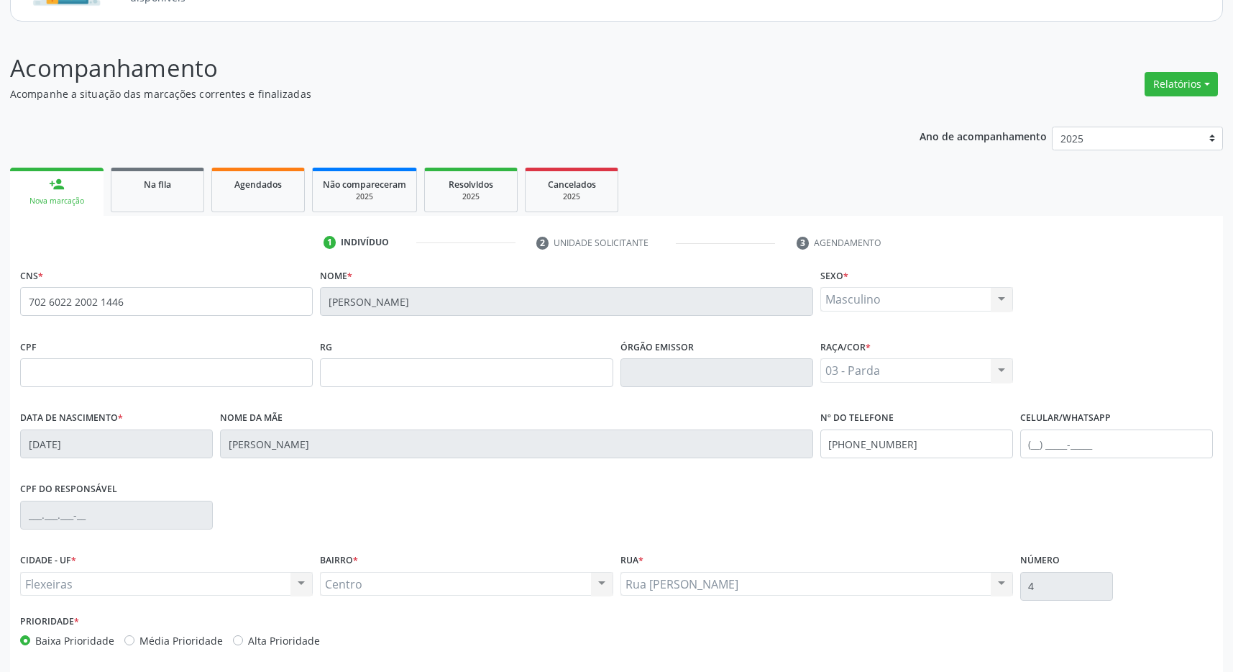
scroll to position [213, 0]
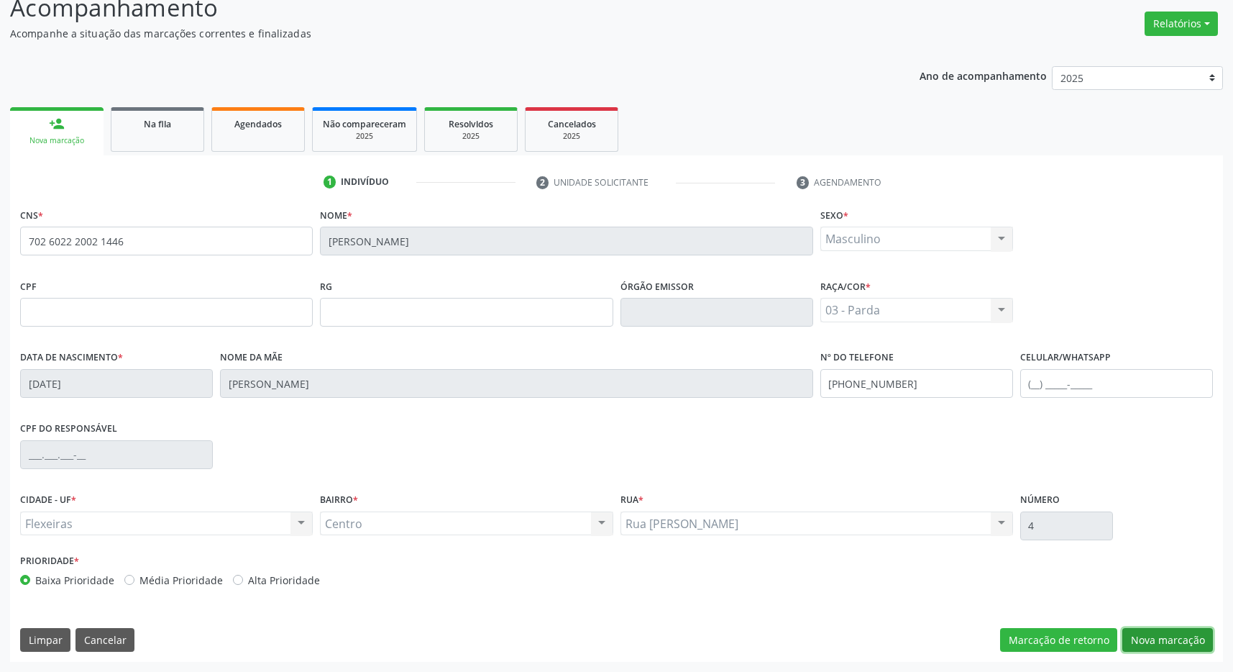
click at [1191, 634] on button "Nova marcação" at bounding box center [1168, 640] width 91 height 24
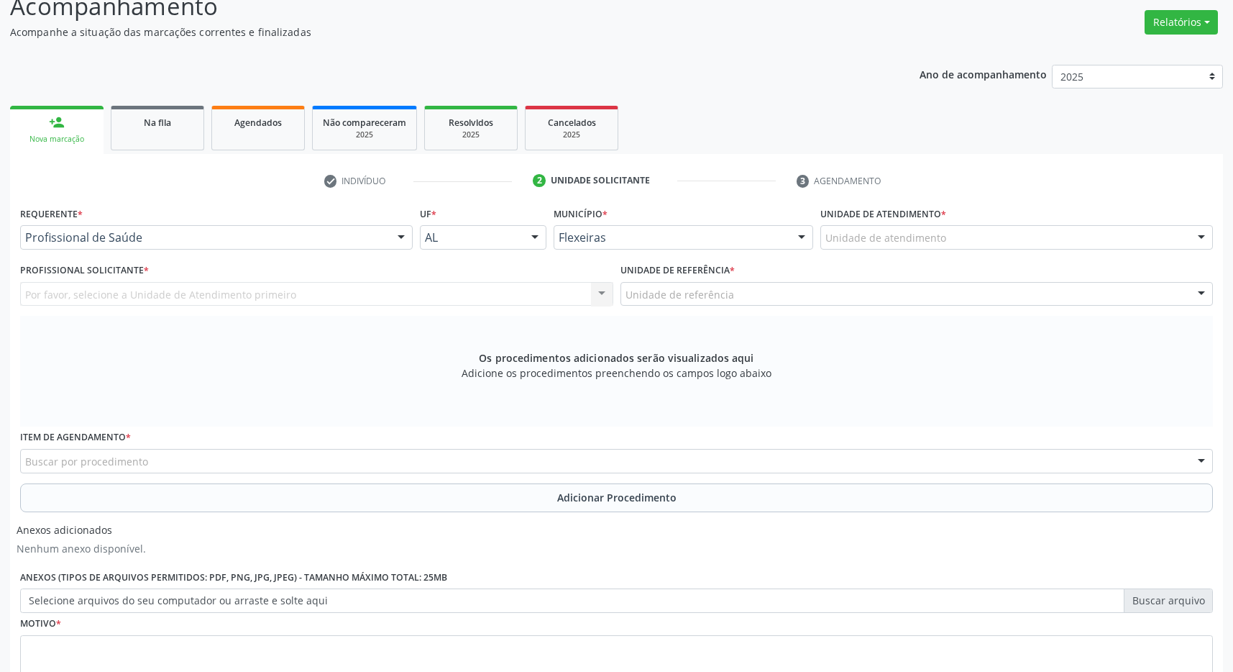
click at [1016, 242] on div "Unidade de atendimento" at bounding box center [1017, 237] width 393 height 24
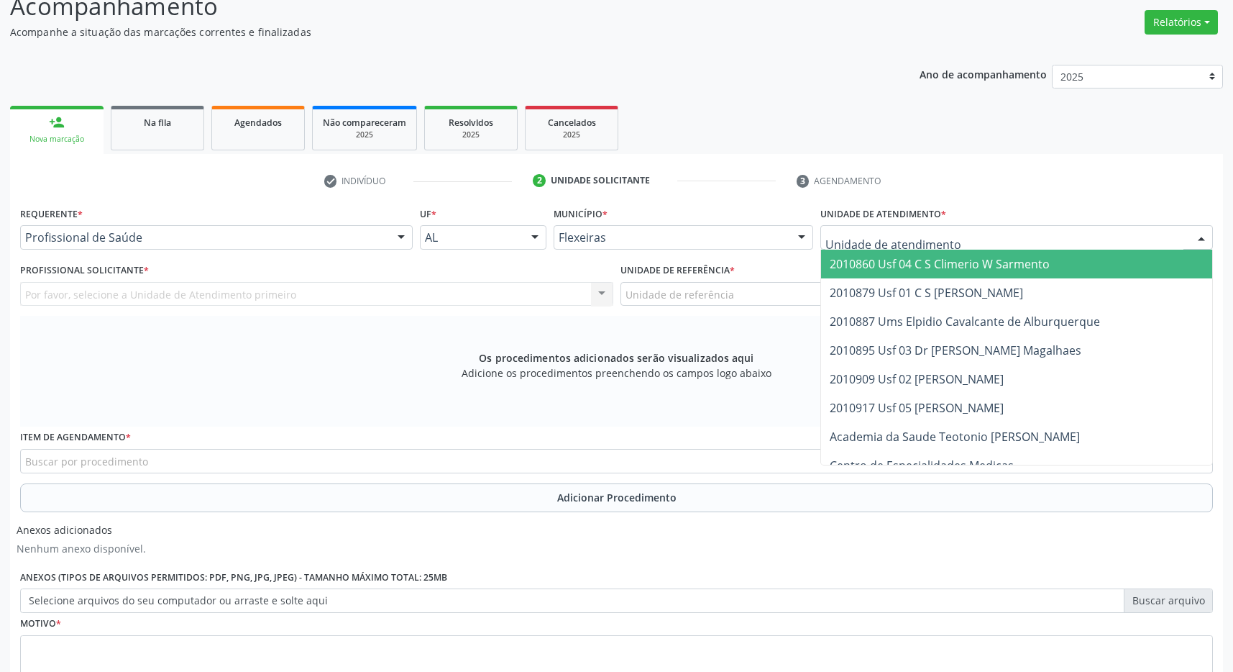
click at [943, 270] on span "2010860 Usf 04 C S Climerio W Sarmento" at bounding box center [940, 264] width 220 height 16
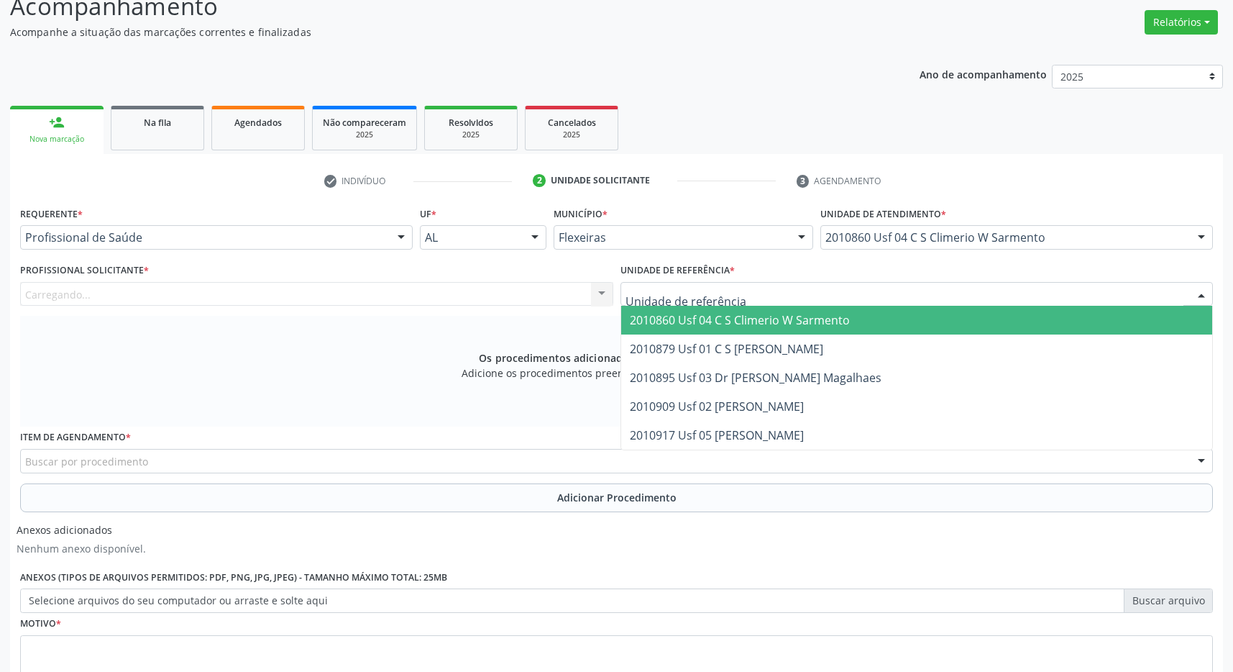
click at [931, 292] on div at bounding box center [917, 294] width 593 height 24
click at [918, 326] on span "2010860 Usf 04 C S Climerio W Sarmento" at bounding box center [917, 320] width 592 height 29
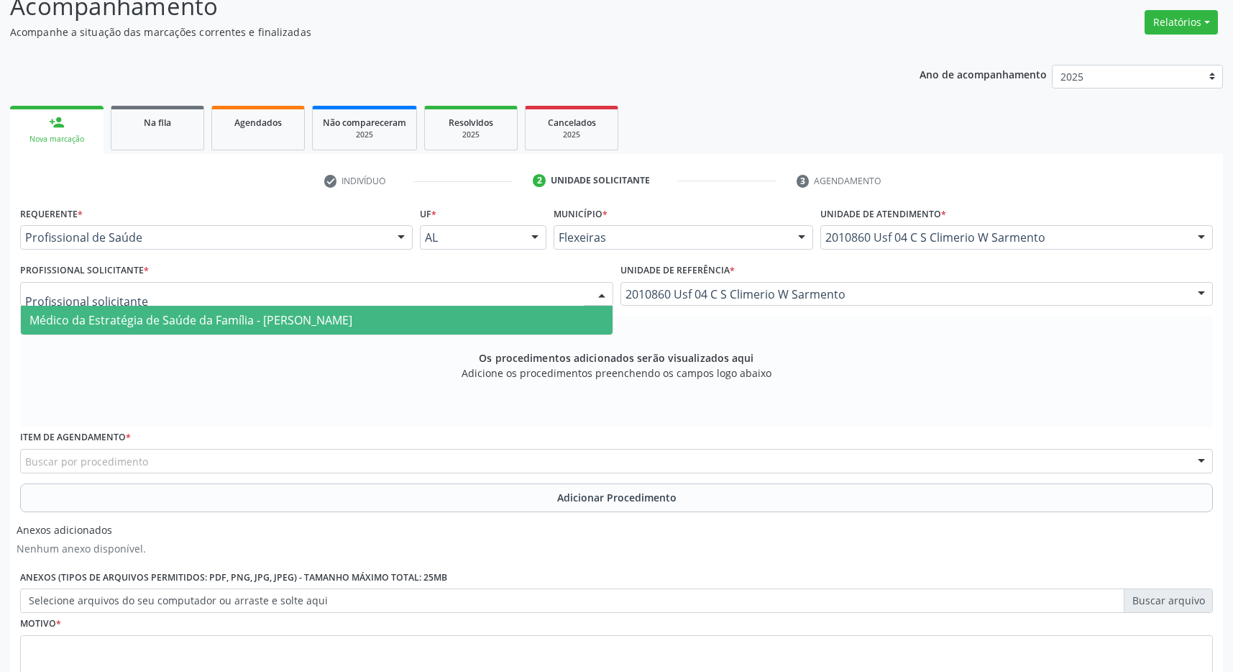
click at [509, 293] on div at bounding box center [316, 294] width 593 height 24
click at [481, 323] on span "Médico da Estratégia de Saúde da Família - Maria Eduarda Gleife Leite de Novaes" at bounding box center [317, 320] width 592 height 29
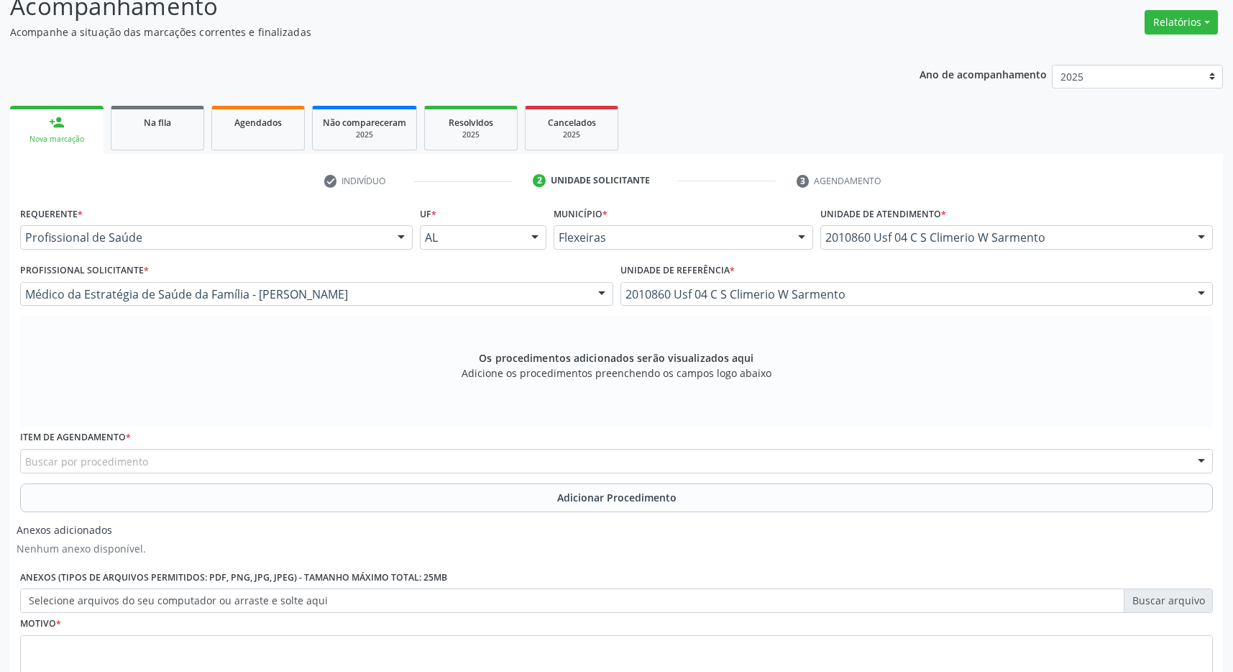
click at [216, 470] on div "Buscar por procedimento" at bounding box center [616, 461] width 1193 height 24
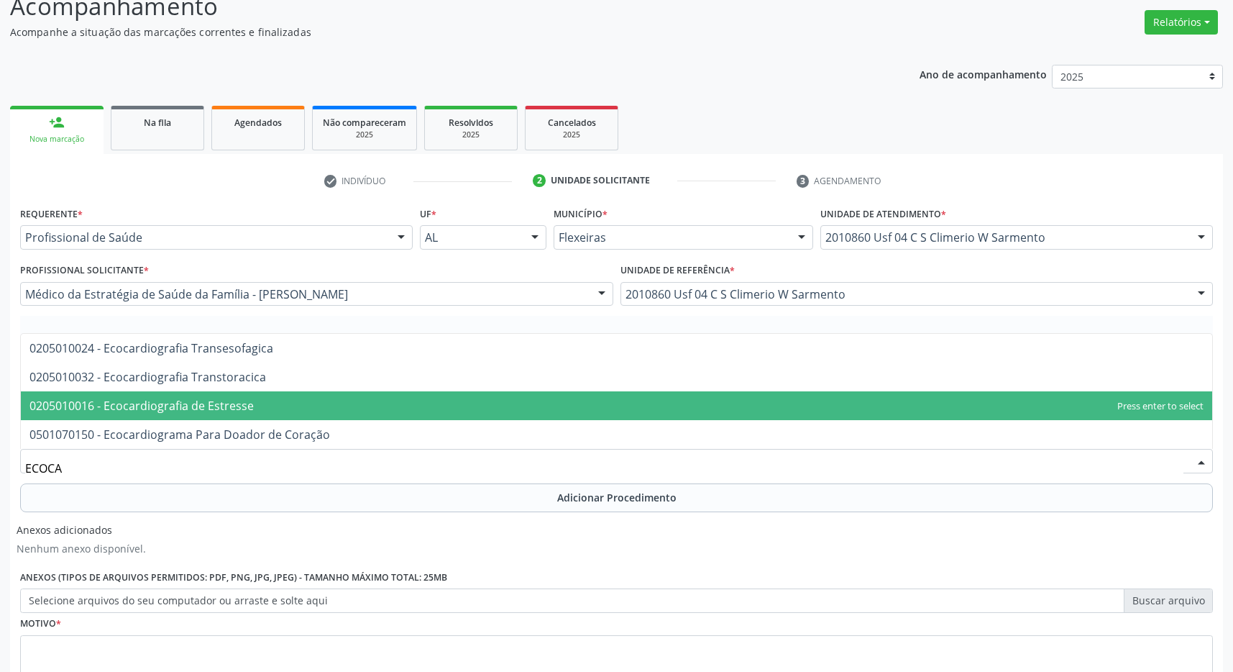
type input "ECOCAR"
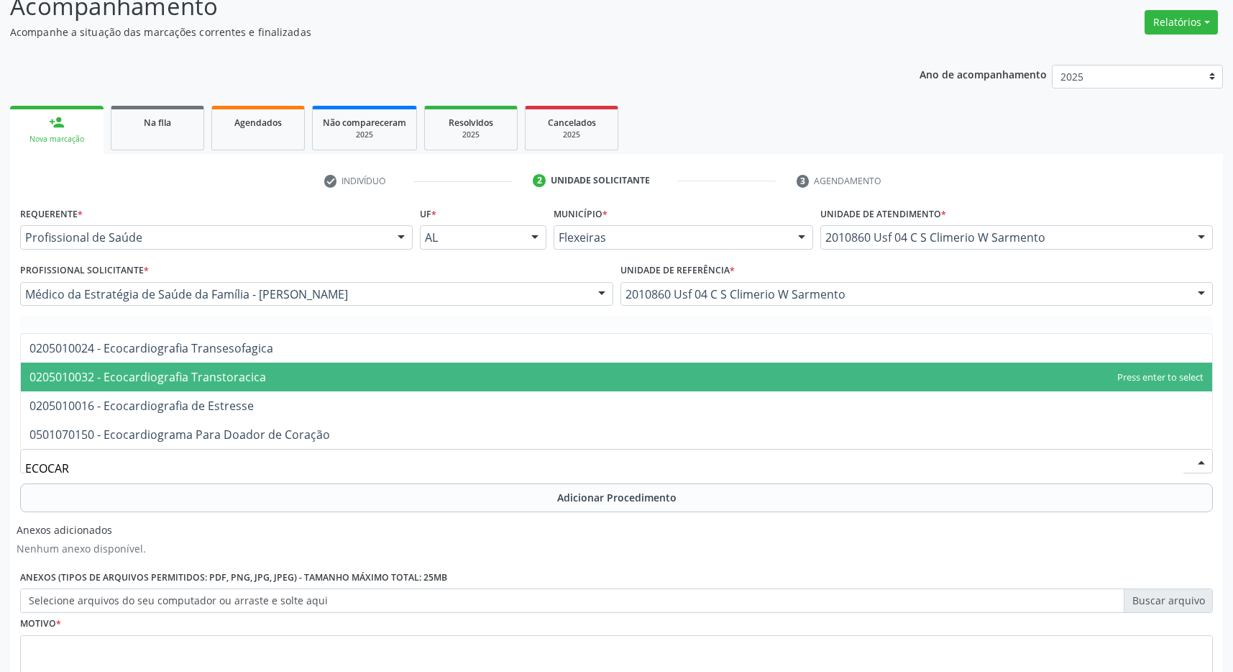
click at [285, 371] on span "0205010032 - Ecocardiografia Transtoracica" at bounding box center [617, 376] width 1192 height 29
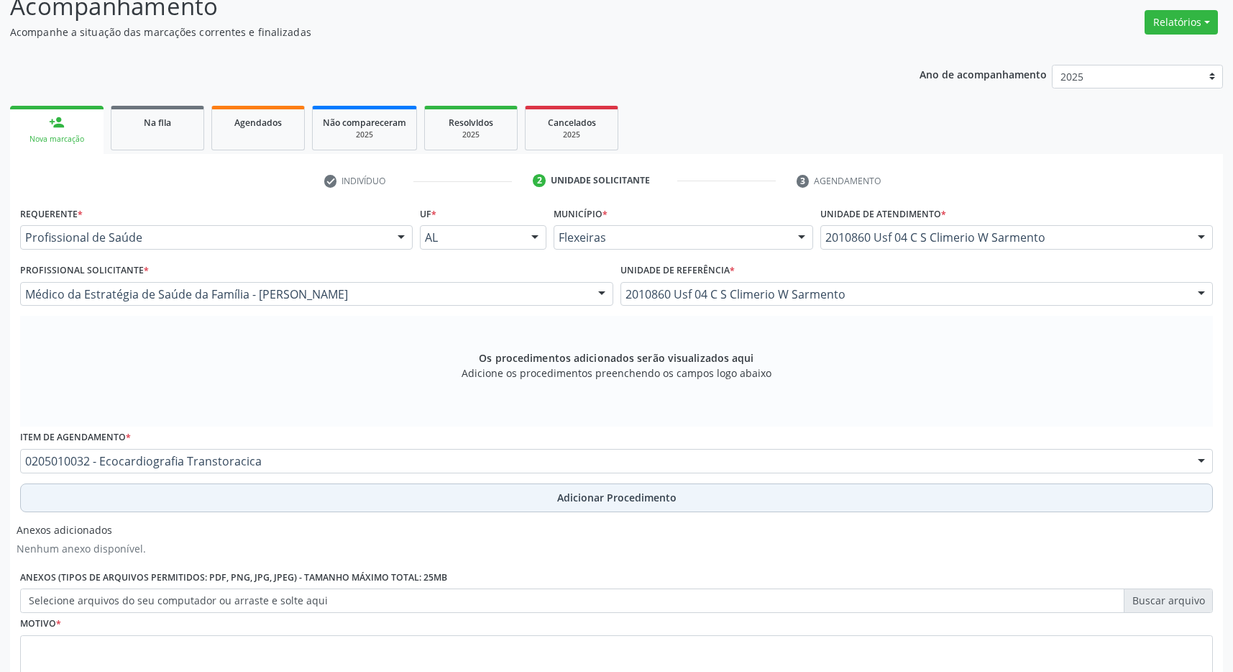
click at [543, 493] on button "Adicionar Procedimento" at bounding box center [616, 497] width 1193 height 29
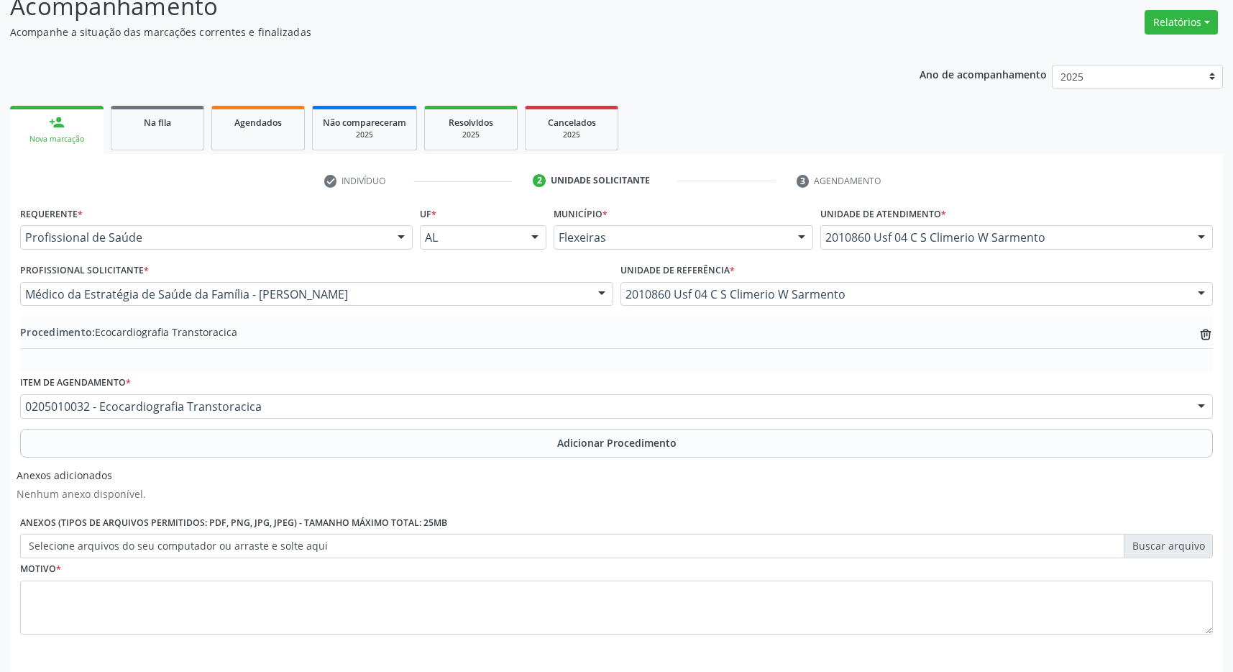
scroll to position [271, 0]
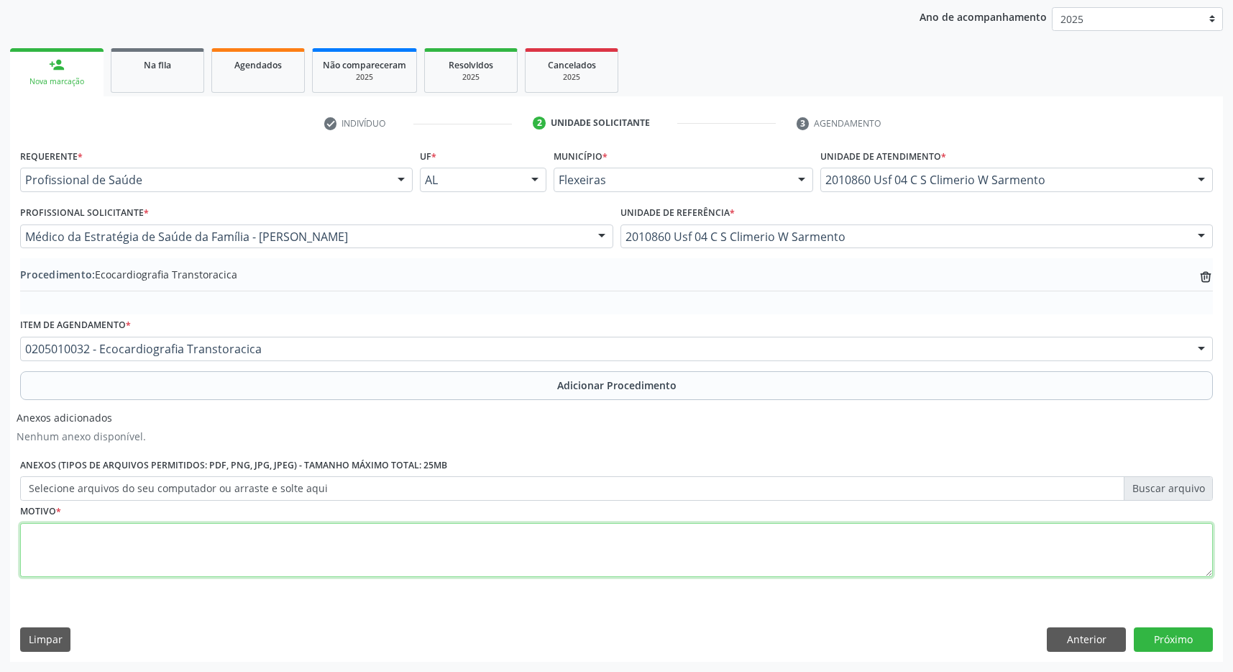
click at [439, 545] on textarea at bounding box center [616, 550] width 1193 height 55
click at [599, 536] on textarea "PACIENTE 42 ANOS COM QUADRO DE DESCONFORTO PRECORDIAL HÁ 2 MESES, APROXIMADAMEN…" at bounding box center [616, 550] width 1193 height 55
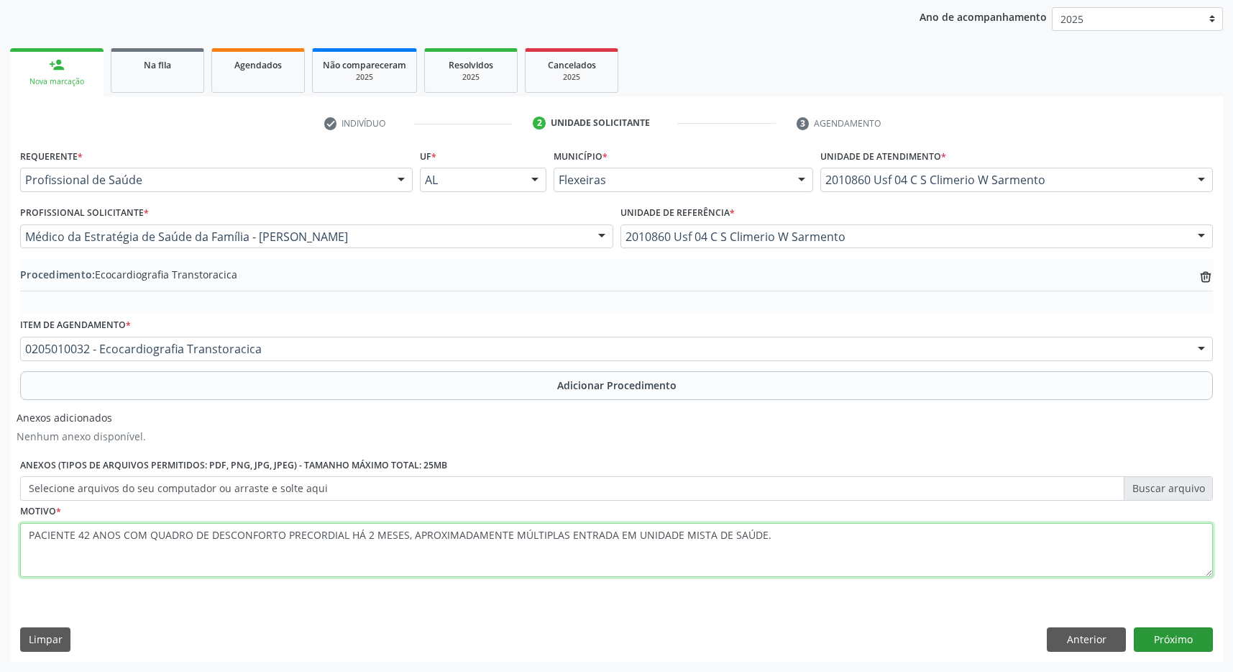
type textarea "PACIENTE 42 ANOS COM QUADRO DE DESCONFORTO PRECORDIAL HÁ 2 MESES, APROXIMADAMEN…"
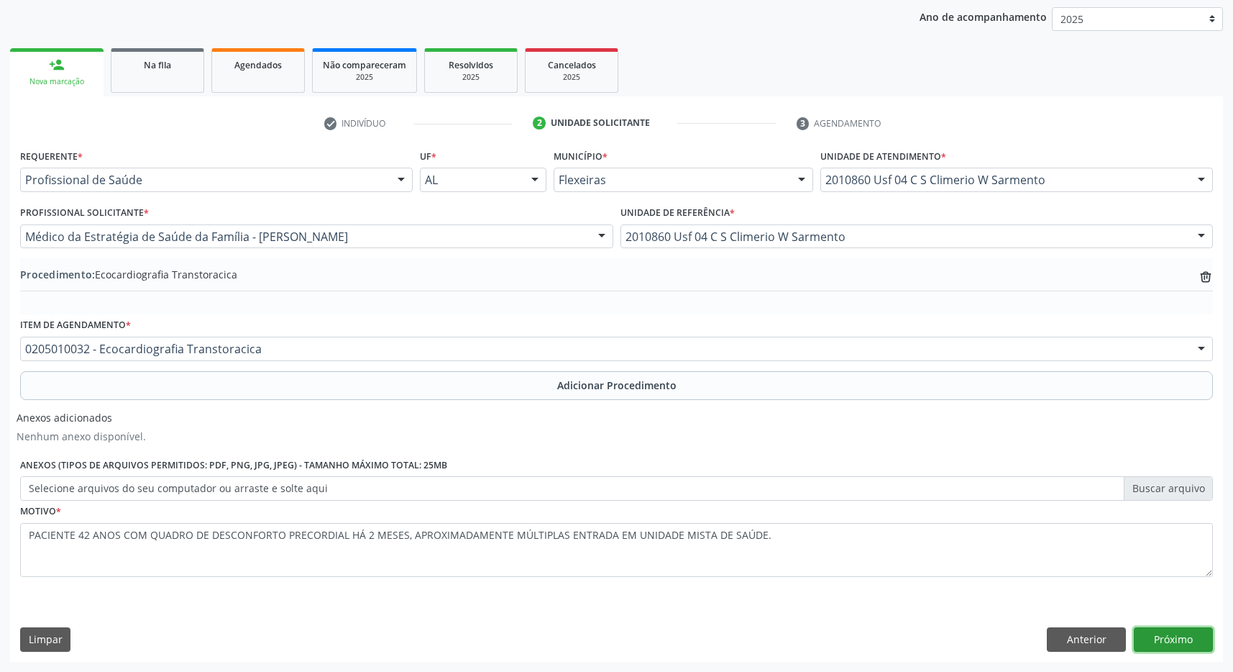
click at [1166, 632] on button "Próximo" at bounding box center [1173, 639] width 79 height 24
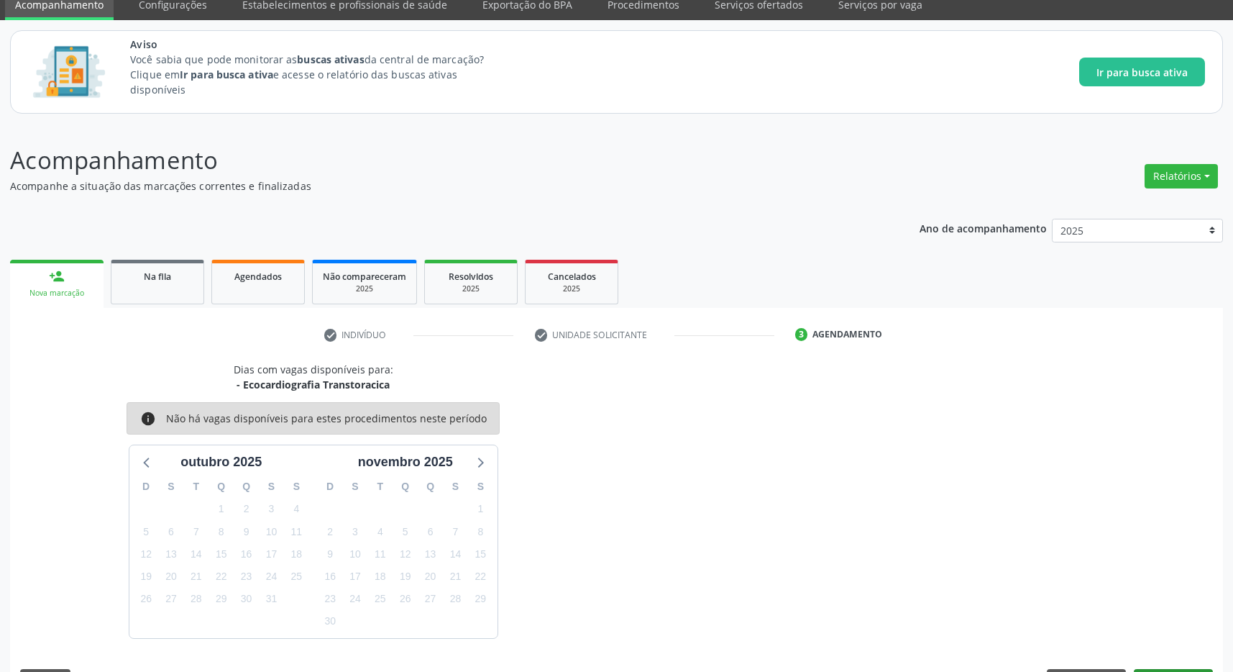
scroll to position [101, 0]
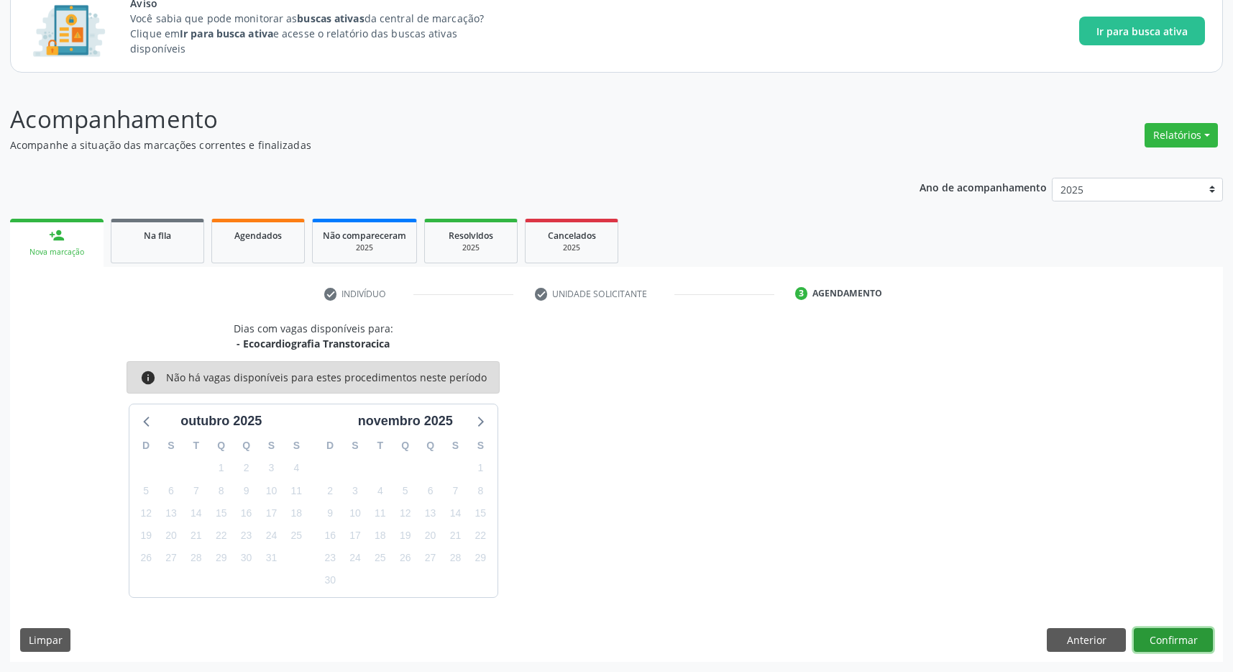
click at [1185, 644] on button "Confirmar" at bounding box center [1173, 640] width 79 height 24
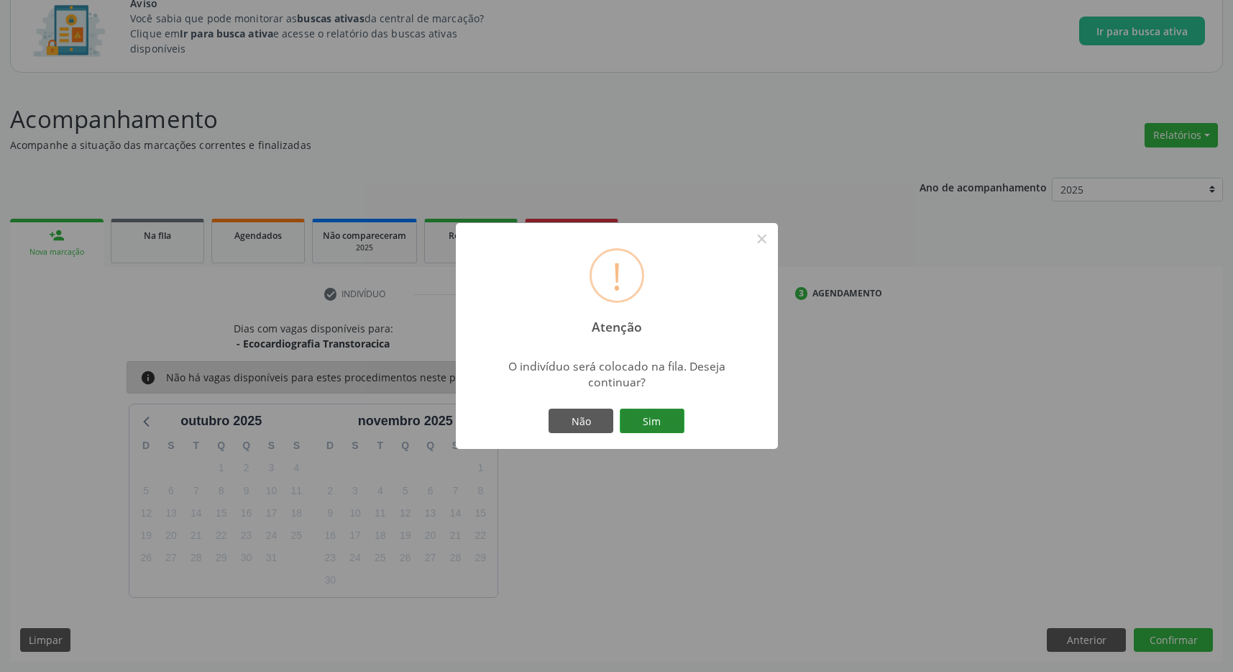
click at [661, 420] on button "Sim" at bounding box center [652, 421] width 65 height 24
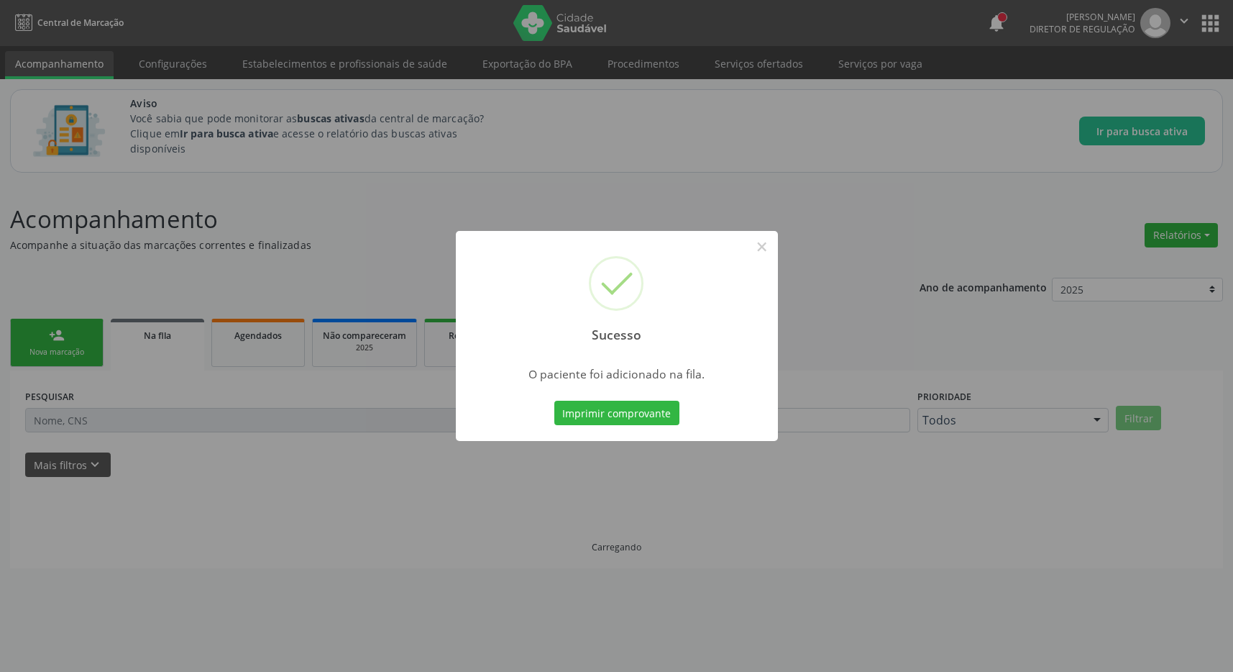
scroll to position [0, 0]
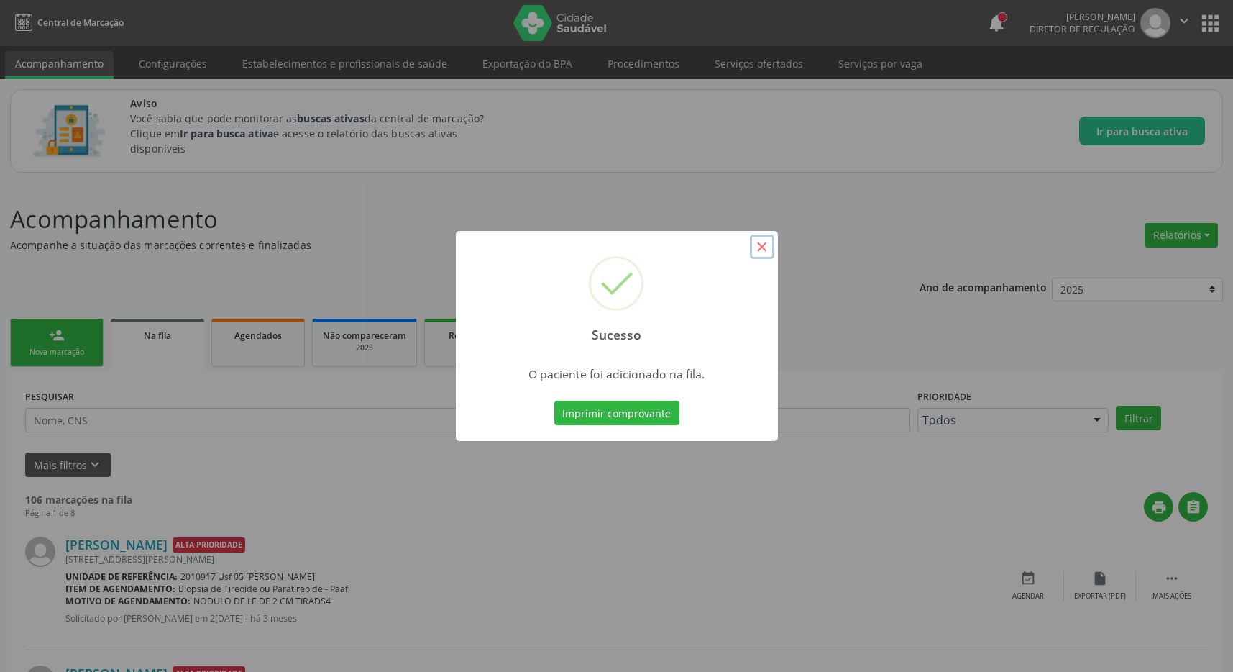
click at [765, 248] on button "×" at bounding box center [762, 246] width 24 height 24
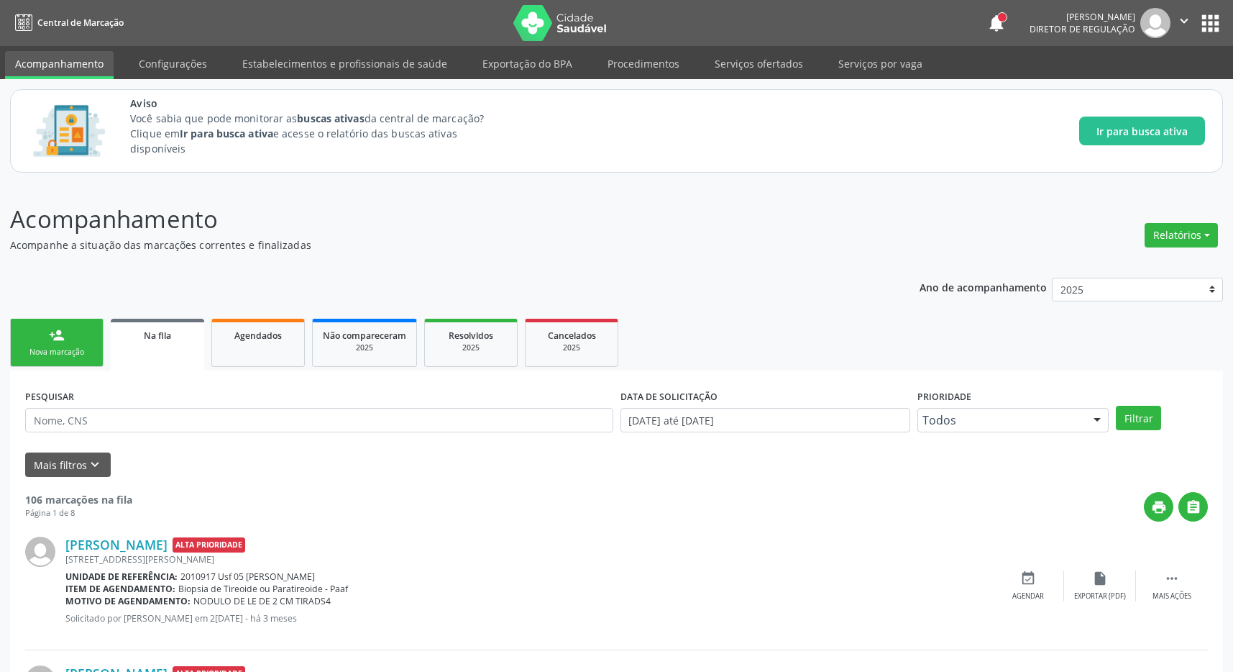
click at [1208, 17] on button "apps" at bounding box center [1210, 23] width 25 height 25
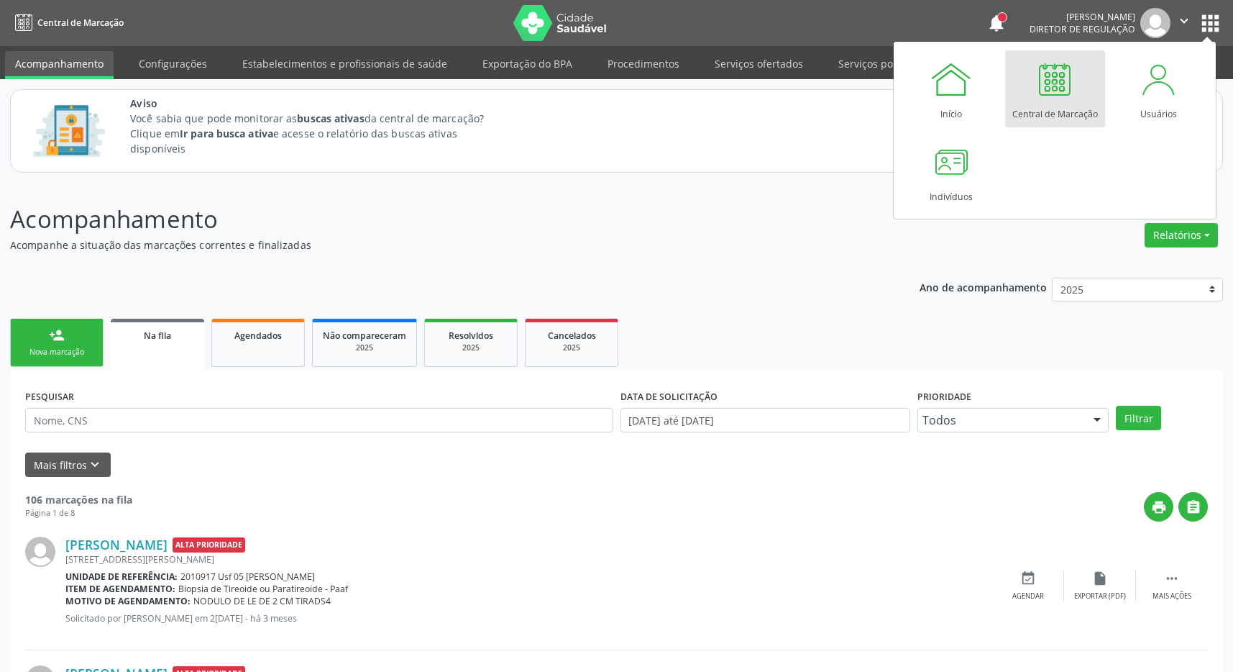
click at [1054, 99] on div at bounding box center [1055, 79] width 43 height 43
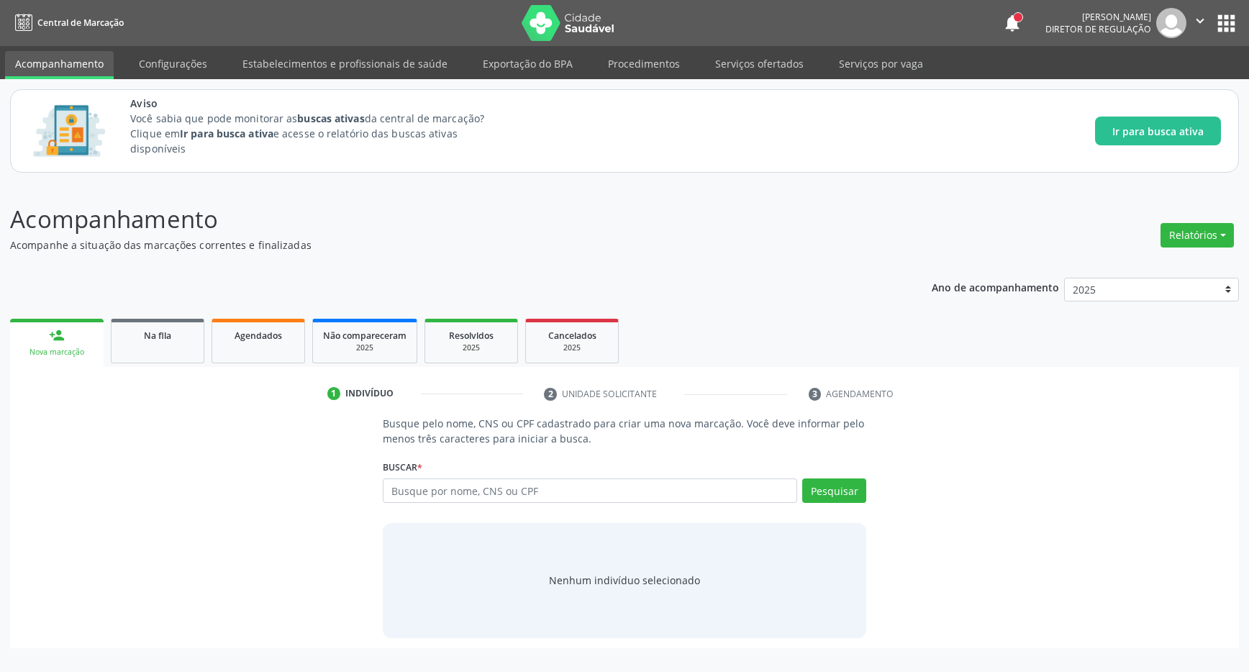
click at [456, 496] on input "text" at bounding box center [590, 490] width 414 height 24
type input "704100238085550"
click at [805, 496] on button "Pesquisar" at bounding box center [834, 490] width 64 height 24
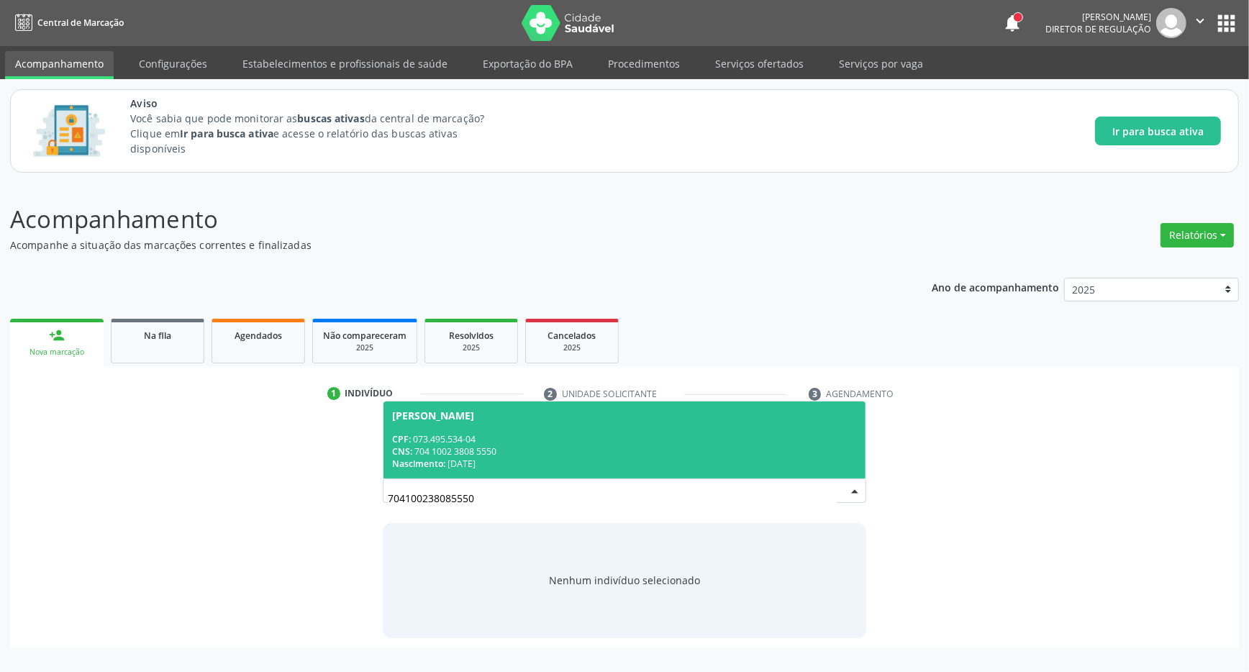
click at [477, 429] on span "[PERSON_NAME] CPF: 073.495.534-04 CNS: 704 1002 3808 5550 Nascimento: [DATE]" at bounding box center [624, 439] width 482 height 77
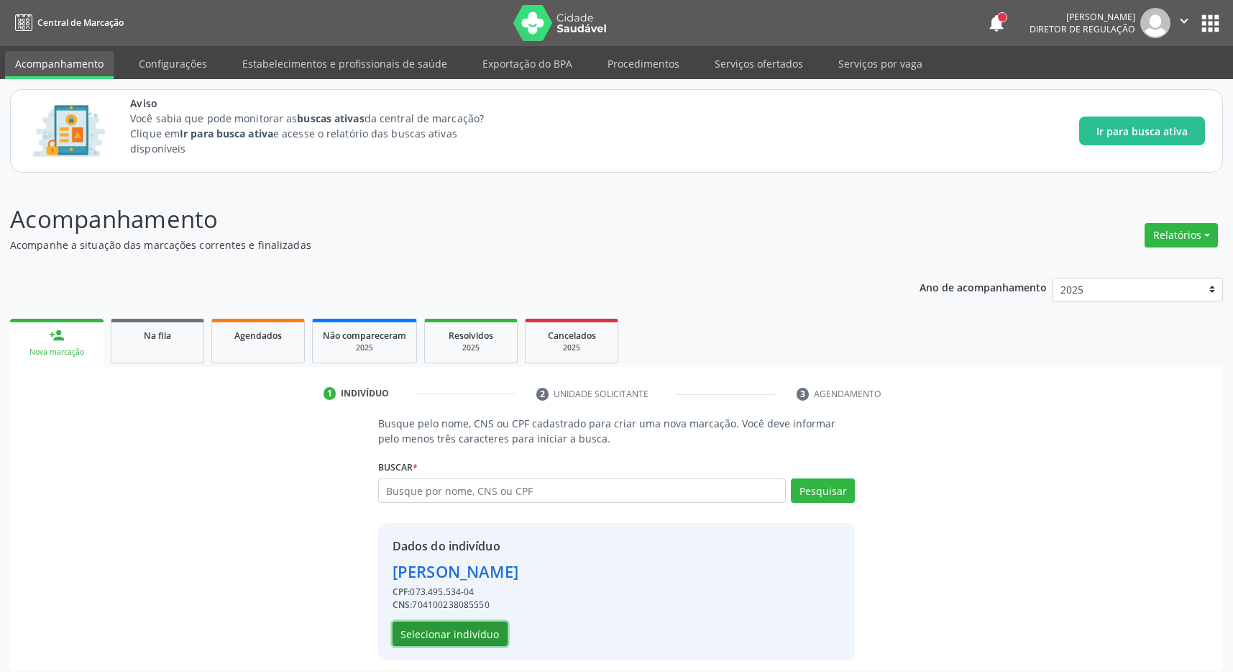
click at [442, 628] on button "Selecionar indivíduo" at bounding box center [450, 633] width 115 height 24
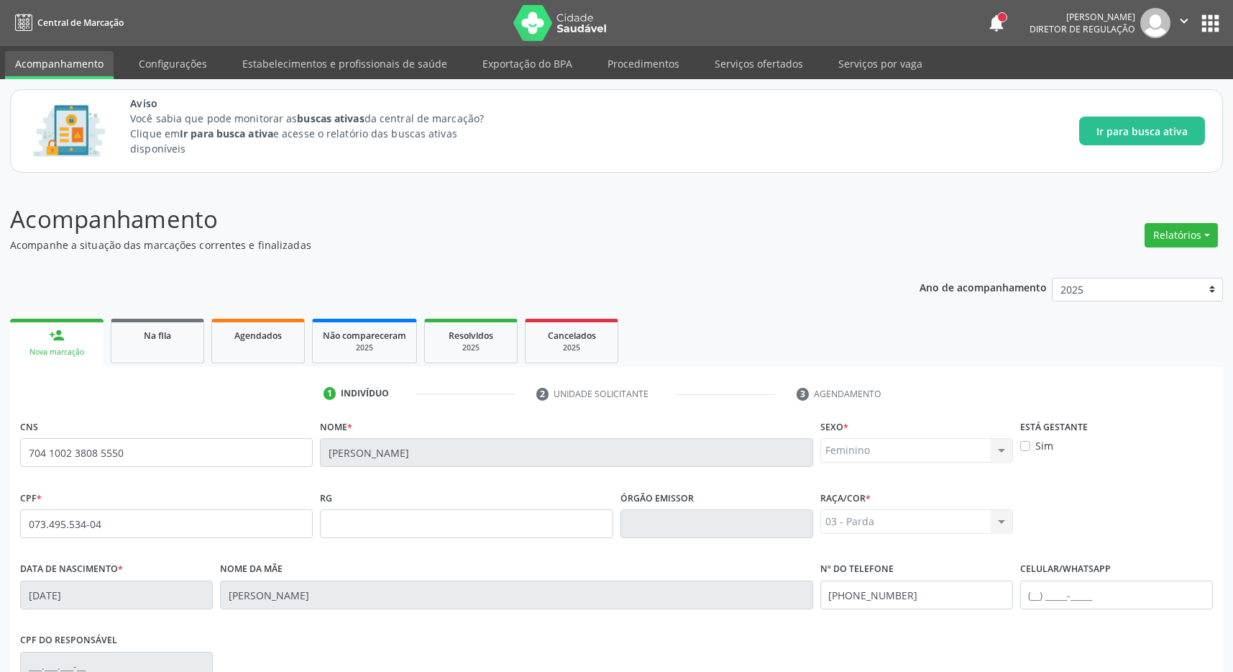
scroll to position [213, 0]
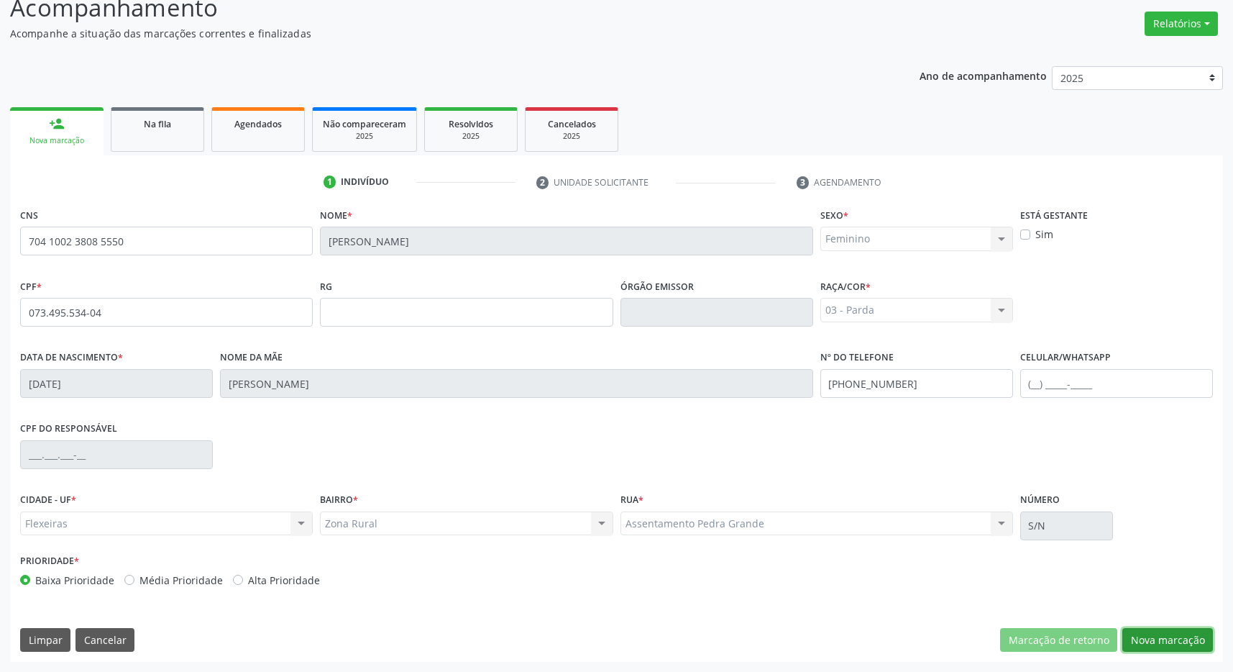
click at [1187, 640] on button "Nova marcação" at bounding box center [1168, 640] width 91 height 24
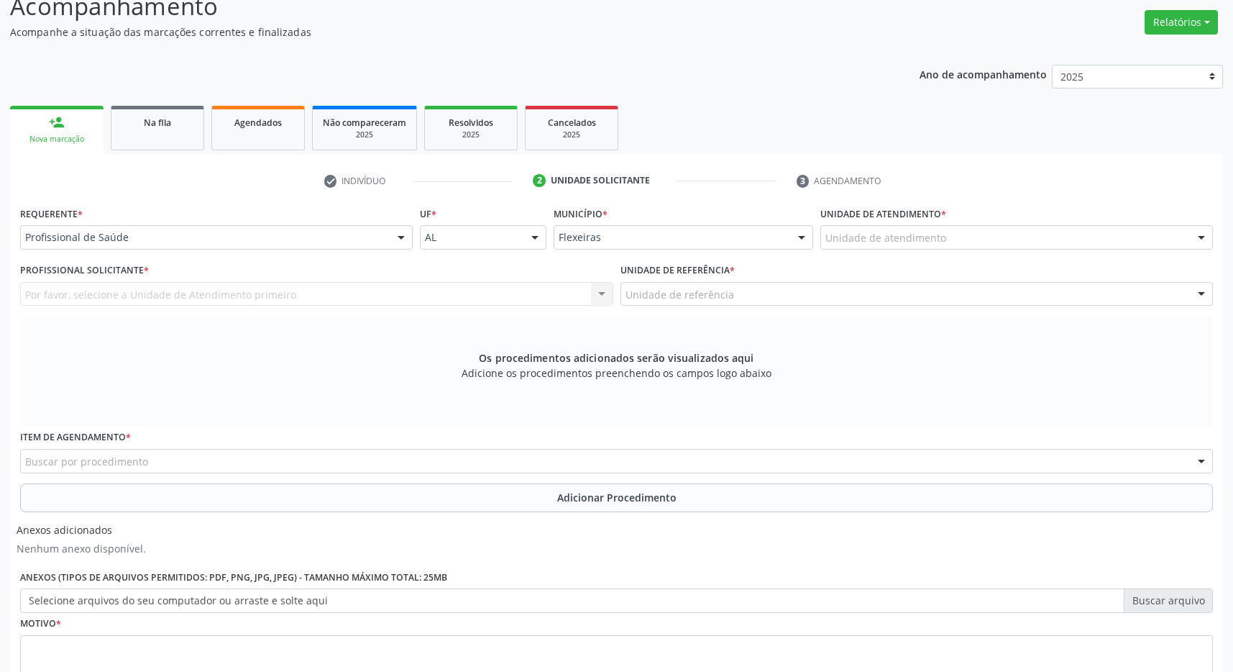
click at [911, 227] on div "Unidade de atendimento" at bounding box center [1017, 237] width 393 height 24
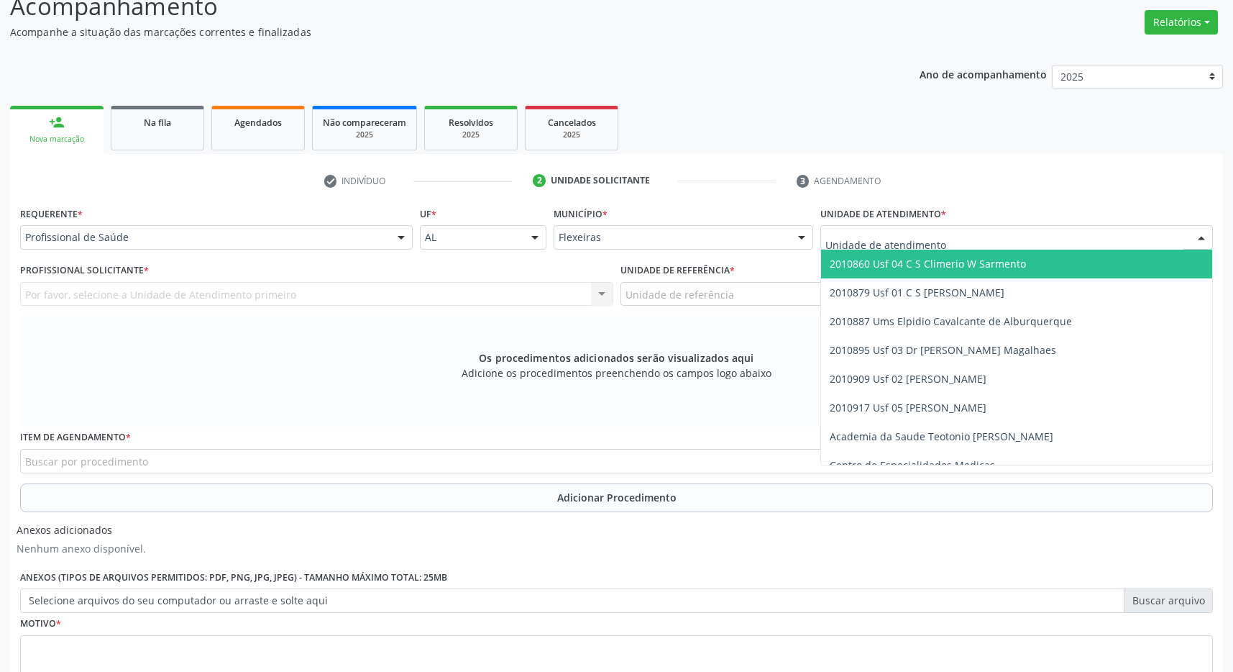
click at [952, 291] on span "2010879 Usf 01 C S [PERSON_NAME]" at bounding box center [917, 293] width 175 height 14
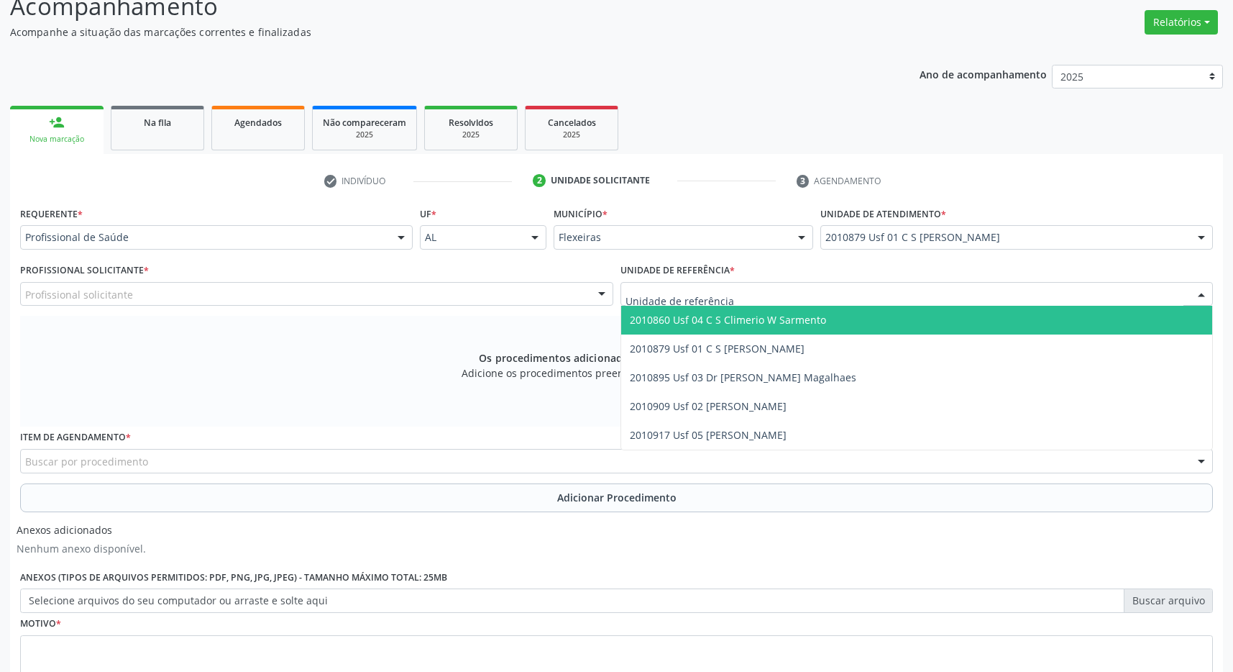
click at [961, 292] on div at bounding box center [917, 294] width 593 height 24
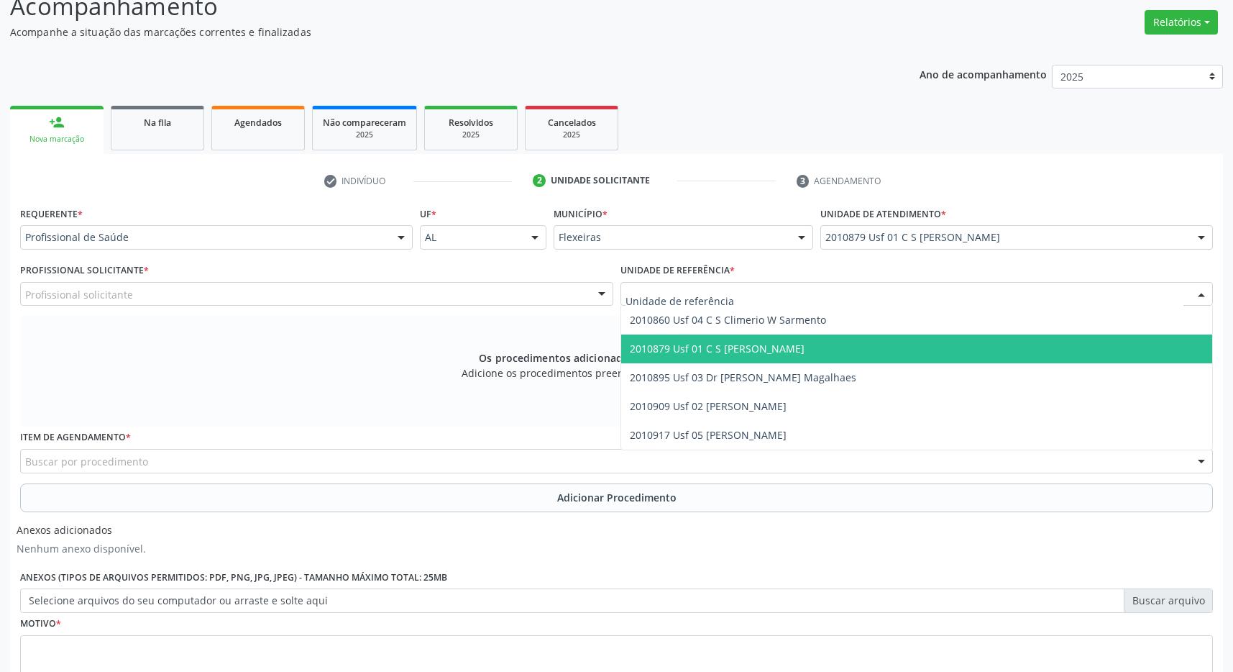
click at [952, 349] on span "2010879 Usf 01 C S [PERSON_NAME]" at bounding box center [917, 348] width 592 height 29
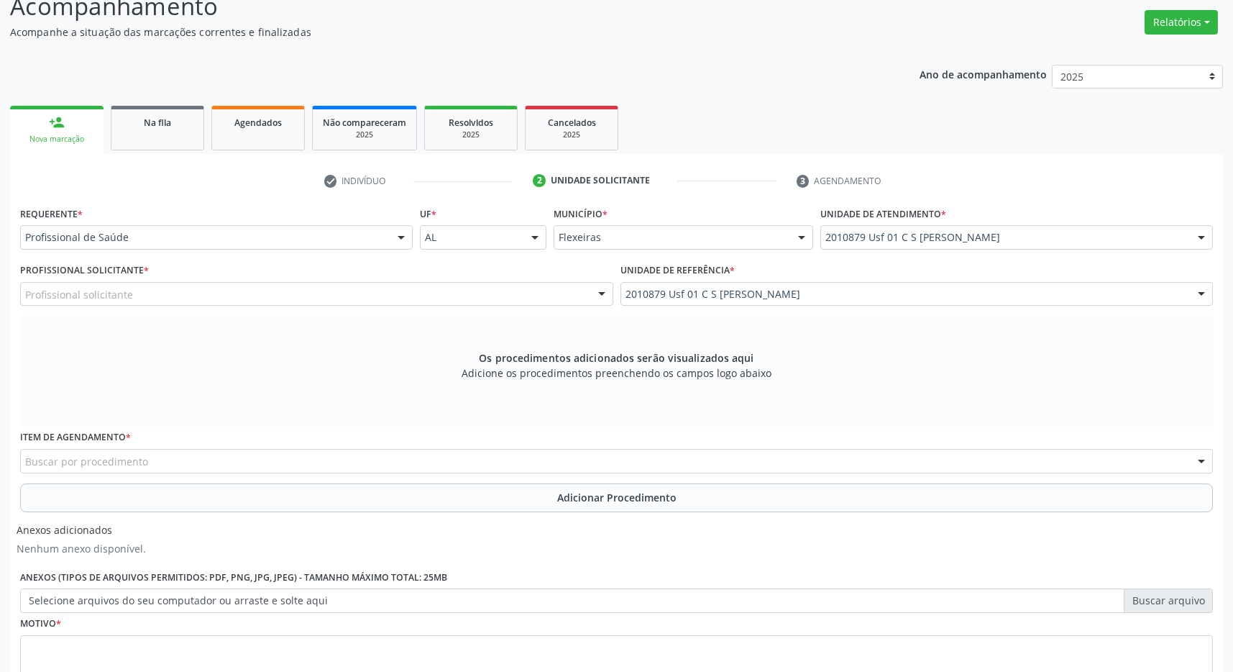
click at [565, 283] on div "Profissional solicitante" at bounding box center [316, 294] width 593 height 24
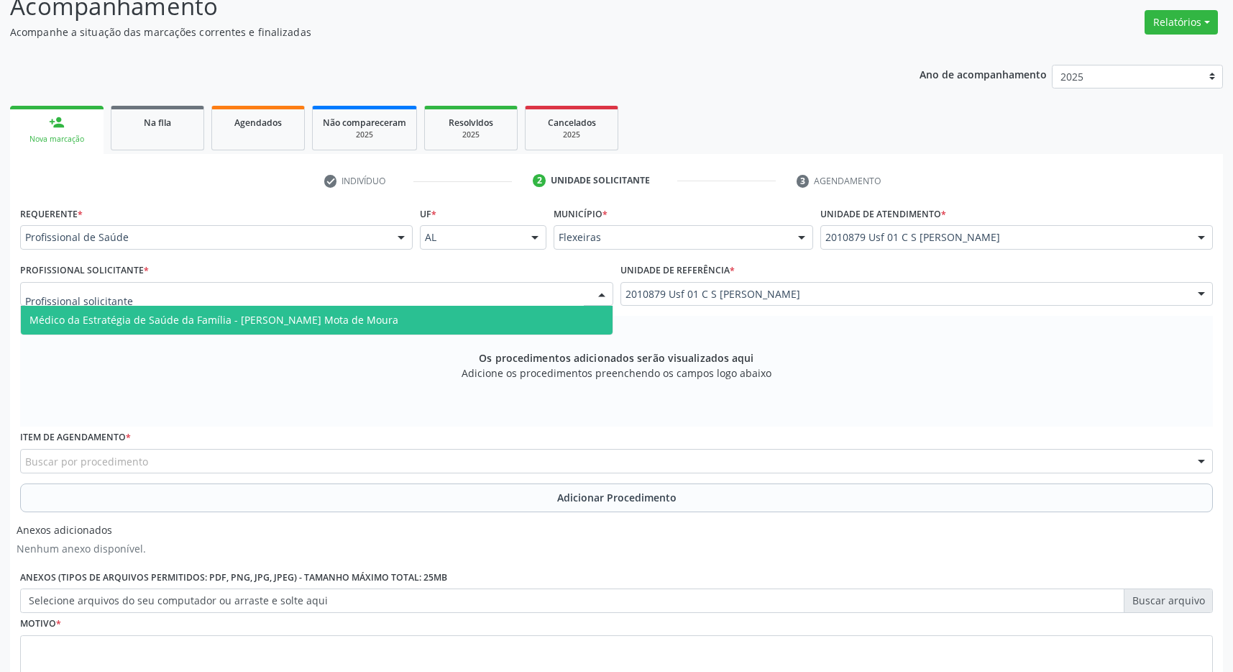
click at [544, 317] on span "Médico da Estratégia de Saúde da Família - [PERSON_NAME] Mota de Moura" at bounding box center [317, 320] width 592 height 29
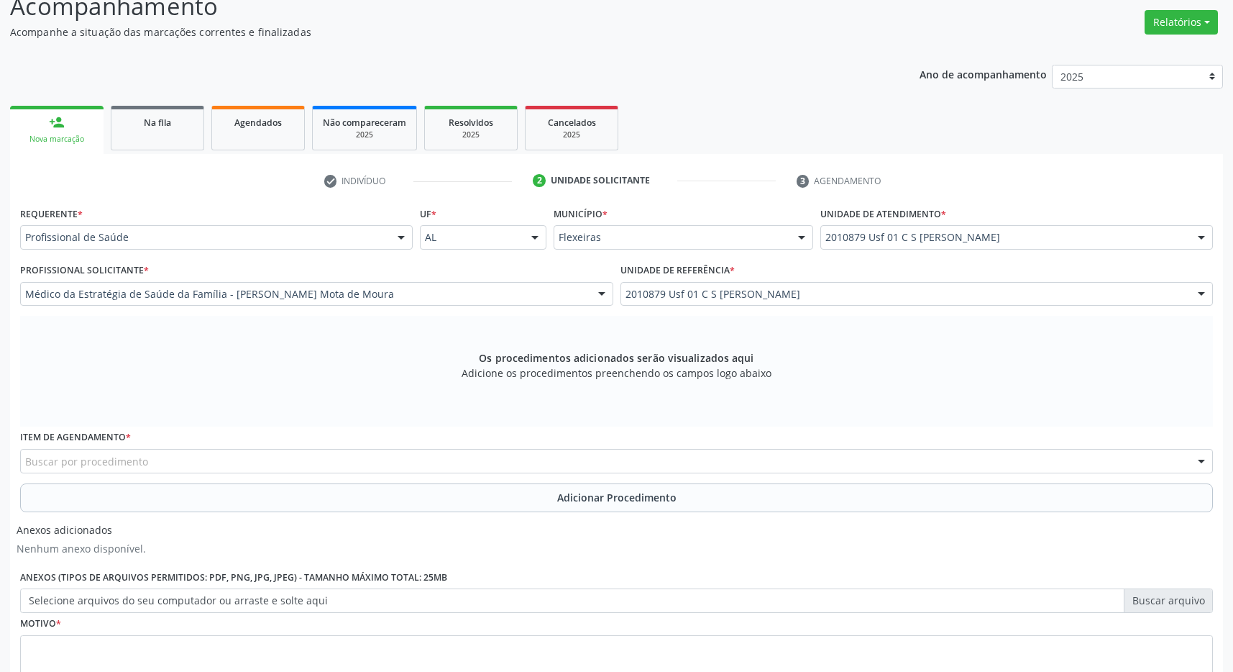
click at [381, 470] on div "Buscar por procedimento" at bounding box center [616, 461] width 1193 height 24
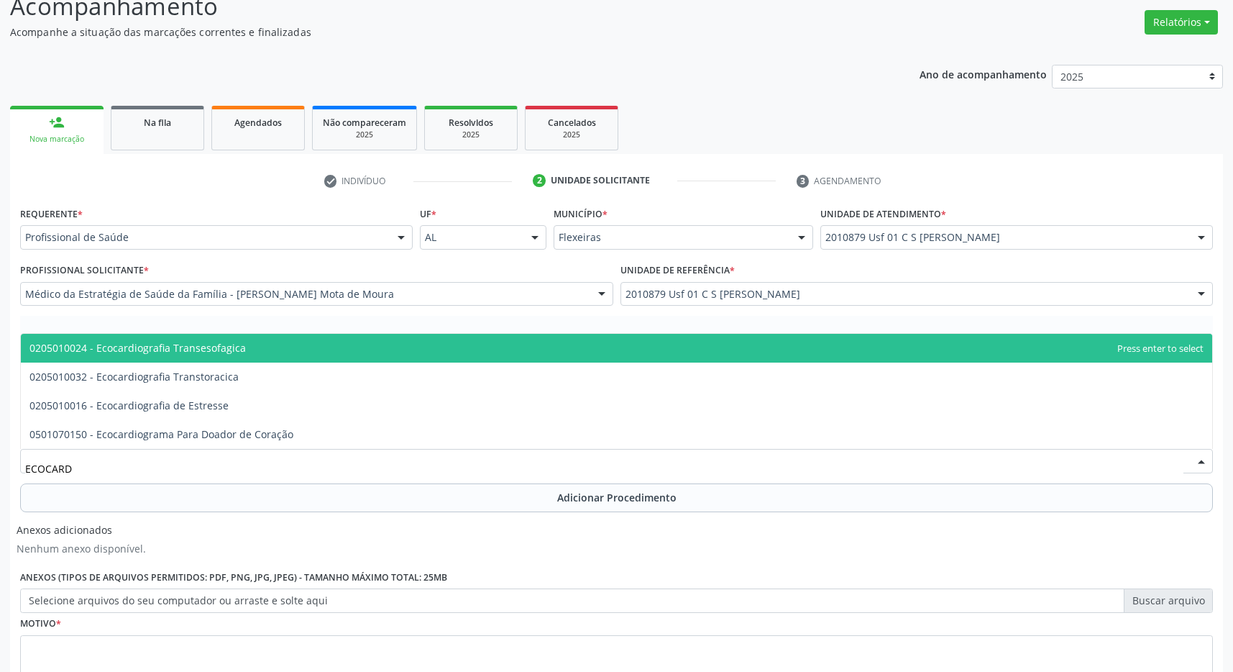
type input "ECOCARDI"
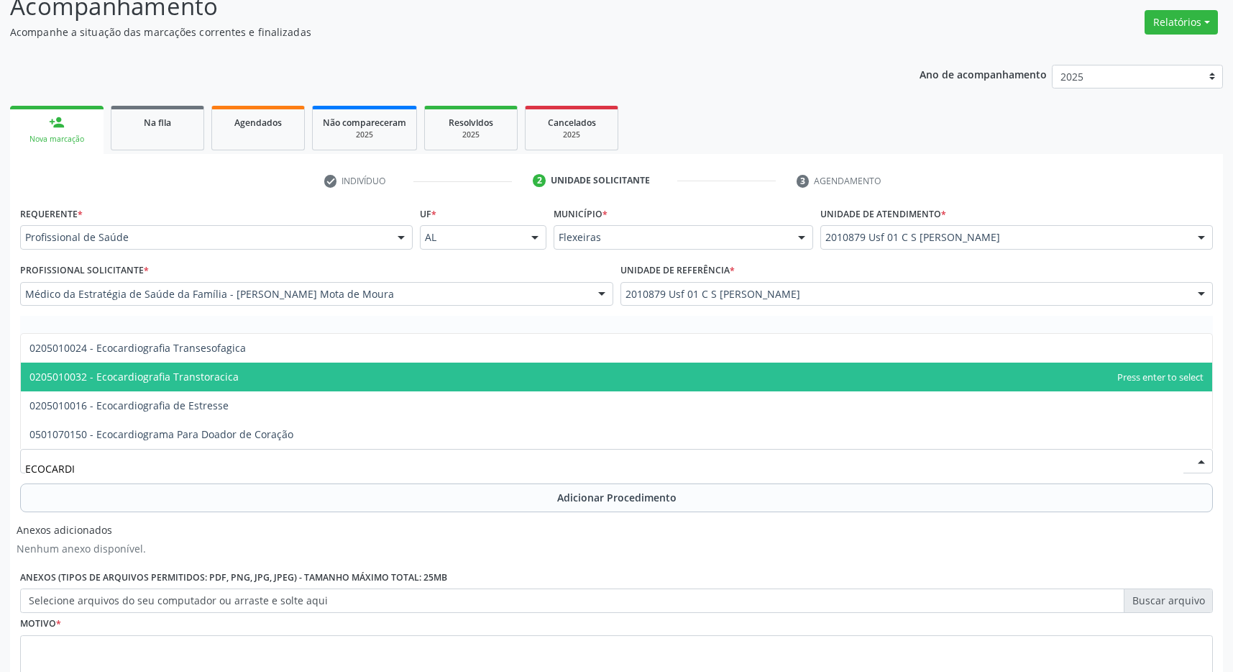
click at [391, 367] on span "0205010032 - Ecocardiografia Transtoracica" at bounding box center [617, 376] width 1192 height 29
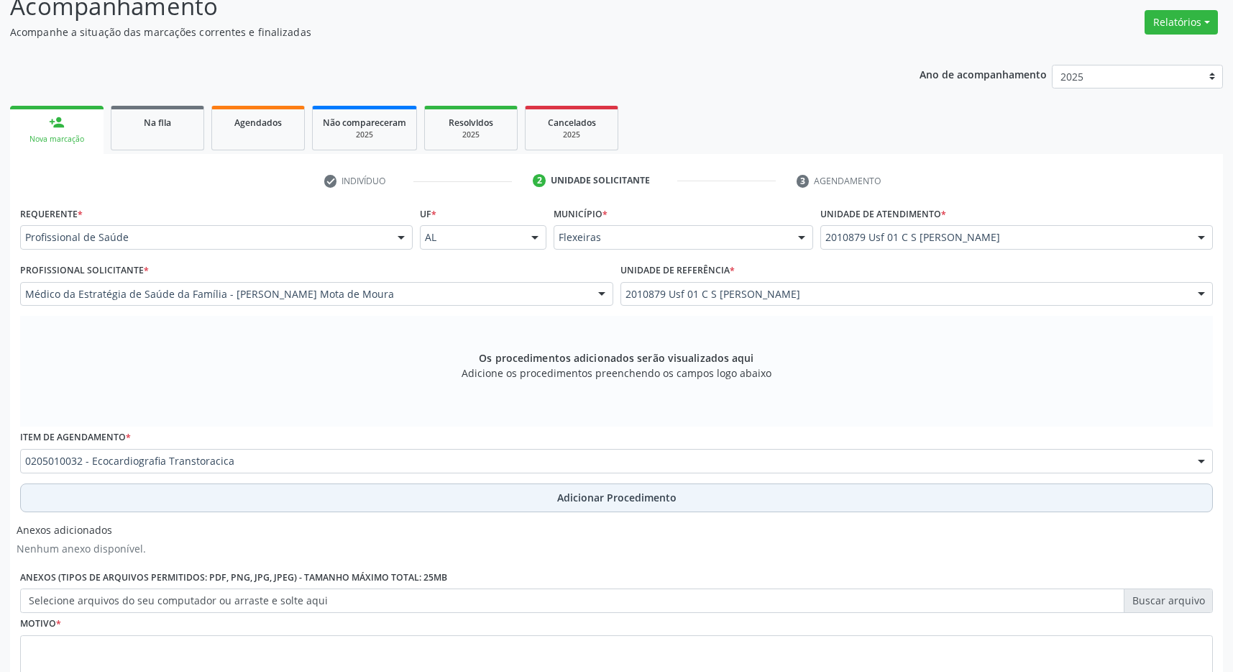
click at [585, 503] on span "Adicionar Procedimento" at bounding box center [616, 497] width 119 height 15
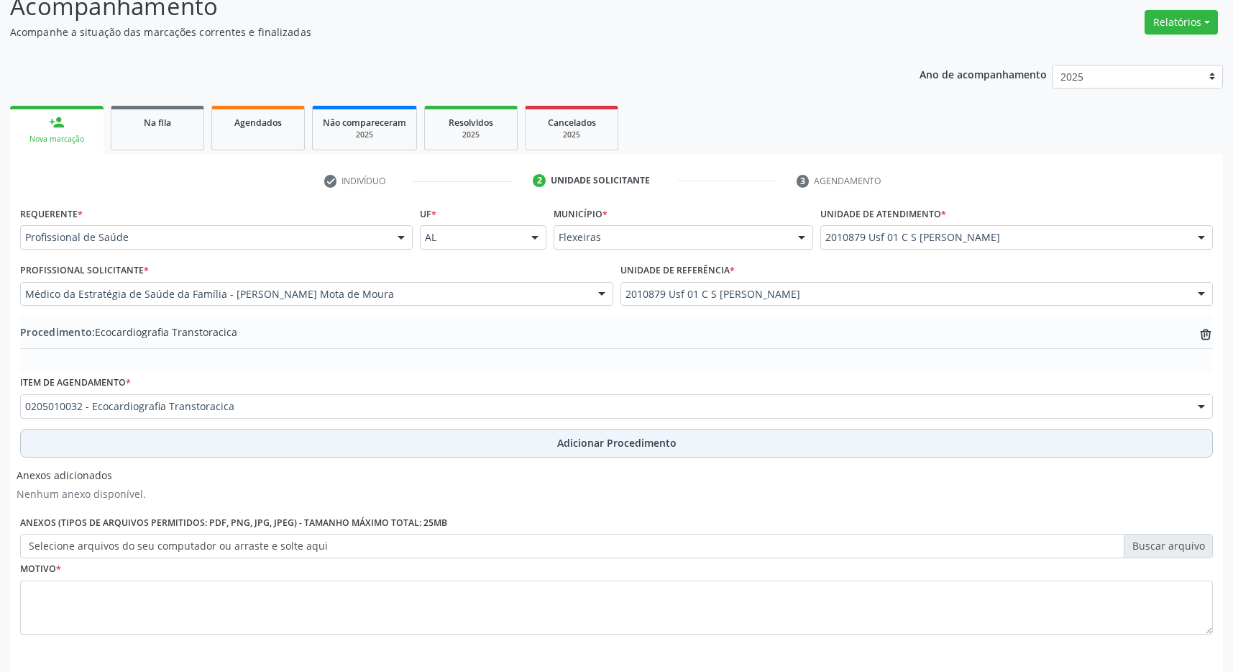
scroll to position [271, 0]
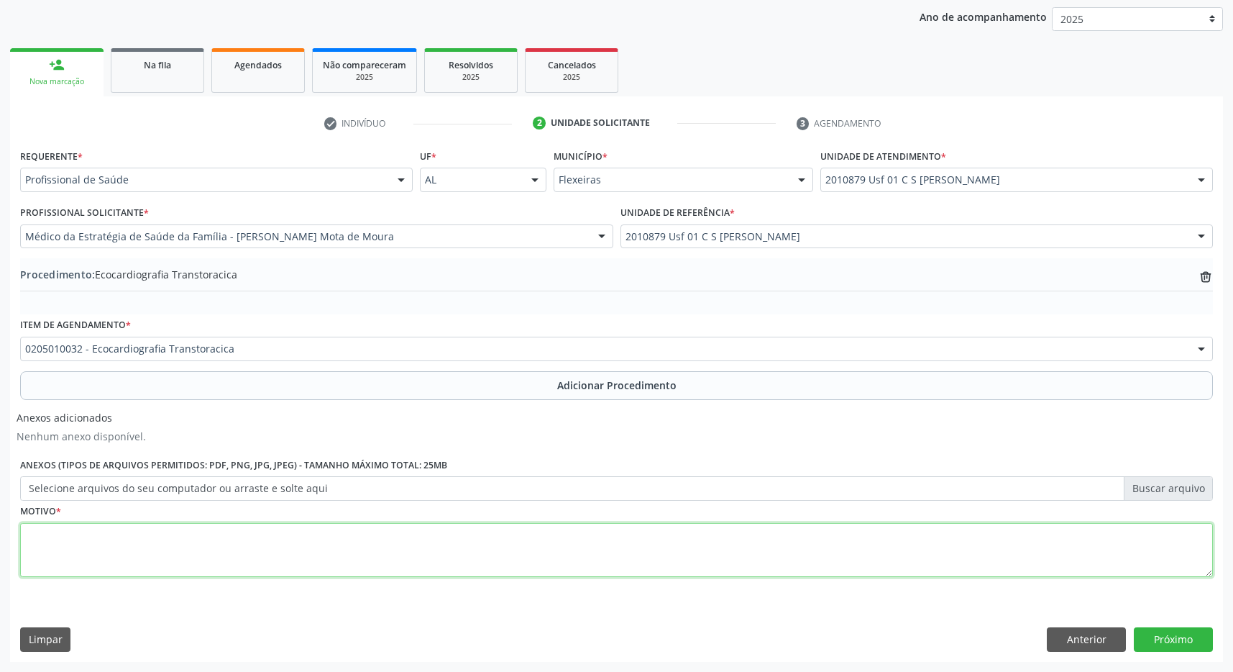
click at [547, 552] on textarea at bounding box center [616, 550] width 1193 height 55
click at [53, 534] on textarea "CANSÇO AOS PEQUENOS ESFORÇOS" at bounding box center [616, 550] width 1193 height 55
type textarea "CANSAÇO AOS PEQUENOS ESFORÇOS"
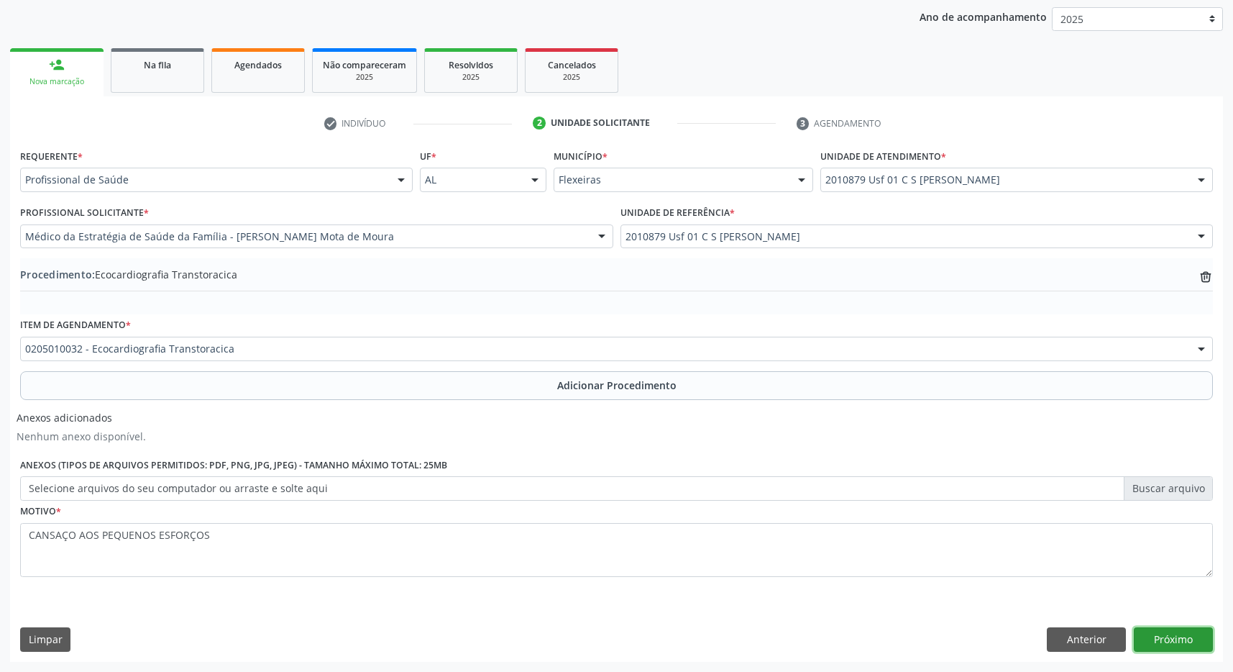
click at [1187, 635] on button "Próximo" at bounding box center [1173, 639] width 79 height 24
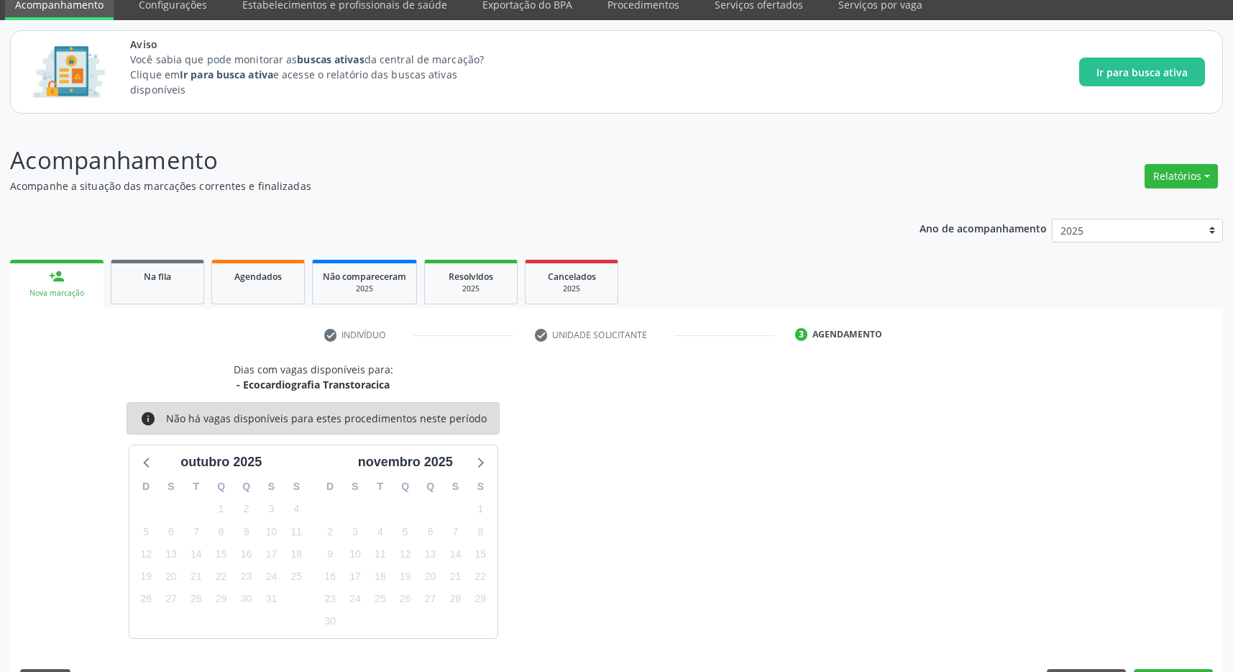
scroll to position [101, 0]
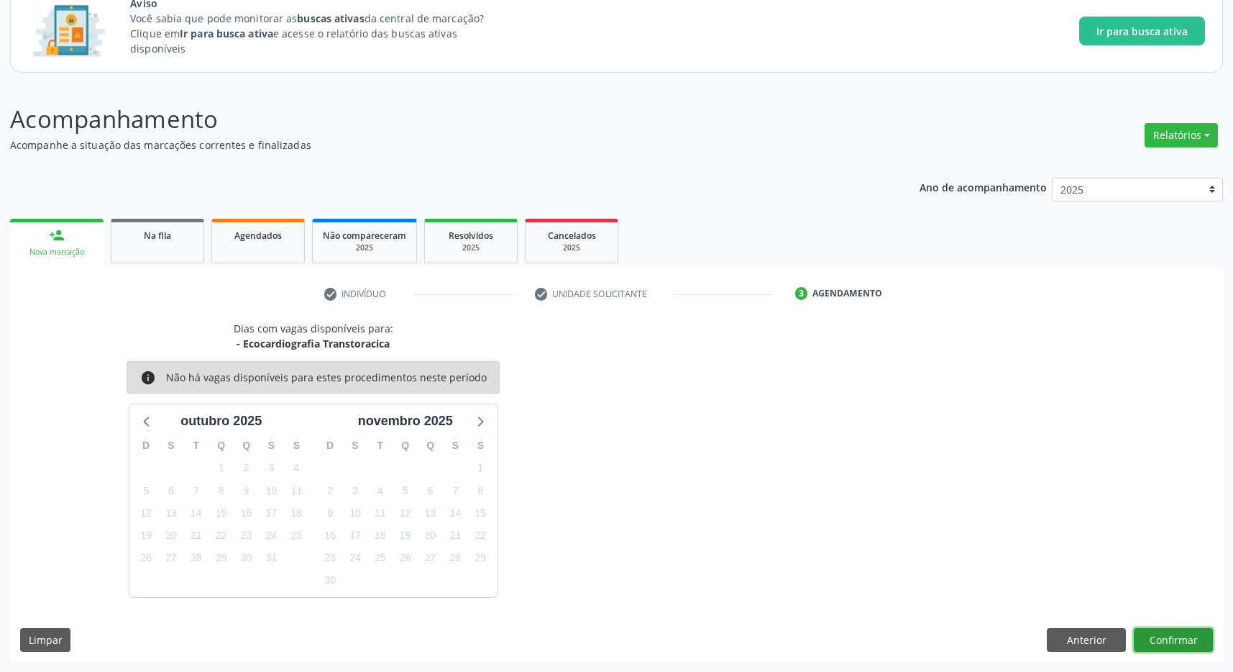
click at [1164, 642] on button "Confirmar" at bounding box center [1173, 640] width 79 height 24
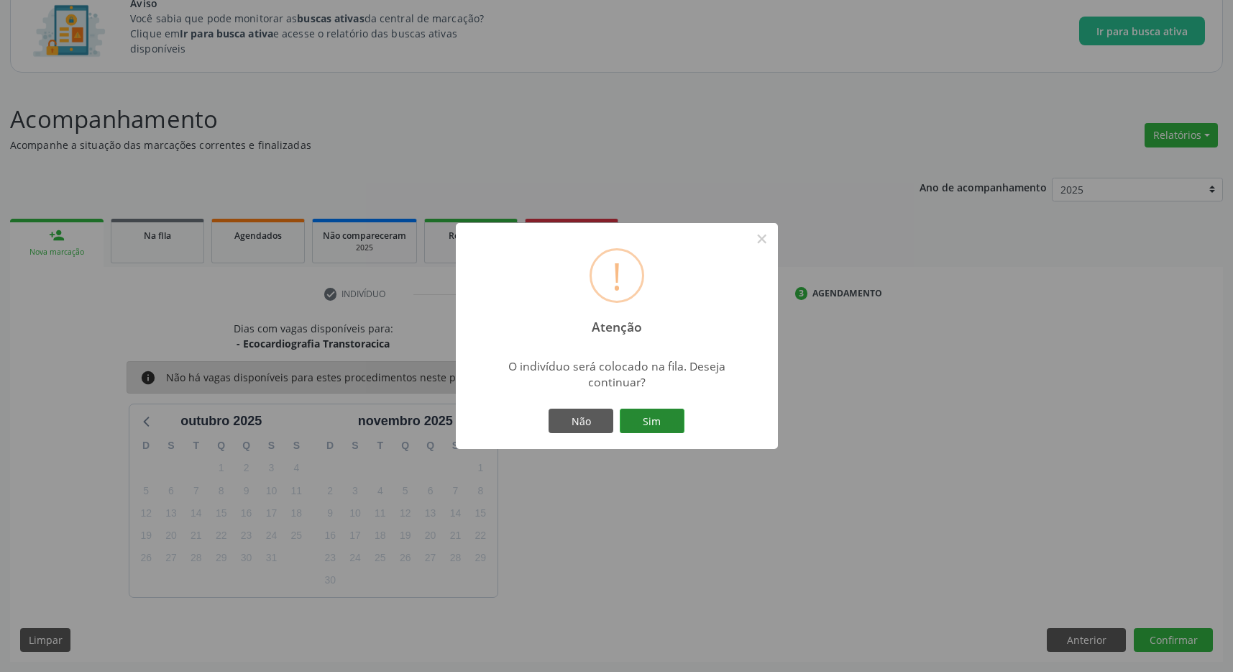
click at [672, 419] on button "Sim" at bounding box center [652, 421] width 65 height 24
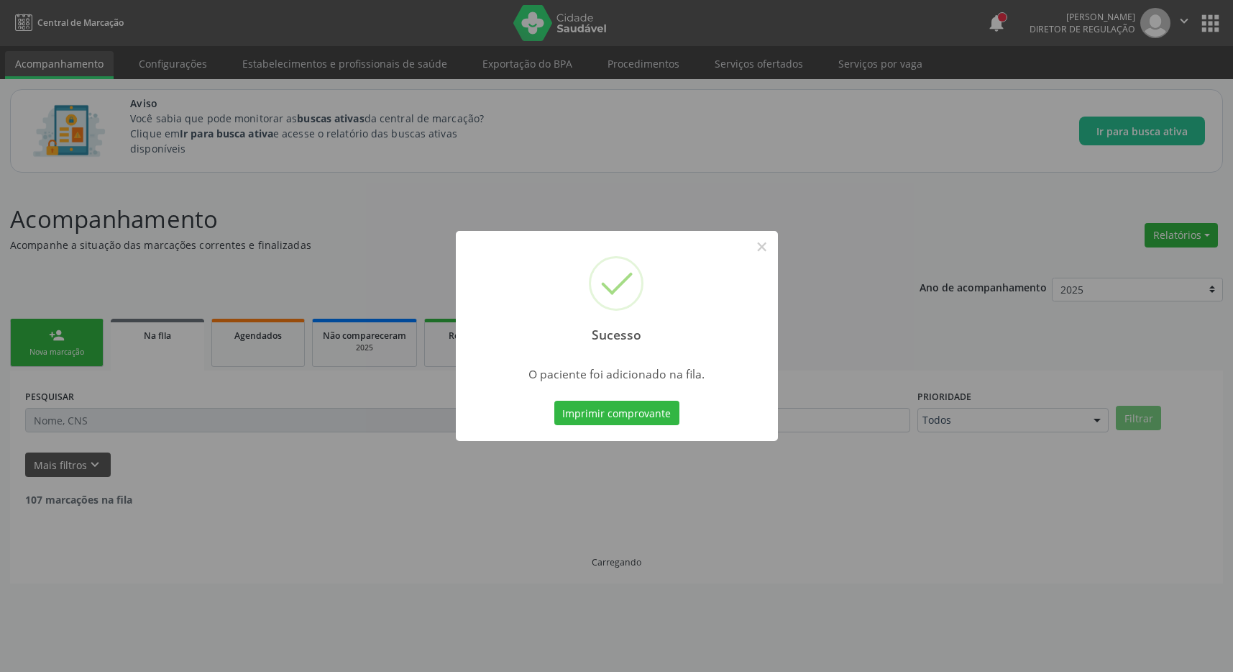
scroll to position [0, 0]
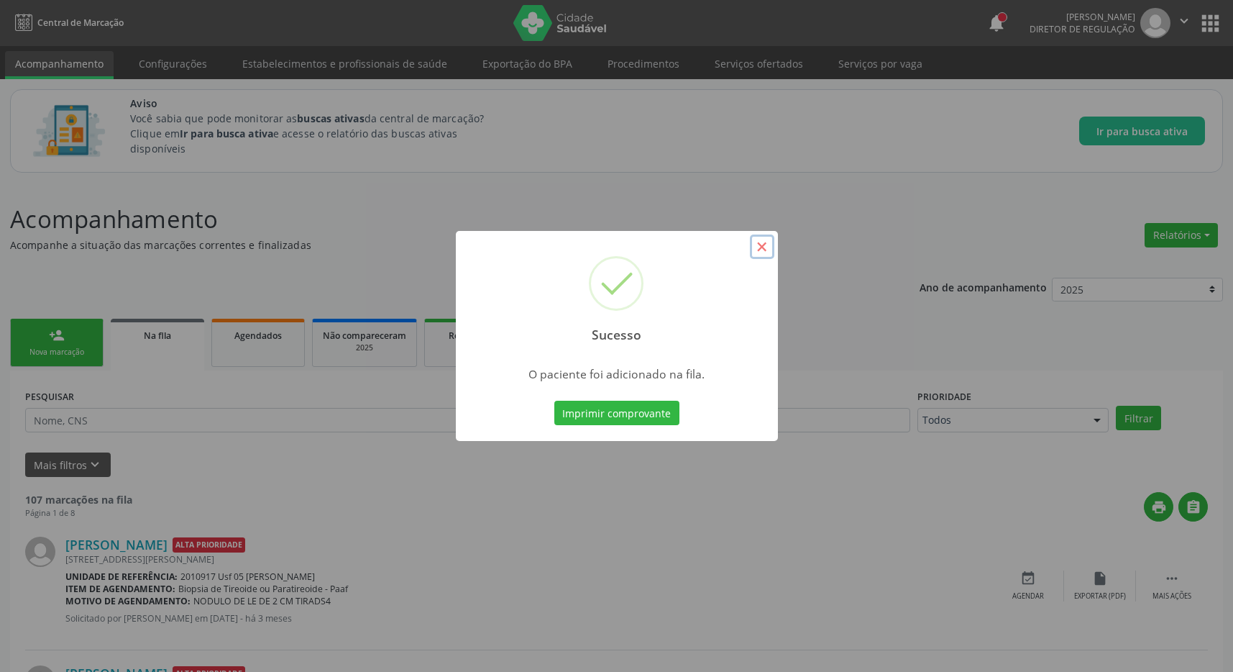
click at [768, 252] on button "×" at bounding box center [762, 246] width 24 height 24
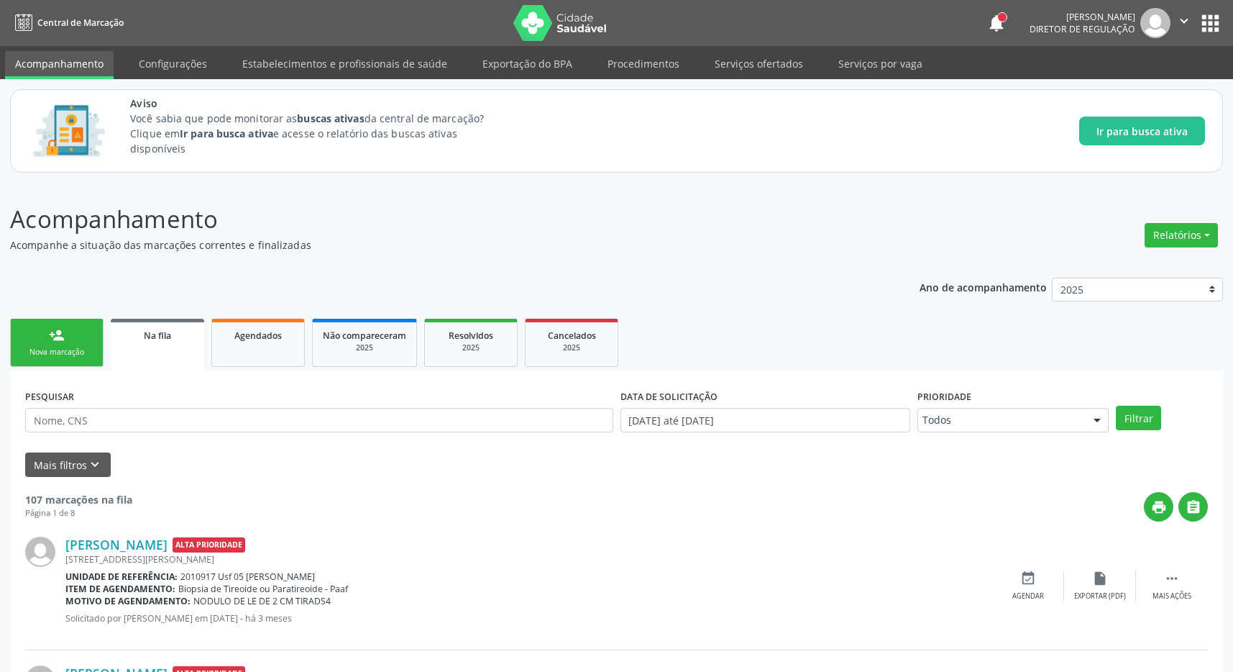
click at [1205, 15] on button "apps" at bounding box center [1210, 23] width 25 height 25
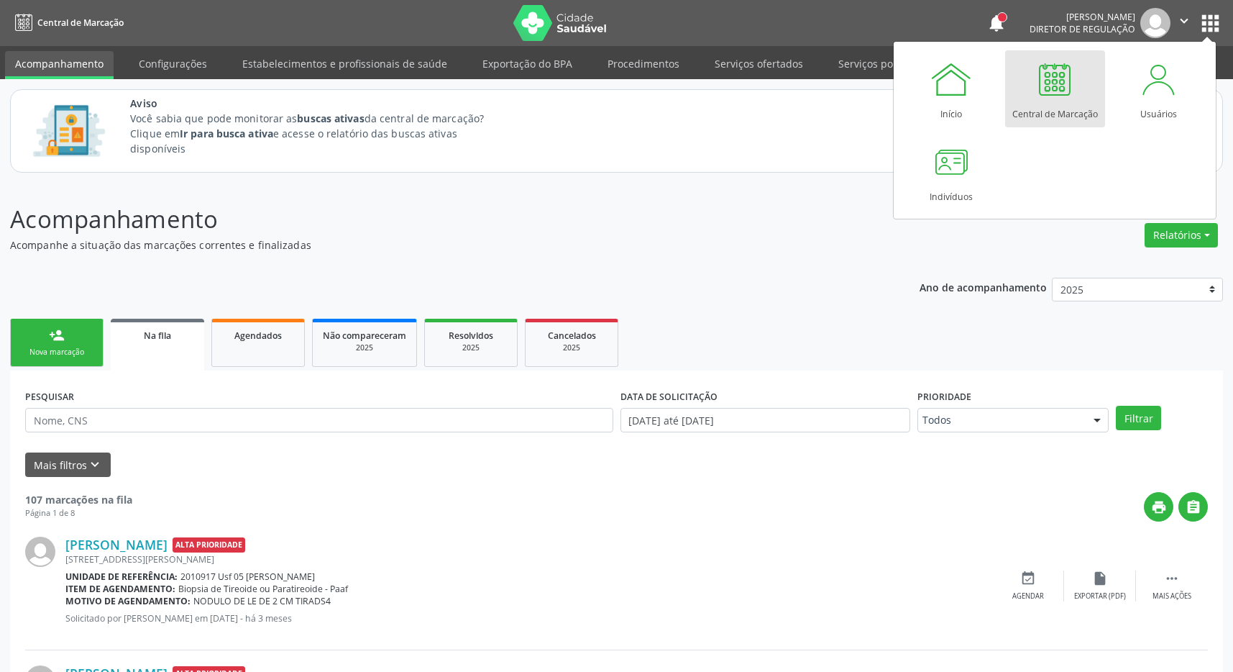
click at [1063, 92] on div at bounding box center [1055, 79] width 43 height 43
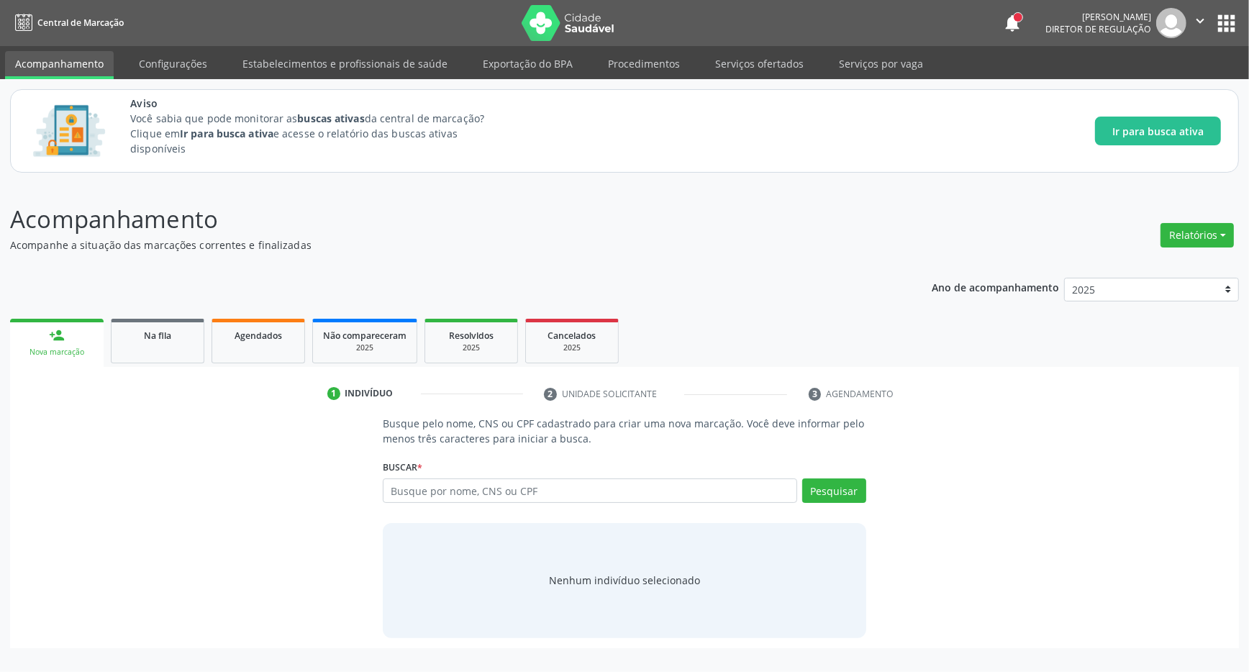
click at [425, 489] on input "text" at bounding box center [590, 490] width 414 height 24
click at [409, 493] on input "text" at bounding box center [590, 490] width 414 height 24
type input "706904147849836"
click at [840, 495] on button "Pesquisar" at bounding box center [834, 490] width 64 height 24
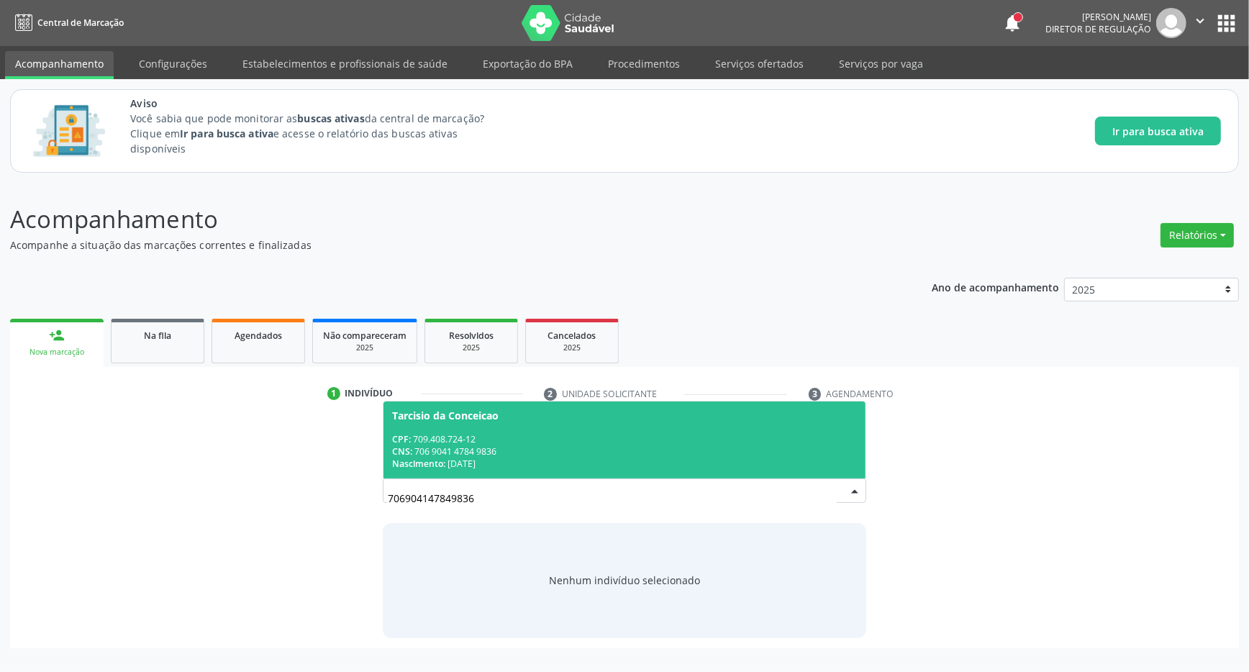
click at [502, 442] on div "CPF: 709.408.724-12" at bounding box center [624, 439] width 465 height 12
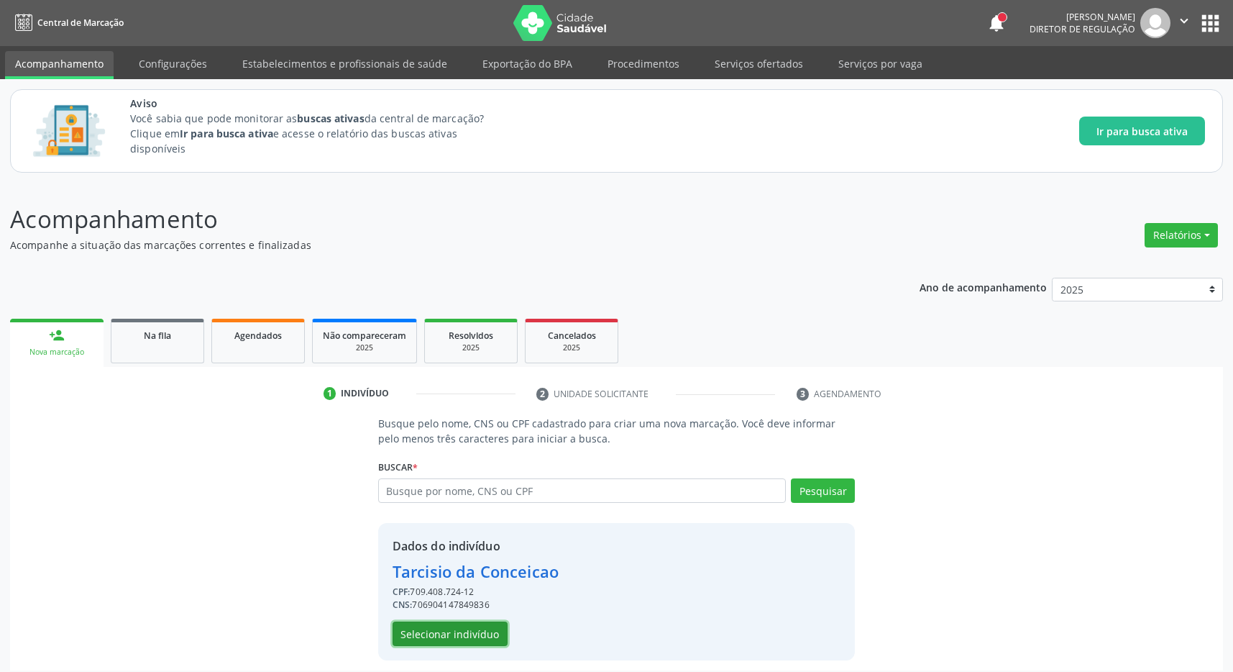
click at [457, 624] on button "Selecionar indivíduo" at bounding box center [450, 633] width 115 height 24
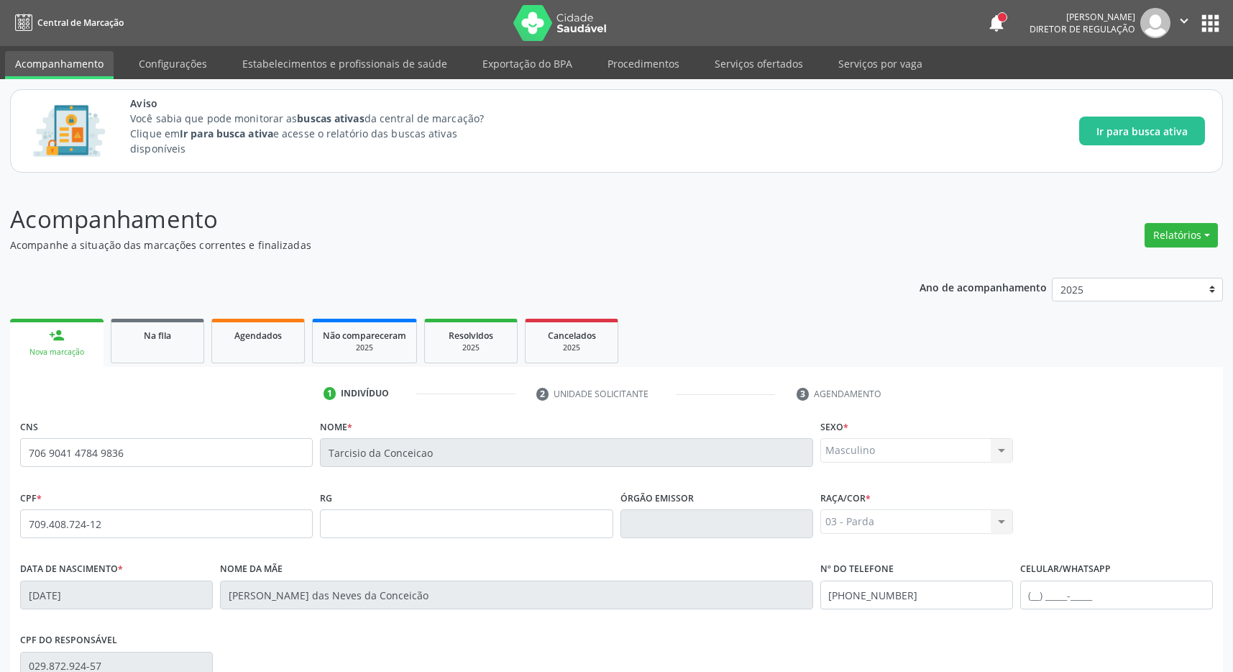
scroll to position [213, 0]
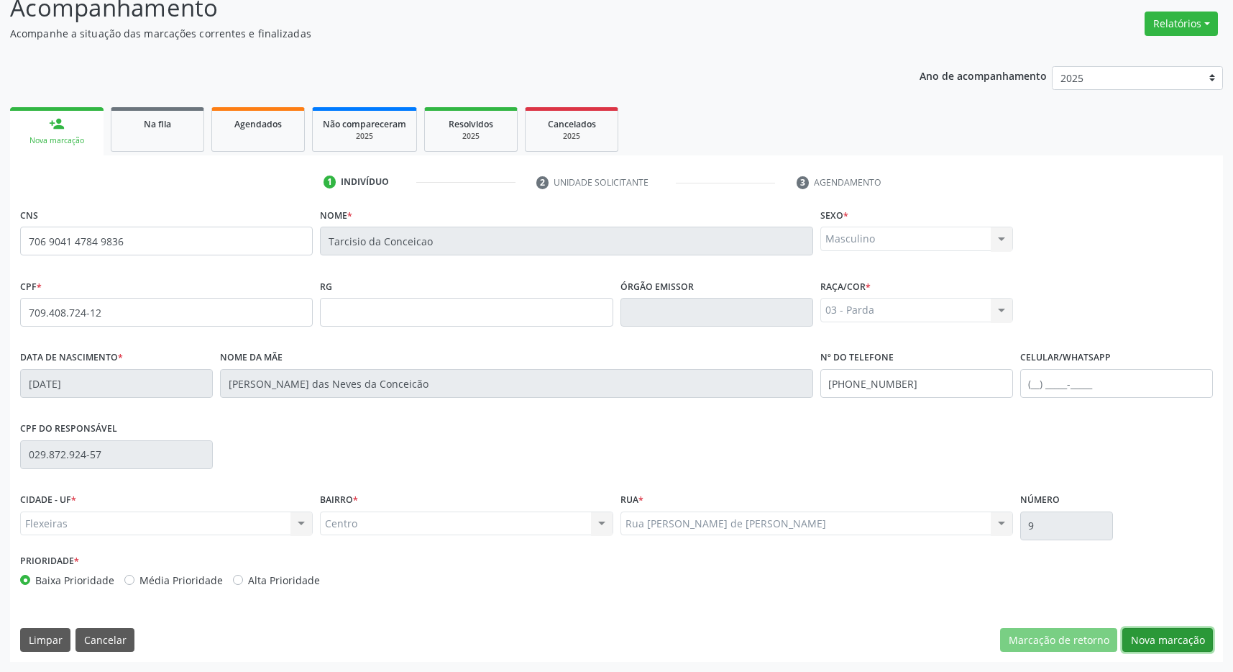
click at [1157, 628] on button "Nova marcação" at bounding box center [1168, 640] width 91 height 24
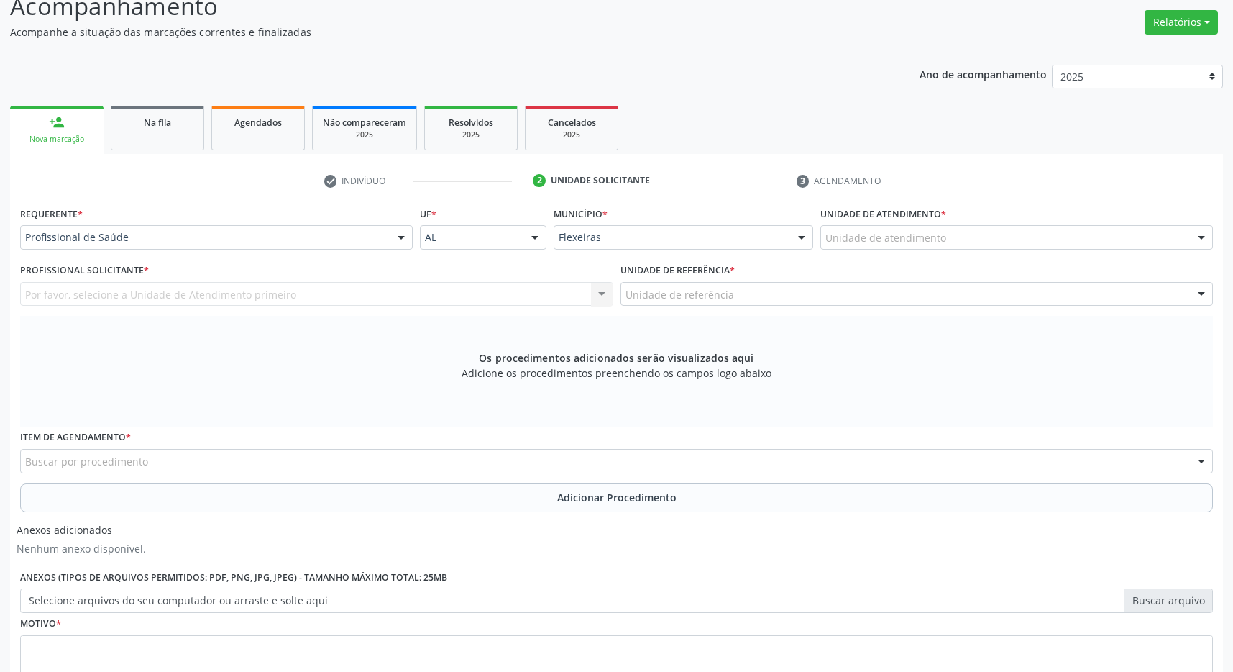
click at [1021, 234] on div "Unidade de atendimento" at bounding box center [1017, 237] width 393 height 24
